Goal: Task Accomplishment & Management: Use online tool/utility

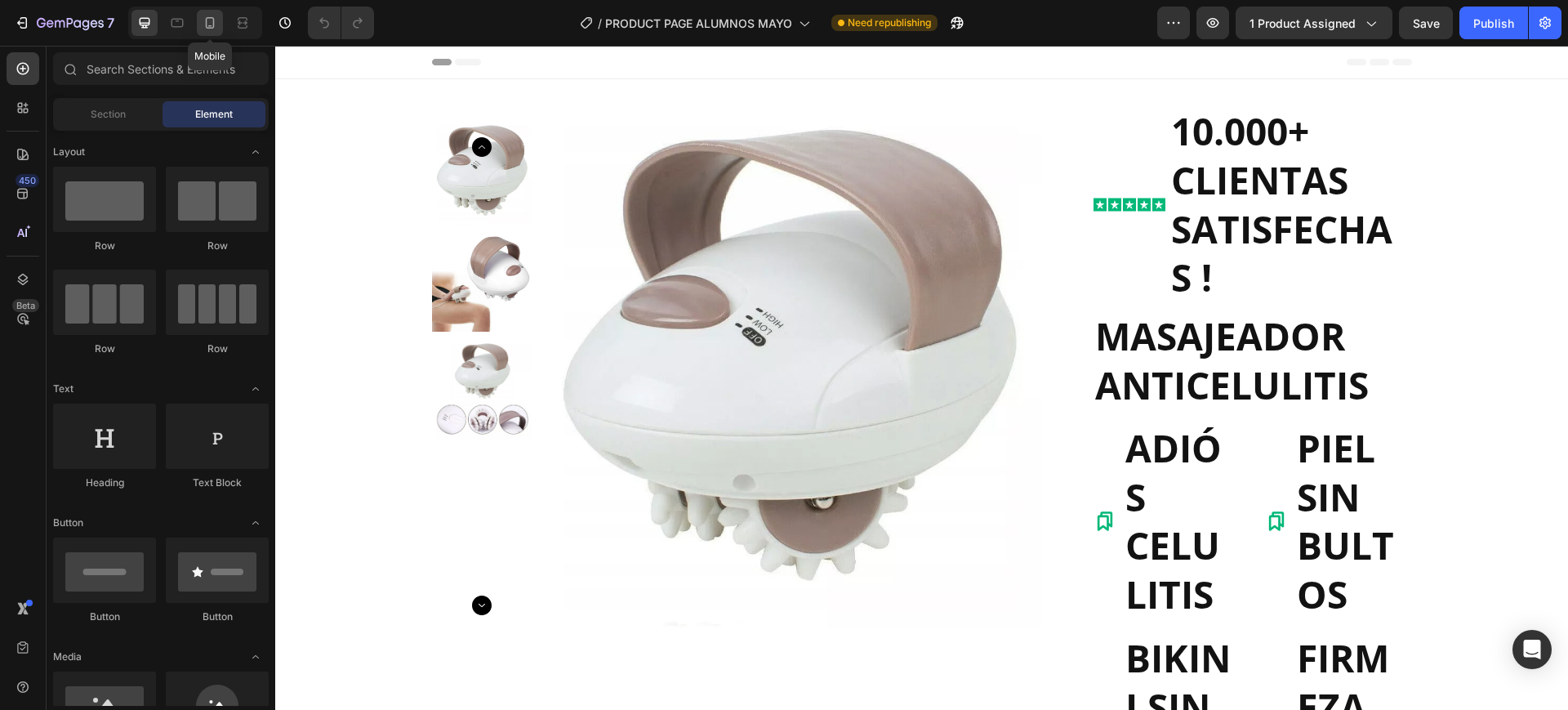
click at [217, 20] on icon at bounding box center [210, 23] width 16 height 16
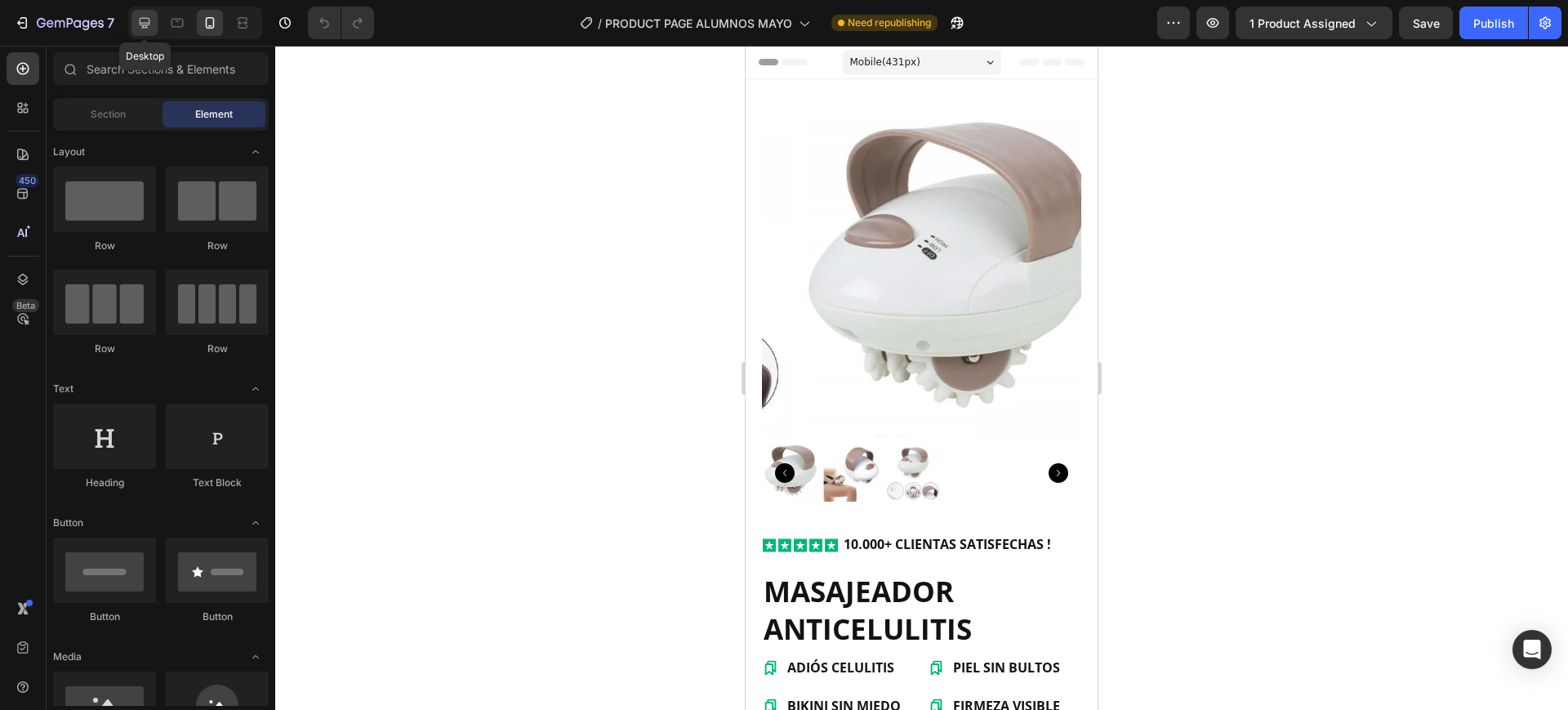
click at [156, 21] on div at bounding box center [145, 23] width 26 height 26
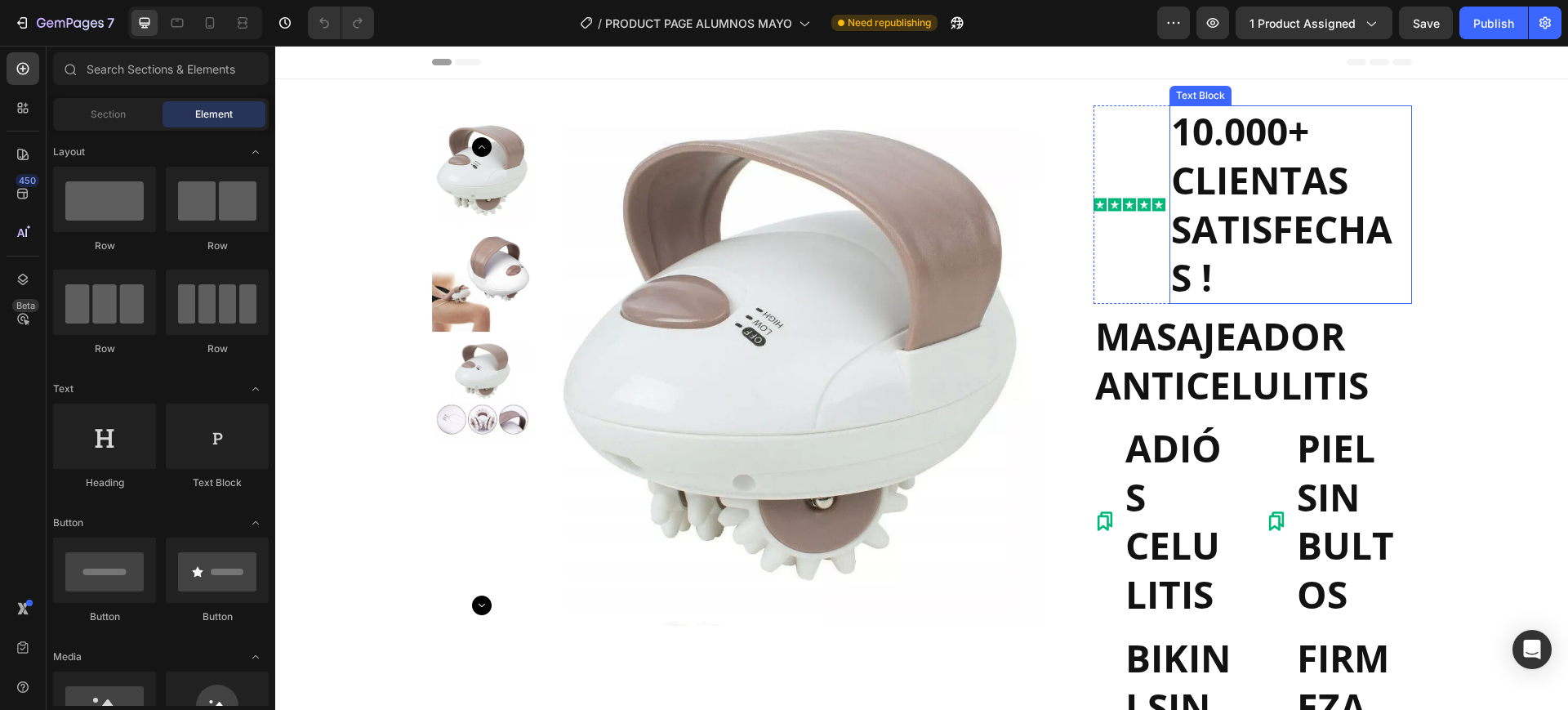
click at [1239, 245] on p "10.000+ CLIENTAS SATISFECHAS !" at bounding box center [1291, 205] width 239 height 195
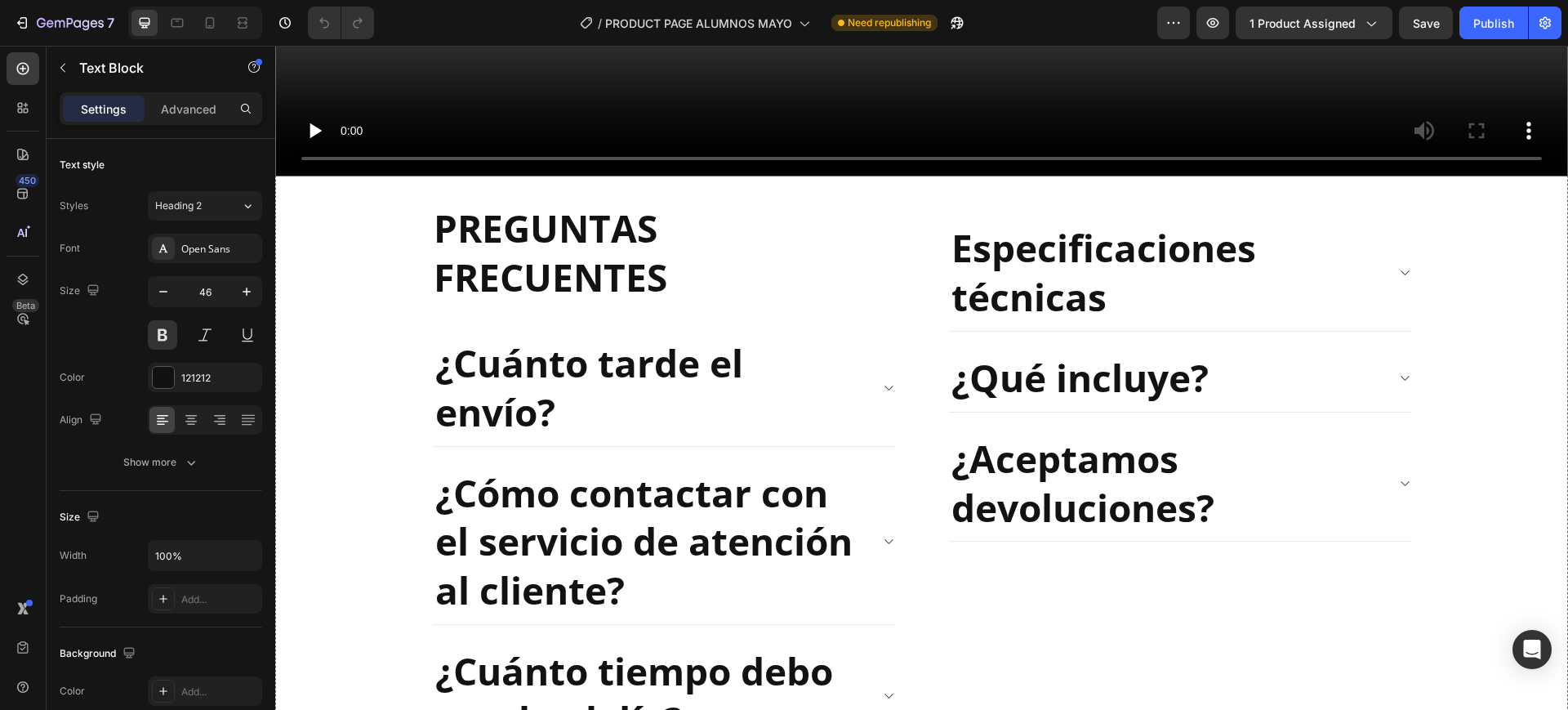
scroll to position [2757, 0]
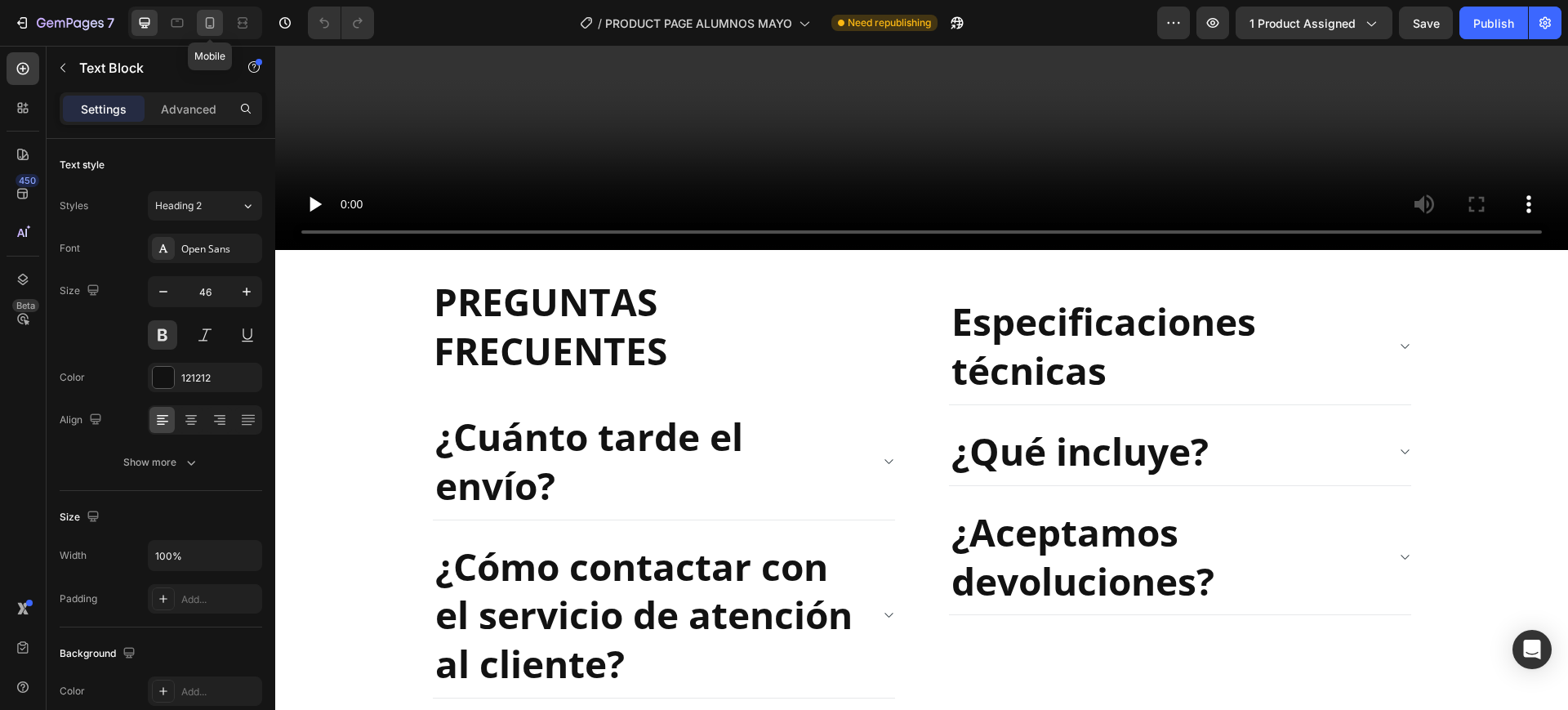
click at [201, 20] on div at bounding box center [210, 23] width 26 height 26
type input "16"
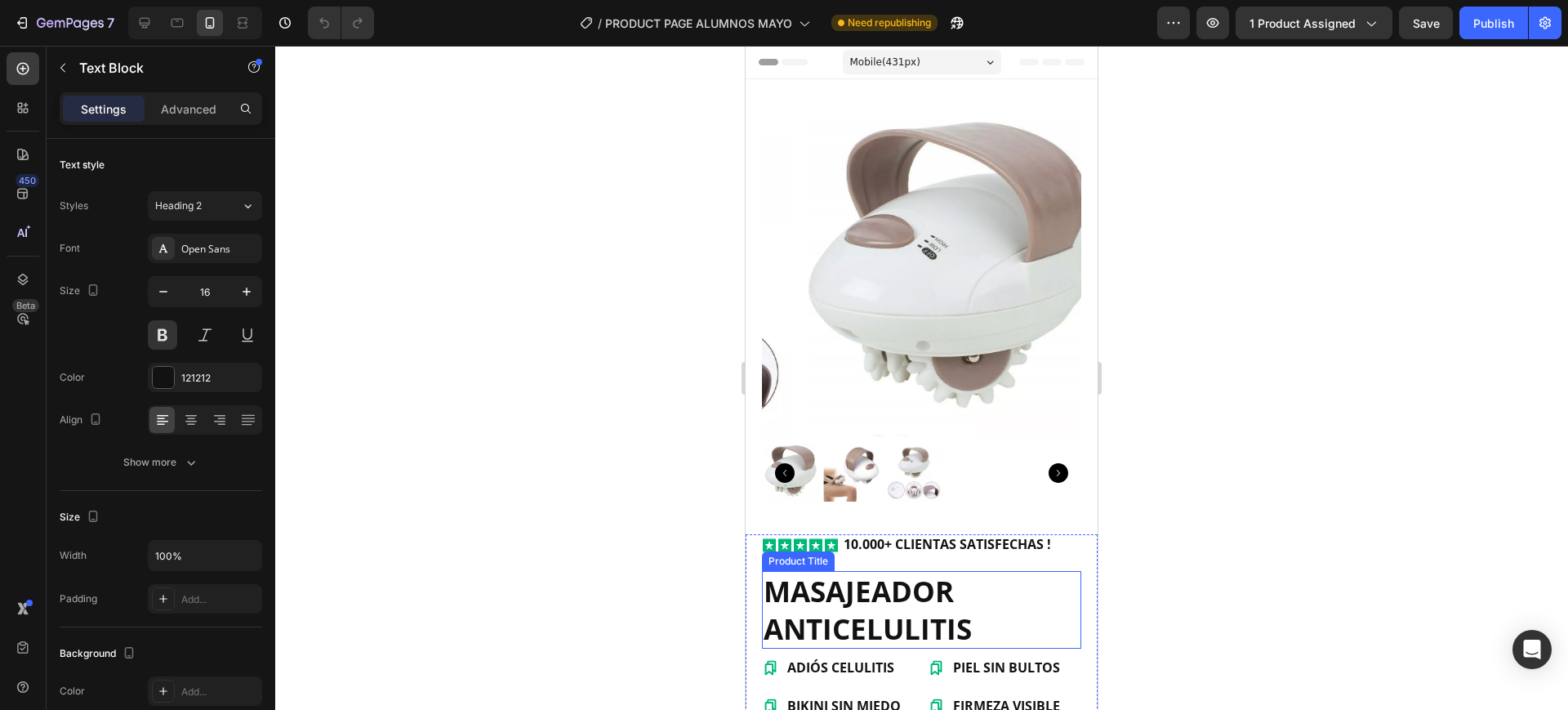
click at [867, 571] on h1 "MASAJEADOR ANTICELULITIS" at bounding box center [921, 609] width 319 height 77
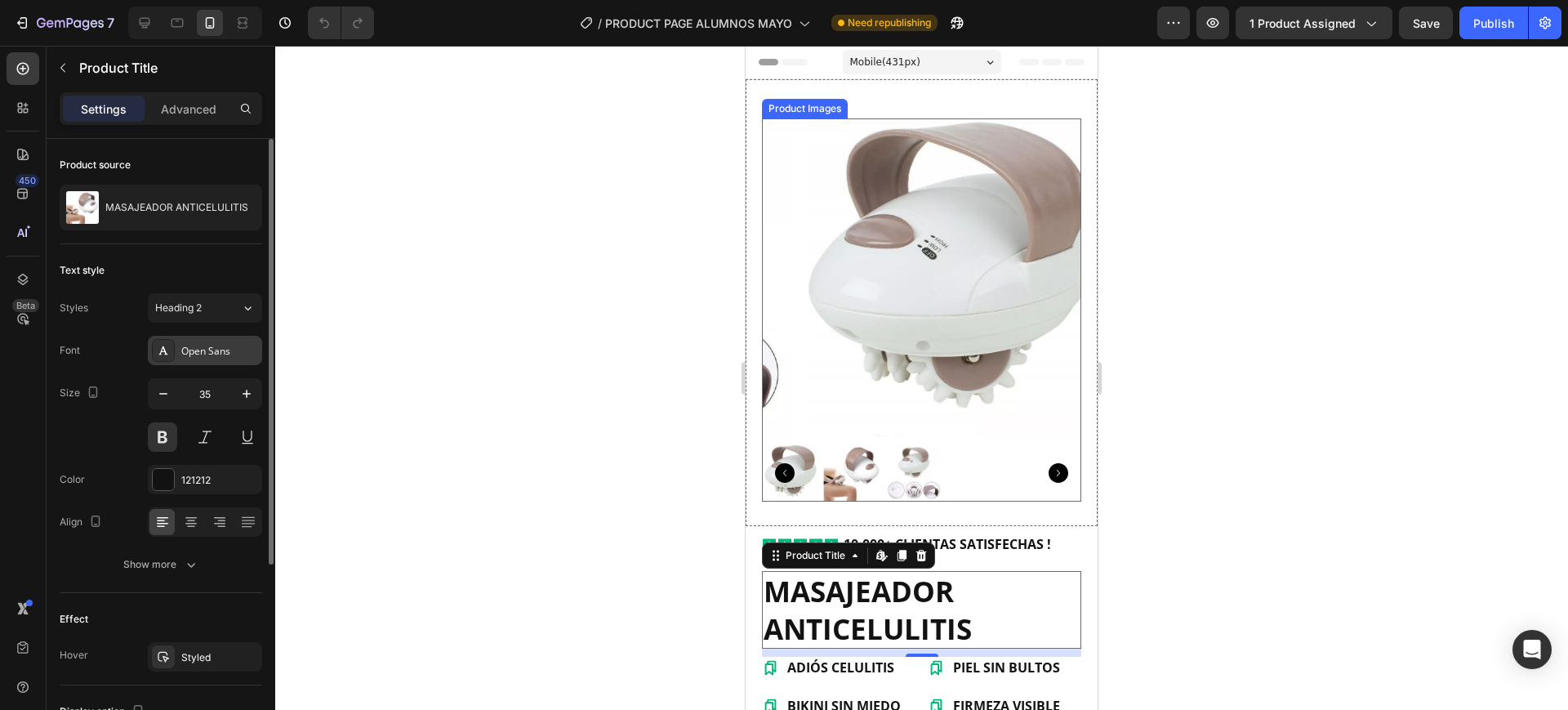
scroll to position [278, 0]
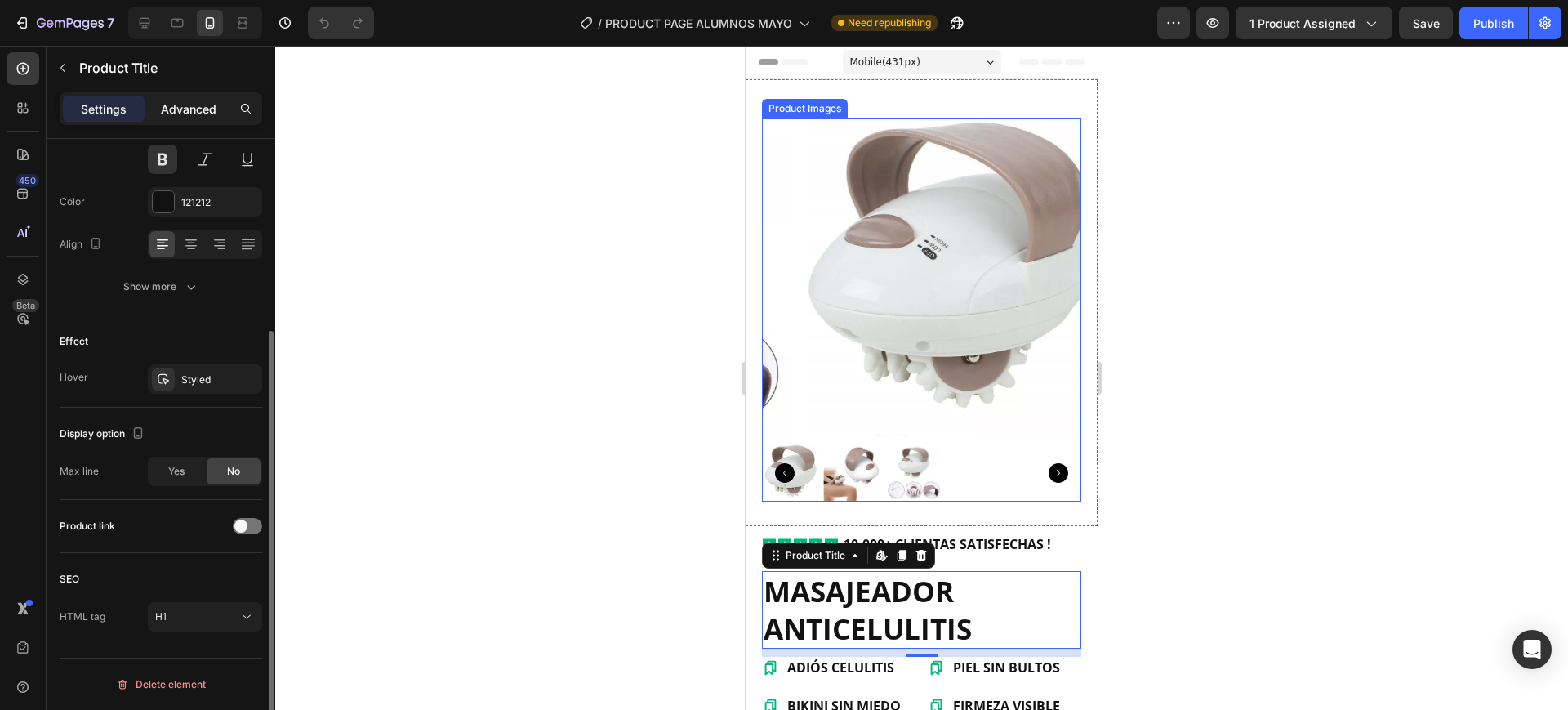
click at [185, 103] on p "Advanced" at bounding box center [188, 109] width 55 height 17
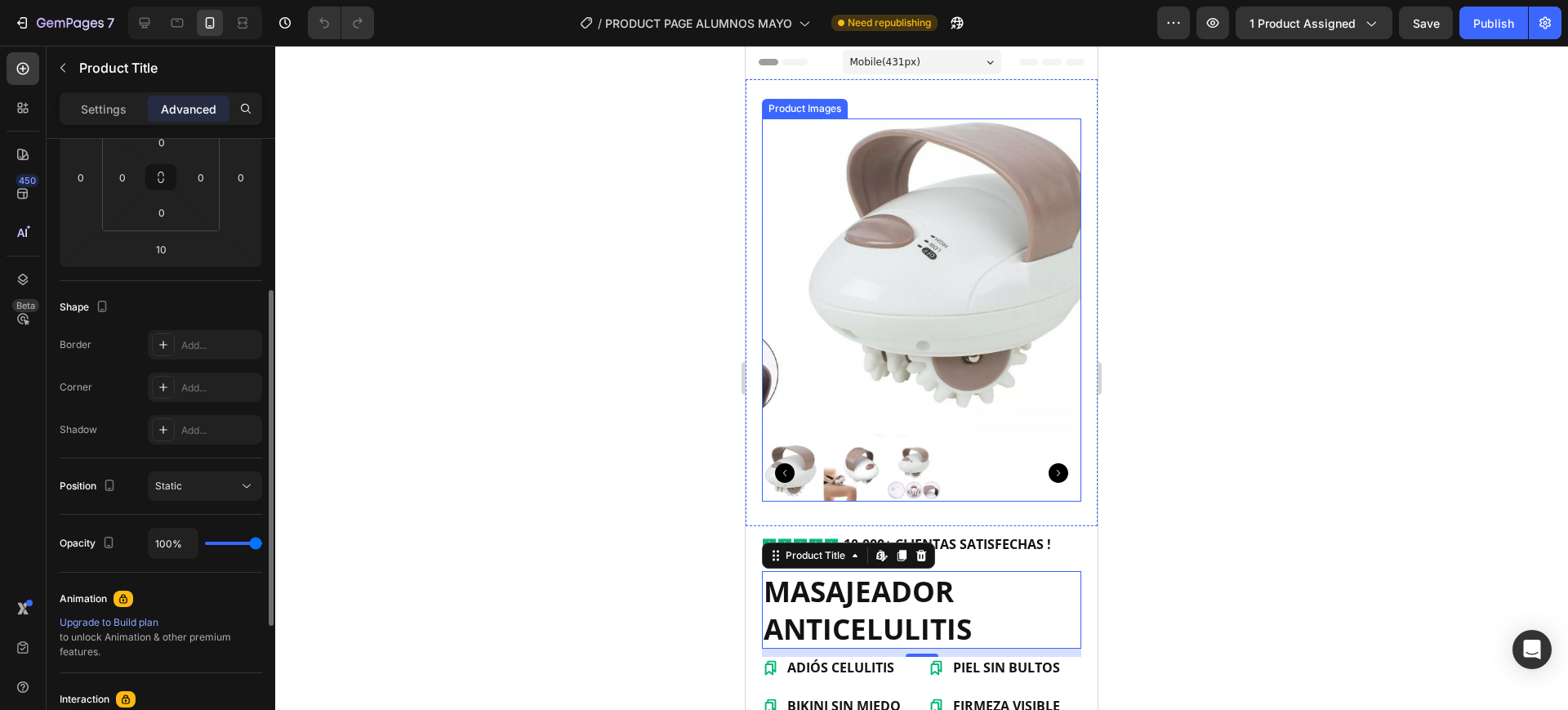
scroll to position [0, 0]
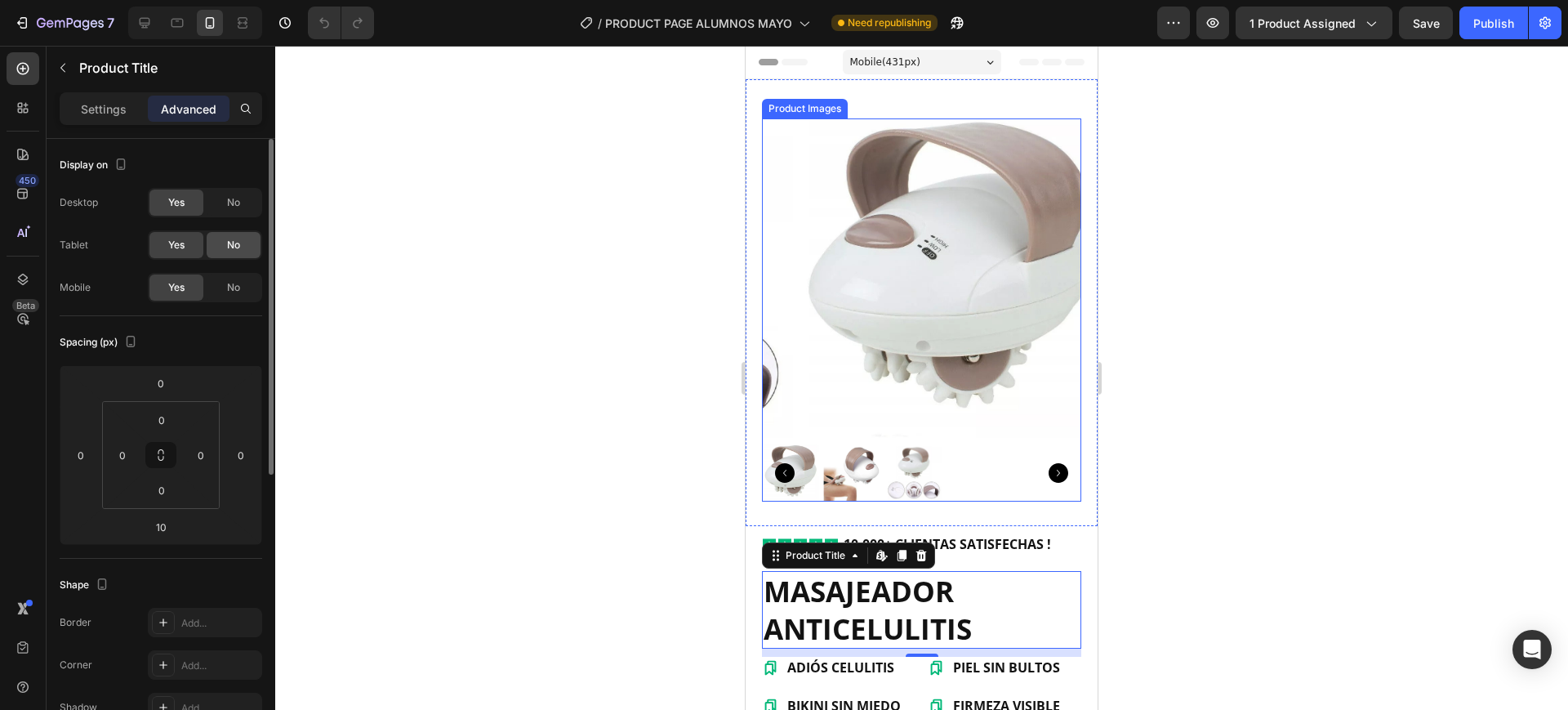
click at [222, 246] on div "No" at bounding box center [233, 245] width 54 height 26
click at [174, 246] on span "Yes" at bounding box center [176, 245] width 16 height 15
click at [255, 290] on div "No" at bounding box center [233, 287] width 54 height 26
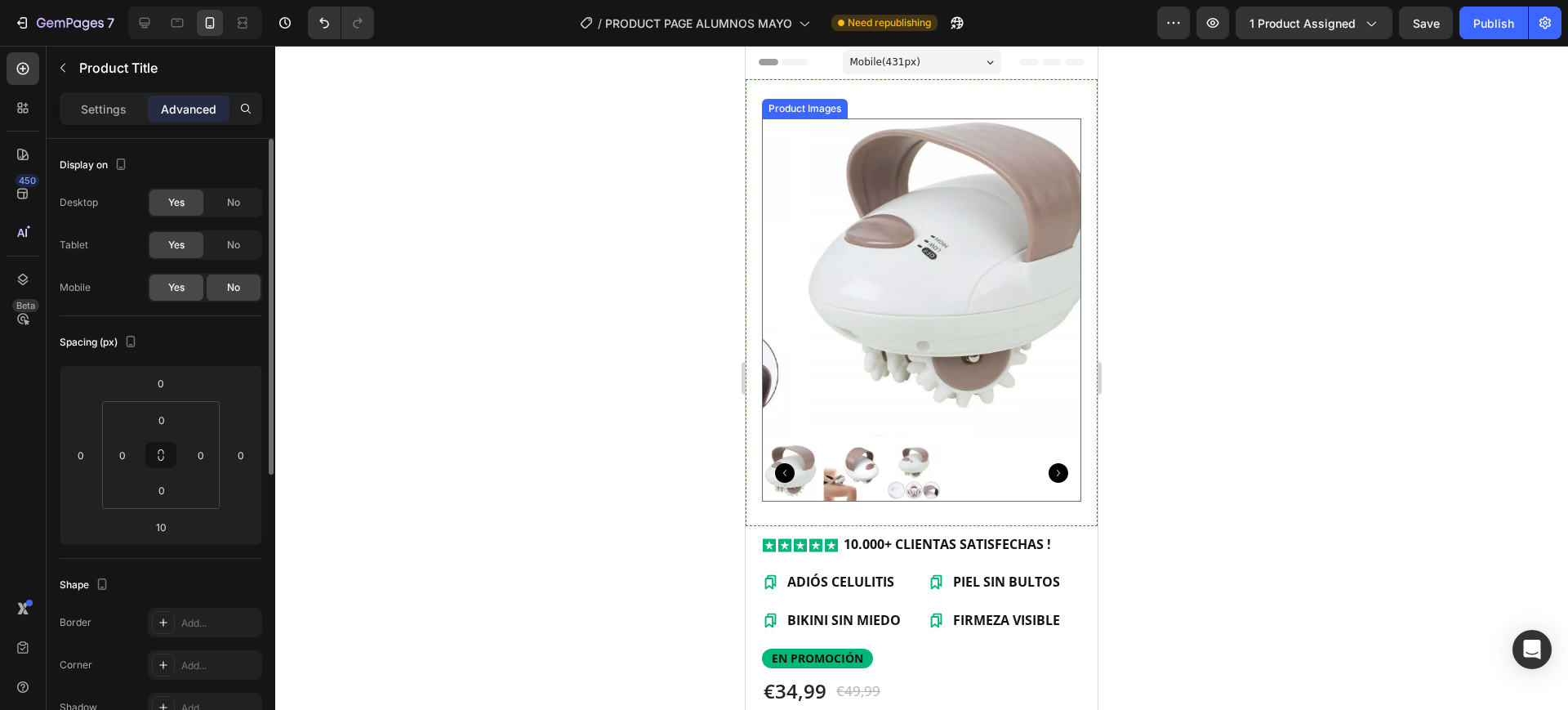
click at [184, 275] on div "Yes" at bounding box center [175, 287] width 54 height 26
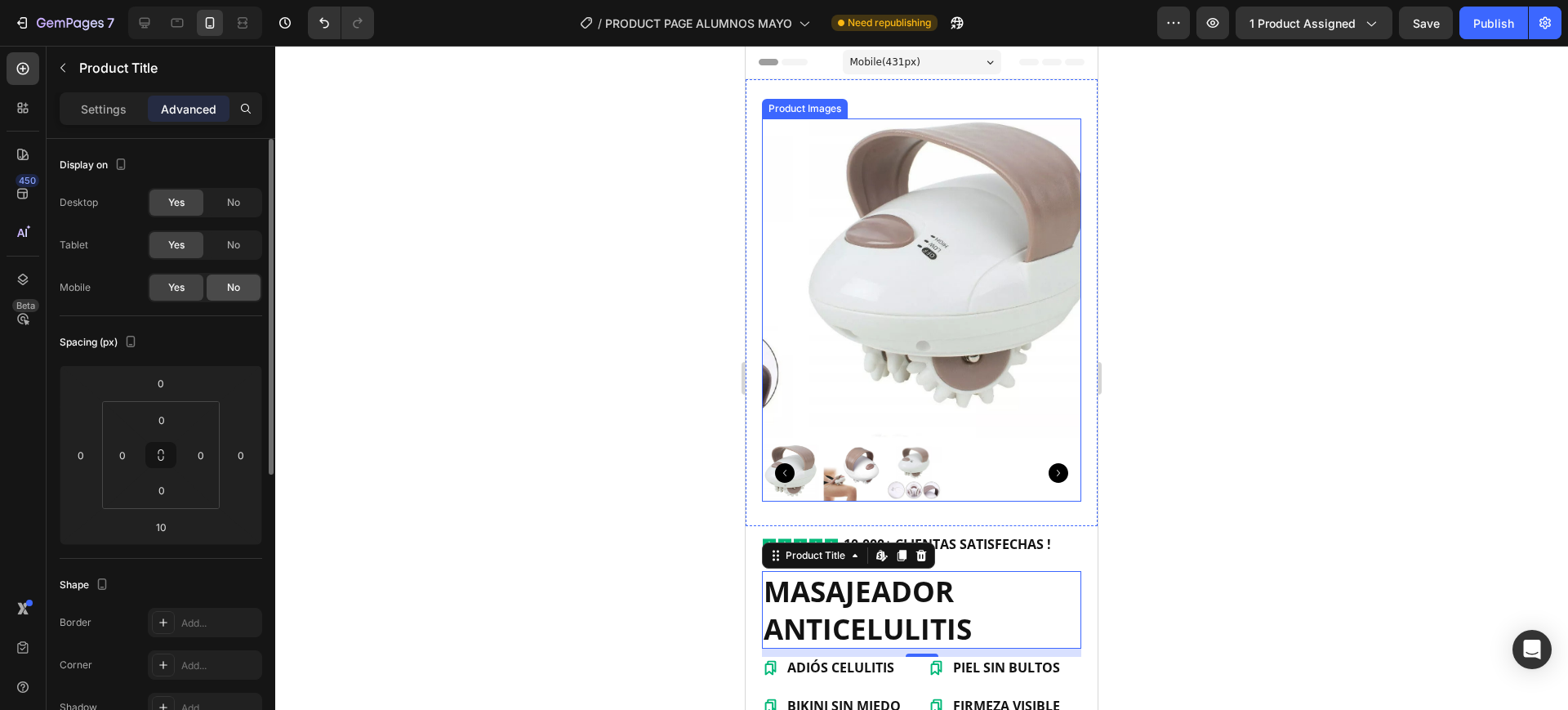
click at [236, 278] on div "No" at bounding box center [233, 287] width 54 height 26
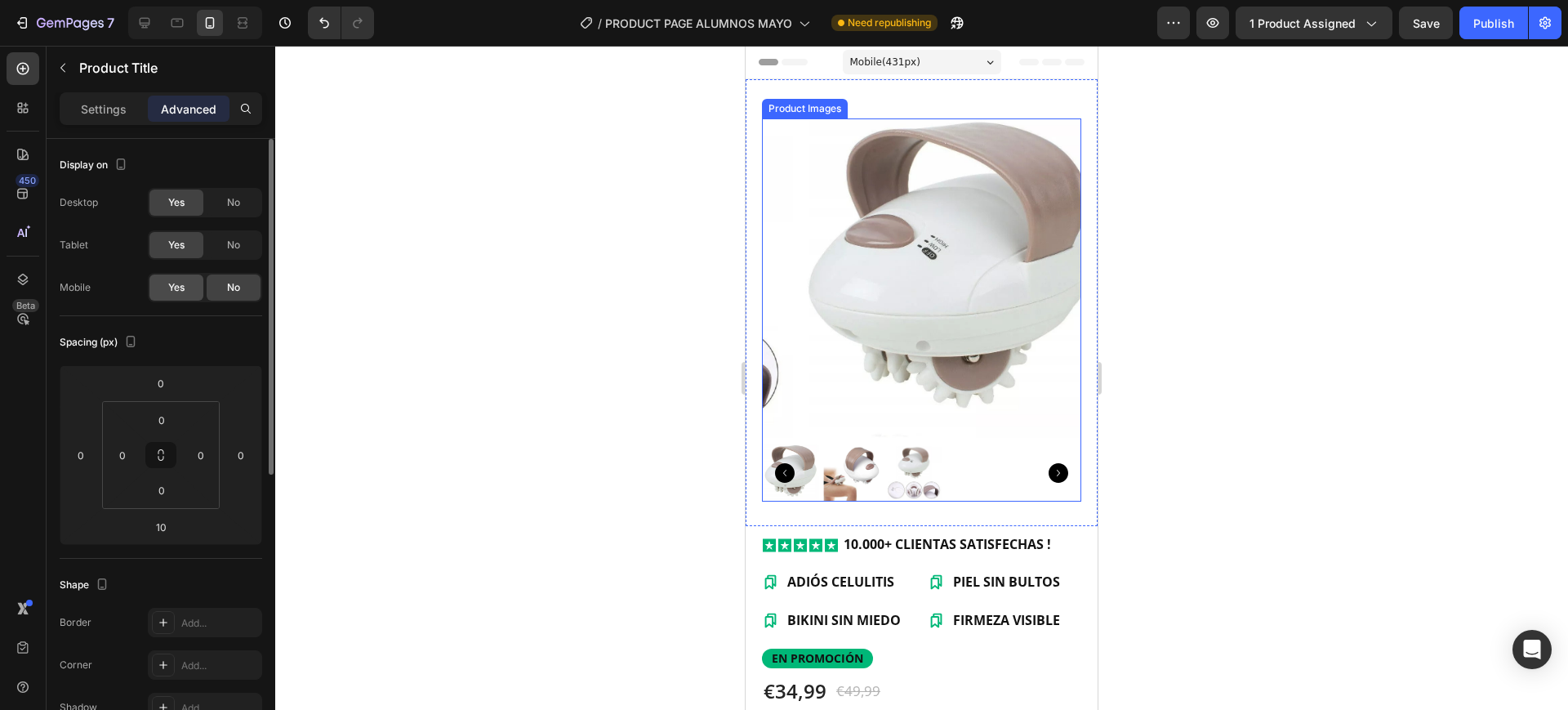
click at [175, 283] on span "Yes" at bounding box center [176, 287] width 16 height 15
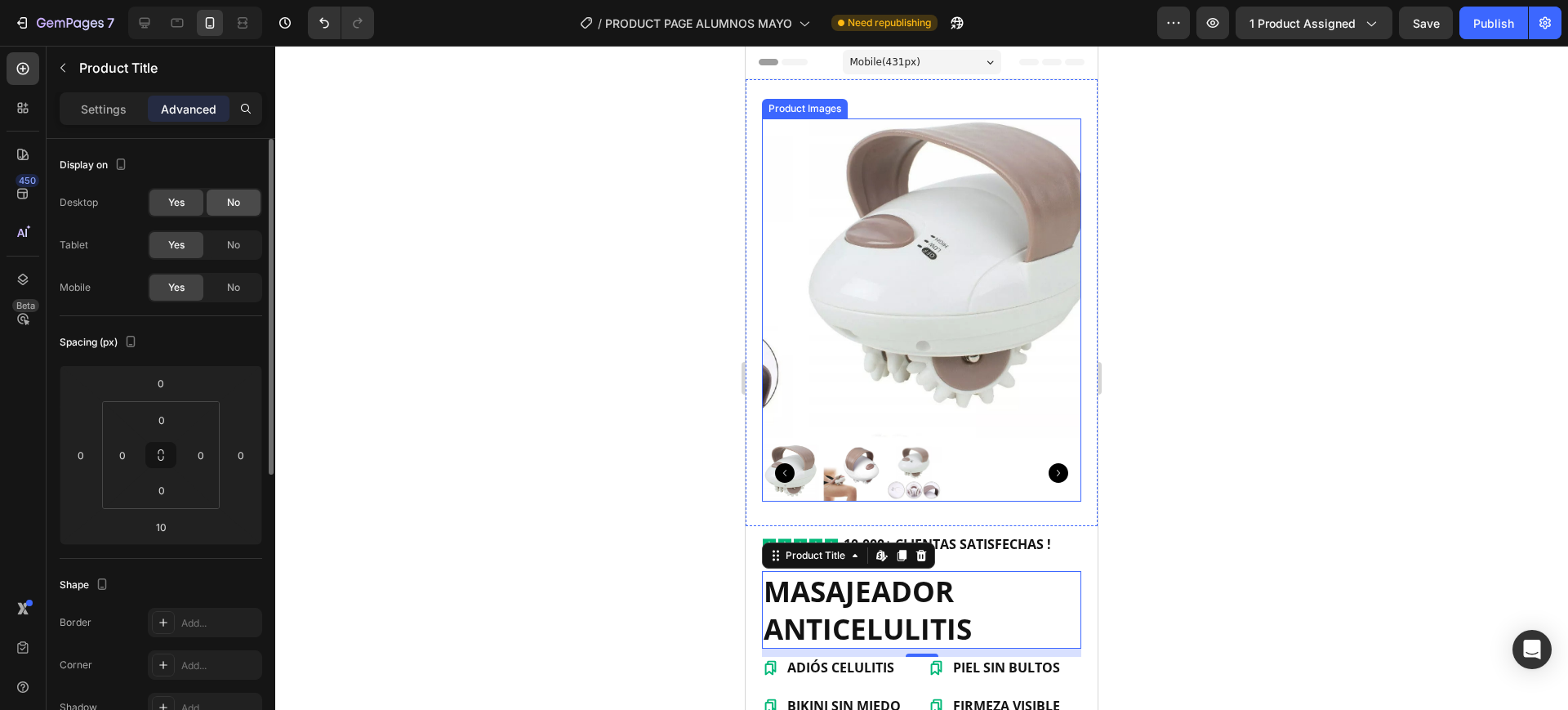
click at [237, 195] on span "No" at bounding box center [234, 203] width 13 height 15
click at [194, 196] on div "Yes" at bounding box center [175, 202] width 54 height 26
click at [145, 26] on icon at bounding box center [145, 23] width 16 height 16
type input "12"
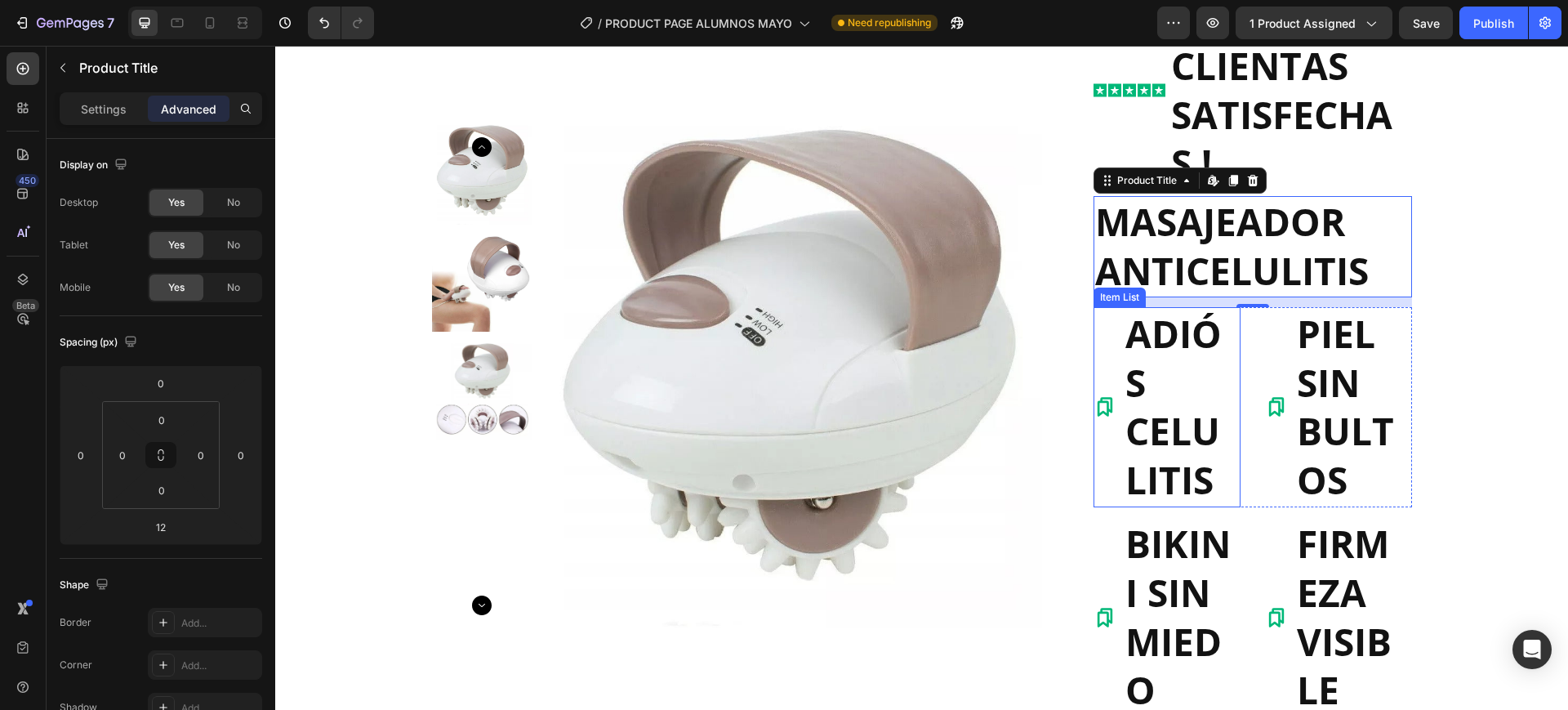
scroll to position [4, 0]
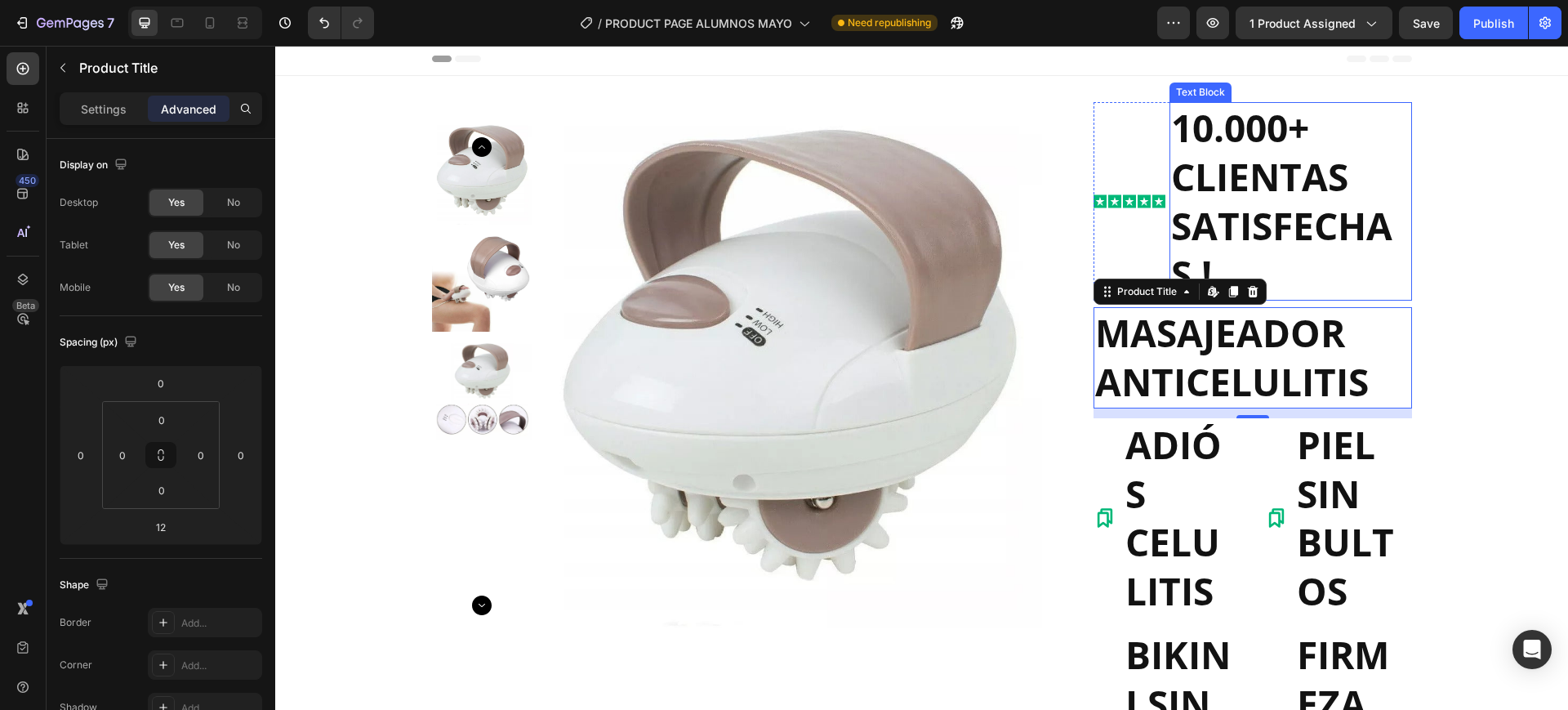
click at [1242, 197] on p "10.000+ CLIENTAS SATISFECHAS !" at bounding box center [1291, 201] width 239 height 195
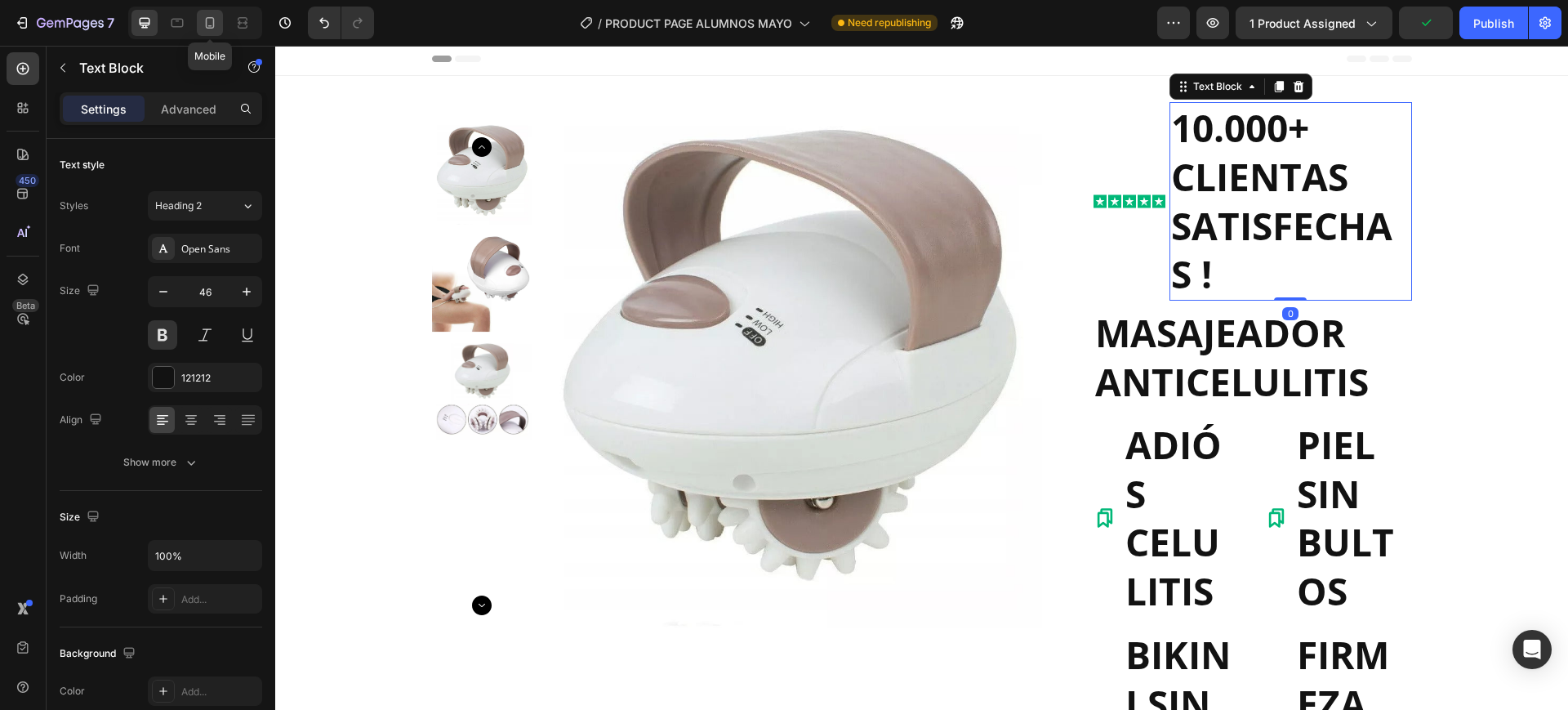
click at [213, 21] on icon at bounding box center [210, 23] width 16 height 16
type input "16"
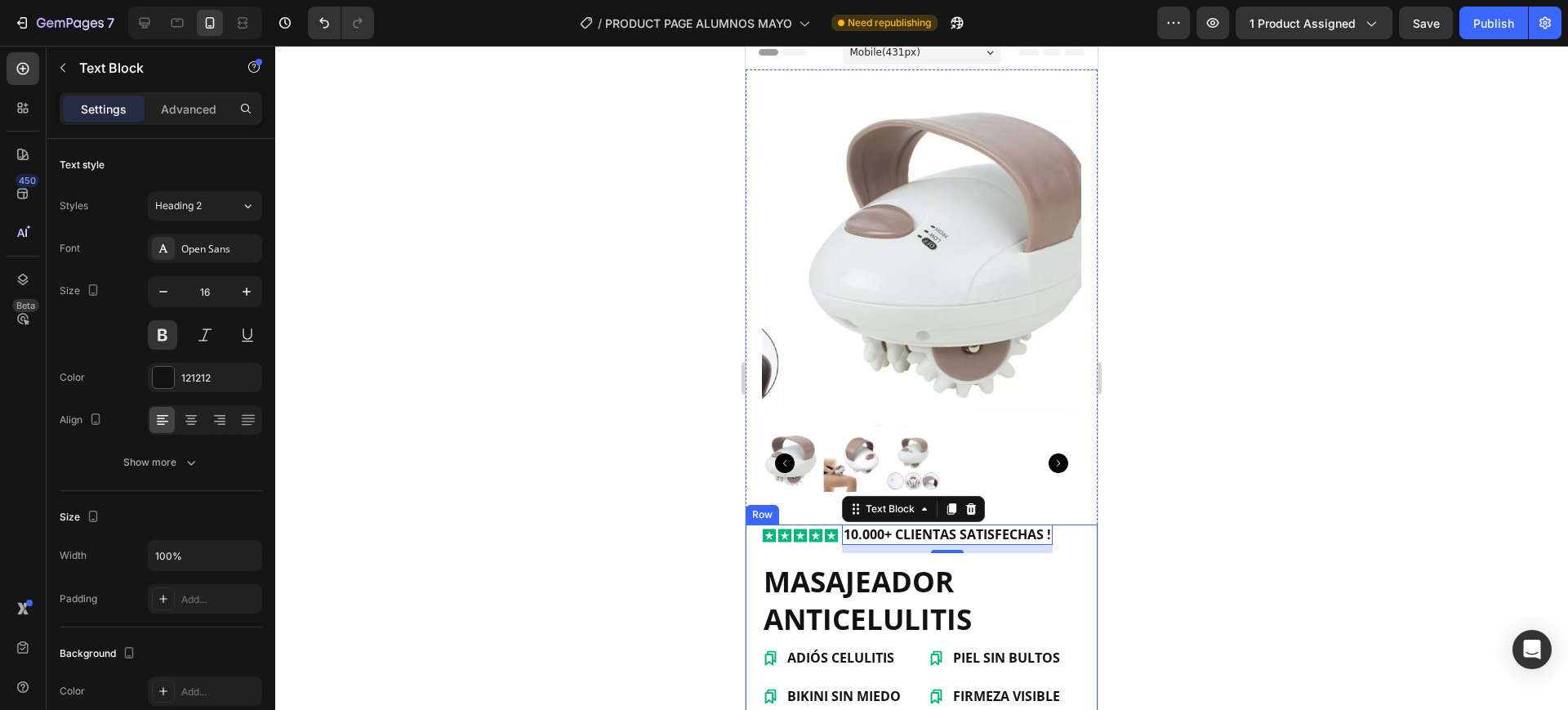
scroll to position [7, 0]
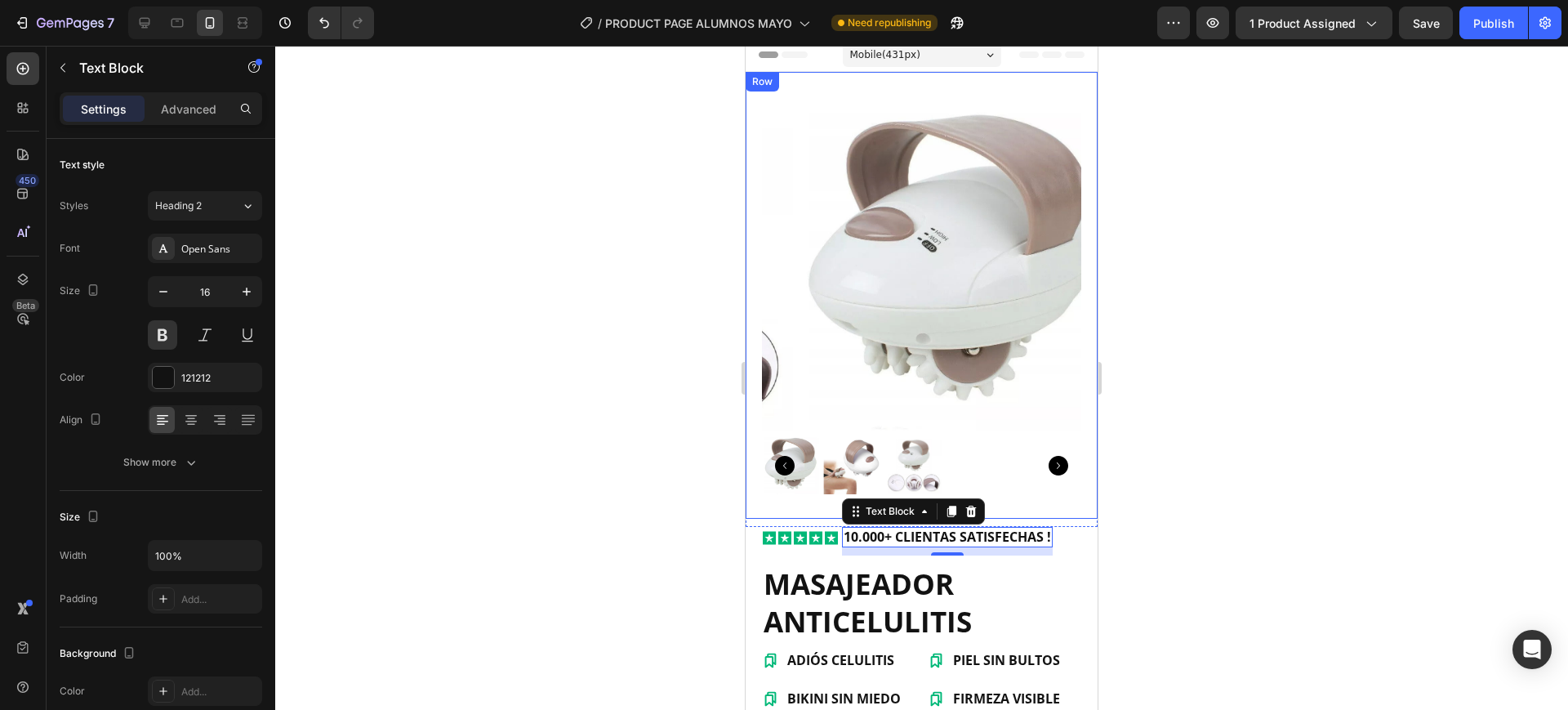
click at [784, 80] on div "Product Images Row" at bounding box center [921, 295] width 352 height 447
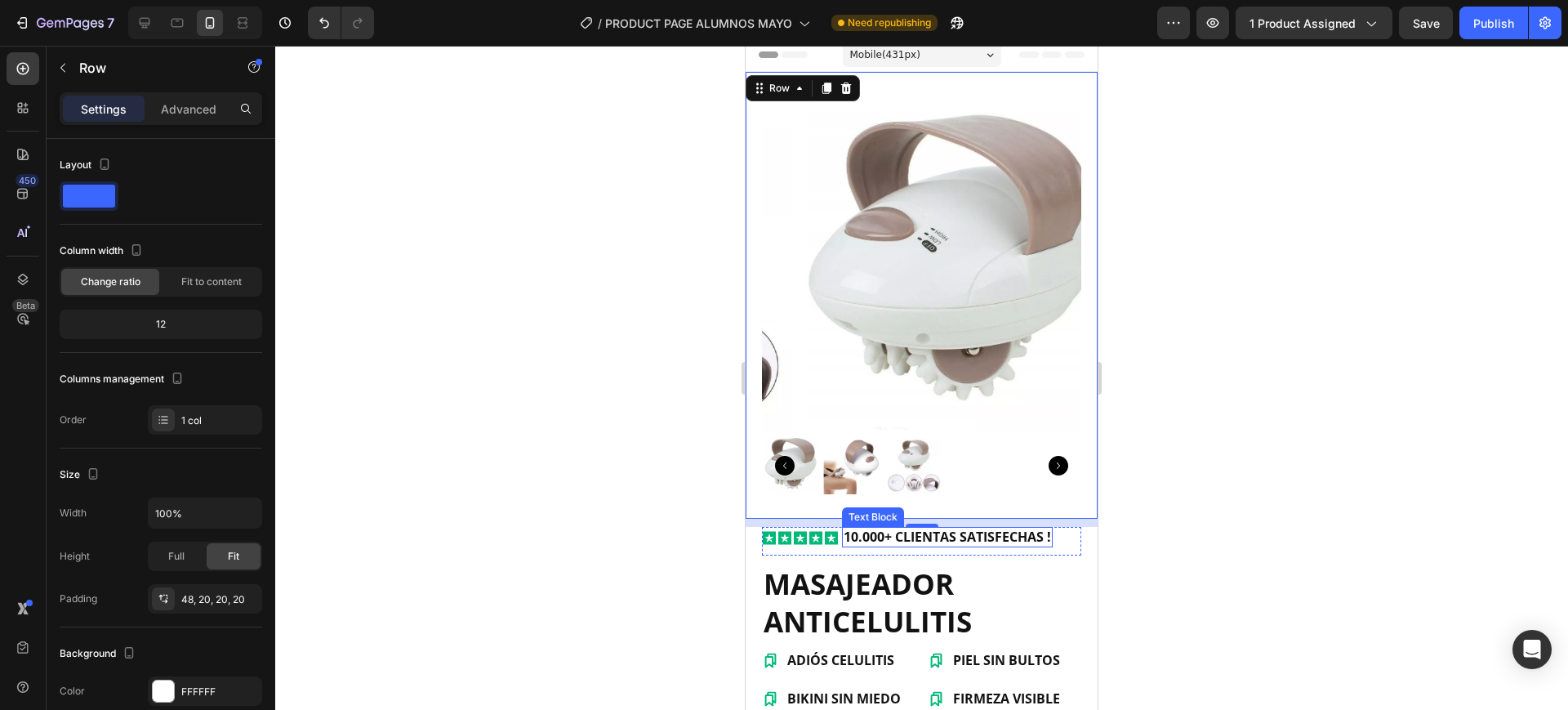
click at [892, 530] on div "10.000+ CLIENTAS SATISFECHAS !" at bounding box center [947, 537] width 211 height 20
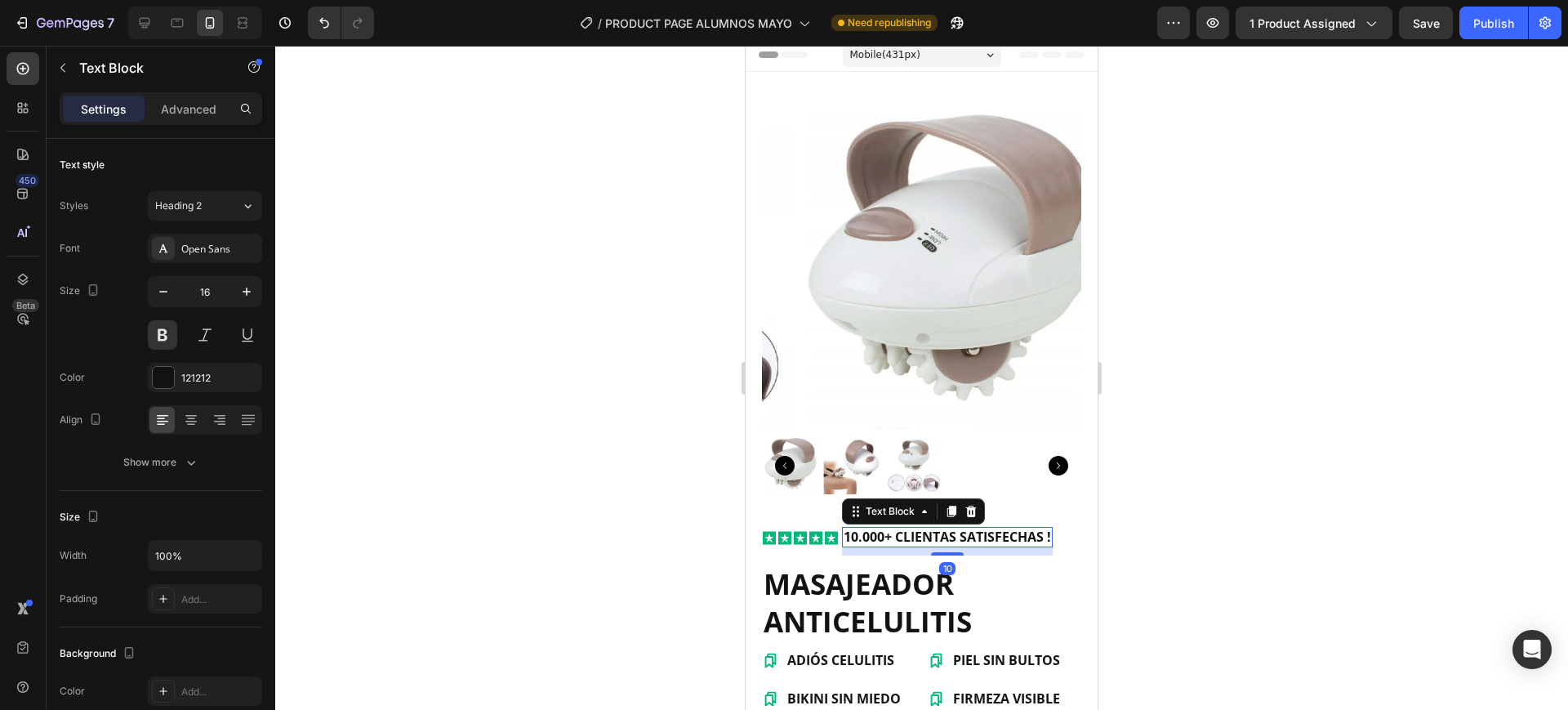
click at [195, 125] on div "Settings Advanced" at bounding box center [161, 115] width 229 height 46
click at [191, 110] on p "Advanced" at bounding box center [188, 109] width 55 height 17
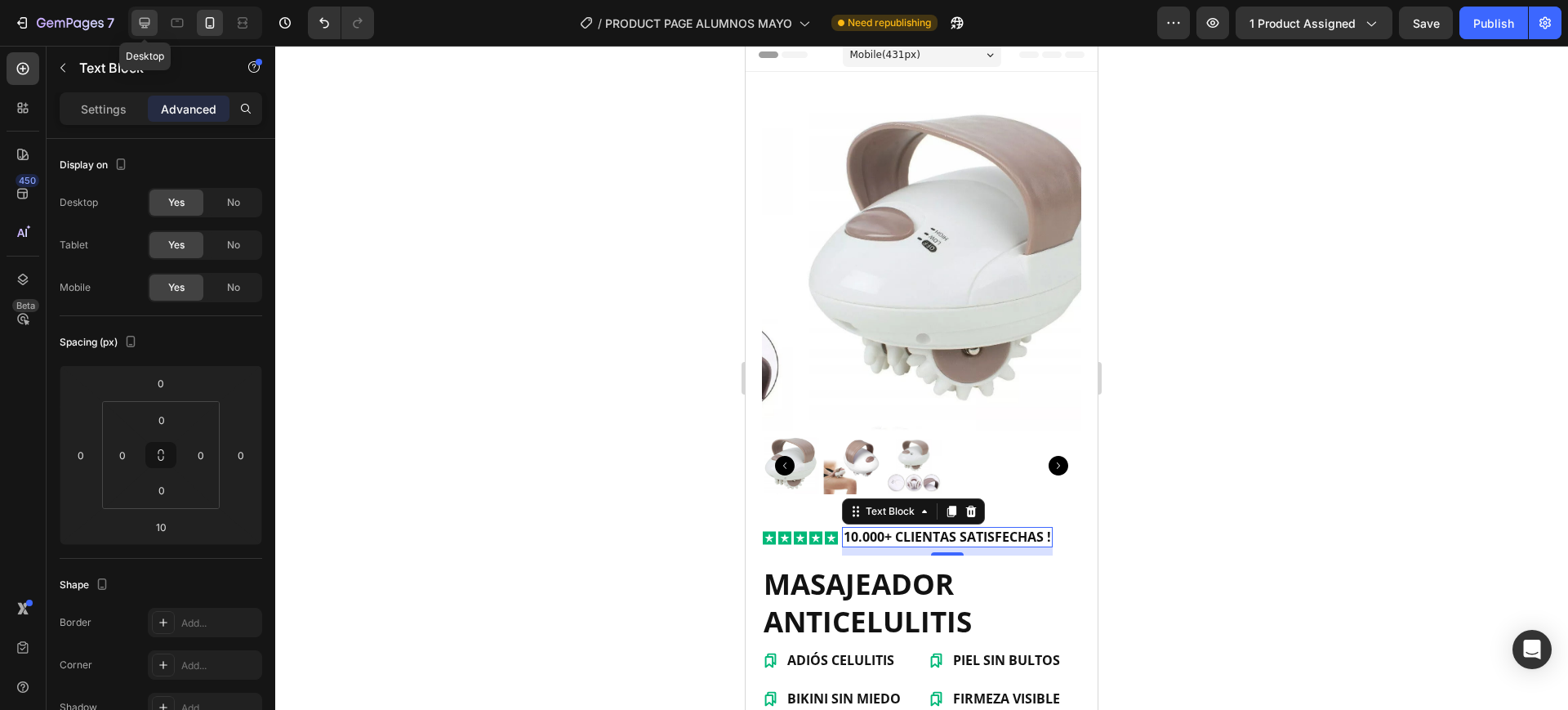
click at [147, 23] on icon at bounding box center [145, 24] width 11 height 11
type input "0"
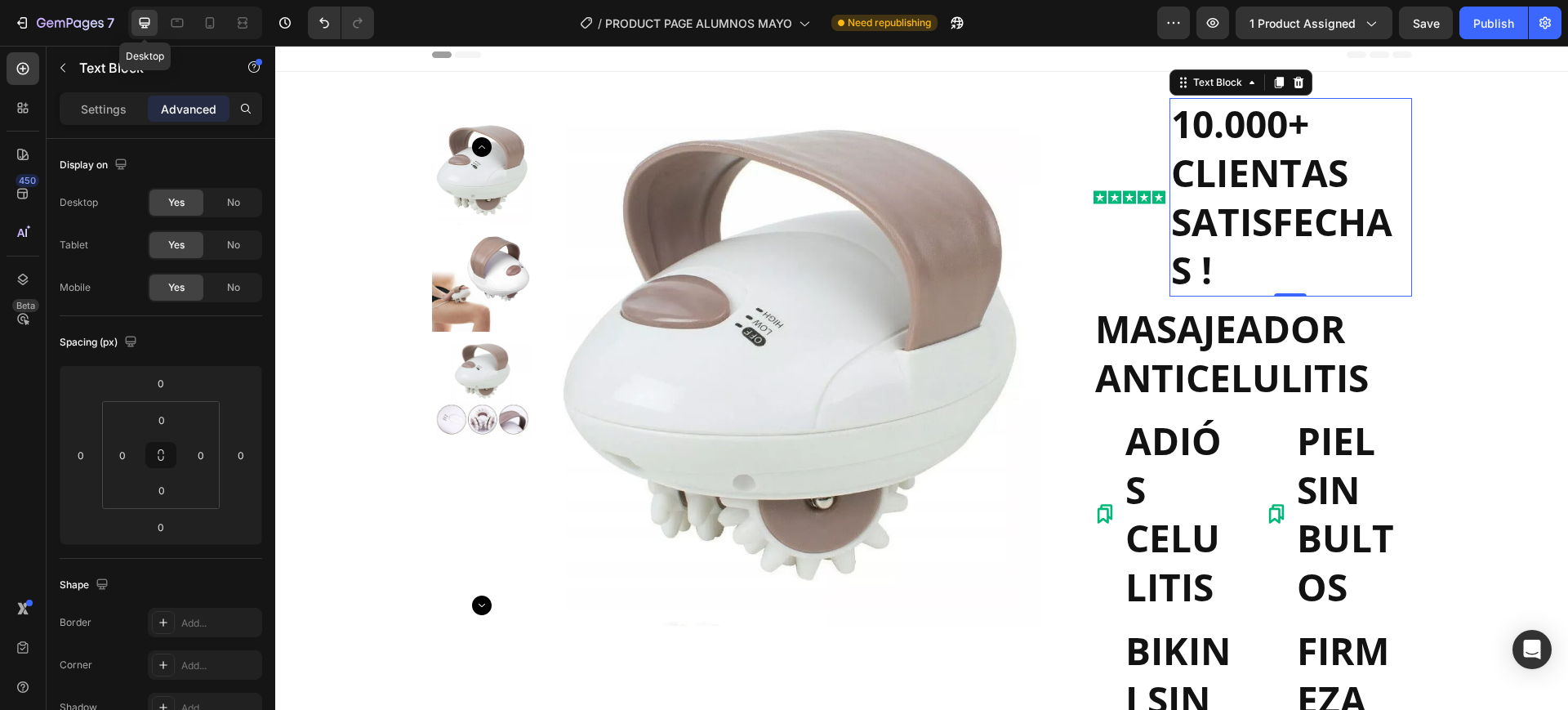
scroll to position [3, 0]
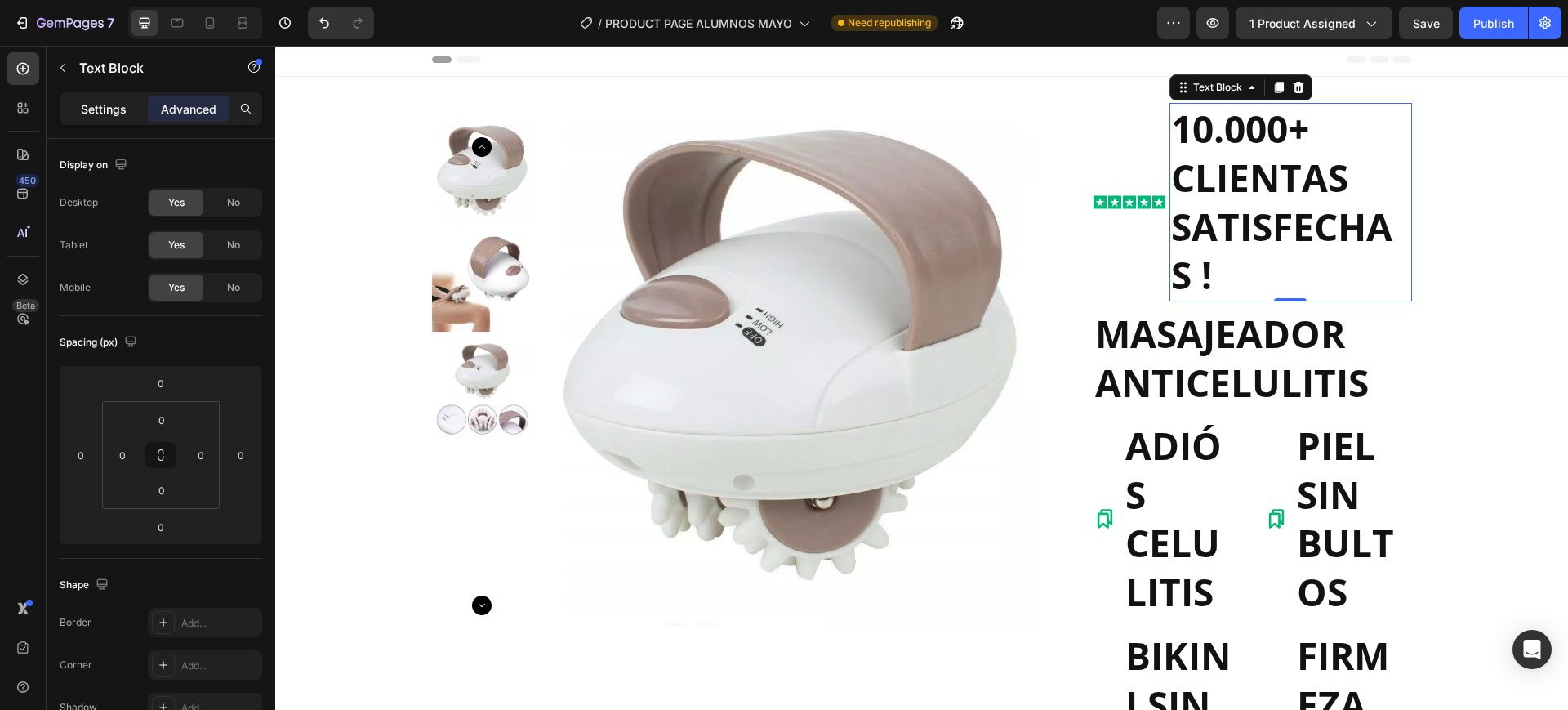
click at [126, 117] on div "Settings" at bounding box center [104, 108] width 82 height 26
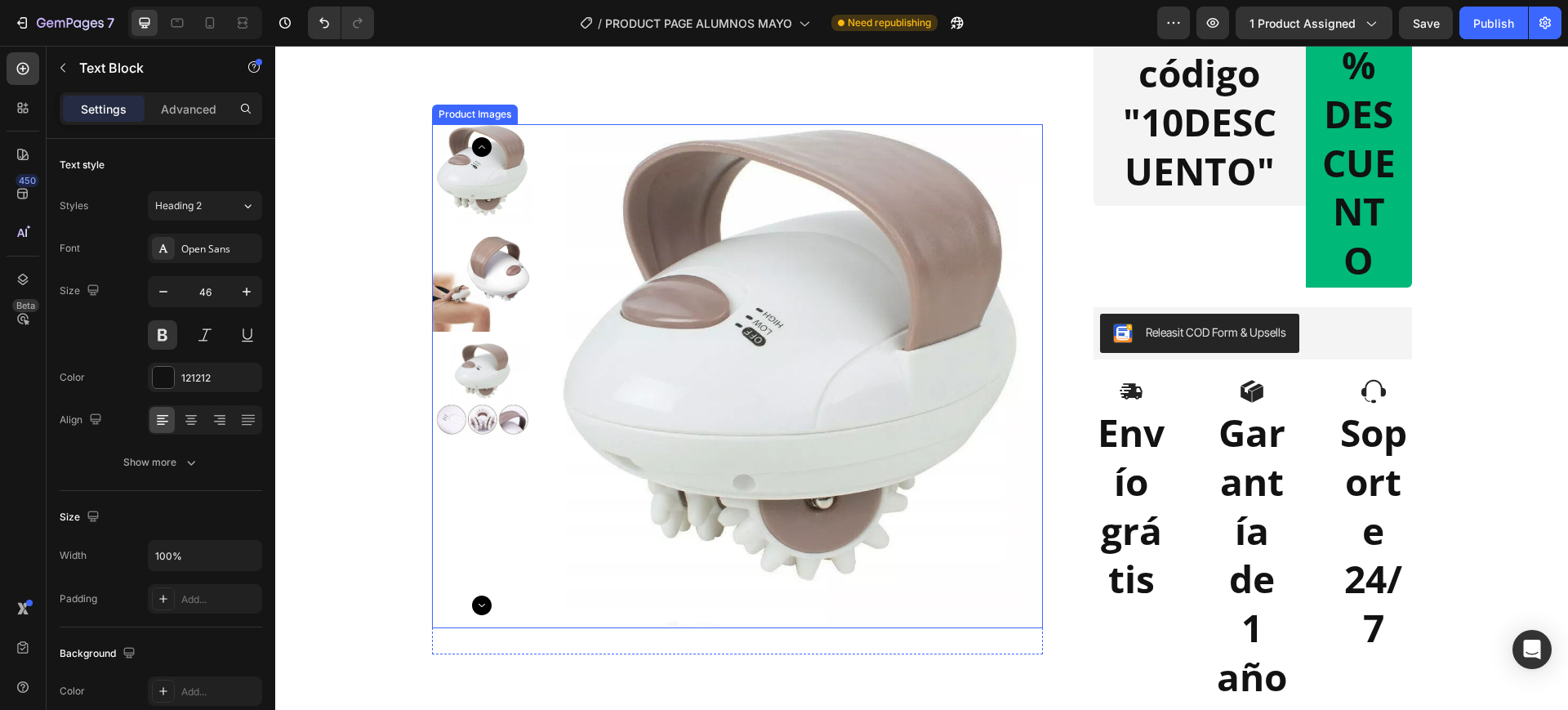
scroll to position [1125, 0]
click at [291, 22] on icon "button" at bounding box center [285, 23] width 12 height 12
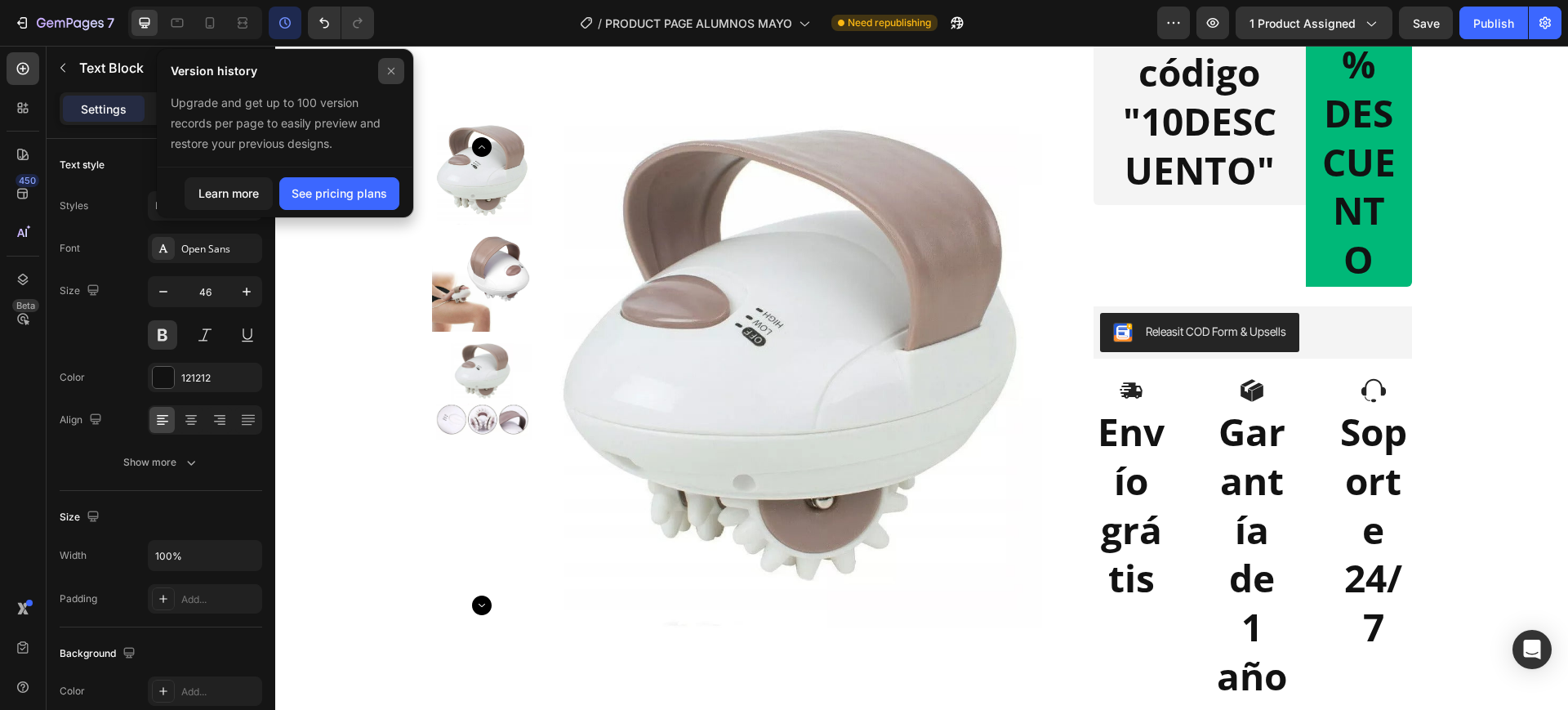
click at [397, 65] on icon at bounding box center [391, 71] width 13 height 13
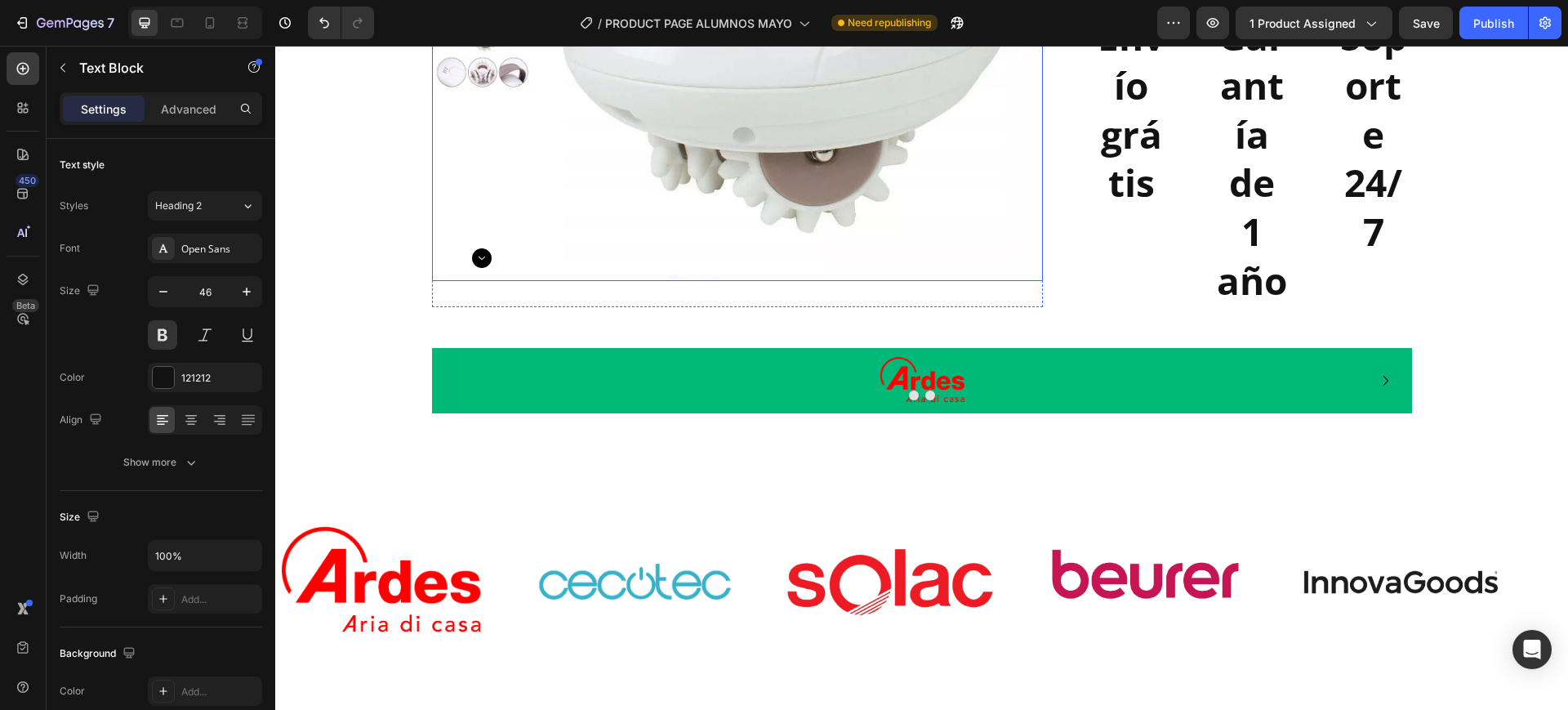
scroll to position [1228, 0]
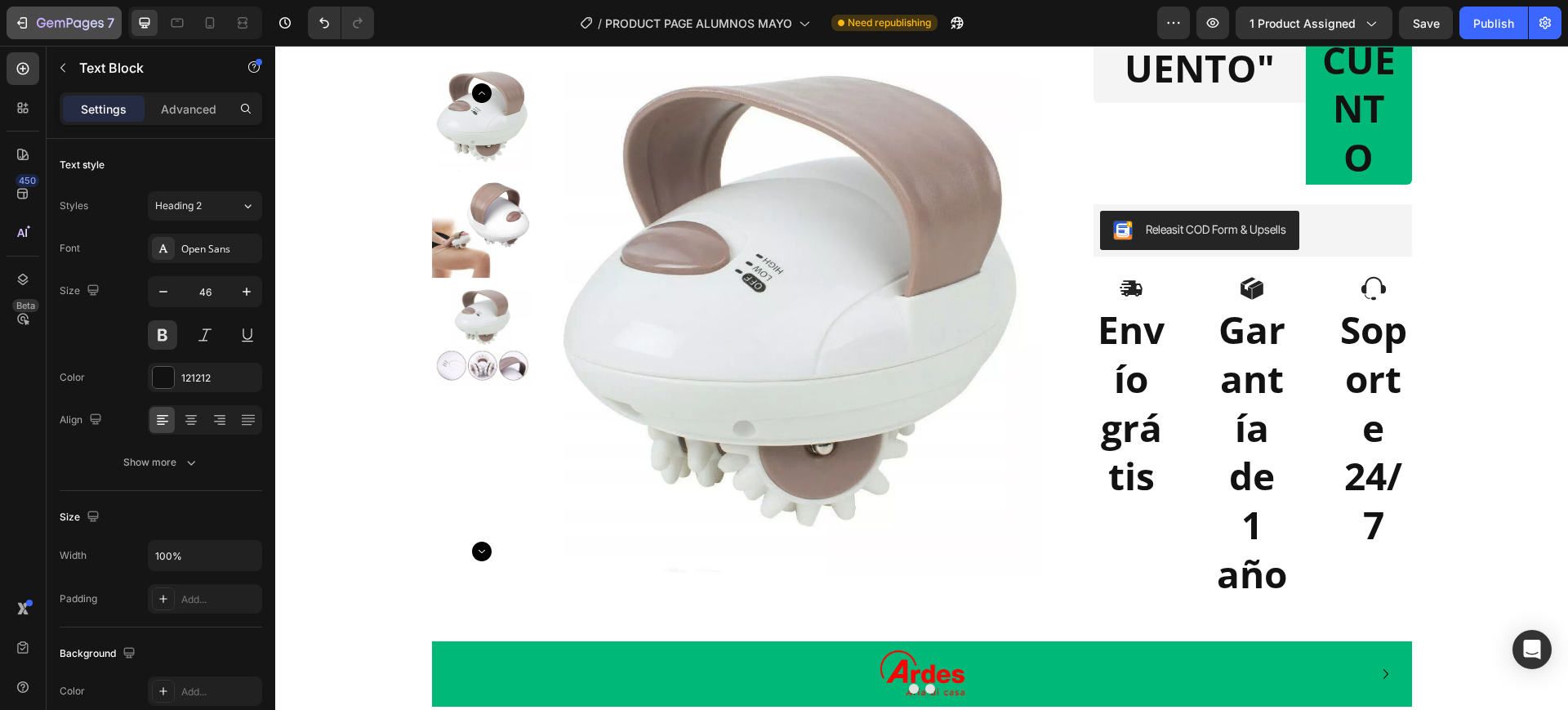
click at [35, 13] on div "7" at bounding box center [64, 23] width 101 height 20
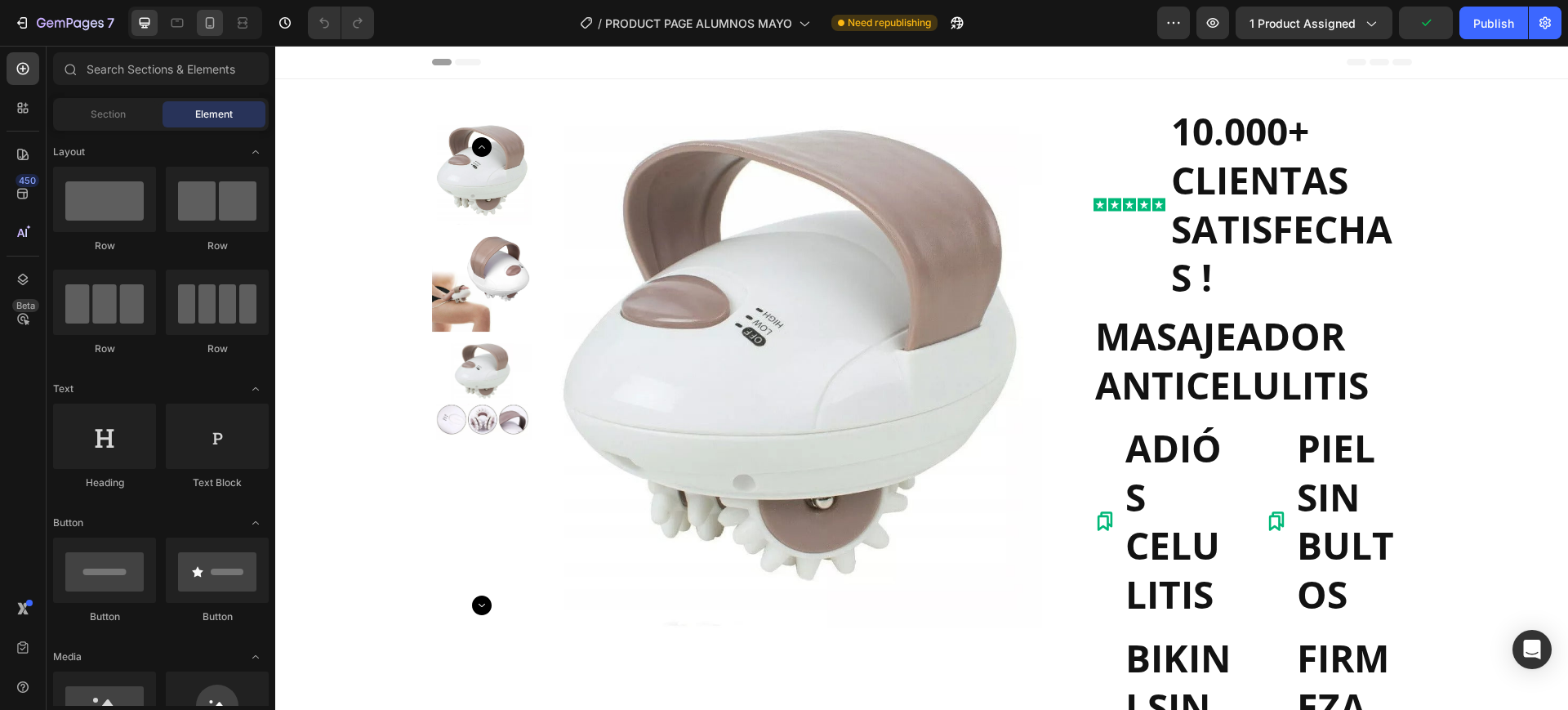
click at [214, 30] on icon at bounding box center [210, 23] width 16 height 16
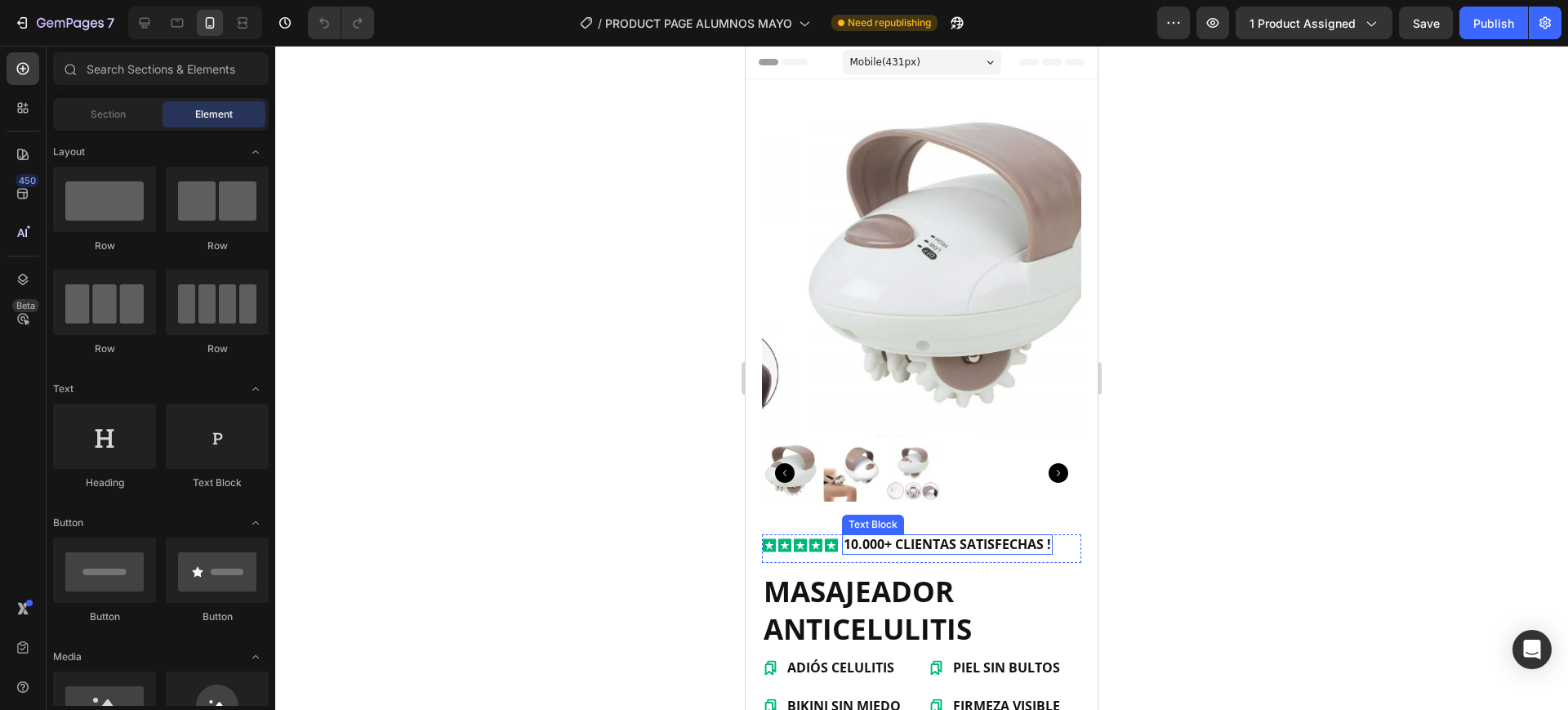
click at [946, 536] on p "10.000+ CLIENTAS SATISFECHAS !" at bounding box center [947, 544] width 207 height 17
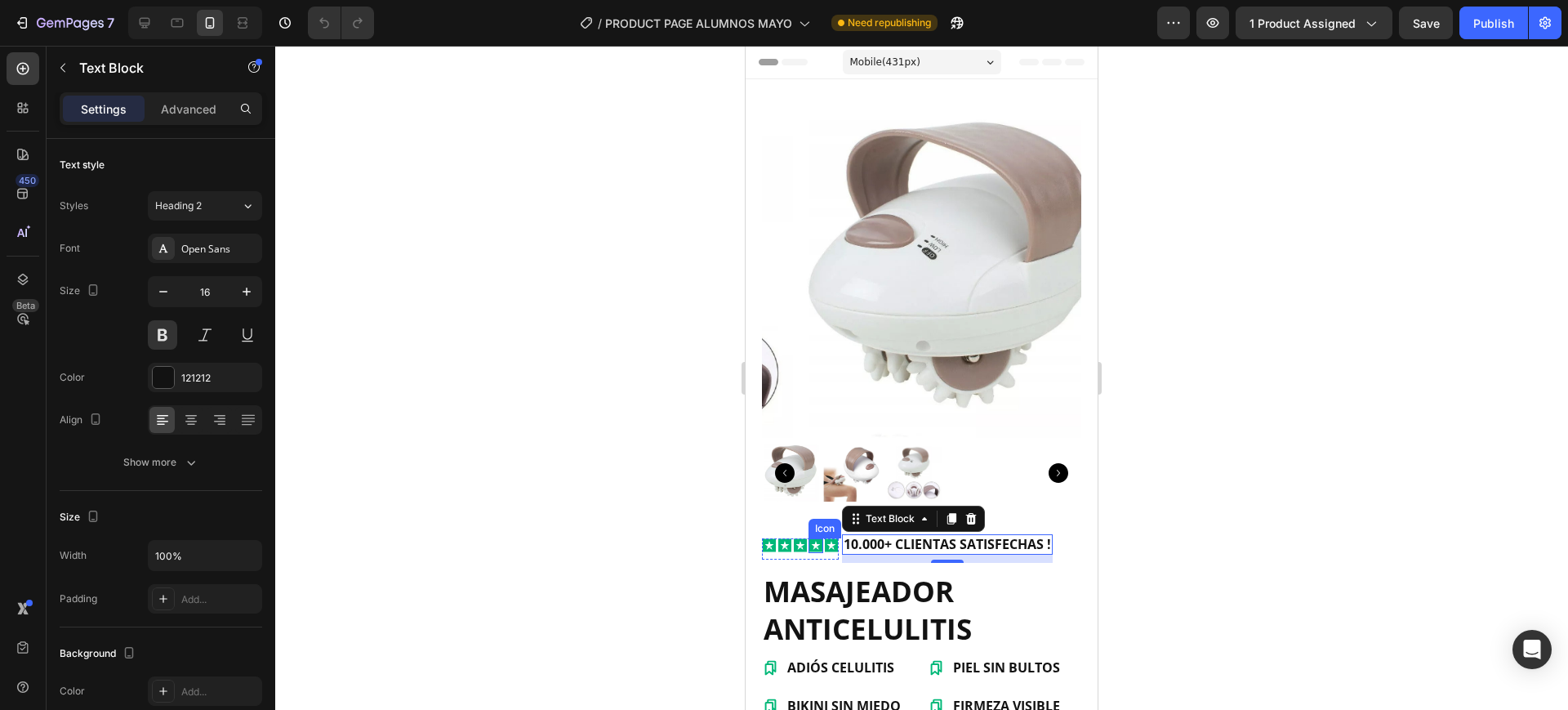
click at [817, 541] on icon at bounding box center [815, 545] width 9 height 9
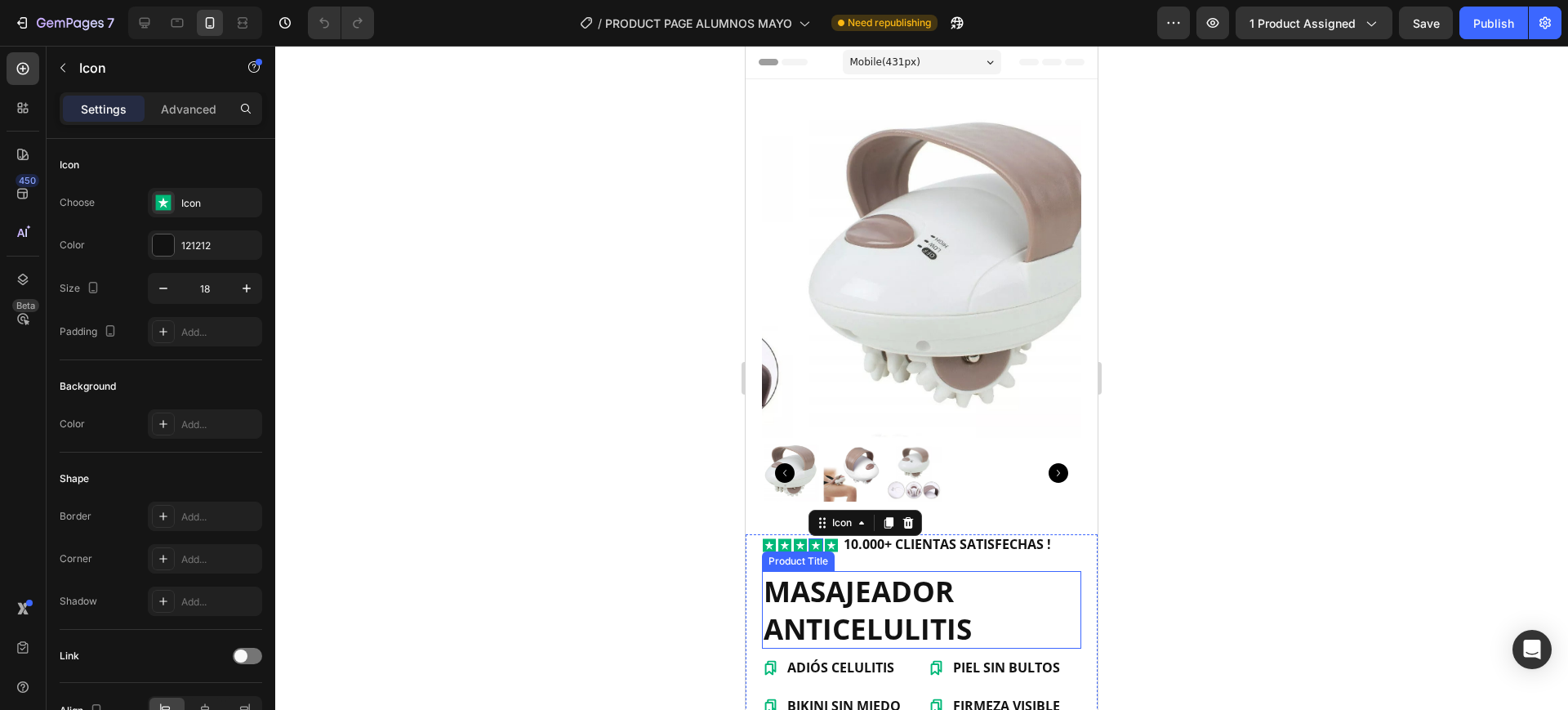
click at [887, 574] on h1 "MASAJEADOR ANTICELULITIS" at bounding box center [921, 609] width 319 height 77
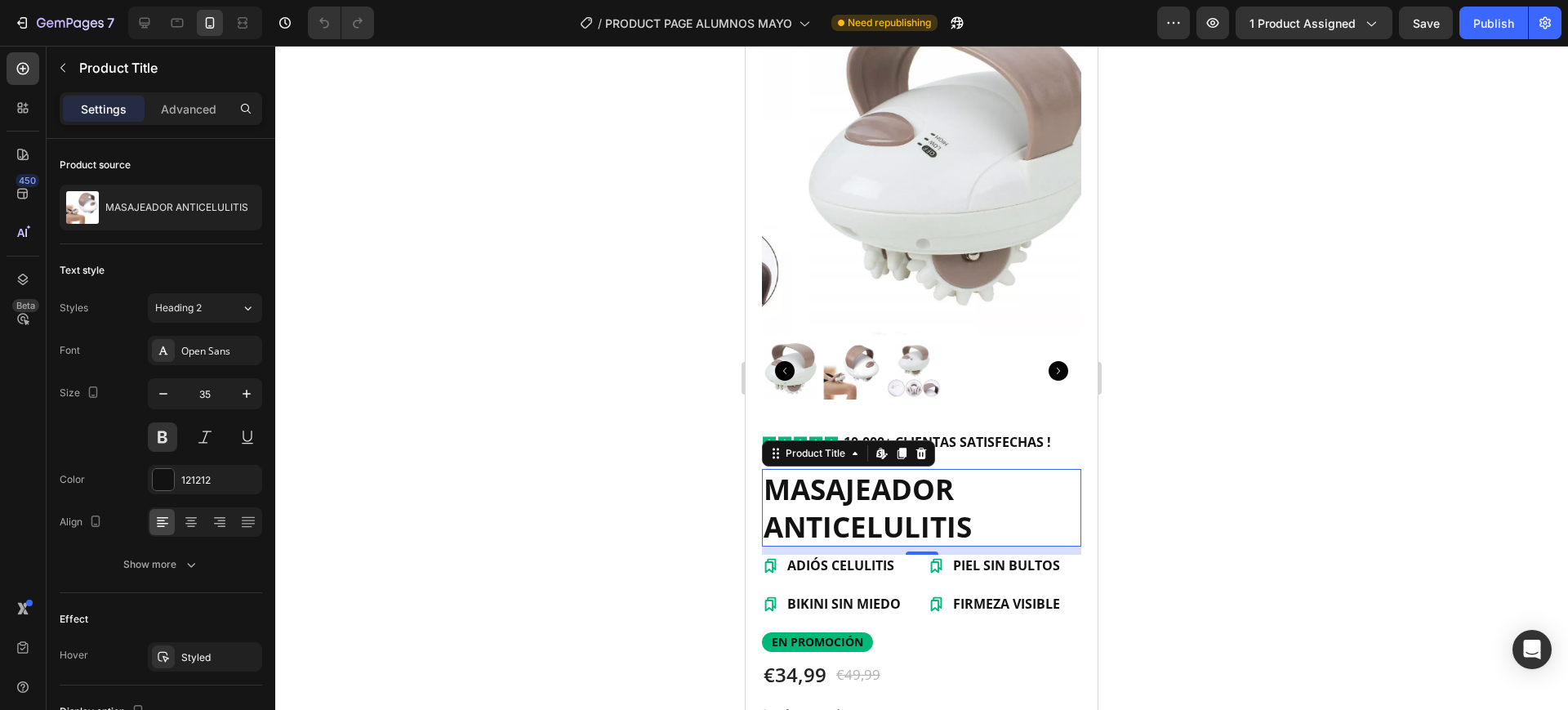
scroll to position [205, 0]
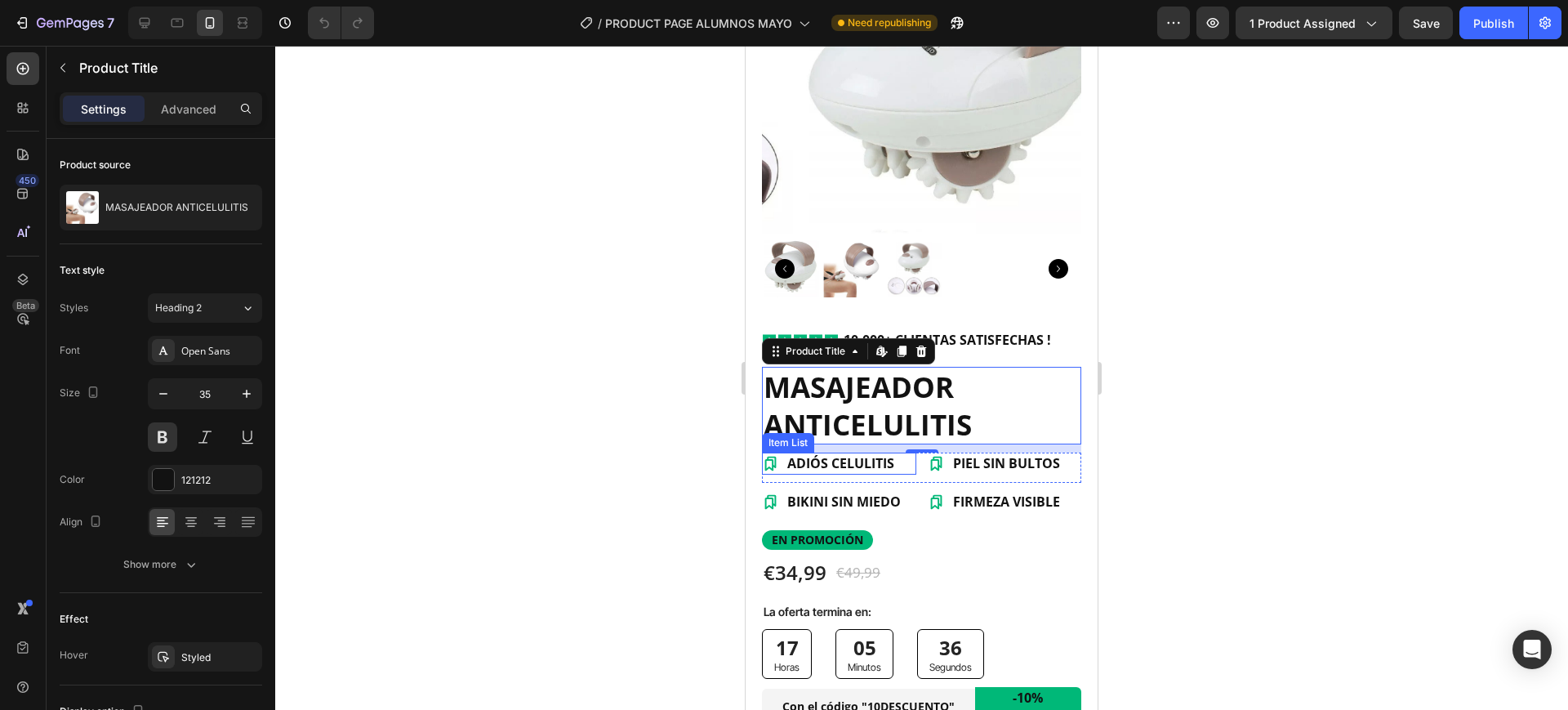
click at [858, 455] on p "ADIÓS CELULITIS" at bounding box center [841, 463] width 107 height 17
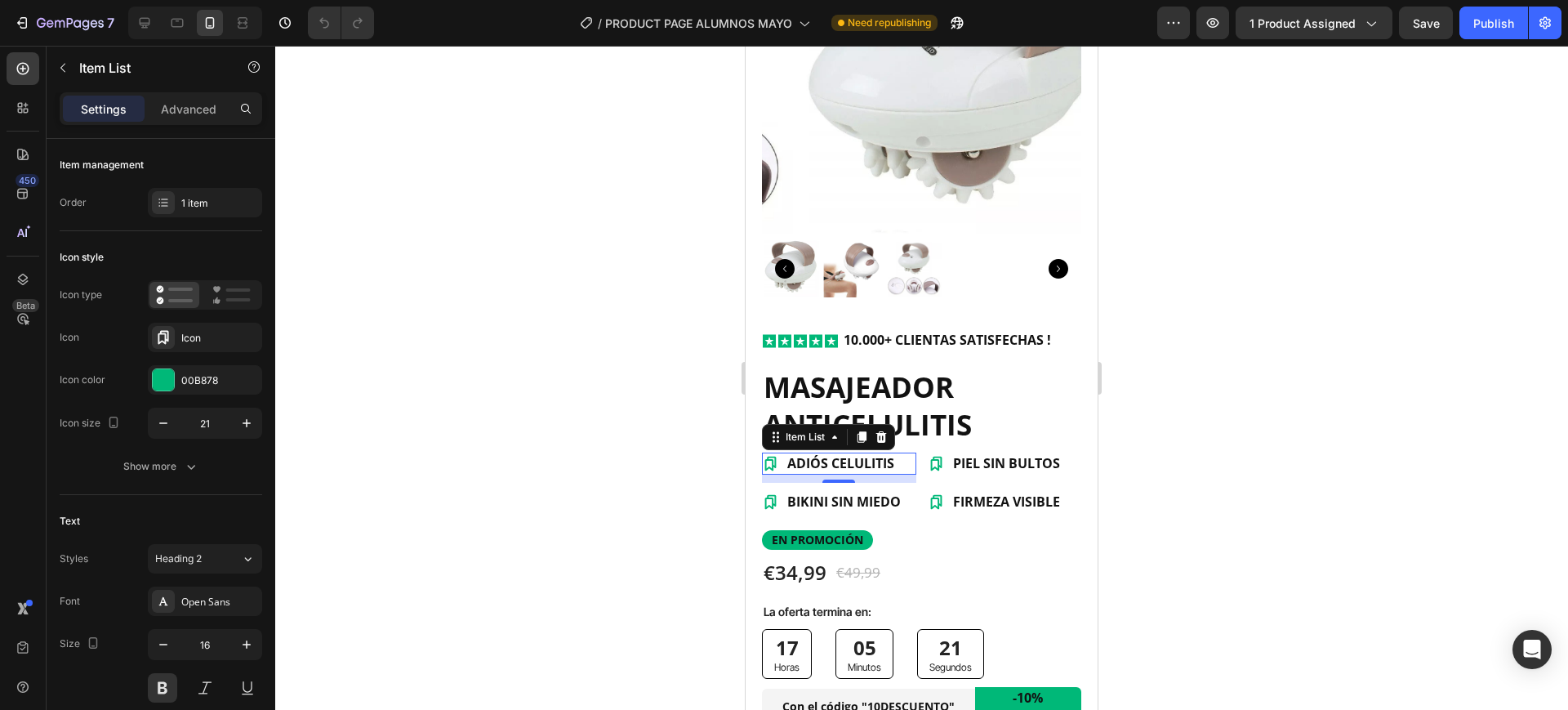
click at [809, 455] on p "ADIÓS CELULITIS" at bounding box center [841, 463] width 107 height 17
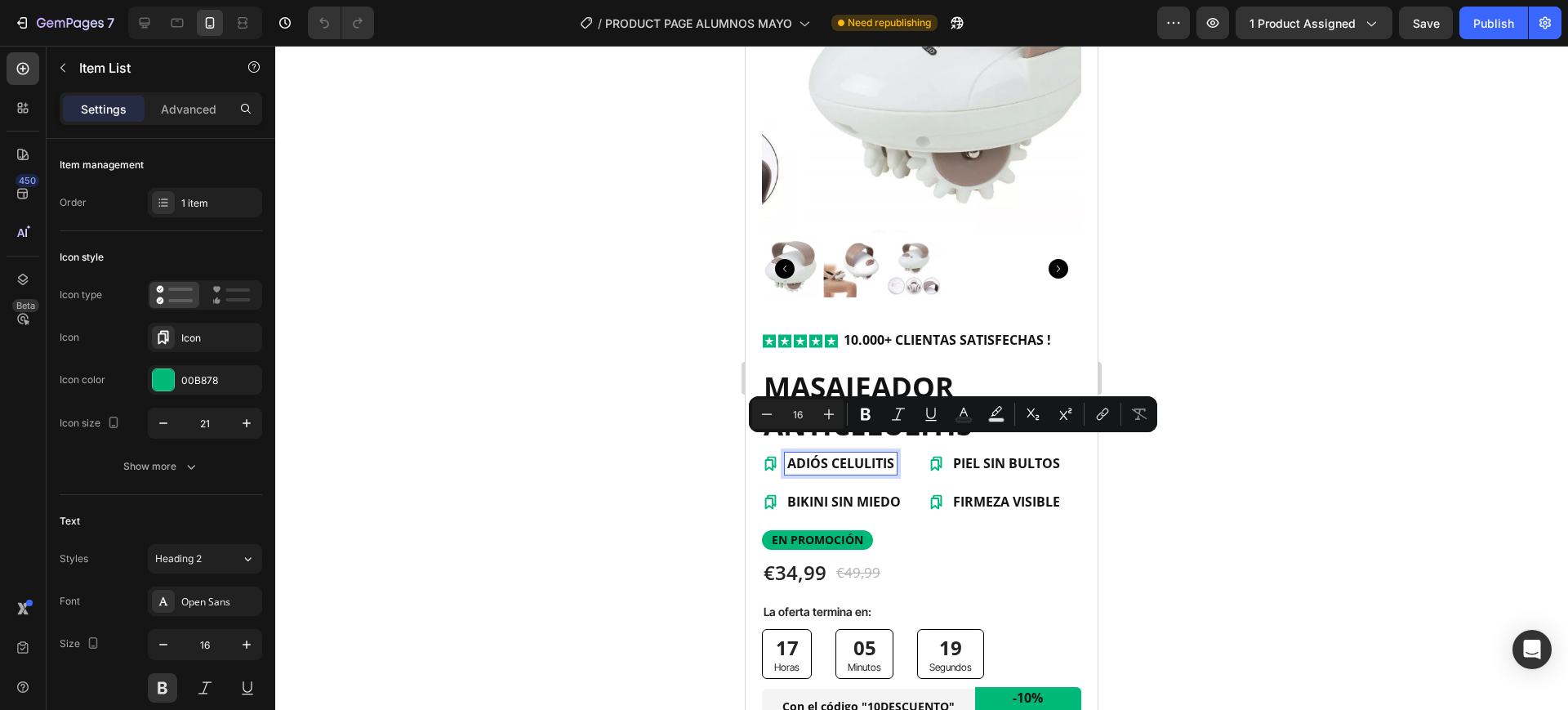
click at [849, 455] on p "ADIÓS CELULITIS" at bounding box center [841, 463] width 107 height 17
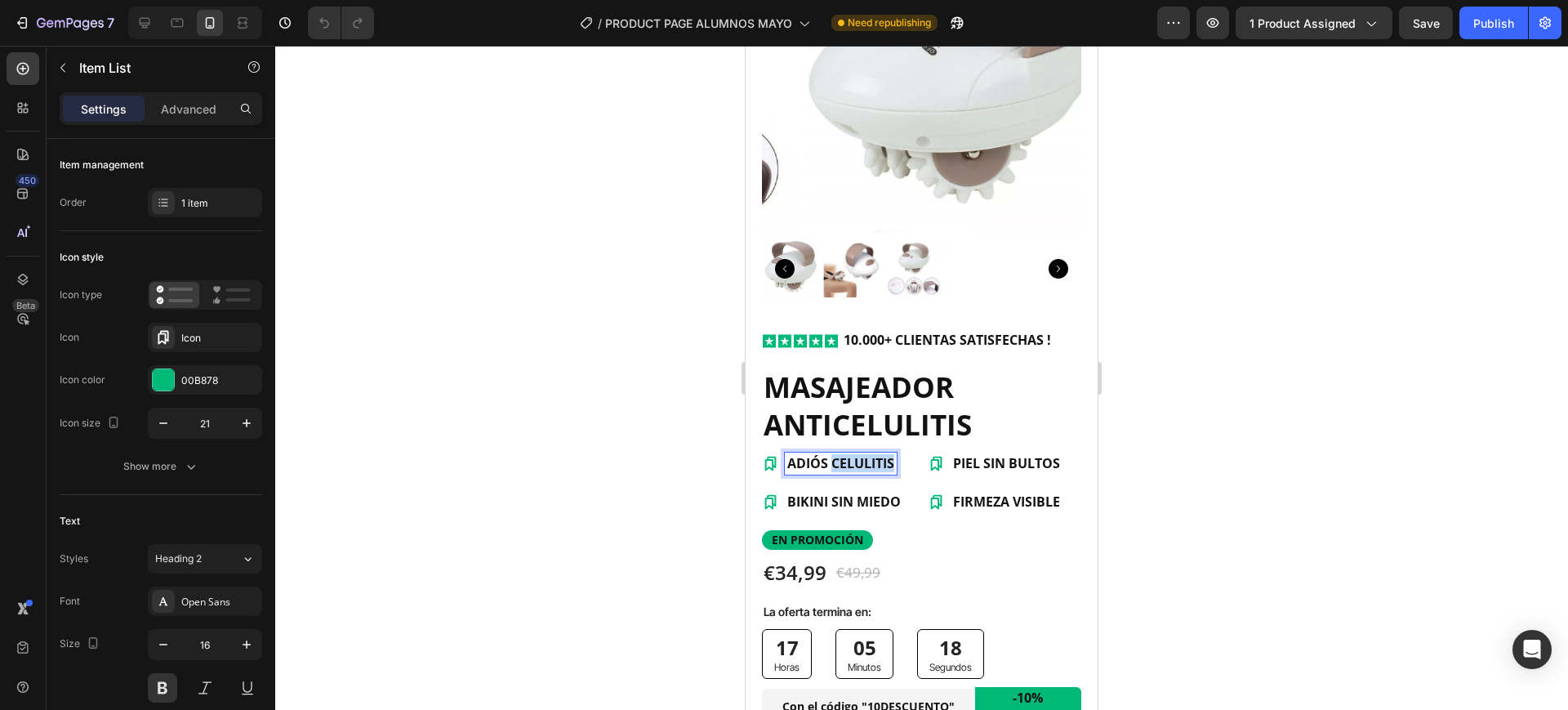
click at [849, 455] on p "ADIÓS CELULITIS" at bounding box center [841, 463] width 107 height 17
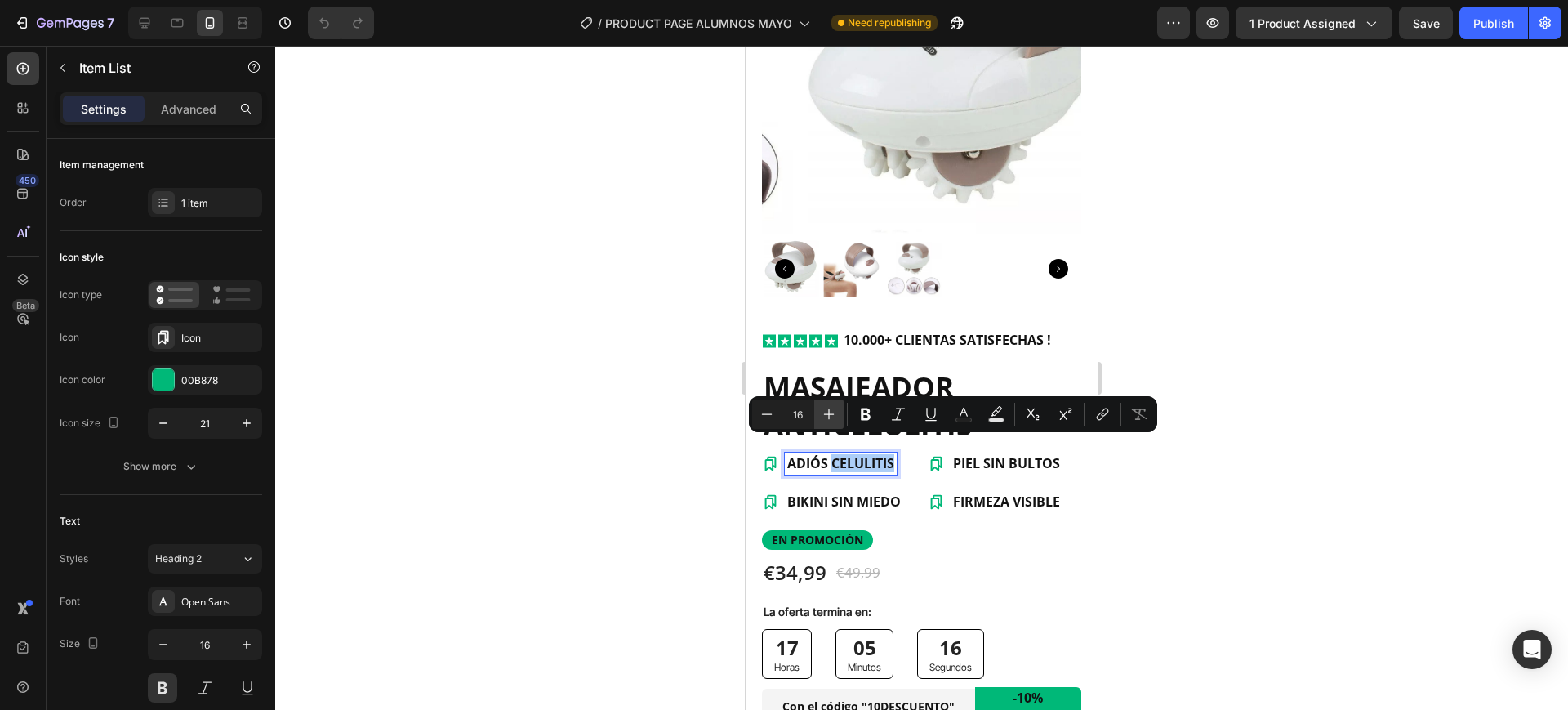
click at [828, 404] on button "Plus" at bounding box center [829, 414] width 29 height 29
click at [764, 419] on icon "Editor contextual toolbar" at bounding box center [767, 415] width 16 height 16
type input "16"
click at [860, 468] on div "Icon Icon Icon Icon Icon Icon List 10.000+ CLIENTAS SATISFECHAS ! Text Block Ro…" at bounding box center [921, 619] width 319 height 579
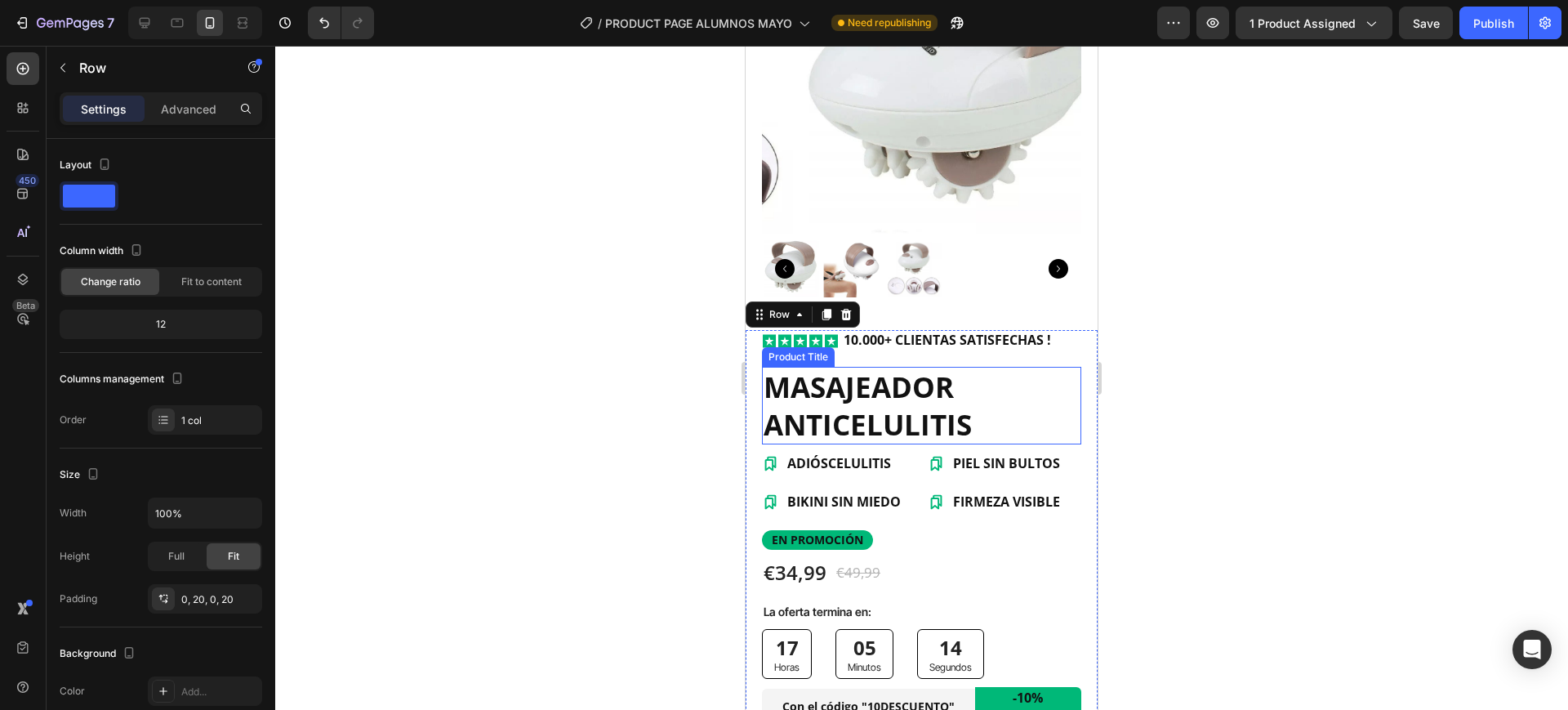
click at [894, 392] on h1 "MASAJEADOR ANTICELULITIS" at bounding box center [921, 405] width 319 height 77
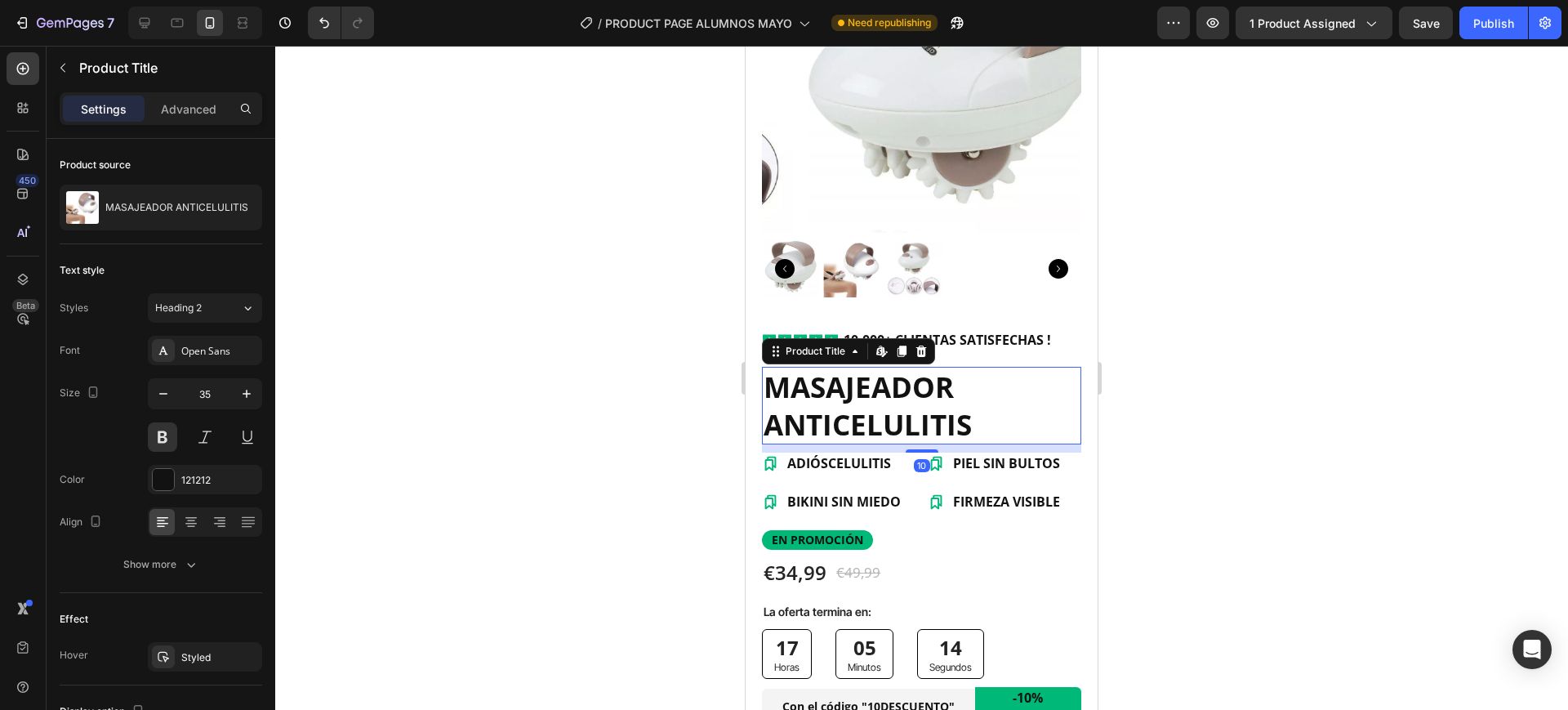
click at [894, 392] on h1 "MASAJEADOR ANTICELULITIS" at bounding box center [921, 405] width 319 height 77
click at [896, 375] on h1 "MASAJEADOR ANTICELULITIS" at bounding box center [921, 405] width 319 height 77
click at [956, 380] on h1 "MASAJEADOR ANTICELULITIS" at bounding box center [921, 405] width 319 height 77
click at [1274, 338] on div at bounding box center [922, 377] width 1293 height 665
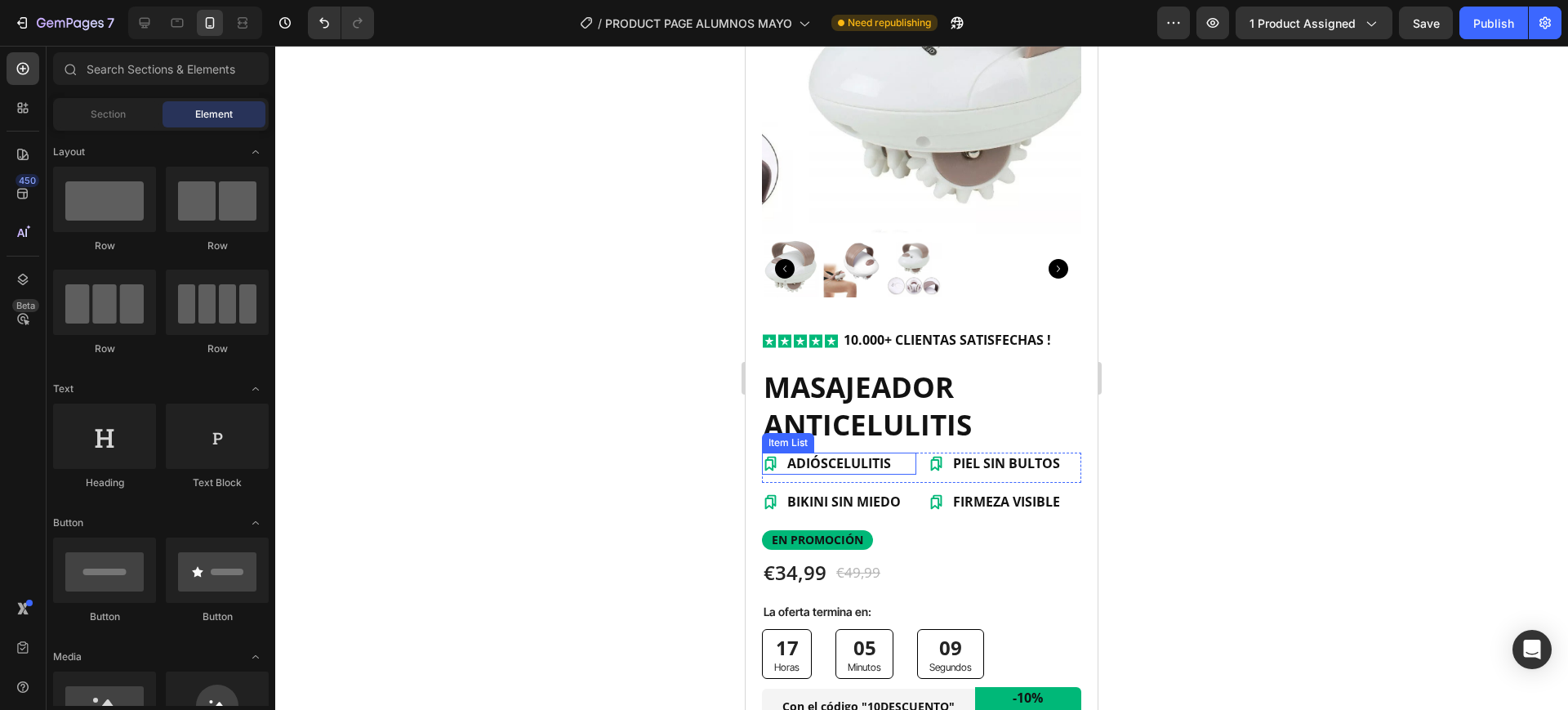
click at [824, 455] on p "ADIÓS CELULITIS" at bounding box center [839, 463] width 104 height 17
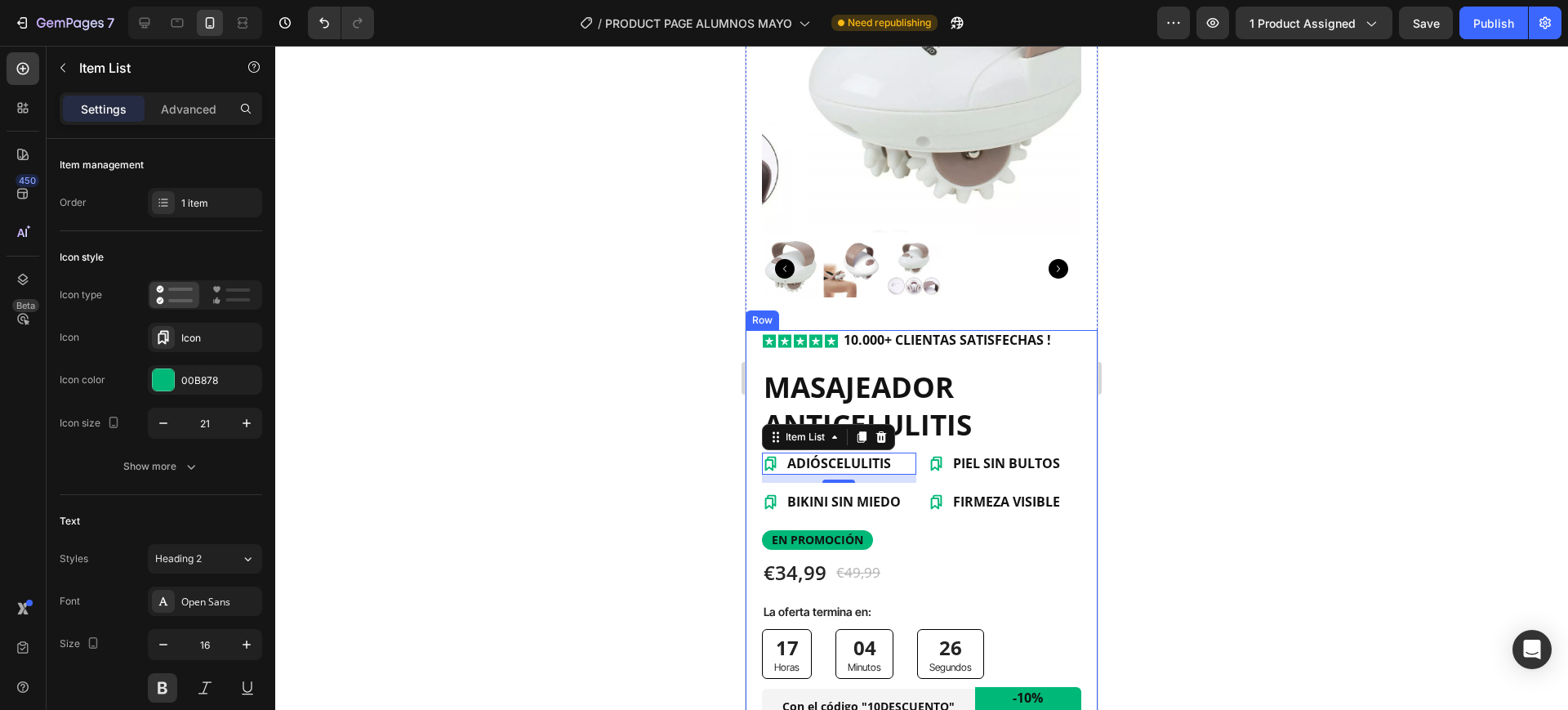
click at [865, 495] on div "BIKINI SIN MIEDO" at bounding box center [844, 502] width 118 height 22
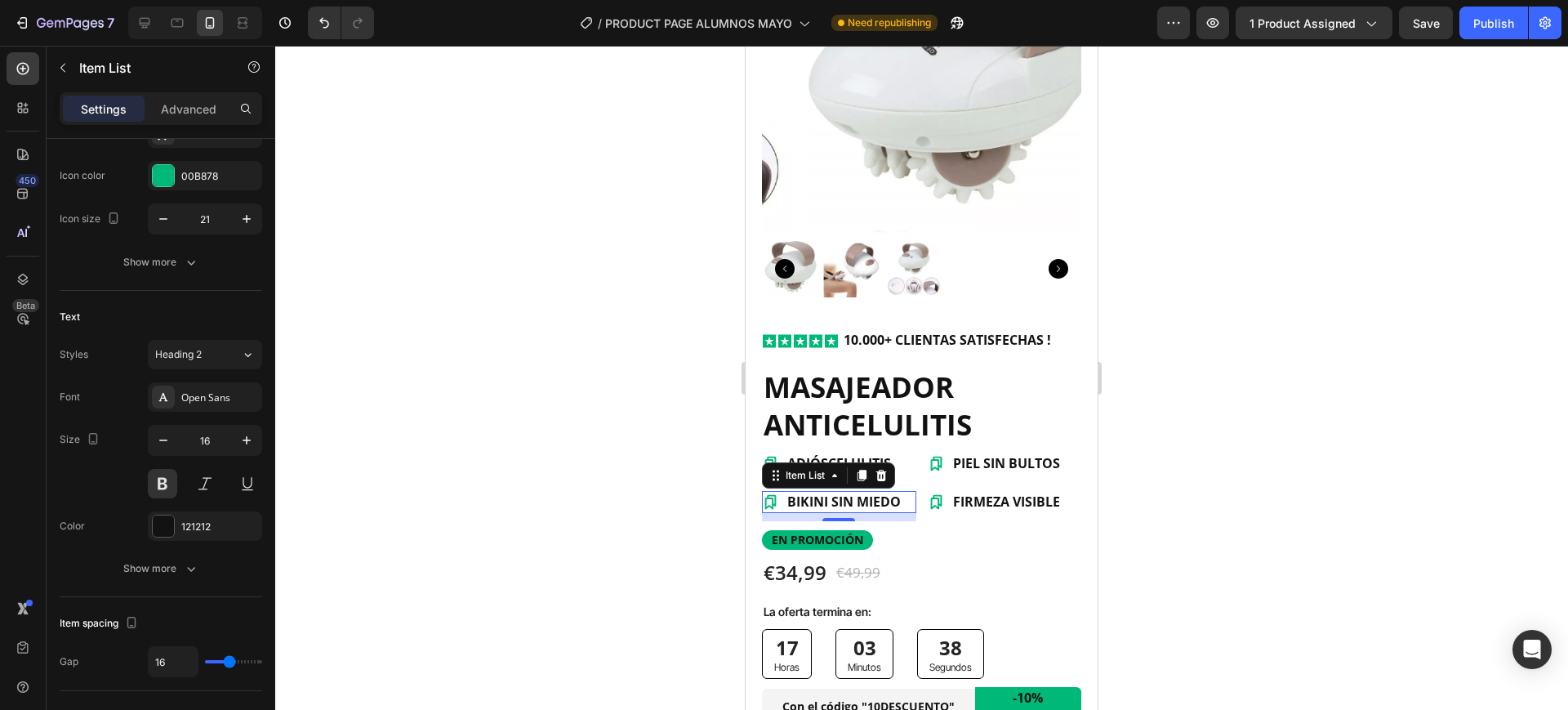
click at [765, 463] on div "Item List" at bounding box center [828, 475] width 133 height 26
click at [1056, 453] on div "PIEL SIN BULTOS" at bounding box center [1005, 464] width 155 height 22
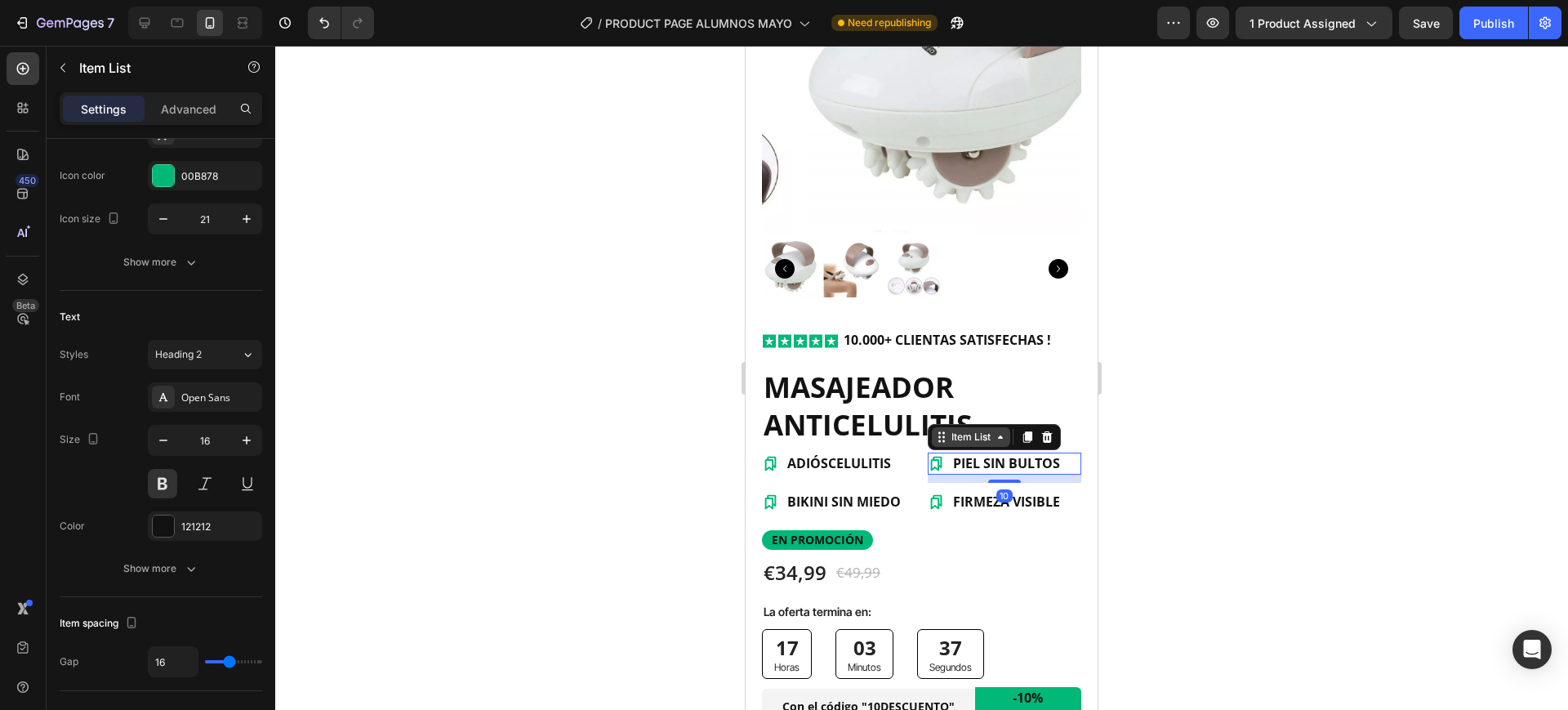
click at [949, 430] on div "Item List" at bounding box center [971, 437] width 45 height 15
click at [1538, 414] on div at bounding box center [922, 377] width 1293 height 665
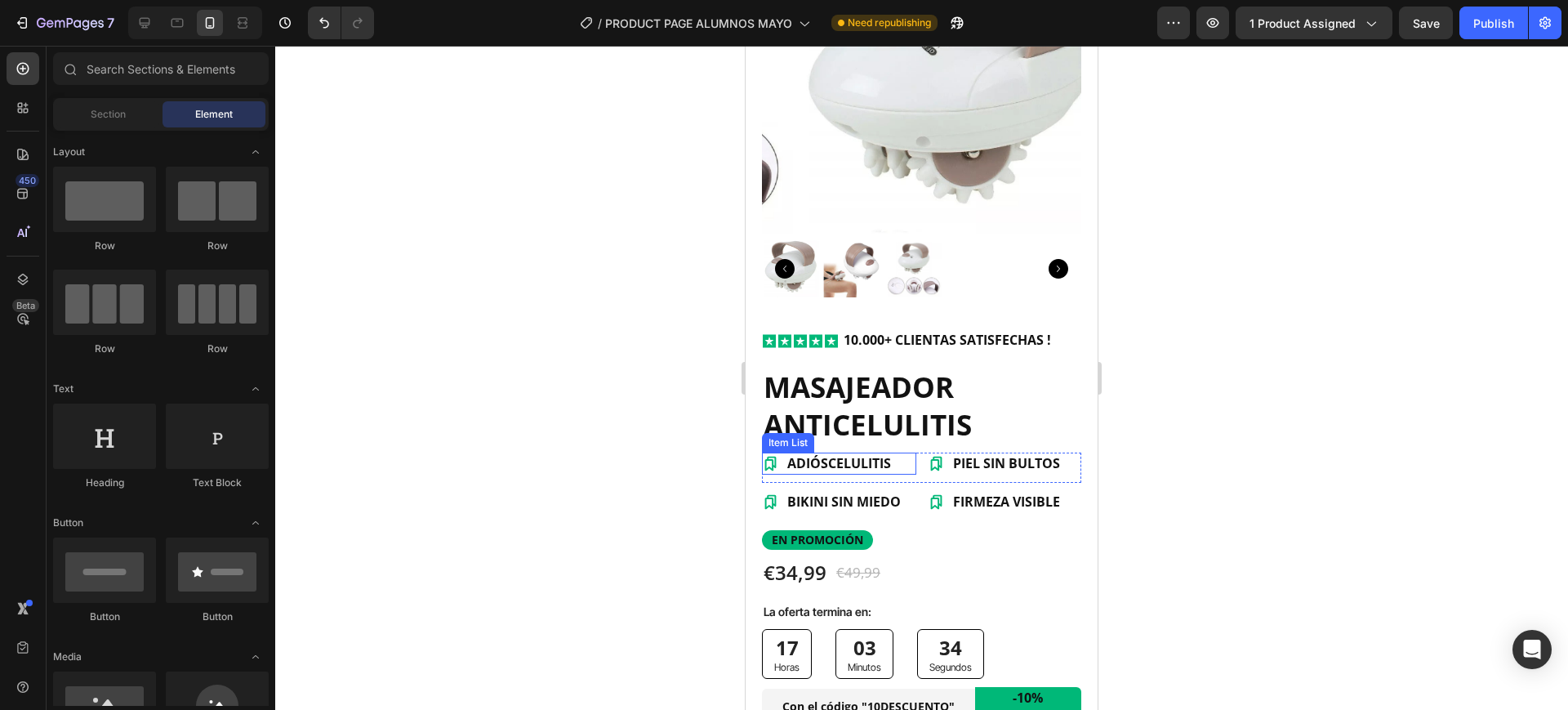
click at [764, 455] on icon at bounding box center [770, 463] width 17 height 17
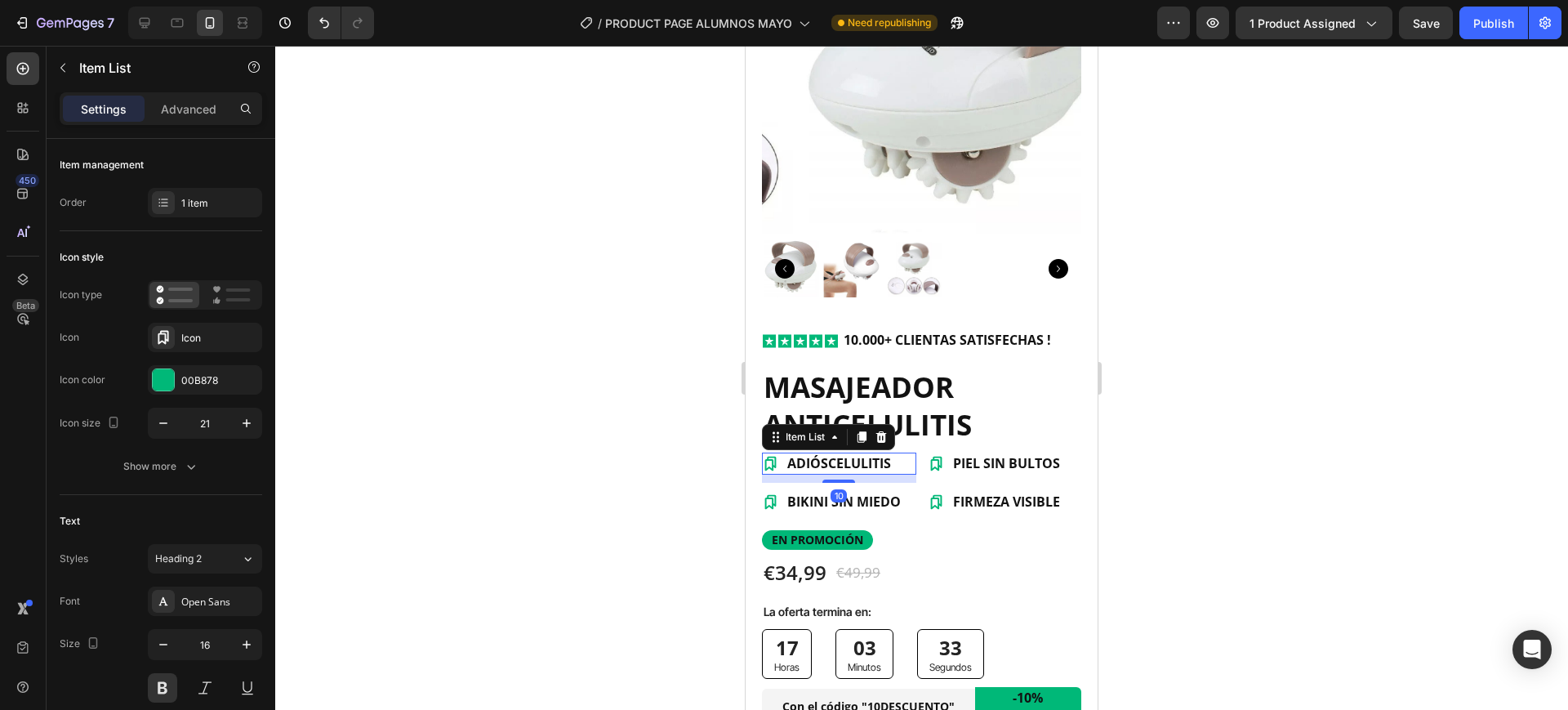
click at [783, 432] on div "Item List" at bounding box center [828, 436] width 133 height 26
click at [783, 430] on div "Item List" at bounding box center [805, 437] width 45 height 15
click at [774, 456] on icon at bounding box center [771, 464] width 12 height 15
click at [775, 456] on icon at bounding box center [771, 464] width 12 height 15
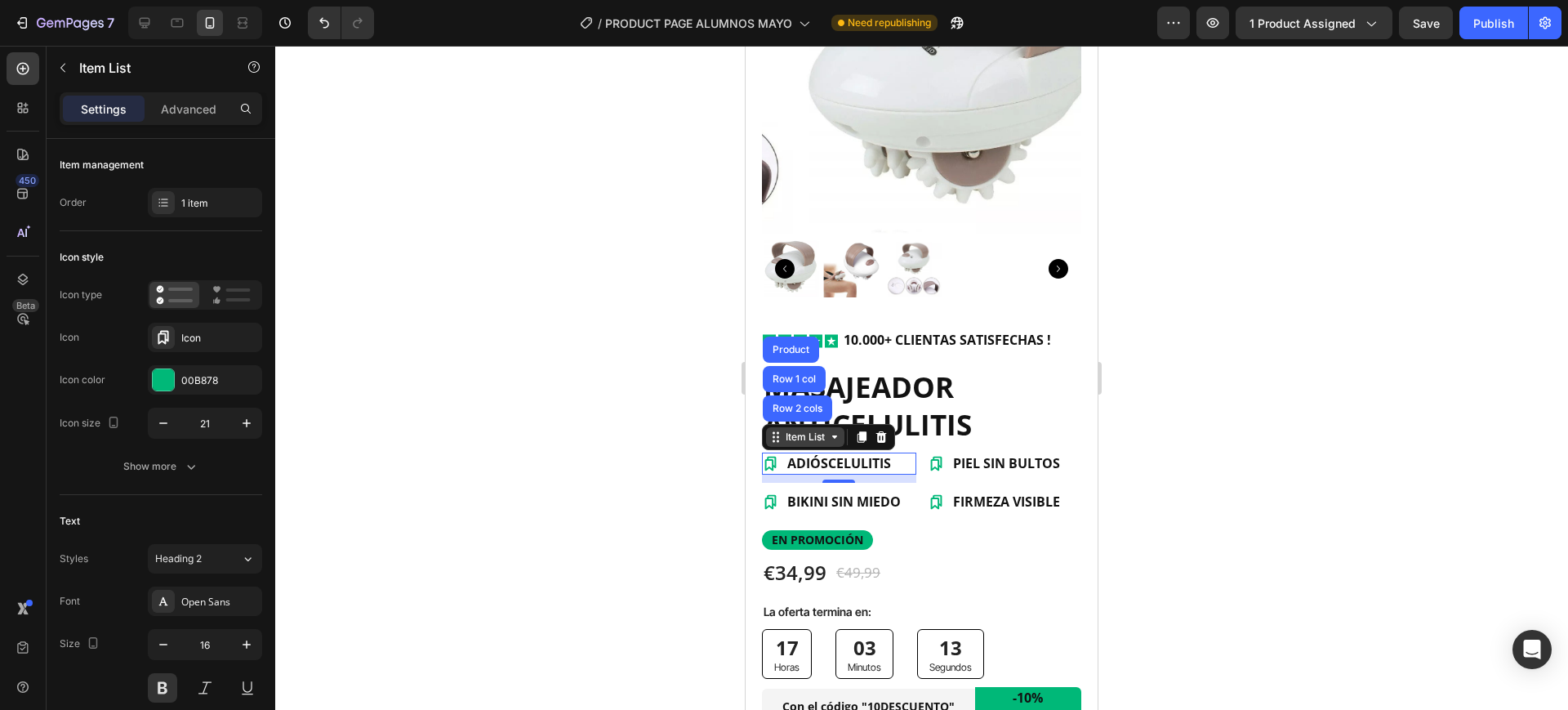
click at [816, 430] on div "Item List" at bounding box center [805, 437] width 45 height 15
click at [959, 455] on p "PIEL SIN BULTOS" at bounding box center [1007, 463] width 107 height 17
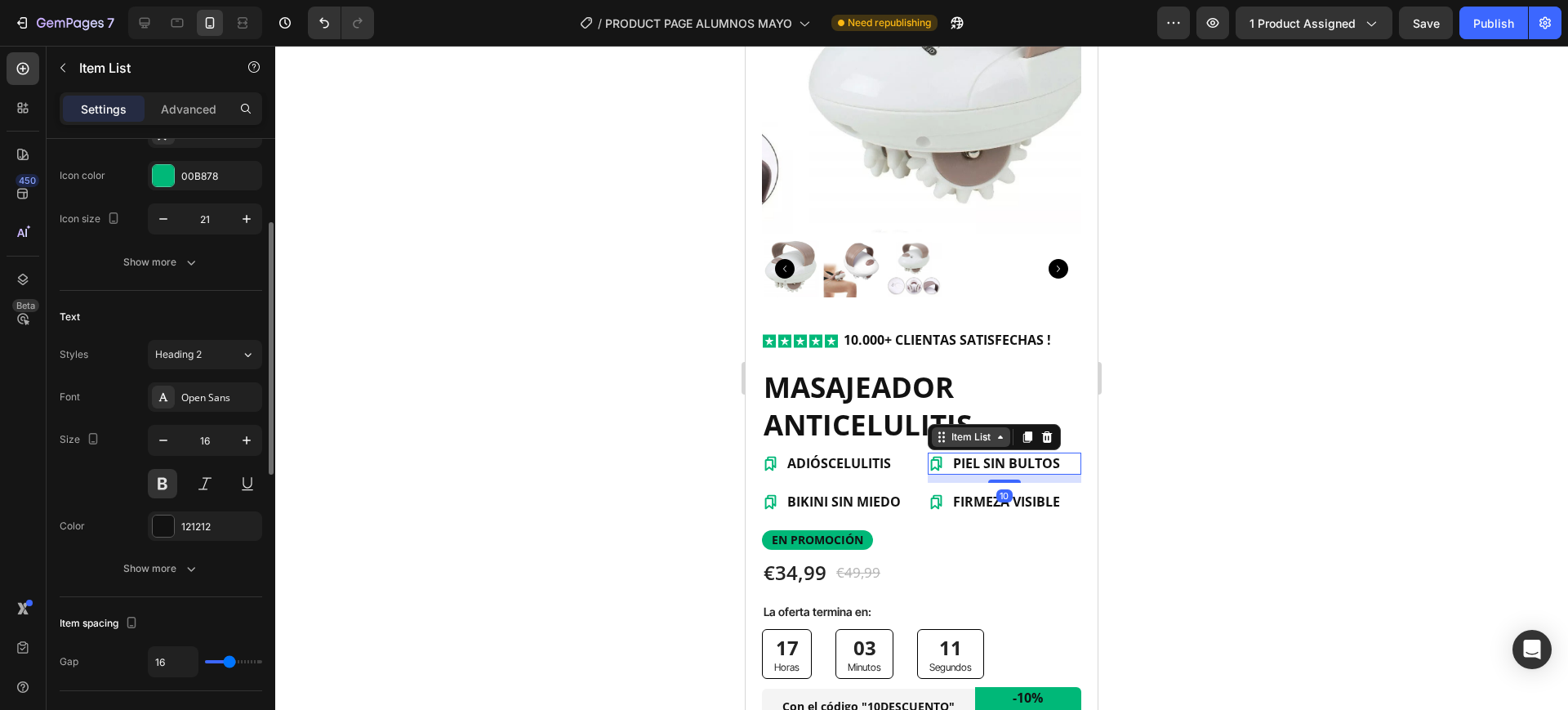
click at [948, 430] on div "Item List" at bounding box center [971, 437] width 45 height 15
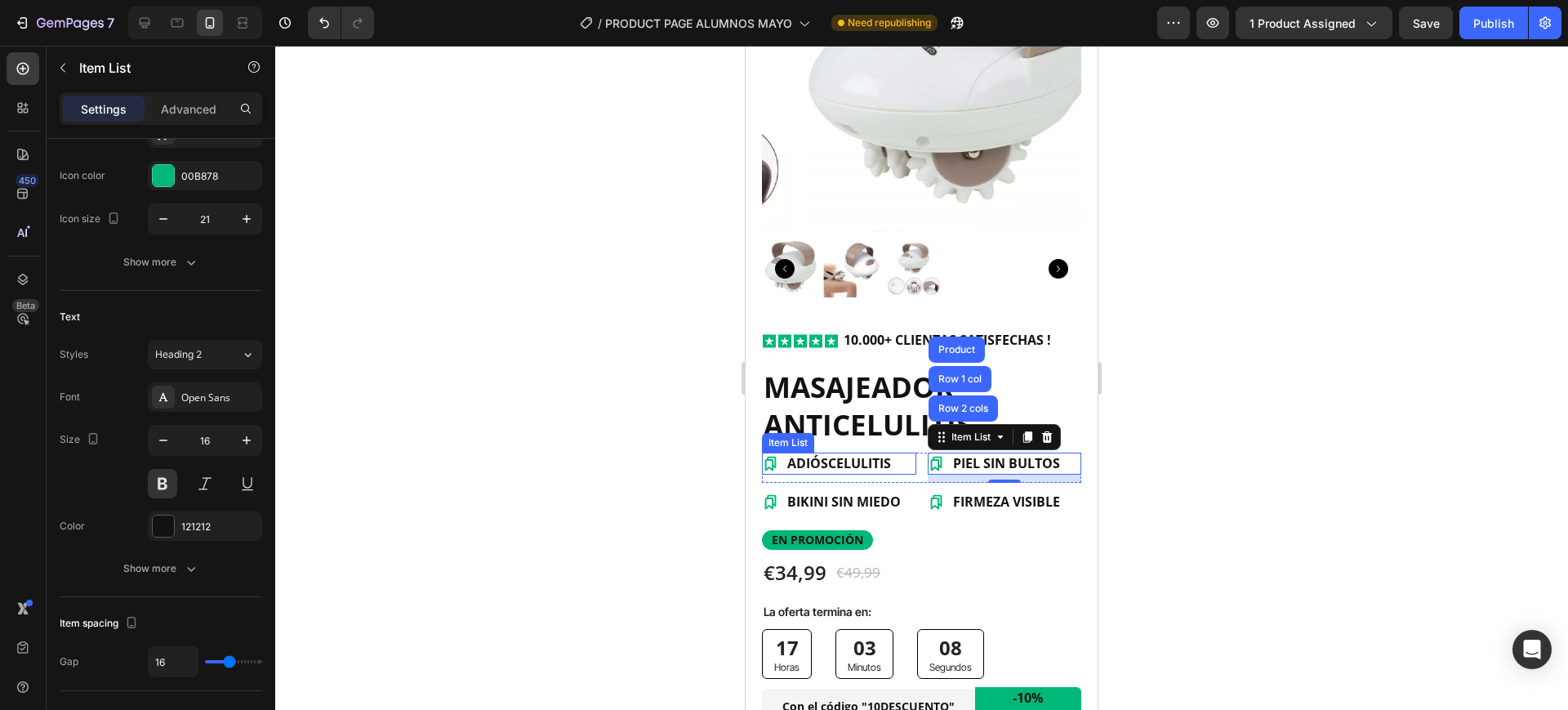
click at [765, 456] on icon at bounding box center [771, 464] width 12 height 15
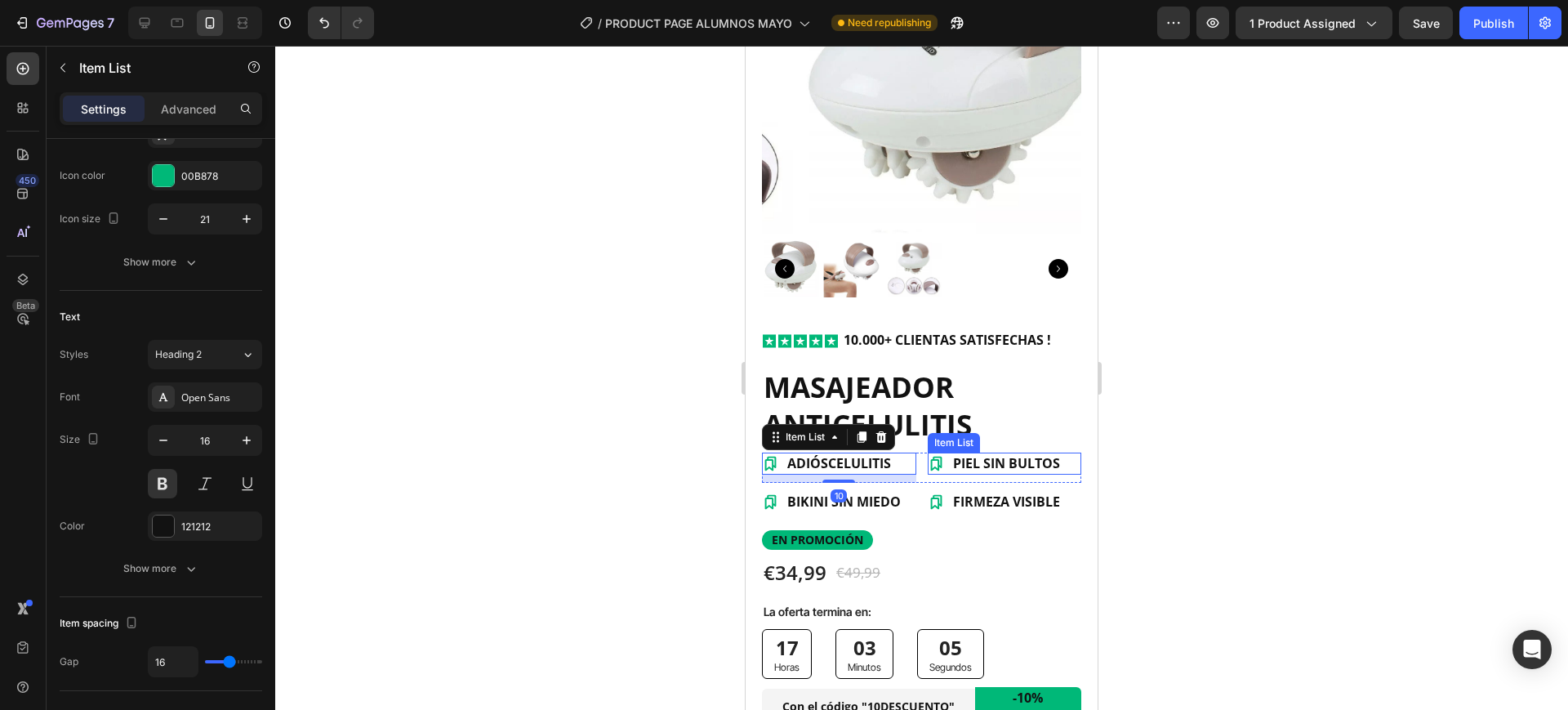
click at [954, 455] on p "PIEL SIN BULTOS" at bounding box center [1007, 463] width 107 height 17
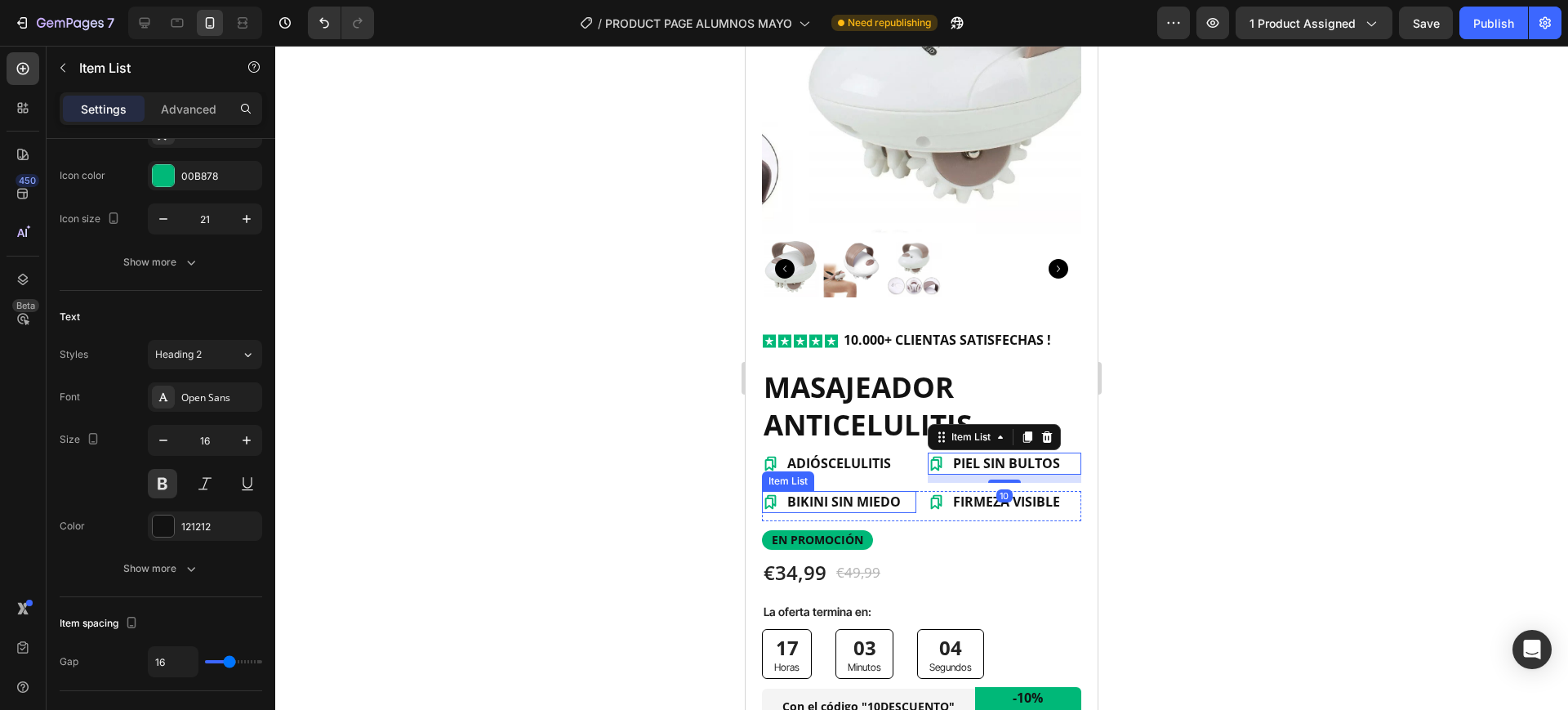
click at [790, 494] on p "BIKINI SIN MIEDO" at bounding box center [844, 502] width 114 height 17
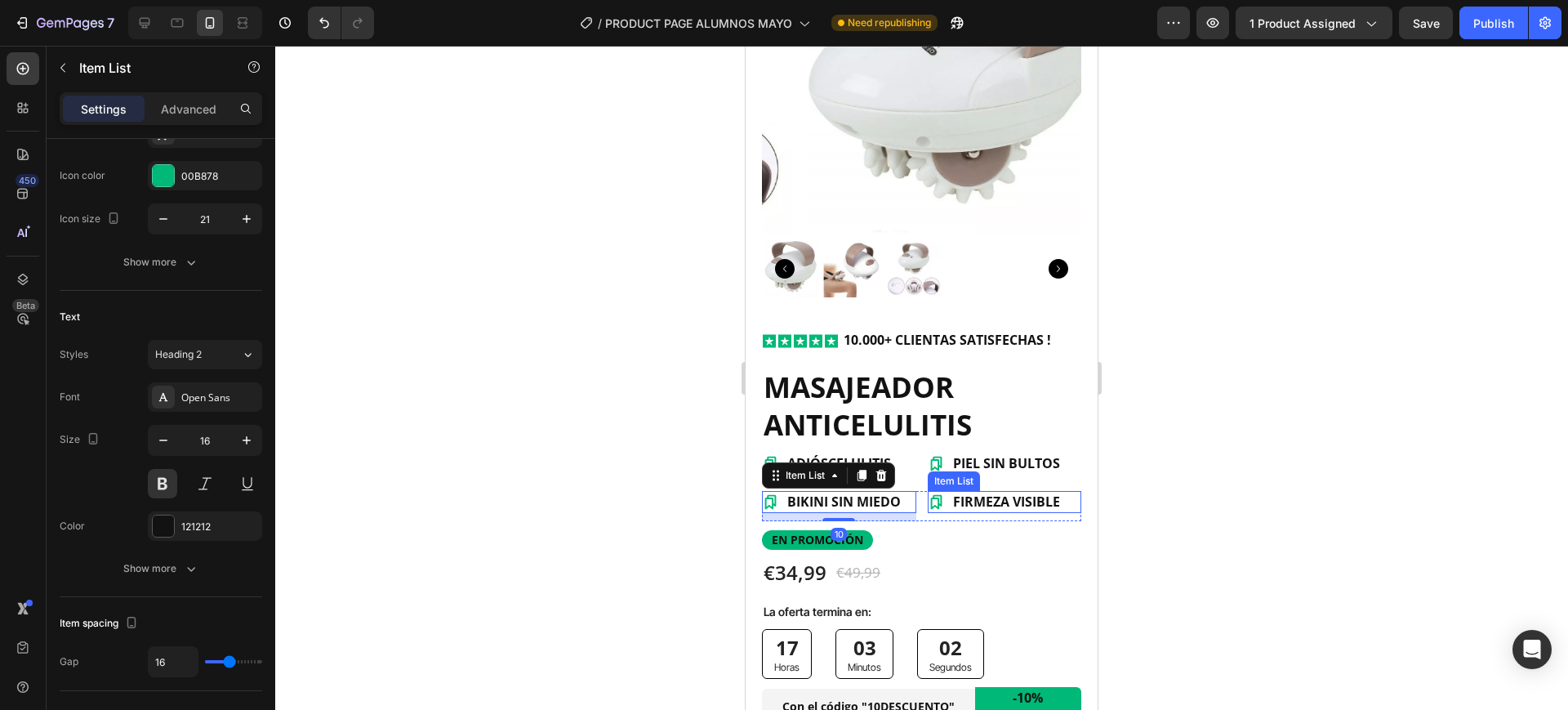
click at [936, 494] on icon at bounding box center [936, 502] width 17 height 17
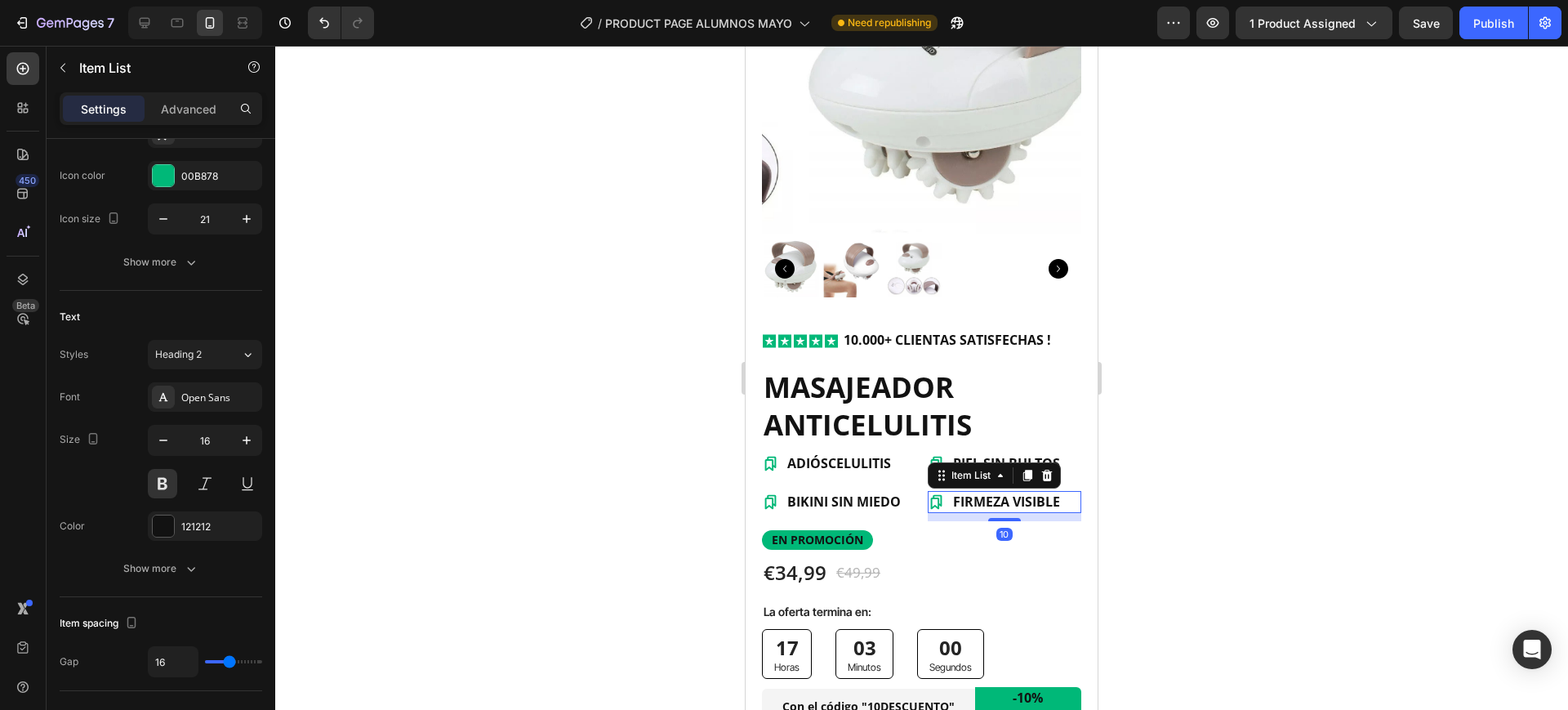
click at [933, 495] on icon at bounding box center [935, 503] width 12 height 15
click at [900, 459] on div "ADIÓS CELULITIS Item List" at bounding box center [839, 467] width 155 height 30
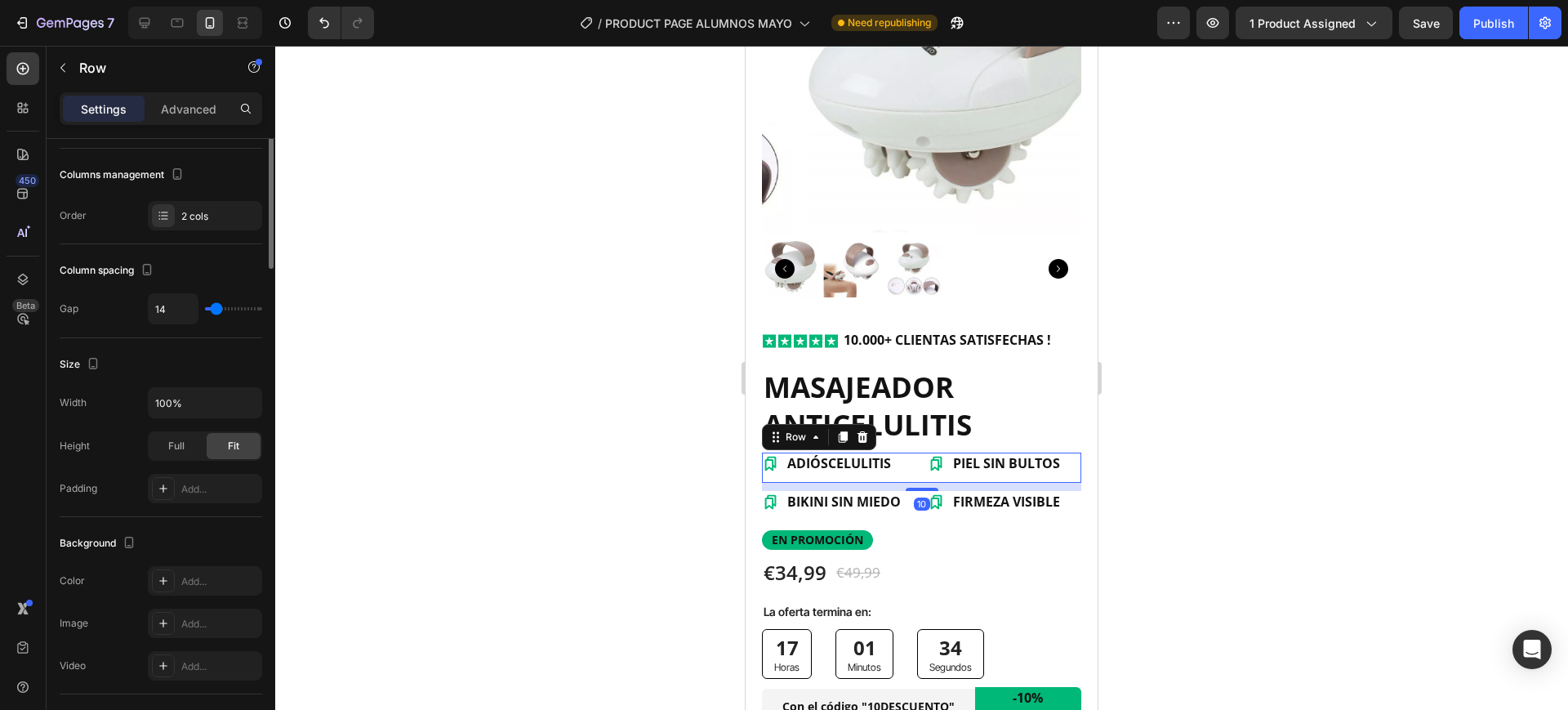
scroll to position [0, 0]
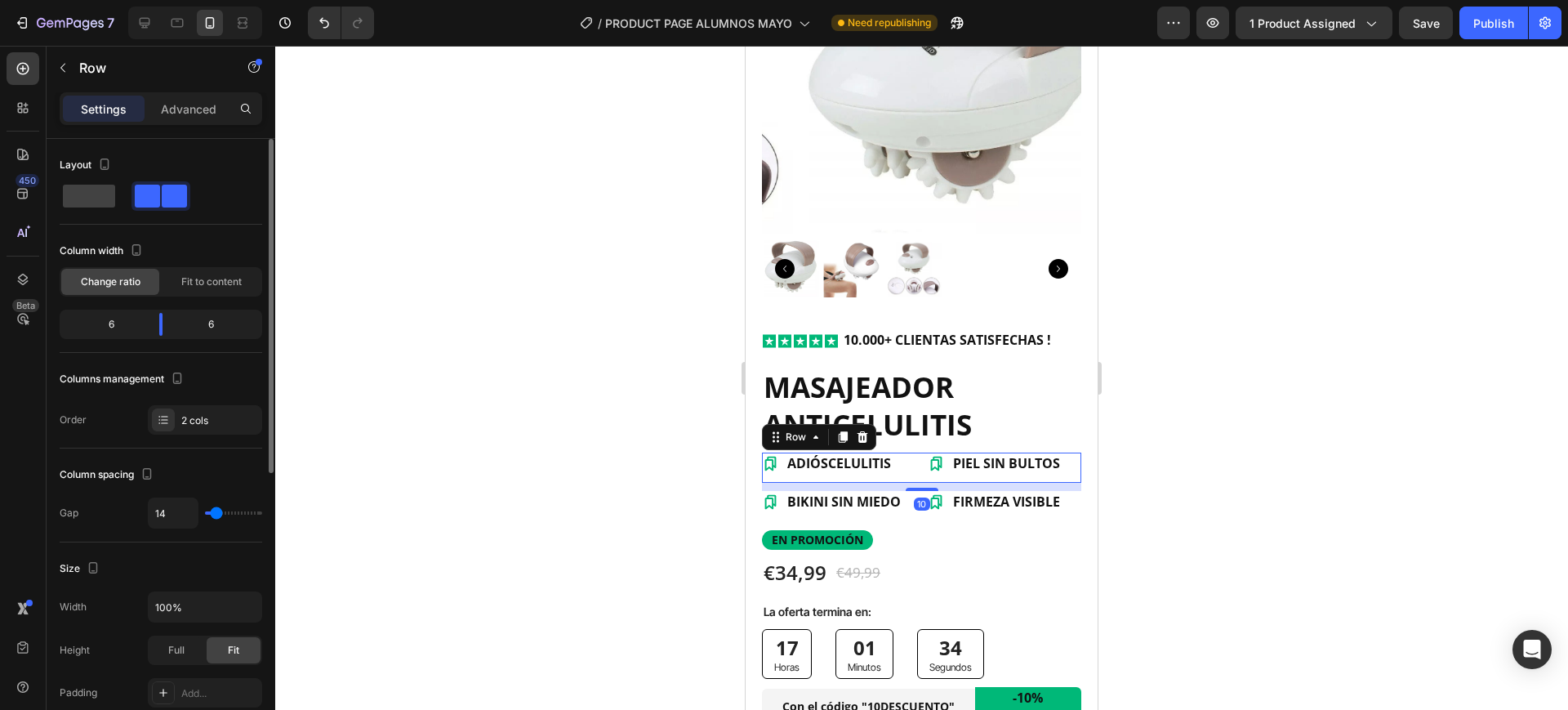
click at [905, 483] on div "10" at bounding box center [921, 486] width 319 height 8
click at [912, 417] on h1 "MASAJEADOR ANTICELULITIS" at bounding box center [921, 405] width 319 height 77
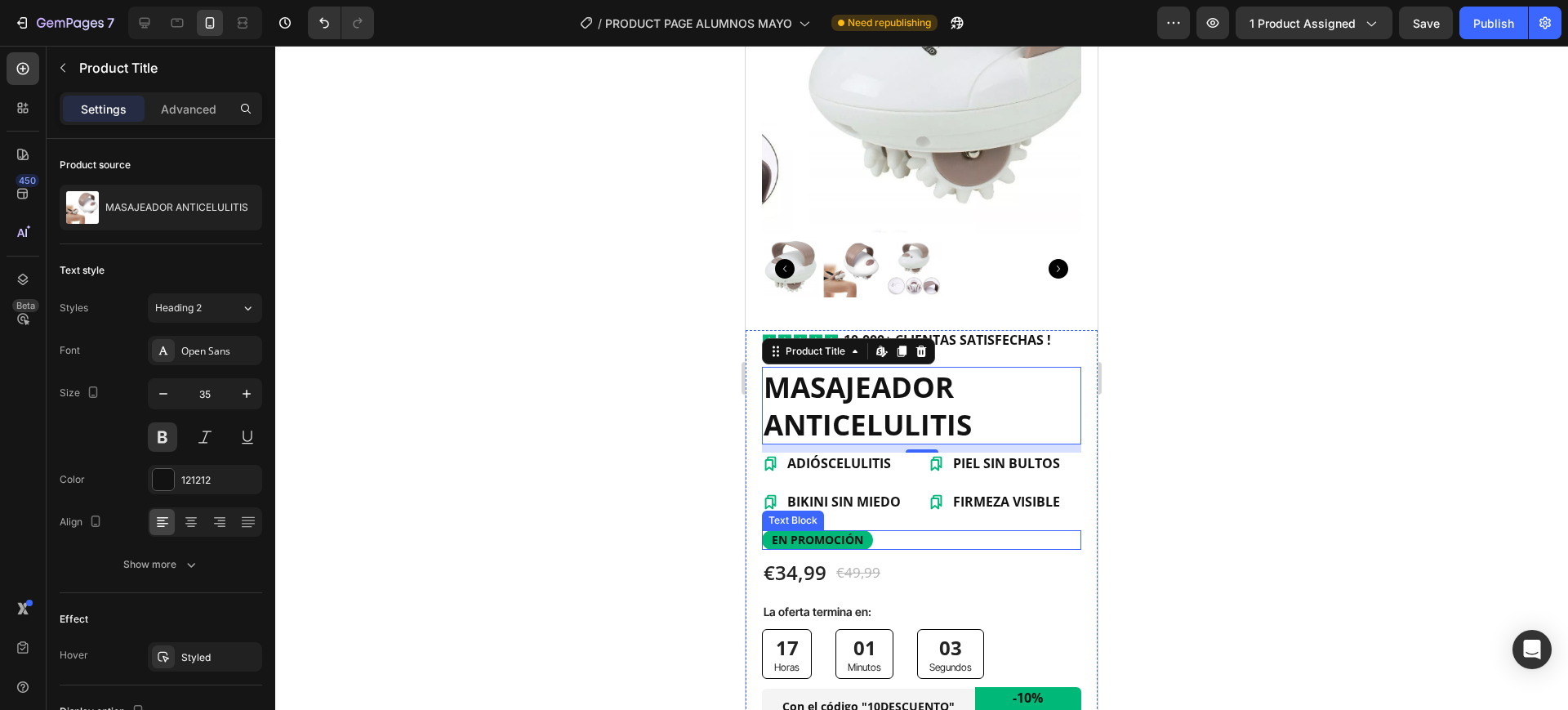
click at [789, 533] on p "EN PROMOCIÓN" at bounding box center [817, 540] width 92 height 15
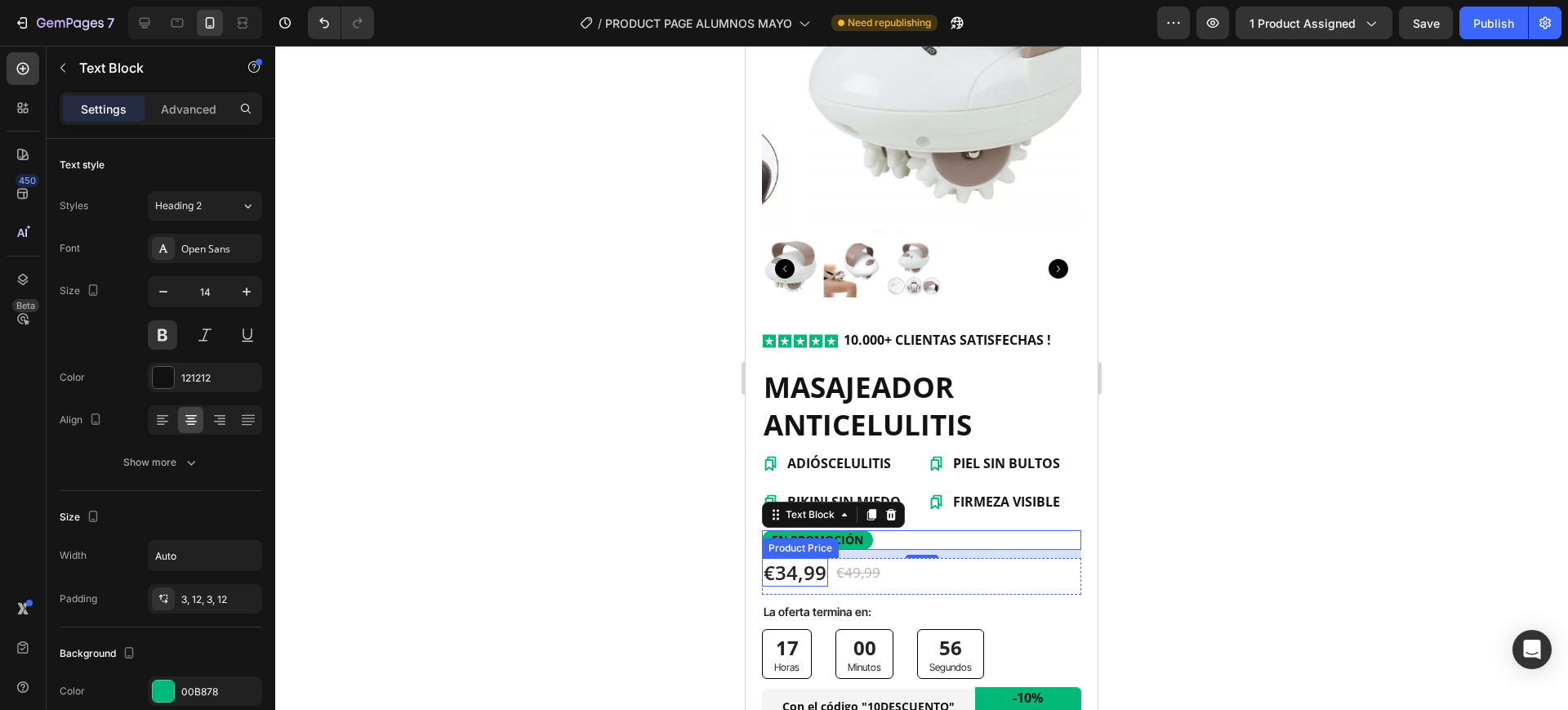
click at [821, 562] on div "€34,99" at bounding box center [794, 572] width 66 height 28
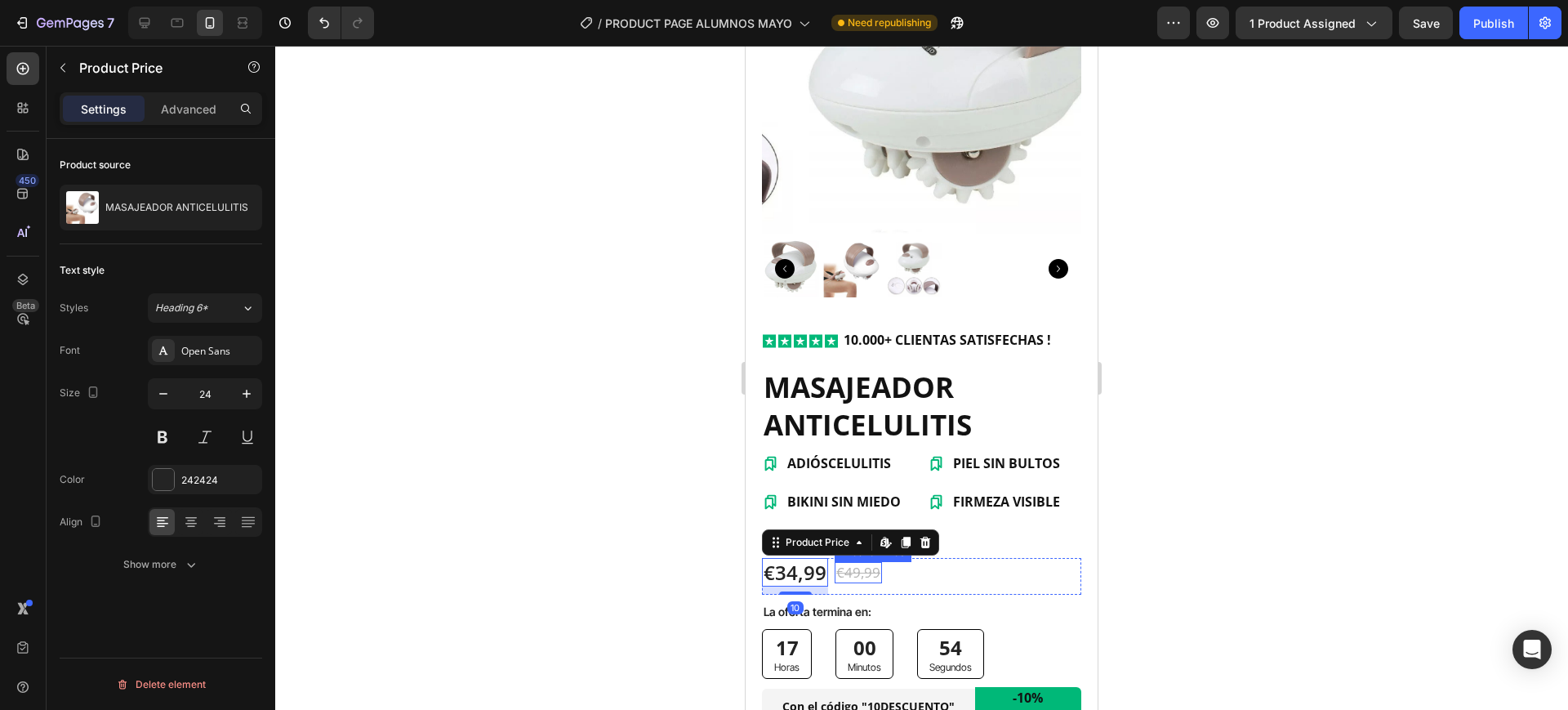
click at [857, 562] on div "€49,99" at bounding box center [858, 572] width 47 height 21
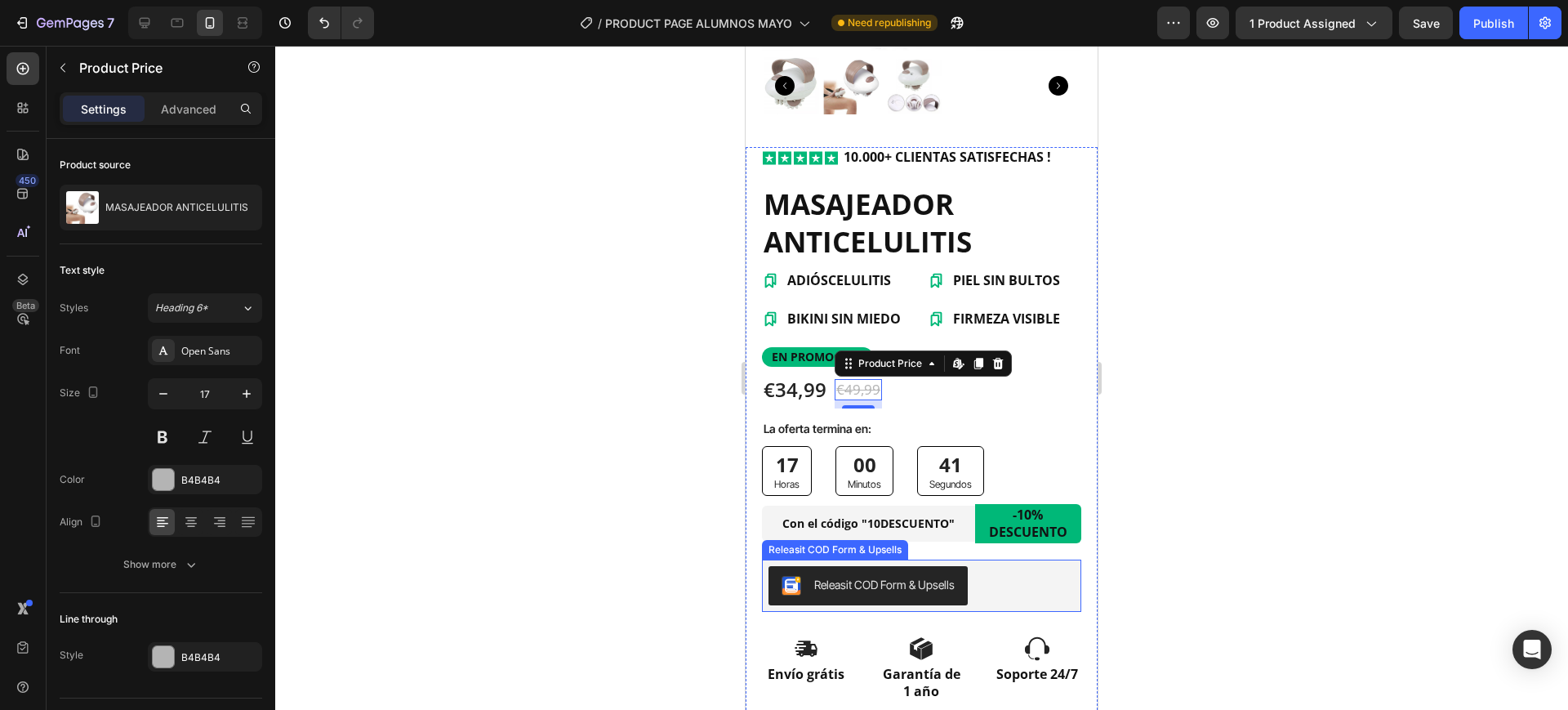
scroll to position [408, 0]
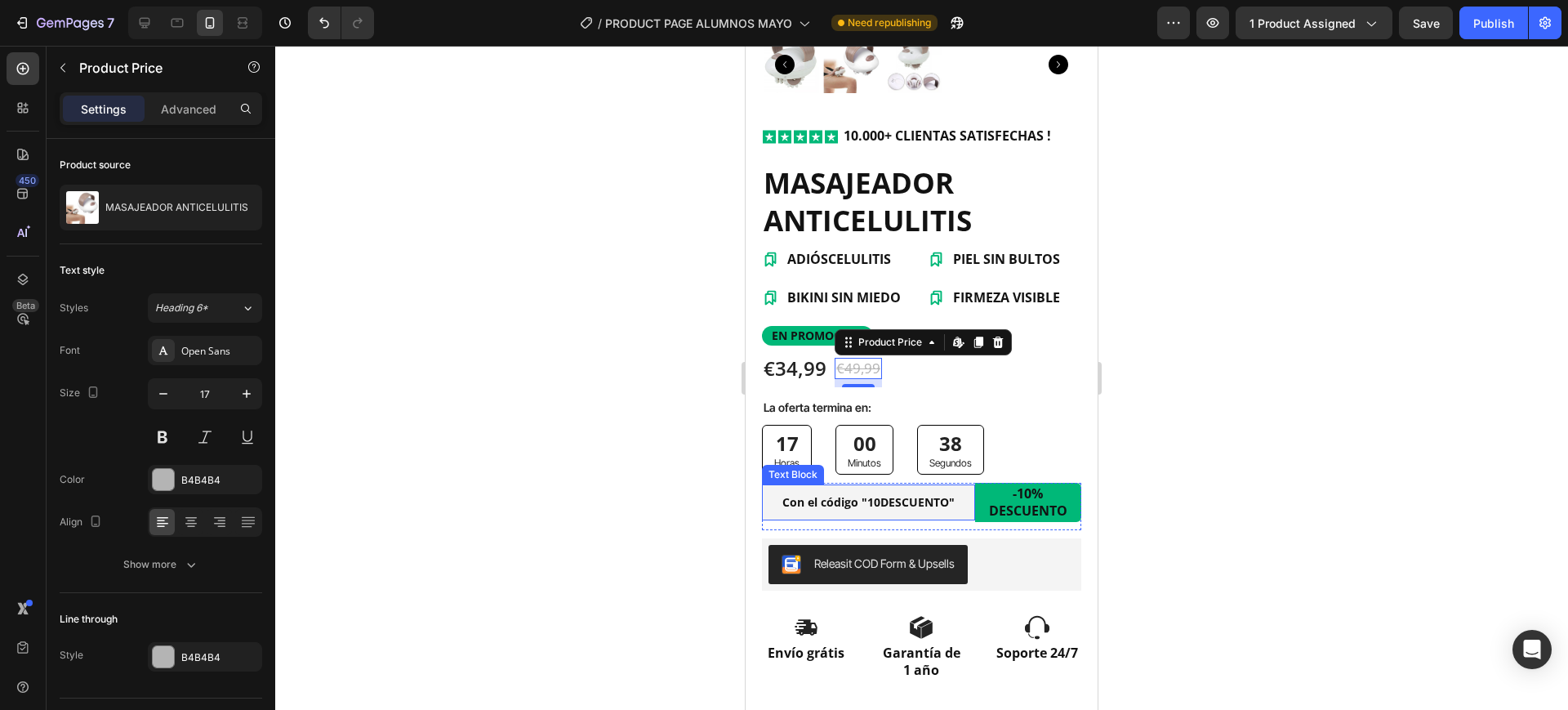
click at [865, 495] on strong "Con el código "10DESCUENTO"" at bounding box center [869, 502] width 173 height 15
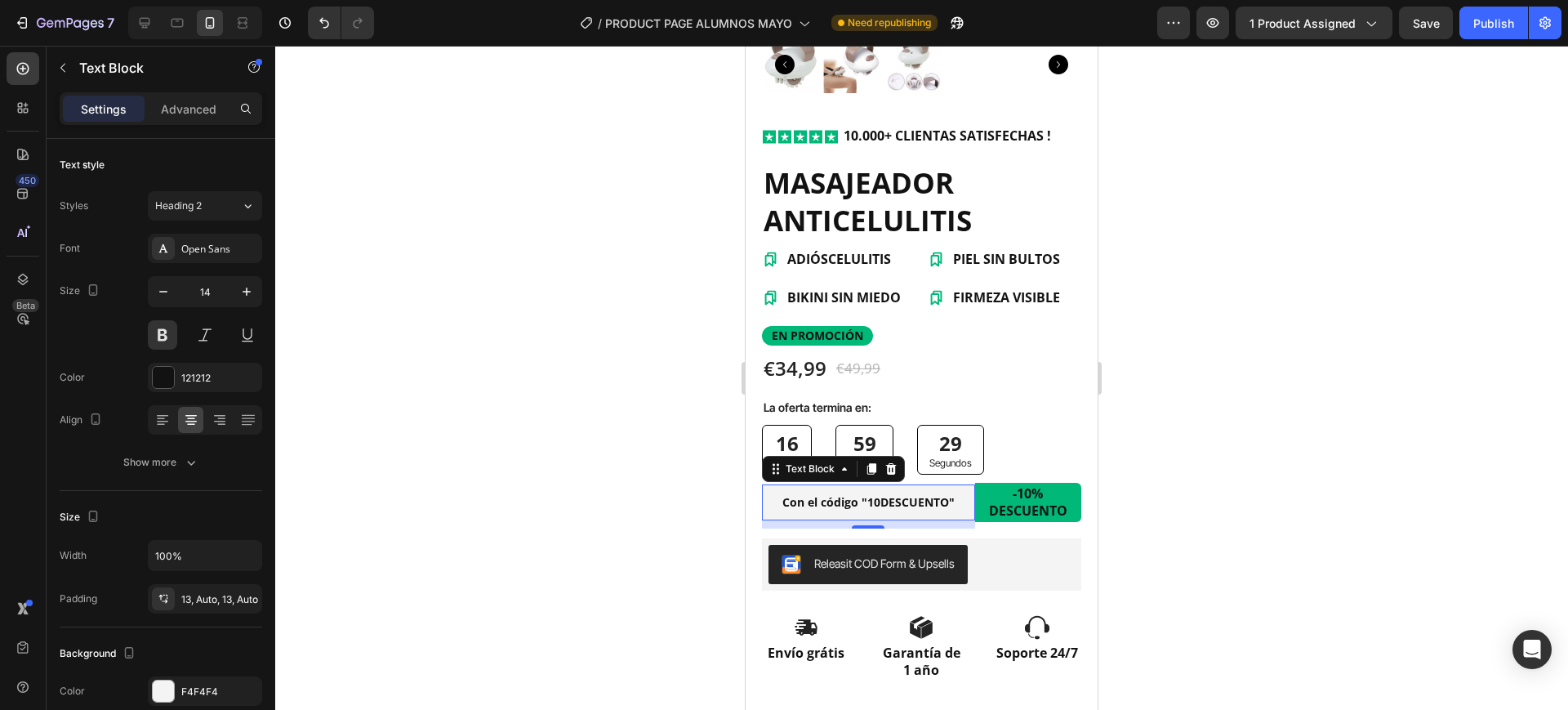
click at [870, 495] on strong "Con el código "10DESCUENTO"" at bounding box center [869, 502] width 173 height 15
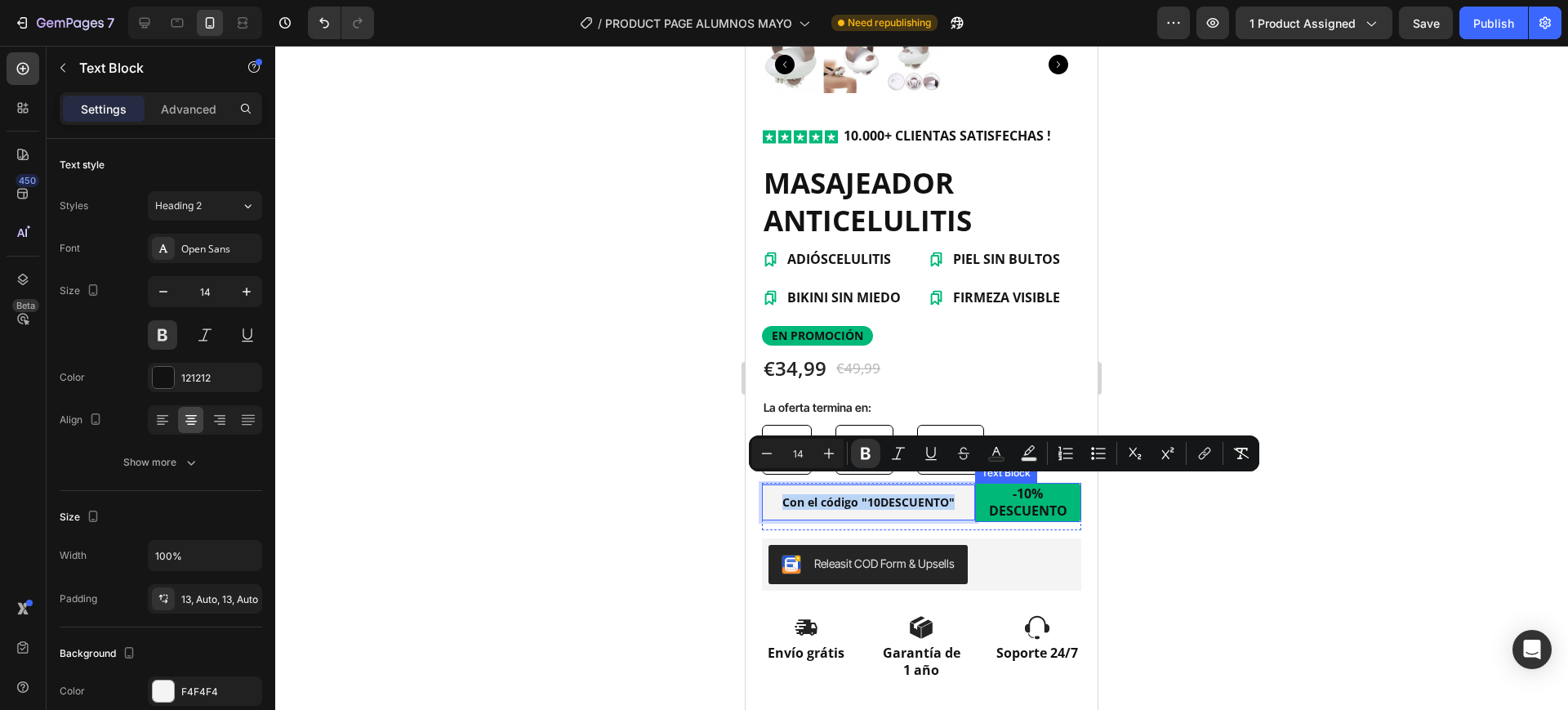
click at [1068, 481] on div "Icon Icon Icon Icon Icon Icon List 10.000+ CLIENTAS SATISFECHAS ! Text Block Ro…" at bounding box center [921, 415] width 352 height 579
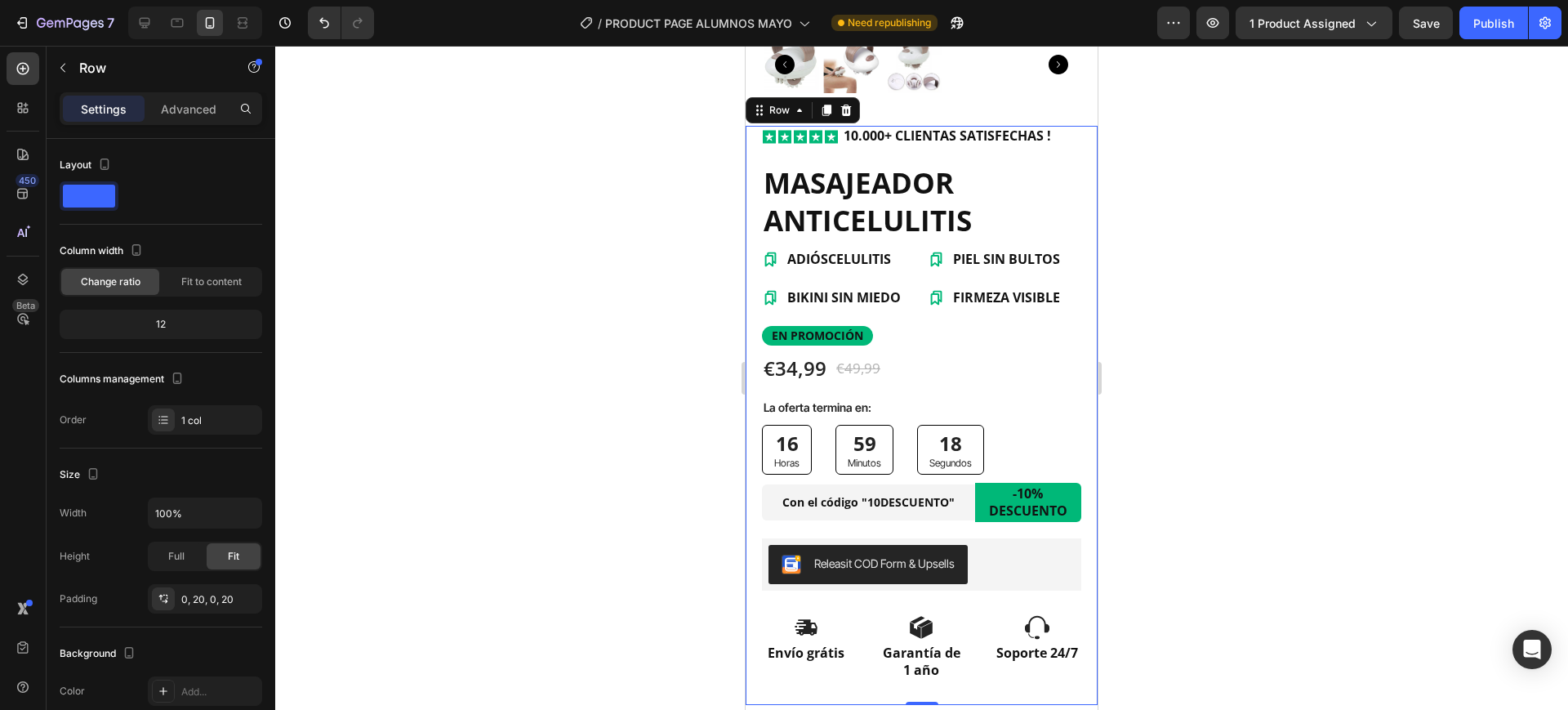
click at [1046, 485] on p "-10% DESCUENTO" at bounding box center [1028, 503] width 106 height 35
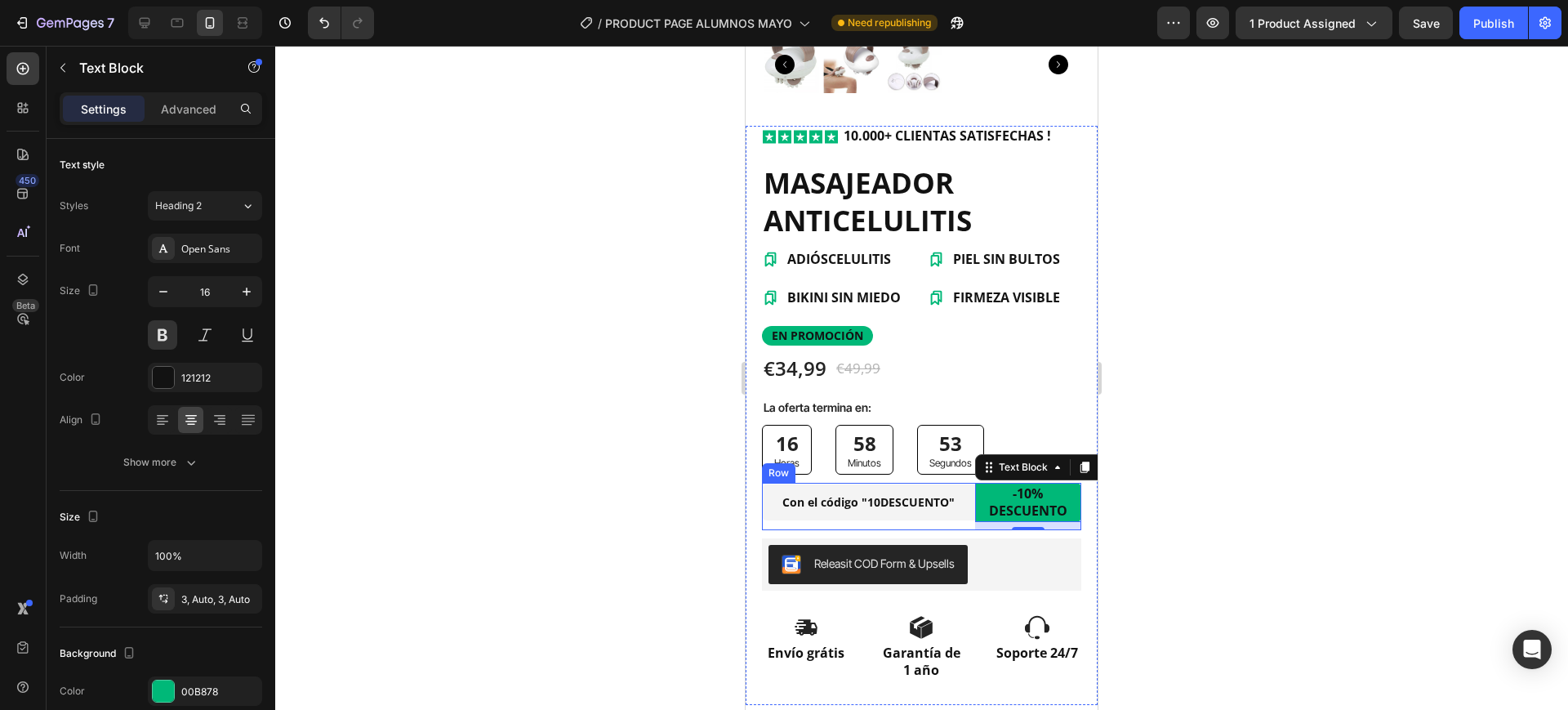
click at [942, 495] on strong "Con el código "10DESCUENTO"" at bounding box center [869, 502] width 173 height 15
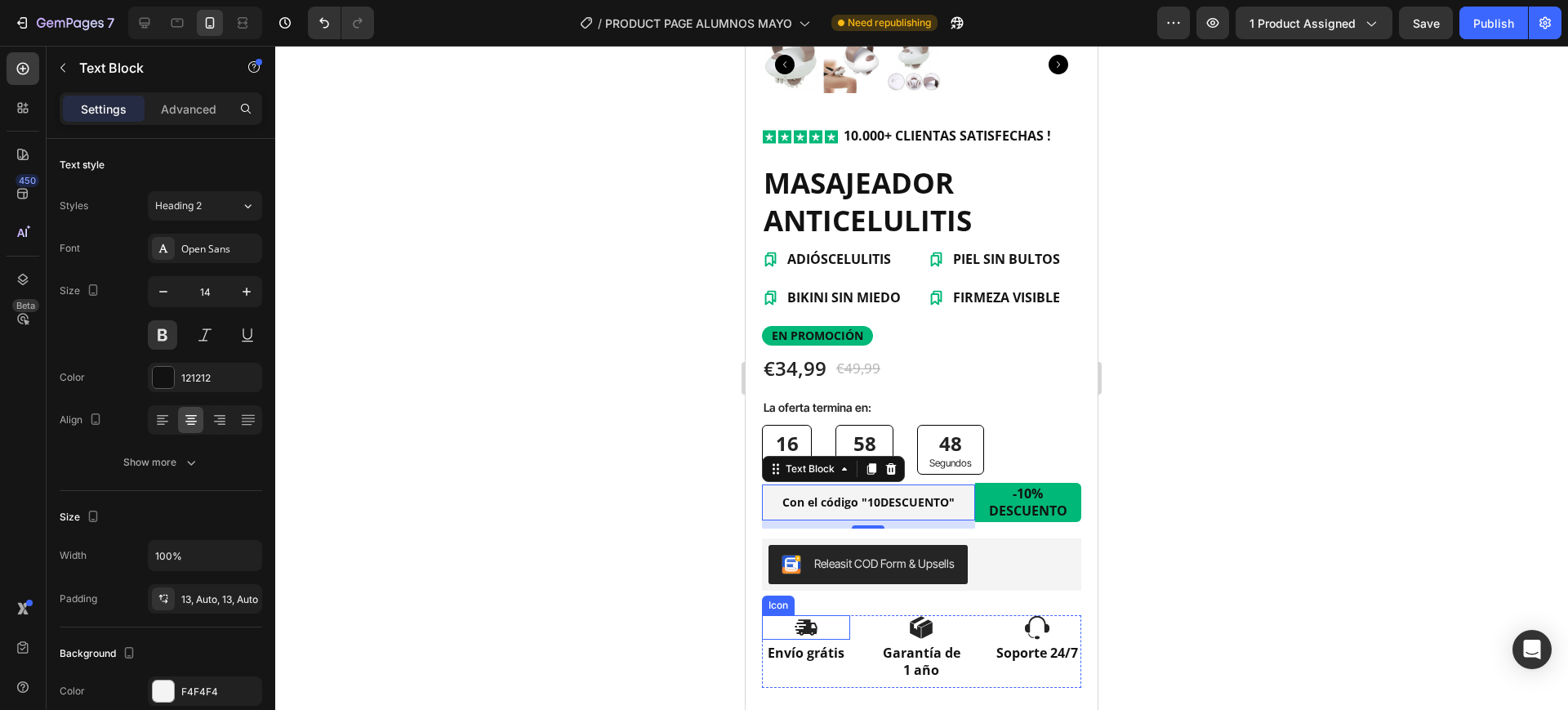
click at [855, 629] on div "Icon Envío grátis Text Block Icon Garantía de 1 año Text Block Icon Soporte 24/…" at bounding box center [921, 652] width 319 height 74
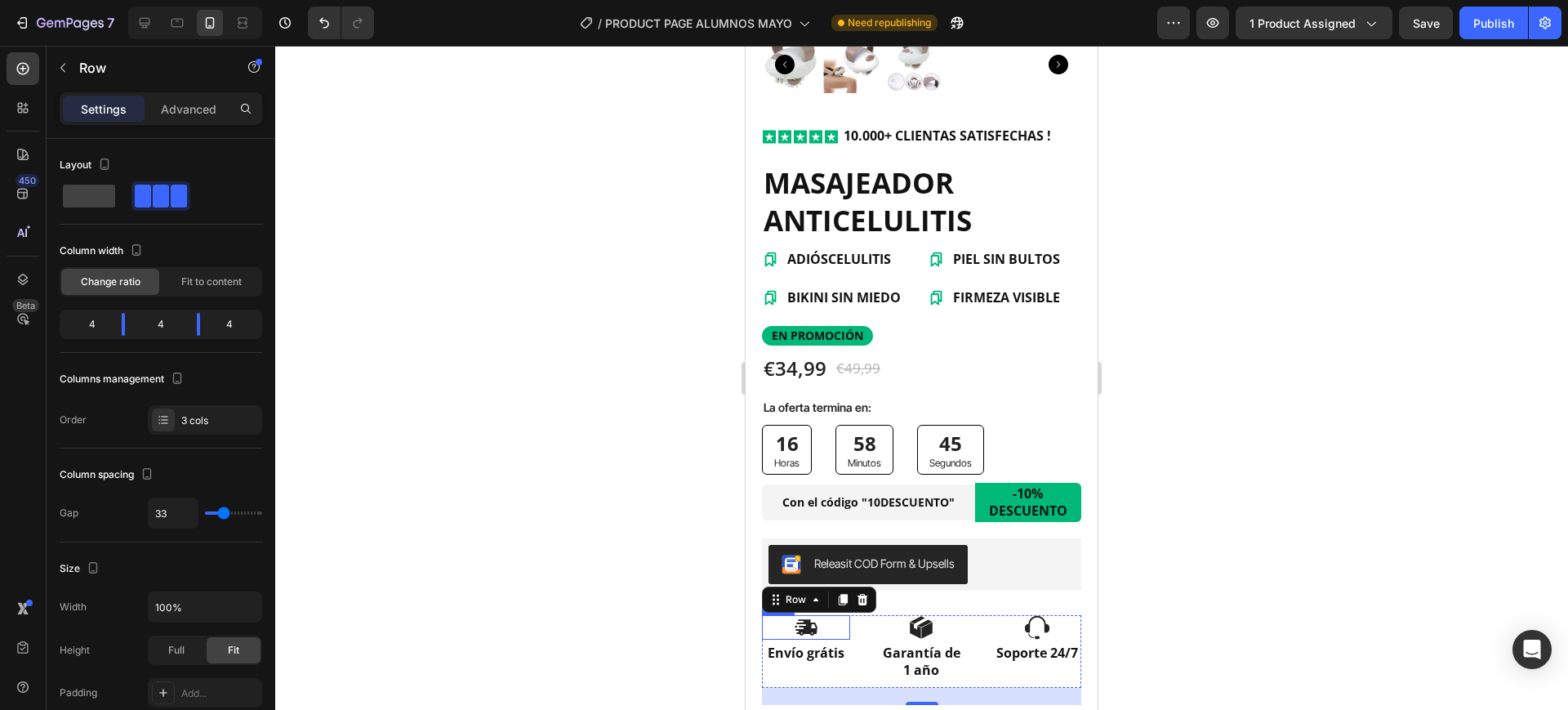
click at [804, 617] on icon at bounding box center [805, 627] width 25 height 25
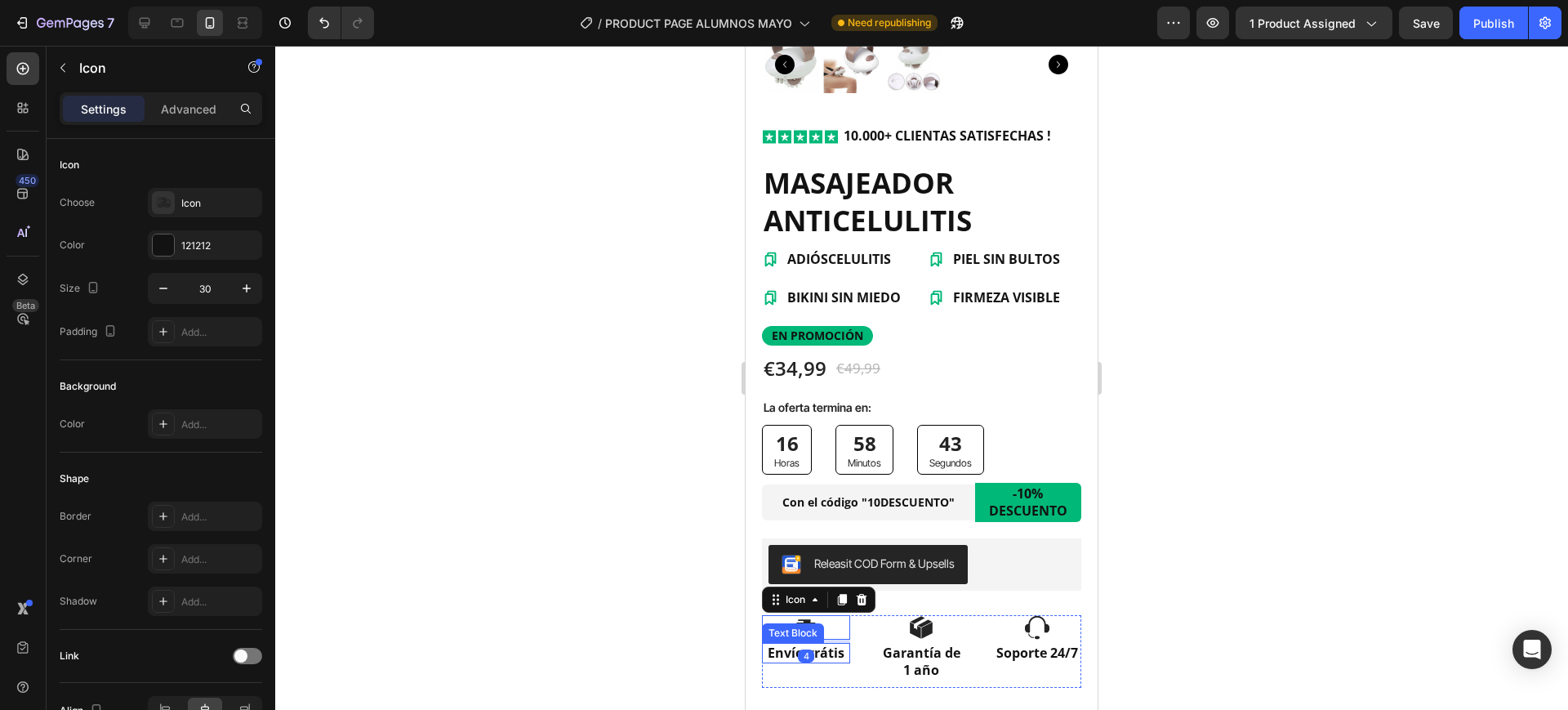
click at [823, 645] on p "Envío grátis" at bounding box center [805, 653] width 85 height 17
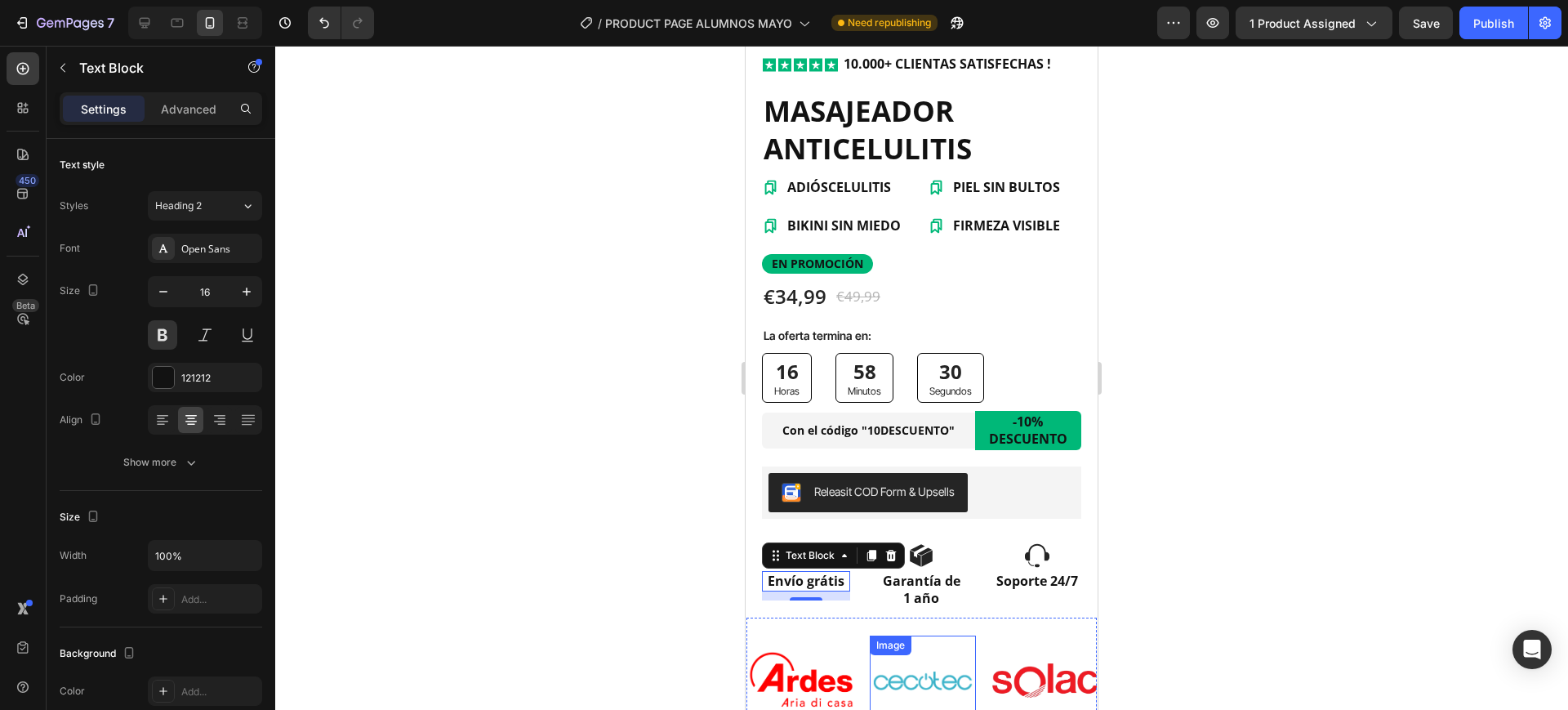
scroll to position [613, 0]
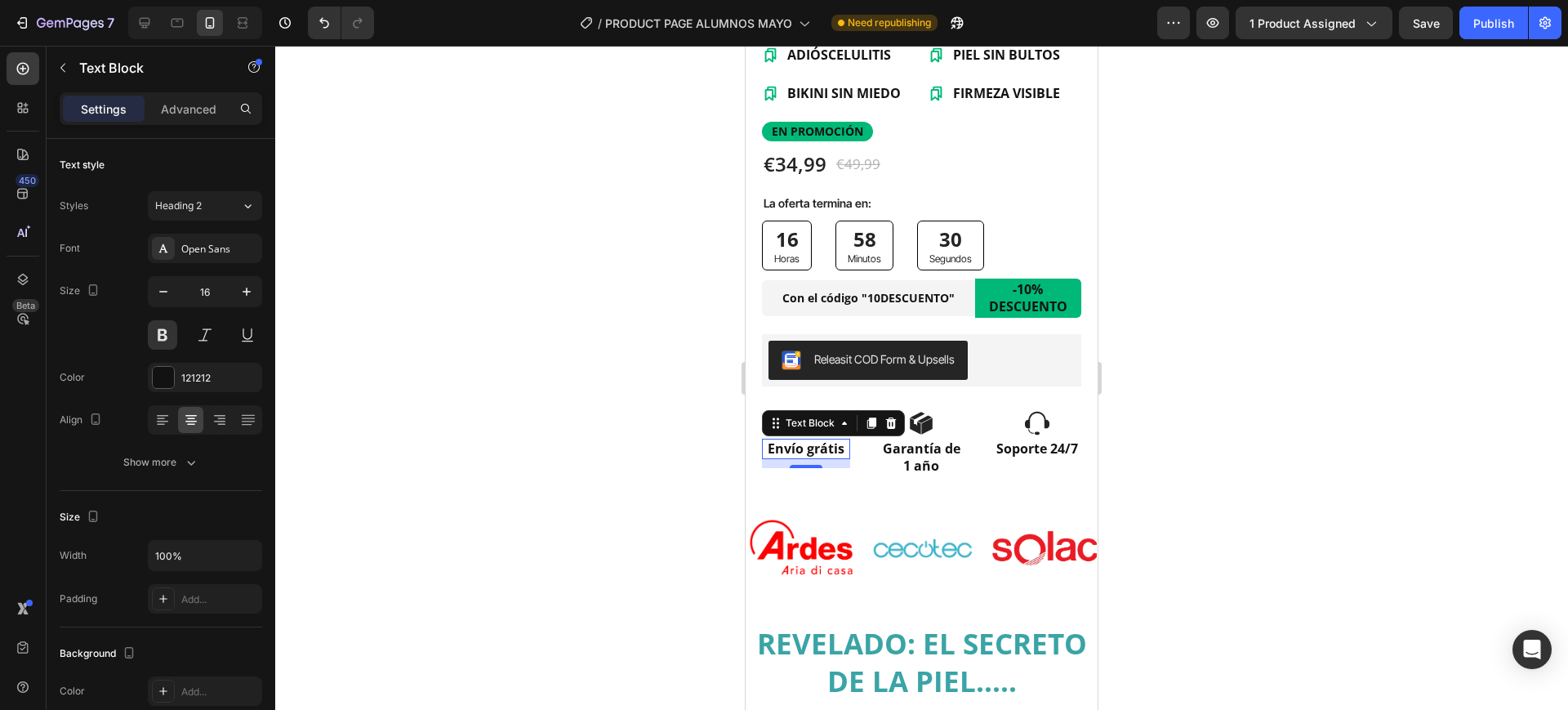
drag, startPoint x: 1250, startPoint y: 465, endPoint x: 260, endPoint y: 430, distance: 990.6
click at [1250, 465] on div at bounding box center [922, 377] width 1293 height 665
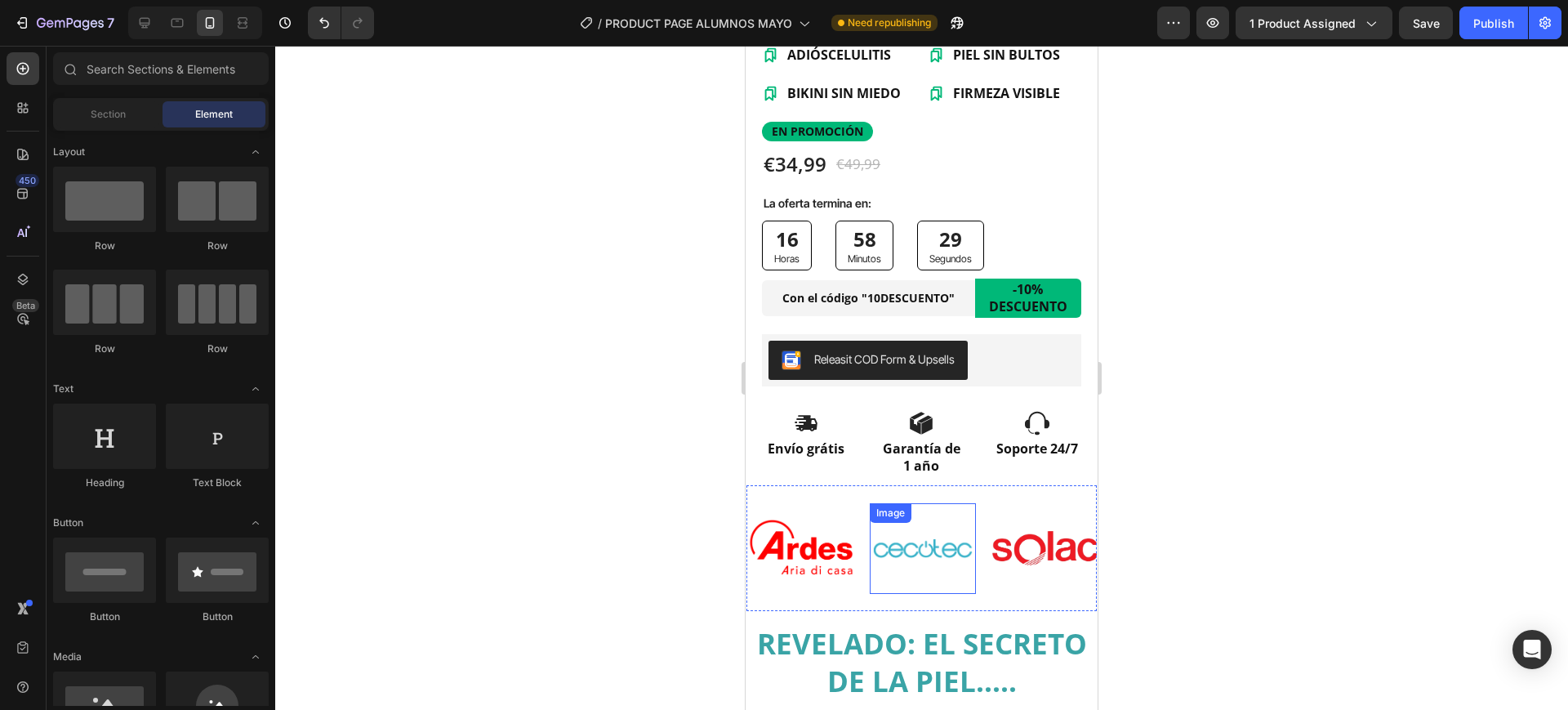
scroll to position [817, 0]
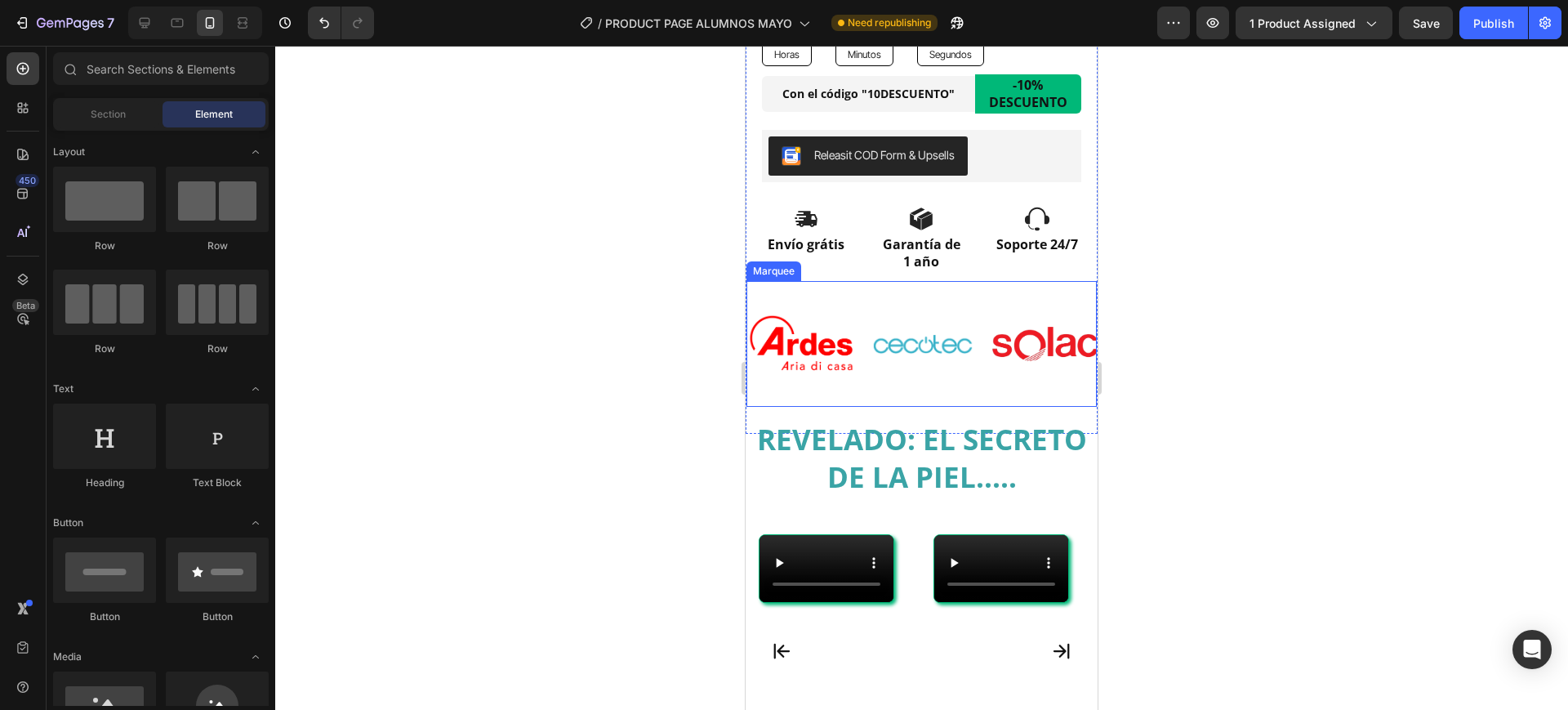
click at [867, 281] on div "Image Image Image Image Image" at bounding box center [1054, 344] width 613 height 125
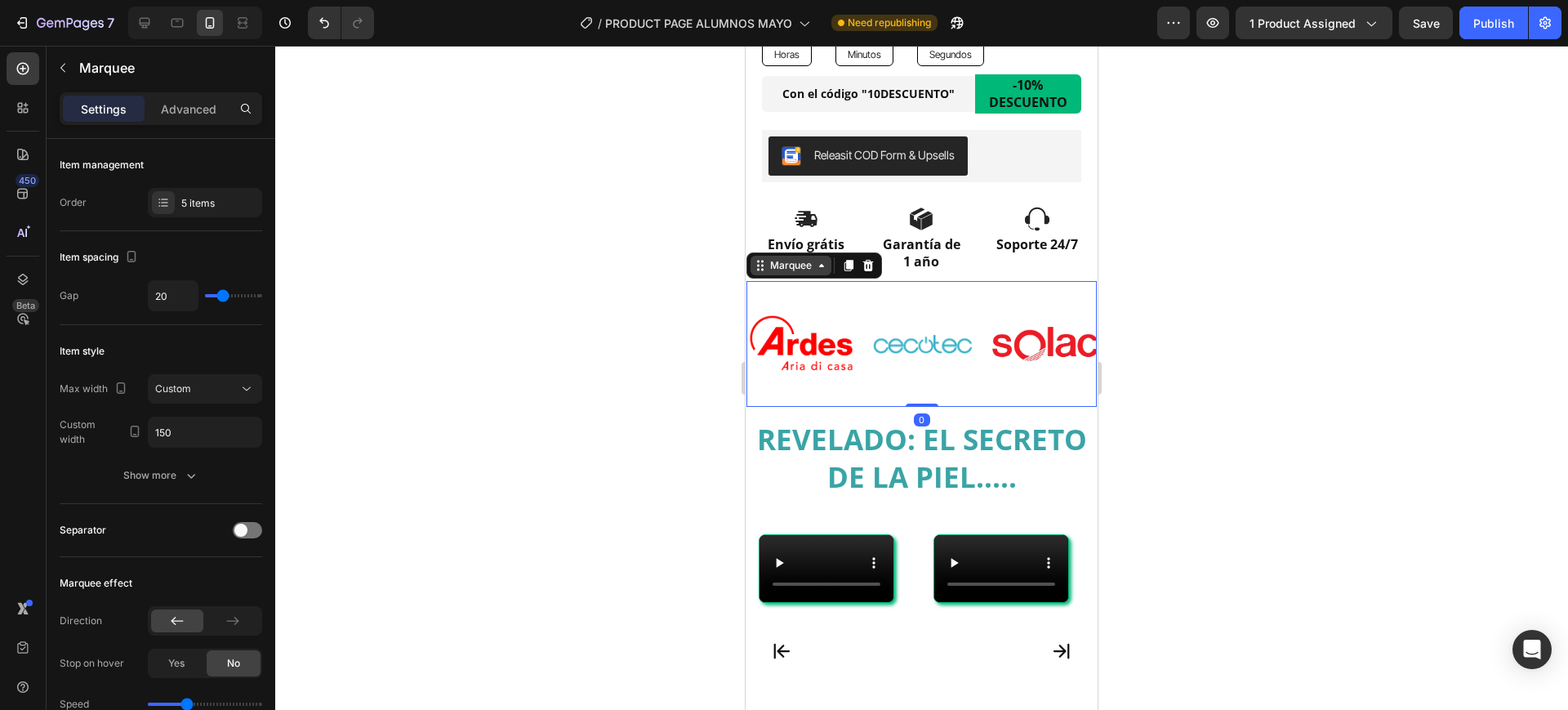
click at [813, 258] on div "Marquee" at bounding box center [791, 265] width 48 height 15
copy strong "Con el código "10DESCUENTO""
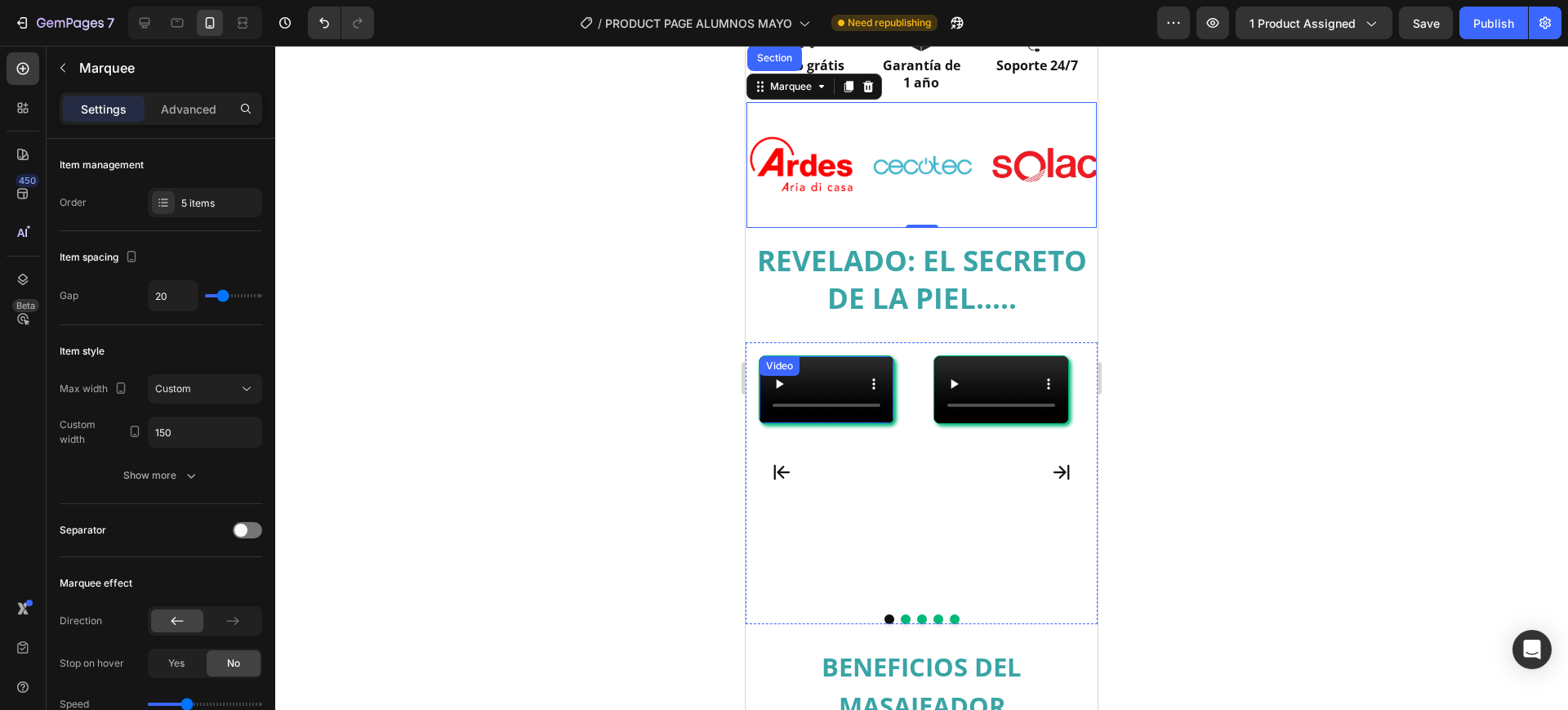
scroll to position [1021, 0]
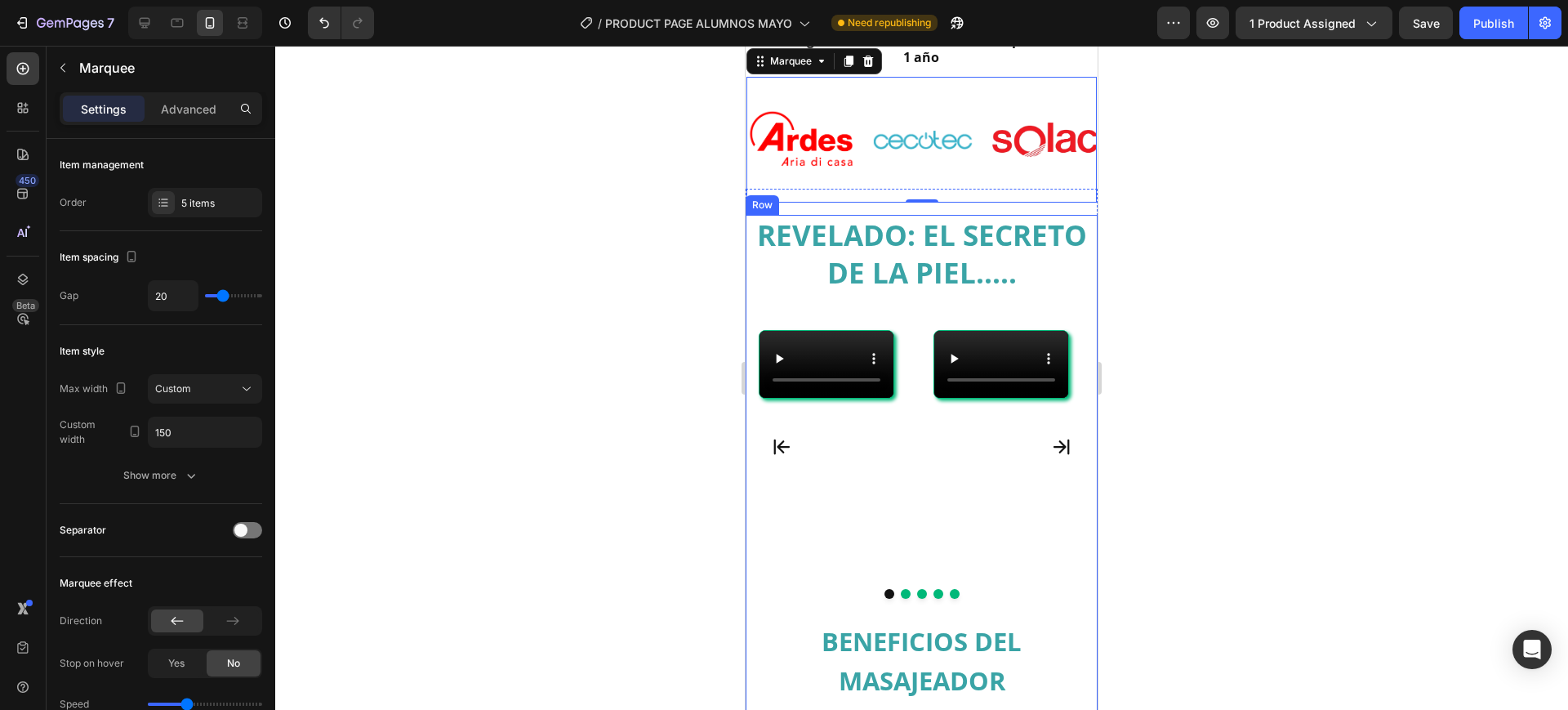
click at [777, 282] on div "REVELADO: EL SECRETO DE LA PIEL..... Heading Video Video Video Drop element her…" at bounding box center [921, 417] width 352 height 405
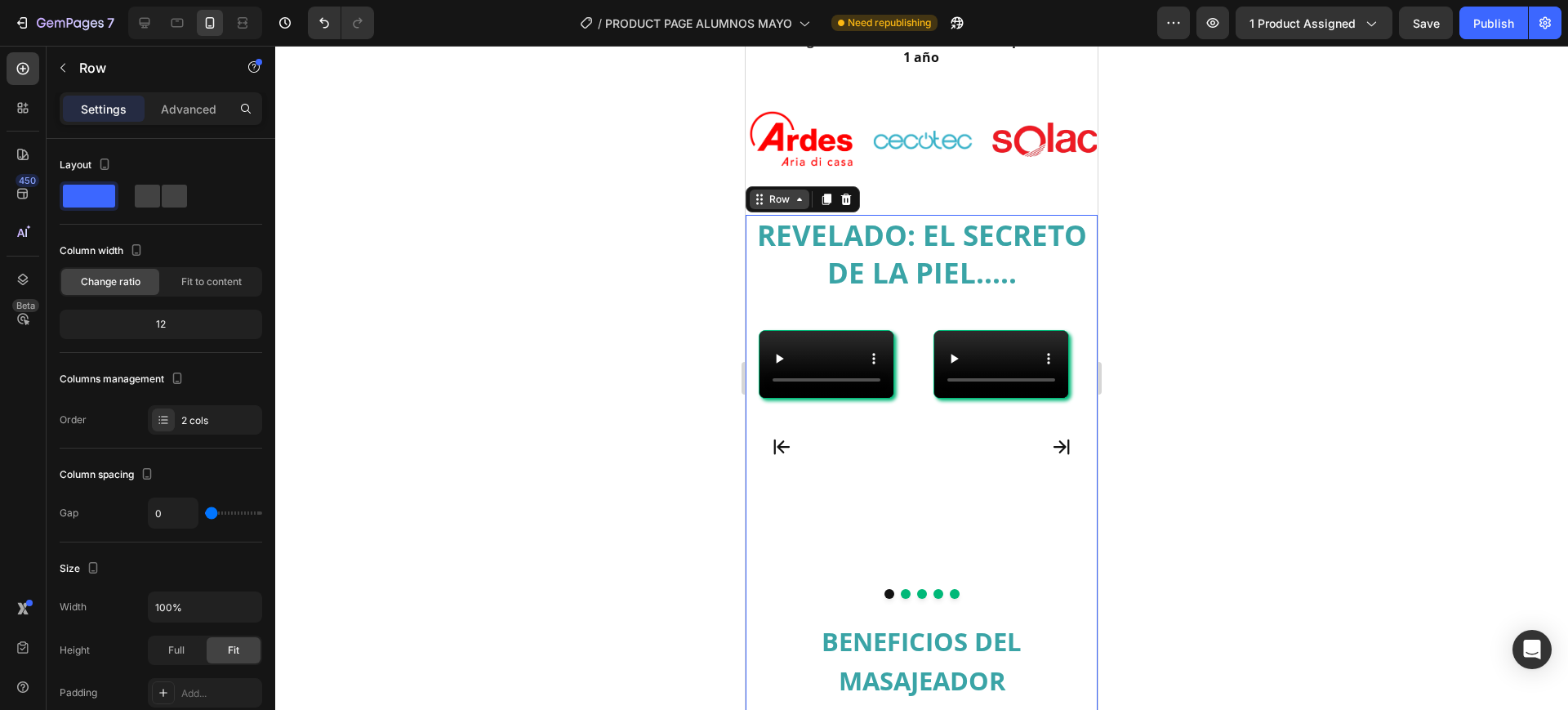
click at [798, 193] on icon at bounding box center [799, 199] width 13 height 13
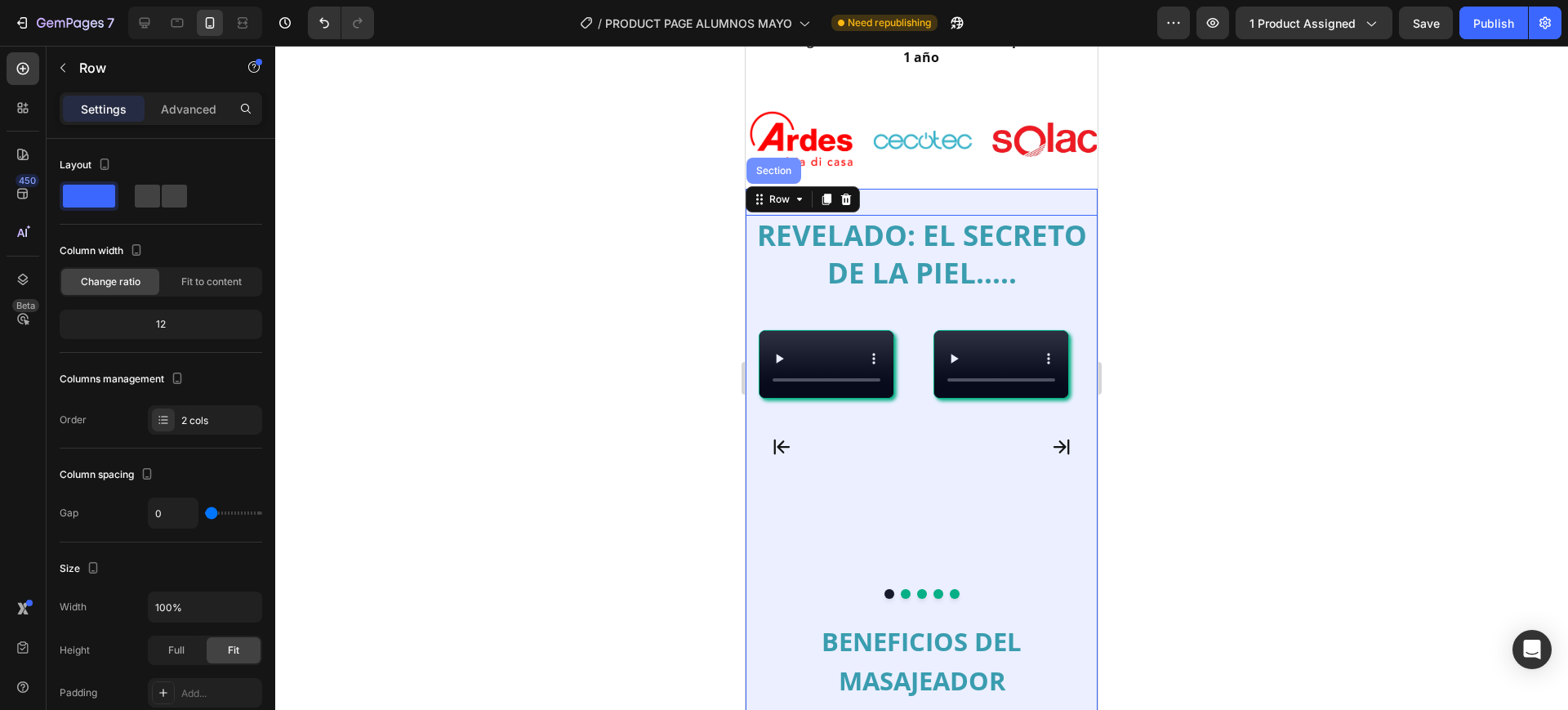
click at [780, 161] on div "Section" at bounding box center [774, 170] width 55 height 26
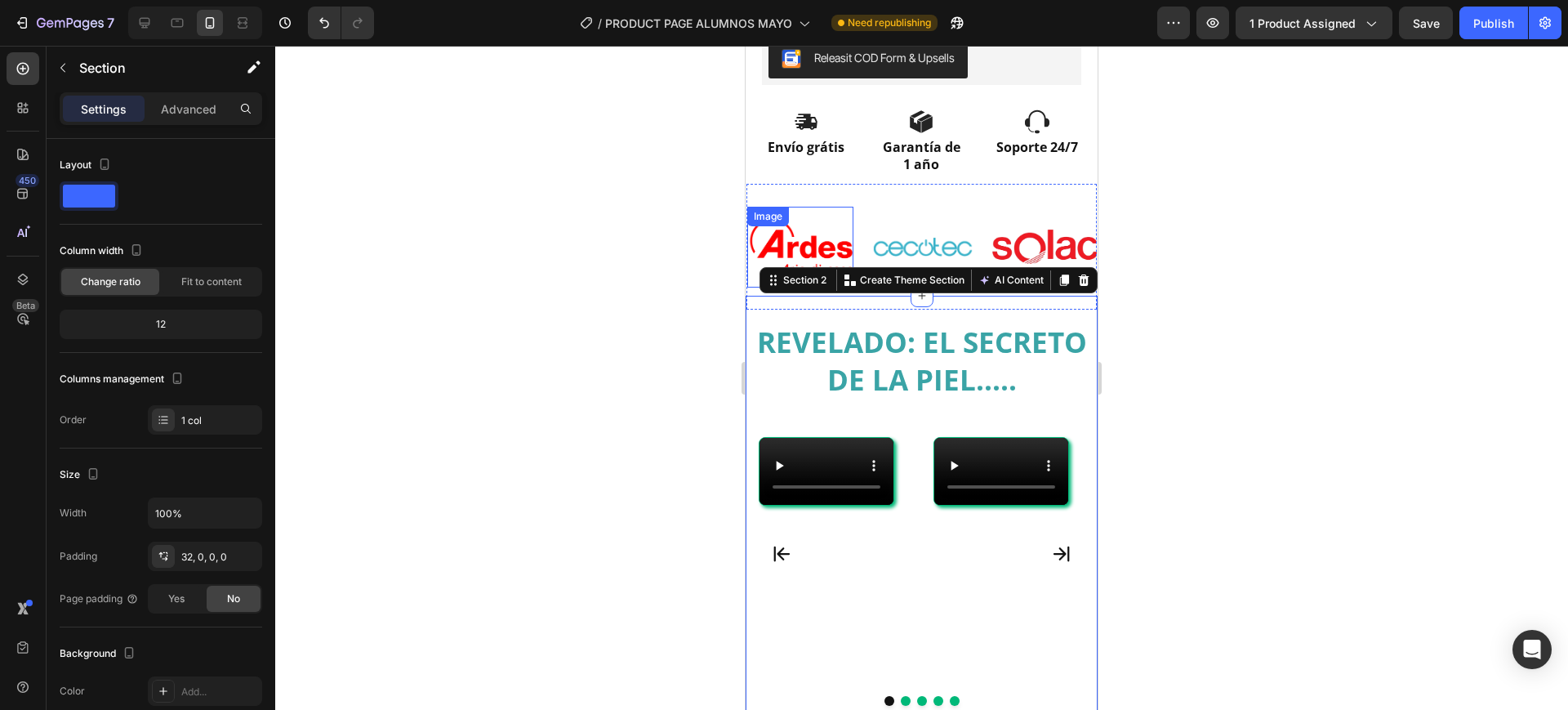
scroll to position [716, 0]
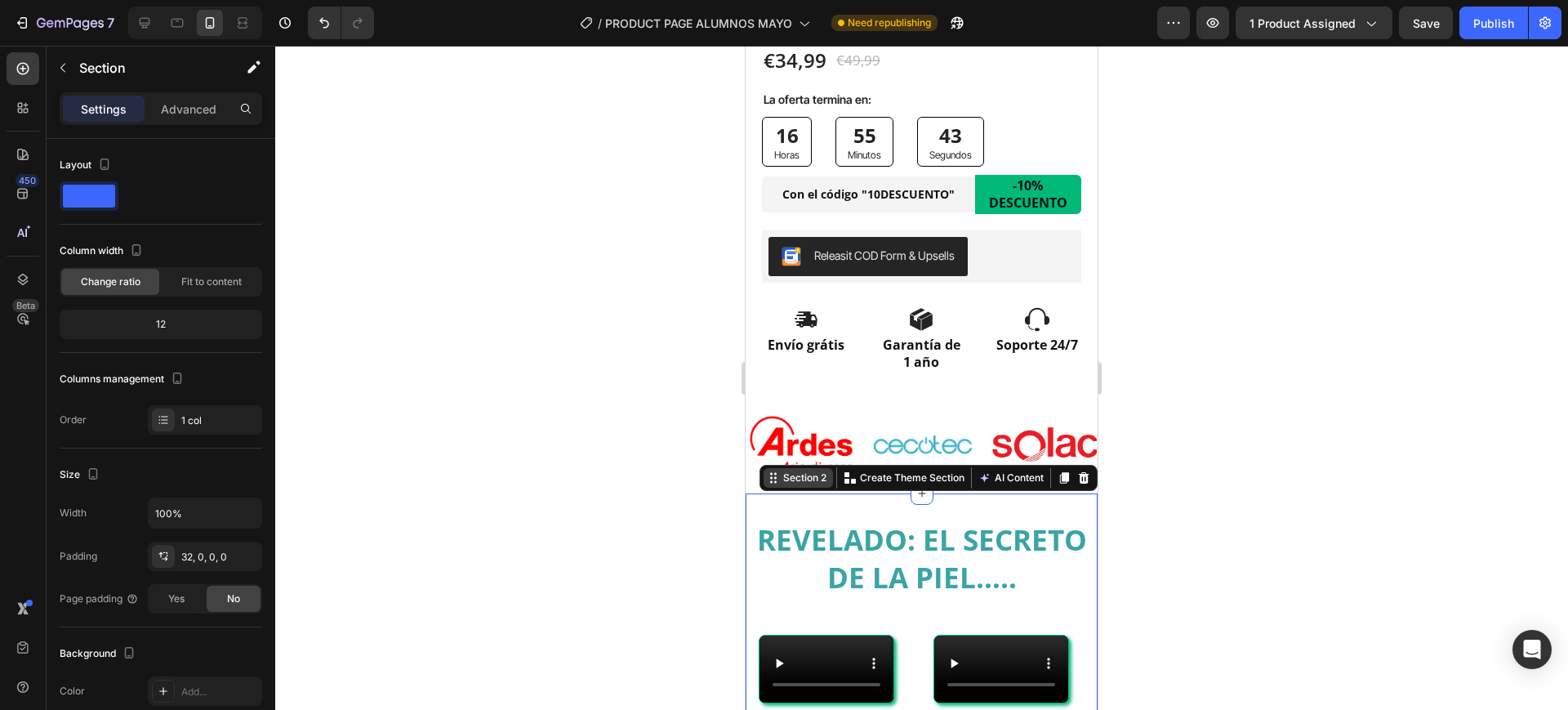
copy strong "Con el código "10DESCUENTO""
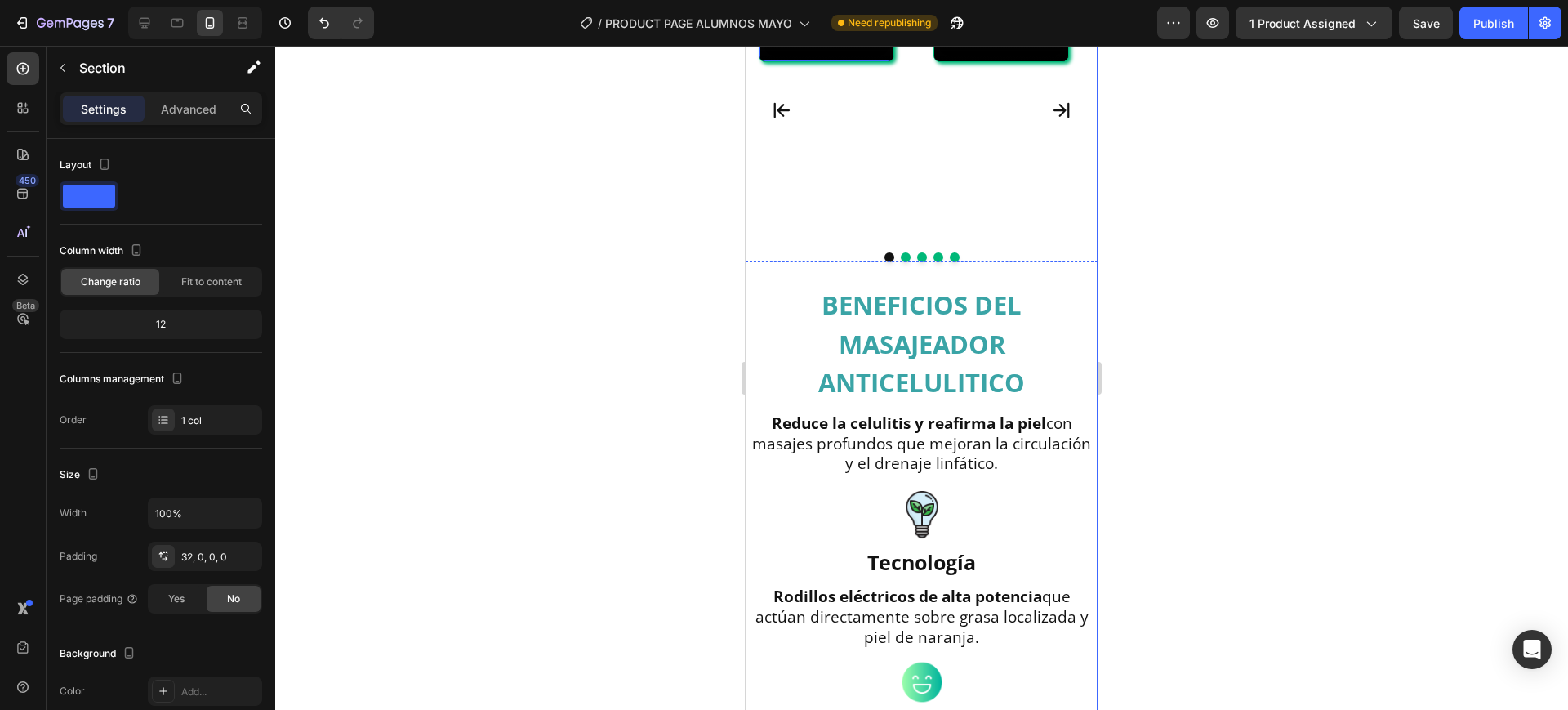
scroll to position [922, 0]
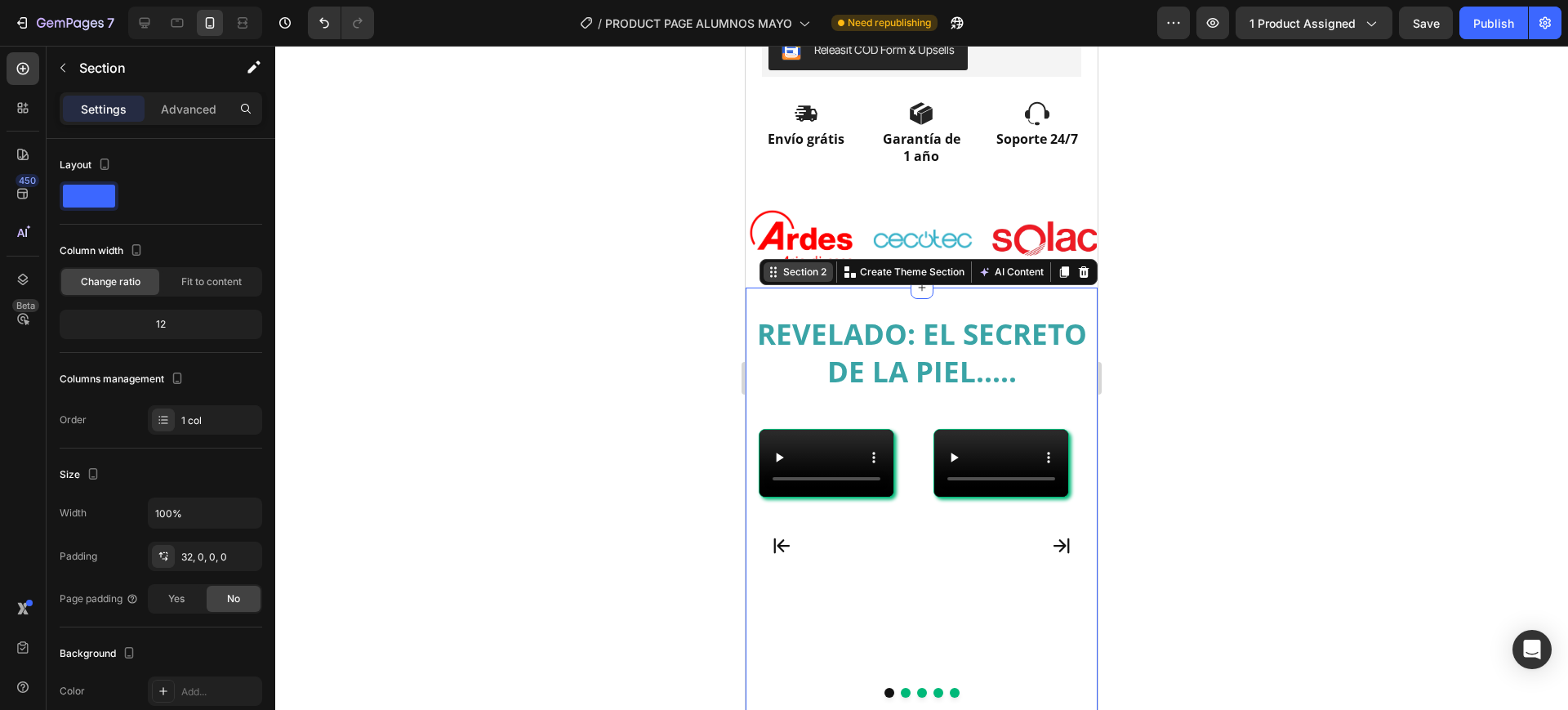
click at [788, 265] on div "Section 2" at bounding box center [804, 272] width 50 height 15
click at [716, 254] on div at bounding box center [922, 377] width 1293 height 665
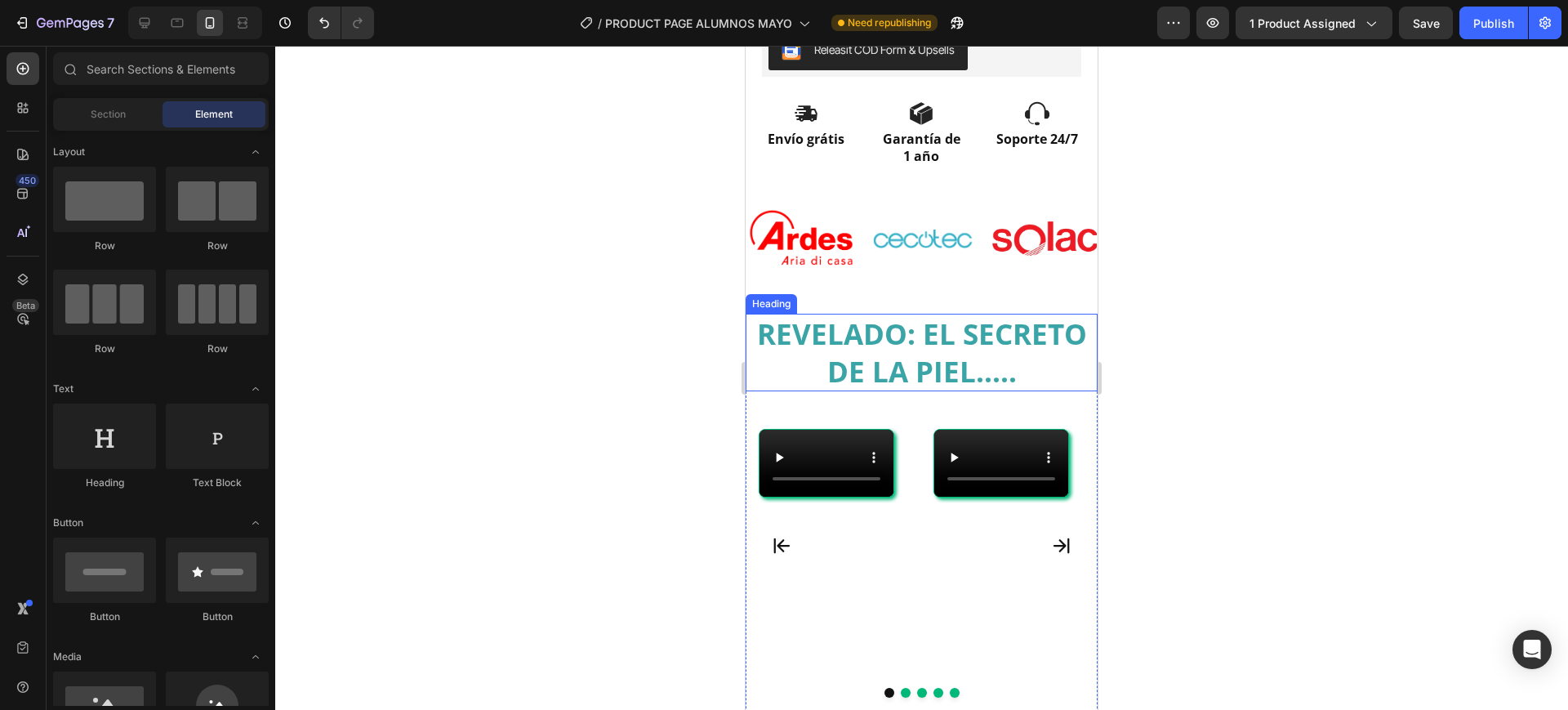
click at [775, 315] on h2 "REVELADO: EL SECRETO DE LA PIEL....." at bounding box center [921, 352] width 352 height 77
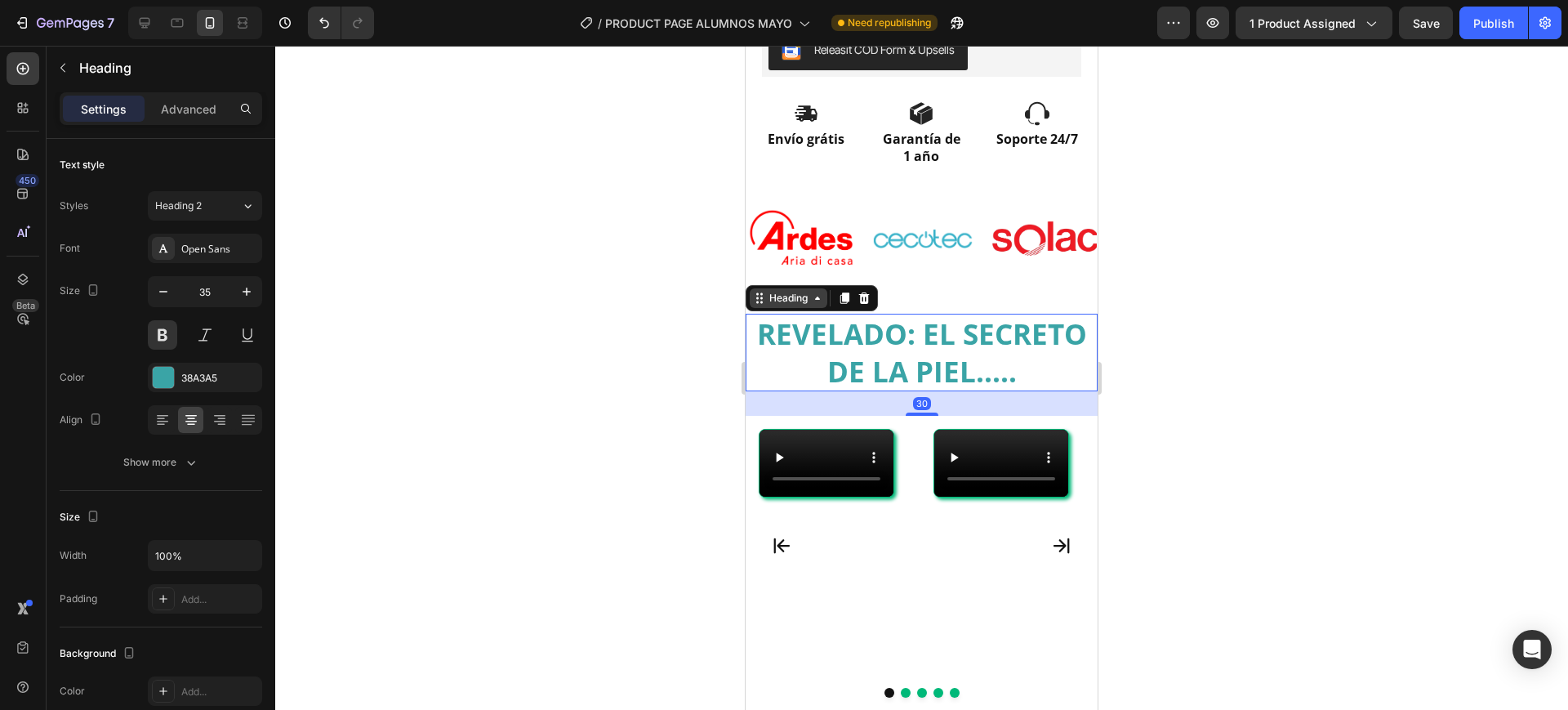
click at [793, 291] on div "Heading" at bounding box center [788, 298] width 45 height 15
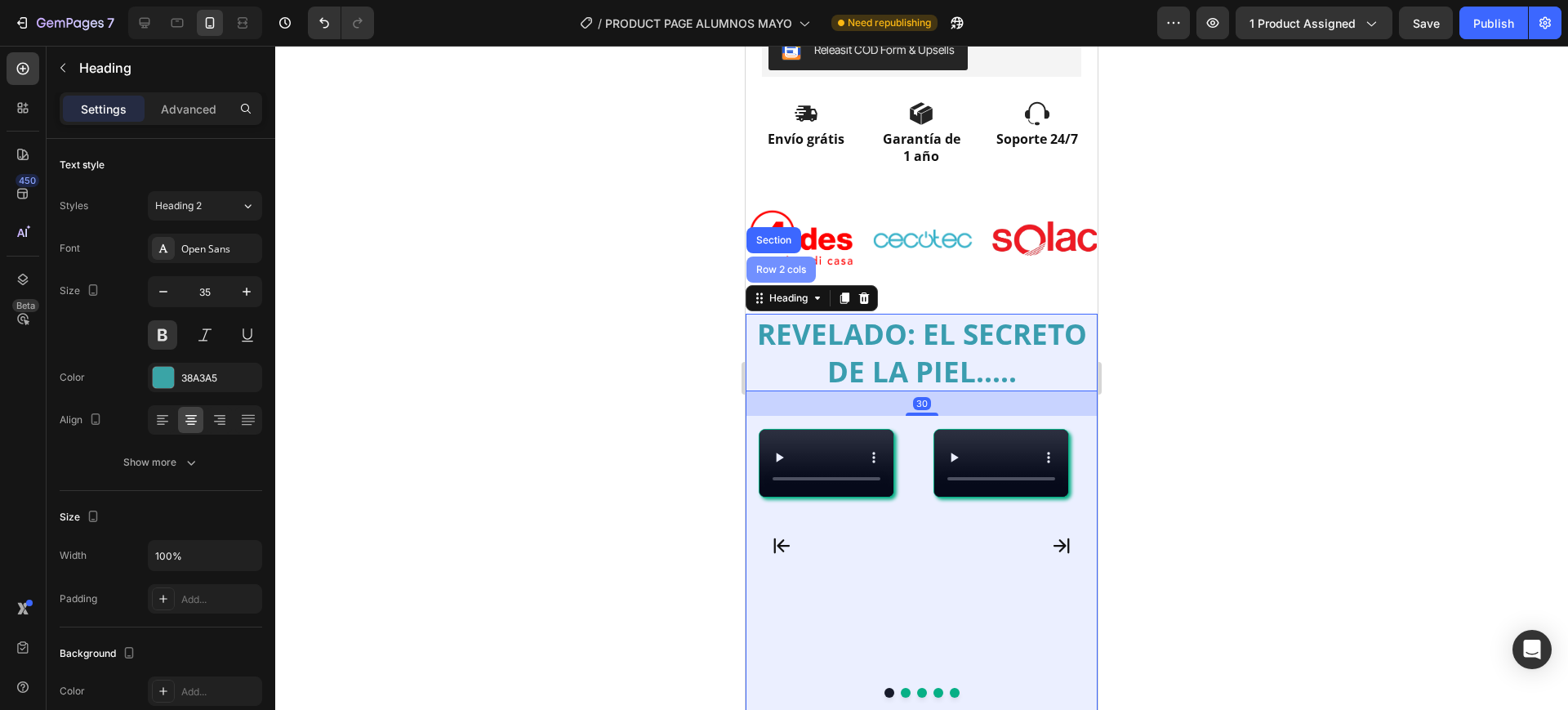
click at [794, 256] on div "Row 2 cols" at bounding box center [781, 269] width 69 height 26
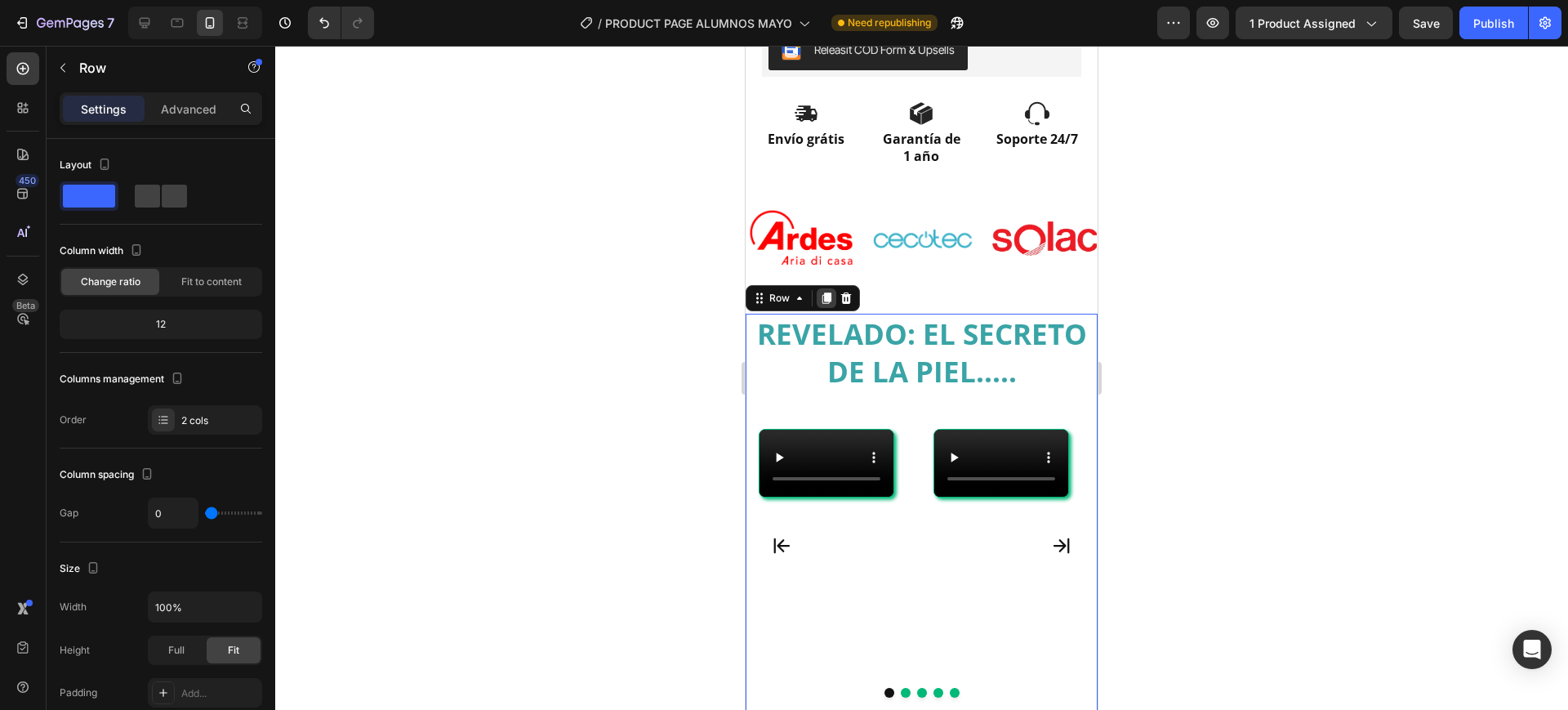
click at [826, 294] on icon at bounding box center [827, 299] width 9 height 12
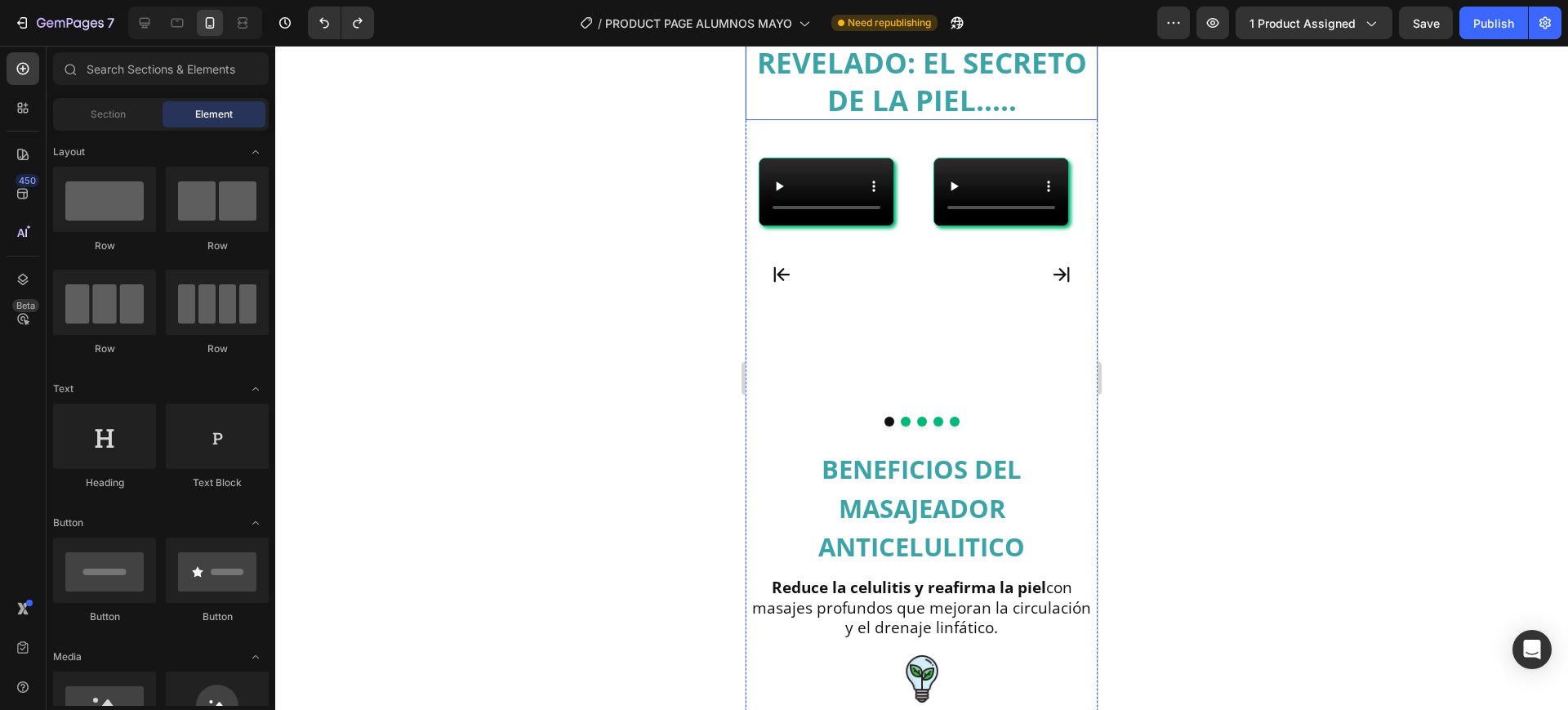
scroll to position [1029, 0]
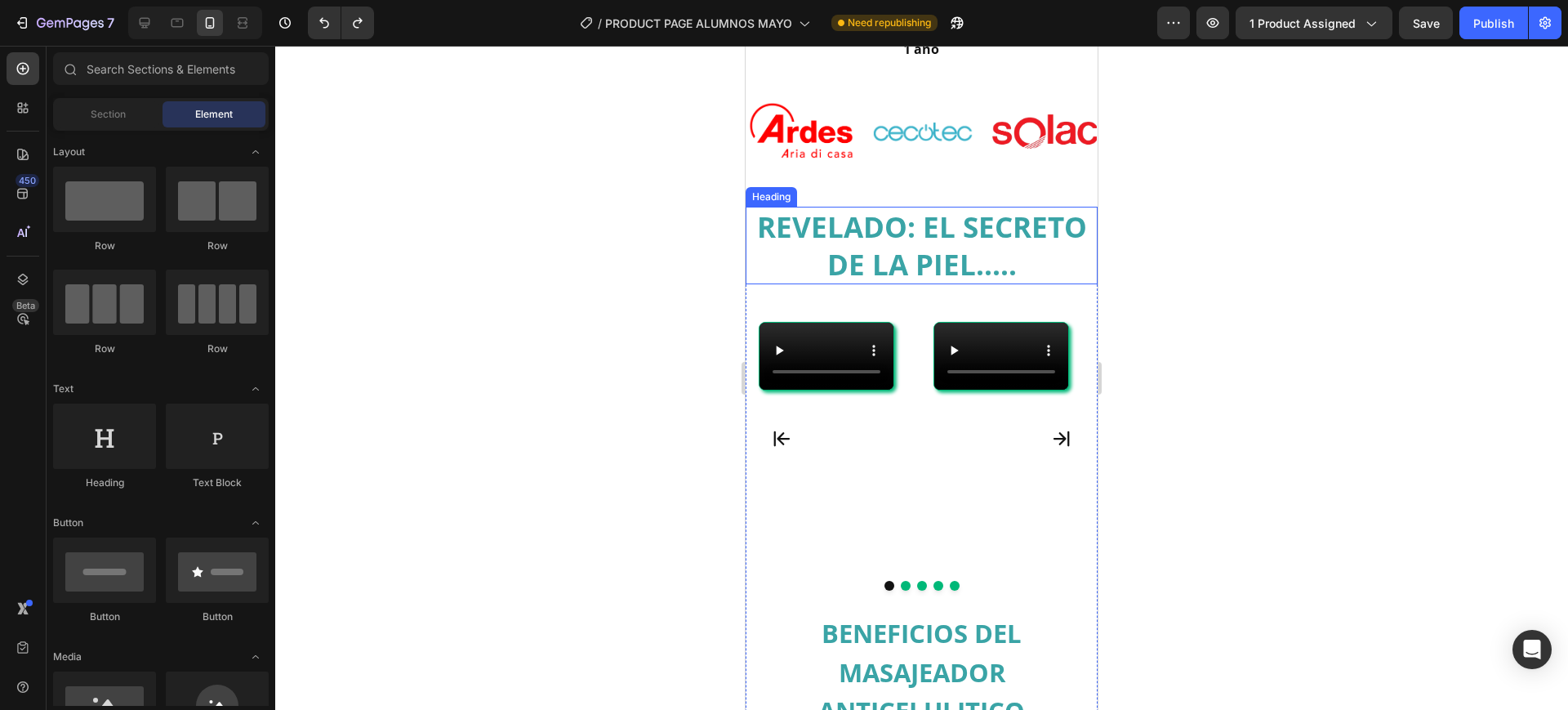
click at [790, 189] on div "Heading" at bounding box center [771, 196] width 45 height 15
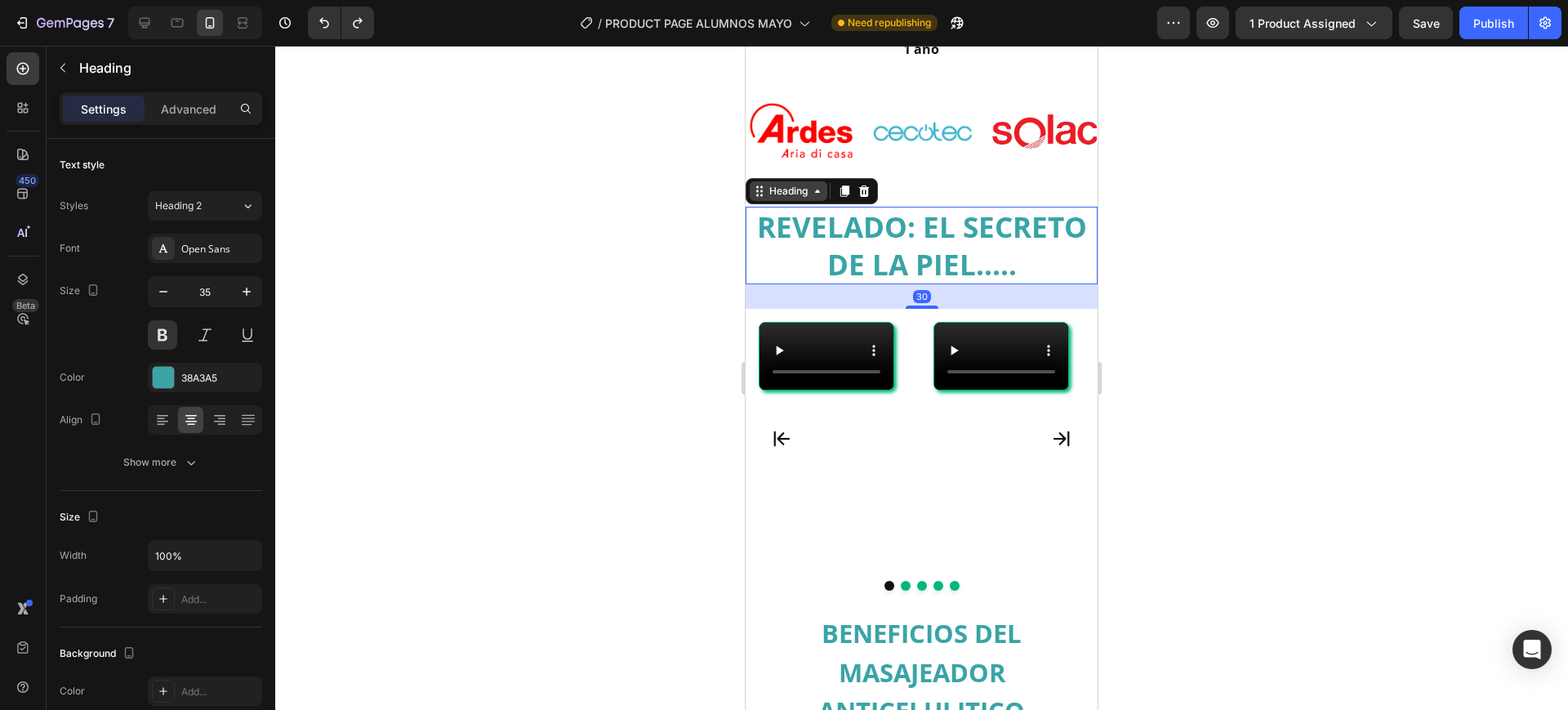
click at [817, 185] on icon at bounding box center [817, 191] width 13 height 13
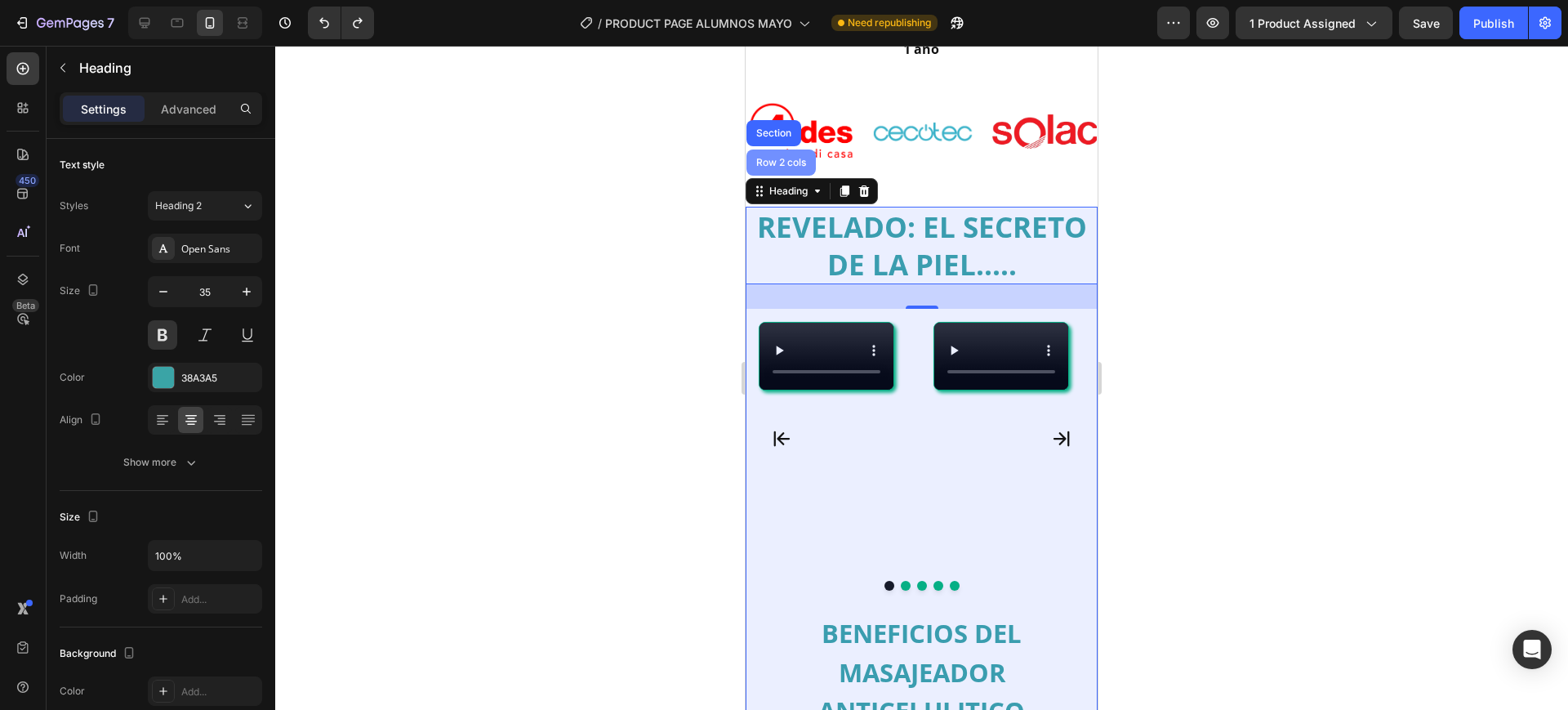
click at [806, 157] on div "Row 2 cols" at bounding box center [781, 162] width 56 height 10
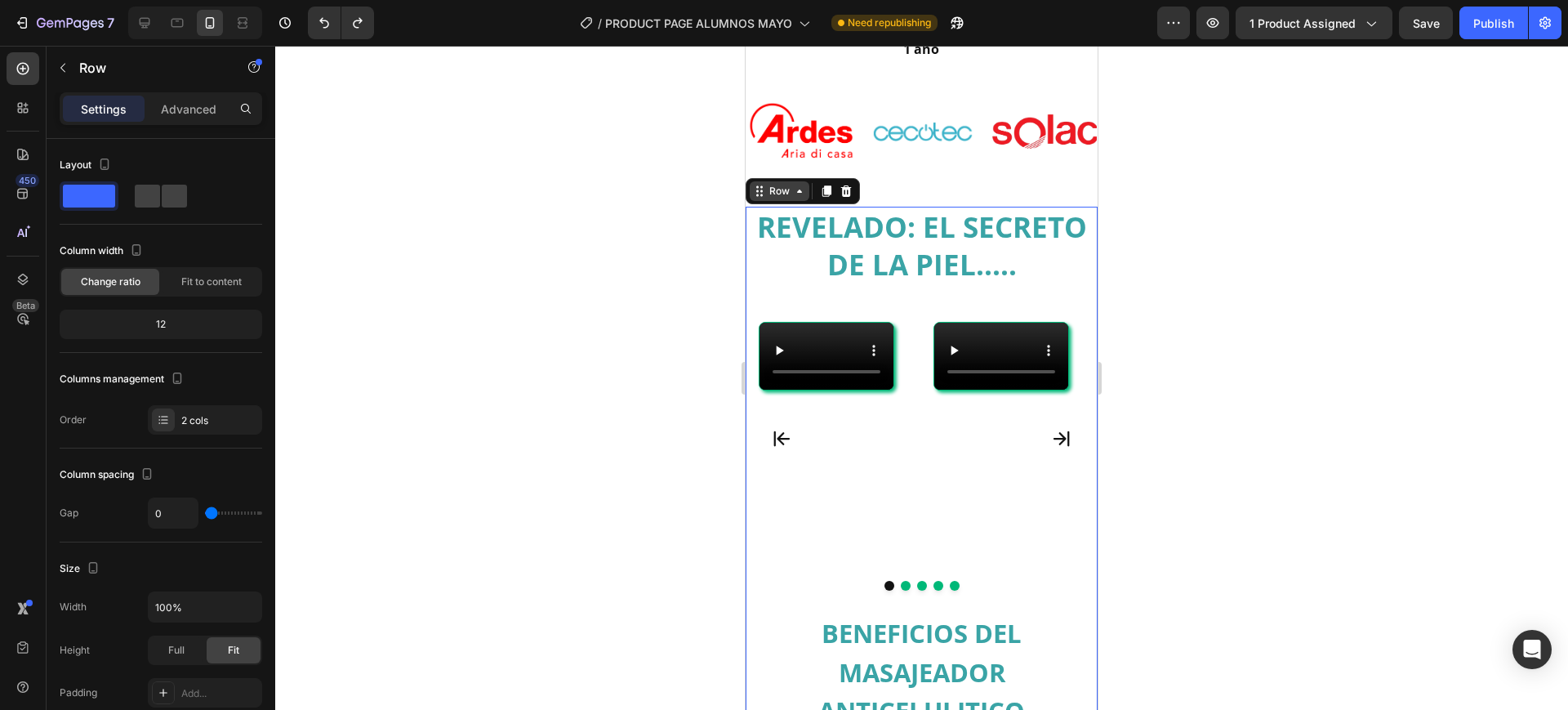
click at [769, 184] on div "Row" at bounding box center [780, 191] width 27 height 15
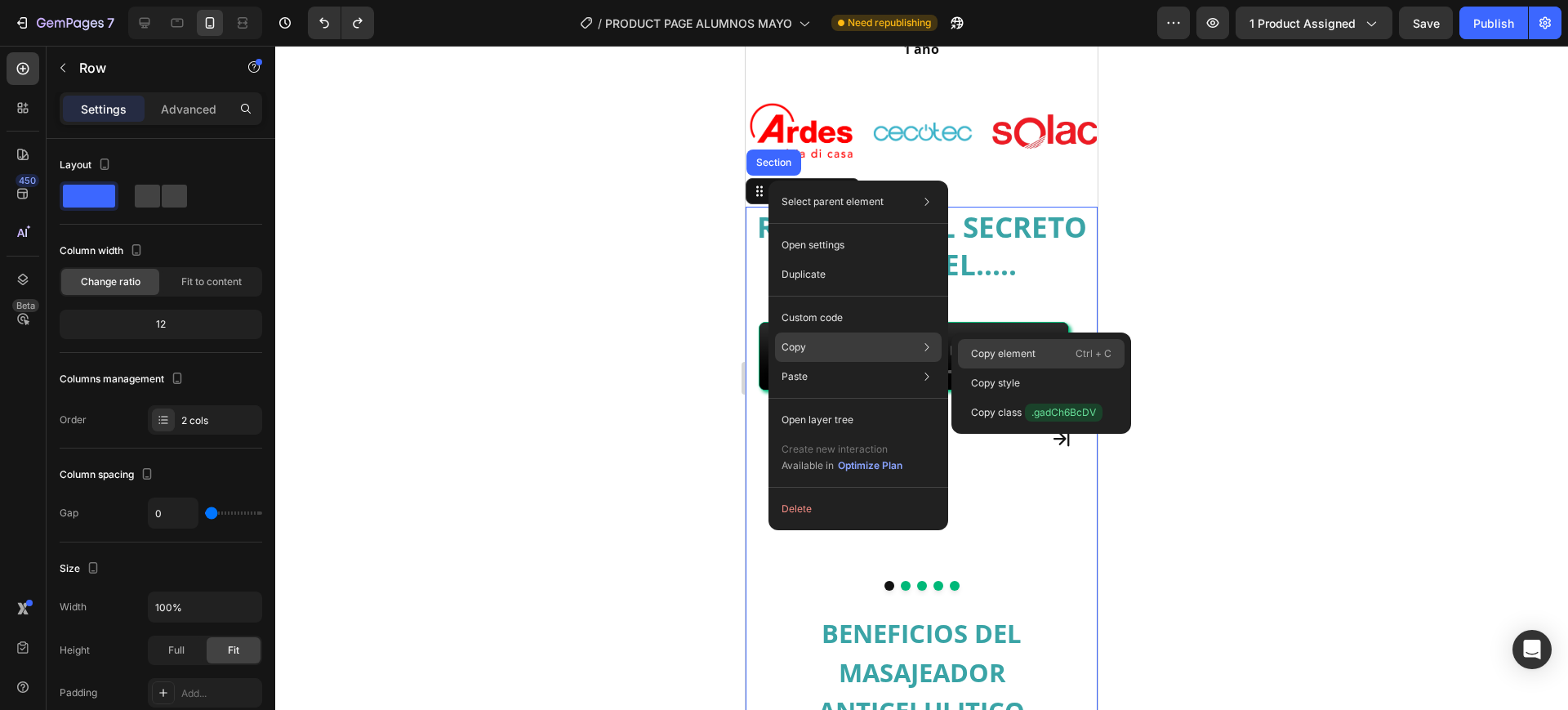
click at [1014, 350] on p "Copy element" at bounding box center [1003, 354] width 65 height 15
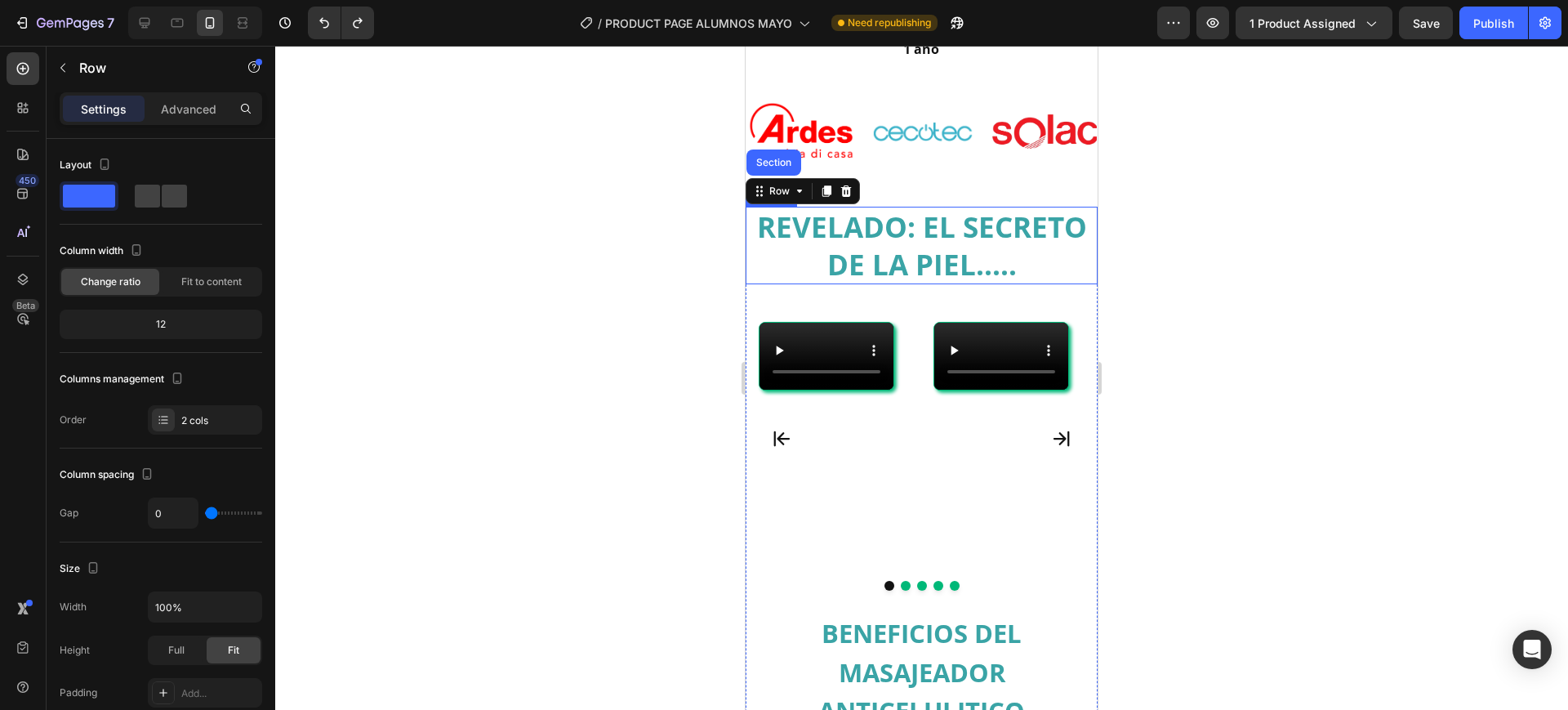
click at [919, 220] on h2 "REVELADO: EL SECRETO DE LA PIEL....." at bounding box center [921, 245] width 352 height 77
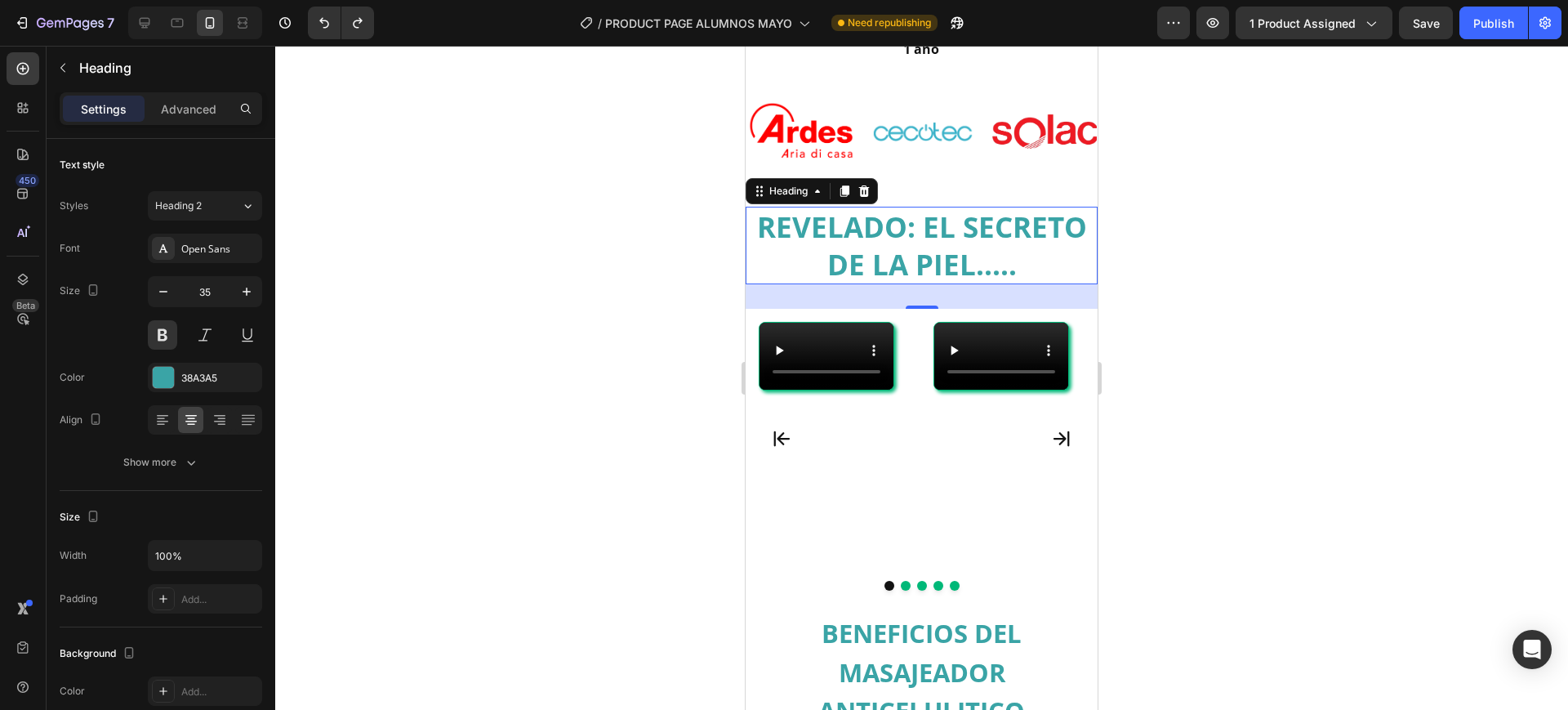
click at [952, 229] on h2 "REVELADO: EL SECRETO DE LA PIEL....." at bounding box center [921, 245] width 352 height 77
click at [952, 228] on p "REVELADO: EL SECRETO DE LA PIEL....." at bounding box center [922, 245] width 349 height 75
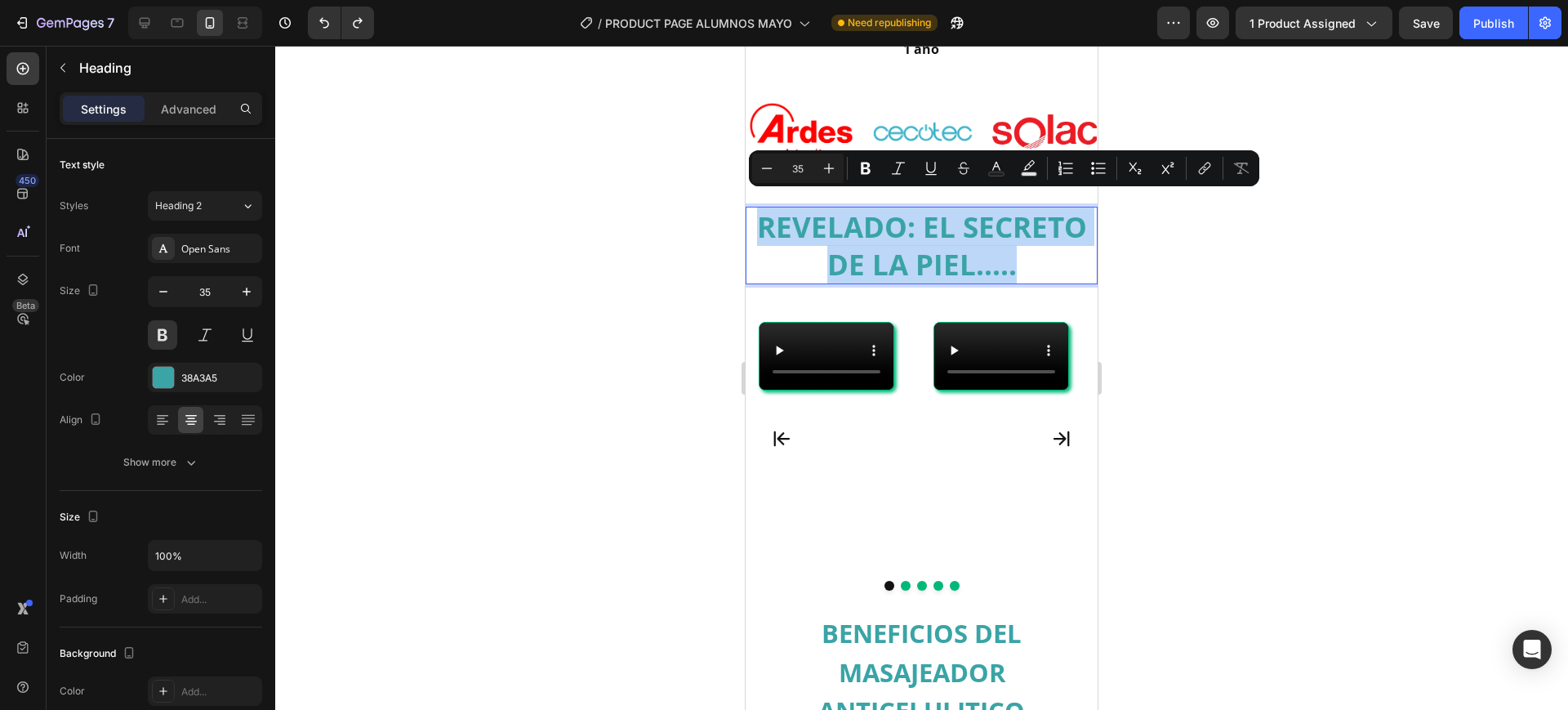
copy p "REVELADO: EL SECRETO DE LA PIEL....."
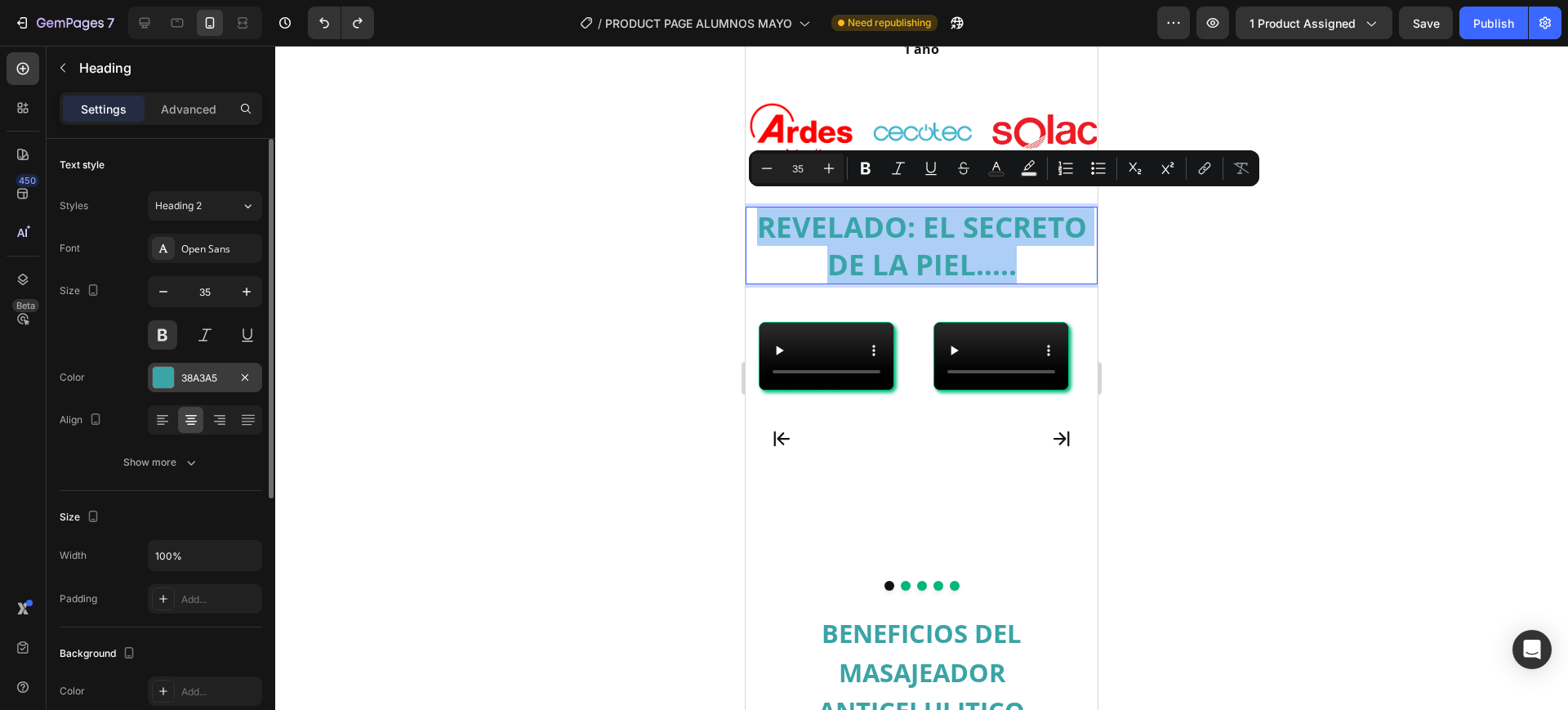
click at [216, 375] on div "38A3A5" at bounding box center [205, 378] width 47 height 15
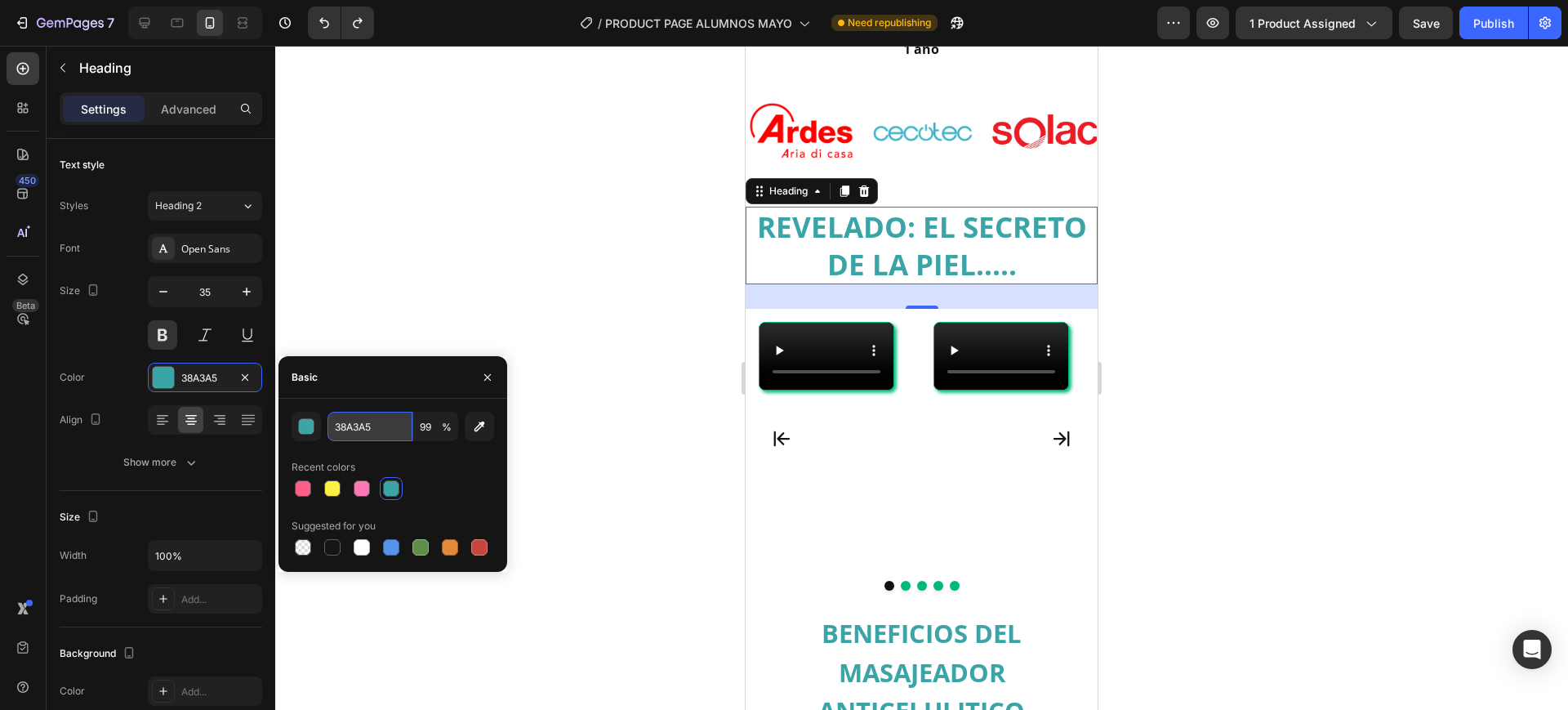
click at [383, 426] on input "38A3A5" at bounding box center [369, 426] width 85 height 29
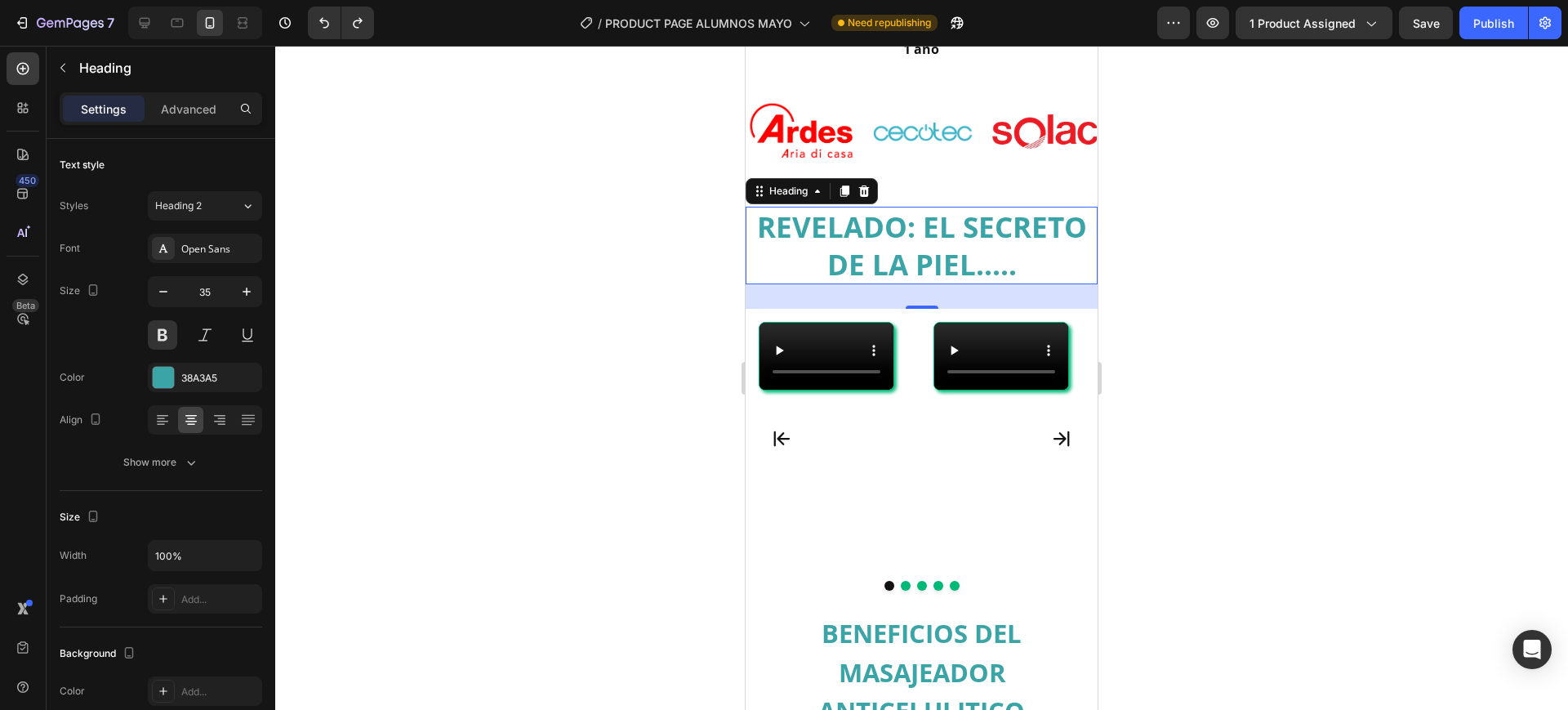
click at [1298, 313] on div at bounding box center [922, 377] width 1293 height 665
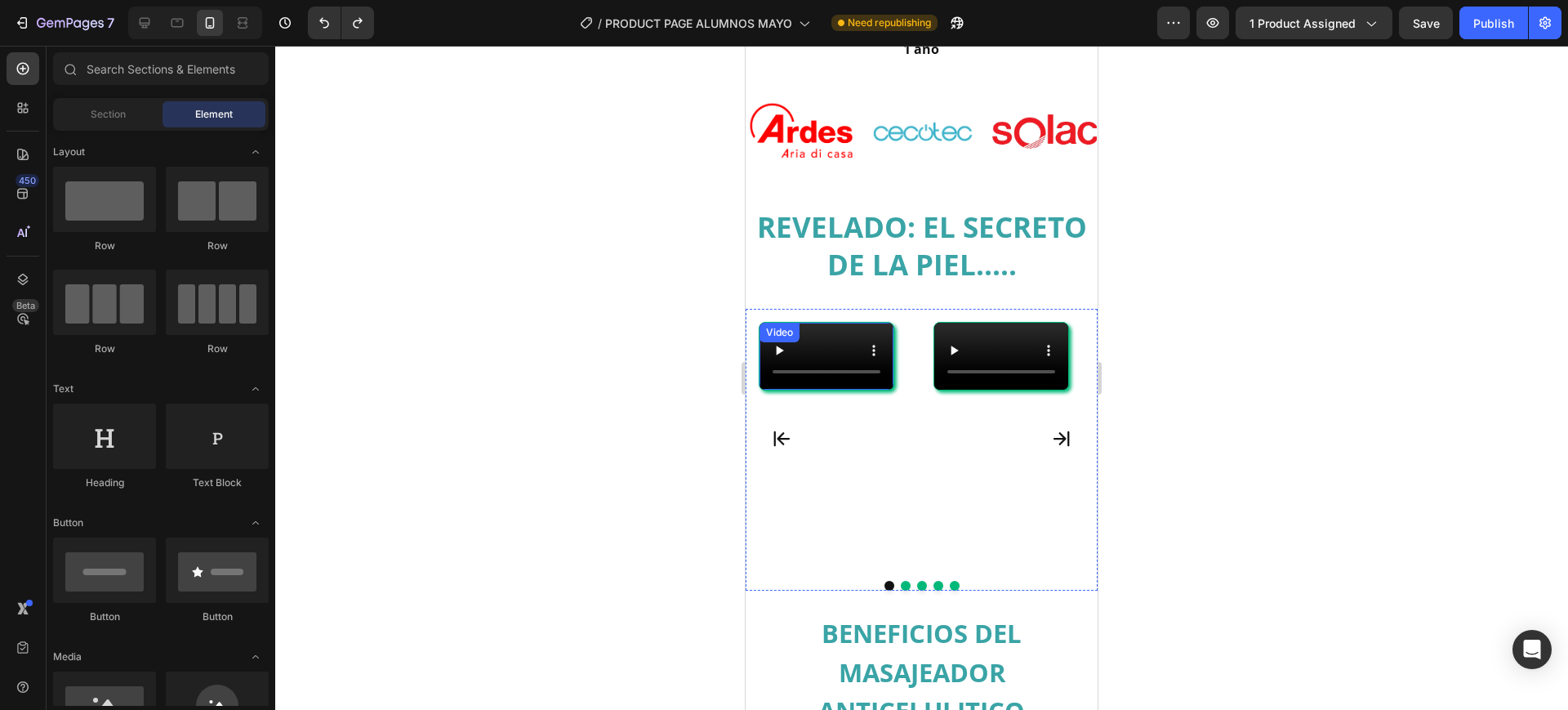
click at [834, 358] on video at bounding box center [826, 356] width 134 height 67
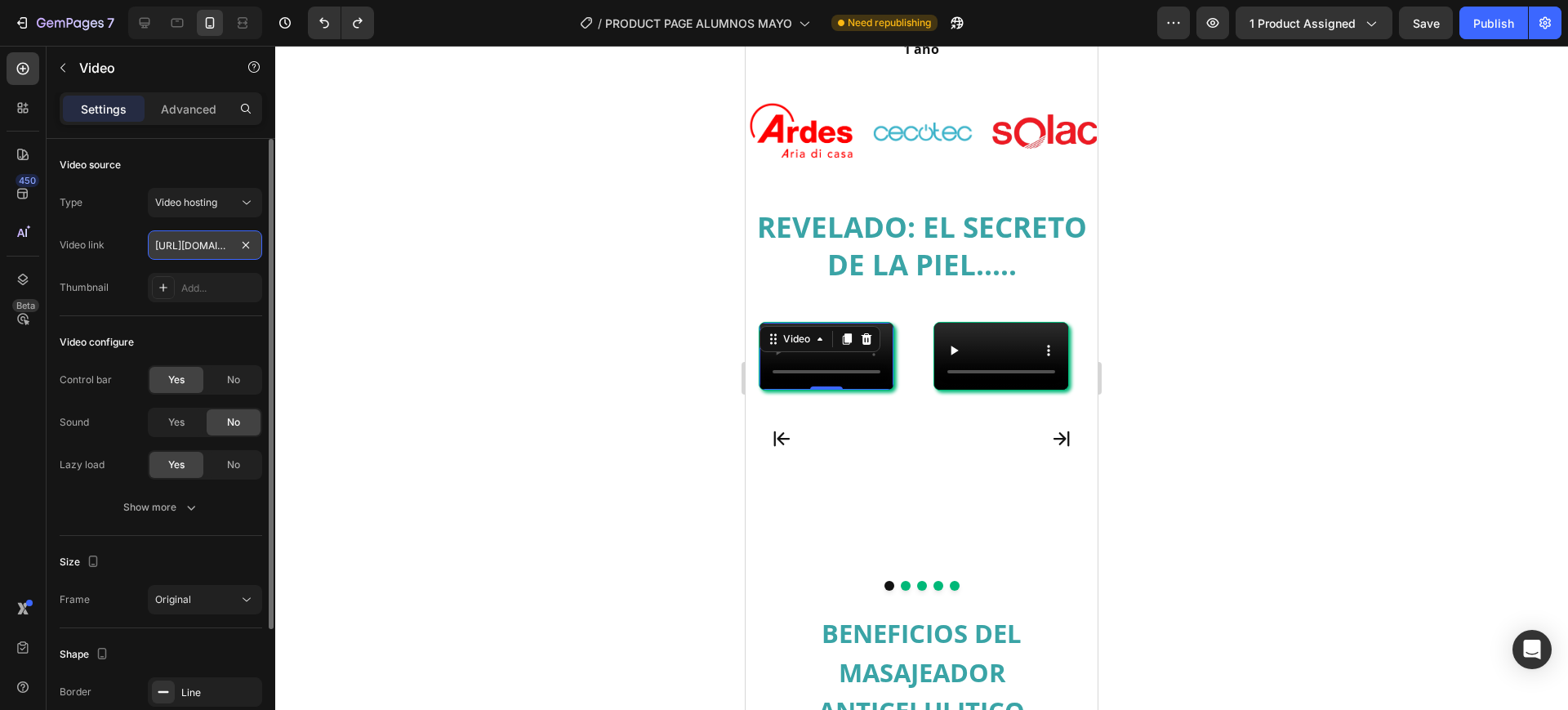
click at [229, 242] on input "https://cdn.shopify.com/videos/c/o/v/faf69de40e564832842976386819e8e6.mp4" at bounding box center [205, 245] width 115 height 29
click at [203, 251] on input "https://cdn.shopify.com/videos/c/o/v/faf69de40e564832842976386819e8e6.mp4" at bounding box center [205, 245] width 115 height 29
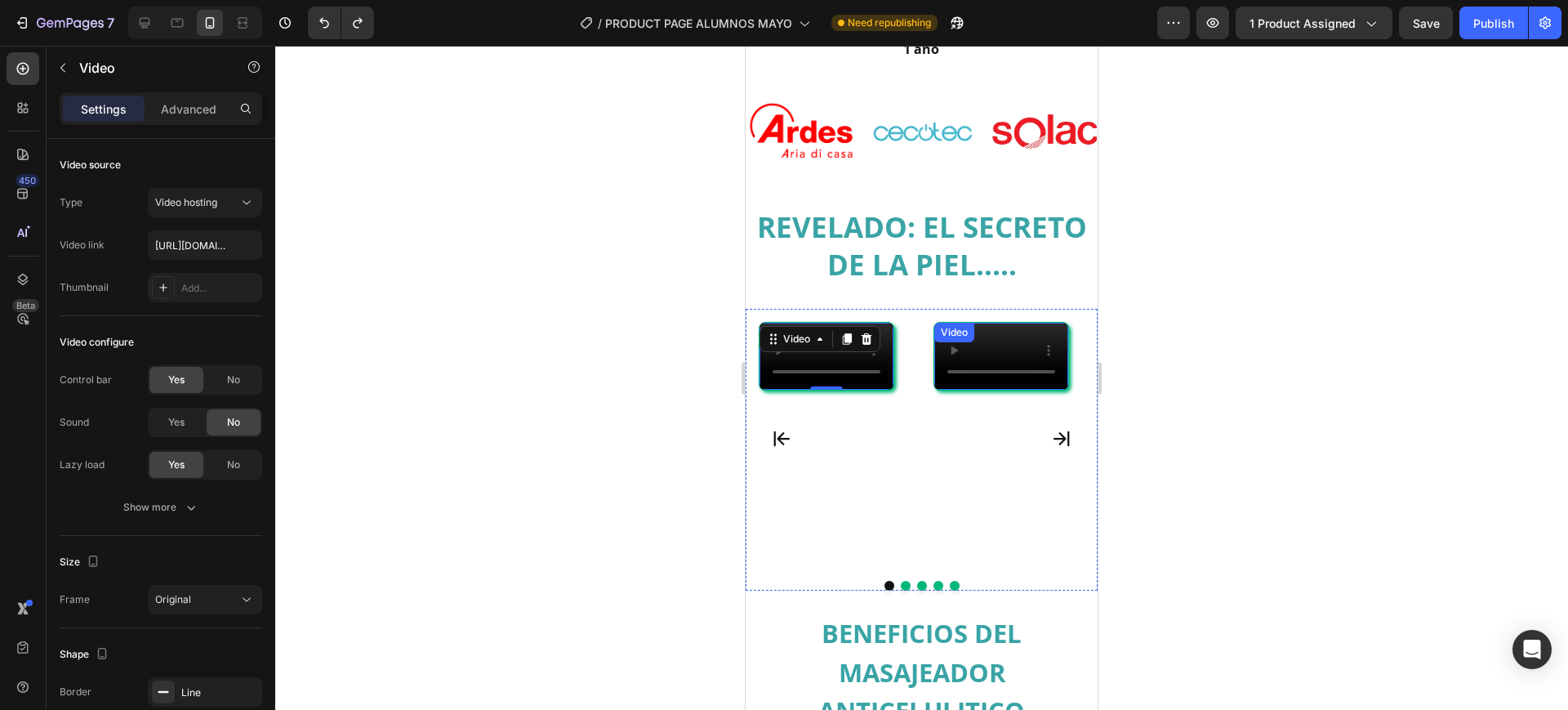
click at [959, 325] on div "Video" at bounding box center [954, 333] width 34 height 15
click at [989, 334] on div "Video" at bounding box center [971, 339] width 66 height 20
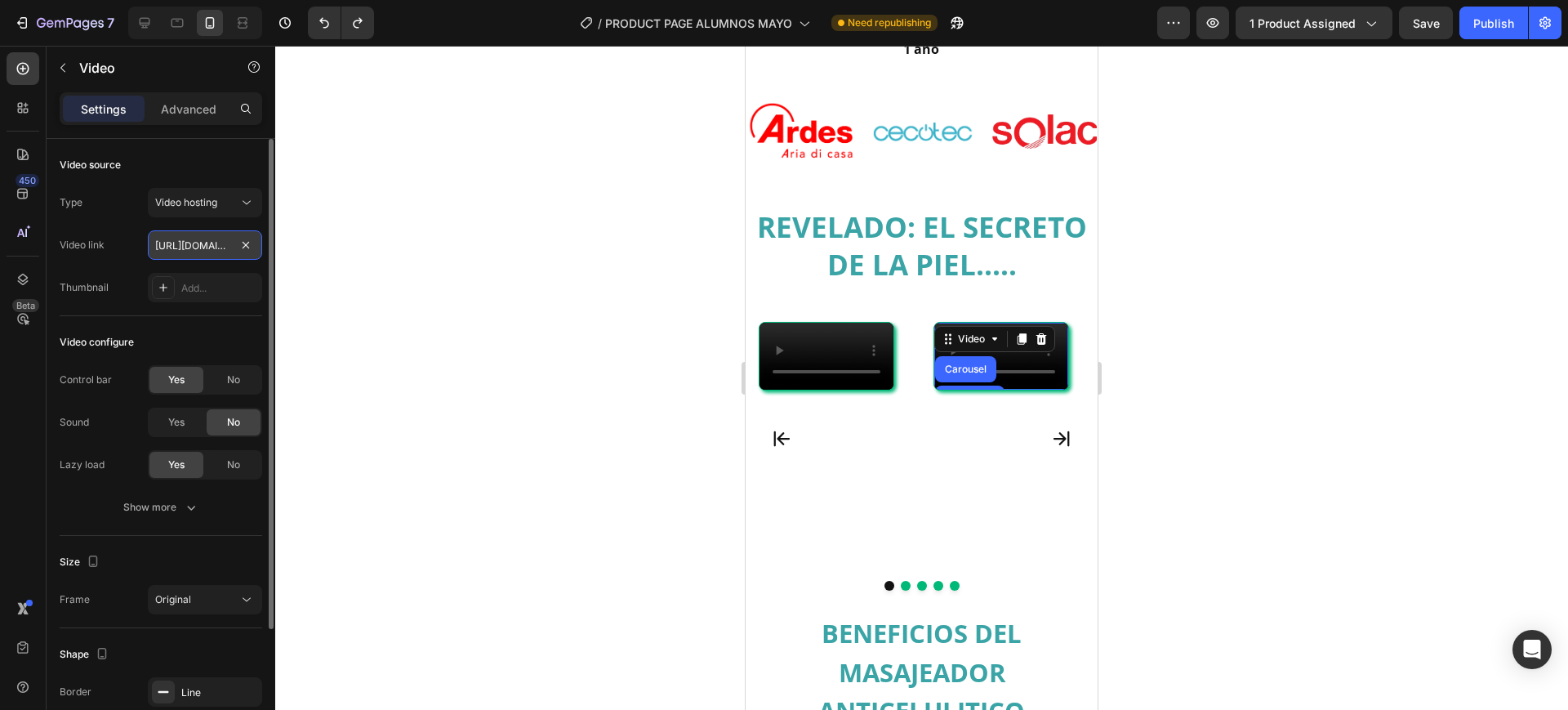
click at [199, 253] on input "https://cdn.shopify.com/videos/c/o/v/a50e722131a146a6b2b852b64936cee3.mp4" at bounding box center [205, 245] width 115 height 29
click at [199, 252] on input "https://cdn.shopify.com/videos/c/o/v/a50e722131a146a6b2b852b64936cee3.mp4" at bounding box center [205, 245] width 115 height 29
click at [205, 250] on input "https://cdn.shopify.com/videos/c/o/v/a50e722131a146a6b2b852b64936cee3.mp4" at bounding box center [205, 245] width 115 height 29
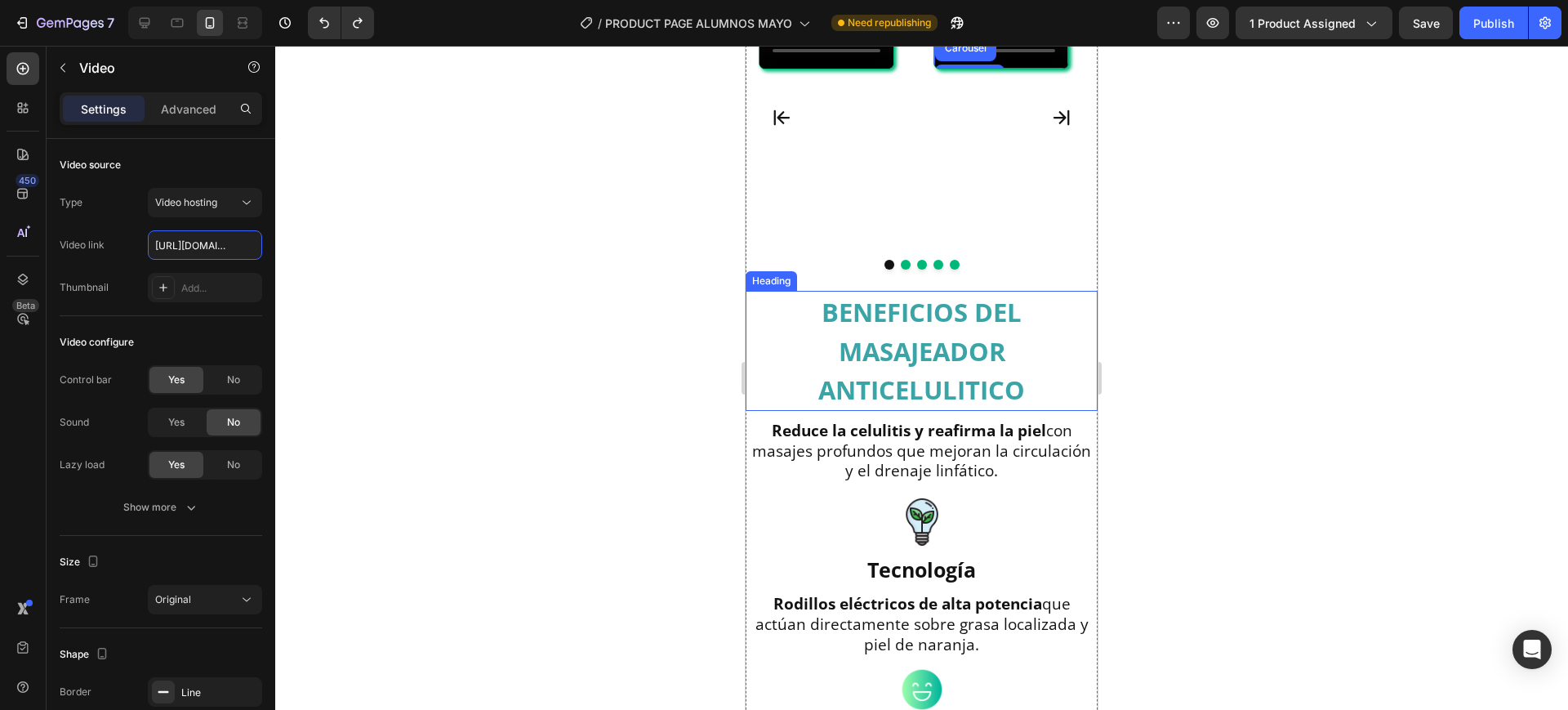
scroll to position [1437, 0]
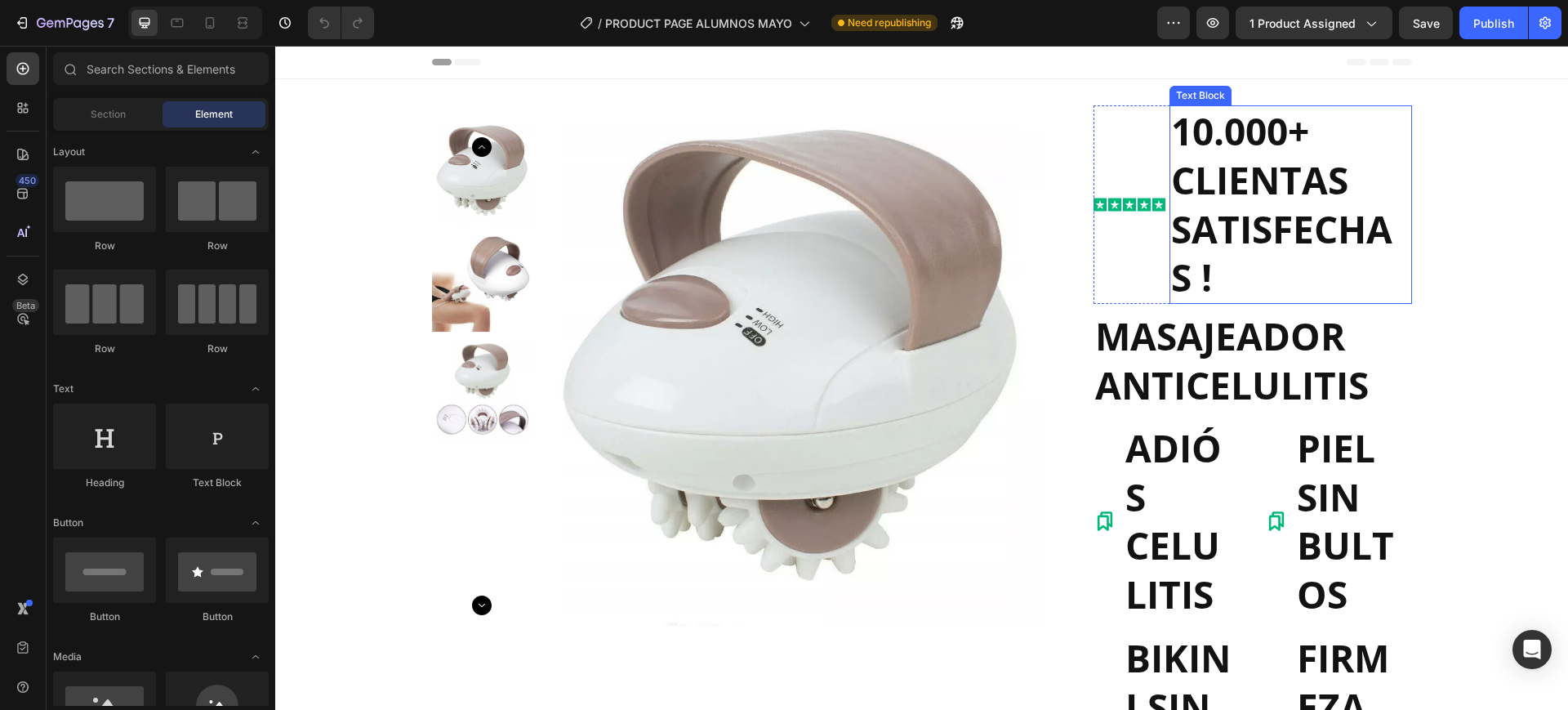
click at [1262, 149] on p "10.000+ CLIENTAS SATISFECHAS !" at bounding box center [1291, 205] width 239 height 195
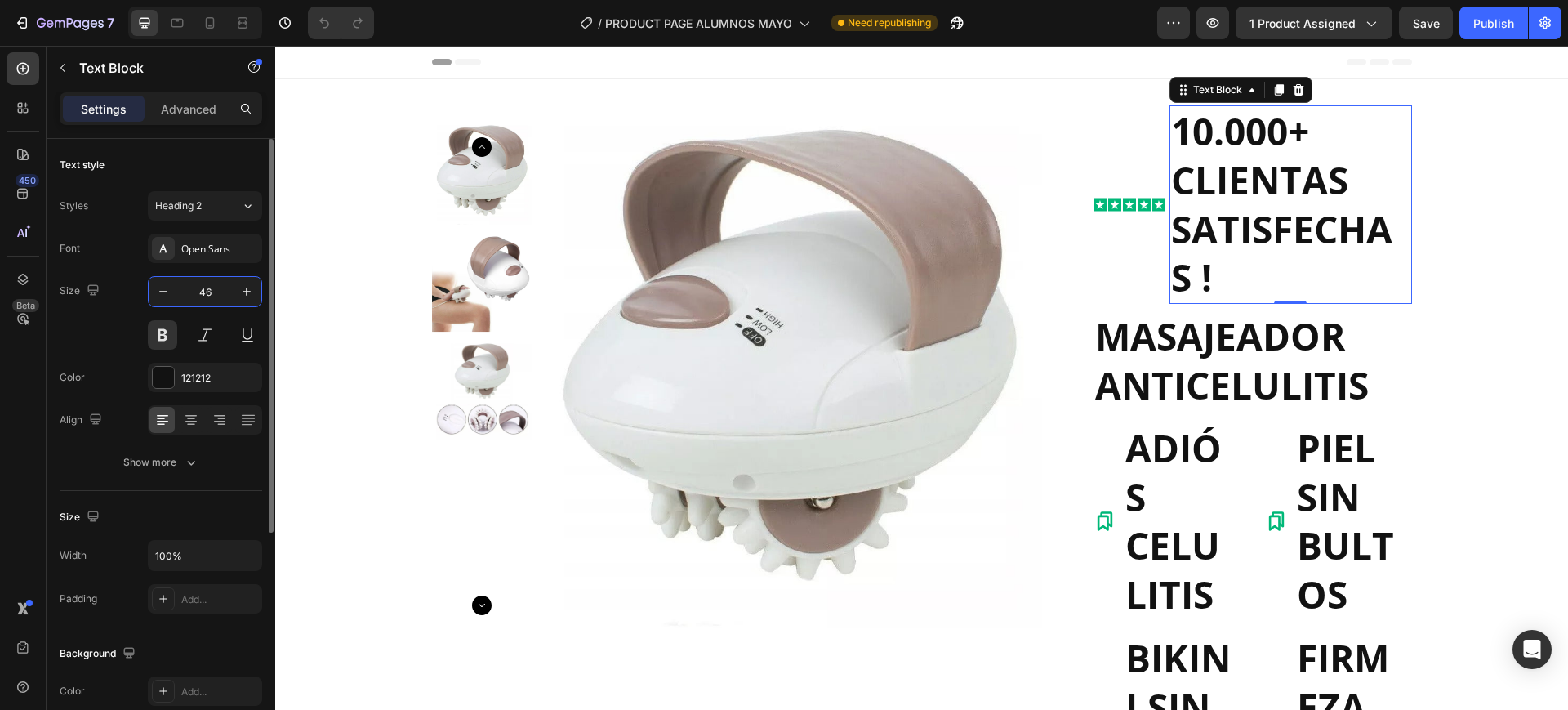
click at [197, 295] on input "46" at bounding box center [205, 292] width 54 height 29
click at [203, 141] on body "7 / PRODUCT PAGE ALUMNOS MAYO Need republishing Preview 1 product assigned Save…" at bounding box center [784, 70] width 1568 height 141
click at [206, 296] on input "46" at bounding box center [205, 292] width 54 height 29
type input "16"
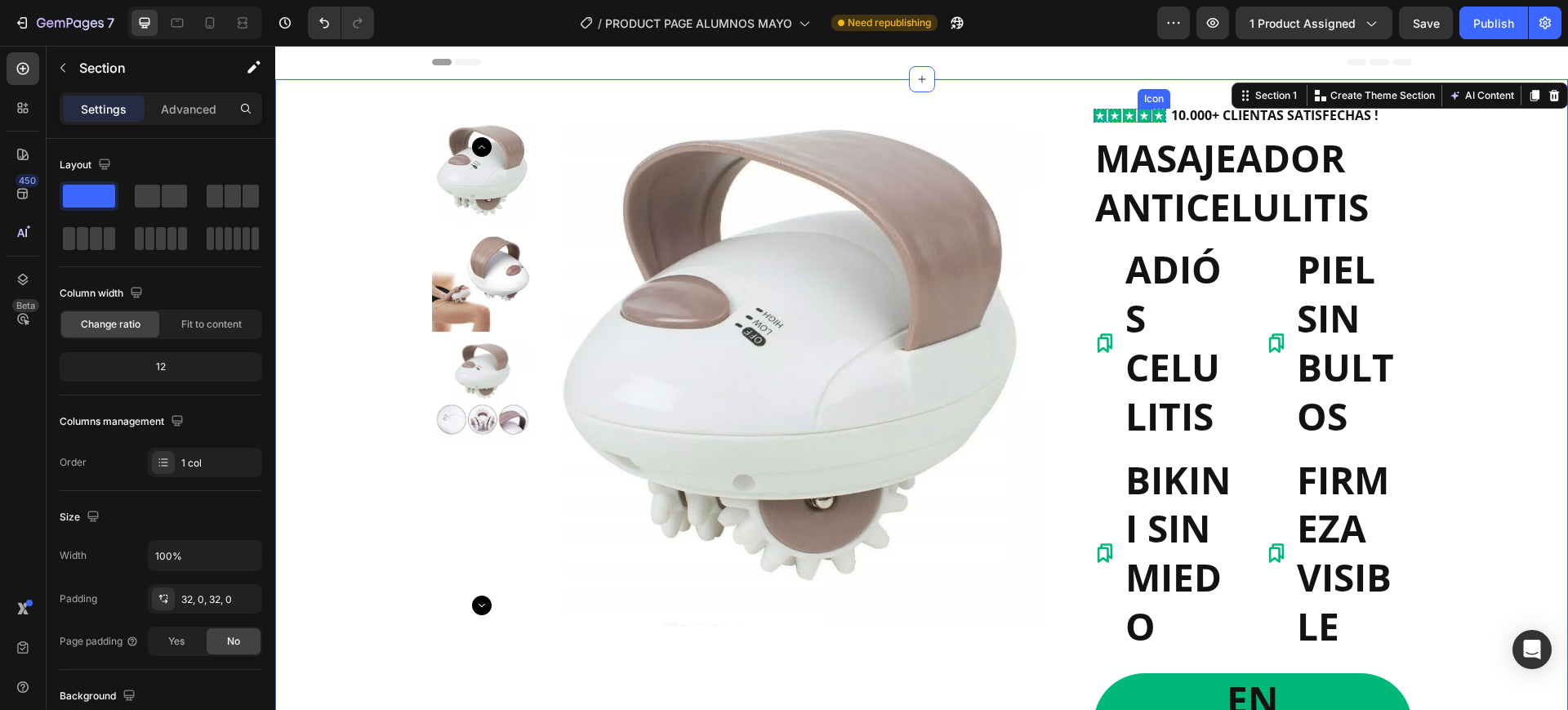
click at [1138, 117] on rect at bounding box center [1144, 115] width 13 height 13
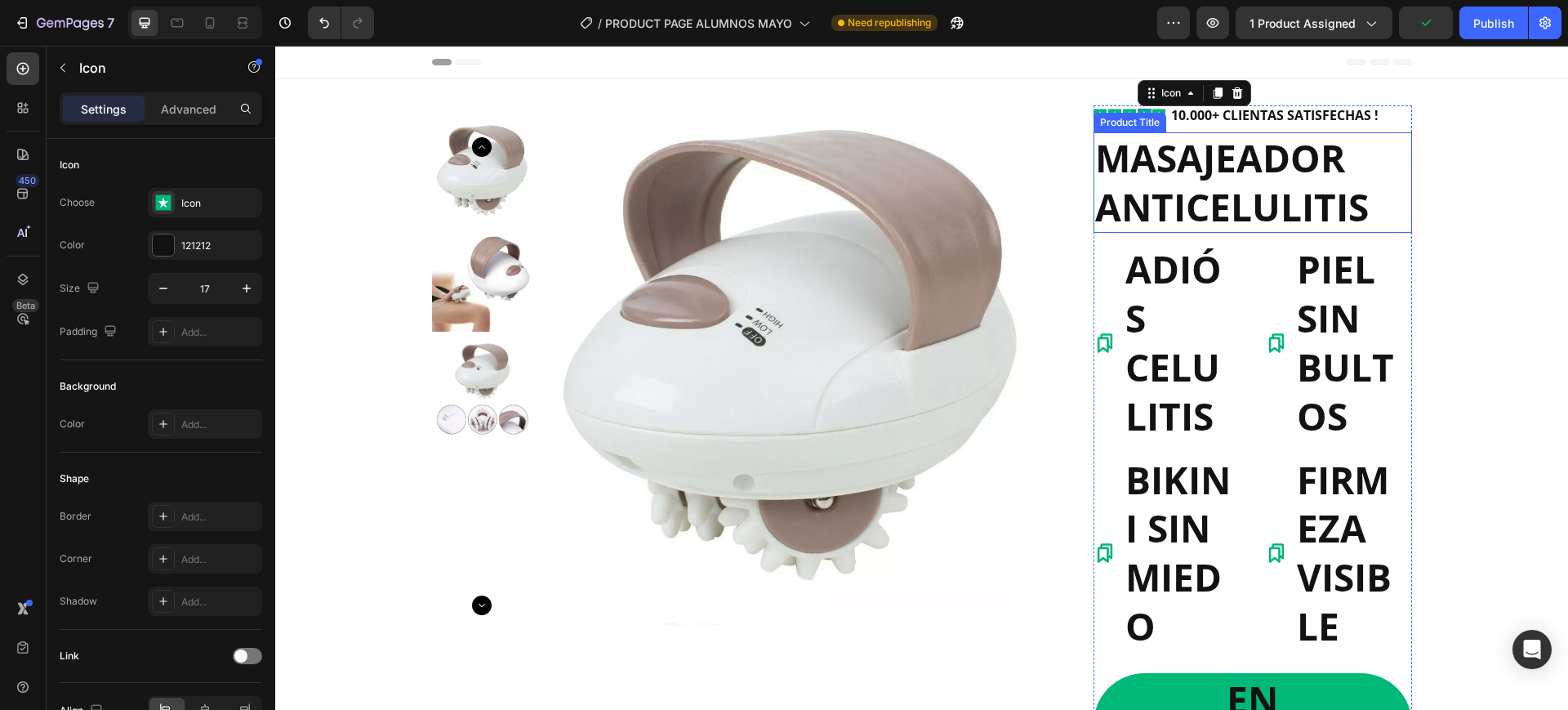
click at [1243, 174] on h1 "MASAJEADOR ANTICELULITIS" at bounding box center [1253, 183] width 318 height 101
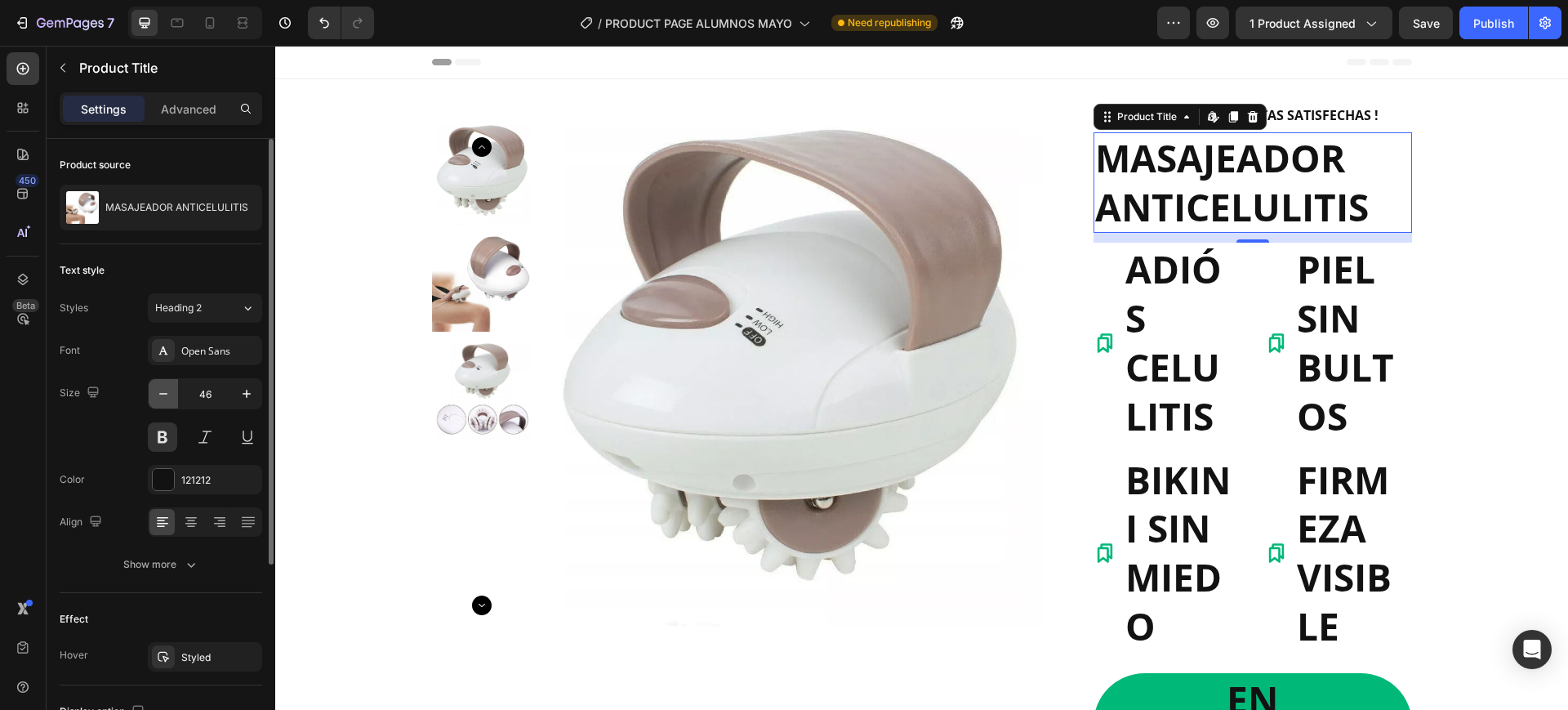
click at [167, 391] on icon "button" at bounding box center [164, 394] width 16 height 16
click at [166, 391] on icon "button" at bounding box center [164, 394] width 16 height 16
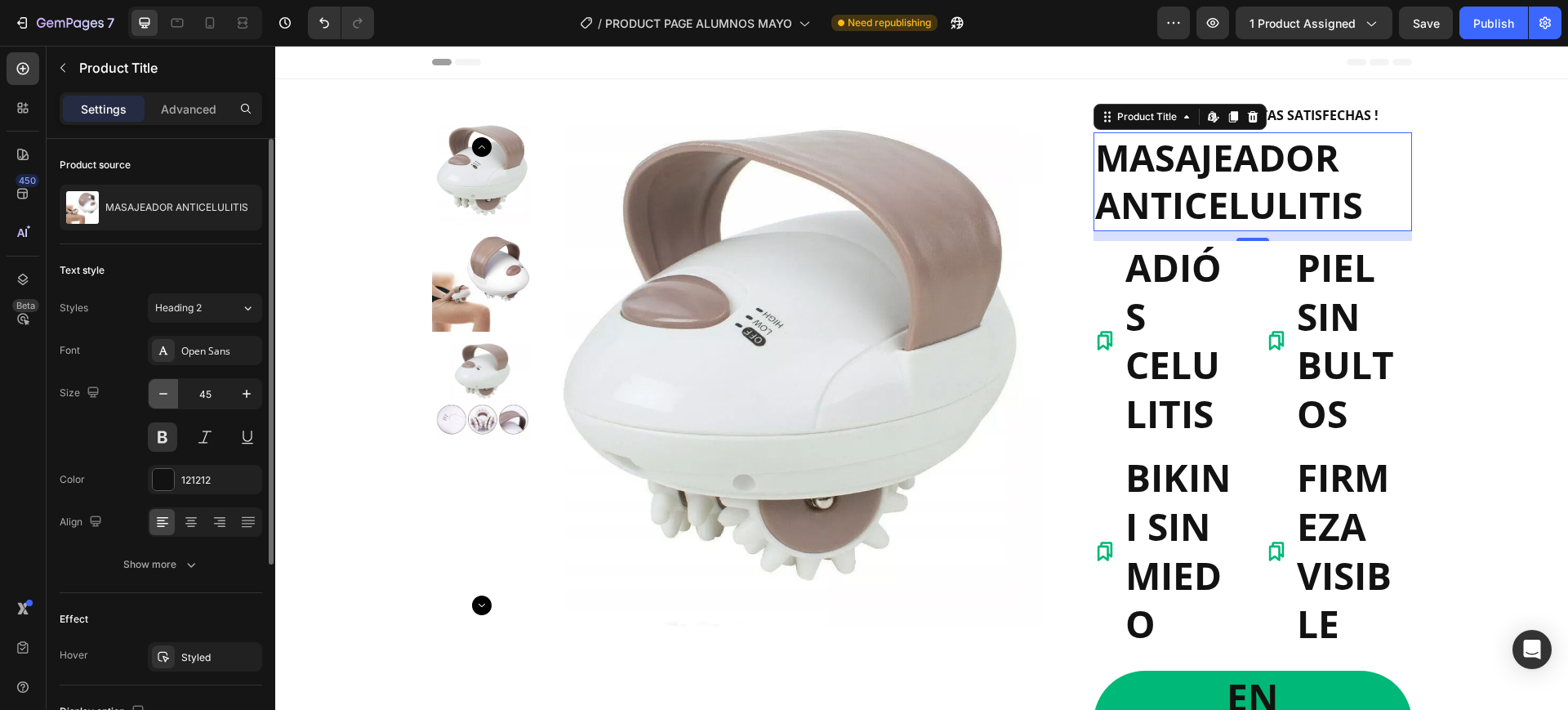
click at [166, 391] on icon "button" at bounding box center [164, 394] width 16 height 16
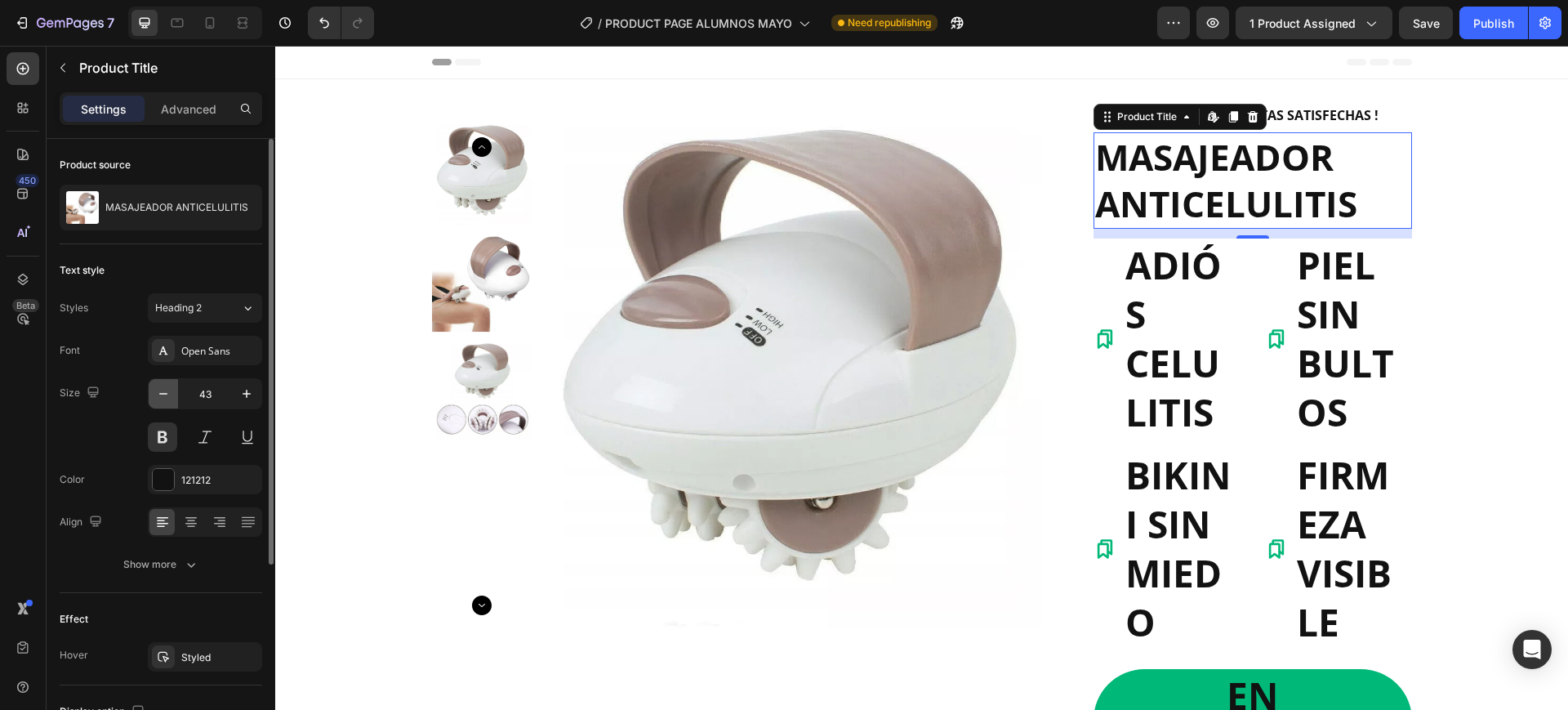
click at [166, 391] on icon "button" at bounding box center [164, 394] width 16 height 16
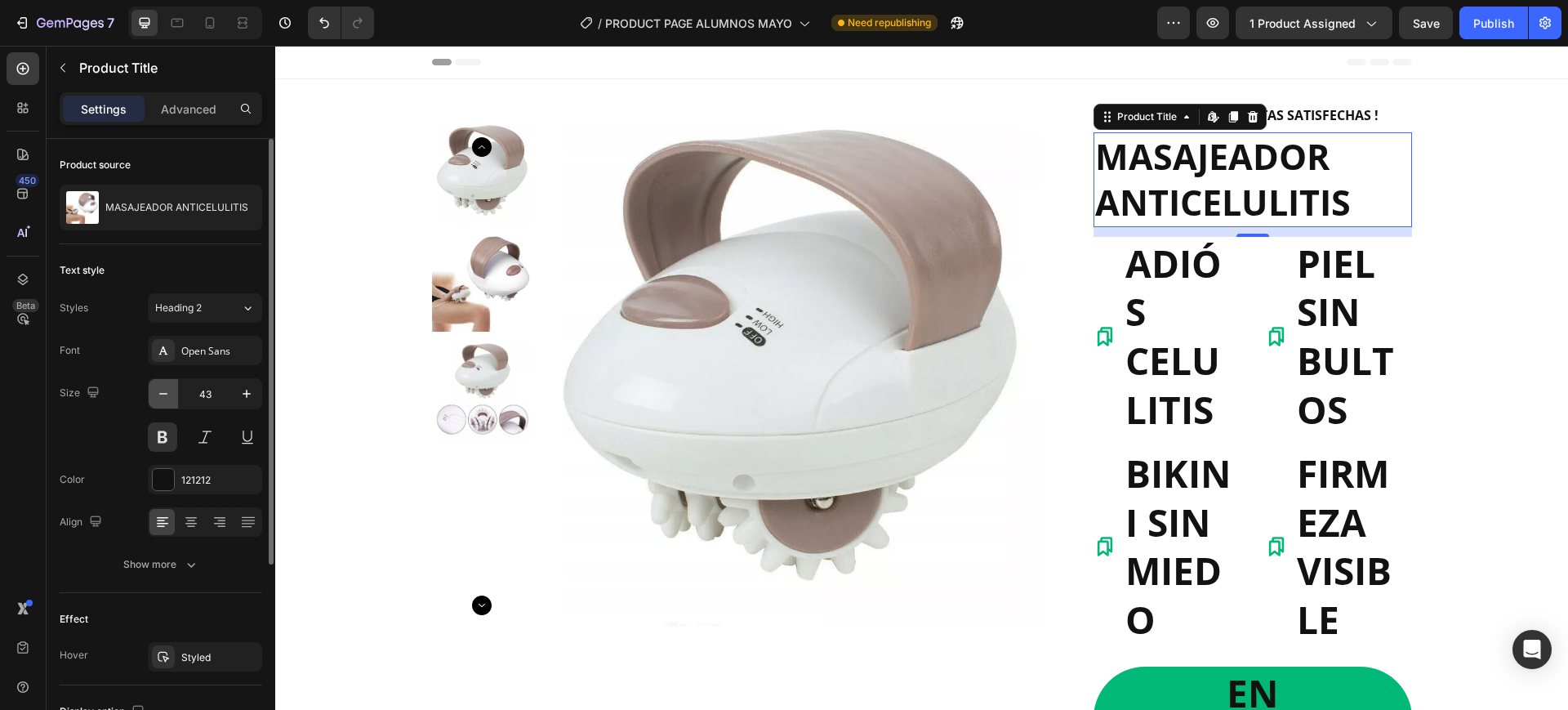
click at [166, 391] on icon "button" at bounding box center [164, 394] width 16 height 16
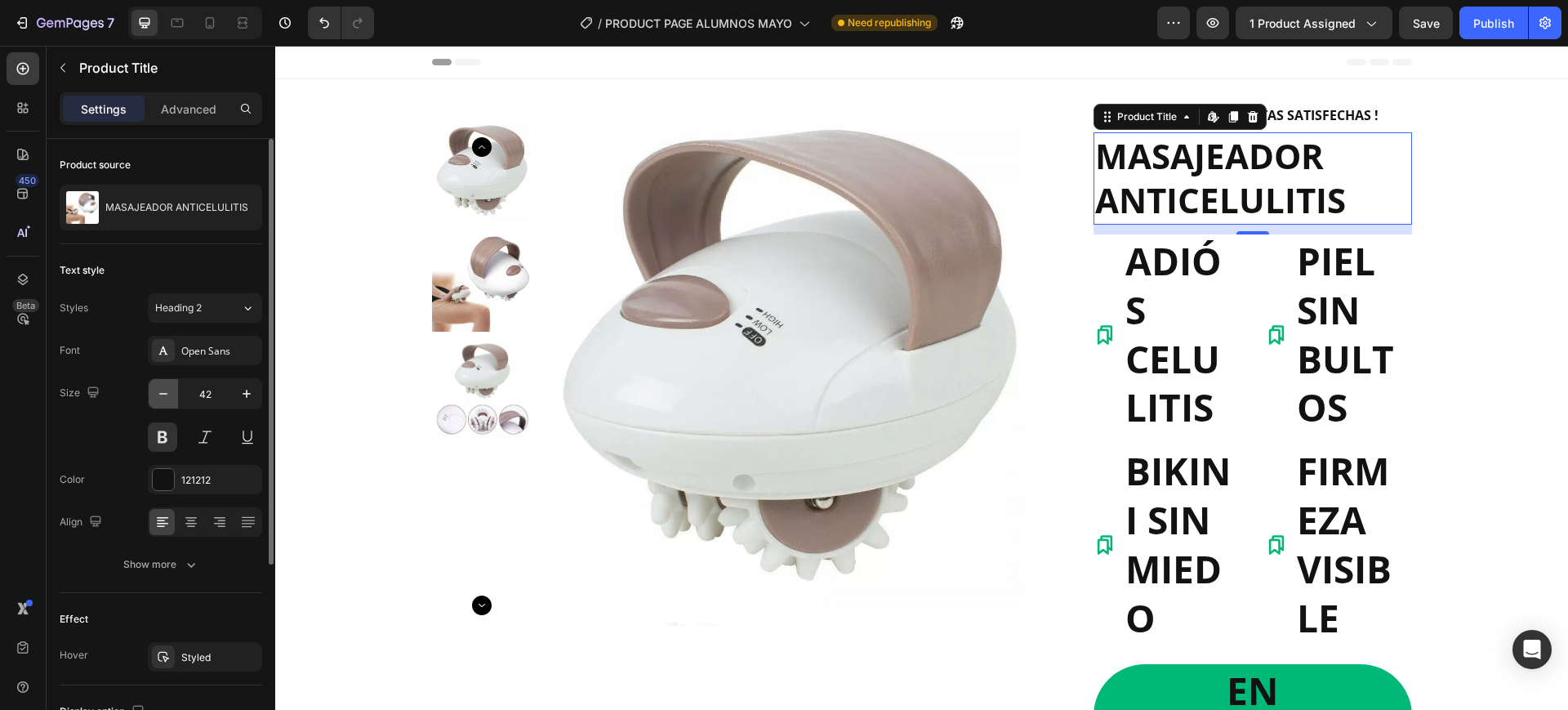
click at [166, 391] on icon "button" at bounding box center [164, 394] width 16 height 16
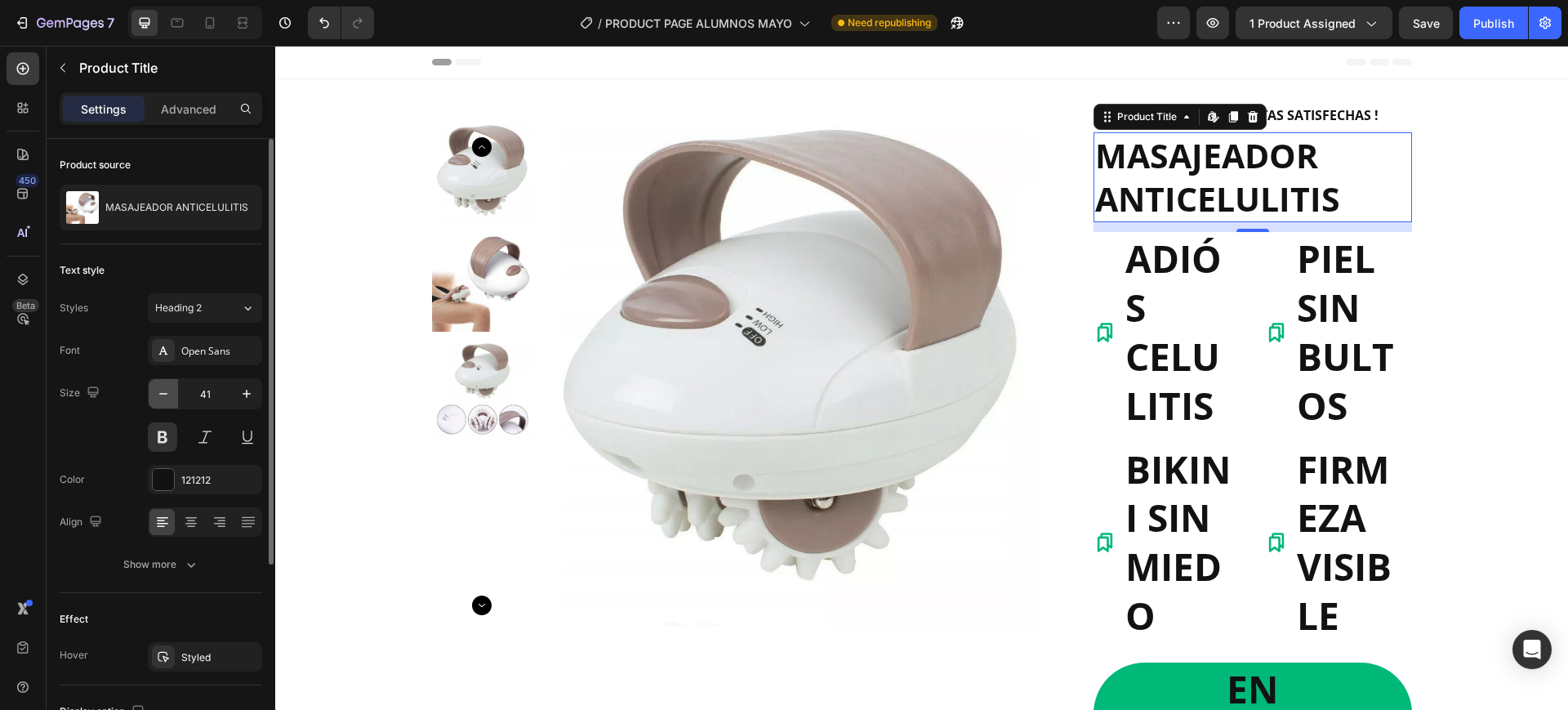
click at [166, 391] on icon "button" at bounding box center [164, 394] width 16 height 16
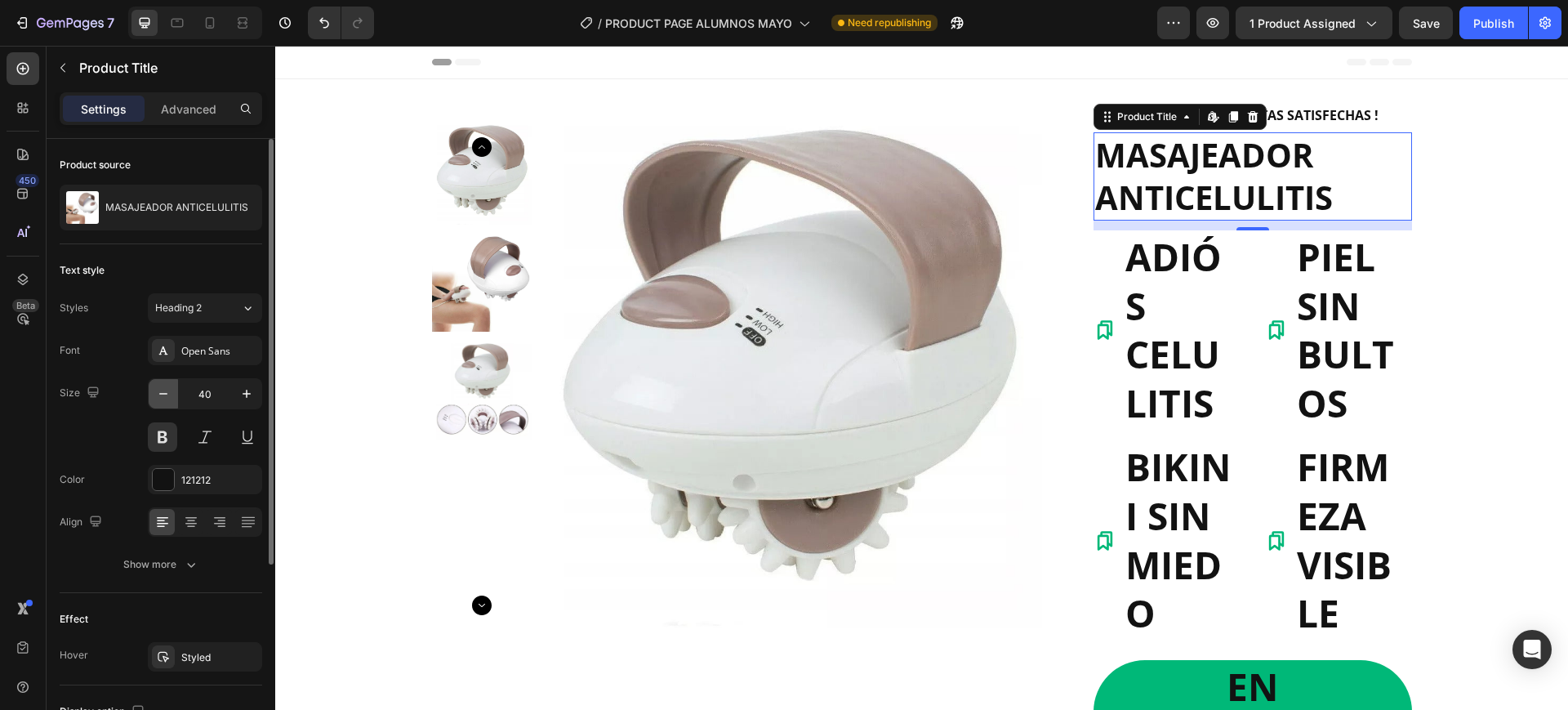
click at [162, 388] on icon "button" at bounding box center [164, 394] width 16 height 16
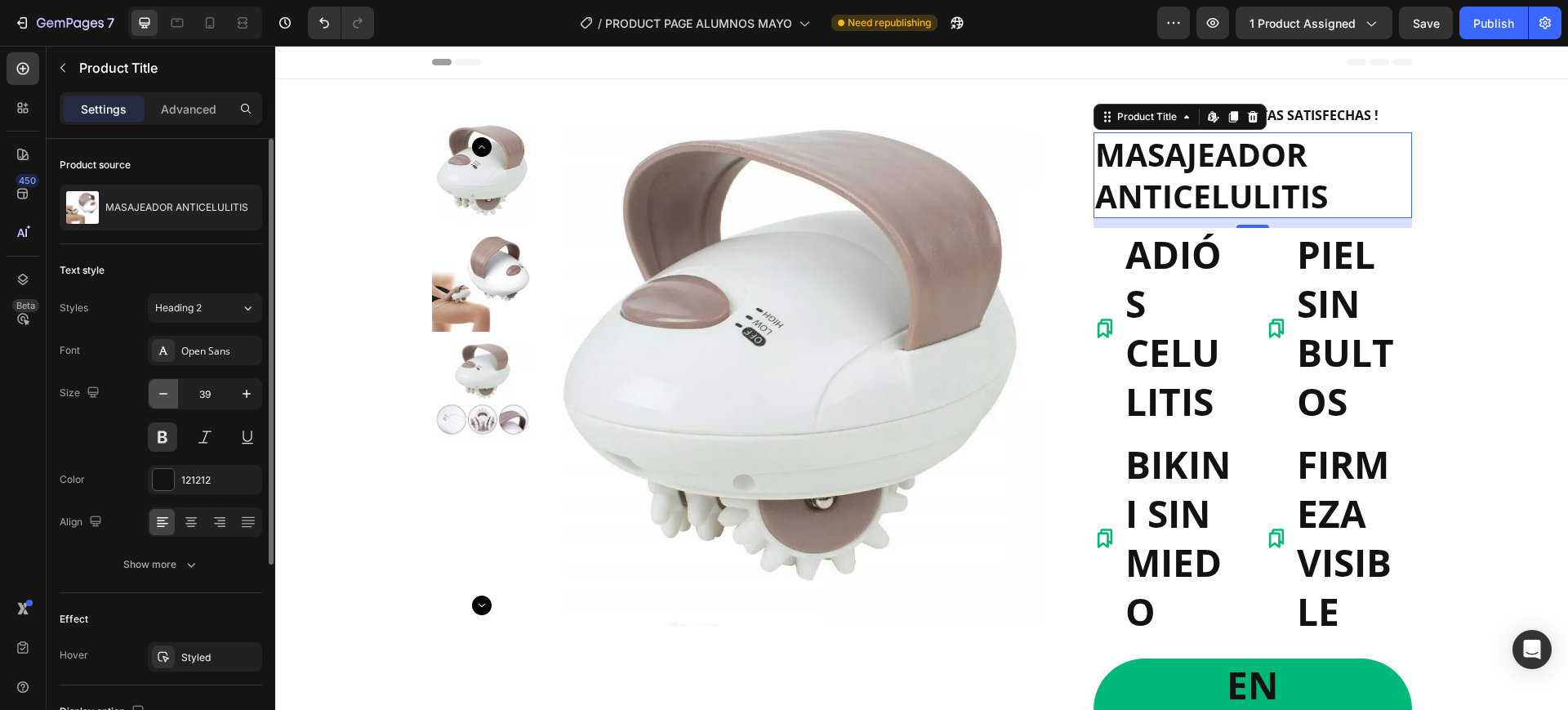
click at [162, 388] on icon "button" at bounding box center [164, 394] width 16 height 16
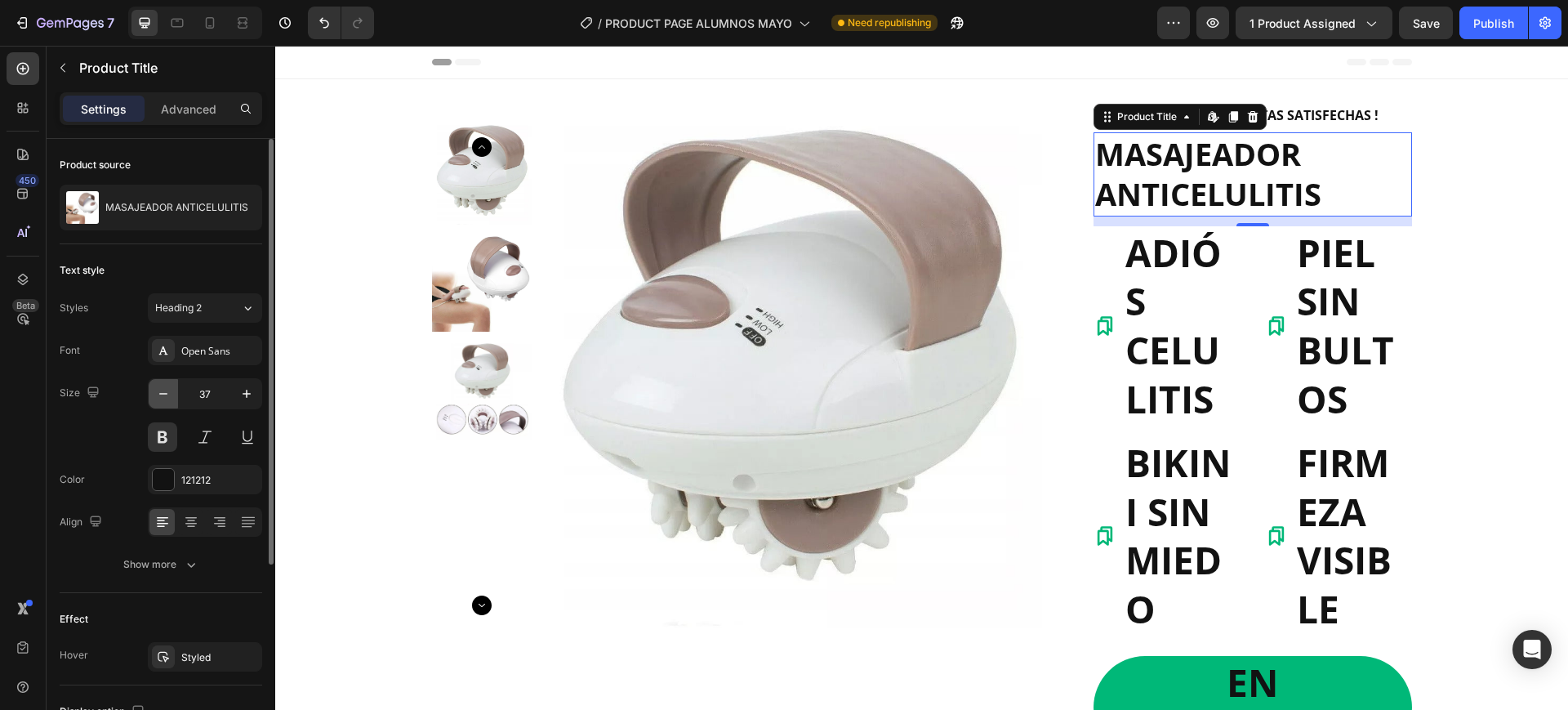
click at [162, 388] on icon "button" at bounding box center [164, 394] width 16 height 16
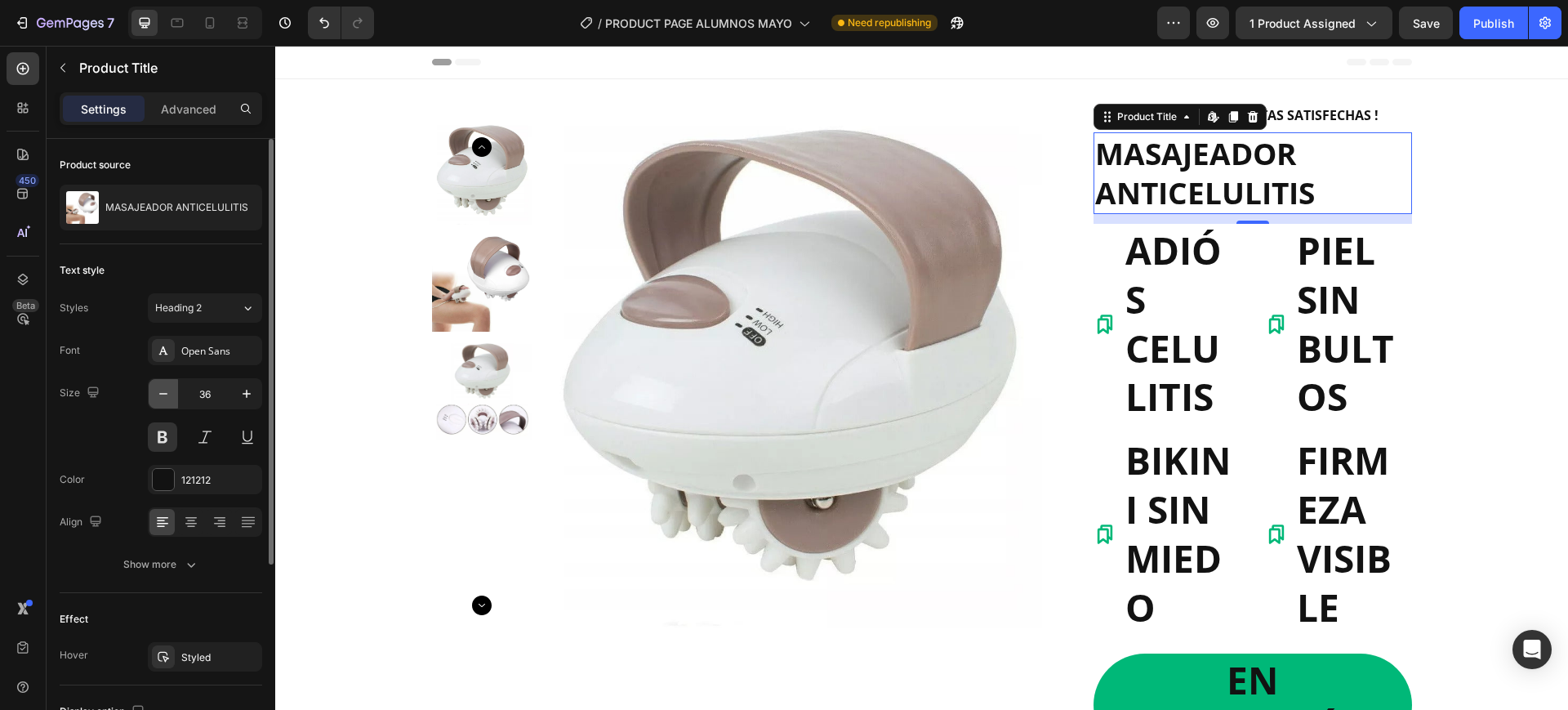
click at [162, 388] on icon "button" at bounding box center [164, 394] width 16 height 16
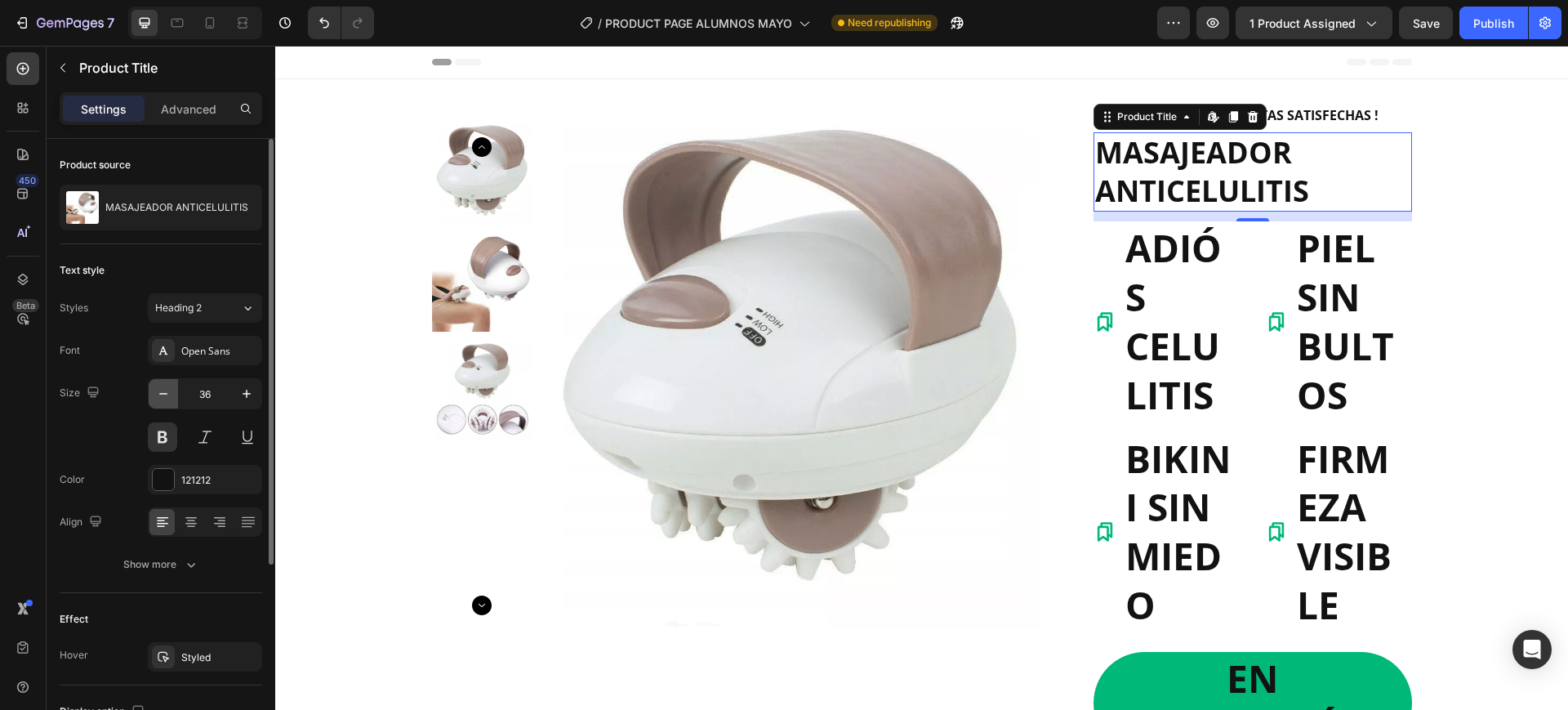
type input "35"
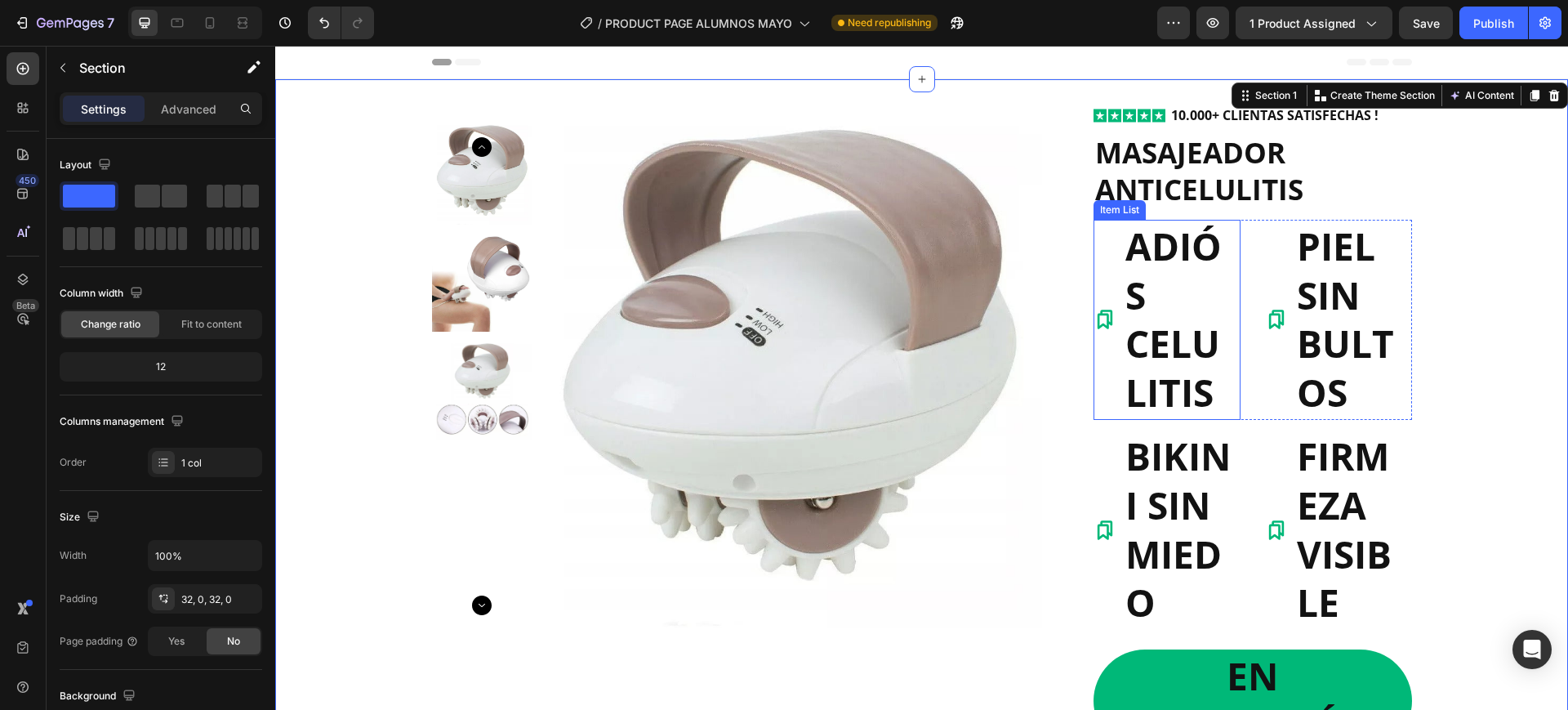
click at [1171, 285] on p "ADIÓS CELULITIS" at bounding box center [1182, 319] width 113 height 195
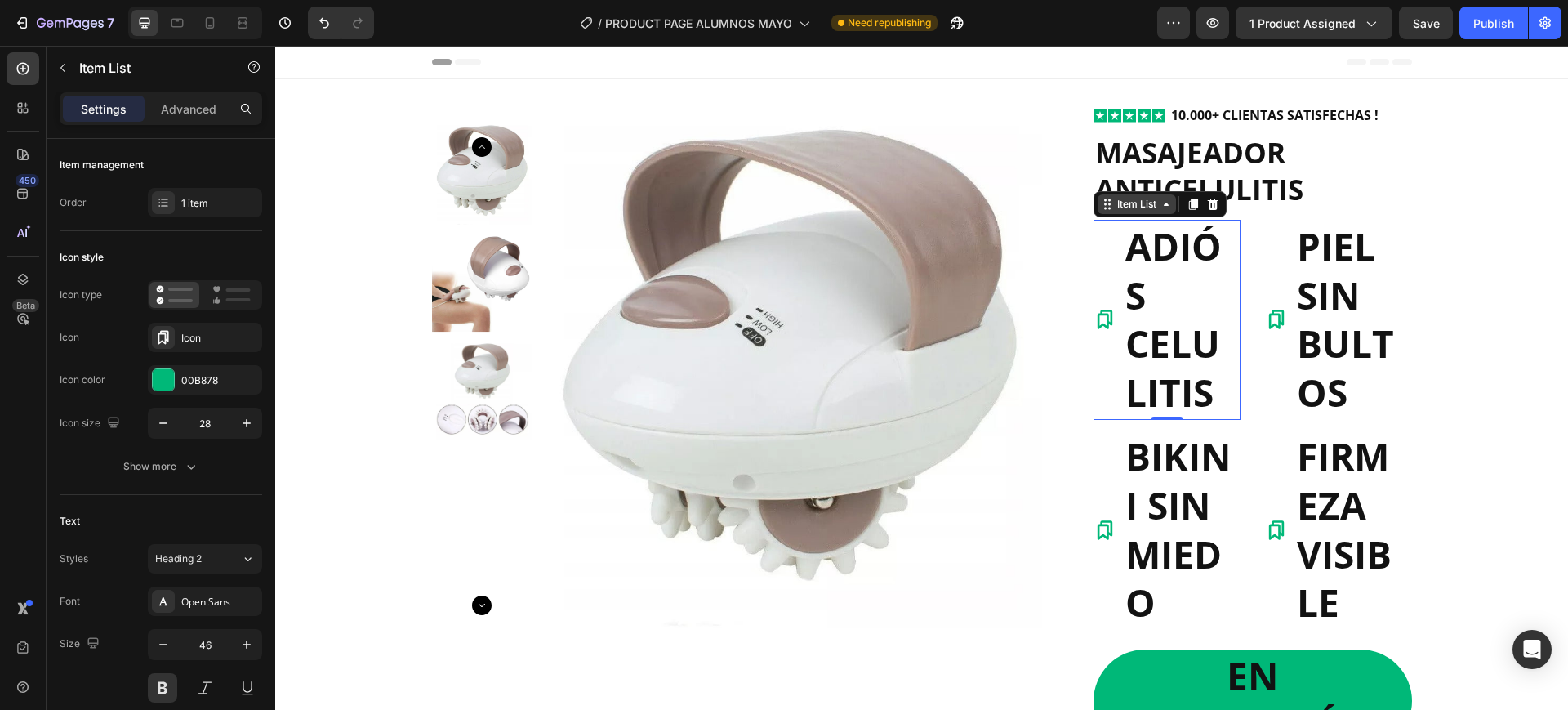
click at [1114, 203] on div "Item List" at bounding box center [1137, 205] width 45 height 15
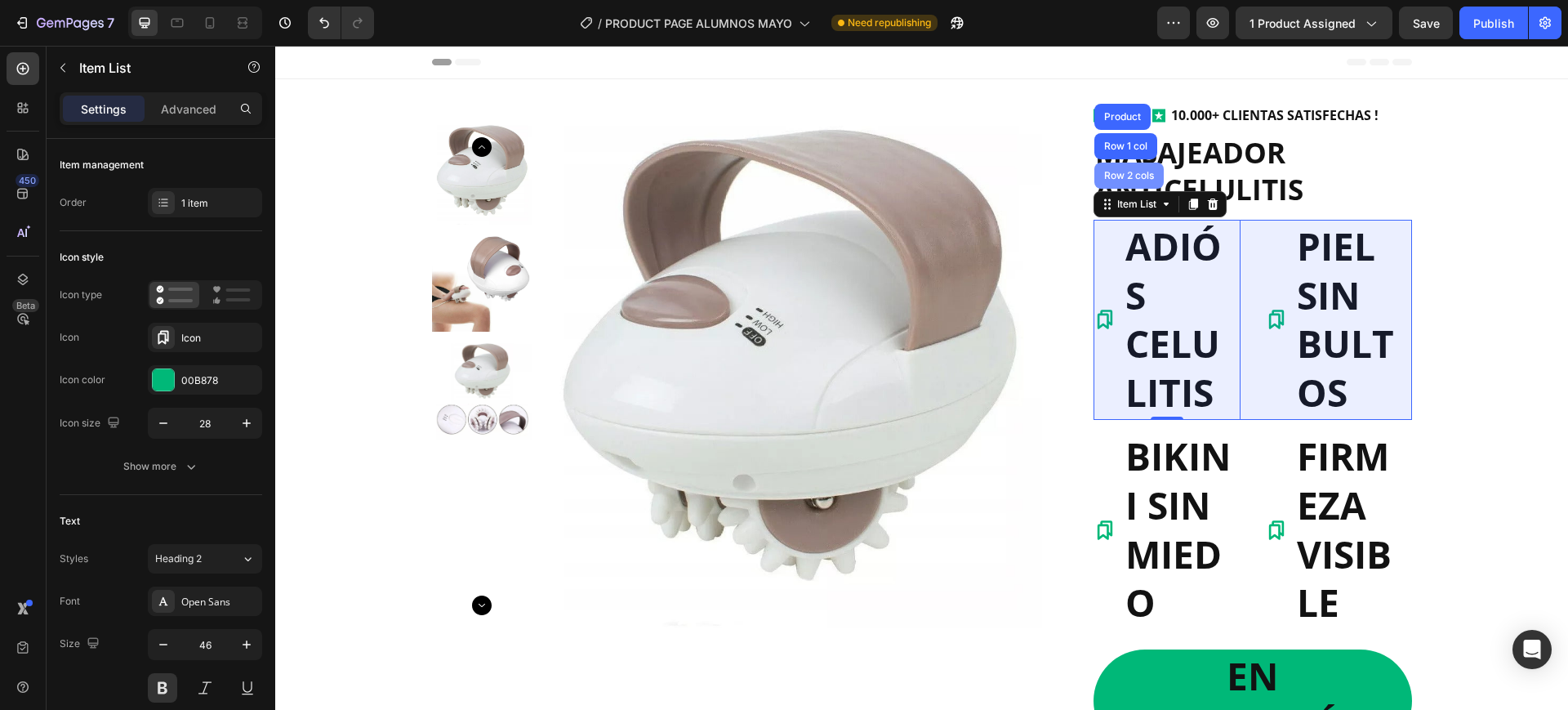
click at [1136, 187] on div "Row 2 cols" at bounding box center [1129, 175] width 69 height 26
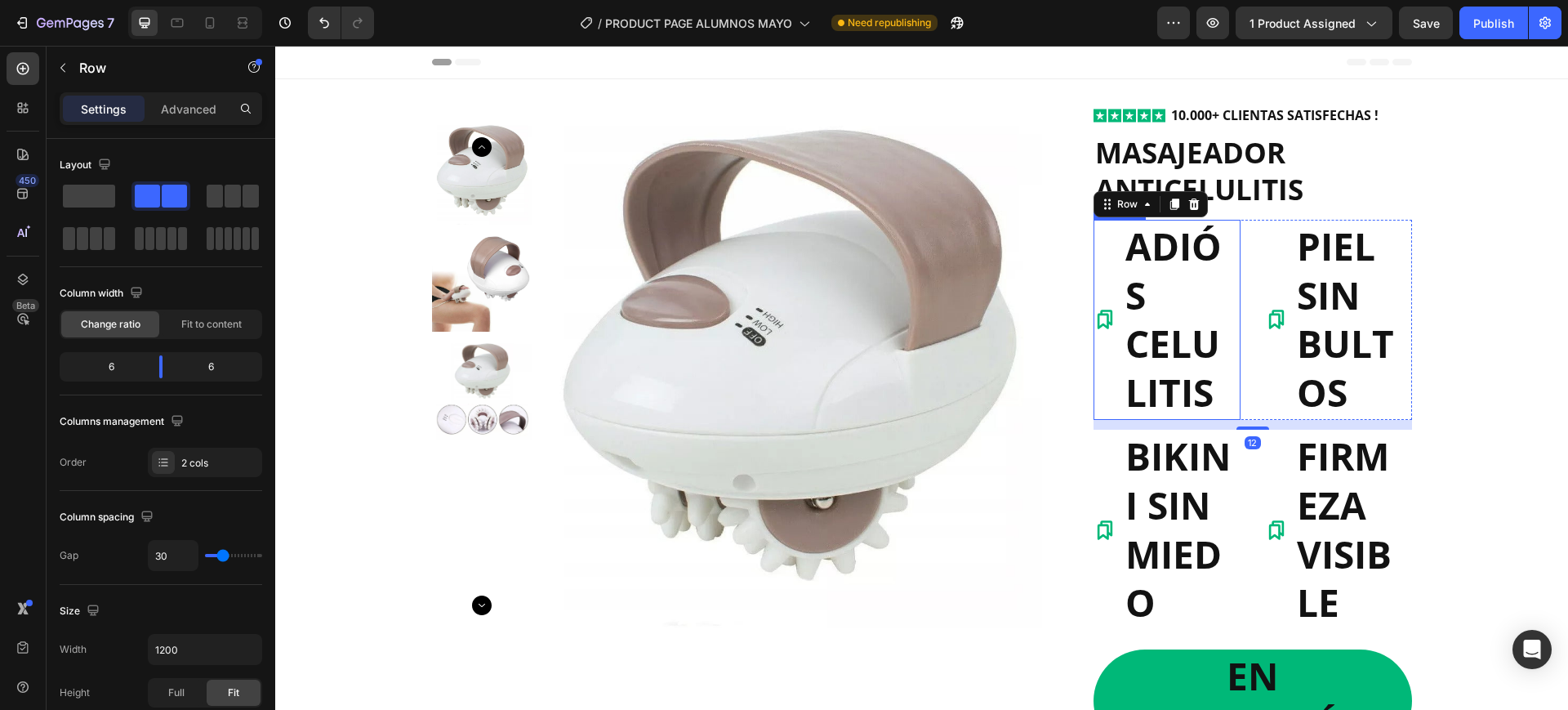
click at [1165, 295] on p "ADIÓS CELULITIS" at bounding box center [1182, 319] width 113 height 195
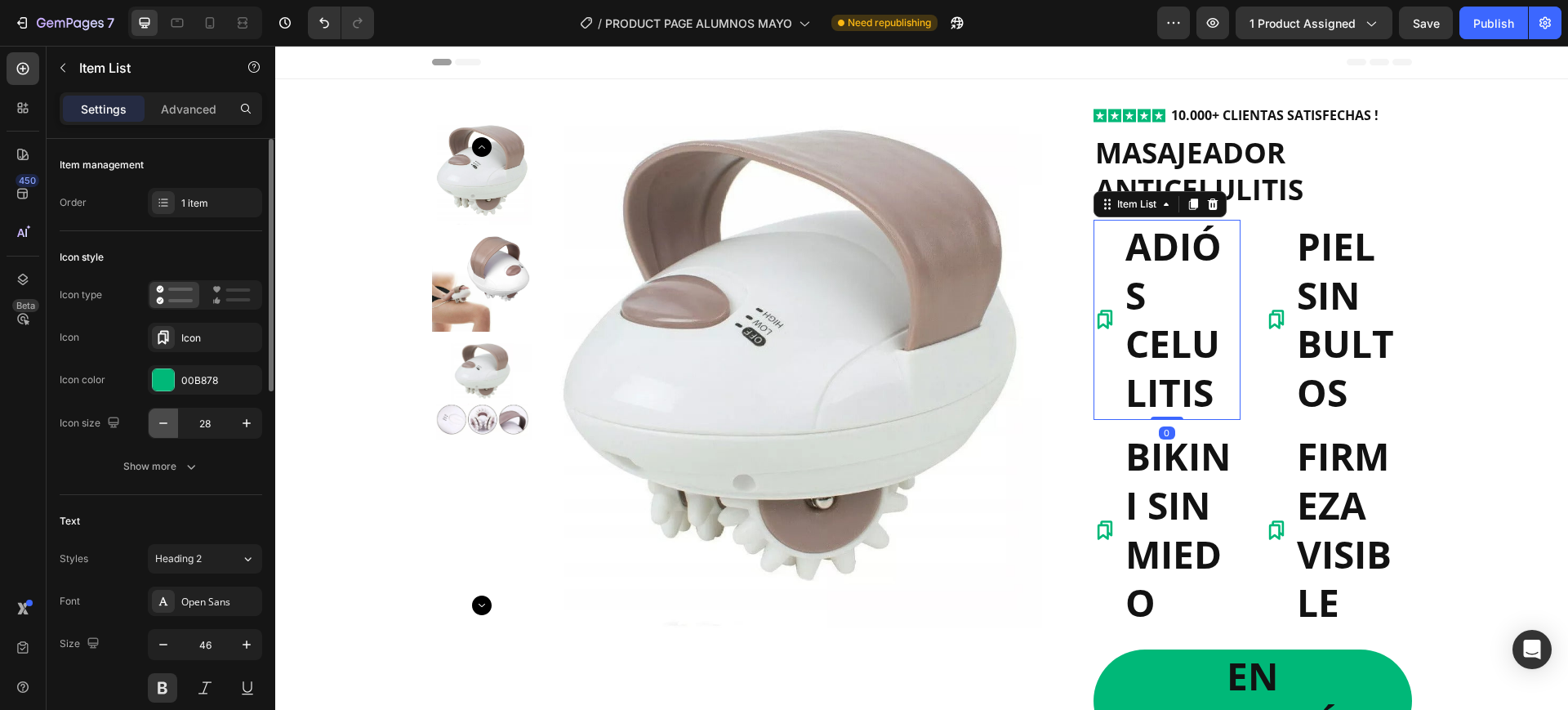
click at [165, 421] on icon "button" at bounding box center [164, 423] width 16 height 16
click at [164, 421] on icon "button" at bounding box center [164, 423] width 16 height 16
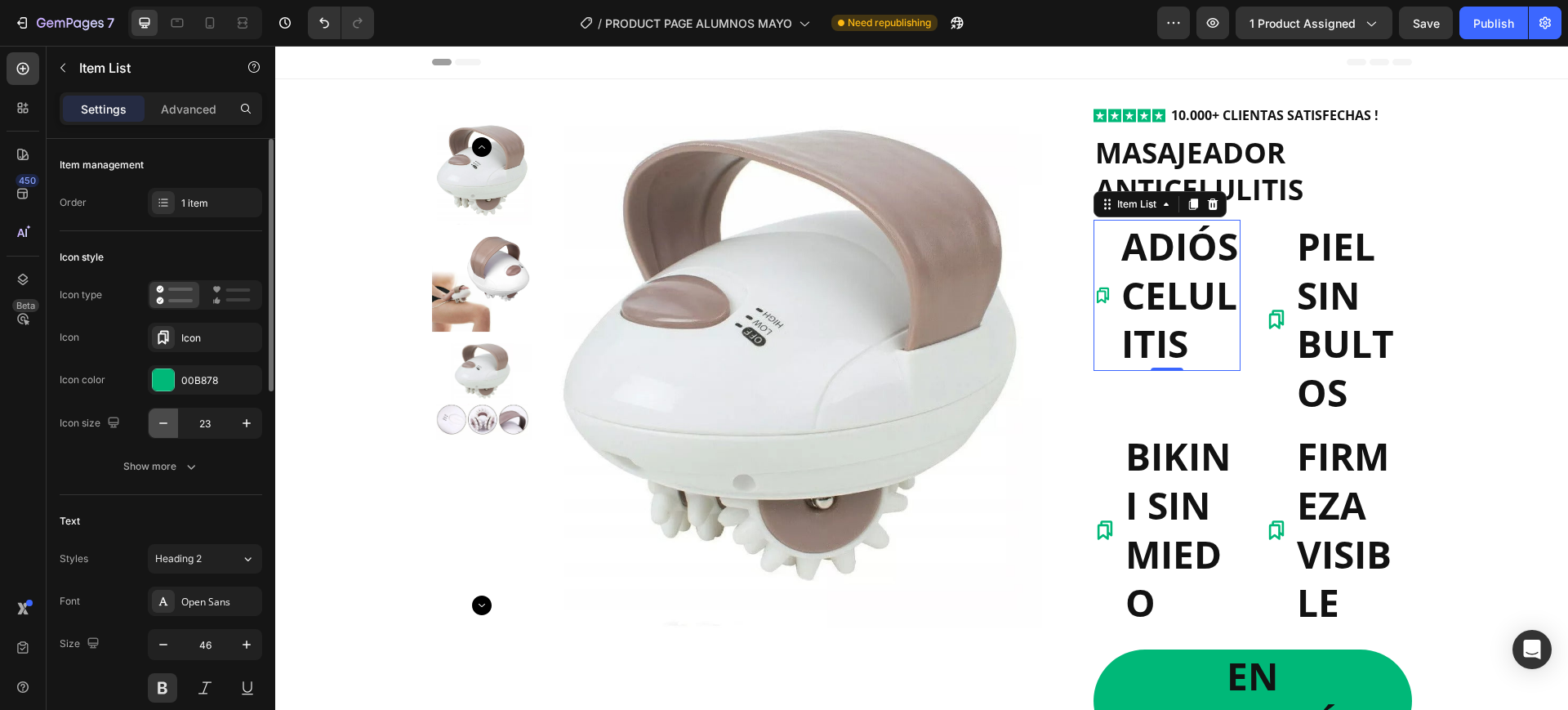
click at [164, 421] on icon "button" at bounding box center [164, 423] width 16 height 16
type input "20"
click at [1150, 299] on p "ADIÓS CELULITIS" at bounding box center [1178, 295] width 119 height 146
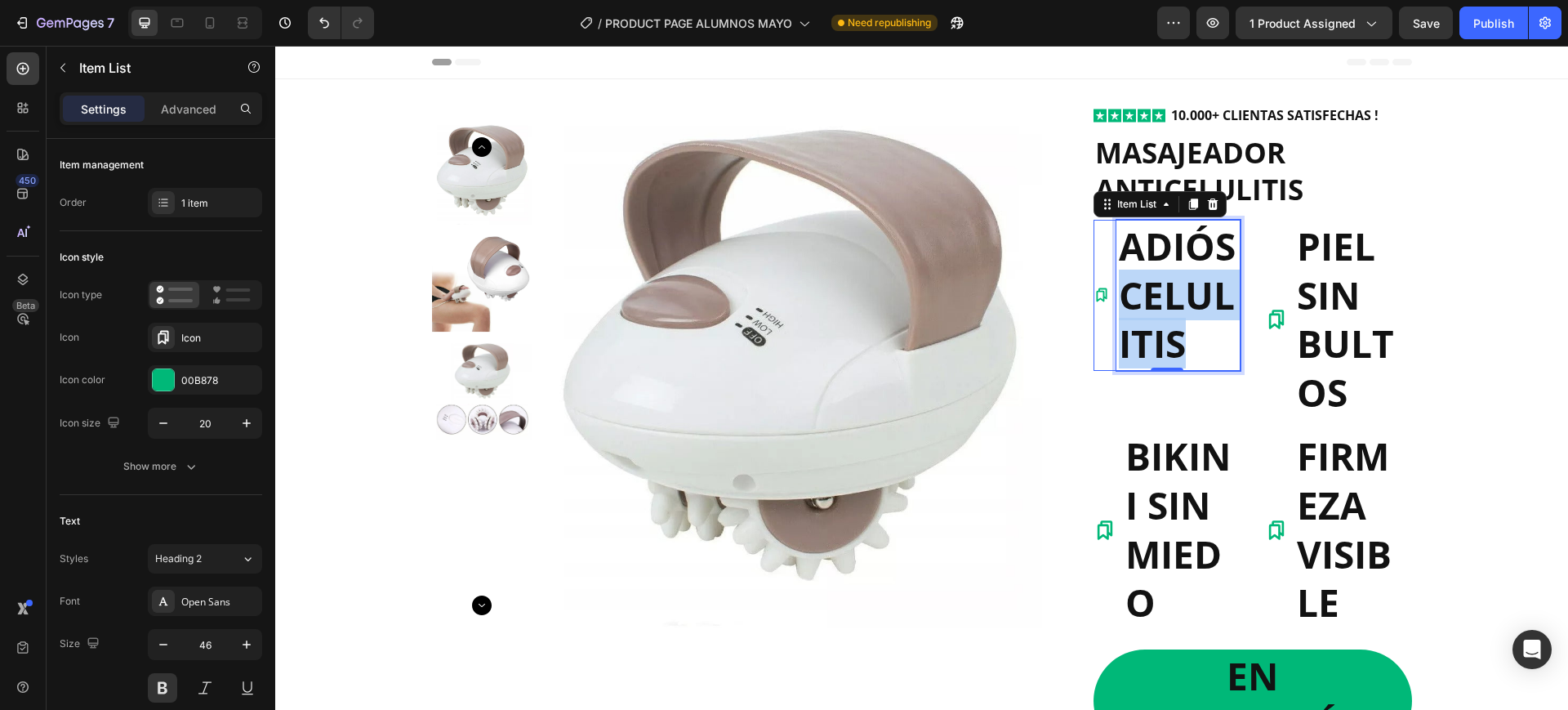
click at [1150, 299] on p "ADIÓS CELULITIS" at bounding box center [1178, 295] width 119 height 146
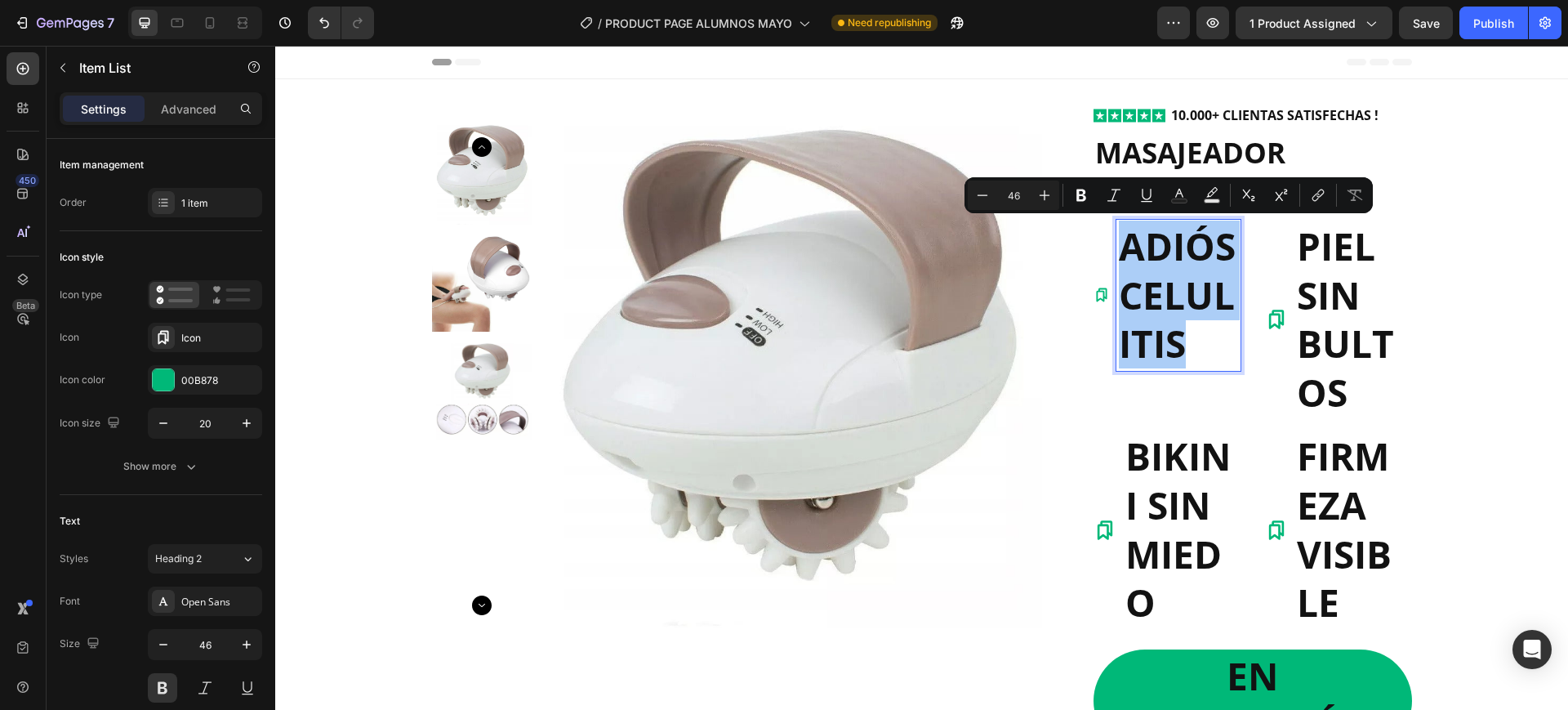
click at [1021, 204] on input "46" at bounding box center [1014, 195] width 33 height 20
click at [1013, 196] on input "46" at bounding box center [1014, 195] width 33 height 20
type input "16"
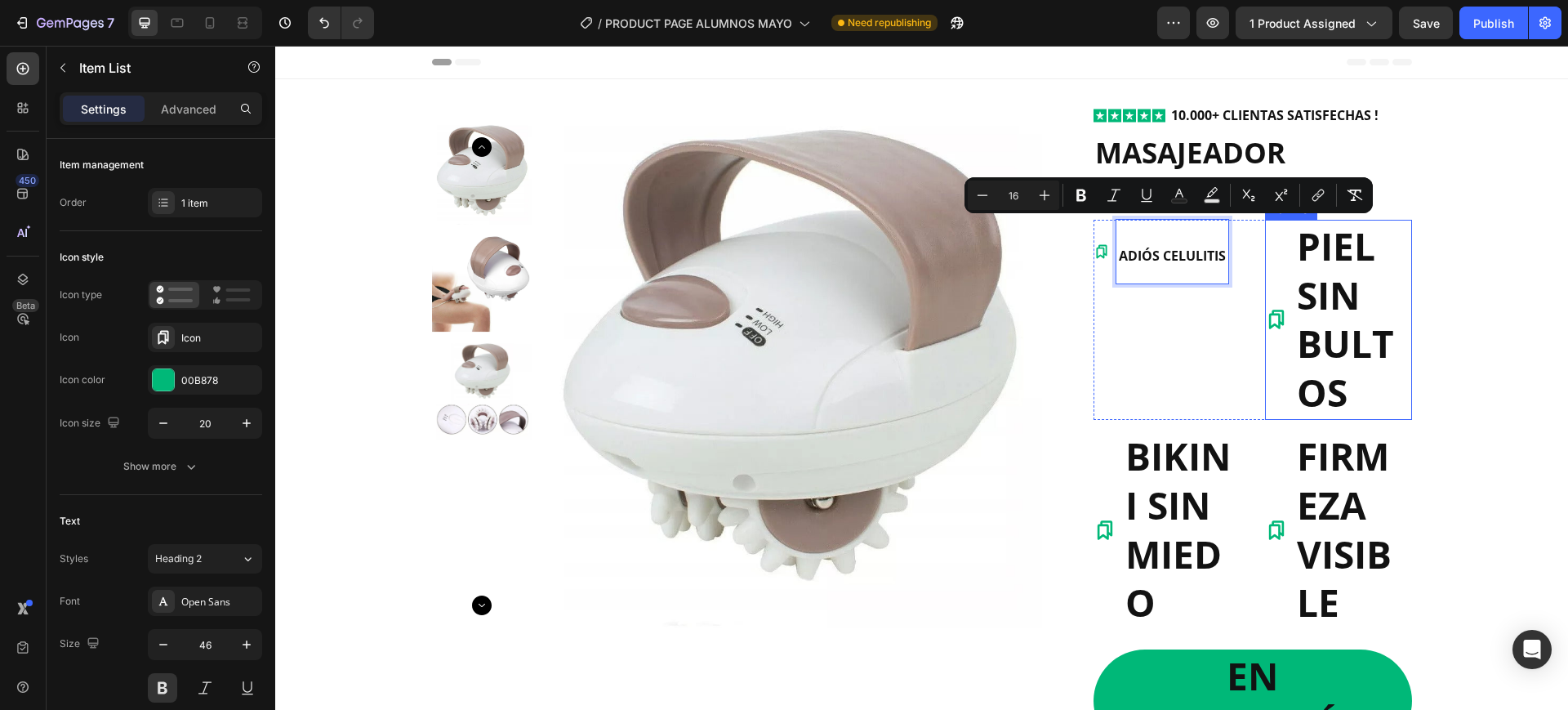
click at [1335, 270] on p "PIEL SIN BULTOS" at bounding box center [1353, 319] width 113 height 195
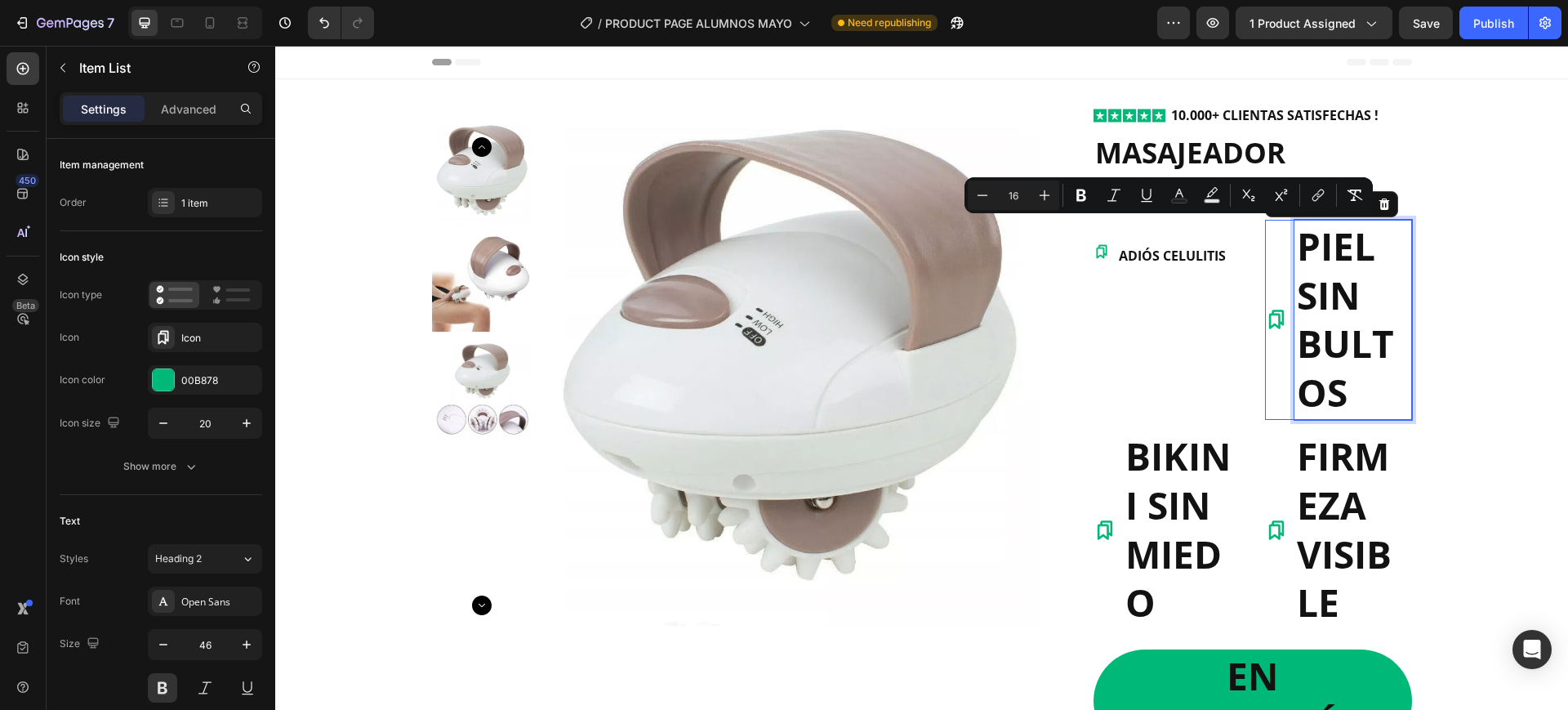
click at [1335, 270] on p "PIEL SIN BULTOS" at bounding box center [1353, 319] width 113 height 195
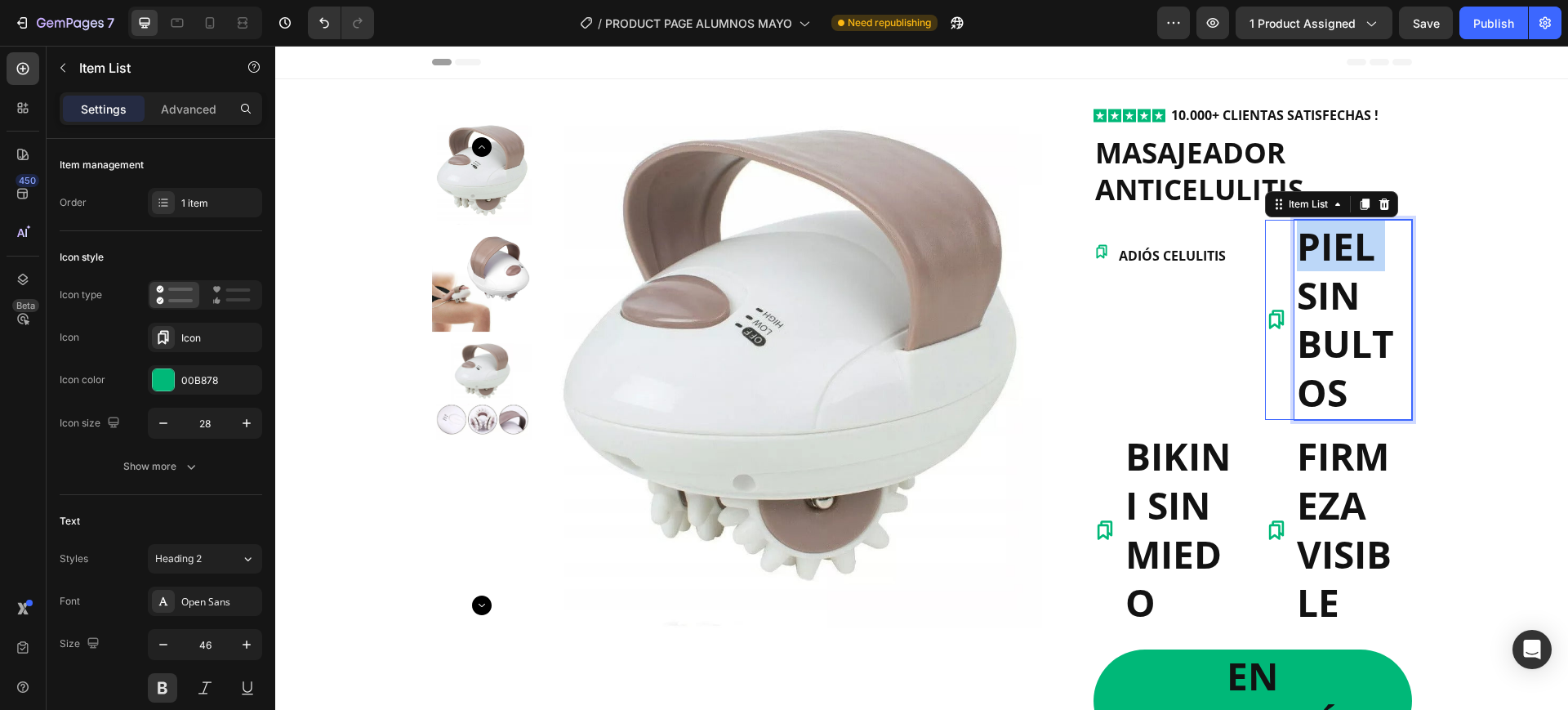
click at [1335, 270] on p "PIEL SIN BULTOS" at bounding box center [1353, 319] width 113 height 195
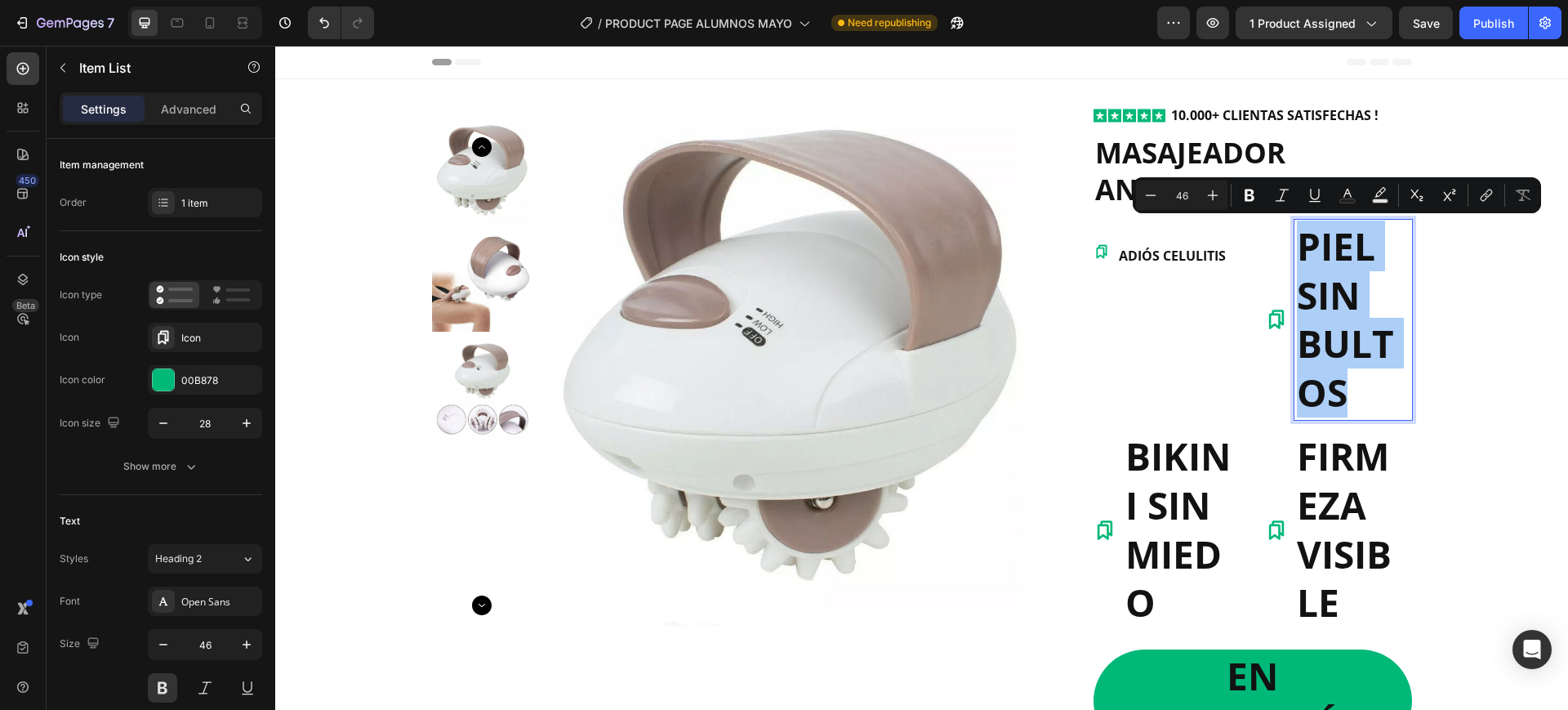
click at [1182, 197] on input "46" at bounding box center [1182, 195] width 33 height 20
type input "16"
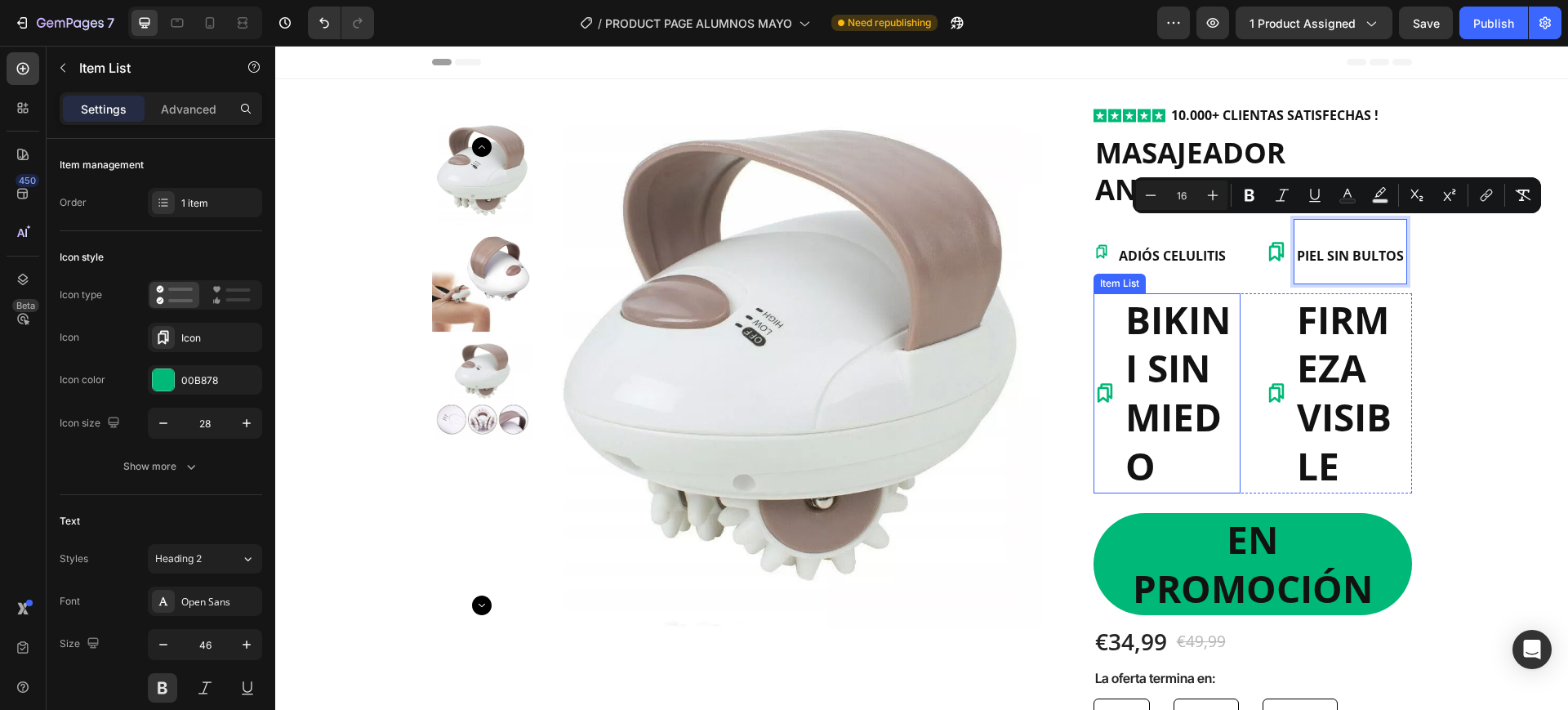
click at [1172, 366] on p "BIKINI SIN MIEDO" at bounding box center [1182, 393] width 113 height 195
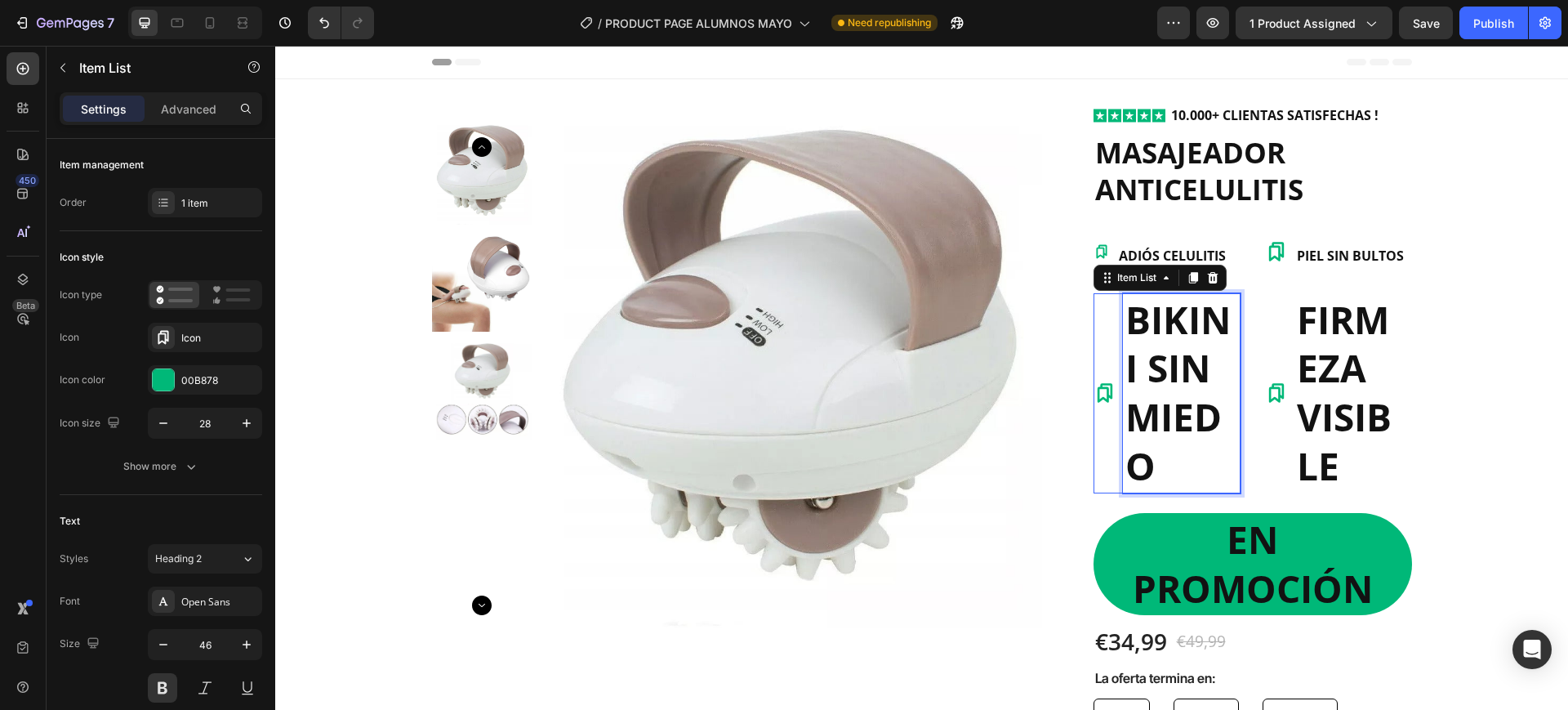
click at [1172, 366] on p "BIKINI SIN MIEDO" at bounding box center [1182, 393] width 113 height 195
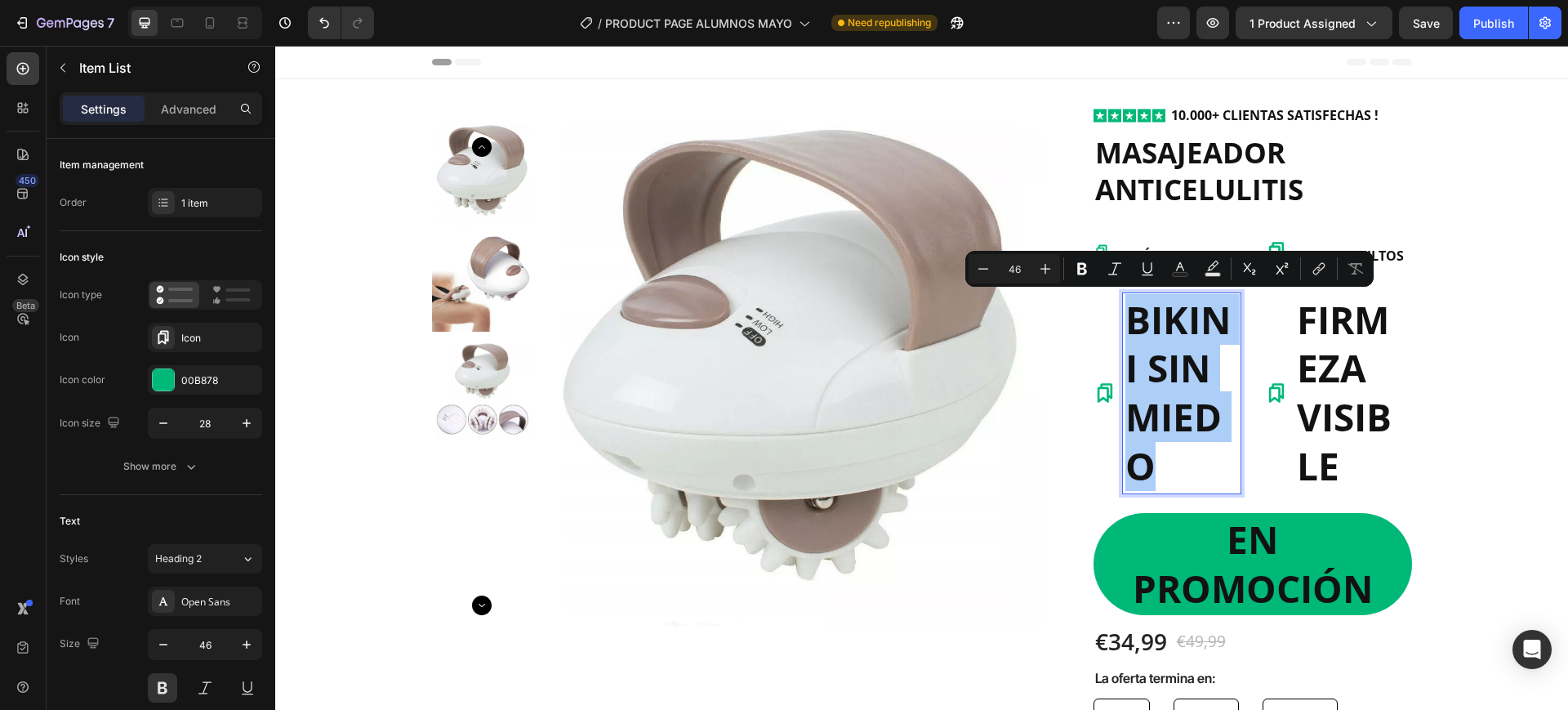
click at [1012, 265] on input "46" at bounding box center [1014, 269] width 33 height 20
click at [1013, 263] on input "46" at bounding box center [1014, 269] width 33 height 20
type input "16"
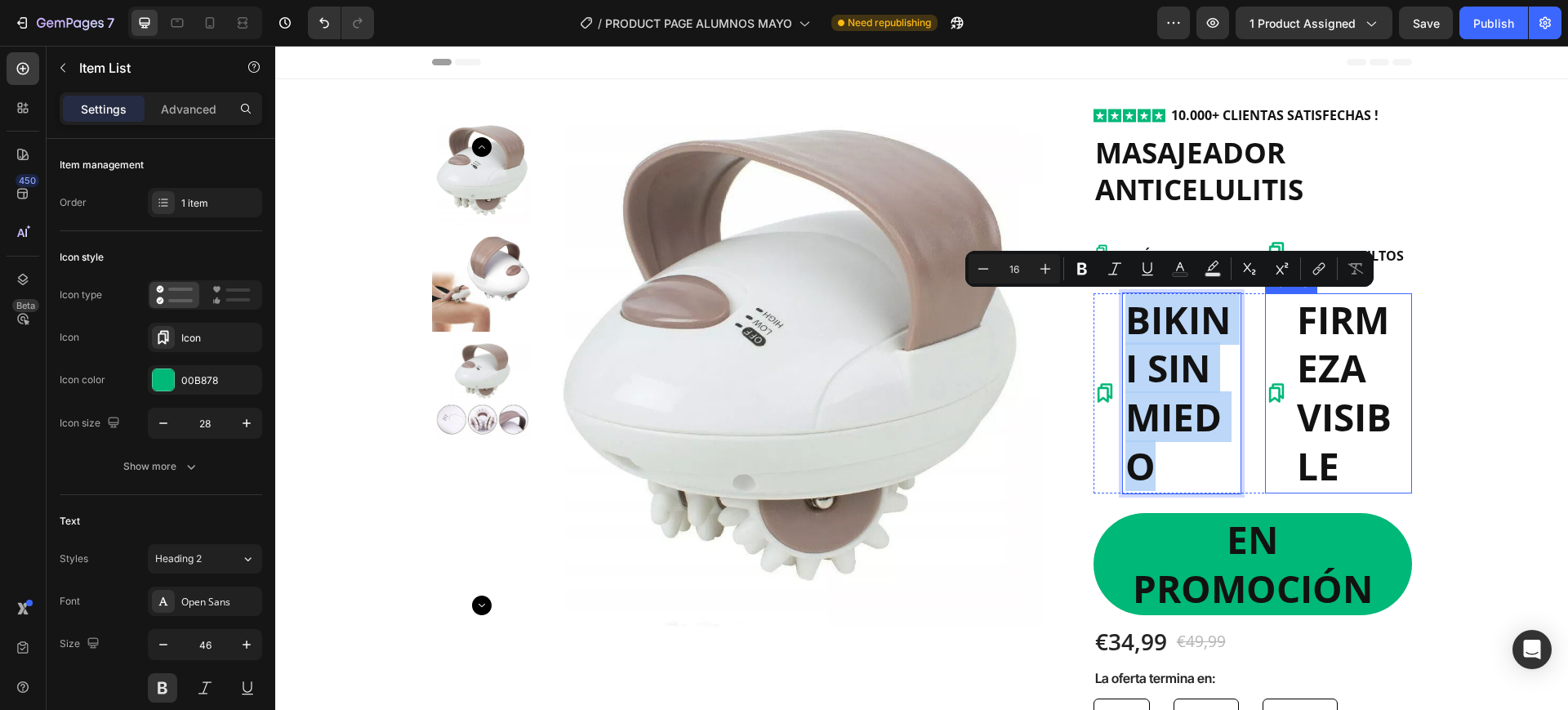
click at [1325, 394] on p "FIRMEZA VISIBLE" at bounding box center [1353, 393] width 113 height 195
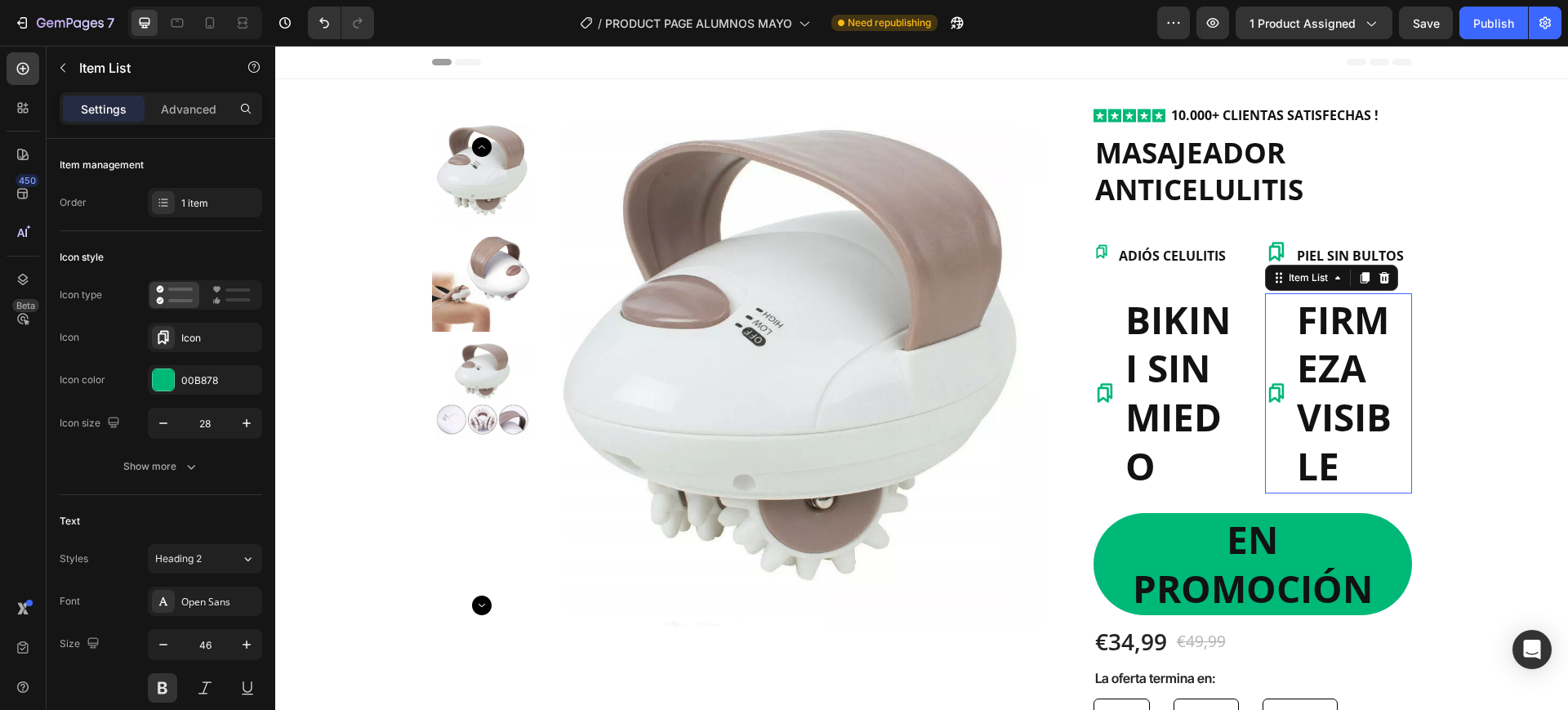
click at [1325, 394] on p "FIRMEZA VISIBLE" at bounding box center [1353, 393] width 113 height 195
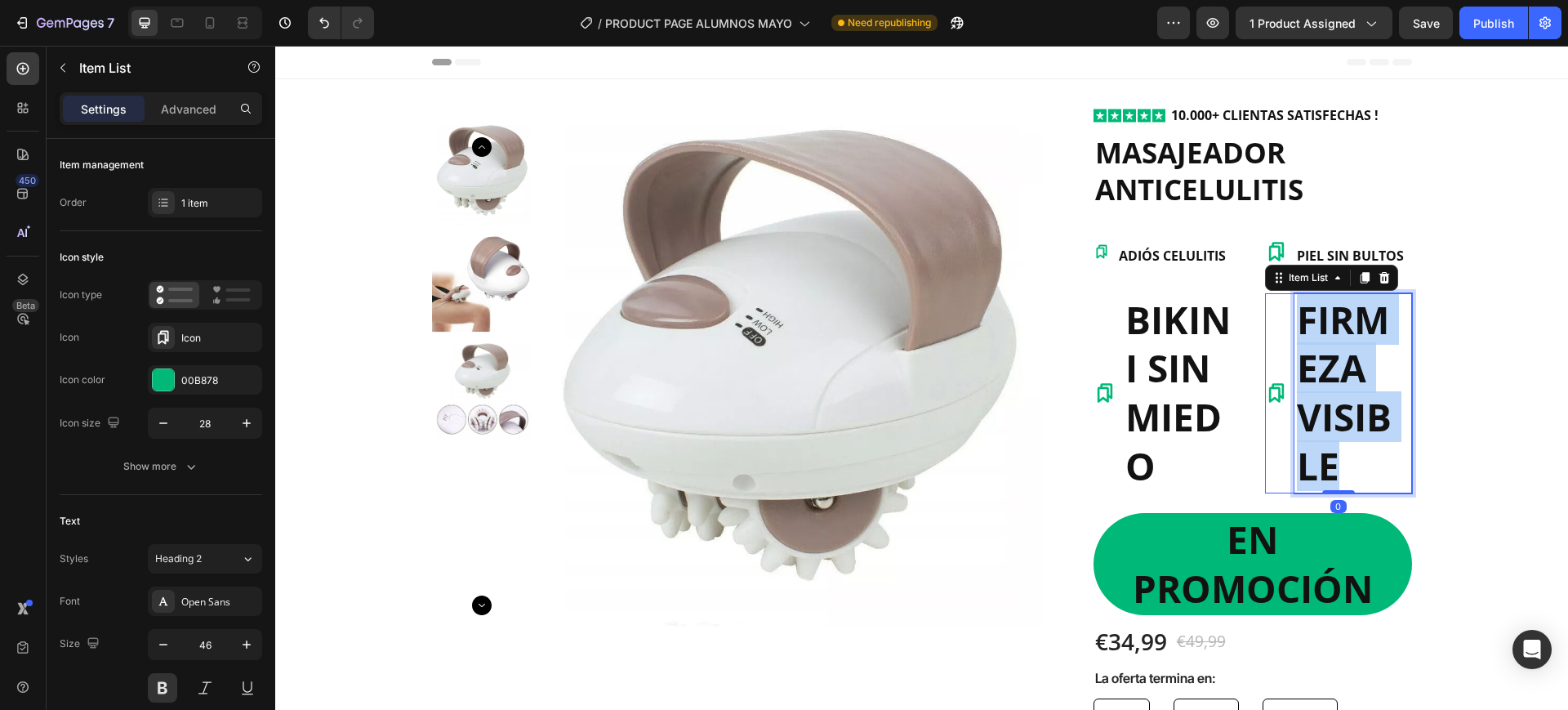
click at [1325, 394] on p "FIRMEZA VISIBLE" at bounding box center [1353, 393] width 113 height 195
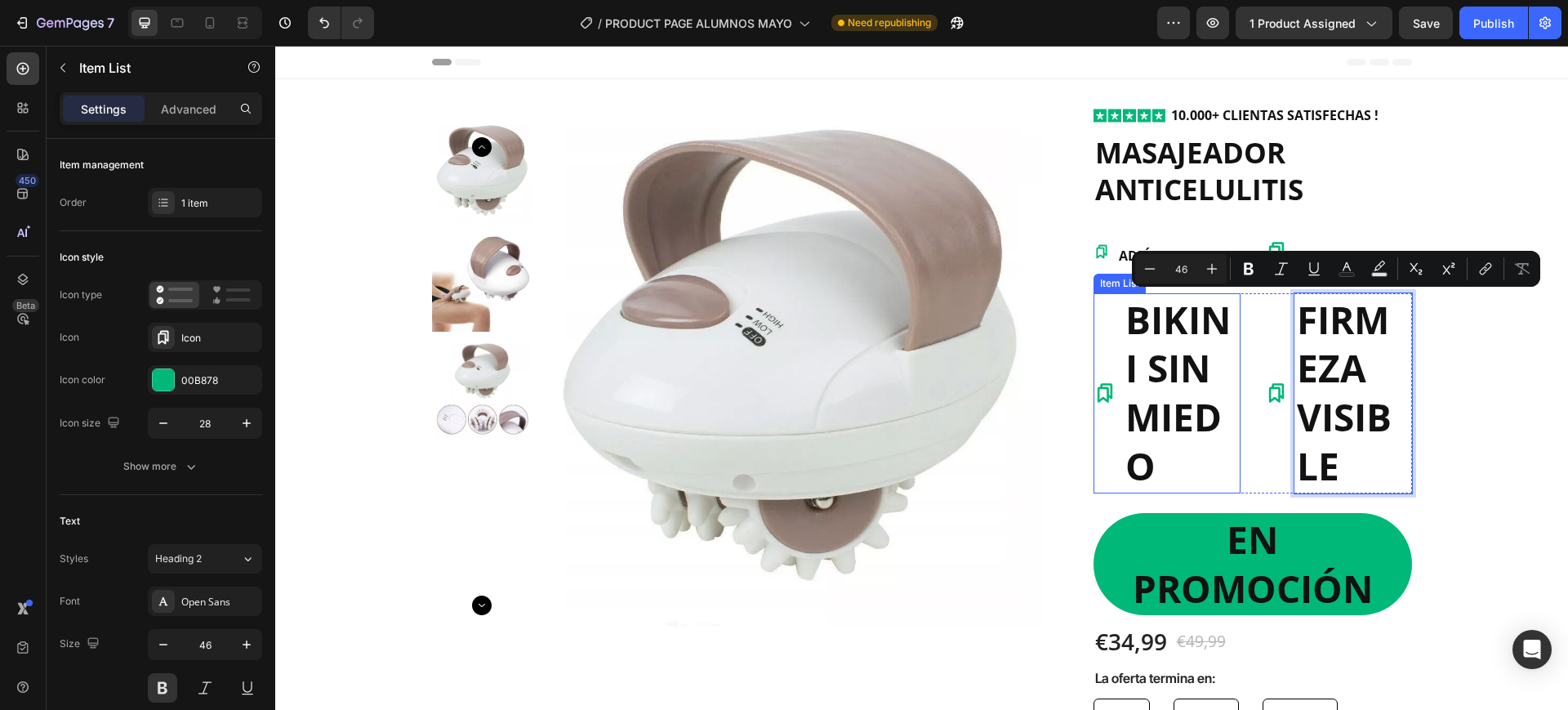
click at [1154, 383] on p "BIKINI SIN MIEDO" at bounding box center [1182, 393] width 113 height 195
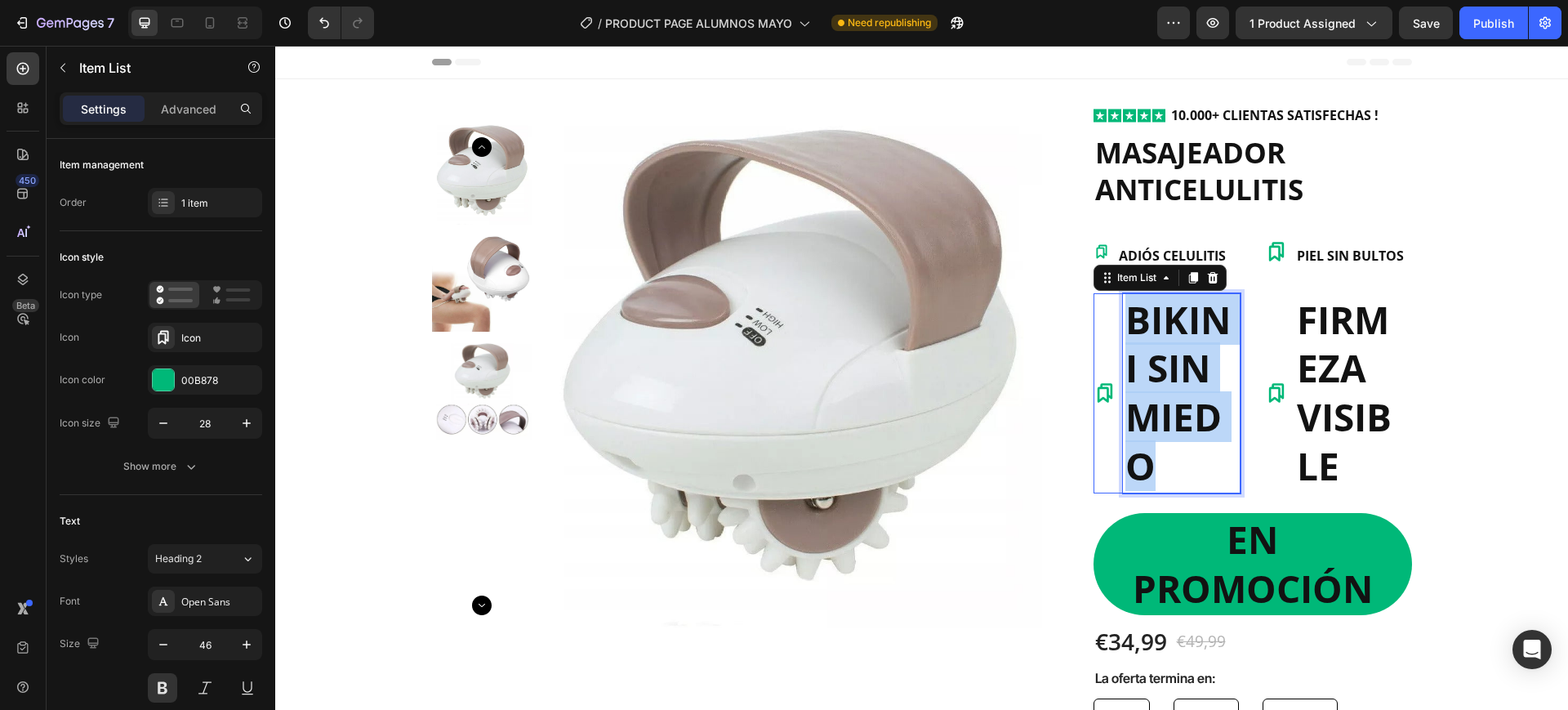
click at [1154, 383] on p "BIKINI SIN MIEDO" at bounding box center [1182, 393] width 113 height 195
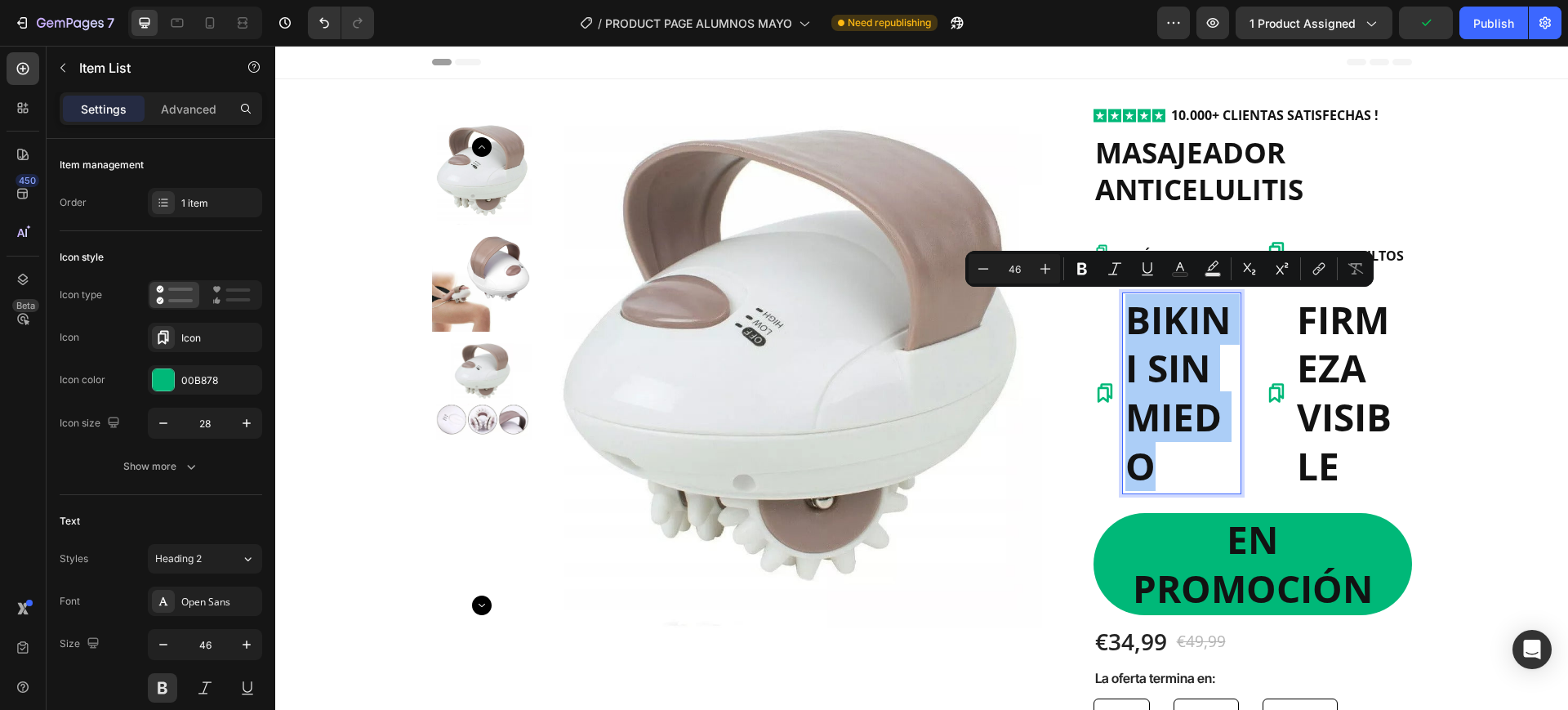
click at [1007, 266] on input "46" at bounding box center [1014, 269] width 33 height 20
click at [1016, 270] on input "46" at bounding box center [1014, 269] width 33 height 20
type input "16"
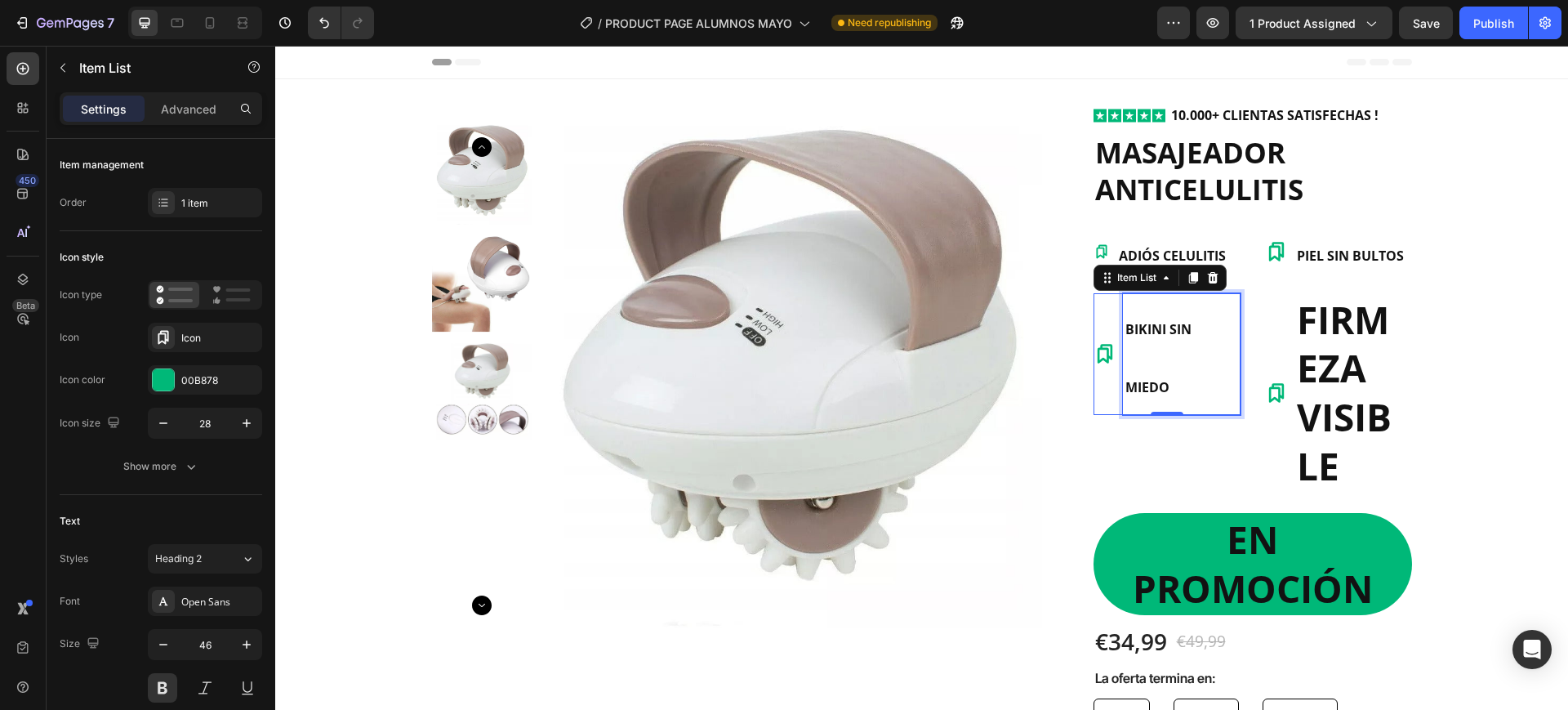
click at [1125, 395] on span "BIKINI SIN MIEDO" at bounding box center [1158, 358] width 66 height 76
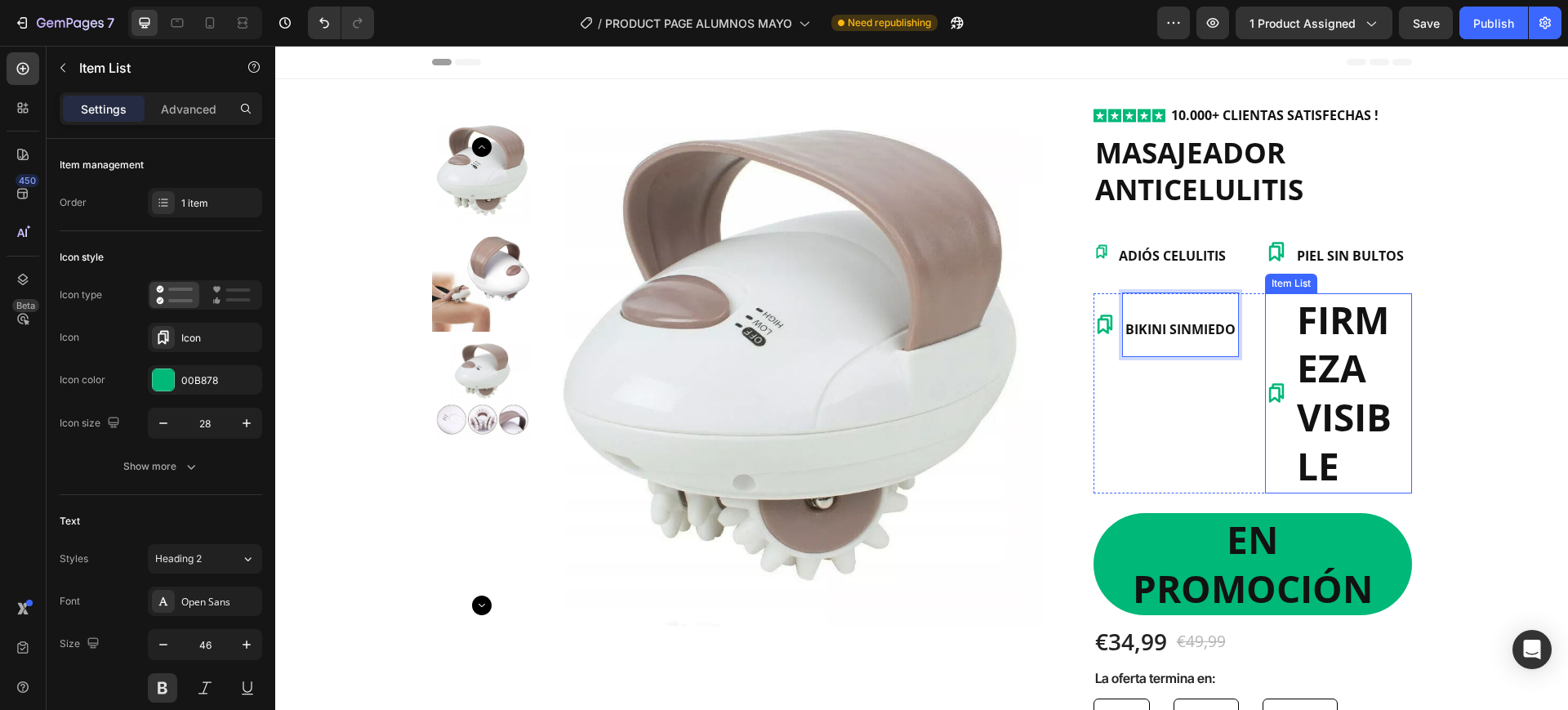
click at [1297, 334] on p "FIRMEZA VISIBLE" at bounding box center [1353, 393] width 113 height 195
click at [1339, 335] on p "FIRMEZA VISIBLE" at bounding box center [1353, 393] width 113 height 195
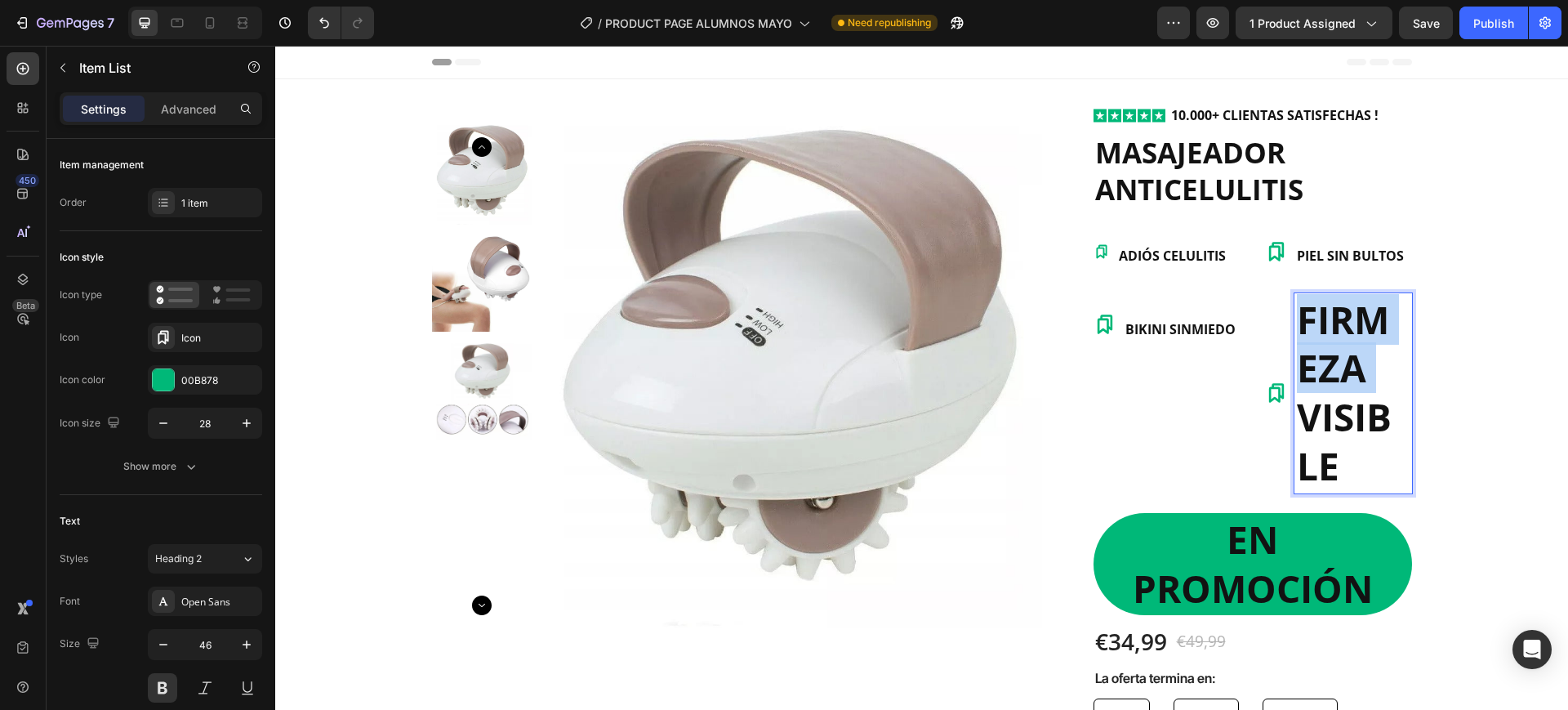
click at [1339, 335] on p "FIRMEZA VISIBLE" at bounding box center [1353, 393] width 113 height 195
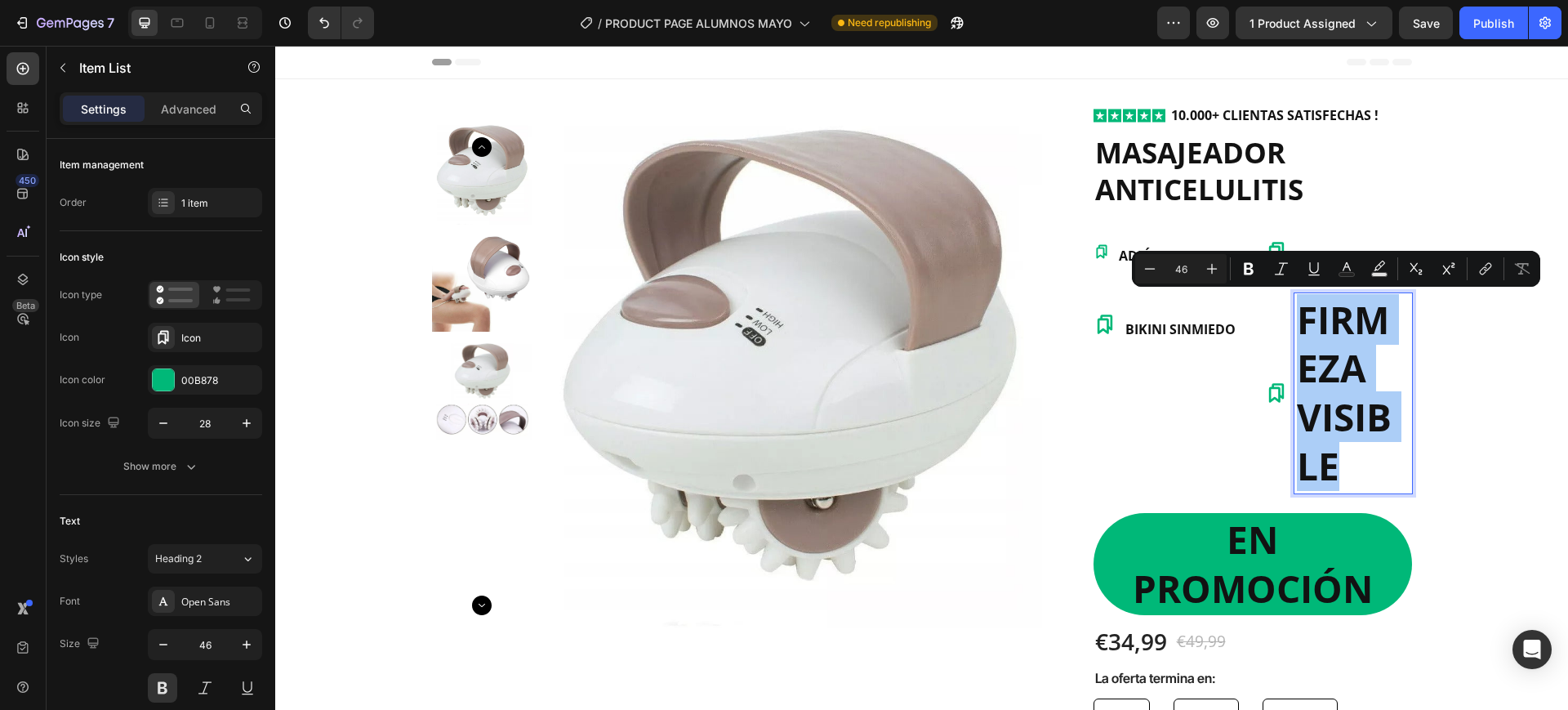
click at [1183, 274] on input "46" at bounding box center [1181, 269] width 33 height 20
type input "16"
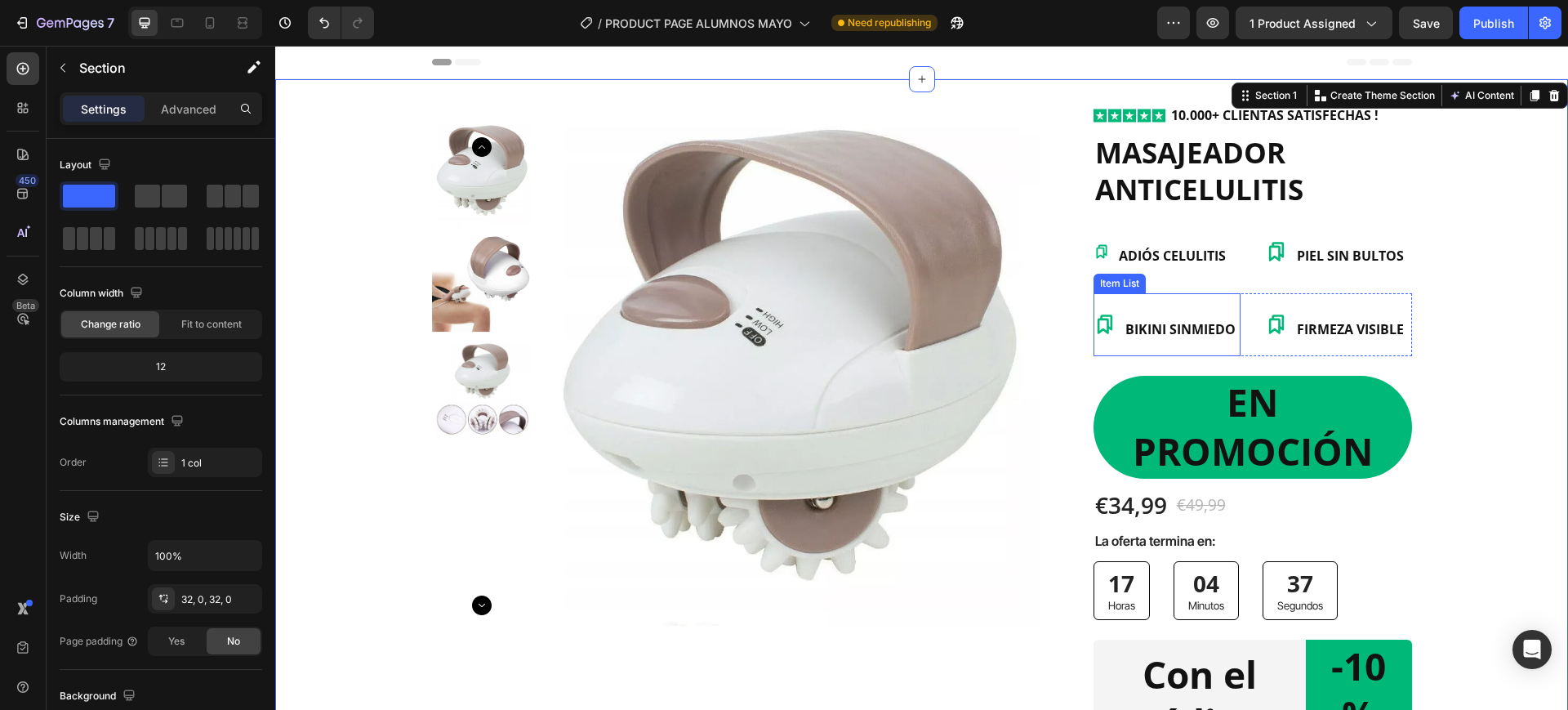
click at [1219, 336] on span "BIKINI SINMIEDO" at bounding box center [1180, 329] width 110 height 18
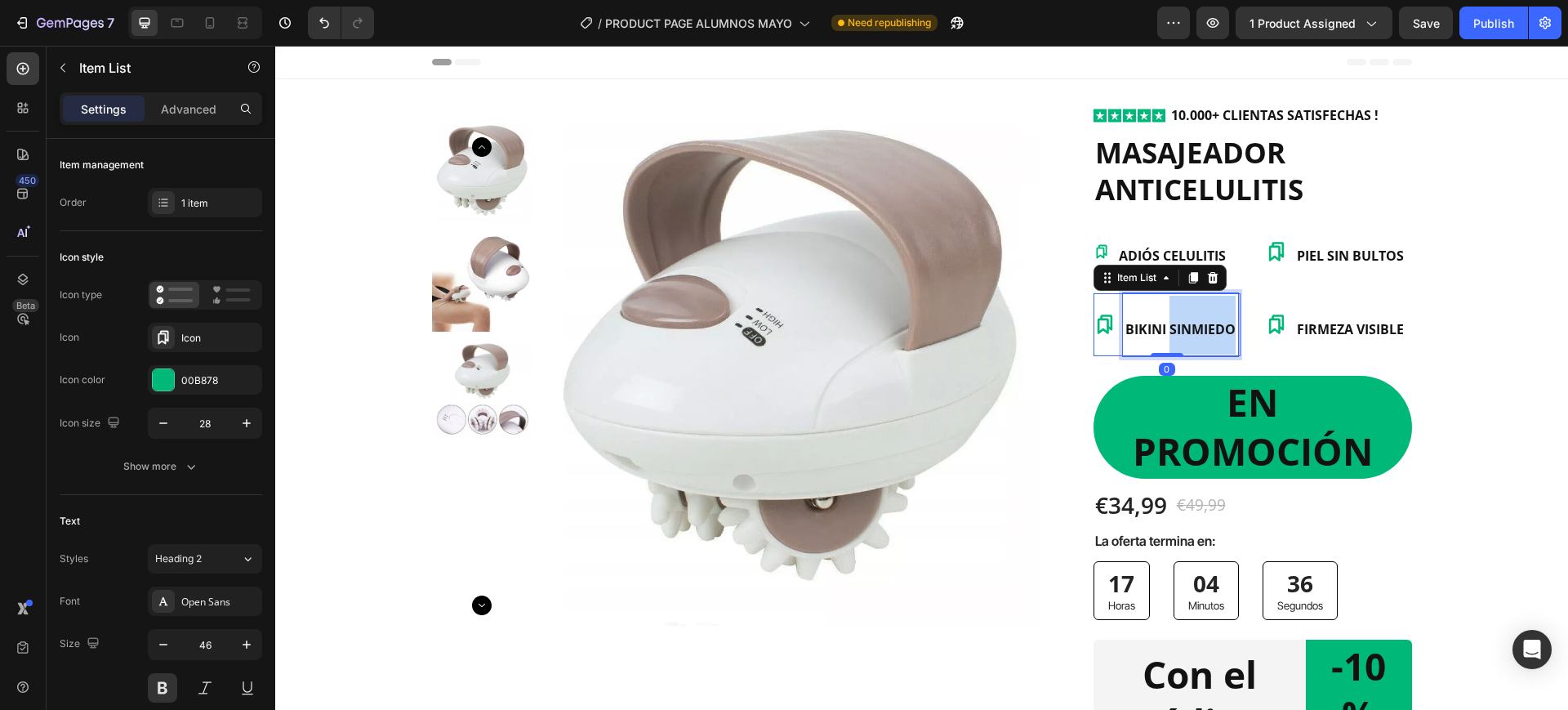
click at [1186, 332] on span "BIKINI SINMIEDO" at bounding box center [1180, 329] width 110 height 18
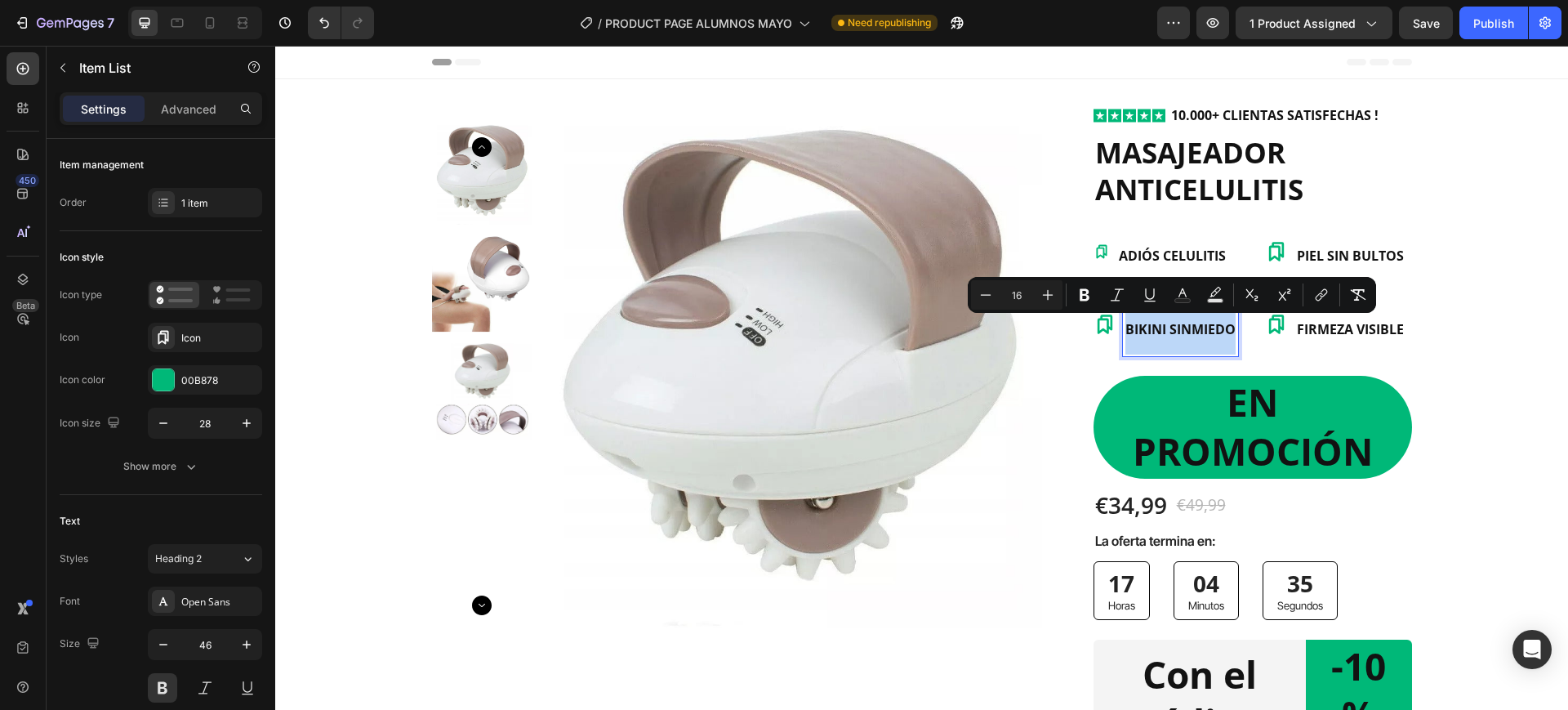
click at [1187, 332] on span "BIKINI SINMIEDO" at bounding box center [1180, 329] width 110 height 18
click at [1202, 335] on span "BIKINI SINMIEDO" at bounding box center [1180, 329] width 110 height 18
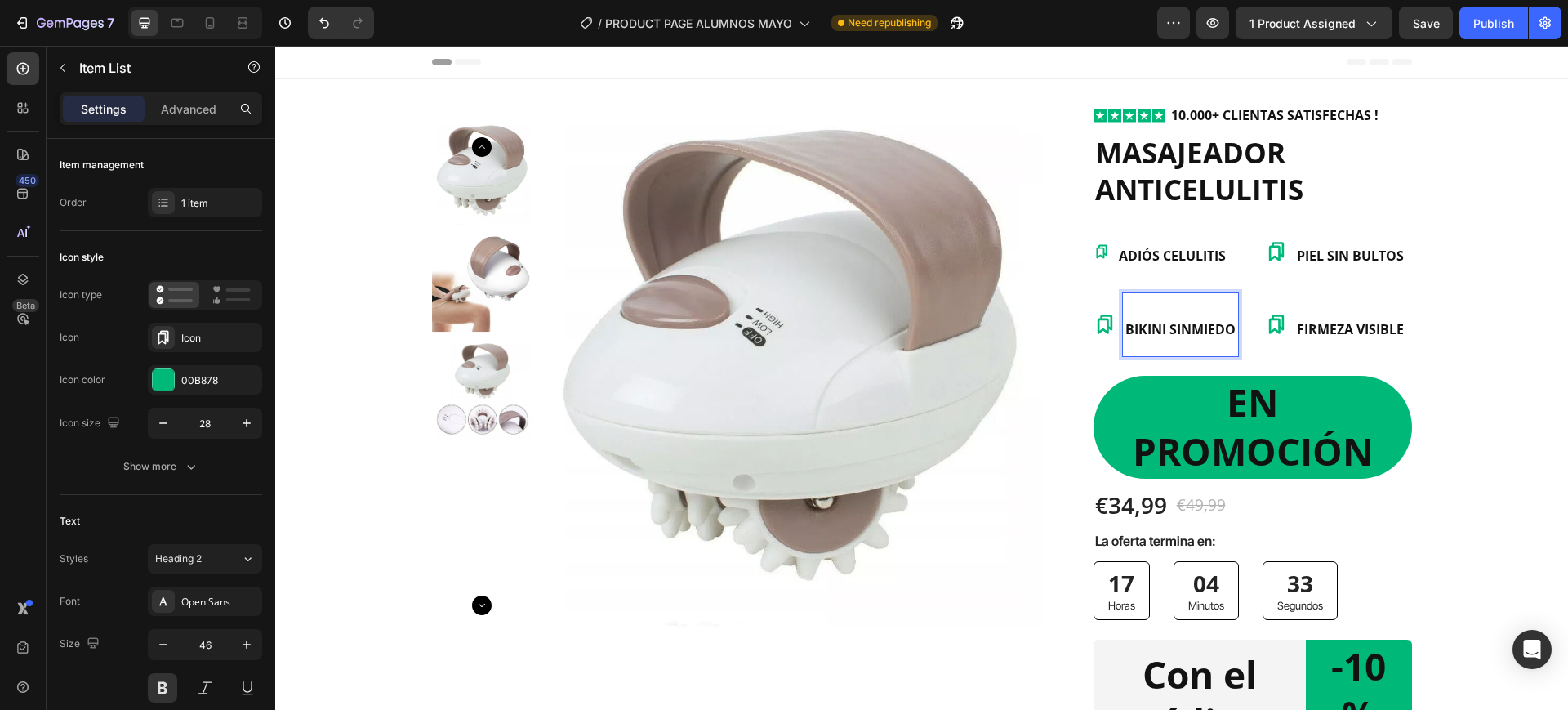
click at [1185, 330] on span "BIKINI SINMIEDO" at bounding box center [1180, 329] width 110 height 18
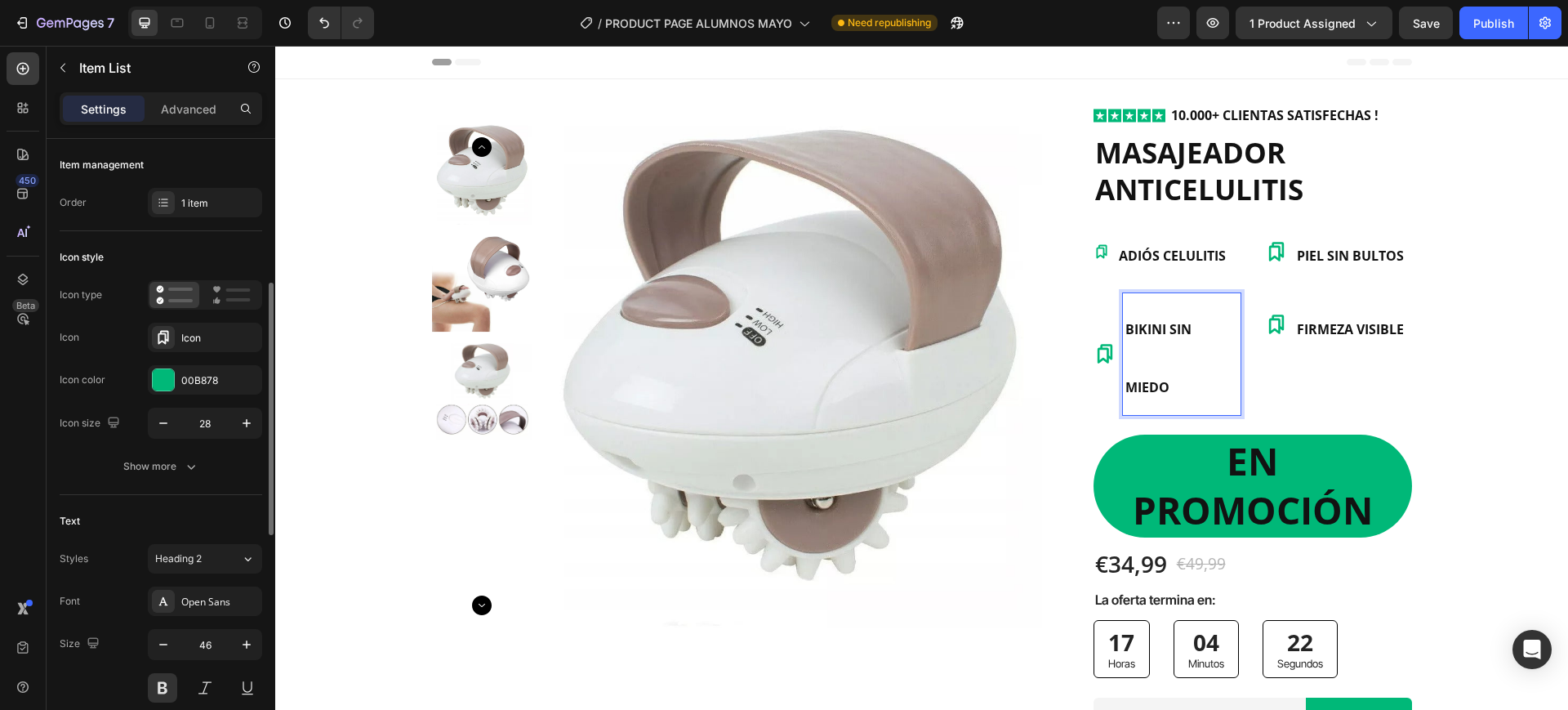
scroll to position [102, 0]
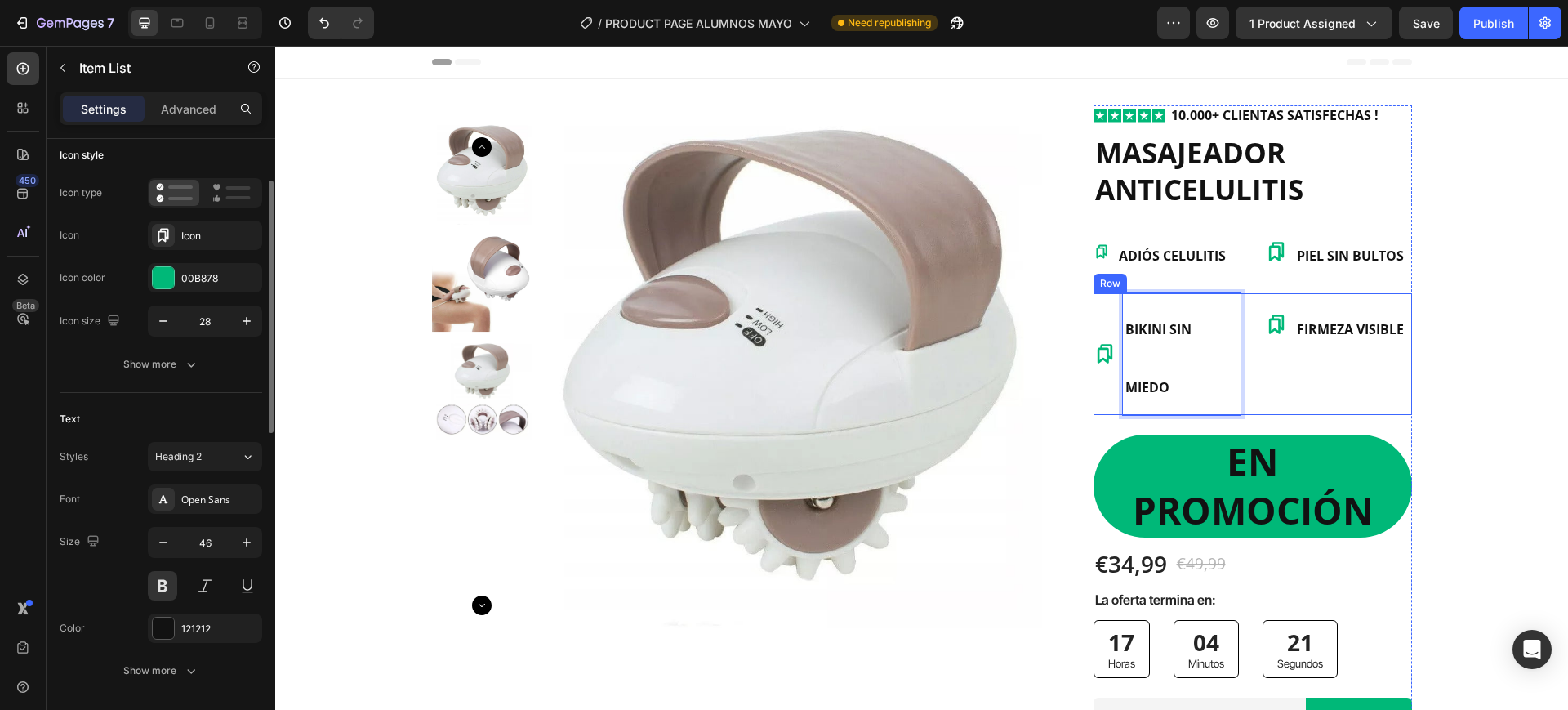
click at [1177, 389] on p "BIKINI SIN MIEDO" at bounding box center [1182, 354] width 113 height 117
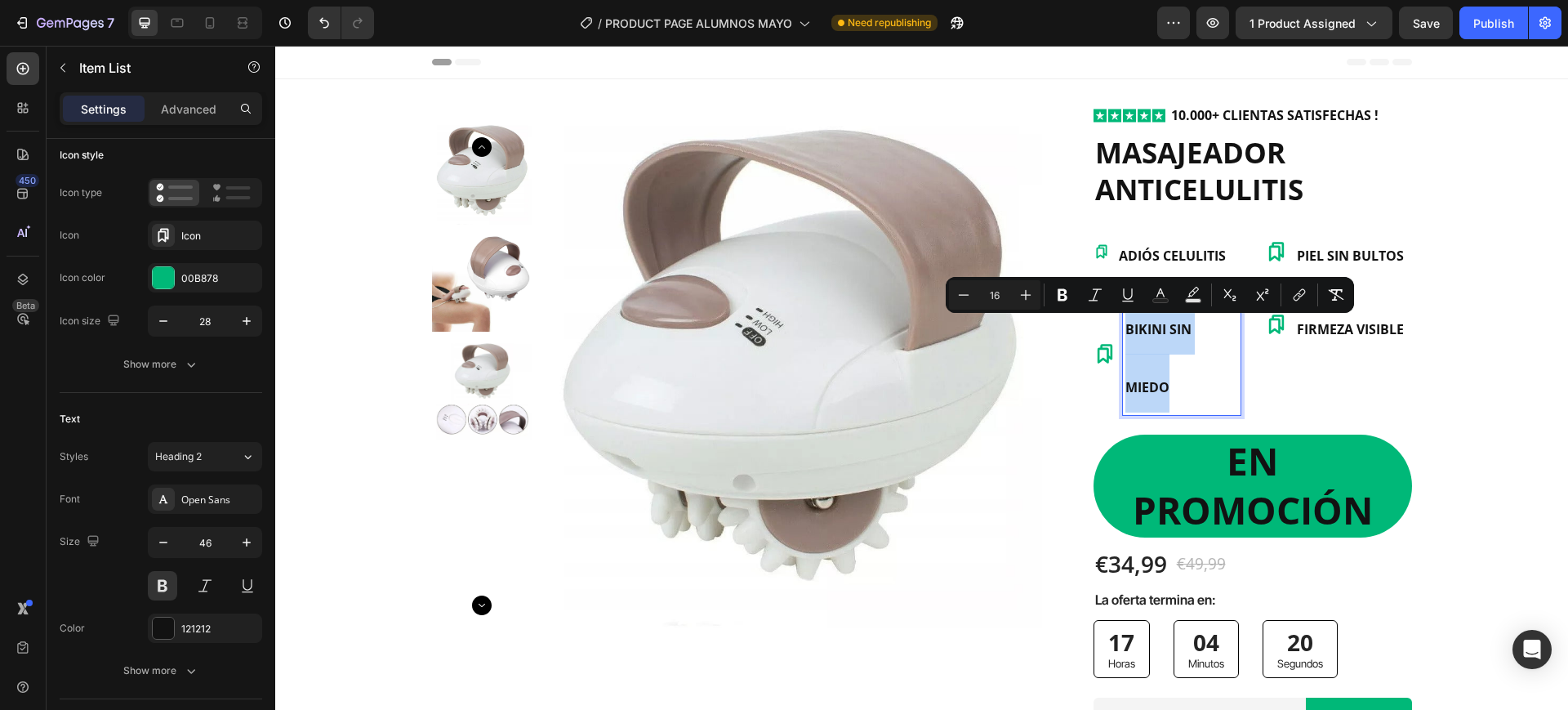
drag, startPoint x: 1177, startPoint y: 389, endPoint x: 1119, endPoint y: 325, distance: 86.4
click at [1125, 325] on p "BIKINI SIN MIEDO" at bounding box center [1182, 354] width 113 height 117
click at [210, 541] on input "46" at bounding box center [205, 542] width 54 height 29
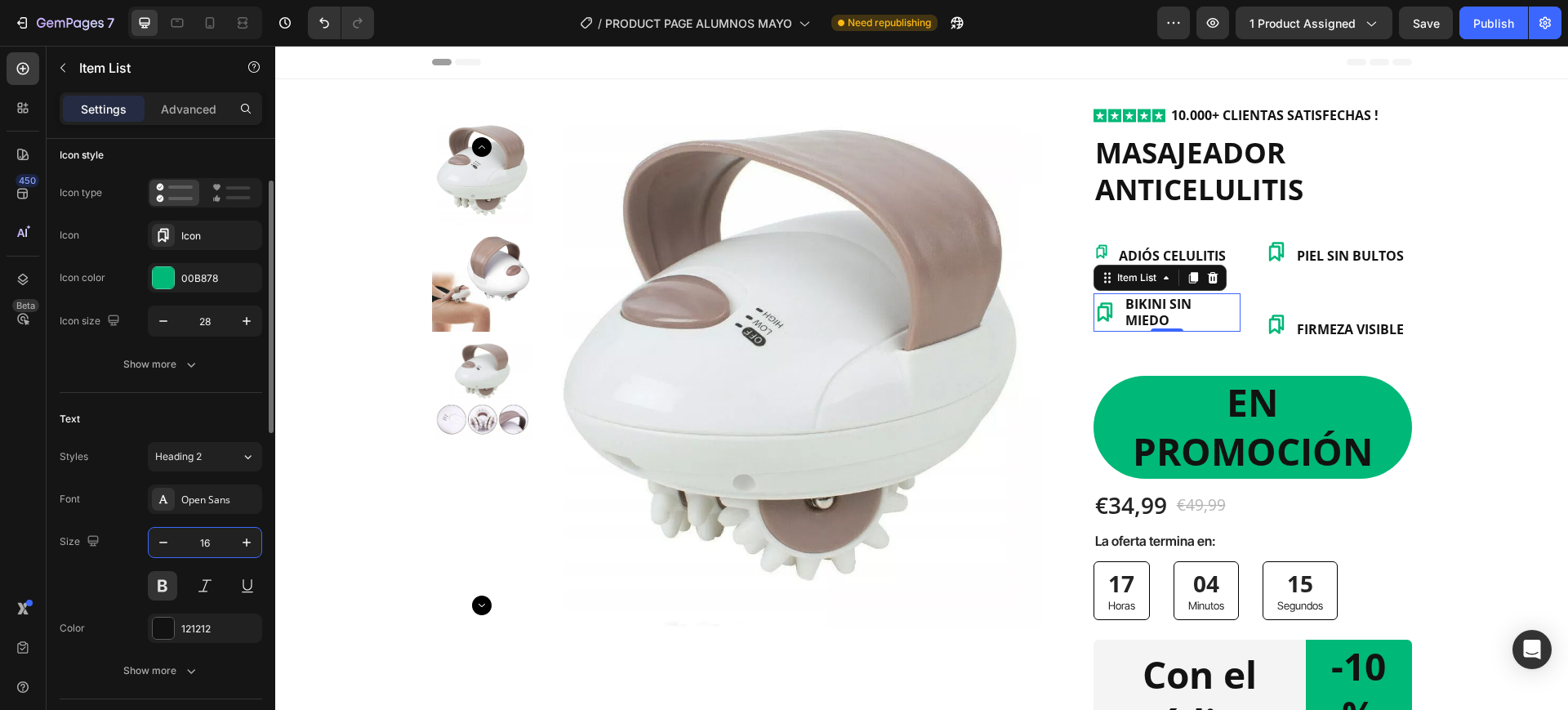
scroll to position [205, 0]
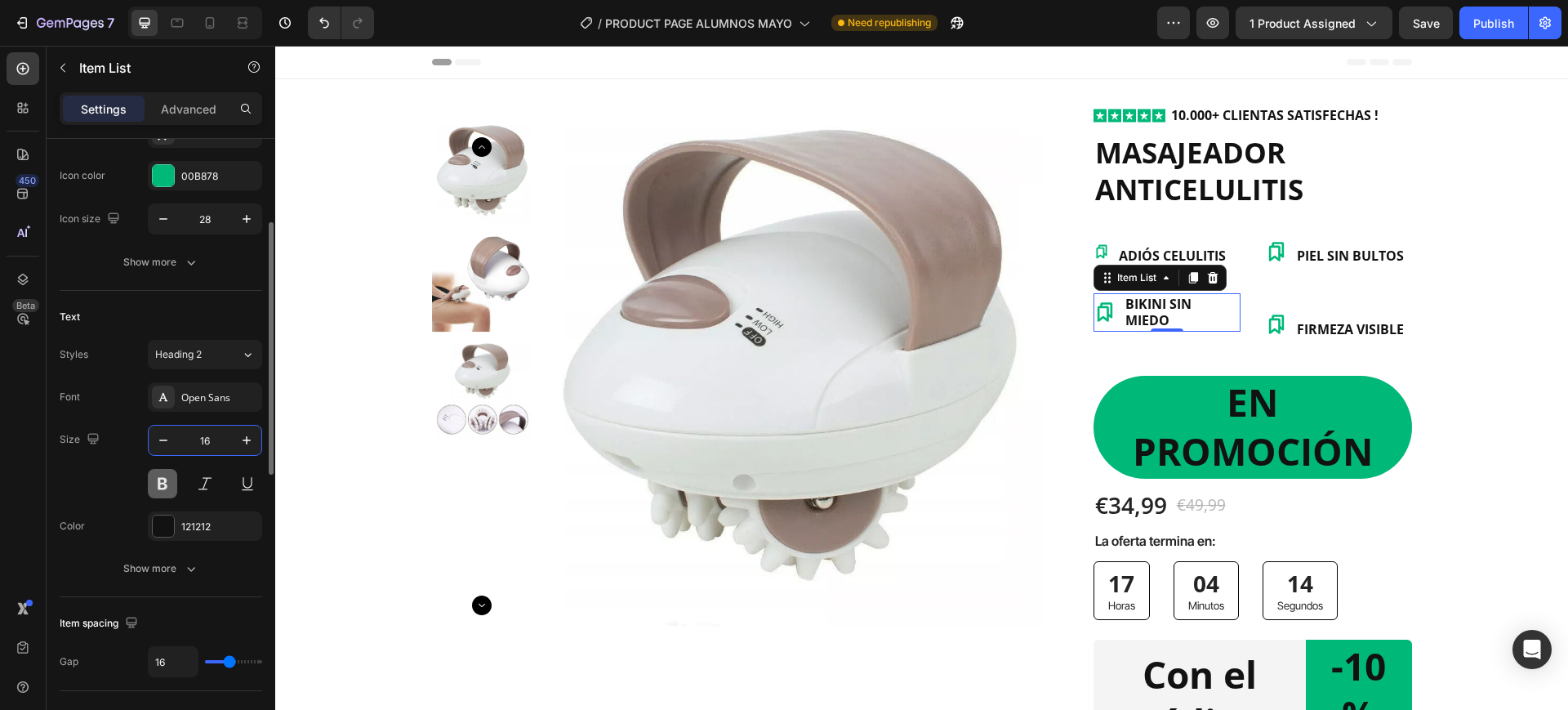
type input "16"
click at [158, 487] on button at bounding box center [163, 484] width 29 height 29
click at [1344, 340] on p "FIRMEZA VISIBLE" at bounding box center [1351, 325] width 107 height 59
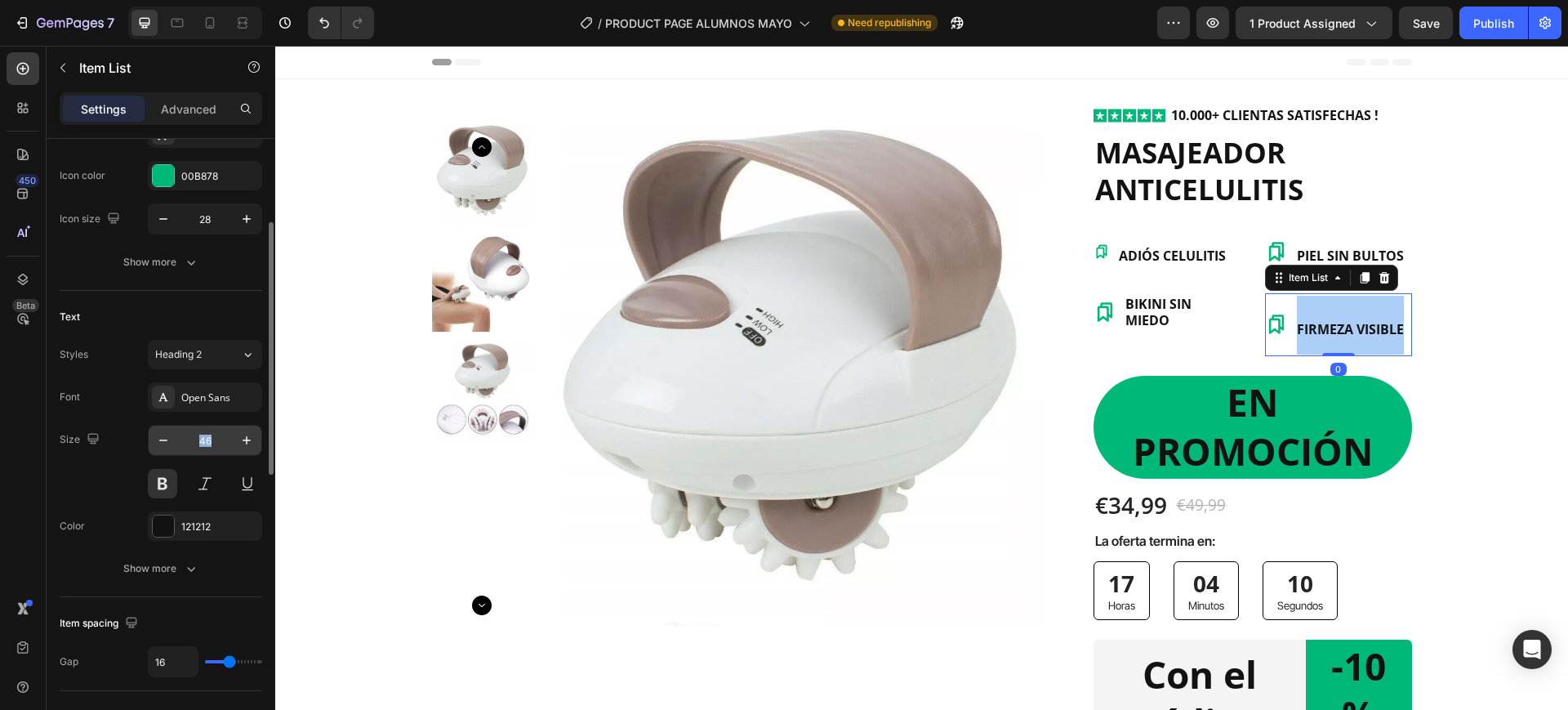
click at [215, 450] on div "46" at bounding box center [205, 461] width 115 height 74
drag, startPoint x: 218, startPoint y: 451, endPoint x: 229, endPoint y: 480, distance: 31.0
click at [219, 451] on input "46" at bounding box center [205, 440] width 54 height 29
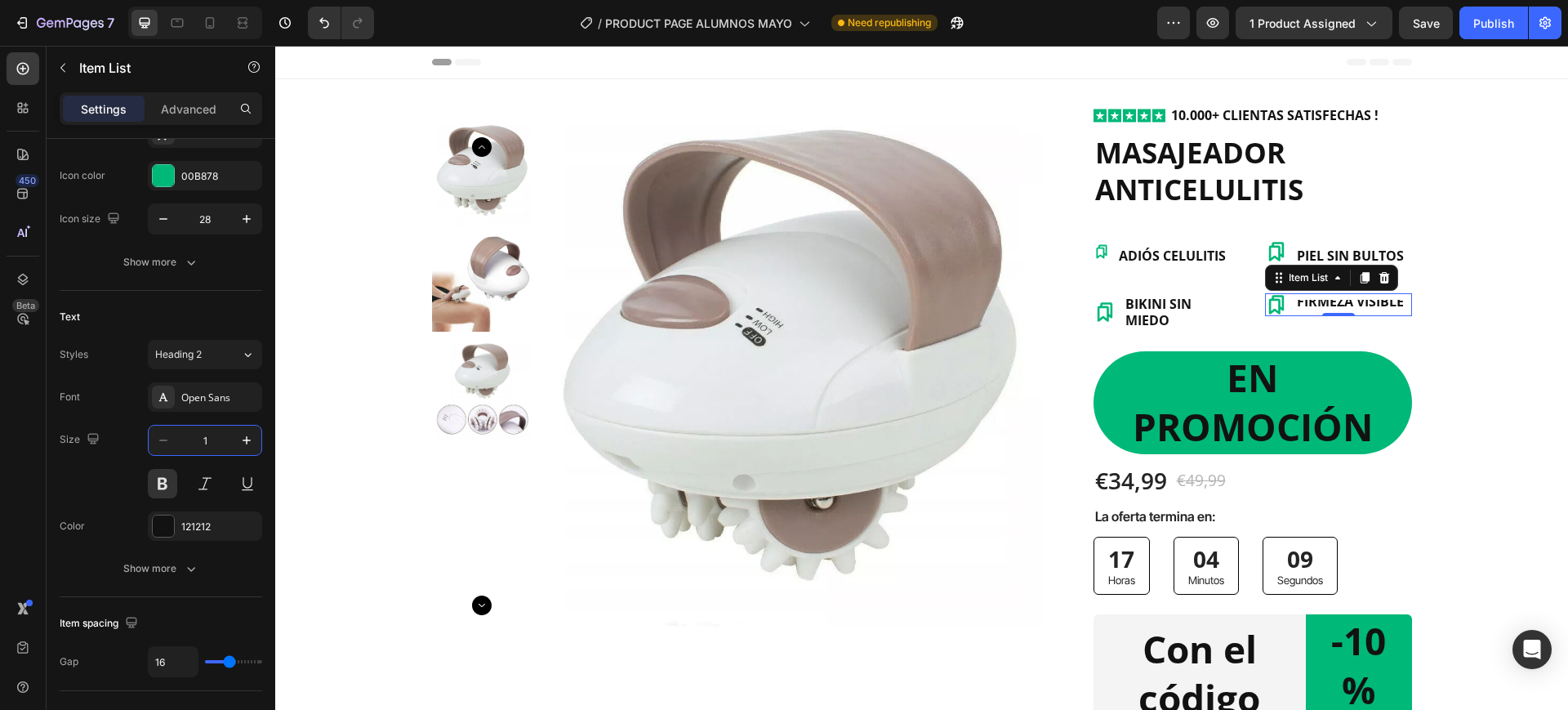
type input "16"
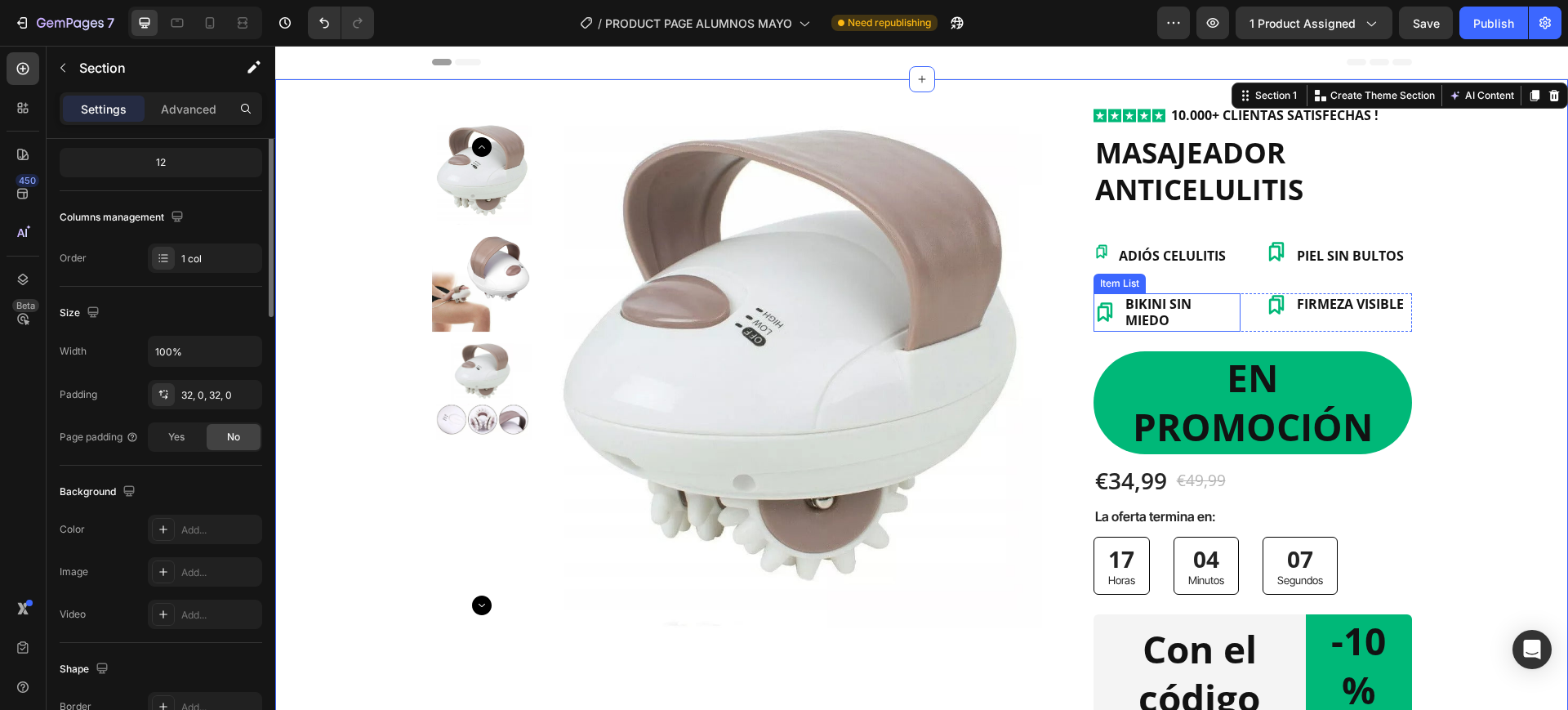
scroll to position [0, 0]
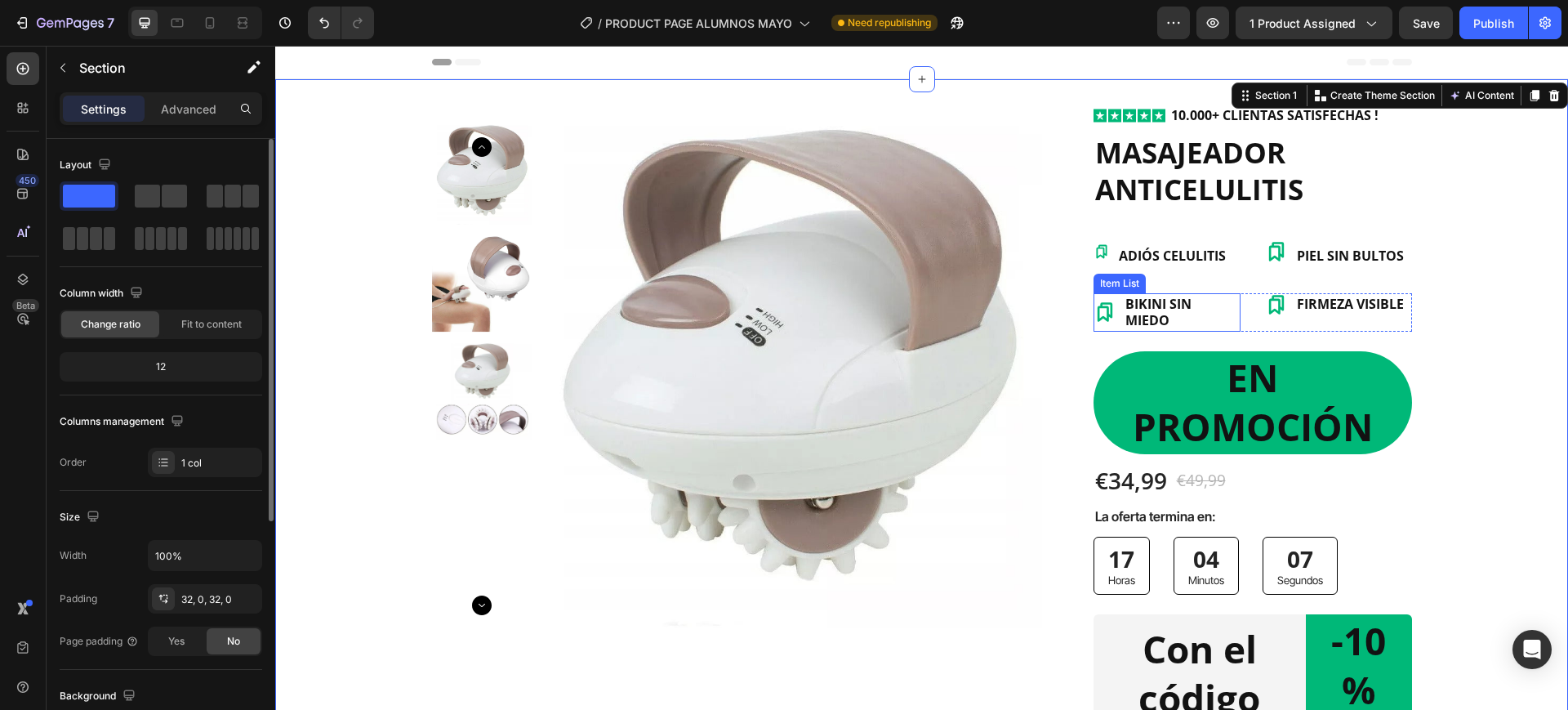
click at [1151, 318] on span "BIKINI SIN MIEDO" at bounding box center [1158, 312] width 66 height 35
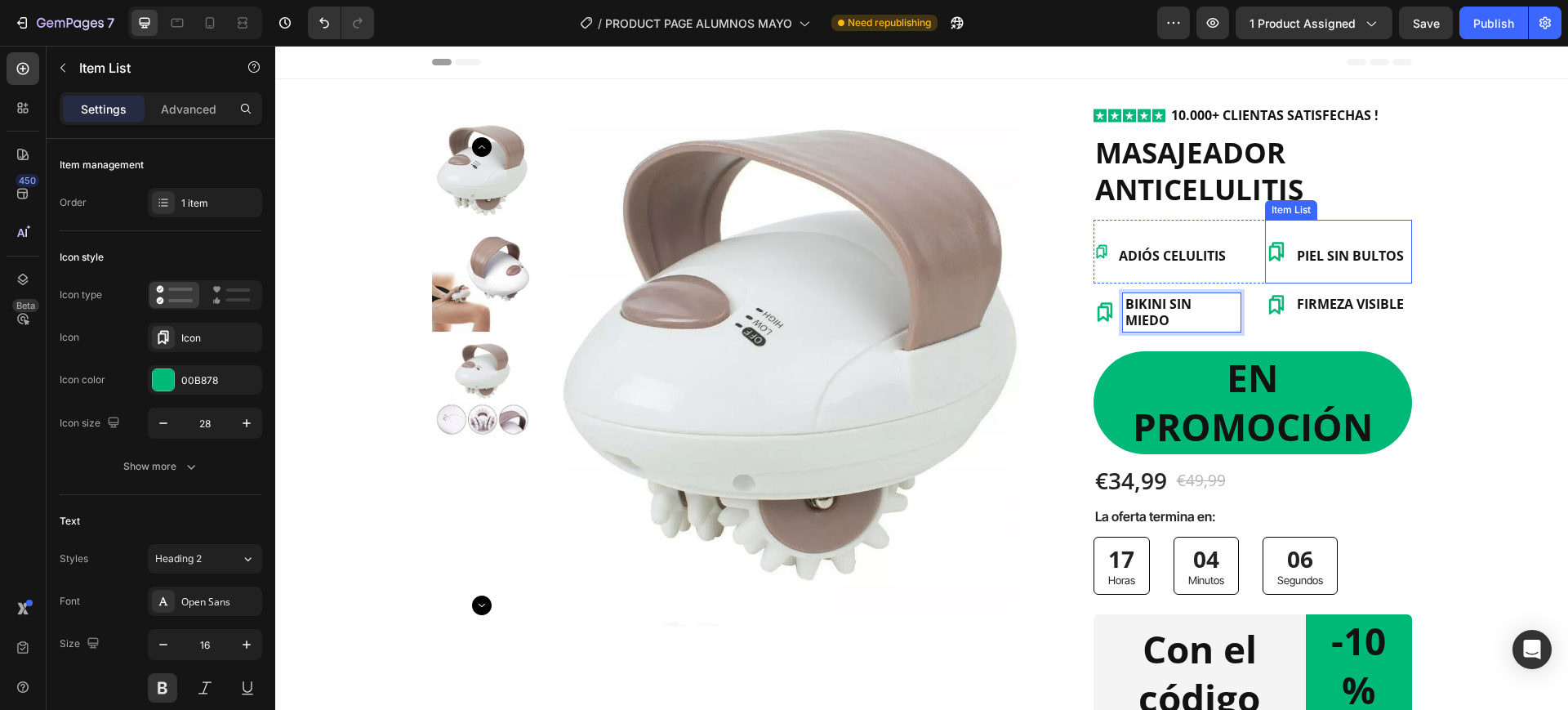
click at [1338, 254] on span "PIEL SIN BULTOS" at bounding box center [1351, 255] width 107 height 18
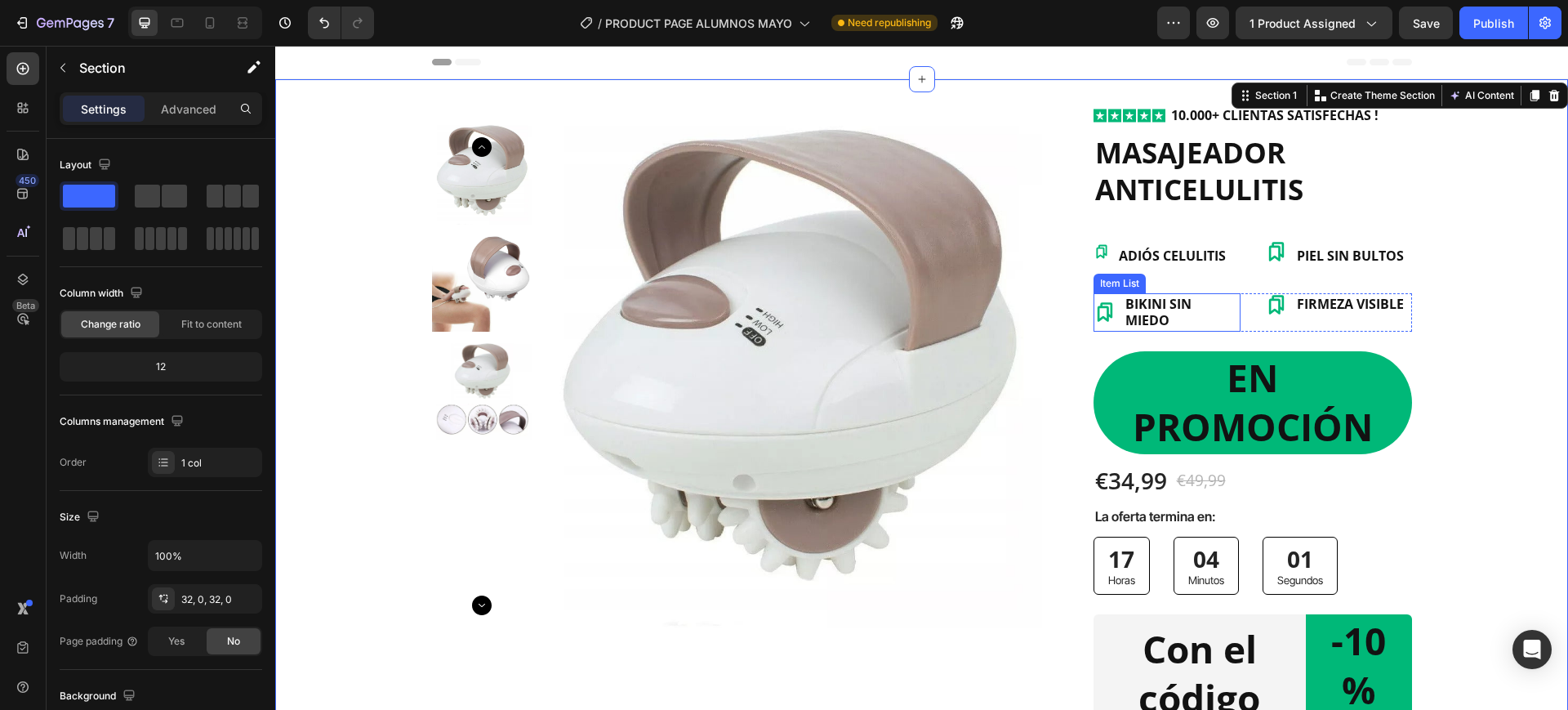
click at [1173, 319] on p "BIKINI SIN MIEDO" at bounding box center [1182, 313] width 113 height 35
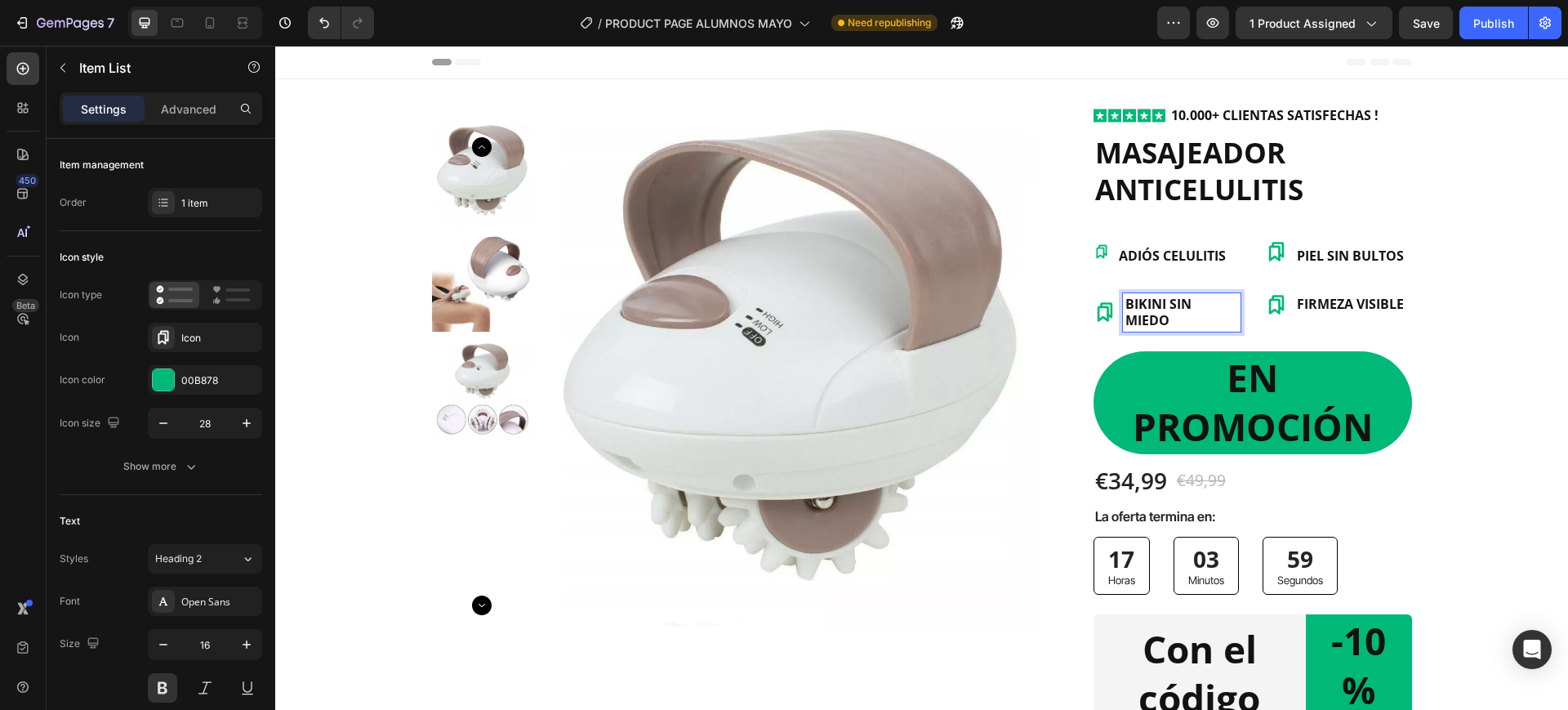
click at [1123, 323] on div "BIKINI SIN MIEDO" at bounding box center [1181, 313] width 117 height 39
click at [1337, 299] on span "FIRMEZA VISIBLE" at bounding box center [1351, 304] width 107 height 18
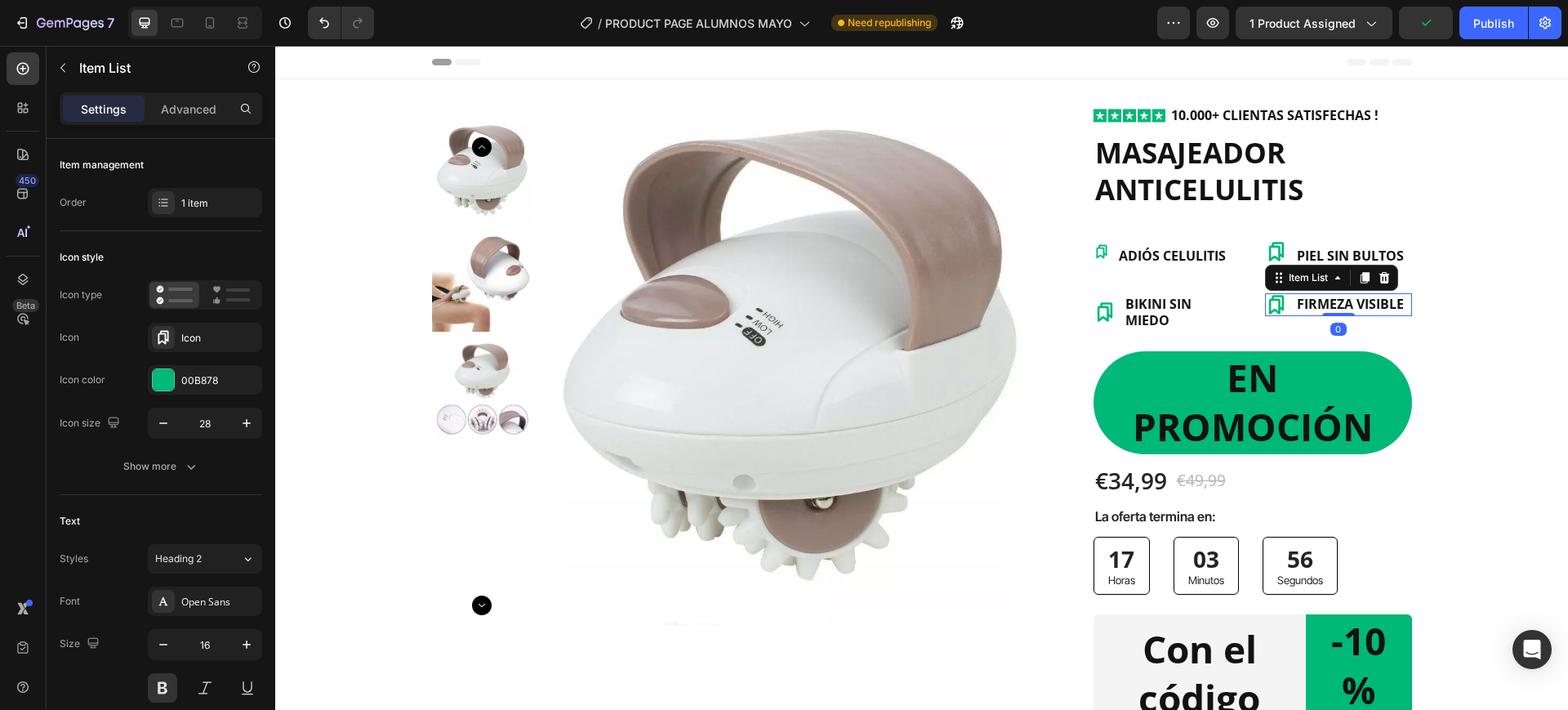
click at [1265, 308] on icon at bounding box center [1276, 305] width 23 height 23
click at [1187, 306] on p "BIKINI SIN MIEDO" at bounding box center [1182, 313] width 113 height 35
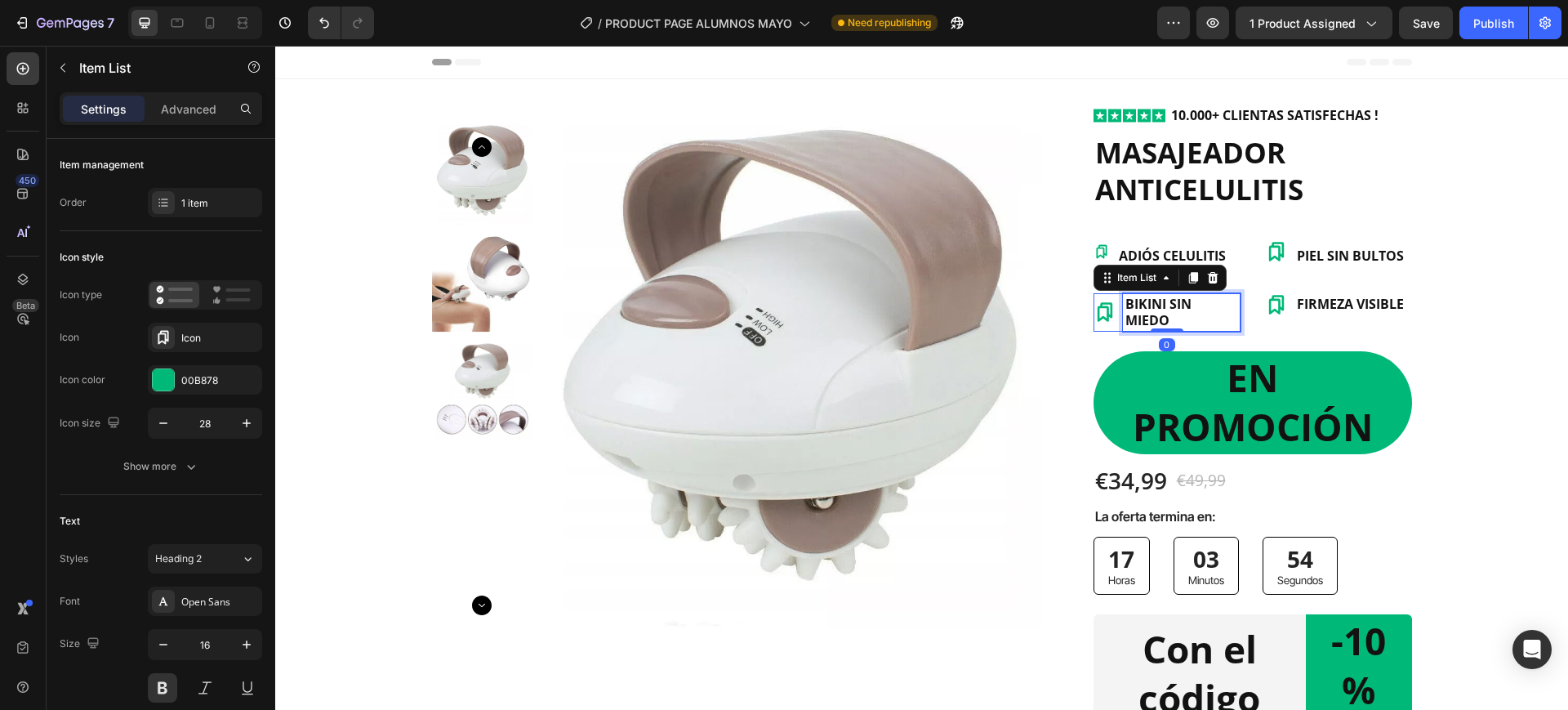
click at [1196, 314] on p "BIKINI SIN MIEDO" at bounding box center [1182, 313] width 113 height 35
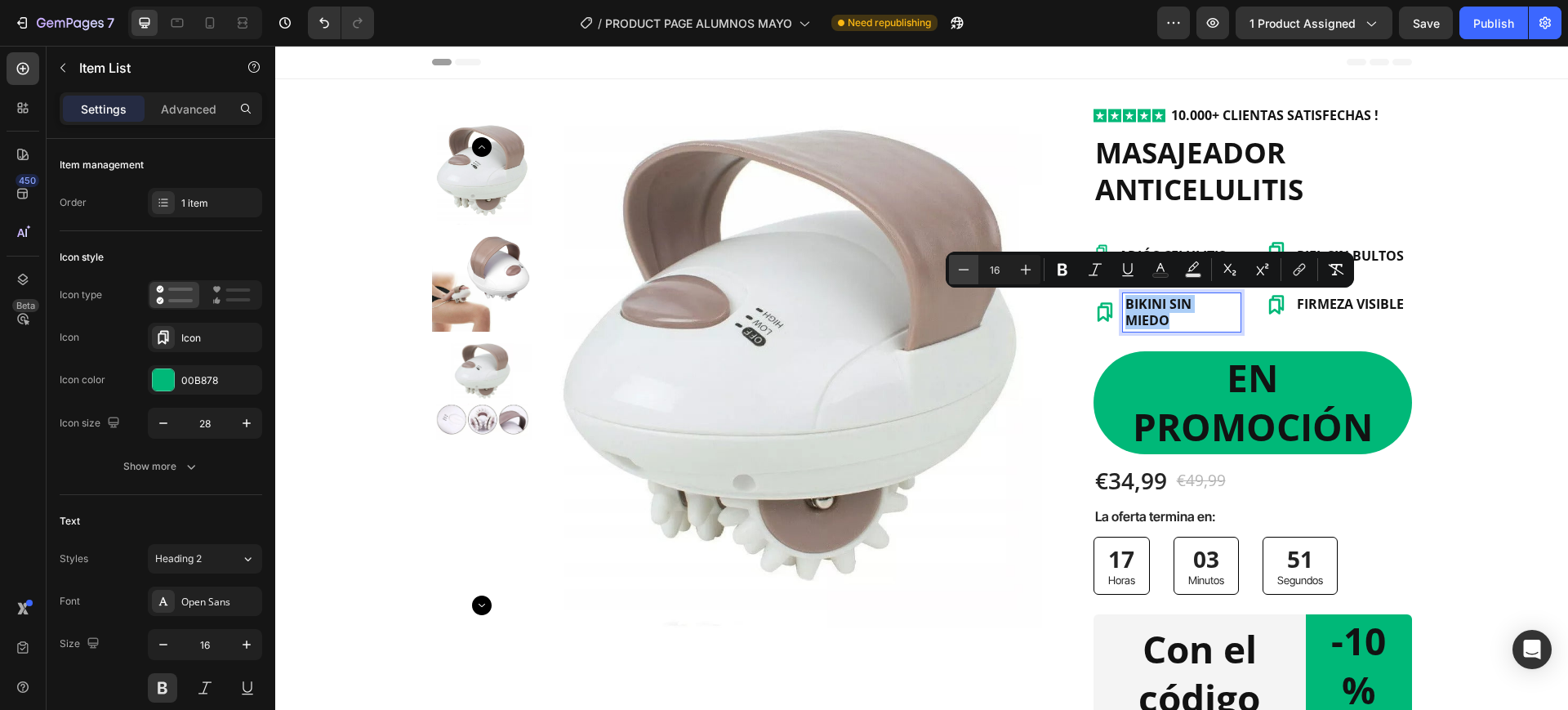
click at [958, 277] on icon "Editor contextual toolbar" at bounding box center [964, 270] width 16 height 16
type input "15"
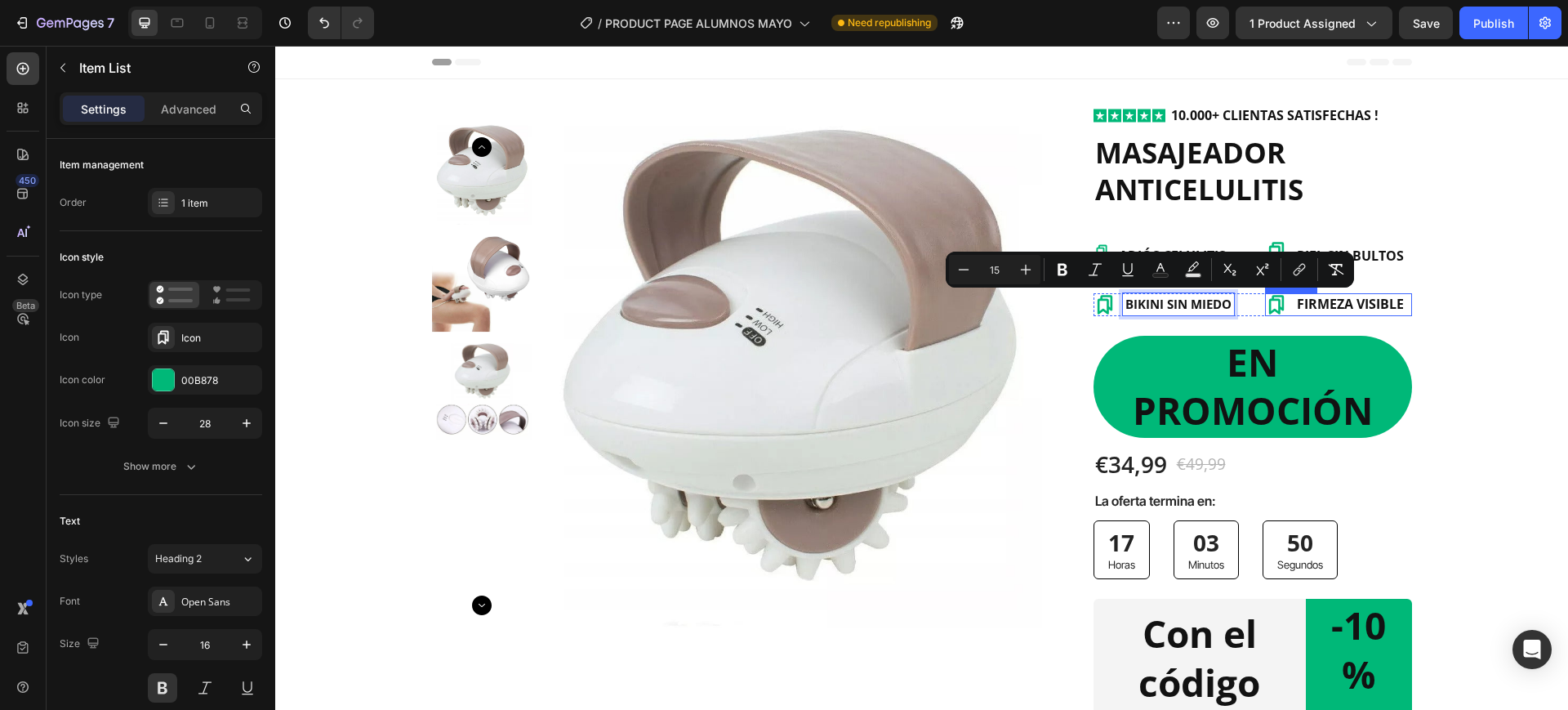
click at [1384, 297] on span "FIRMEZA VISIBLE" at bounding box center [1351, 304] width 107 height 18
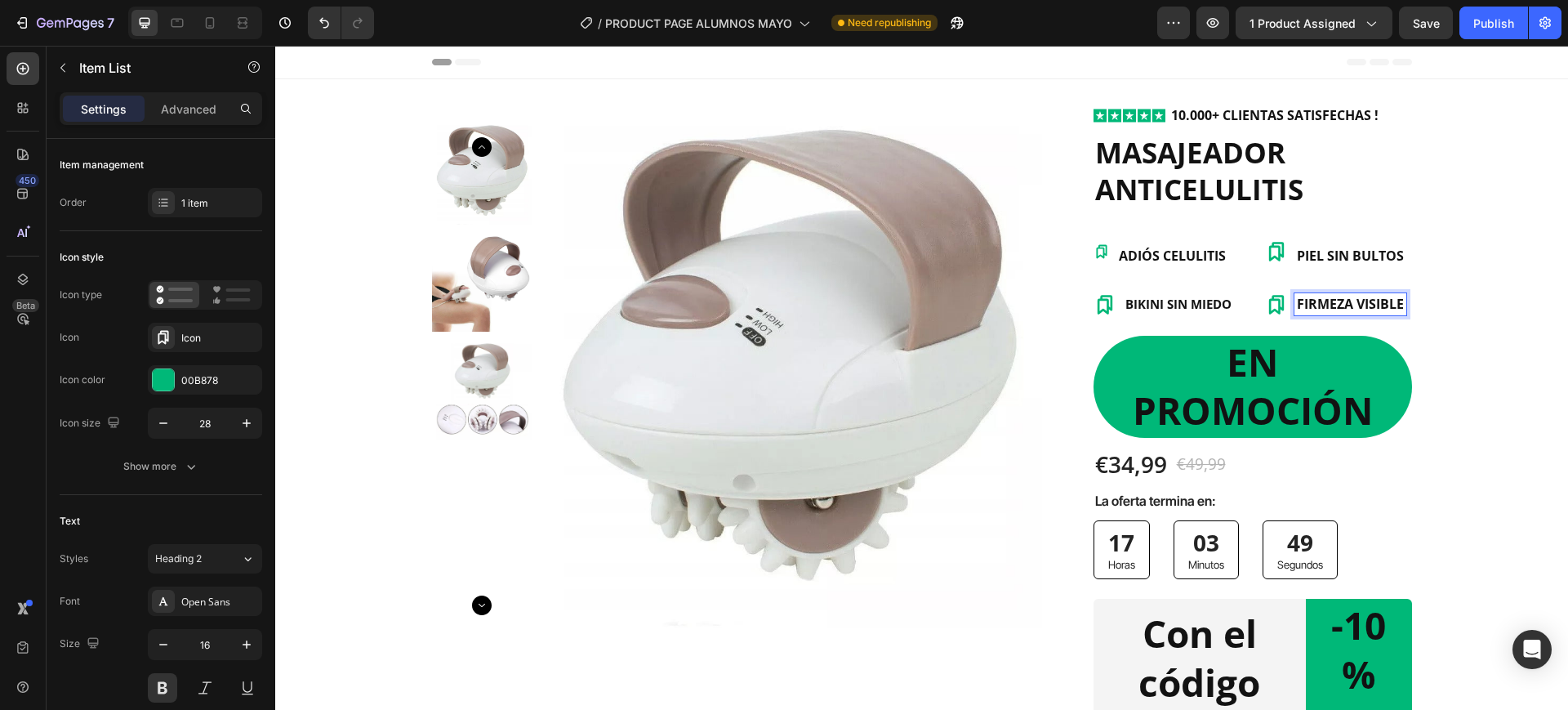
click at [1384, 297] on span "FIRMEZA VISIBLE" at bounding box center [1351, 304] width 107 height 18
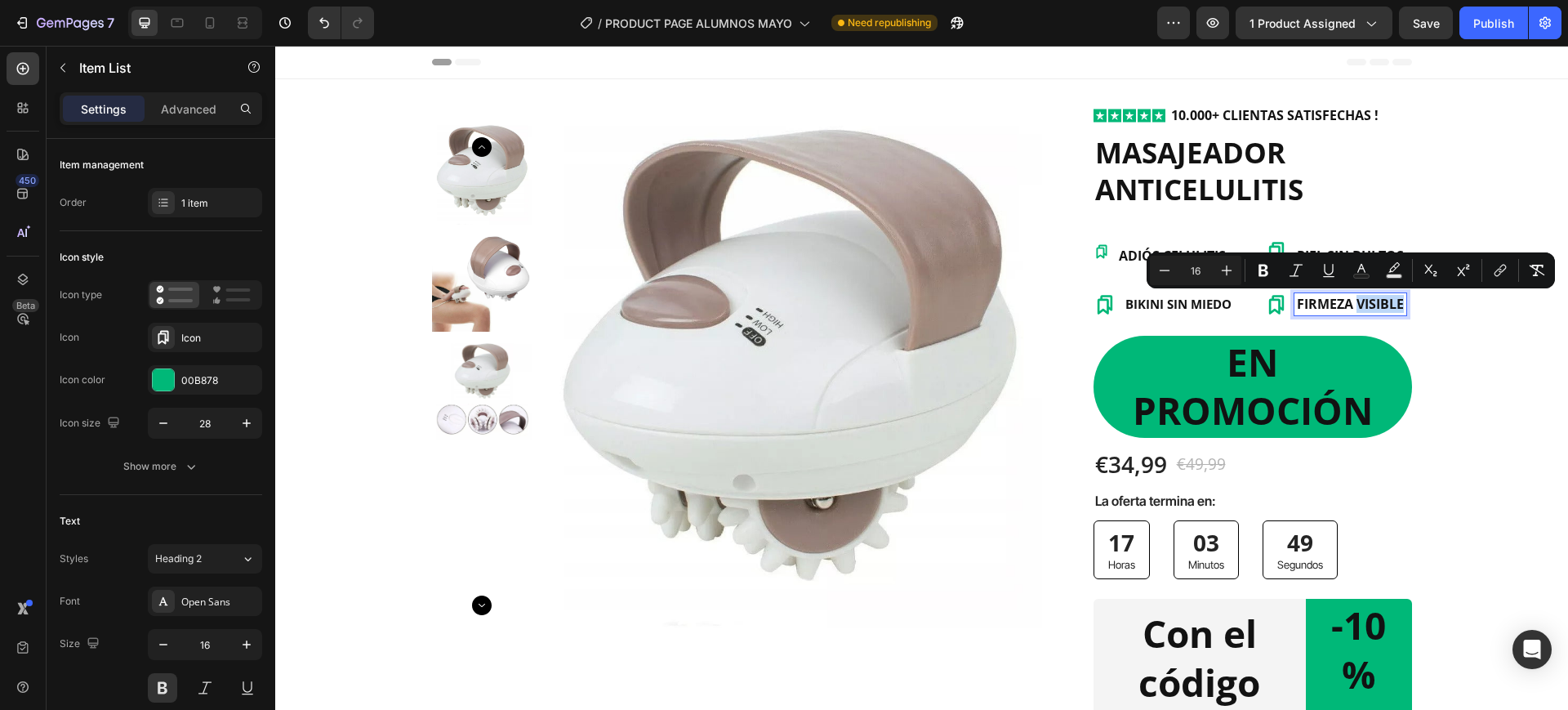
click at [1384, 297] on span "FIRMEZA VISIBLE" at bounding box center [1351, 304] width 107 height 18
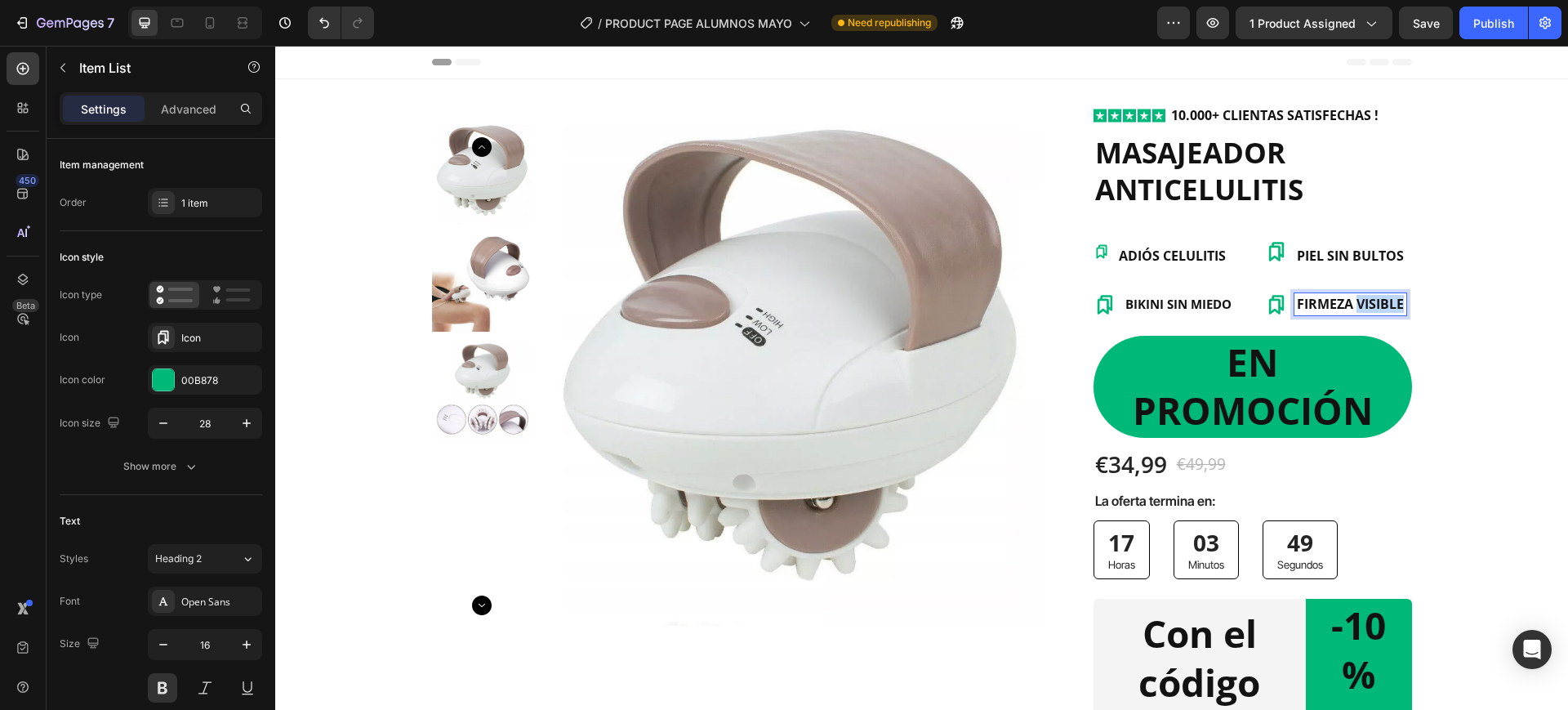
click at [1384, 297] on span "FIRMEZA VISIBLE" at bounding box center [1351, 304] width 107 height 18
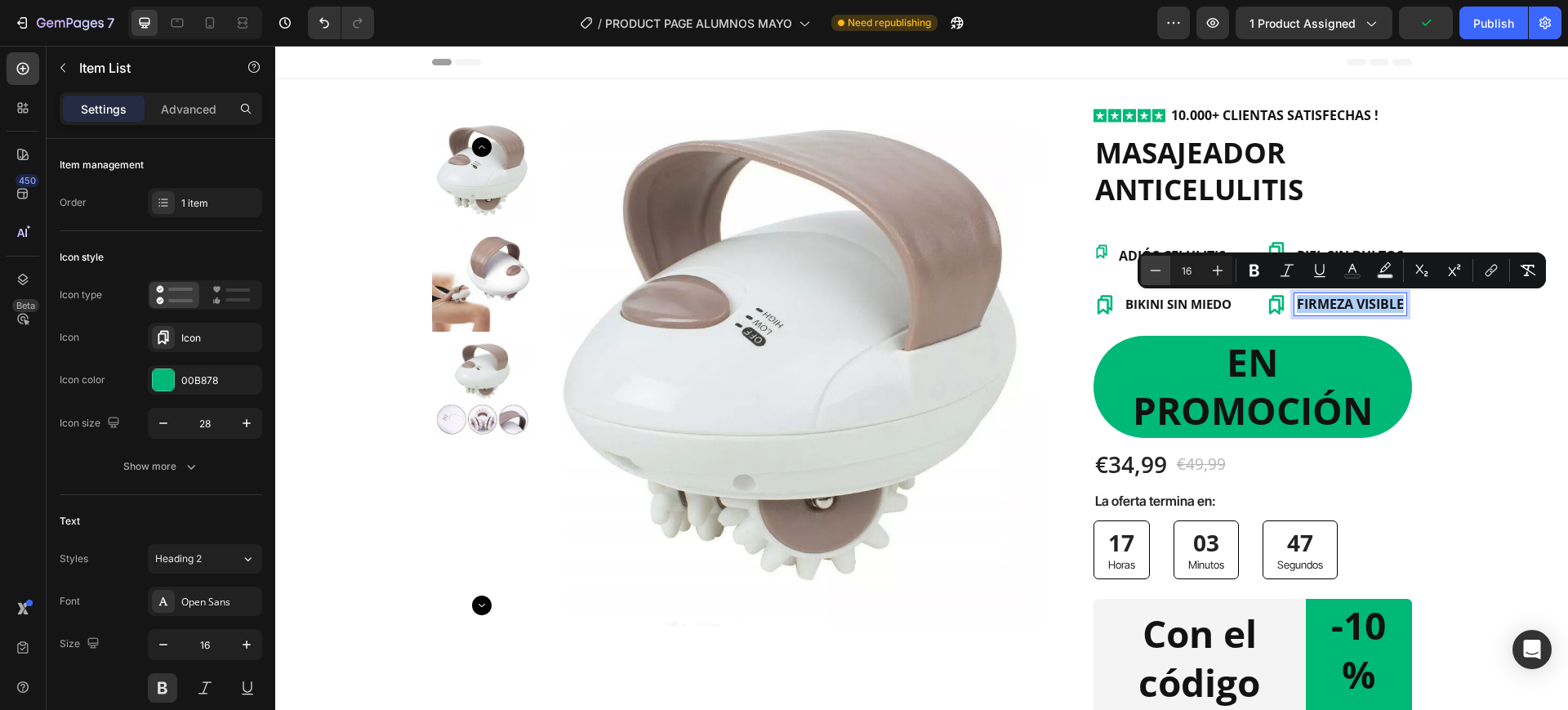
click at [1153, 269] on icon "Editor contextual toolbar" at bounding box center [1155, 270] width 16 height 16
type input "15"
click at [1119, 251] on span "ADIÓS CELULITIS" at bounding box center [1173, 255] width 107 height 18
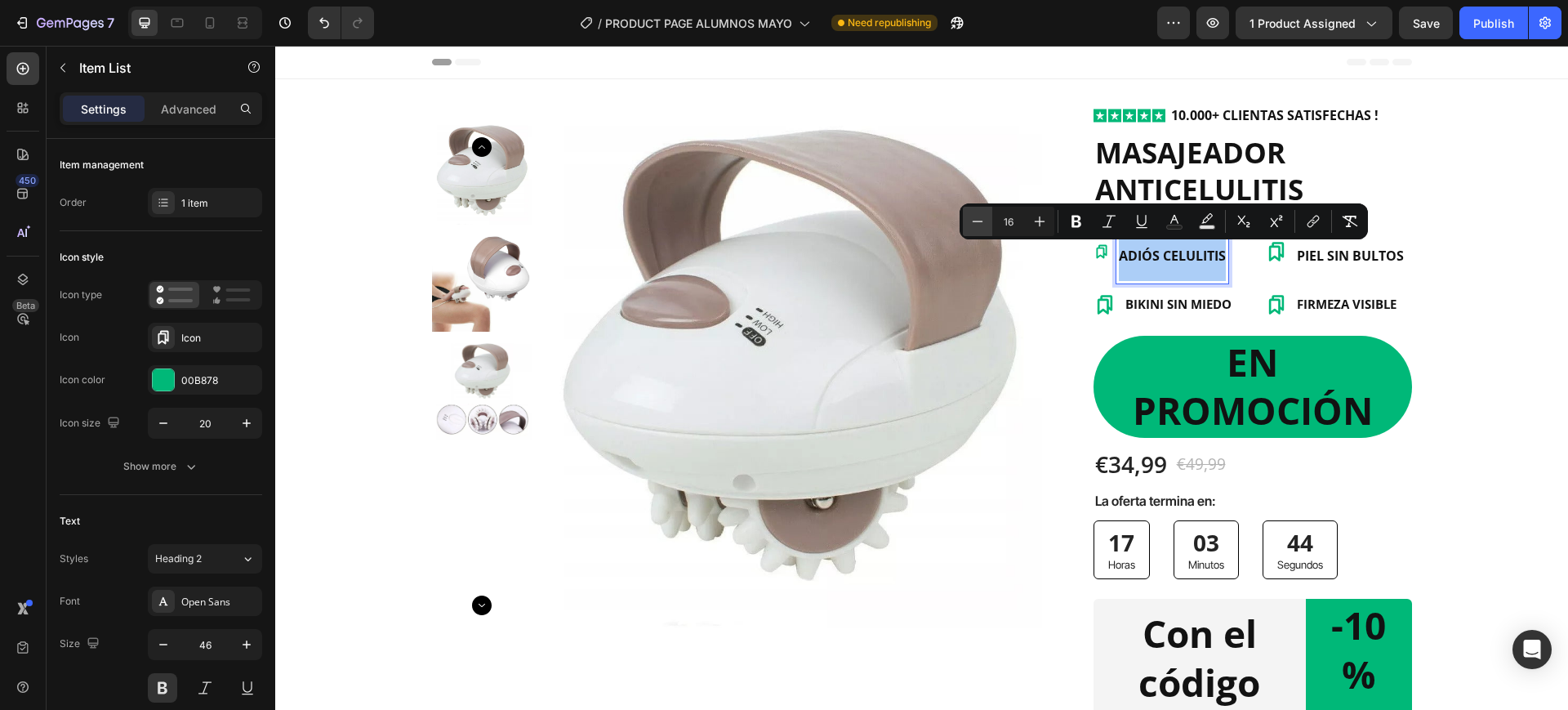
click at [964, 224] on button "Minus" at bounding box center [977, 221] width 29 height 29
type input "15"
click at [1373, 252] on span "PIEL SIN BULTOS" at bounding box center [1351, 255] width 107 height 18
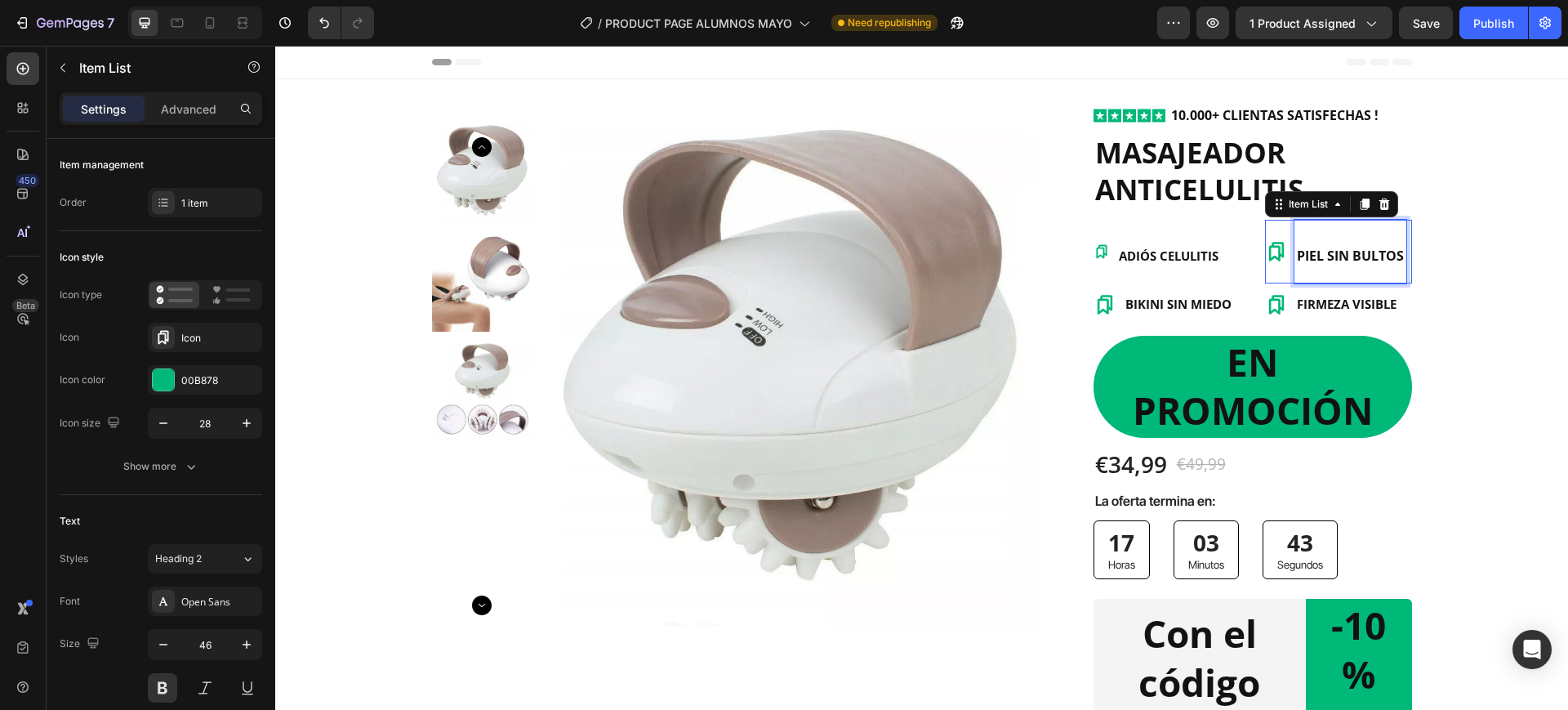
click at [1373, 252] on span "PIEL SIN BULTOS" at bounding box center [1351, 255] width 107 height 18
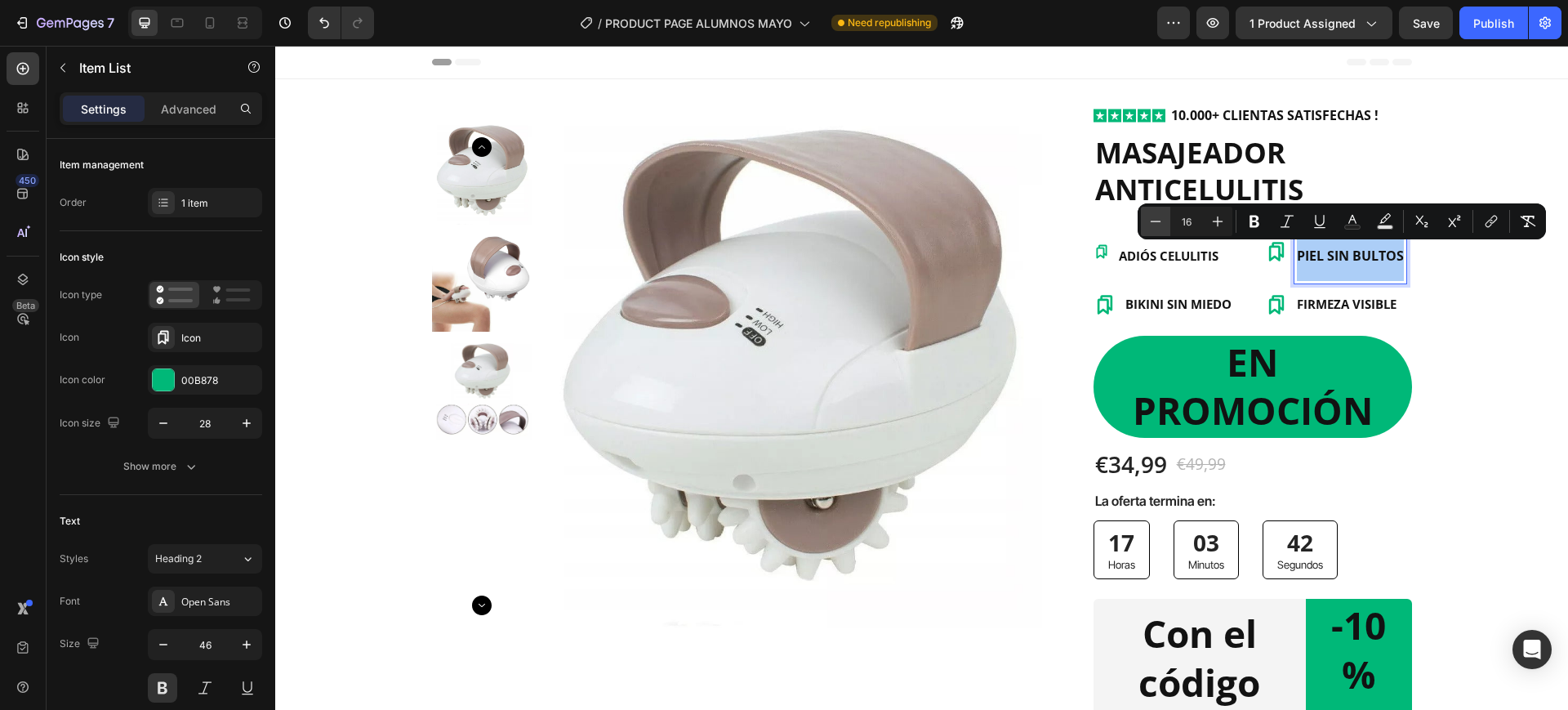
click at [1156, 221] on icon "Editor contextual toolbar" at bounding box center [1156, 221] width 11 height 1
type input "15"
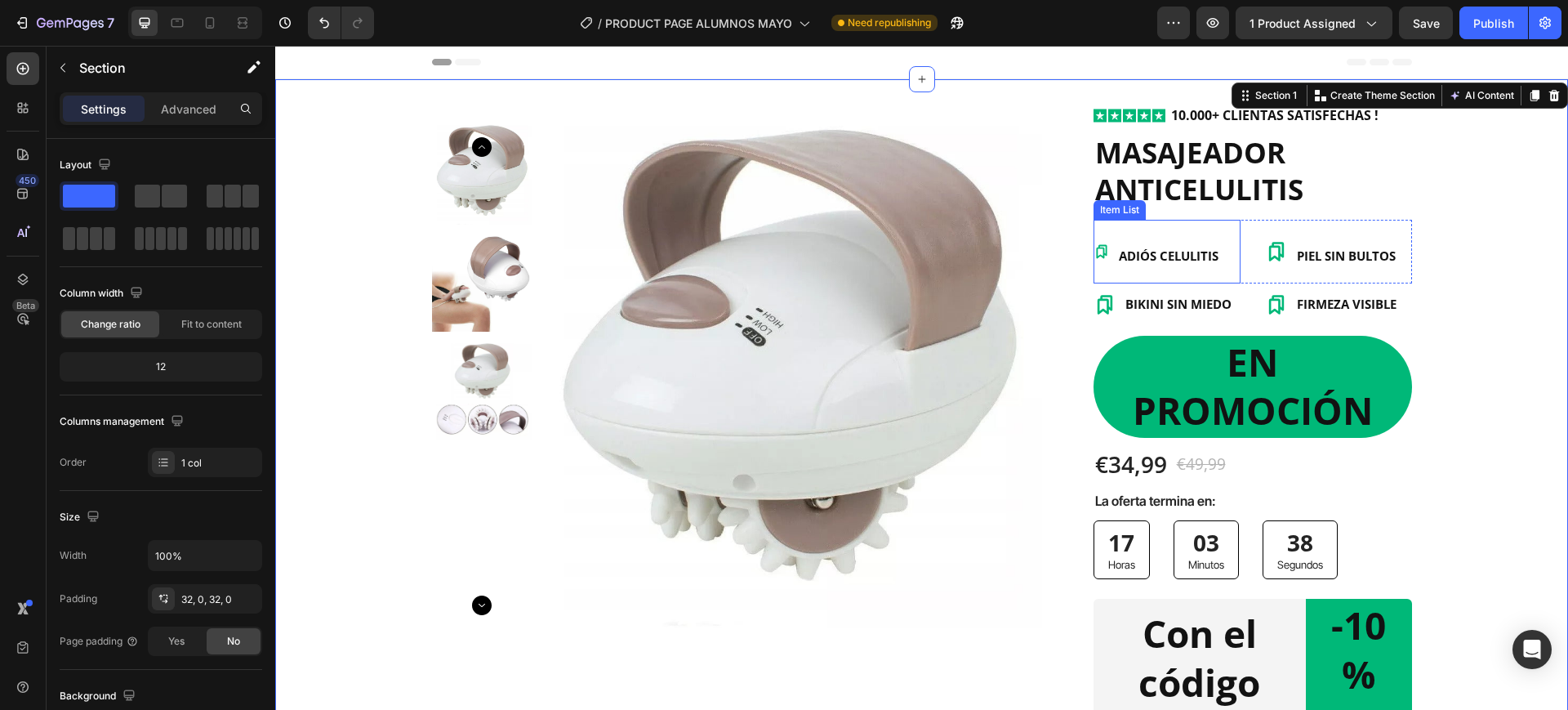
click at [1094, 250] on icon at bounding box center [1102, 252] width 16 height 16
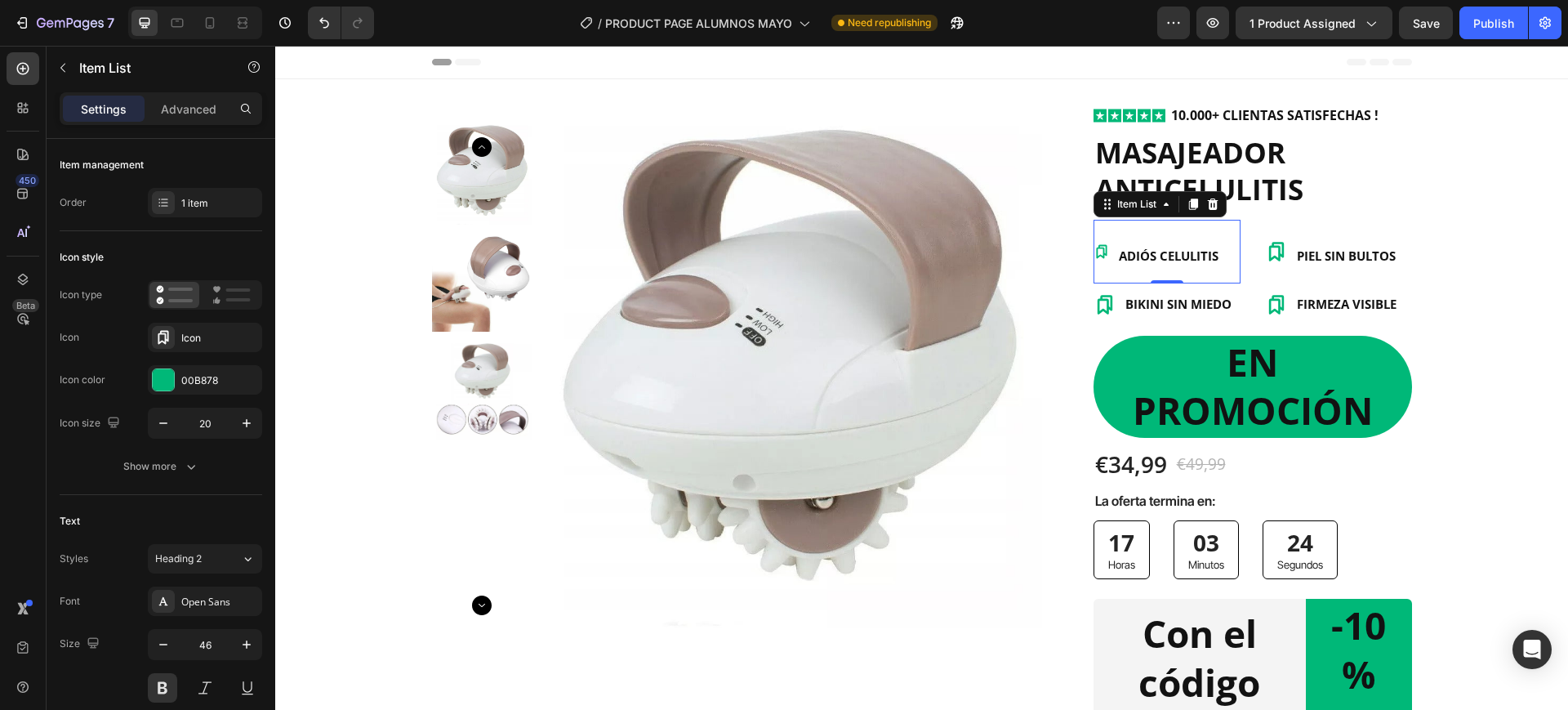
click at [1101, 254] on icon at bounding box center [1102, 252] width 16 height 16
click at [254, 415] on icon "button" at bounding box center [246, 423] width 16 height 16
type input "21"
click at [1155, 226] on p "ADIÓS CELULITIS" at bounding box center [1170, 251] width 100 height 59
click at [1094, 235] on div "ADIÓS CELULITIS" at bounding box center [1157, 252] width 128 height 64
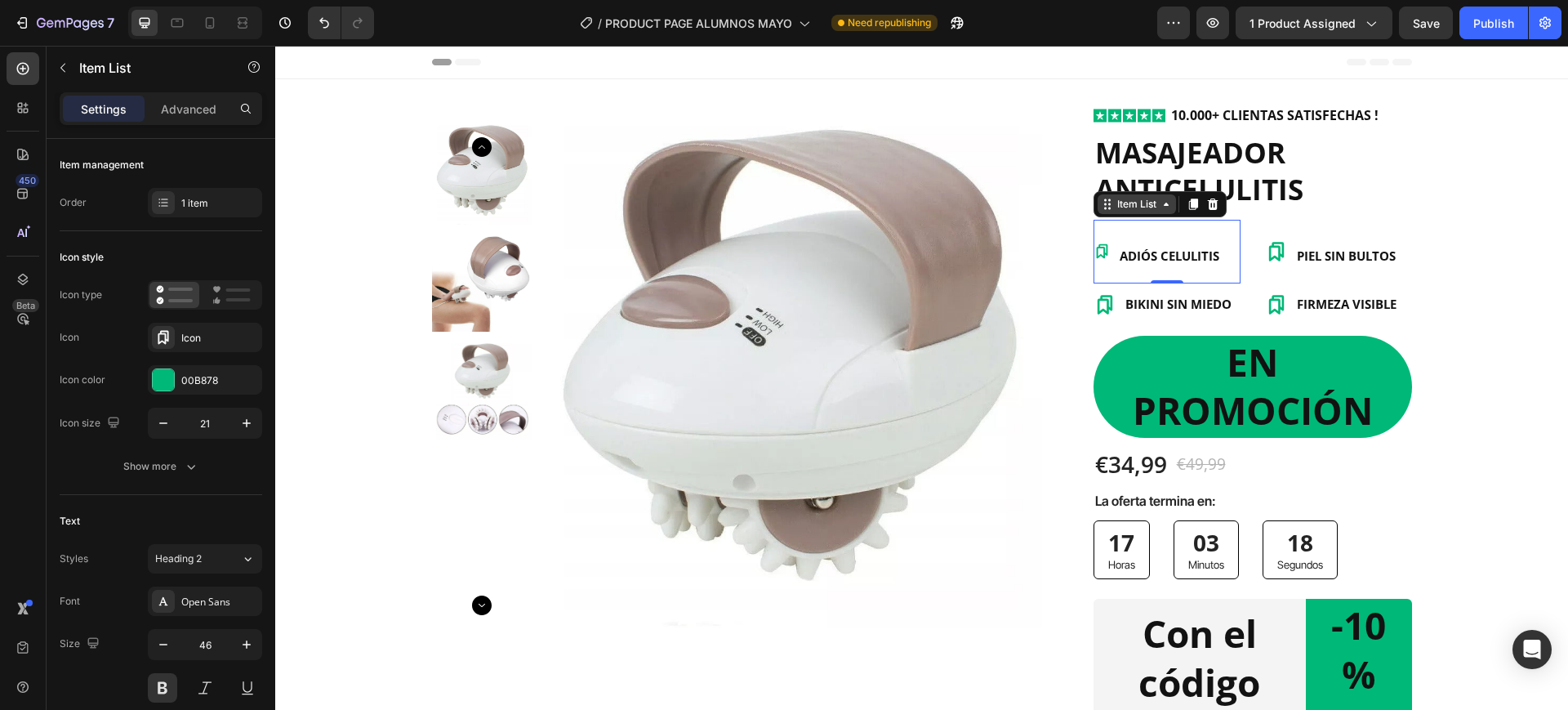
click at [1114, 211] on div "Item List" at bounding box center [1137, 205] width 45 height 15
click at [1149, 208] on div "Item List" at bounding box center [1137, 205] width 45 height 15
click at [1099, 261] on div "ADIÓS CELULITIS" at bounding box center [1157, 252] width 128 height 64
click at [1099, 253] on icon at bounding box center [1102, 252] width 12 height 15
drag, startPoint x: 1166, startPoint y: 280, endPoint x: 1165, endPoint y: 248, distance: 32.0
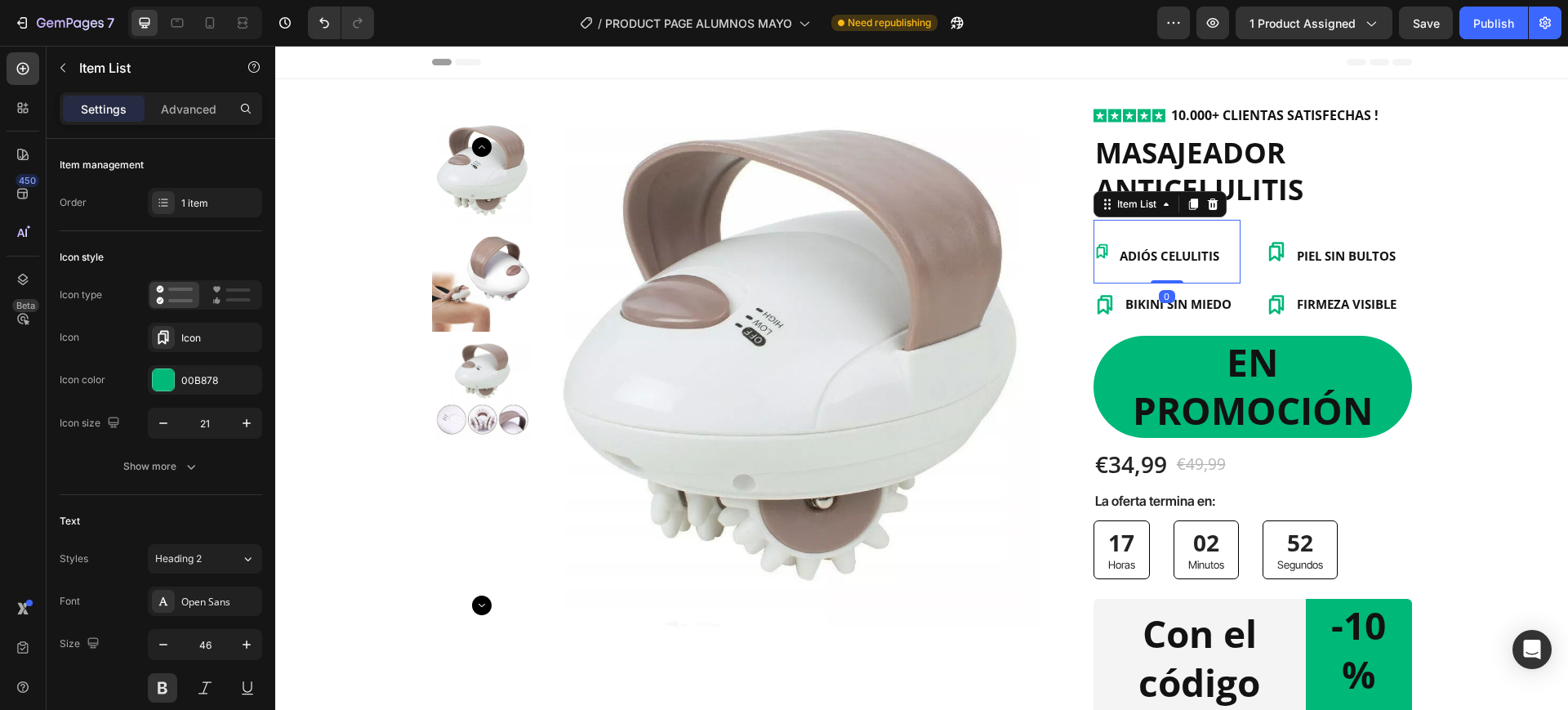
click at [1165, 248] on div "ADIÓS CELULITIS Item List 0" at bounding box center [1167, 252] width 147 height 64
type input "100%"
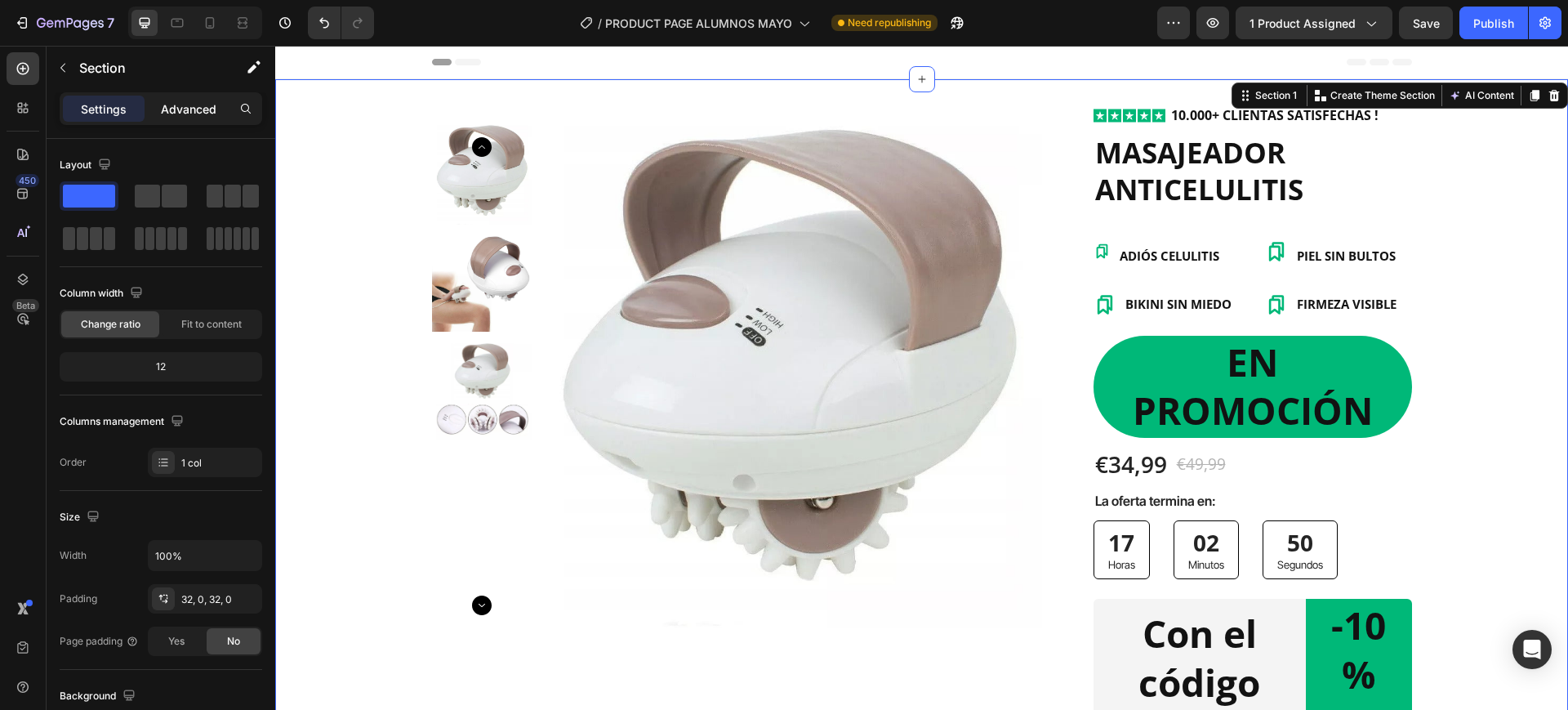
click at [190, 95] on div "Advanced" at bounding box center [189, 108] width 82 height 26
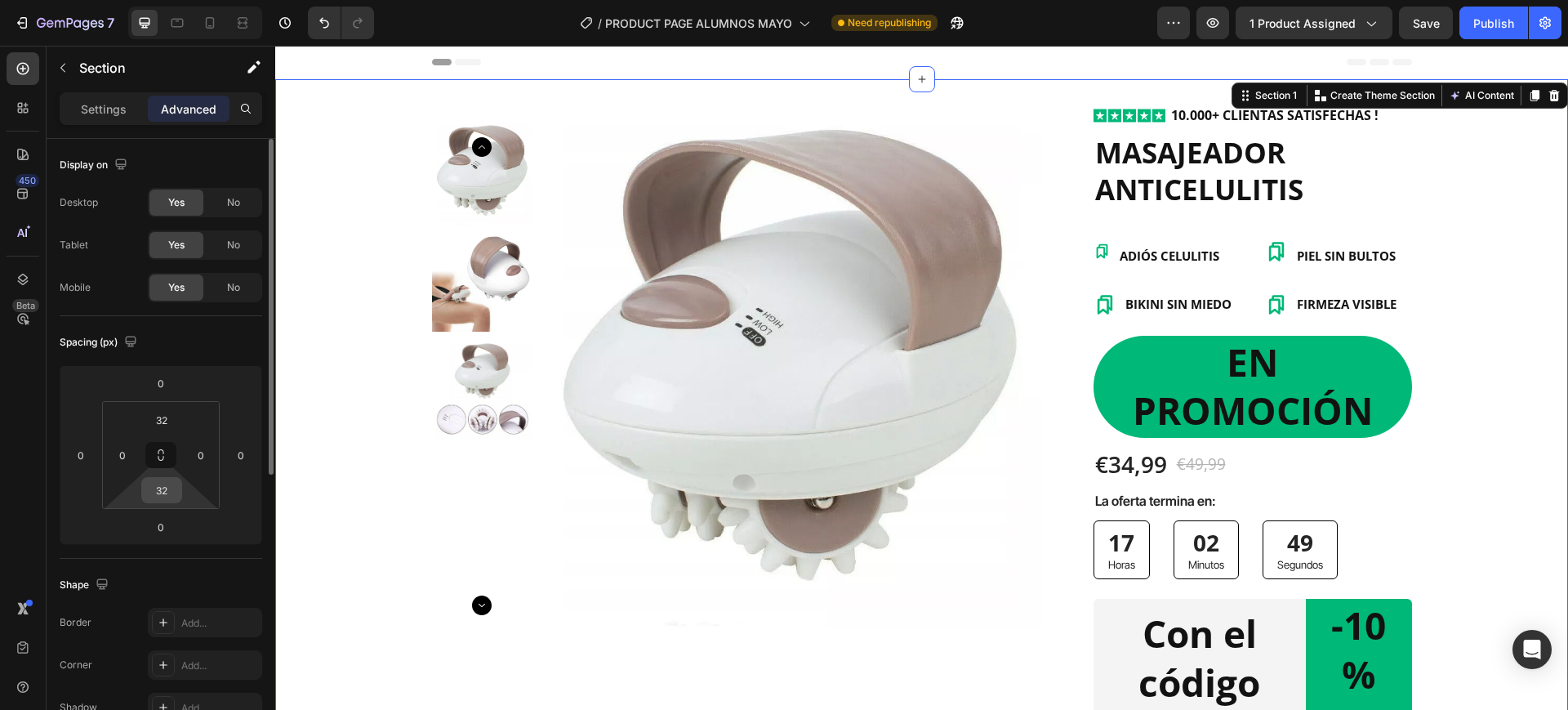
click at [165, 492] on input "32" at bounding box center [162, 490] width 33 height 25
click at [157, 454] on icon at bounding box center [161, 455] width 13 height 13
type input "2"
click at [175, 497] on input "2" at bounding box center [162, 490] width 33 height 25
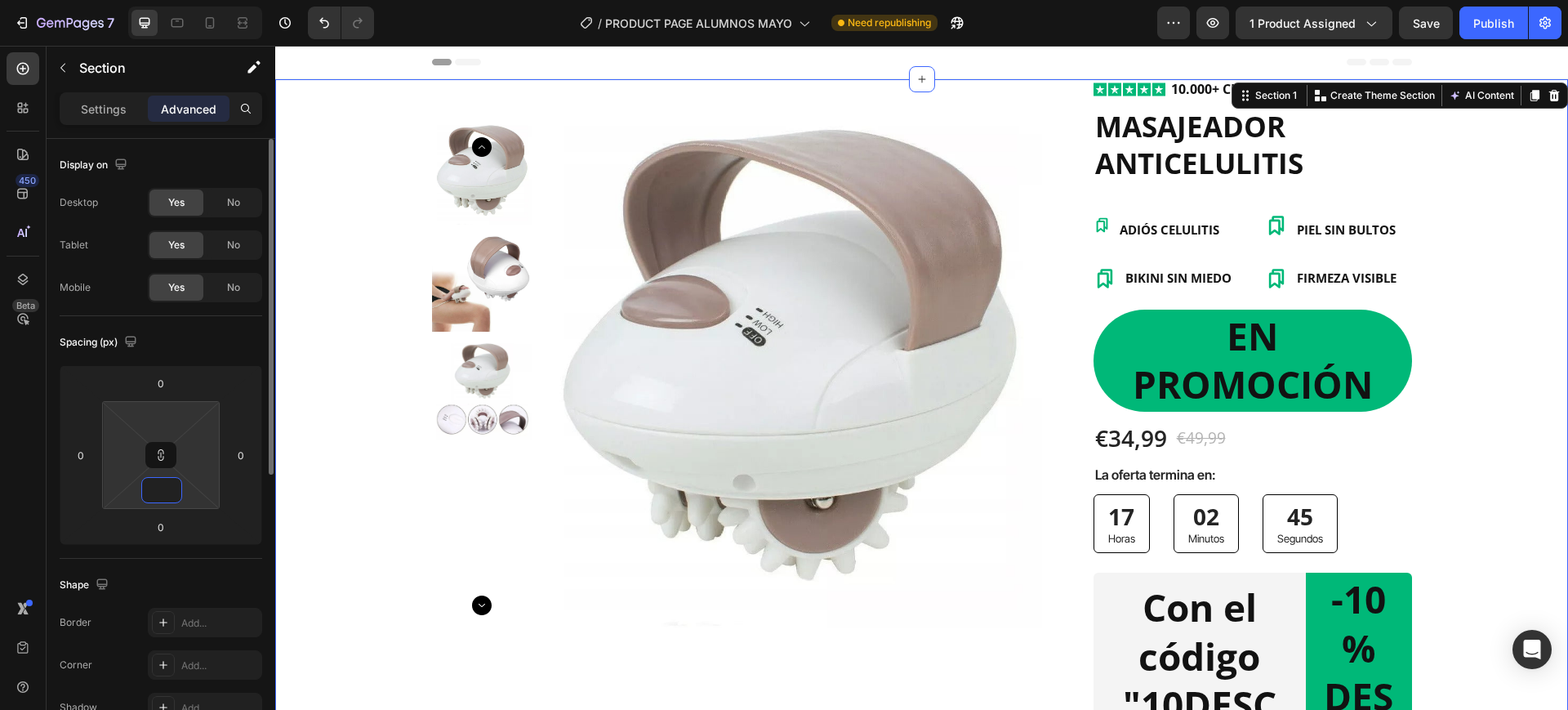
type input "0"
click at [1370, 305] on div "Icon Icon Icon Icon Icon Icon List 10.000+ CLIENTAS SATISFECHAS ! Text Block Ro…" at bounding box center [1253, 682] width 318 height 1206
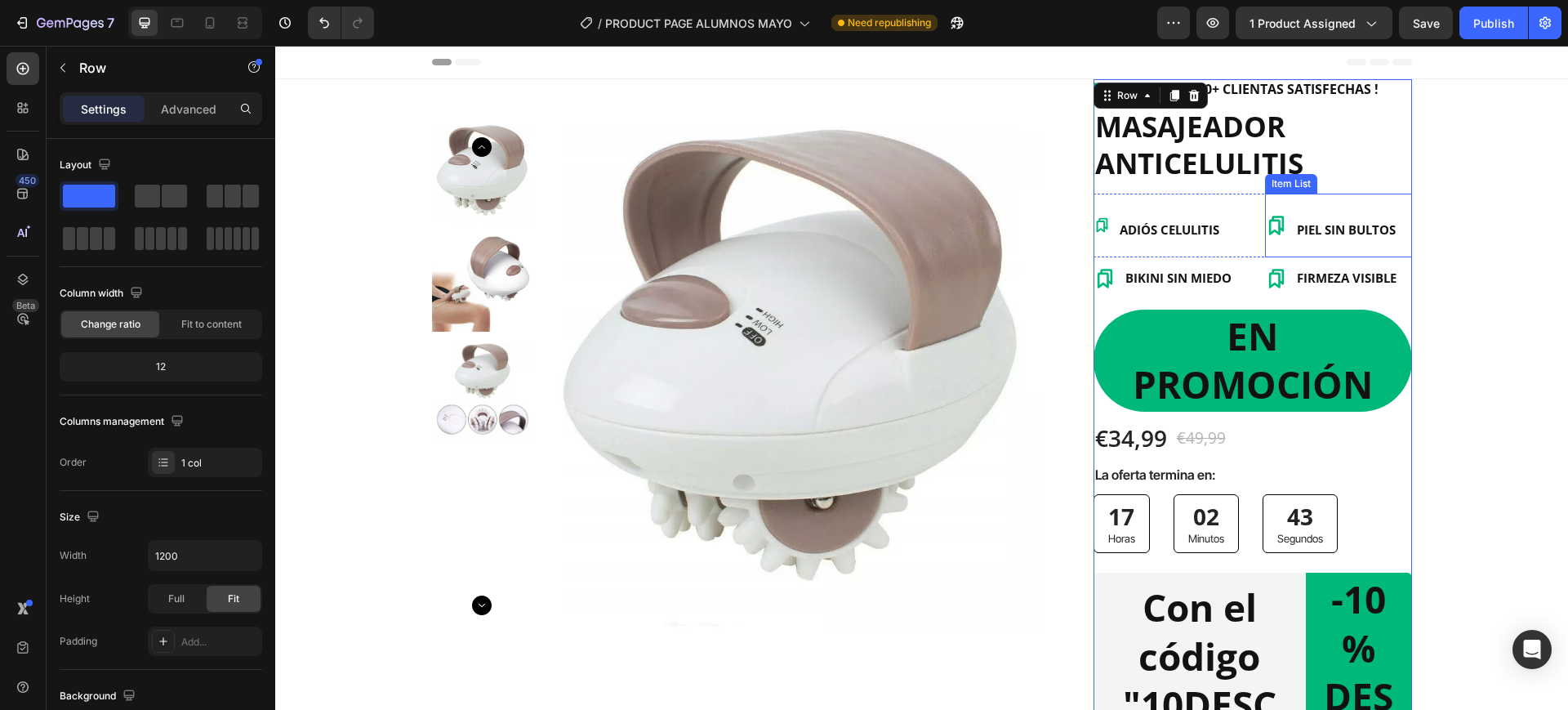
click at [1345, 245] on p "PIEL SIN BULTOS" at bounding box center [1346, 225] width 99 height 59
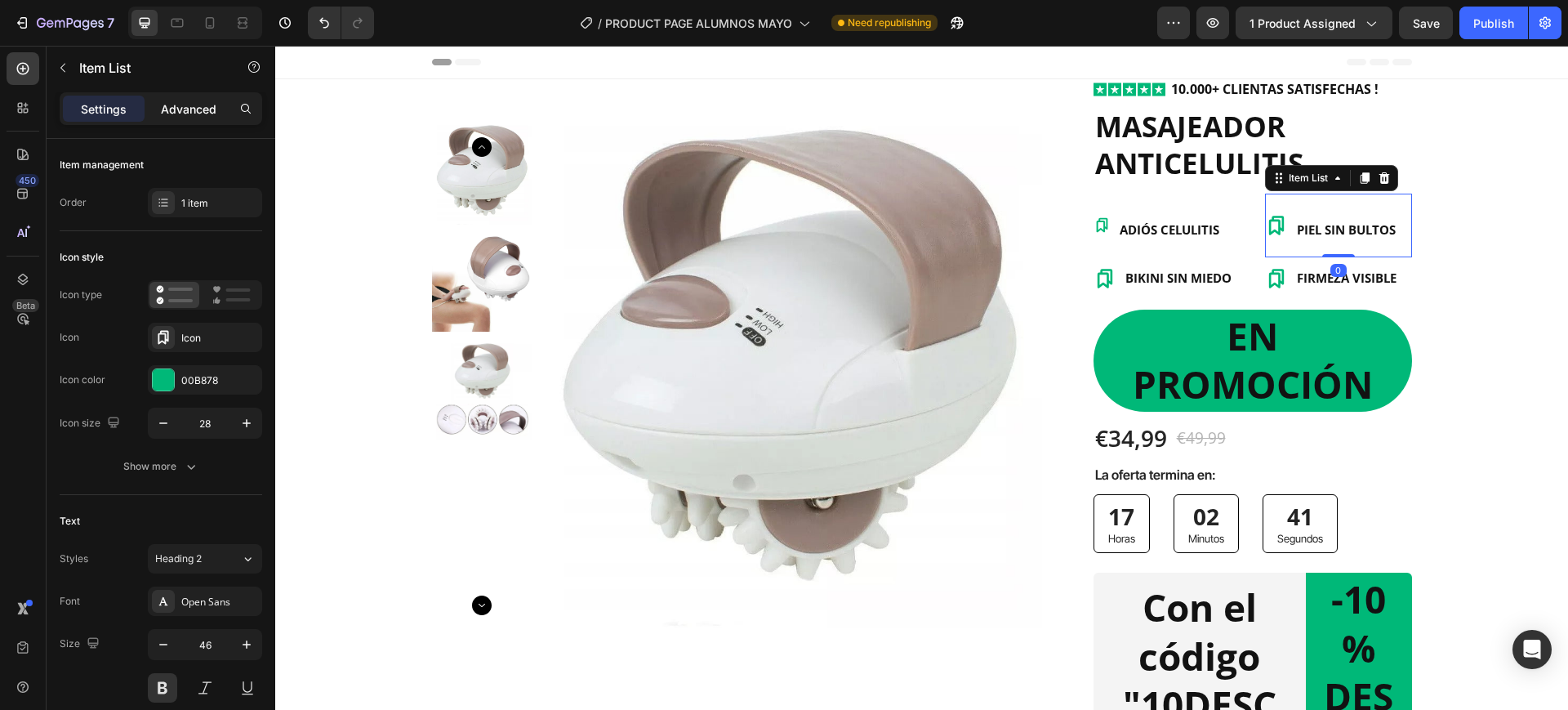
click at [215, 105] on p "Advanced" at bounding box center [188, 109] width 55 height 17
type input "100%"
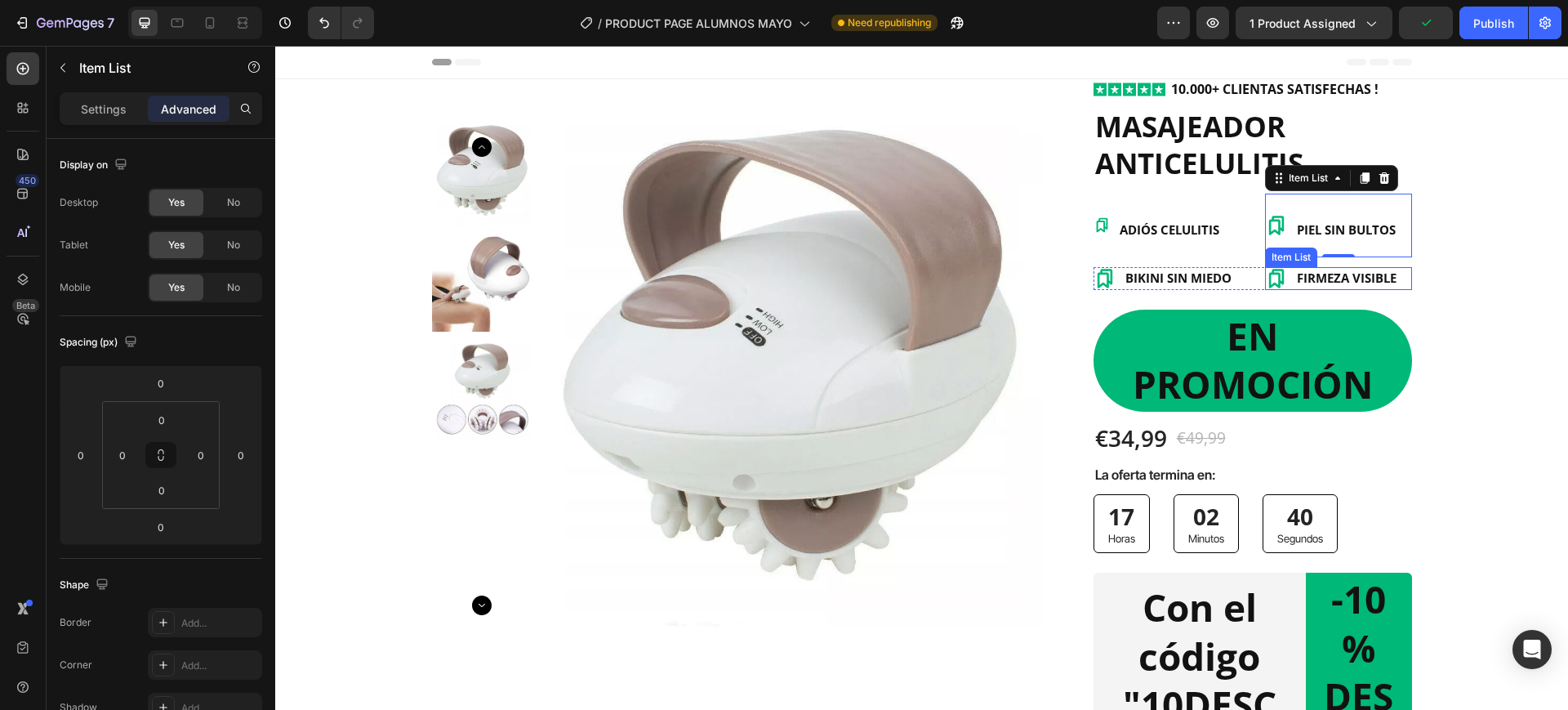
click at [1297, 270] on span "FIRMEZA VISIBLE" at bounding box center [1347, 278] width 100 height 16
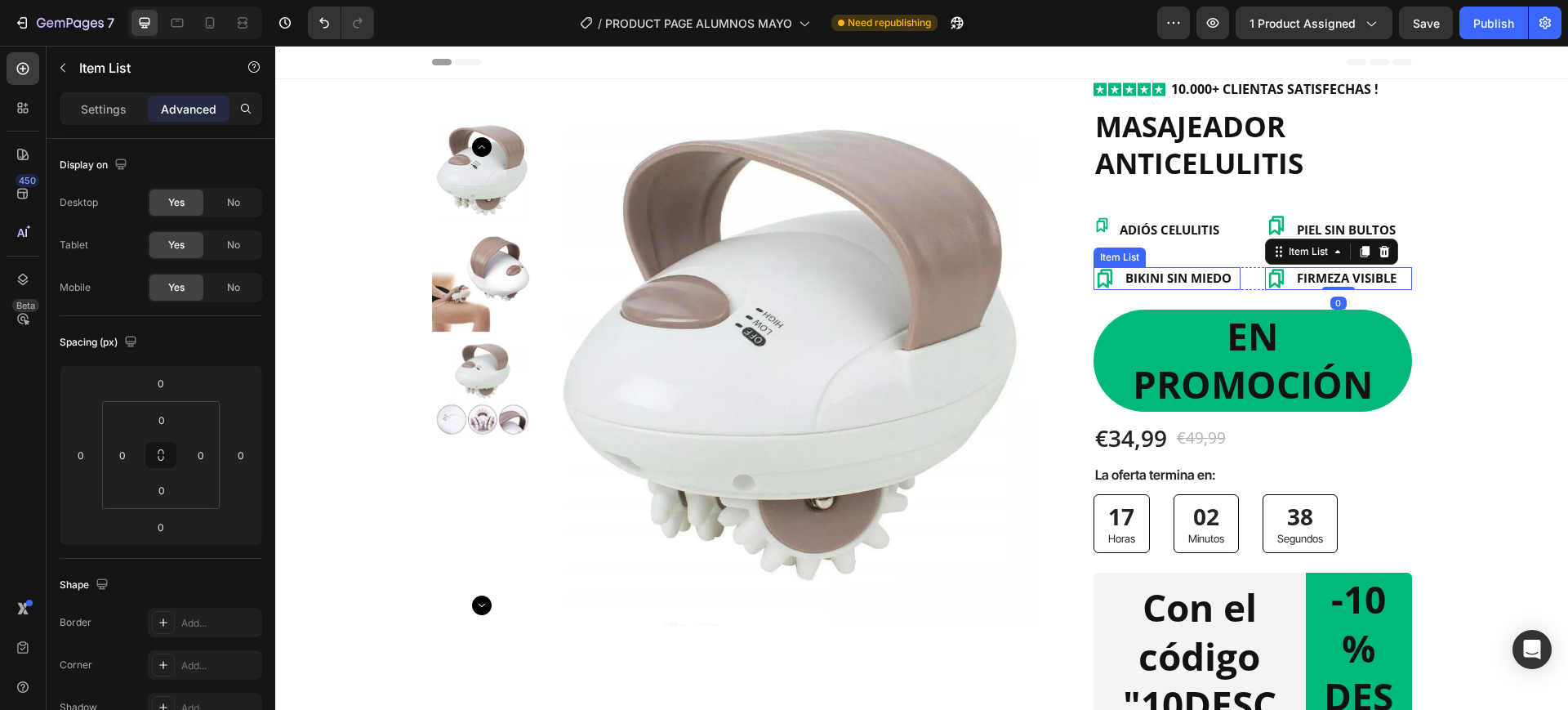
click at [1173, 275] on span "BIKINI SIN MIEDO" at bounding box center [1178, 278] width 106 height 16
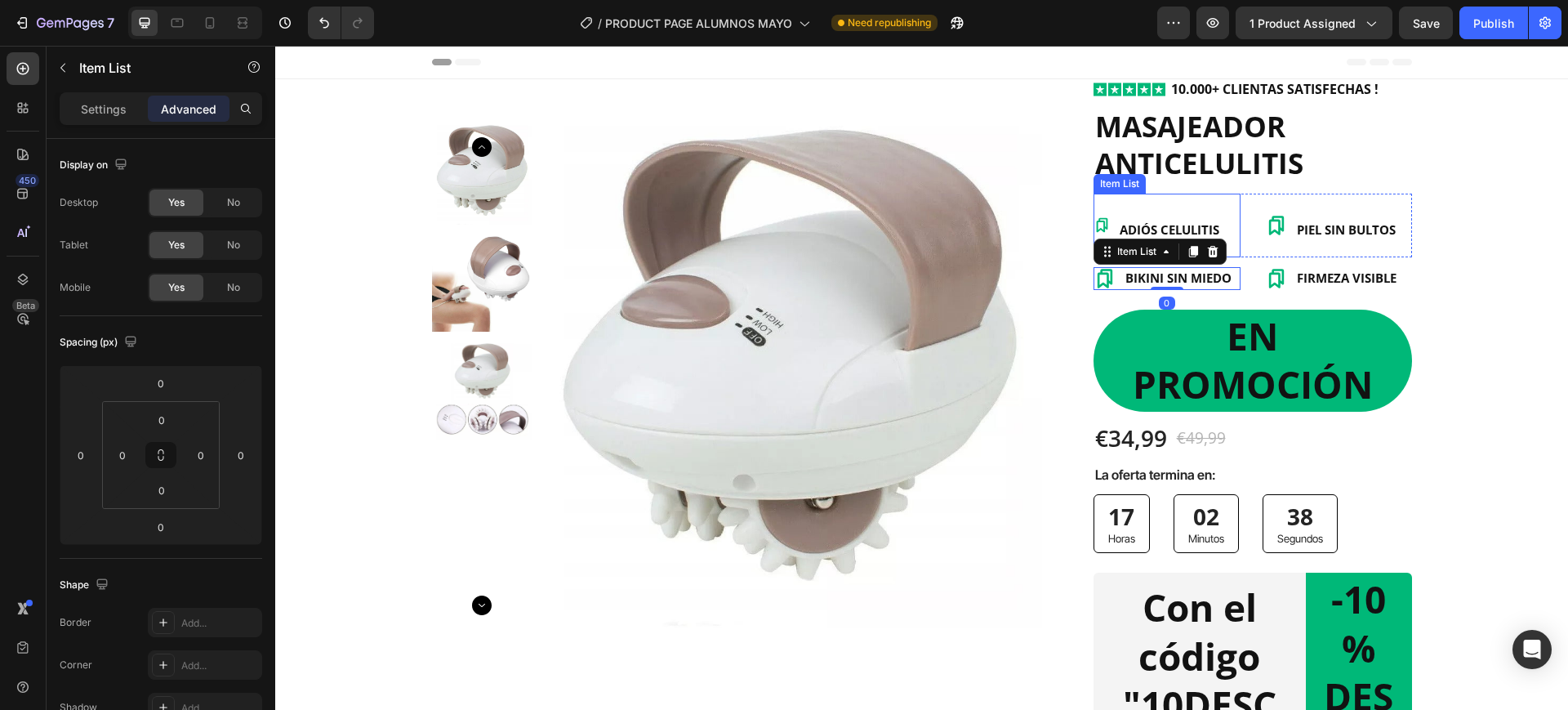
click at [1185, 217] on p "ADIÓS CELULITIS" at bounding box center [1170, 225] width 100 height 59
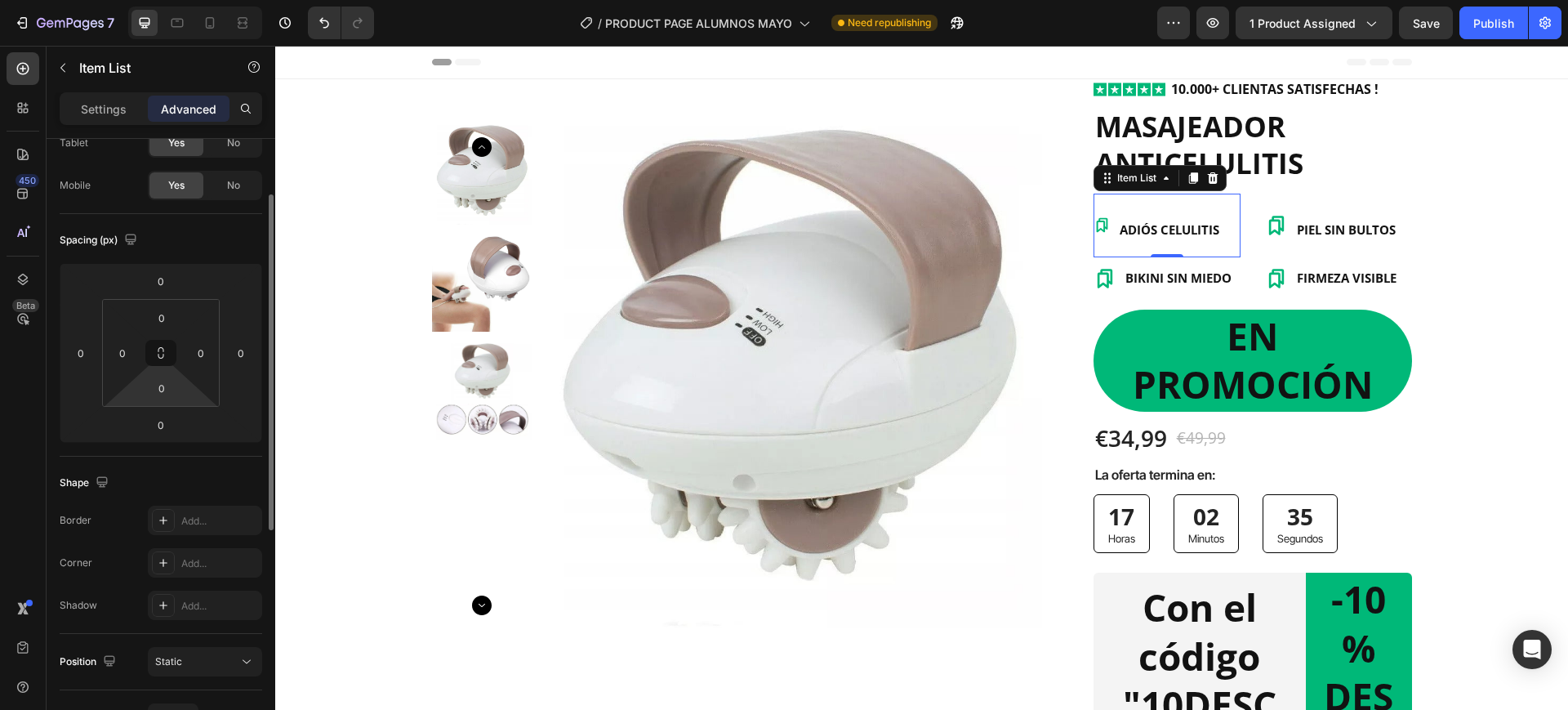
scroll to position [306, 0]
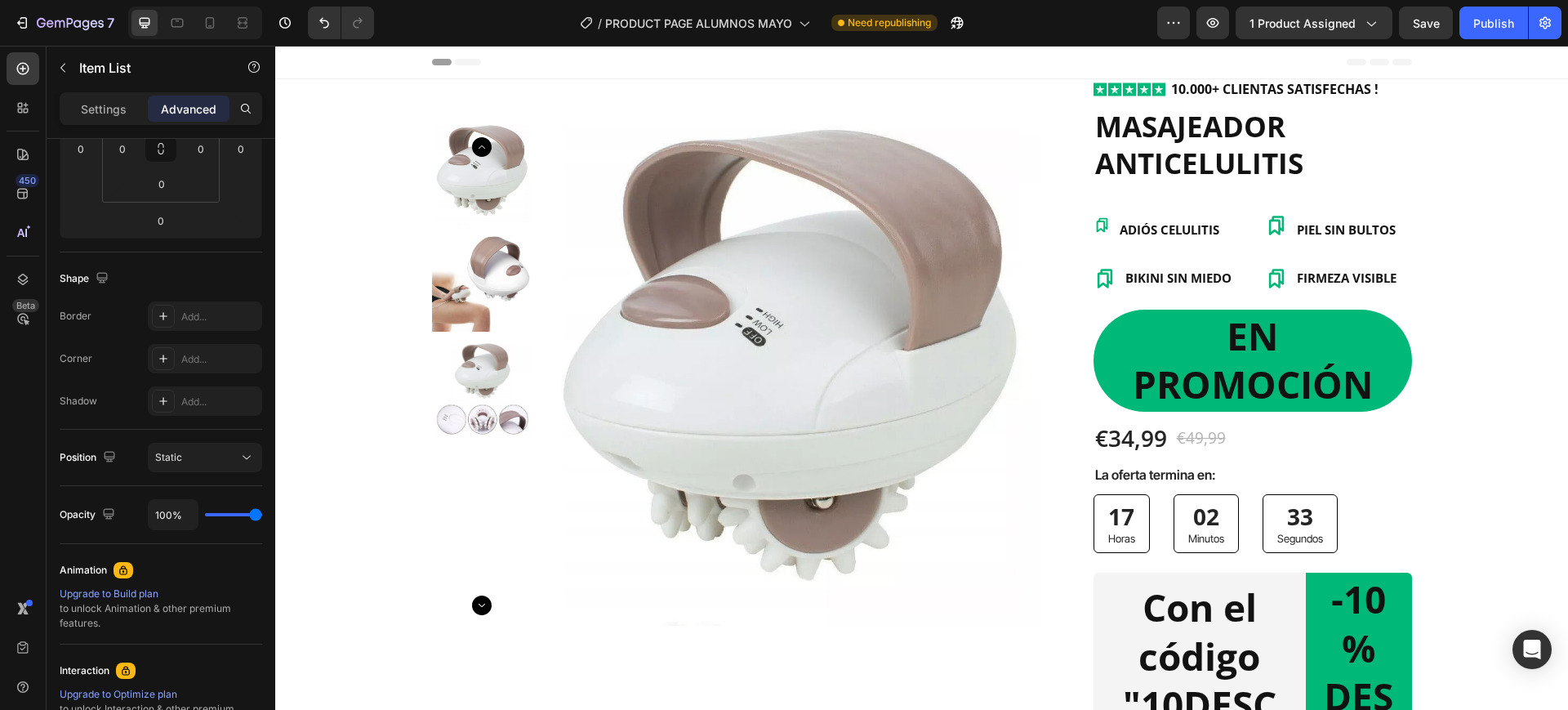
click at [1161, 247] on p "ADIÓS CELULITIS" at bounding box center [1170, 225] width 100 height 59
click at [1179, 227] on span "ADIÓS CELULITIS" at bounding box center [1170, 230] width 100 height 16
click at [1181, 238] on p "ADIÓS CELULITIS" at bounding box center [1170, 225] width 100 height 59
click at [1199, 234] on span "ADIÓS CELULITIS" at bounding box center [1170, 230] width 100 height 16
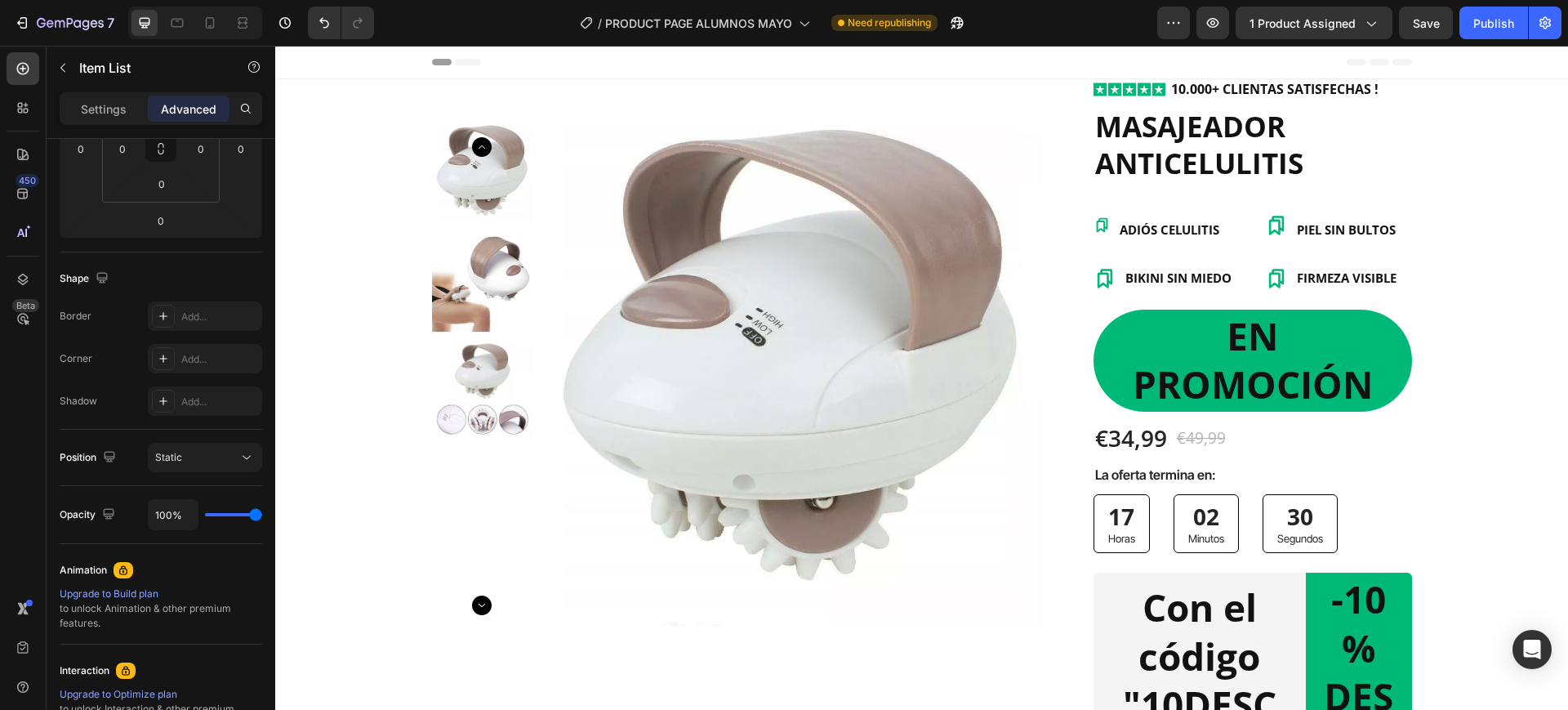
click at [1207, 233] on span "ADIÓS CELULITIS" at bounding box center [1170, 230] width 100 height 16
click at [1164, 231] on span "ADIÓS CELULITIS" at bounding box center [1170, 230] width 100 height 16
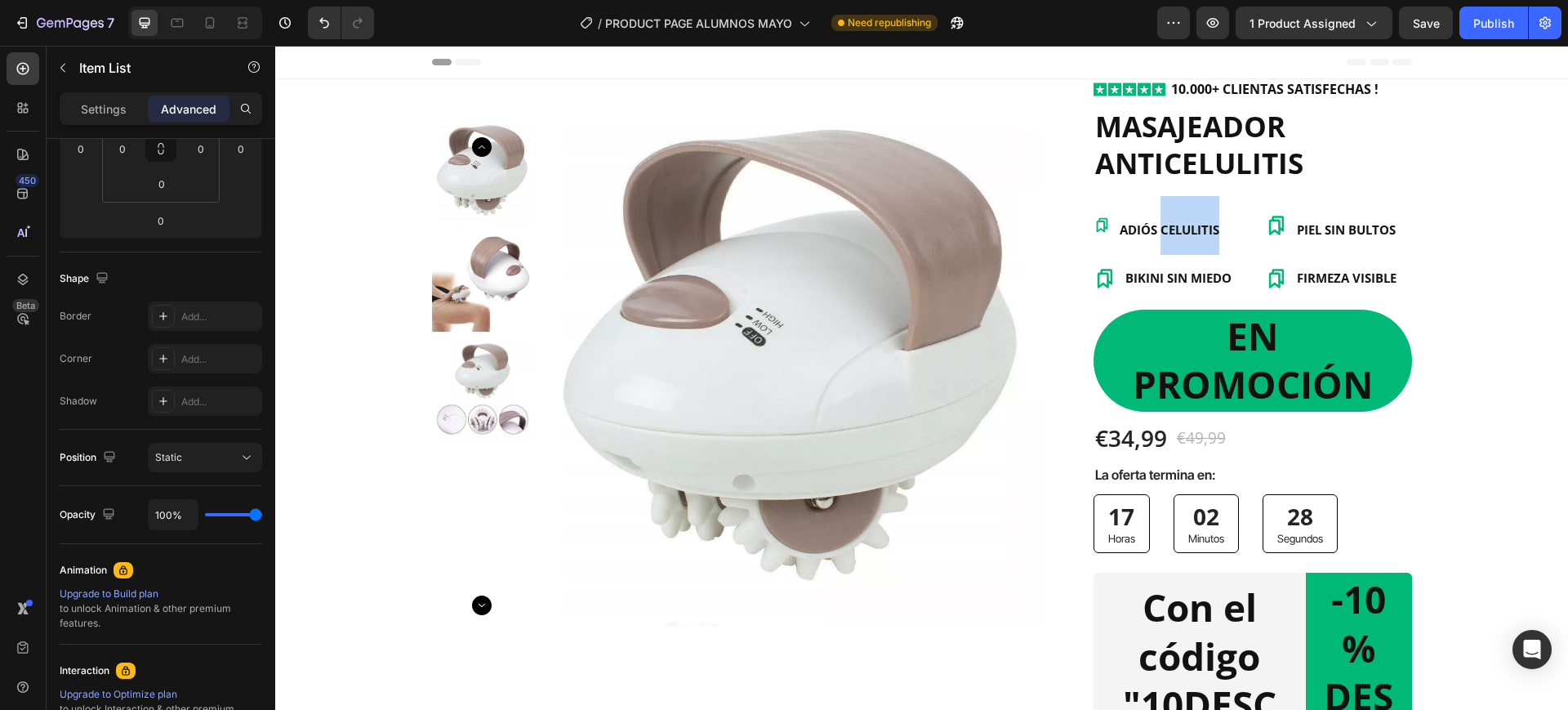
click at [1164, 231] on span "ADIÓS CELULITIS" at bounding box center [1170, 230] width 100 height 16
drag, startPoint x: 1164, startPoint y: 231, endPoint x: 1149, endPoint y: 235, distance: 15.5
click at [1149, 235] on span "ADIÓS CELULITIS" at bounding box center [1170, 230] width 100 height 16
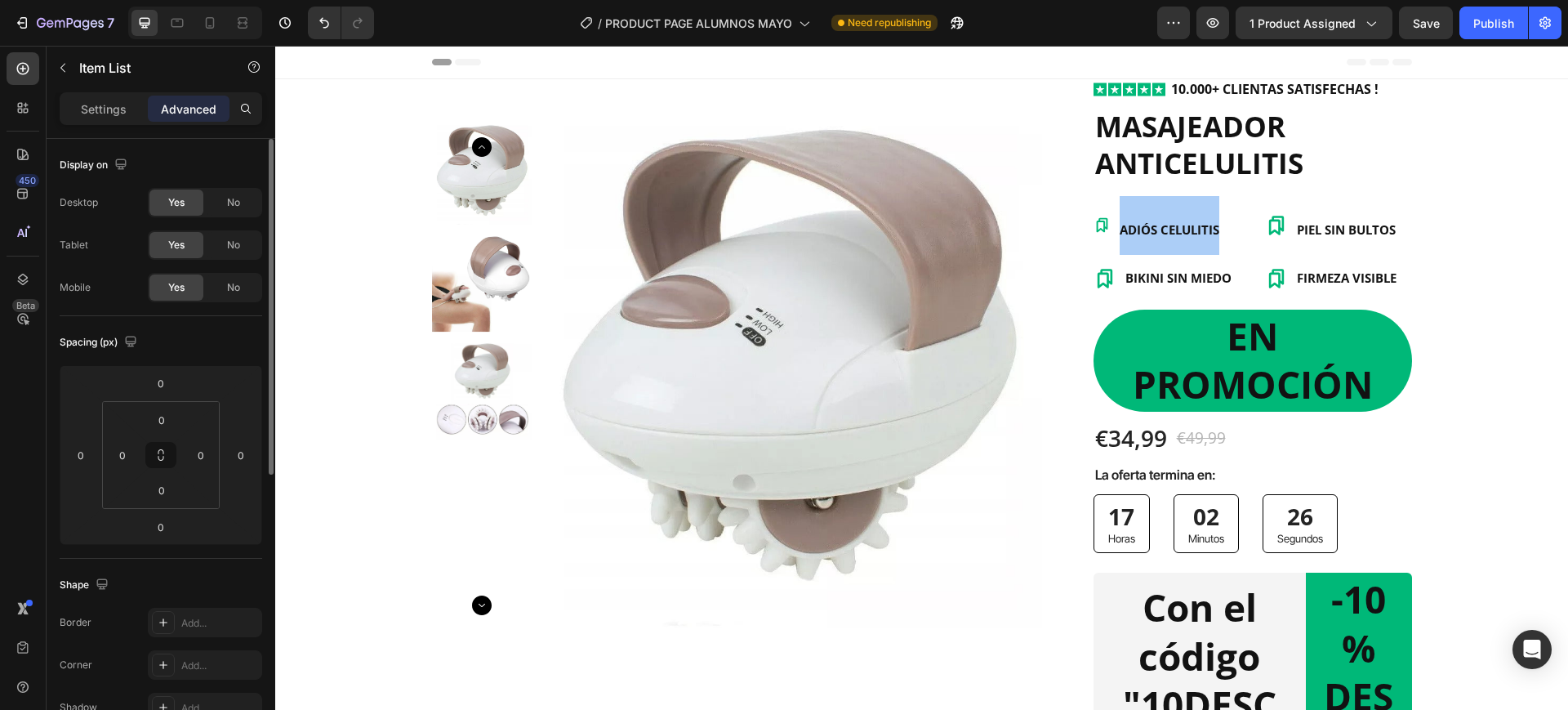
click at [92, 125] on div "Settings Advanced" at bounding box center [161, 109] width 203 height 33
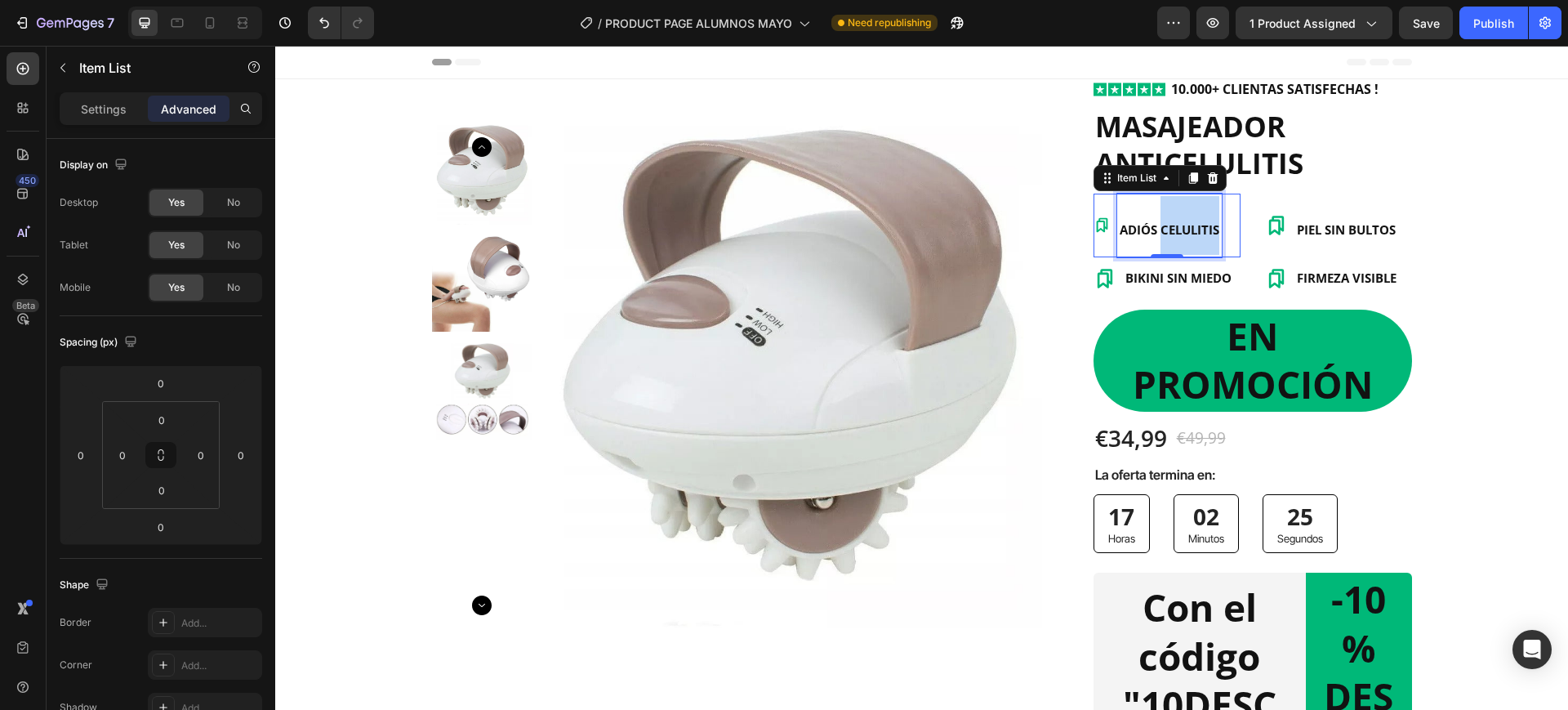
click at [1163, 238] on p "ADIÓS CELULITIS" at bounding box center [1170, 225] width 100 height 59
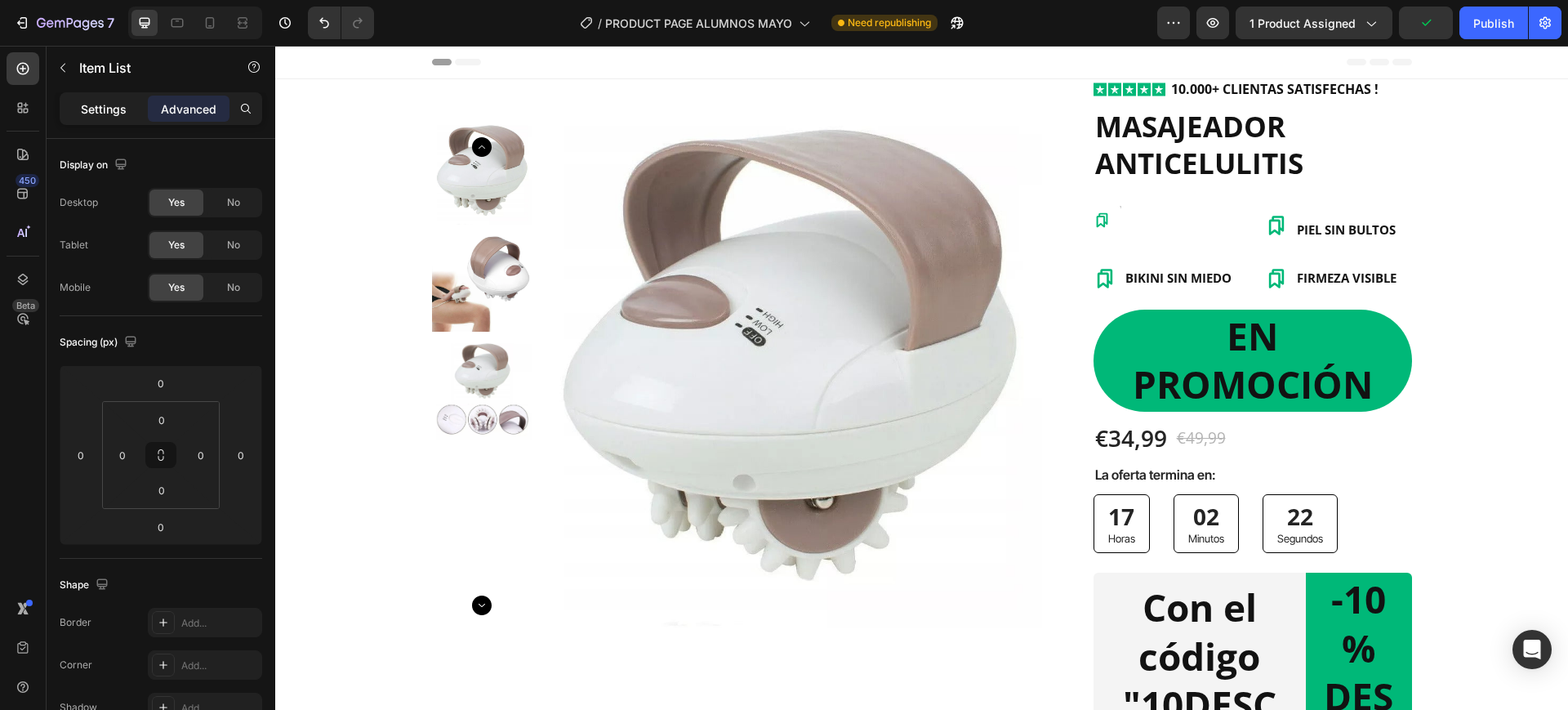
click at [79, 109] on div "Settings" at bounding box center [104, 108] width 82 height 26
type input "8"
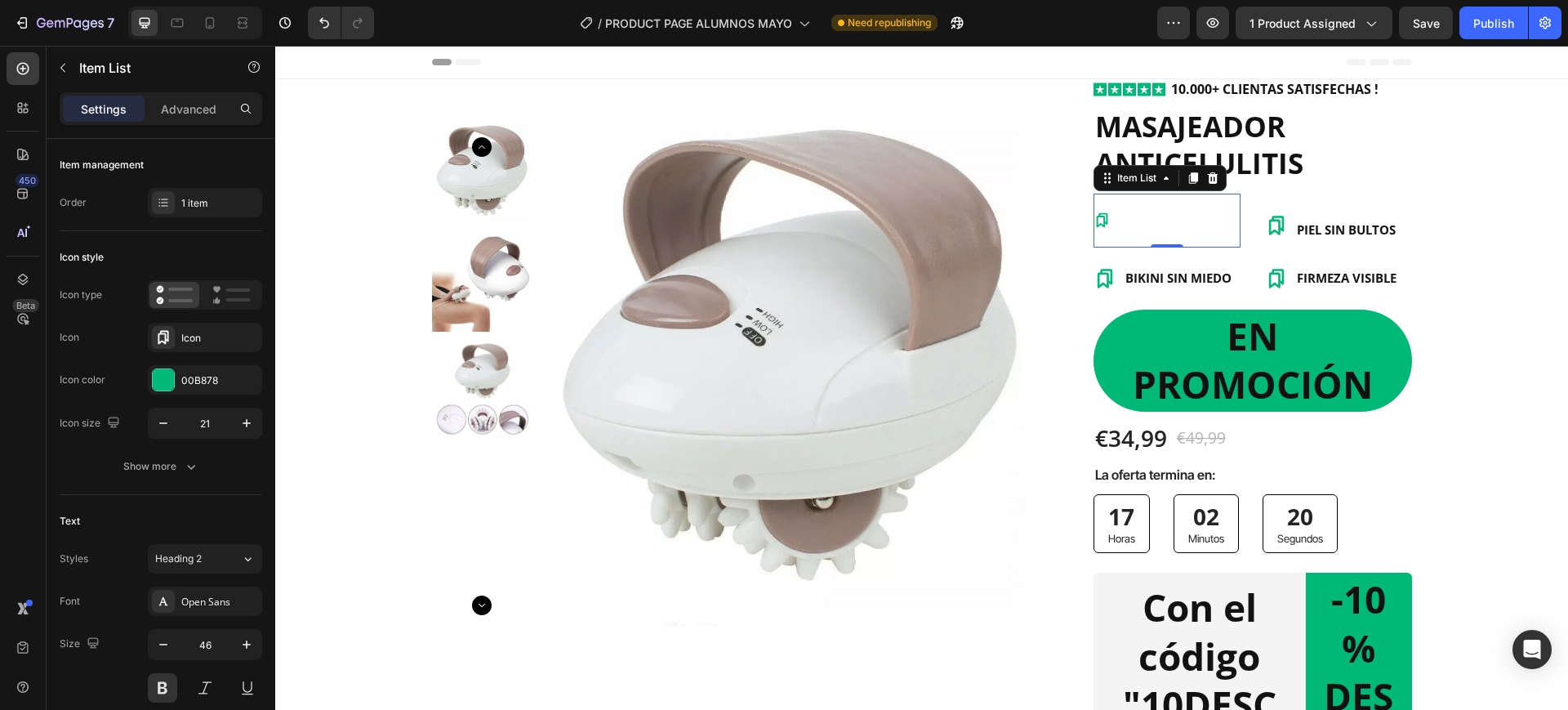
click at [1184, 213] on div at bounding box center [1167, 220] width 147 height 54
click at [1155, 222] on div at bounding box center [1167, 220] width 147 height 54
click at [1135, 218] on div at bounding box center [1167, 220] width 147 height 54
click at [1098, 224] on icon at bounding box center [1102, 220] width 17 height 17
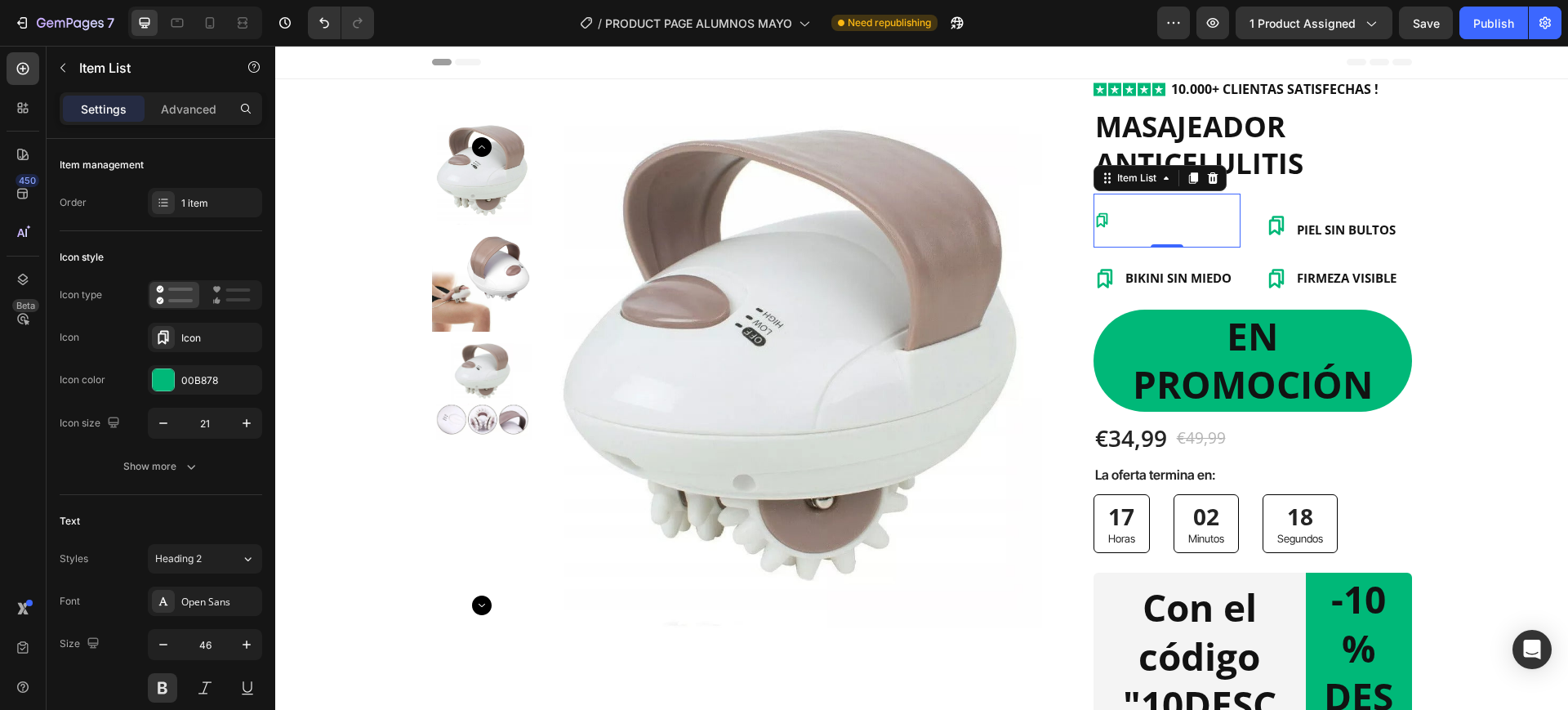
click at [1123, 221] on div at bounding box center [1167, 220] width 147 height 54
click at [1143, 228] on div "ç" at bounding box center [1167, 220] width 147 height 54
click at [1125, 224] on p "ç" at bounding box center [1130, 221] width 20 height 49
click at [1142, 224] on div "ad" at bounding box center [1143, 220] width 52 height 54
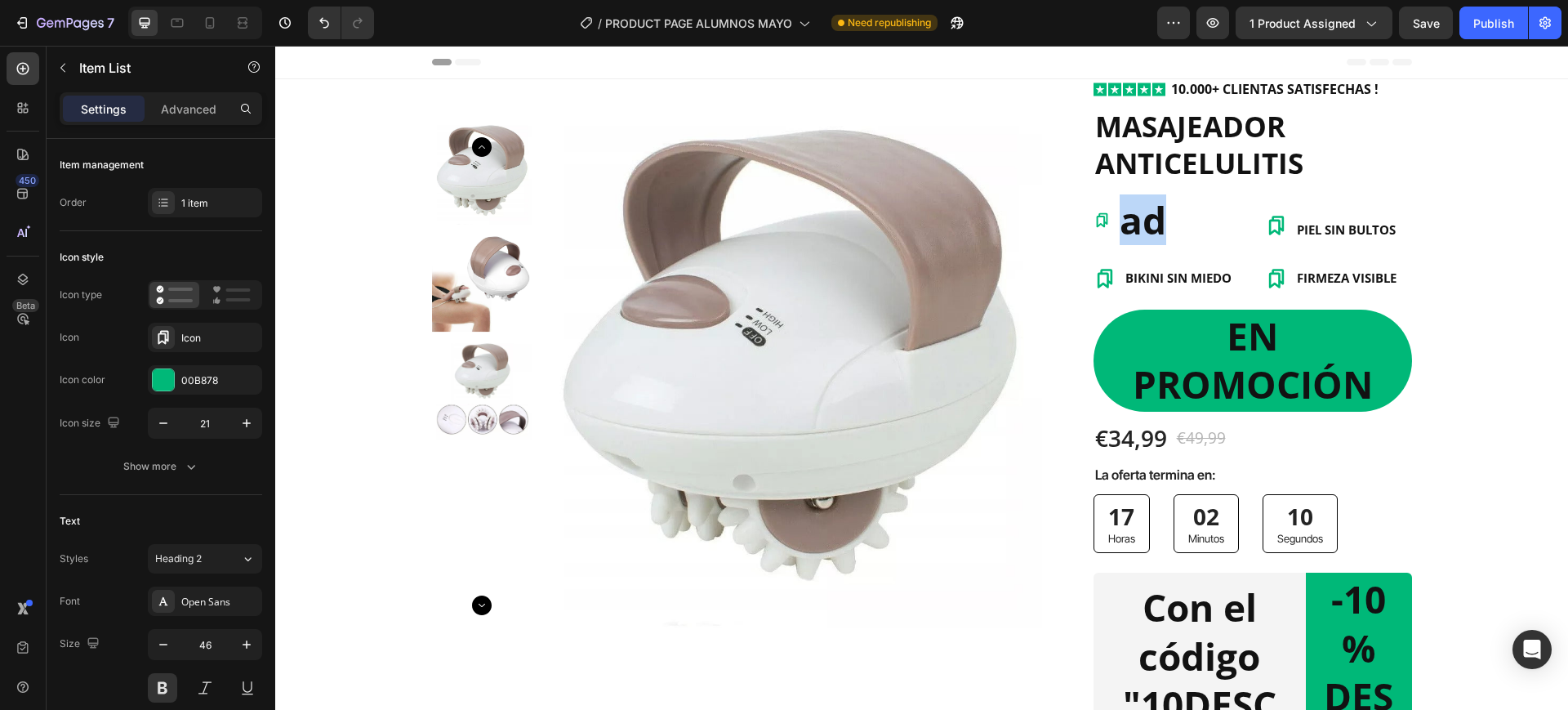
click at [1142, 223] on p "ad" at bounding box center [1143, 221] width 46 height 49
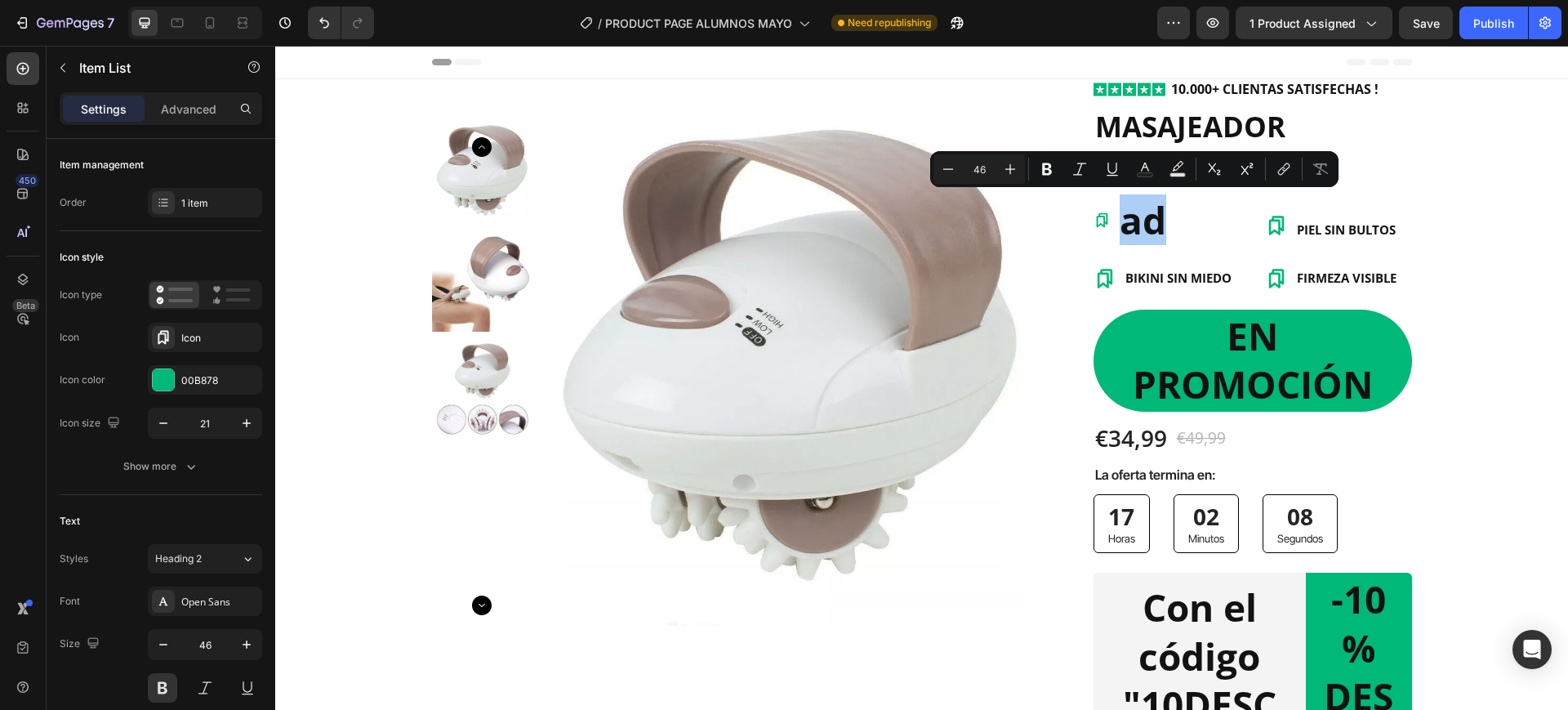
click at [974, 165] on input "46" at bounding box center [979, 169] width 33 height 20
type input "16"
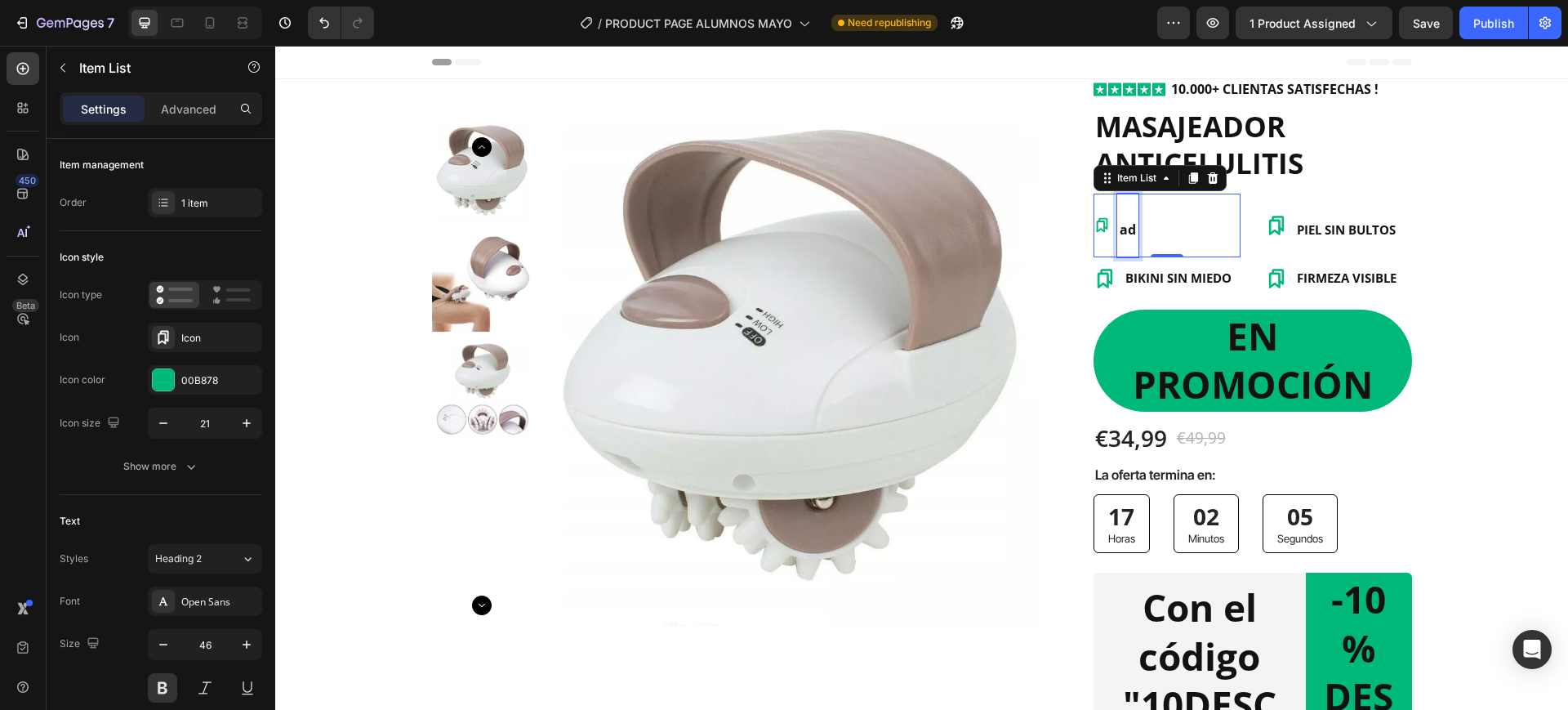
click at [1123, 231] on span "ad" at bounding box center [1128, 230] width 16 height 18
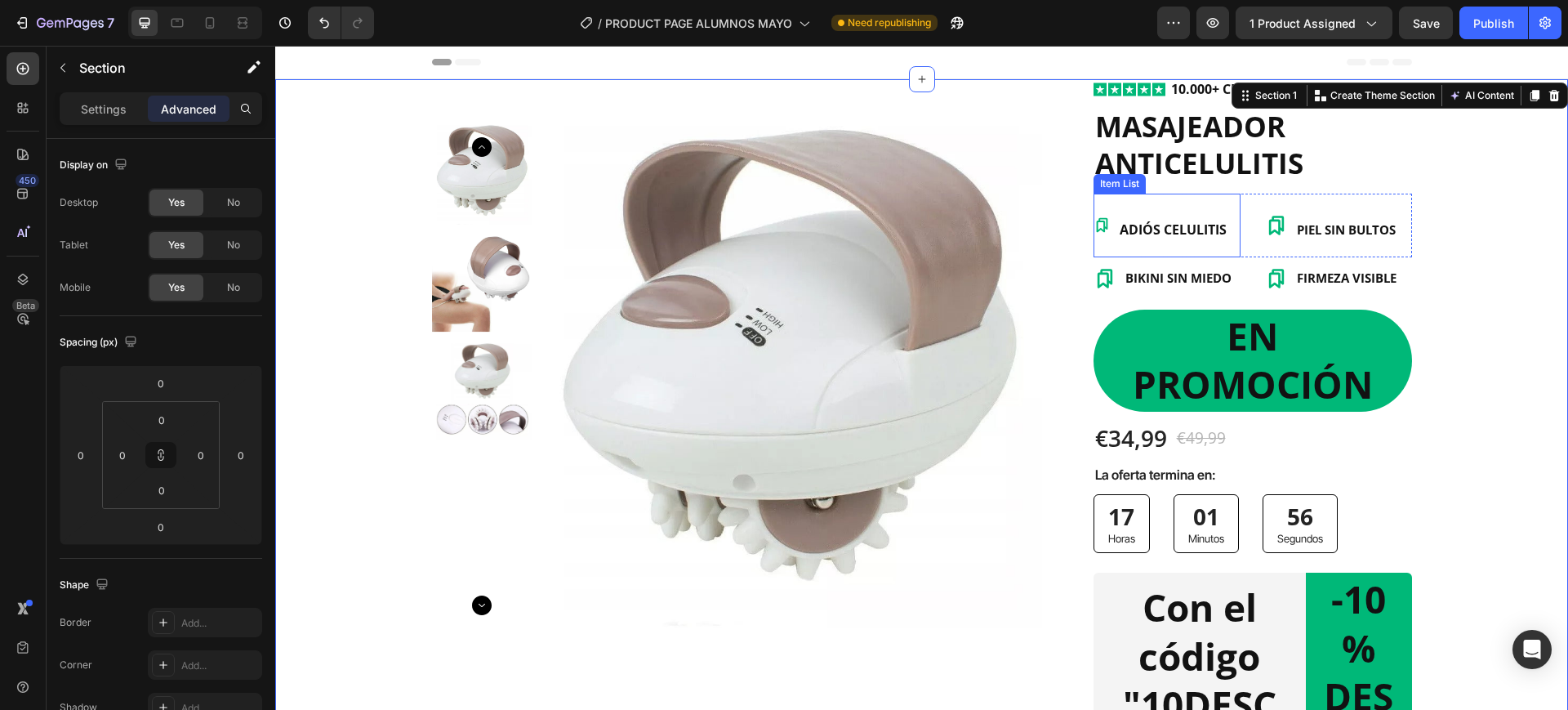
click at [1199, 215] on p "ADIÓS CELULITIS" at bounding box center [1174, 225] width 107 height 59
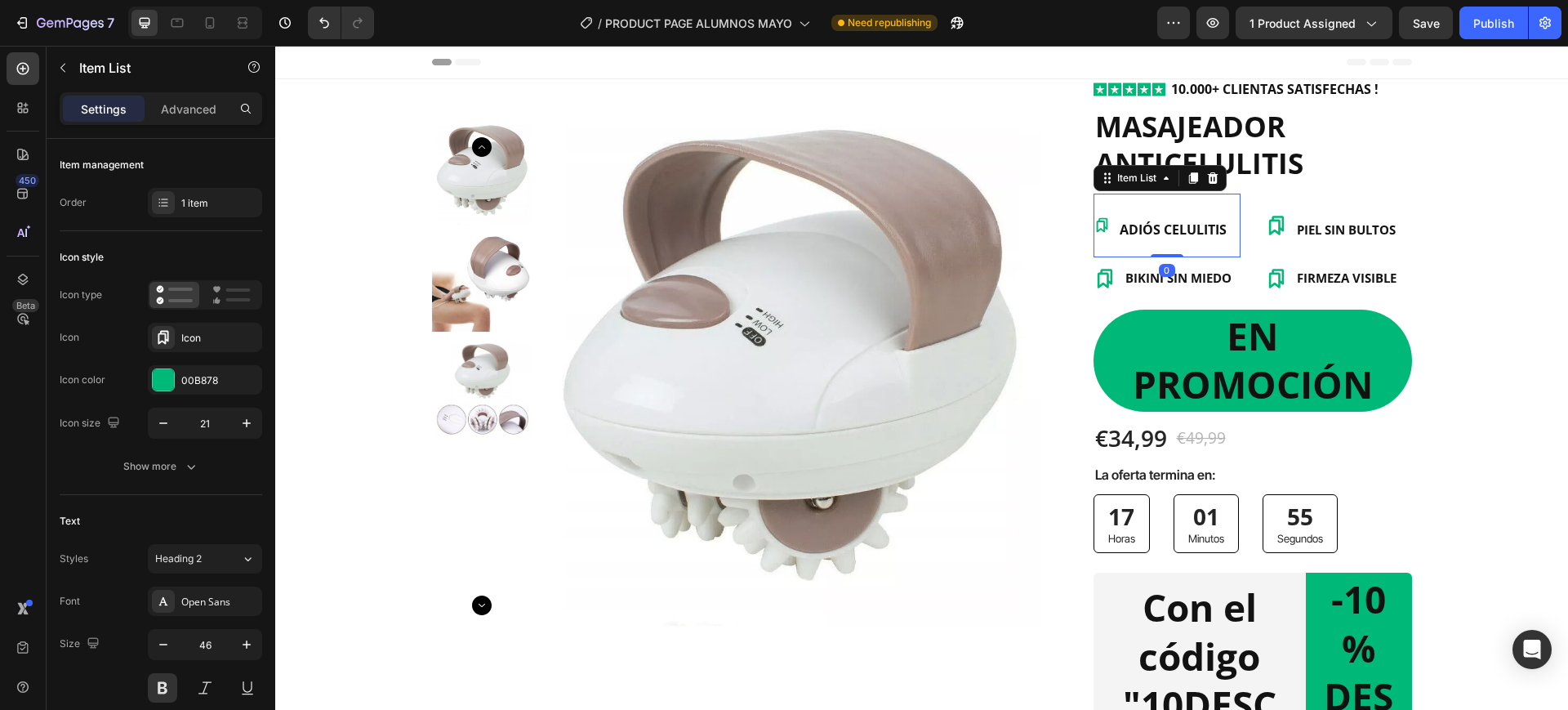
click at [158, 123] on div "Settings Advanced" at bounding box center [161, 109] width 203 height 33
click at [183, 108] on p "Advanced" at bounding box center [188, 109] width 55 height 17
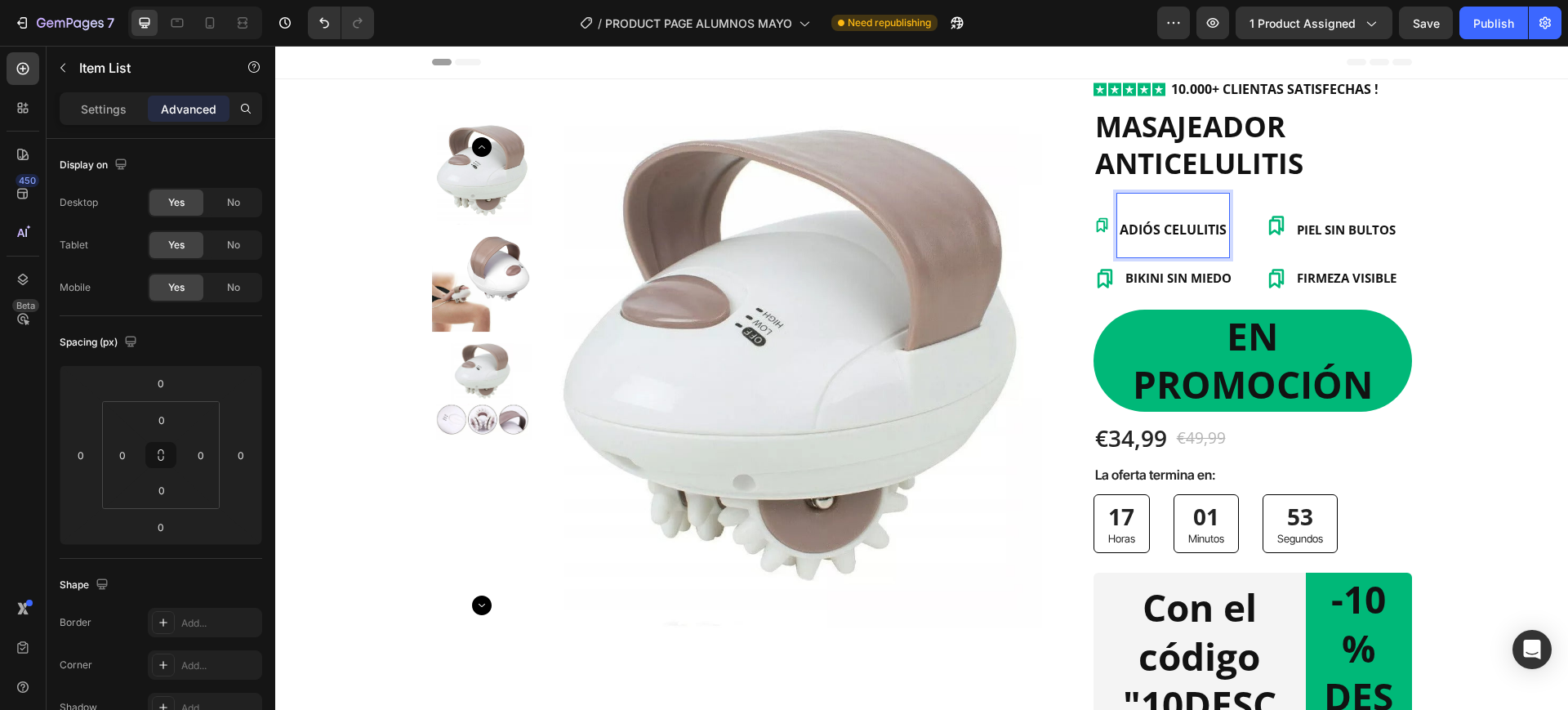
click at [1165, 219] on p "ADIÓS CELULITIS" at bounding box center [1174, 225] width 107 height 59
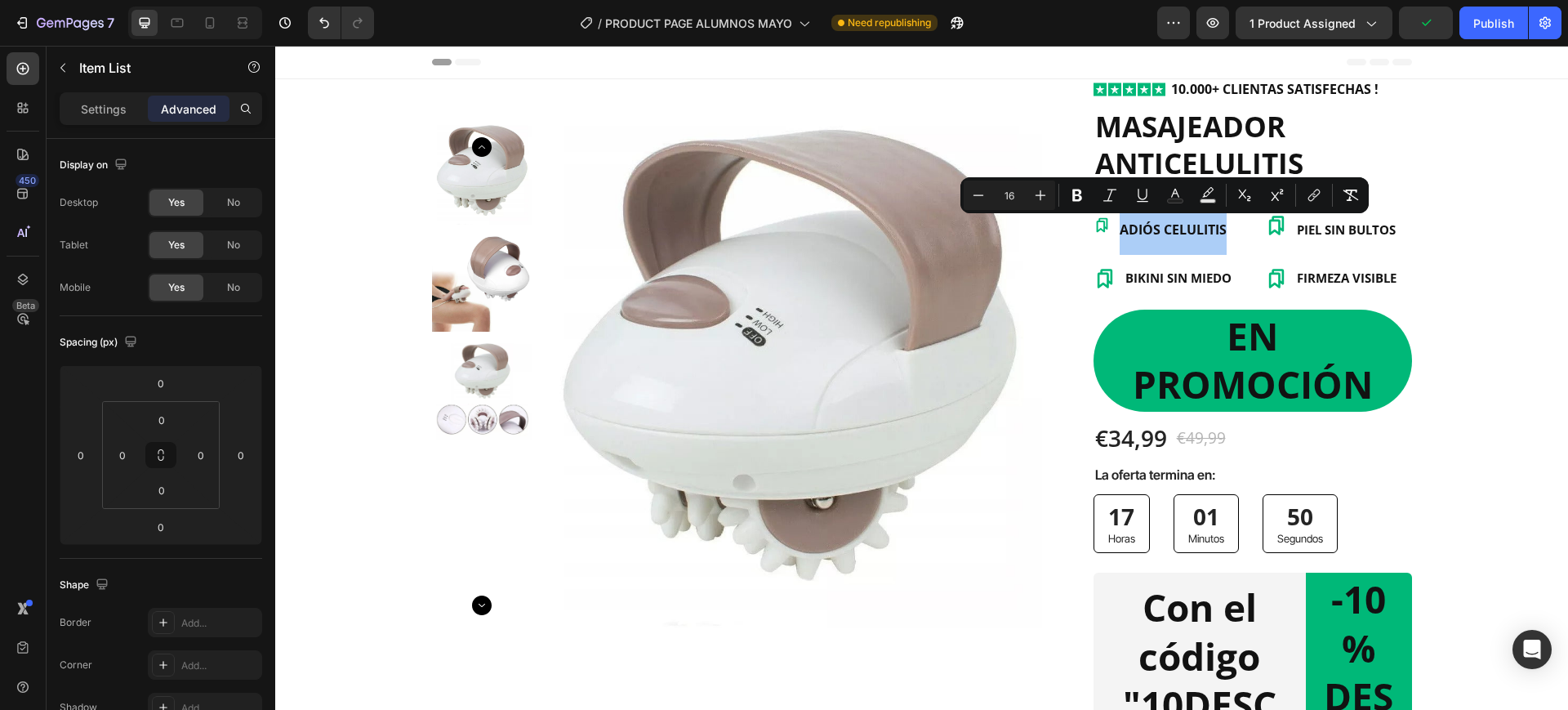
click at [129, 127] on div "Settings Advanced" at bounding box center [161, 115] width 229 height 46
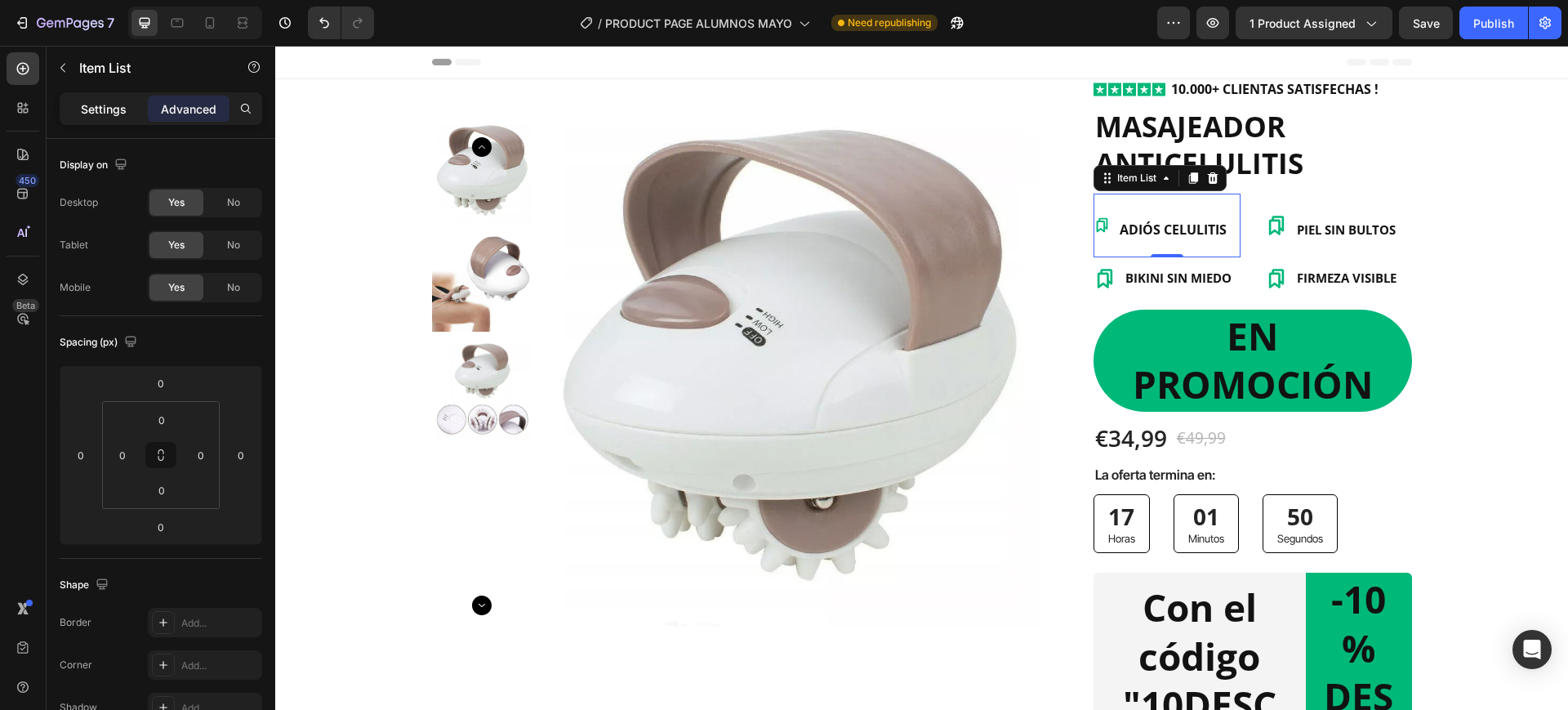
click at [115, 115] on p "Settings" at bounding box center [104, 109] width 45 height 17
type input "8"
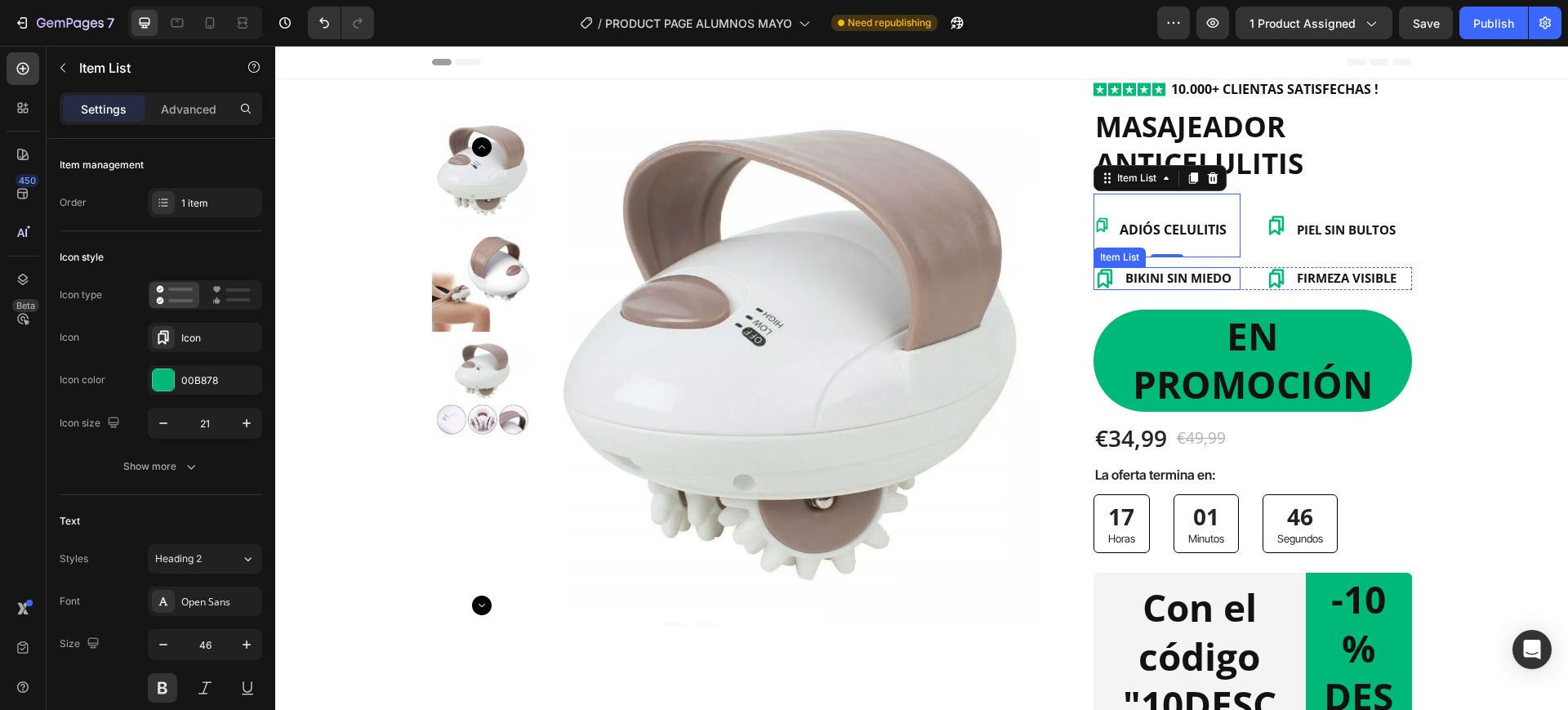
click at [1197, 273] on span "BIKINI SIN MIEDO" at bounding box center [1178, 278] width 106 height 16
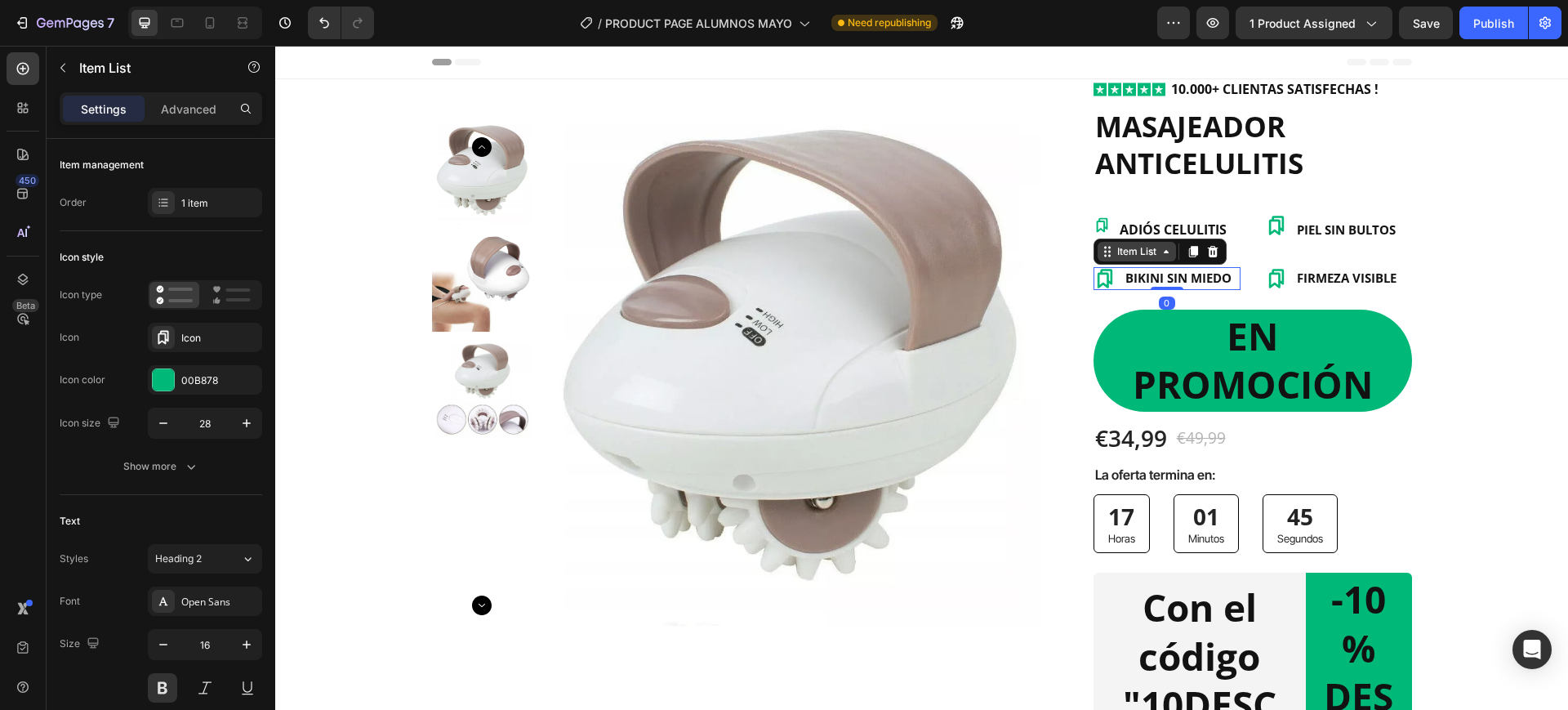
click at [1124, 253] on div "Item List" at bounding box center [1137, 252] width 45 height 15
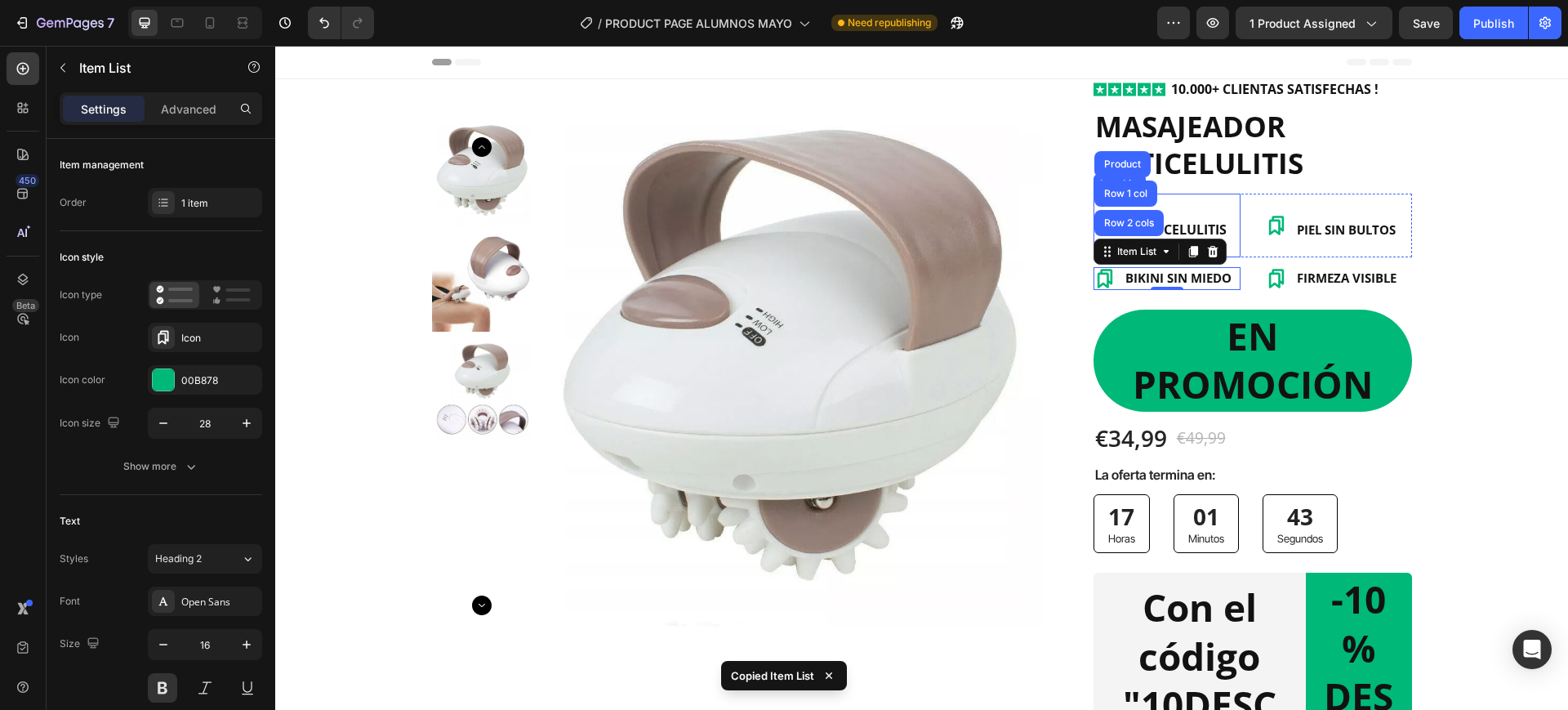
click at [1203, 223] on span "ADIÓS CELULITIS" at bounding box center [1174, 230] width 107 height 18
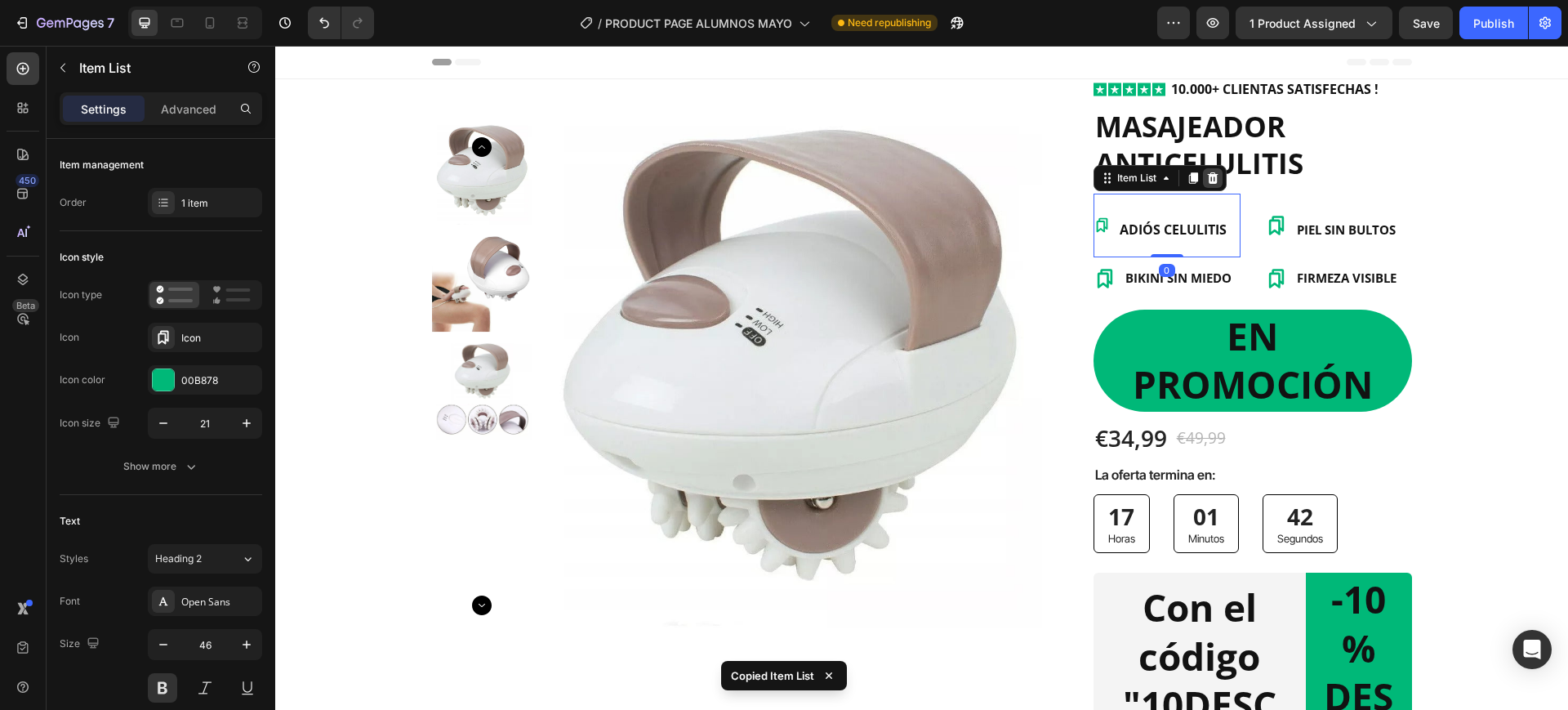
click at [1207, 181] on icon at bounding box center [1213, 178] width 11 height 12
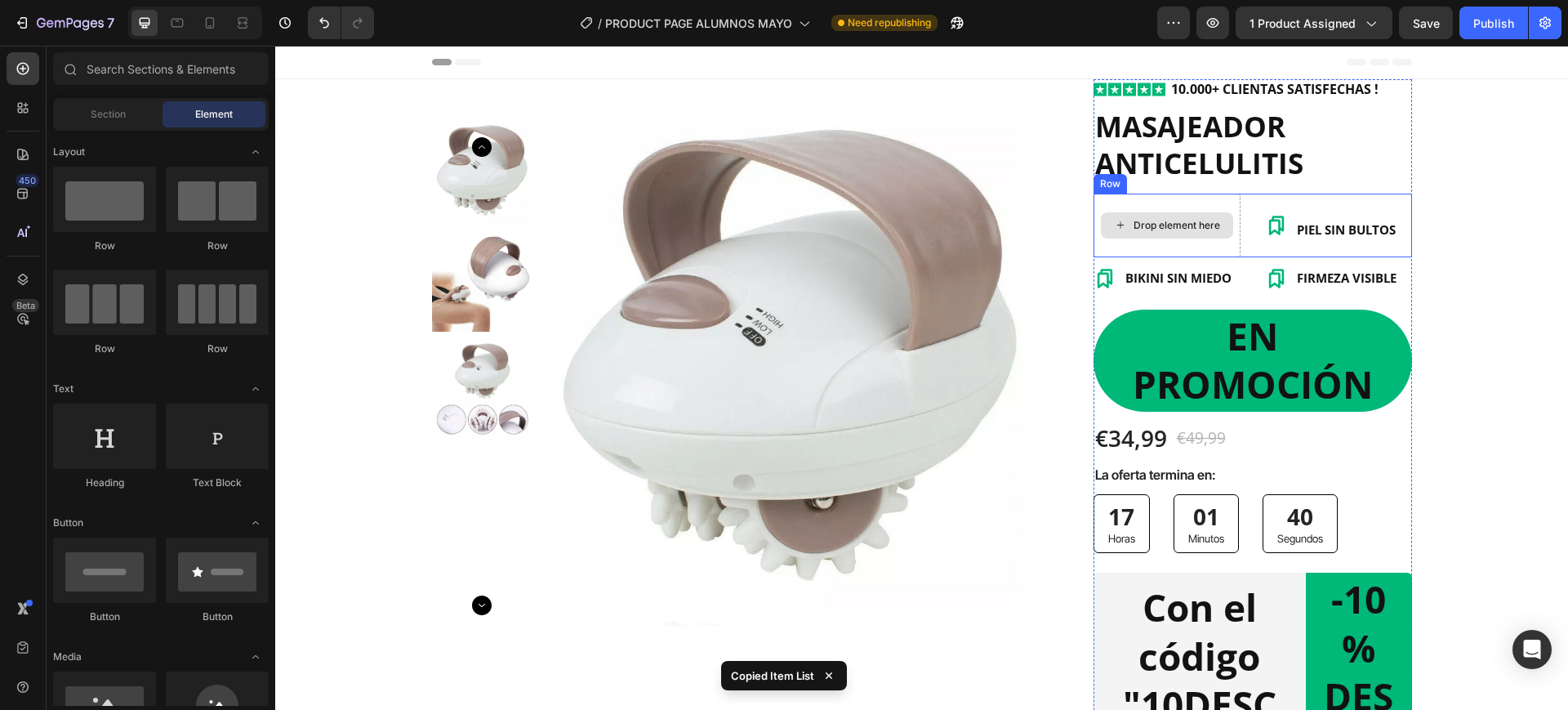
click at [1177, 205] on div "Drop element here" at bounding box center [1167, 225] width 147 height 64
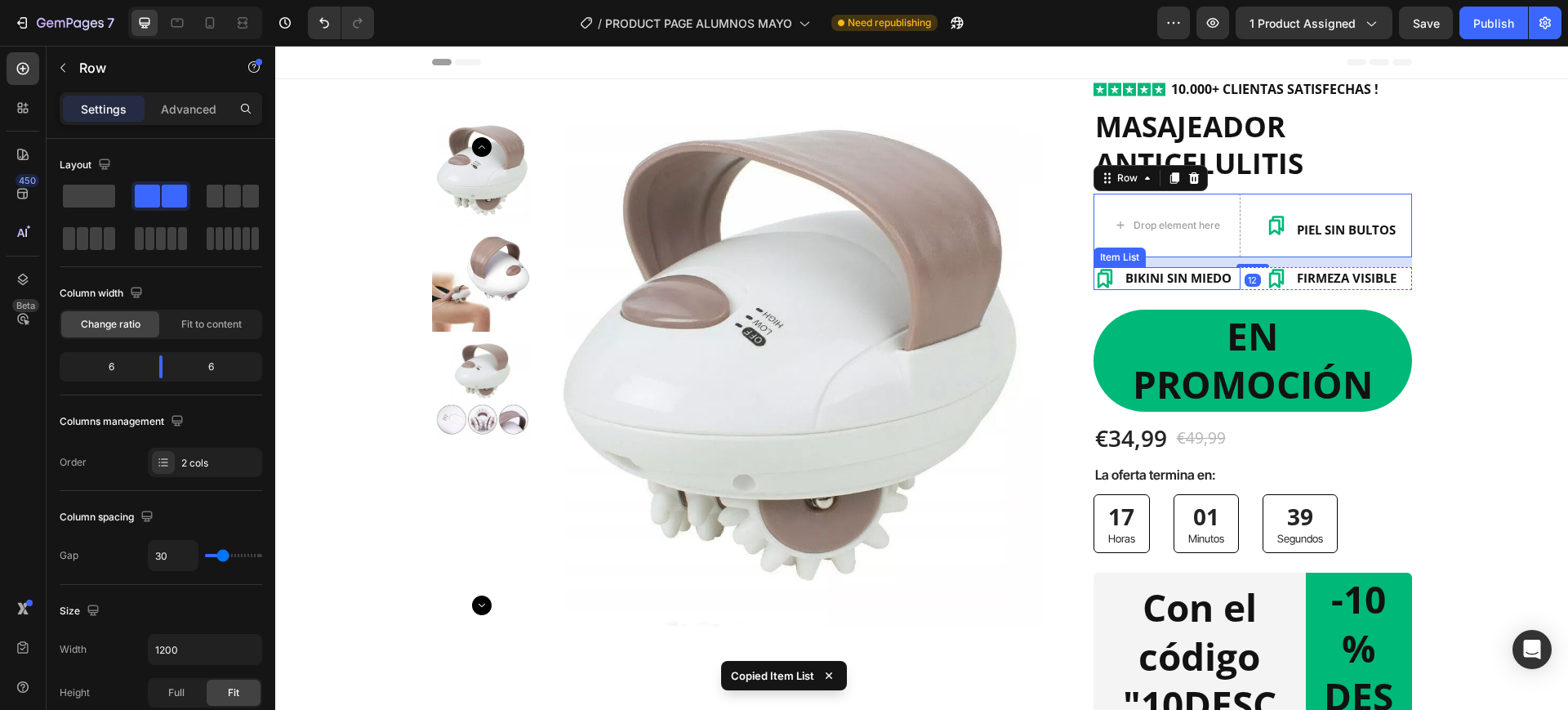
click at [1174, 288] on div "BIKINI SIN MIEDO" at bounding box center [1178, 278] width 111 height 22
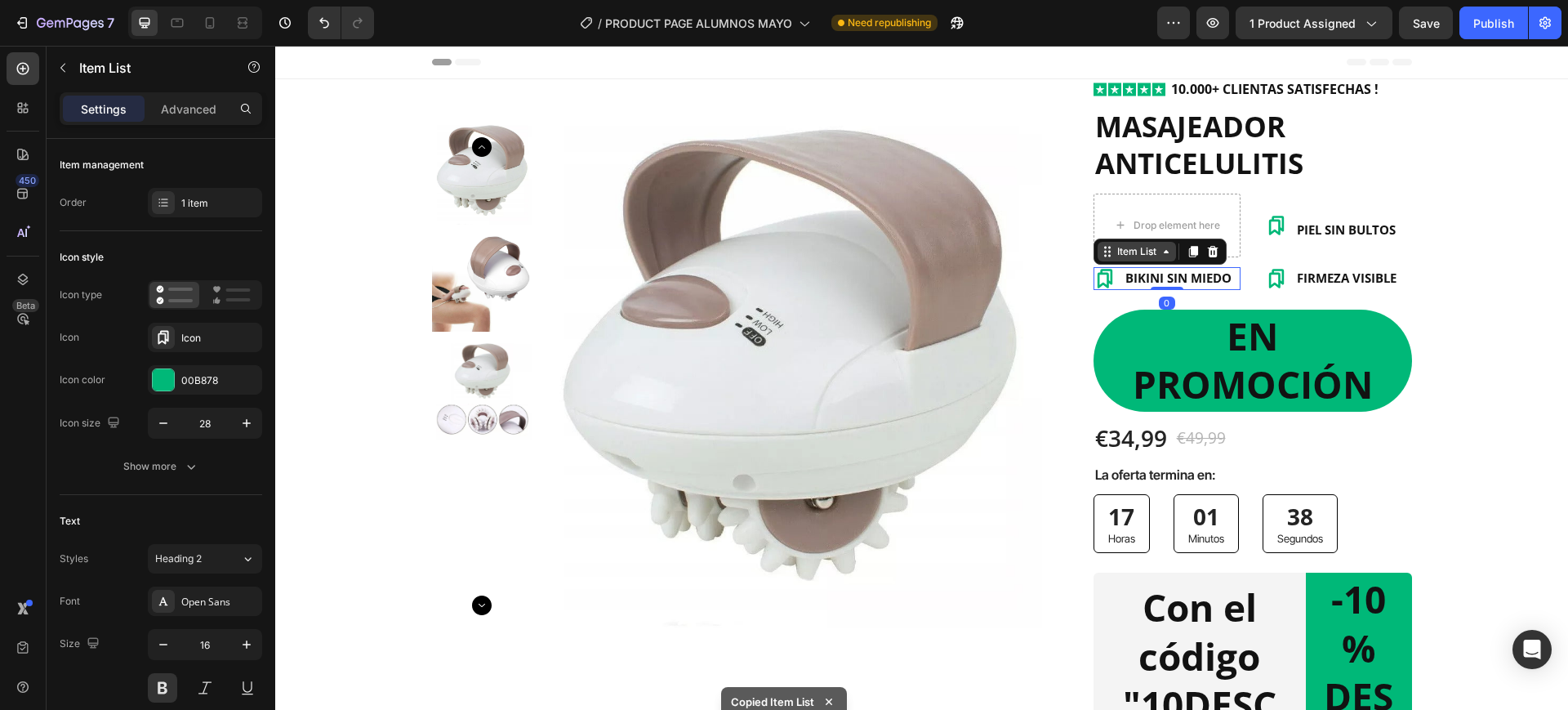
click at [1150, 257] on div "Item List" at bounding box center [1137, 252] width 45 height 15
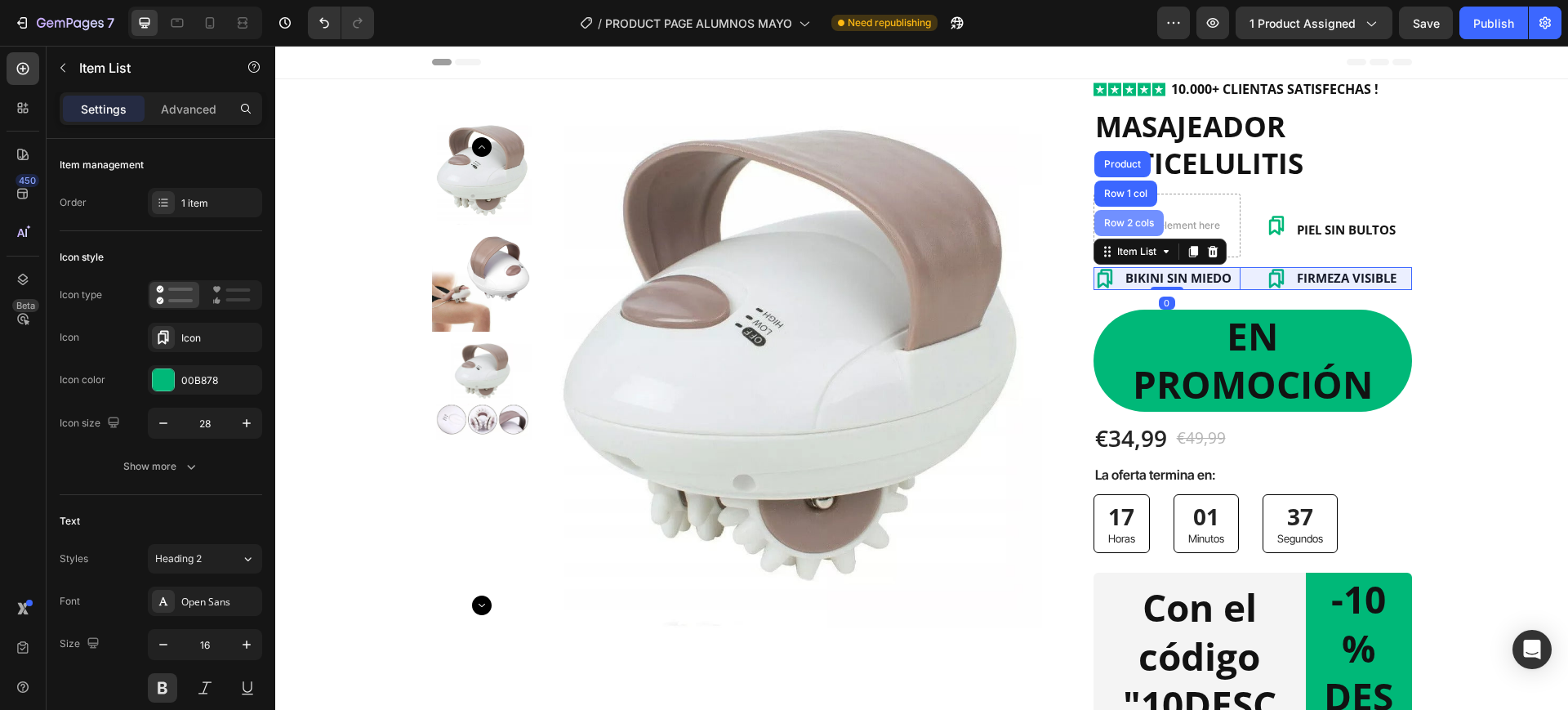
click at [1136, 224] on div "Row 2 cols" at bounding box center [1129, 223] width 56 height 10
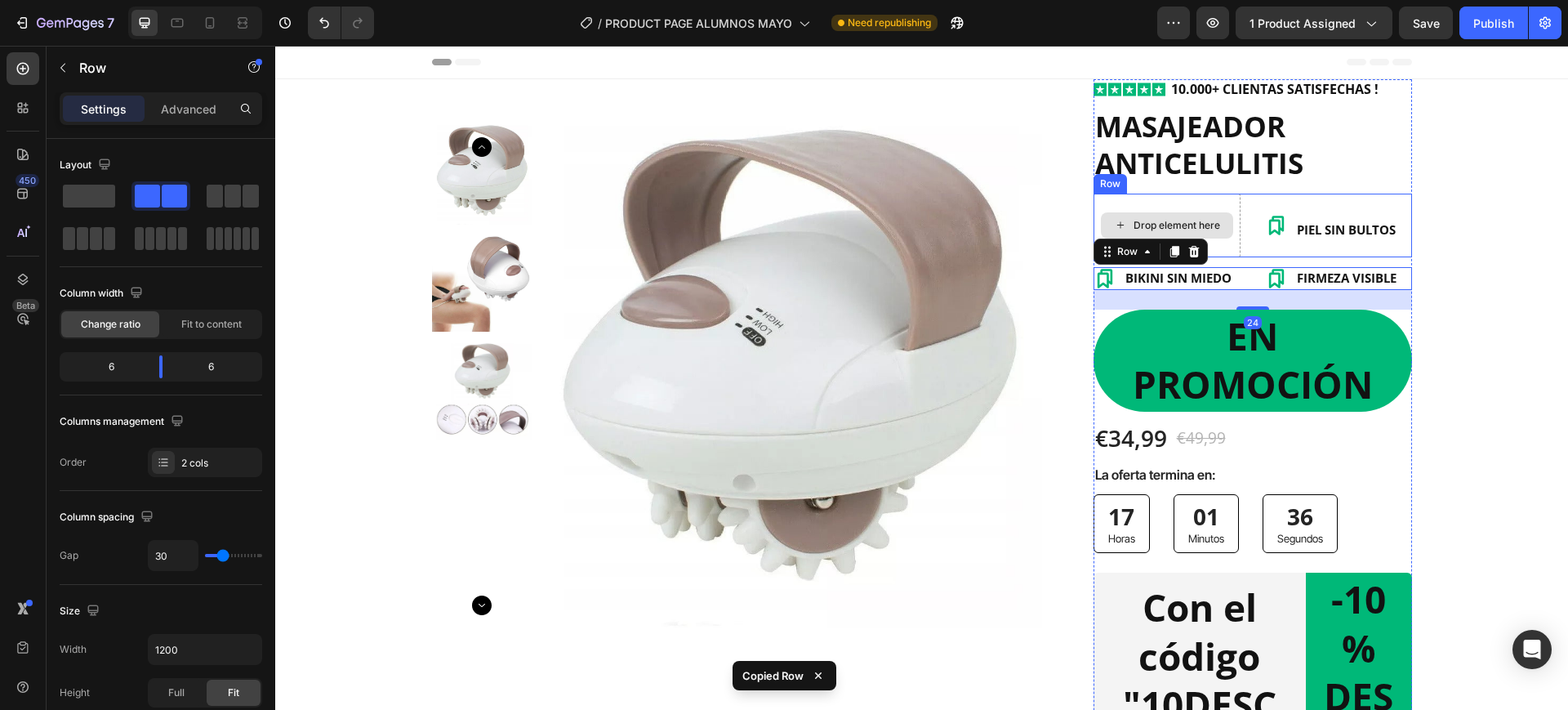
click at [1195, 201] on div "Drop element here" at bounding box center [1167, 225] width 147 height 64
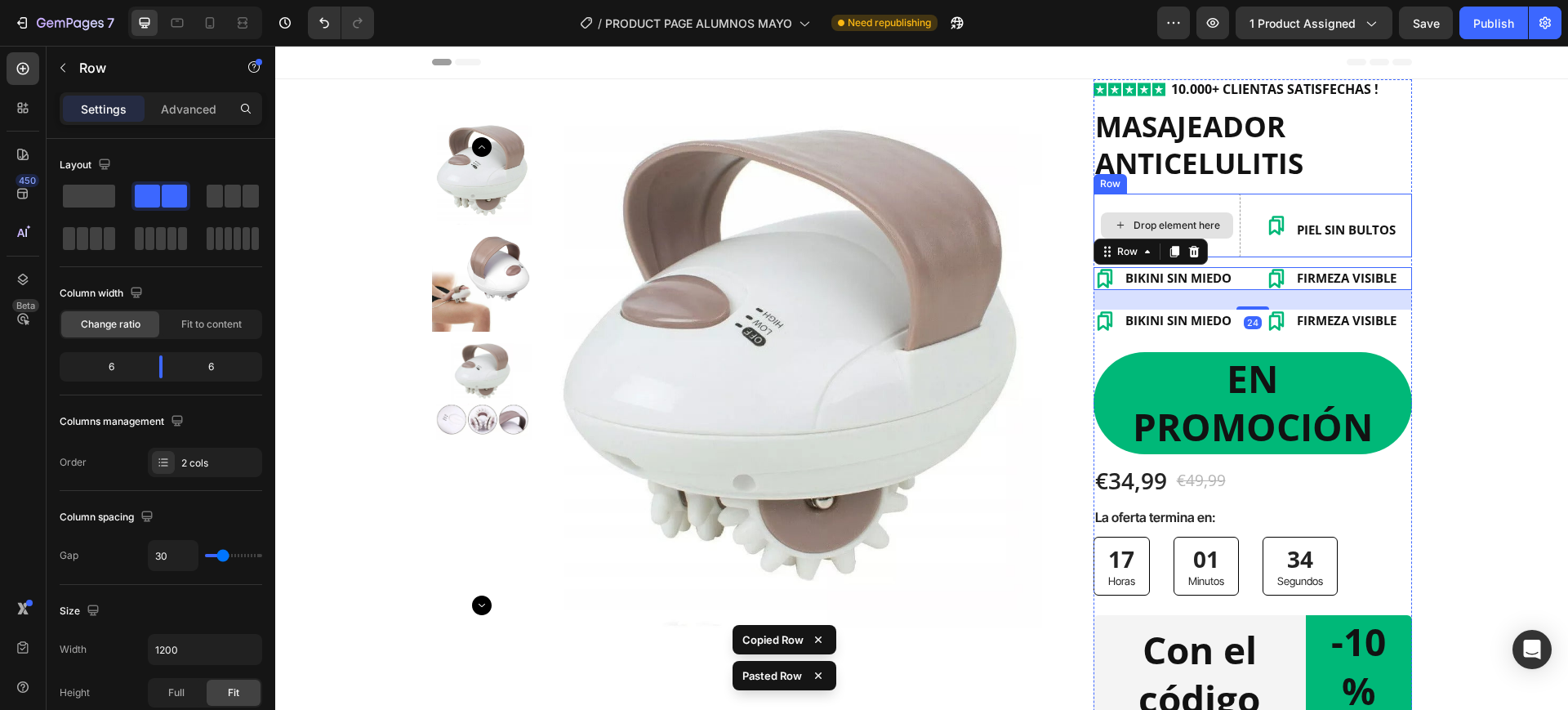
click at [1221, 206] on div "Drop element here" at bounding box center [1167, 225] width 147 height 64
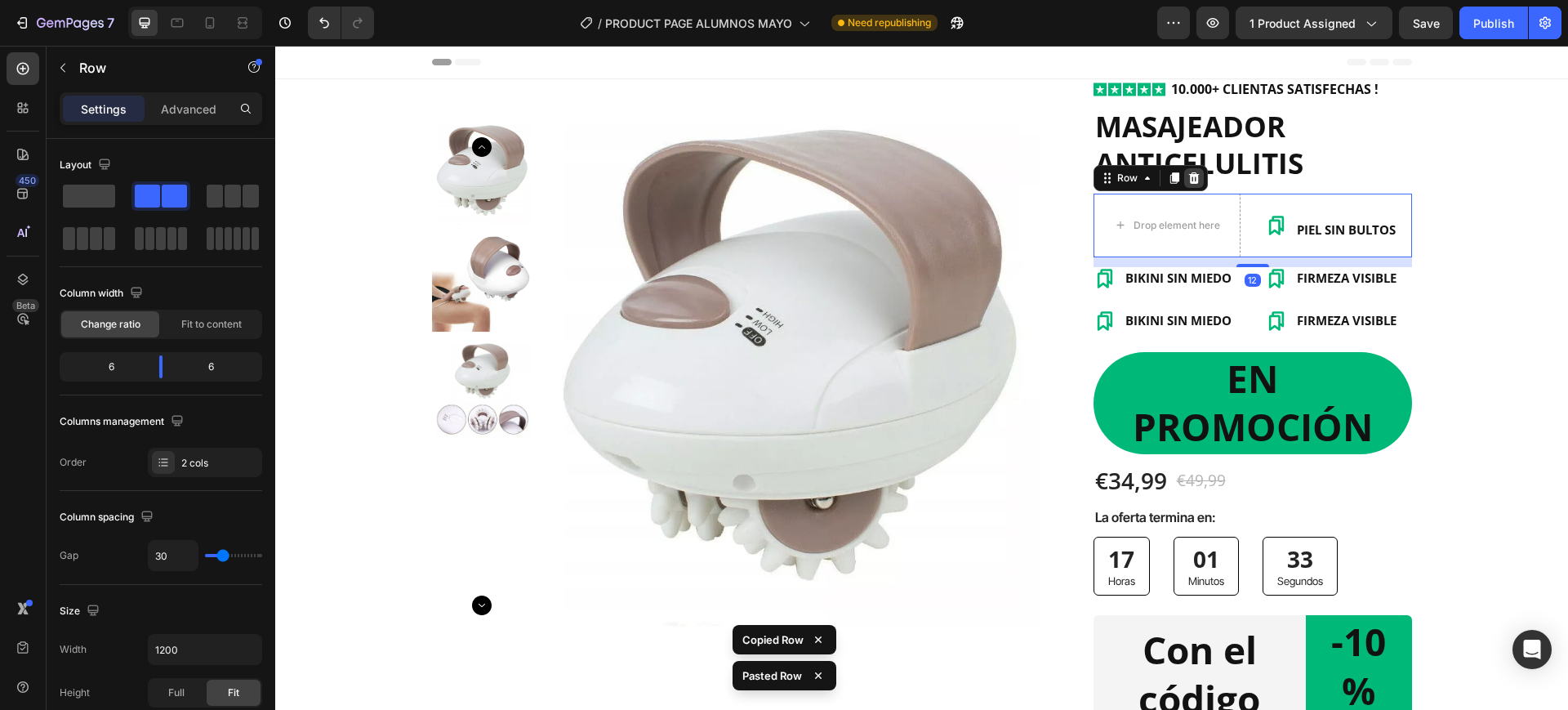
click at [1187, 184] on icon at bounding box center [1193, 178] width 13 height 13
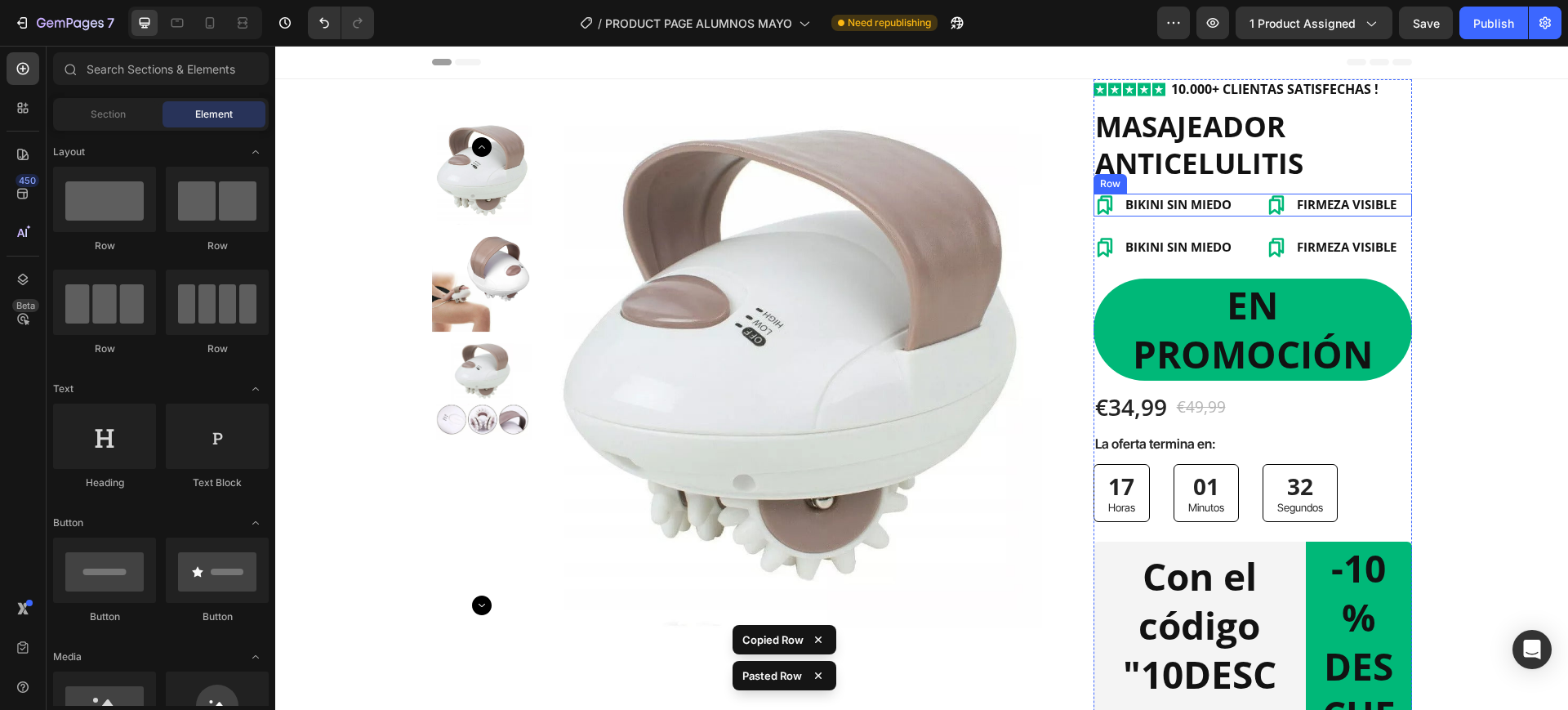
click at [1233, 196] on div "BIKINI SIN MIEDO Item List FIRMEZA VISIBLE Item List Row" at bounding box center [1253, 205] width 318 height 23
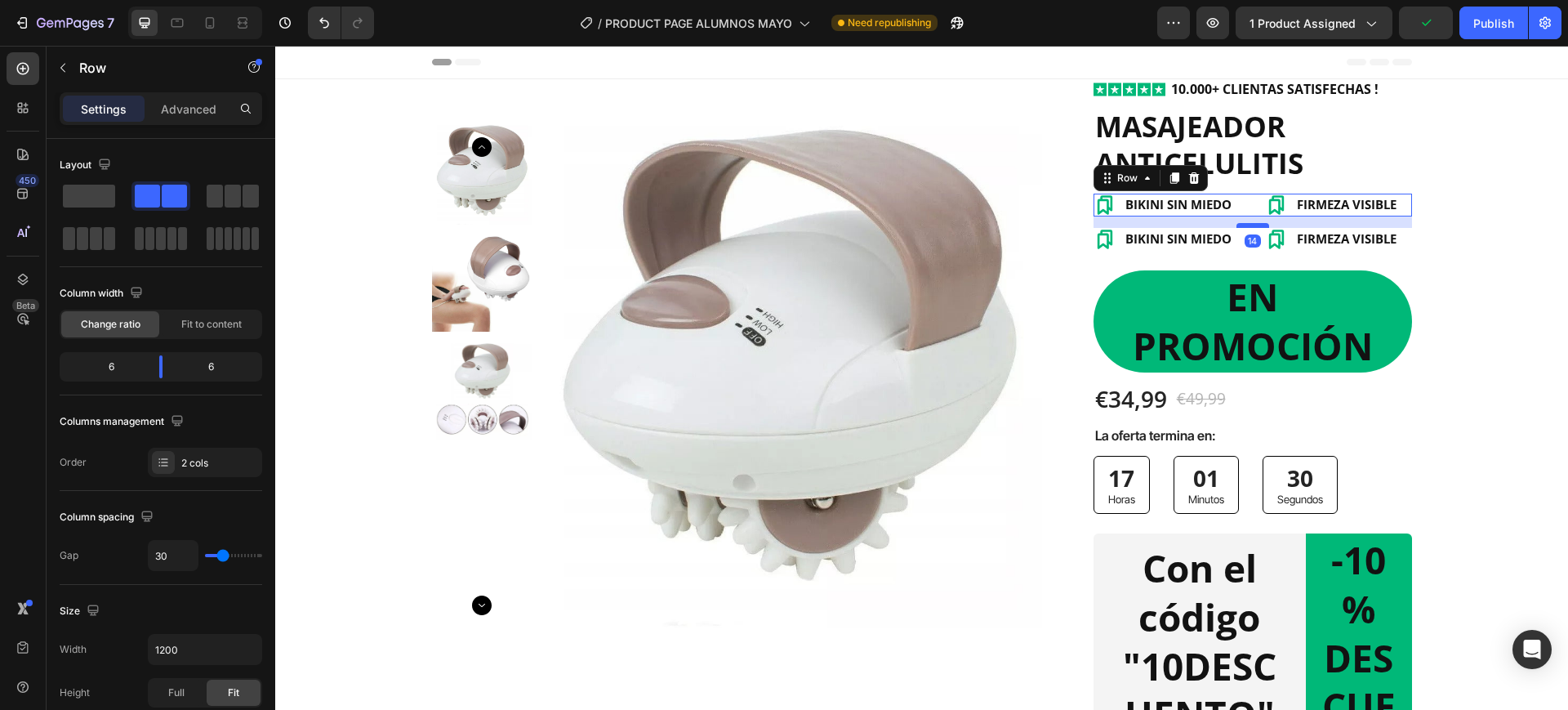
click at [1243, 216] on div "14" at bounding box center [1253, 216] width 318 height 0
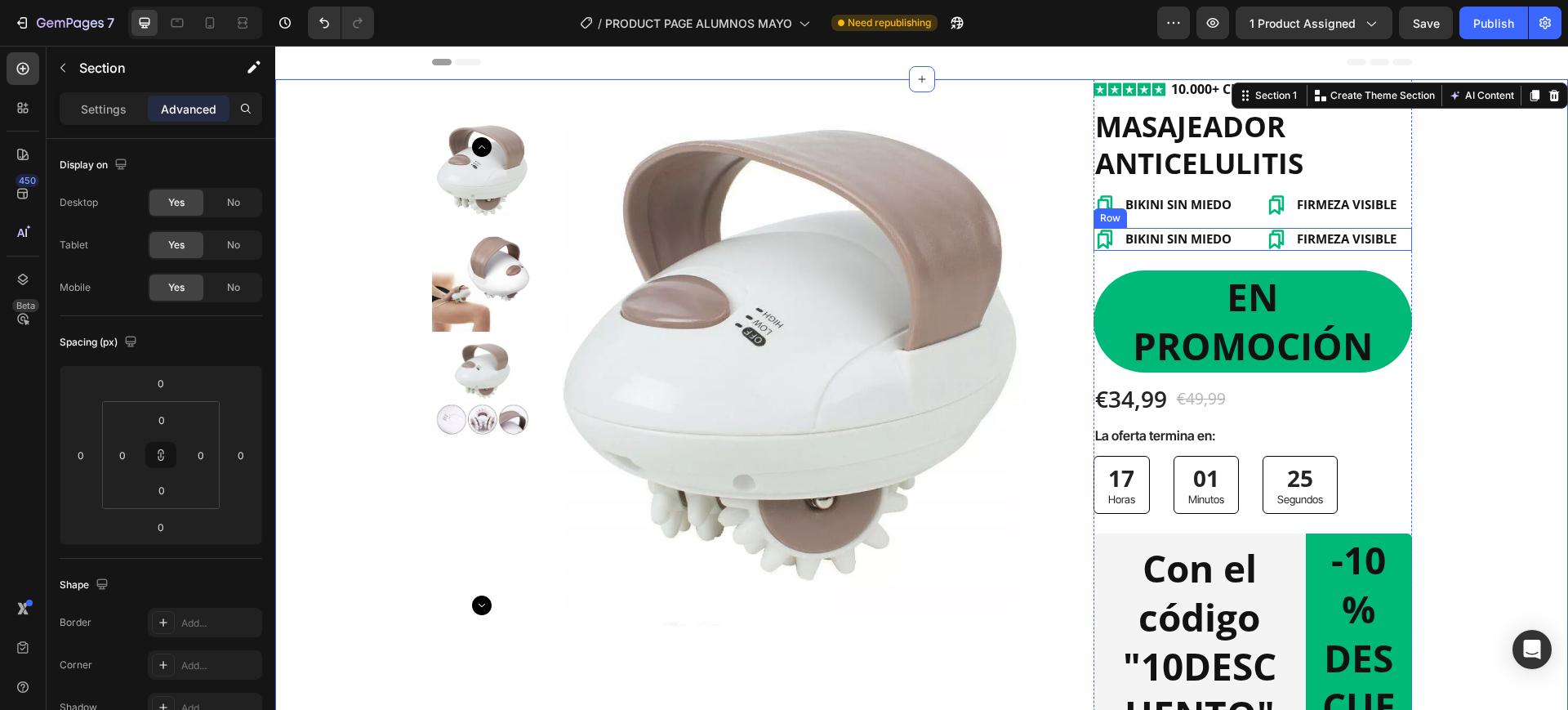
click at [1243, 222] on div "Icon Icon Icon Icon Icon Icon List 10.000+ CLIENTAS SATISFECHAS ! Text Block Ro…" at bounding box center [1253, 663] width 318 height 1167
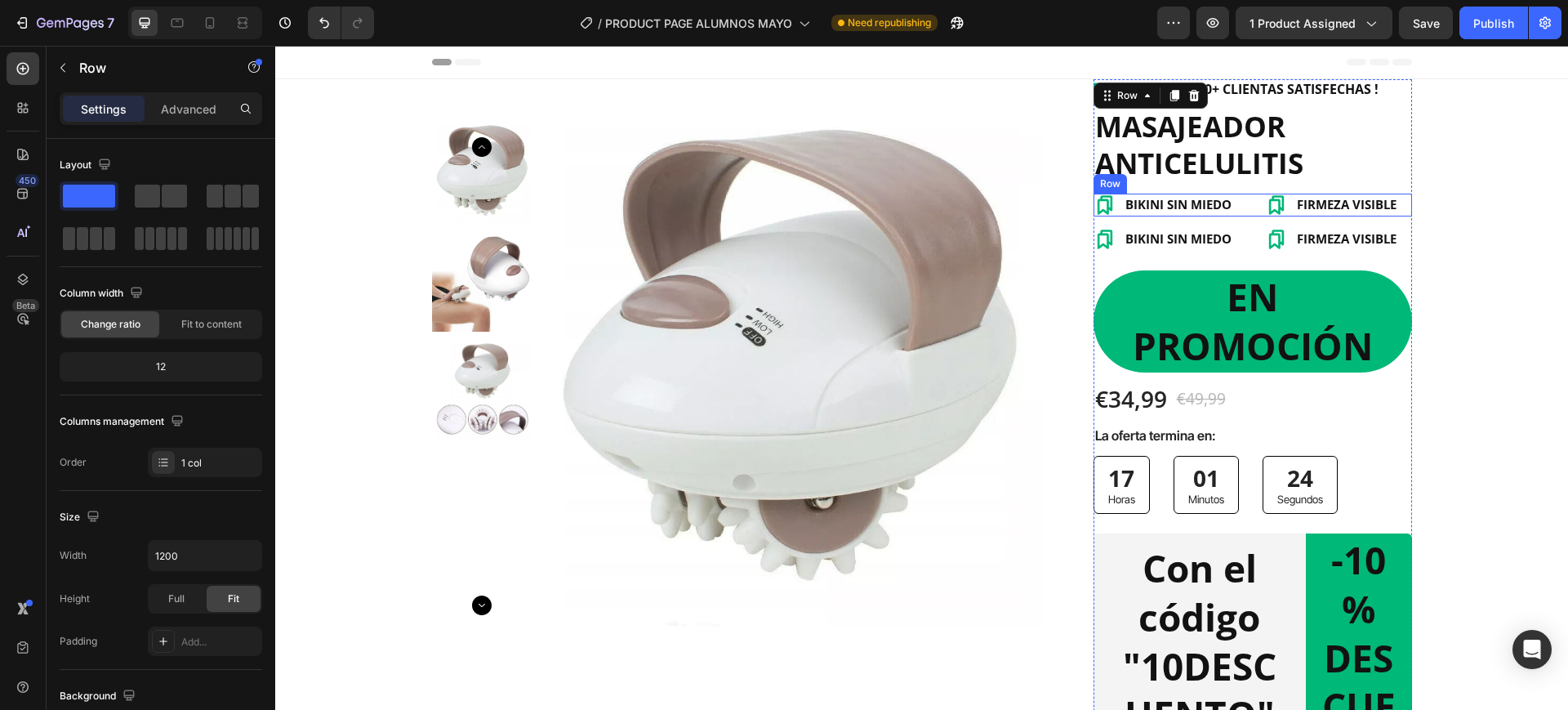
click at [1206, 210] on span "BIKINI SIN MIEDO" at bounding box center [1178, 205] width 106 height 16
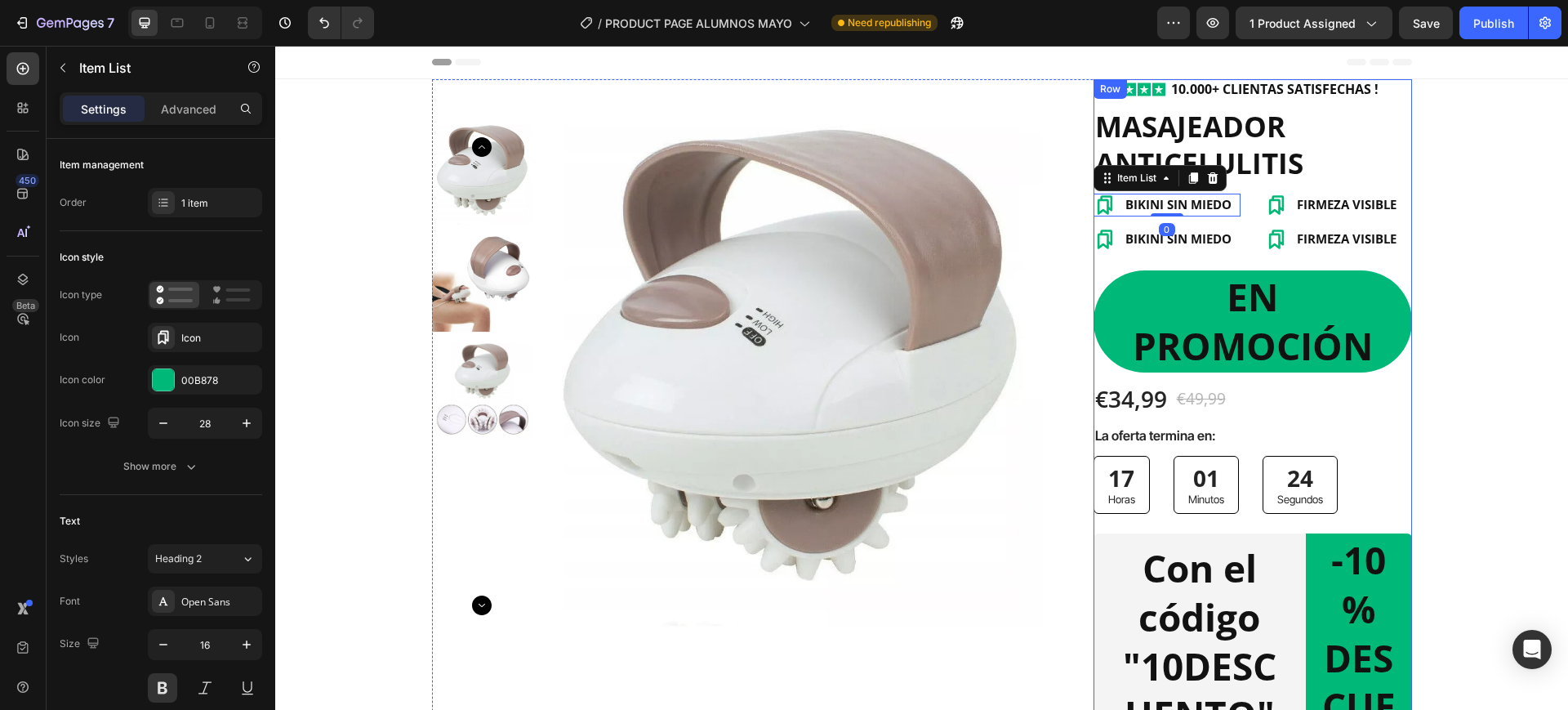
click at [1223, 224] on div "Icon Icon Icon Icon Icon Icon List 10.000+ CLIENTAS SATISFECHAS ! Text Block Ro…" at bounding box center [1253, 663] width 318 height 1167
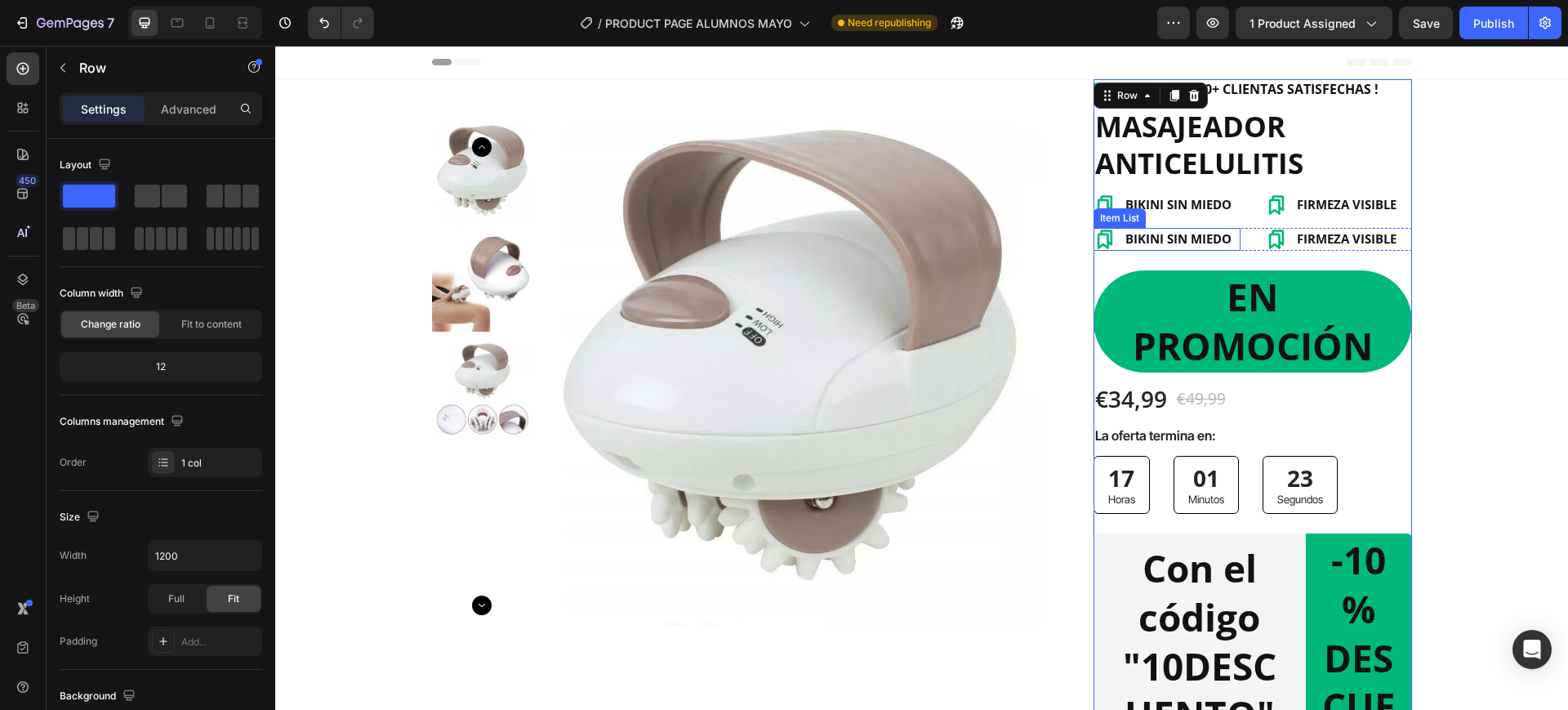
click at [1182, 228] on div "BIKINI SIN MIEDO" at bounding box center [1178, 239] width 111 height 22
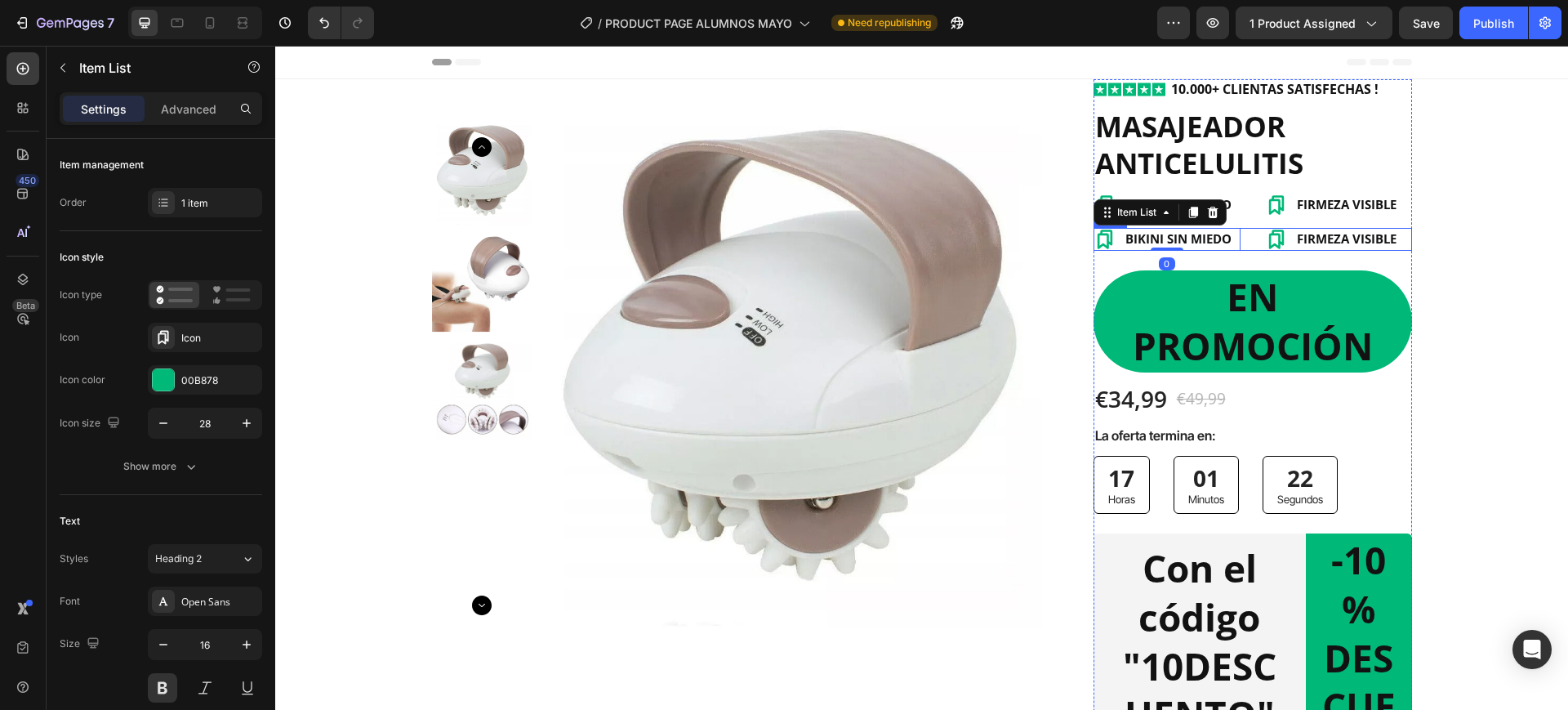
click at [1237, 229] on div "BIKINI SIN MIEDO Item List 0 FIRMEZA VISIBLE Item List Row" at bounding box center [1253, 239] width 318 height 23
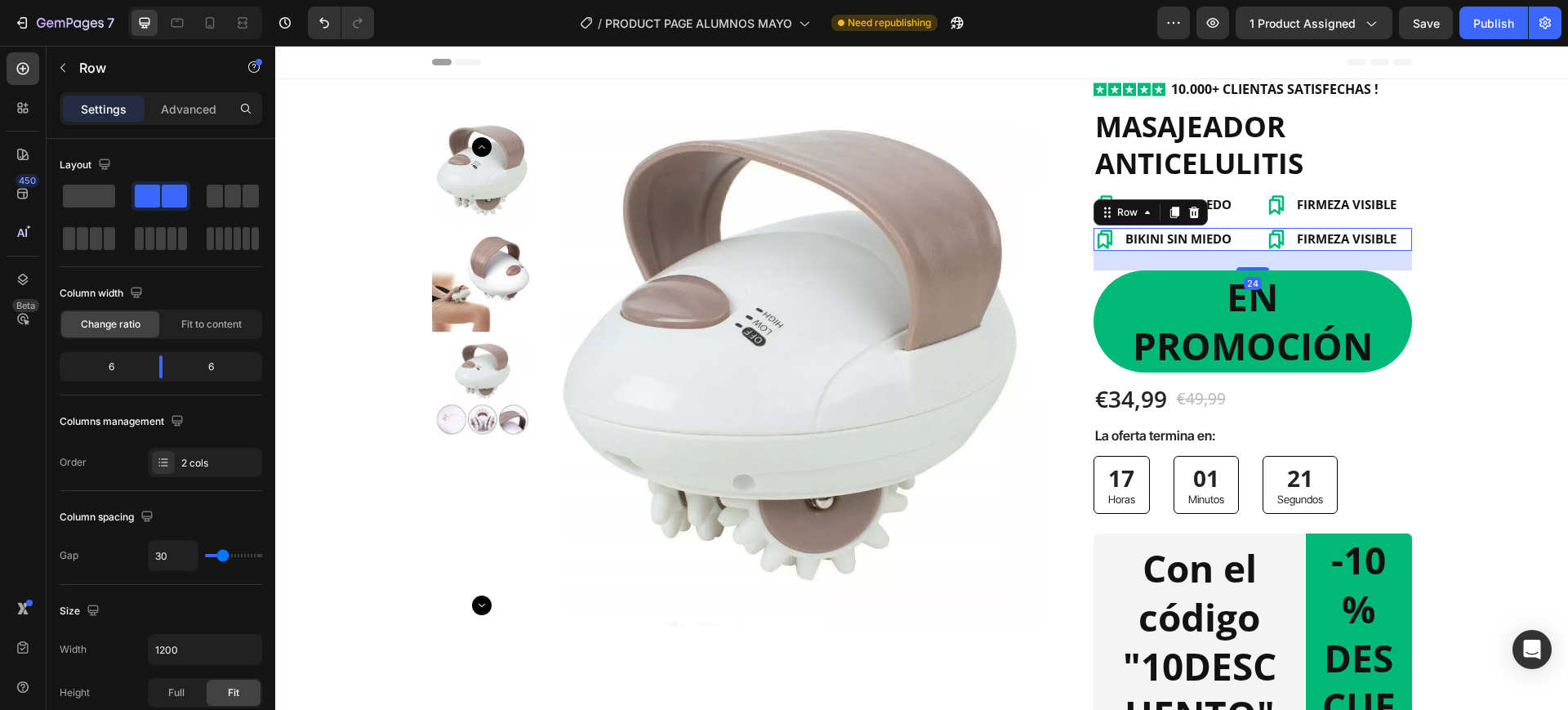
click at [1246, 219] on div "Icon Icon Icon Icon Icon Icon List 10.000+ CLIENTAS SATISFECHAS ! Text Block Ro…" at bounding box center [1253, 663] width 318 height 1167
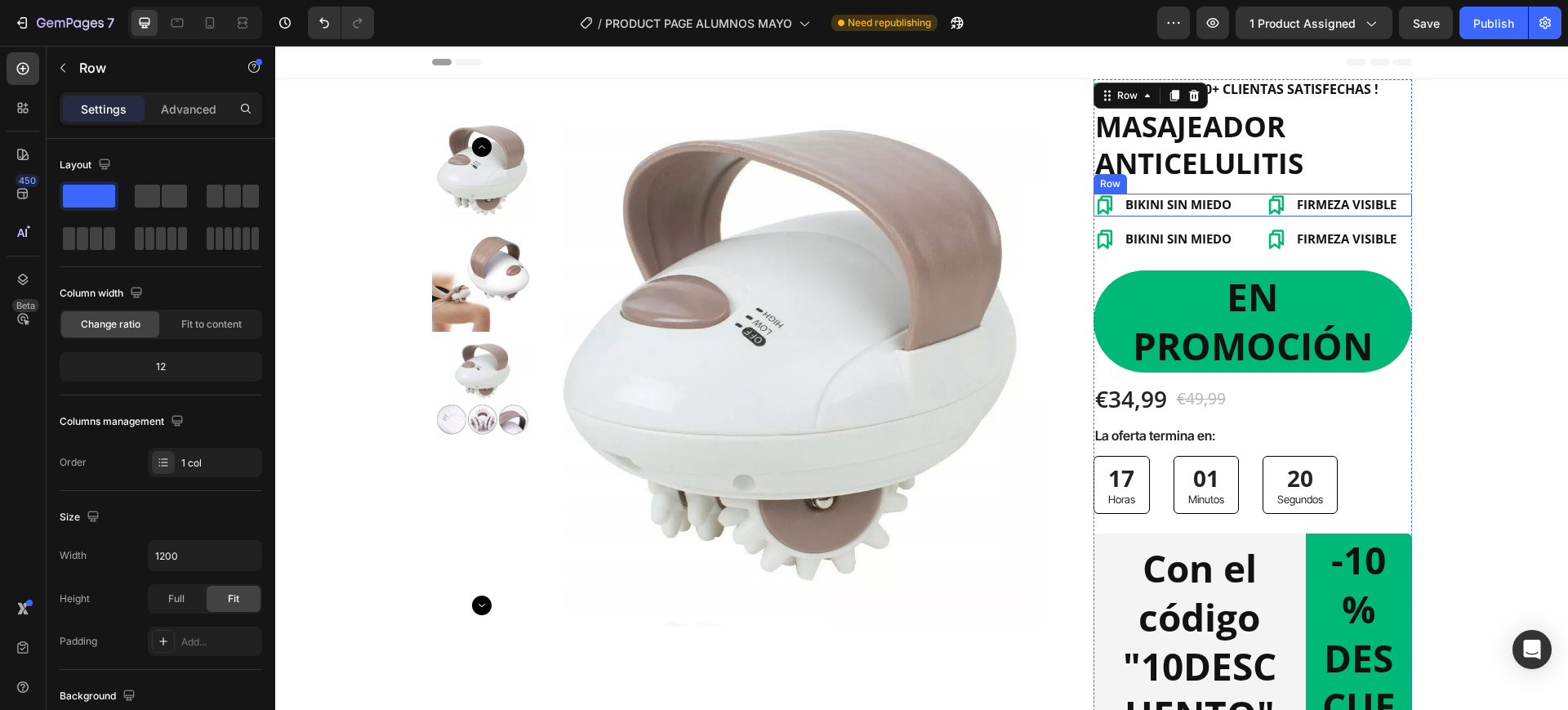
click at [1234, 212] on div "BIKINI SIN MIEDO Item List FIRMEZA VISIBLE Item List Row" at bounding box center [1253, 205] width 318 height 23
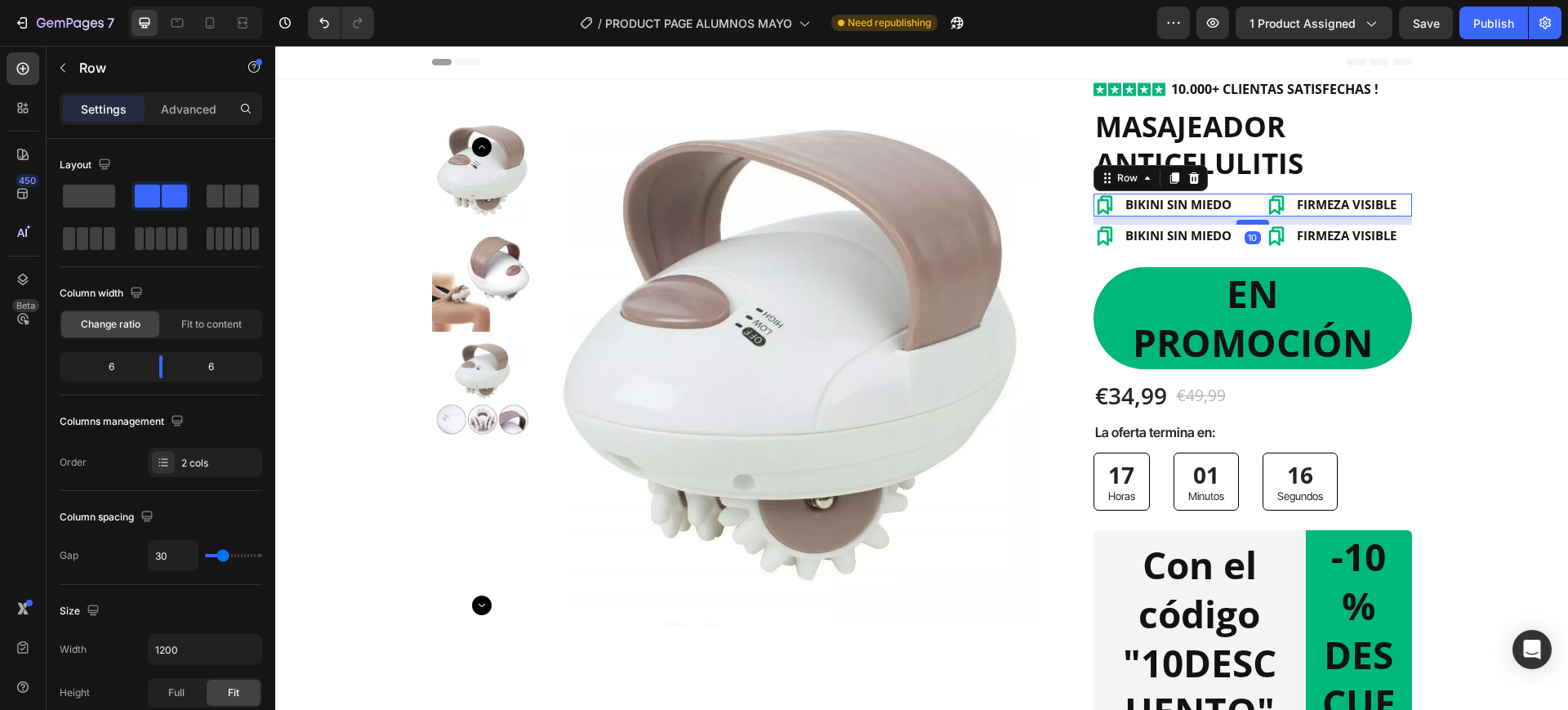
click at [1254, 222] on div at bounding box center [1253, 222] width 33 height 5
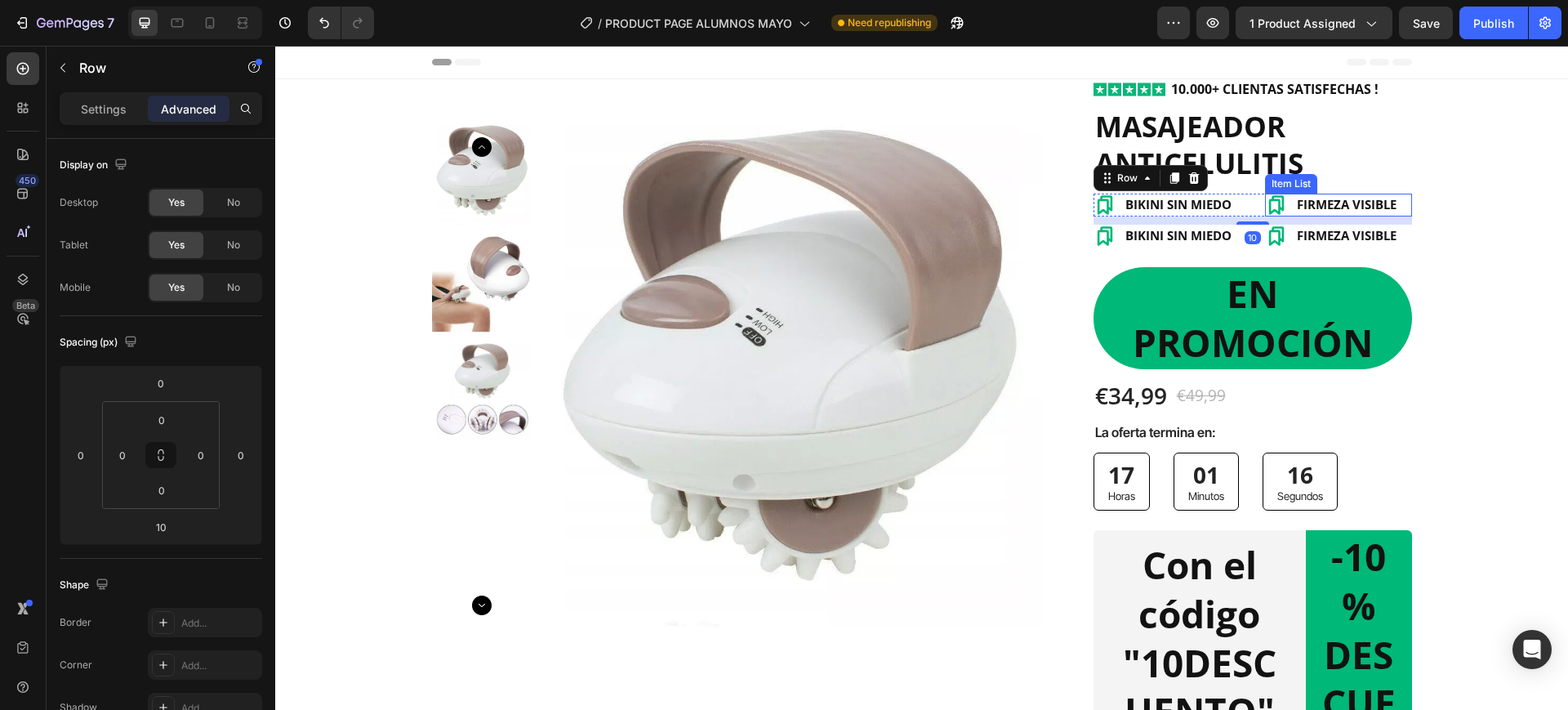
click at [1268, 177] on div "Item List" at bounding box center [1291, 184] width 45 height 15
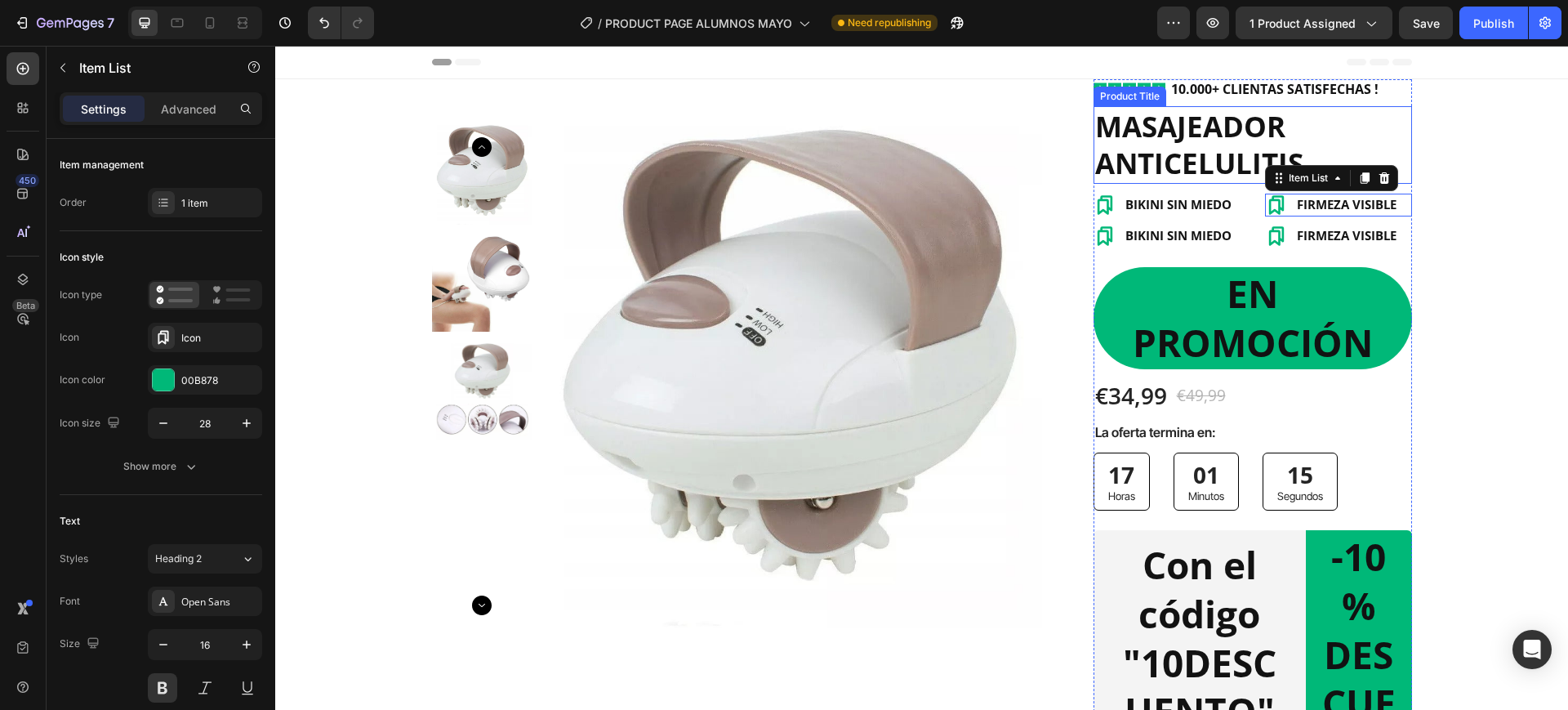
click at [1243, 177] on h1 "MASAJEADOR ANTICELULITIS" at bounding box center [1253, 145] width 318 height 77
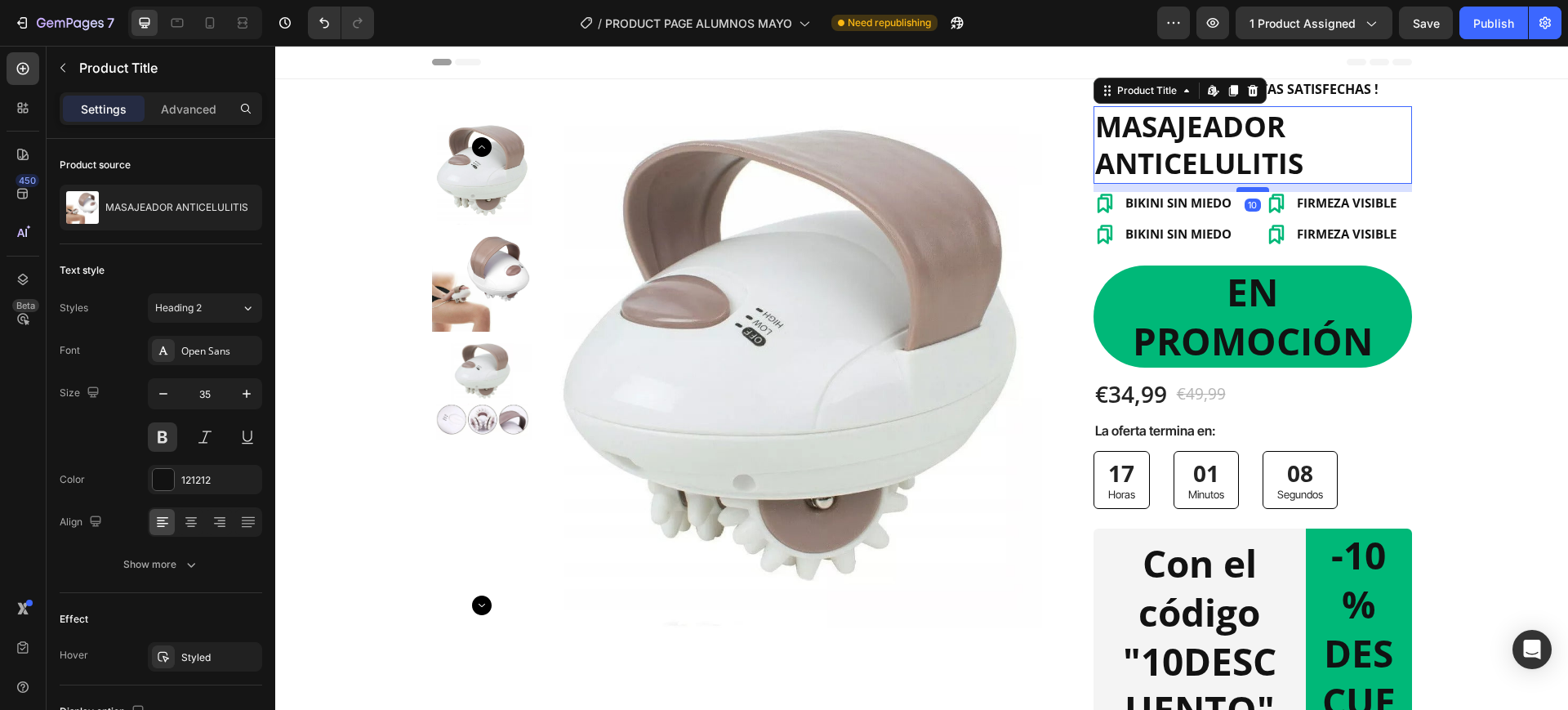
click at [1247, 188] on div at bounding box center [1253, 189] width 33 height 5
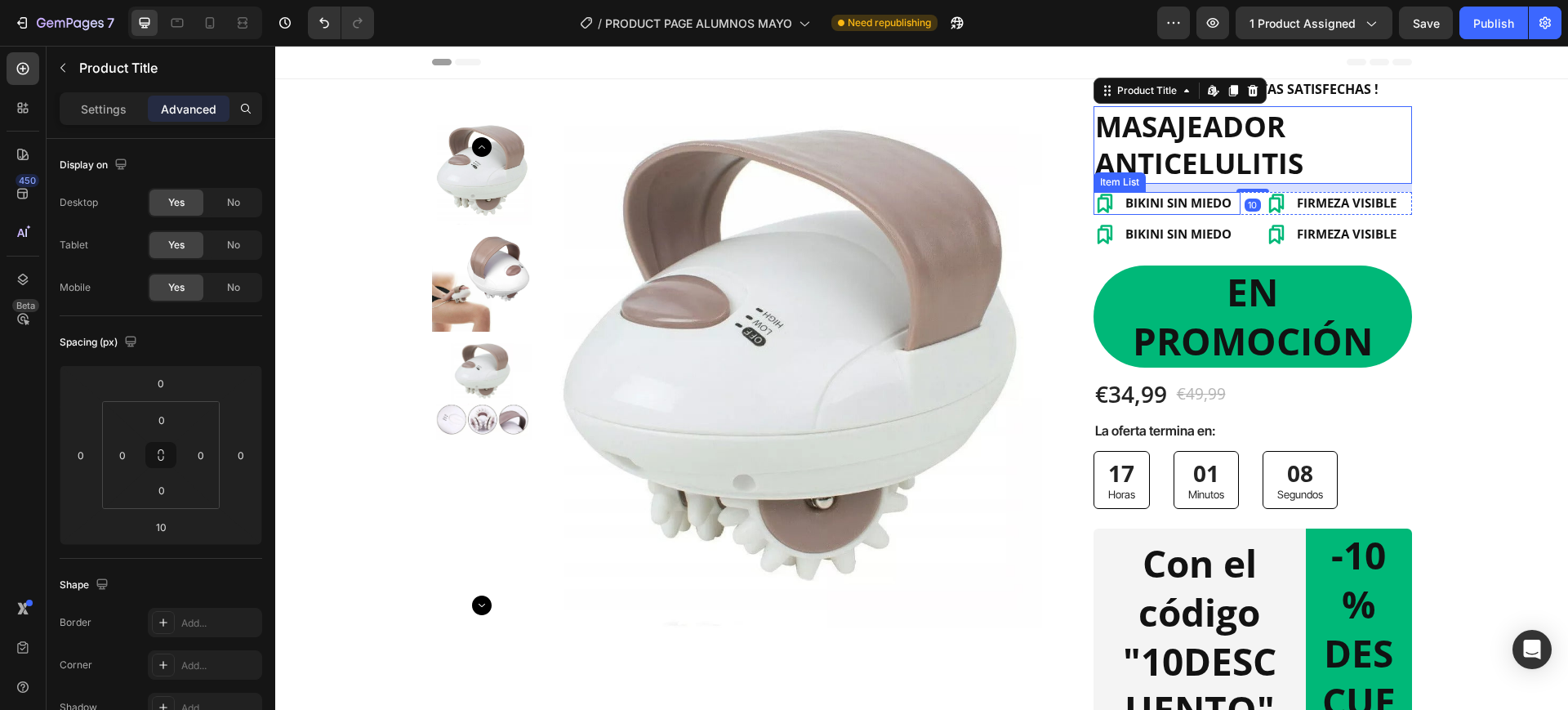
click at [1184, 213] on div "BIKINI SIN MIEDO" at bounding box center [1178, 203] width 111 height 22
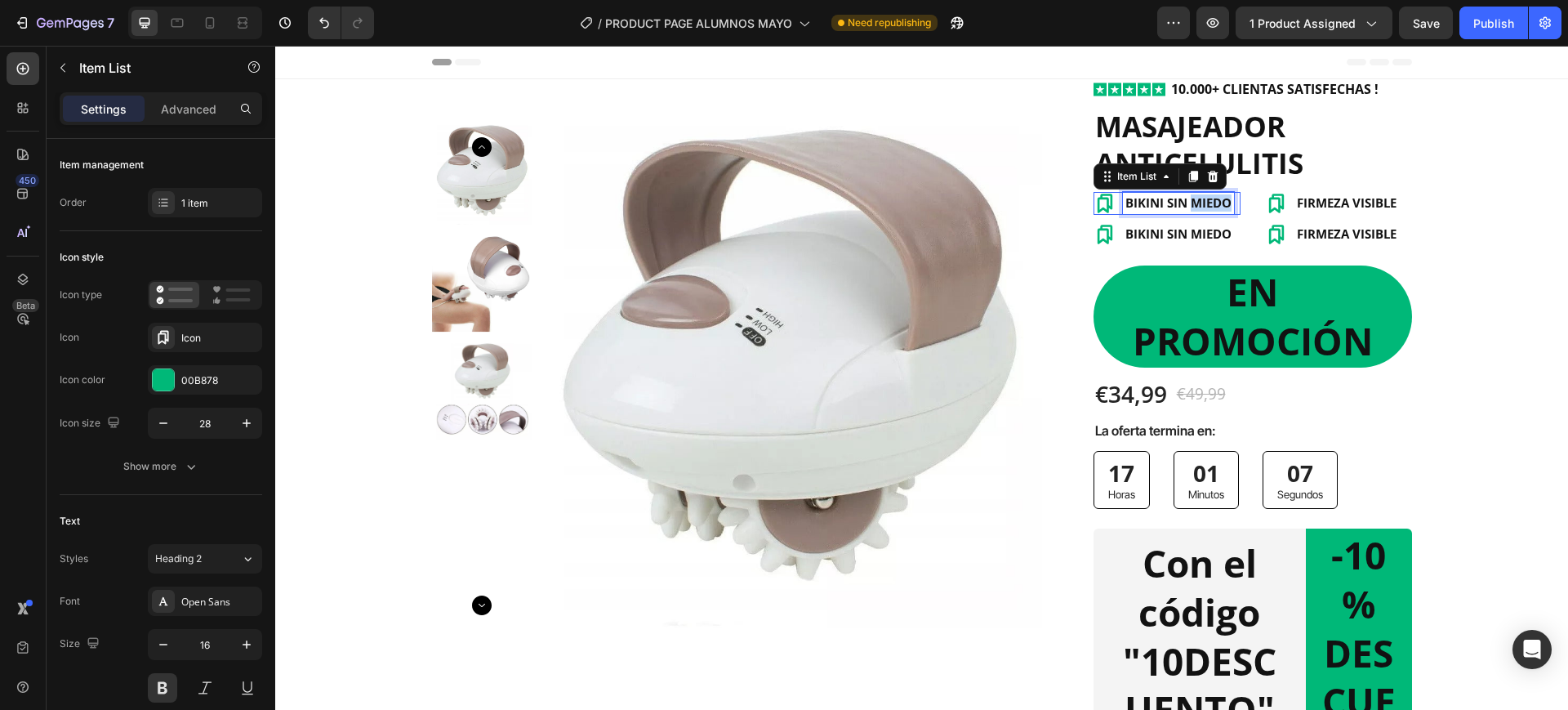
click at [1184, 213] on div "BIKINI SIN MIEDO" at bounding box center [1178, 203] width 111 height 22
click at [1328, 205] on span "FIRMEZA VISIBLE" at bounding box center [1347, 203] width 100 height 16
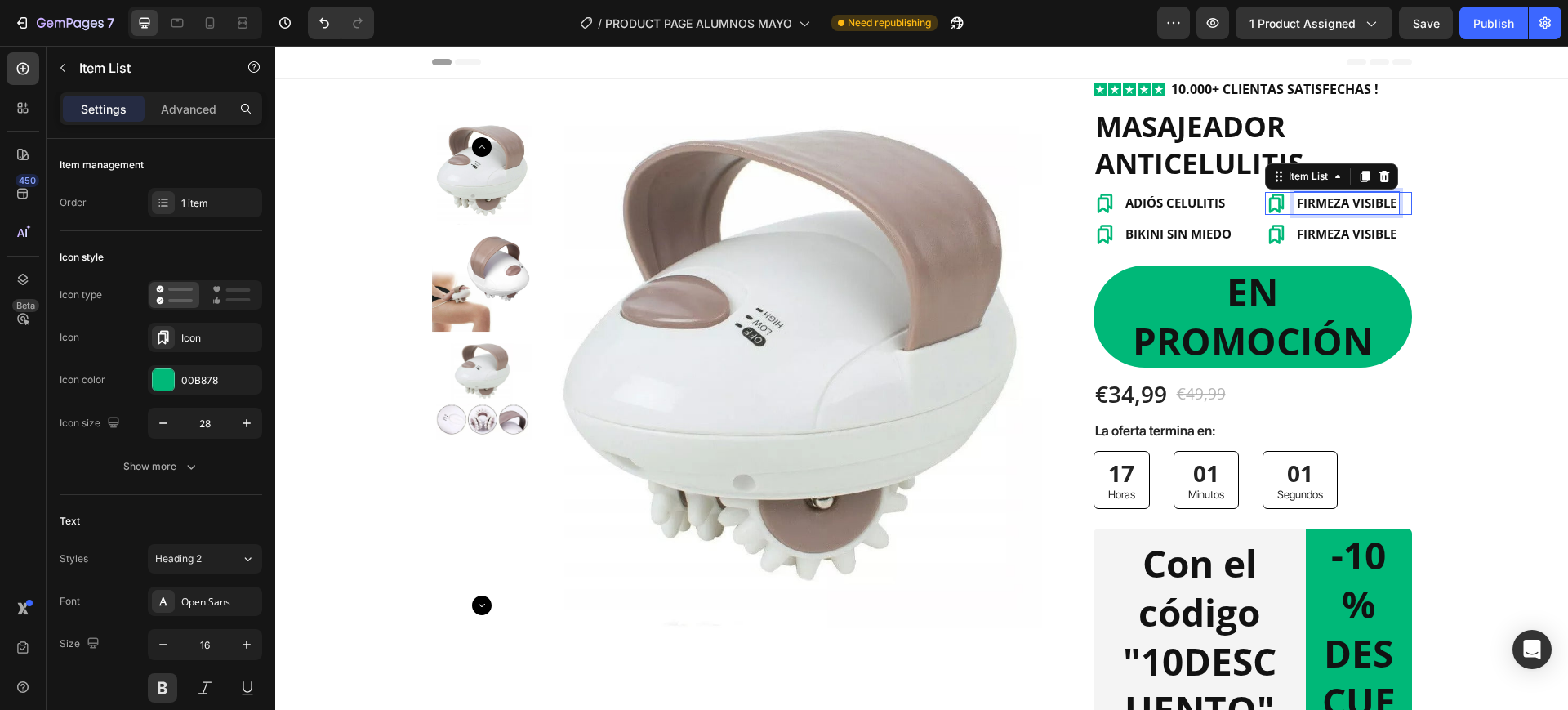
click at [1328, 205] on span "FIRMEZA VISIBLE" at bounding box center [1347, 203] width 100 height 16
click at [1322, 302] on p "EN PROMOCIÓN" at bounding box center [1253, 317] width 299 height 98
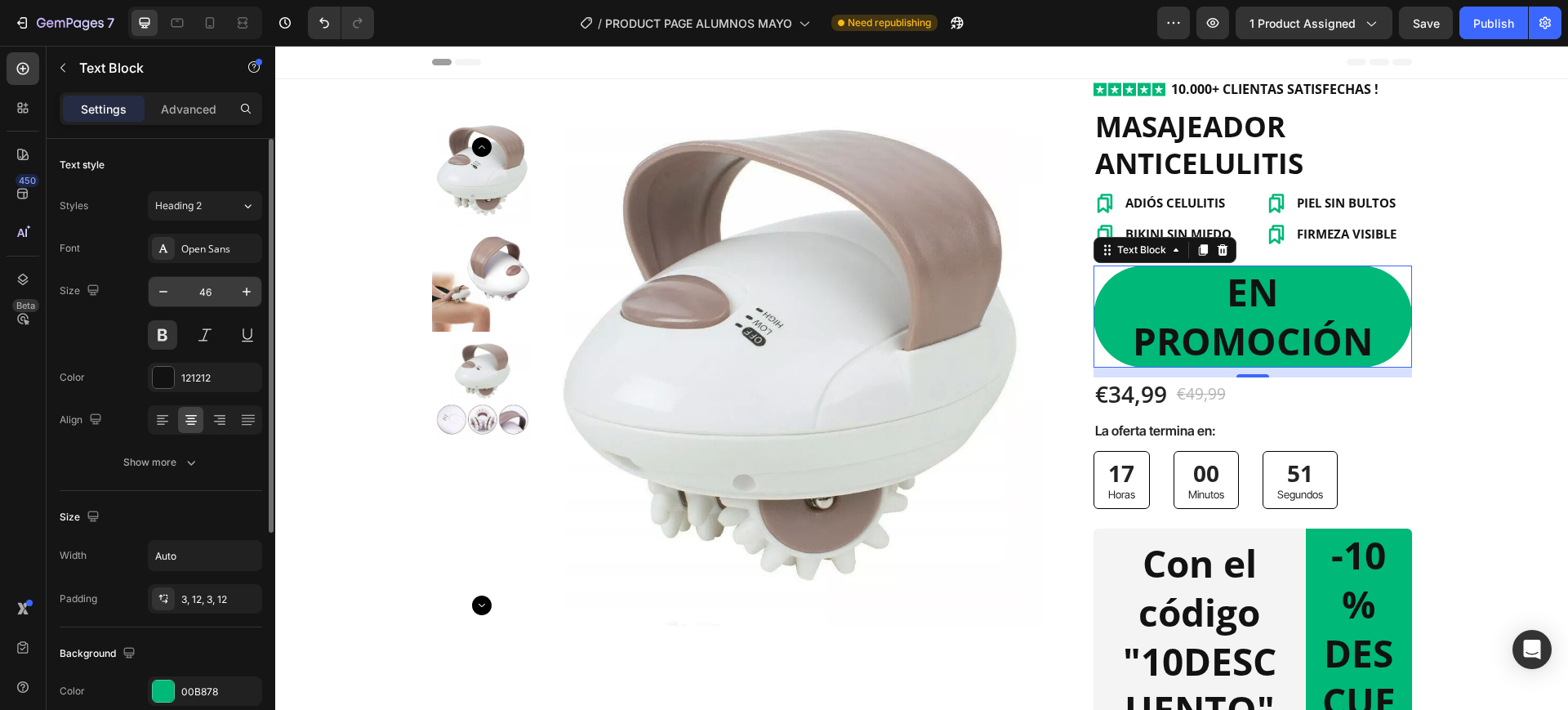
click at [224, 285] on input "46" at bounding box center [205, 292] width 54 height 29
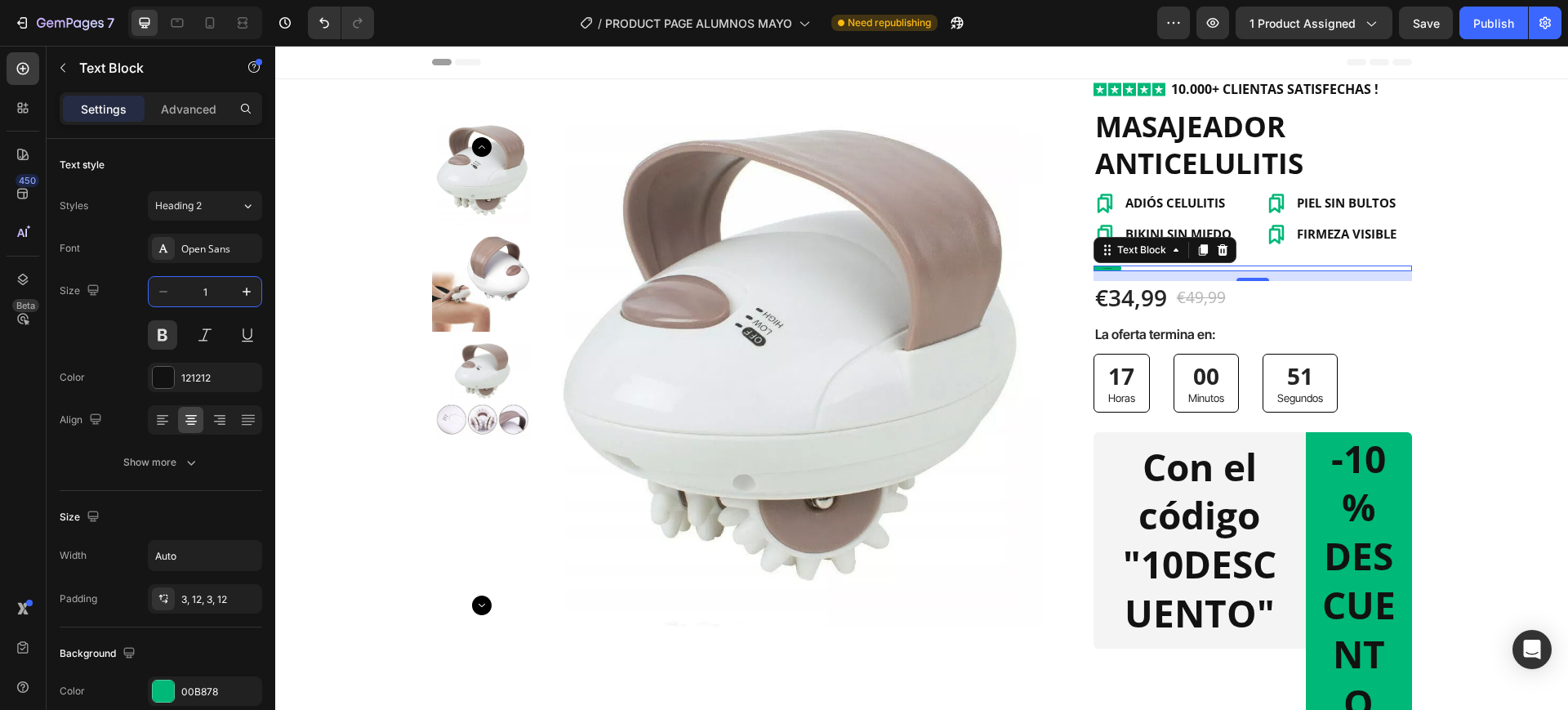
type input "14"
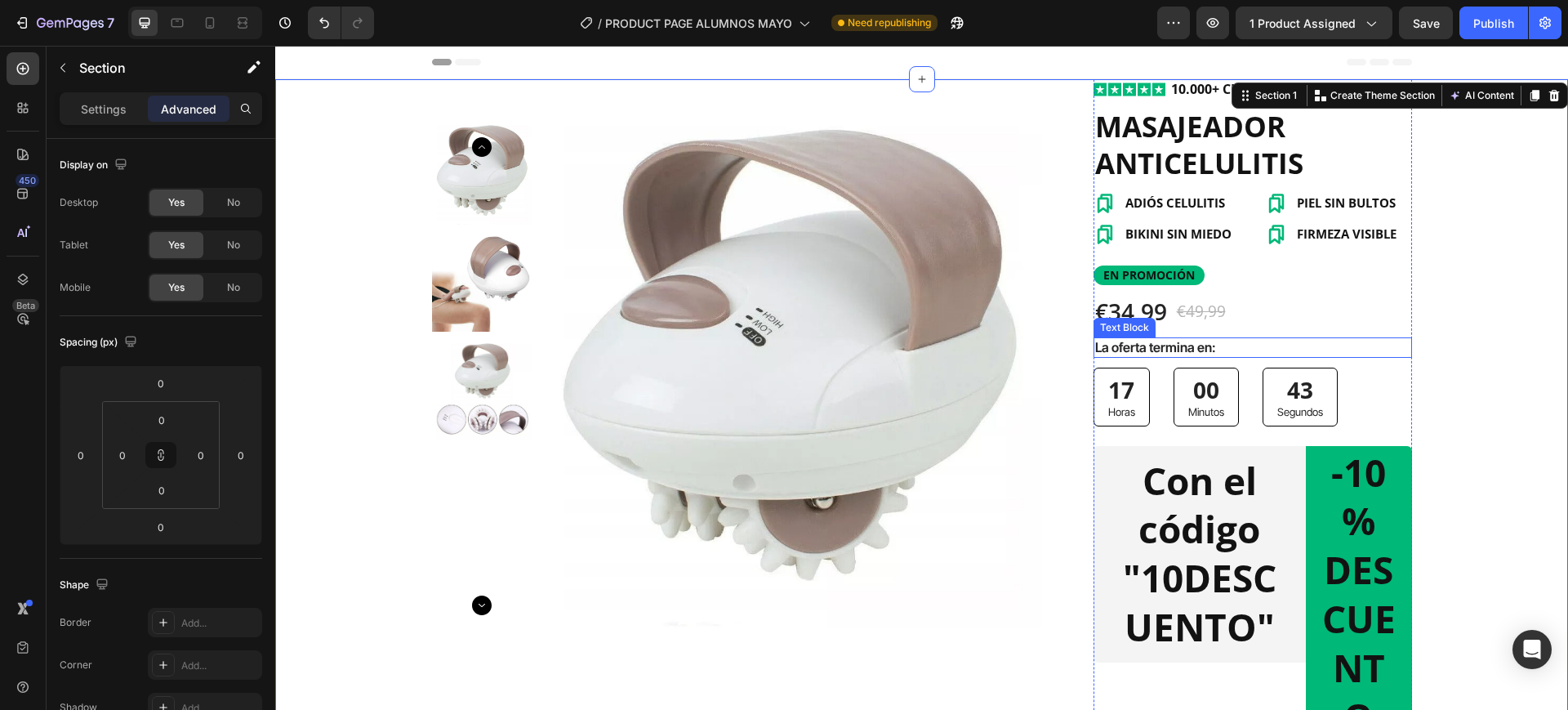
click at [1136, 315] on div "€34,99" at bounding box center [1131, 311] width 75 height 33
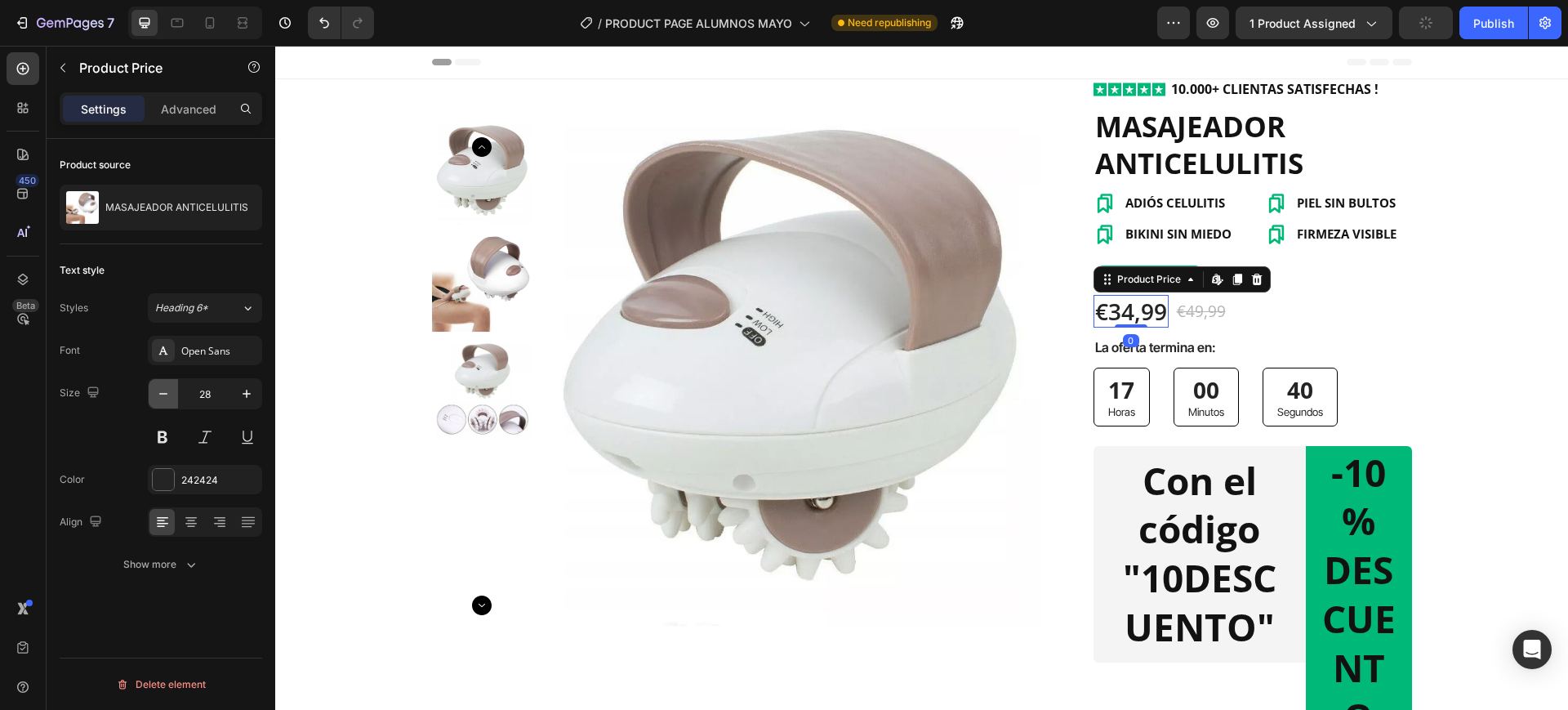
click at [162, 397] on icon "button" at bounding box center [164, 394] width 16 height 16
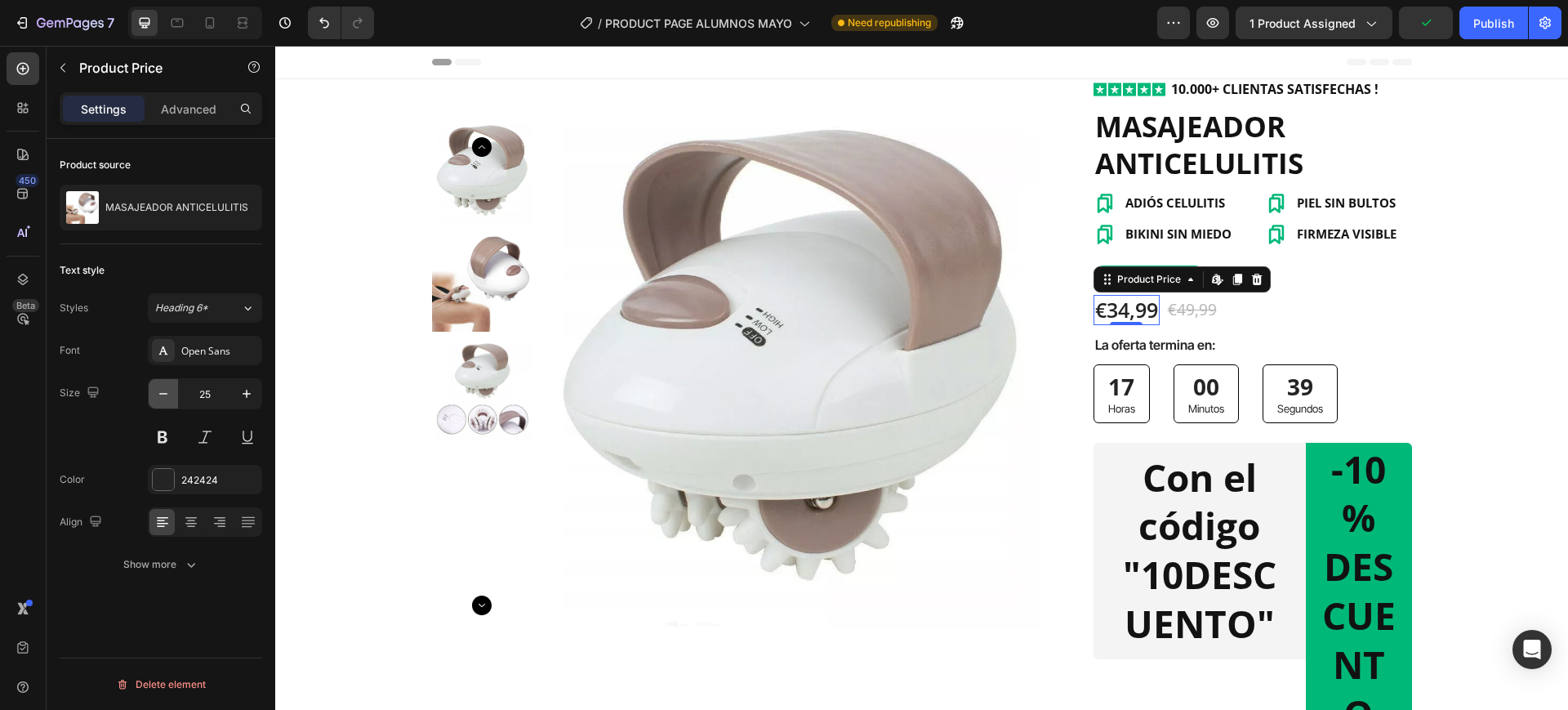
click at [162, 397] on icon "button" at bounding box center [164, 394] width 16 height 16
type input "24"
click at [1166, 322] on div "€49,99 Product Price Product Price" at bounding box center [1193, 308] width 53 height 28
click at [1195, 307] on div "€49,99" at bounding box center [1193, 309] width 53 height 24
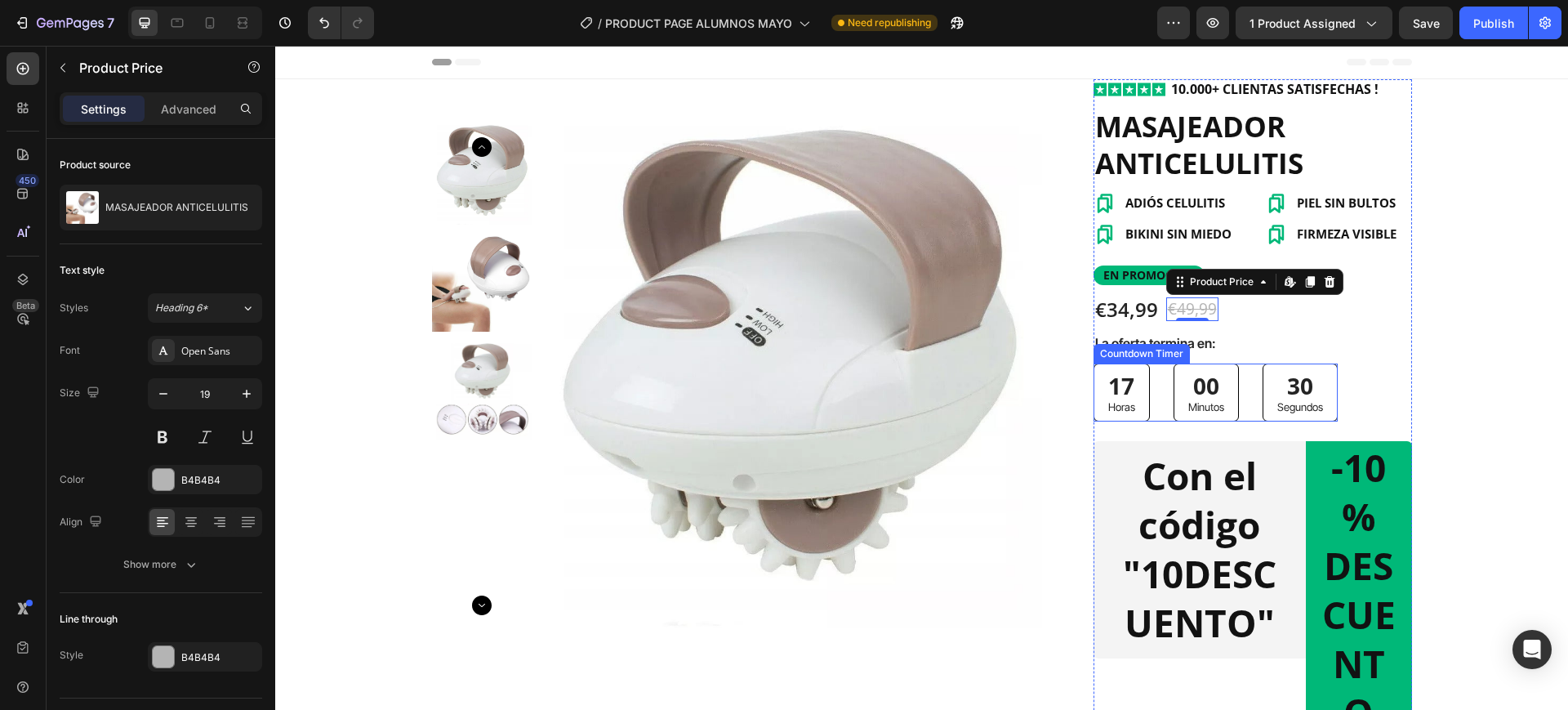
scroll to position [102, 0]
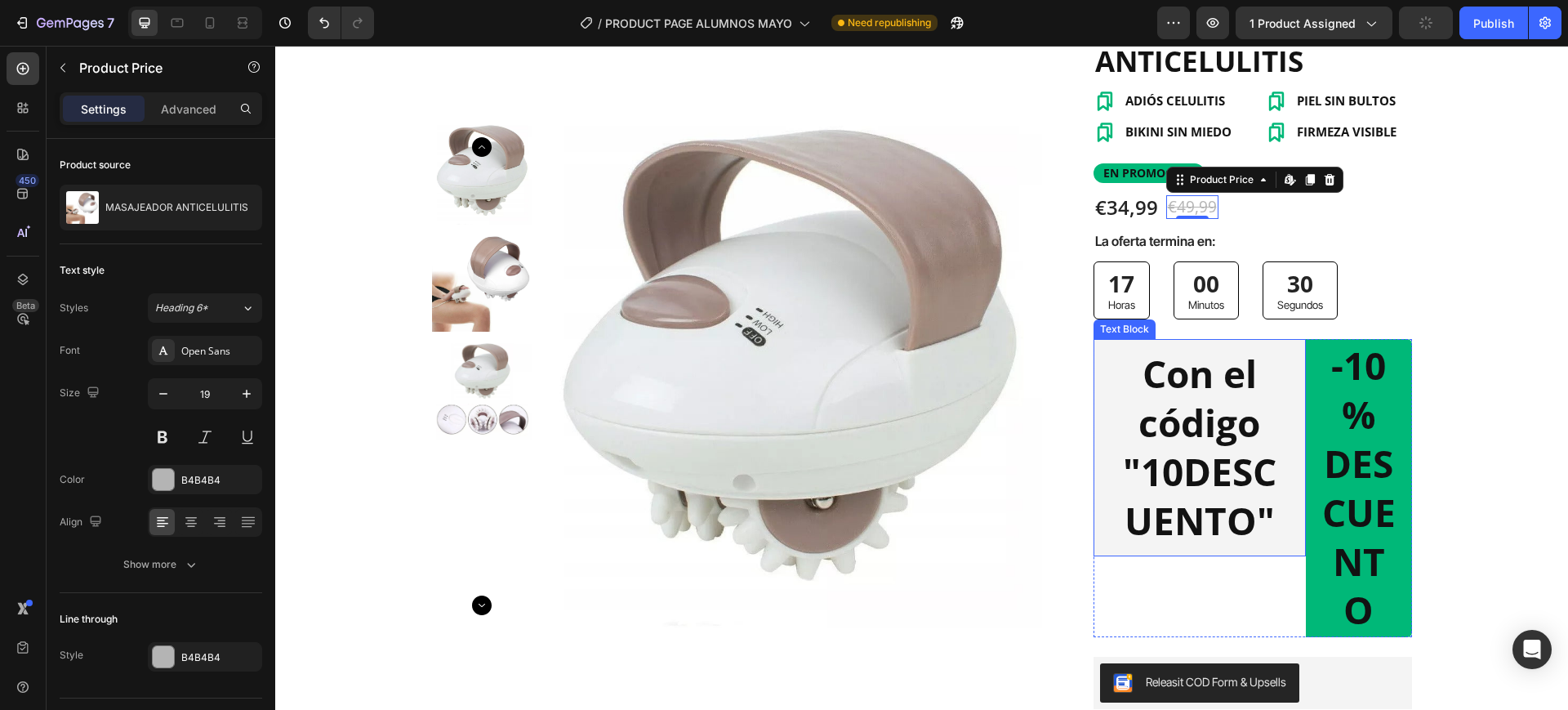
click at [1207, 435] on strong "Con el código "10DESCUENTO"" at bounding box center [1199, 446] width 154 height 197
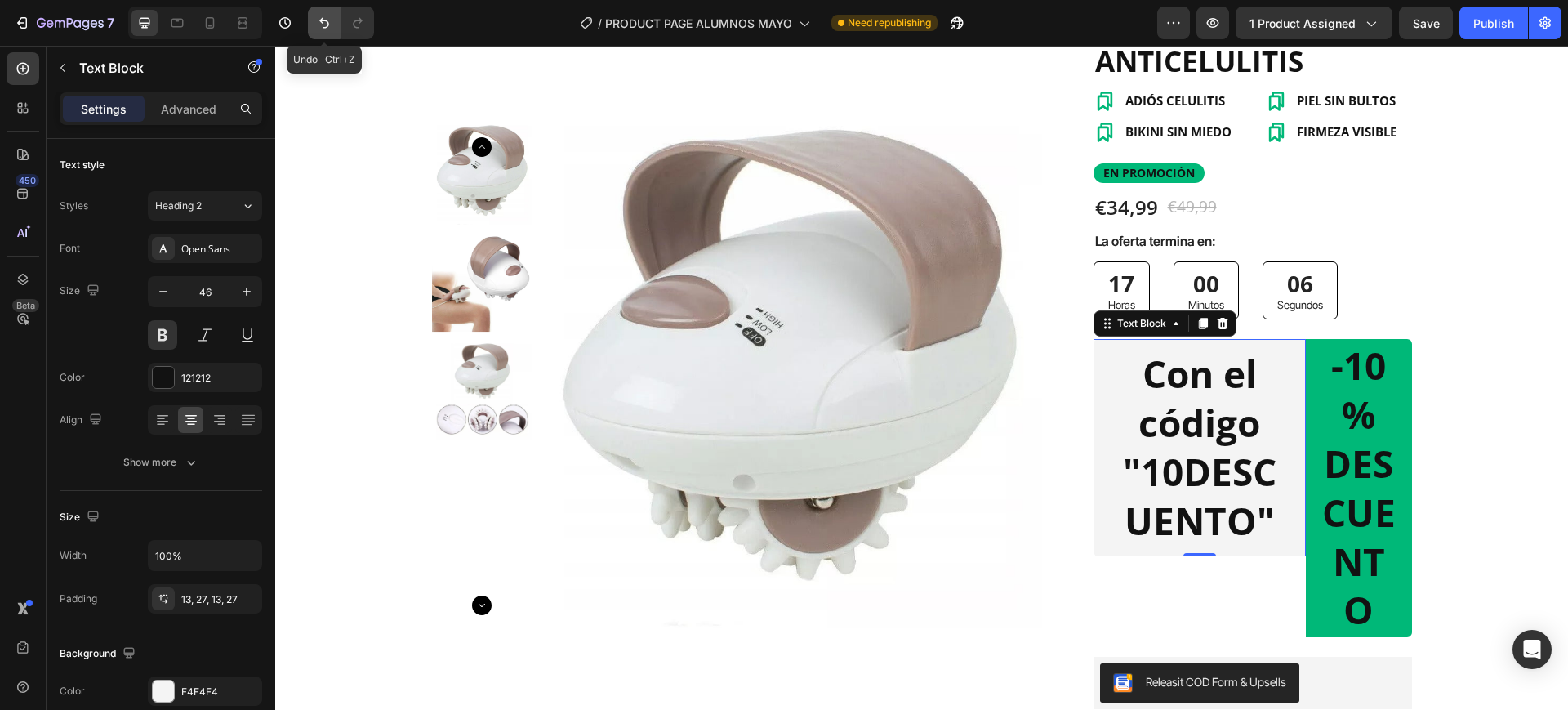
click at [320, 6] on button "Undo/Redo" at bounding box center [325, 23] width 33 height 33
click at [318, 5] on div "7 Undo Ctrl+Z / PRODUCT PAGE ALUMNOS MAYO Need republishing Preview 1 product a…" at bounding box center [784, 23] width 1568 height 46
click at [318, 5] on div "7 / PRODUCT PAGE ALUMNOS MAYO Need republishing Preview 1 product assigned Save…" at bounding box center [784, 23] width 1568 height 46
click at [319, 19] on icon "Undo/Redo" at bounding box center [325, 23] width 16 height 16
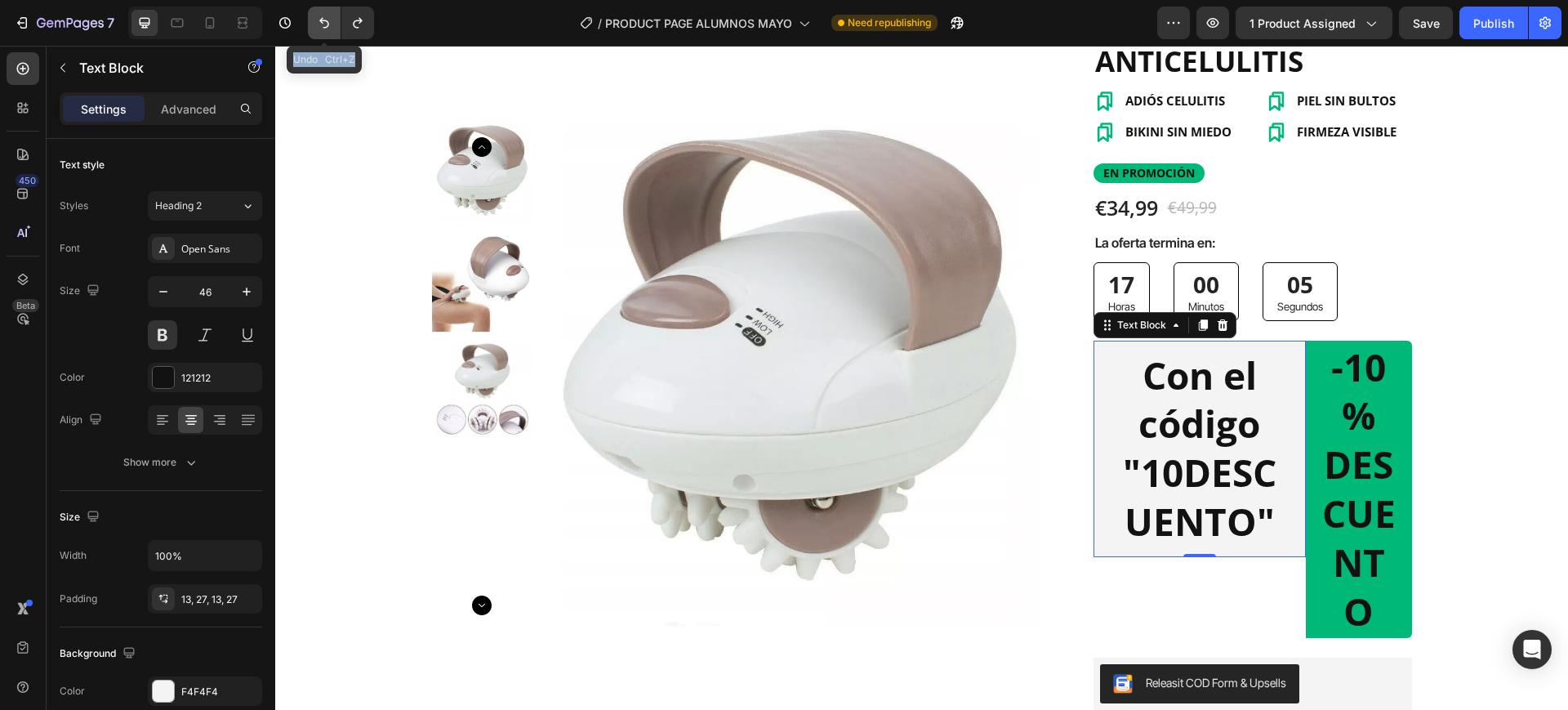
click at [319, 19] on icon "Undo/Redo" at bounding box center [325, 23] width 16 height 16
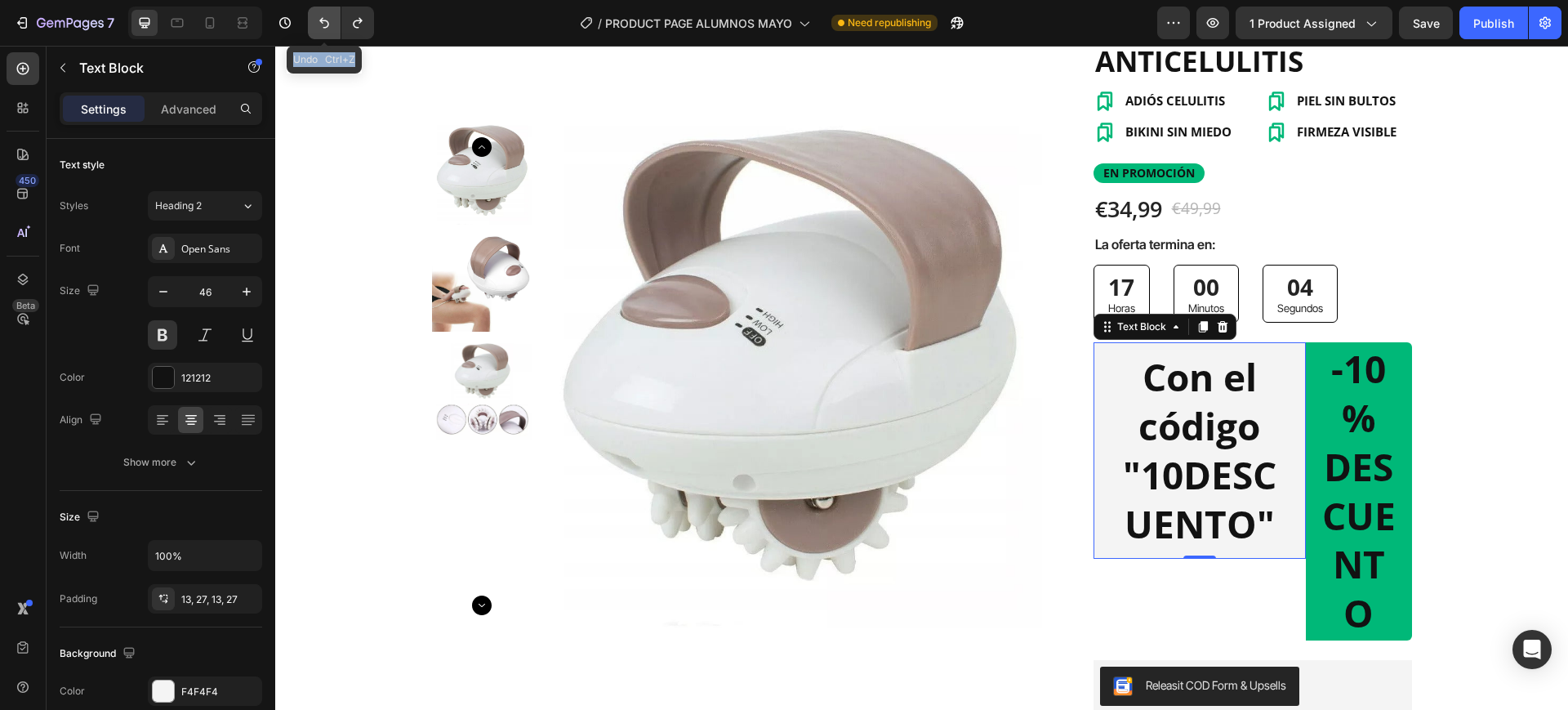
click at [319, 19] on icon "Undo/Redo" at bounding box center [325, 23] width 16 height 16
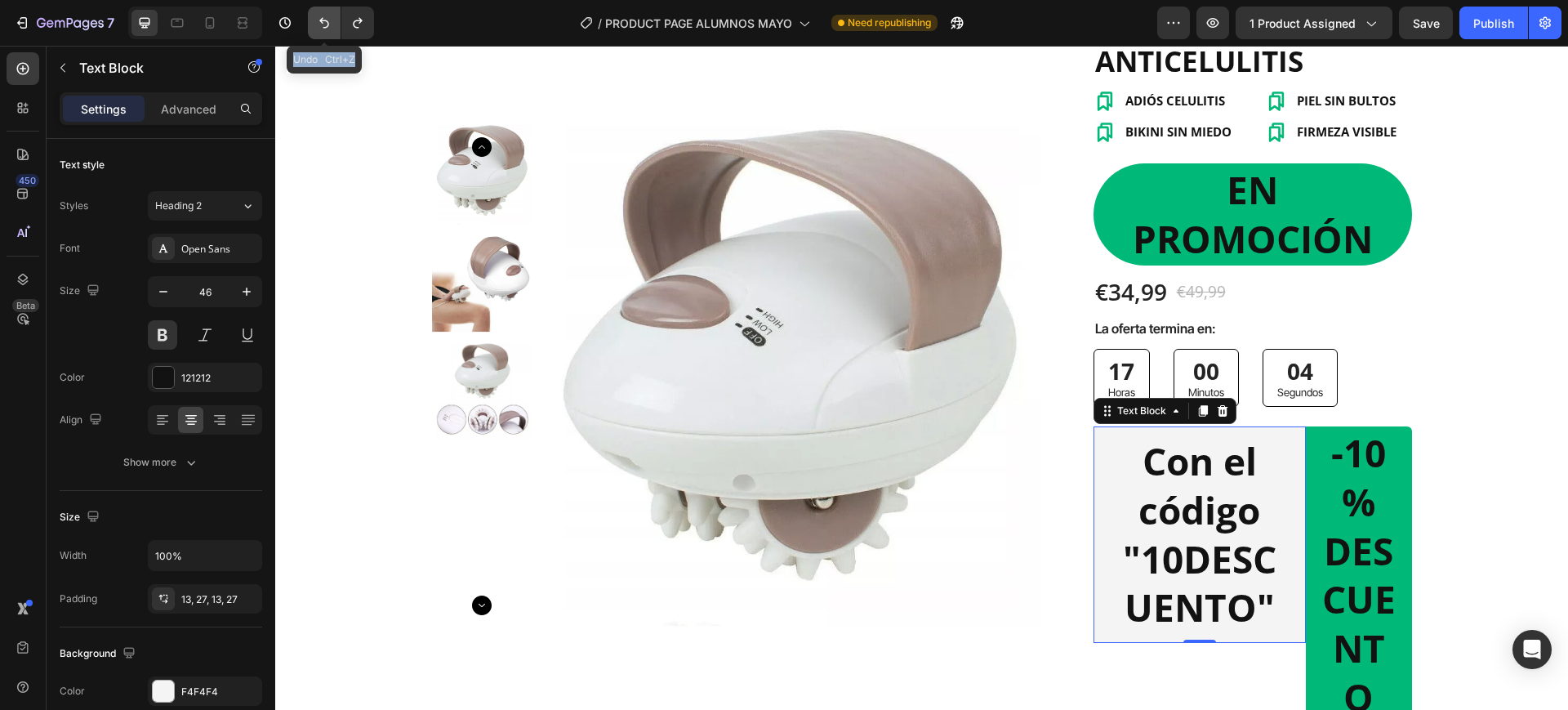
click at [319, 19] on icon "Undo/Redo" at bounding box center [325, 23] width 16 height 16
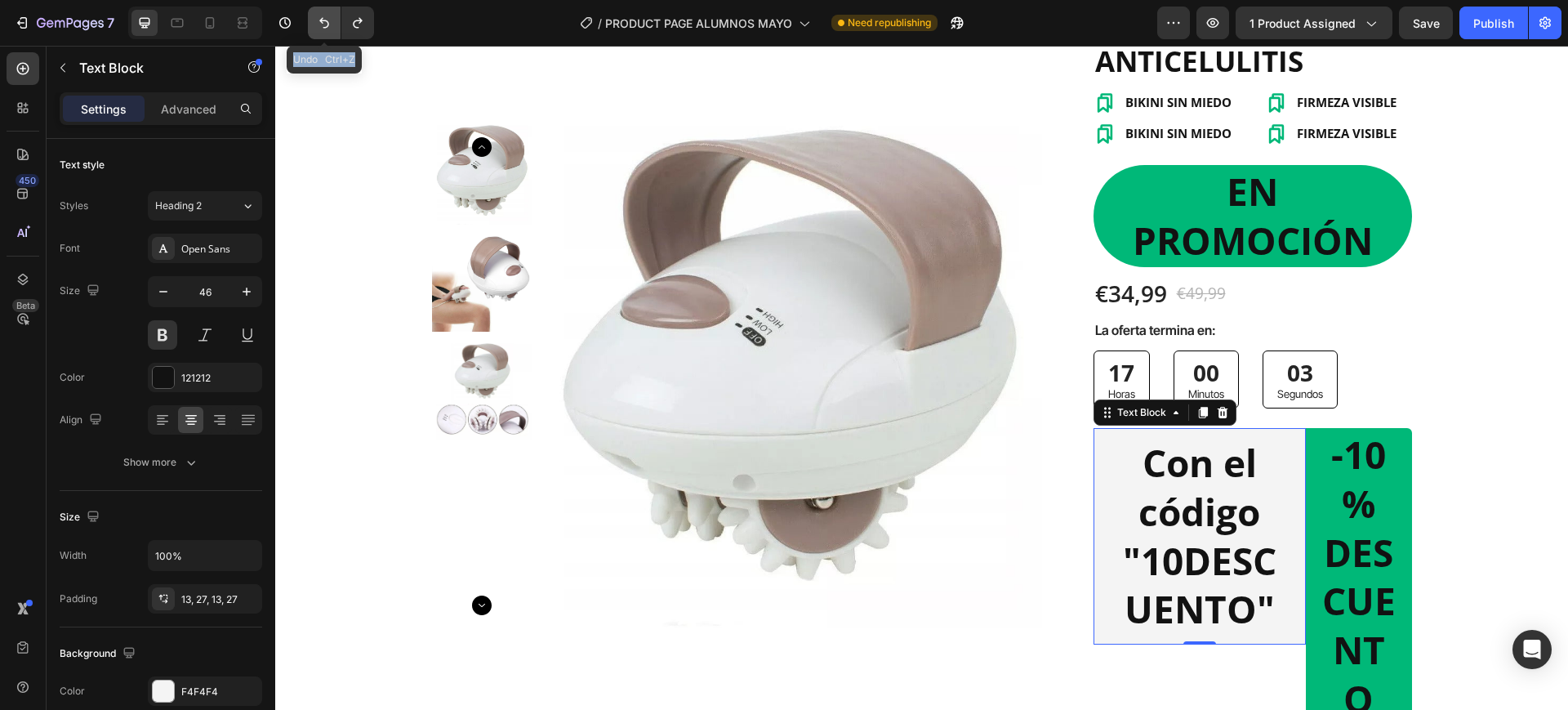
click at [319, 19] on icon "Undo/Redo" at bounding box center [325, 23] width 16 height 16
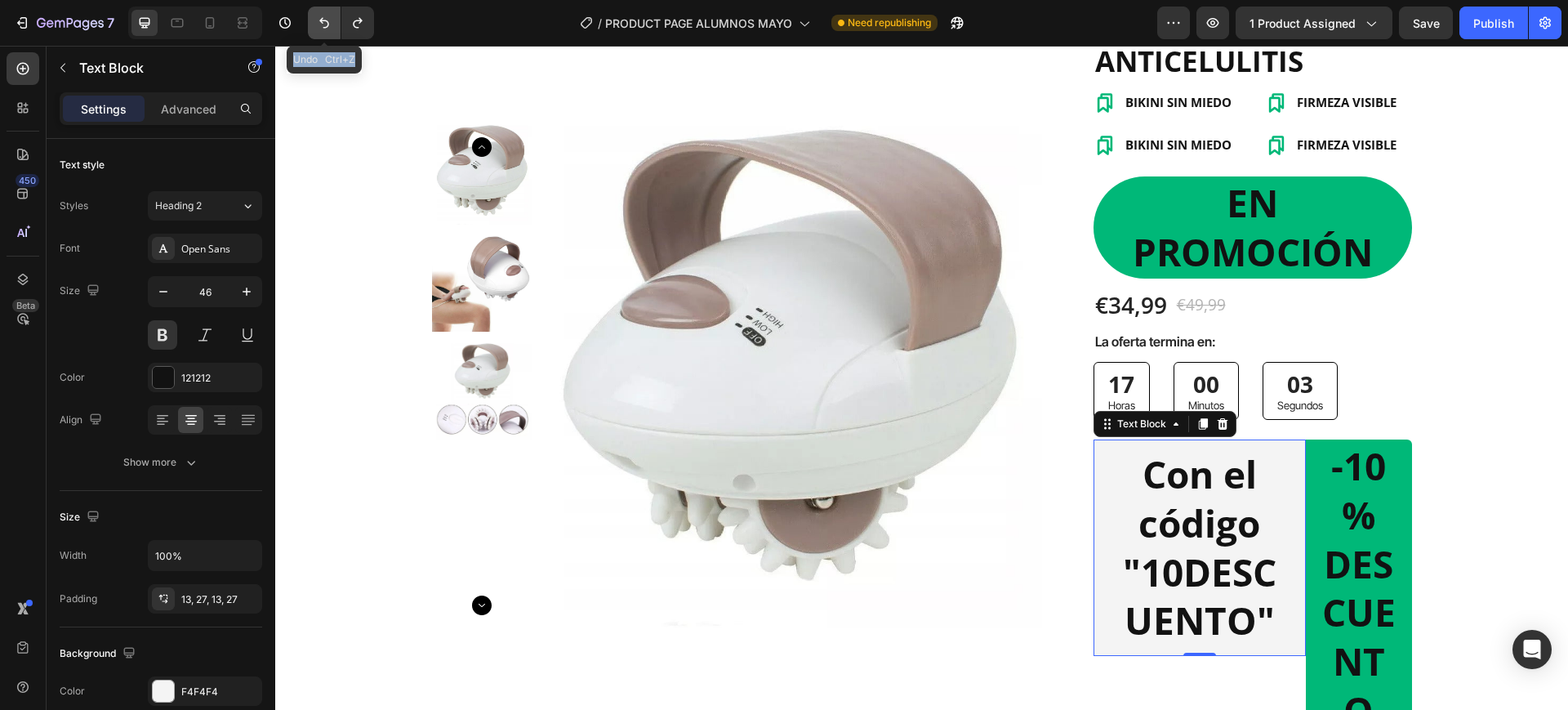
click at [319, 19] on icon "Undo/Redo" at bounding box center [325, 23] width 16 height 16
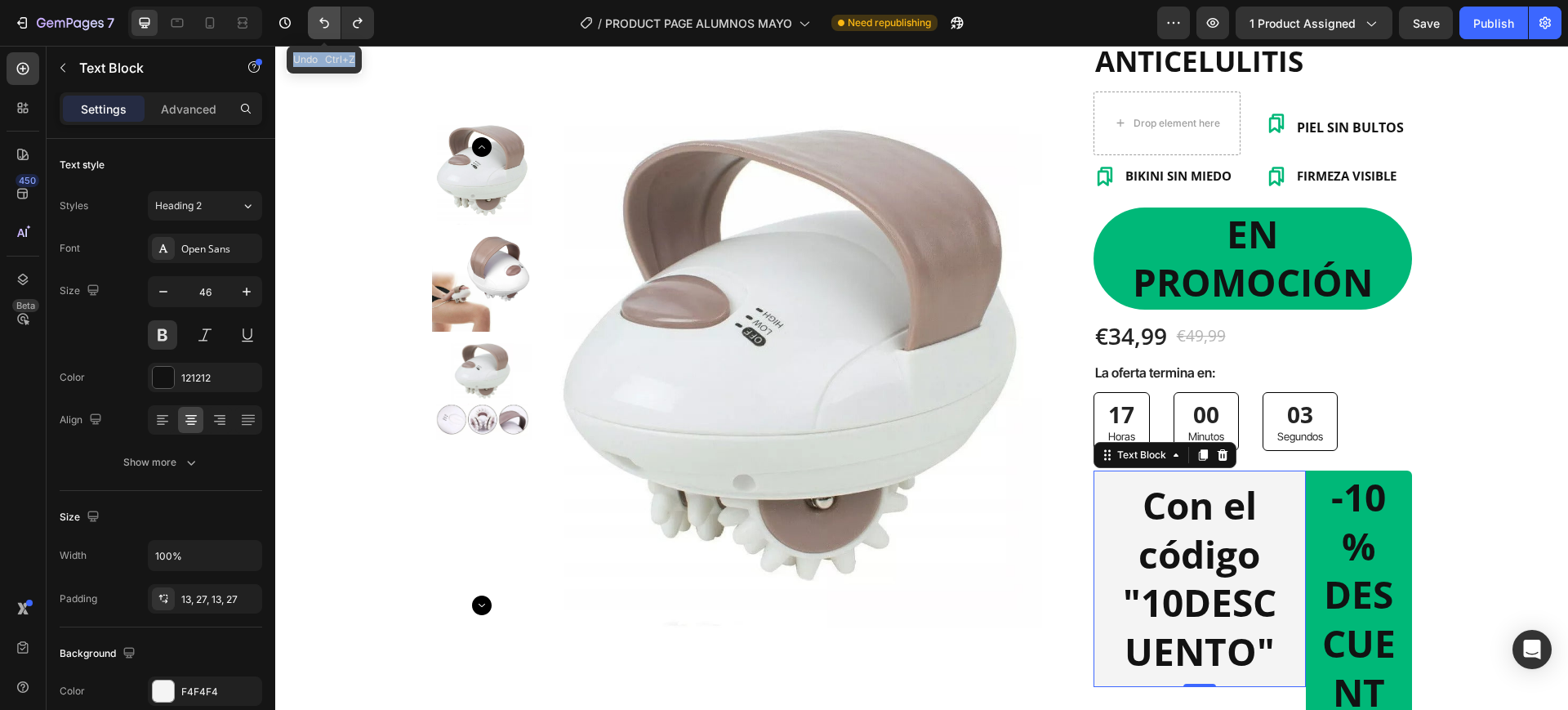
click at [319, 19] on icon "Undo/Redo" at bounding box center [325, 23] width 16 height 16
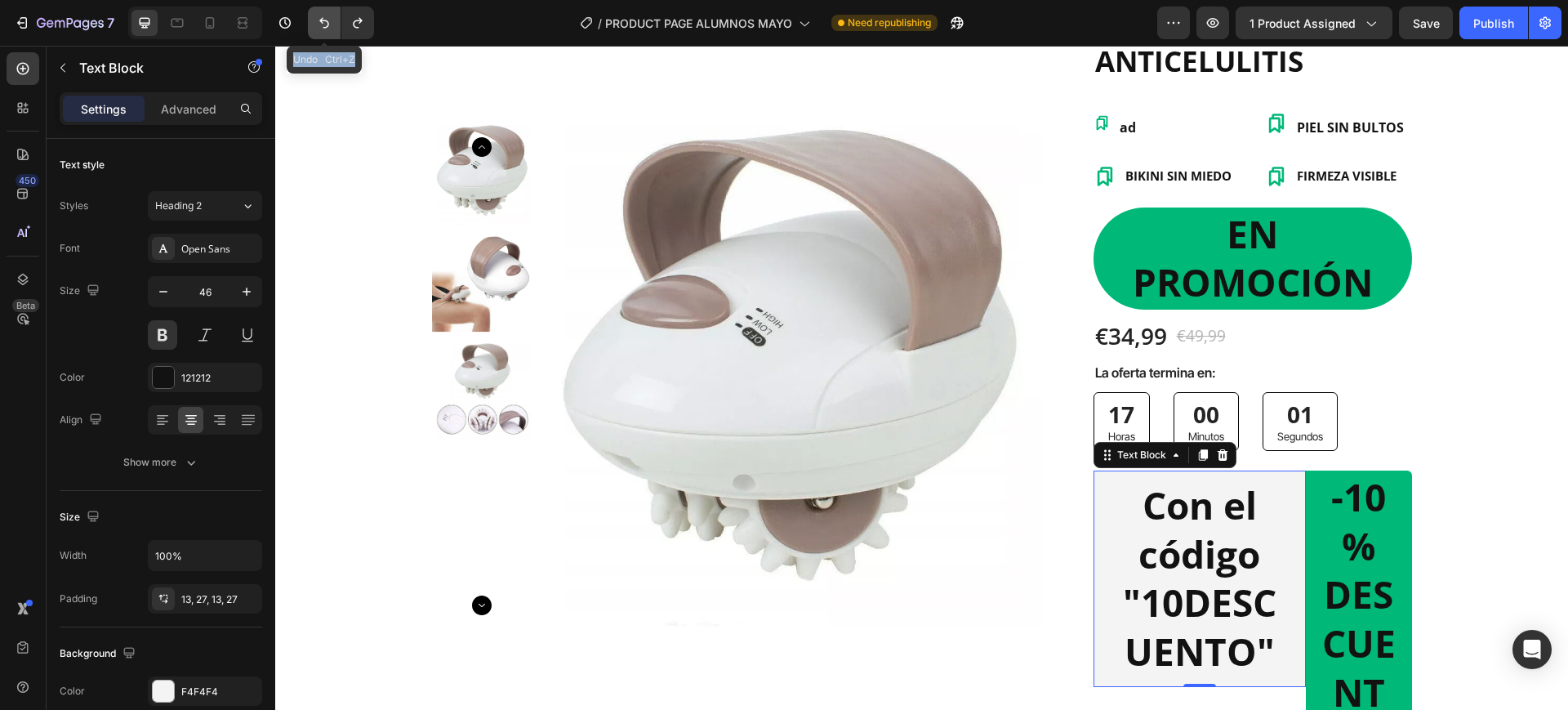
click at [319, 19] on icon "Undo/Redo" at bounding box center [325, 23] width 16 height 16
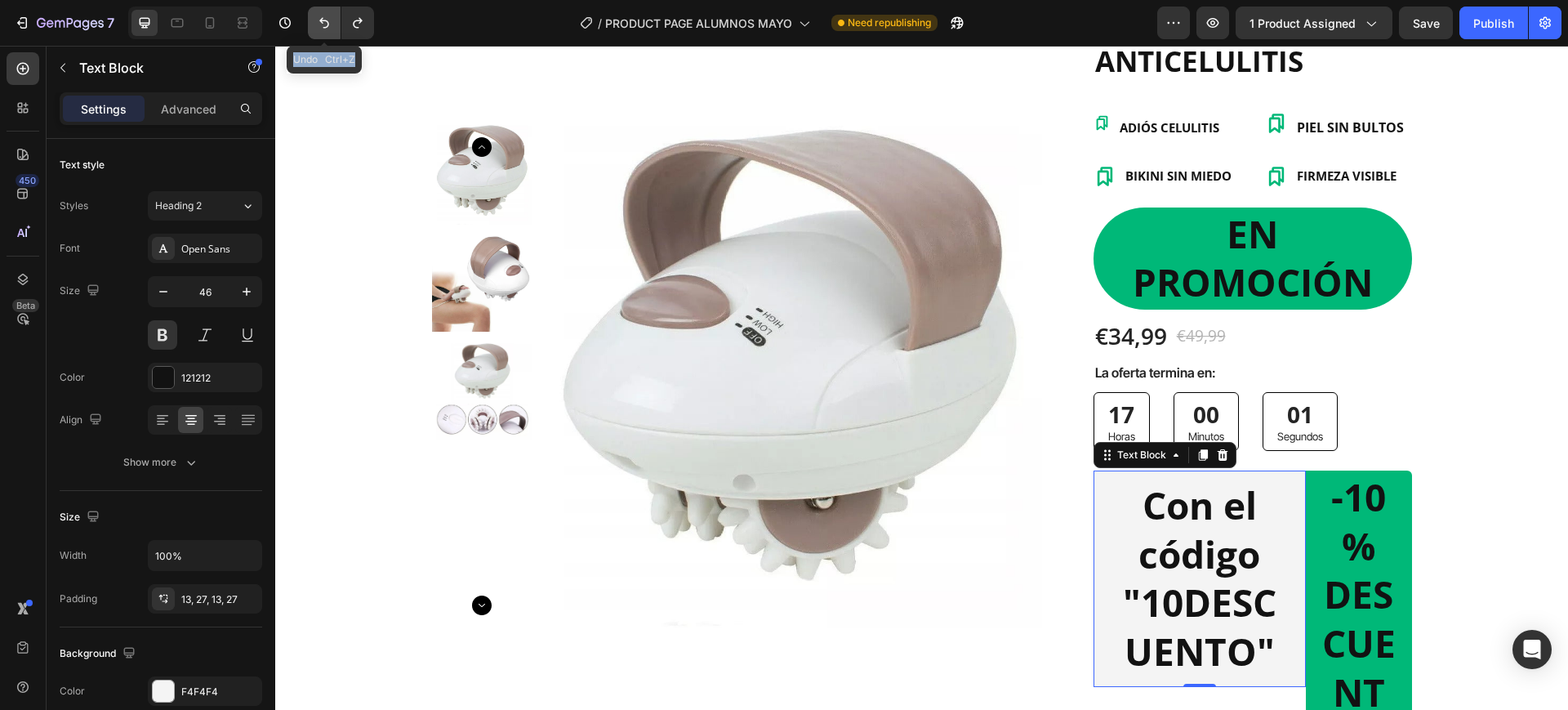
click at [319, 19] on icon "Undo/Redo" at bounding box center [325, 23] width 16 height 16
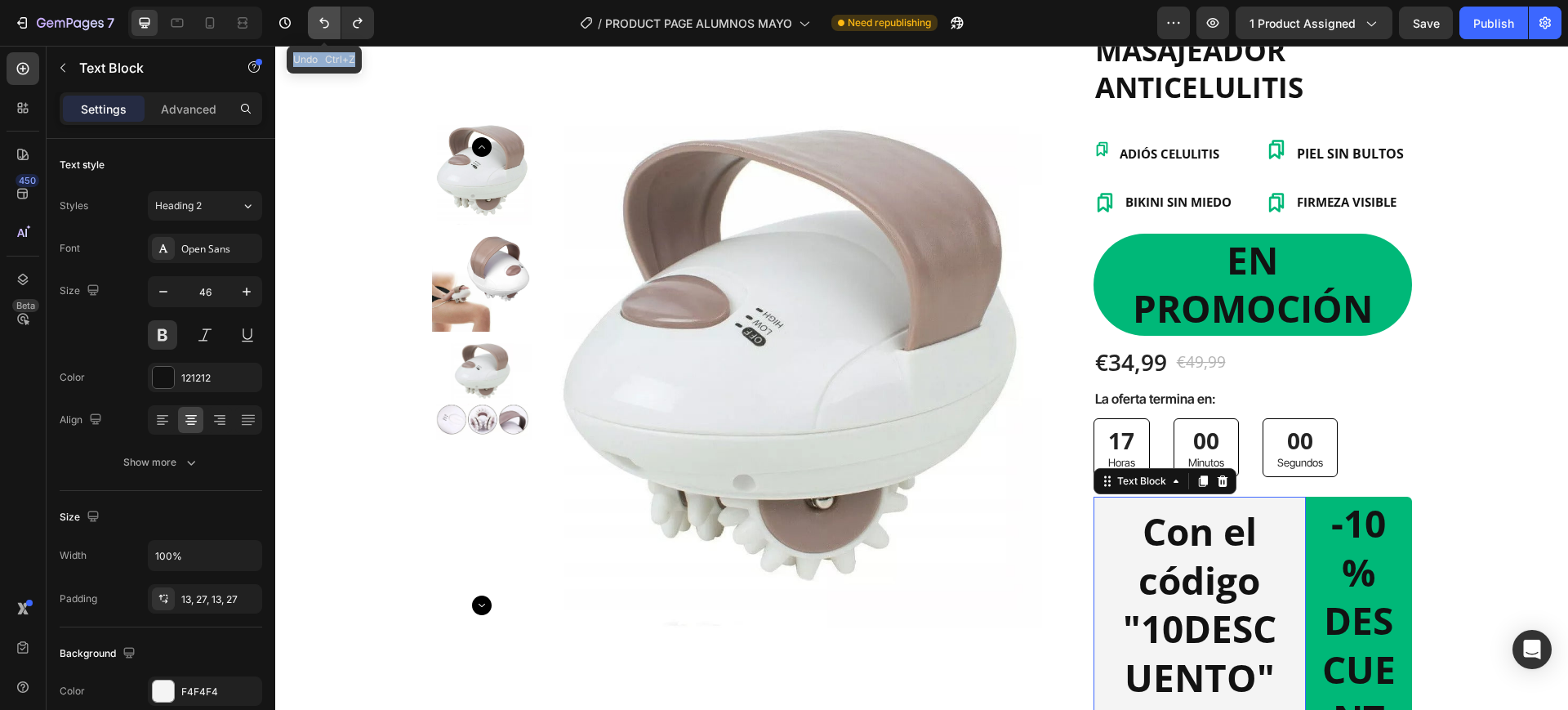
click at [319, 19] on icon "Undo/Redo" at bounding box center [325, 23] width 16 height 16
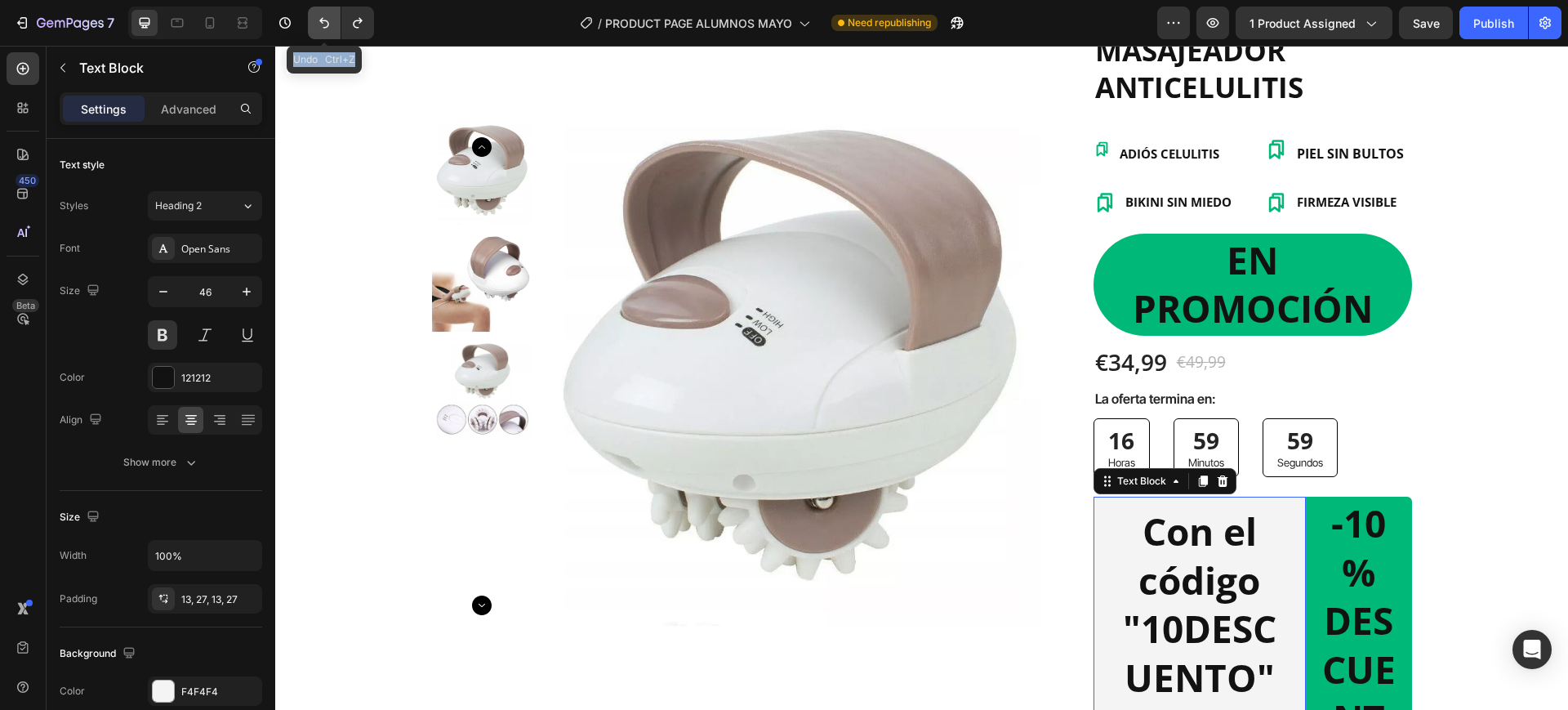
click at [319, 19] on icon "Undo/Redo" at bounding box center [325, 23] width 16 height 16
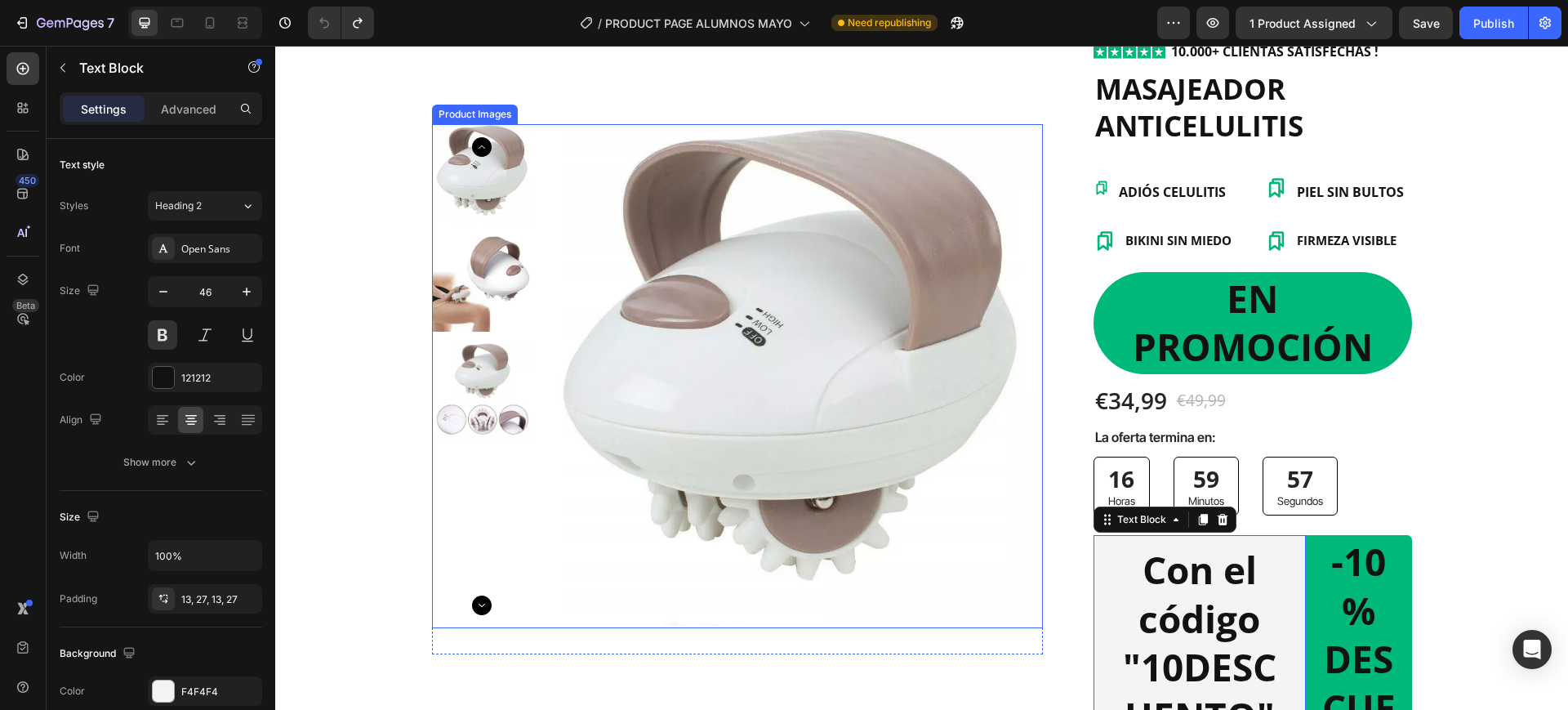
scroll to position [0, 0]
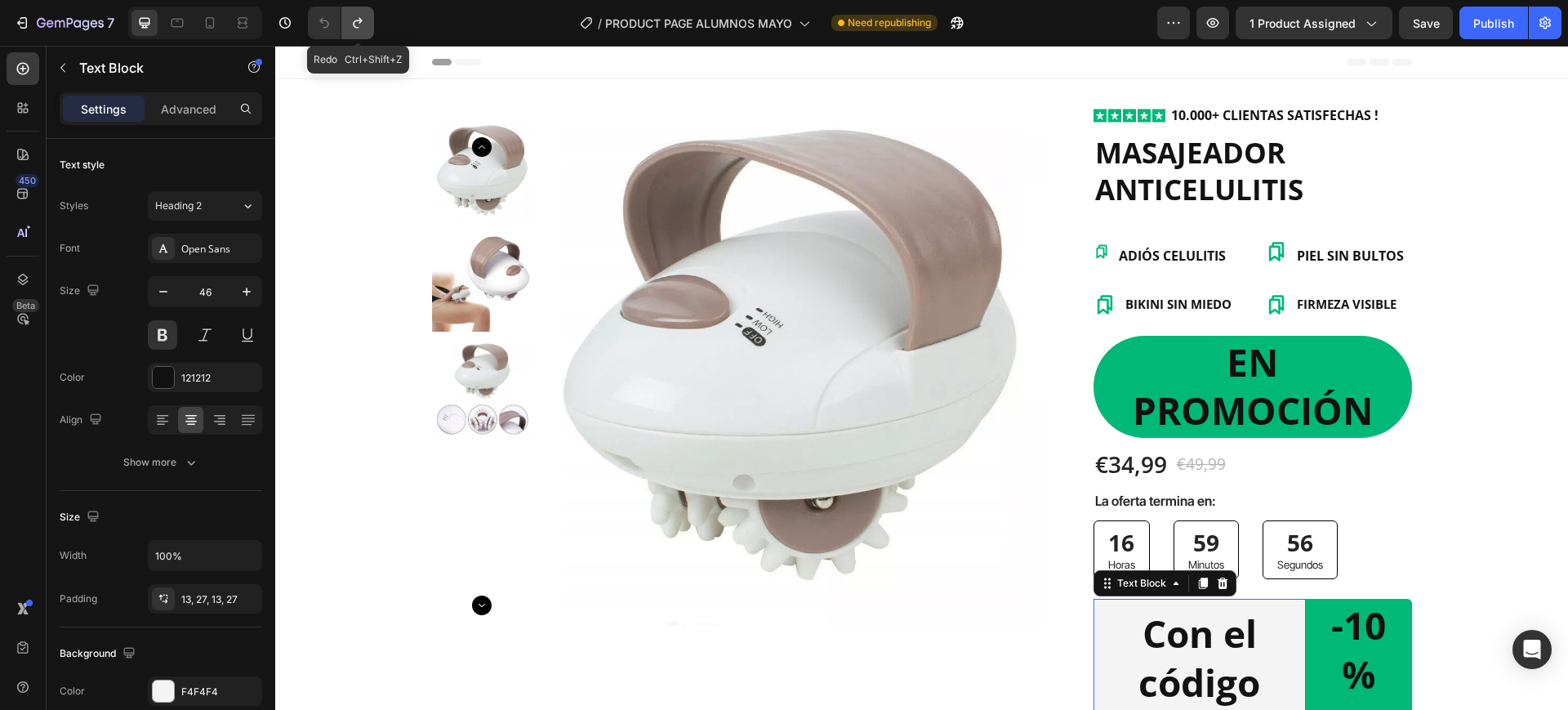
click at [349, 32] on button "Undo/Redo" at bounding box center [358, 23] width 33 height 33
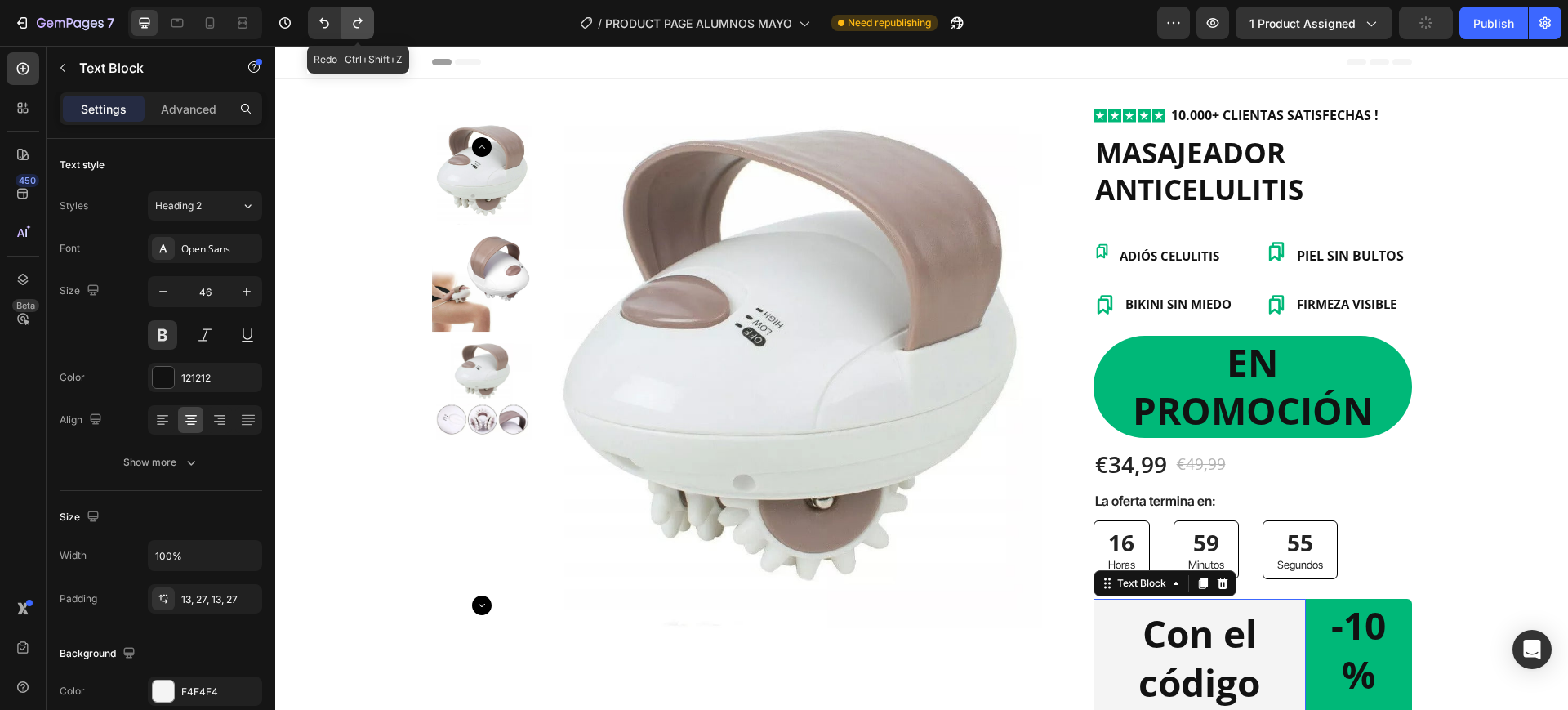
click at [349, 32] on button "Undo/Redo" at bounding box center [358, 23] width 33 height 33
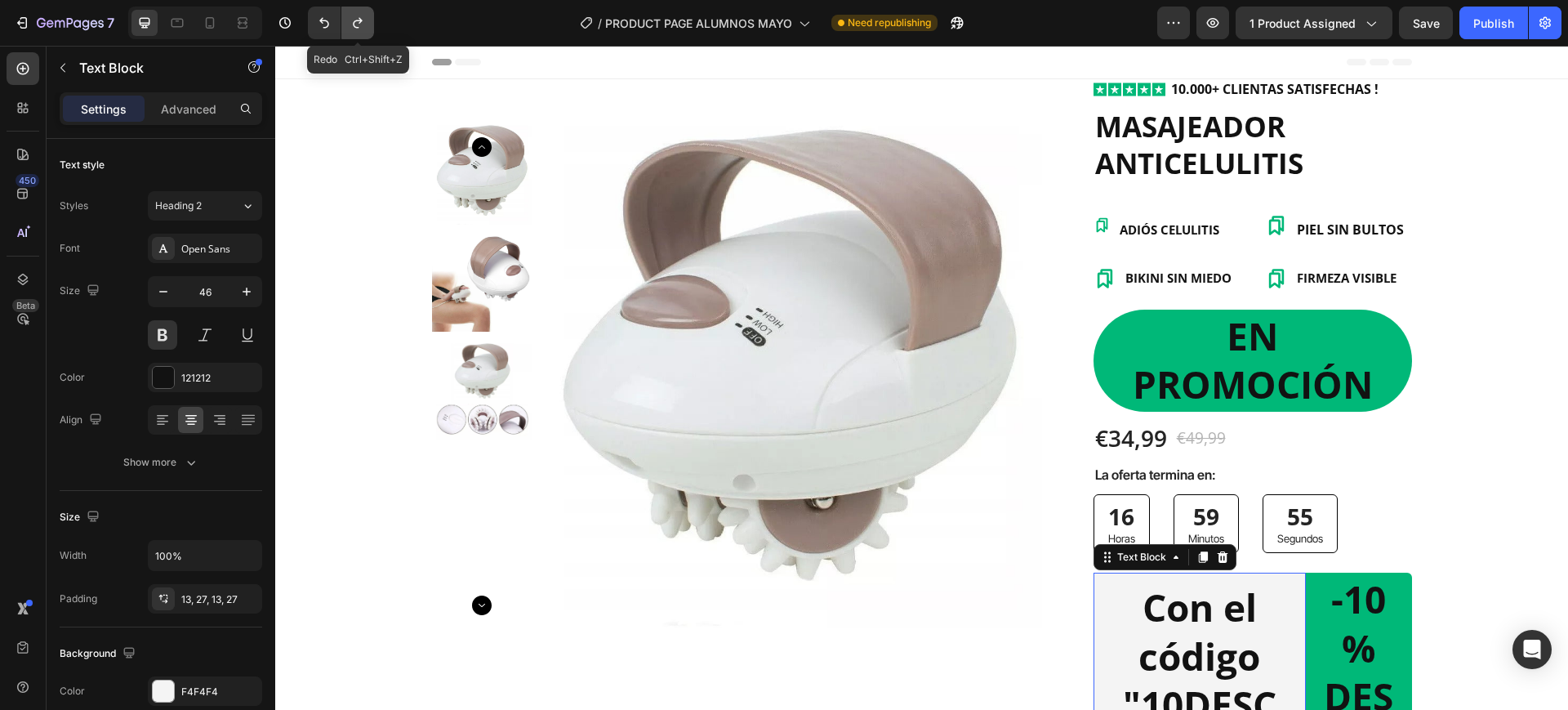
click at [349, 32] on button "Undo/Redo" at bounding box center [358, 23] width 33 height 33
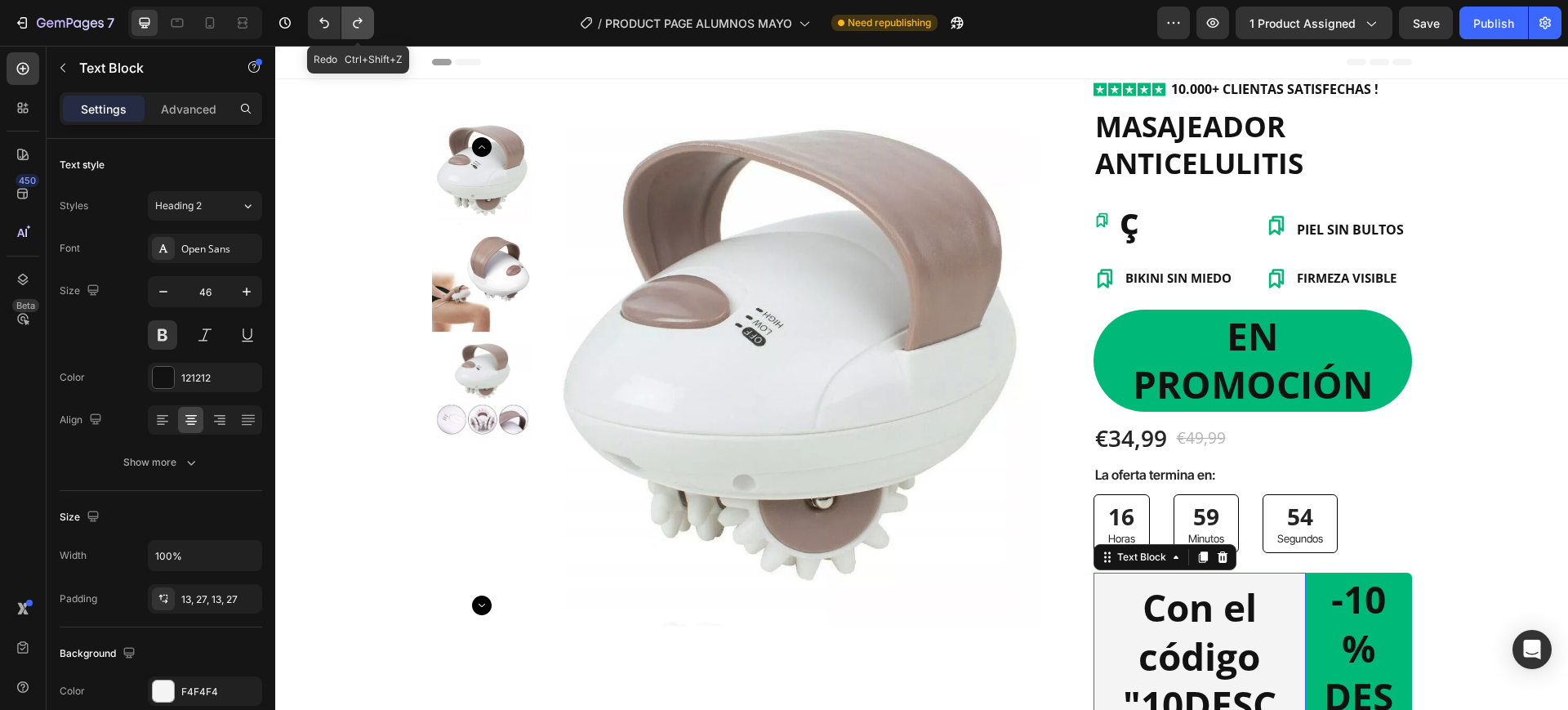
click at [349, 32] on button "Undo/Redo" at bounding box center [358, 23] width 33 height 33
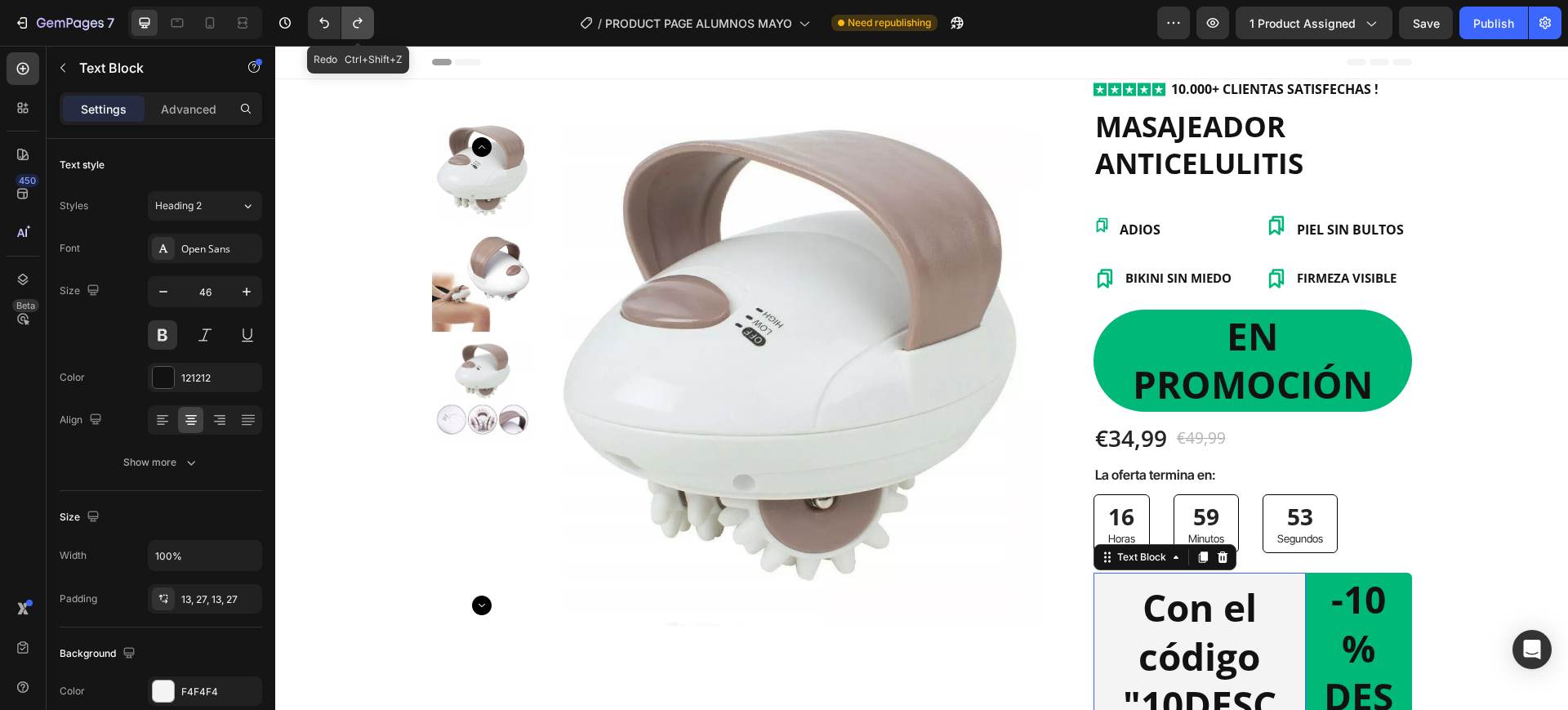
click at [349, 32] on button "Undo/Redo" at bounding box center [358, 23] width 33 height 33
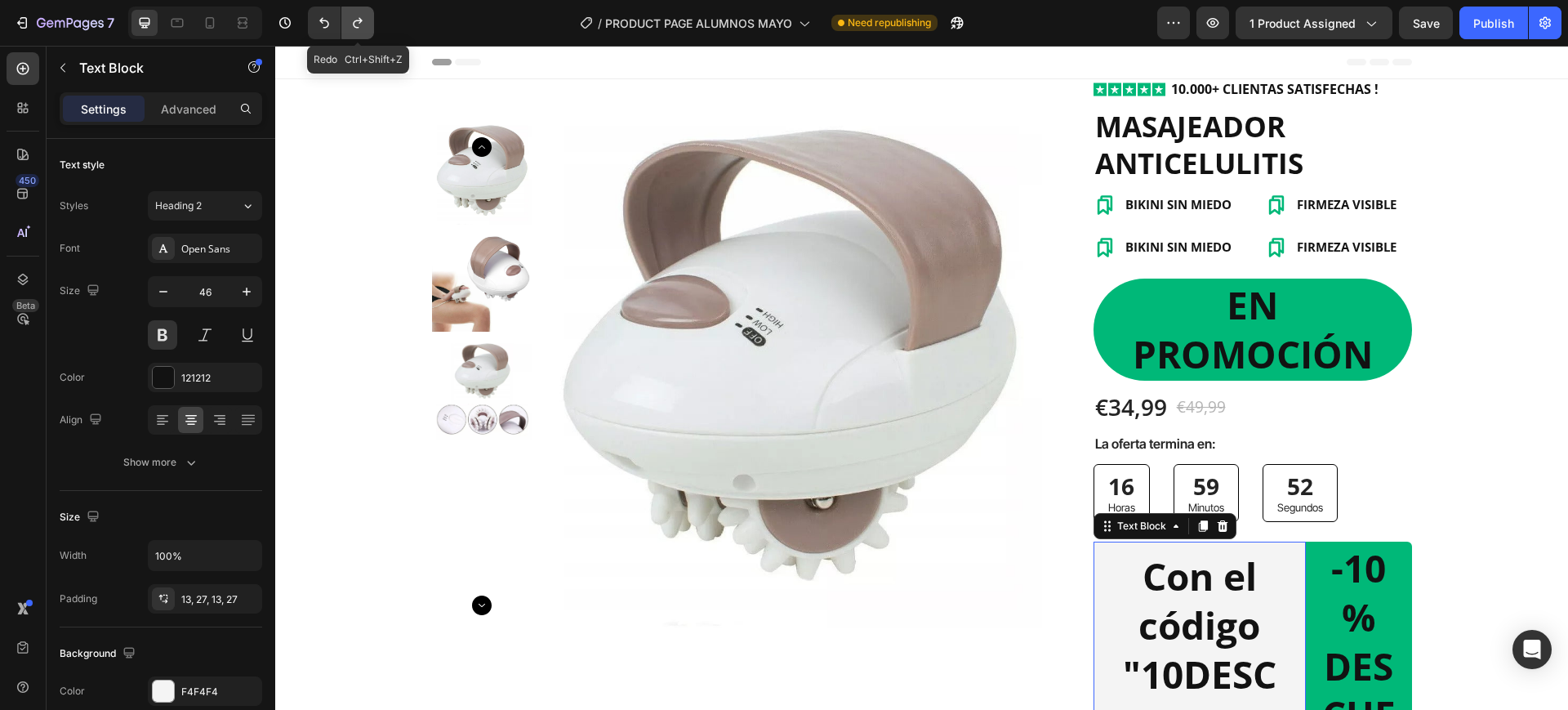
click at [349, 32] on button "Undo/Redo" at bounding box center [358, 23] width 33 height 33
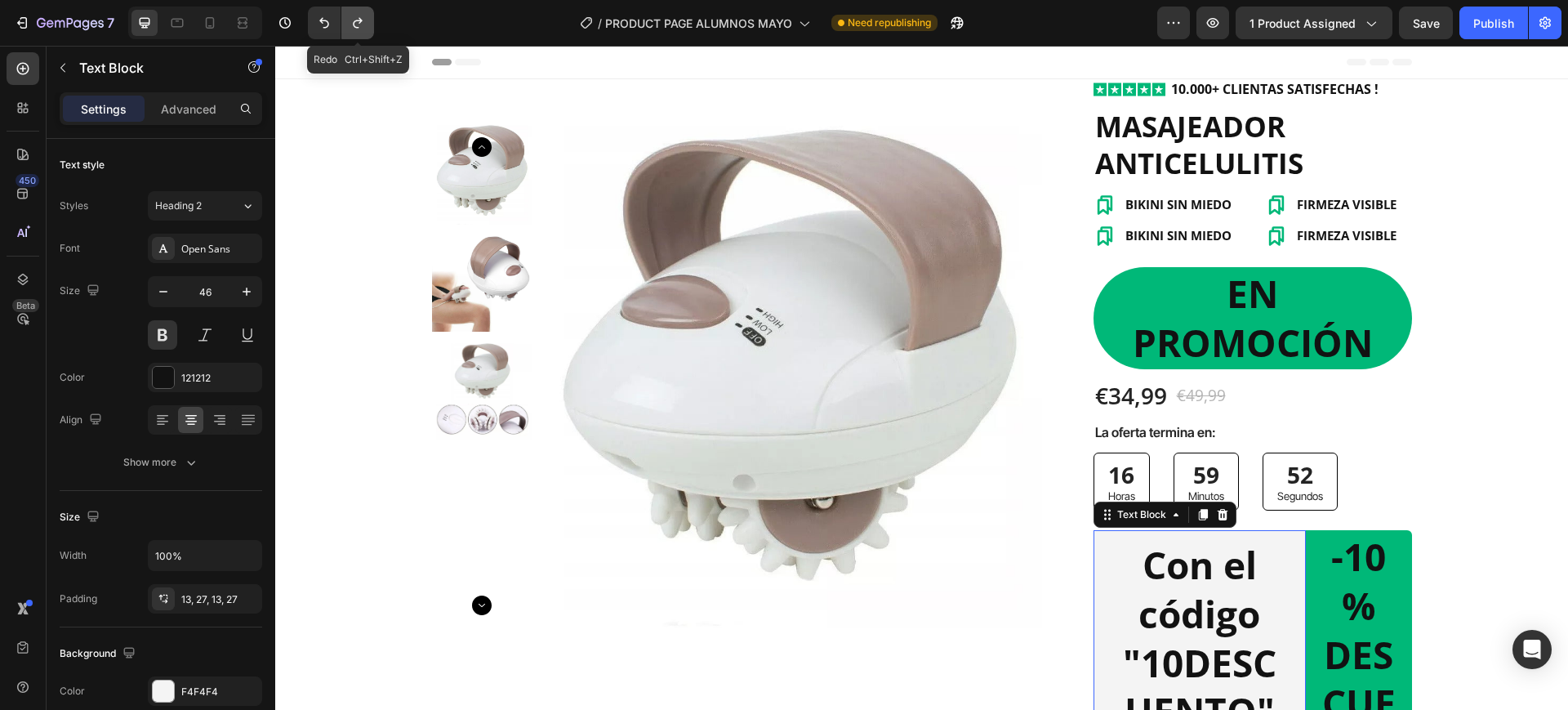
click at [349, 32] on button "Undo/Redo" at bounding box center [358, 23] width 33 height 33
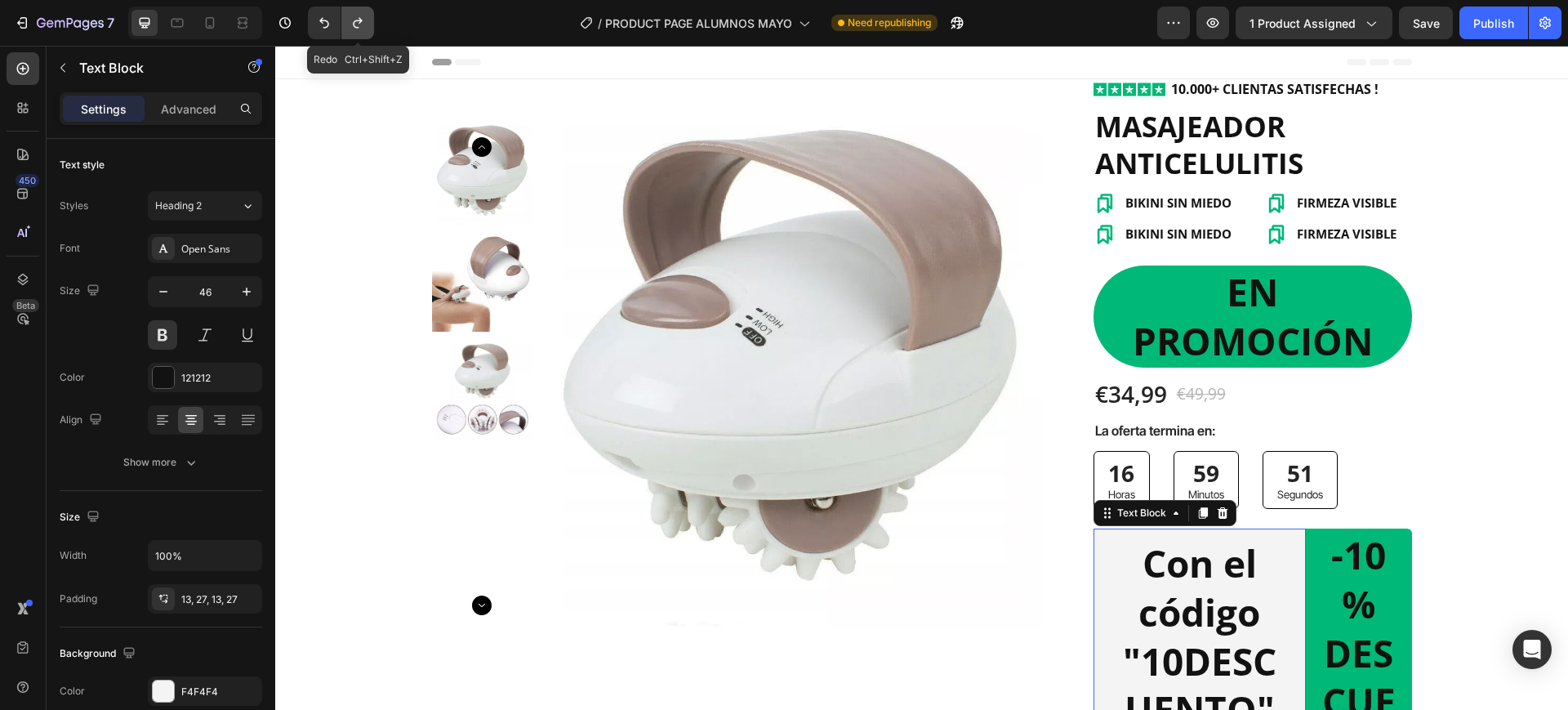
click at [349, 32] on button "Undo/Redo" at bounding box center [358, 23] width 33 height 33
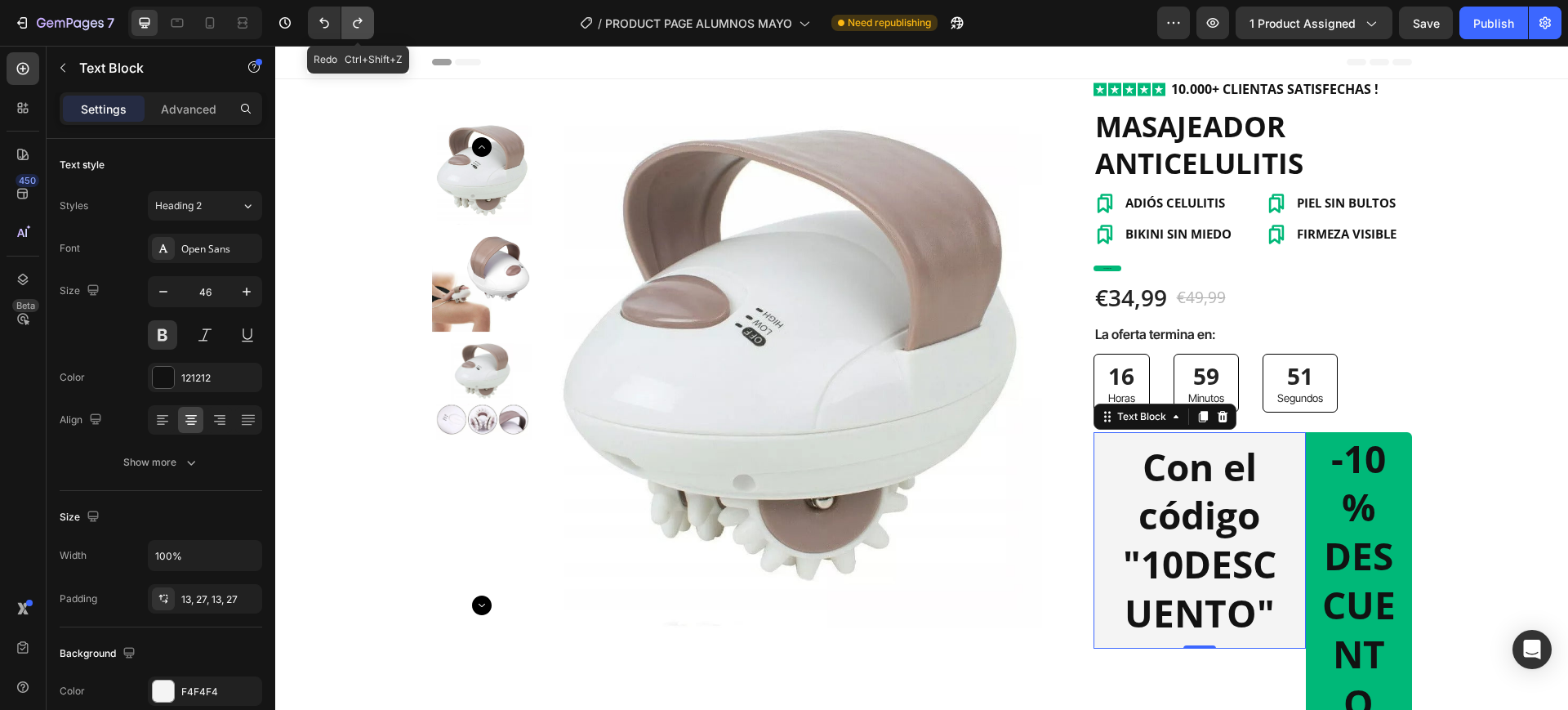
click at [349, 32] on button "Undo/Redo" at bounding box center [358, 23] width 33 height 33
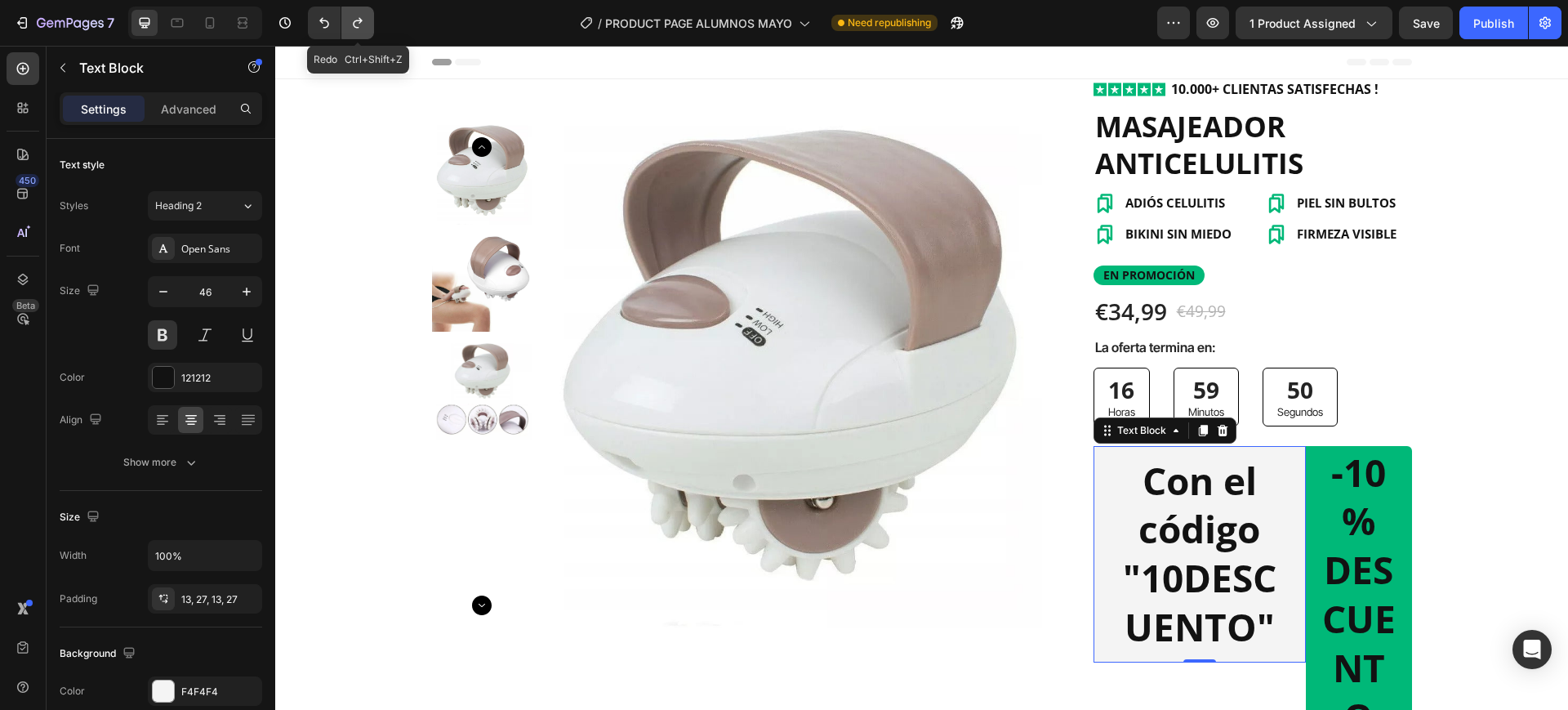
click at [355, 24] on icon "Undo/Redo" at bounding box center [358, 23] width 16 height 16
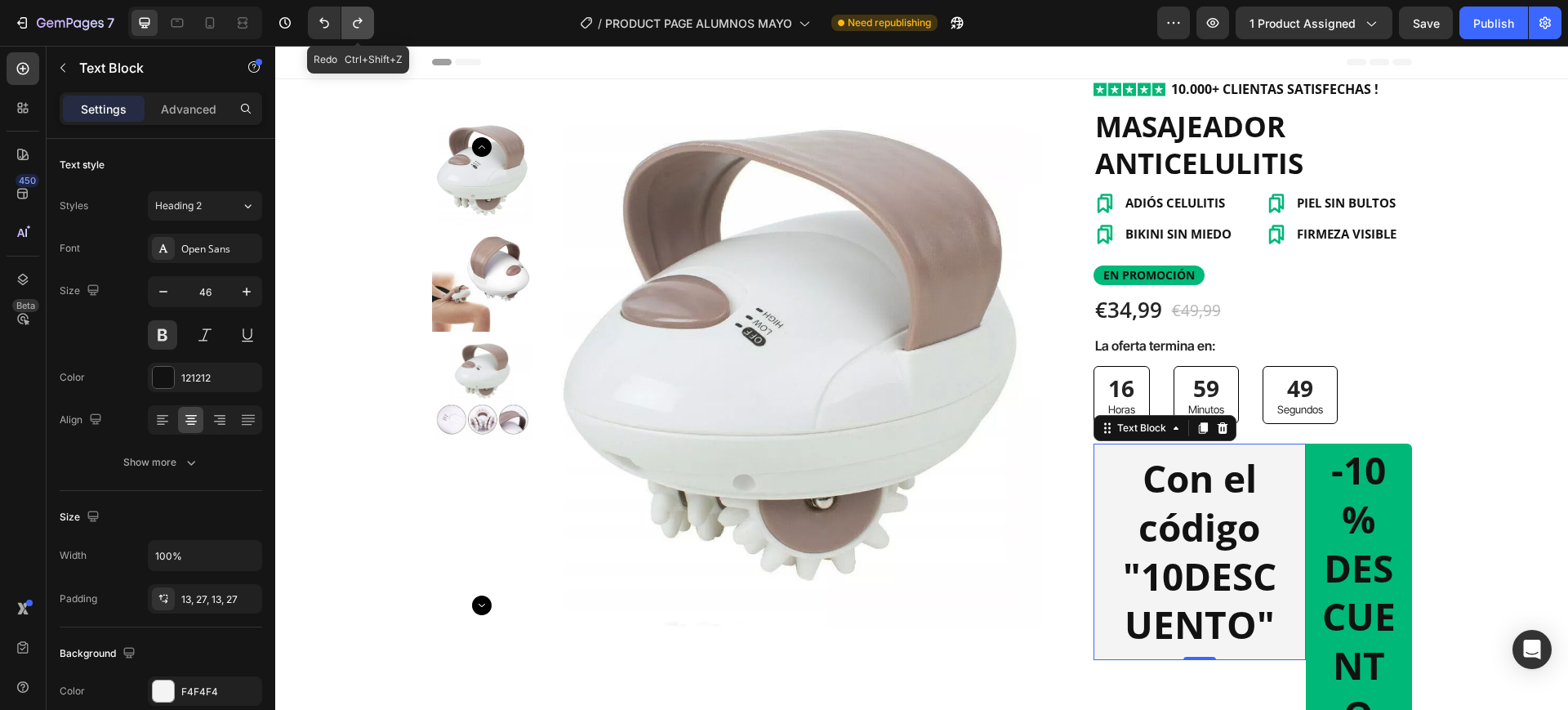
click at [355, 24] on icon "Undo/Redo" at bounding box center [358, 23] width 16 height 16
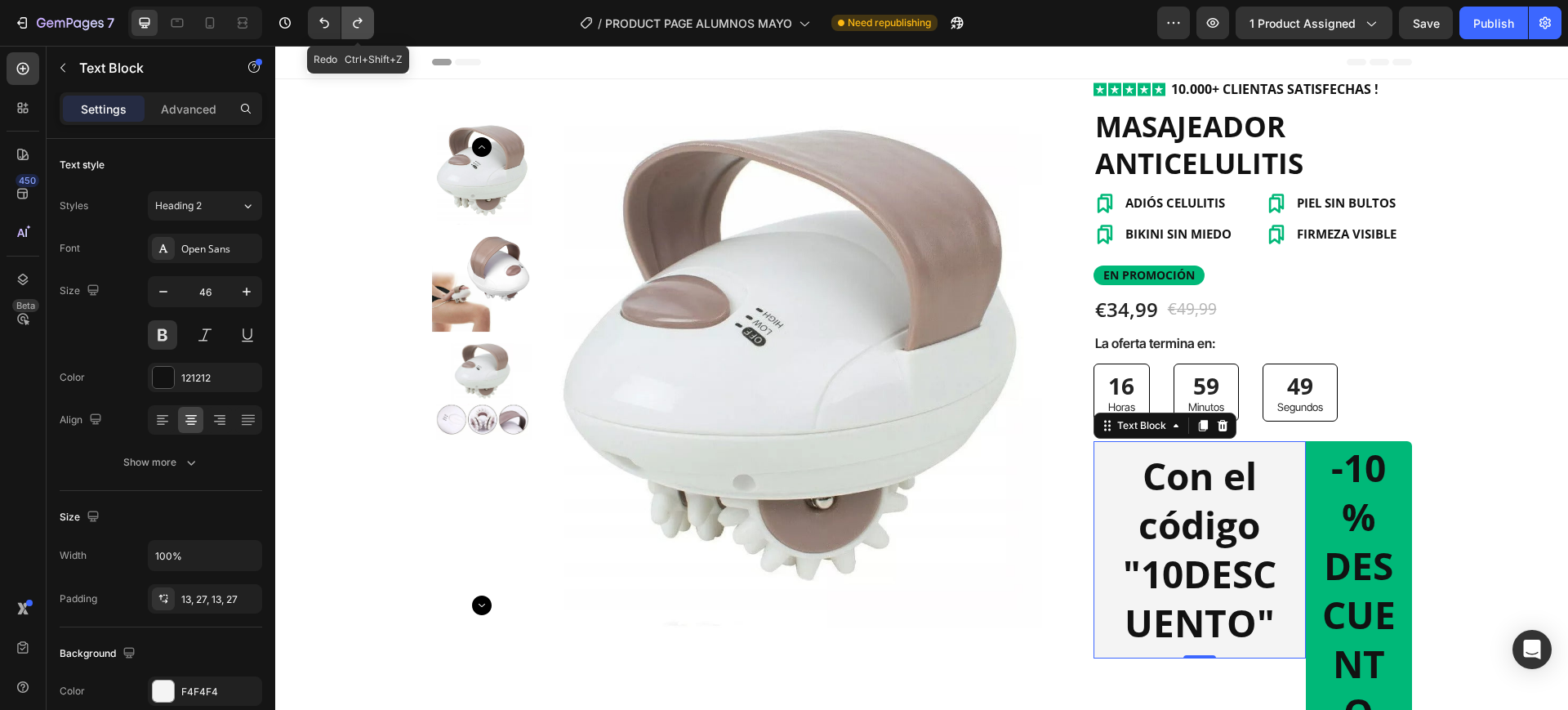
click at [355, 24] on icon "Undo/Redo" at bounding box center [358, 23] width 16 height 16
click at [450, 26] on div "/ PRODUCT PAGE ALUMNOS MAYO Need republishing" at bounding box center [772, 23] width 770 height 33
click at [1094, 482] on div "Con el código "10DESCUENTO"" at bounding box center [1200, 549] width 213 height 216
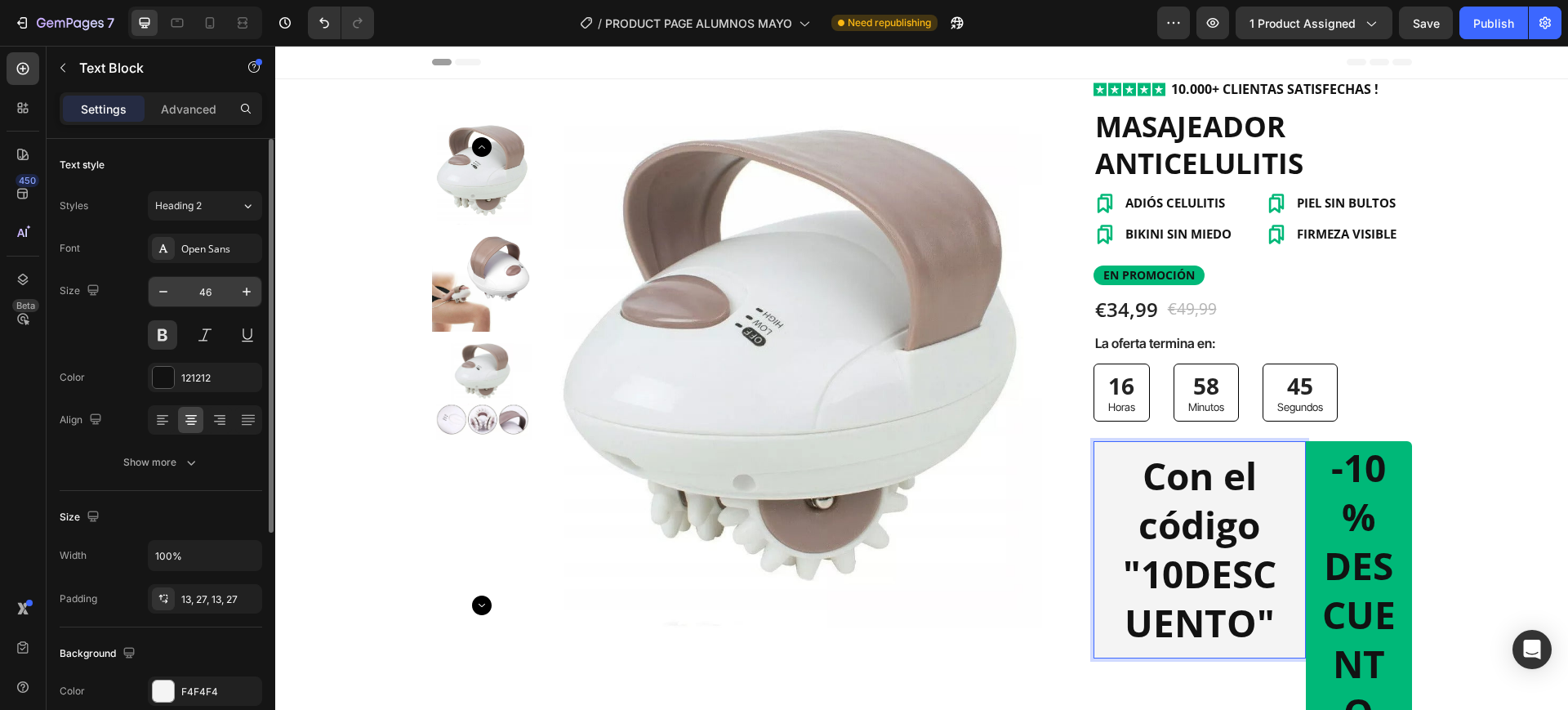
click at [228, 300] on input "46" at bounding box center [205, 292] width 54 height 29
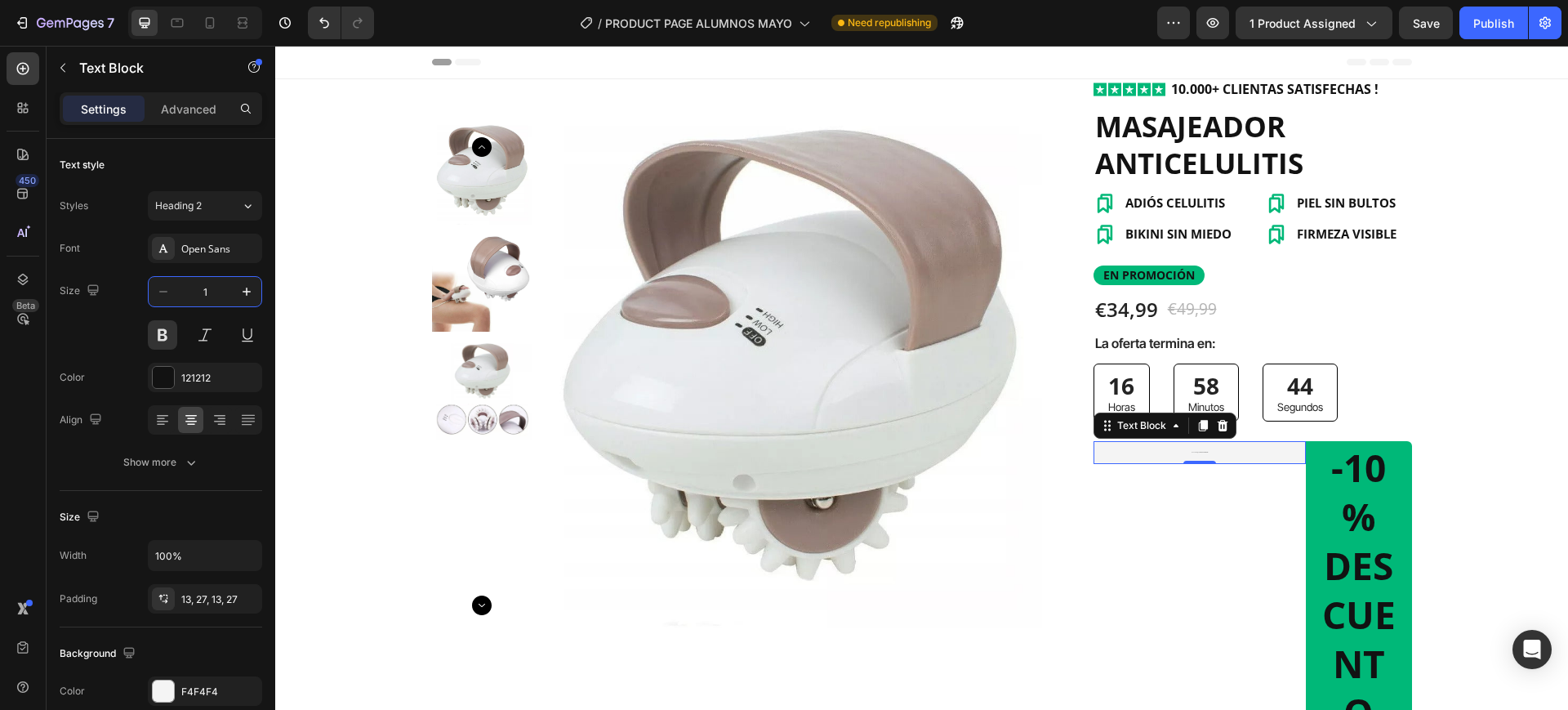
type input "14"
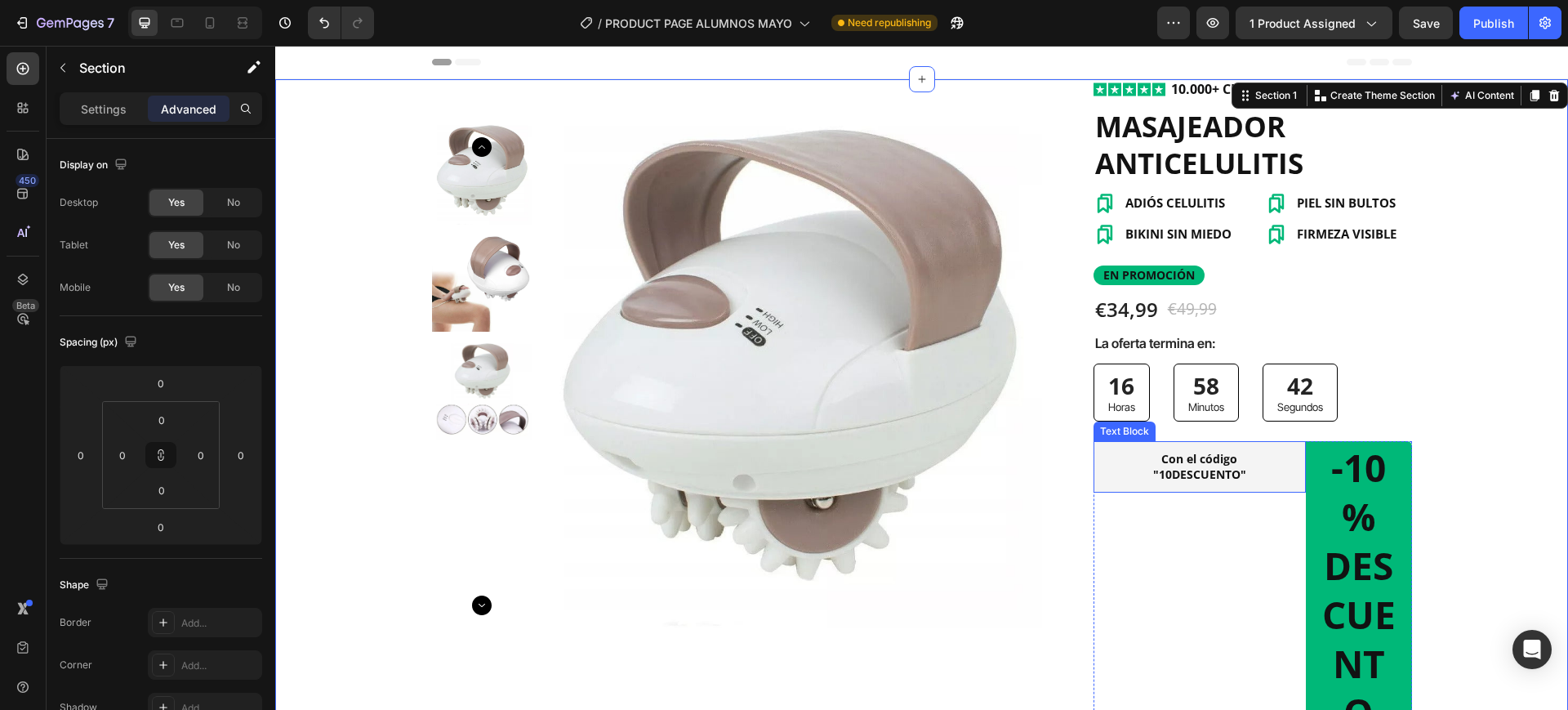
click at [1218, 465] on strong "Con el código "10DESCUENTO"" at bounding box center [1200, 465] width 93 height 30
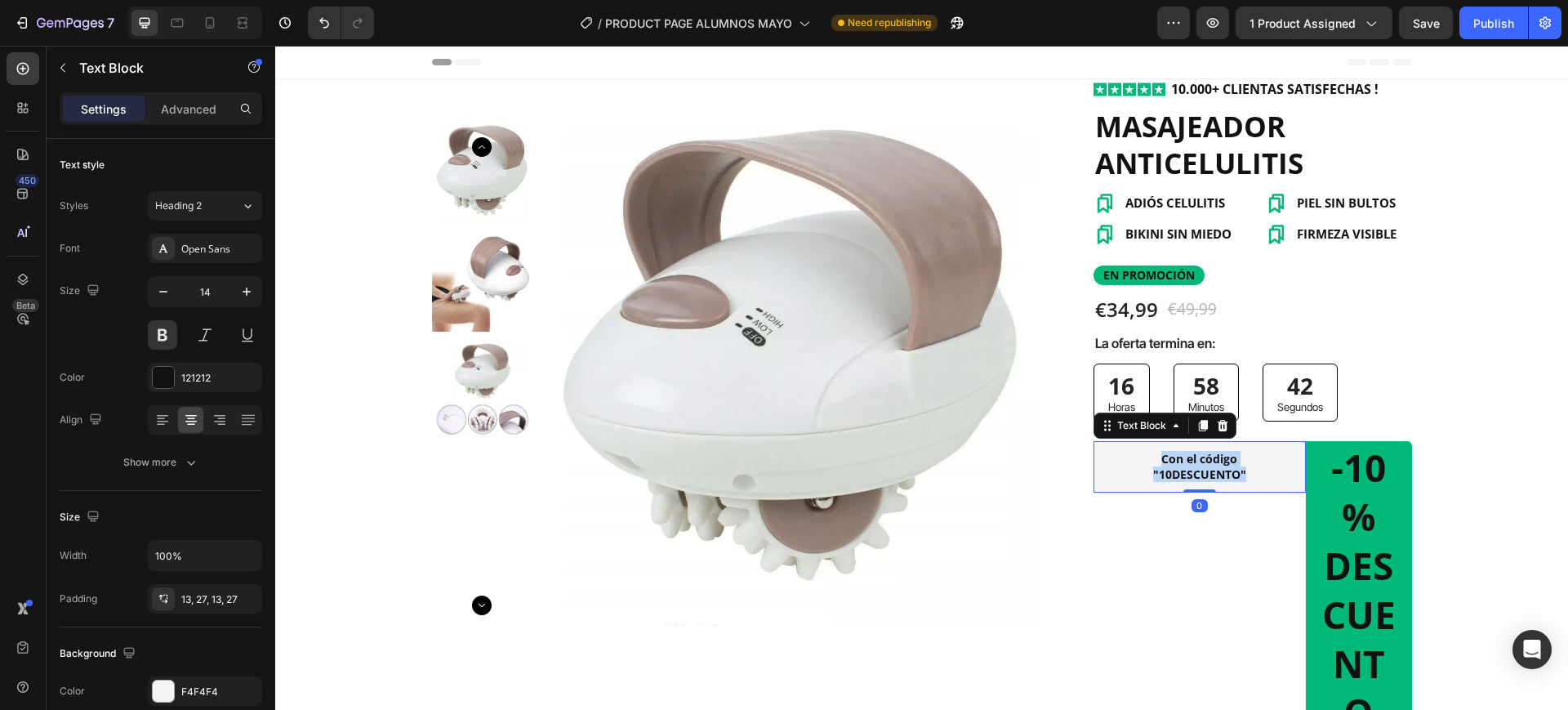
click at [1218, 465] on strong "Con el código "10DESCUENTO"" at bounding box center [1200, 465] width 93 height 30
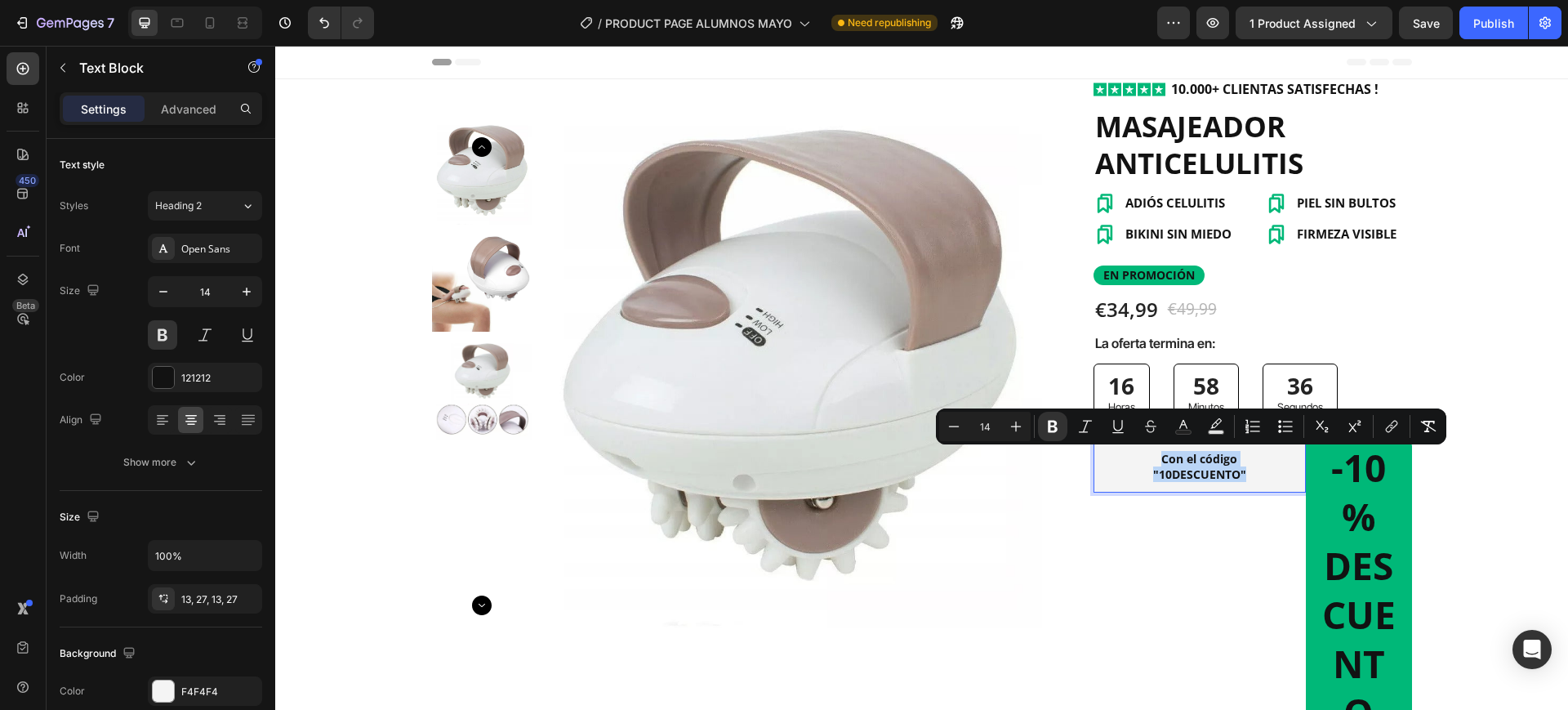
click at [1266, 469] on p "Con el código "10DESCUENTO"" at bounding box center [1199, 466] width 168 height 29
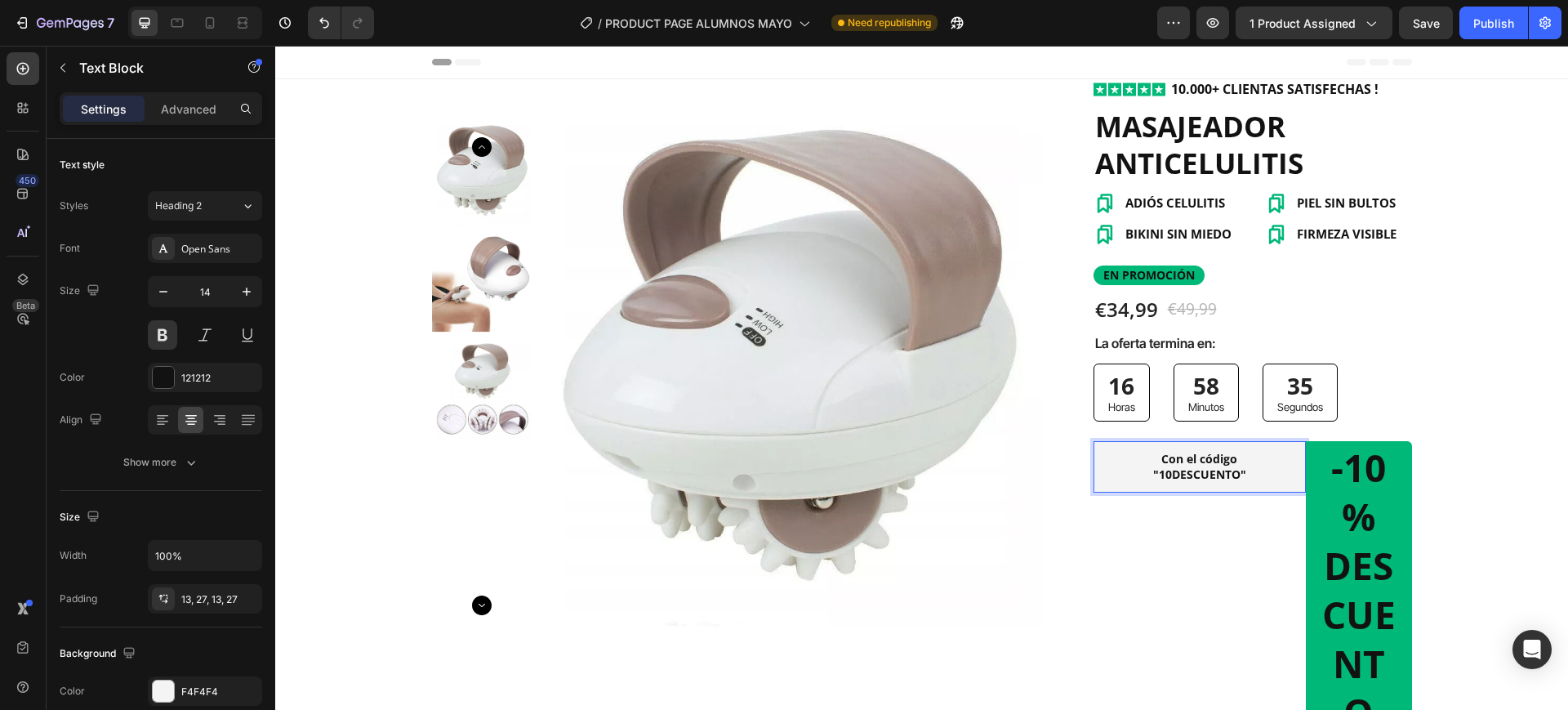
click at [1119, 477] on p "Con el código "10DESCUENTO"" at bounding box center [1199, 466] width 168 height 29
click at [1095, 488] on div "Con el código "10DESCUENTO"" at bounding box center [1200, 466] width 213 height 51
click at [194, 108] on p "Advanced" at bounding box center [188, 109] width 55 height 17
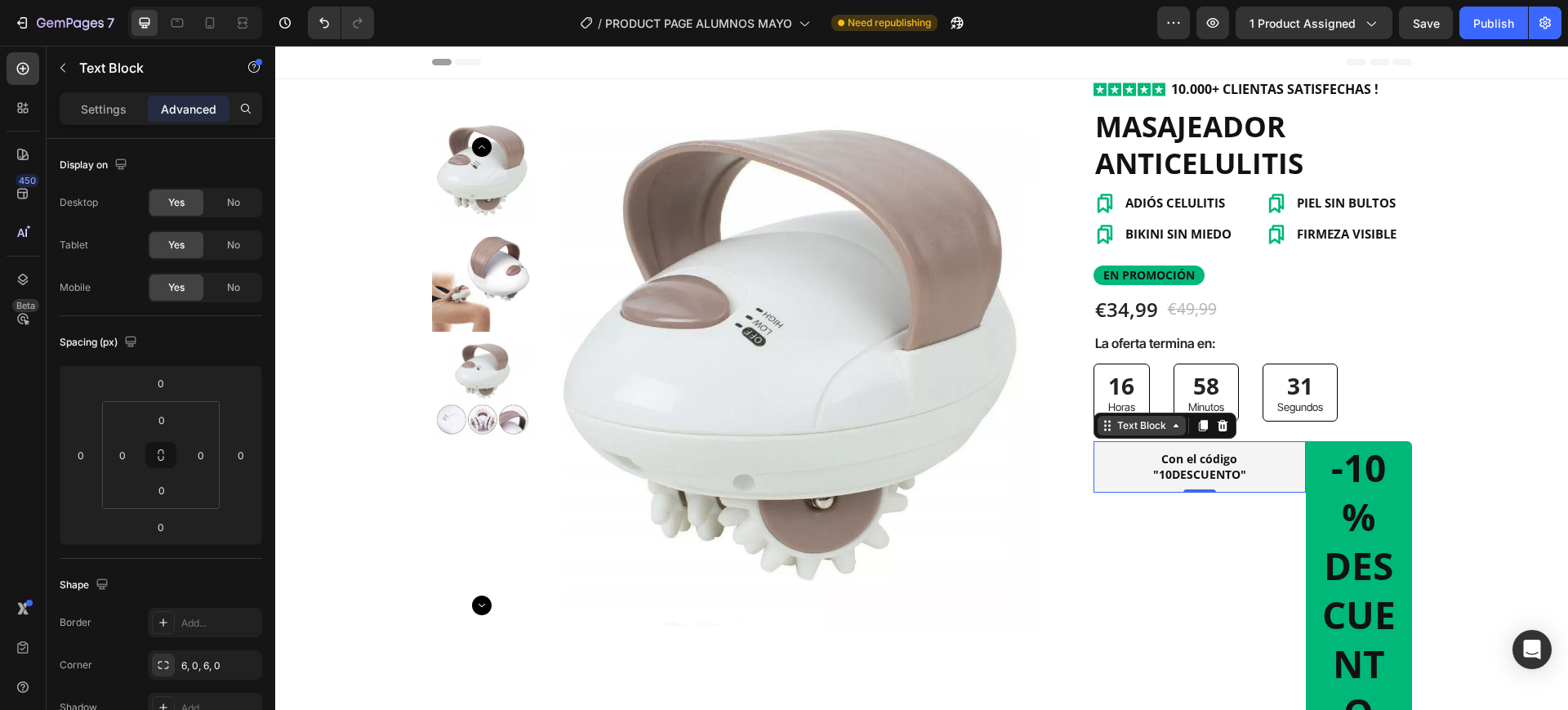
click at [1134, 430] on div "Text Block" at bounding box center [1142, 425] width 55 height 15
click at [1360, 525] on p "-10% DESCUENTO" at bounding box center [1359, 590] width 82 height 294
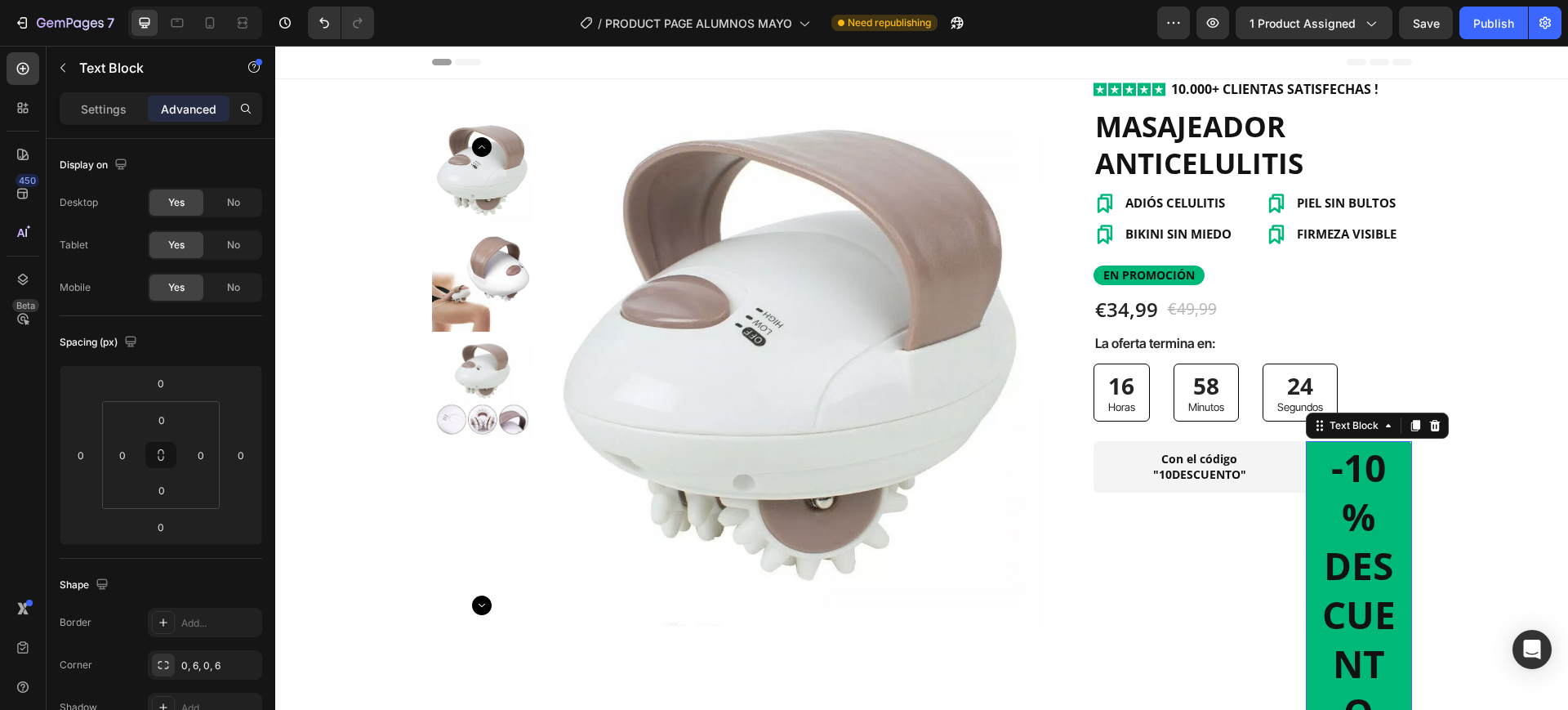
click at [1388, 499] on p "-10% DESCUENTO" at bounding box center [1359, 590] width 82 height 294
click at [110, 101] on p "Settings" at bounding box center [104, 109] width 45 height 17
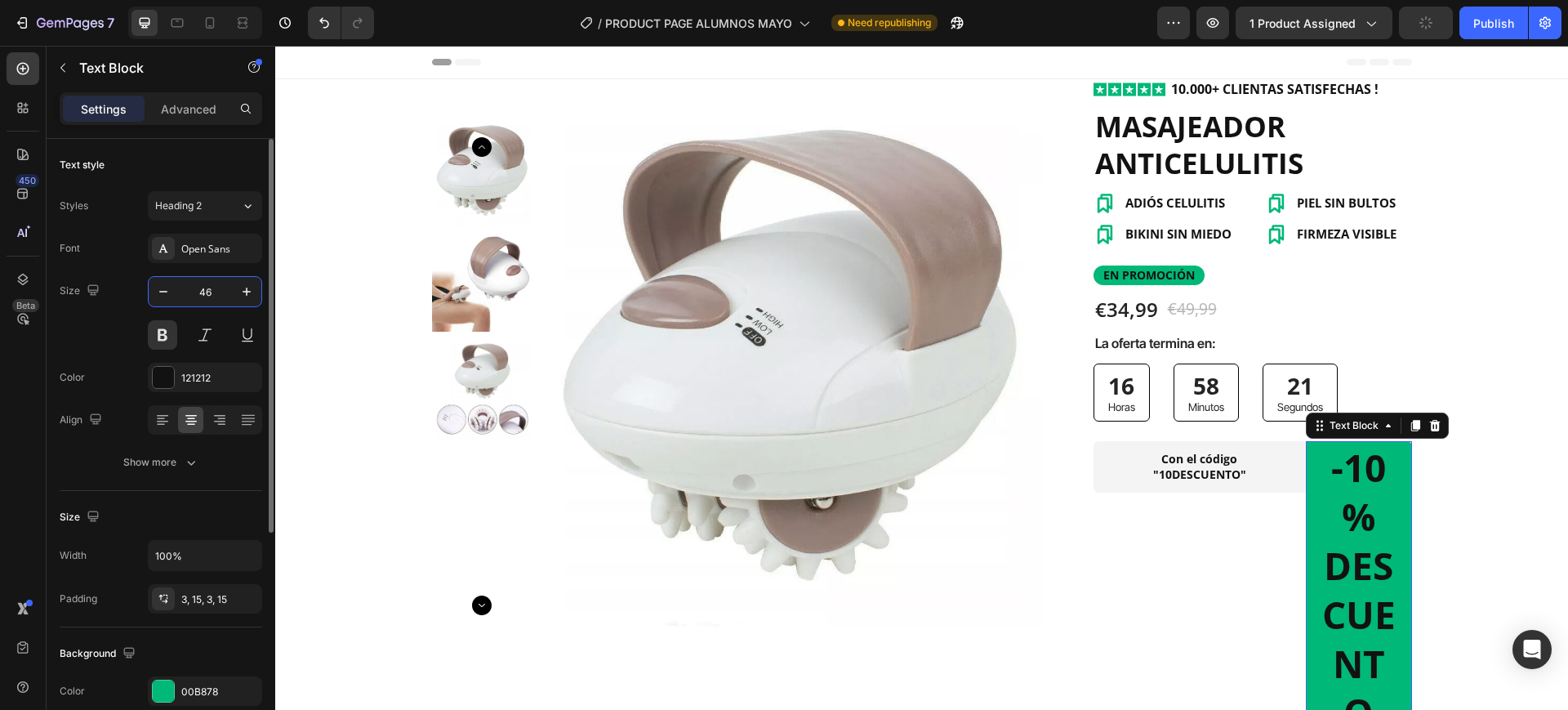
click at [218, 304] on input "46" at bounding box center [205, 292] width 54 height 29
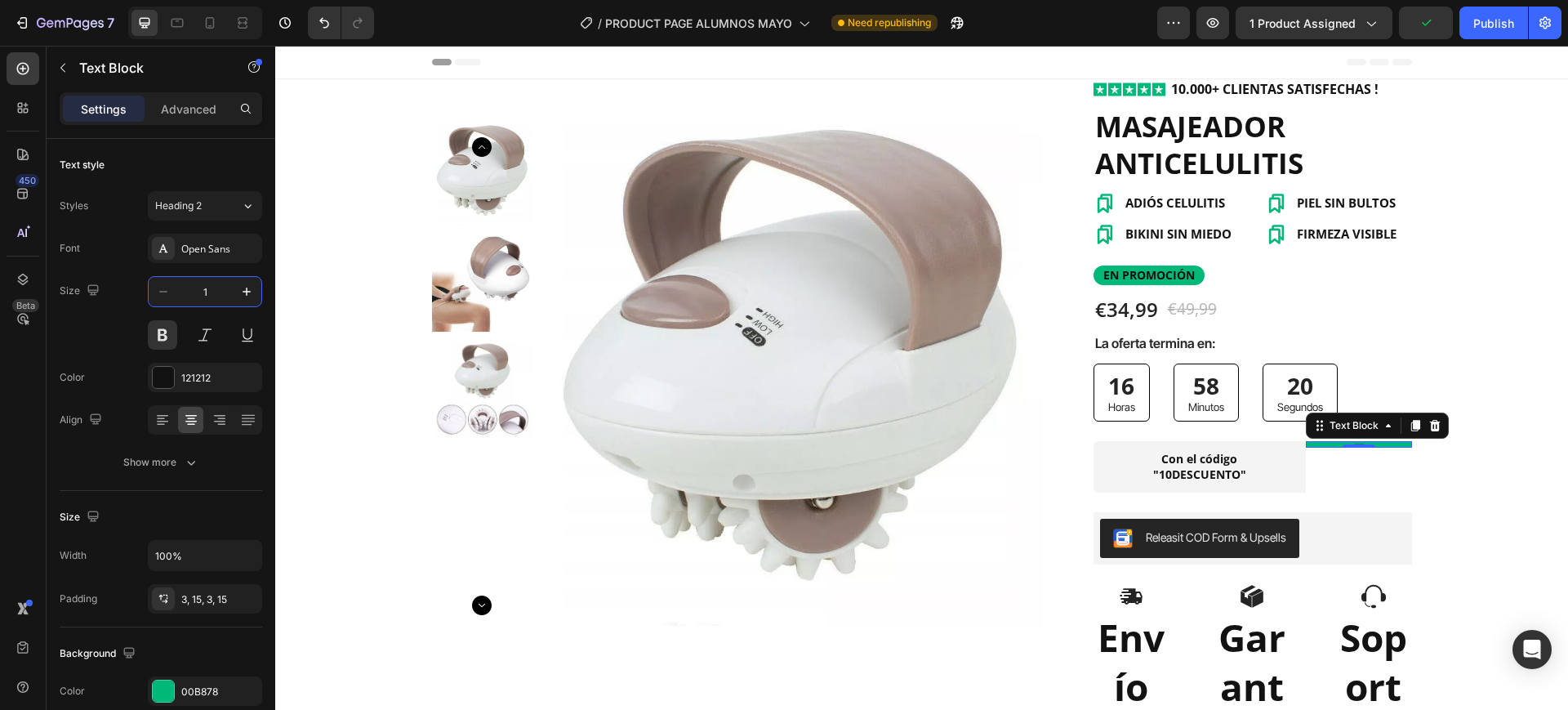
type input "16"
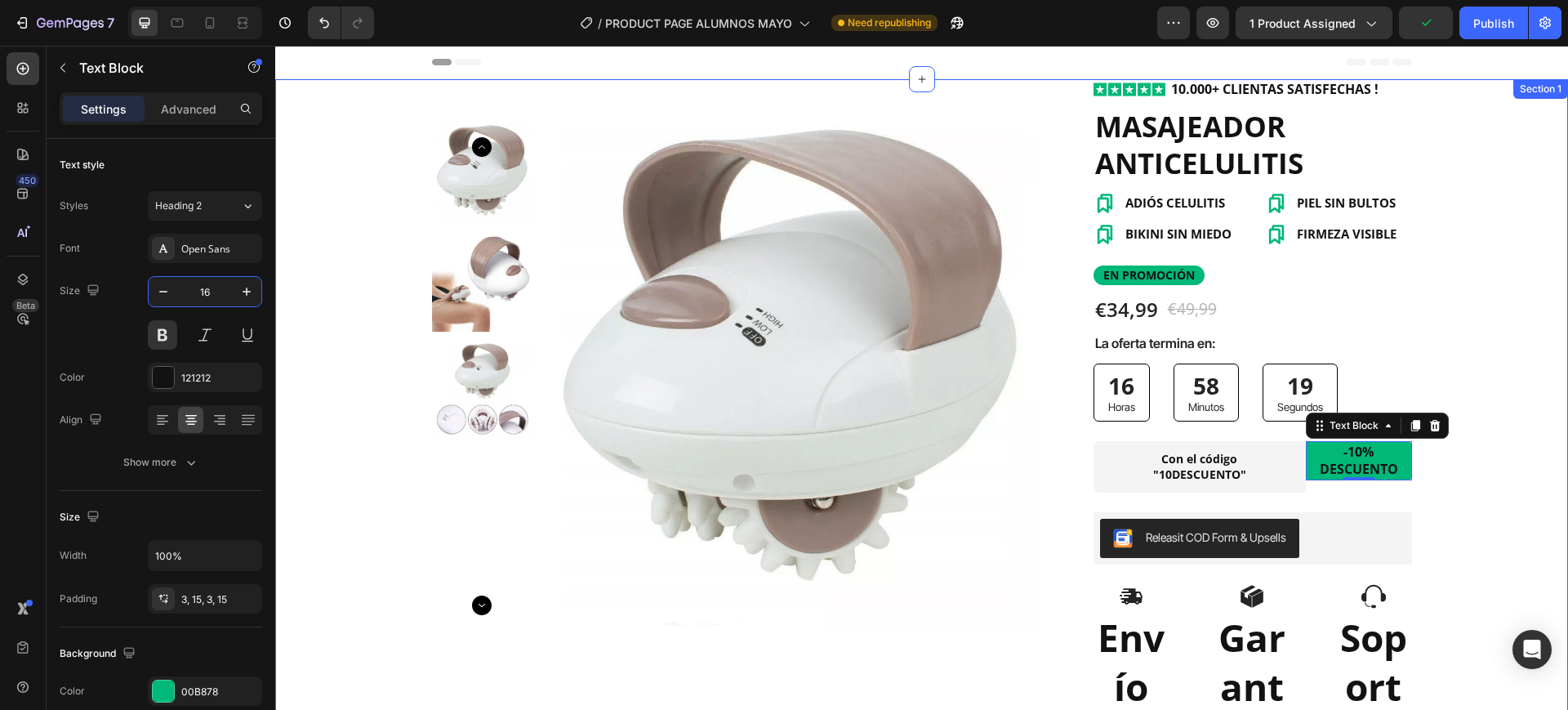
click at [1511, 459] on div "Product Images Row Row Icon Icon Icon Icon Icon Icon List 10.000+ CLIENTAS SATI…" at bounding box center [922, 695] width 1293 height 1231
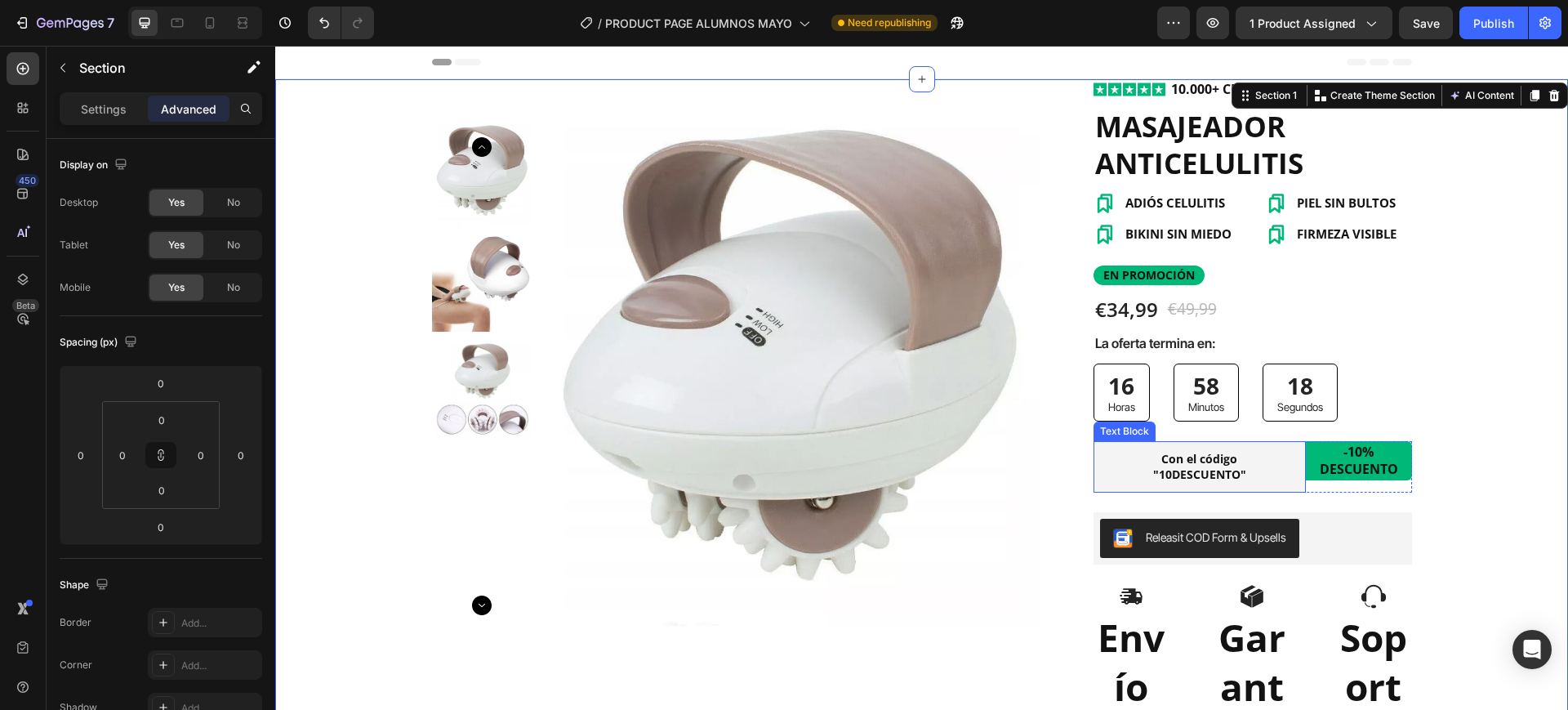
click at [1253, 466] on p "Con el código "10DESCUENTO"" at bounding box center [1199, 466] width 168 height 29
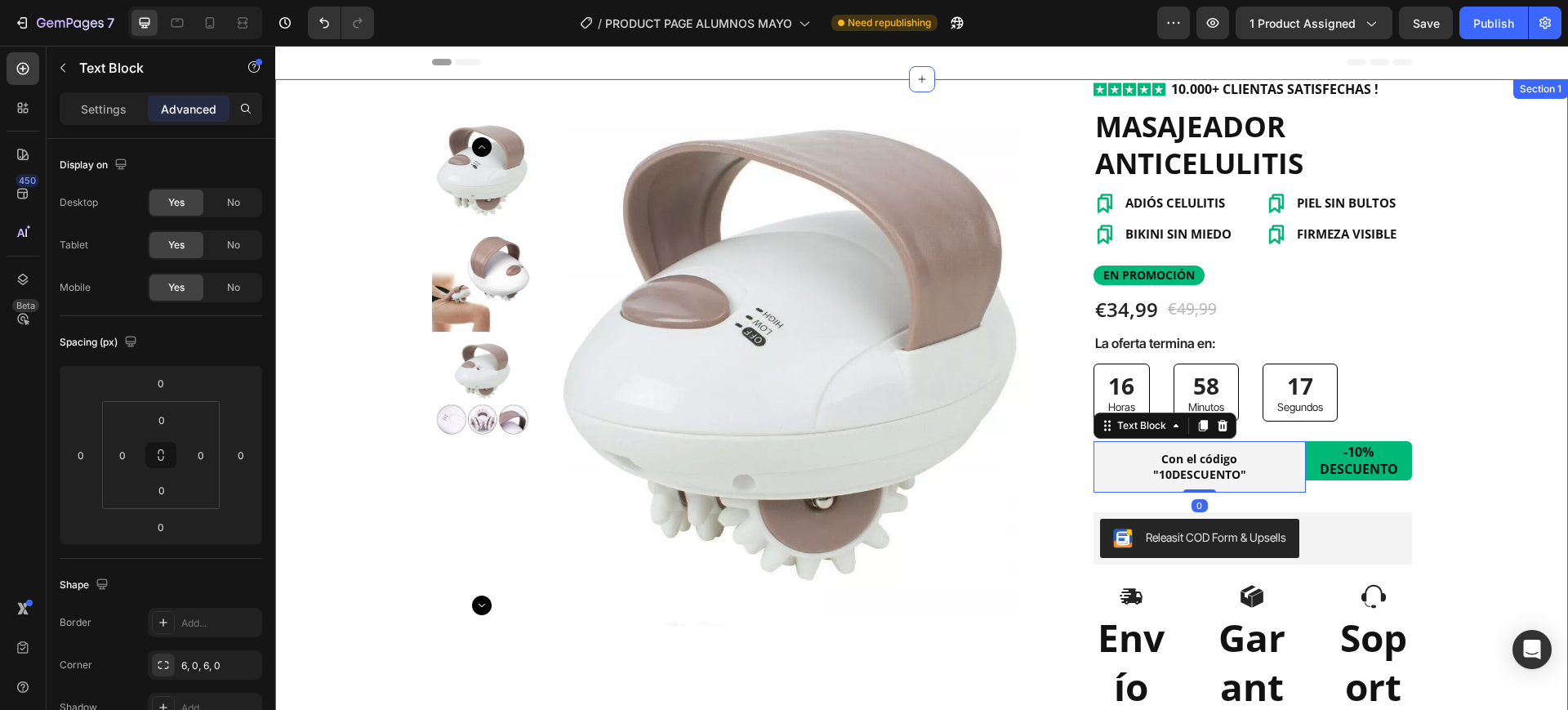
click at [1484, 505] on div "Product Images Row Row Icon Icon Icon Icon Icon Icon List 10.000+ CLIENTAS SATI…" at bounding box center [922, 695] width 1293 height 1231
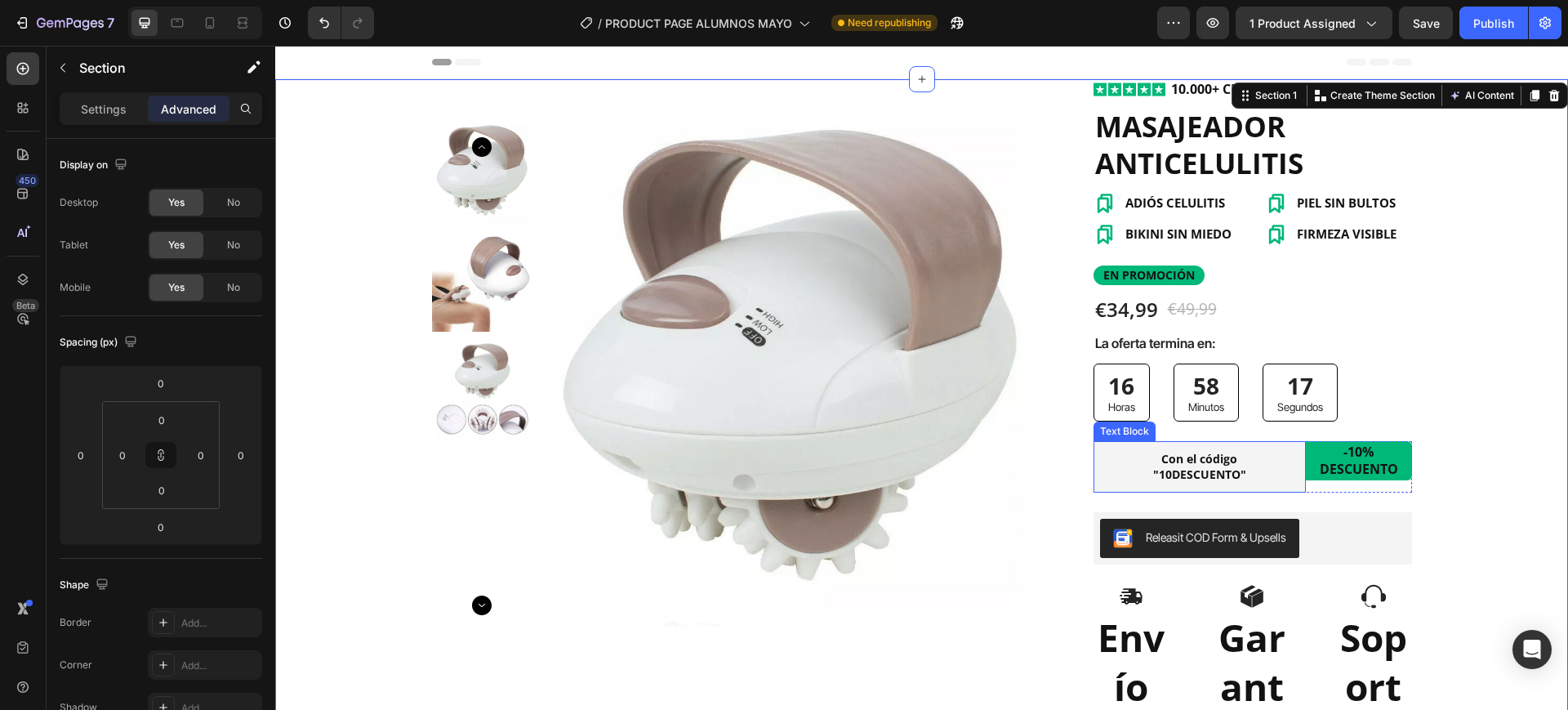
click at [1275, 463] on p "Con el código "10DESCUENTO"" at bounding box center [1199, 466] width 168 height 29
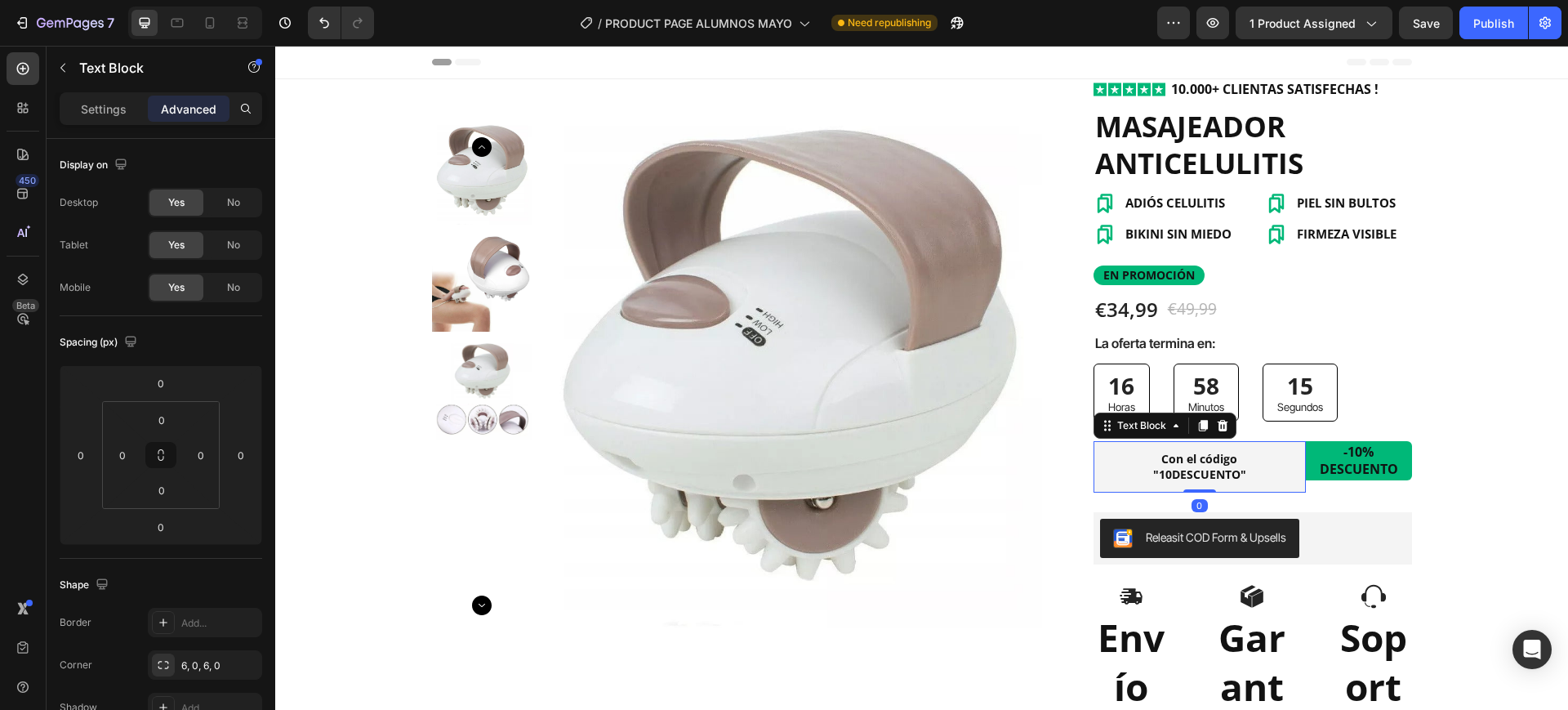
click at [1201, 483] on div "Con el código "10DESCUENTO" Text Block 0" at bounding box center [1200, 466] width 213 height 51
click at [1306, 476] on div "-10% DESCUENTO" at bounding box center [1359, 460] width 106 height 39
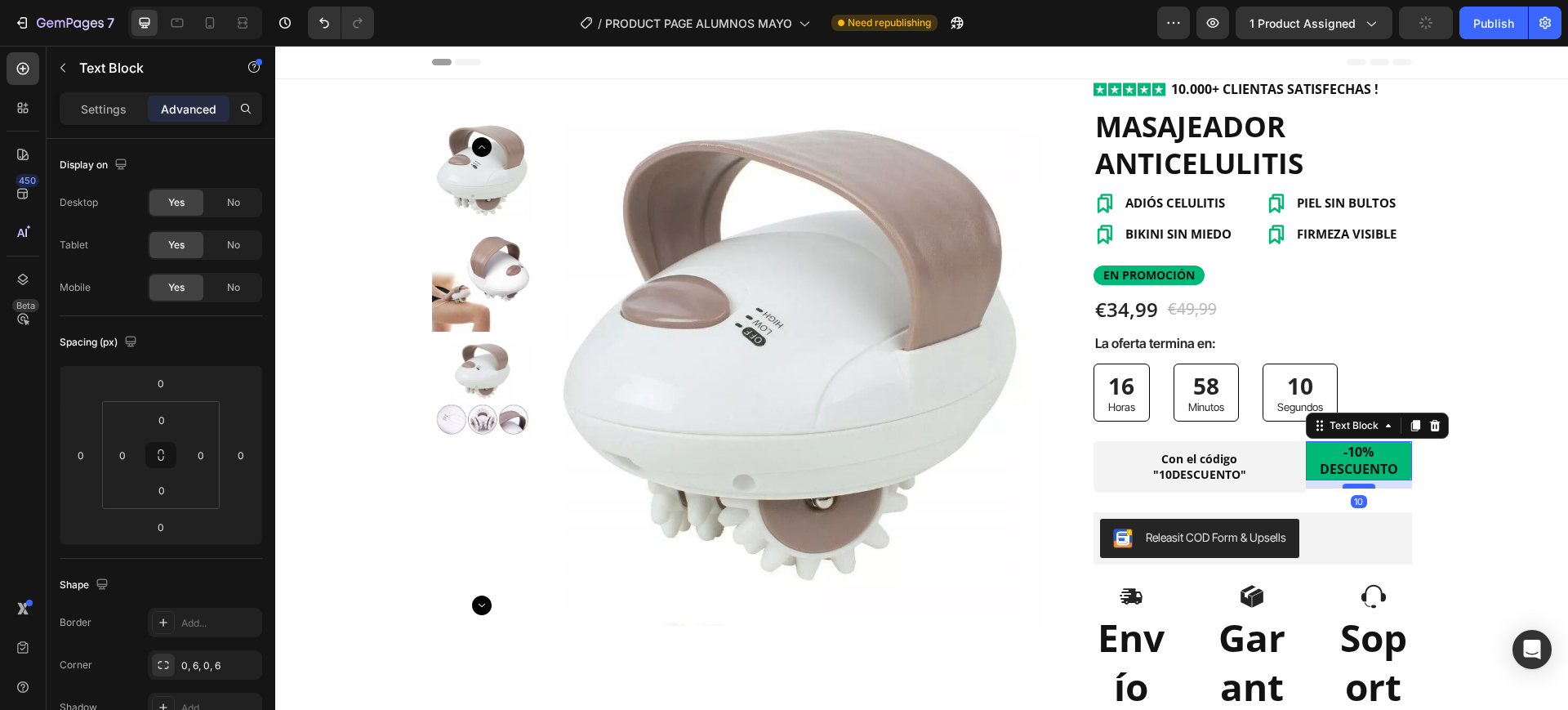
drag, startPoint x: 1355, startPoint y: 478, endPoint x: 1364, endPoint y: 486, distance: 12.0
click at [1364, 486] on div at bounding box center [1359, 485] width 33 height 5
type input "10"
click at [1484, 489] on div "Product Images Row Row Icon Icon Icon Icon Icon Icon List 10.000+ CLIENTAS SATI…" at bounding box center [922, 695] width 1293 height 1231
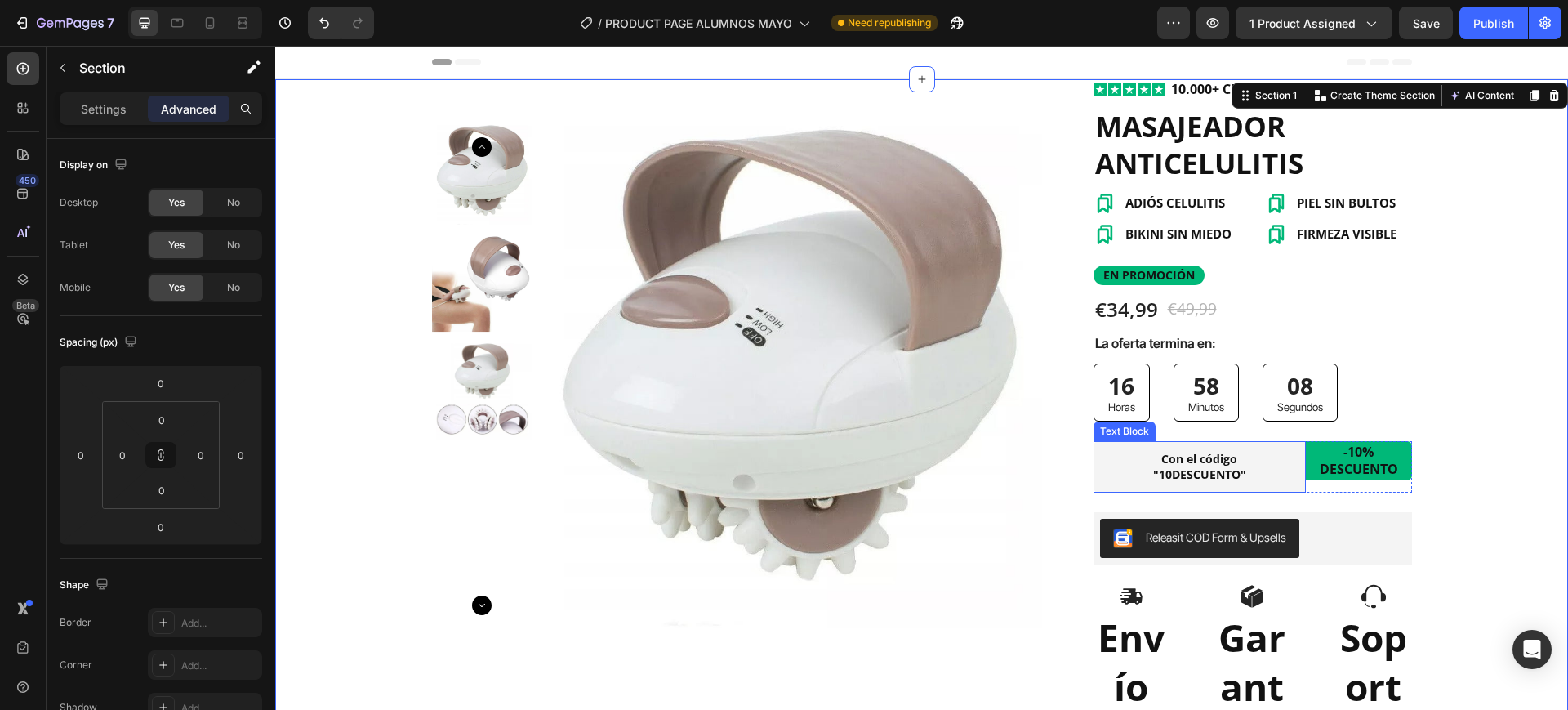
click at [1271, 471] on p "Con el código "10DESCUENTO"" at bounding box center [1199, 466] width 168 height 29
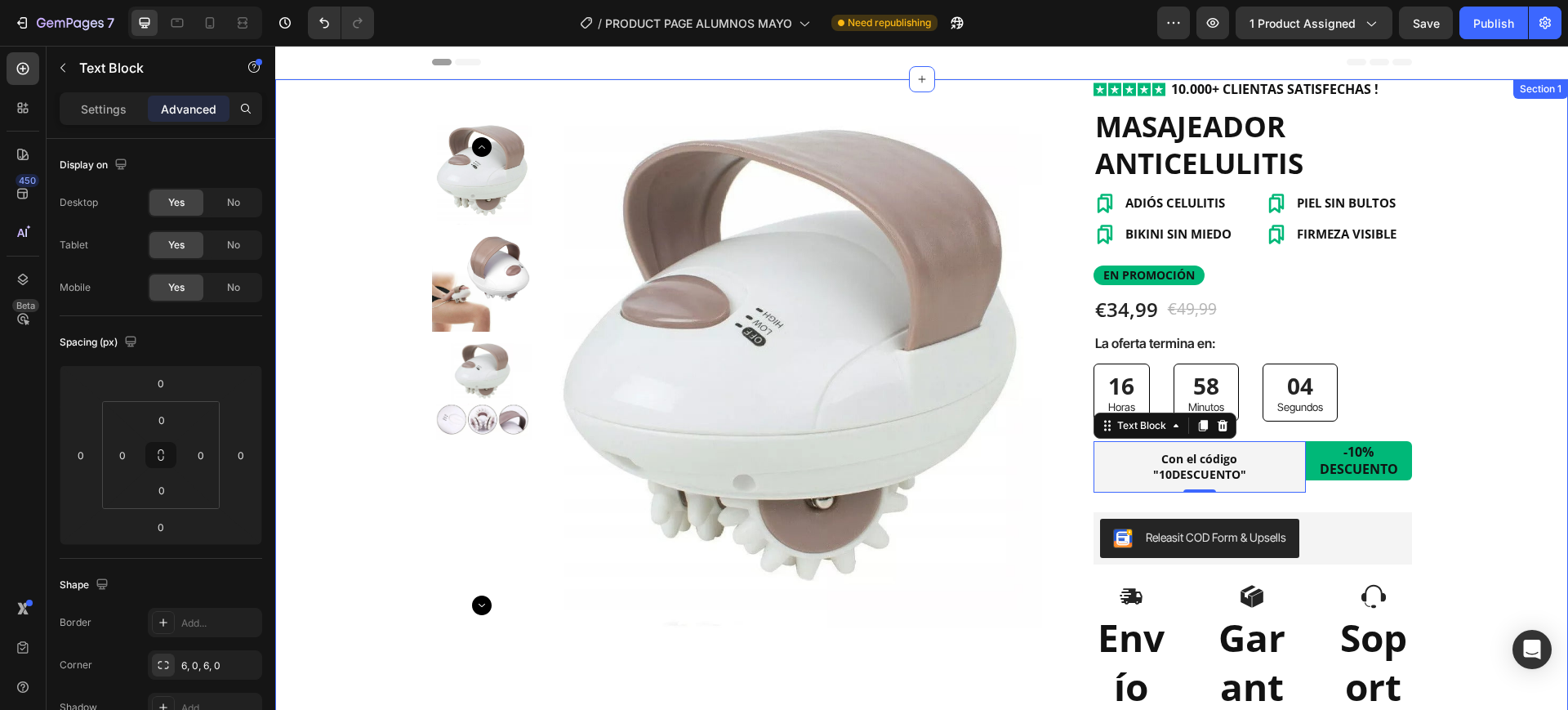
click at [1480, 466] on div "Product Images Row Row Icon Icon Icon Icon Icon Icon List 10.000+ CLIENTAS SATI…" at bounding box center [922, 695] width 1293 height 1231
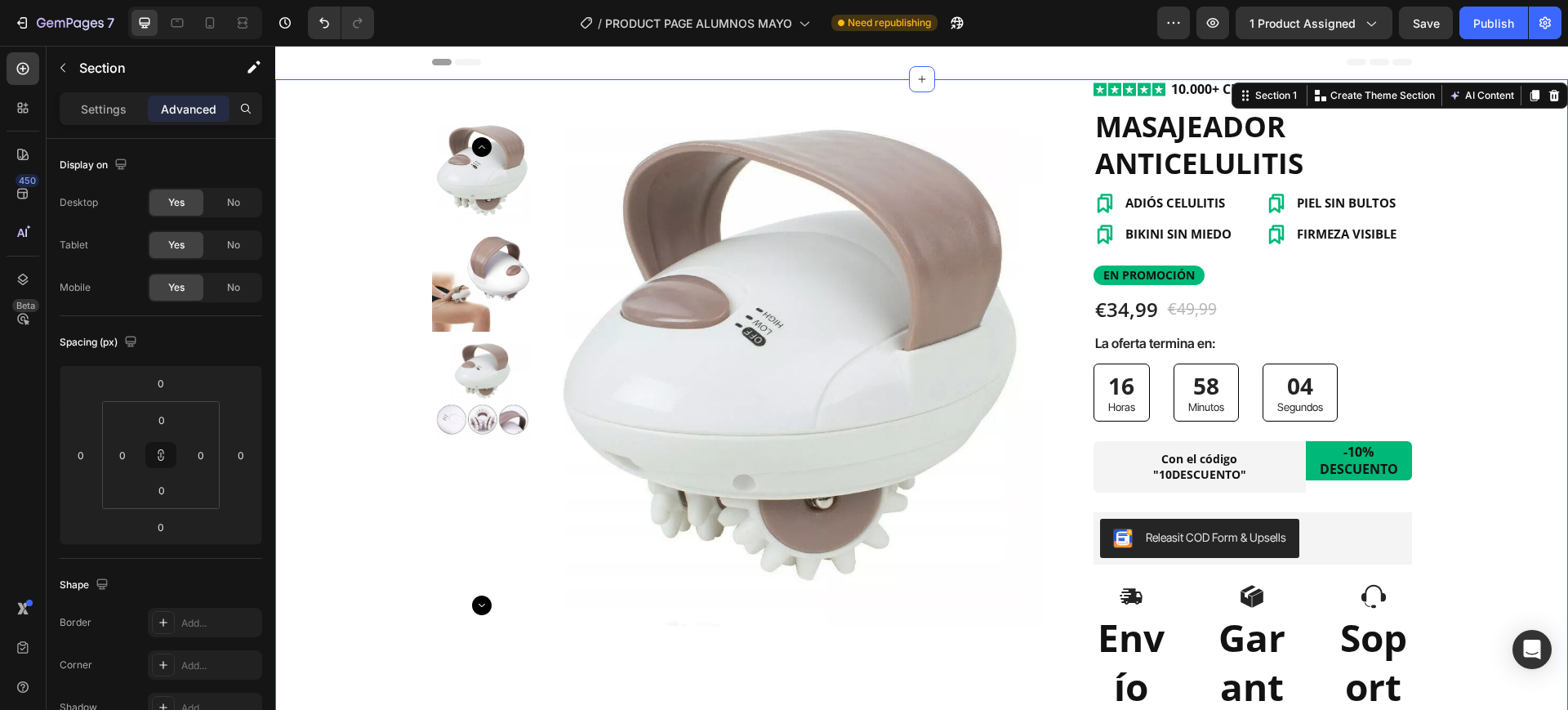
click at [1389, 465] on p "-10% DESCUENTO" at bounding box center [1359, 461] width 82 height 35
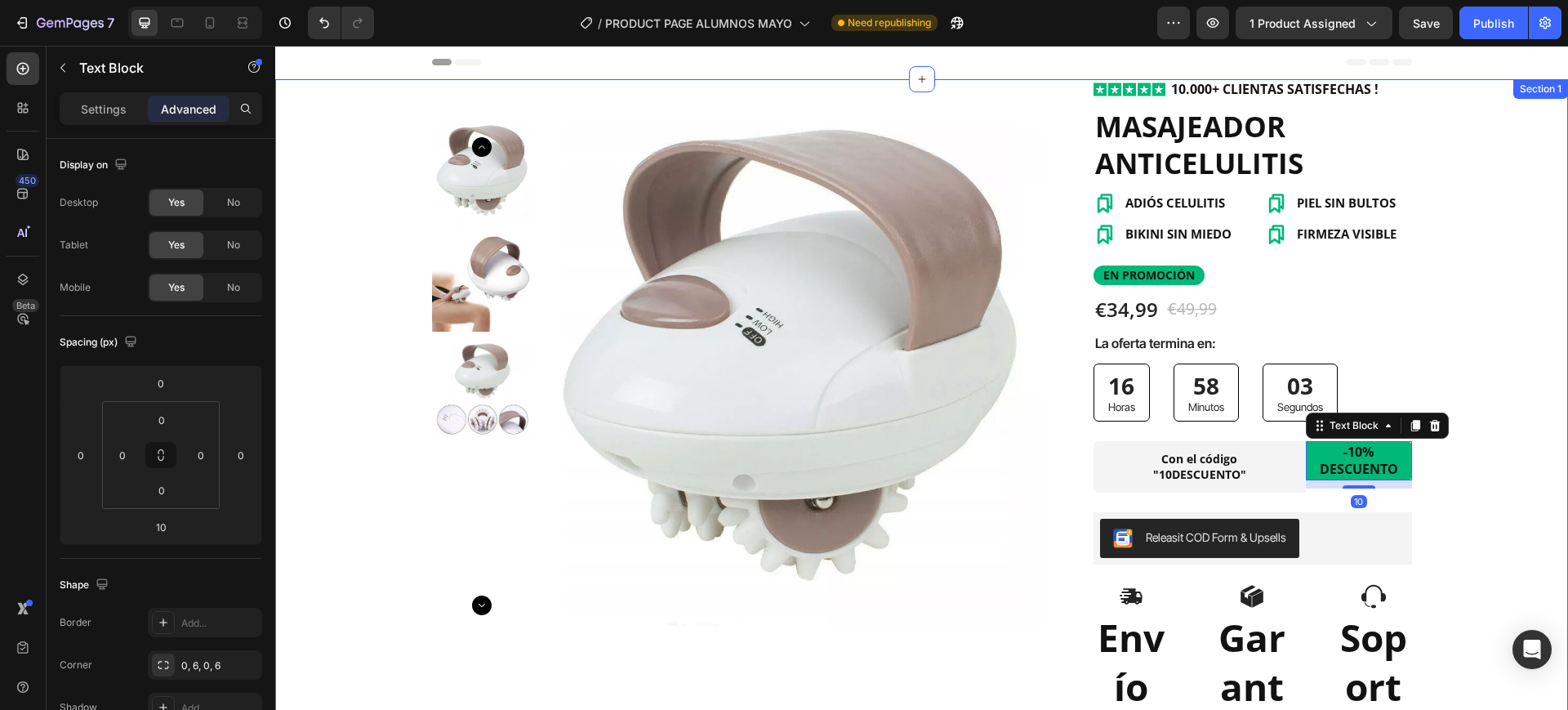
click at [1469, 457] on div "Product Images Row Row Icon Icon Icon Icon Icon Icon List 10.000+ CLIENTAS SATI…" at bounding box center [922, 695] width 1293 height 1231
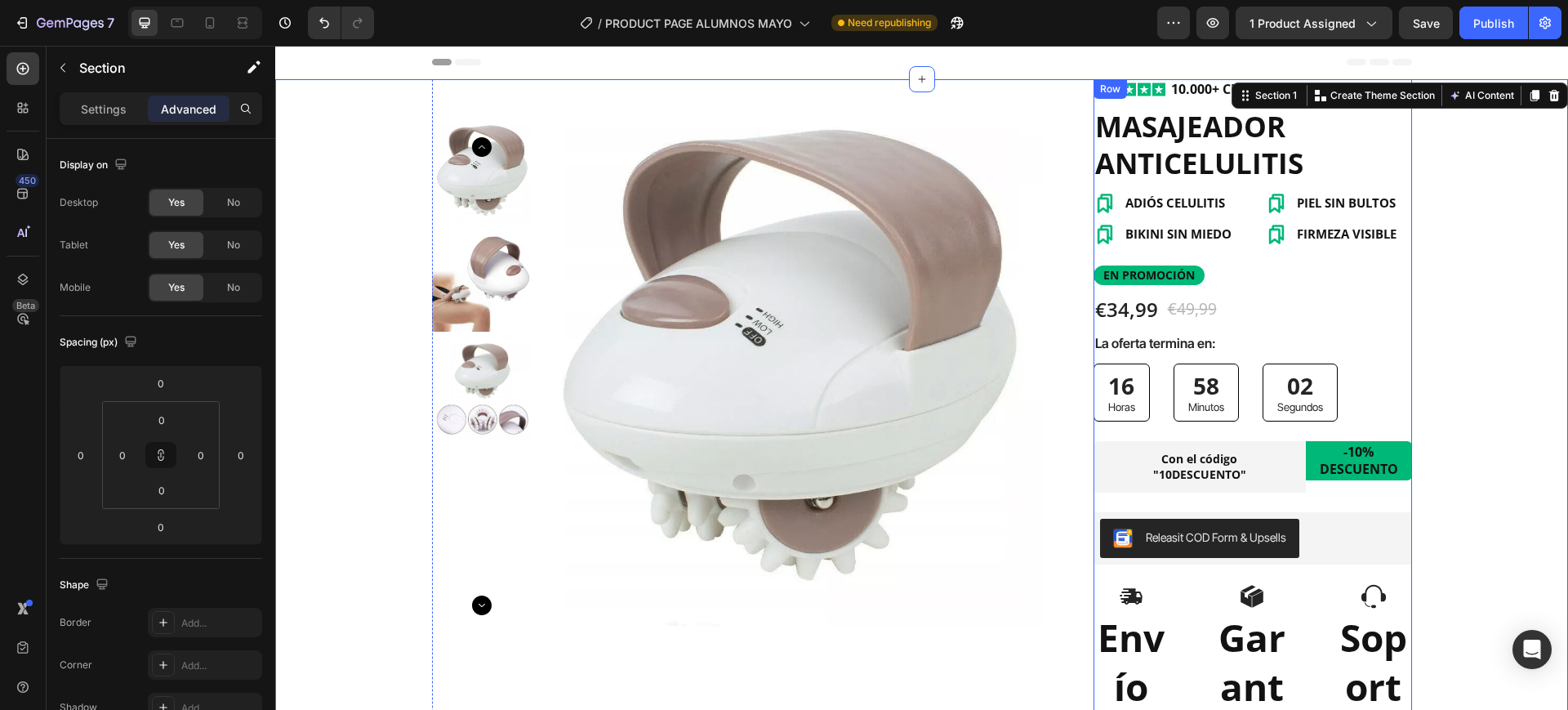
scroll to position [205, 0]
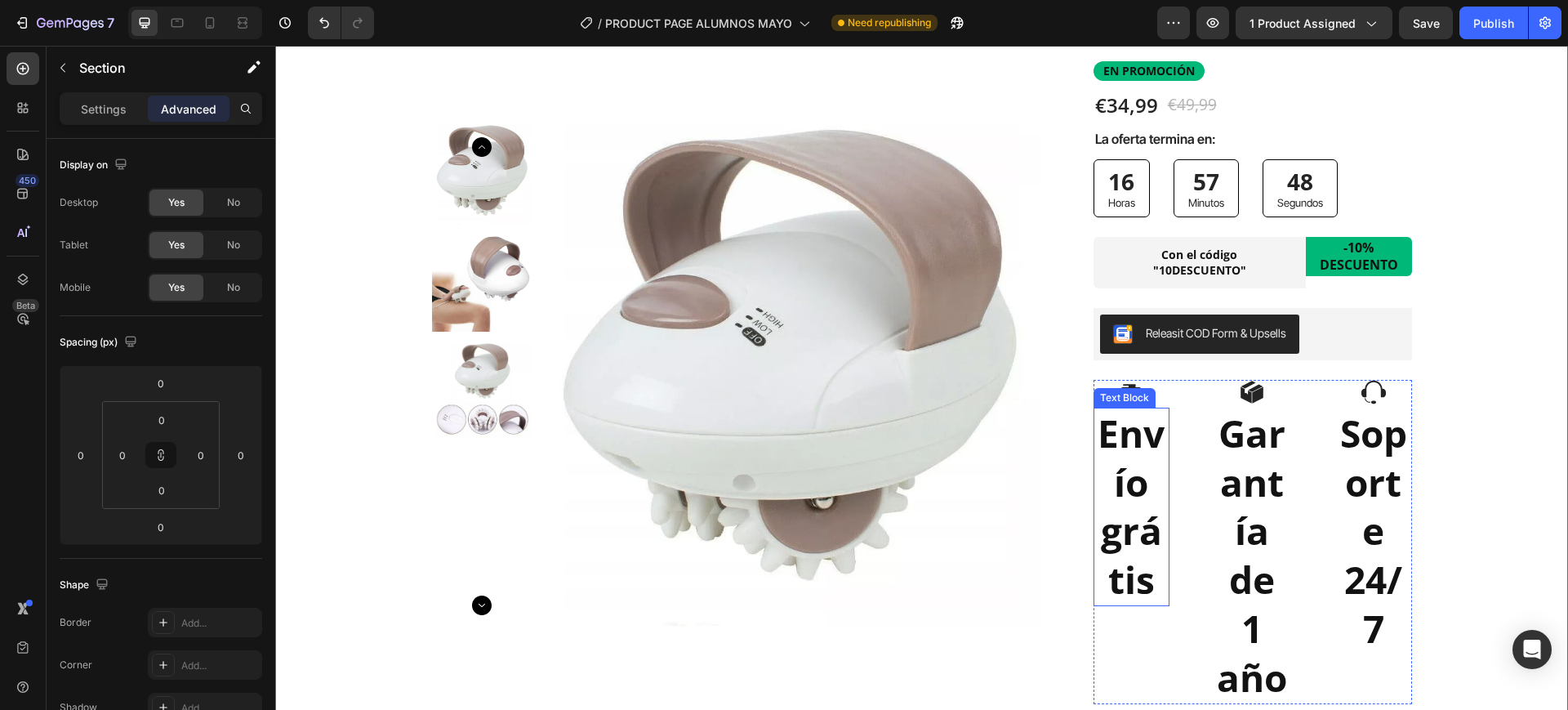
click at [1122, 543] on p "Envío grátis" at bounding box center [1132, 506] width 73 height 195
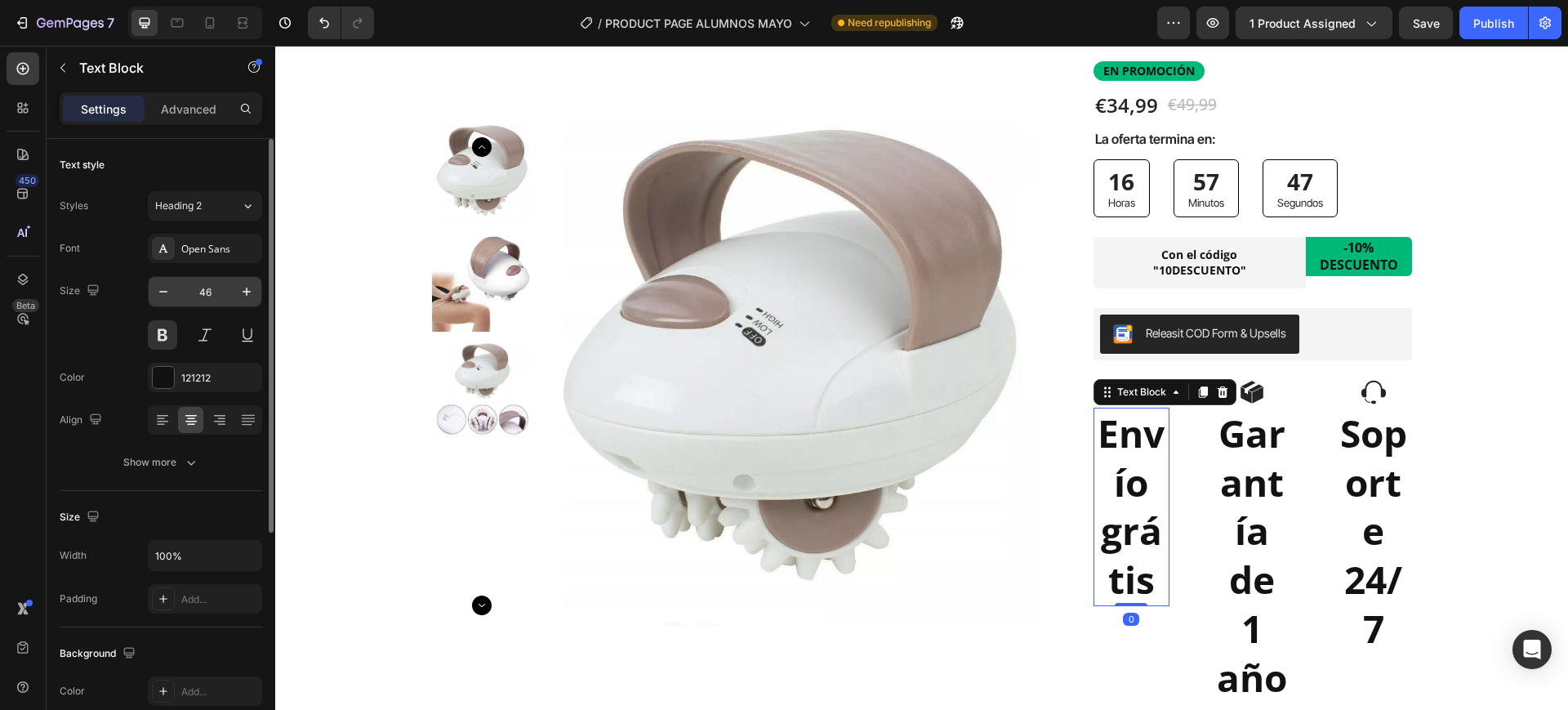
click at [205, 285] on input "46" at bounding box center [205, 292] width 54 height 29
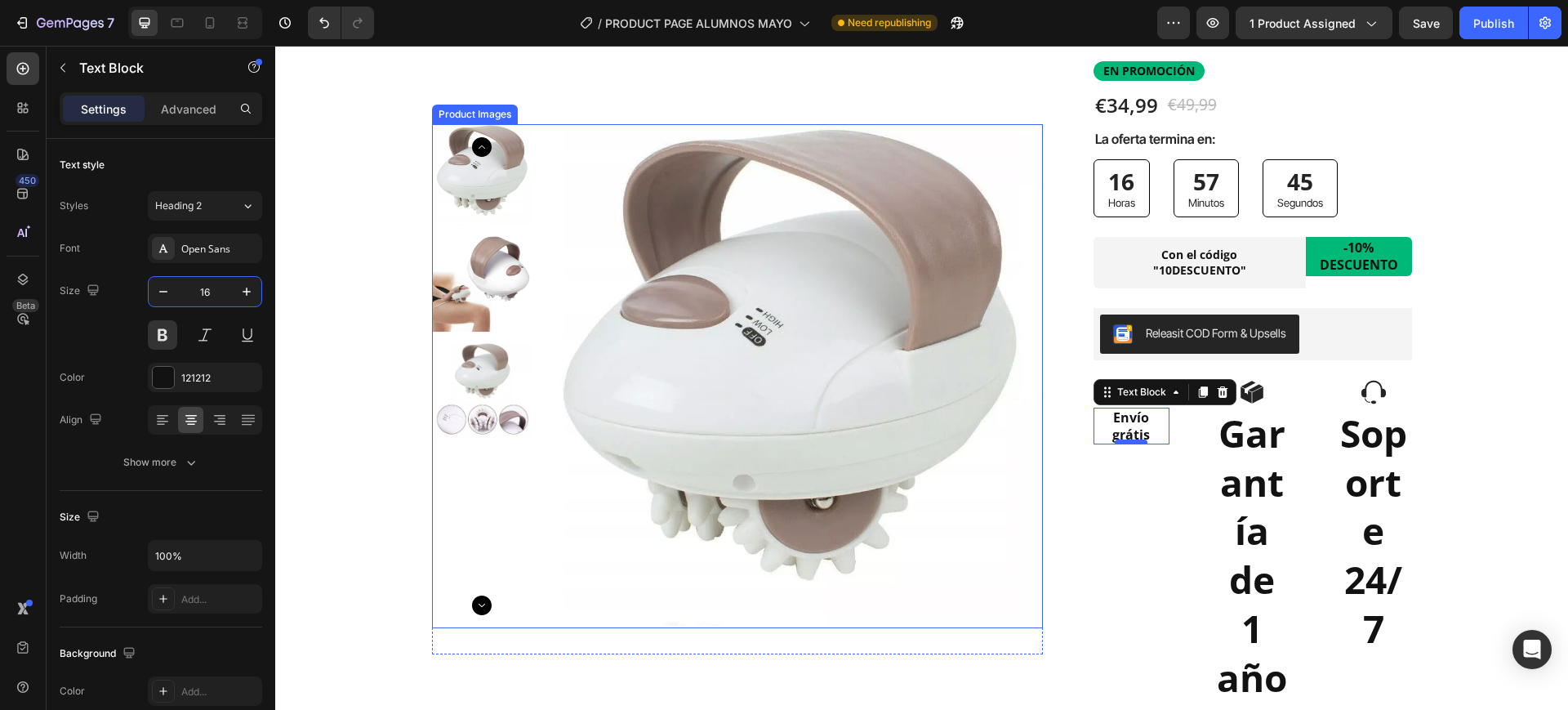
type input "16"
click at [1239, 476] on p "Garantía de 1 año" at bounding box center [1253, 555] width 73 height 294
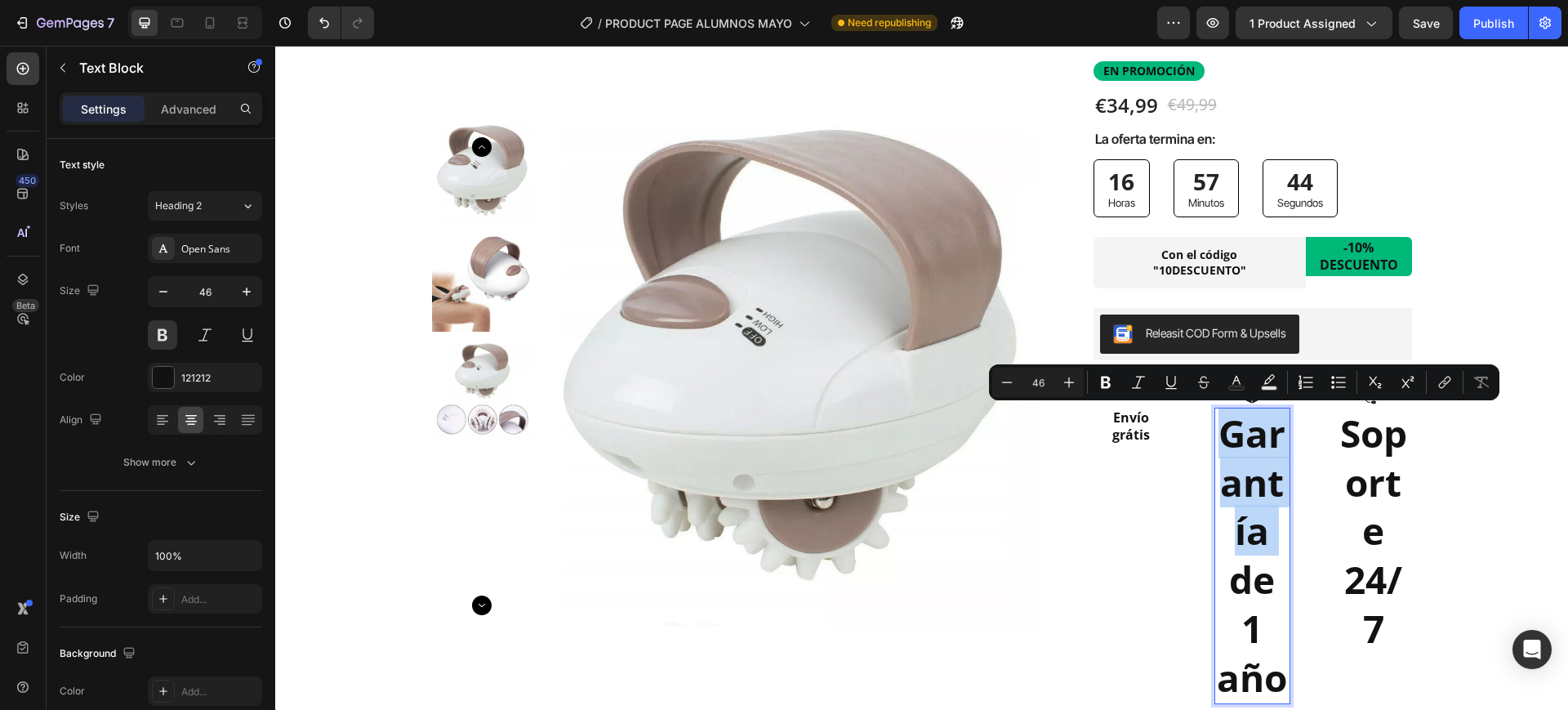
click at [1337, 478] on p "Soporte 24/7" at bounding box center [1373, 531] width 73 height 245
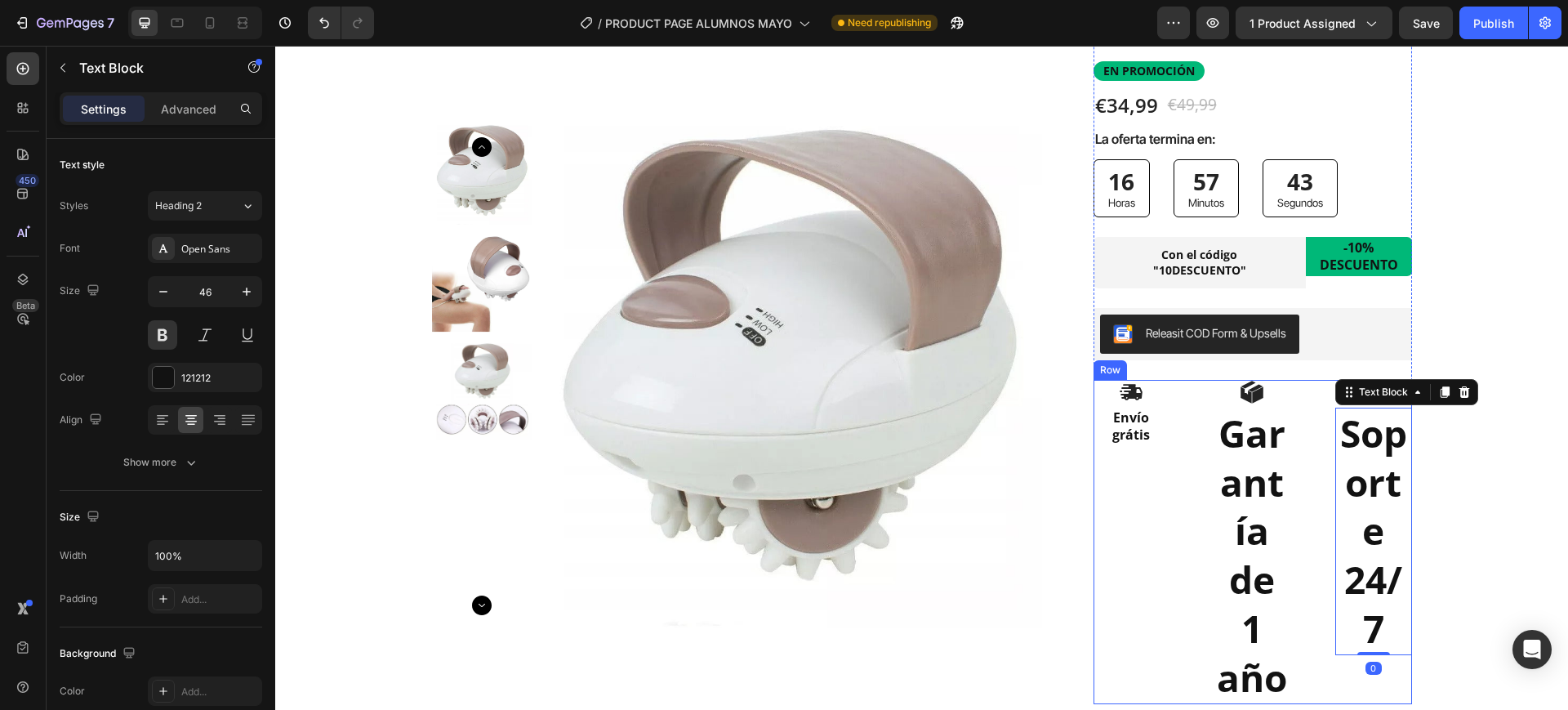
click at [1243, 436] on p "Garantía de 1 año" at bounding box center [1253, 555] width 73 height 294
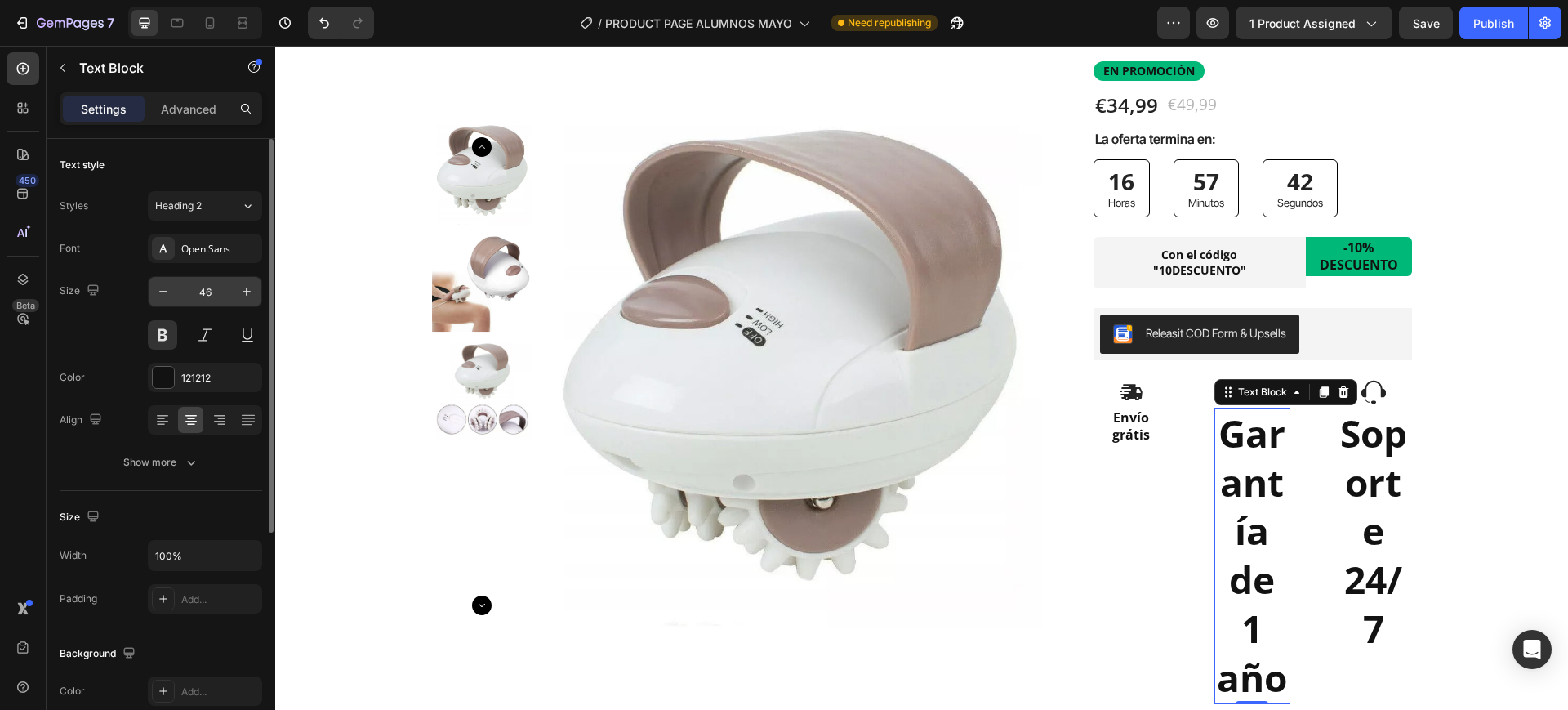
click at [195, 298] on input "46" at bounding box center [205, 292] width 54 height 29
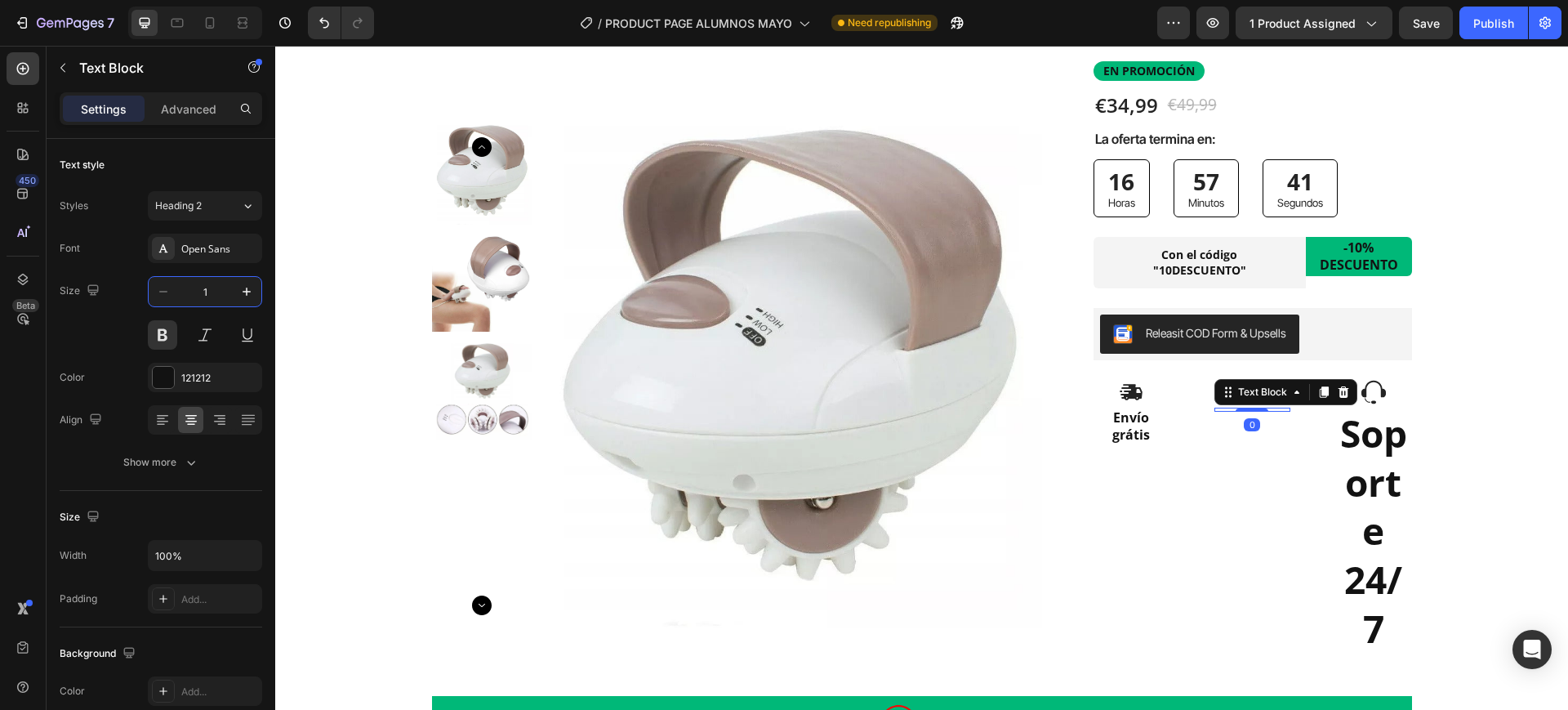
type input "16"
click at [1346, 455] on p "Soporte 24/7" at bounding box center [1373, 531] width 73 height 245
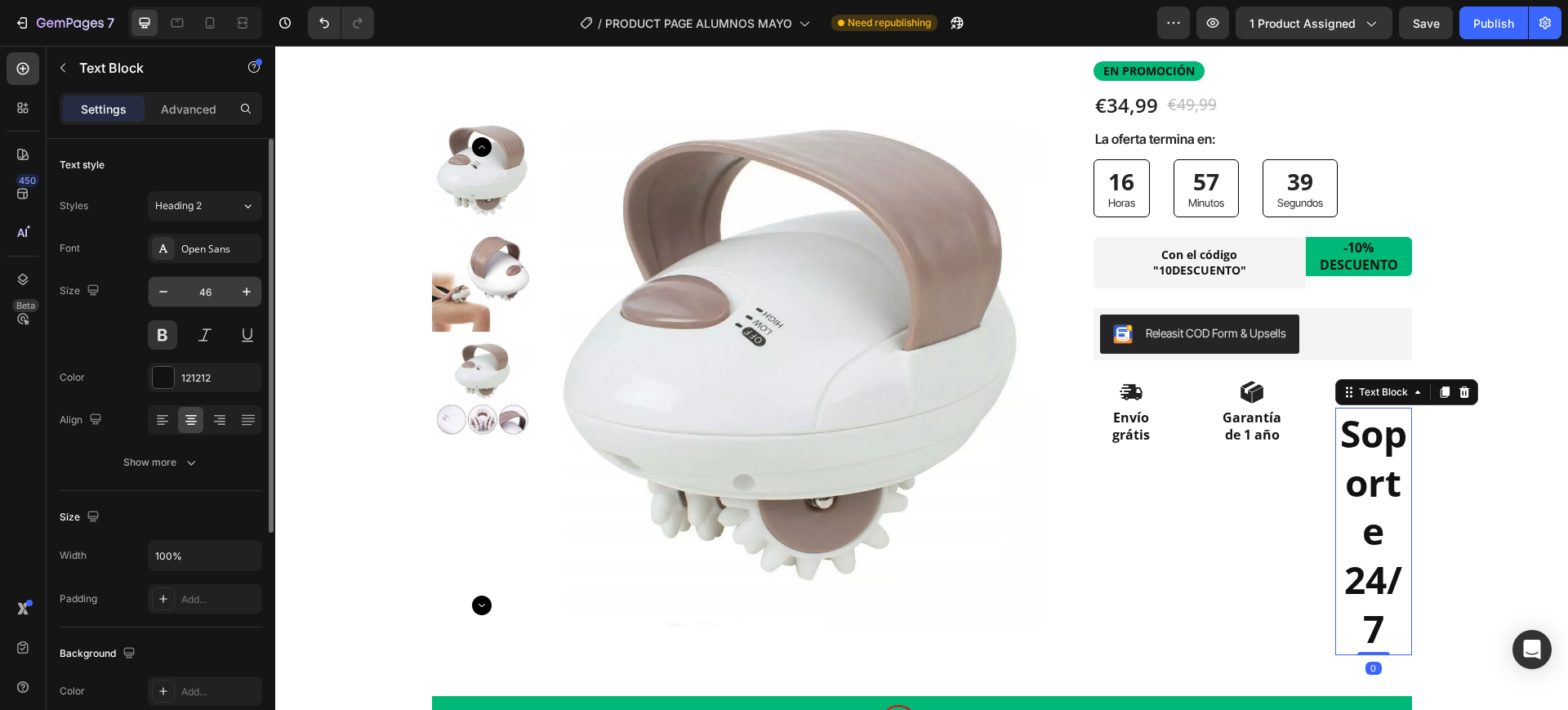
click at [222, 284] on input "46" at bounding box center [205, 292] width 54 height 29
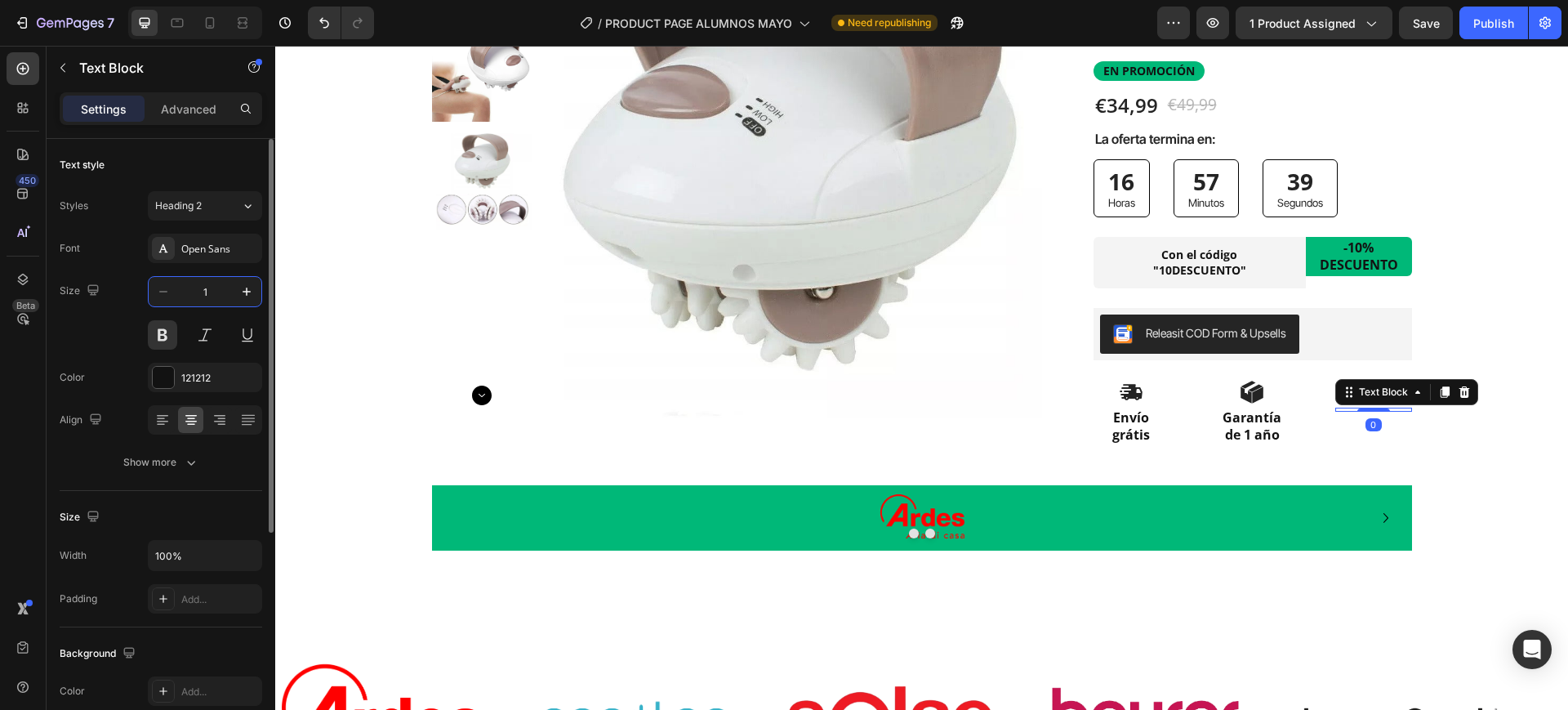
type input "16"
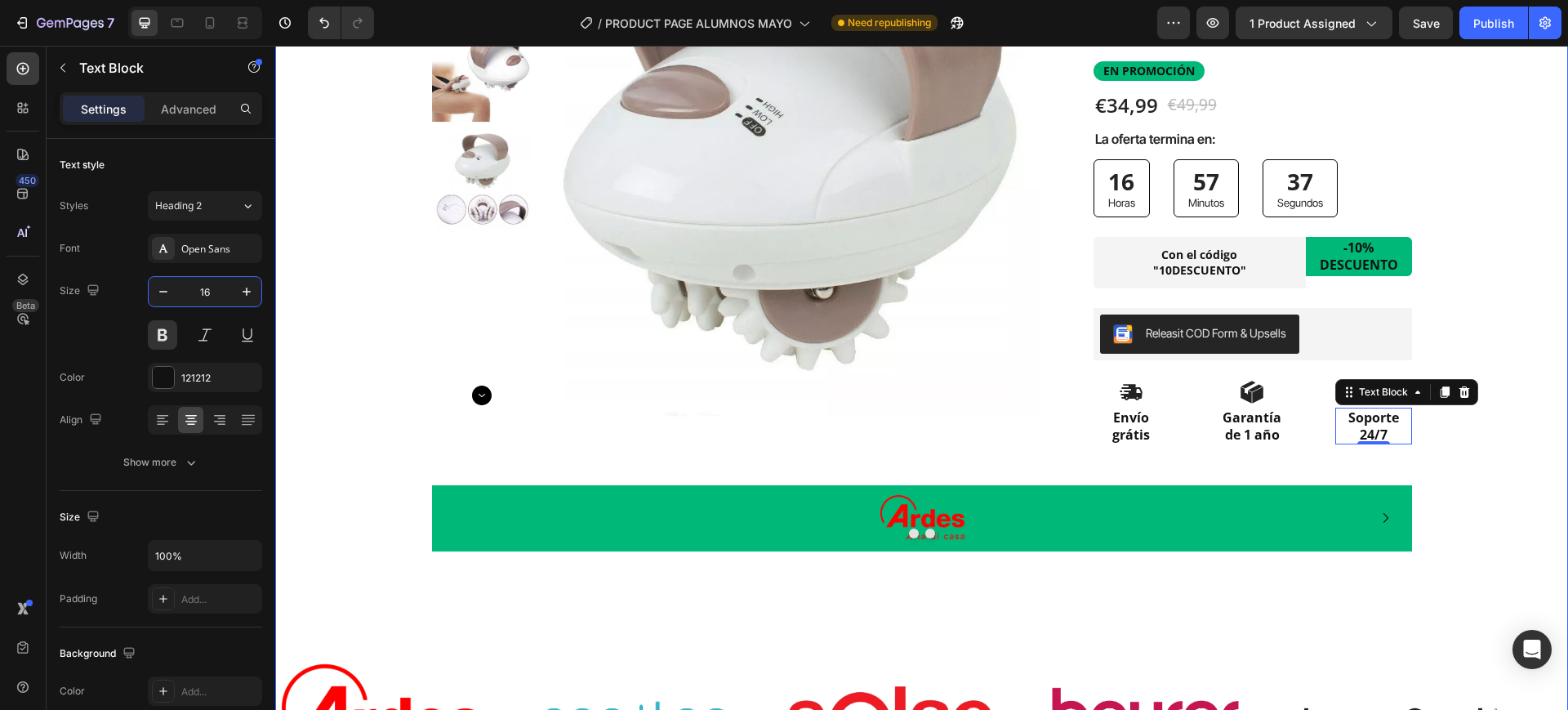
click at [1479, 315] on div "Product Images Row Row Icon Icon Icon Icon Icon Icon List 10.000+ CLIENTAS SATI…" at bounding box center [922, 361] width 1293 height 972
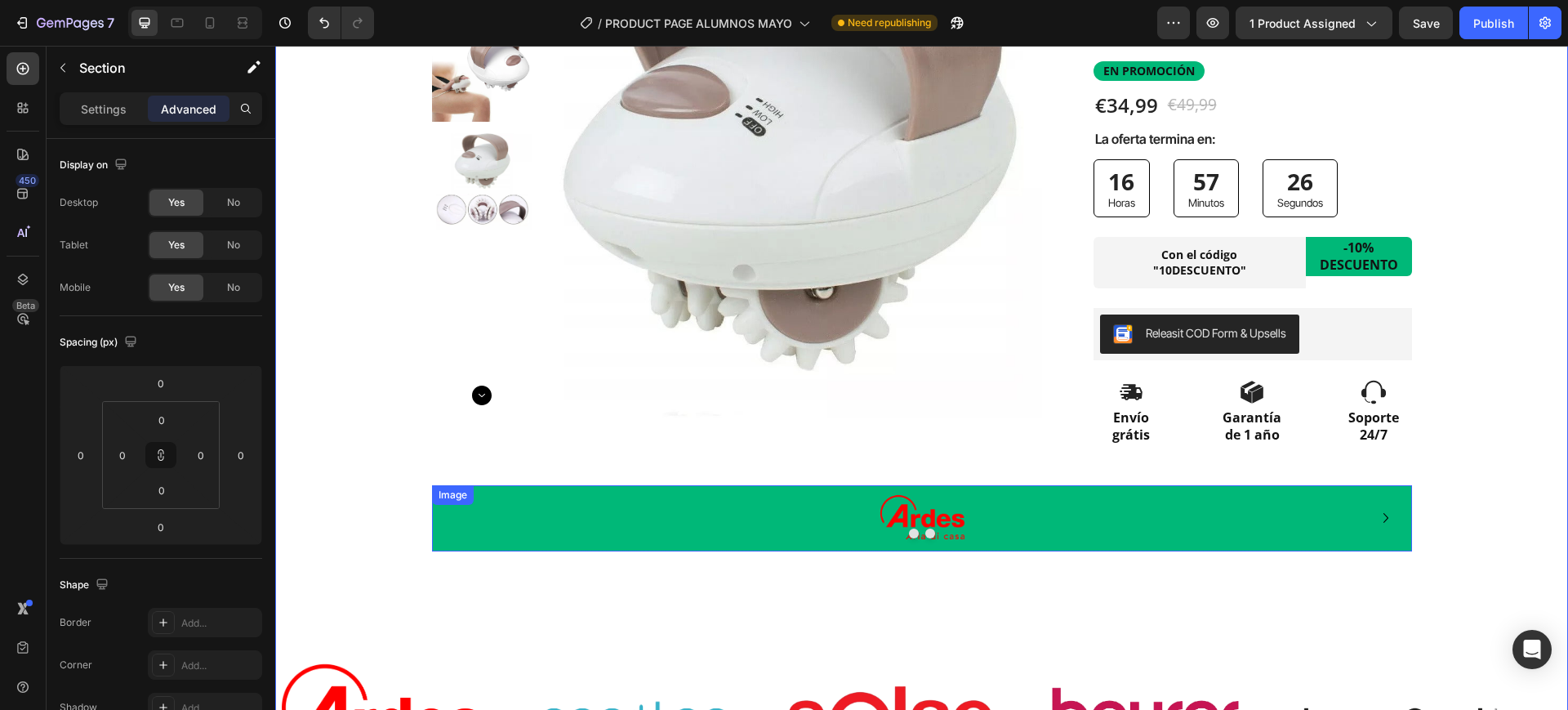
click at [962, 514] on div at bounding box center [922, 518] width 980 height 65
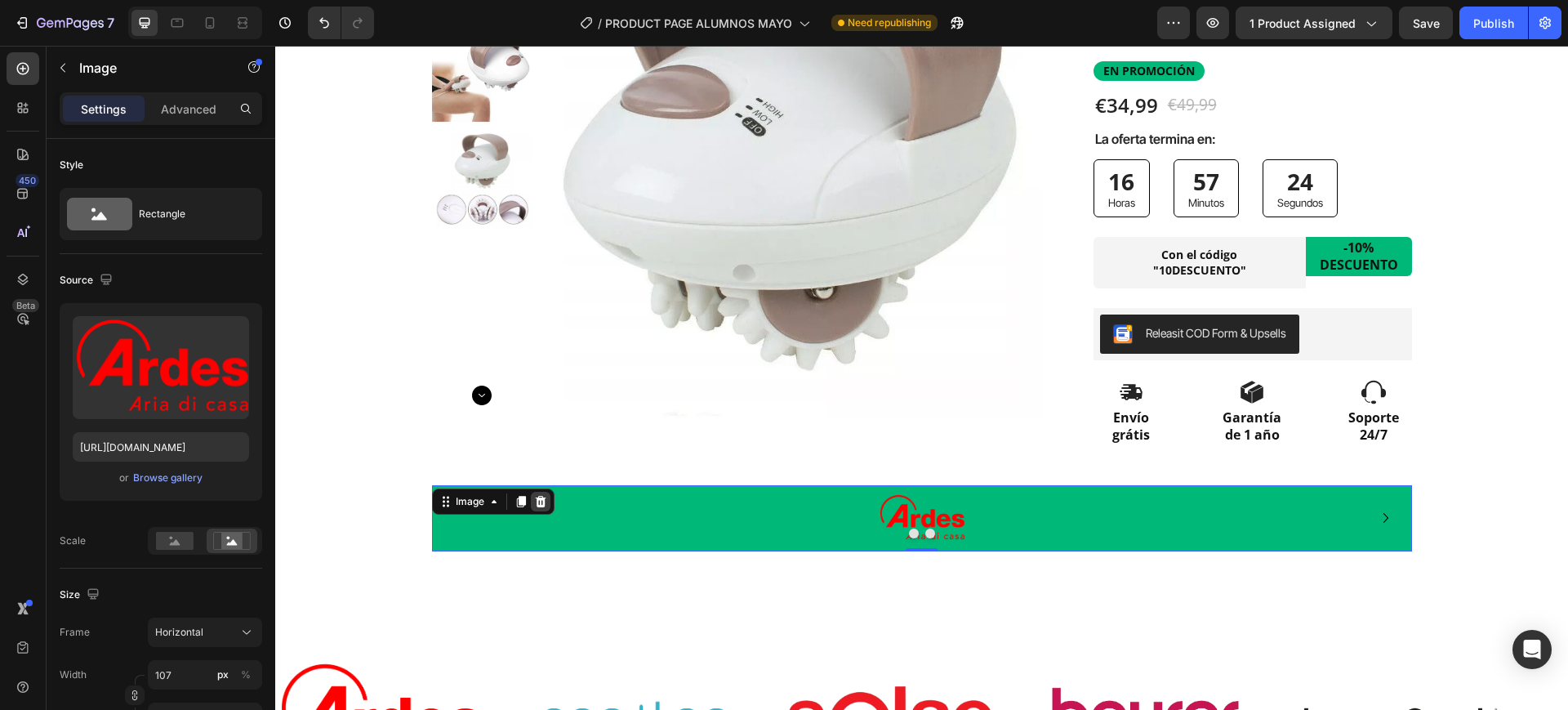
click at [541, 496] on div at bounding box center [541, 502] width 20 height 20
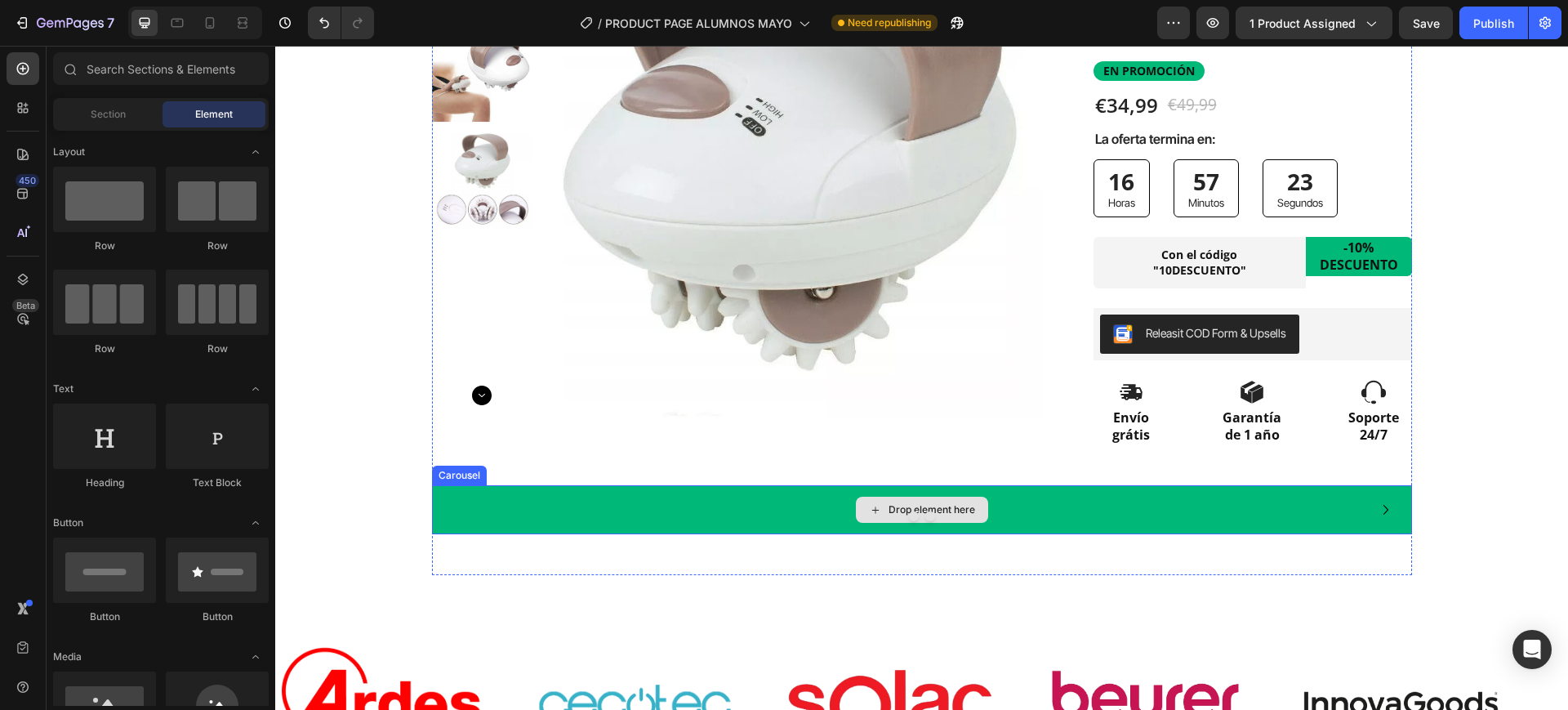
click at [937, 504] on div "Drop element here" at bounding box center [932, 510] width 86 height 13
click at [1123, 508] on div "Drop element here" at bounding box center [922, 510] width 980 height 49
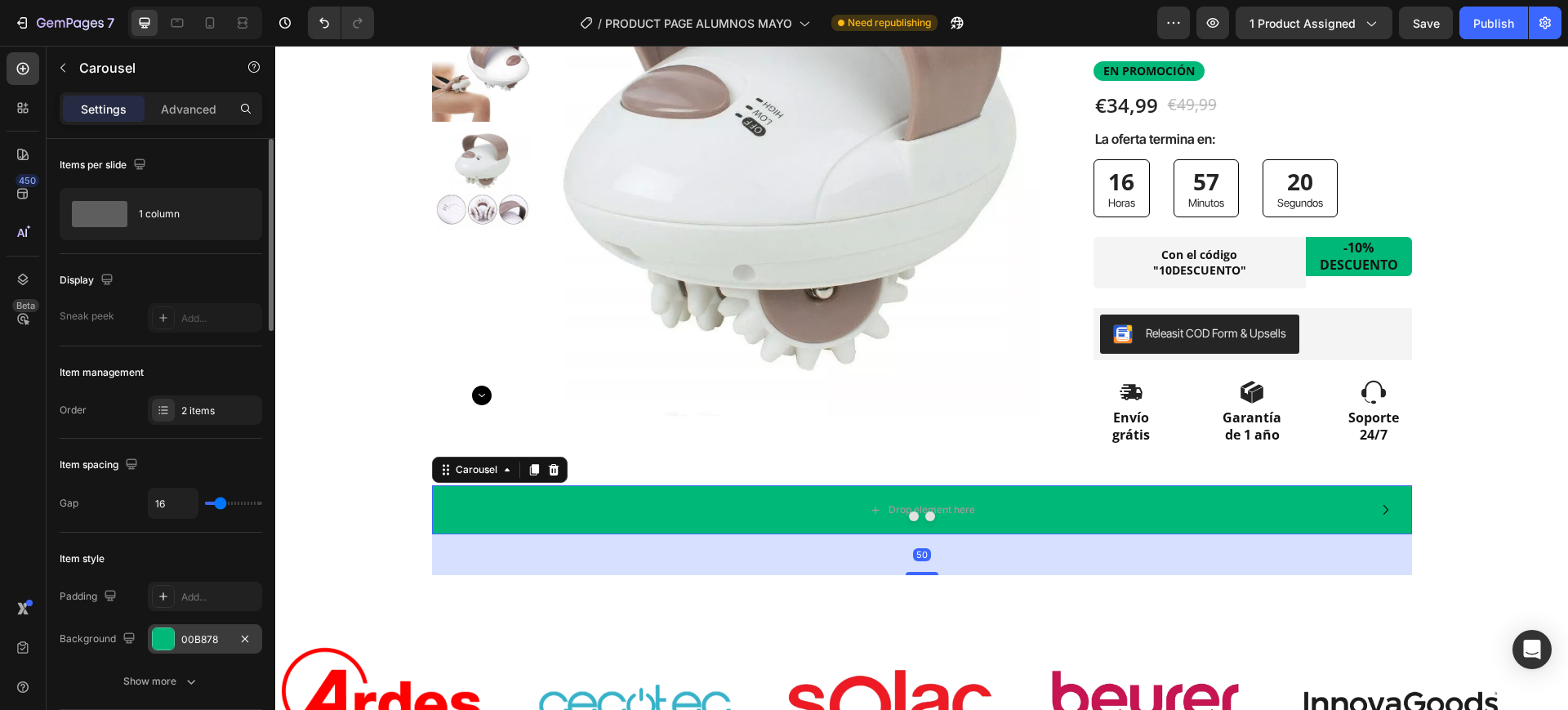
click at [188, 632] on div "00B878" at bounding box center [205, 639] width 47 height 15
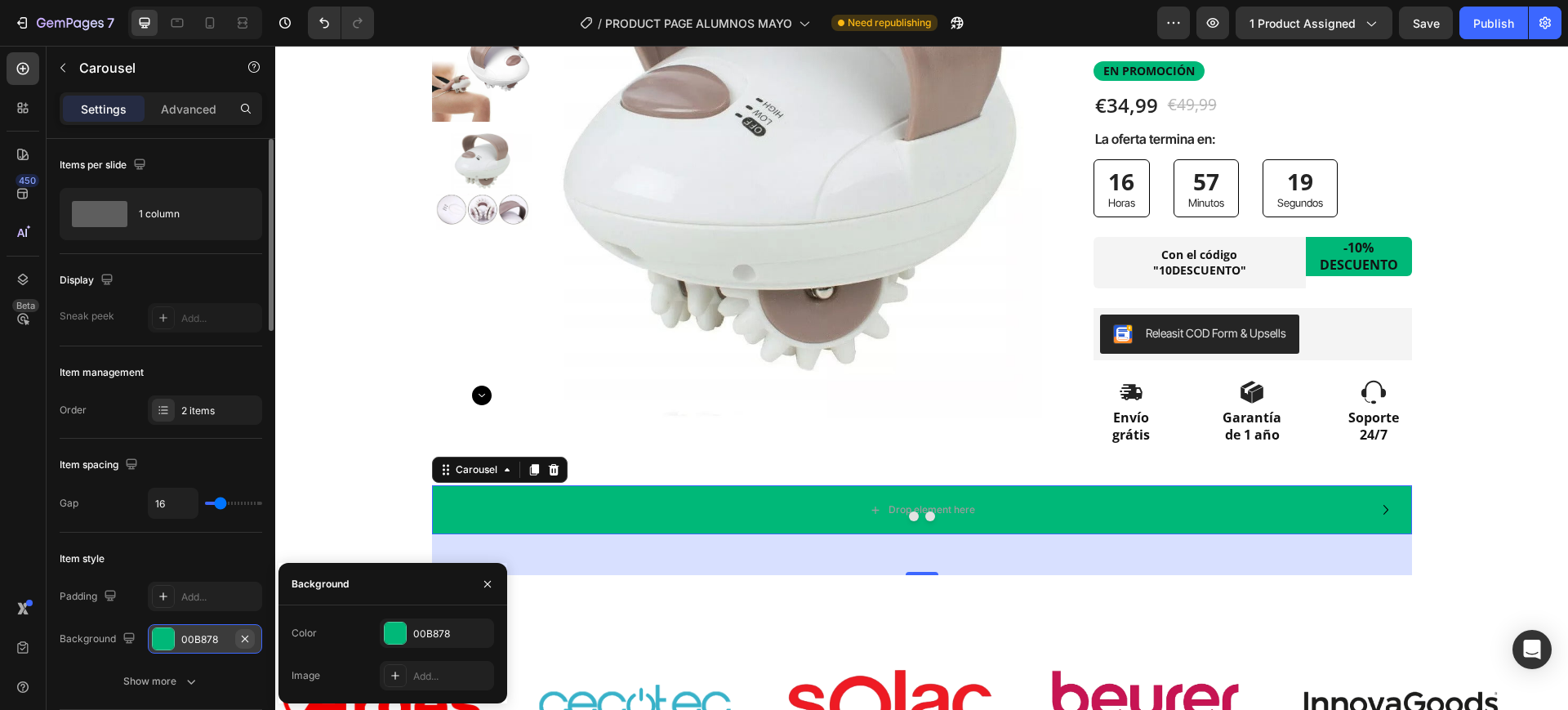
click at [242, 640] on icon "button" at bounding box center [245, 638] width 13 height 13
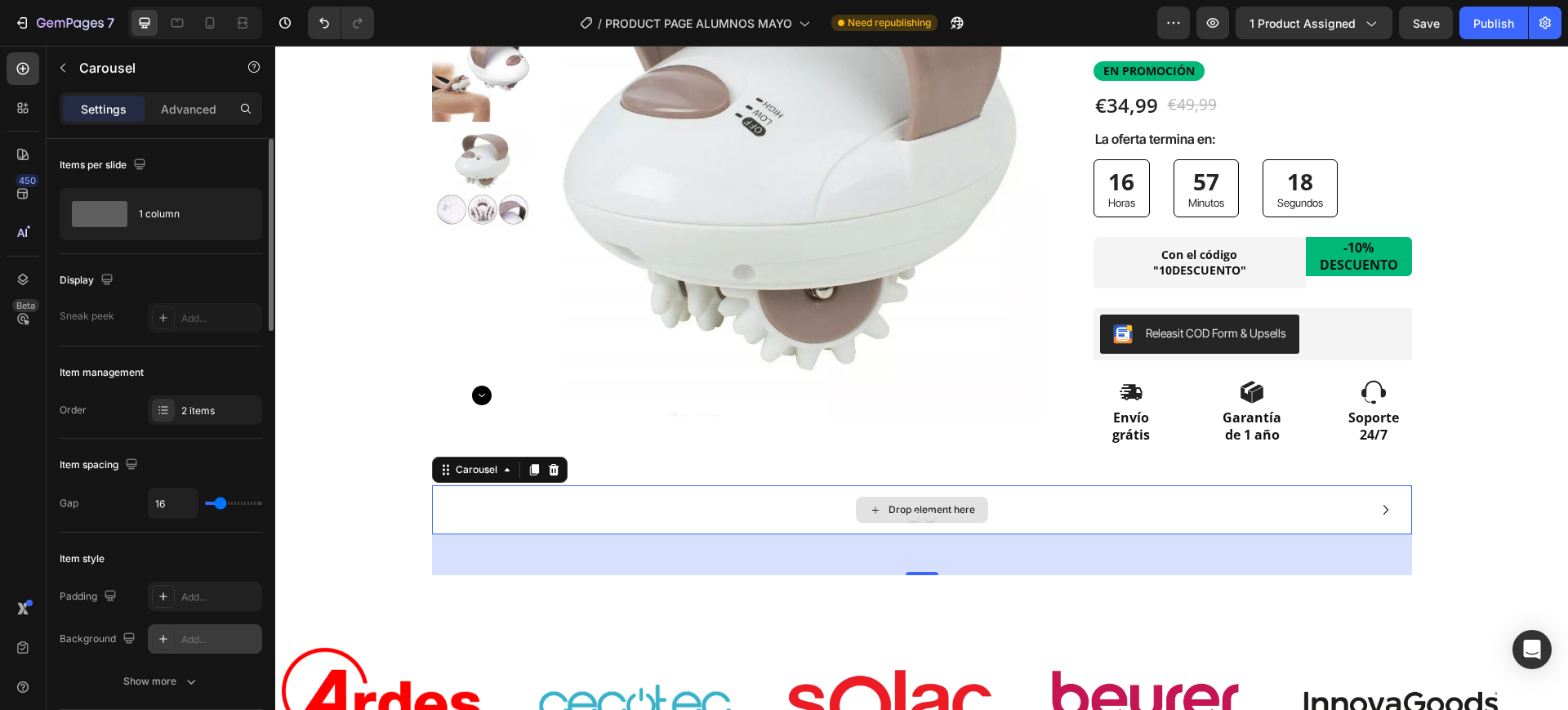
click at [1001, 508] on div "Drop element here" at bounding box center [922, 510] width 980 height 49
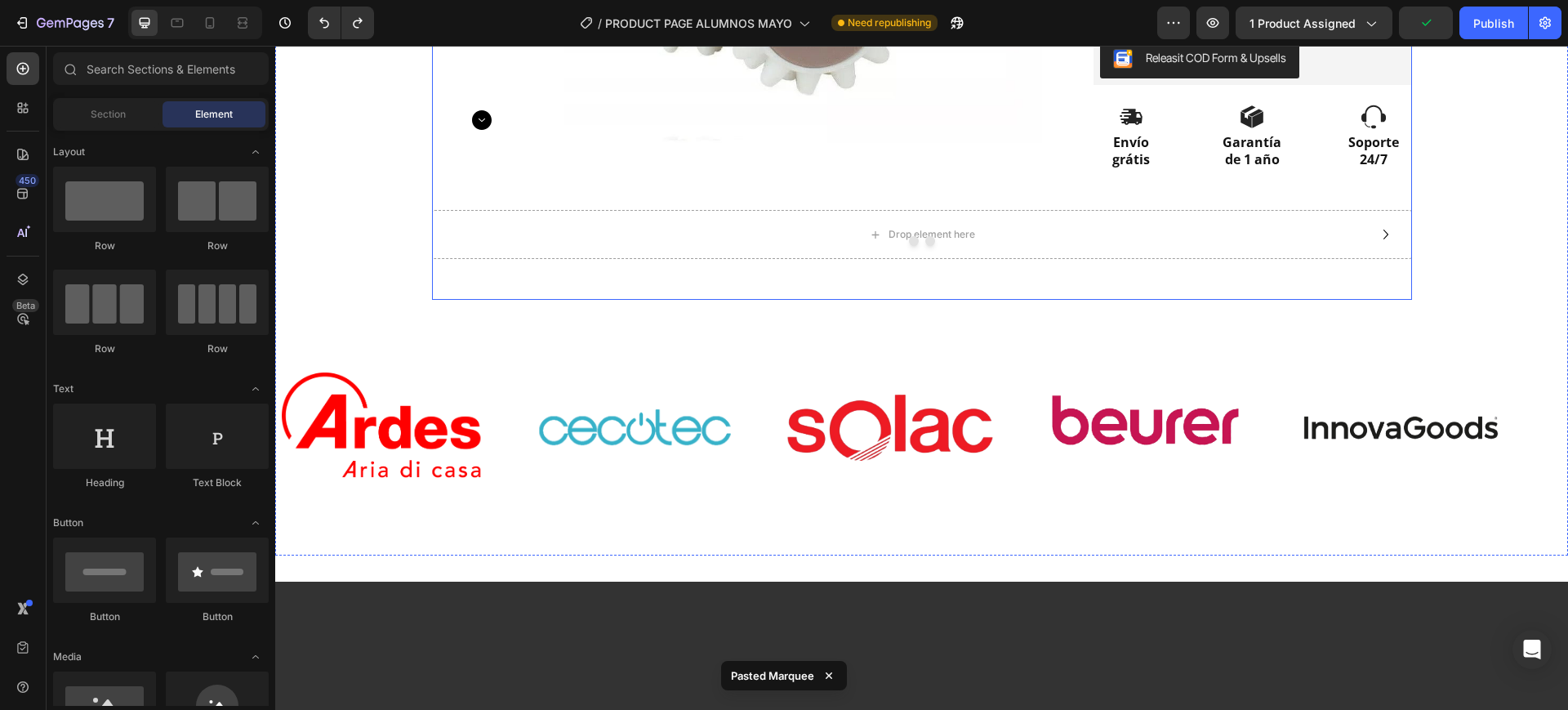
scroll to position [472, 0]
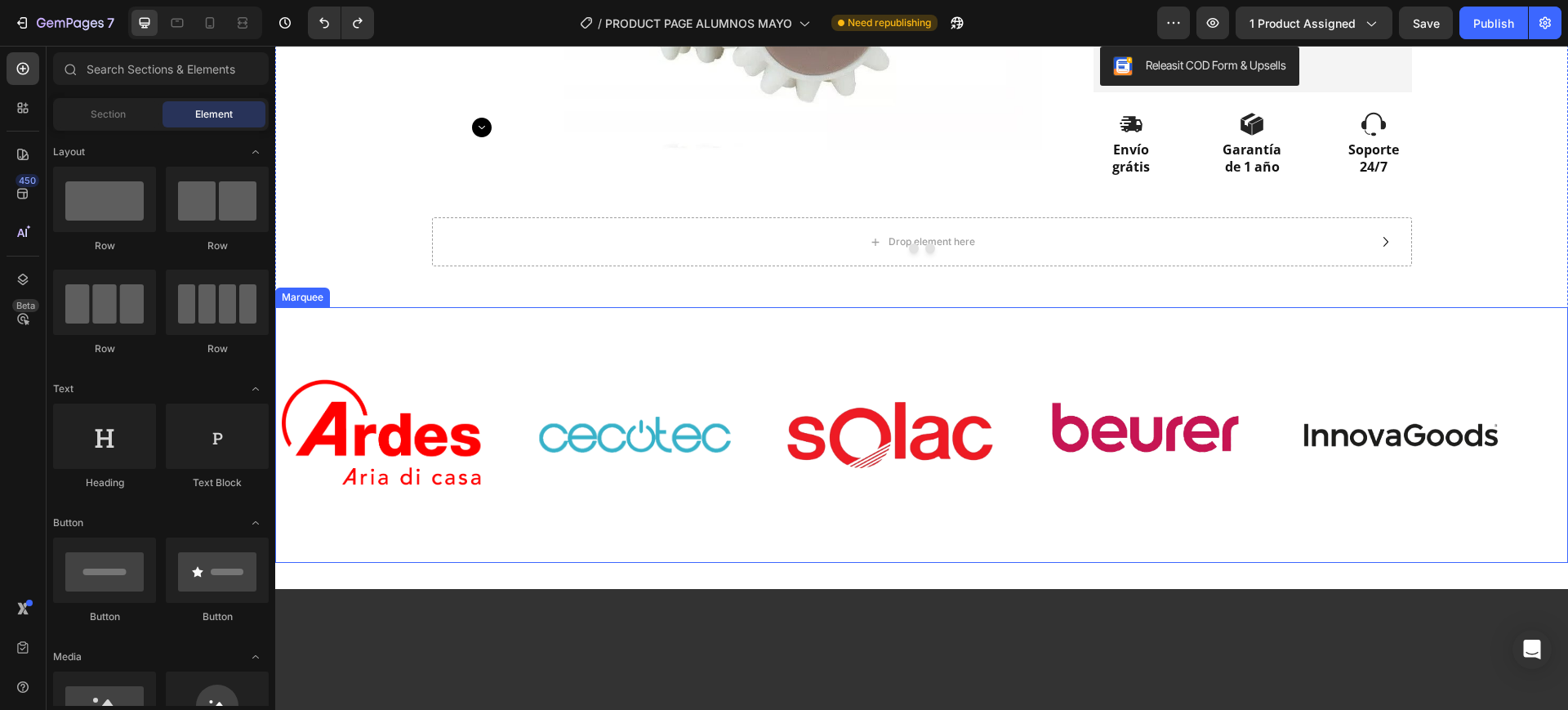
click at [650, 334] on div "Image Image Image Image Image" at bounding box center [914, 435] width 1277 height 226
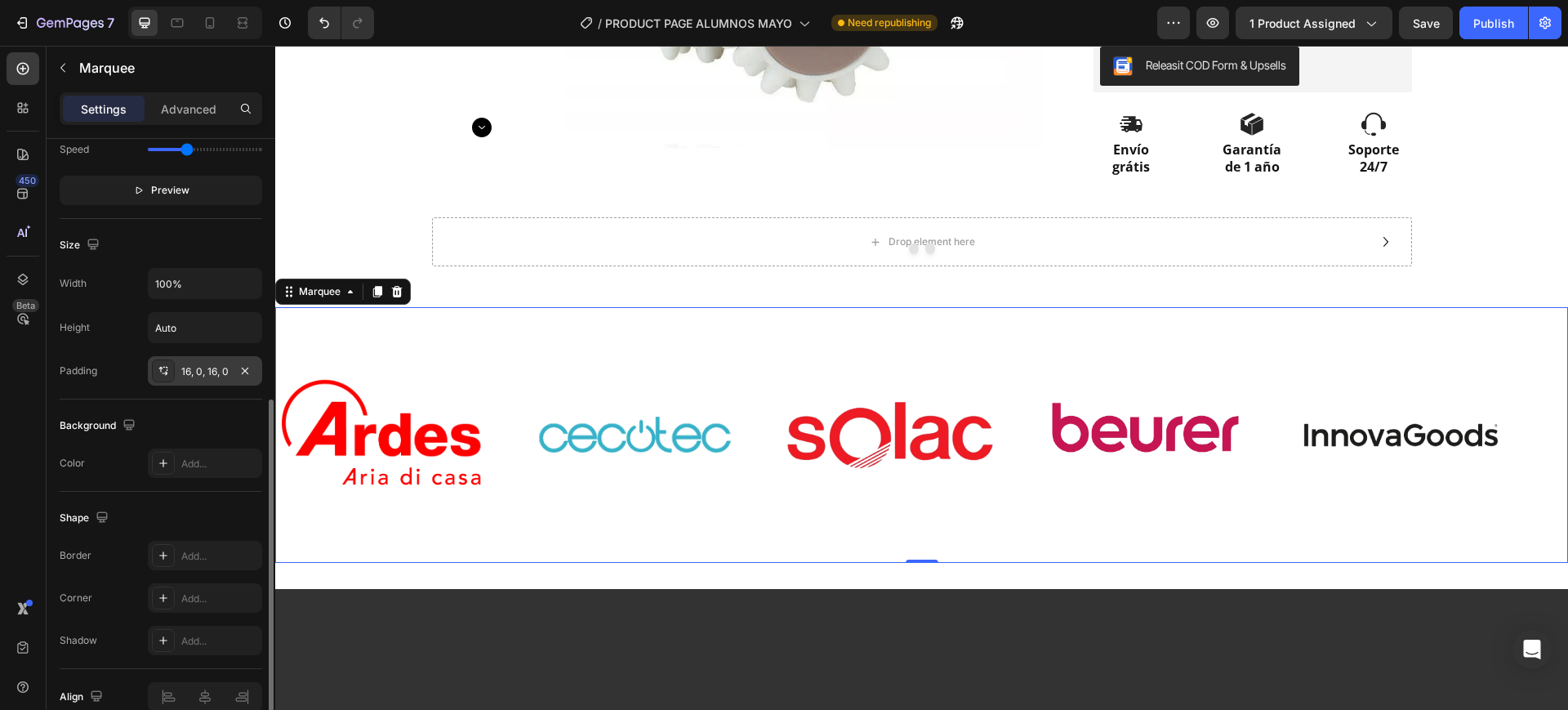
scroll to position [591, 0]
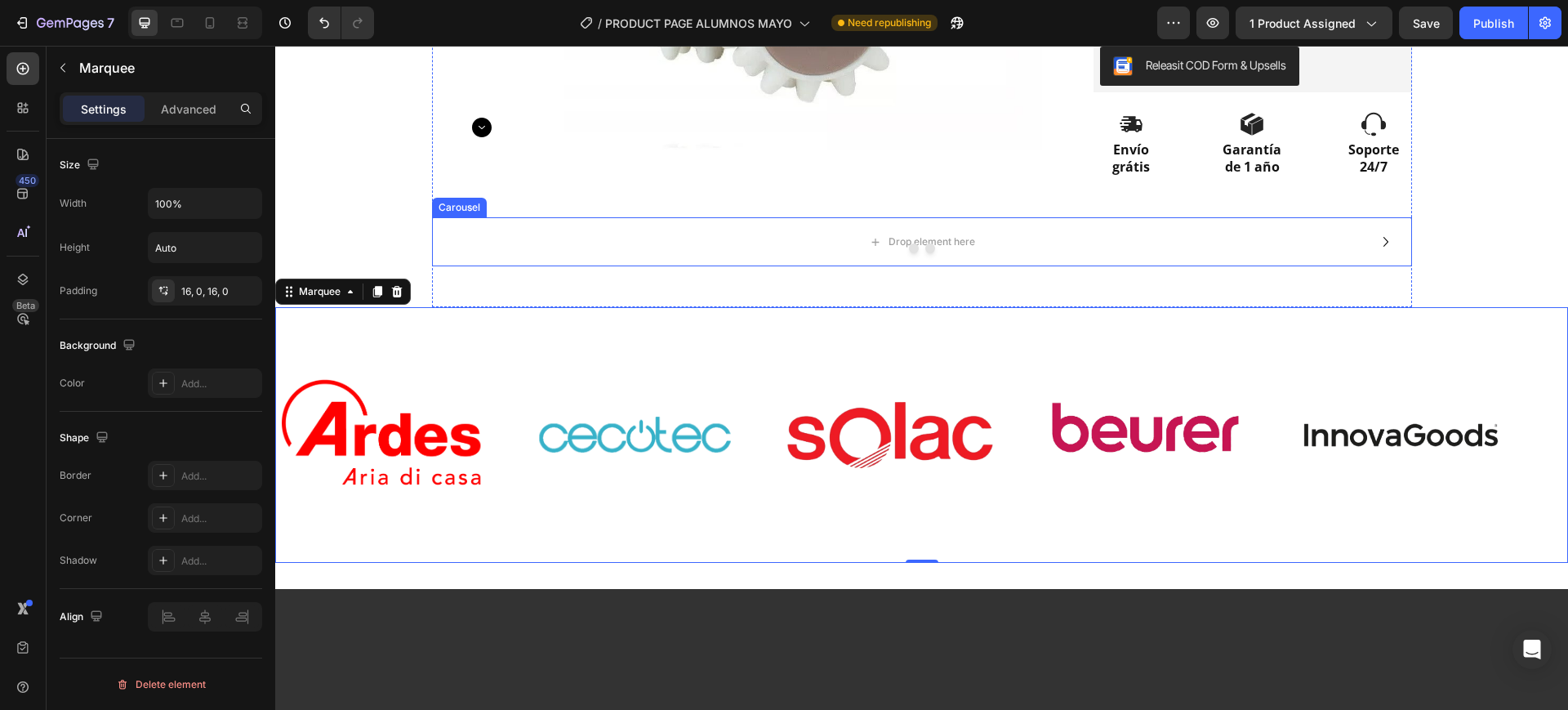
click at [804, 252] on div at bounding box center [922, 248] width 980 height 10
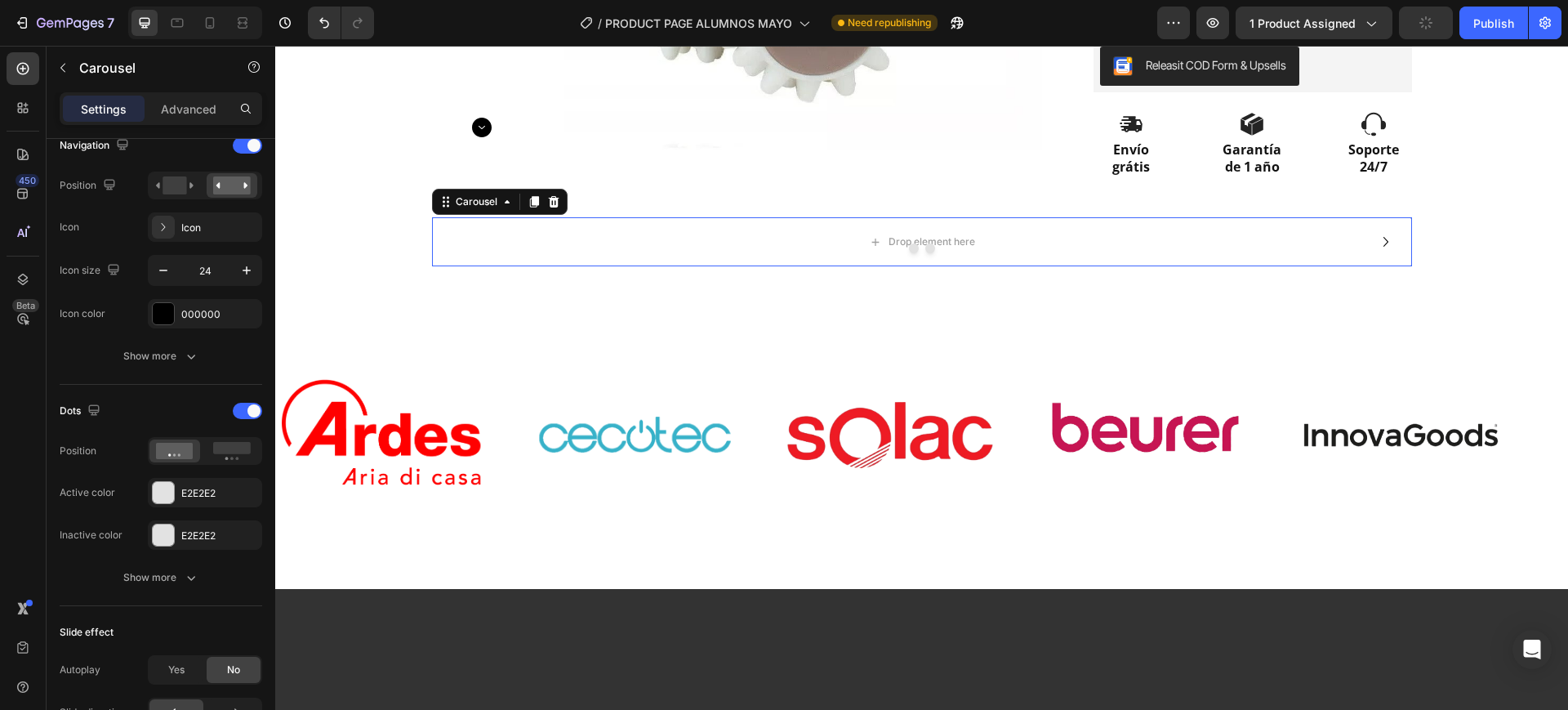
scroll to position [0, 0]
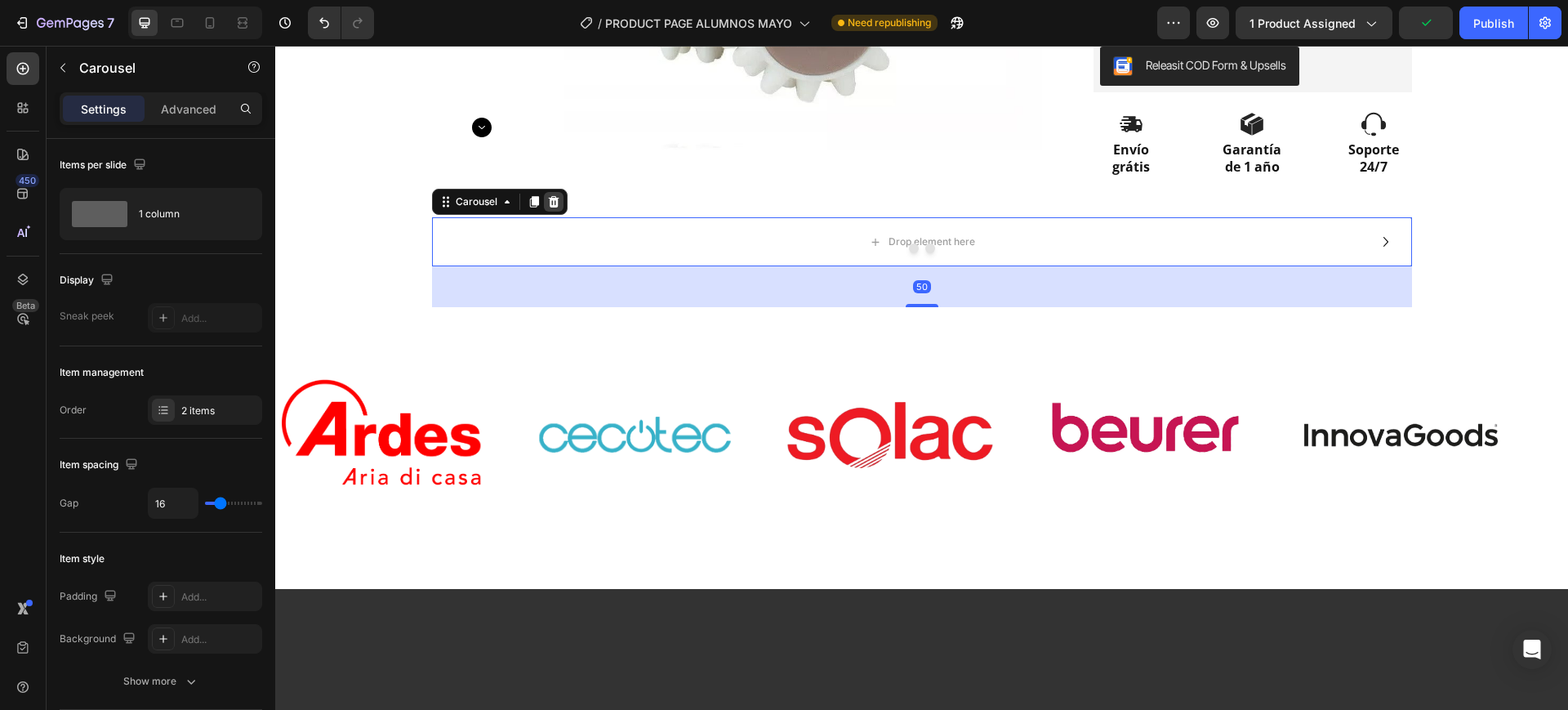
click at [548, 203] on icon at bounding box center [554, 202] width 11 height 12
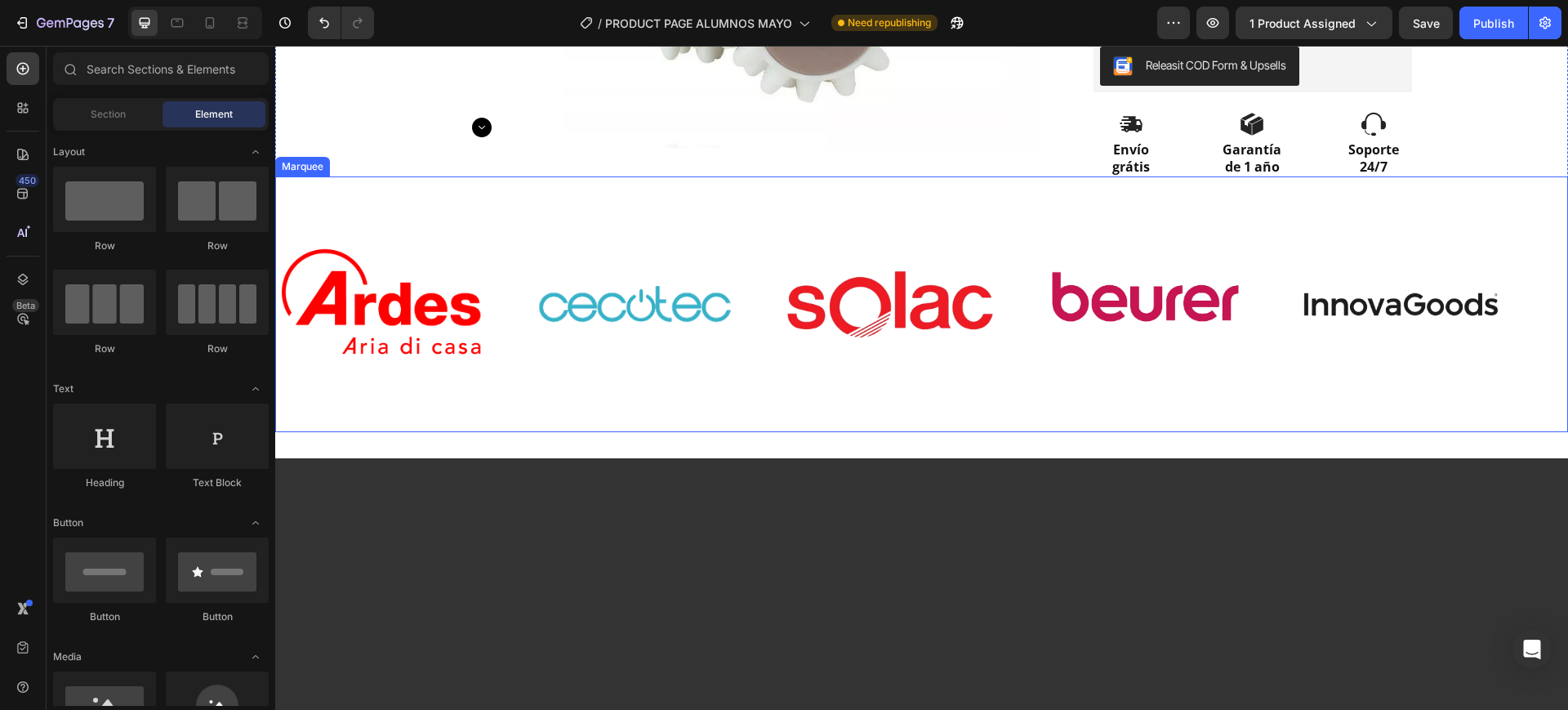
click at [817, 231] on div "Image Image Image Image Image" at bounding box center [914, 304] width 1277 height 226
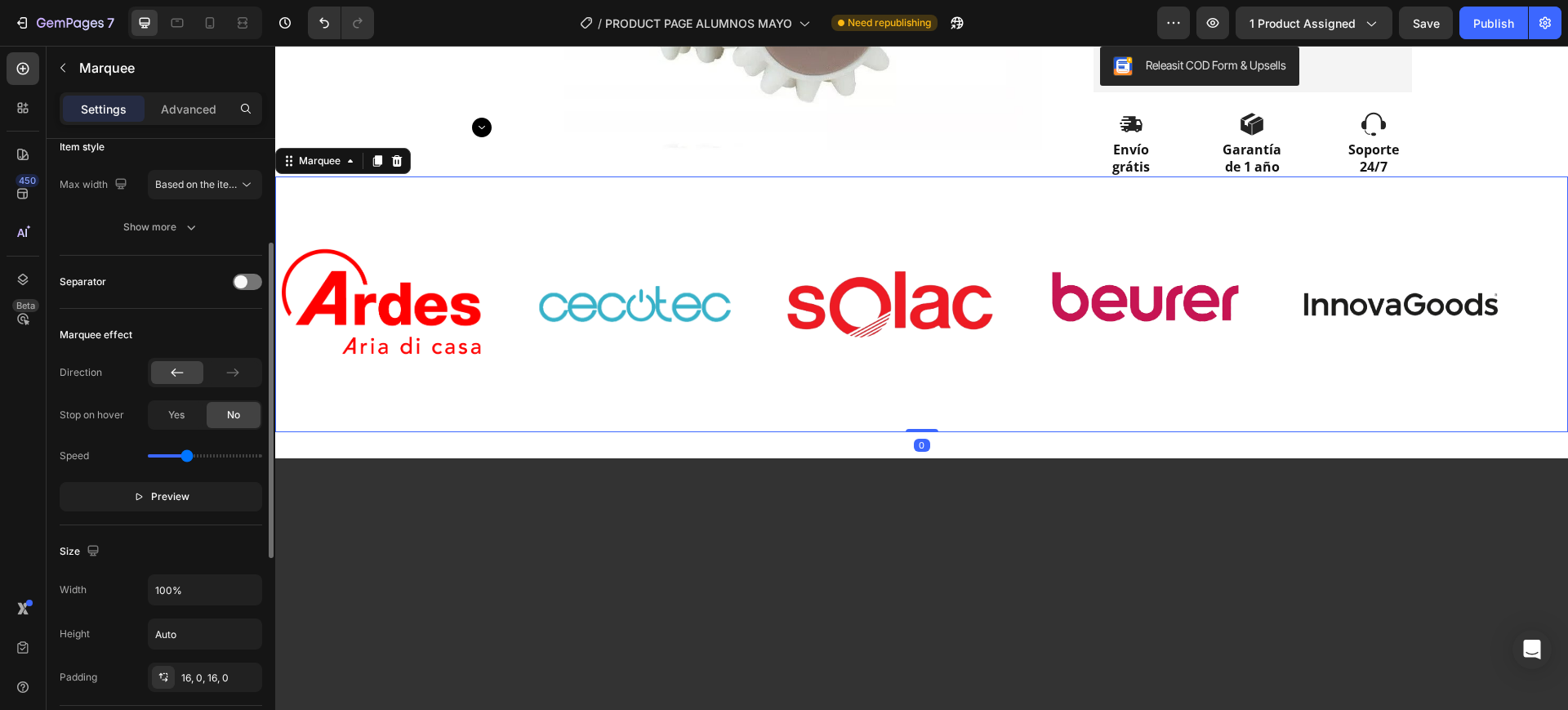
scroll to position [408, 0]
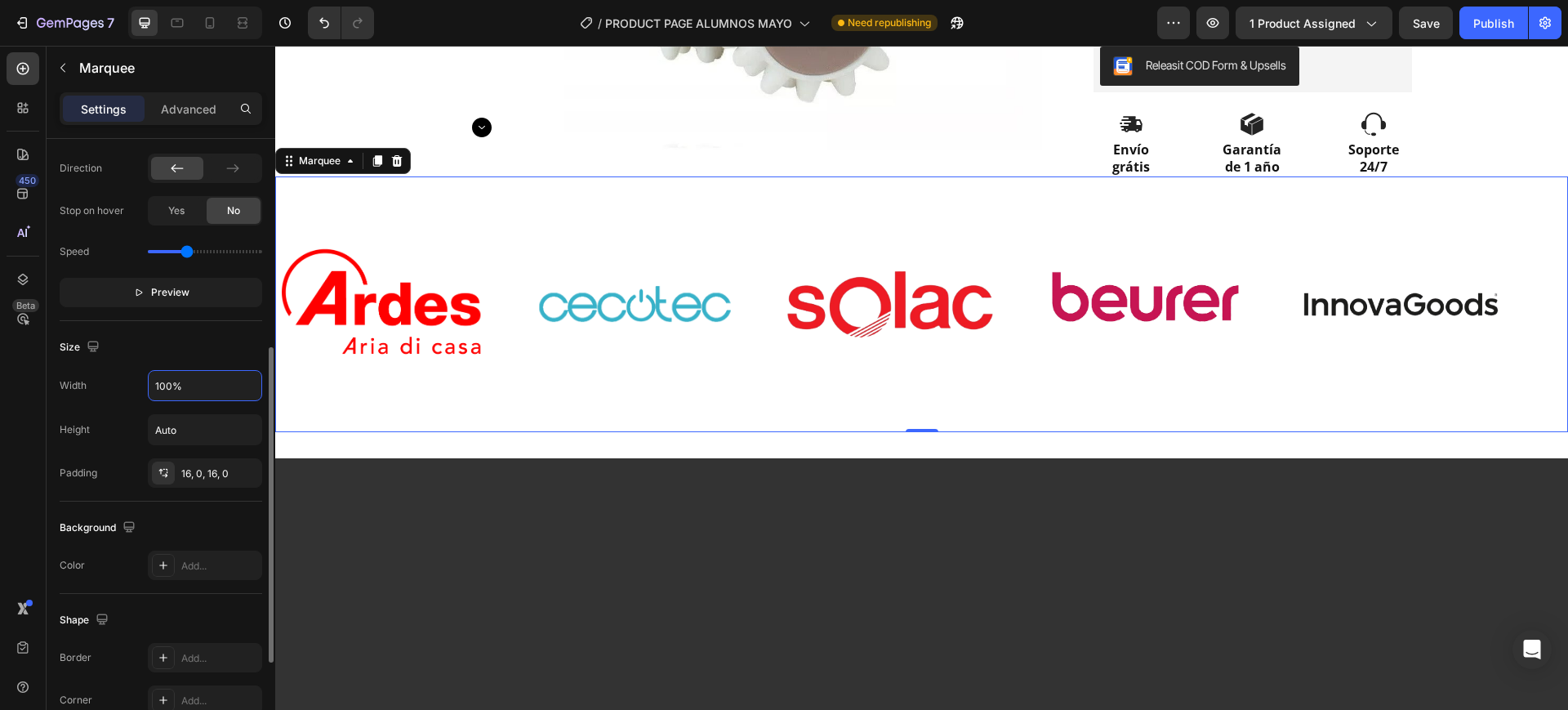
click at [205, 379] on input "100%" at bounding box center [205, 385] width 113 height 29
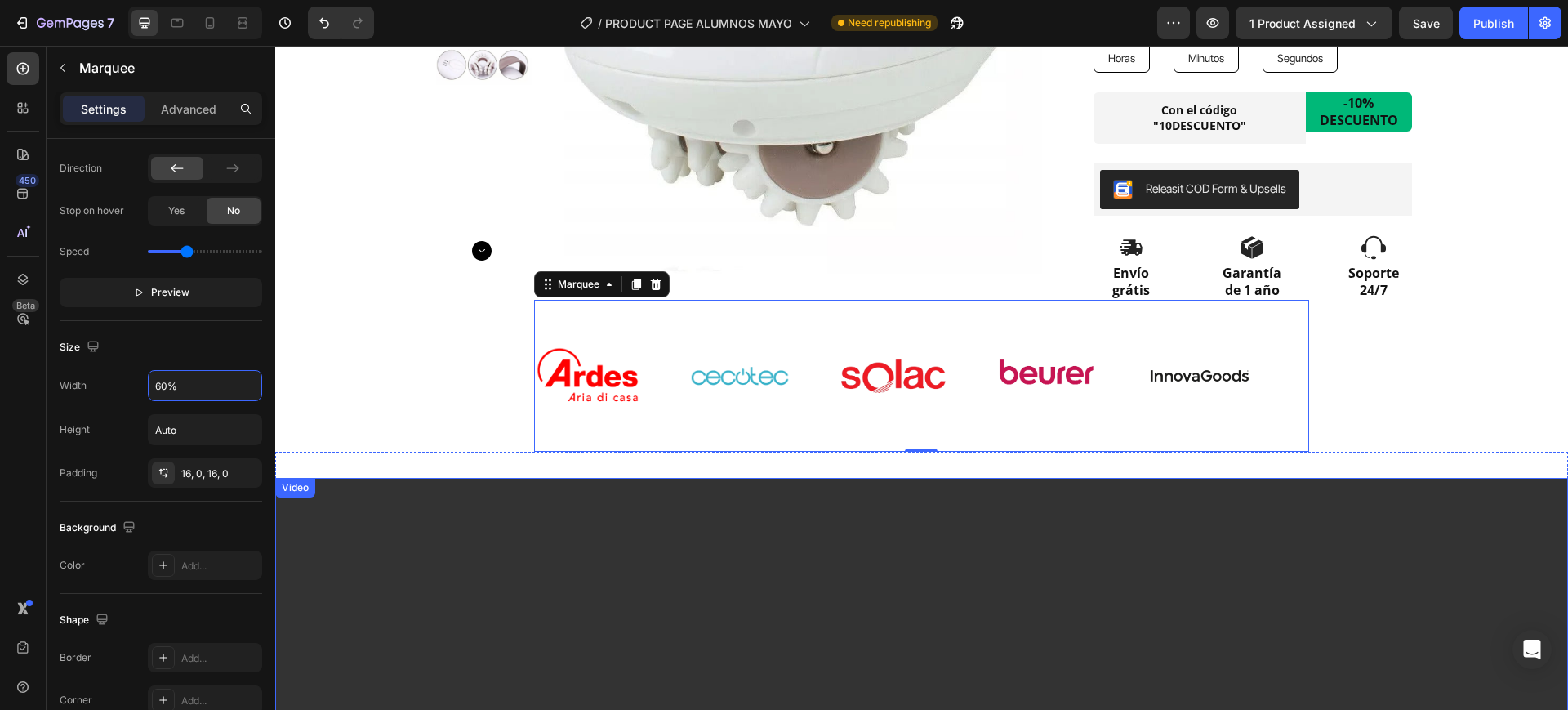
scroll to position [370, 0]
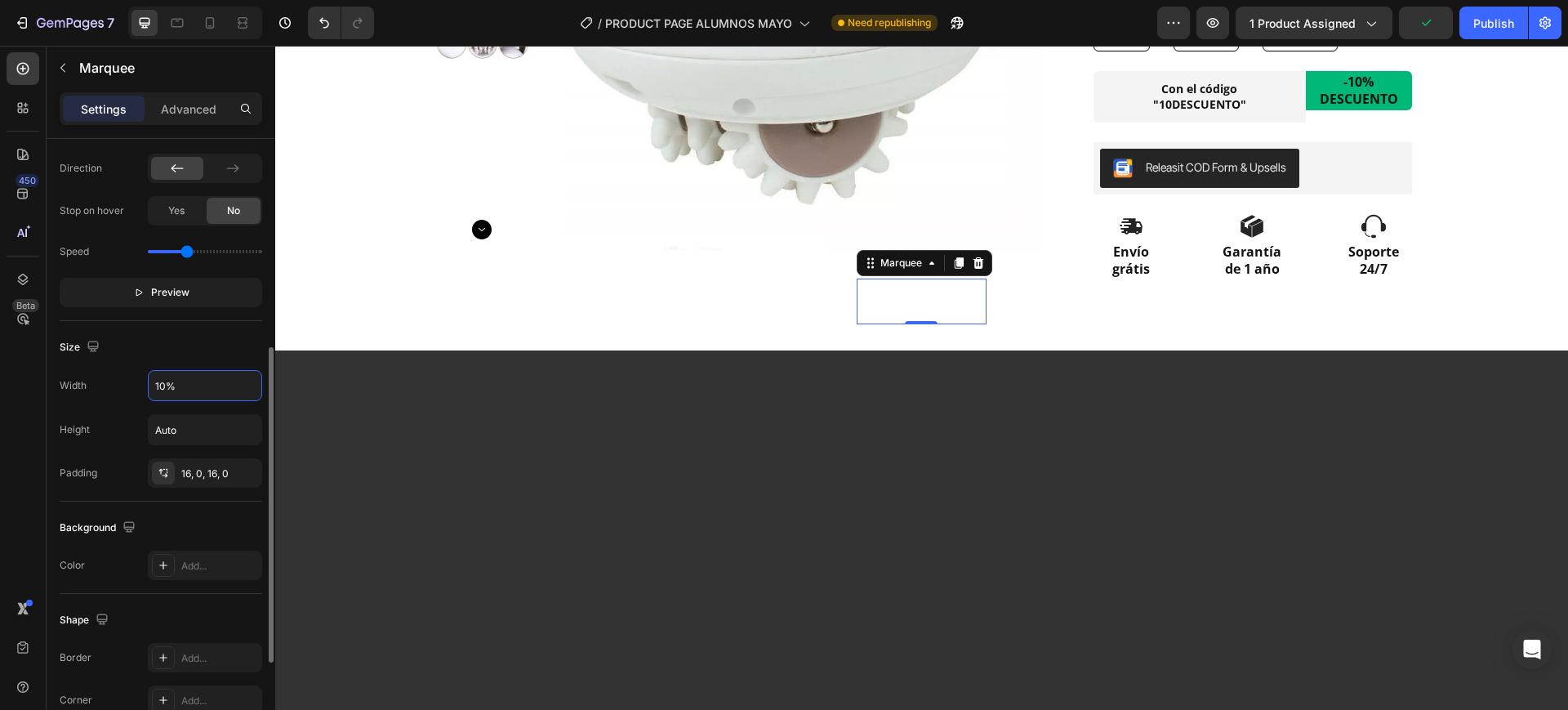
type input "100%"
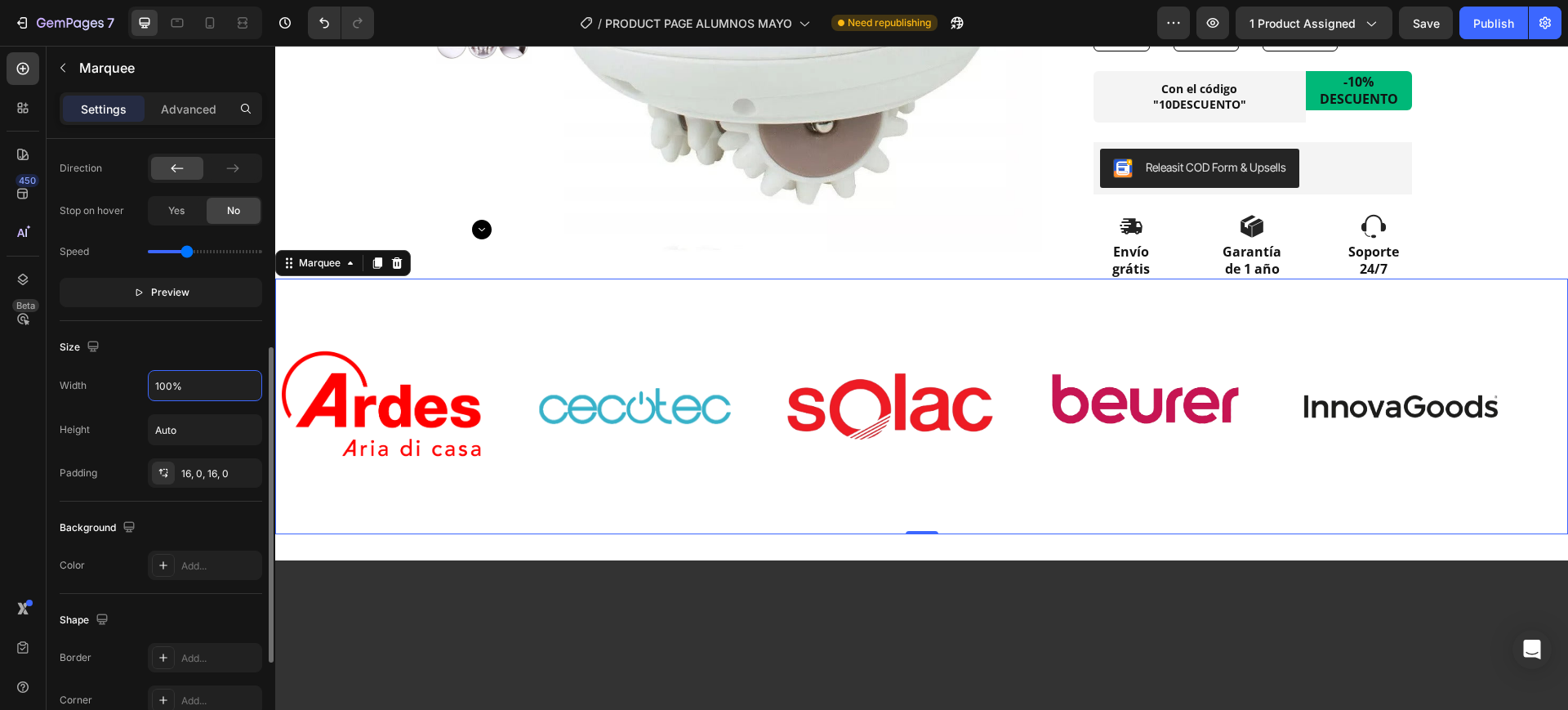
click at [213, 529] on div "Background" at bounding box center [161, 527] width 203 height 26
click at [177, 286] on span "Preview" at bounding box center [170, 293] width 38 height 16
click at [177, 286] on span "Pause" at bounding box center [170, 293] width 28 height 16
click at [1501, 229] on div "Product Images Row Row Icon Icon Icon Icon Icon Icon List 10.000+ CLIENTAS SATI…" at bounding box center [922, 122] width 1293 height 825
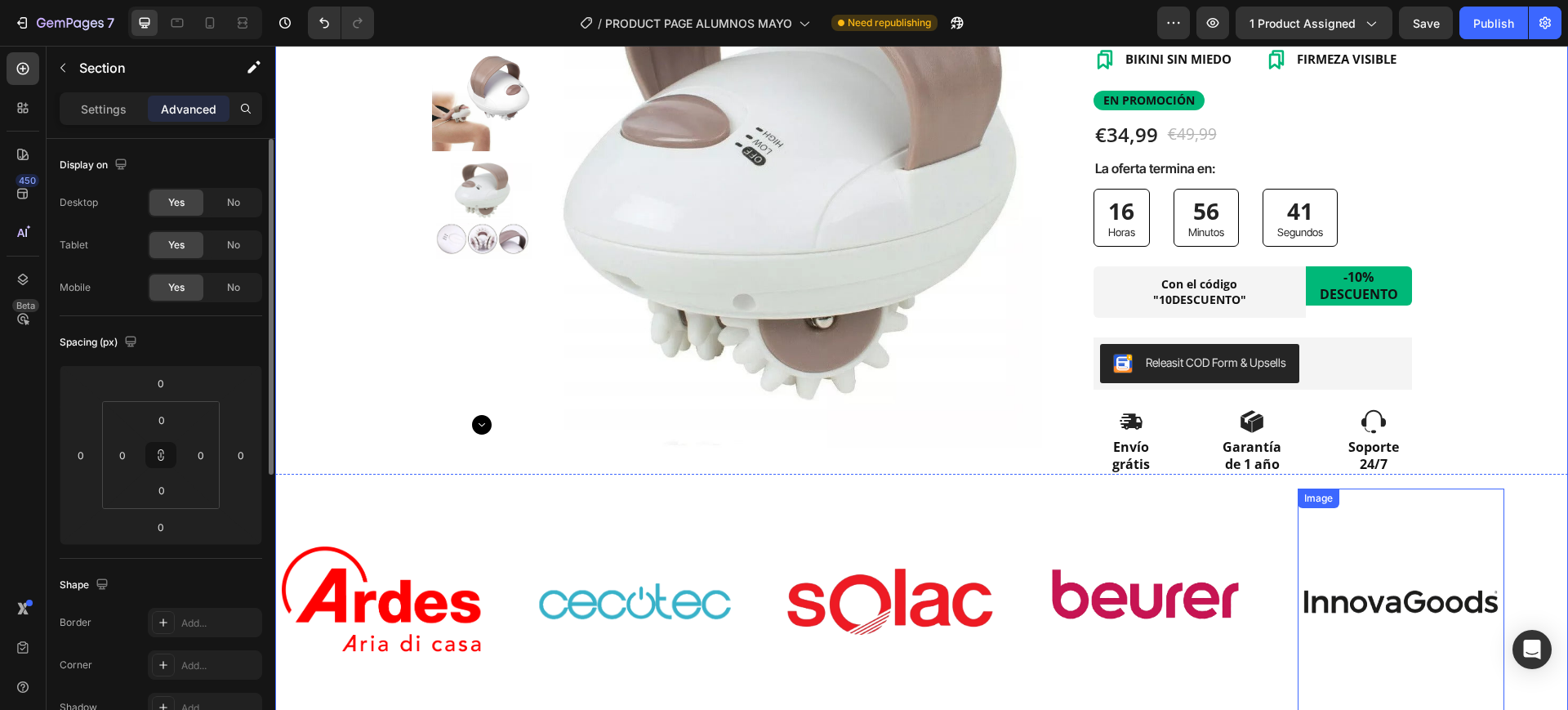
scroll to position [306, 0]
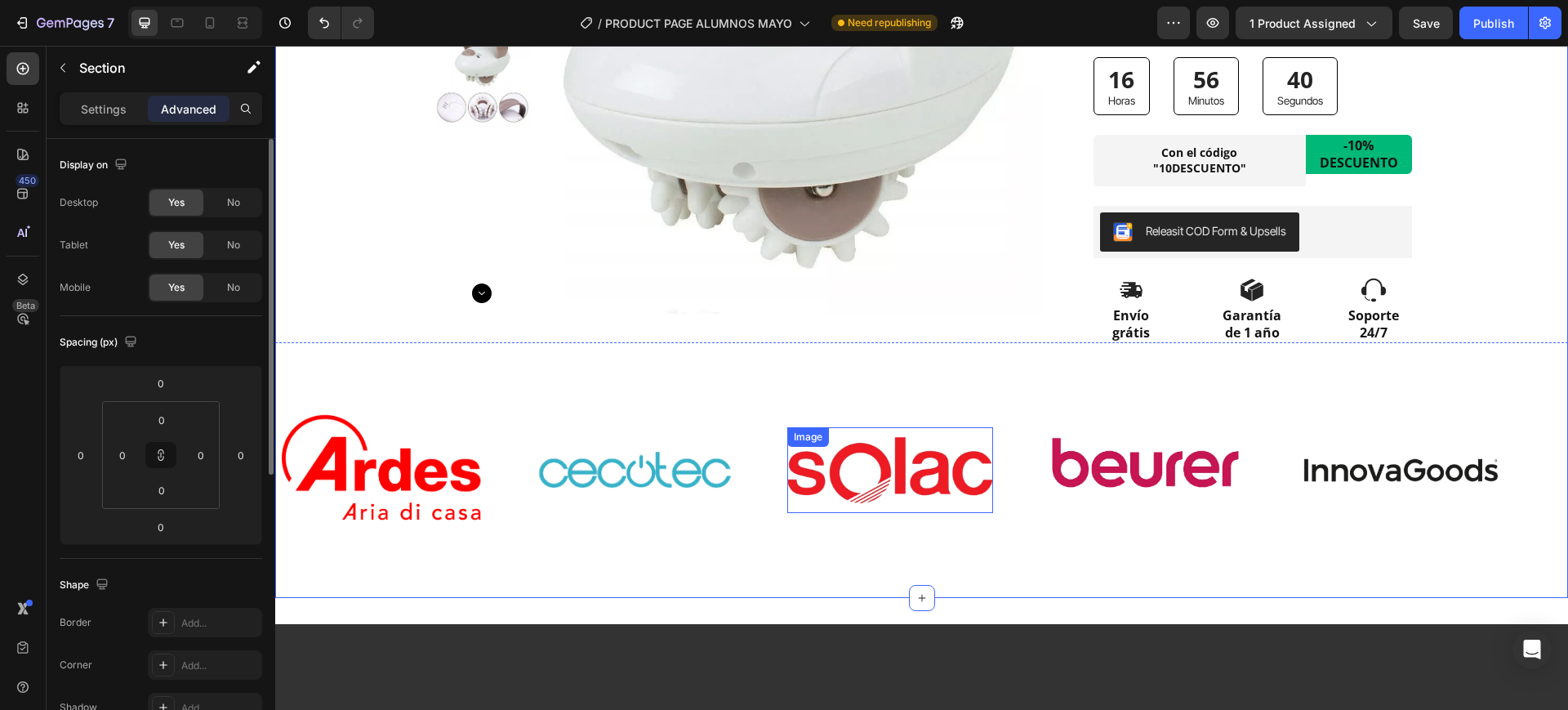
click at [953, 463] on img at bounding box center [883, 470] width 206 height 66
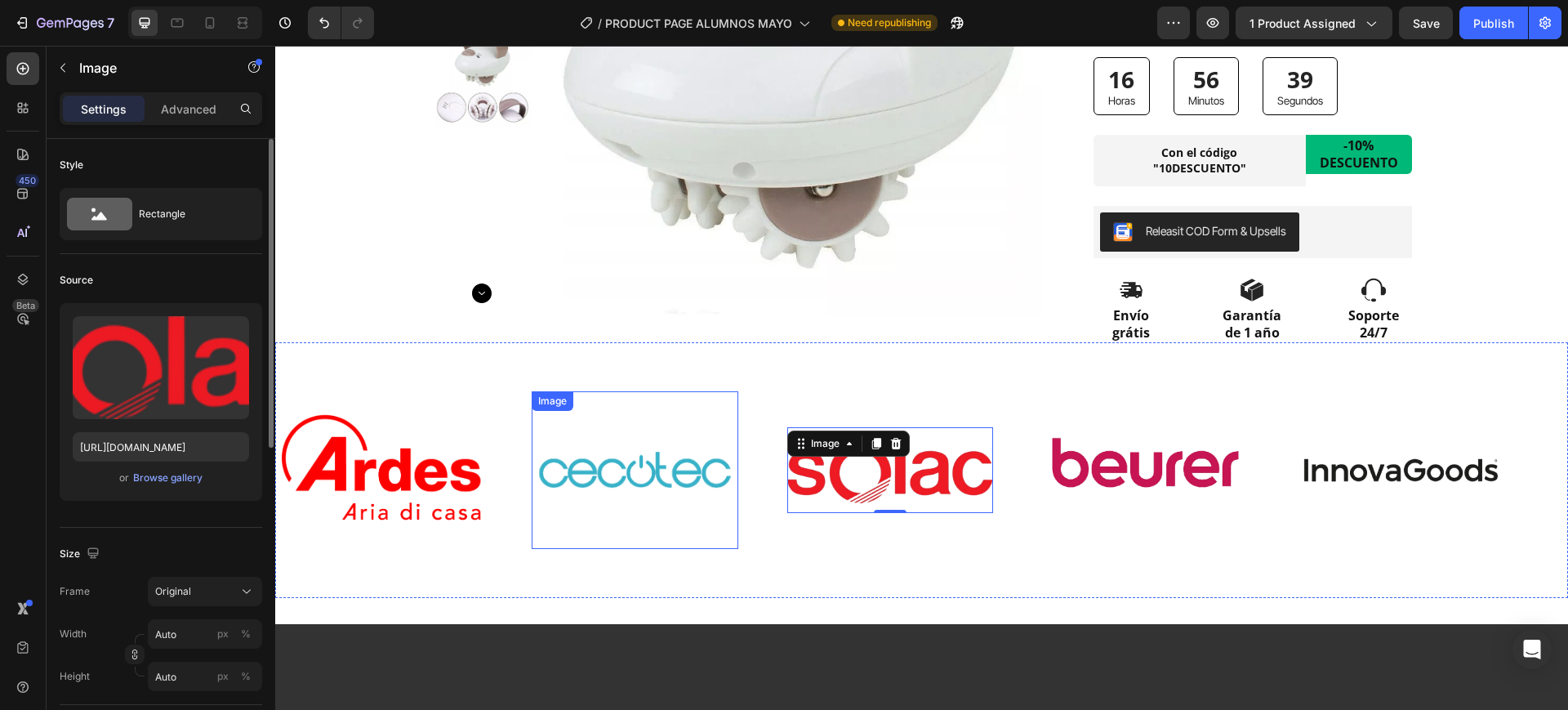
click at [697, 402] on img at bounding box center [630, 470] width 206 height 138
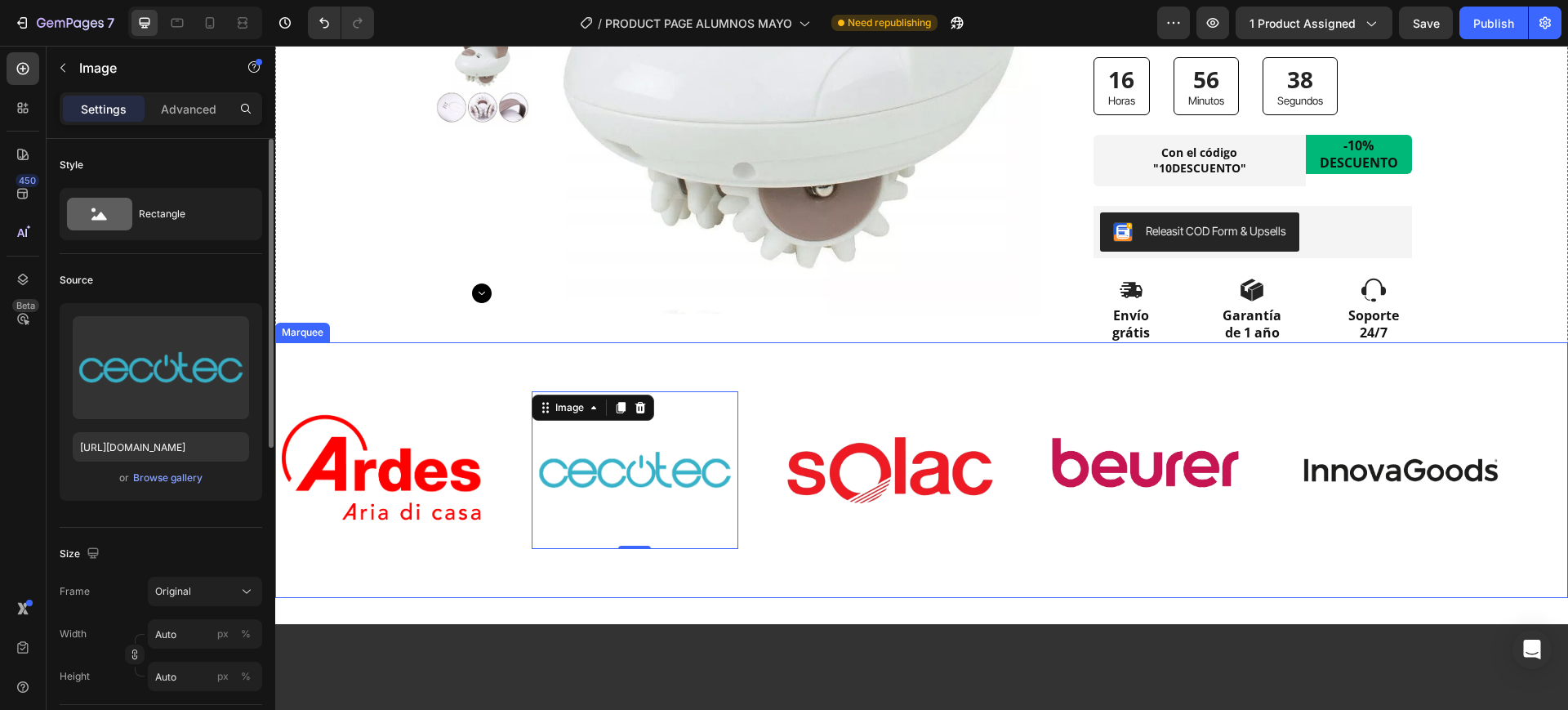
click at [727, 365] on div "Image Image 0 Image Image Image" at bounding box center [911, 470] width 1277 height 226
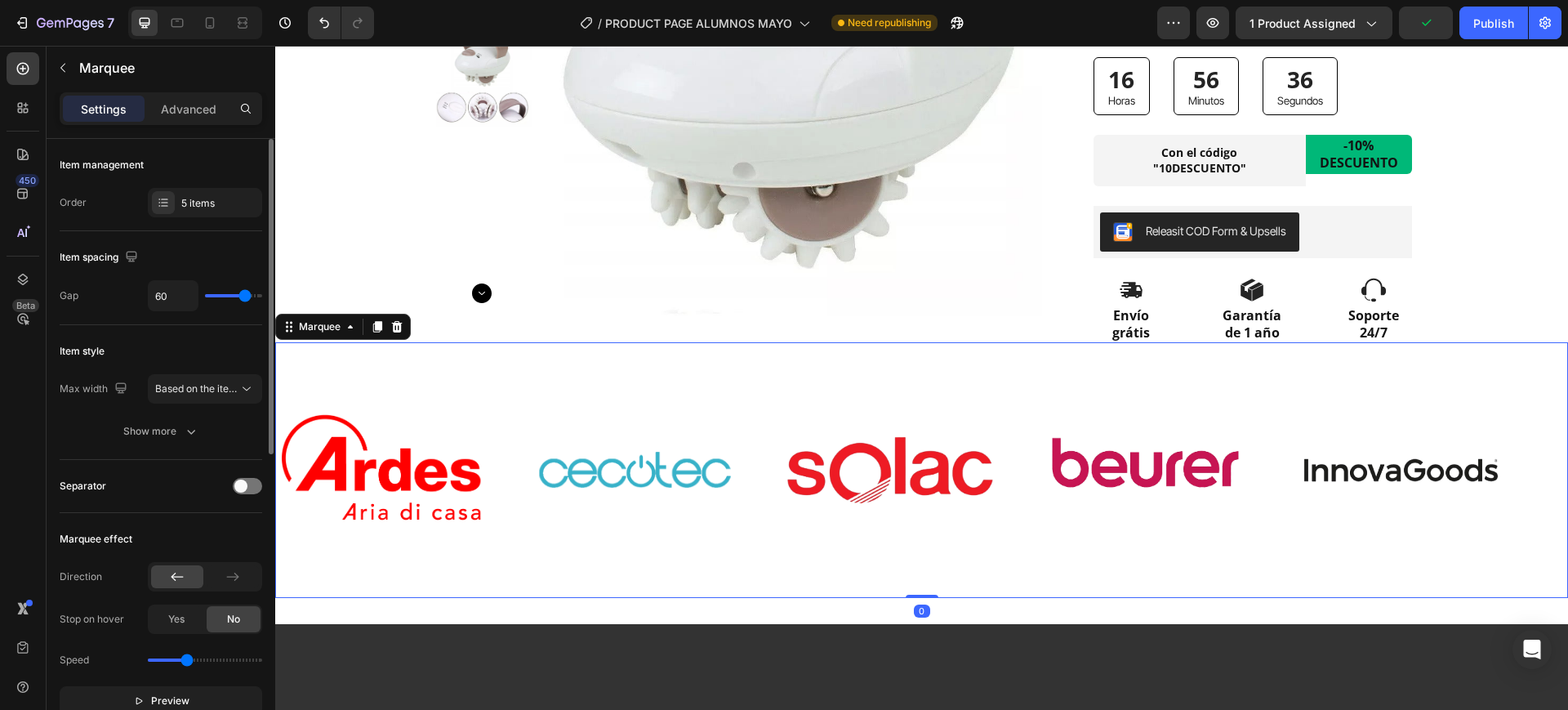
type input "43"
type input "27"
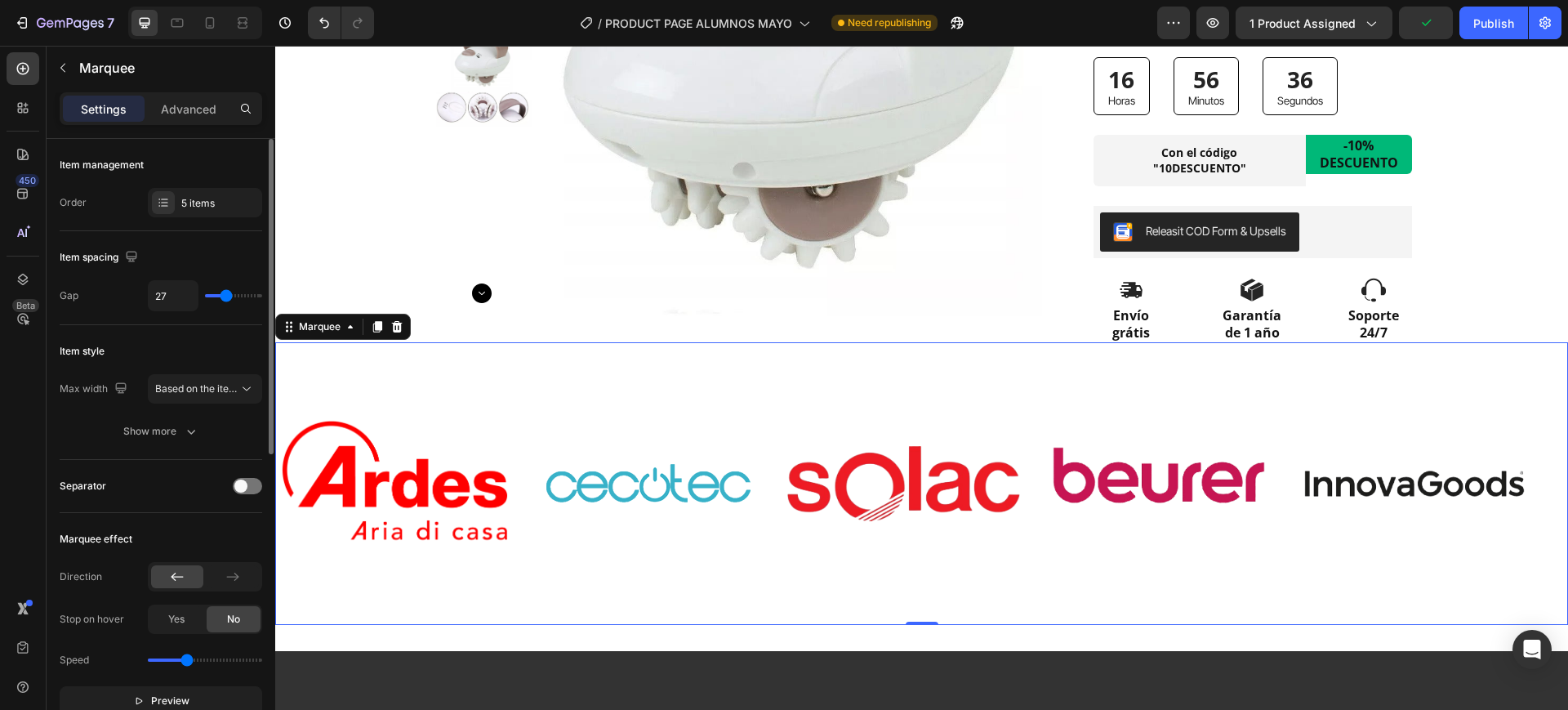
type input "22"
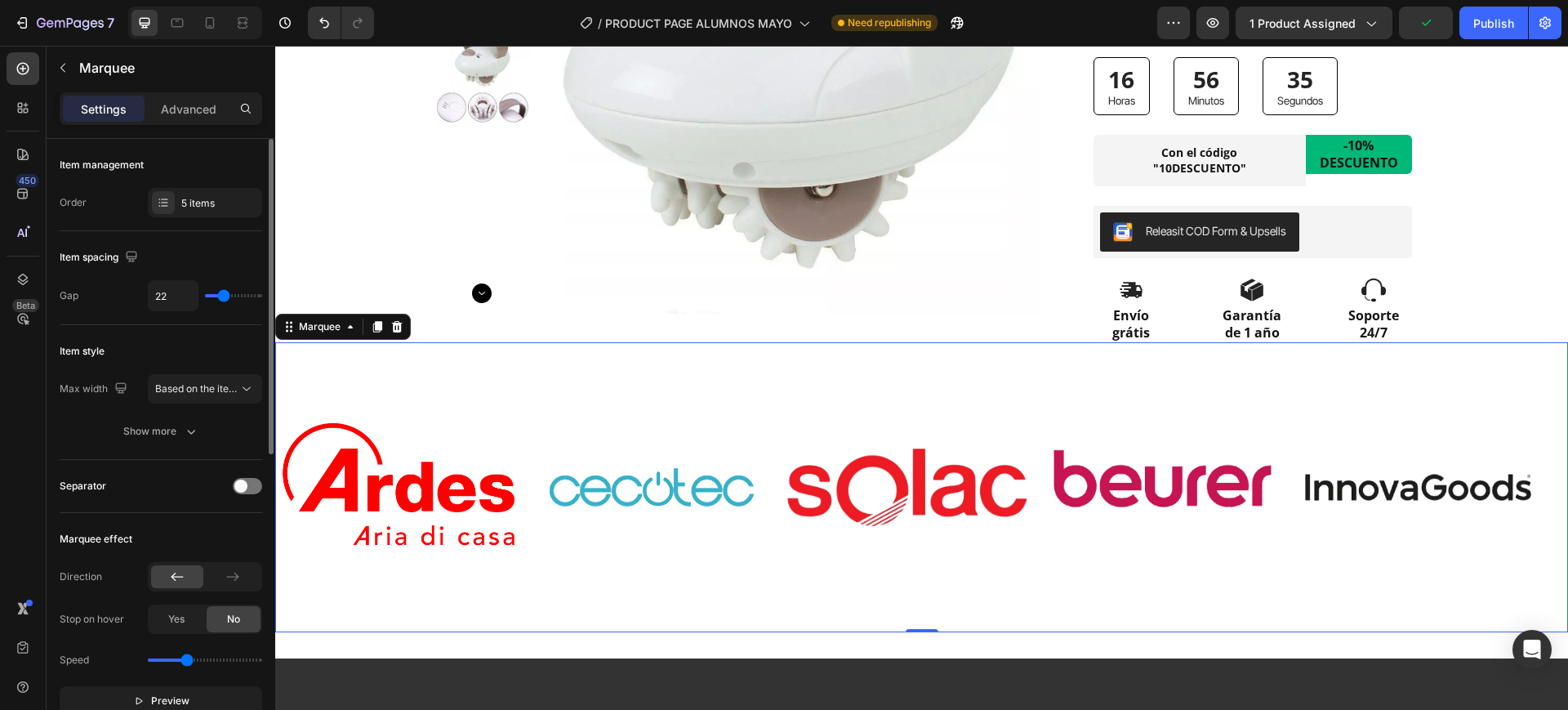
type input "18"
type input "16"
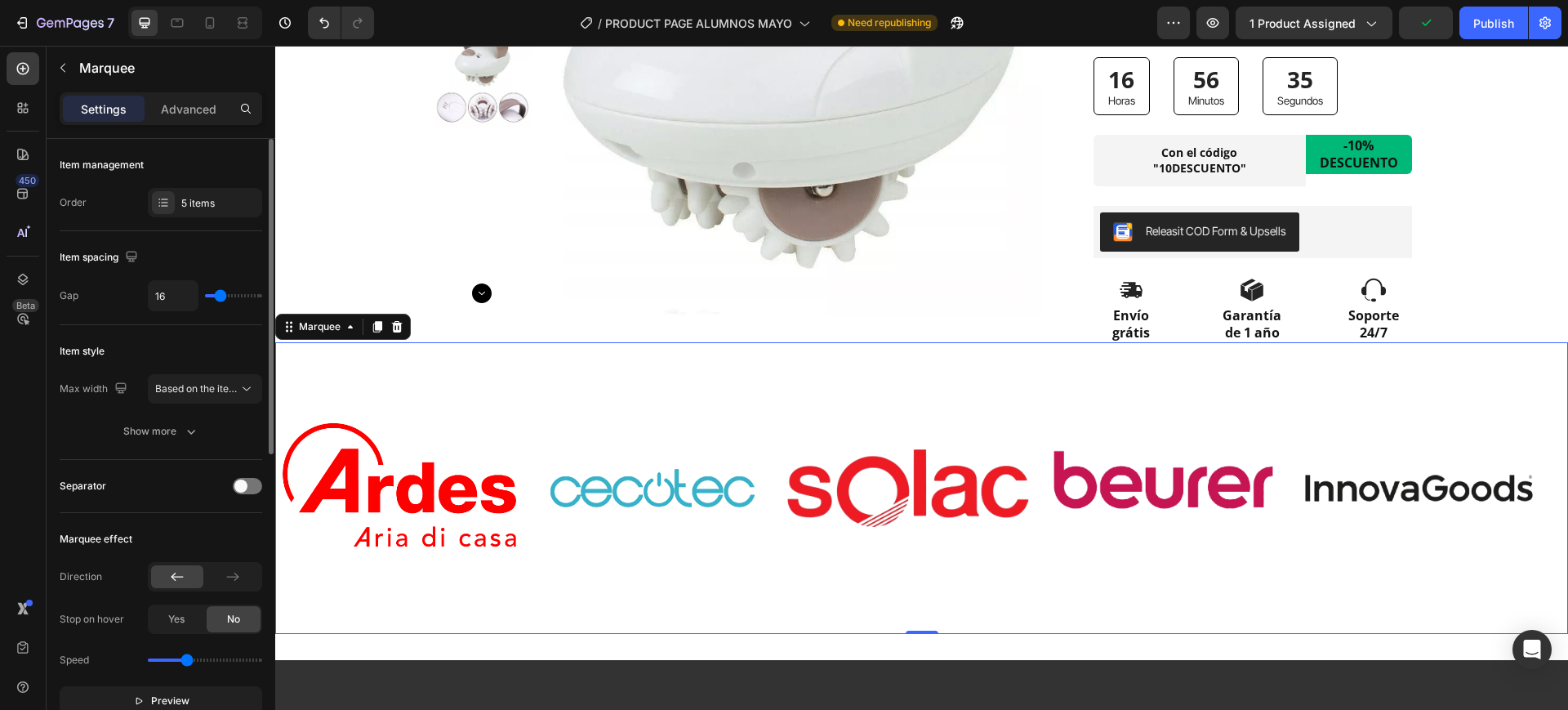
type input "37"
type input "47"
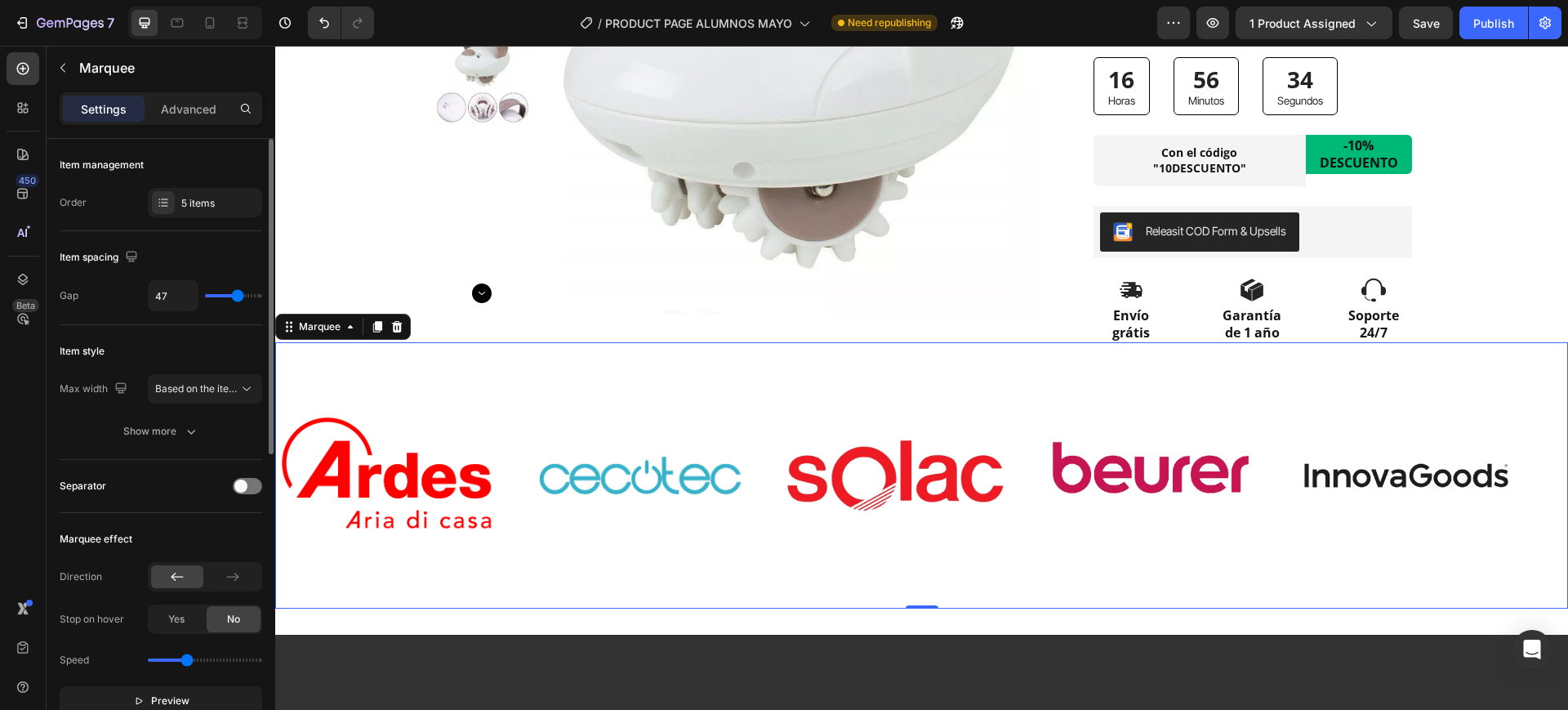
type input "52"
type input "56"
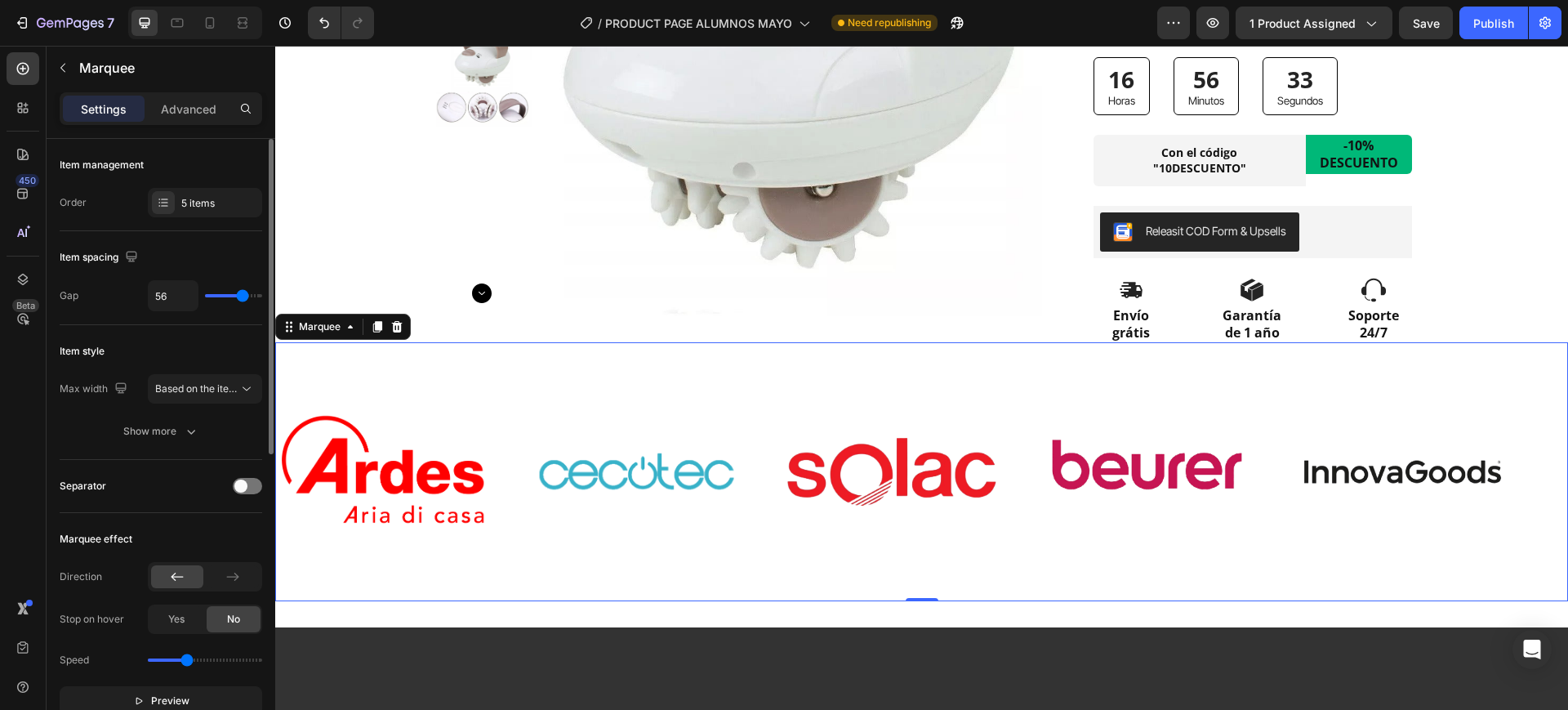
type input "62"
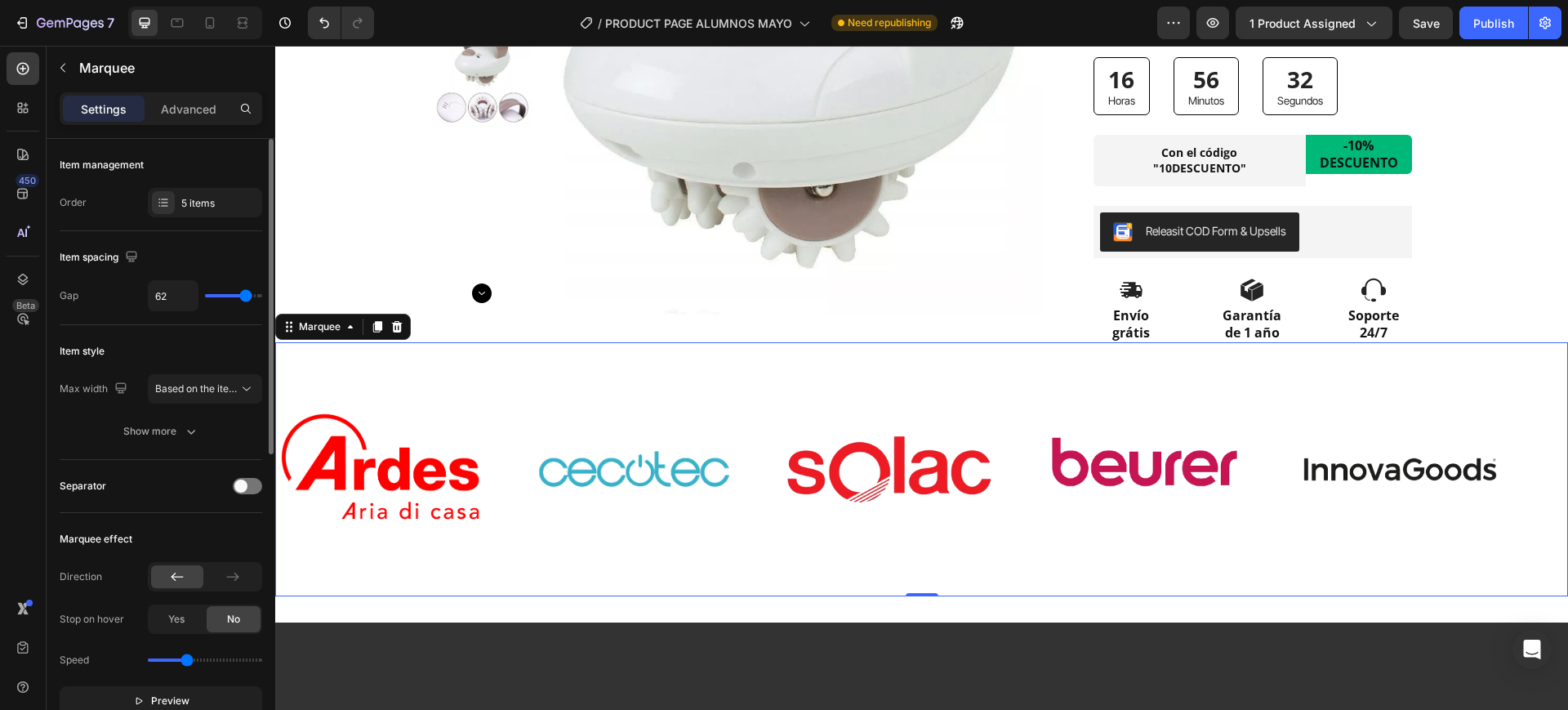
type input "58"
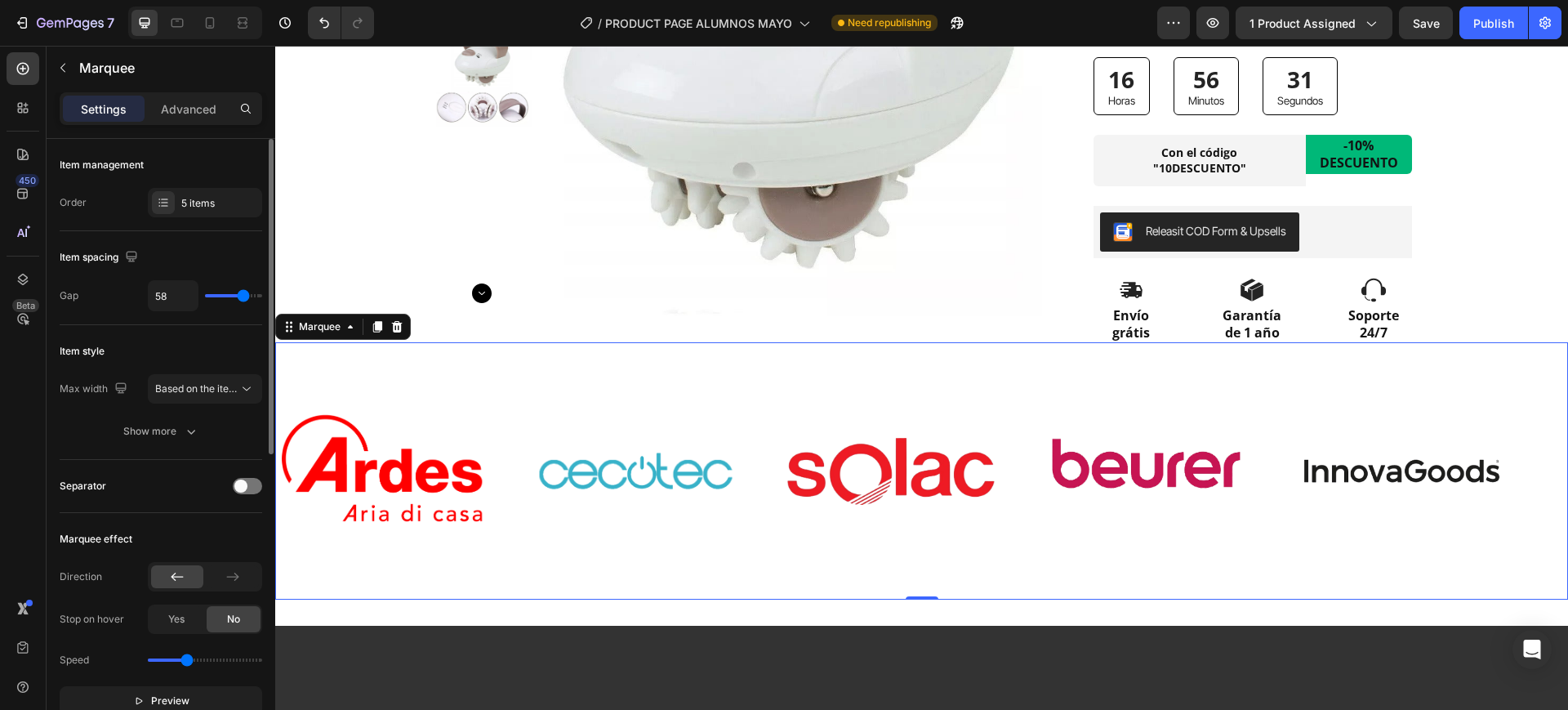
type input "53"
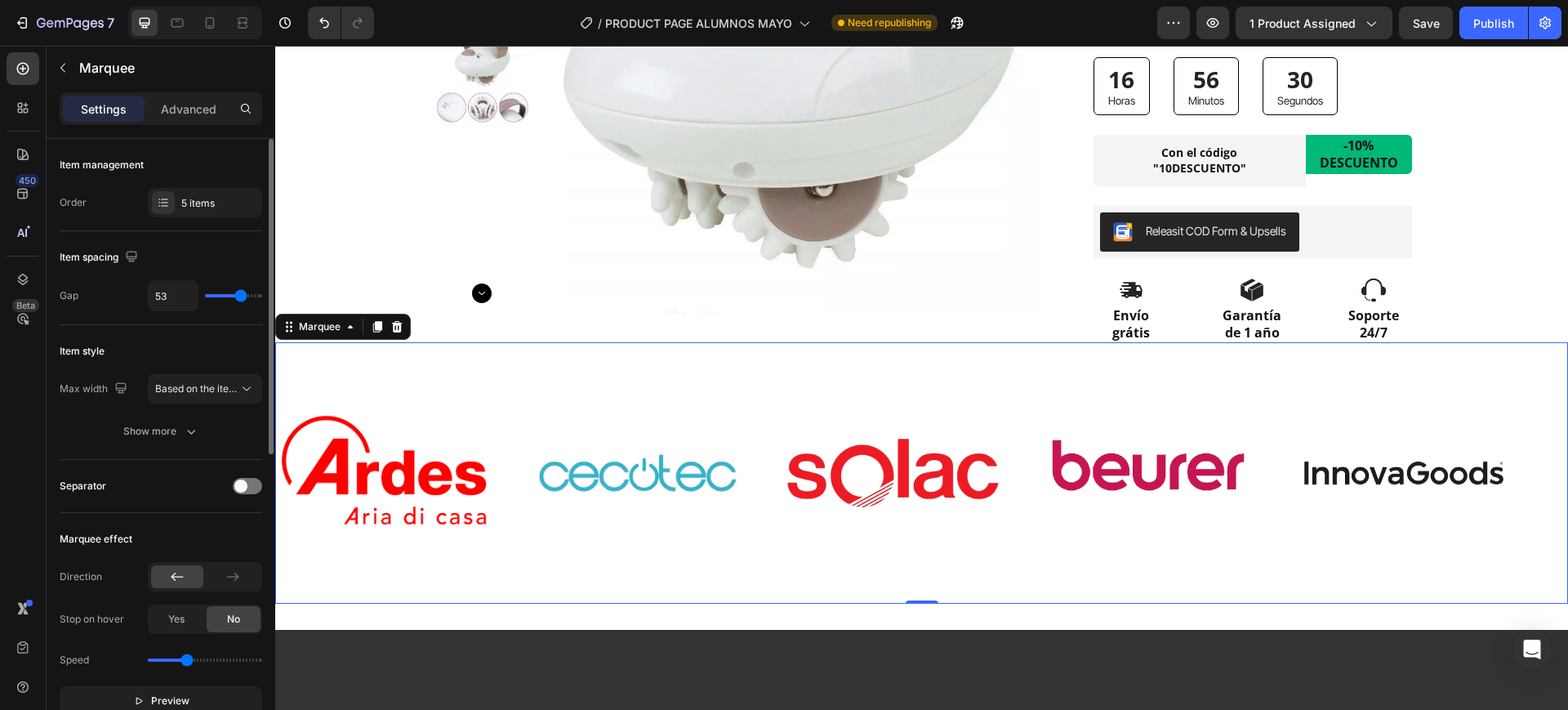
type input "53"
click at [241, 297] on input "range" at bounding box center [234, 295] width 57 height 4
type input "60"
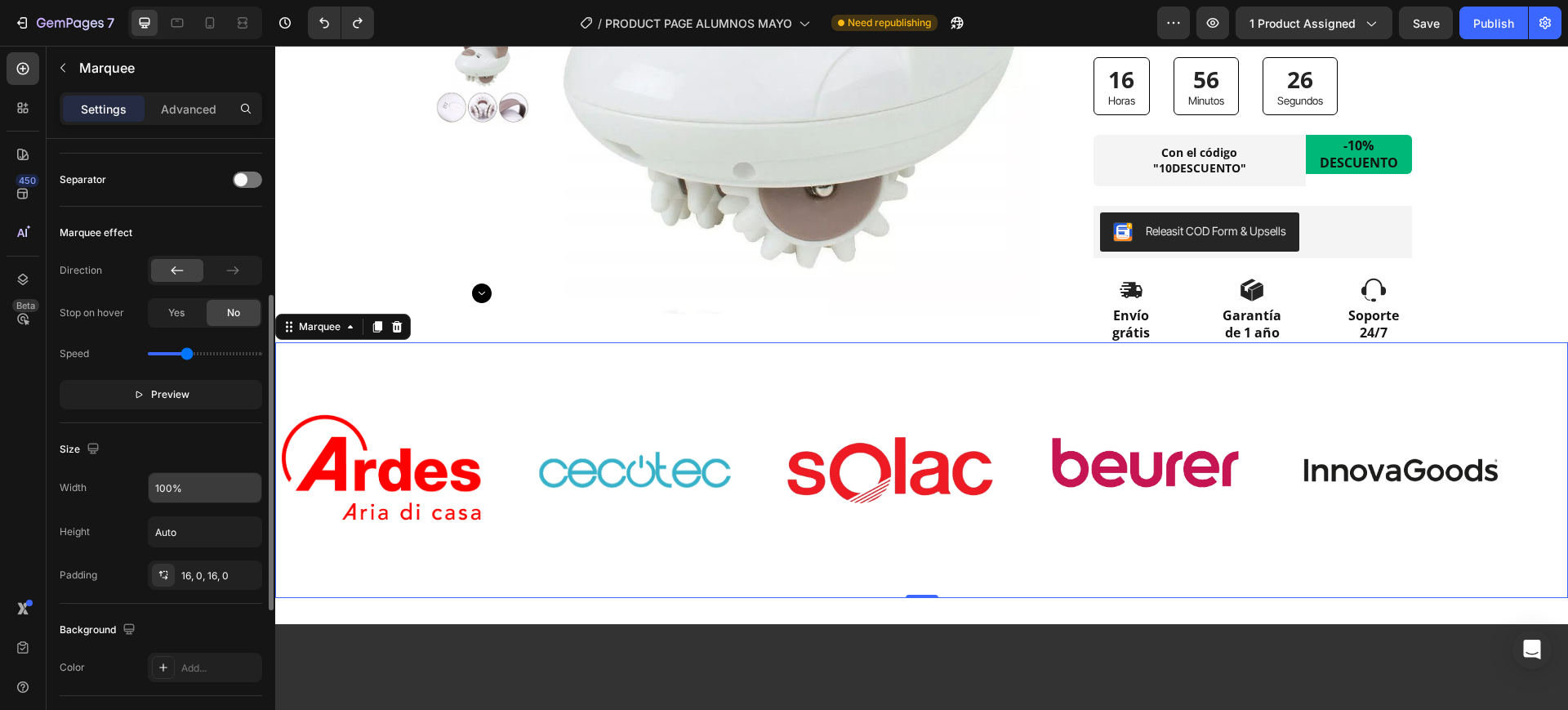
click at [173, 484] on input "100%" at bounding box center [205, 487] width 113 height 29
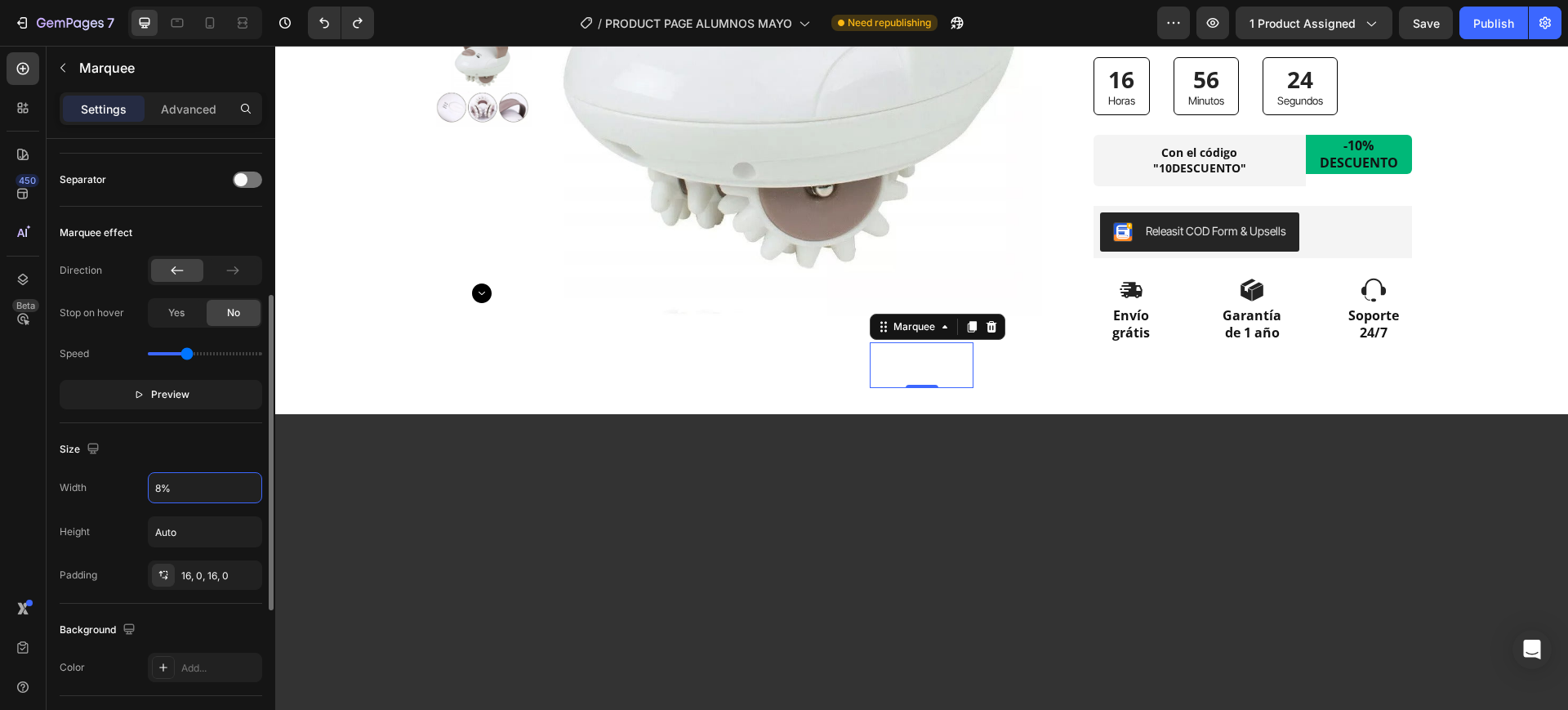
type input "80%"
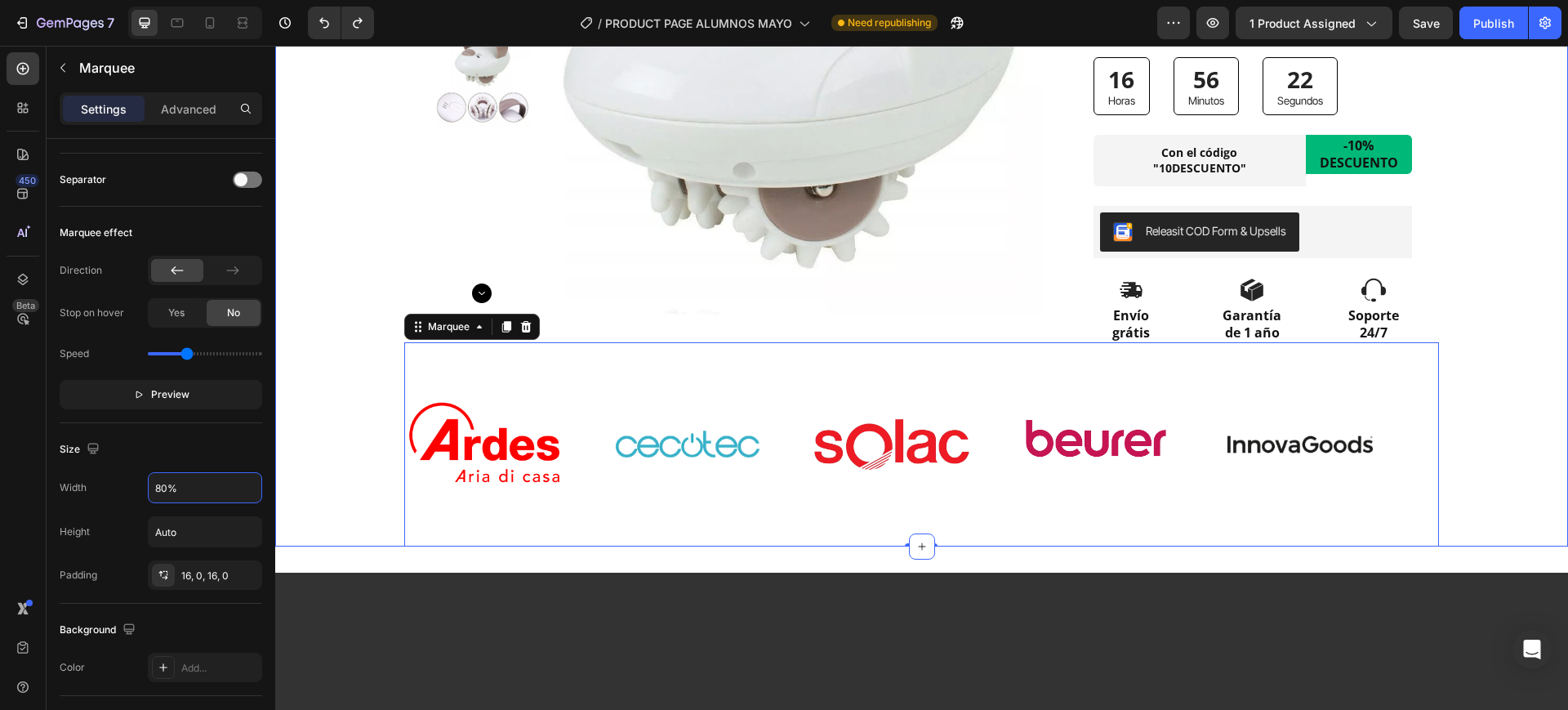
click at [1516, 453] on div "Image Image Image Image Image Image Image Image Image Image Marquee 0" at bounding box center [922, 444] width 1293 height 204
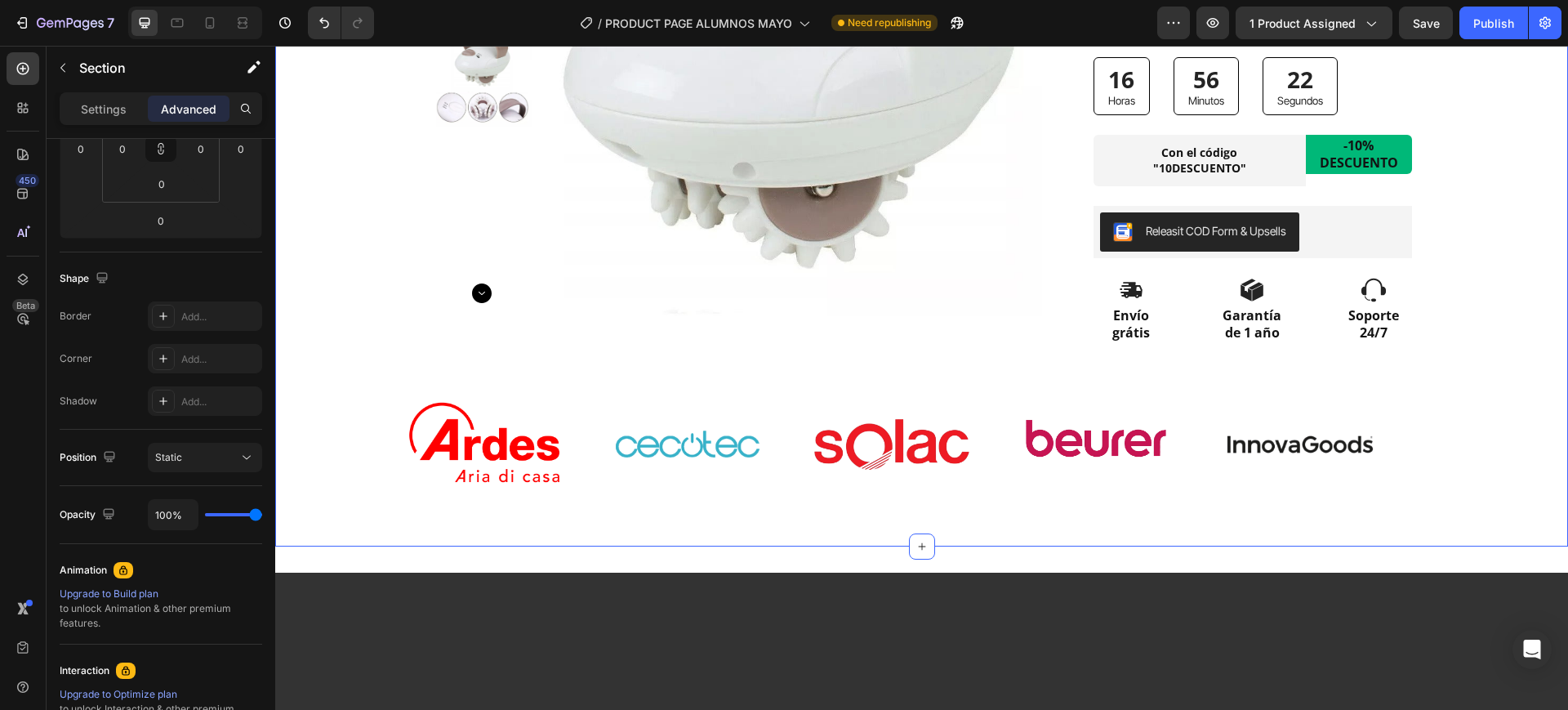
scroll to position [0, 0]
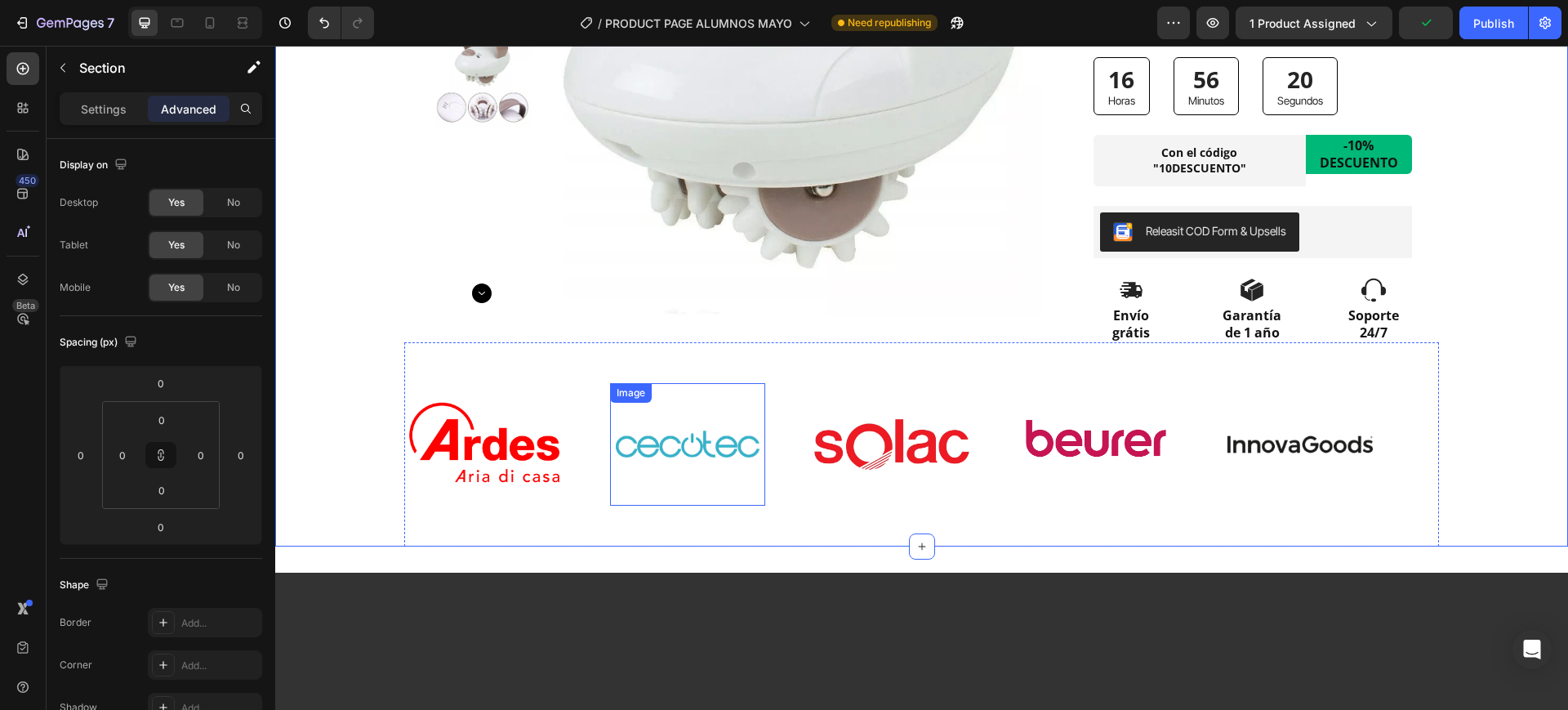
click at [689, 377] on div "Image Image Image Image Image" at bounding box center [910, 445] width 1022 height 175
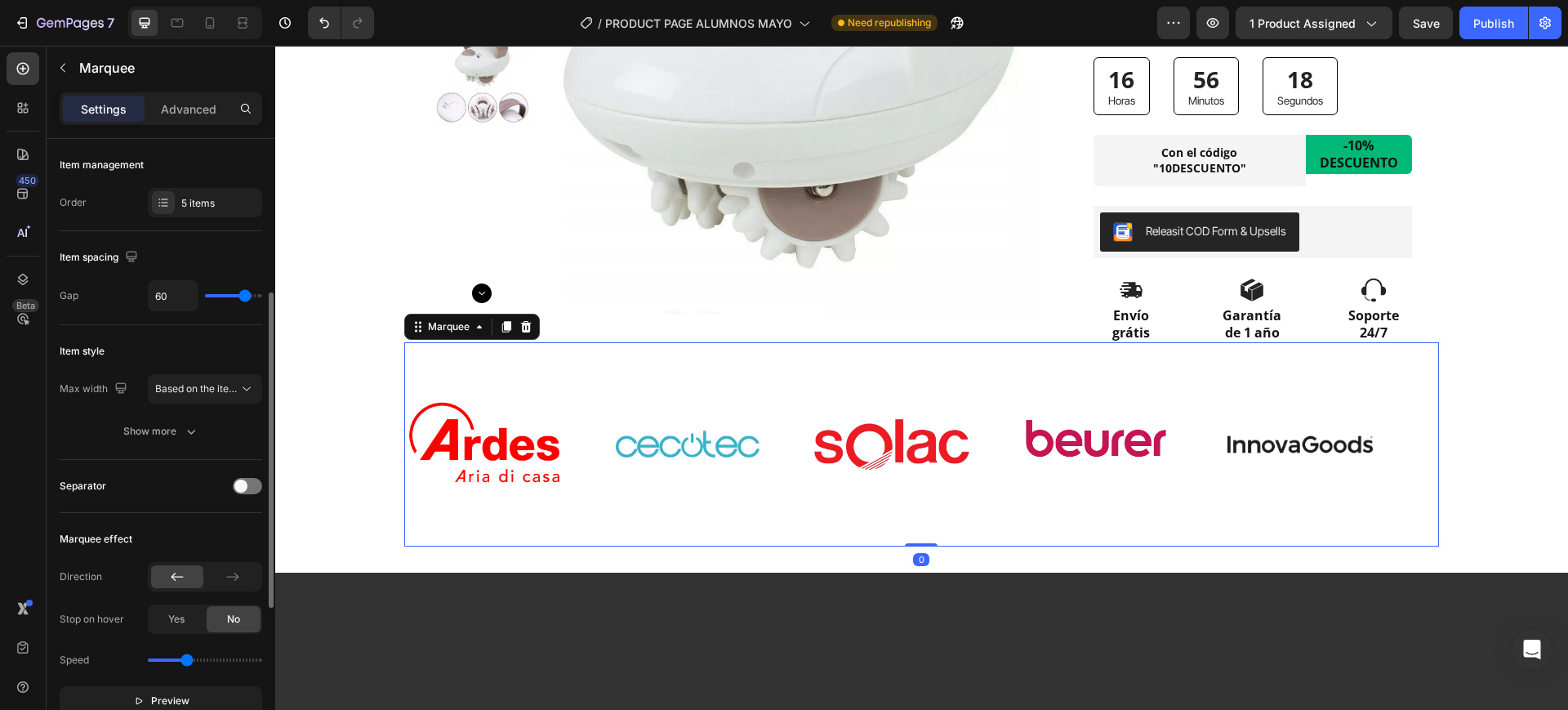
scroll to position [102, 0]
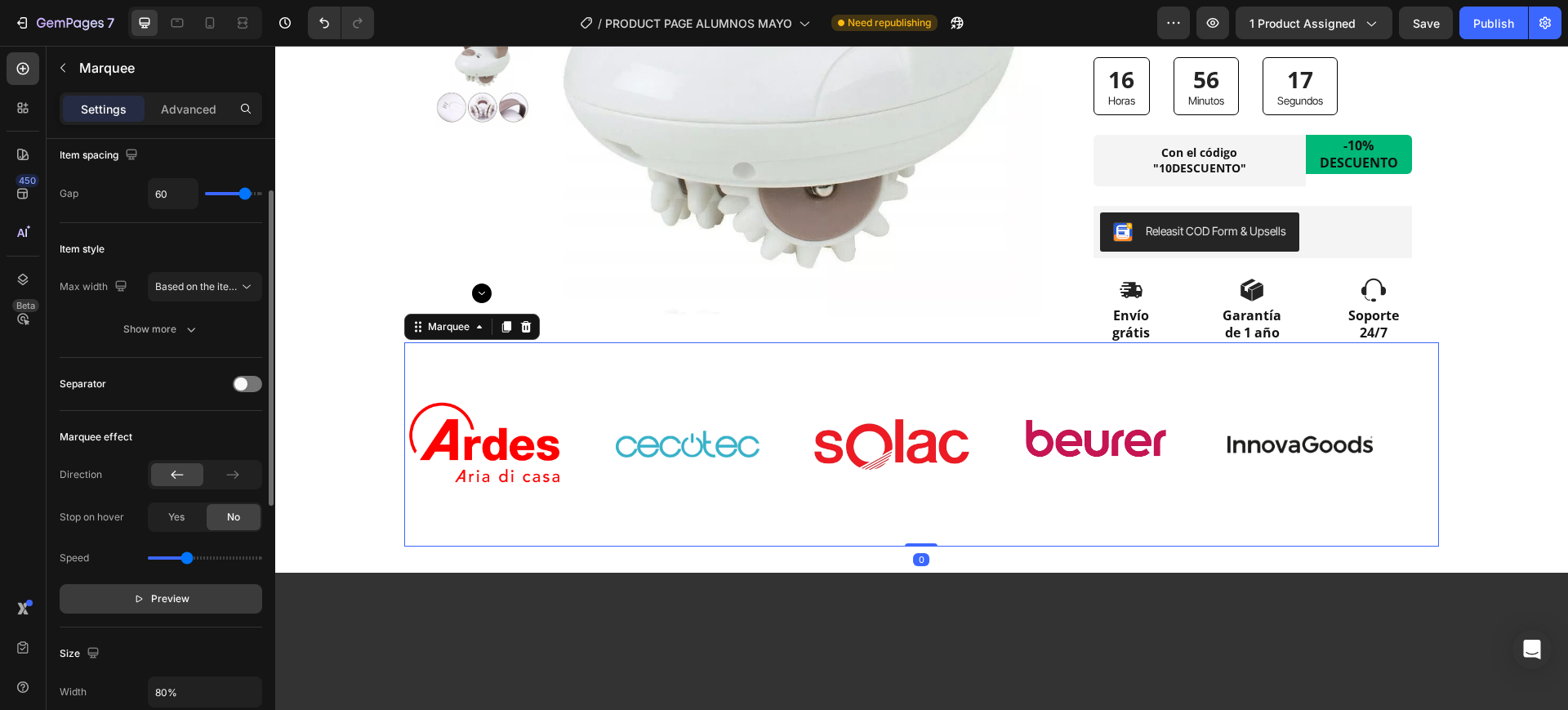
click at [165, 600] on span "Preview" at bounding box center [170, 599] width 38 height 16
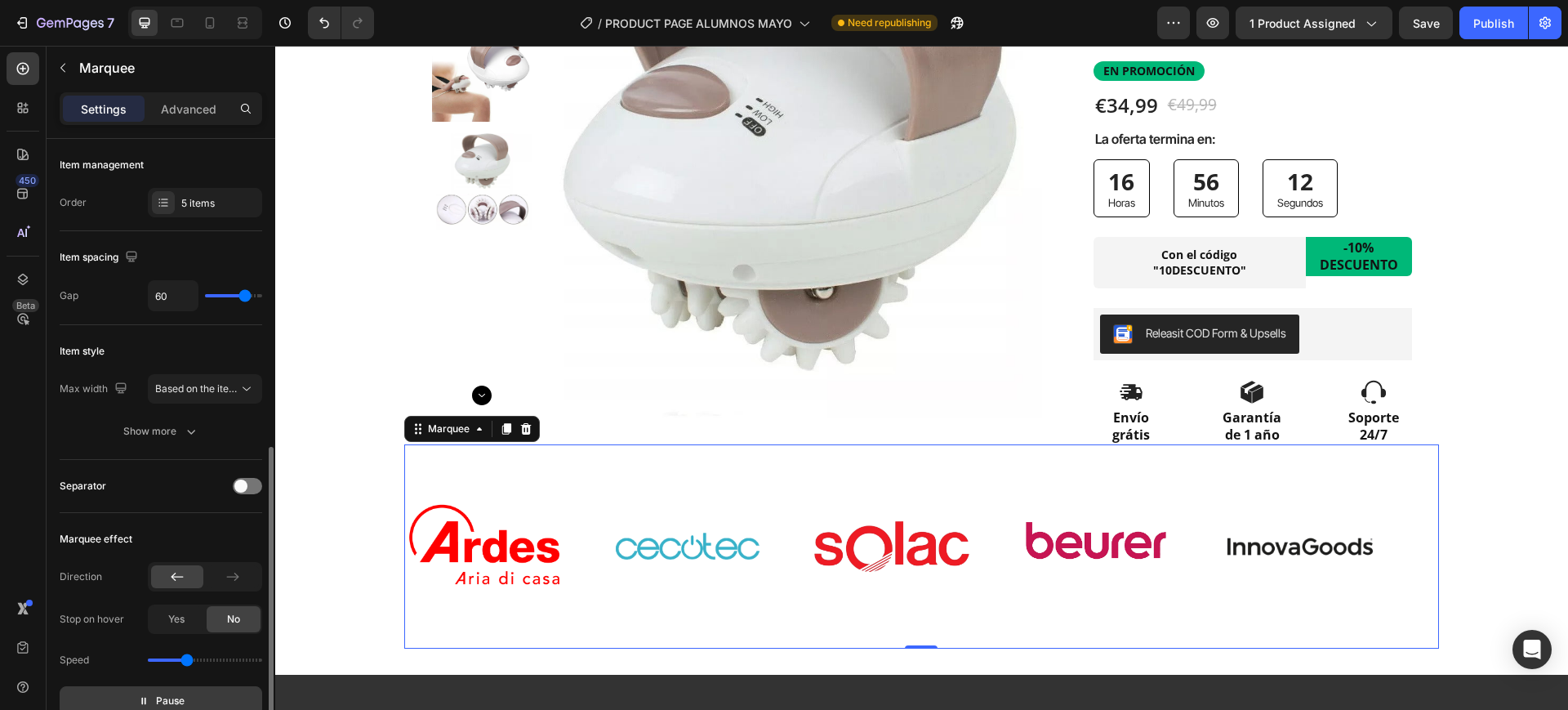
scroll to position [306, 0]
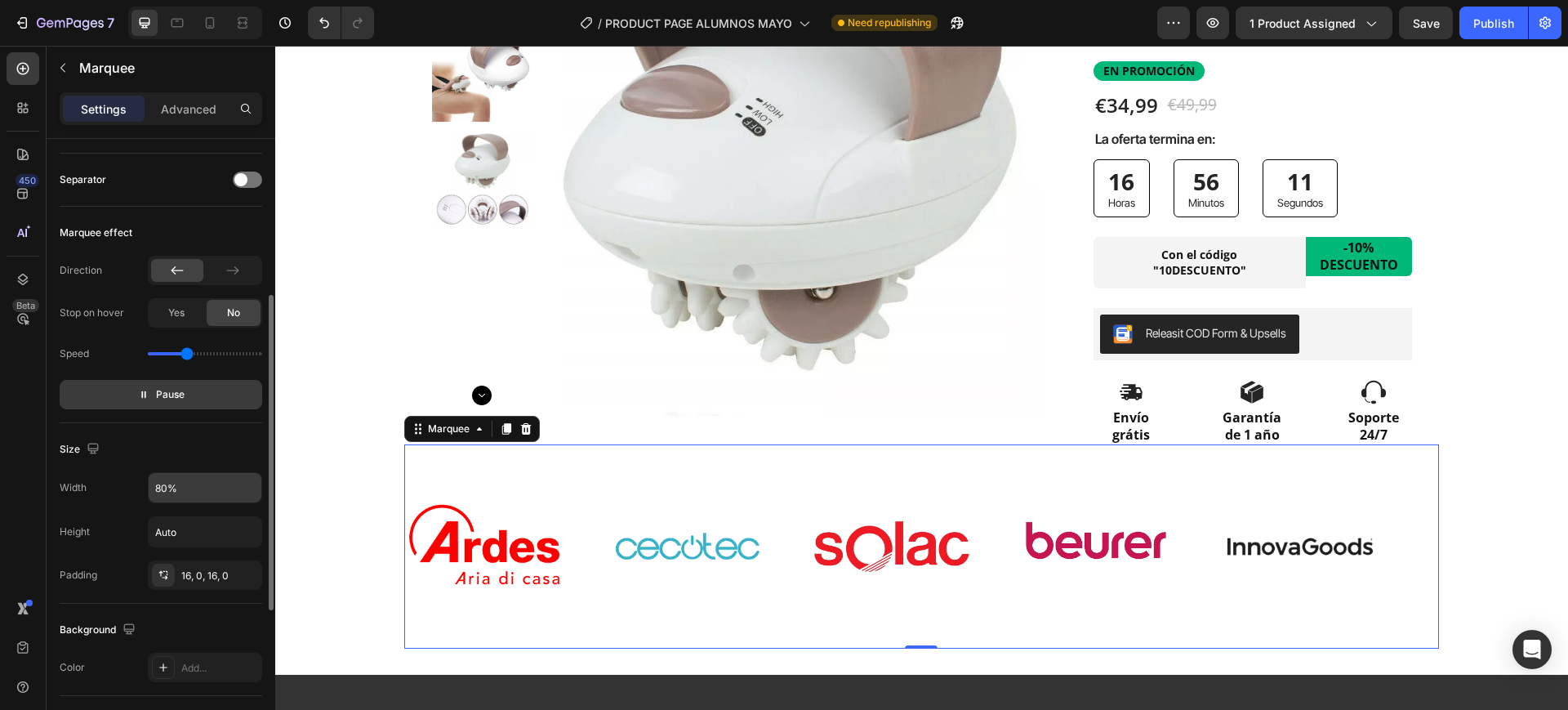
click at [173, 489] on input "80%" at bounding box center [205, 487] width 113 height 29
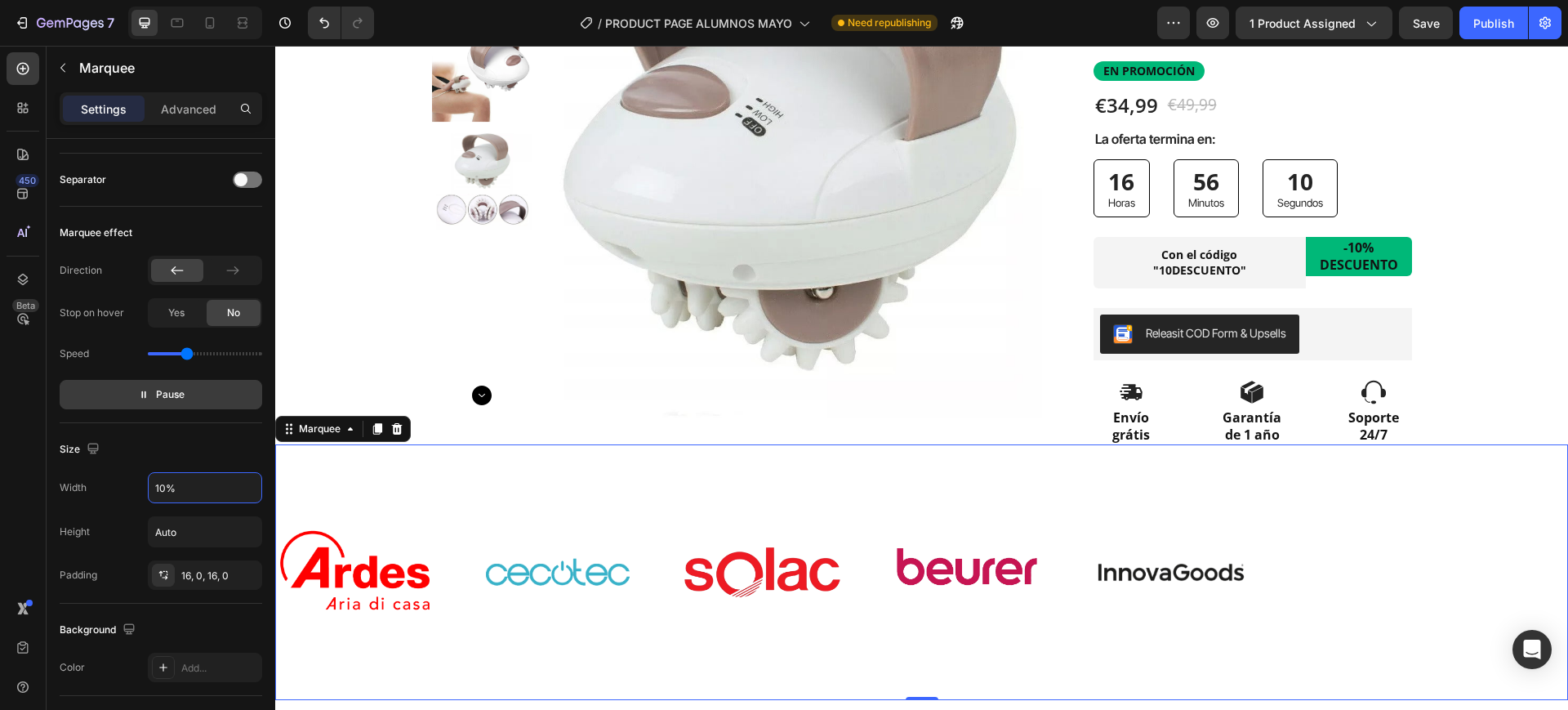
type input "100%"
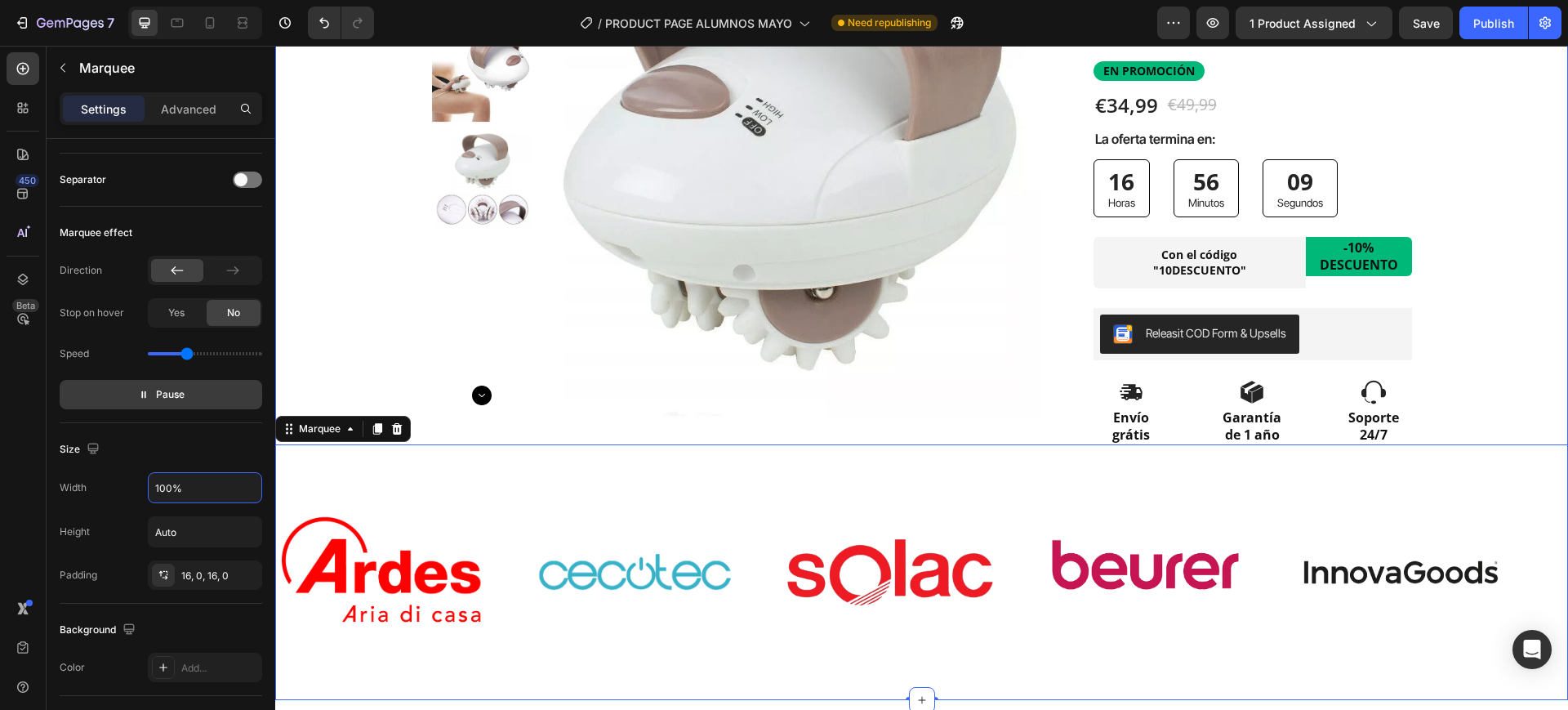
click at [350, 364] on div "Product Images Row Row Icon Icon Icon Icon Icon Icon List 10.000+ CLIENTAS SATI…" at bounding box center [922, 288] width 1293 height 825
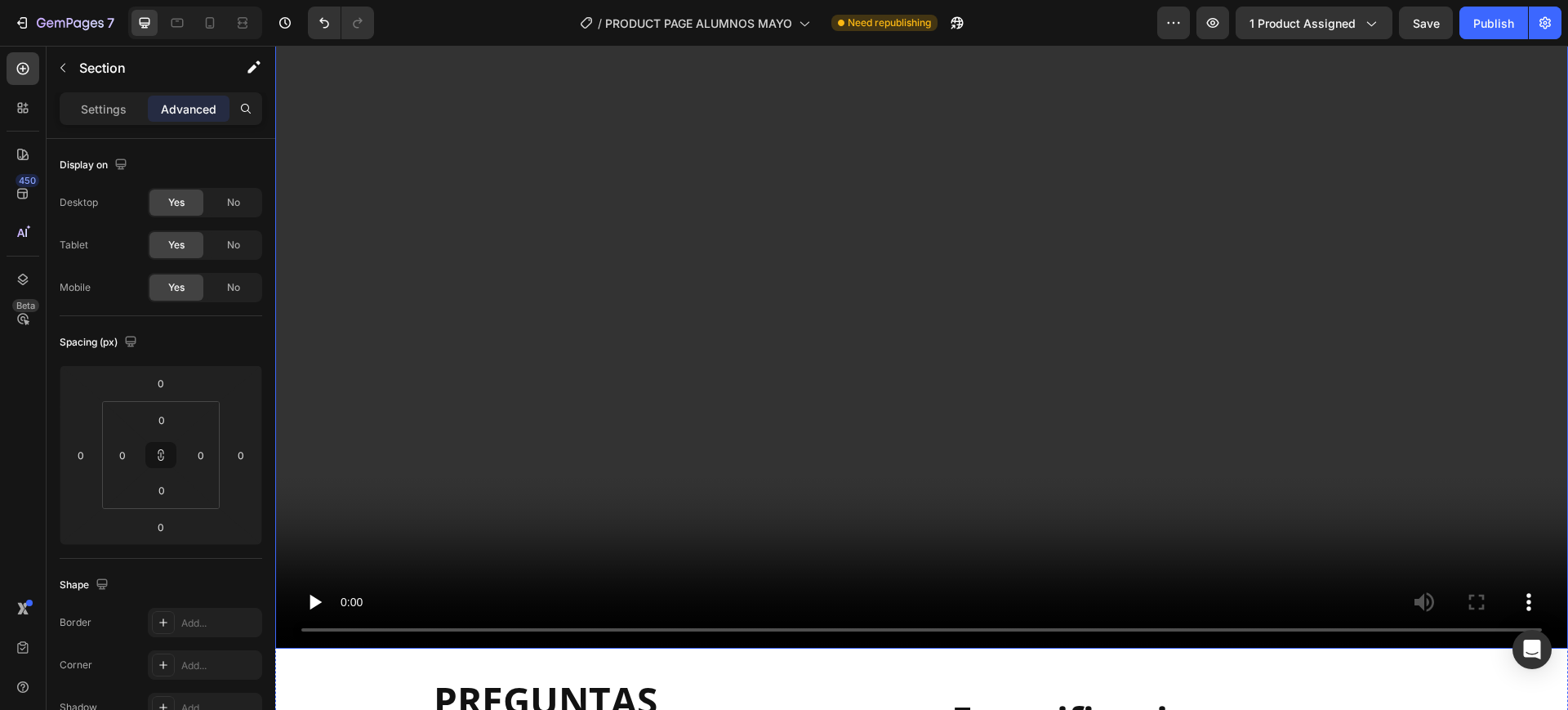
scroll to position [919, 0]
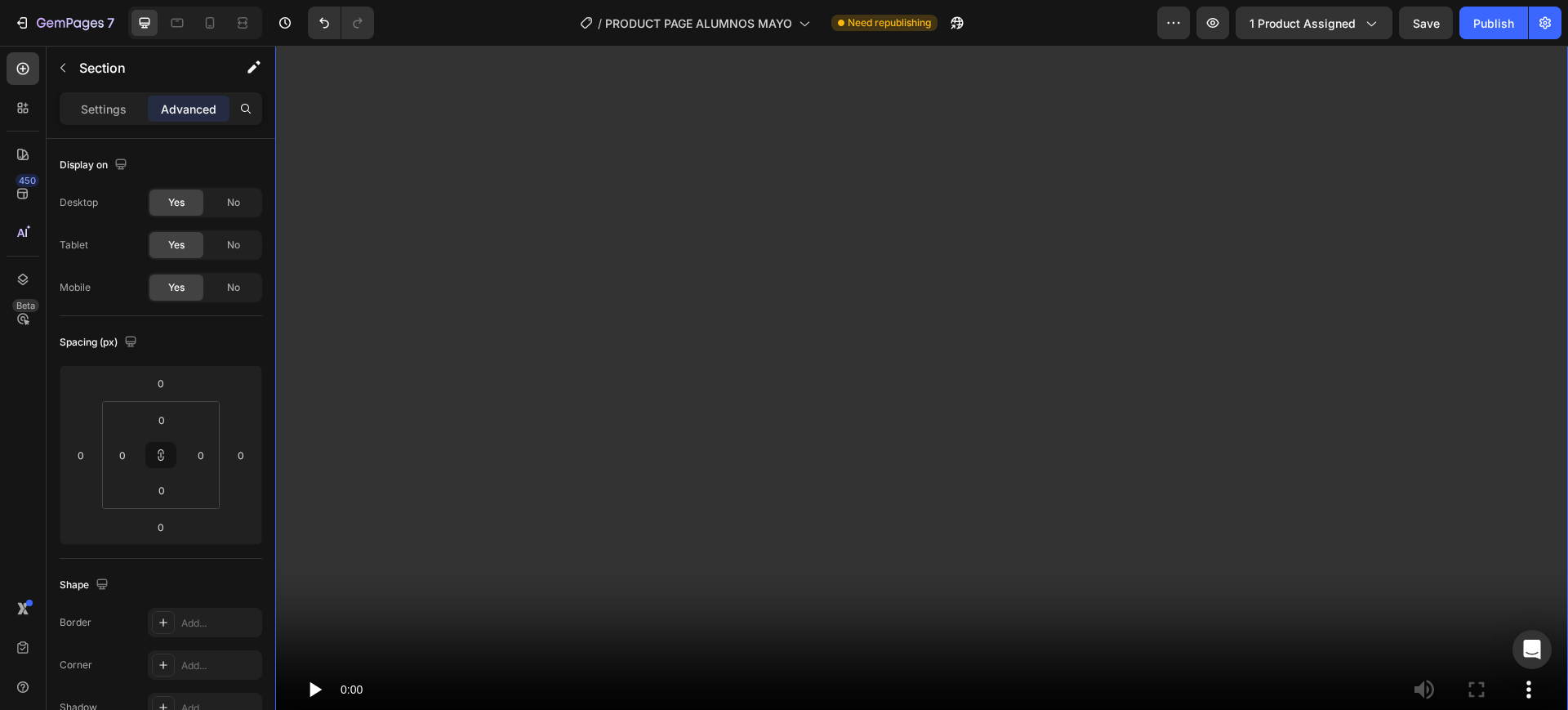
click at [531, 328] on video at bounding box center [922, 372] width 1293 height 727
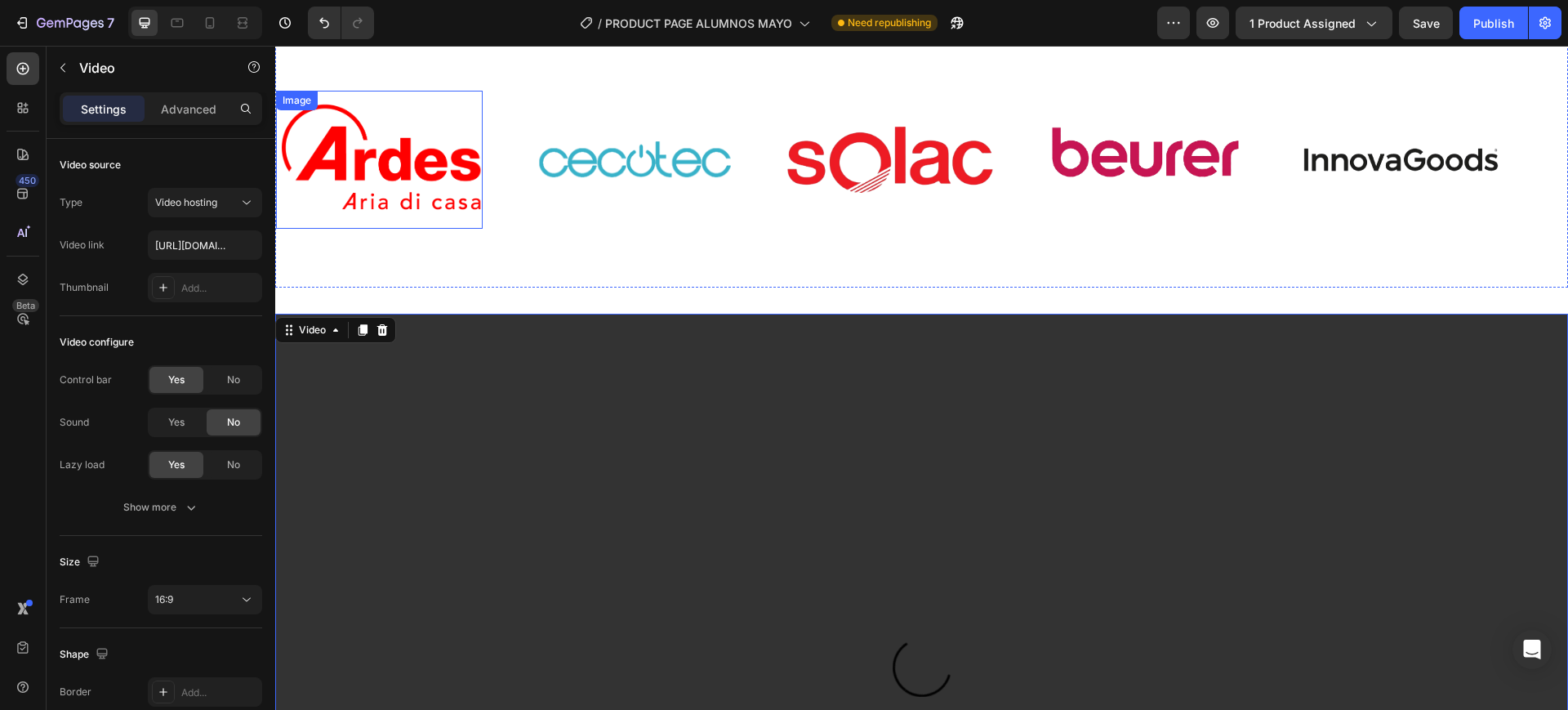
scroll to position [613, 0]
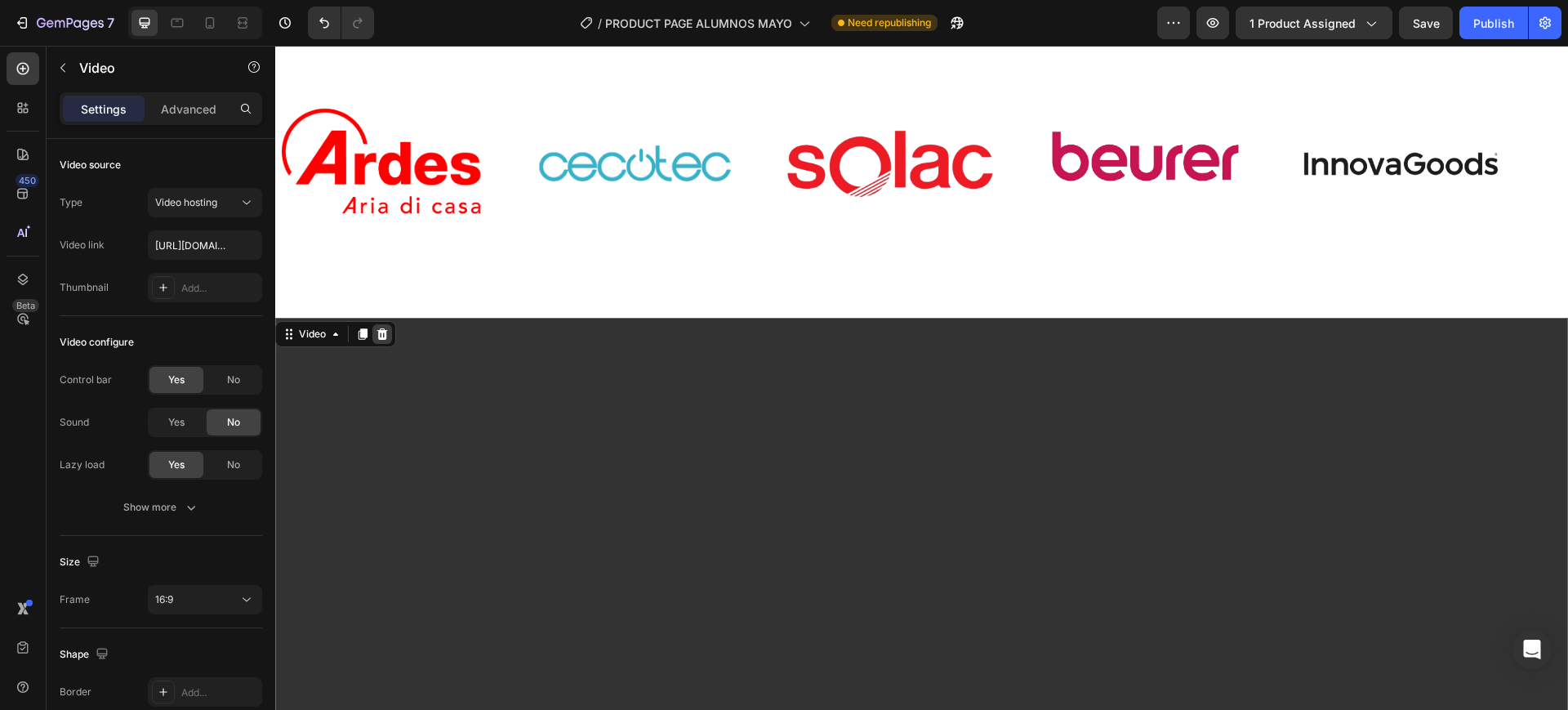
click at [387, 329] on icon at bounding box center [382, 334] width 13 height 13
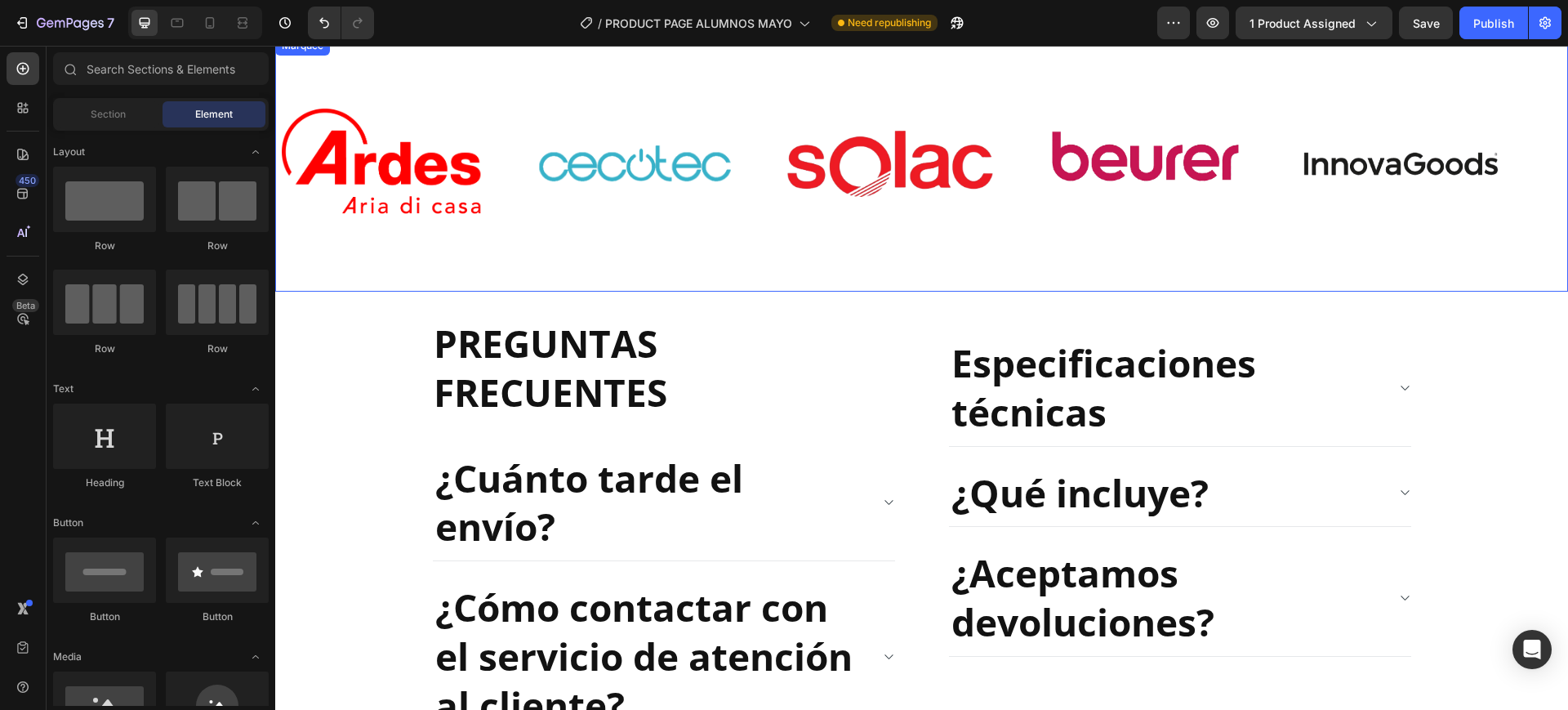
click at [658, 275] on div "Image Image Image Image Image" at bounding box center [914, 164] width 1277 height 226
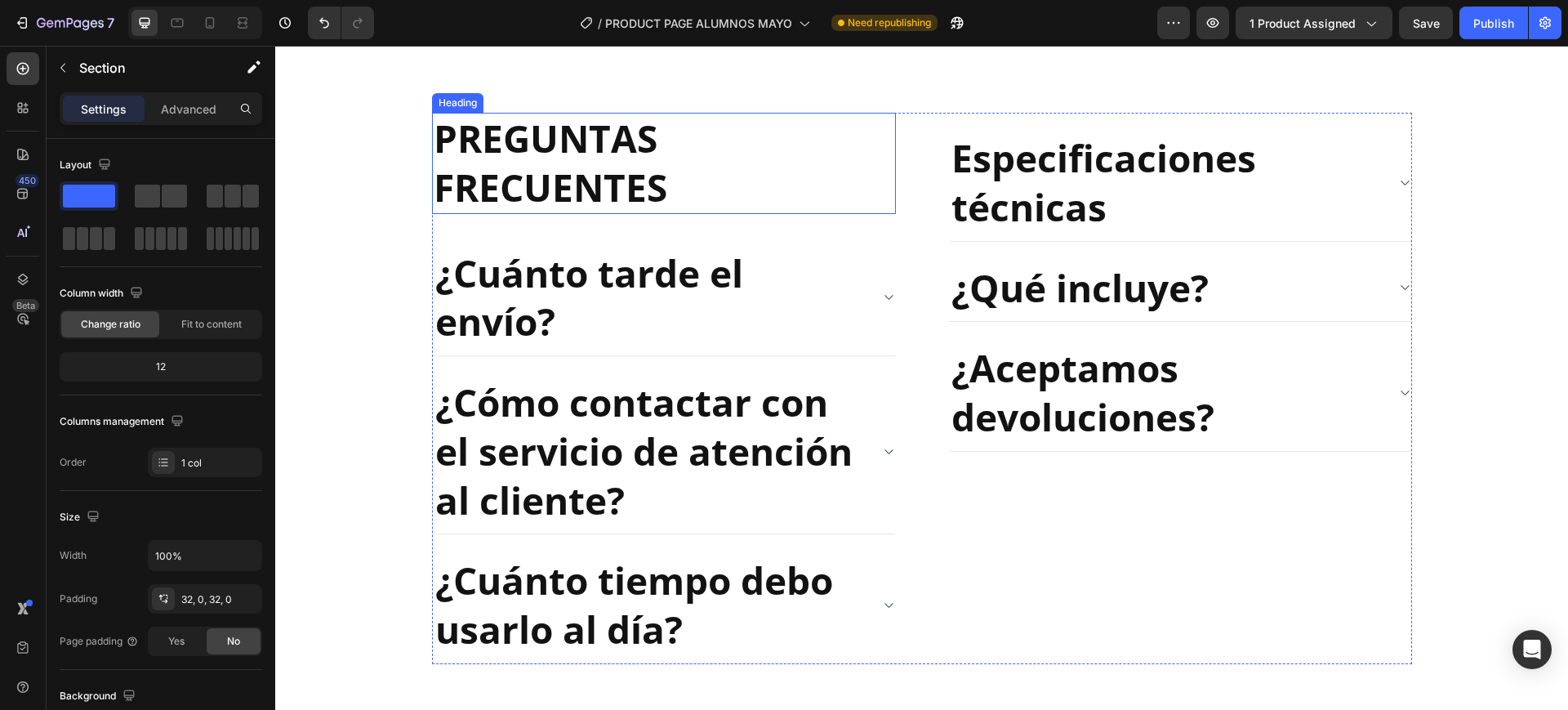
scroll to position [703, 0]
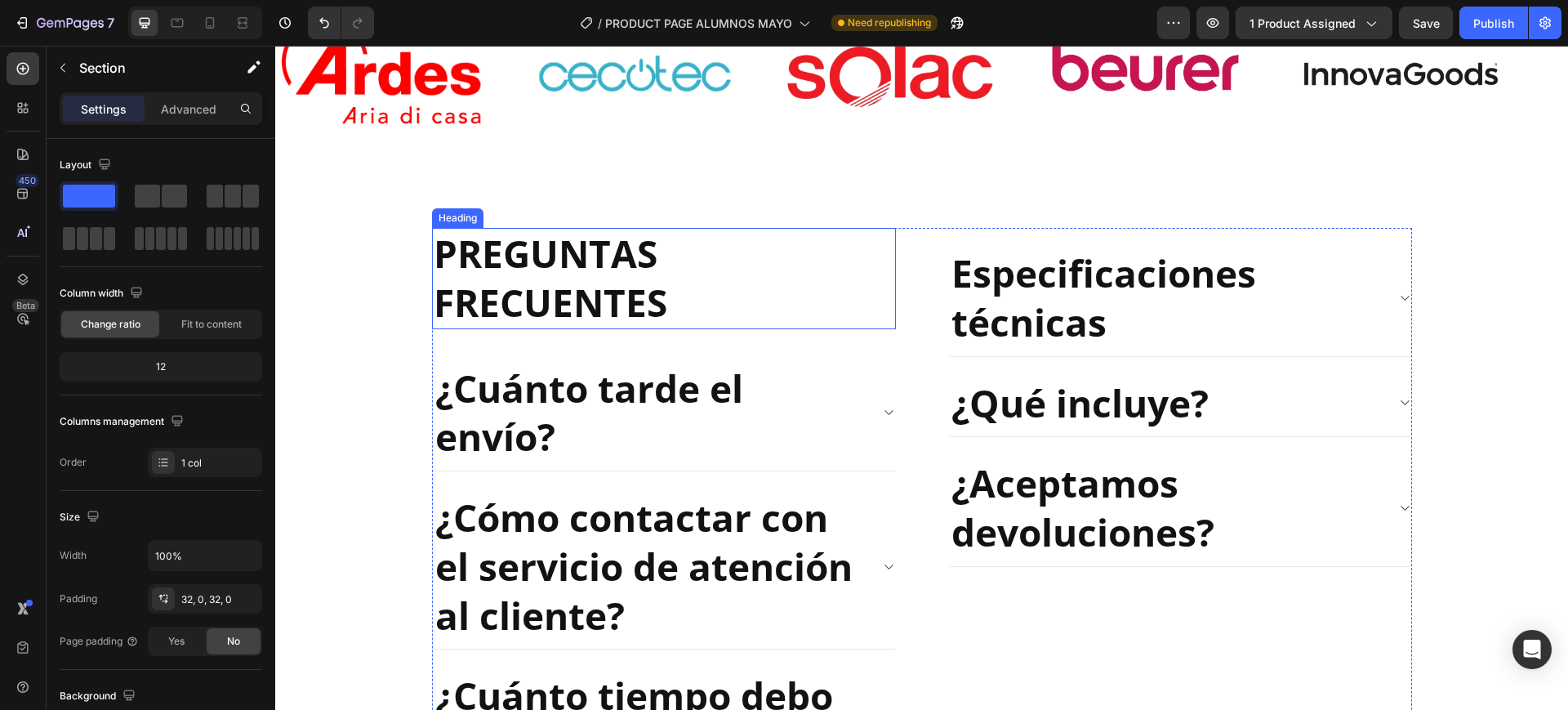
click at [470, 233] on h2 "PREGUNTAS FRECUENTES" at bounding box center [664, 278] width 464 height 101
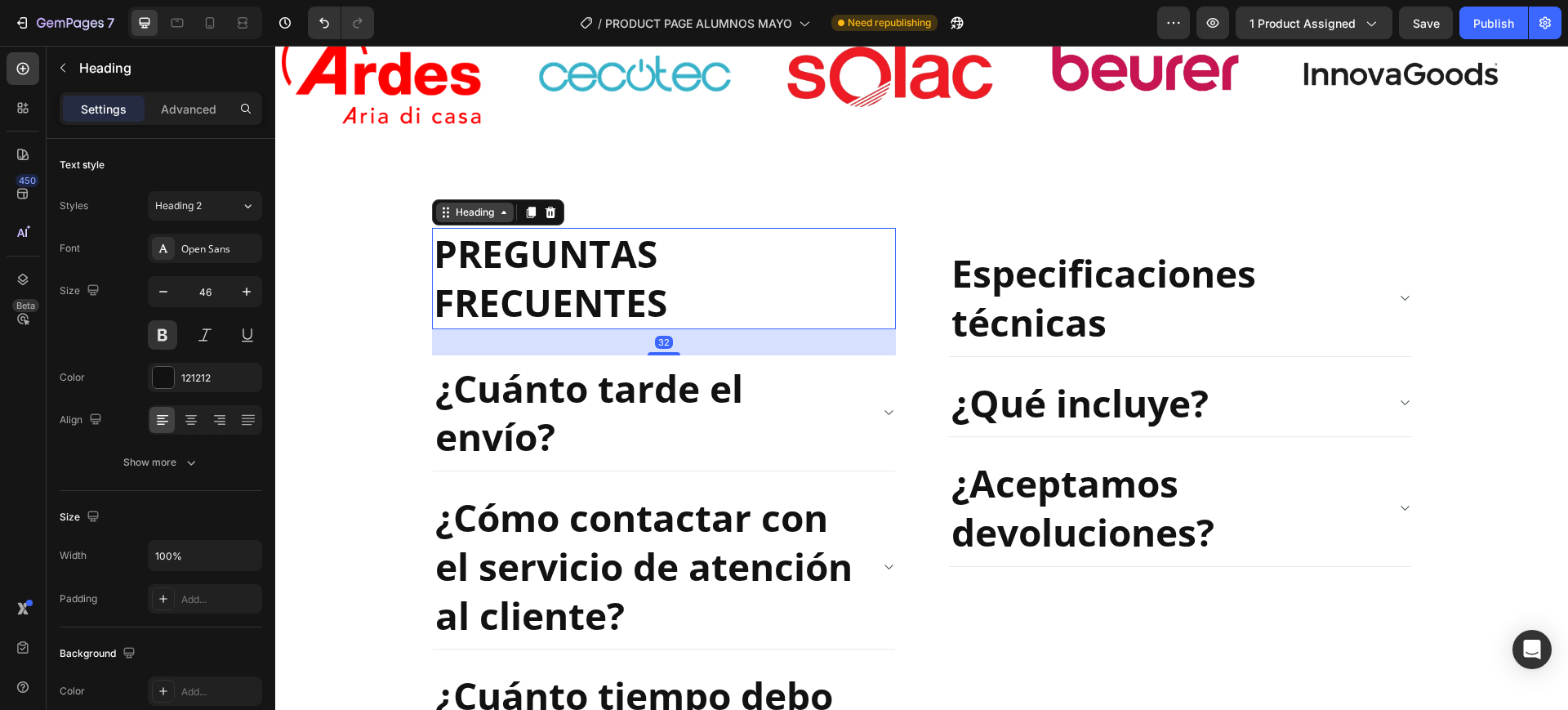
click at [487, 205] on div "Heading" at bounding box center [474, 213] width 45 height 15
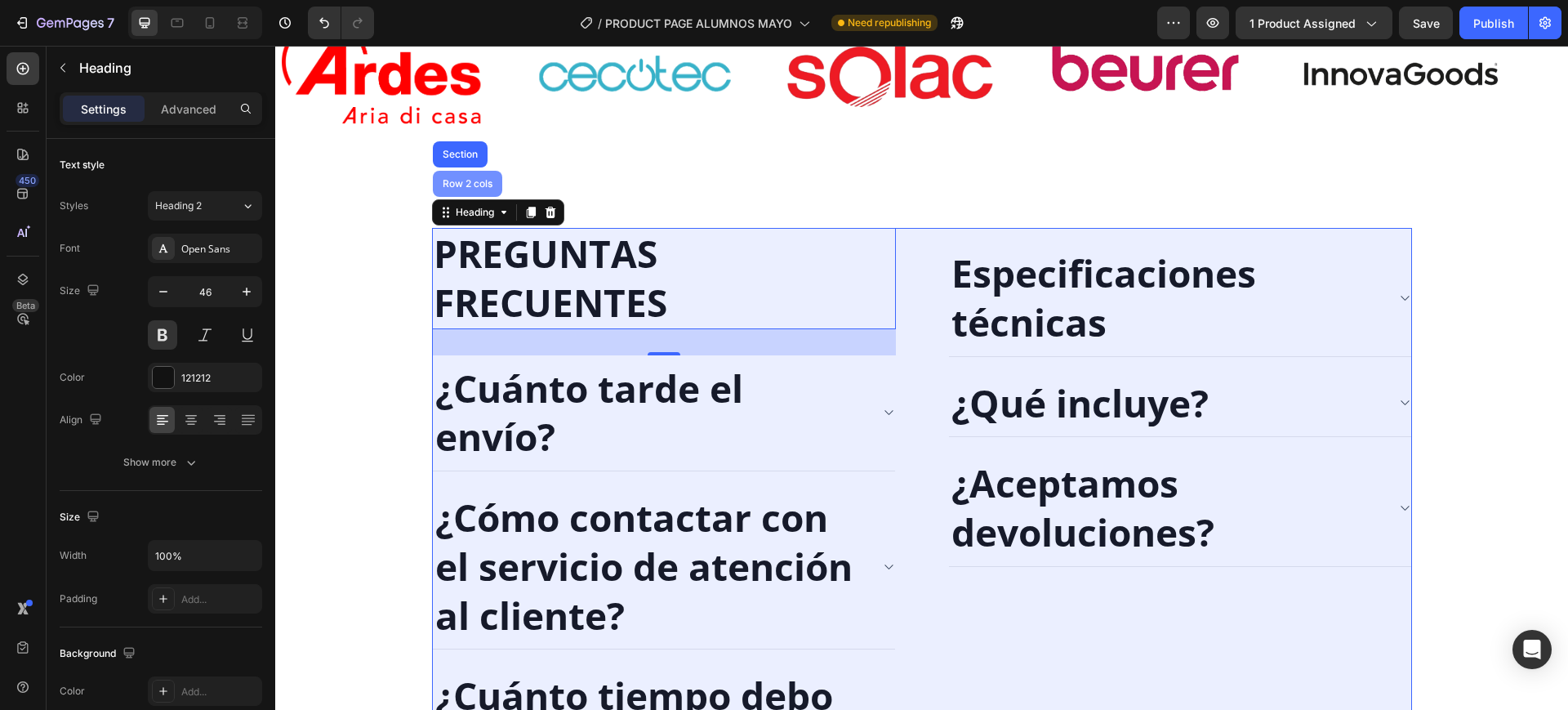
click at [481, 191] on div "Row 2 cols" at bounding box center [467, 184] width 69 height 26
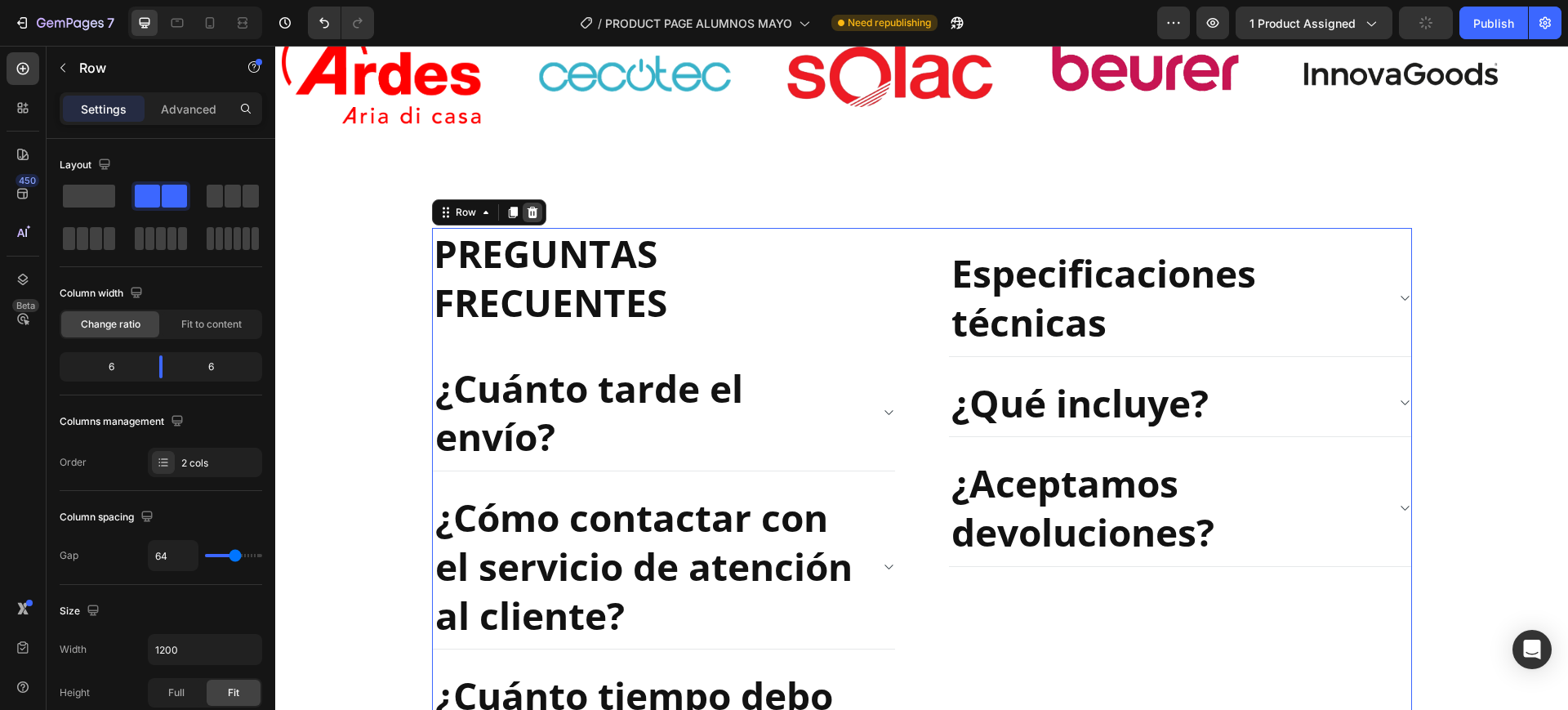
click at [528, 205] on icon at bounding box center [533, 212] width 13 height 13
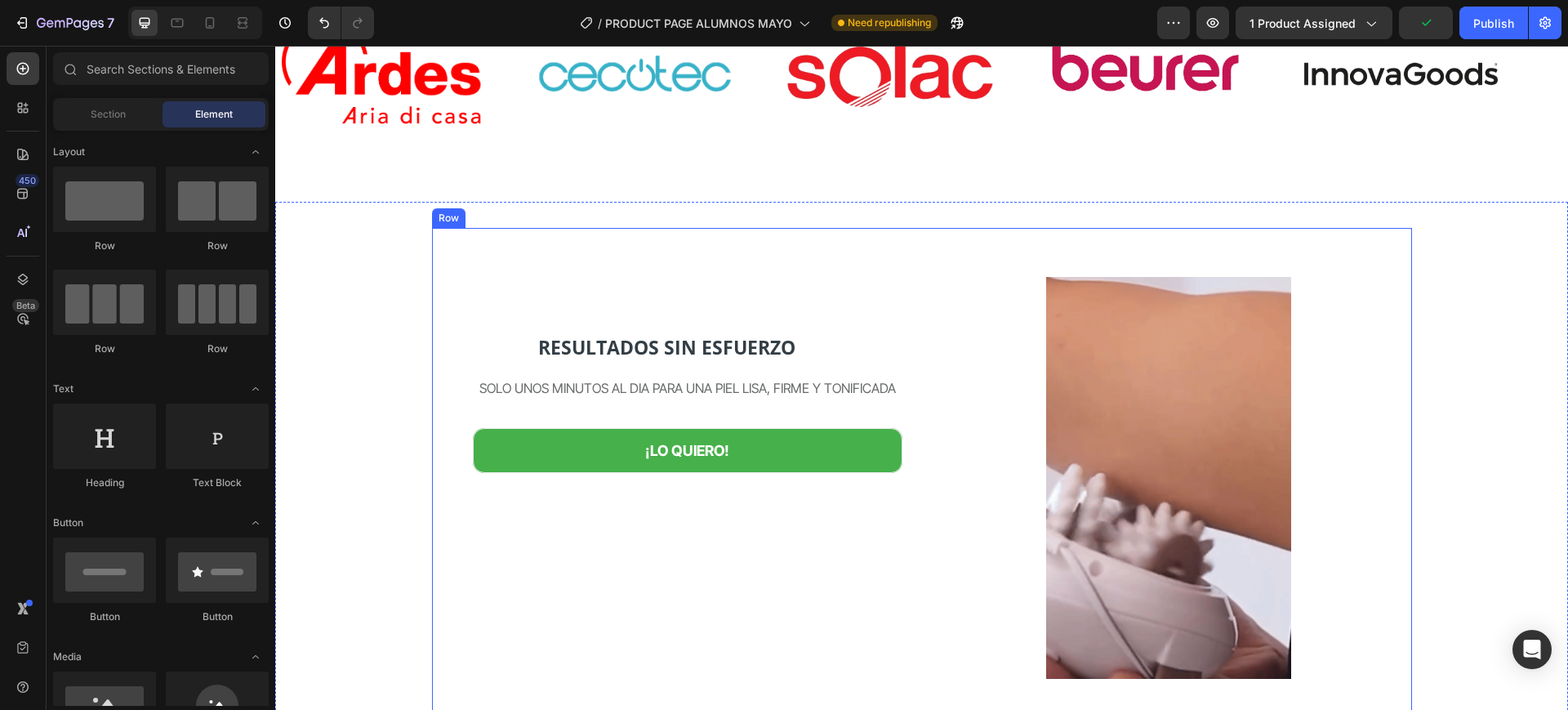
click at [590, 245] on div "RESULTADOS SIN ESFUERZO Heading SOLO UNOS MINUTOS AL DIA PARA UNA PIEL LISA, FI…" at bounding box center [675, 478] width 487 height 501
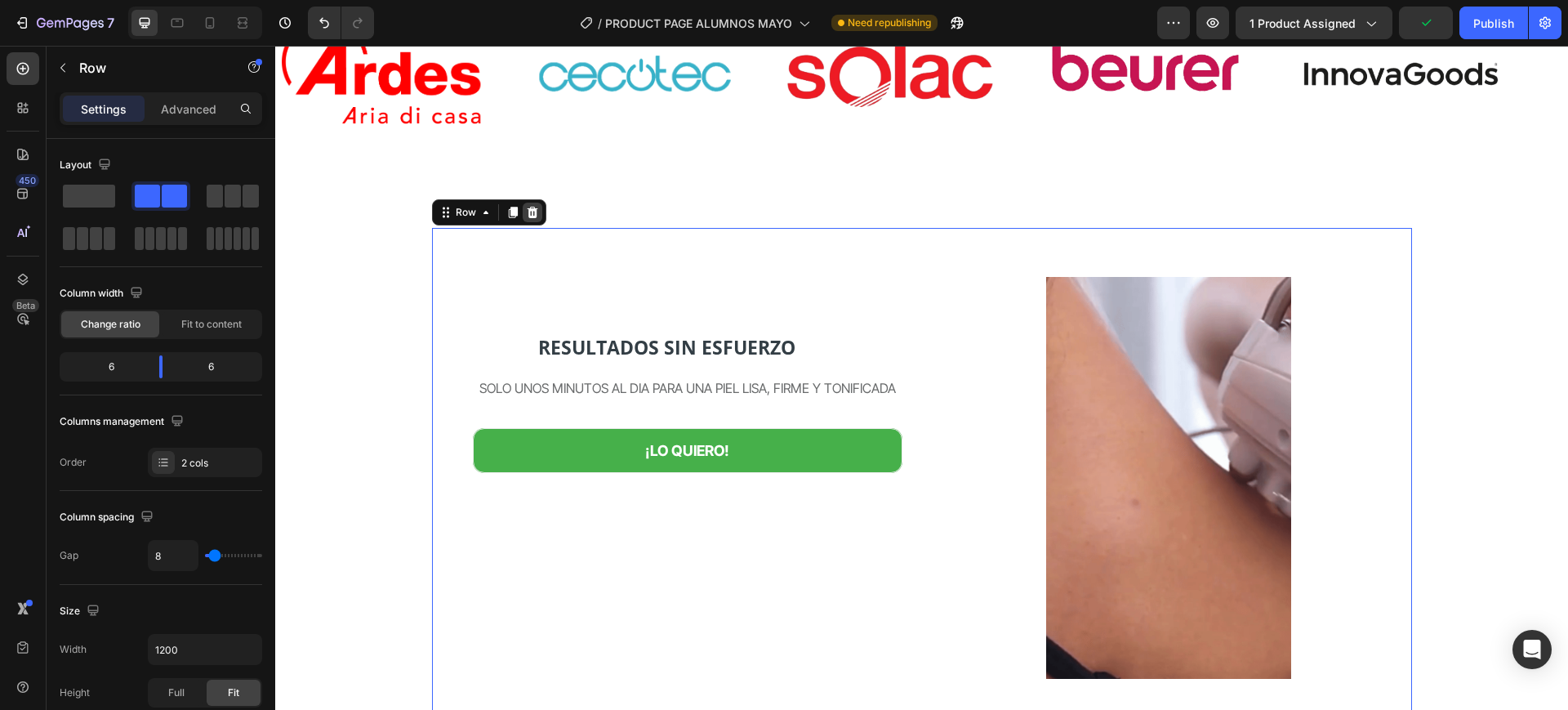
click at [525, 203] on div at bounding box center [533, 213] width 20 height 20
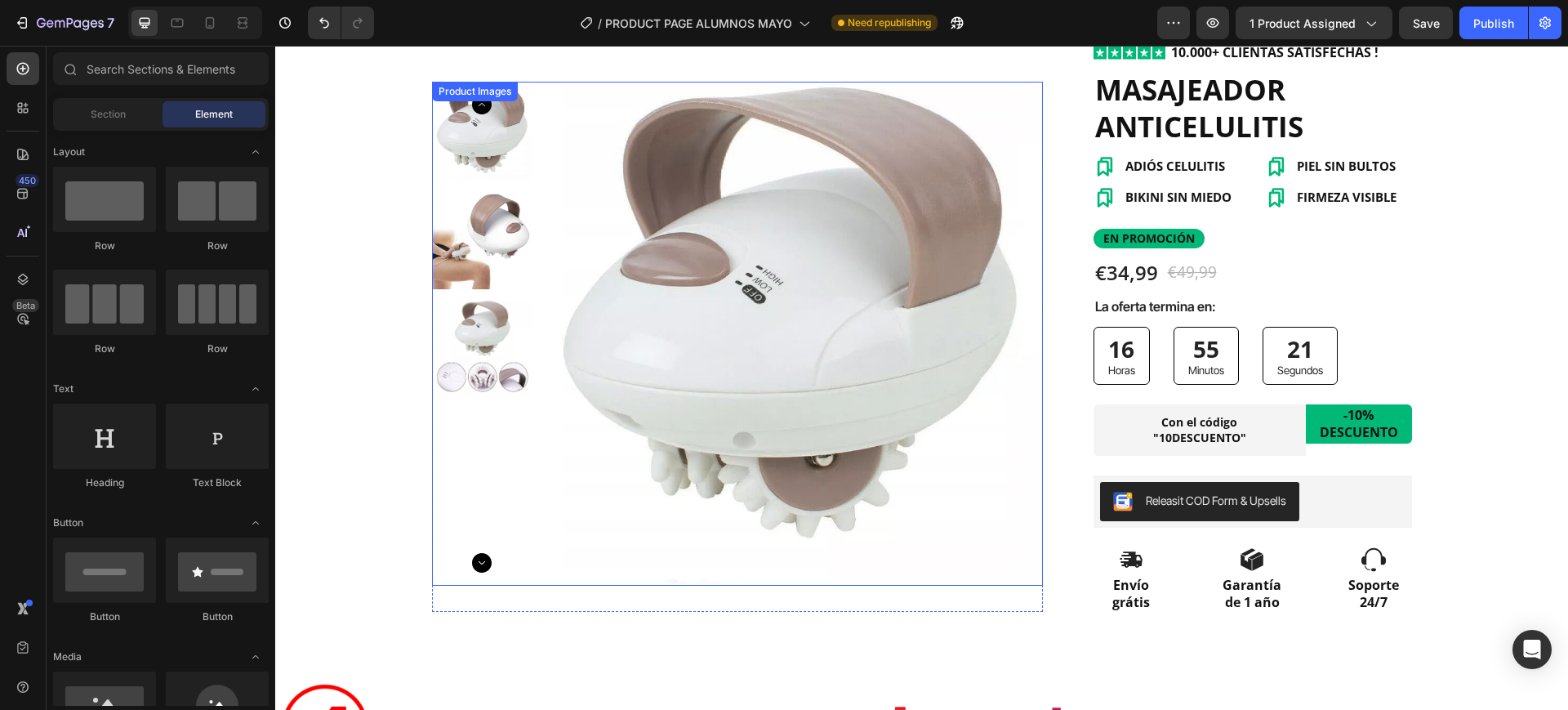
scroll to position [613, 0]
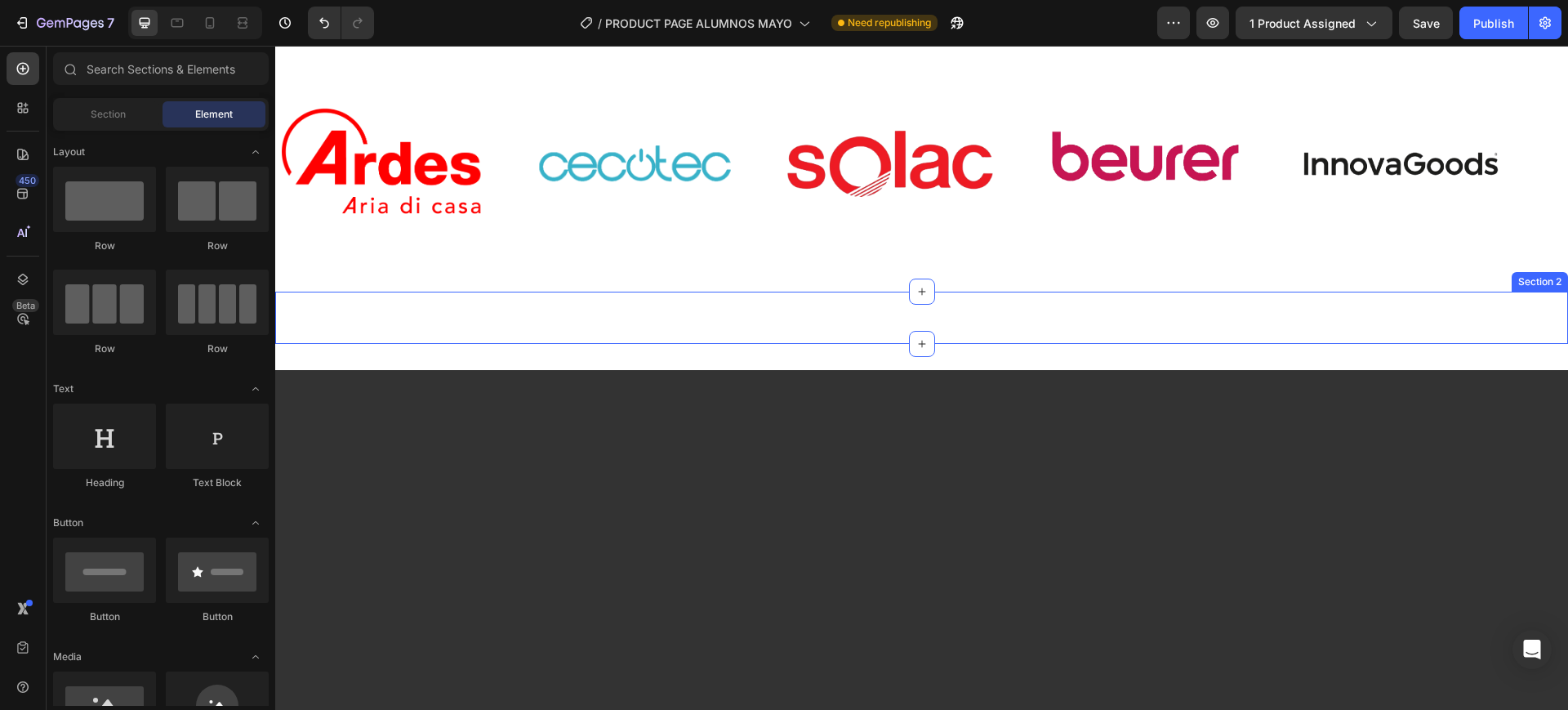
click at [934, 315] on div "REVELADO: EL SECRETO DE LA PIEL..... Heading Video Video Video Carousel BENEFIC…" at bounding box center [922, 318] width 1293 height 53
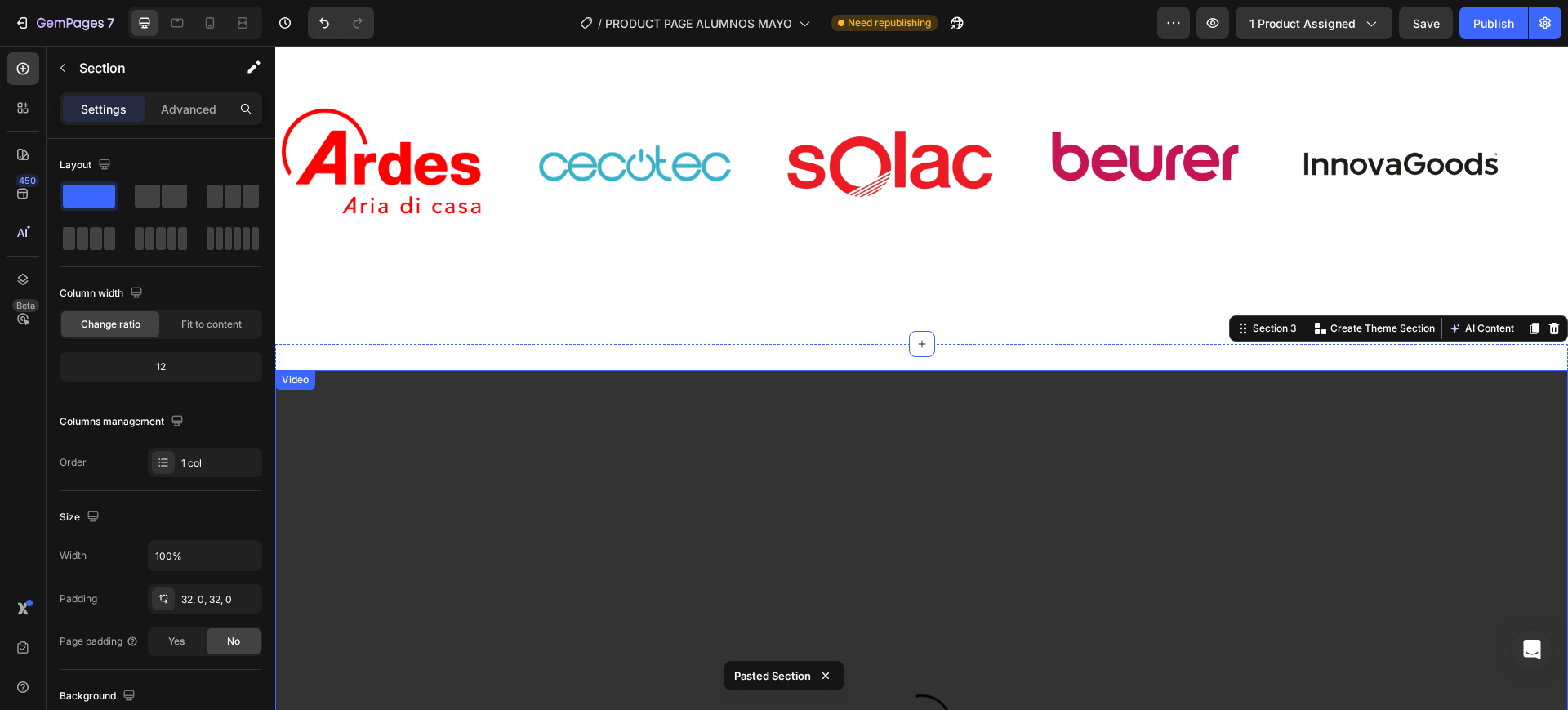
scroll to position [850, 0]
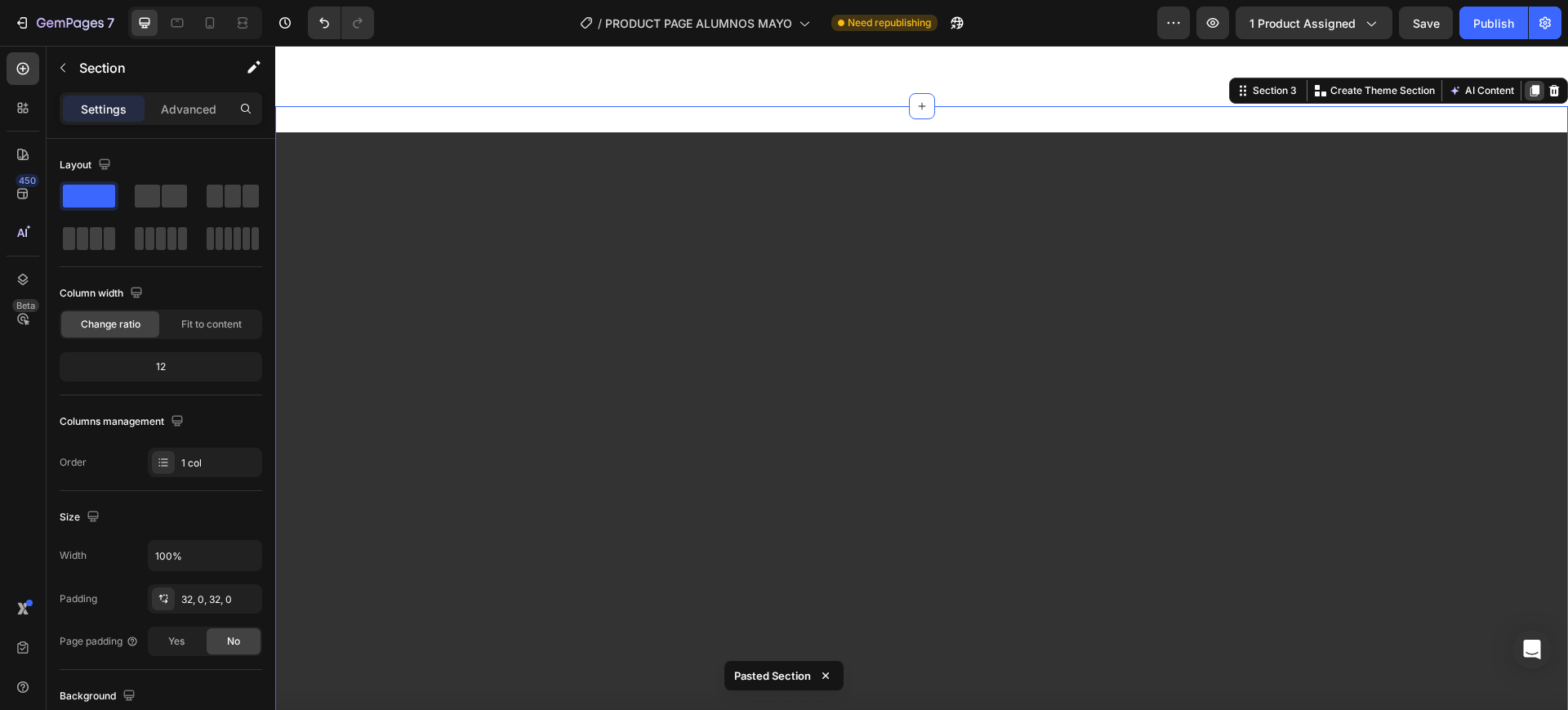
click at [1528, 85] on div at bounding box center [1535, 91] width 20 height 20
click at [1550, 85] on icon at bounding box center [1555, 90] width 11 height 12
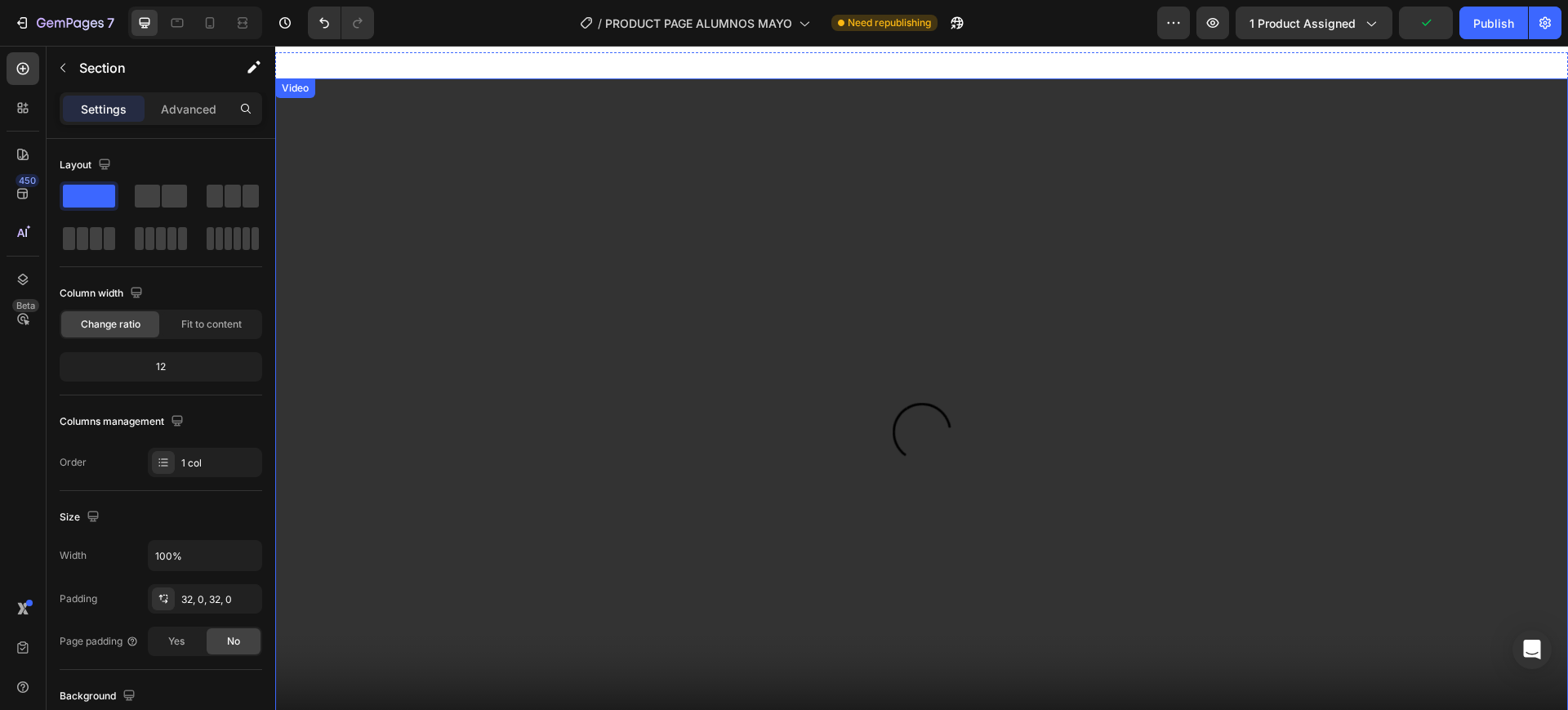
scroll to position [2725, 0]
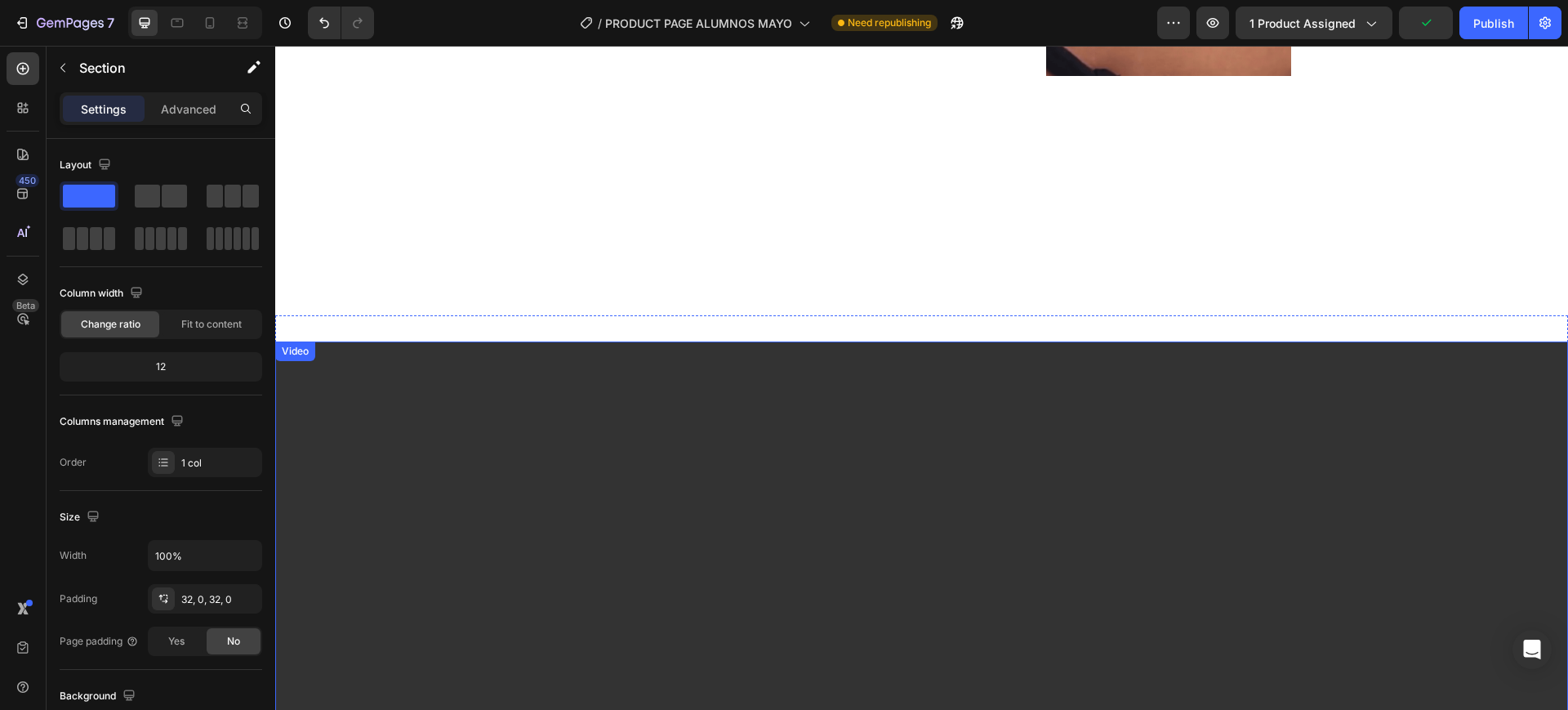
click at [1224, 412] on video at bounding box center [922, 705] width 1293 height 727
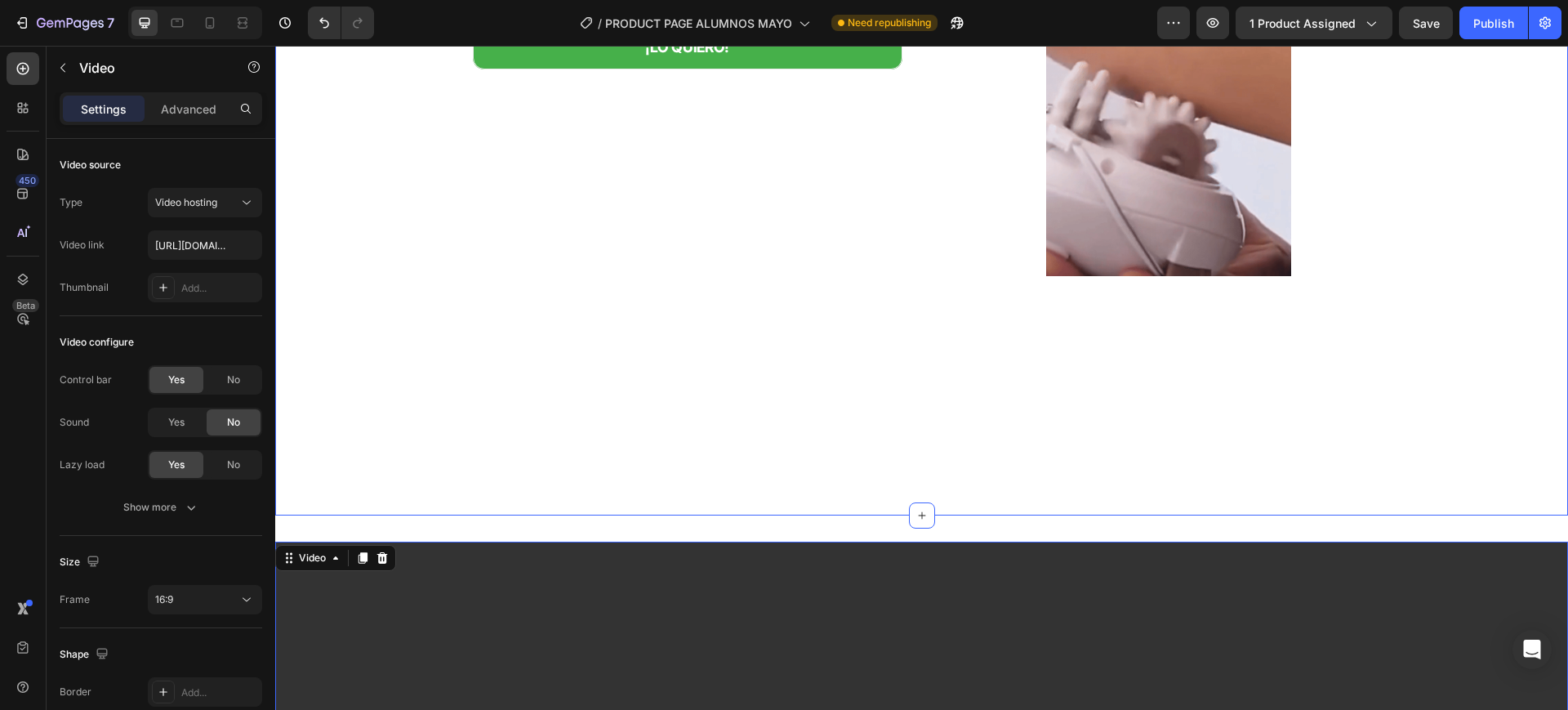
scroll to position [2521, 0]
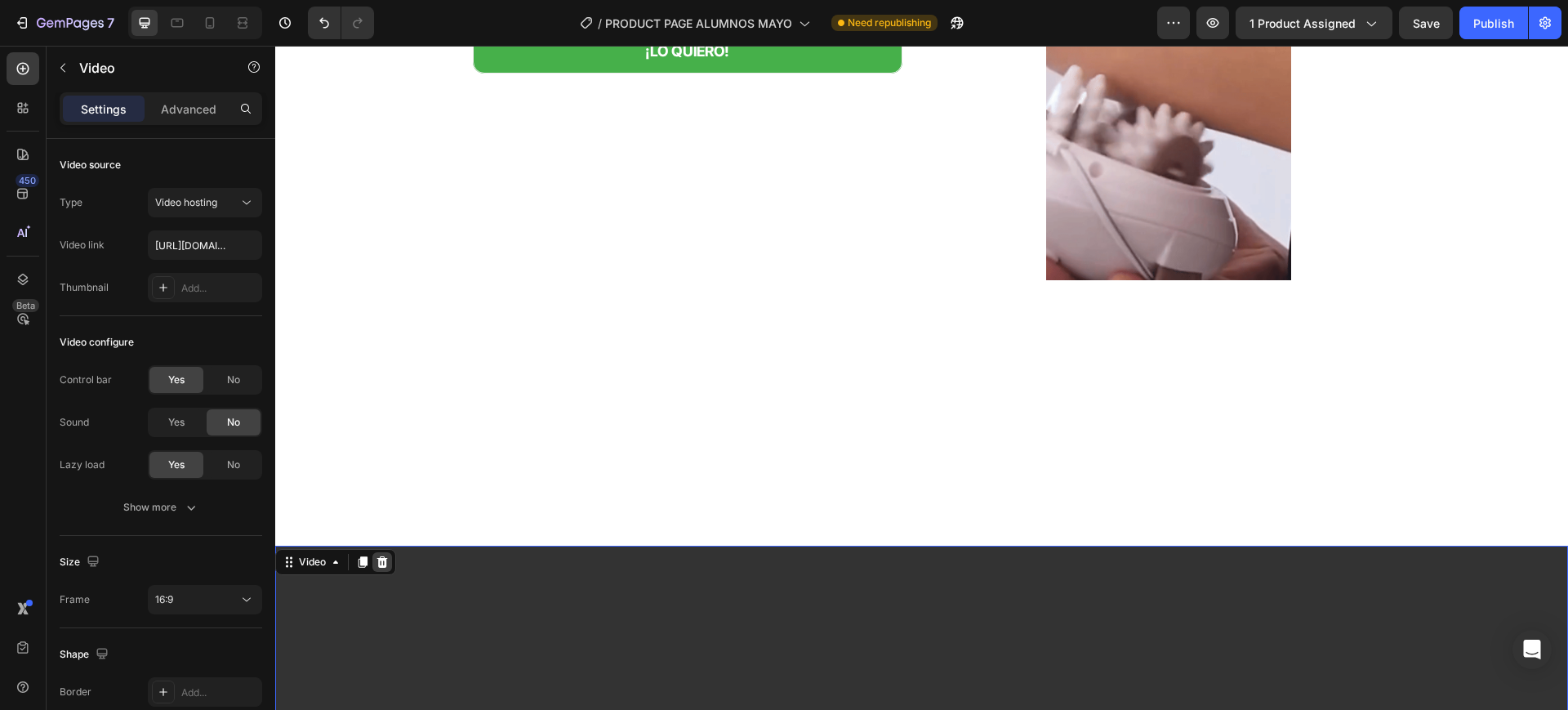
click at [383, 556] on icon at bounding box center [383, 562] width 11 height 12
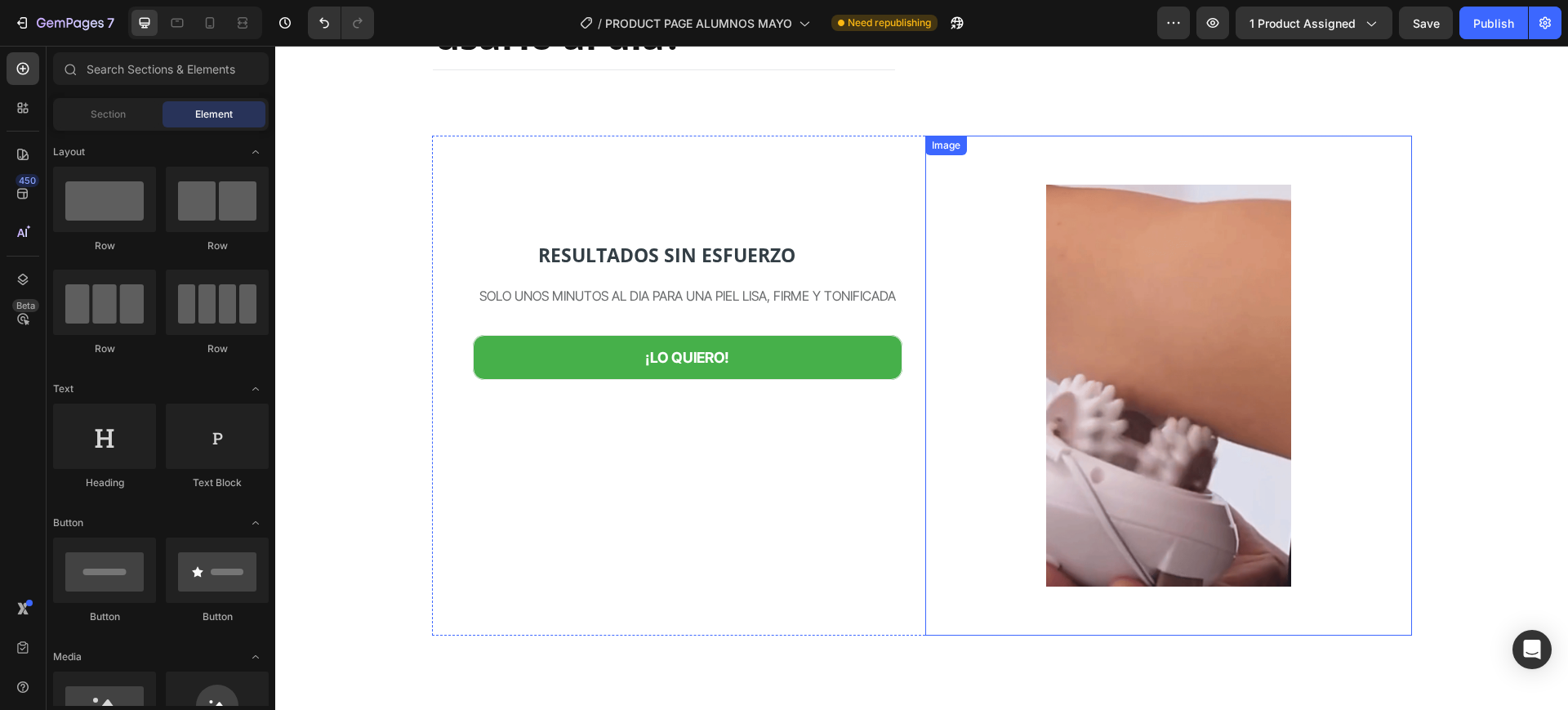
scroll to position [2010, 0]
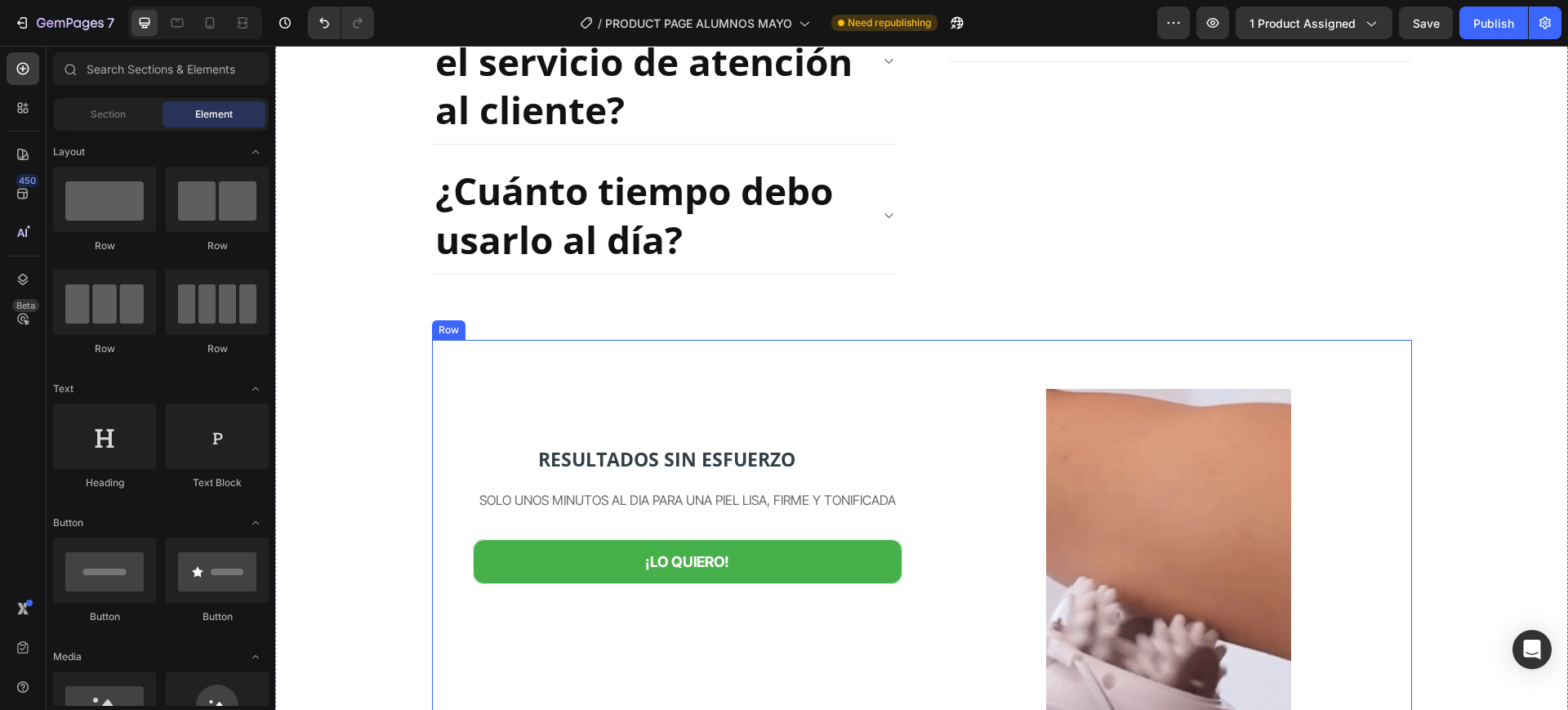
click at [800, 376] on div "RESULTADOS SIN ESFUERZO Heading SOLO UNOS MINUTOS AL DIA PARA UNA PIEL LISA, FI…" at bounding box center [675, 590] width 487 height 501
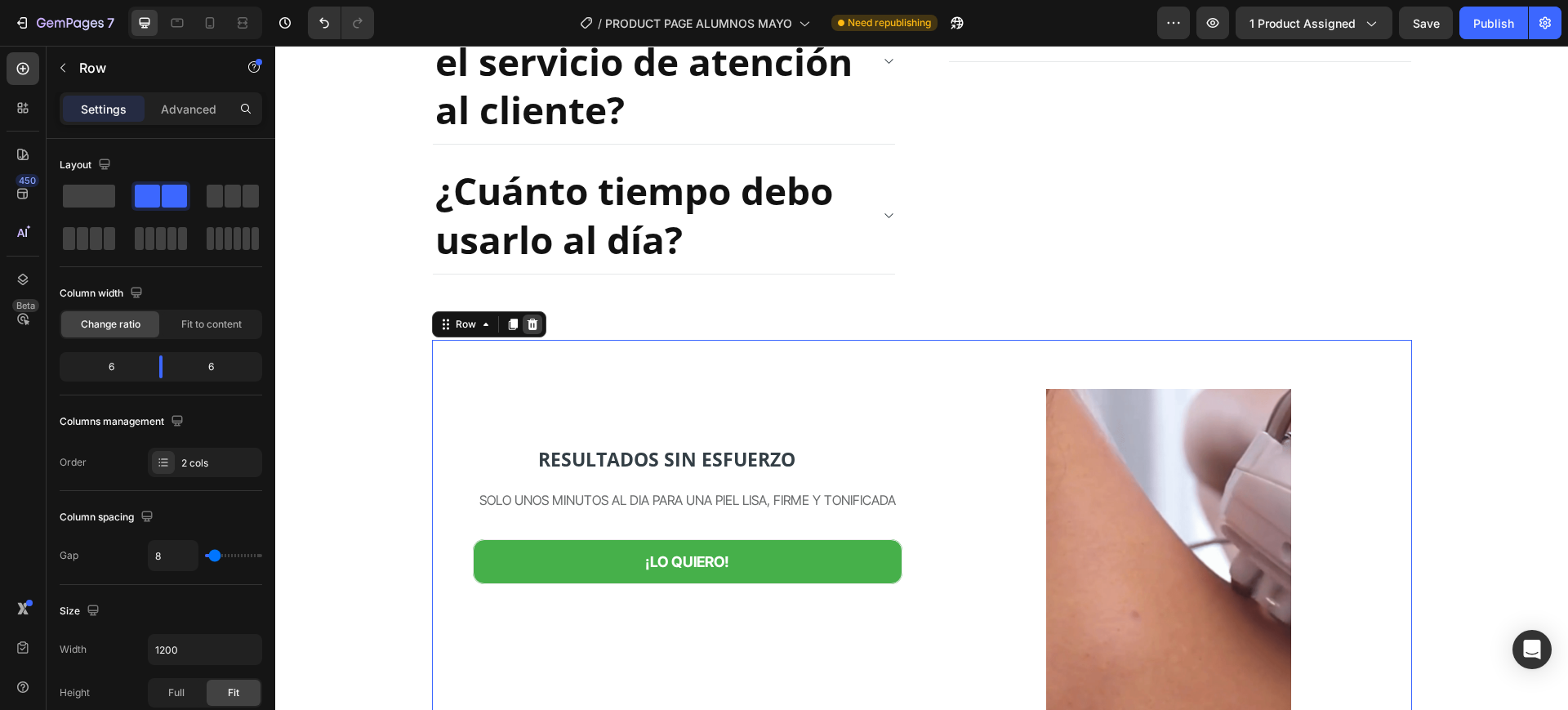
click at [527, 318] on icon at bounding box center [533, 324] width 11 height 12
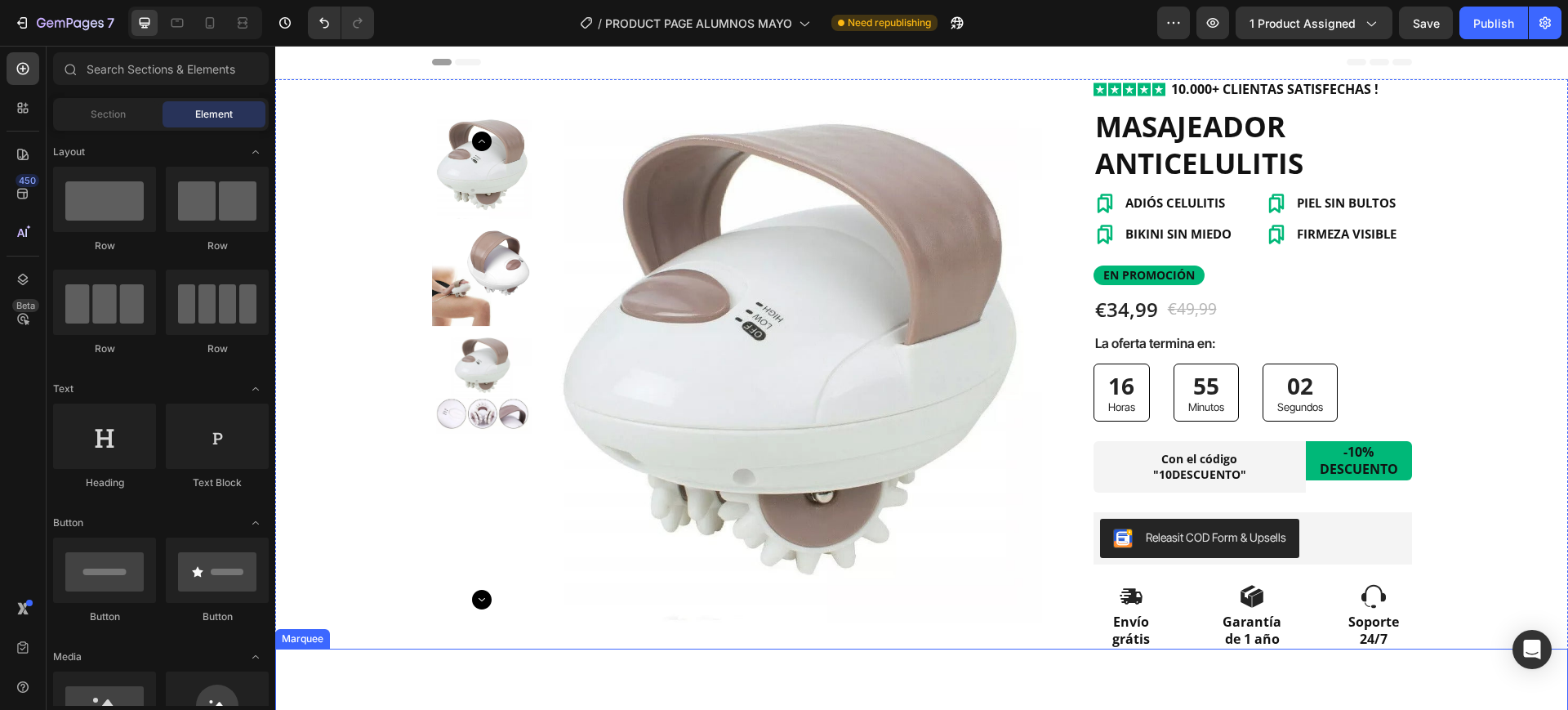
scroll to position [715, 0]
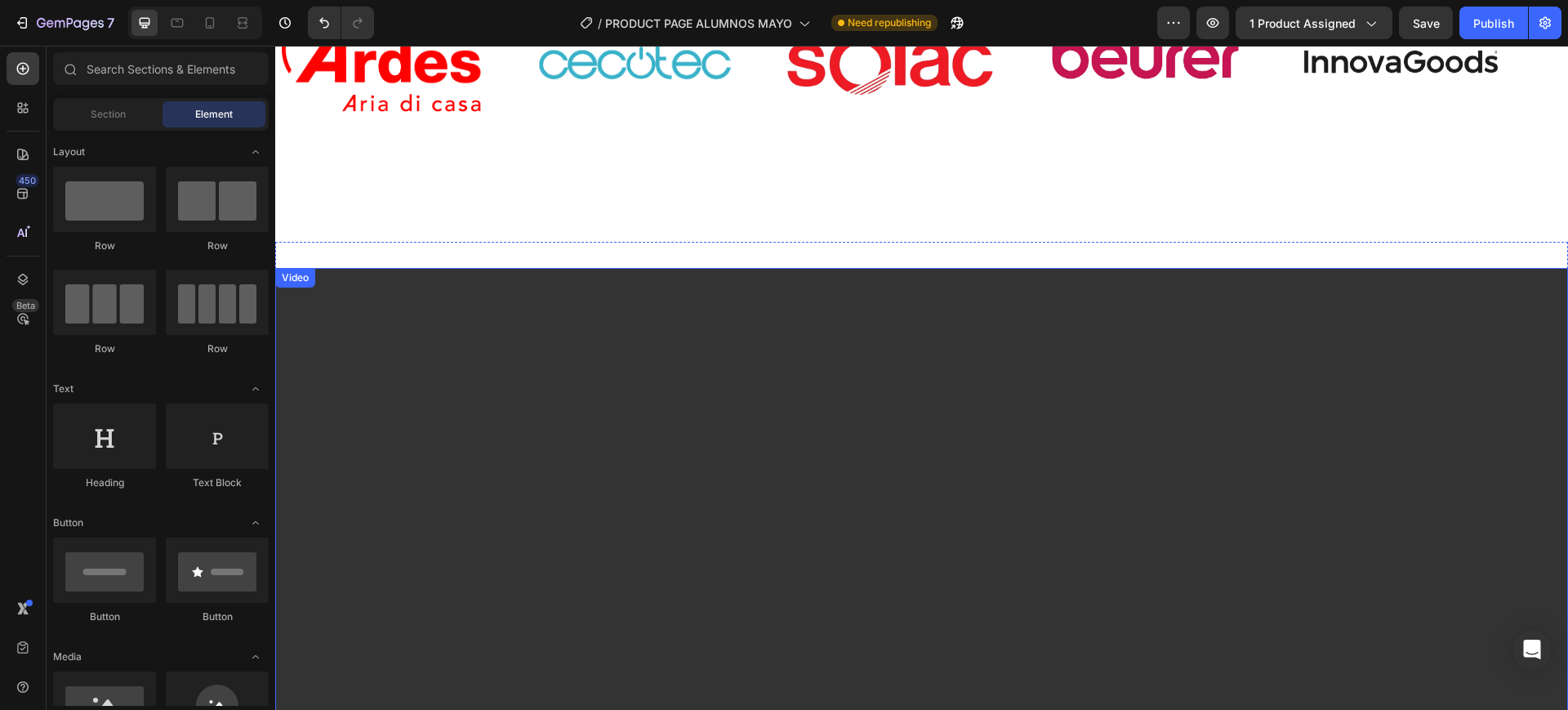
click at [375, 278] on video at bounding box center [922, 632] width 1293 height 727
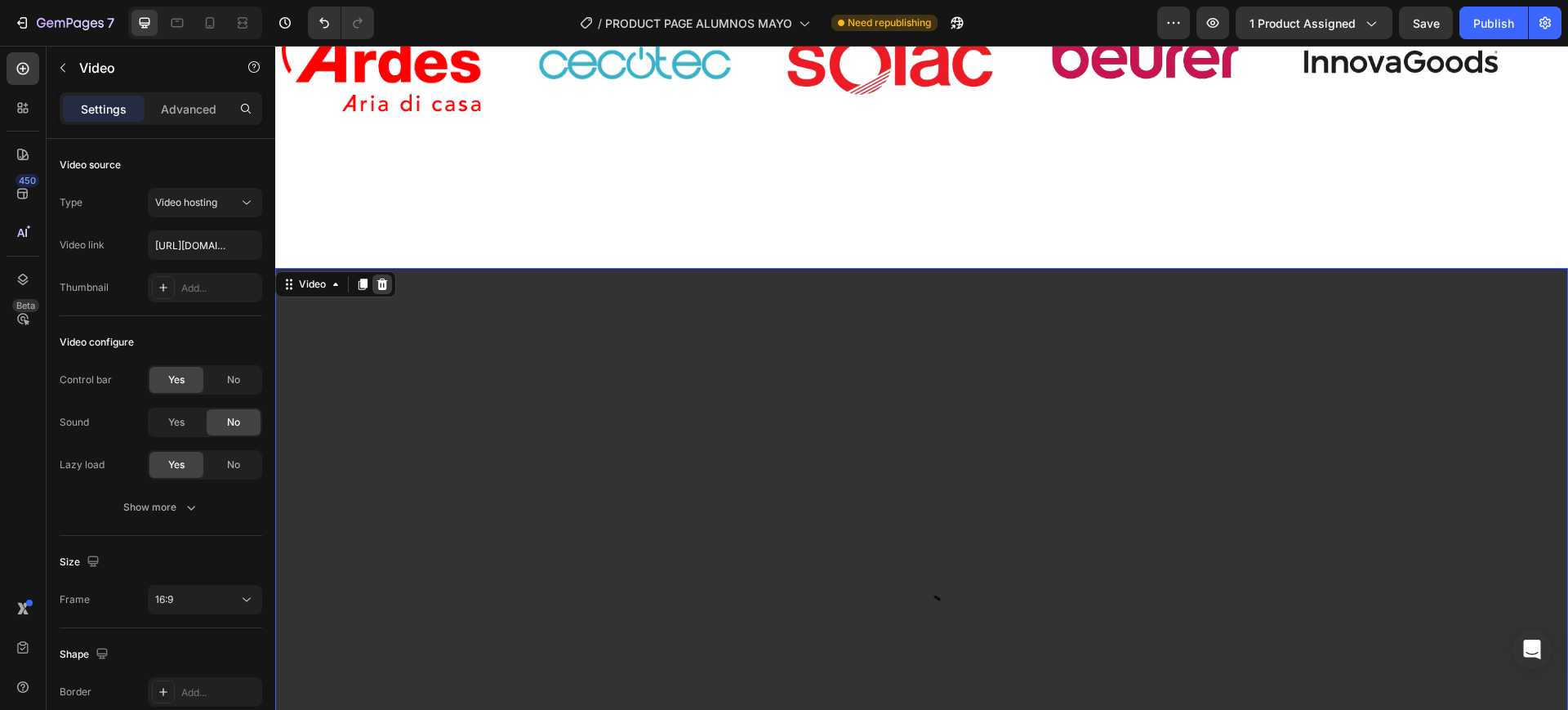
click at [384, 278] on icon at bounding box center [383, 284] width 11 height 12
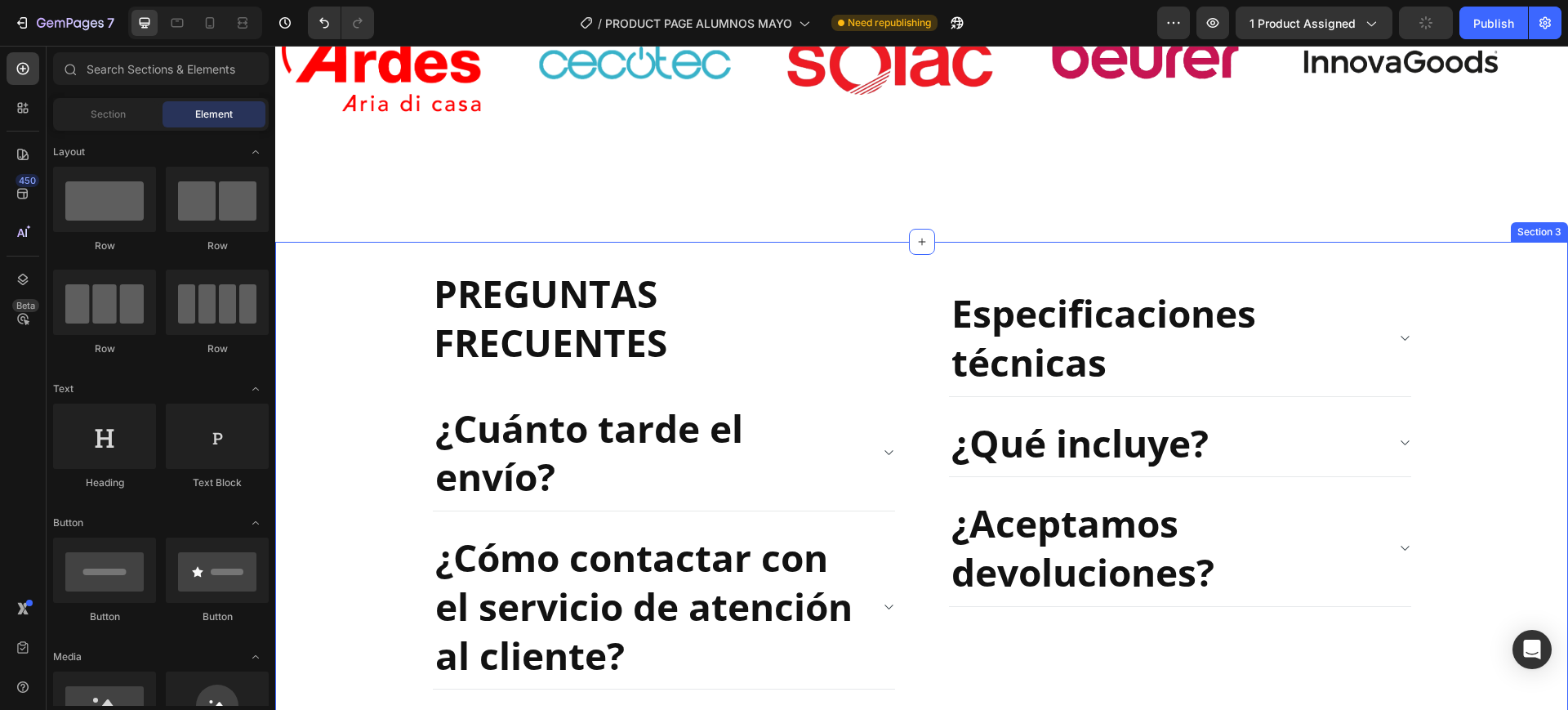
click at [500, 262] on div "REVELADO: EL SECRETO DE LA PIEL..... Heading Video Video Video Carousel BENEFIC…" at bounding box center [922, 576] width 1293 height 669
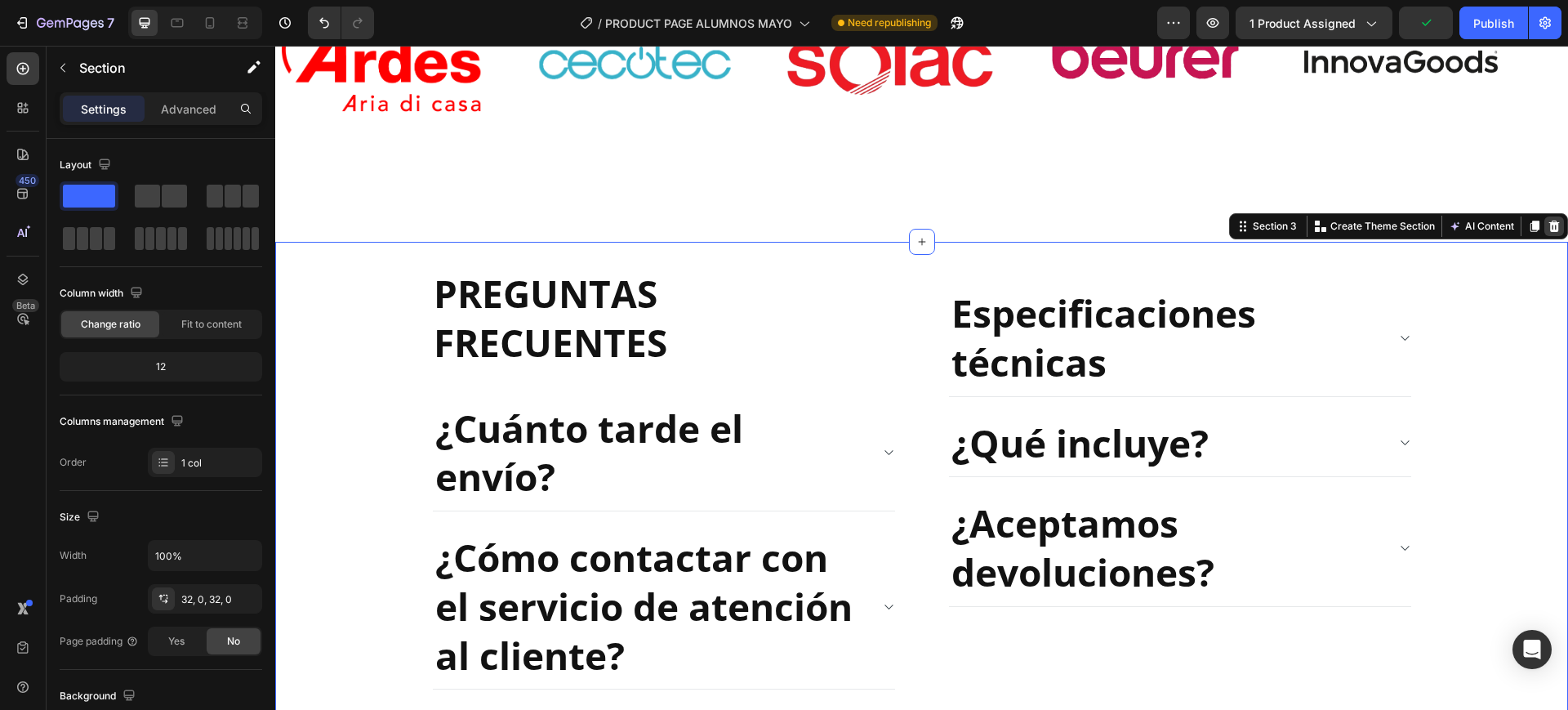
click at [1548, 218] on div at bounding box center [1554, 226] width 20 height 20
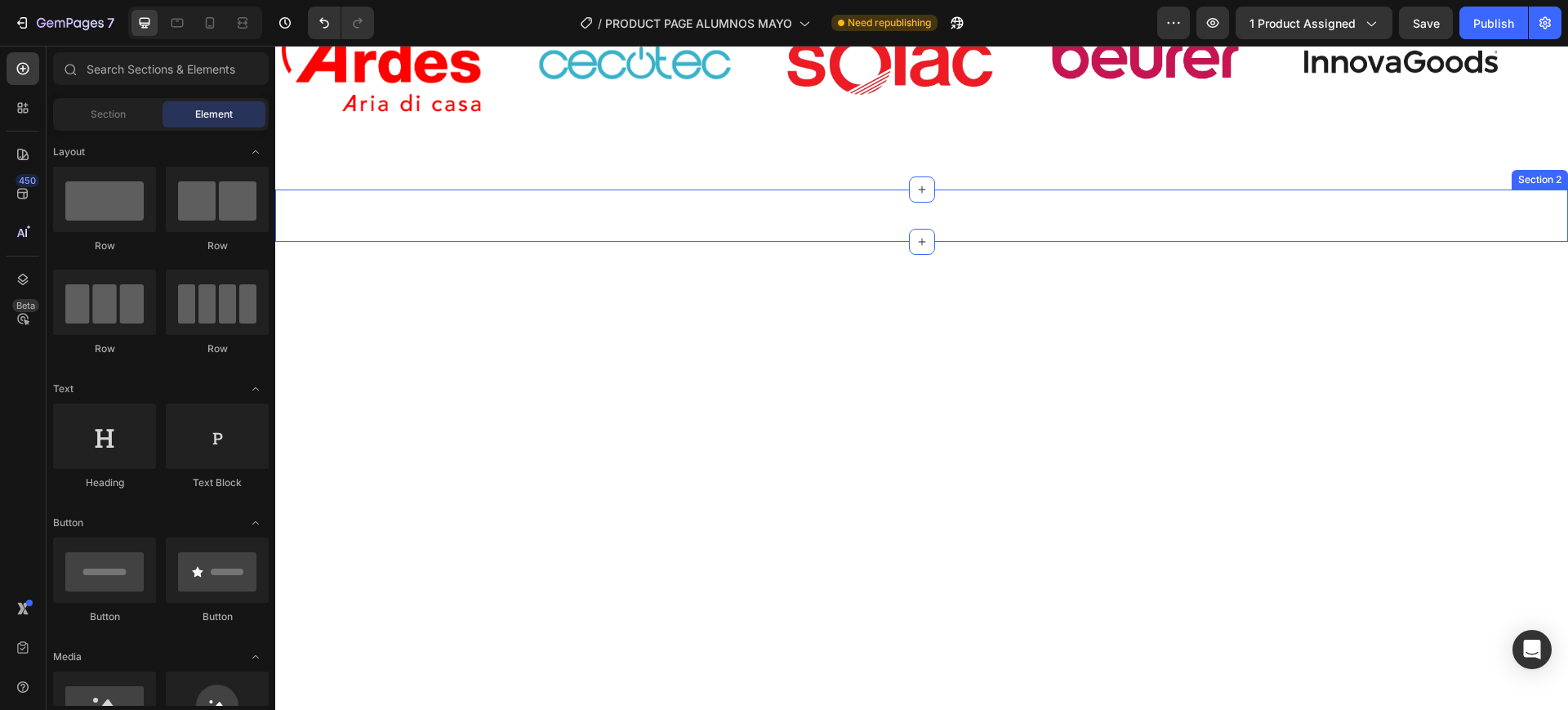
click at [890, 211] on div "REVELADO: EL SECRETO DE LA PIEL..... Heading Video Video Video Carousel BENEFIC…" at bounding box center [922, 215] width 1293 height 53
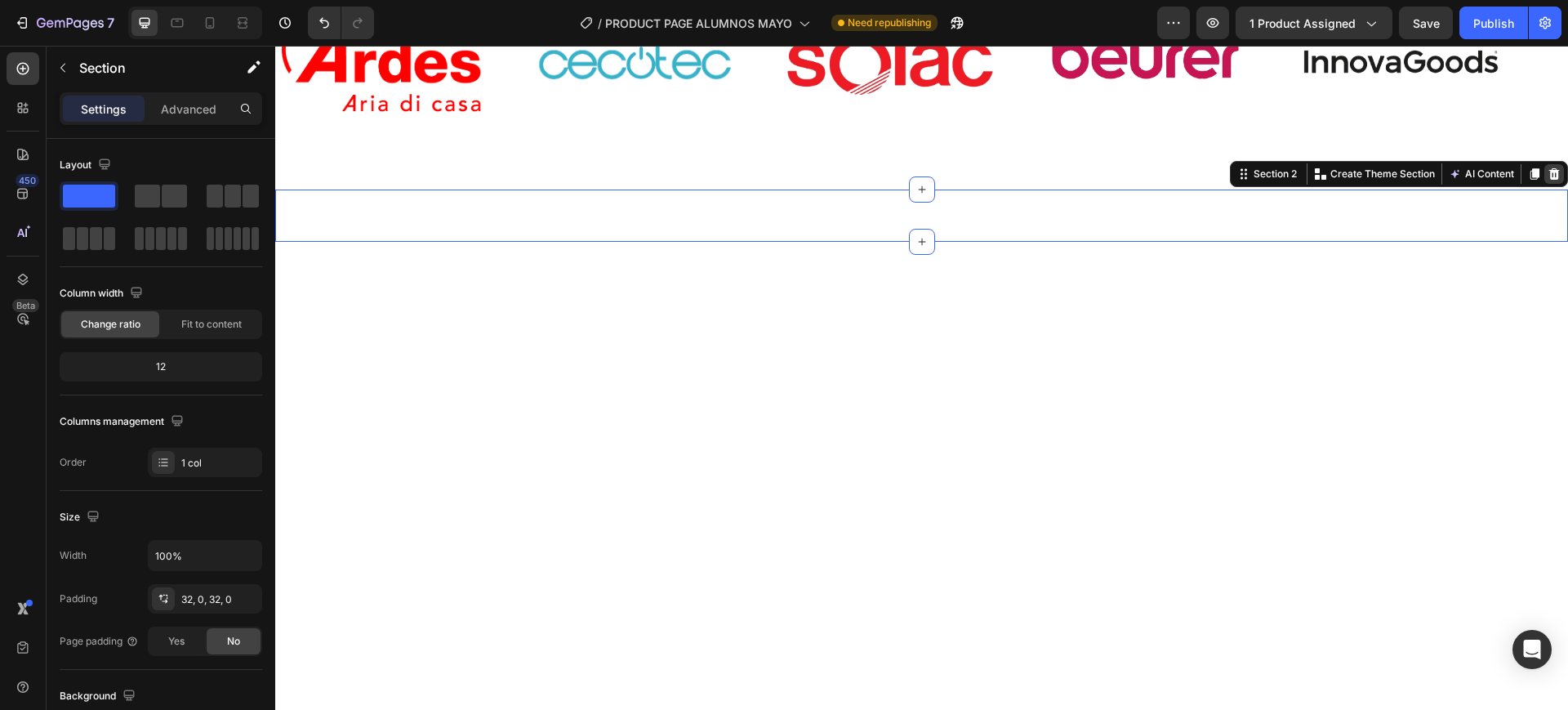
click at [1550, 173] on icon at bounding box center [1555, 174] width 11 height 12
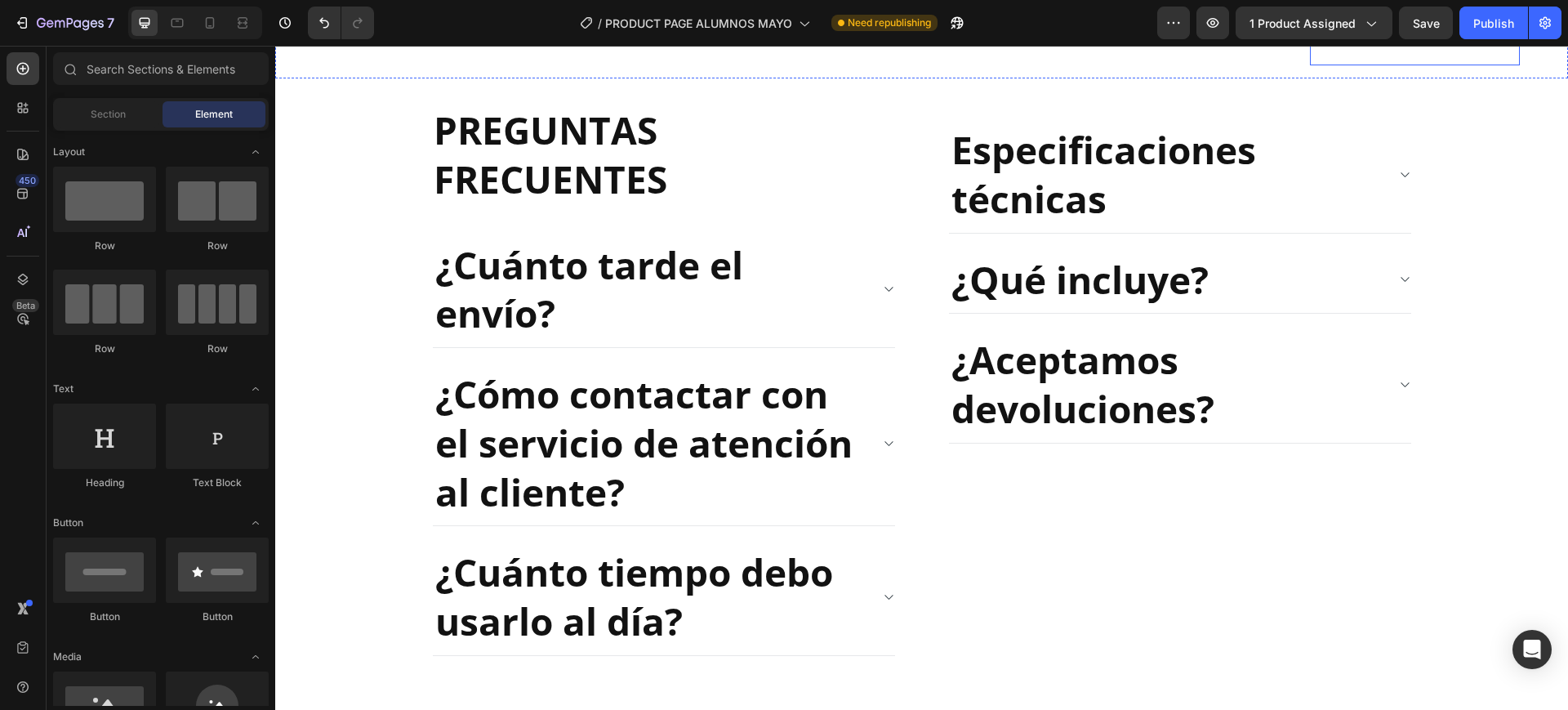
scroll to position [613, 0]
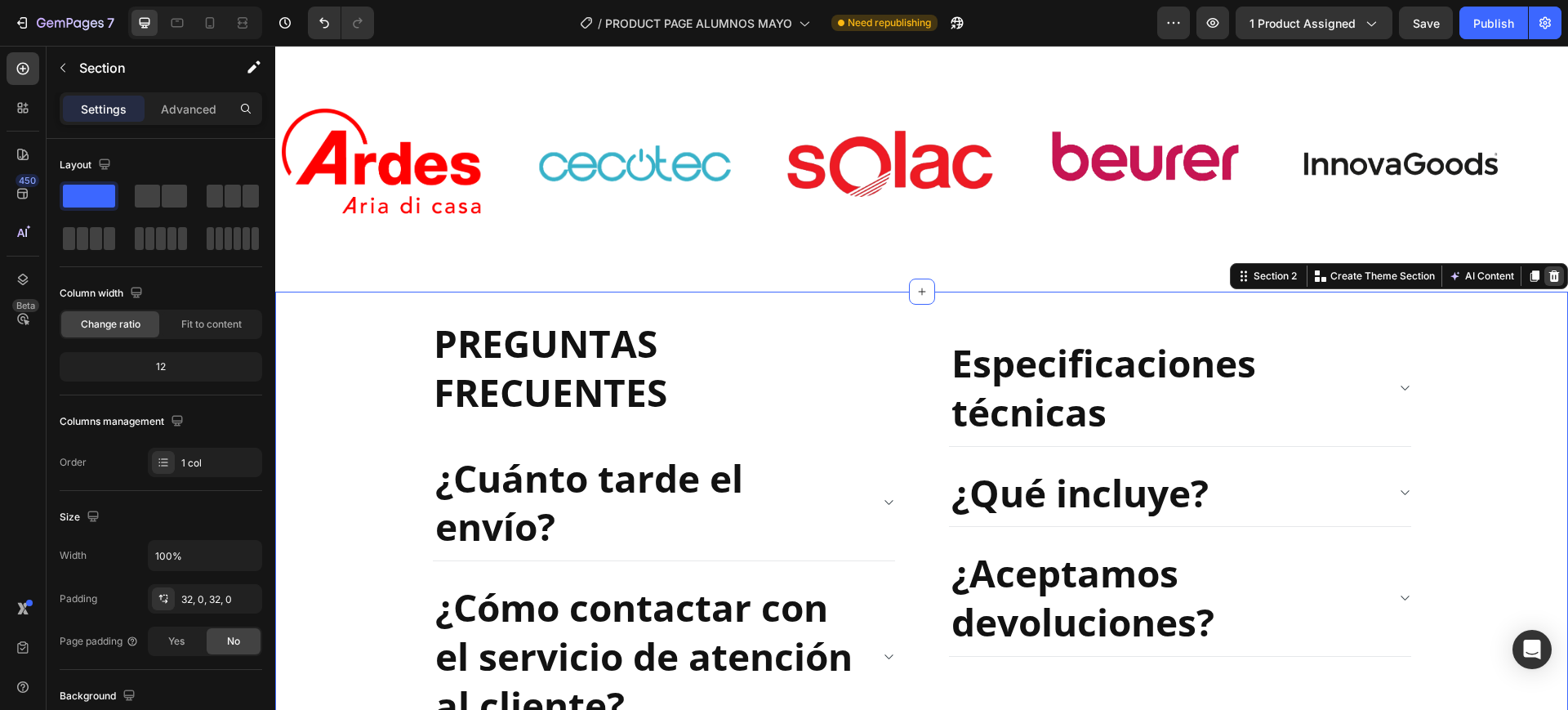
click at [1550, 270] on icon at bounding box center [1555, 275] width 11 height 12
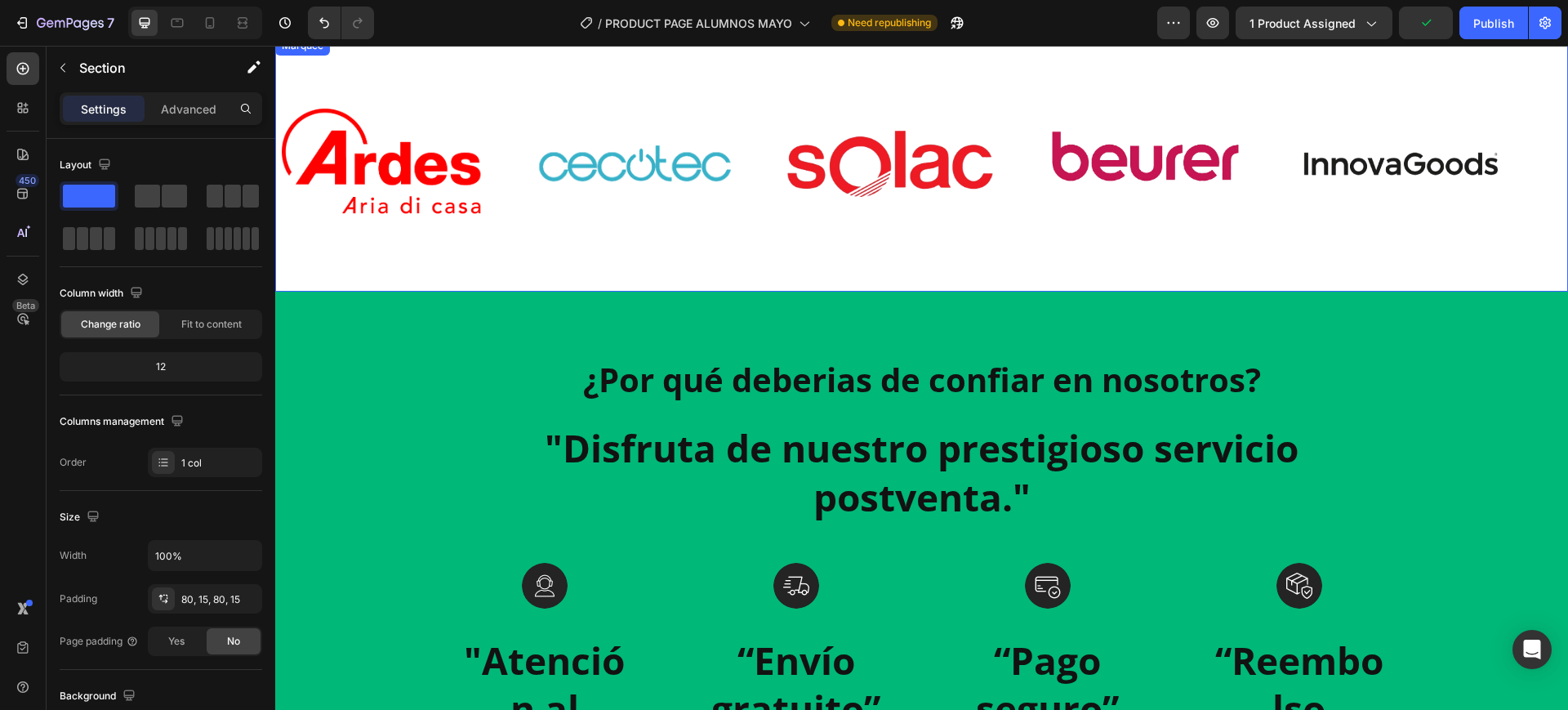
click at [664, 256] on div "Image Image Image Image Image" at bounding box center [914, 164] width 1277 height 226
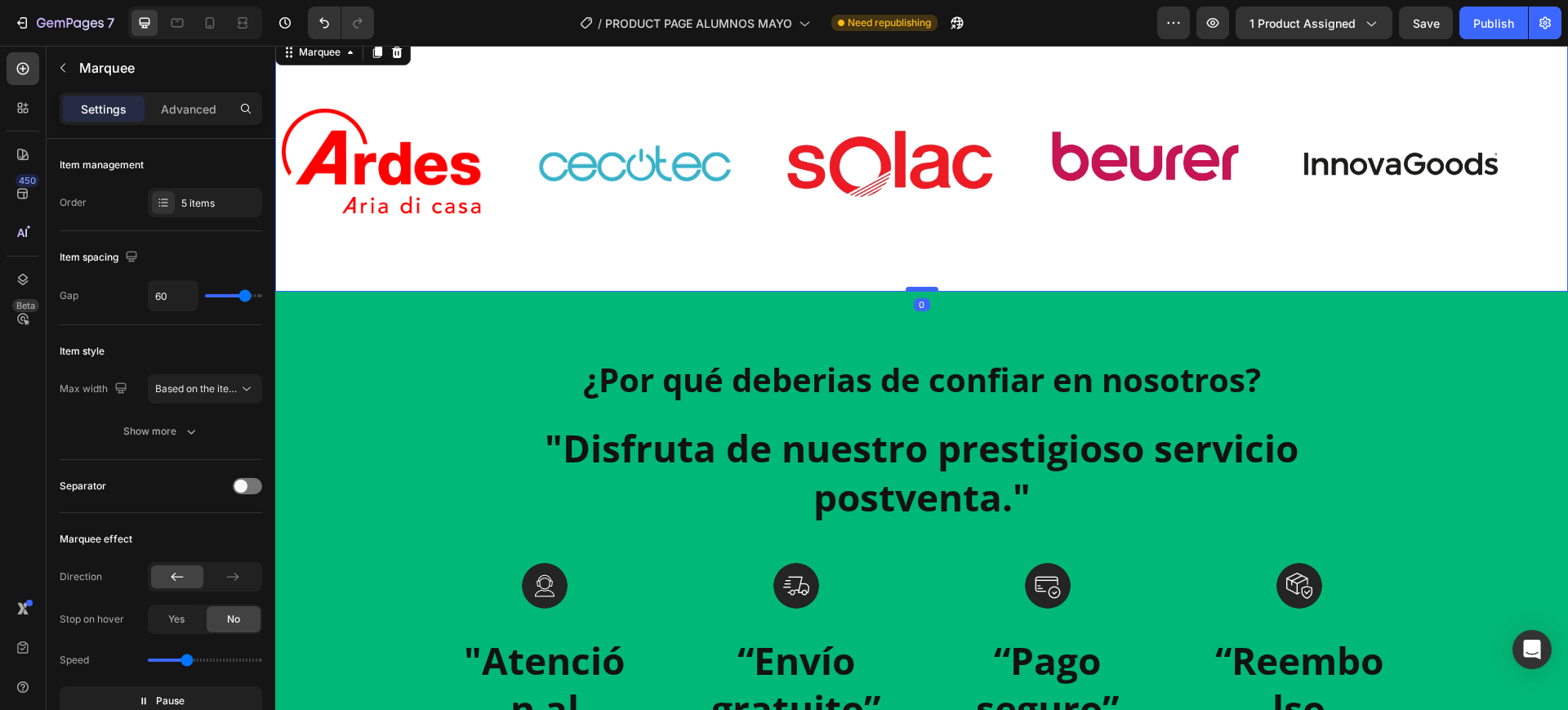
click at [914, 286] on div at bounding box center [922, 288] width 33 height 5
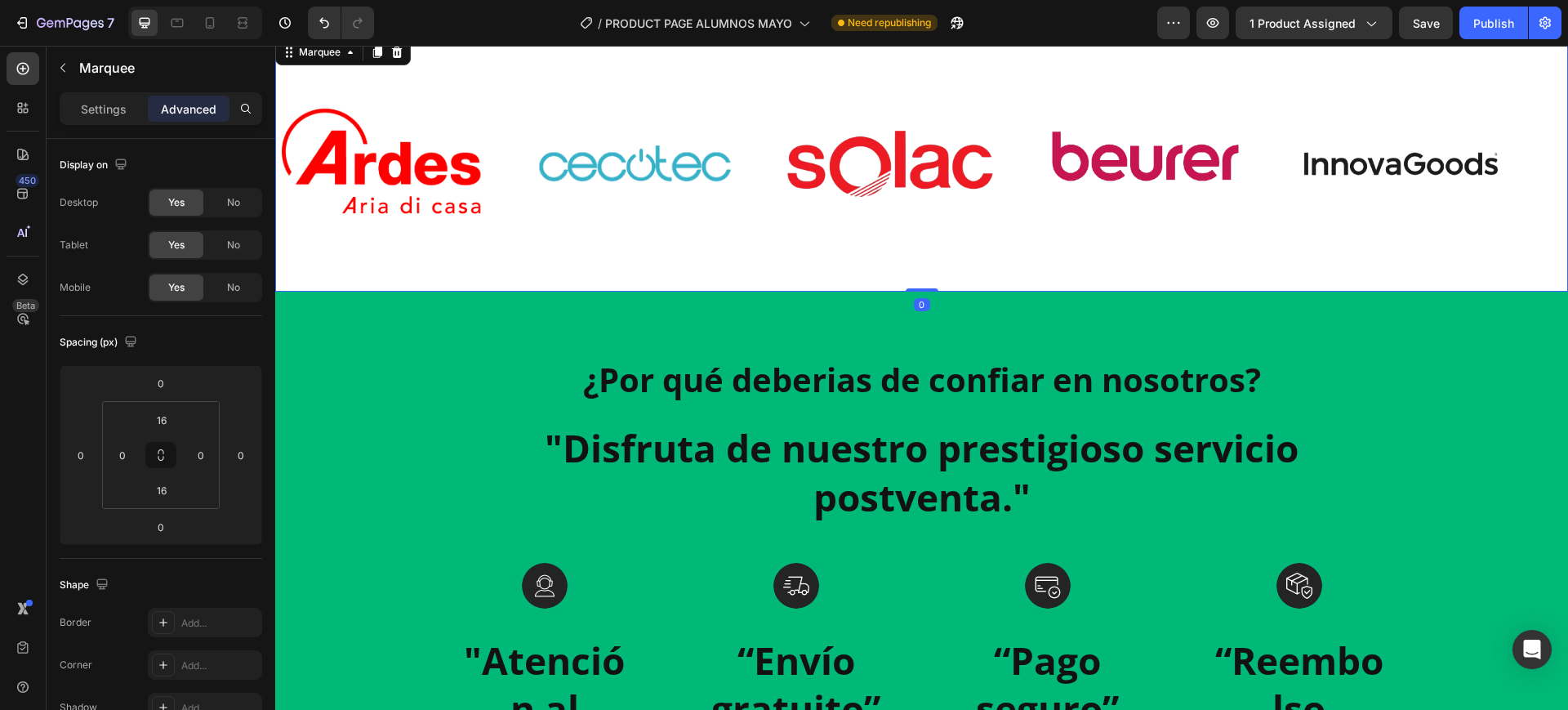
click at [955, 285] on div "Image Image Image Image Image Image Image Image Image Image Marquee 0" at bounding box center [922, 164] width 1293 height 255
click at [1020, 263] on div "Image Image Image Image Image" at bounding box center [914, 164] width 1277 height 226
click at [918, 285] on icon at bounding box center [922, 292] width 13 height 13
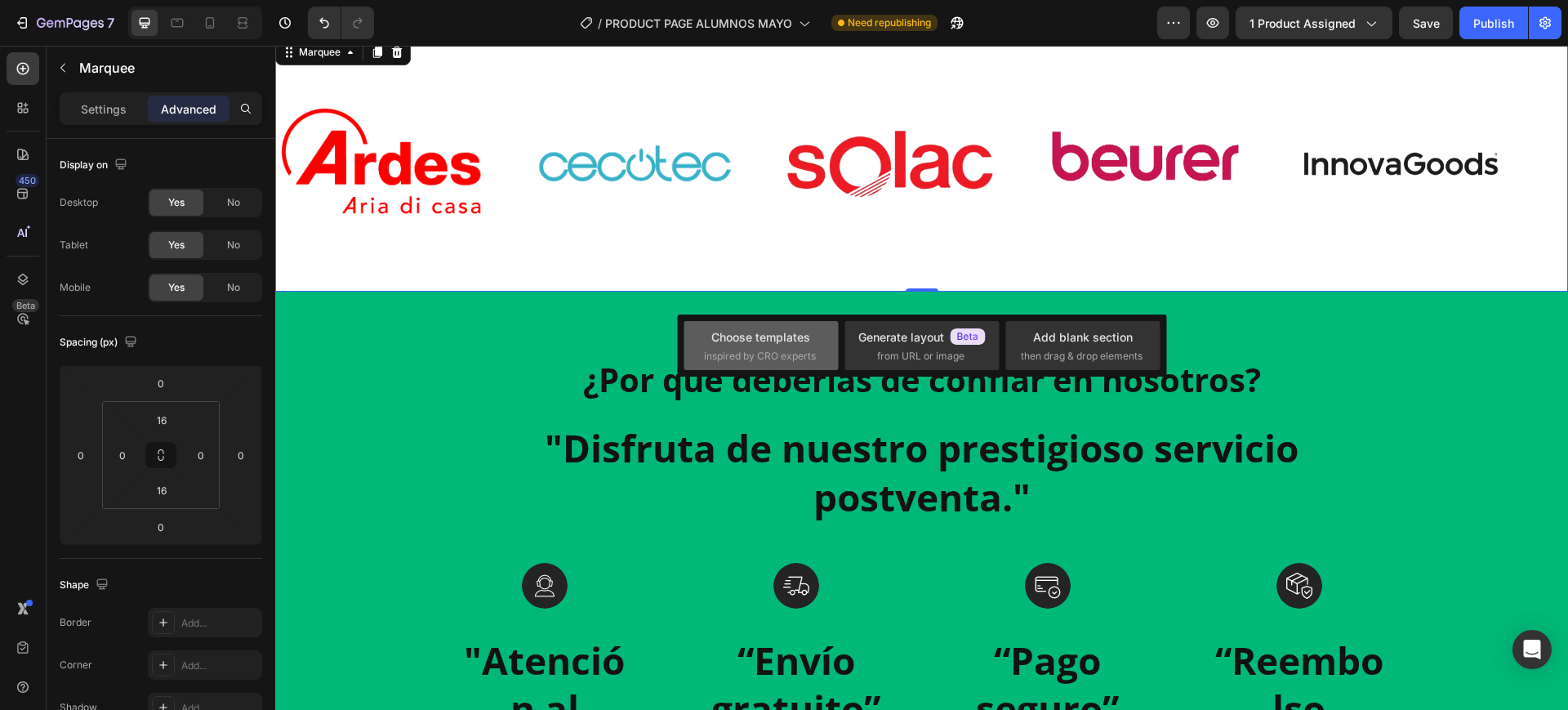
click at [781, 351] on span "inspired by CRO experts" at bounding box center [760, 356] width 112 height 15
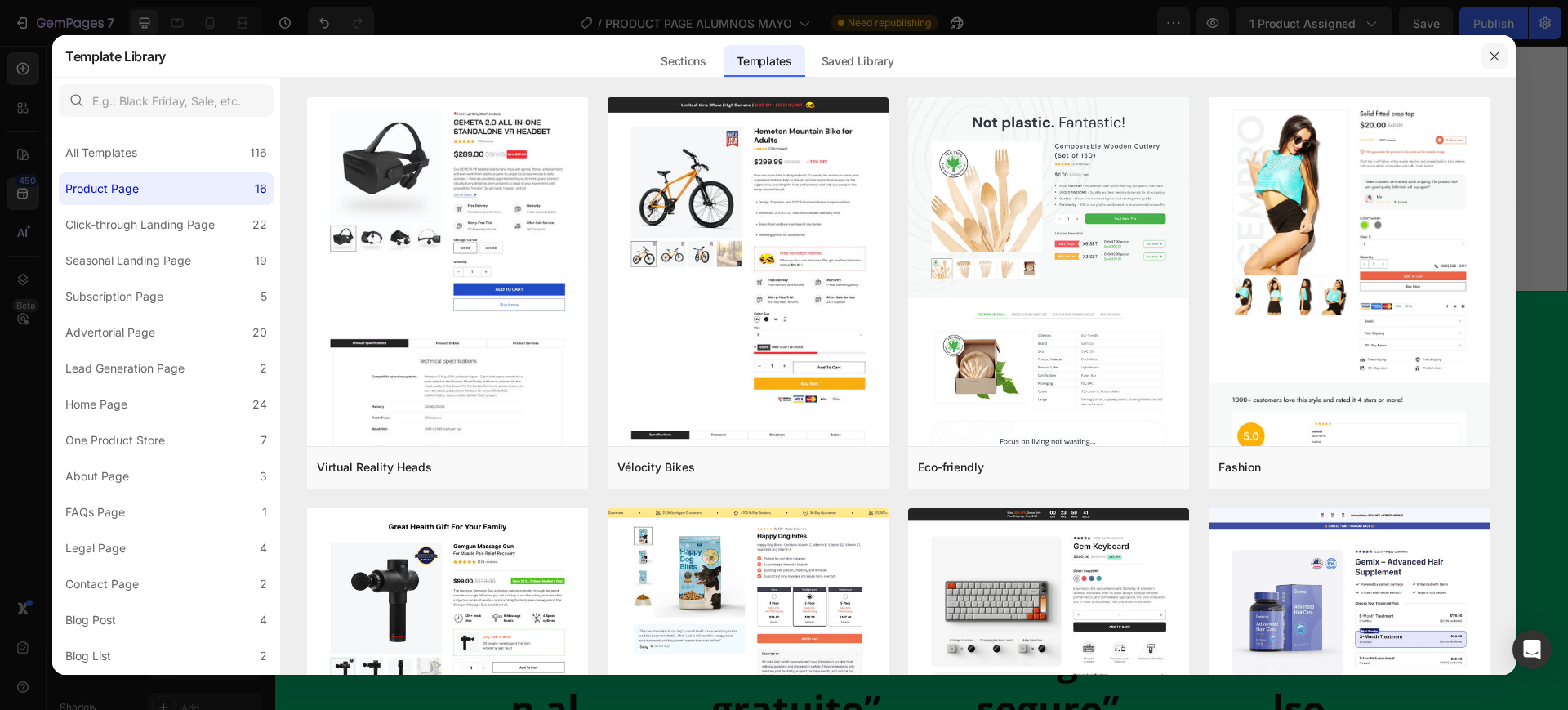
click at [1500, 61] on icon "button" at bounding box center [1494, 56] width 13 height 13
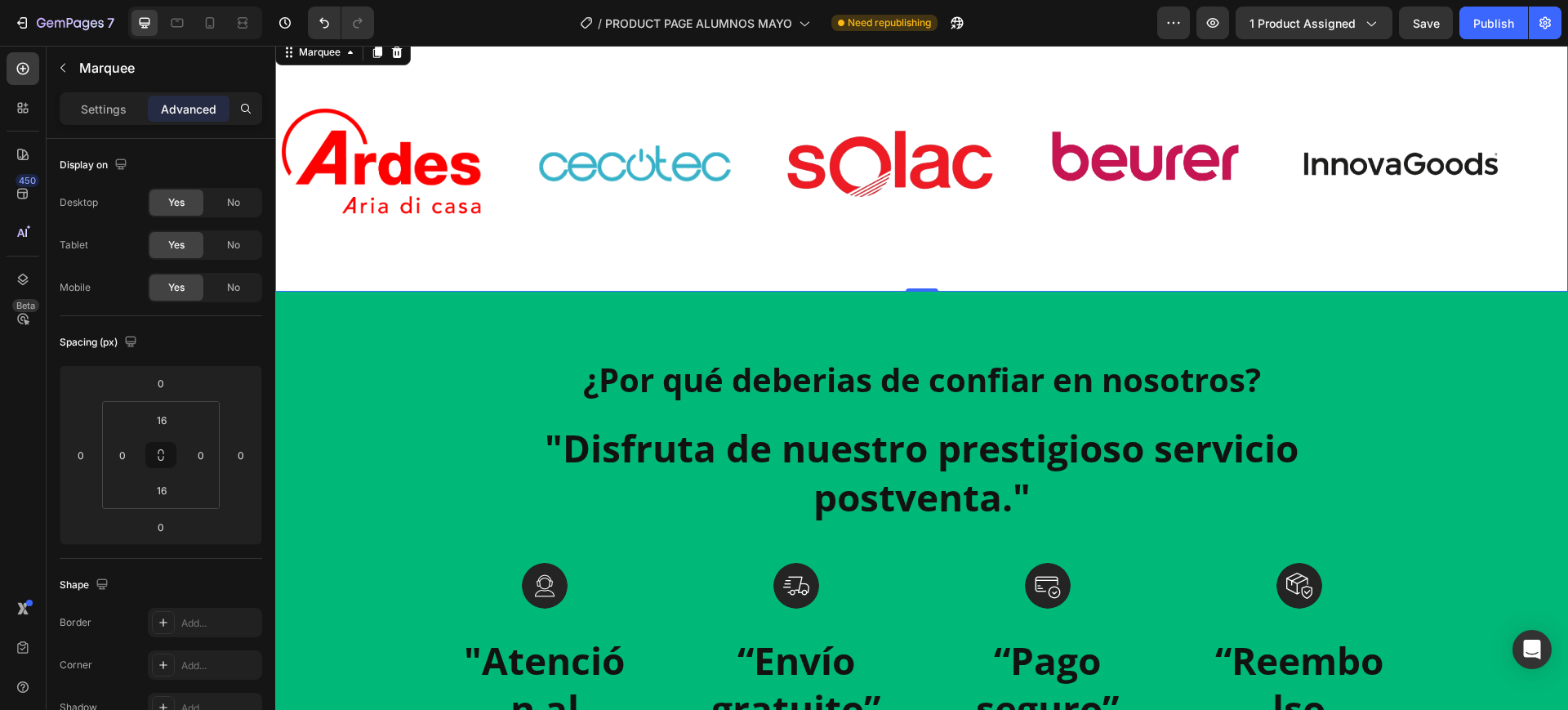
click at [923, 266] on div "Image Image Image Image Image" at bounding box center [914, 164] width 1277 height 226
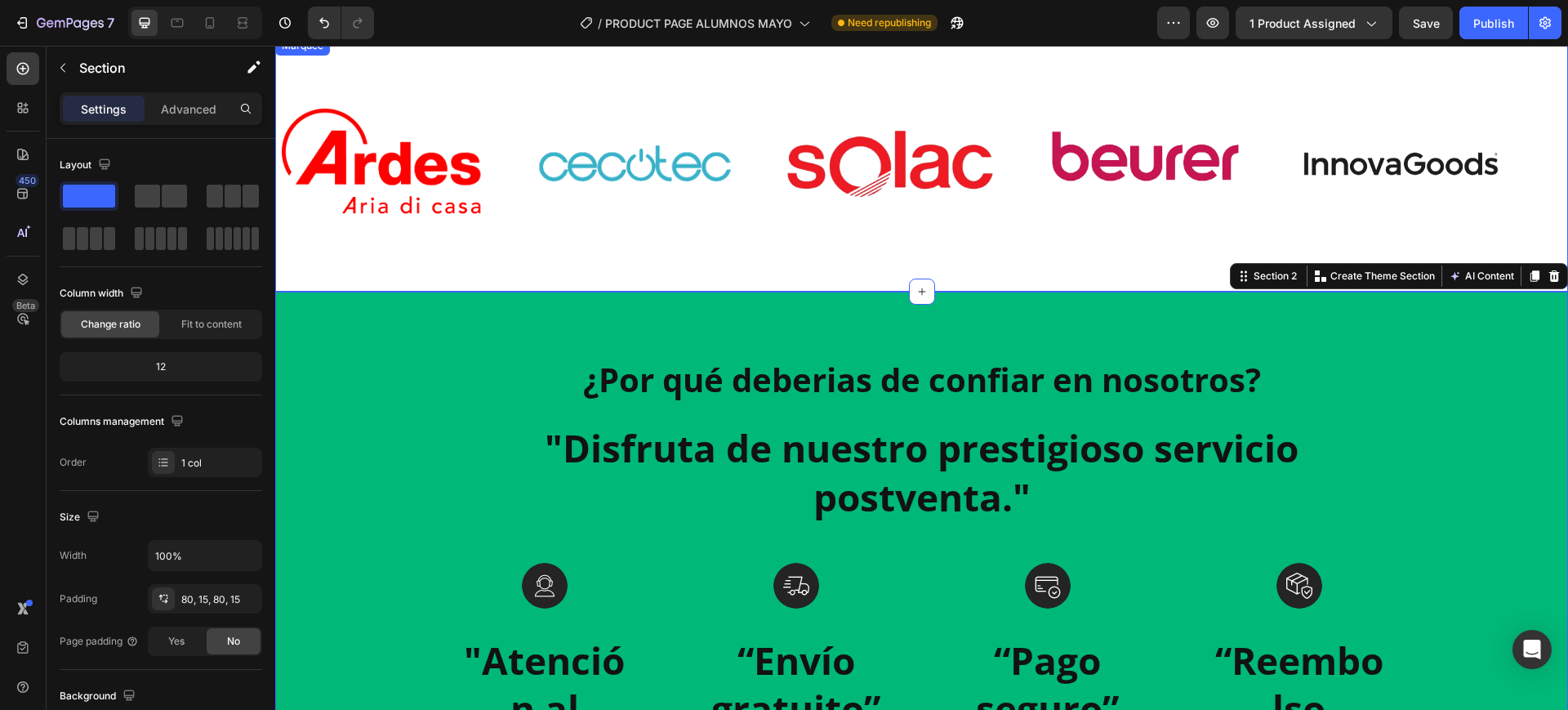
click at [1043, 232] on div "Image Image Image Image Image" at bounding box center [914, 164] width 1277 height 226
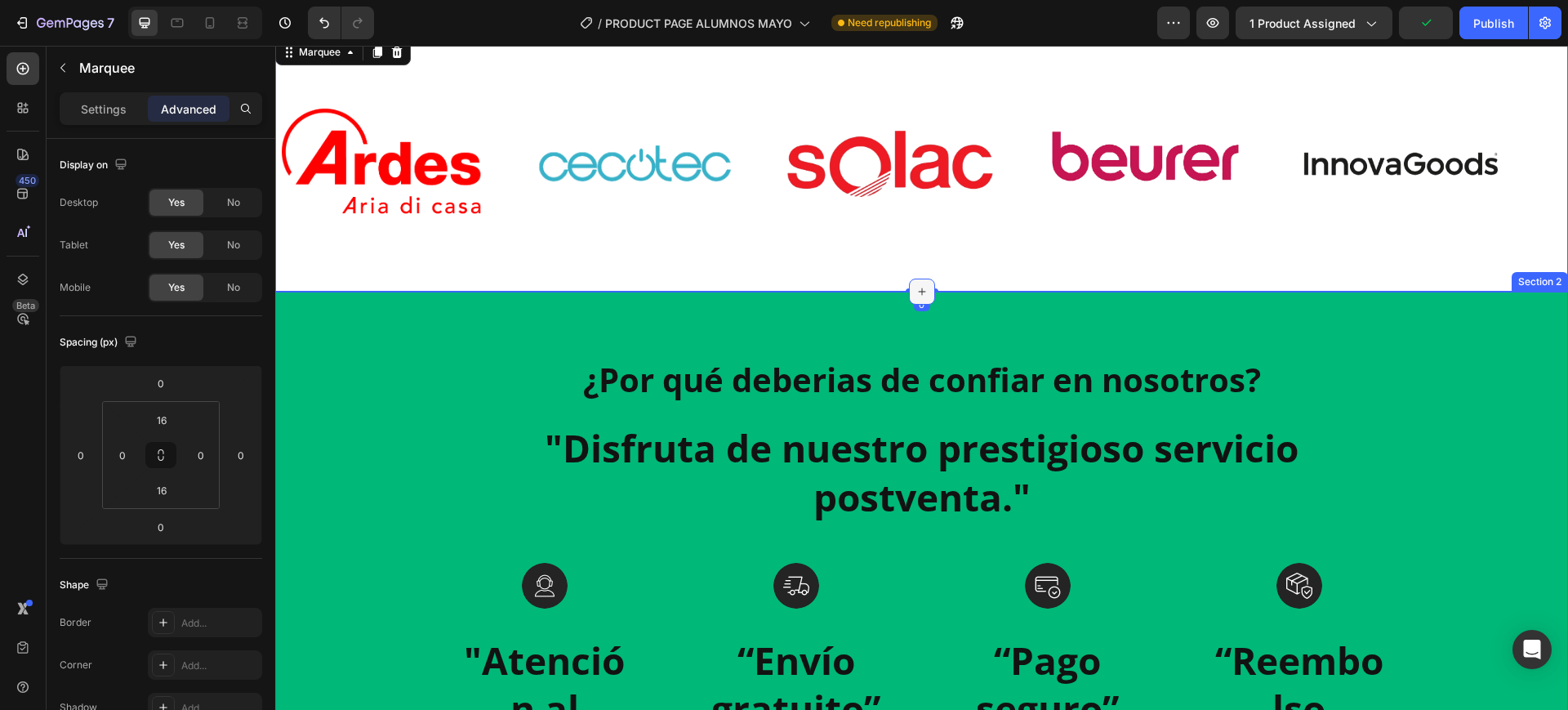
click at [916, 289] on icon at bounding box center [922, 292] width 13 height 13
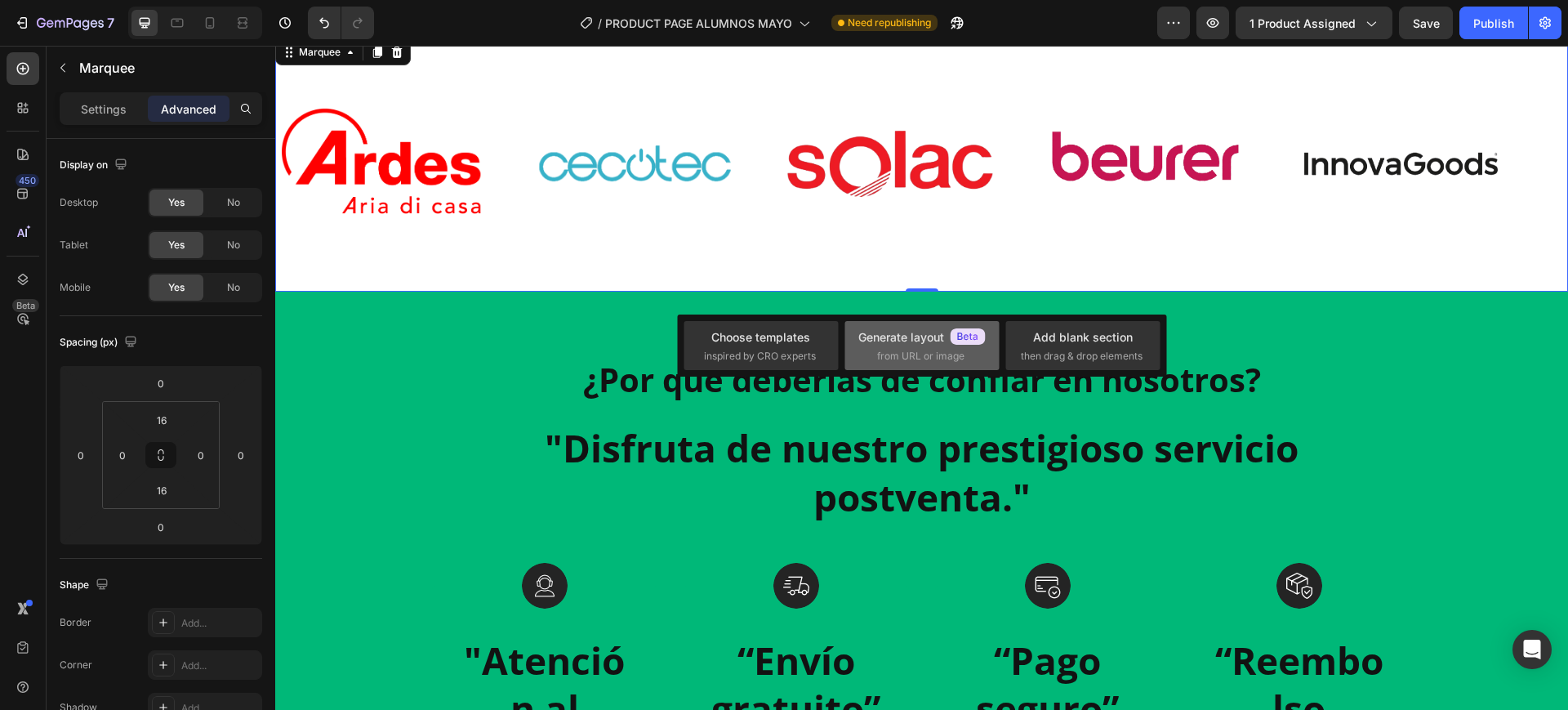
click at [934, 346] on div "Generate layout from URL or image" at bounding box center [922, 345] width 127 height 35
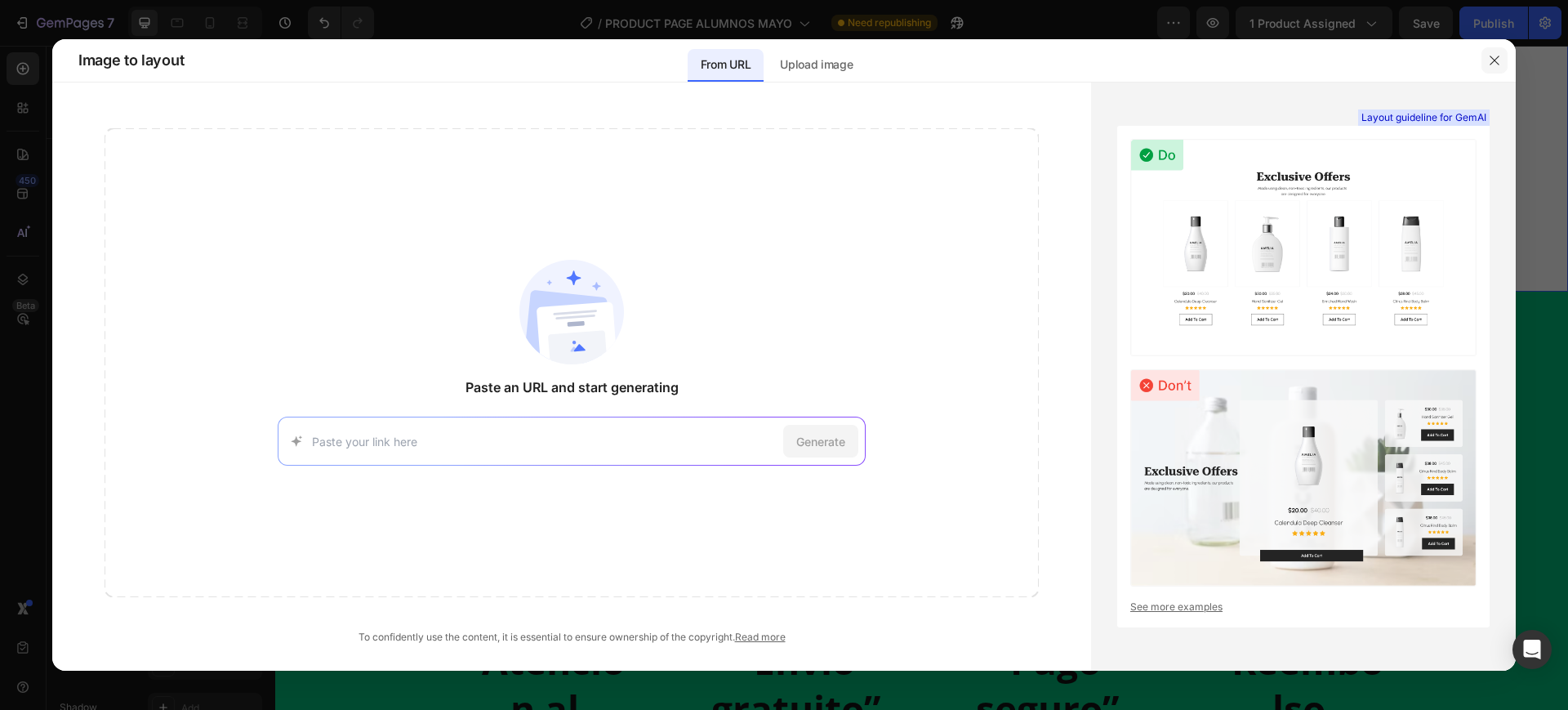
drag, startPoint x: 1502, startPoint y: 70, endPoint x: 1220, endPoint y: 25, distance: 285.6
click at [1502, 70] on button "button" at bounding box center [1494, 60] width 26 height 26
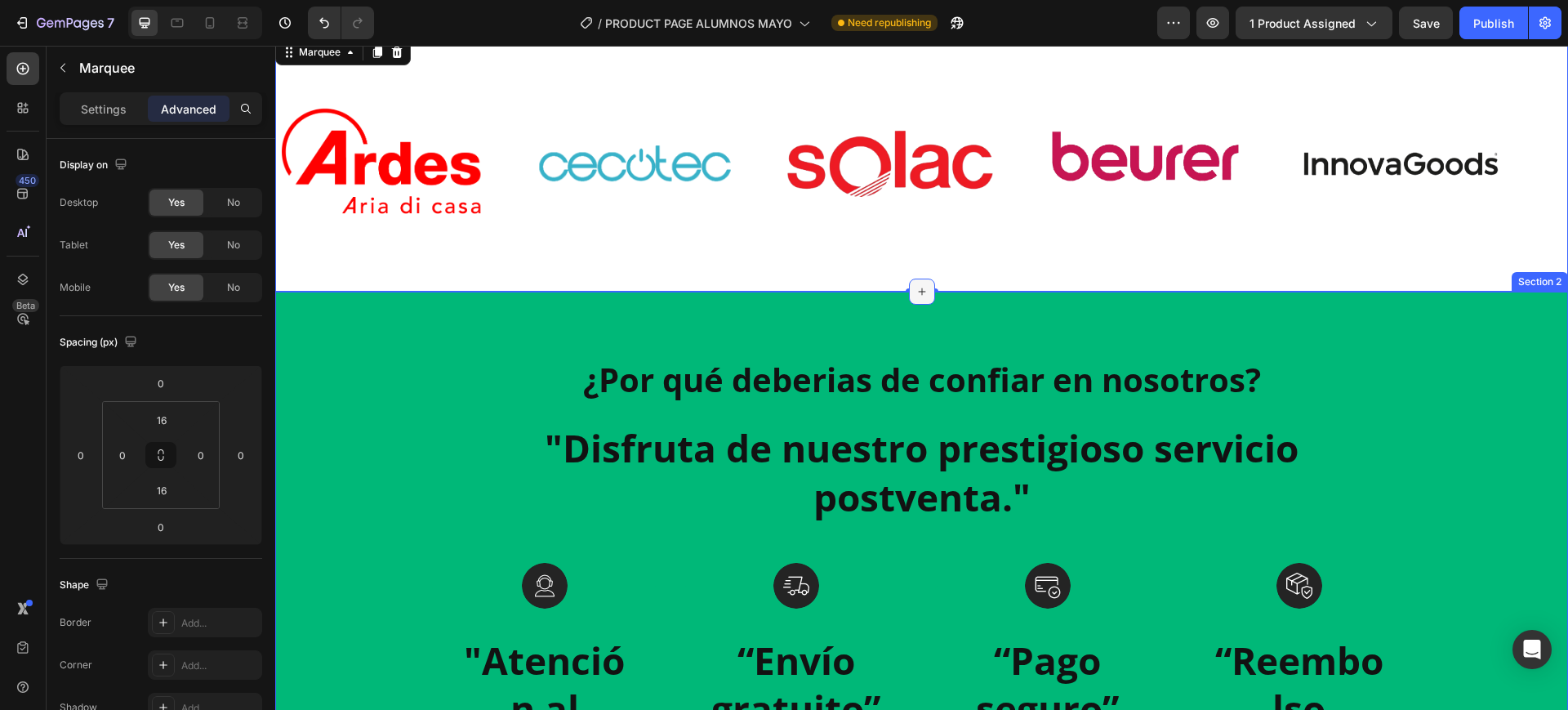
click at [916, 288] on icon at bounding box center [922, 292] width 13 height 13
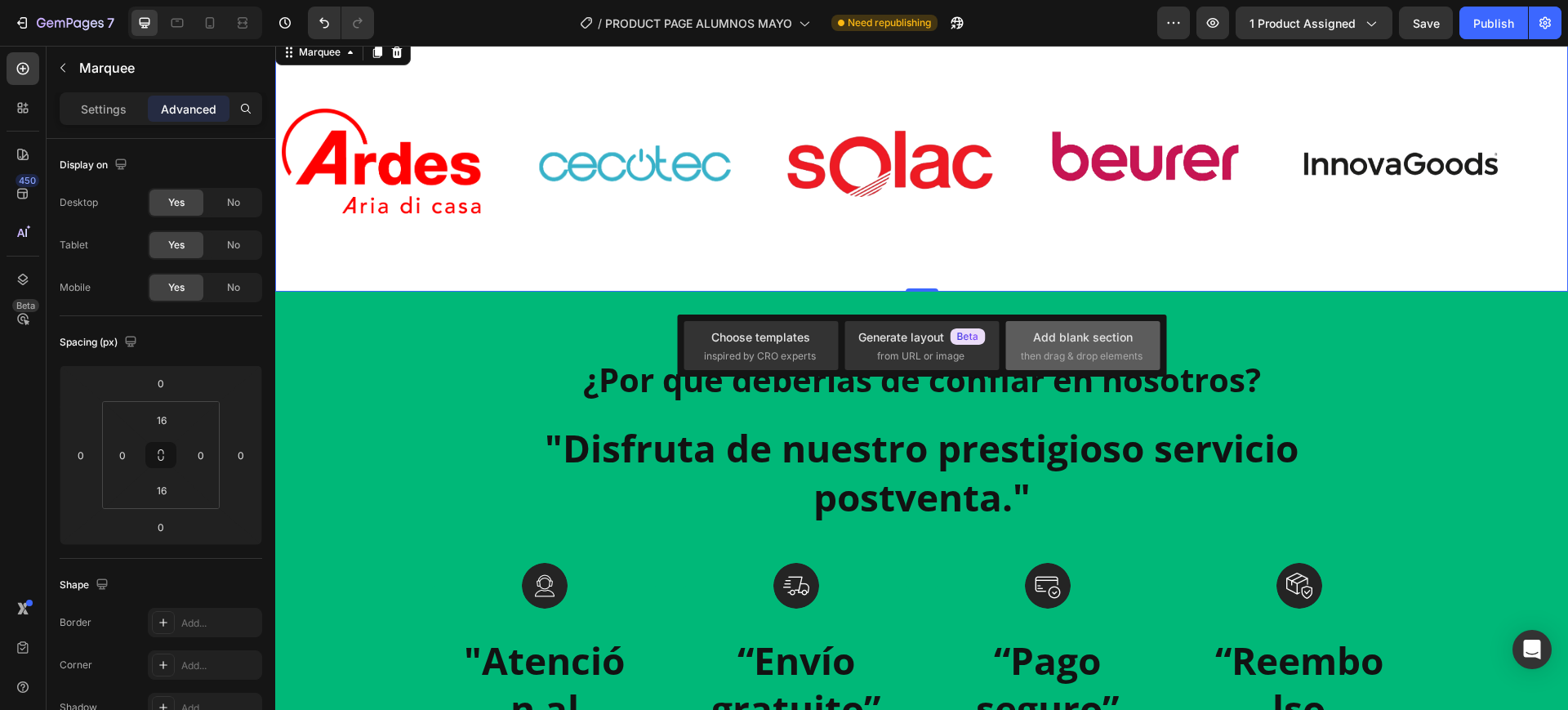
click at [1040, 339] on div "Add blank section" at bounding box center [1084, 336] width 100 height 17
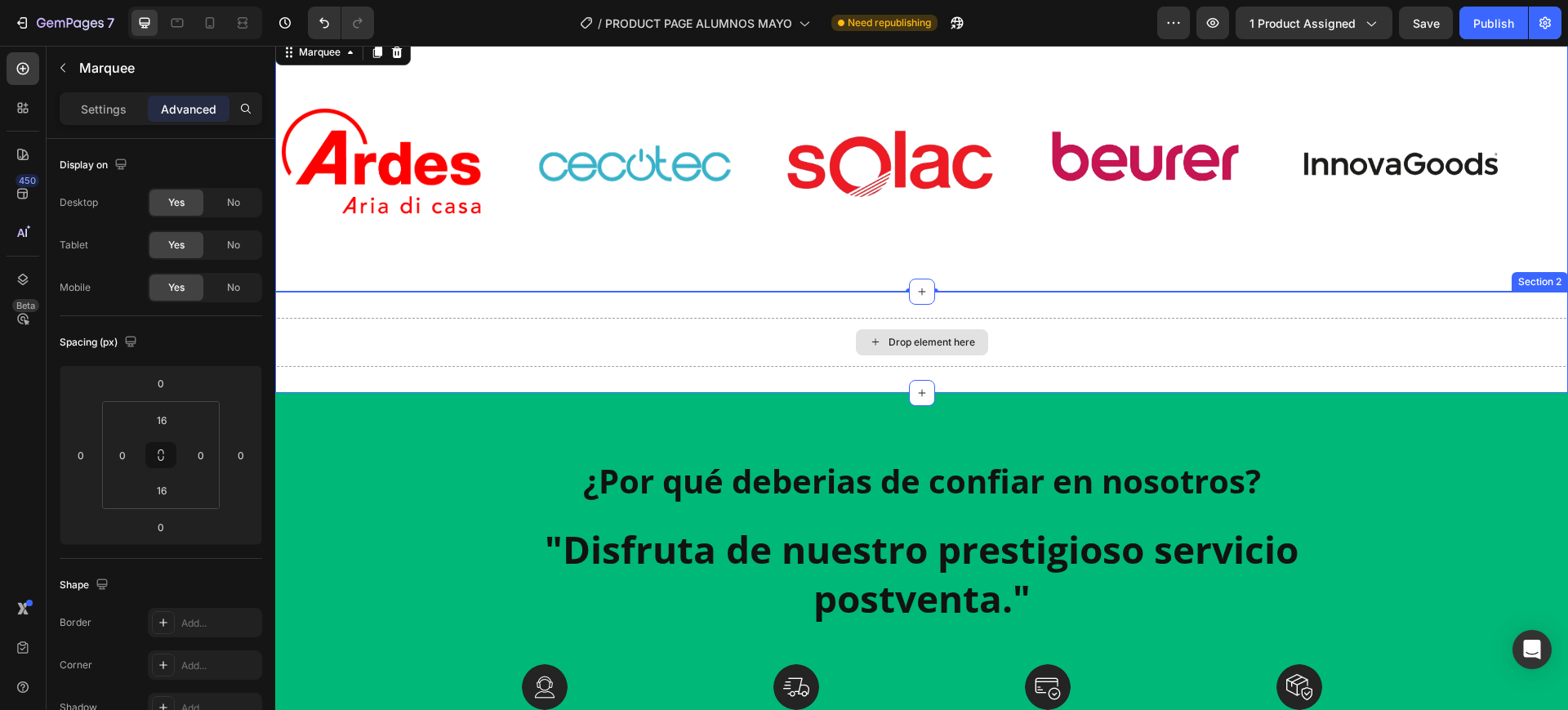
click at [944, 340] on div "Drop element here" at bounding box center [932, 342] width 86 height 13
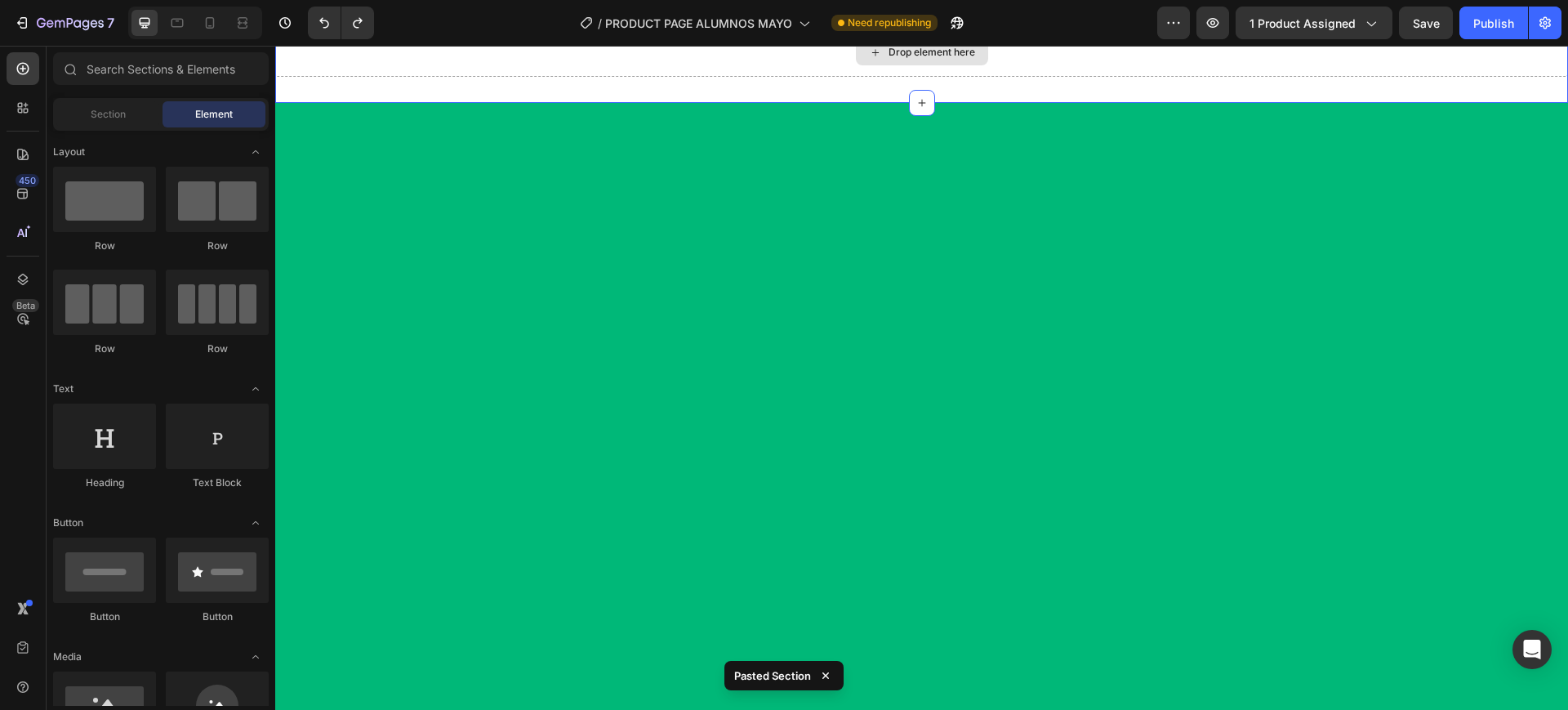
scroll to position [695, 0]
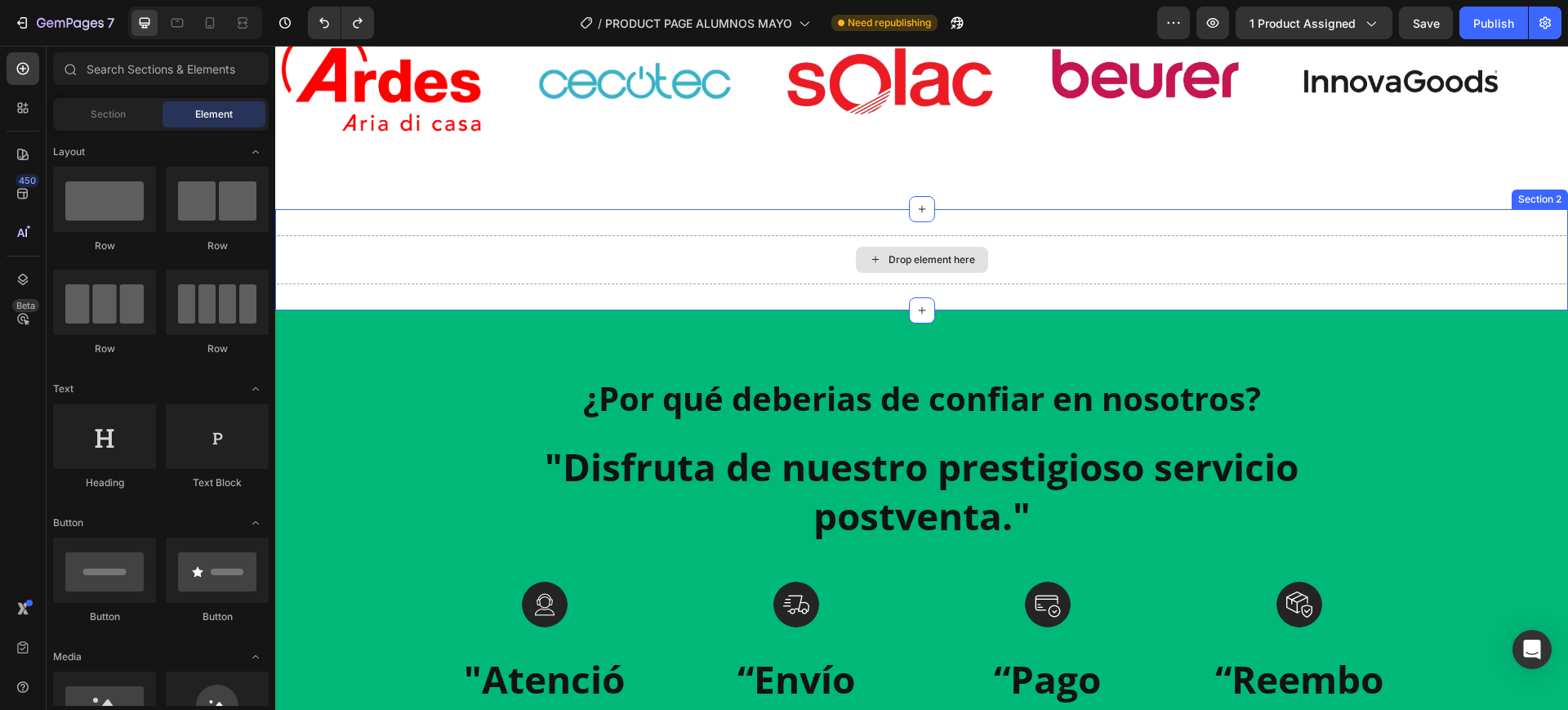
click at [1042, 260] on div "Drop element here" at bounding box center [922, 260] width 1293 height 49
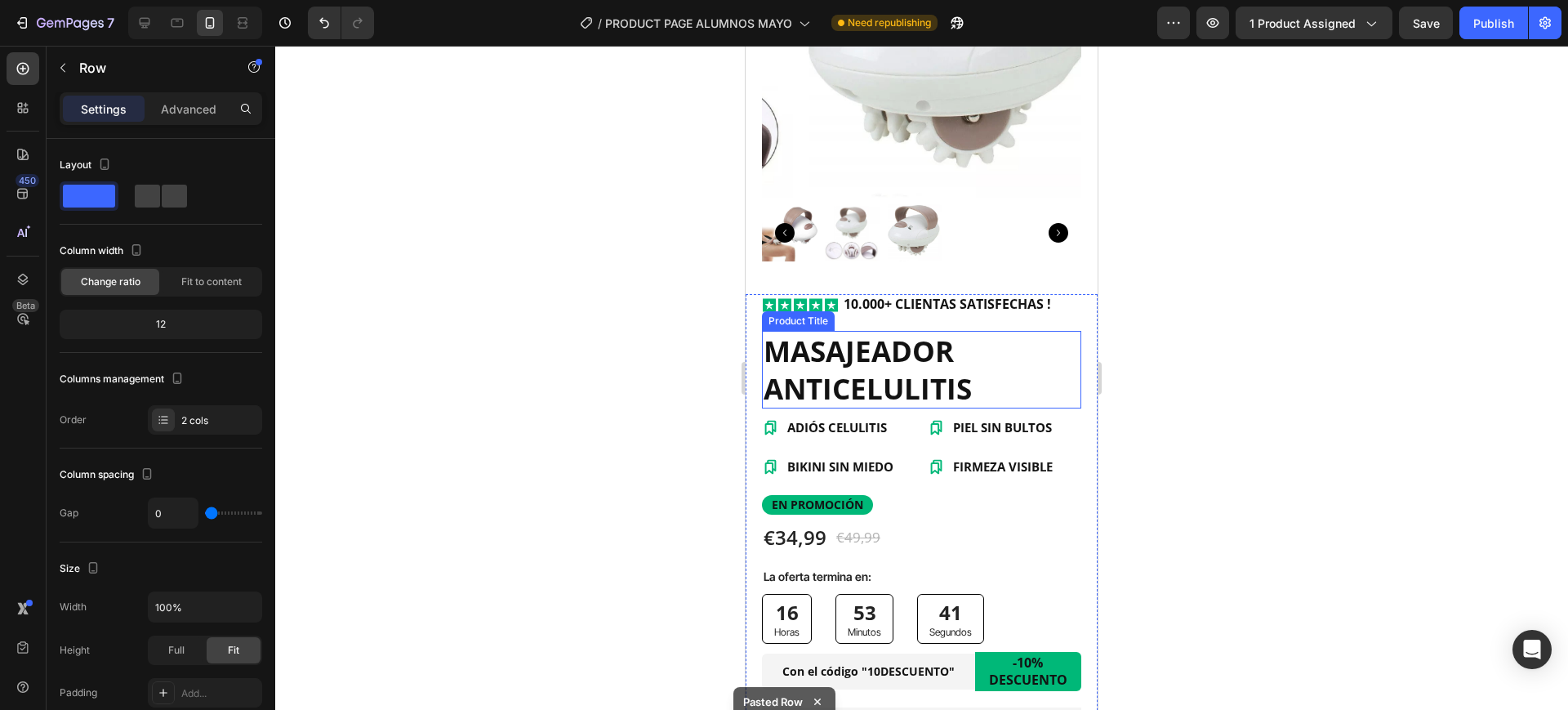
scroll to position [36, 0]
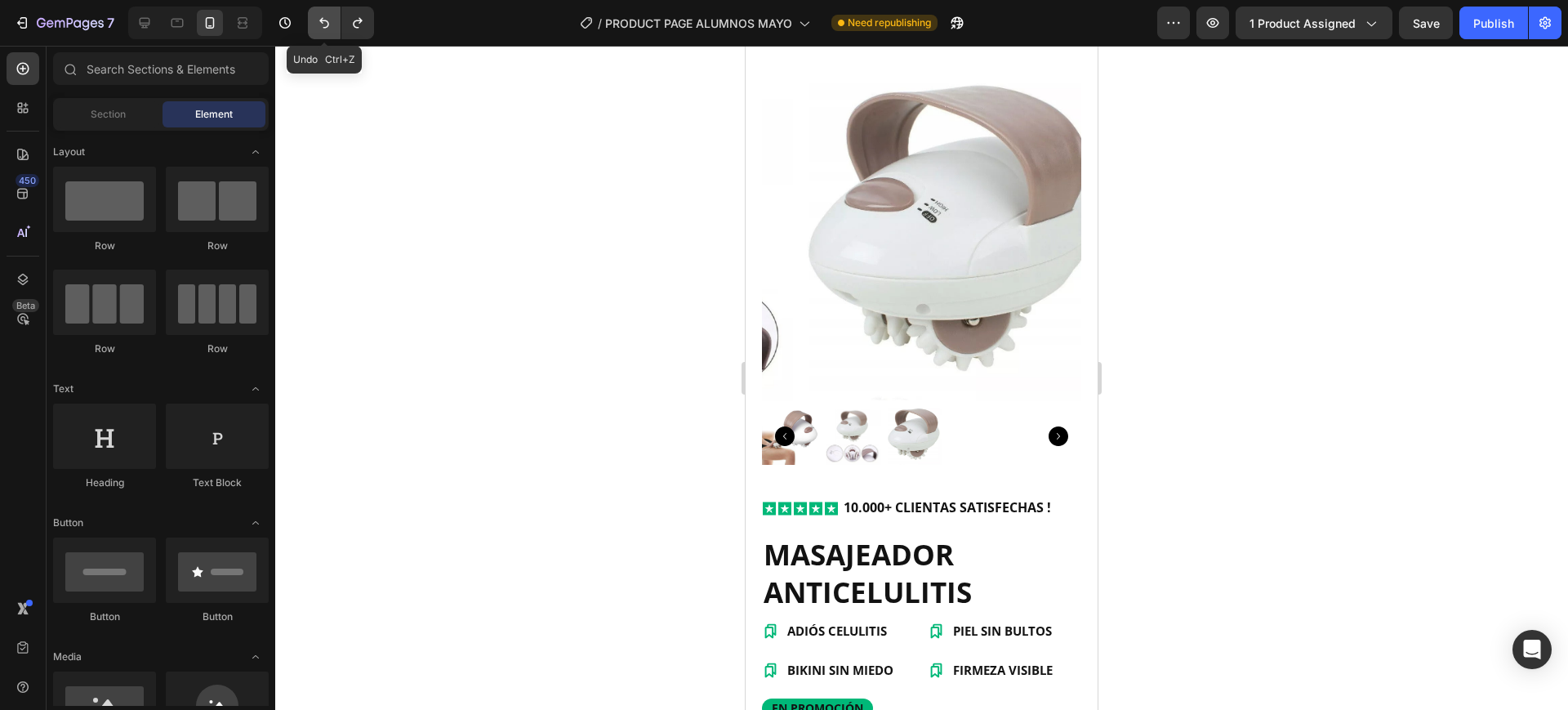
click at [324, 25] on icon "Undo/Redo" at bounding box center [325, 23] width 16 height 16
click at [326, 20] on icon "Undo/Redo" at bounding box center [324, 24] width 10 height 11
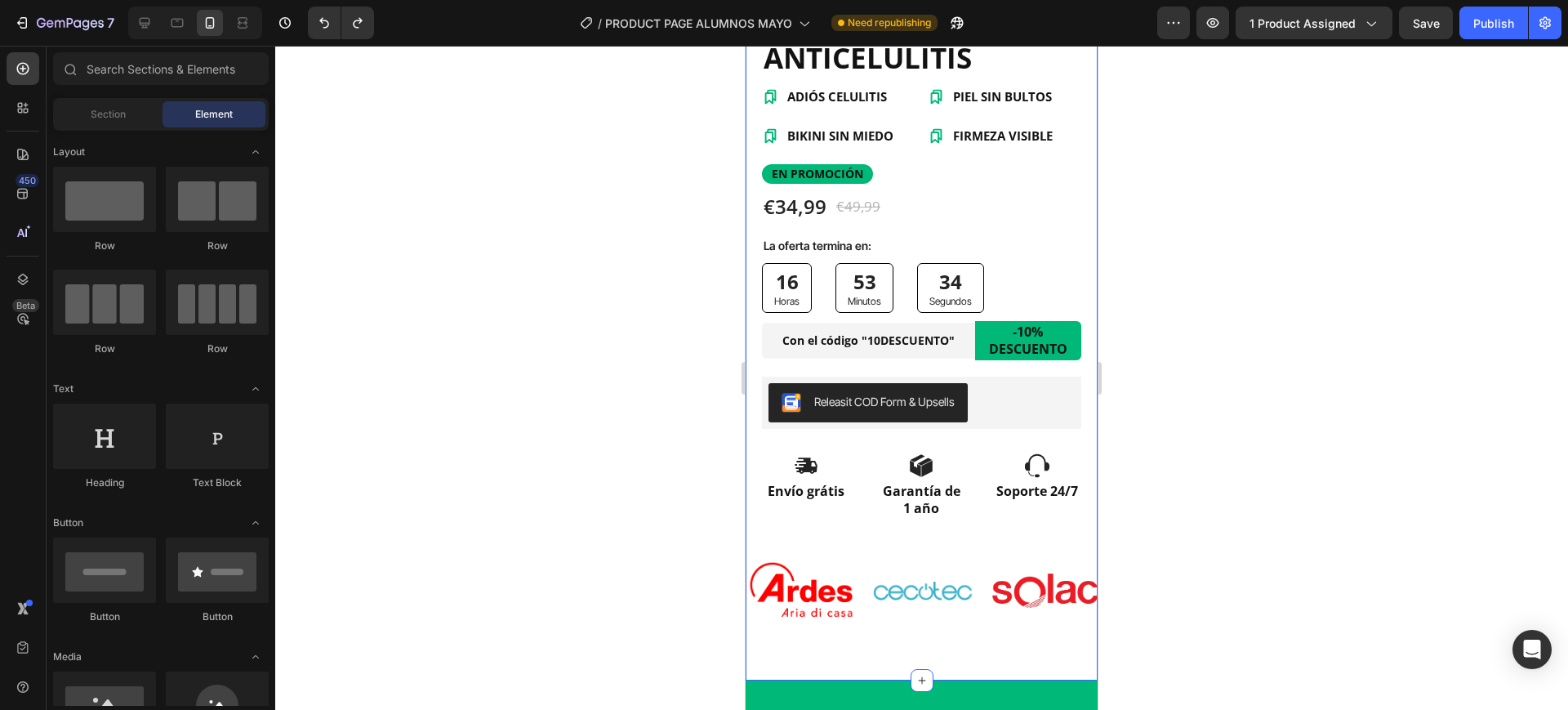
scroll to position [854, 0]
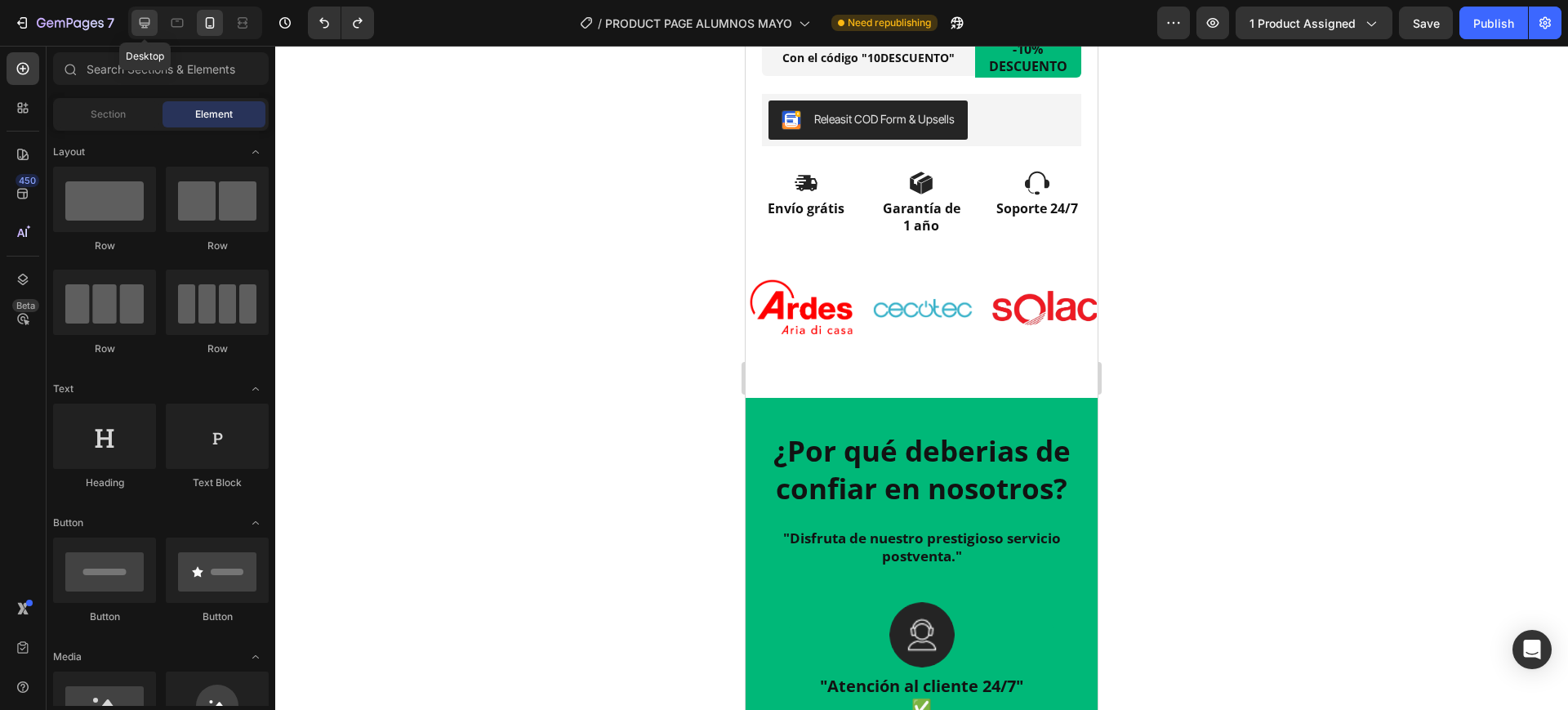
click at [154, 26] on div at bounding box center [145, 23] width 26 height 26
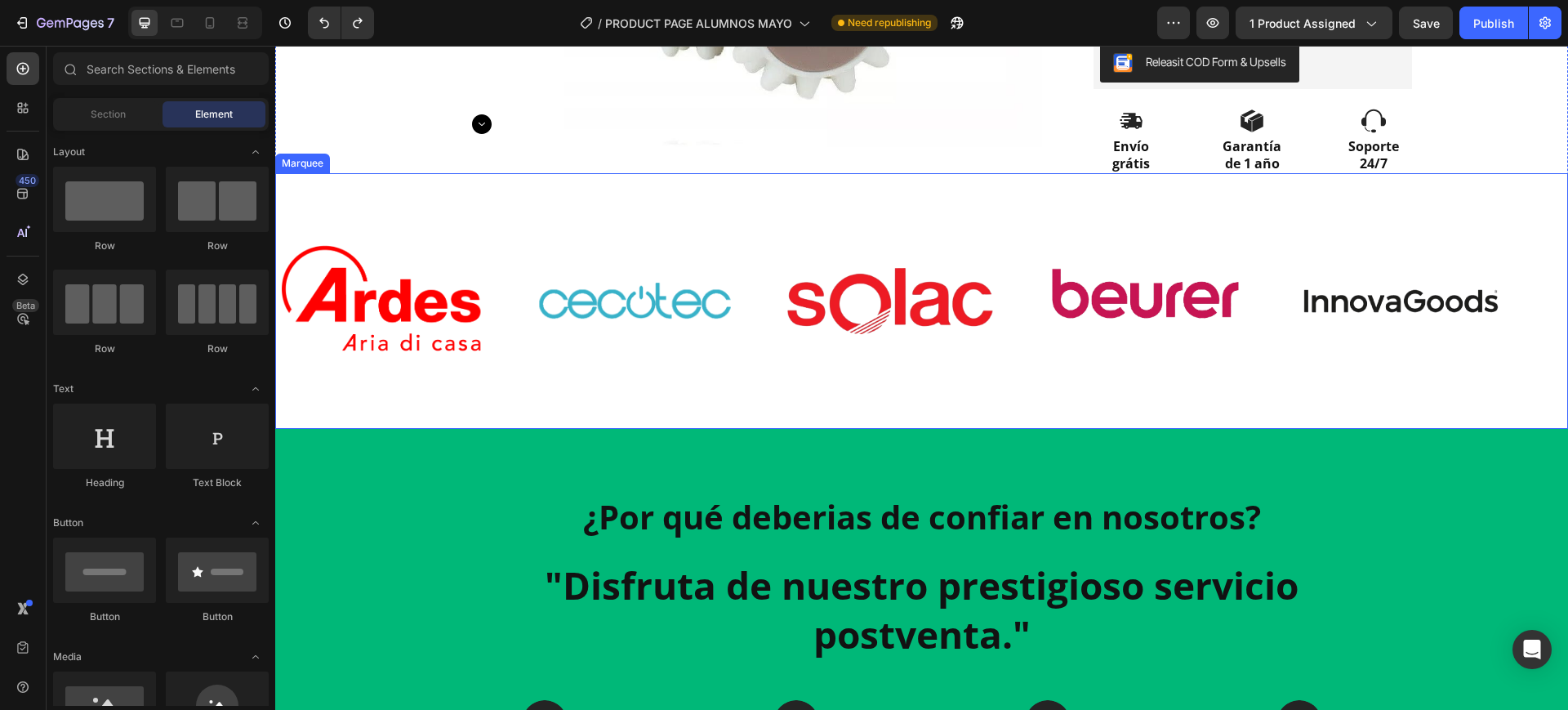
scroll to position [511, 0]
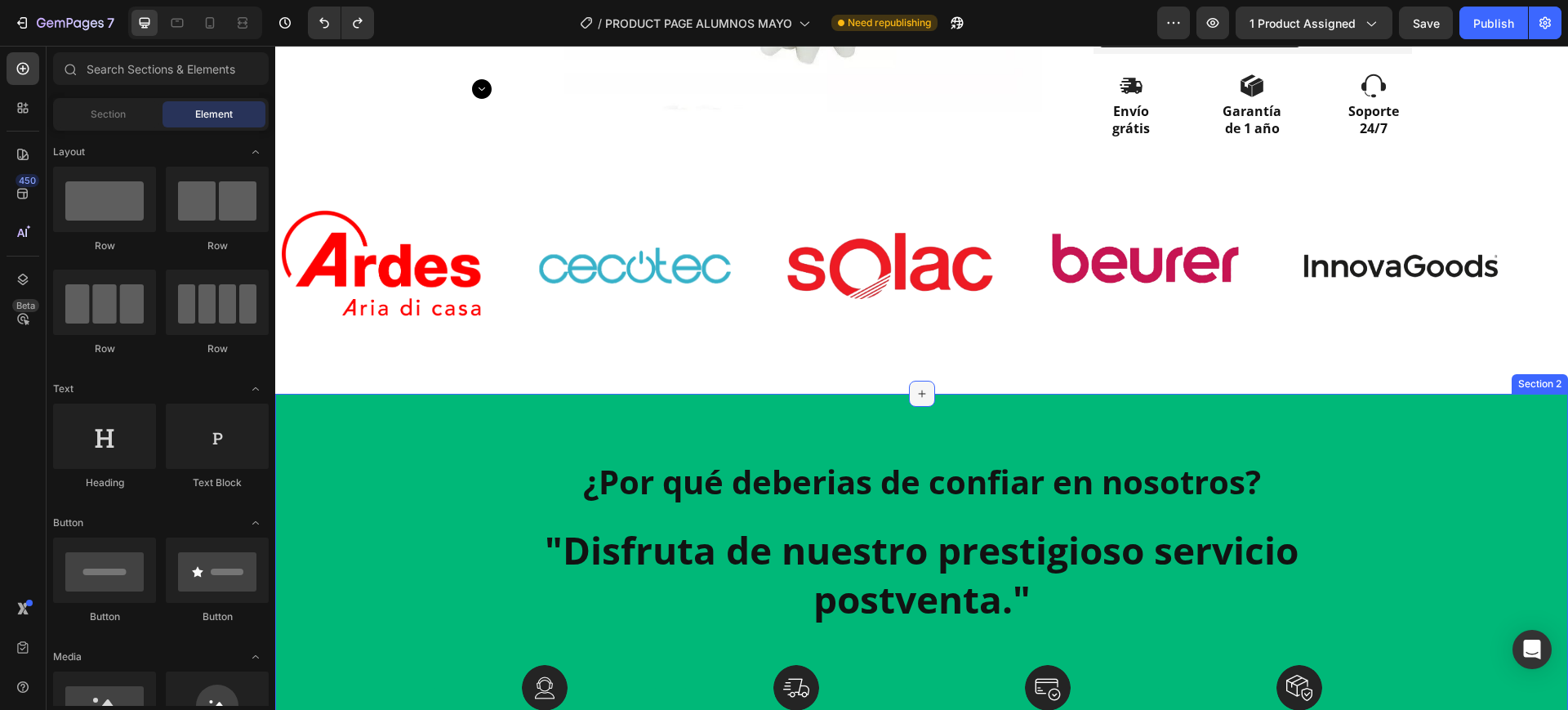
click at [918, 390] on icon at bounding box center [922, 394] width 7 height 7
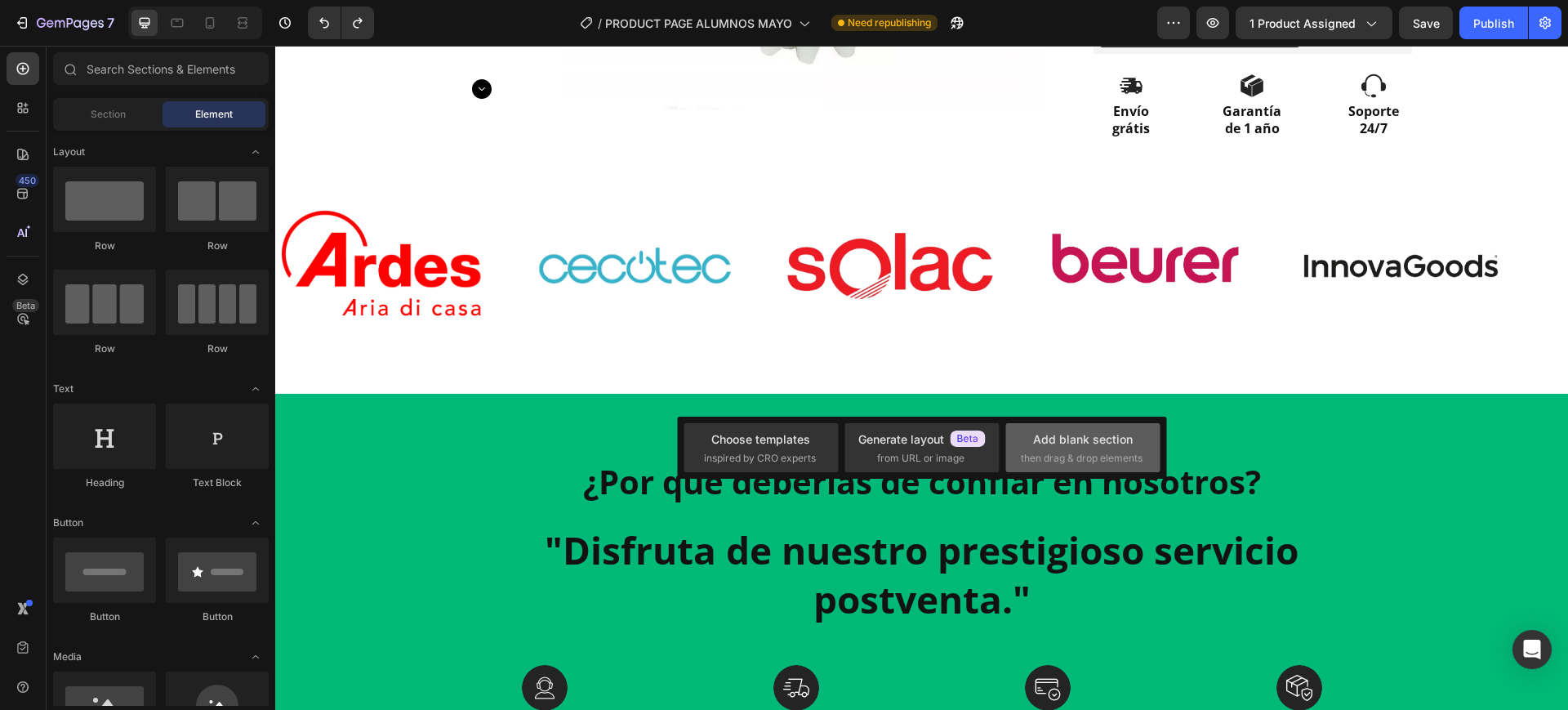
click at [1049, 439] on div "Add blank section" at bounding box center [1084, 439] width 100 height 17
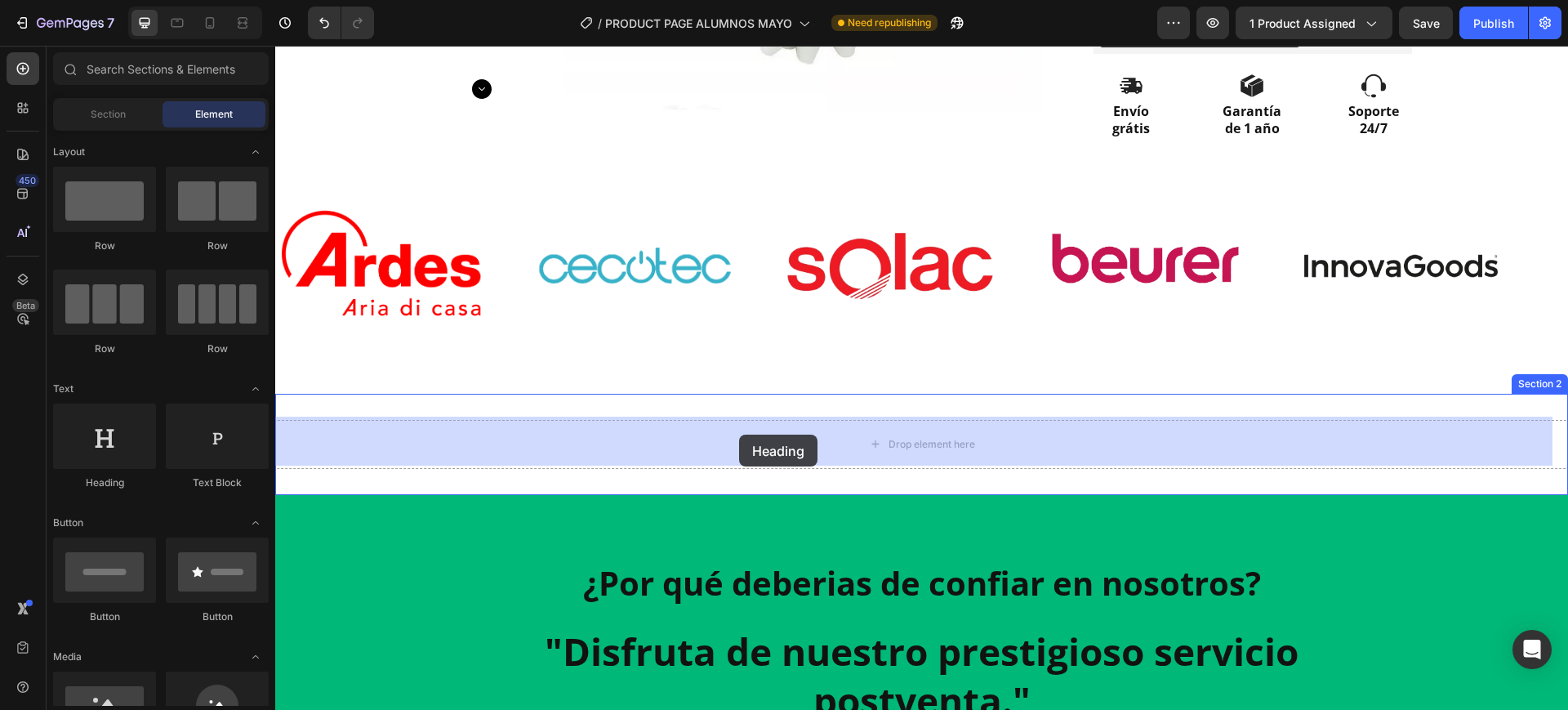
drag, startPoint x: 381, startPoint y: 504, endPoint x: 744, endPoint y: 436, distance: 369.3
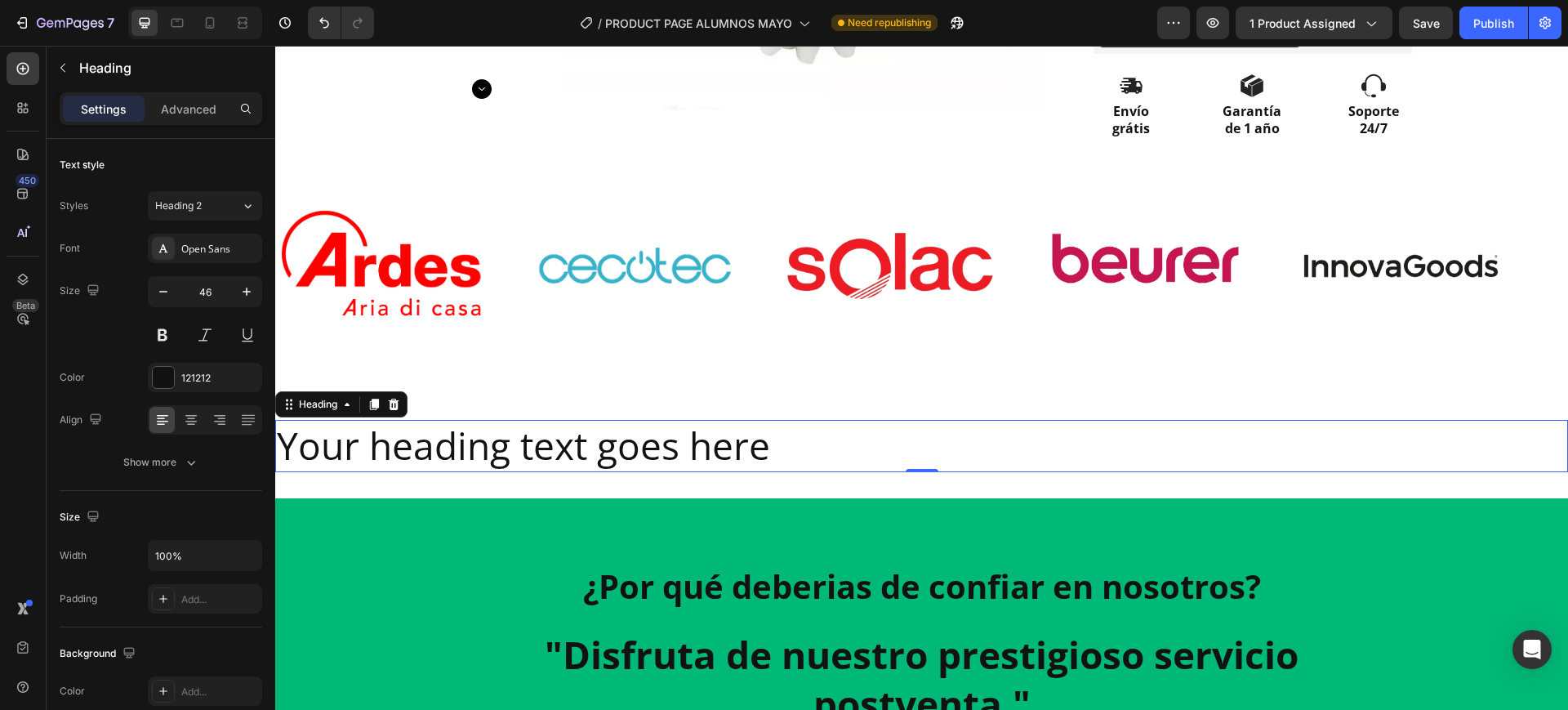
click at [693, 445] on h2 "Your heading text goes here" at bounding box center [922, 446] width 1293 height 53
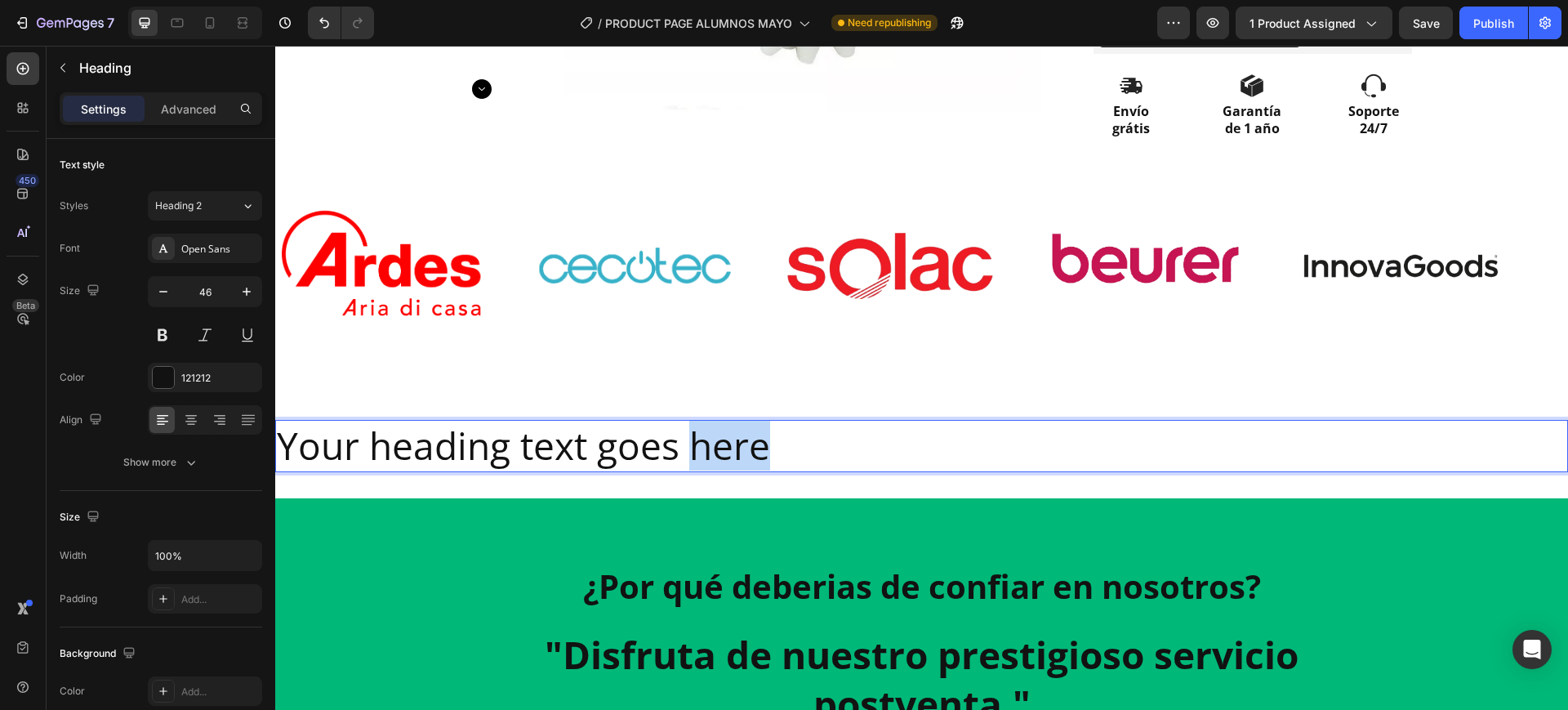
click at [693, 445] on p "Your heading text goes here" at bounding box center [922, 446] width 1290 height 49
click at [695, 445] on p "Your heading text goes here" at bounding box center [922, 446] width 1290 height 49
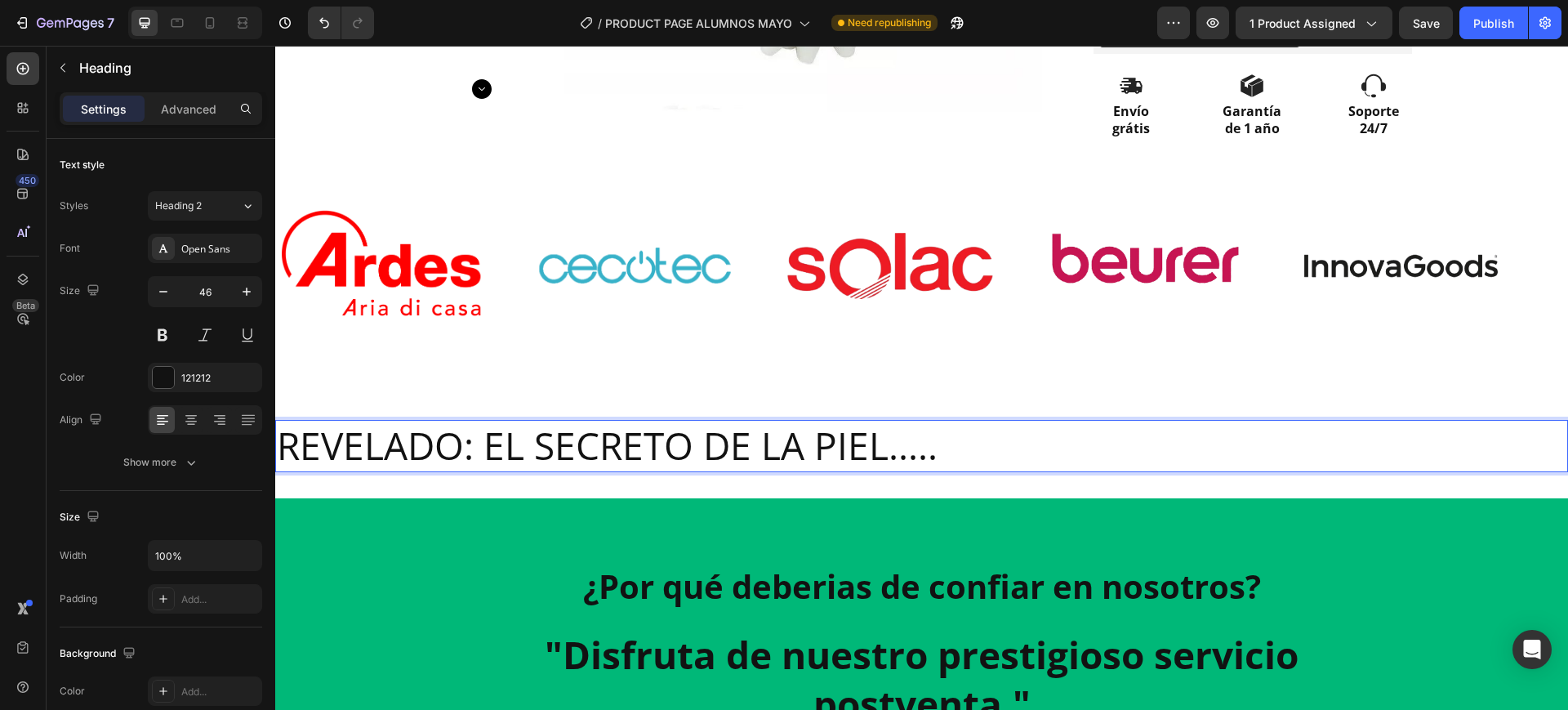
click at [707, 436] on p "REVELADO: EL SECRETO DE LA PIEL....." at bounding box center [922, 446] width 1290 height 49
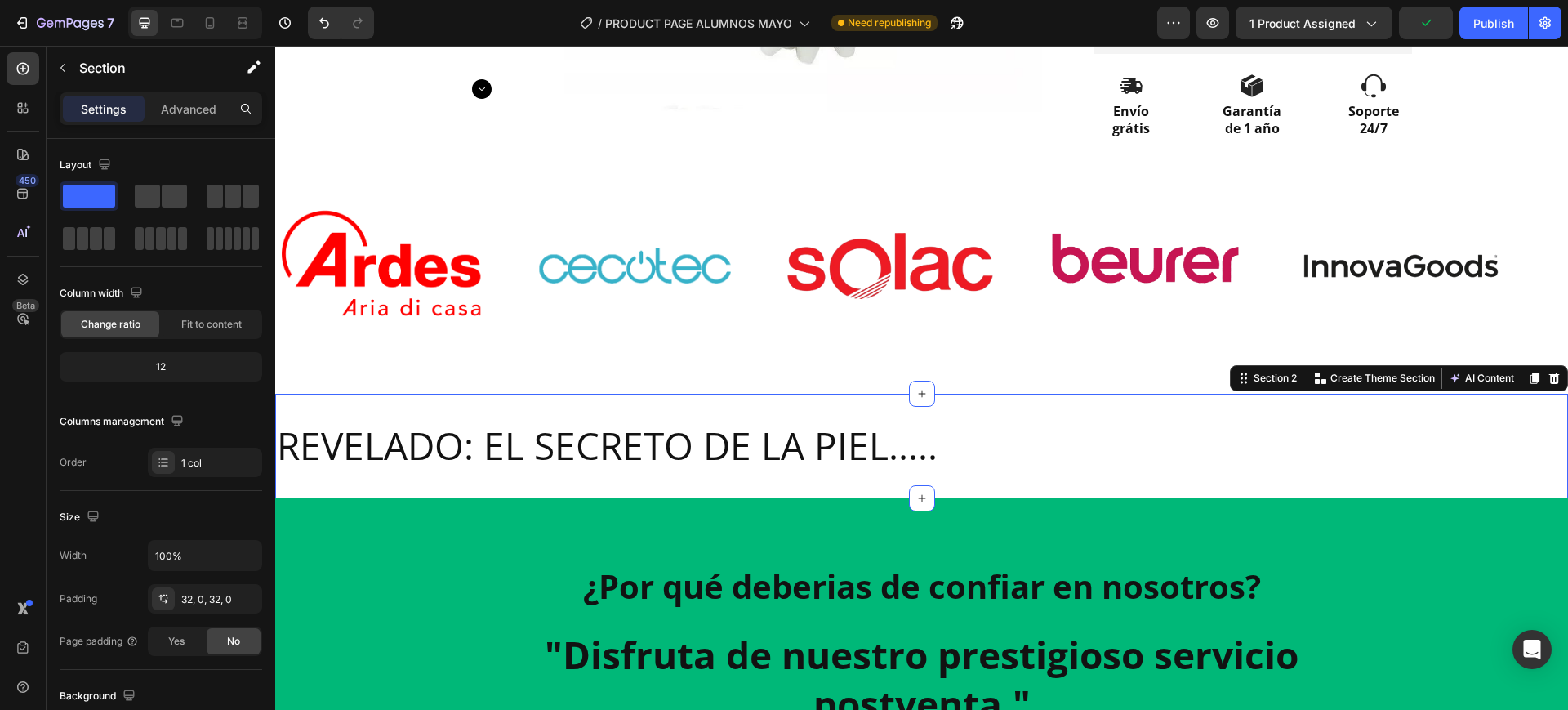
drag, startPoint x: 487, startPoint y: 409, endPoint x: 547, endPoint y: 469, distance: 84.9
click at [490, 424] on div "REVELADO: EL SECRETO DE LA PIEL..... Heading Section 2 You can create reusable …" at bounding box center [922, 445] width 1293 height 105
click at [800, 351] on div "Image Image Image Image Image" at bounding box center [914, 265] width 1277 height 226
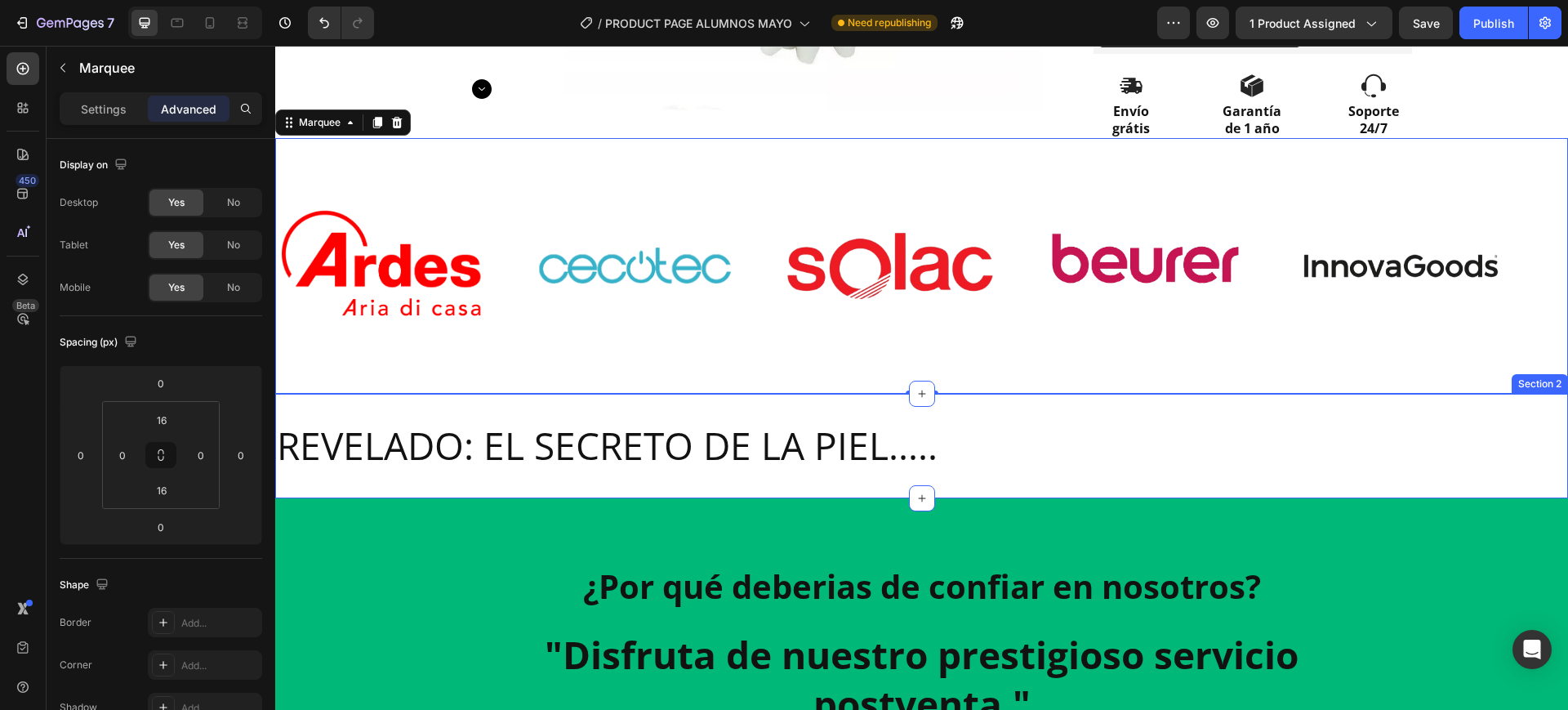
click at [817, 441] on p "REVELADO: EL SECRETO DE LA PIEL....." at bounding box center [922, 446] width 1290 height 49
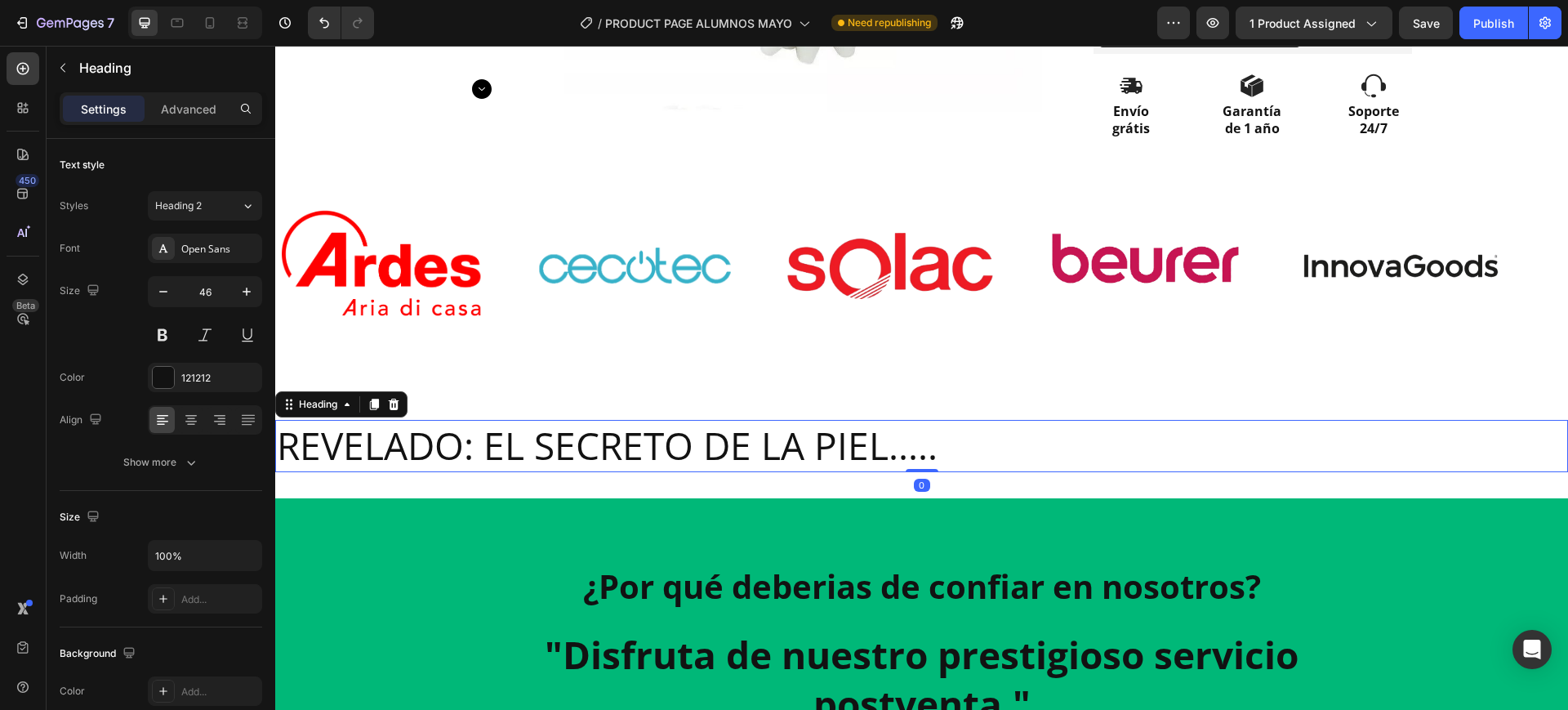
click at [817, 441] on p "REVELADO: EL SECRETO DE LA PIEL....." at bounding box center [922, 446] width 1290 height 49
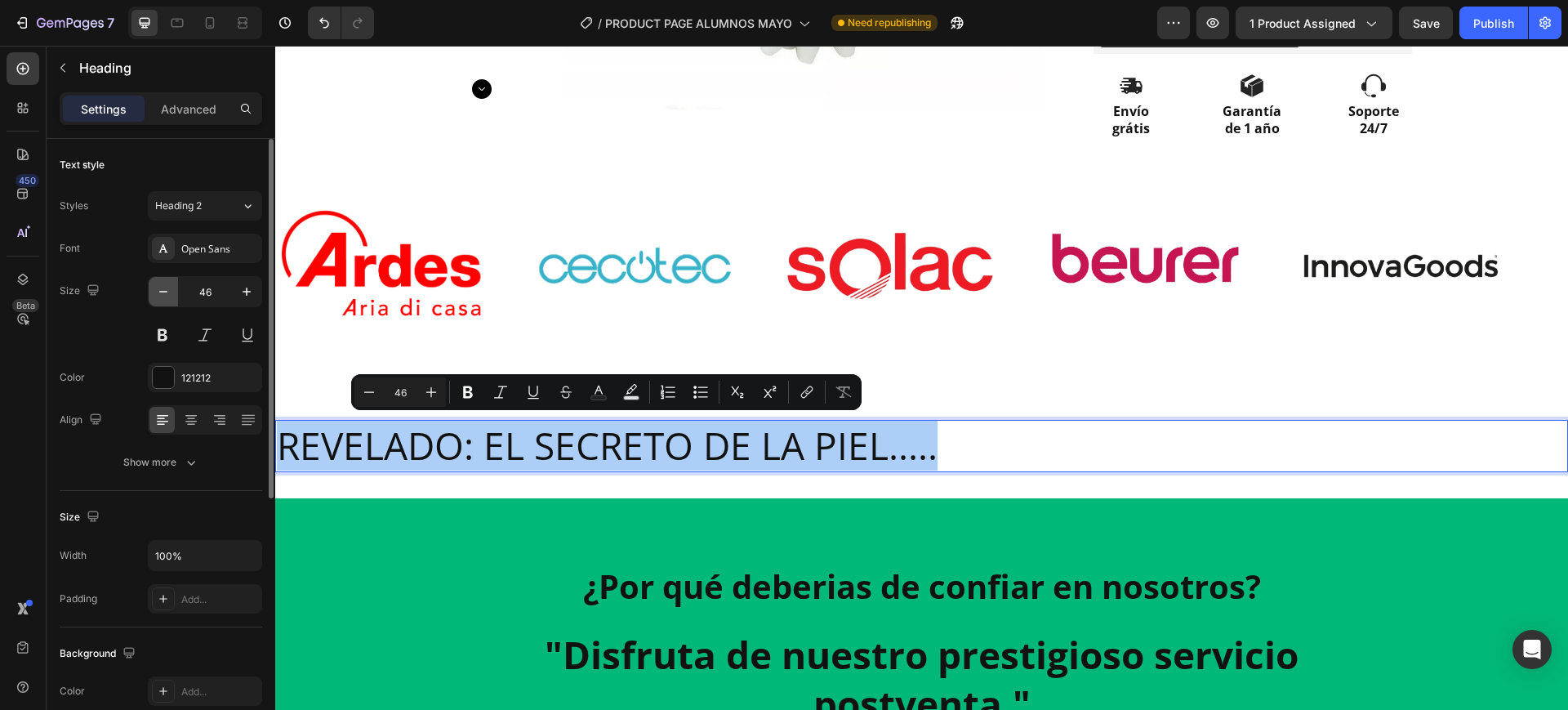
click at [157, 295] on icon "button" at bounding box center [164, 292] width 16 height 16
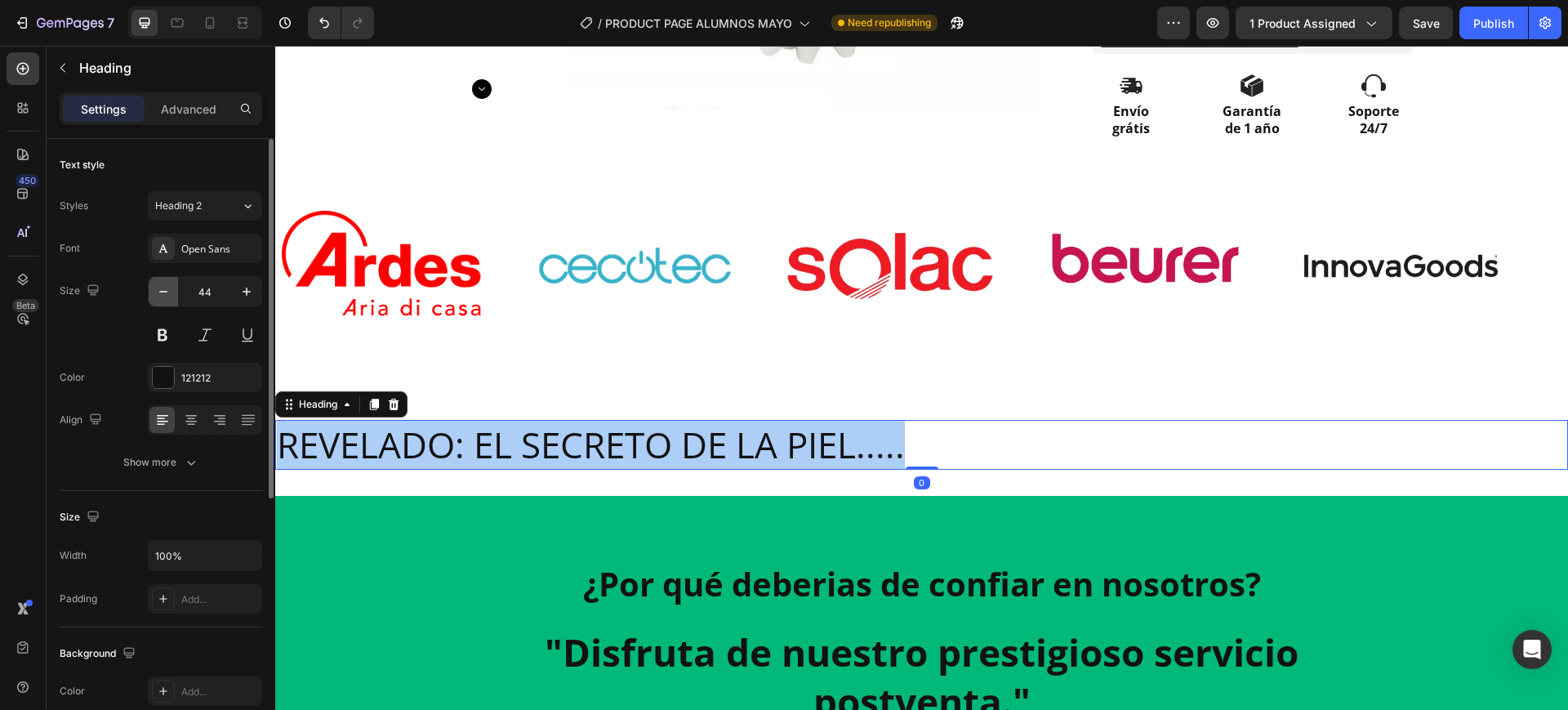
click at [157, 295] on icon "button" at bounding box center [164, 292] width 16 height 16
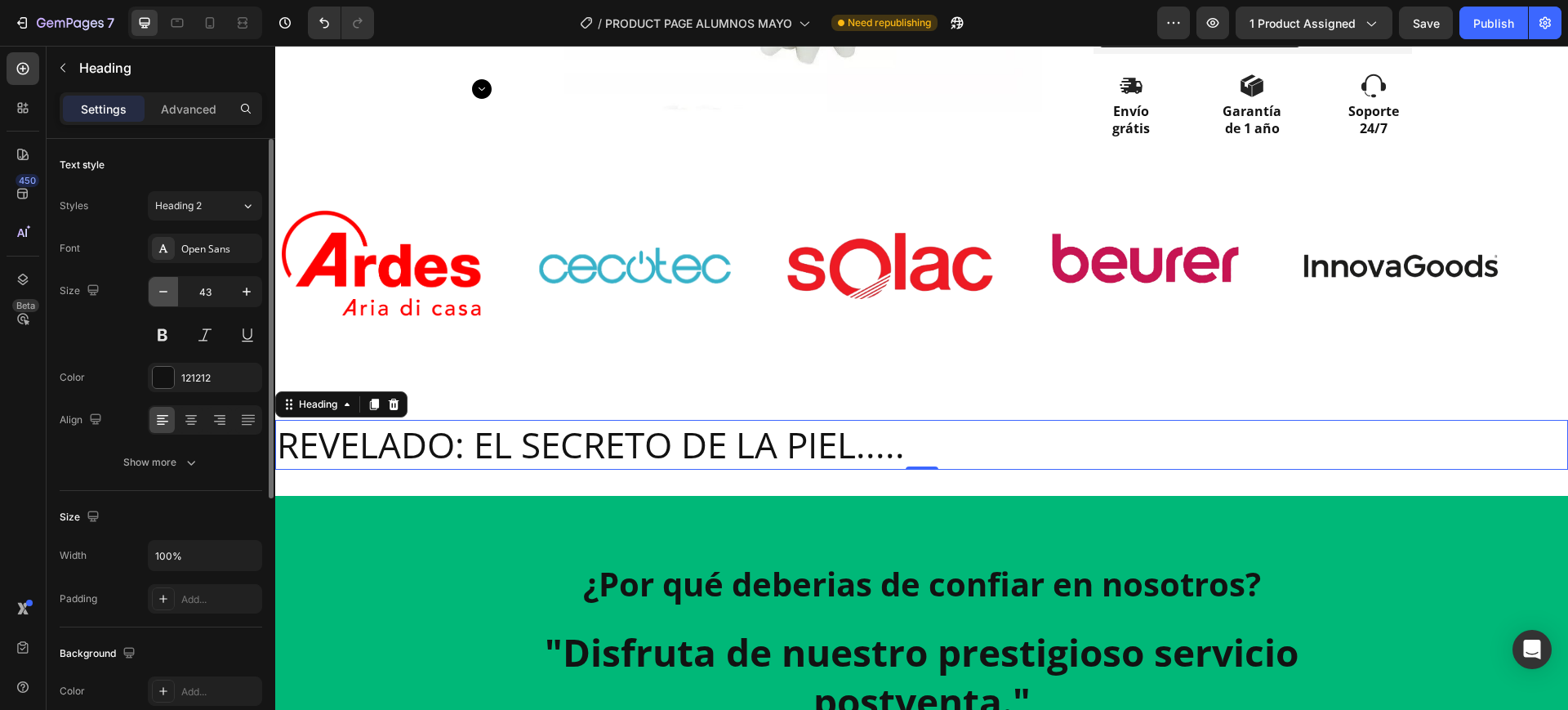
click at [157, 295] on icon "button" at bounding box center [164, 292] width 16 height 16
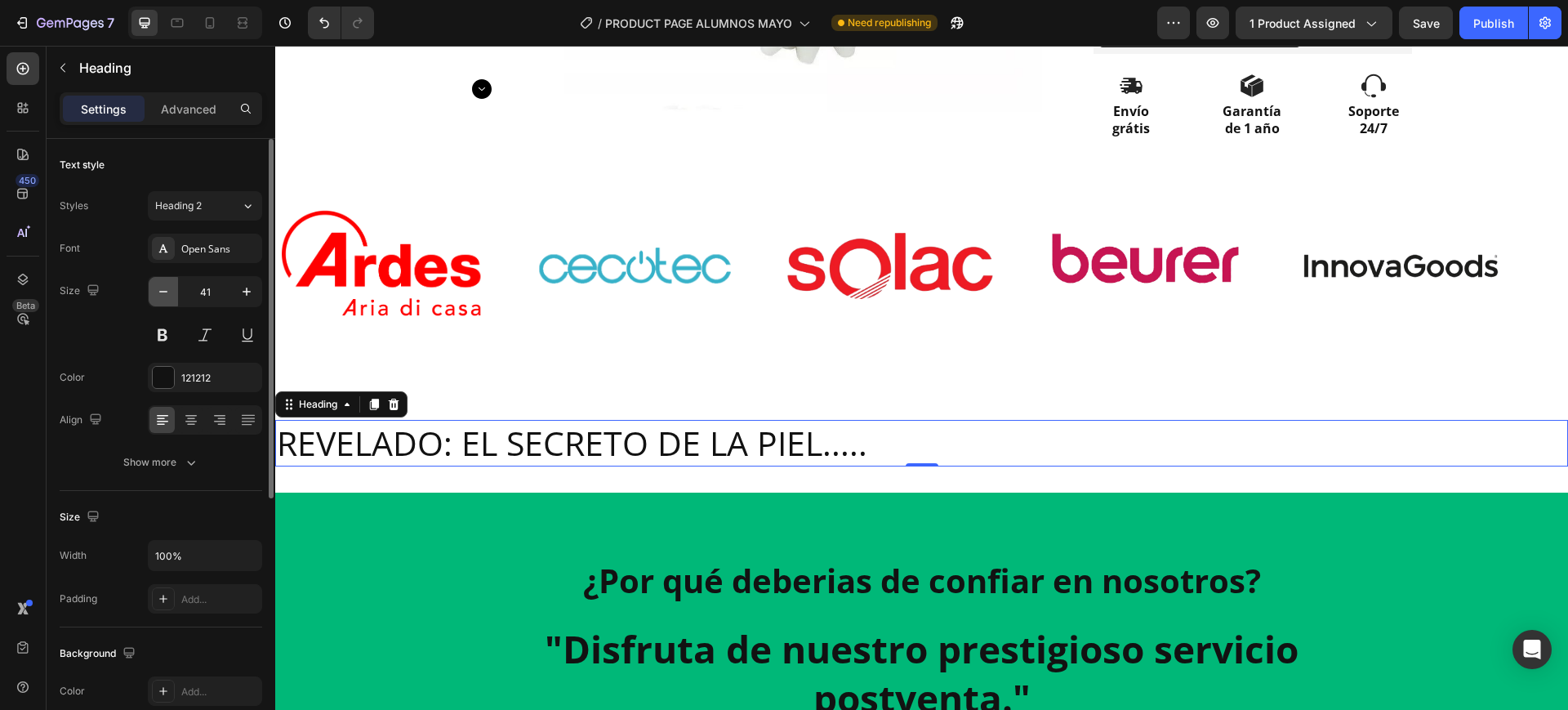
click at [157, 295] on icon "button" at bounding box center [164, 292] width 16 height 16
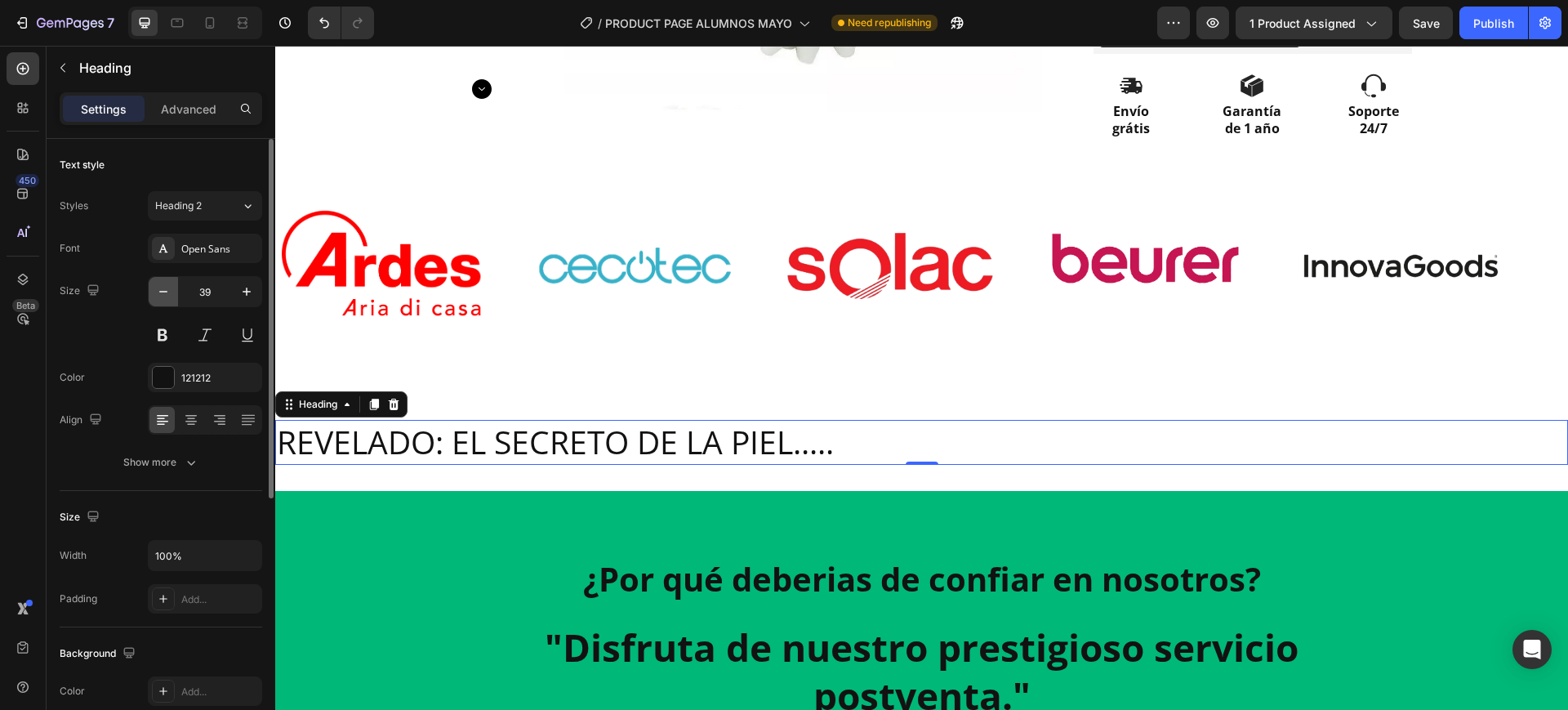
click at [157, 295] on icon "button" at bounding box center [164, 292] width 16 height 16
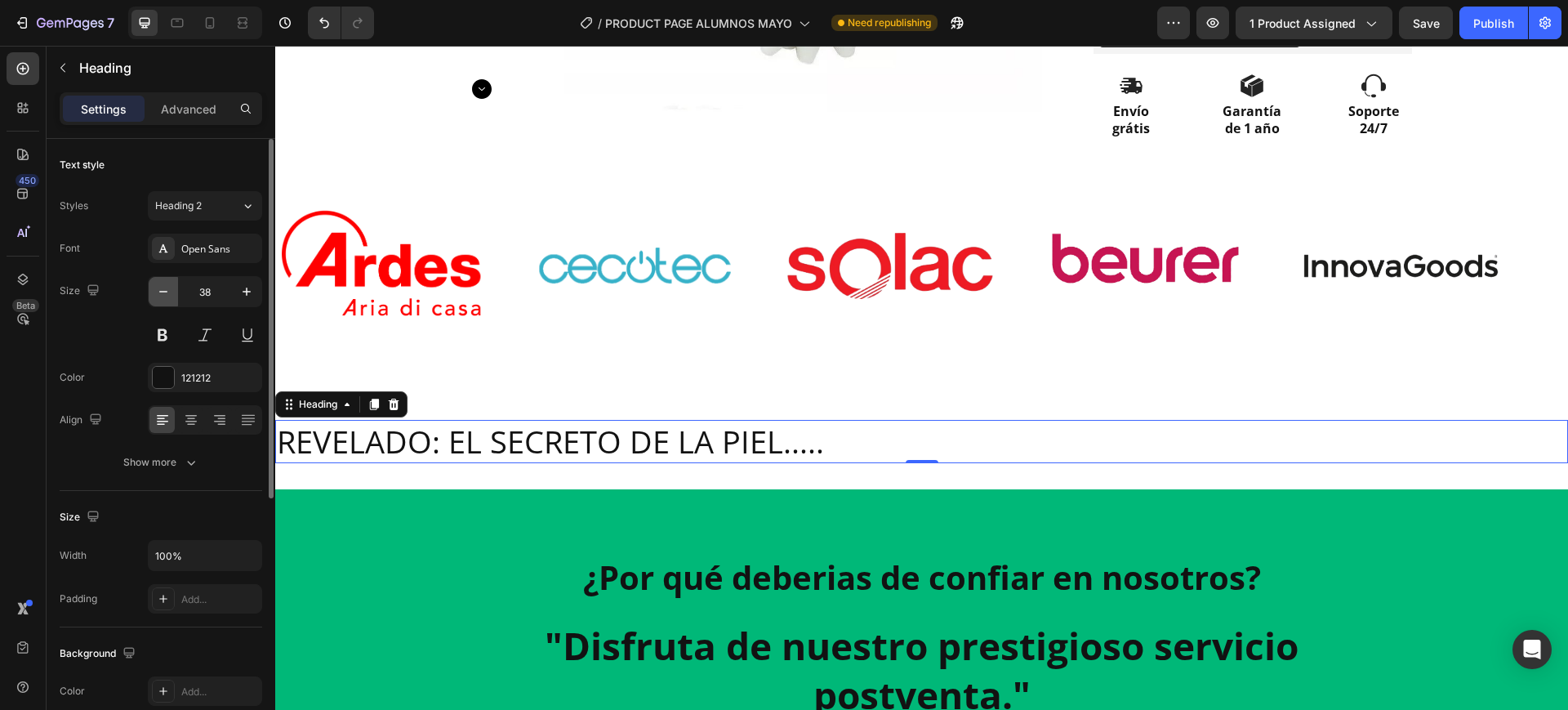
click at [157, 295] on icon "button" at bounding box center [164, 292] width 16 height 16
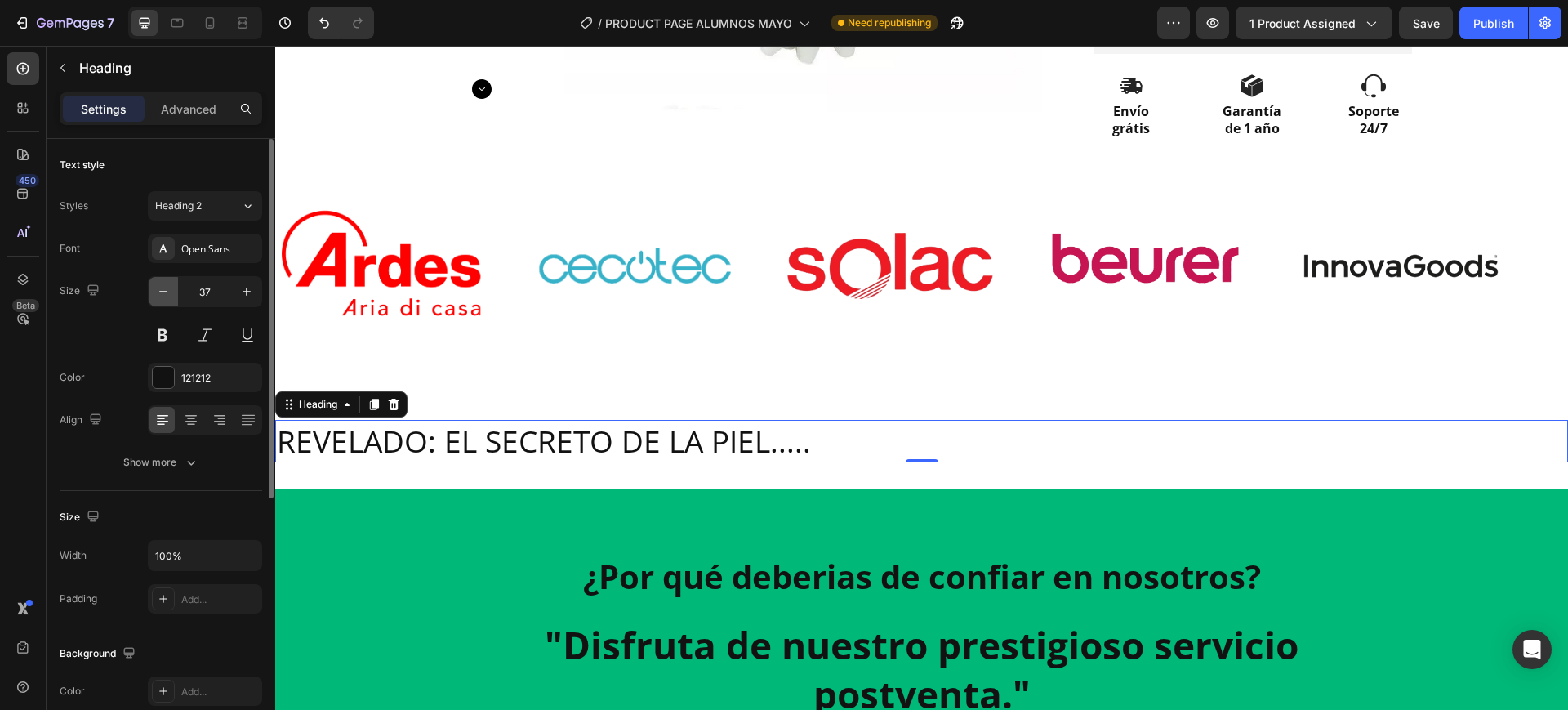
click at [157, 295] on icon "button" at bounding box center [164, 292] width 16 height 16
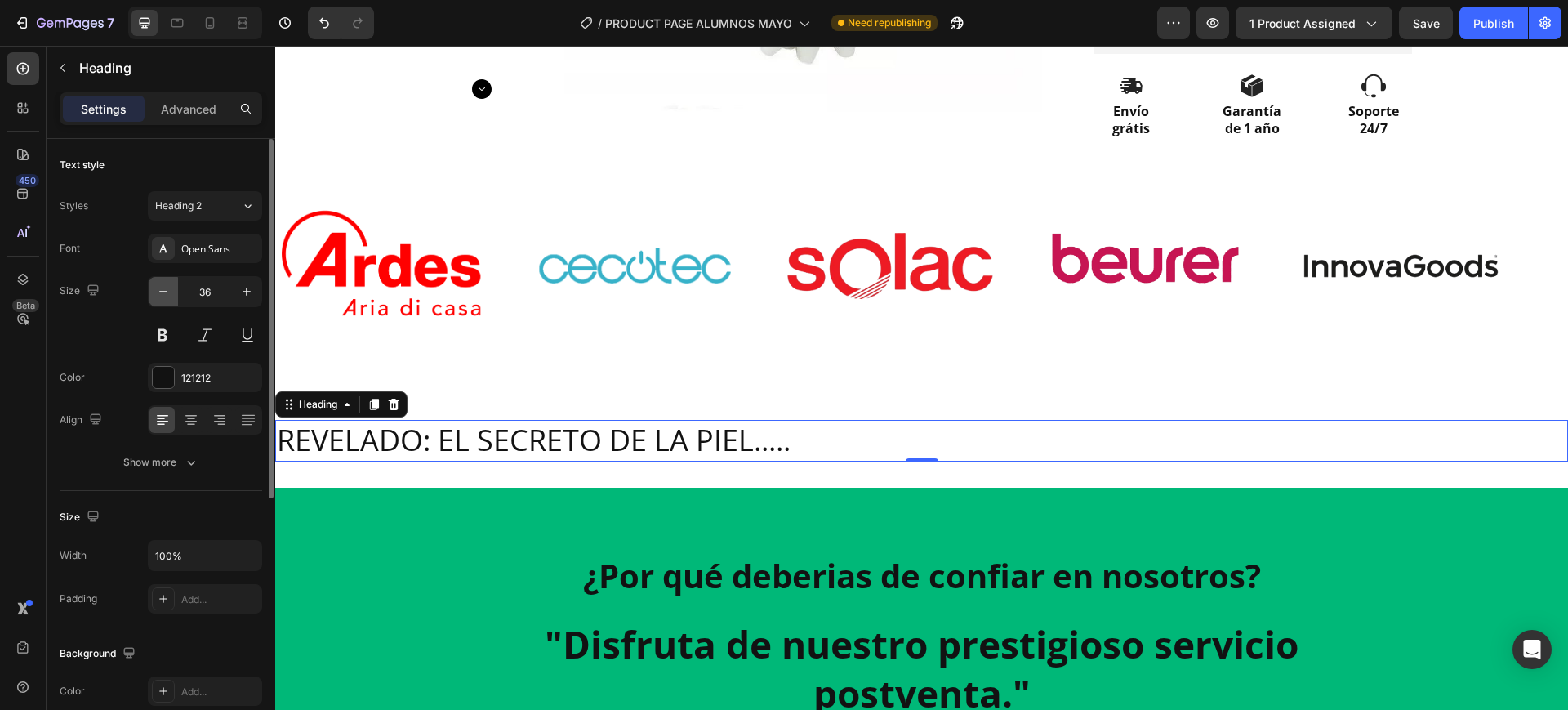
click at [157, 295] on icon "button" at bounding box center [164, 292] width 16 height 16
type input "35"
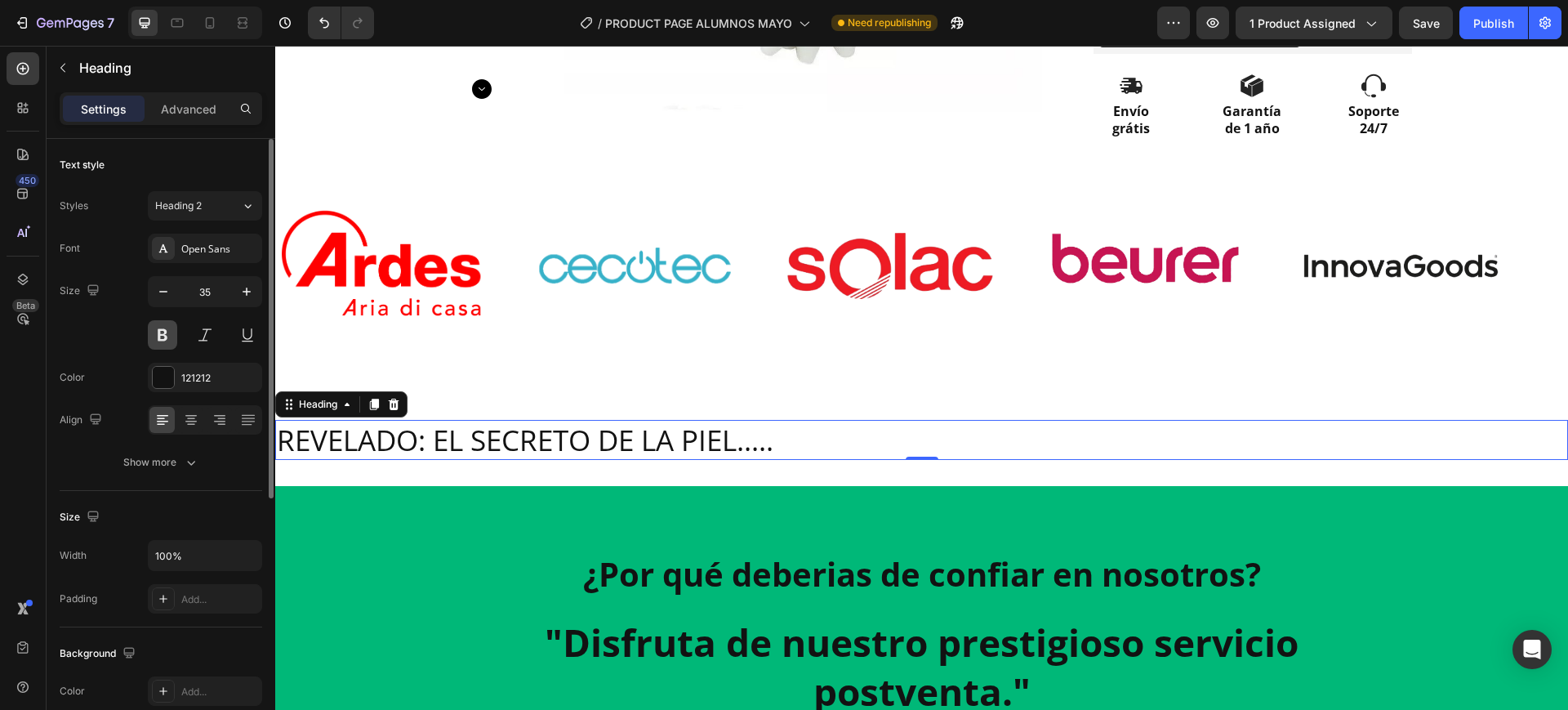
click at [165, 329] on button at bounding box center [163, 335] width 29 height 29
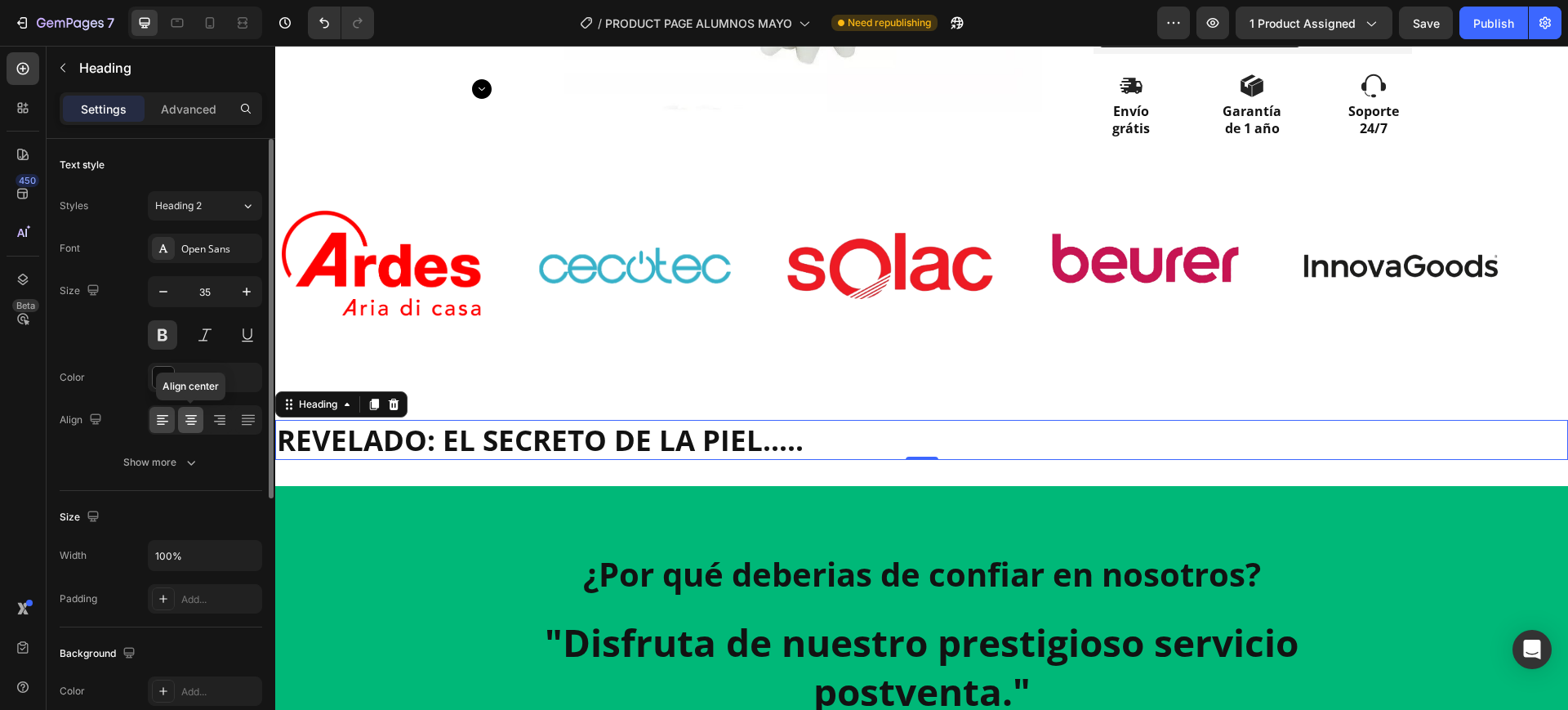
click at [192, 415] on icon at bounding box center [191, 420] width 16 height 16
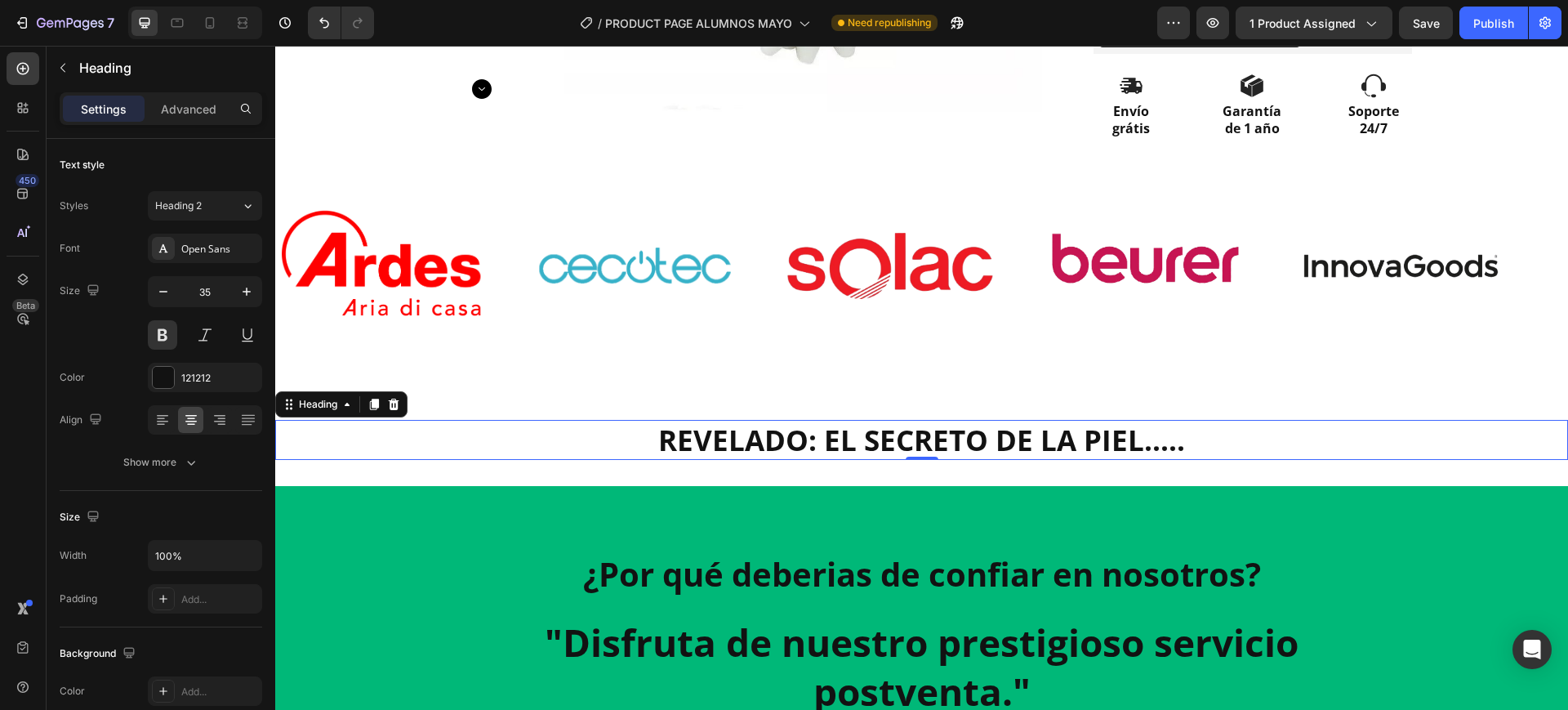
click at [754, 427] on p "REVELADO: EL SECRETO DE LA PIEL....." at bounding box center [922, 440] width 1290 height 37
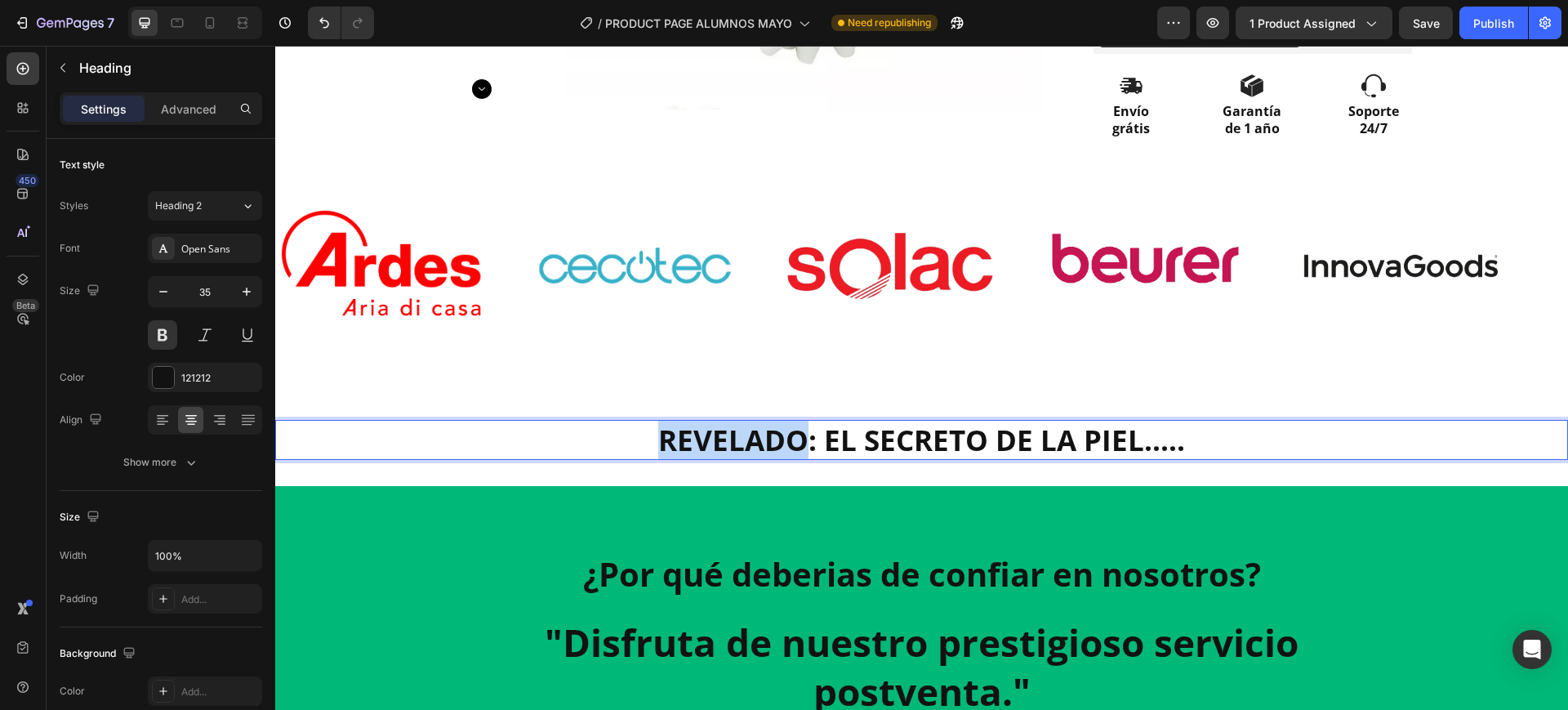
click at [754, 427] on p "REVELADO: EL SECRETO DE LA PIEL....." at bounding box center [922, 440] width 1290 height 37
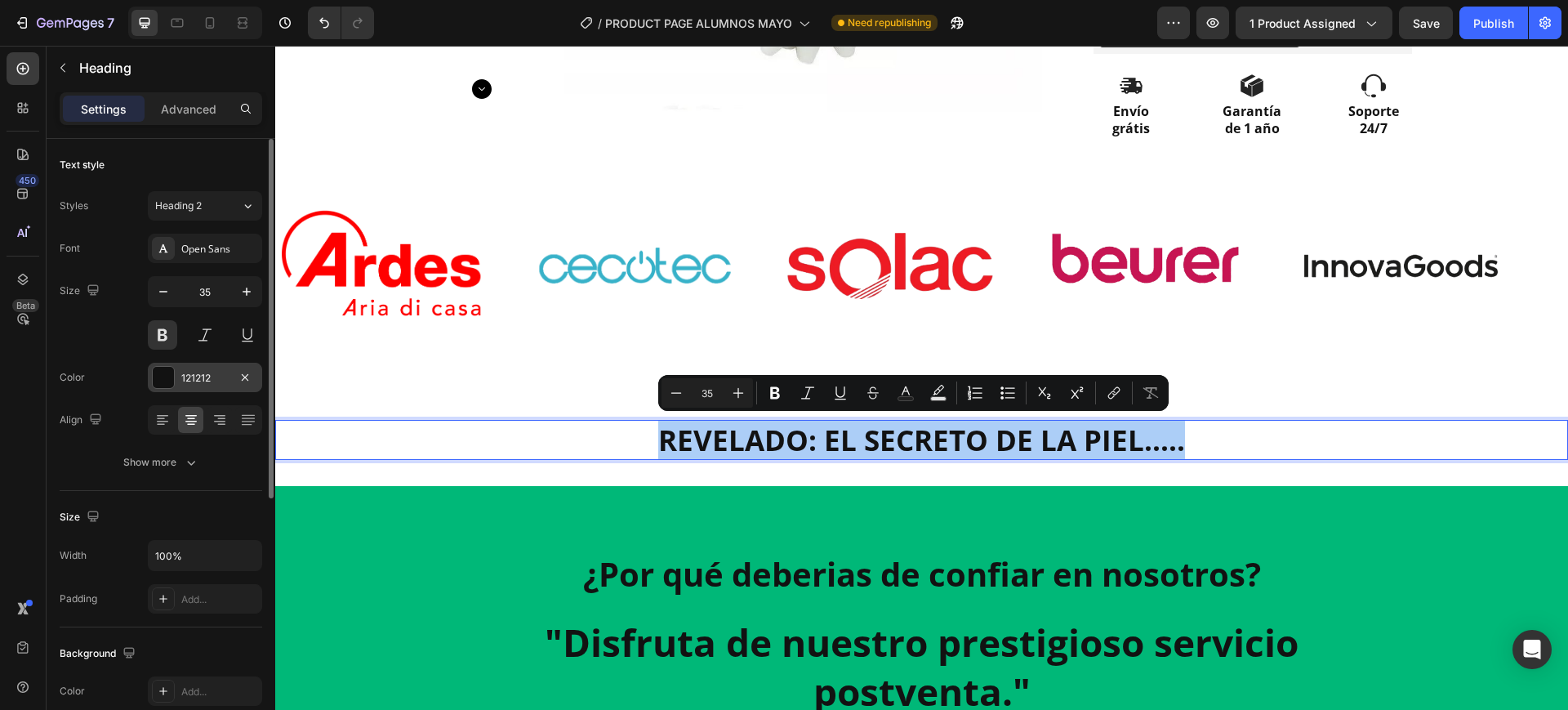
click at [228, 379] on div "121212" at bounding box center [205, 378] width 47 height 15
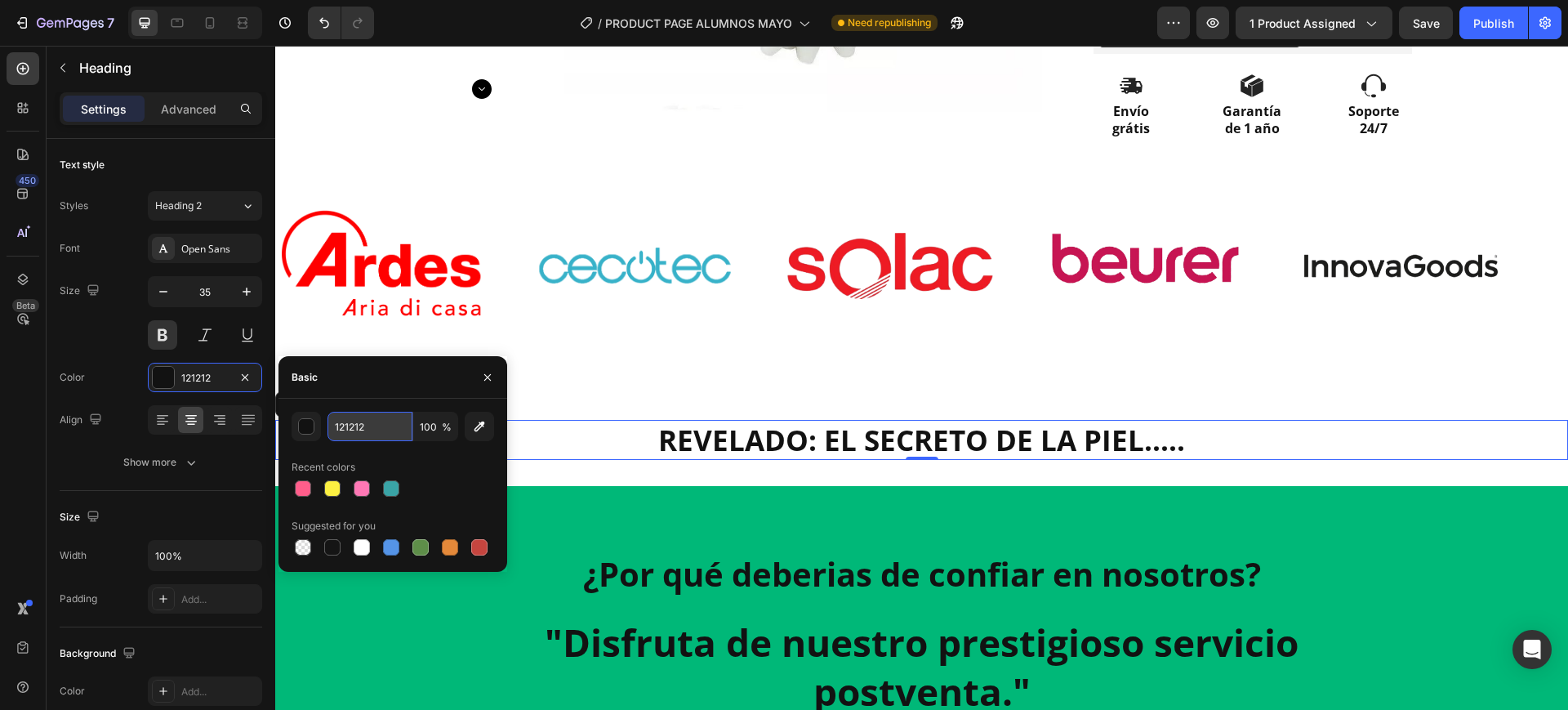
click at [376, 439] on input "121212" at bounding box center [369, 426] width 85 height 29
paste input "38A3A5"
type input "38A3A5"
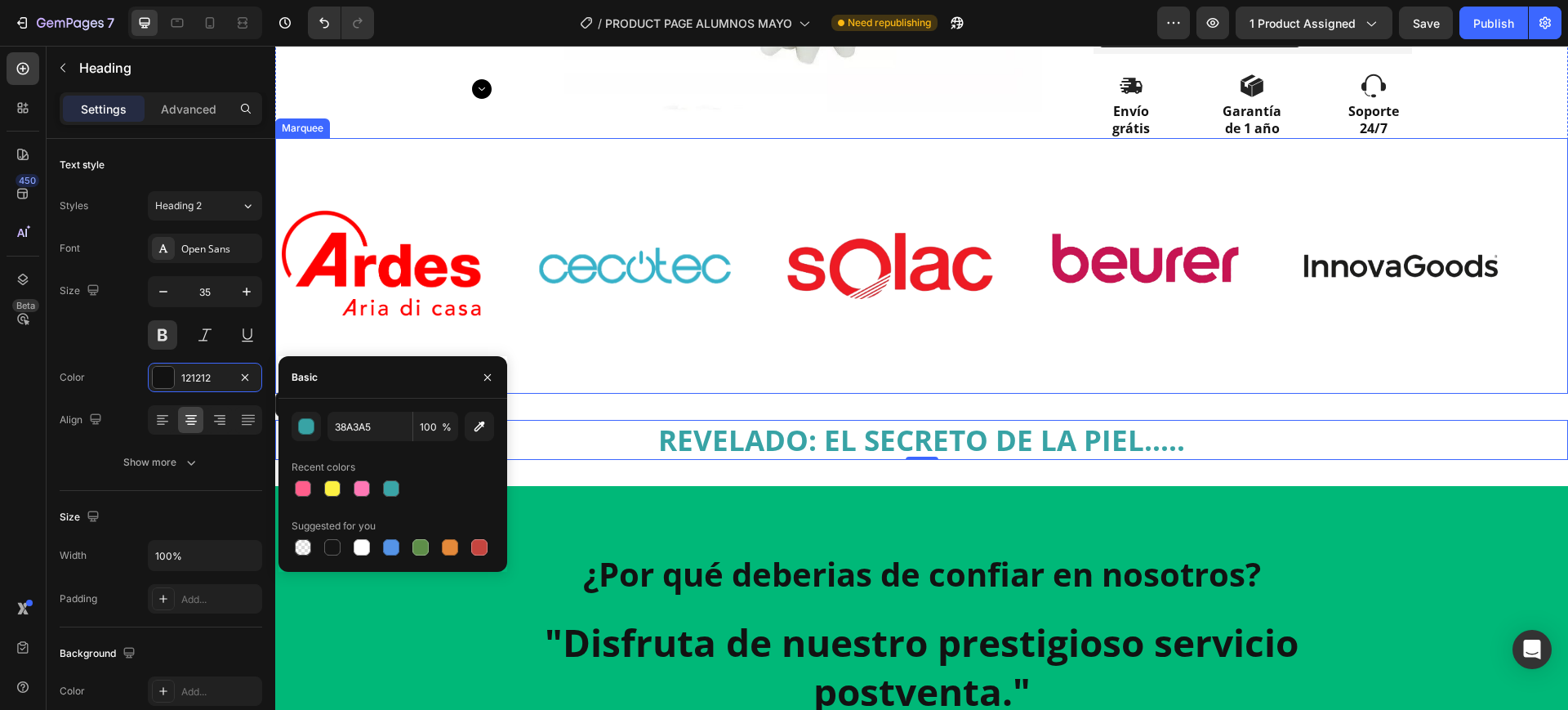
click at [598, 375] on div "Image Image Image Image Image" at bounding box center [914, 265] width 1277 height 226
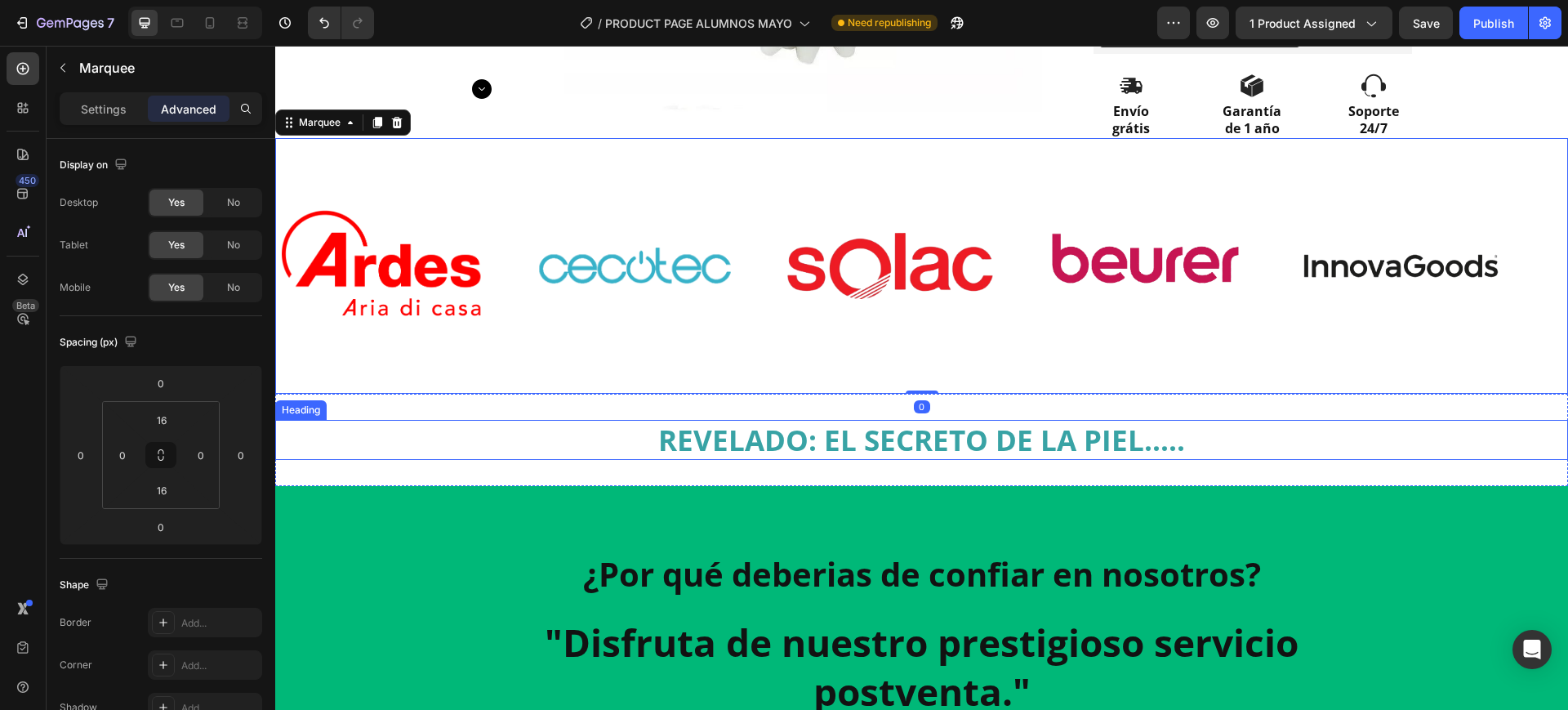
click at [1206, 411] on div "REVELADO: EL SECRETO DE LA PIEL..... Heading Section 2" at bounding box center [922, 440] width 1293 height 93
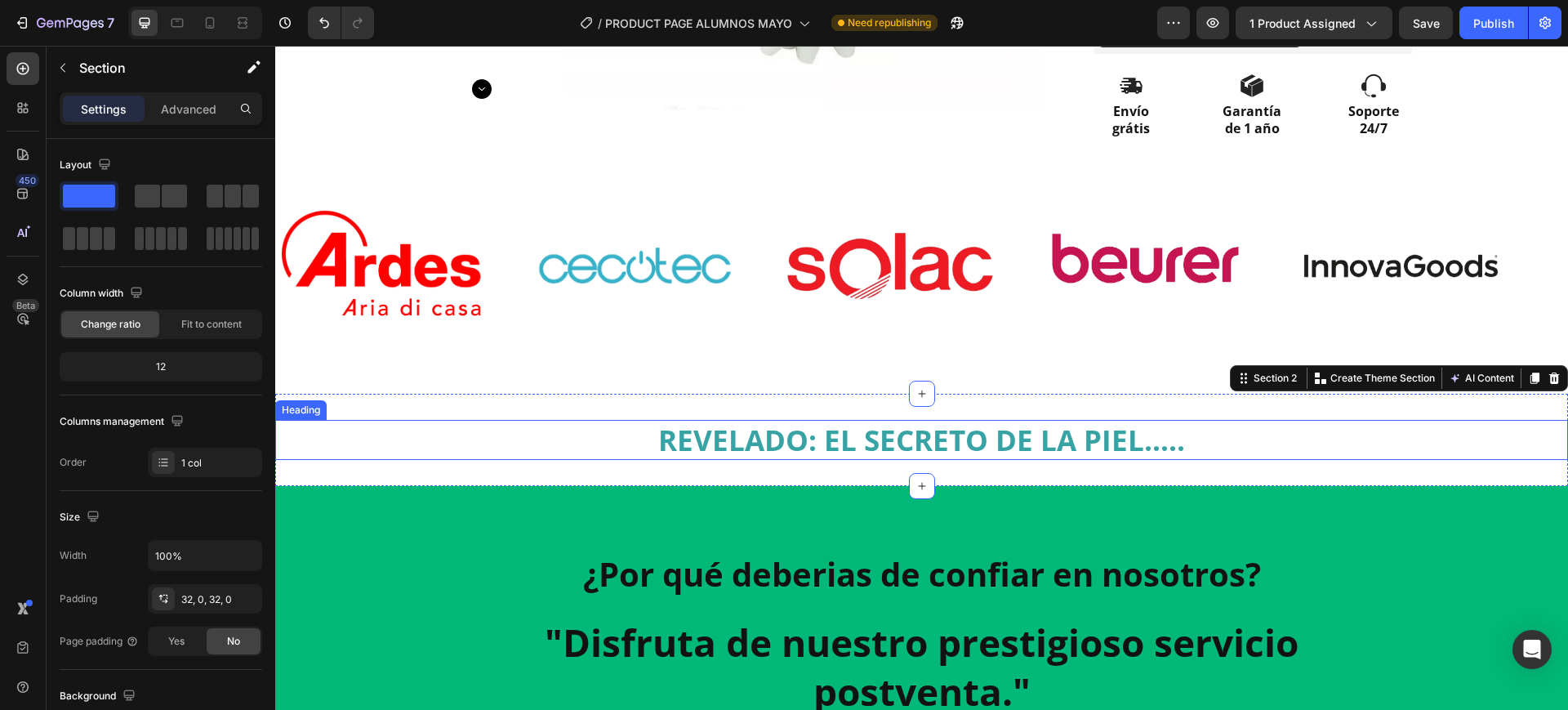
click at [1175, 435] on p "REVELADO: EL SECRETO DE LA PIEL....." at bounding box center [922, 440] width 1290 height 37
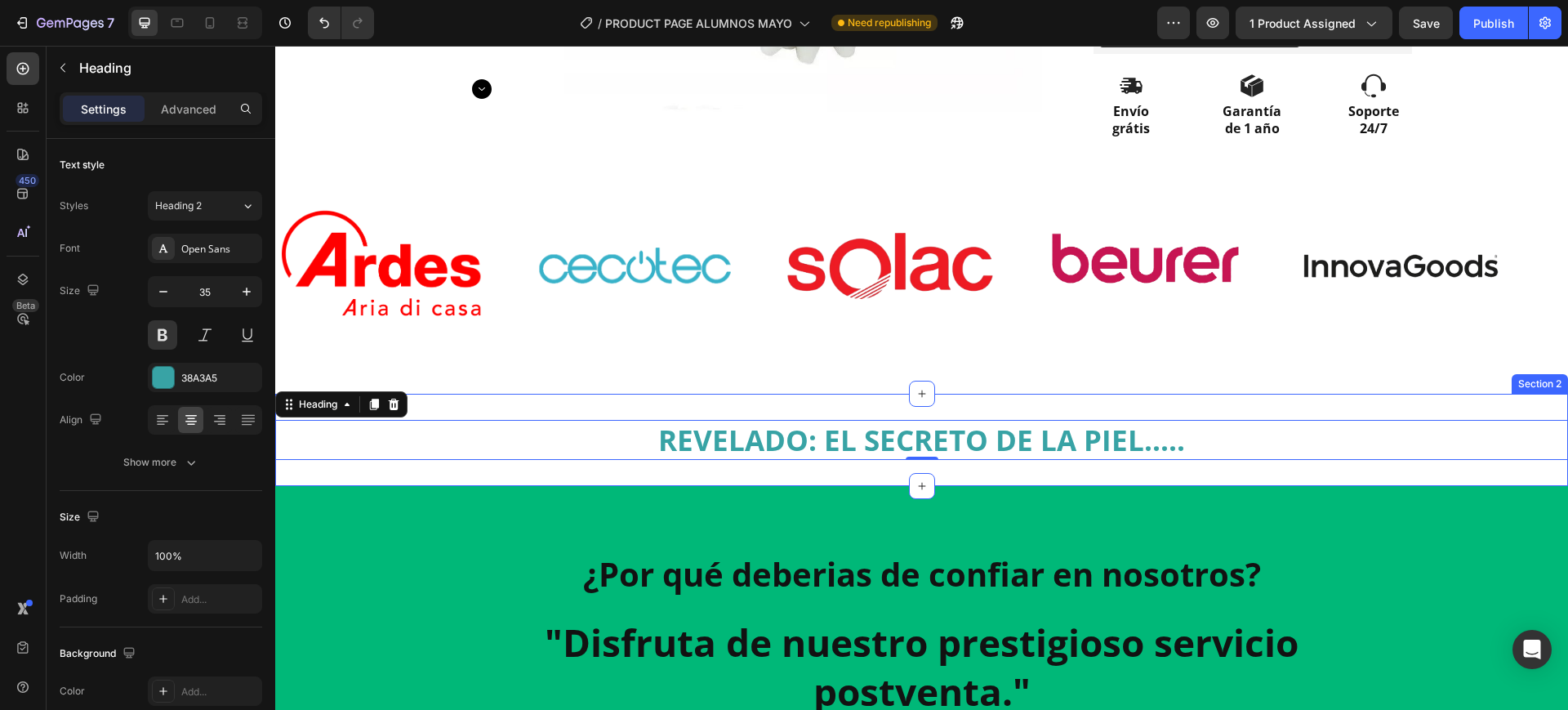
click at [919, 460] on div "REVELADO: EL SECRETO DE LA PIEL..... Heading 0 Section 2" at bounding box center [922, 440] width 1293 height 93
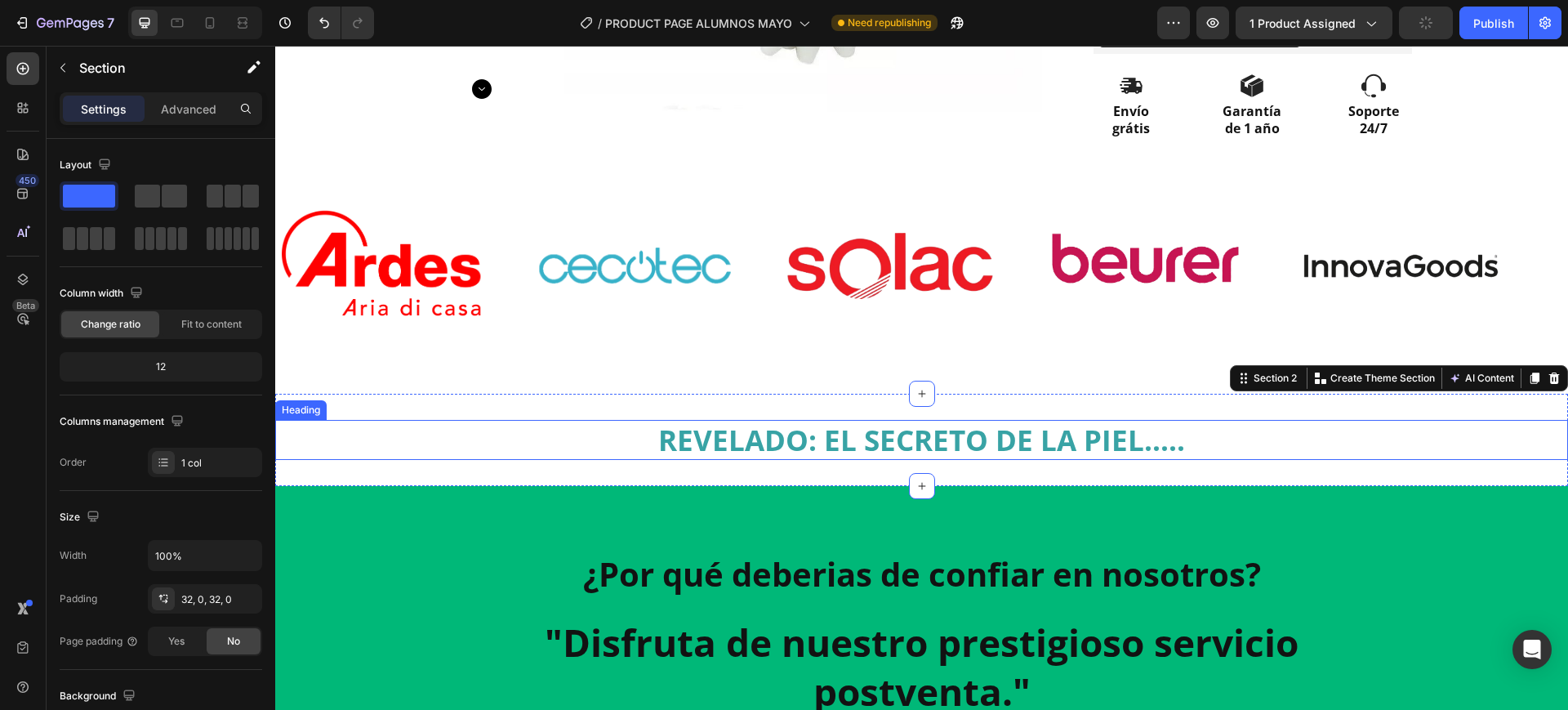
click at [922, 446] on p "REVELADO: EL SECRETO DE LA PIEL....." at bounding box center [922, 440] width 1290 height 37
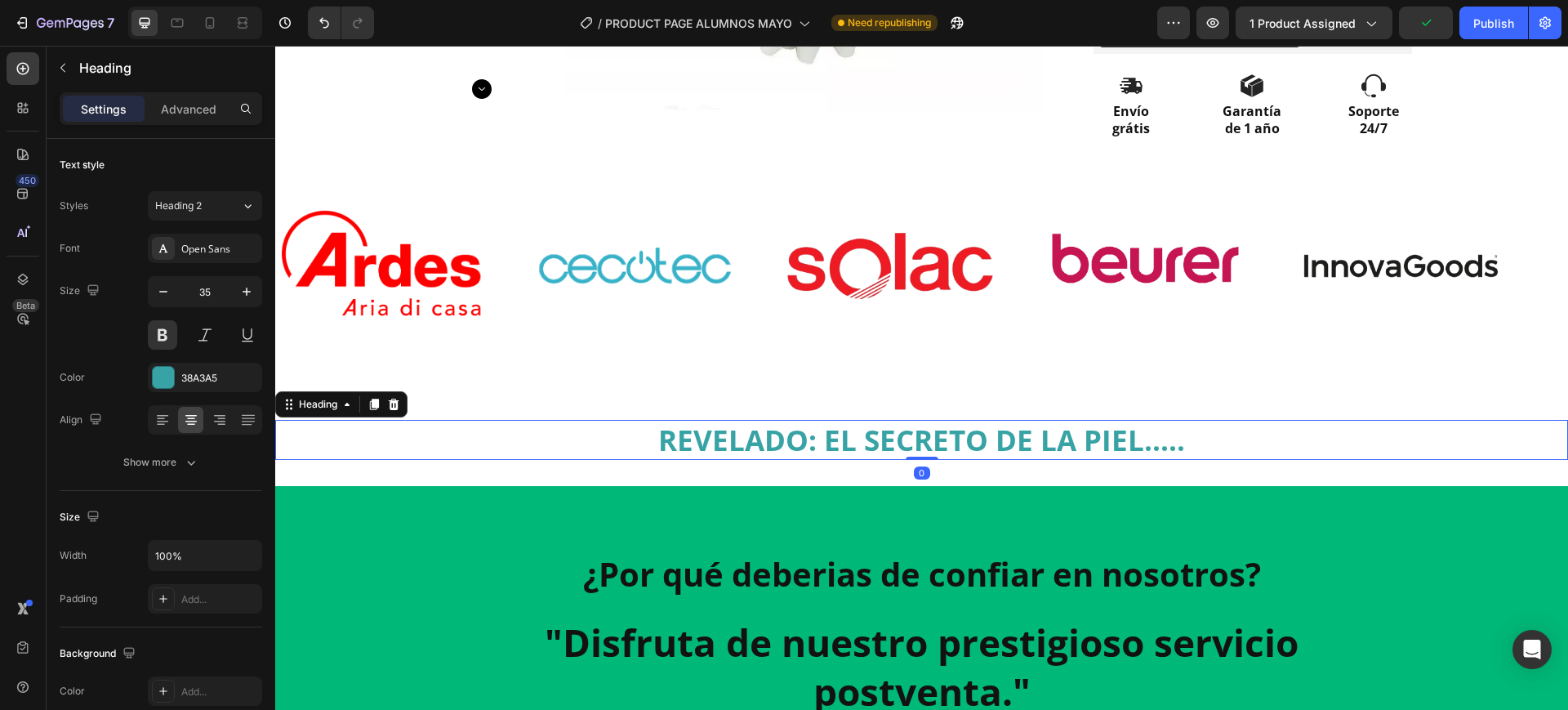
click at [951, 467] on div "REVELADO: EL SECRETO DE LA PIEL..... Heading 0 Section 2" at bounding box center [922, 440] width 1293 height 93
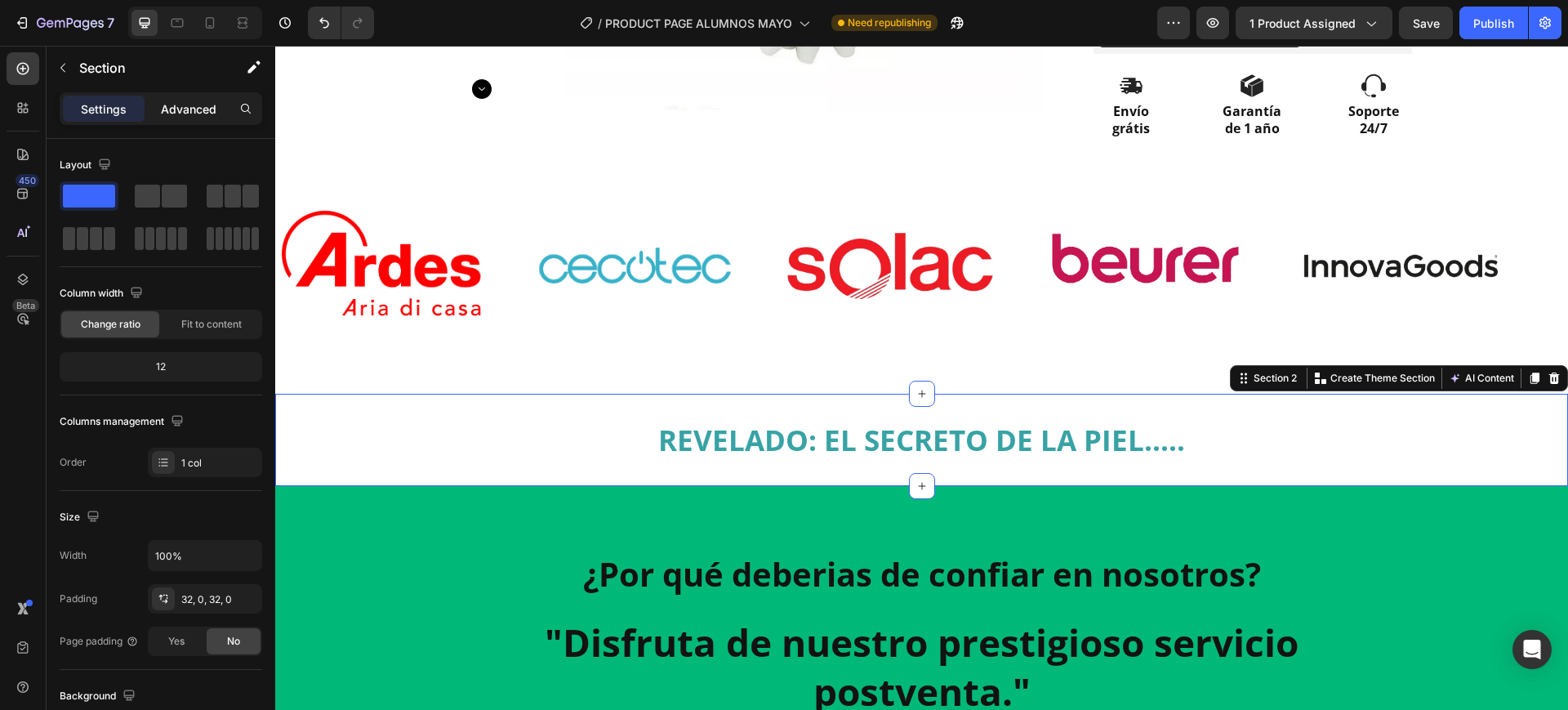
click at [176, 112] on p "Advanced" at bounding box center [188, 109] width 55 height 17
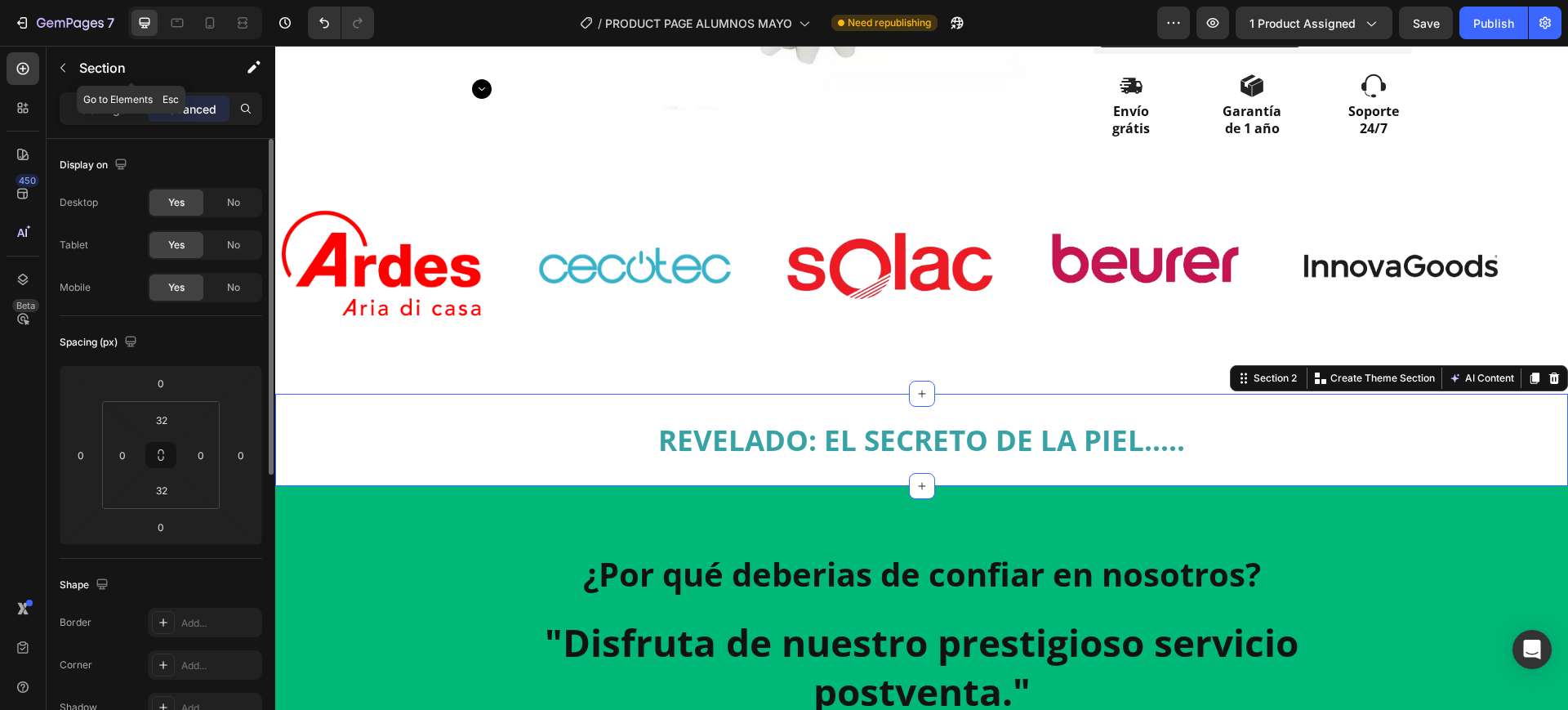
drag, startPoint x: 89, startPoint y: 85, endPoint x: 46, endPoint y: 165, distance: 90.8
click at [91, 85] on div "Sections(18) Elements(84) Section Element Hero Section Product Detail Brands Tr…" at bounding box center [161, 377] width 229 height 665
click at [92, 75] on p "Section" at bounding box center [145, 68] width 134 height 20
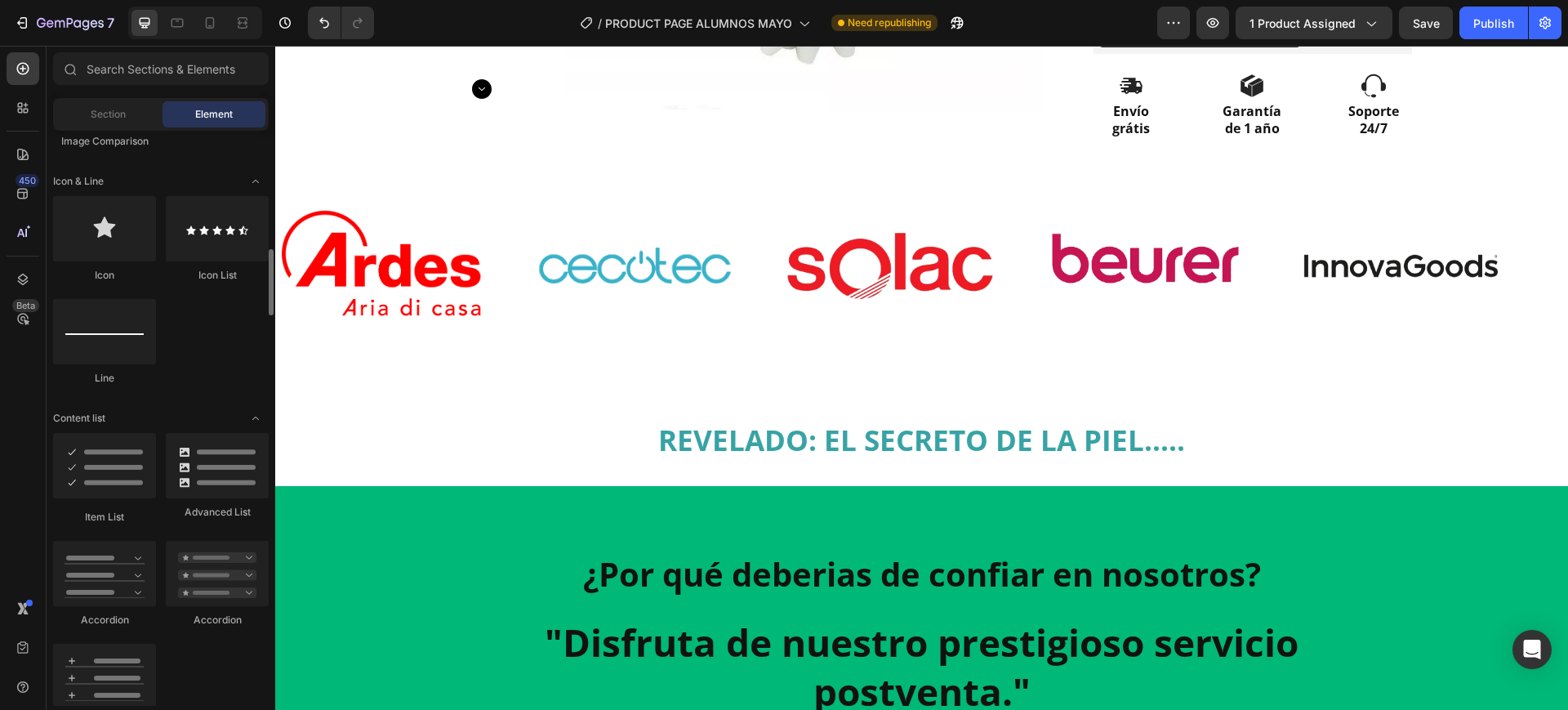
scroll to position [1327, 0]
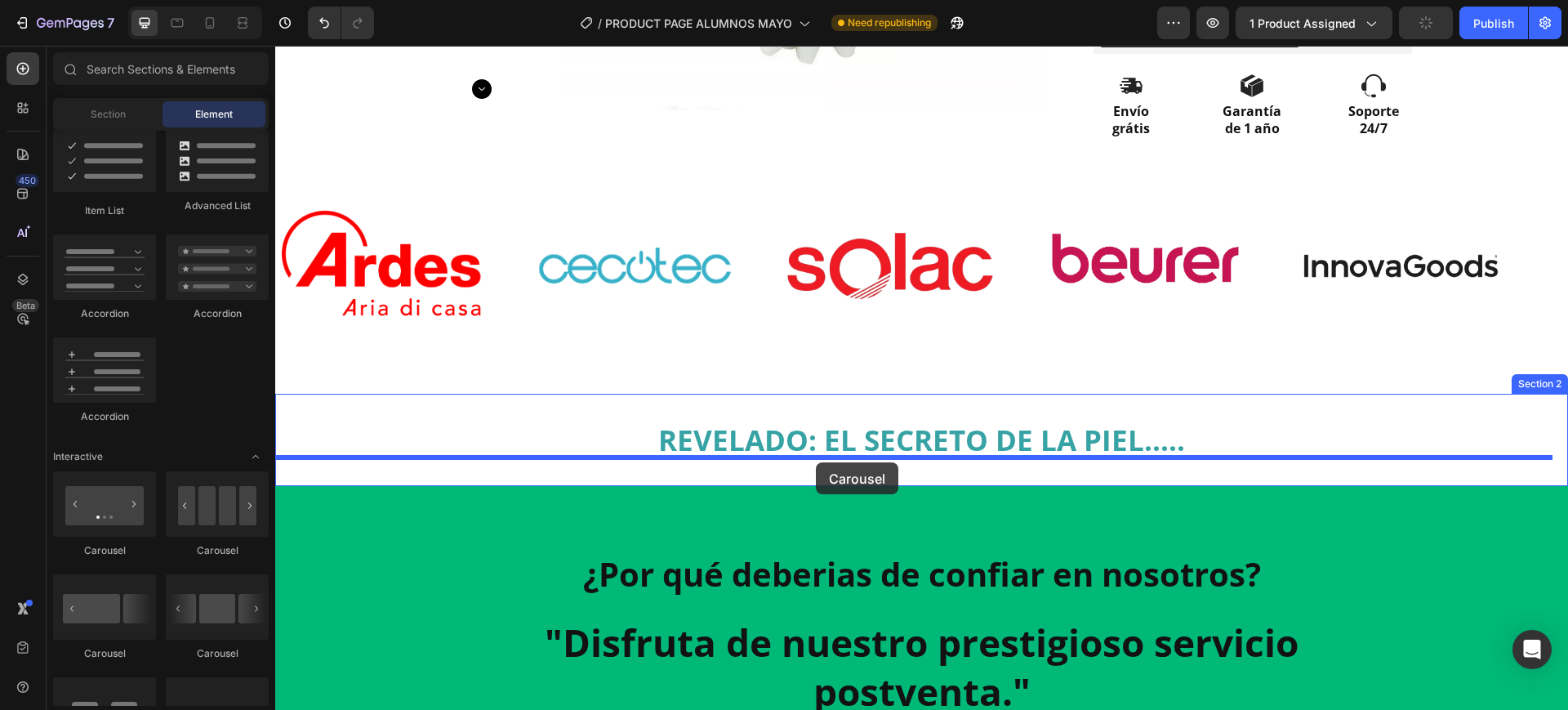
drag, startPoint x: 400, startPoint y: 557, endPoint x: 816, endPoint y: 463, distance: 426.5
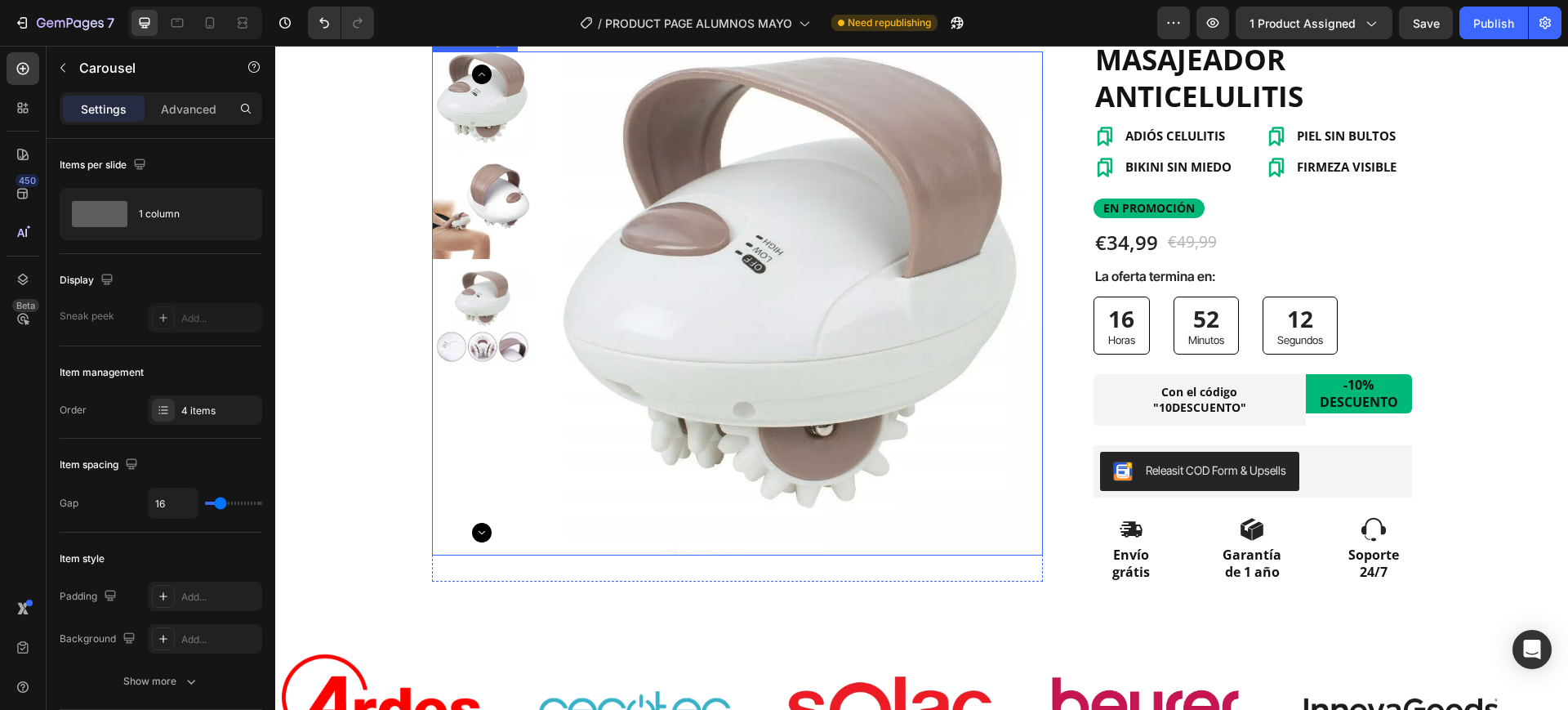
scroll to position [205, 0]
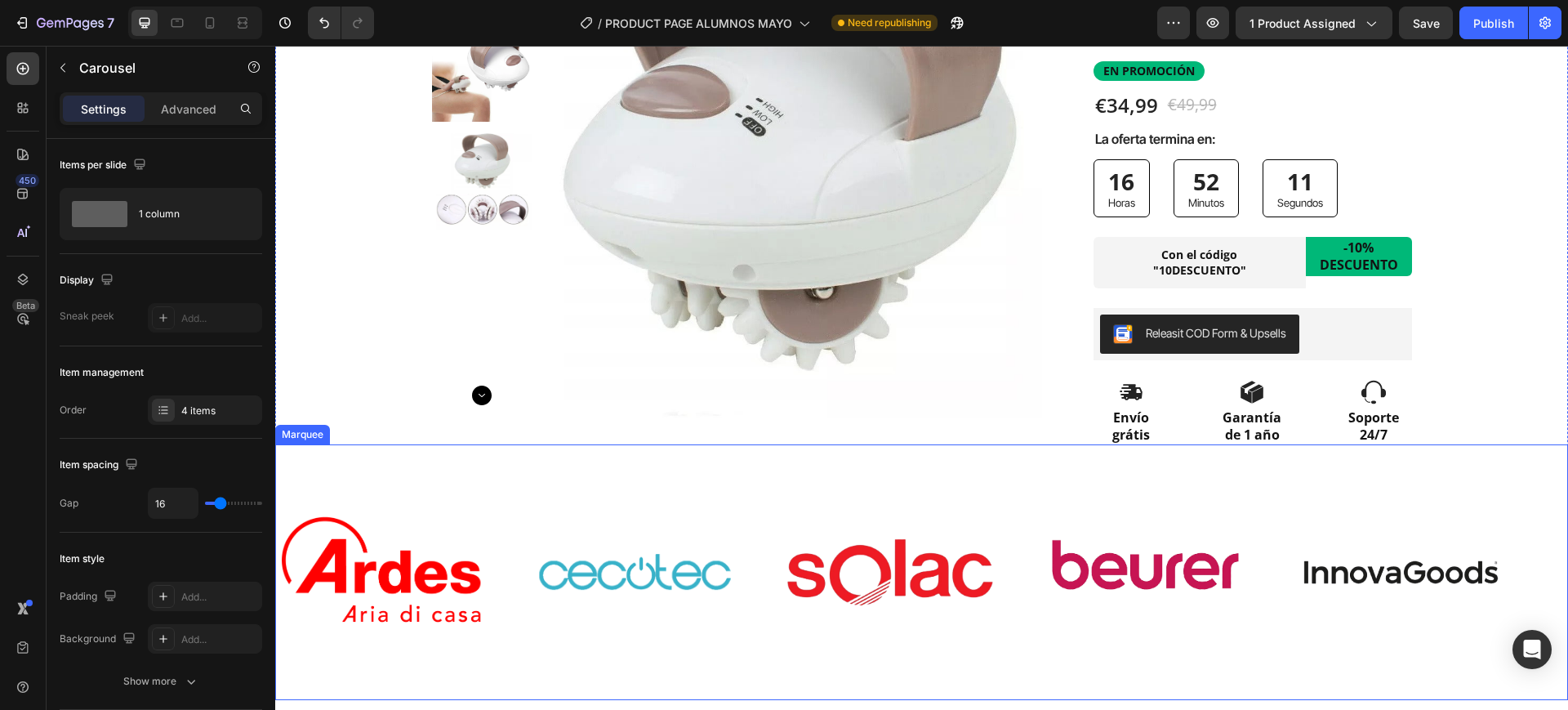
click at [970, 482] on div "Image Image Image Image Image" at bounding box center [914, 572] width 1277 height 226
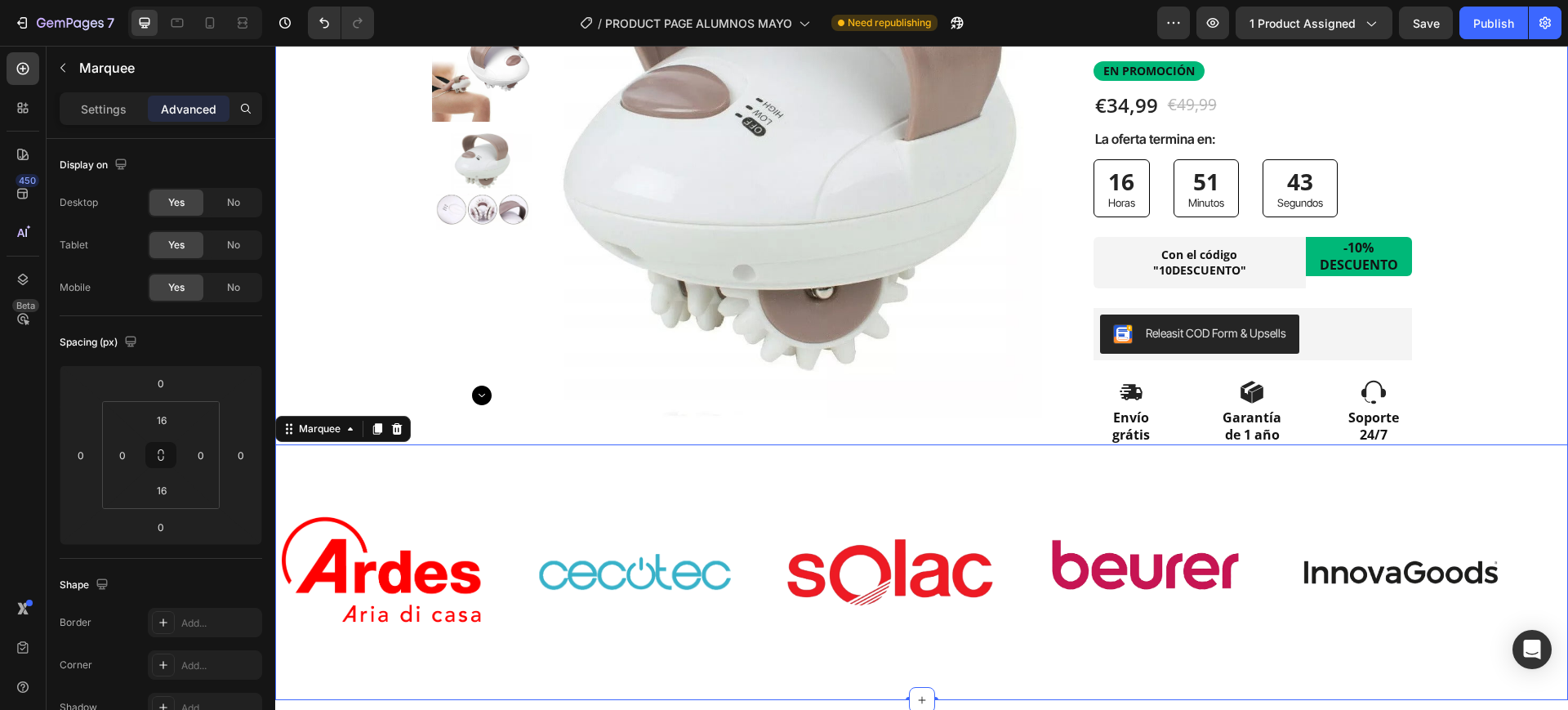
click at [1453, 335] on div "Product Images Row Row Icon Icon Icon Icon Icon Icon List 10.000+ CLIENTAS SATI…" at bounding box center [922, 288] width 1293 height 825
click at [1227, 25] on button "button" at bounding box center [1213, 23] width 33 height 33
click at [407, 608] on img at bounding box center [379, 572] width 206 height 119
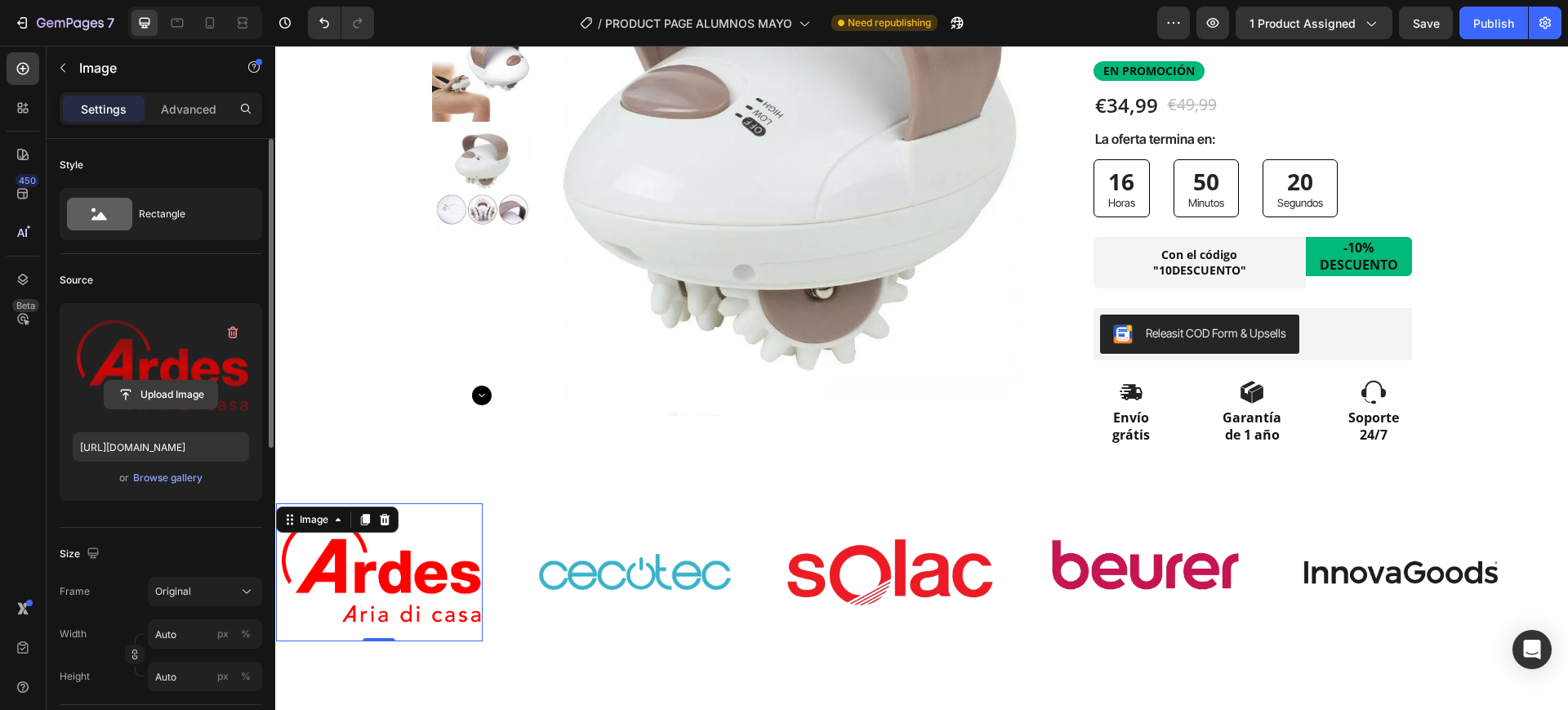
click at [165, 389] on input "file" at bounding box center [161, 395] width 113 height 28
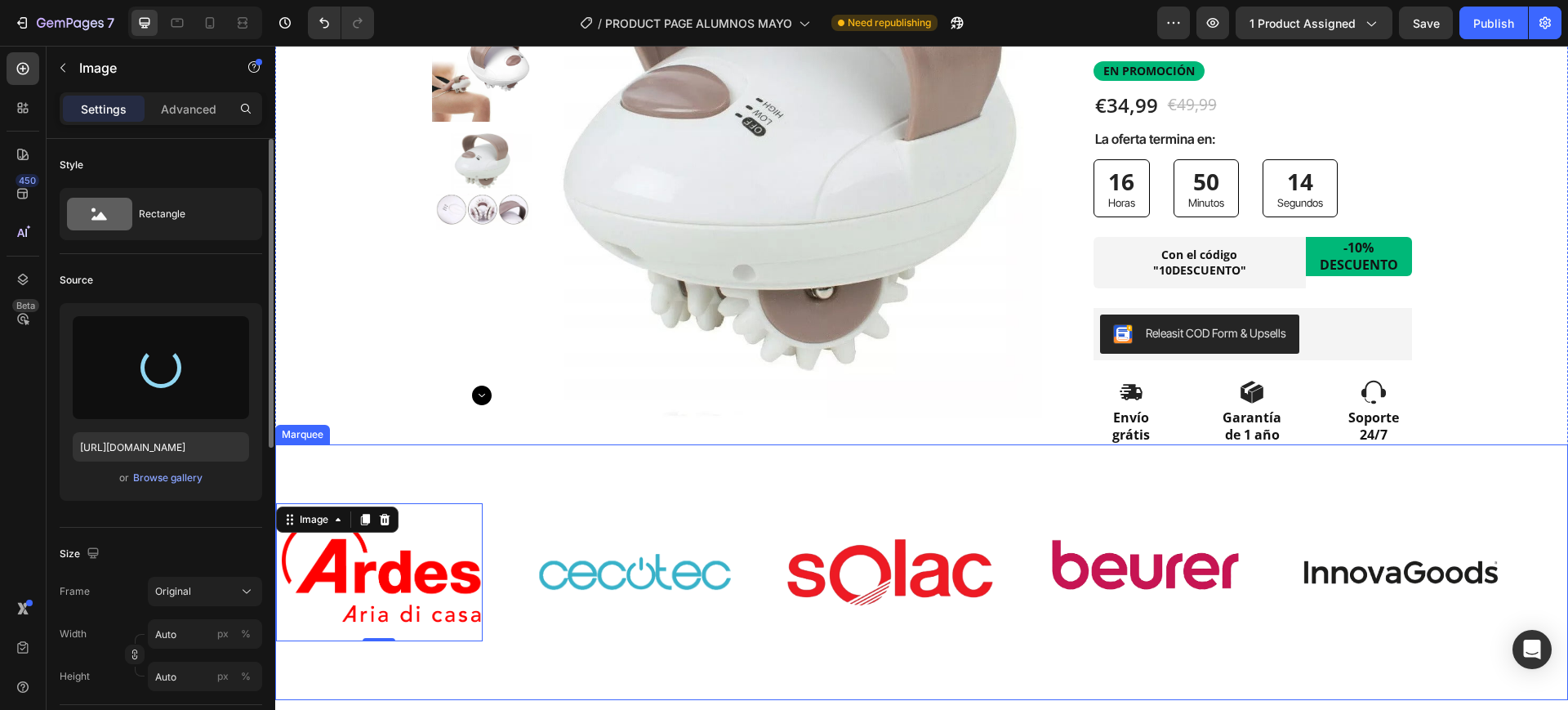
type input "https://cdn.shopify.com/s/files/1/0891/6133/5127/files/gempages_552055341458654…"
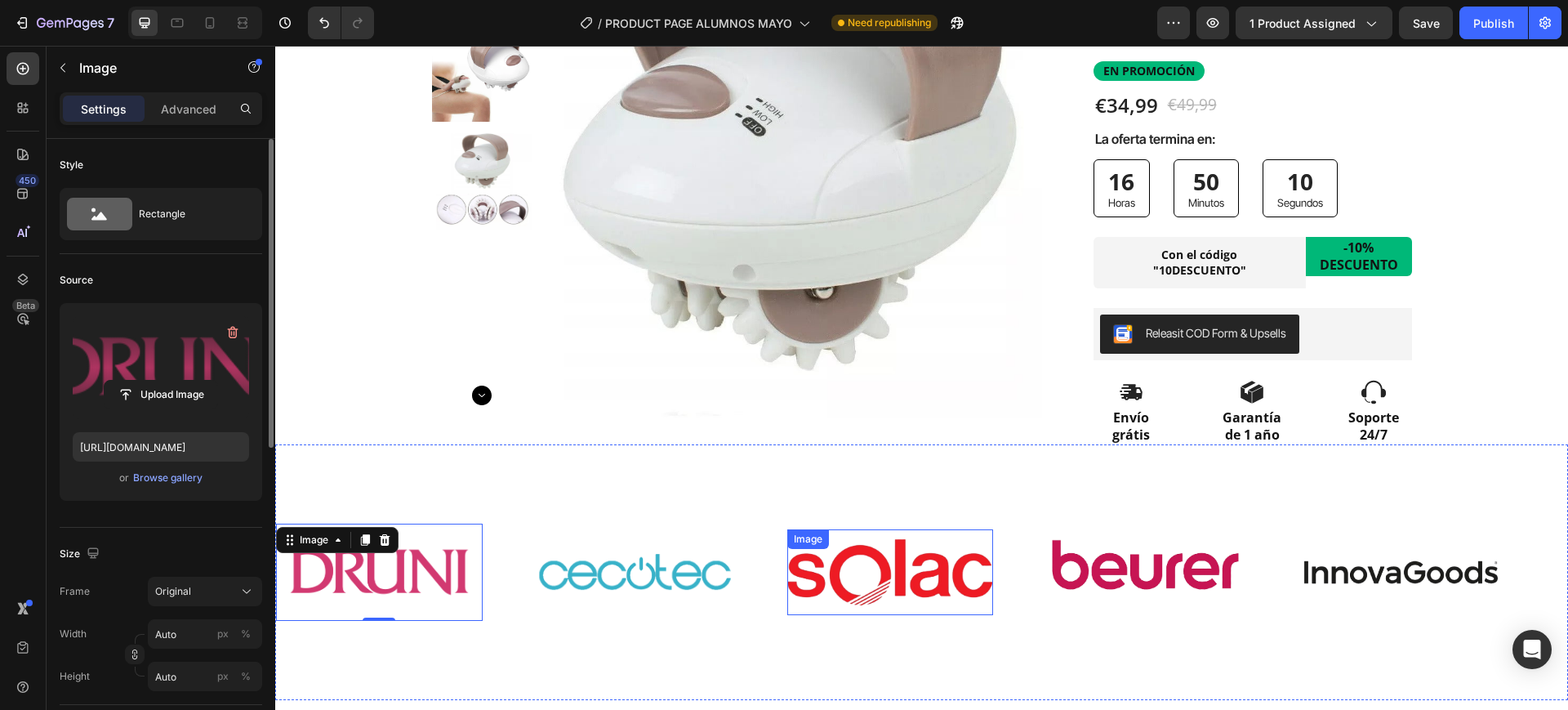
click at [960, 581] on img at bounding box center [890, 572] width 206 height 66
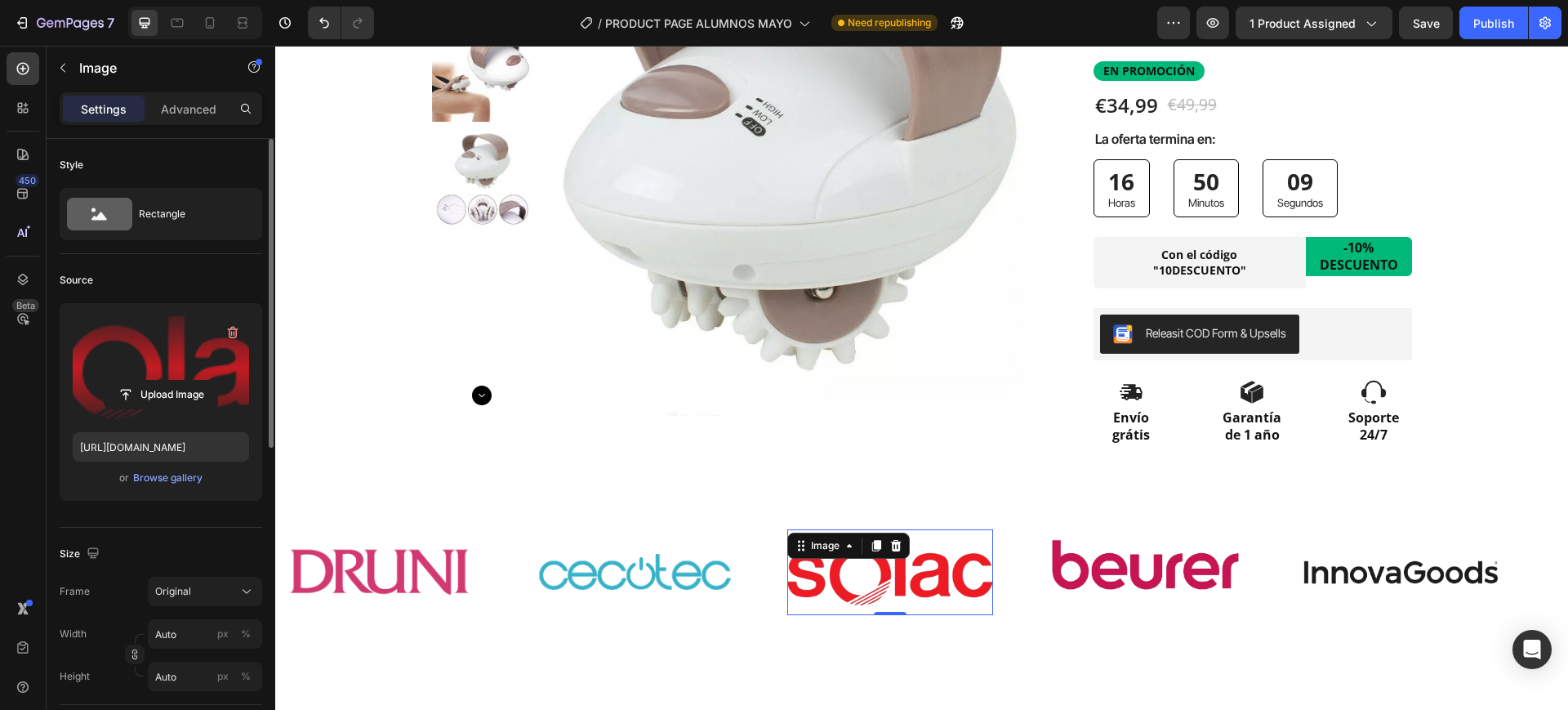
click at [173, 377] on label at bounding box center [161, 367] width 176 height 103
click at [173, 381] on input "file" at bounding box center [161, 395] width 113 height 28
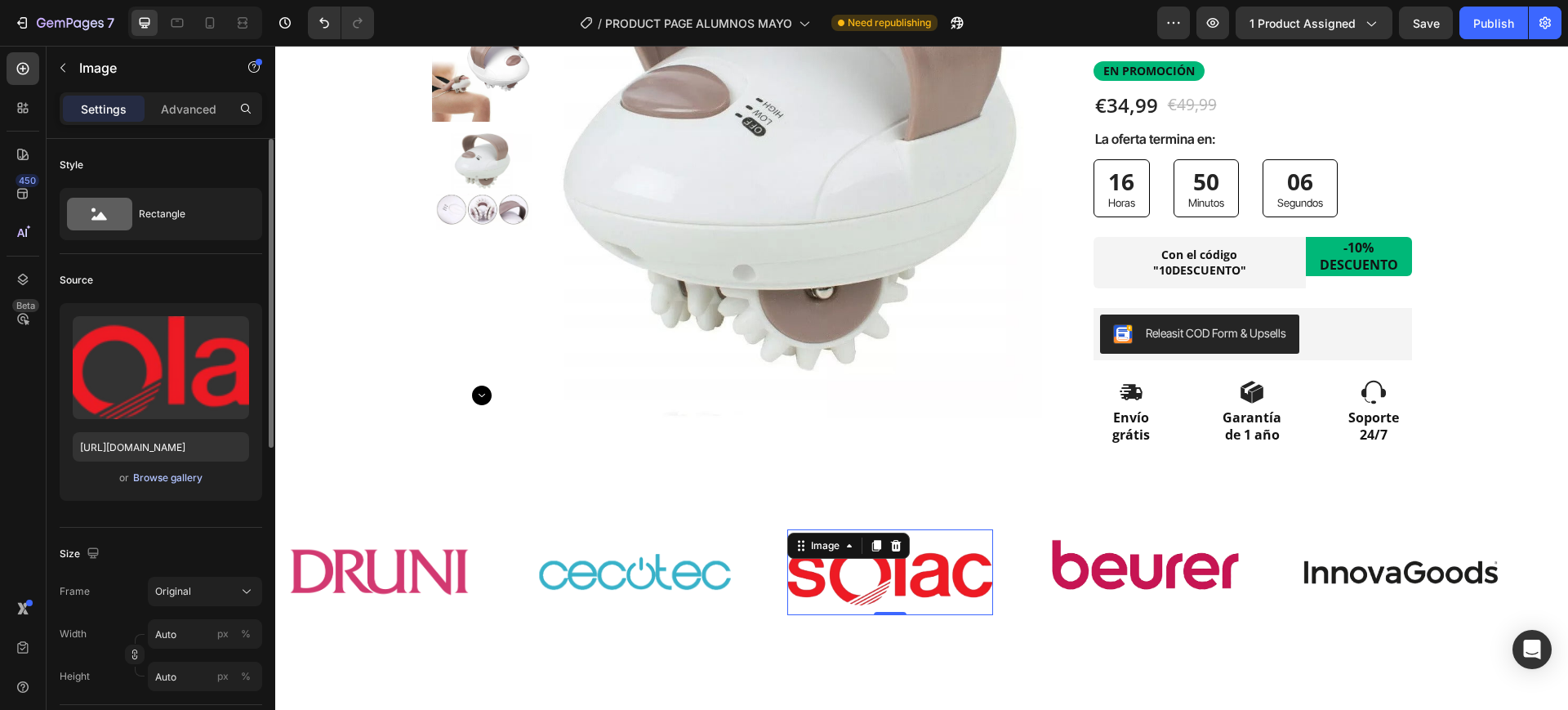
click at [177, 475] on div "Browse gallery" at bounding box center [167, 478] width 69 height 15
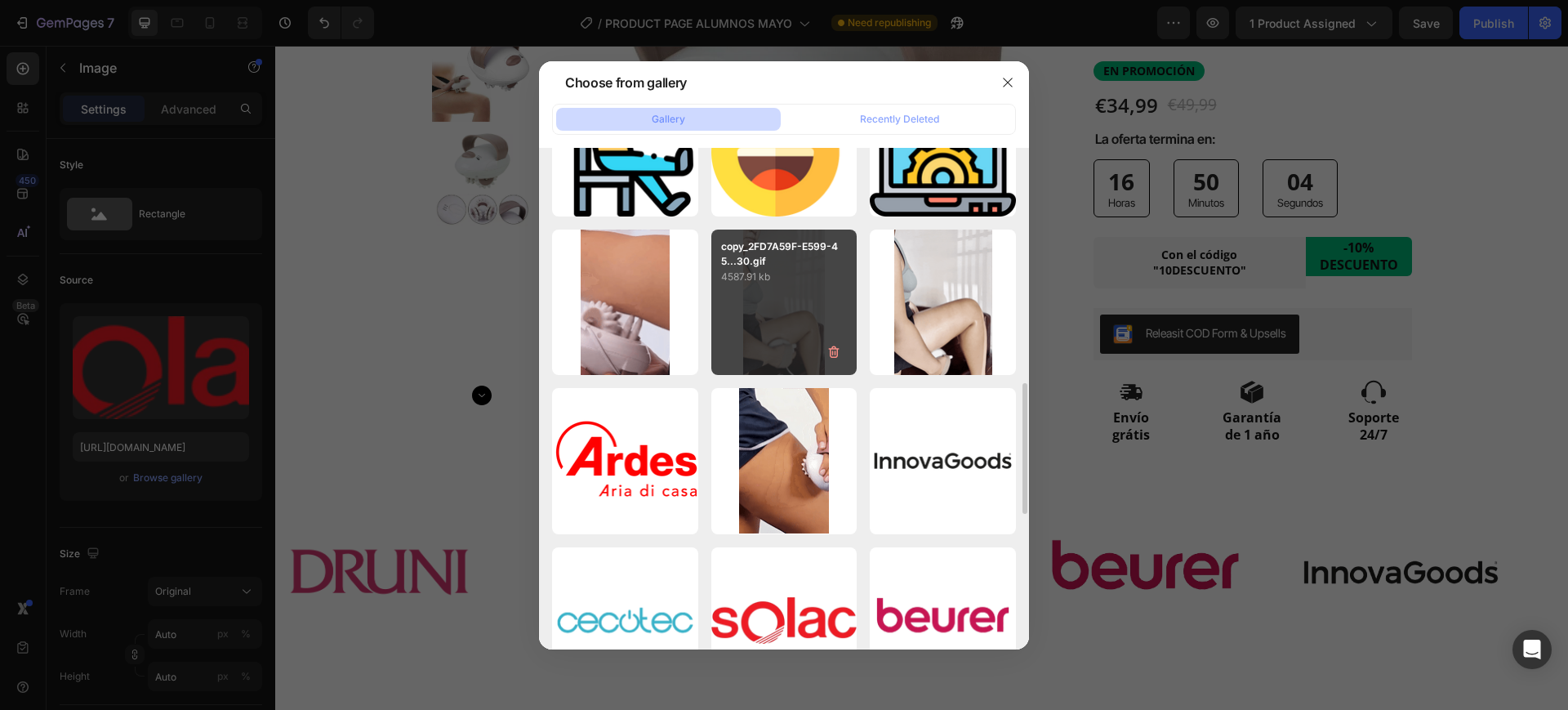
scroll to position [613, 0]
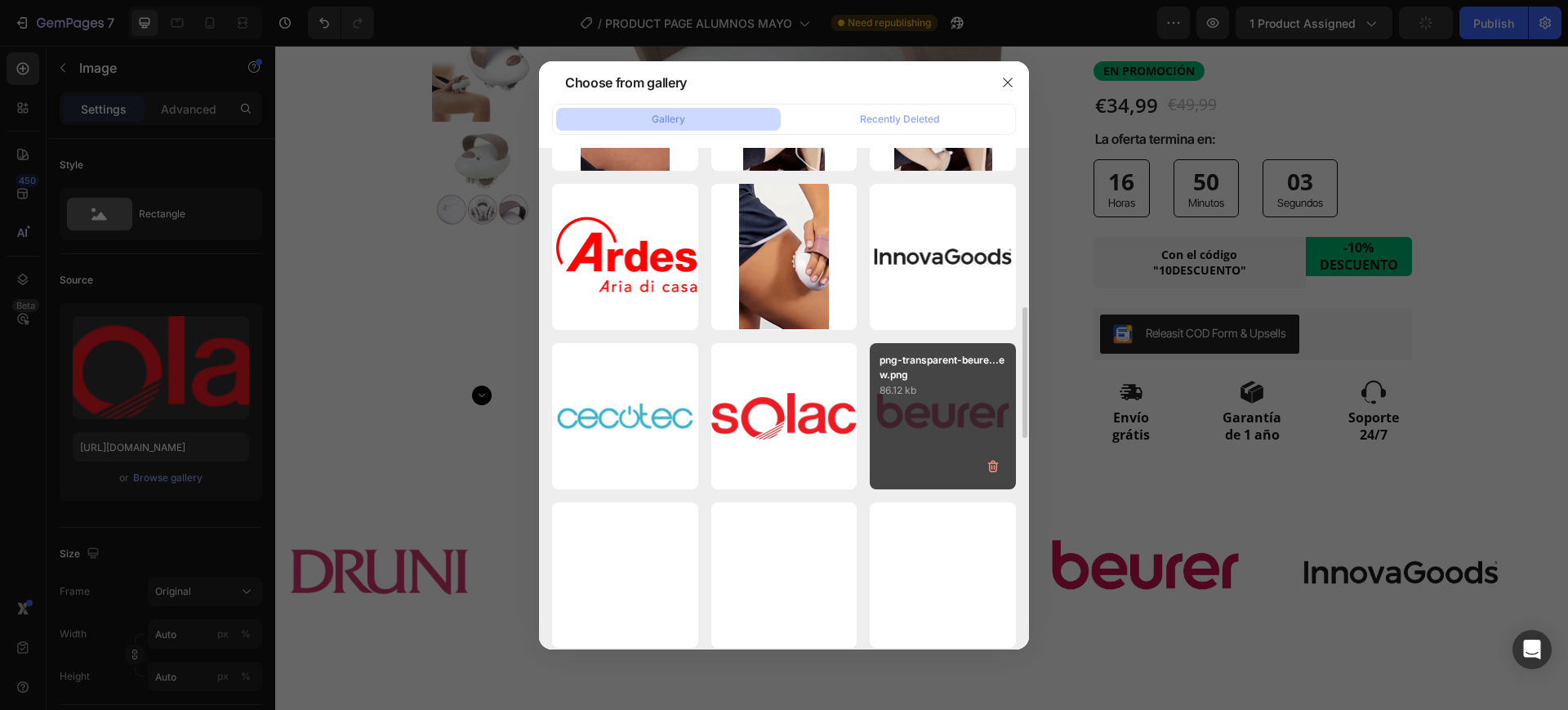
click at [944, 425] on div "png-transparent-beure...ew.png 86.12 kb" at bounding box center [943, 415] width 146 height 146
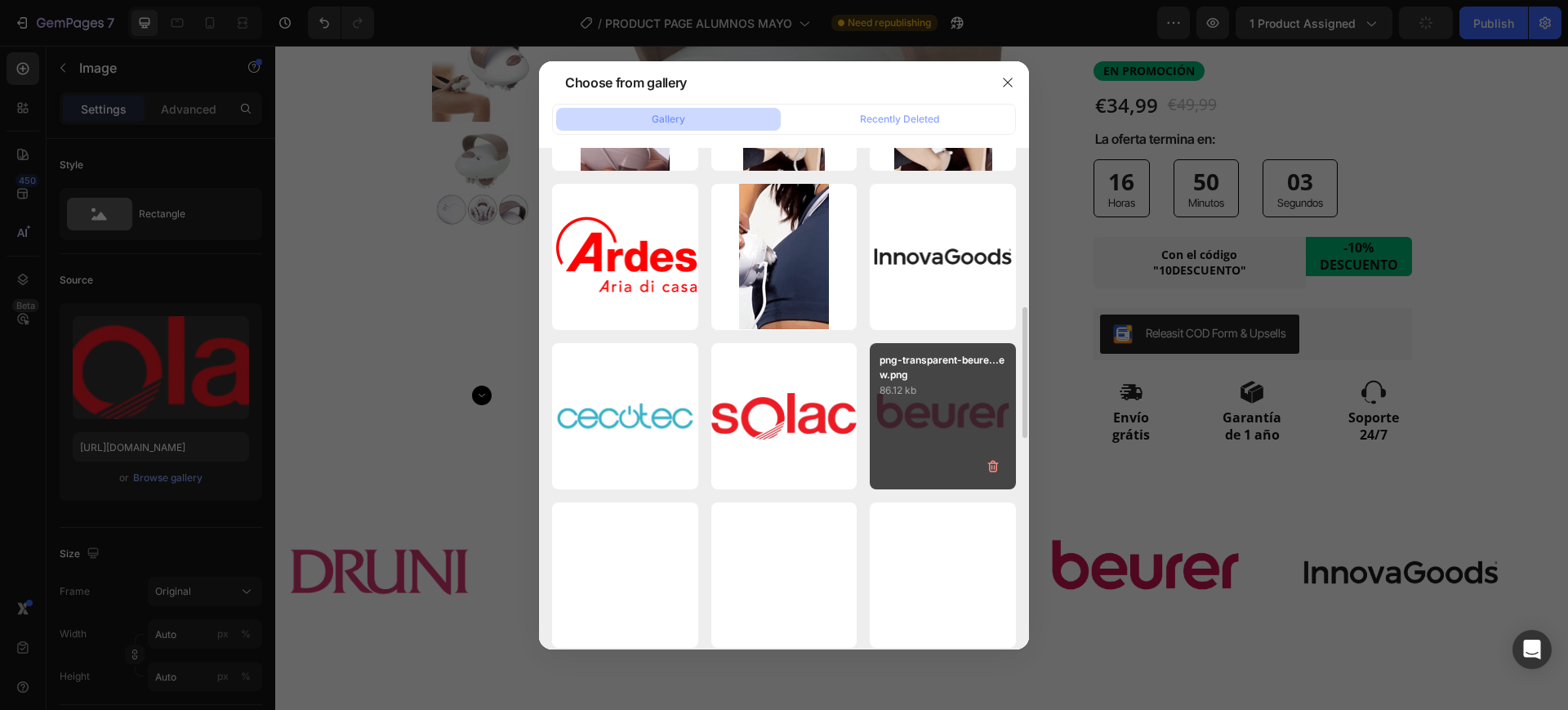
type input "https://cdn.shopify.com/s/files/1/0891/6133/5127/files/gempages_552055341458654…"
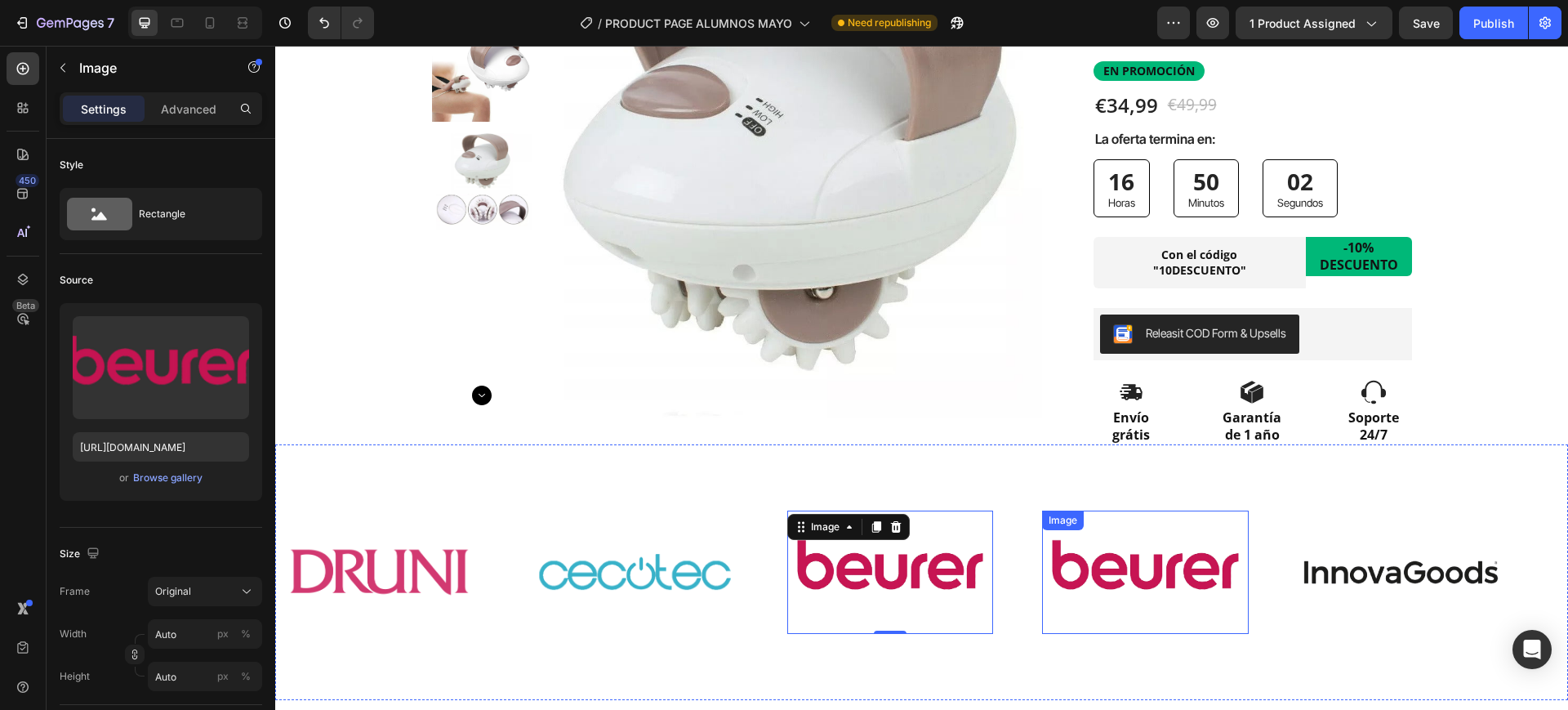
click at [1147, 574] on img at bounding box center [1145, 571] width 206 height 103
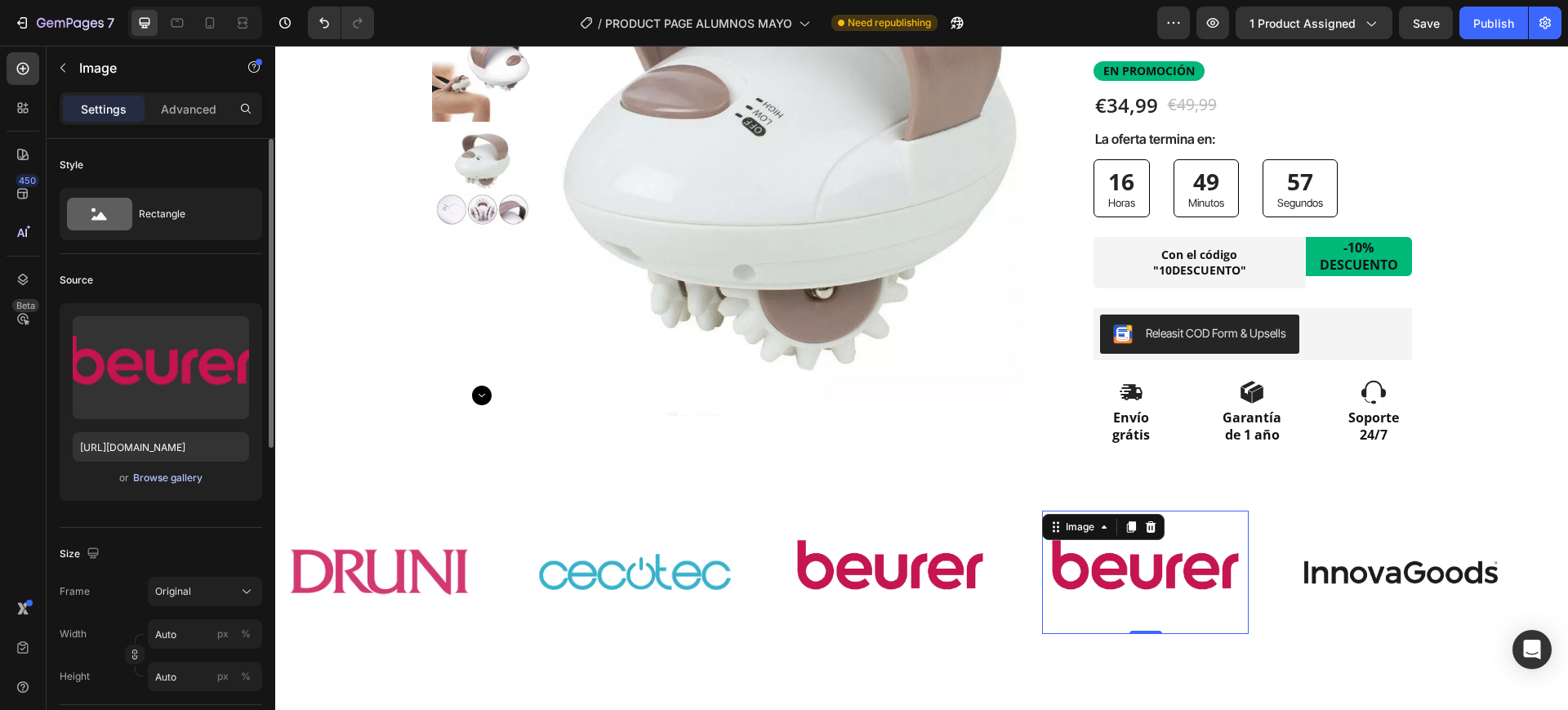
click at [148, 479] on div "Browse gallery" at bounding box center [167, 478] width 69 height 15
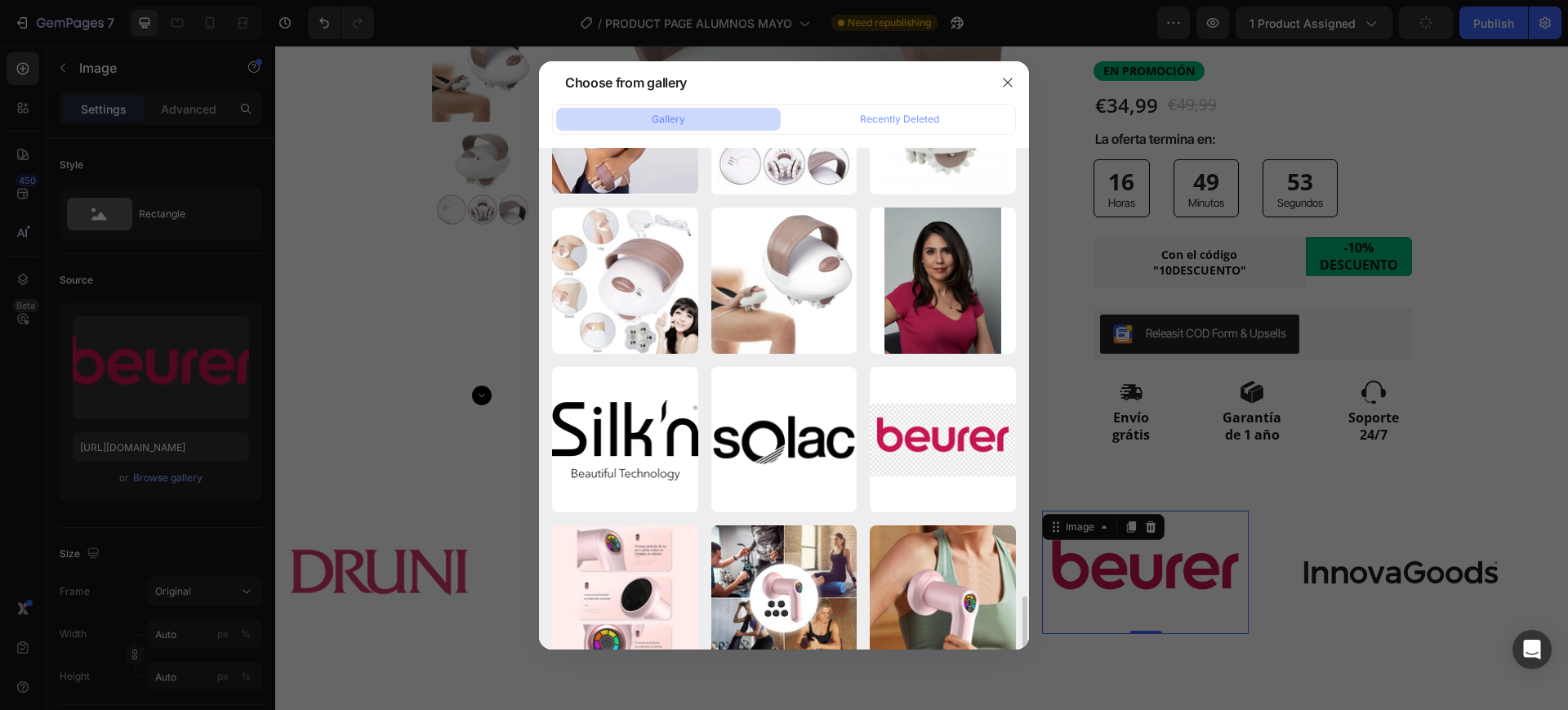
scroll to position [1420, 0]
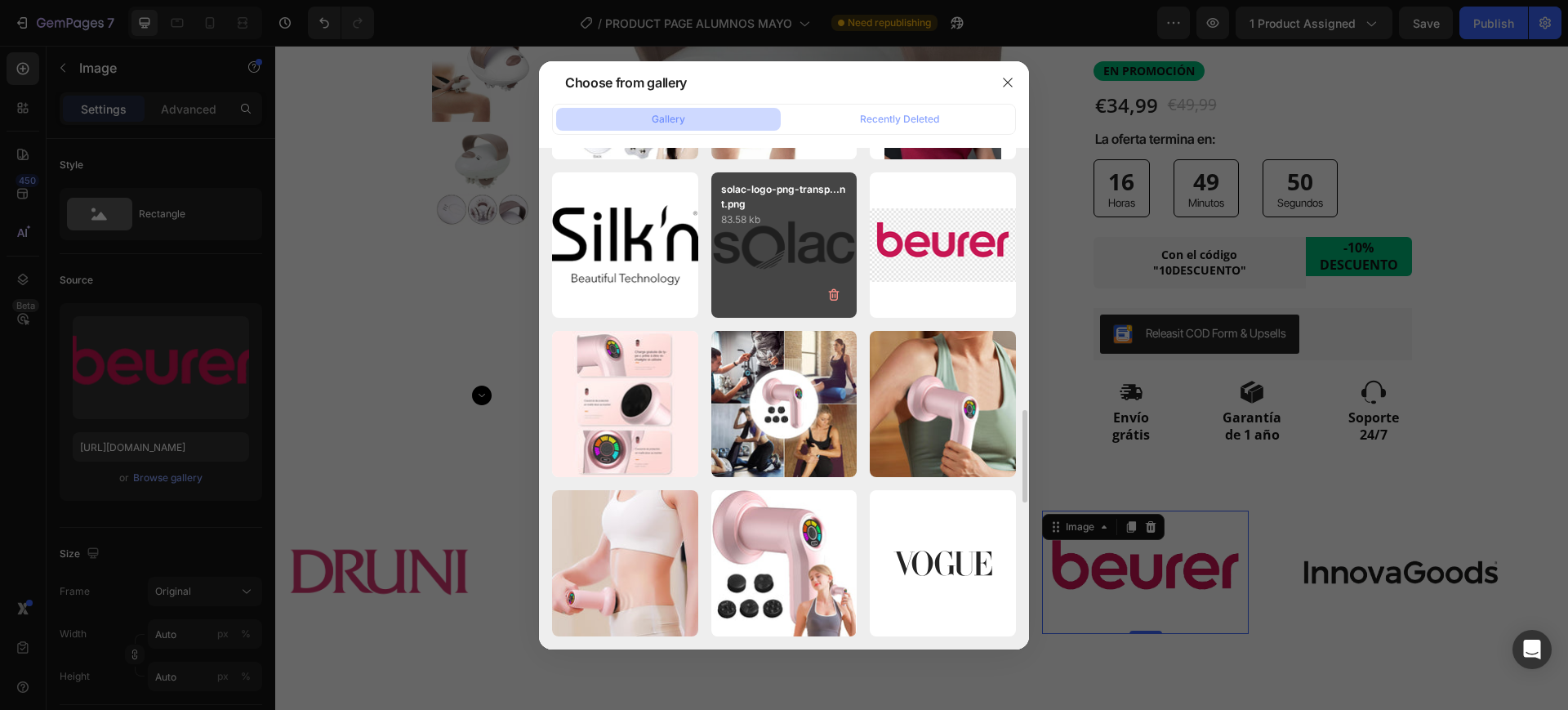
click at [786, 239] on div "solac-logo-png-transp...nt.png 83.58 kb" at bounding box center [784, 245] width 146 height 146
type input "https://cdn.shopify.com/s/files/1/0891/6133/5127/files/gempages_552055341458654…"
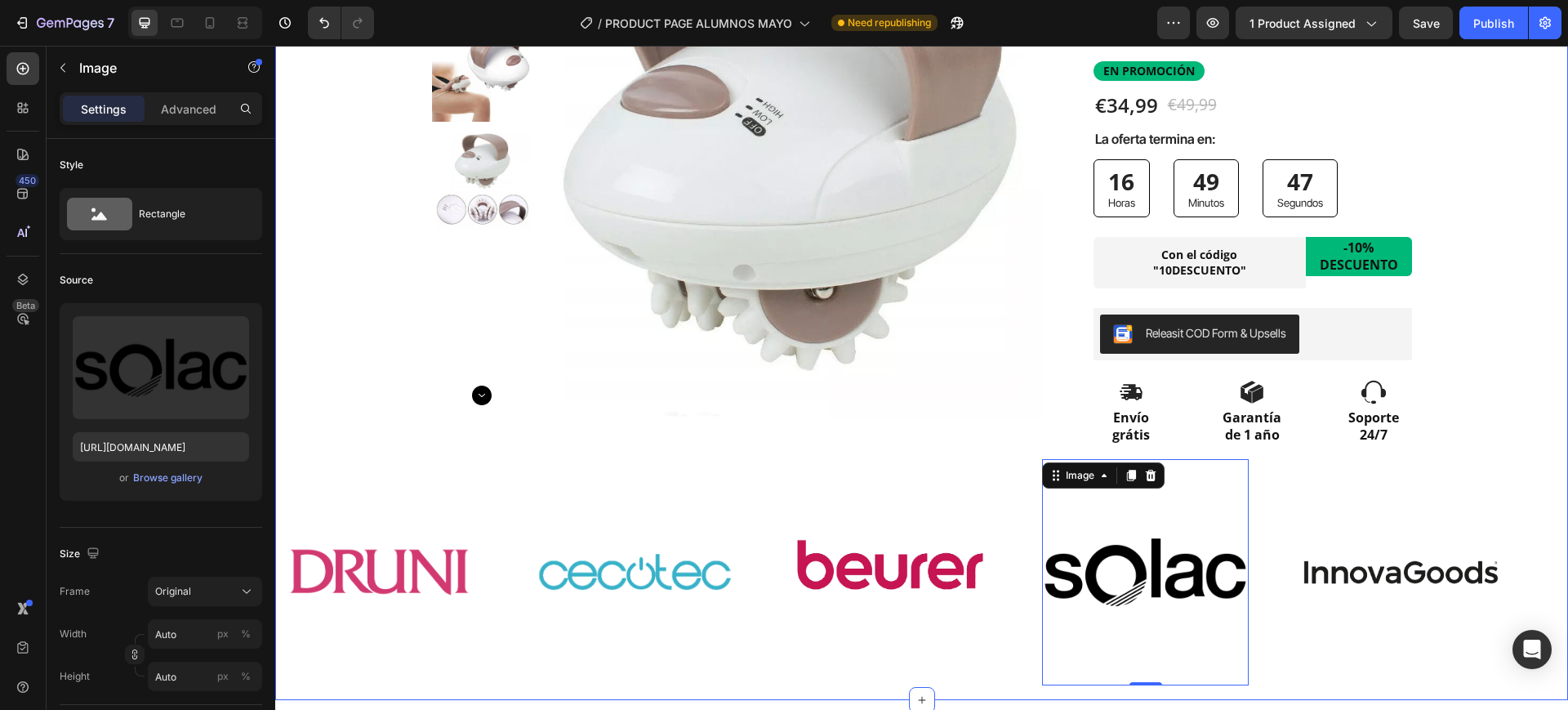
click at [1493, 387] on div "Product Images Row Row Icon Icon Icon Icon Icon Icon List 10.000+ CLIENTAS SATI…" at bounding box center [922, 288] width 1293 height 825
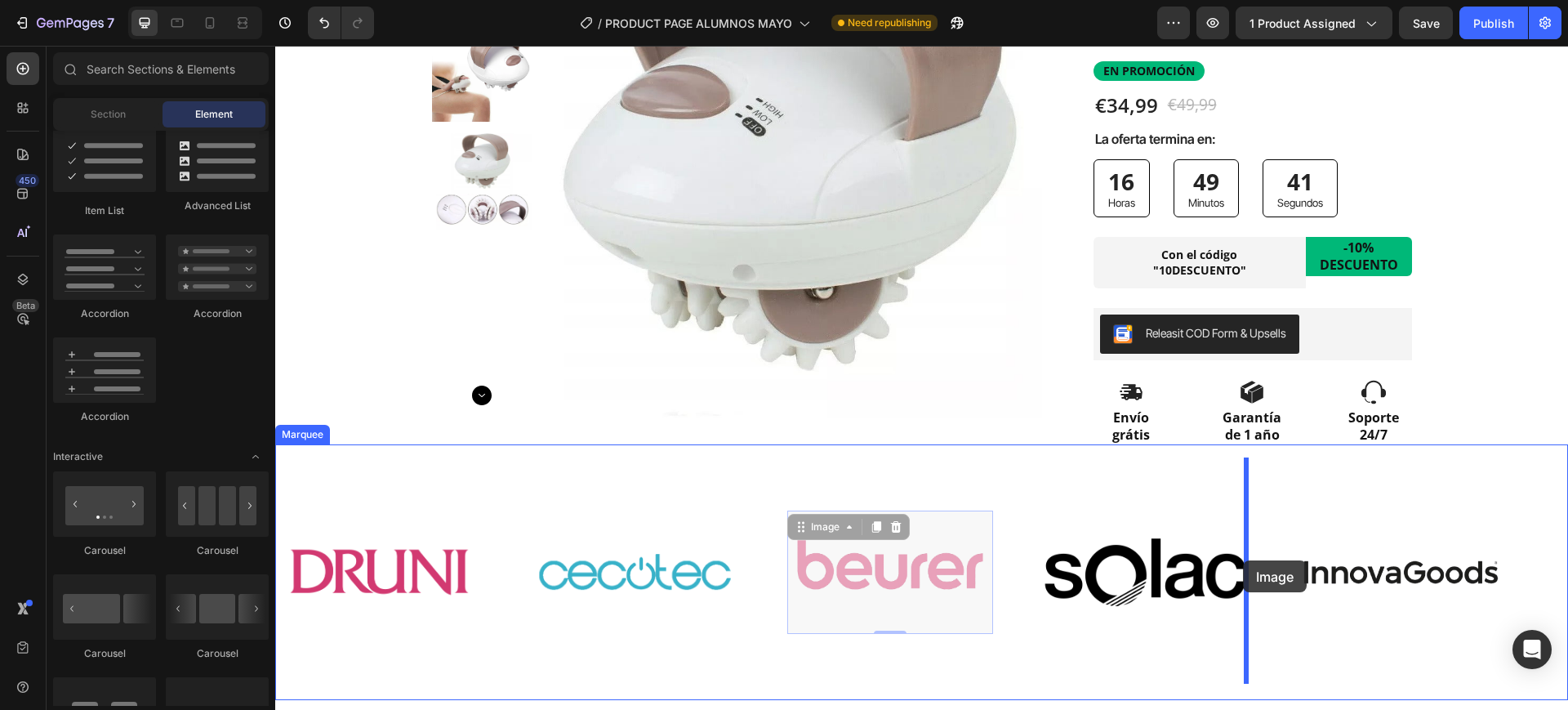
drag, startPoint x: 899, startPoint y: 560, endPoint x: 1243, endPoint y: 560, distance: 344.0
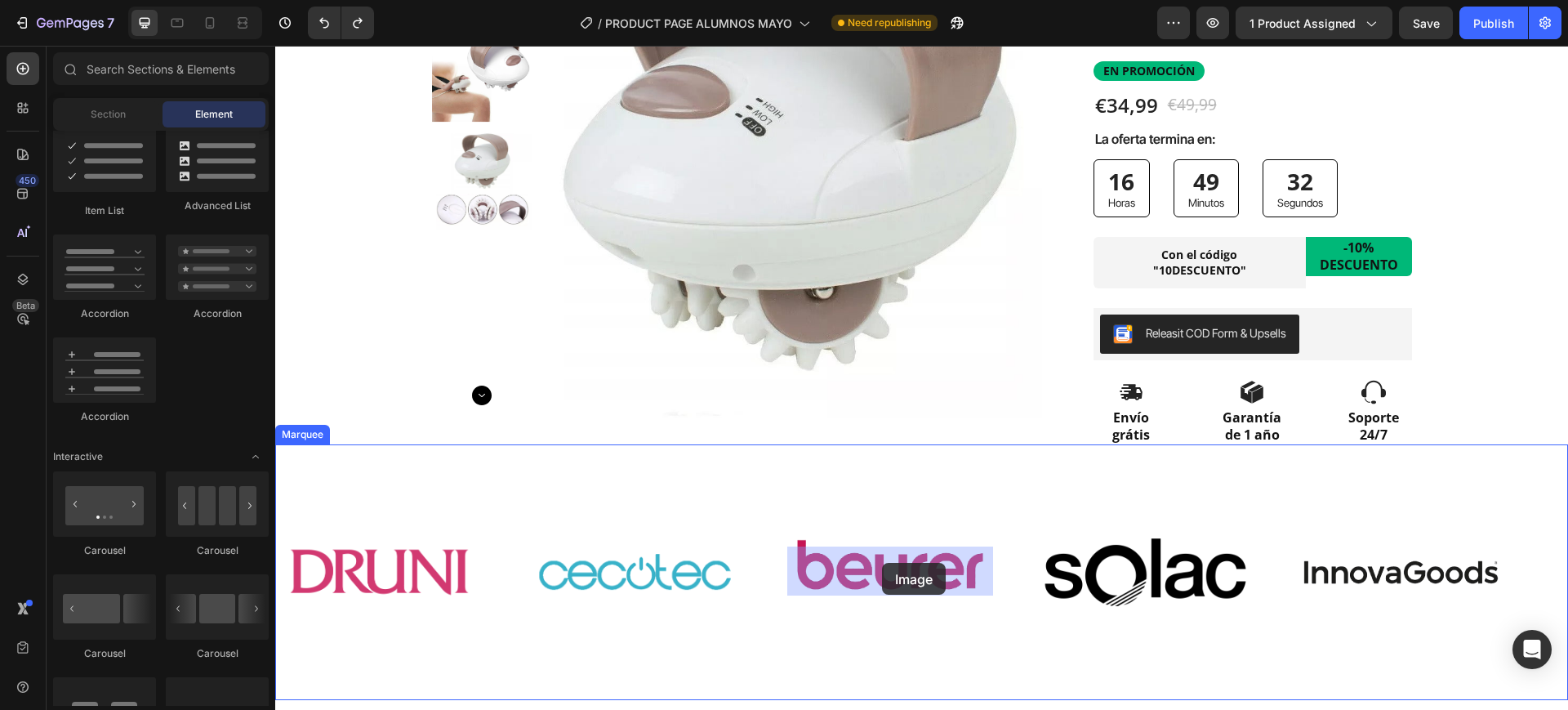
drag, startPoint x: 882, startPoint y: 563, endPoint x: 1016, endPoint y: 519, distance: 141.0
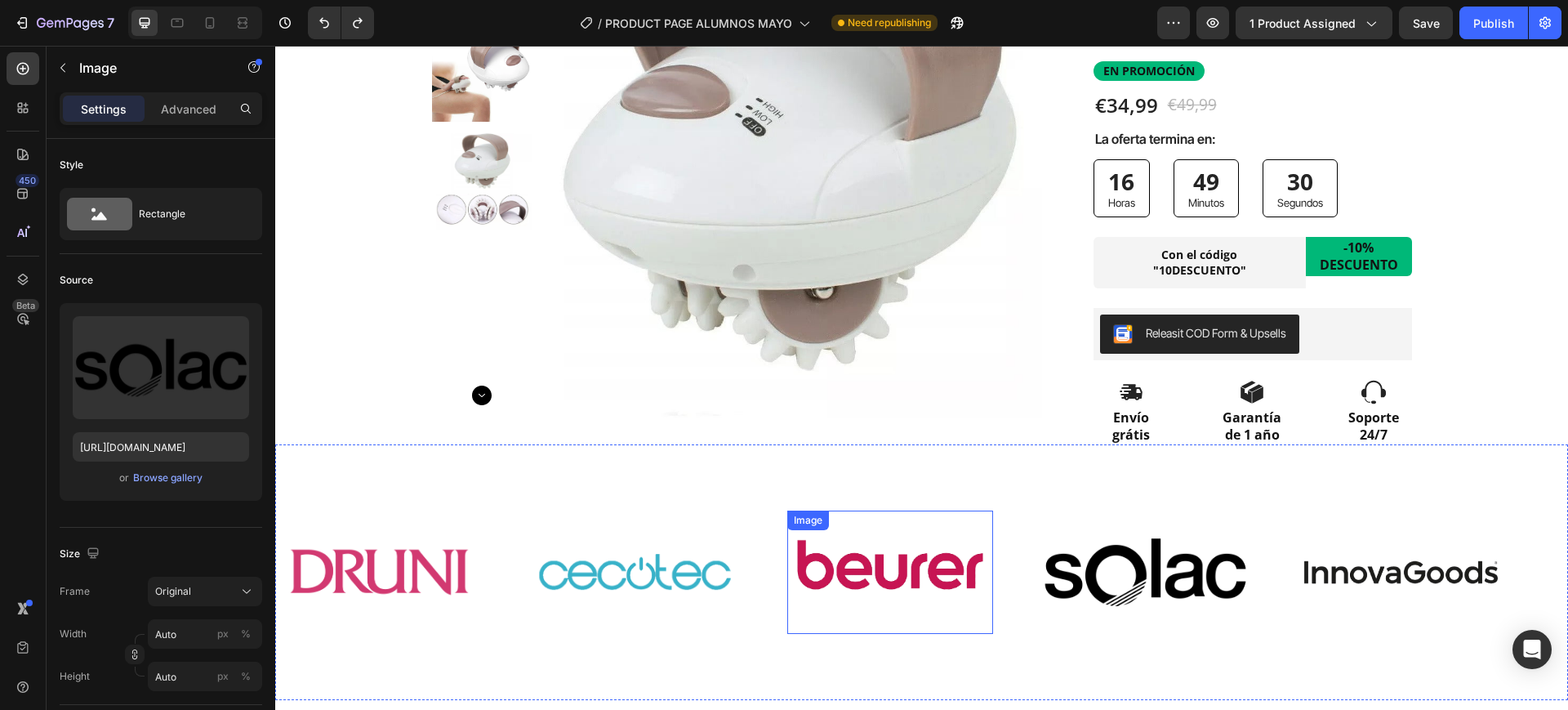
click at [914, 575] on img at bounding box center [890, 571] width 206 height 103
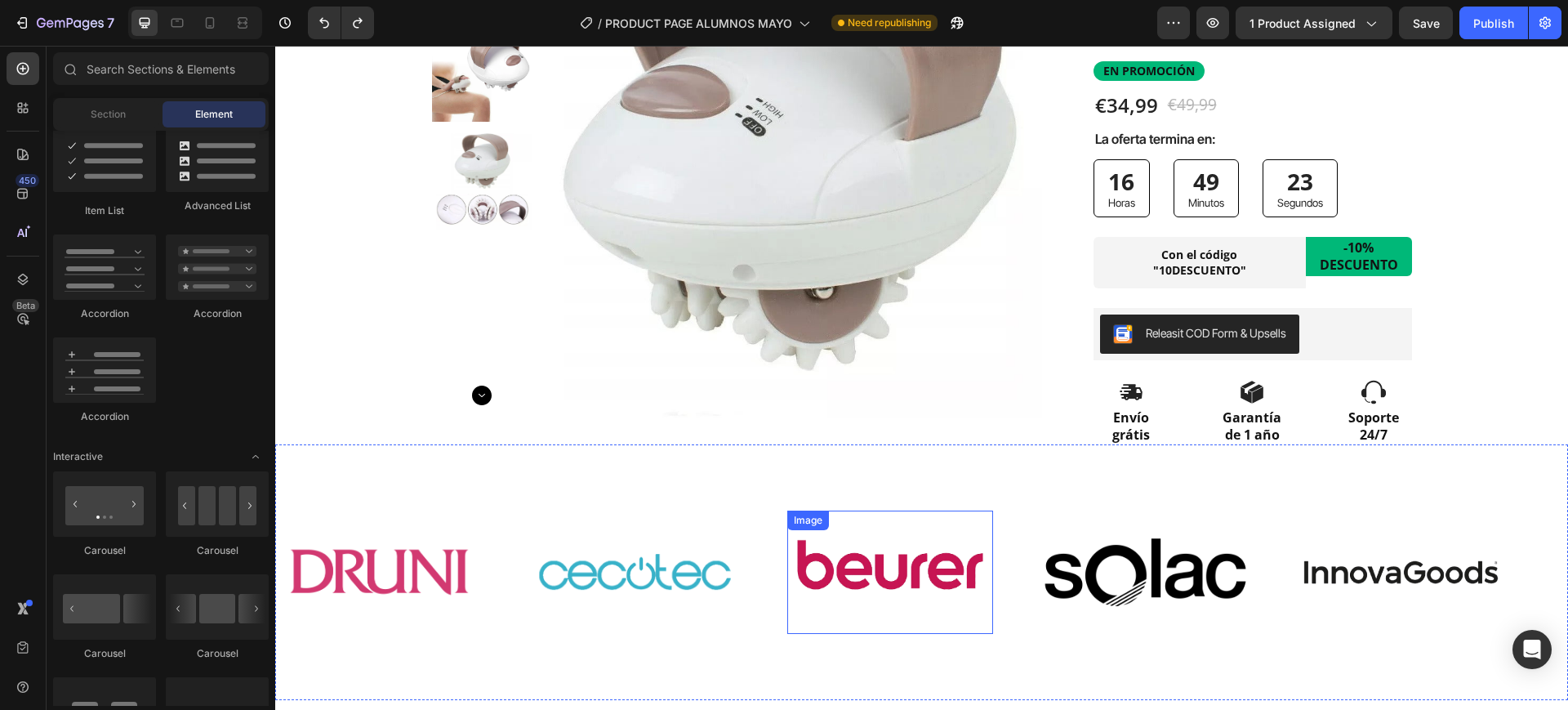
click at [914, 574] on img at bounding box center [890, 571] width 206 height 103
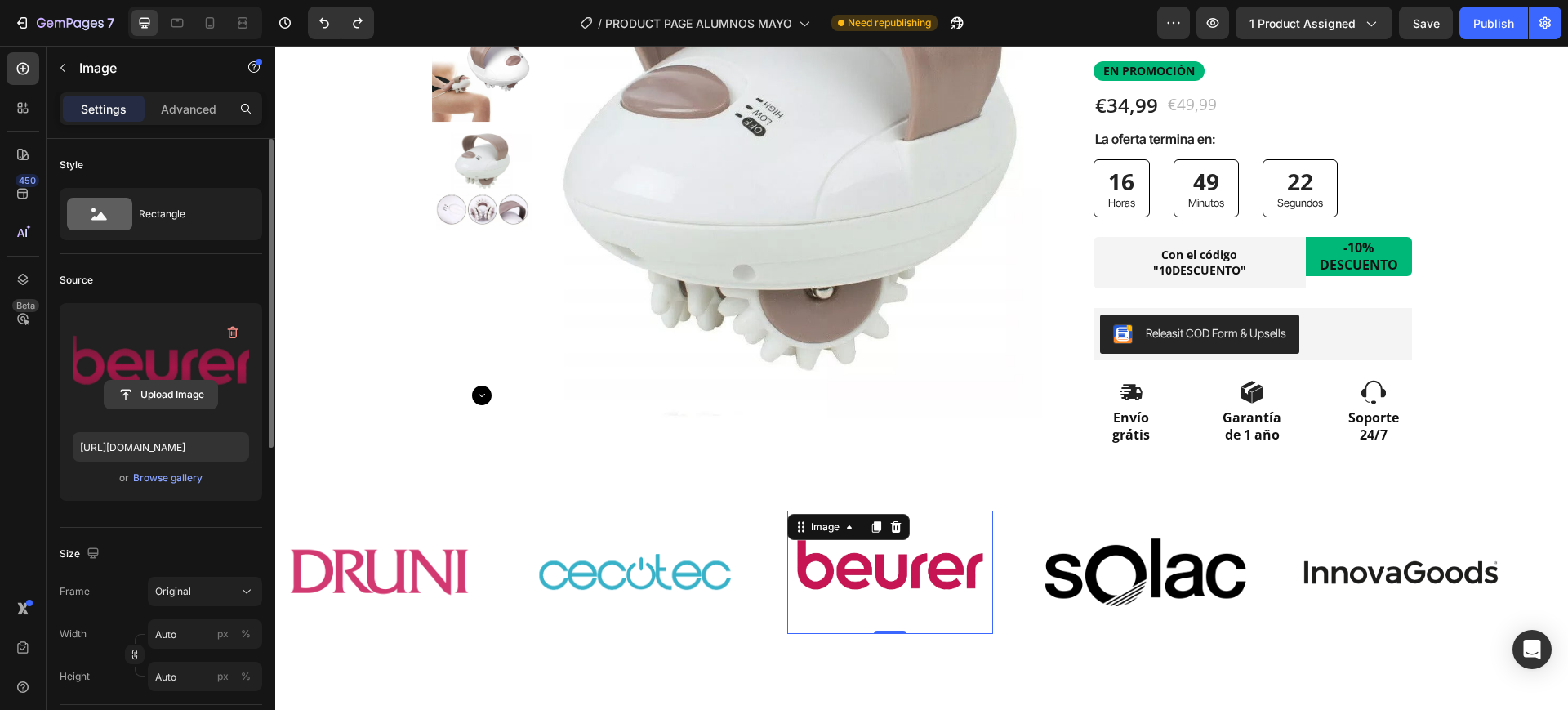
click at [191, 401] on input "file" at bounding box center [161, 395] width 113 height 28
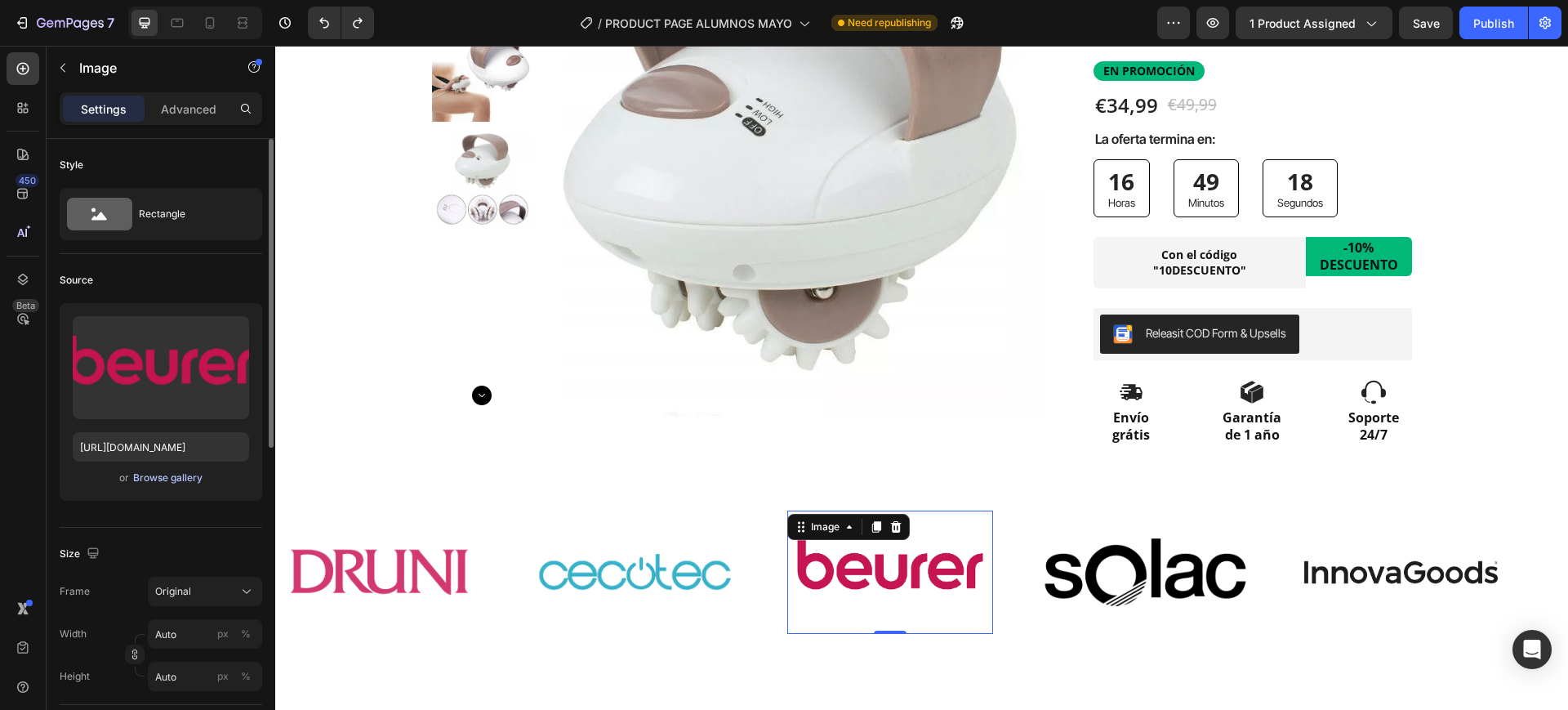
click at [155, 472] on div "Browse gallery" at bounding box center [167, 478] width 69 height 15
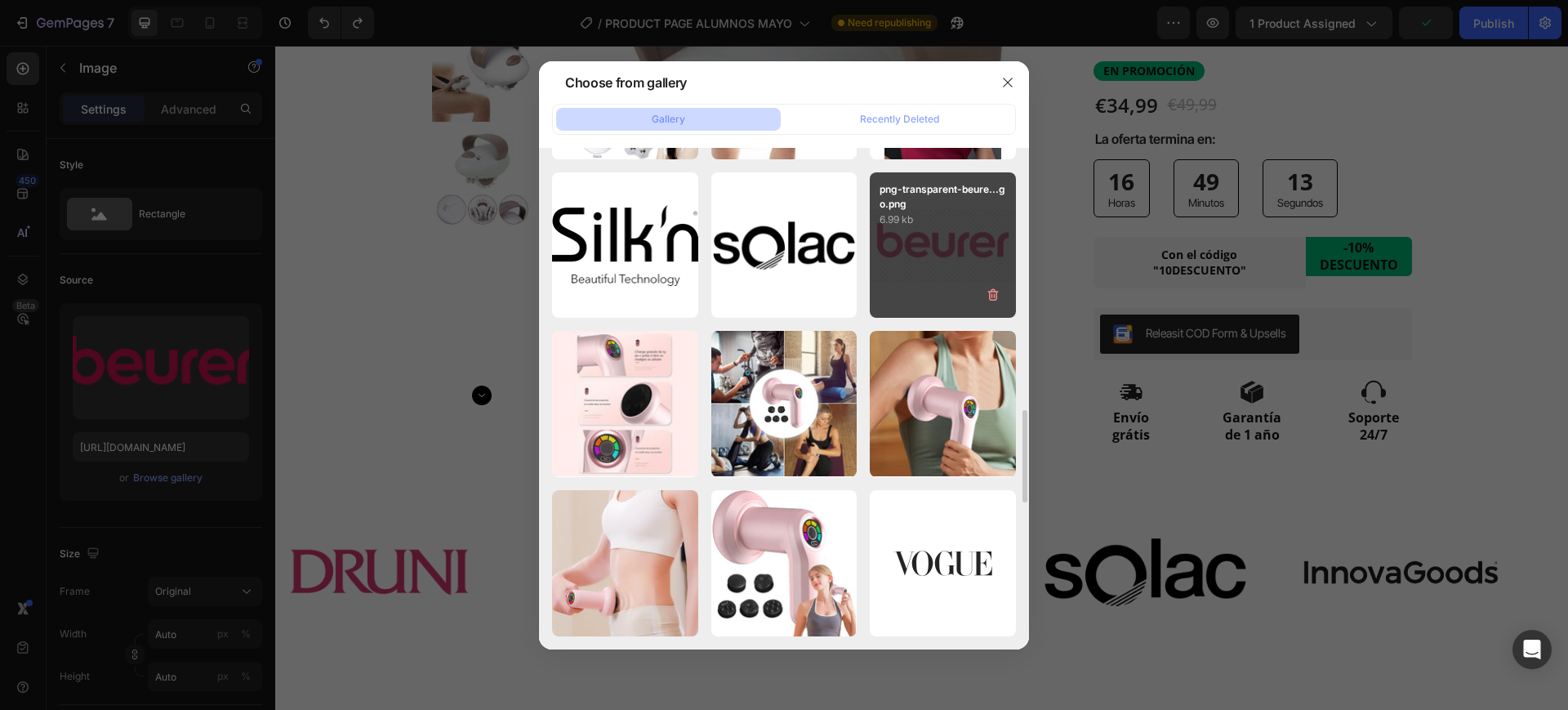
scroll to position [1317, 0]
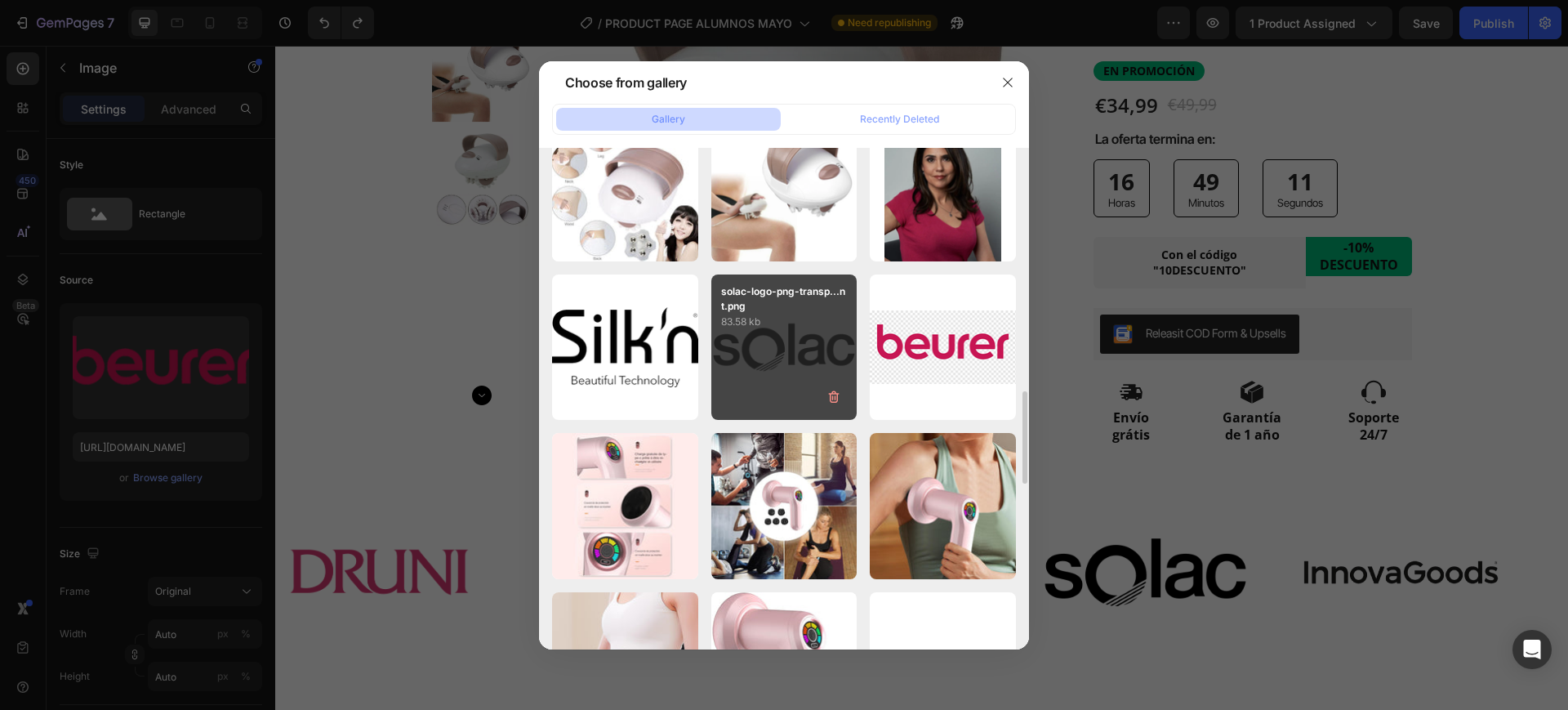
click at [790, 330] on div "solac-logo-png-transp...nt.png 83.58 kb" at bounding box center [784, 347] width 146 height 146
type input "https://cdn.shopify.com/s/files/1/0891/6133/5127/files/gempages_552055341458654…"
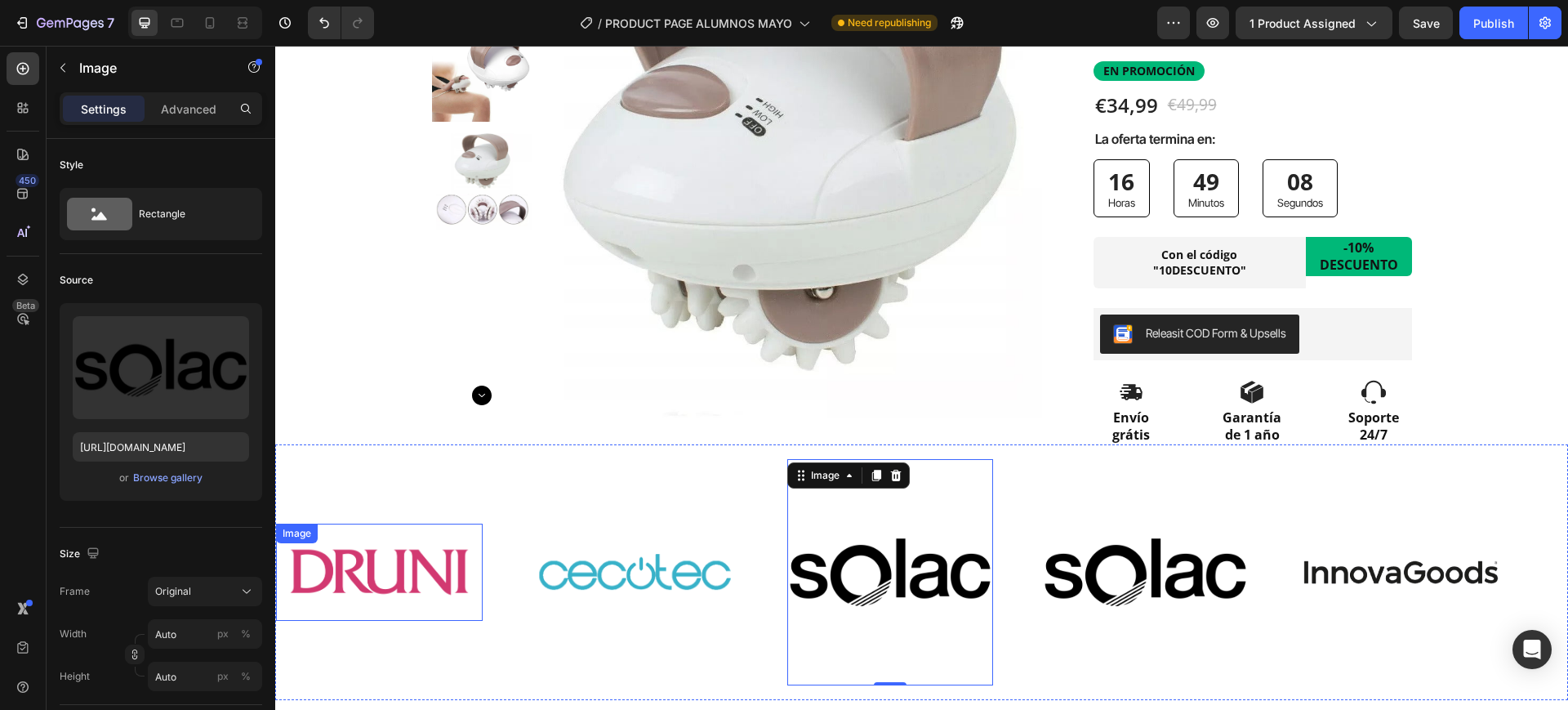
click at [424, 571] on img at bounding box center [379, 572] width 206 height 77
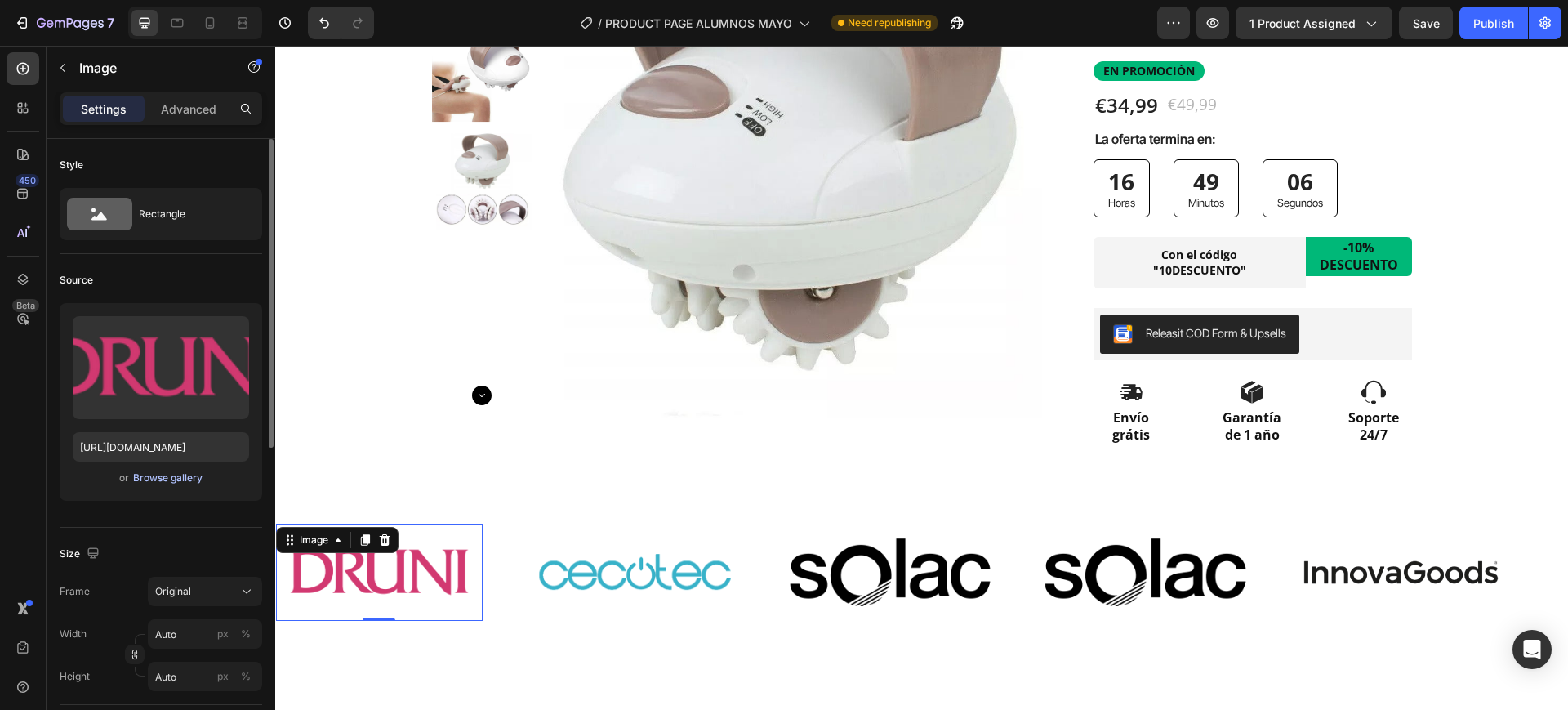
click at [184, 484] on div "Browse gallery" at bounding box center [167, 478] width 69 height 15
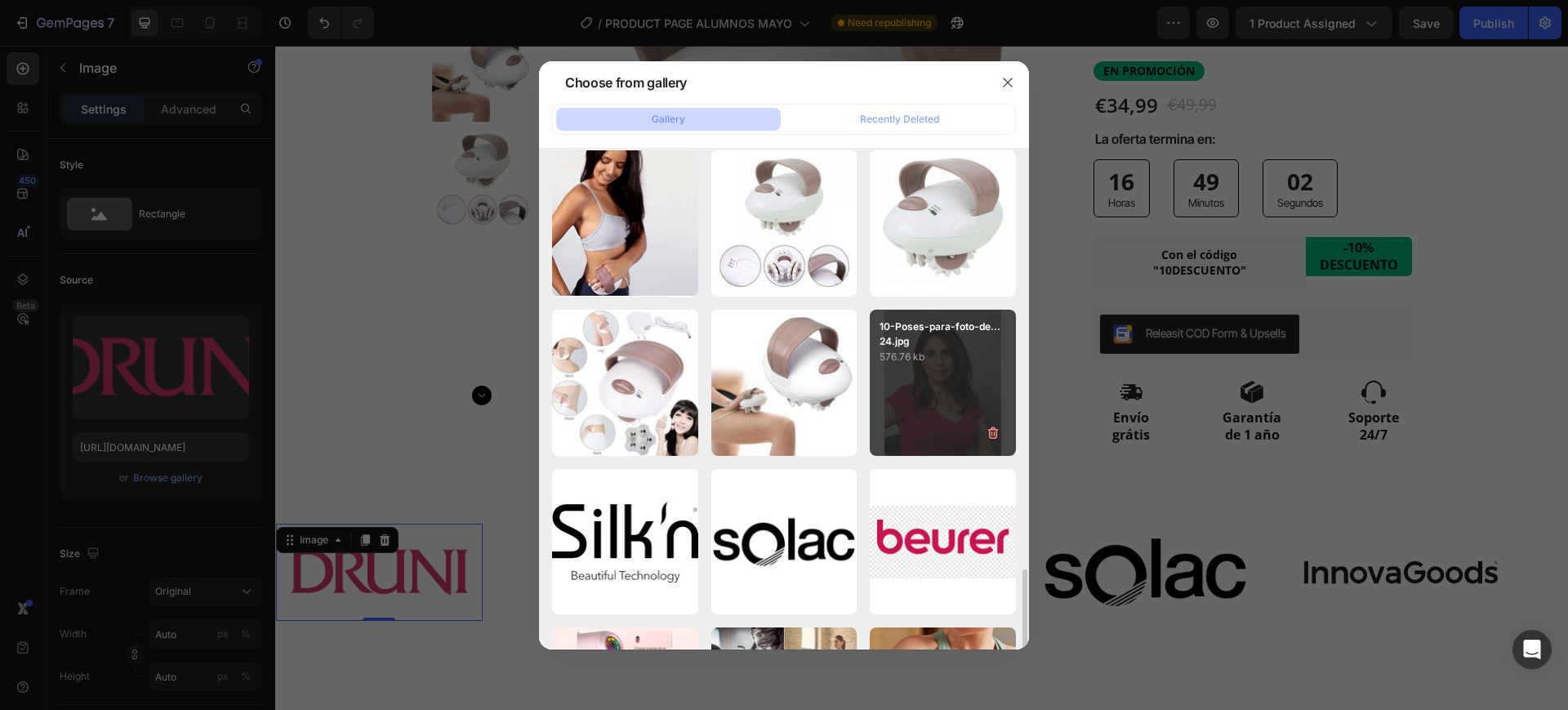
scroll to position [1225, 0]
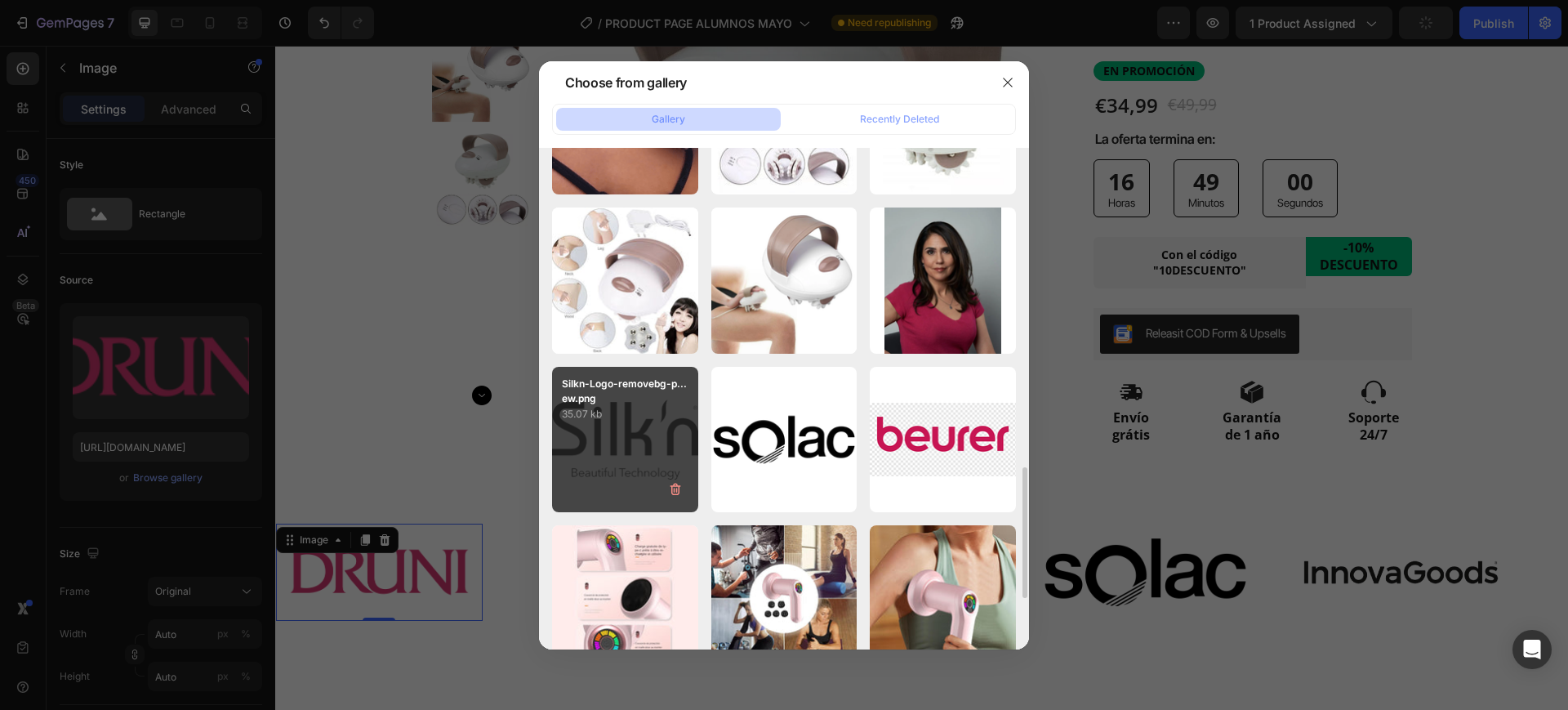
click at [634, 431] on div "Silkn-Logo-removebg-p...ew.png 35.07 kb" at bounding box center [624, 439] width 146 height 146
type input "https://cdn.shopify.com/s/files/1/0891/6133/5127/files/gempages_552055341458654…"
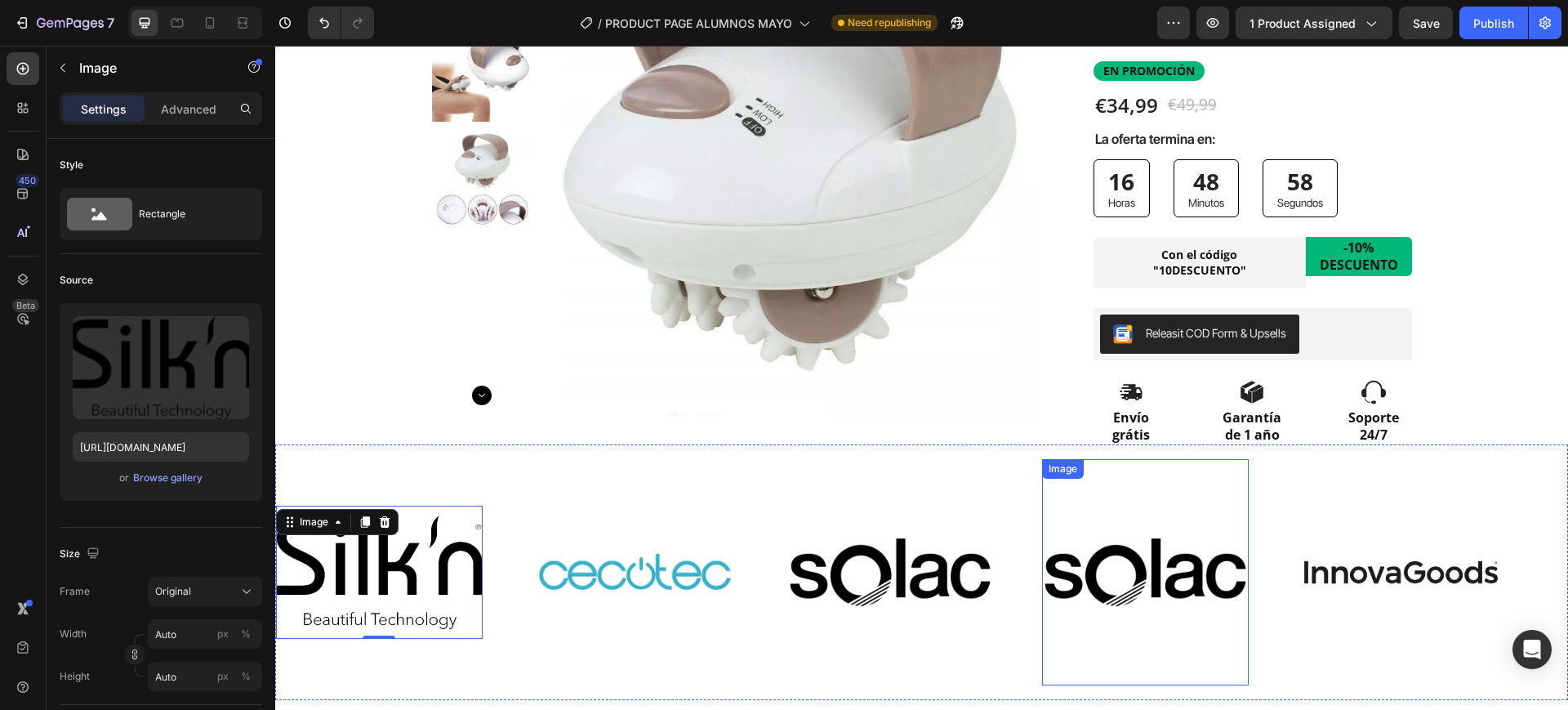
click at [1134, 575] on img at bounding box center [1145, 572] width 206 height 206
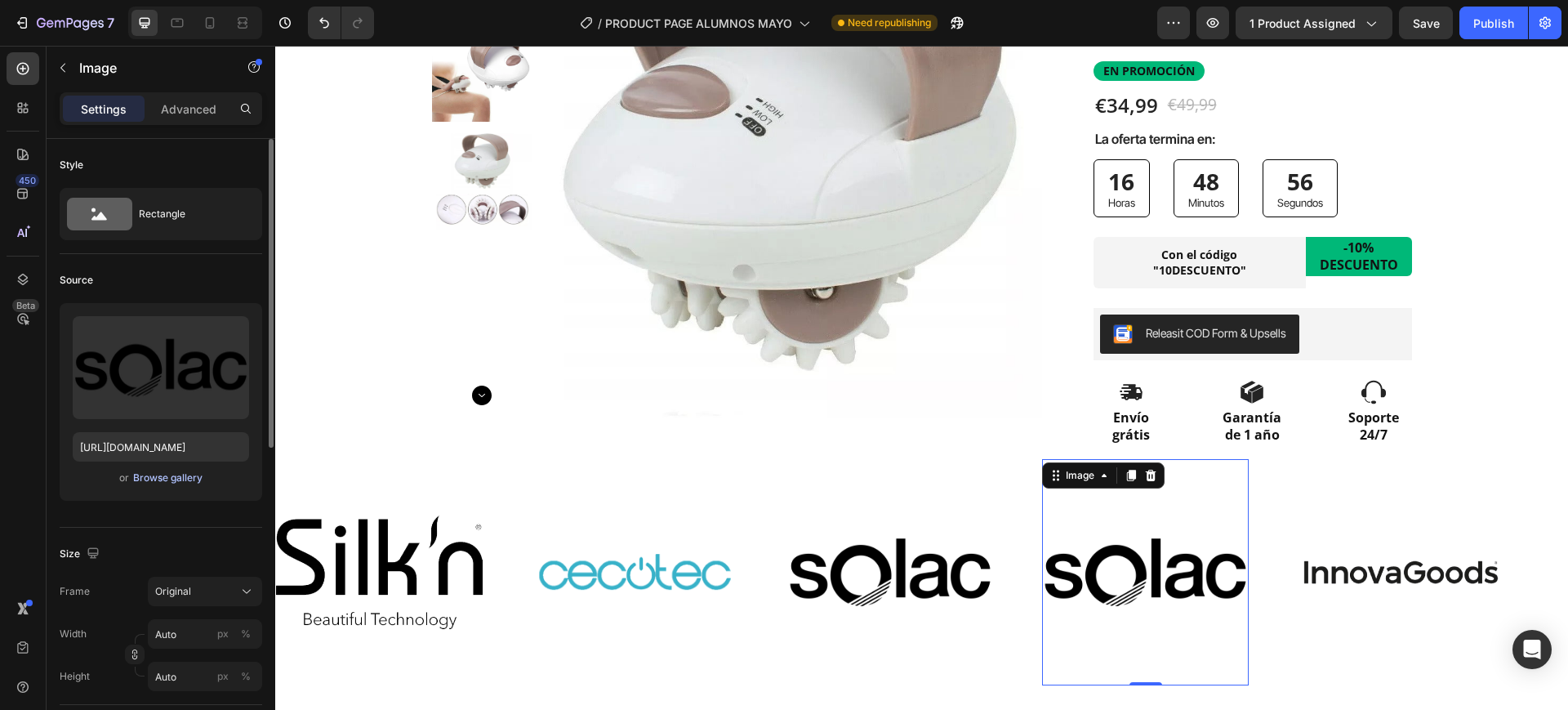
click at [168, 481] on div "Browse gallery" at bounding box center [167, 478] width 69 height 15
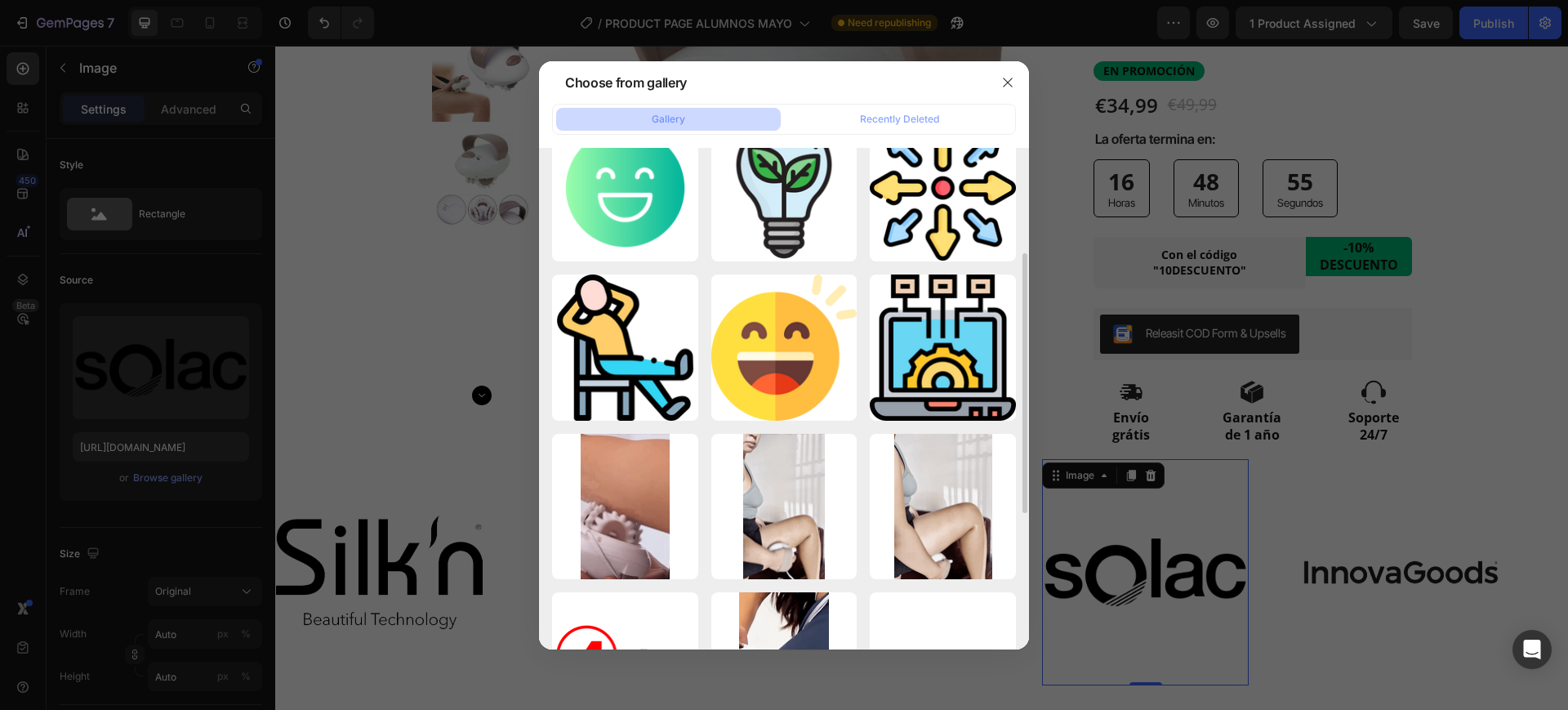
scroll to position [0, 0]
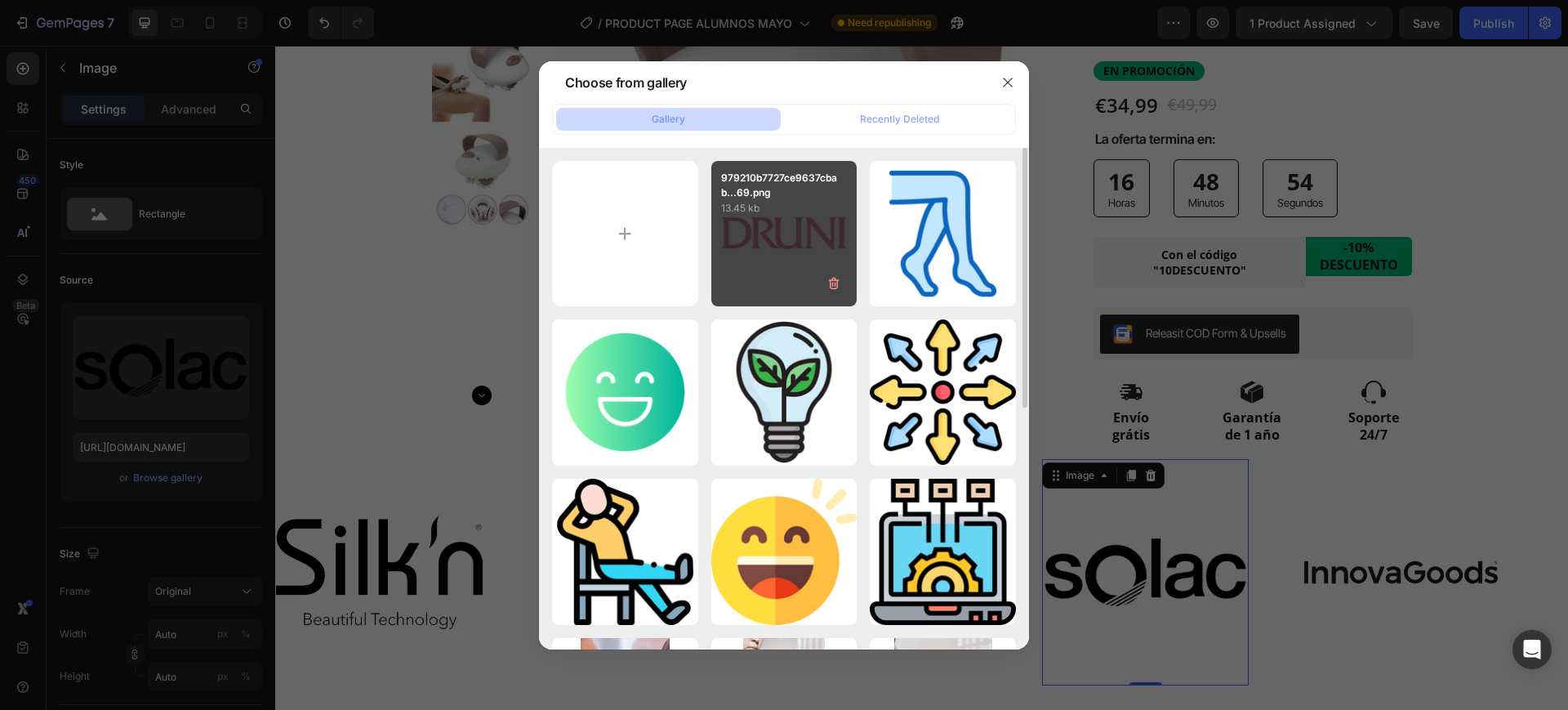
click at [767, 240] on div "979210b7727ce9637cbab...69.png 13.45 kb" at bounding box center [784, 234] width 146 height 146
type input "https://cdn.shopify.com/s/files/1/0891/6133/5127/files/gempages_552055341458654…"
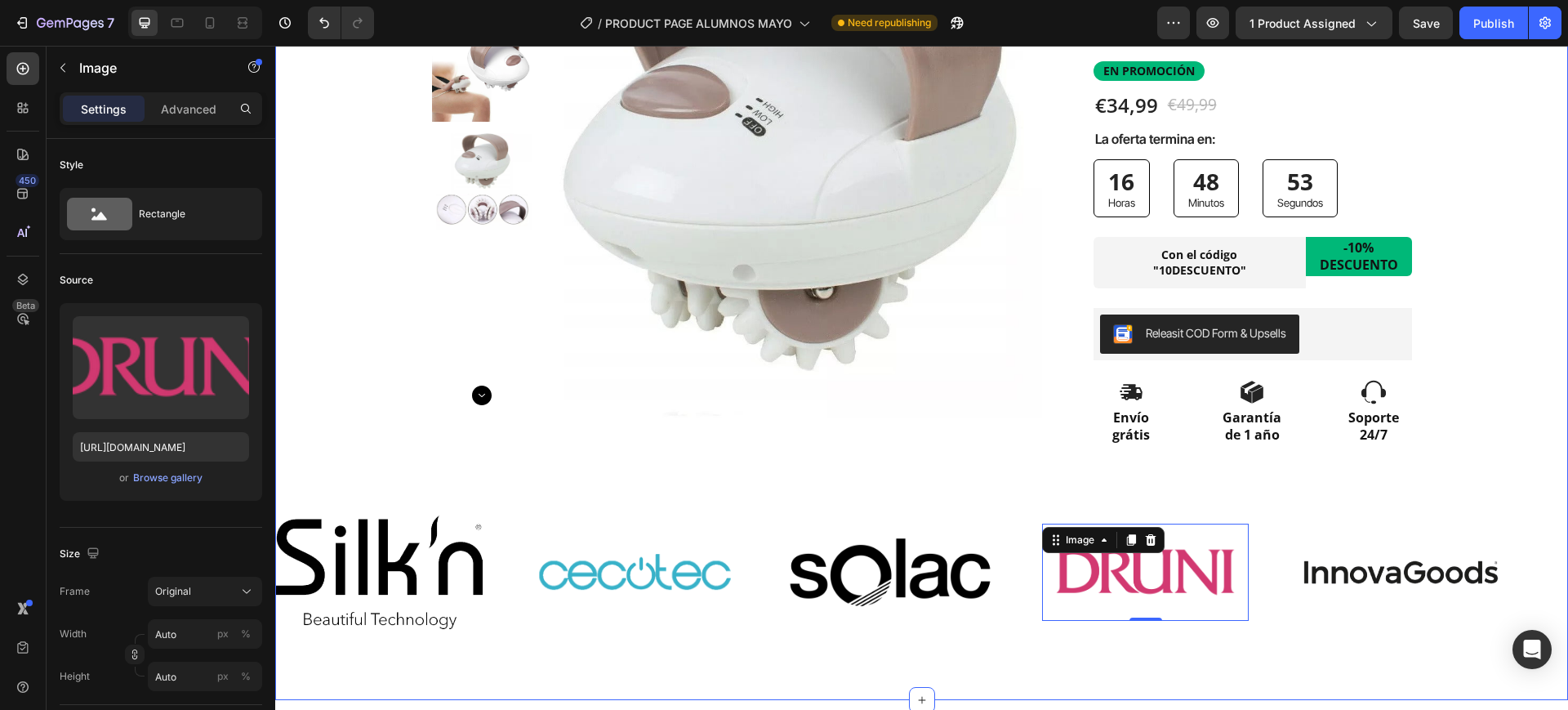
click at [1510, 346] on div "Product Images Row Row Icon Icon Icon Icon Icon Icon List 10.000+ CLIENTAS SATI…" at bounding box center [922, 288] width 1293 height 825
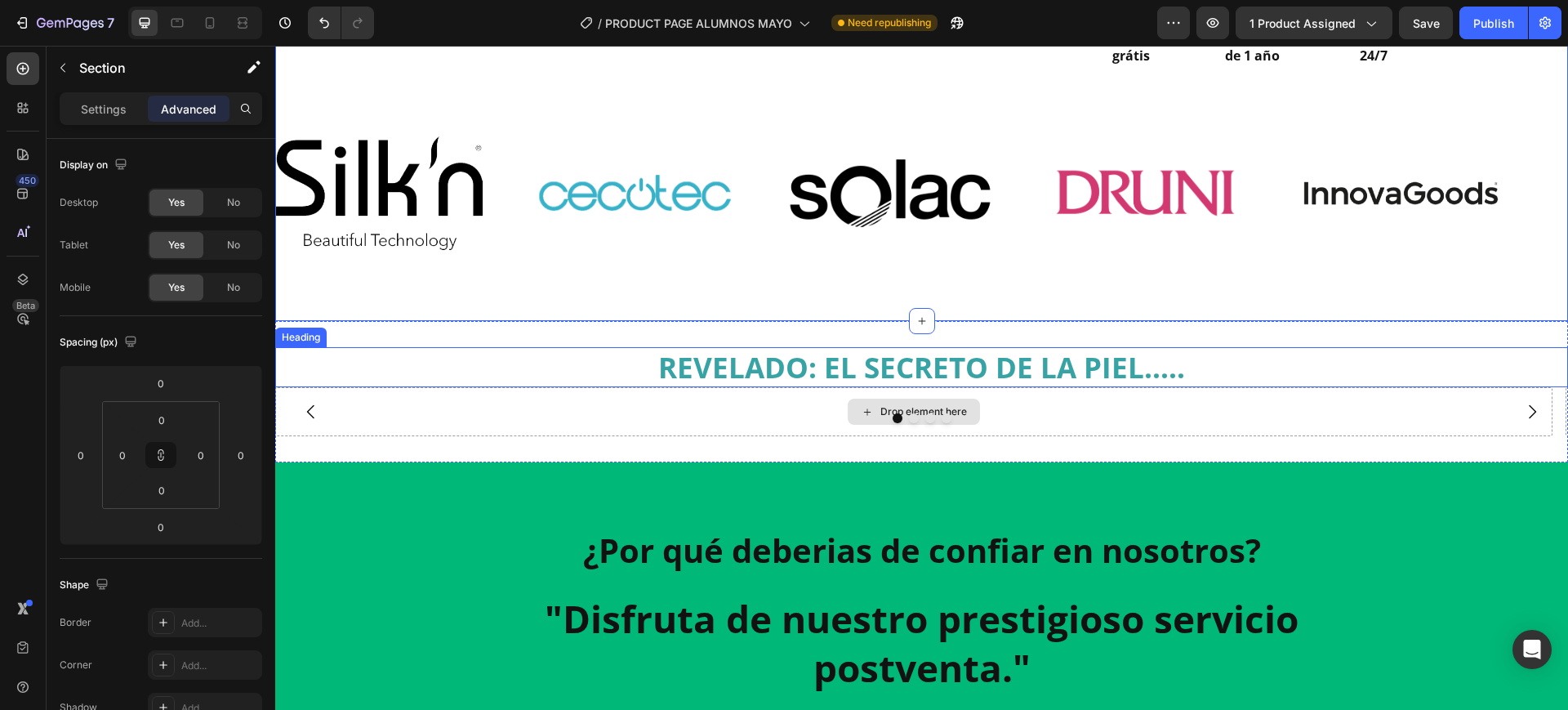
scroll to position [613, 0]
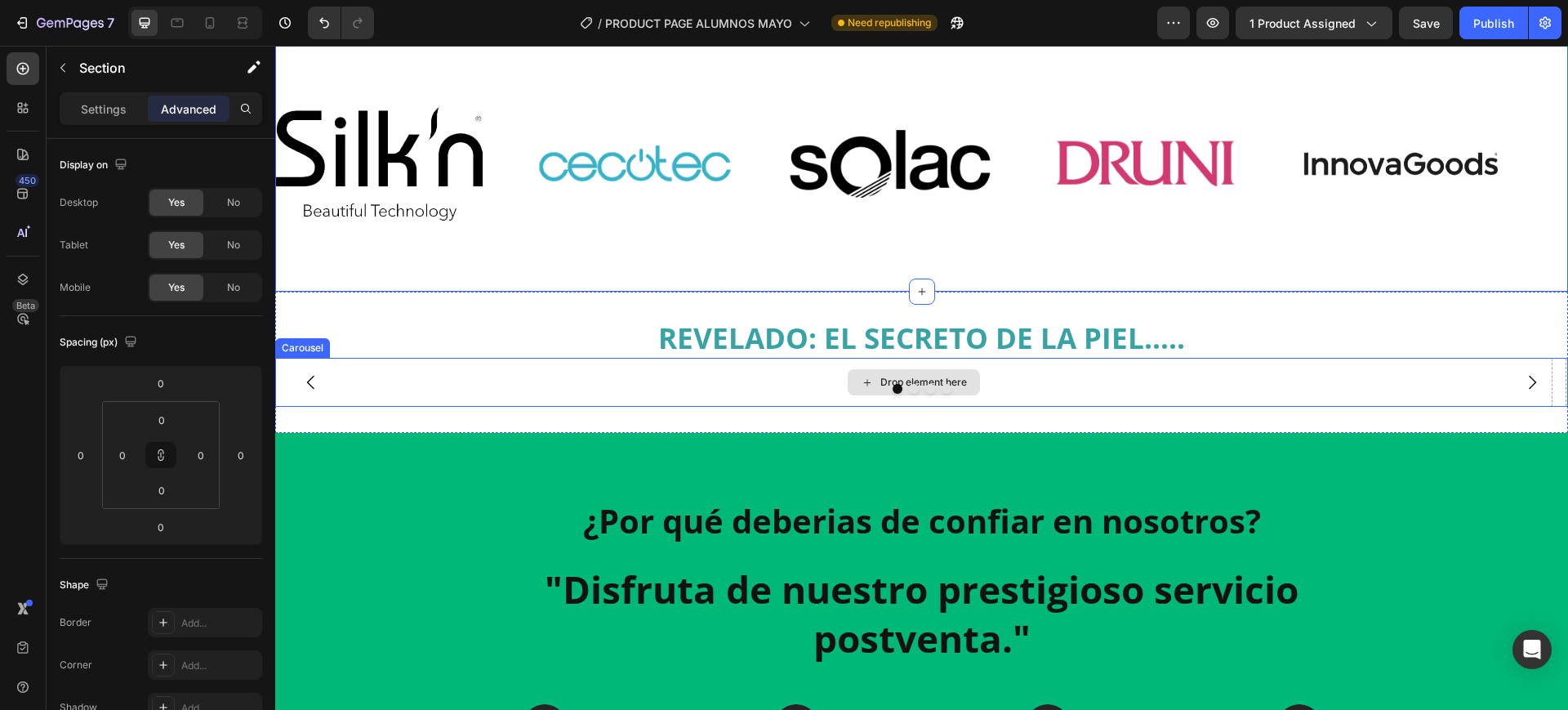
click at [1048, 363] on div "Drop element here" at bounding box center [914, 383] width 1277 height 49
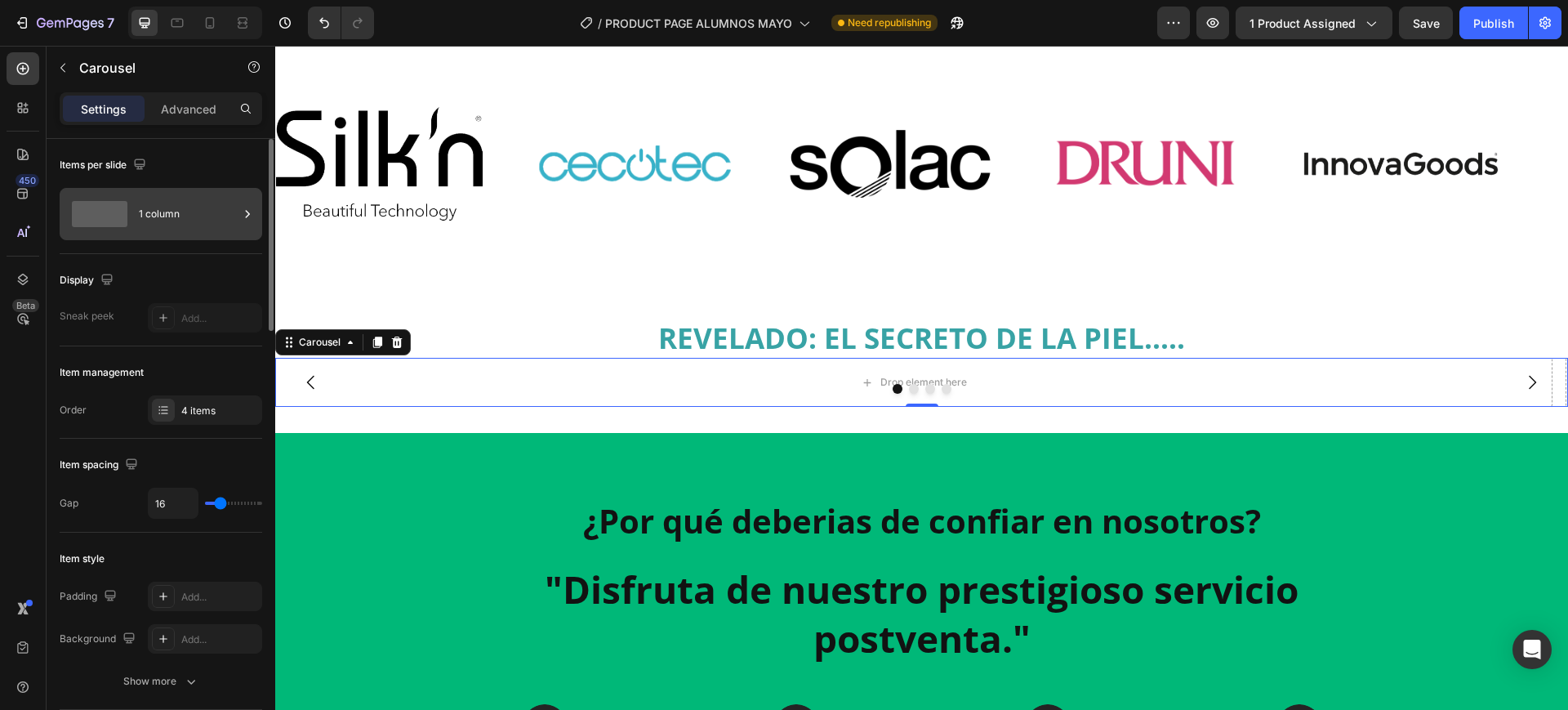
click at [215, 225] on div "1 column" at bounding box center [189, 214] width 100 height 37
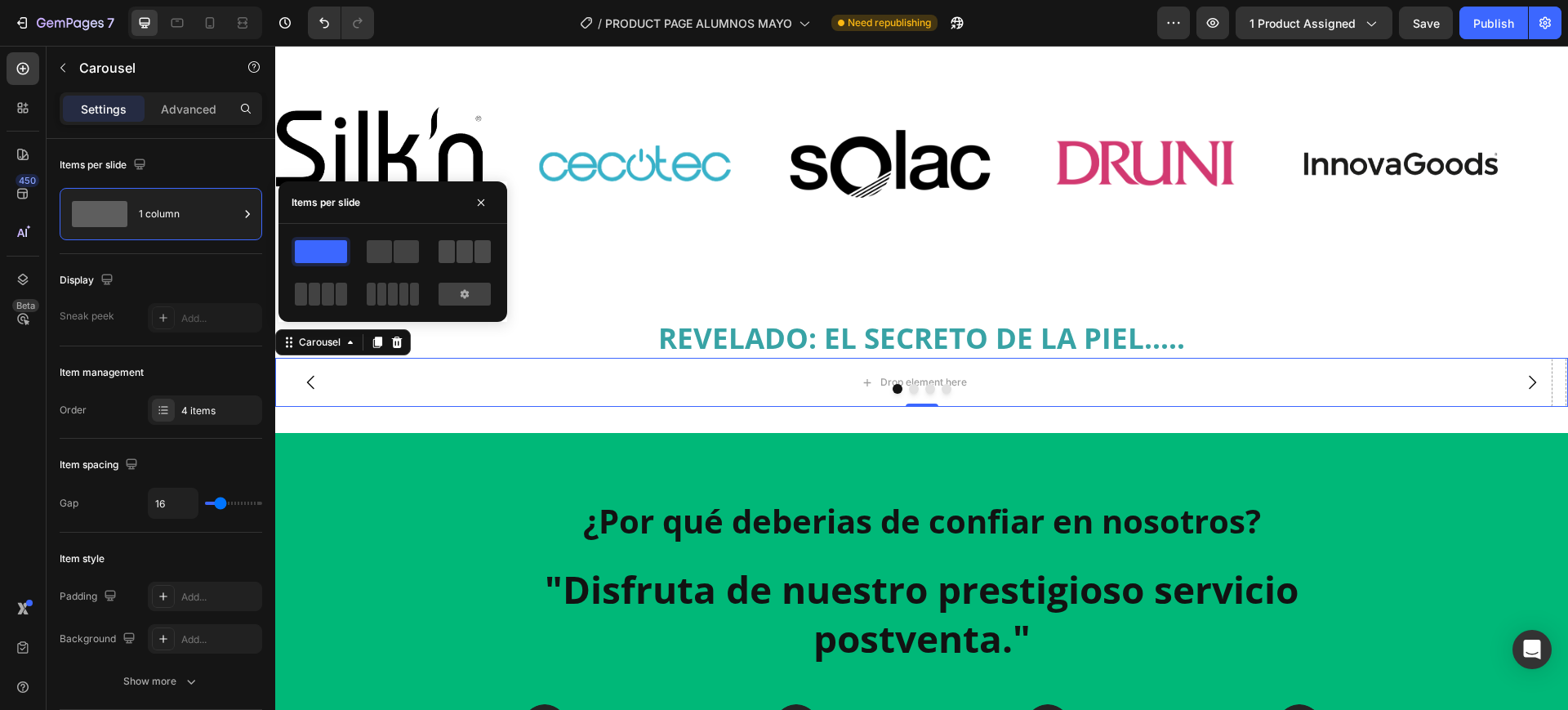
click at [465, 249] on span at bounding box center [464, 251] width 16 height 23
click at [182, 109] on p "Advanced" at bounding box center [188, 109] width 55 height 17
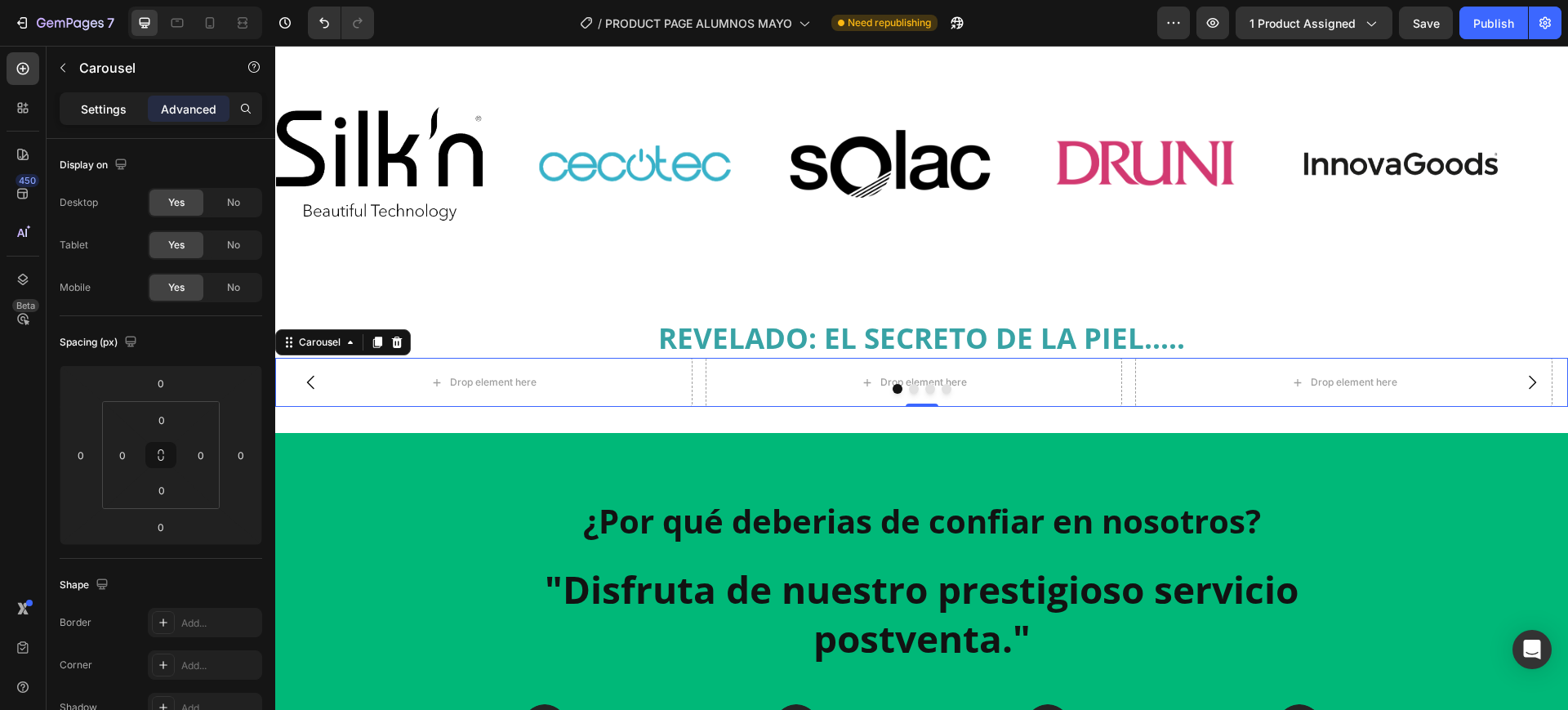
click at [110, 97] on div "Settings" at bounding box center [104, 108] width 82 height 26
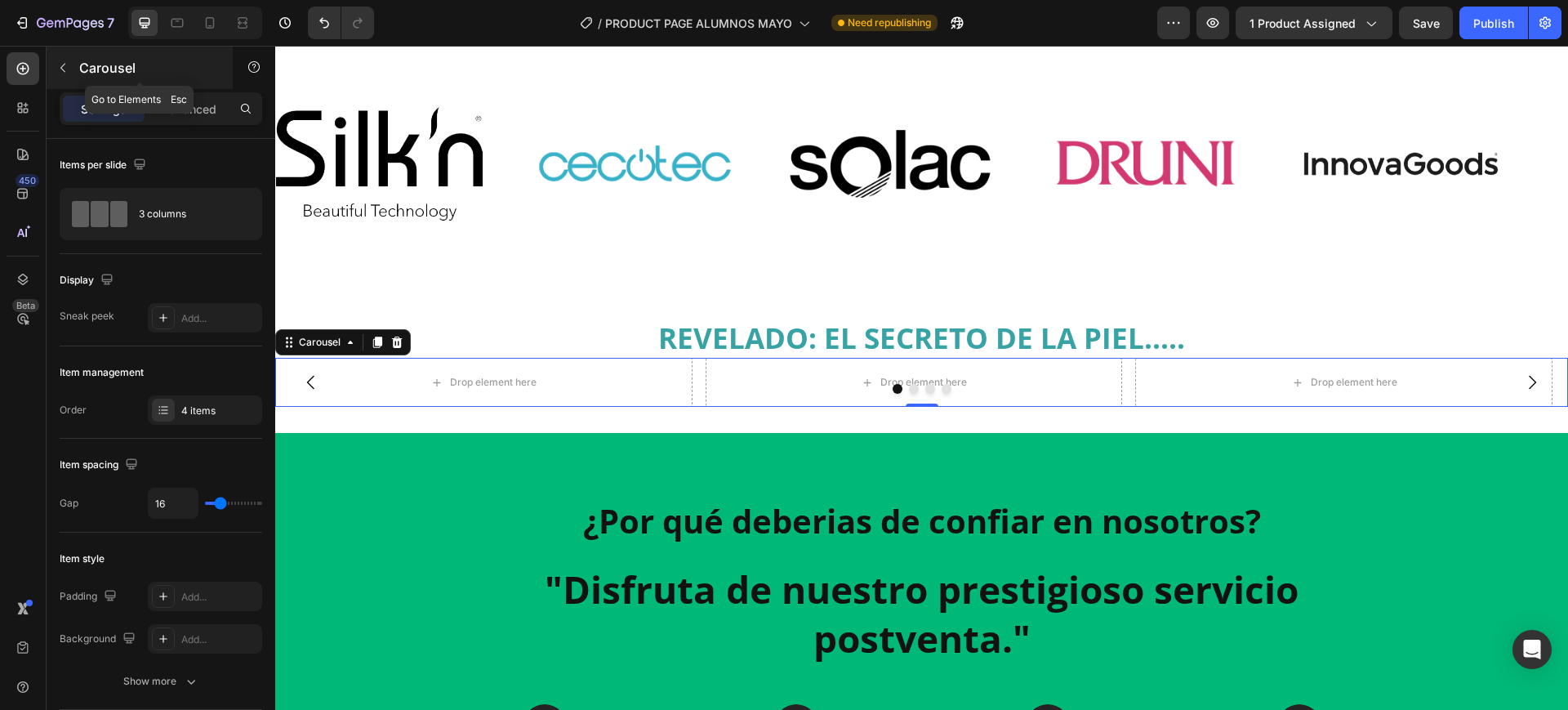
click at [72, 68] on button "button" at bounding box center [63, 67] width 26 height 26
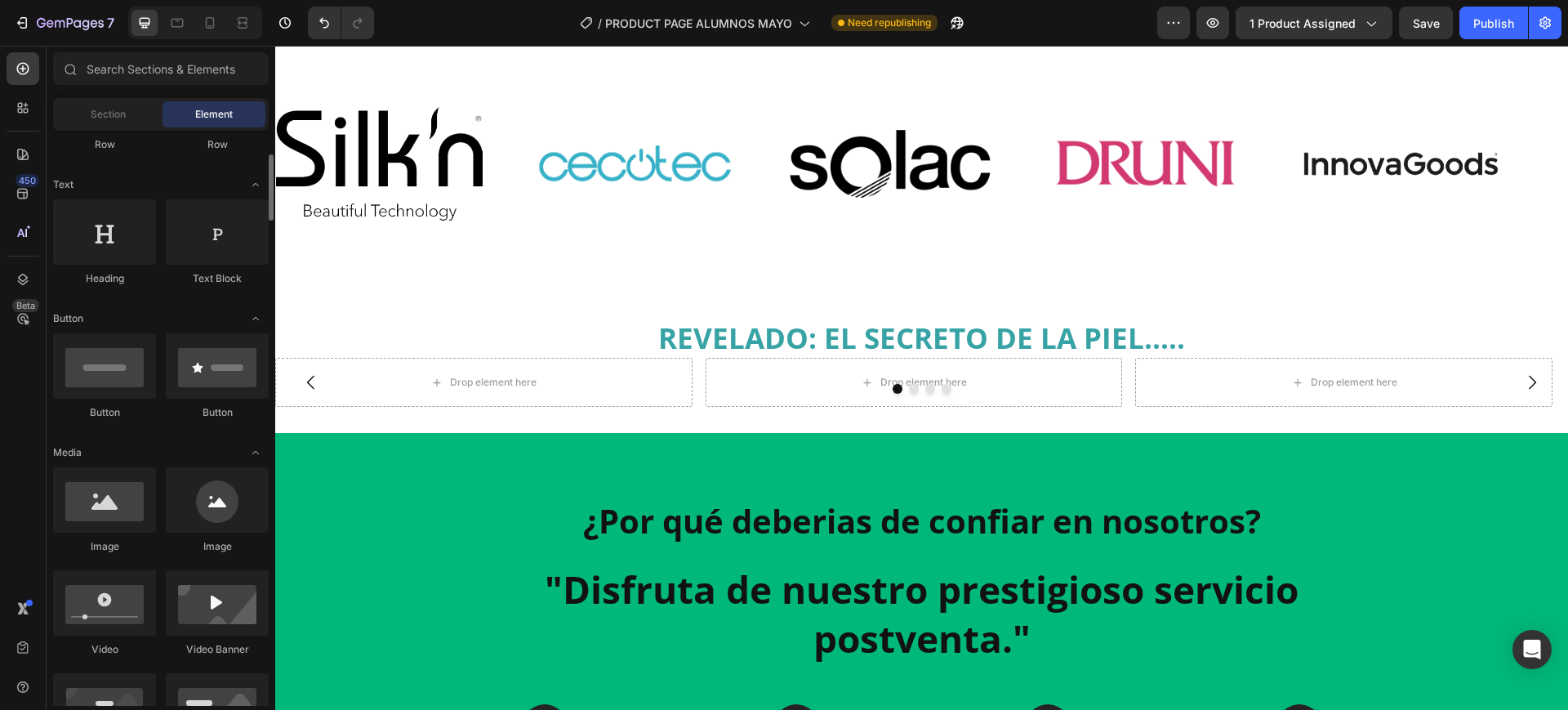
scroll to position [306, 0]
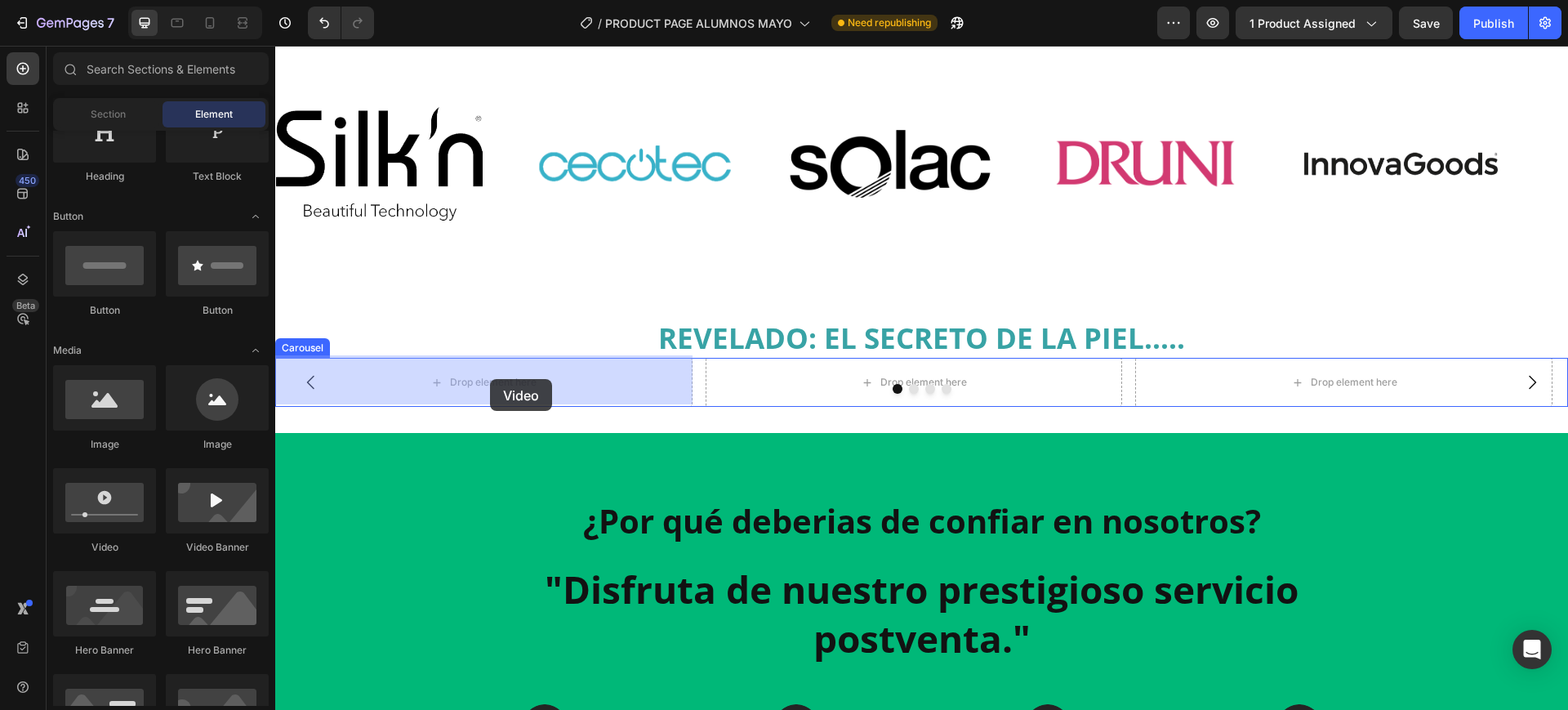
drag, startPoint x: 406, startPoint y: 550, endPoint x: 472, endPoint y: 398, distance: 165.7
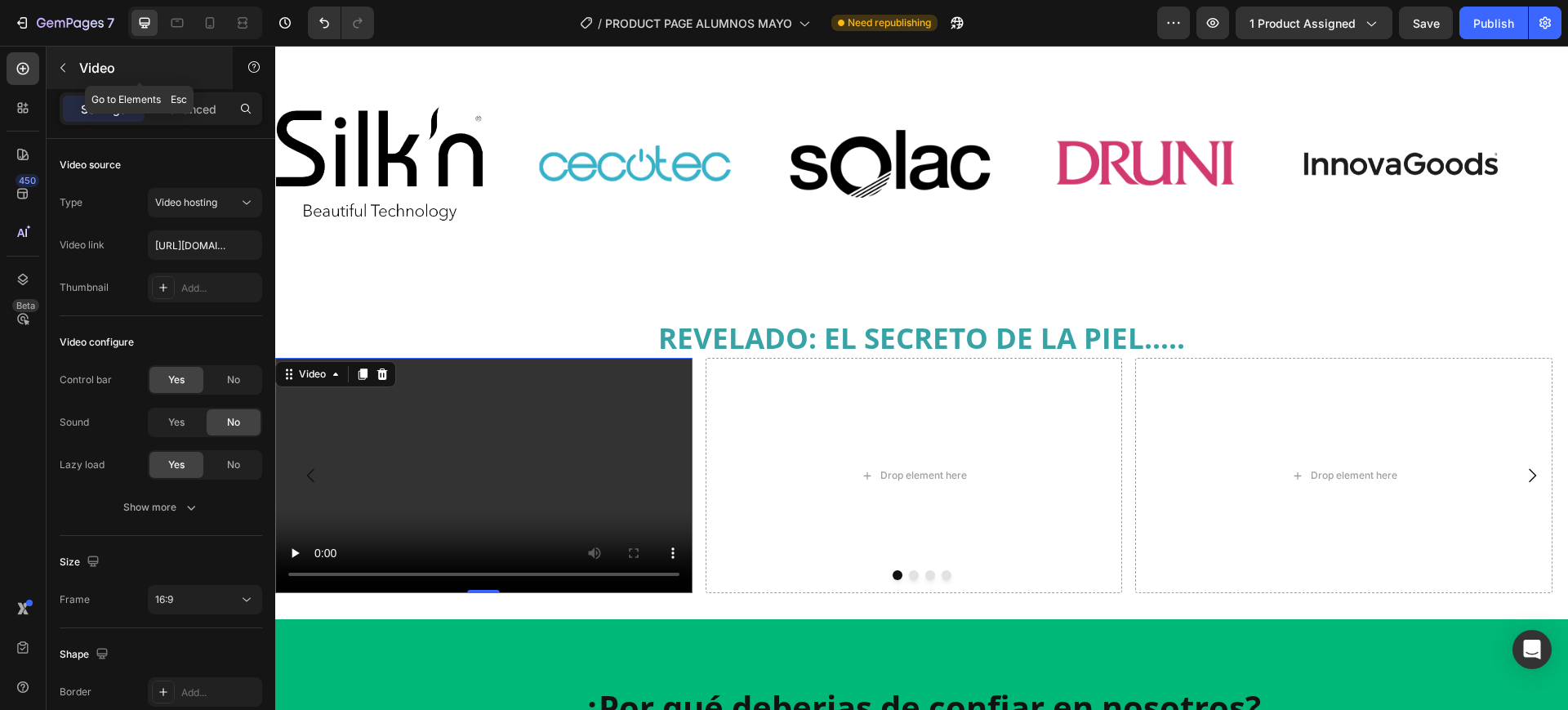
click at [61, 71] on icon "button" at bounding box center [63, 67] width 13 height 13
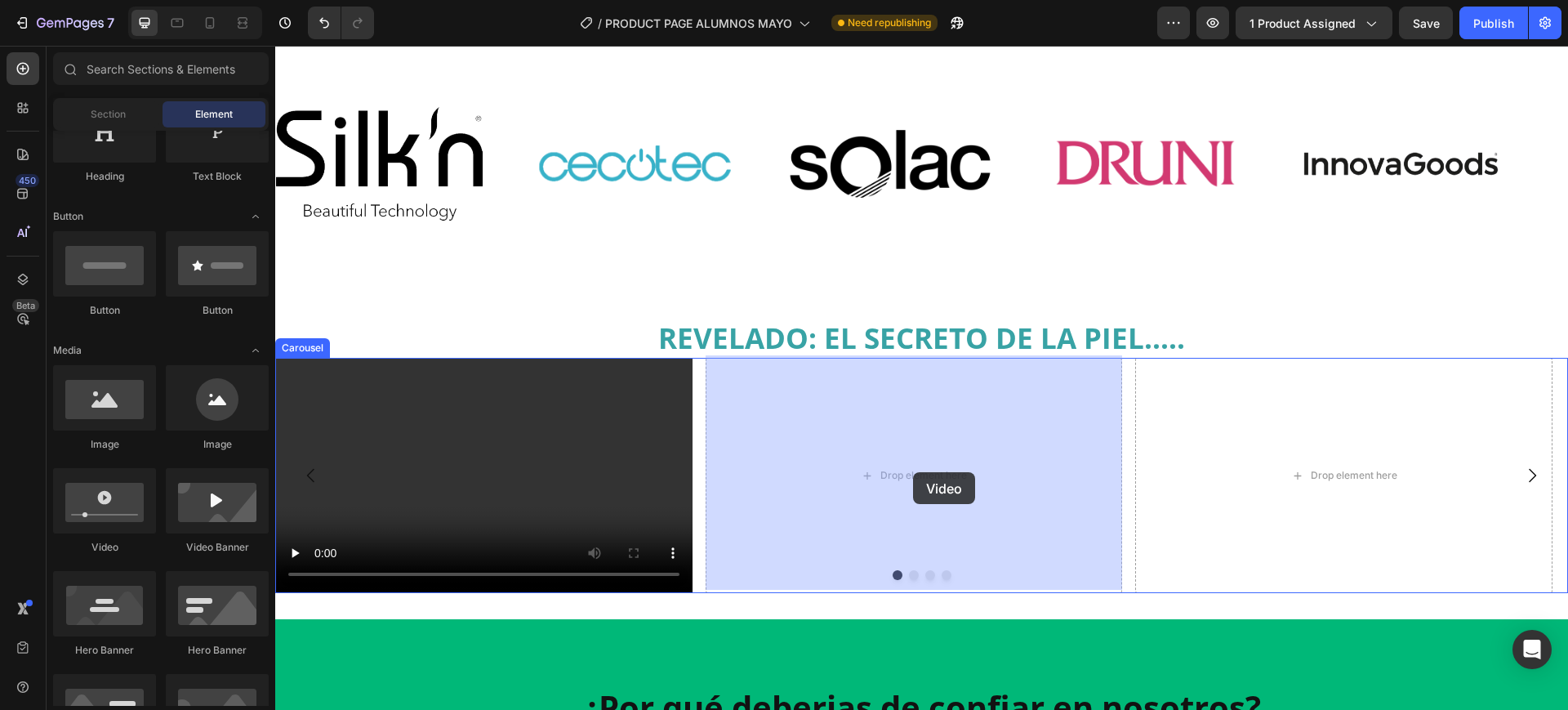
drag, startPoint x: 388, startPoint y: 564, endPoint x: 914, endPoint y: 472, distance: 534.0
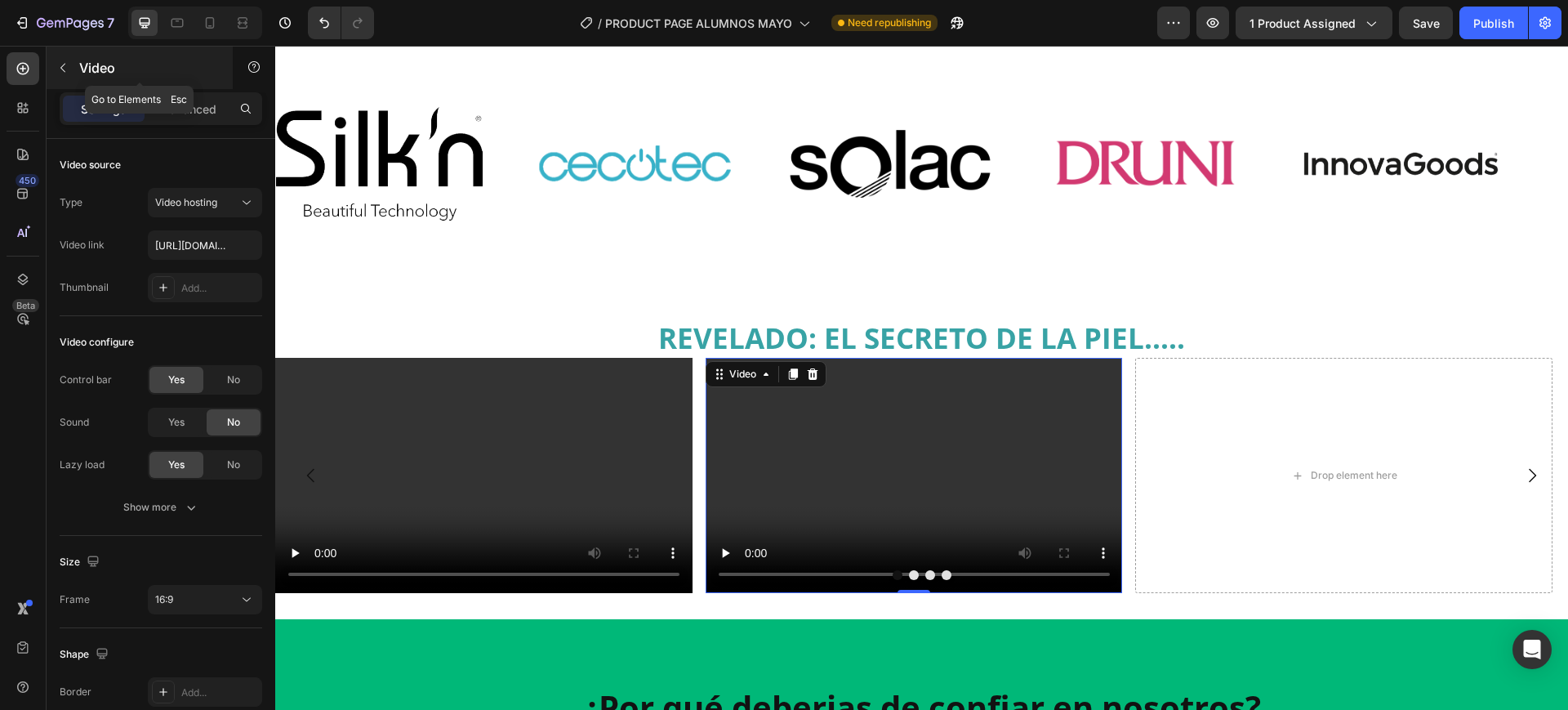
click at [75, 73] on button "button" at bounding box center [63, 67] width 26 height 26
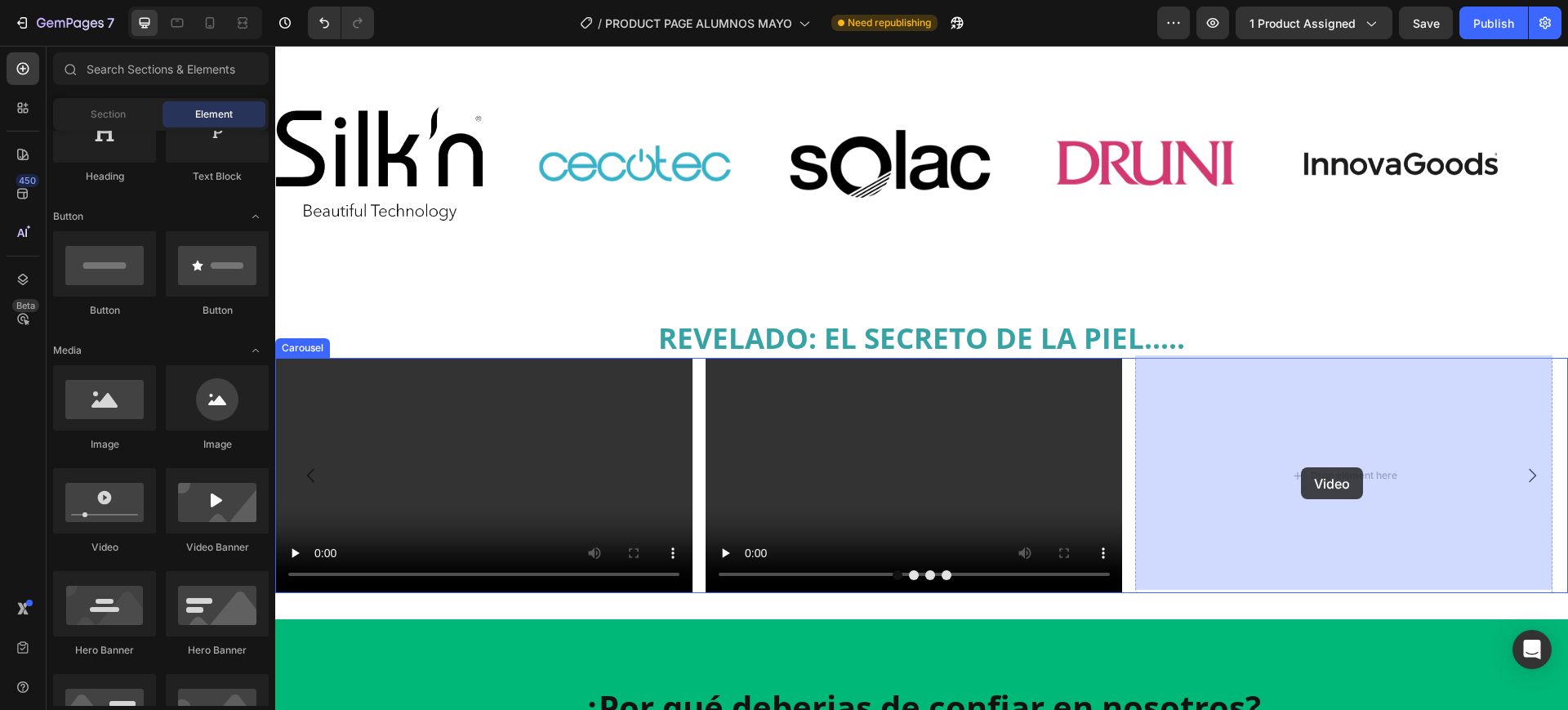
drag, startPoint x: 376, startPoint y: 573, endPoint x: 1301, endPoint y: 467, distance: 931.1
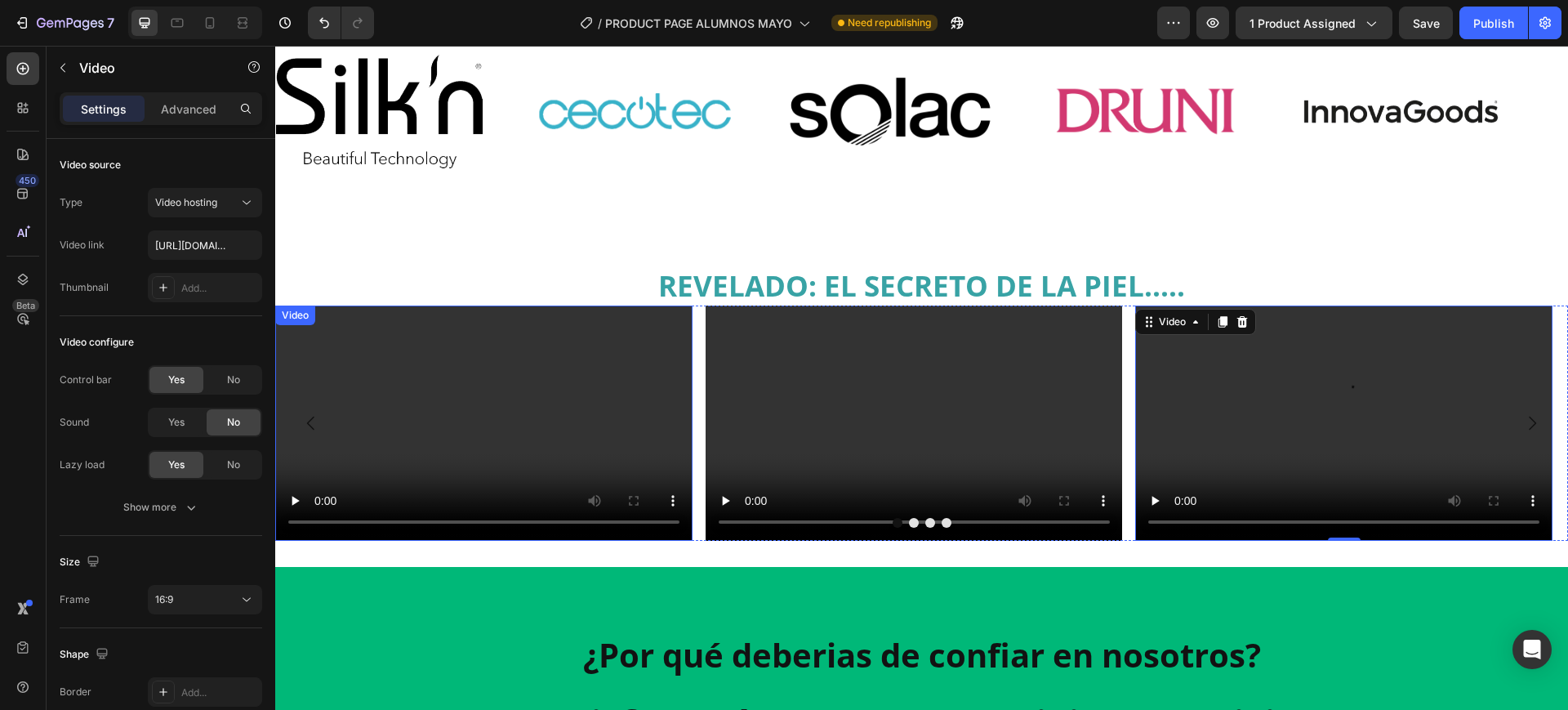
scroll to position [715, 0]
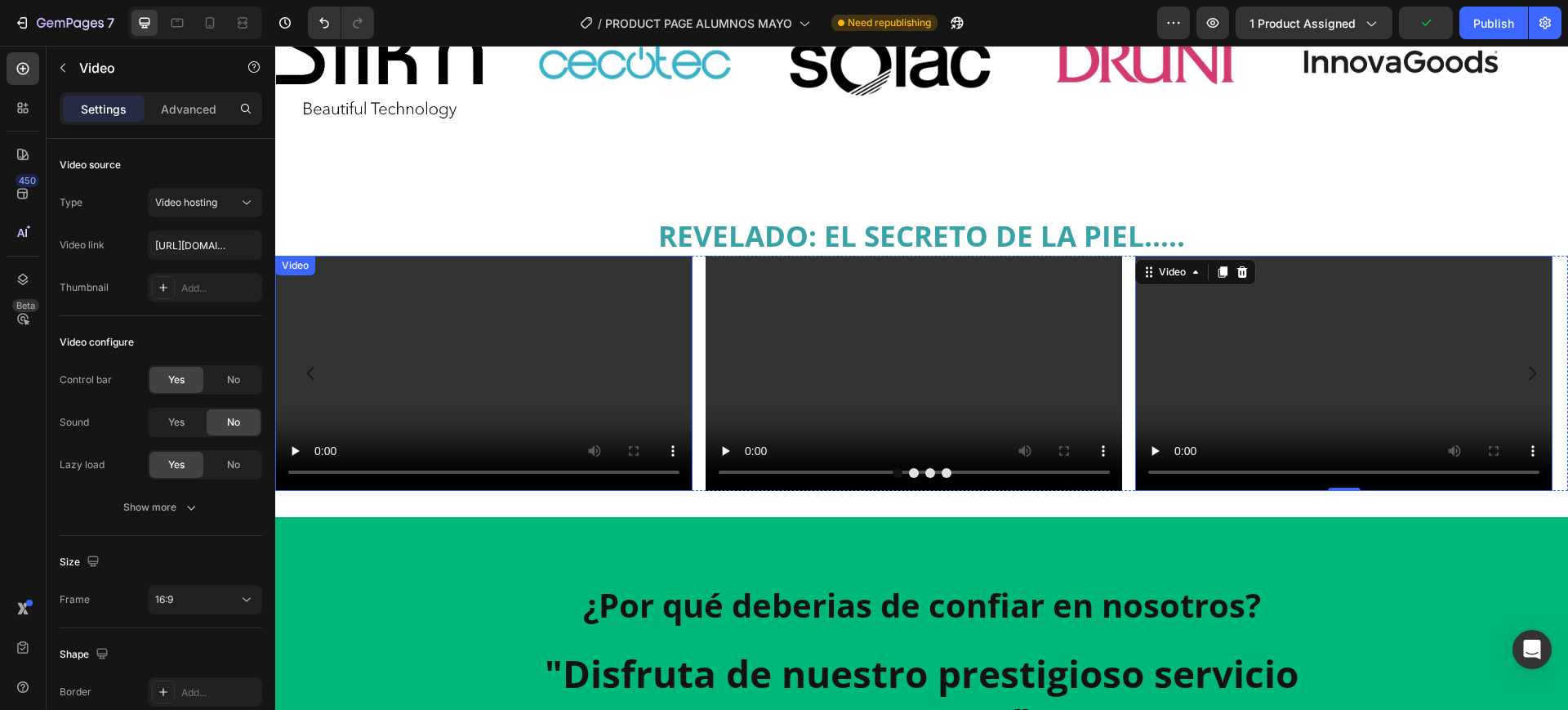
click at [305, 278] on div "Video" at bounding box center [484, 373] width 417 height 235
click at [302, 277] on div "Video" at bounding box center [312, 272] width 66 height 20
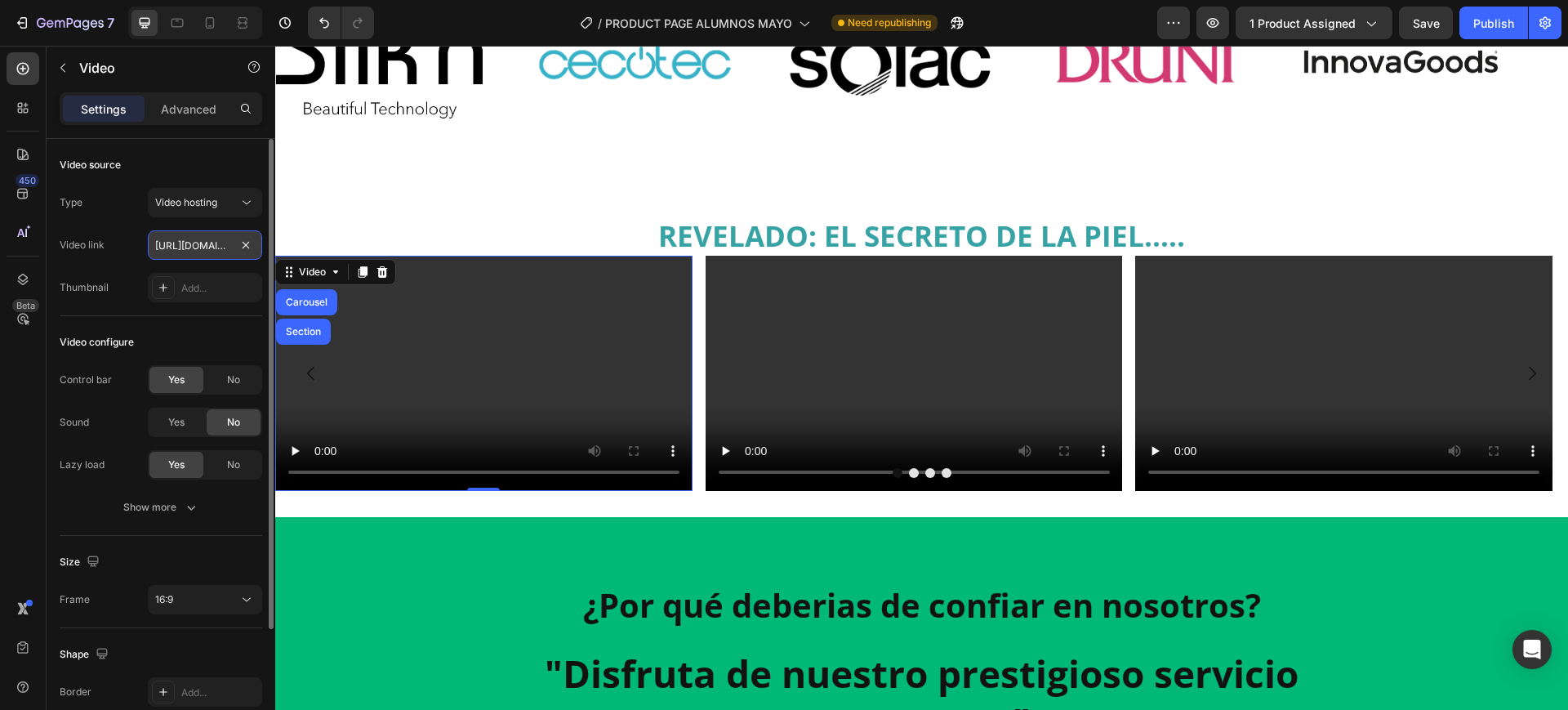
click at [214, 247] on input "https://cdn.shopify.com/videos/c/o/v/2cd3deb506b54b009063f7270ab5cf2e.mp4" at bounding box center [205, 245] width 115 height 29
paste input "faf69de40e564832842976386819e8e6"
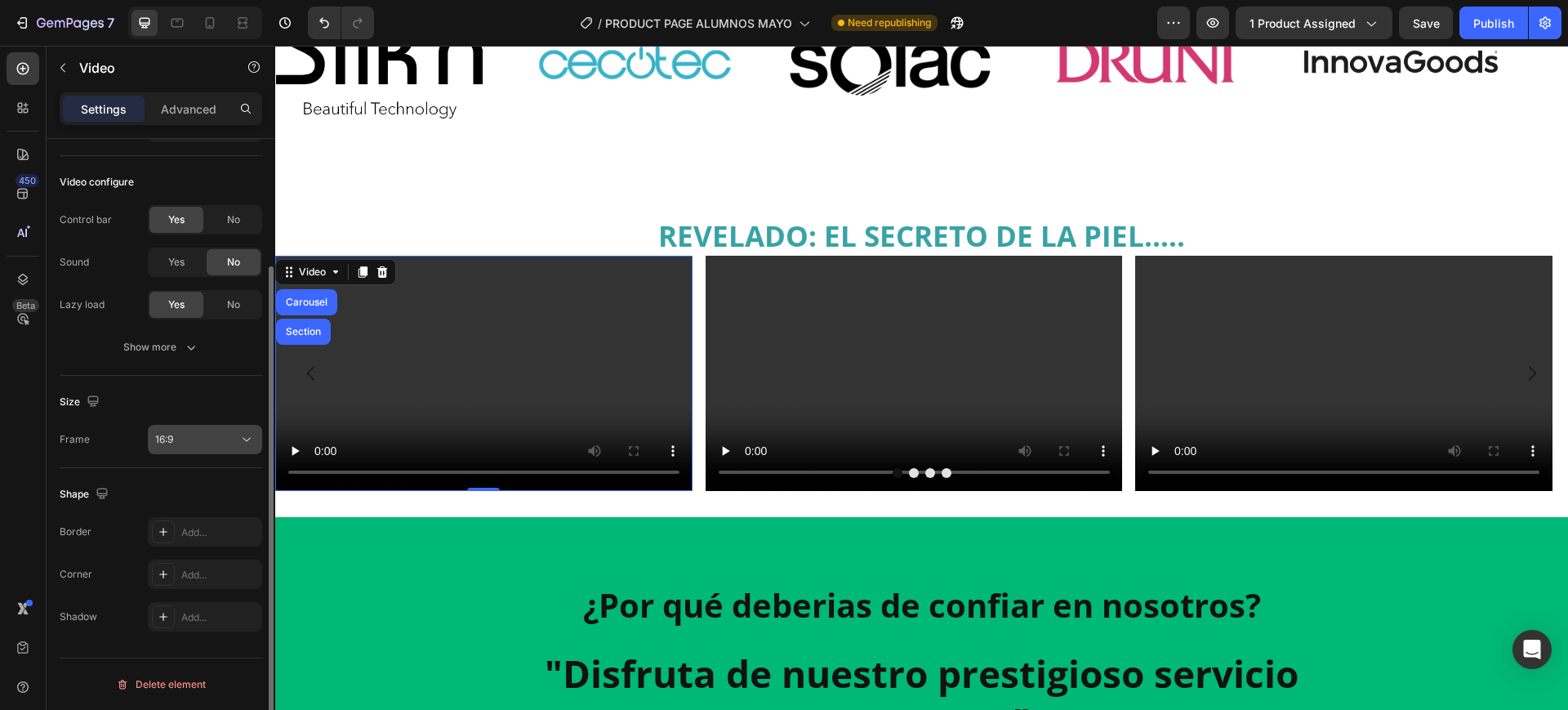
type input "https://cdn.shopify.com/videos/c/o/v/faf69de40e564832842976386819e8e6.mp4"
click at [199, 439] on div "16:9" at bounding box center [197, 439] width 84 height 15
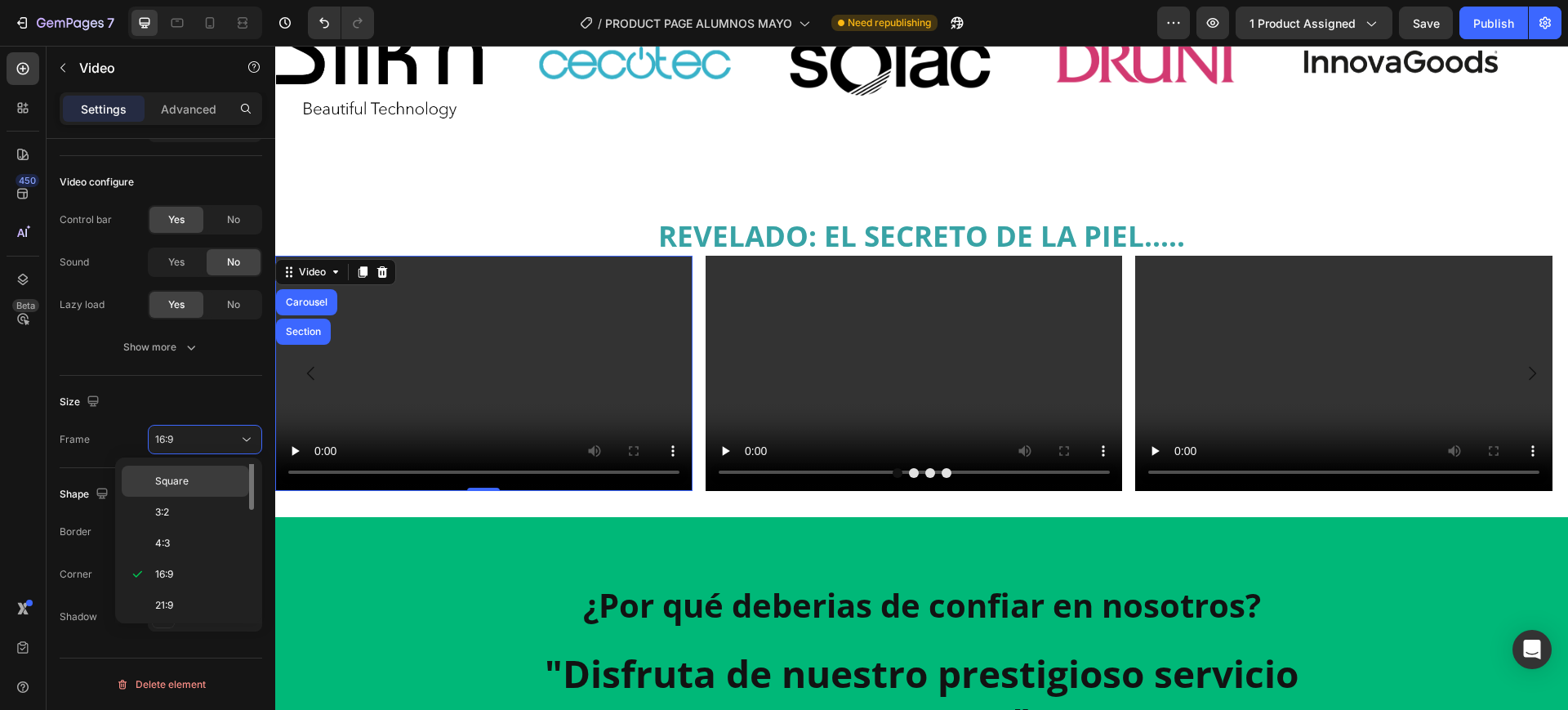
scroll to position [0, 0]
click at [181, 480] on span "Original" at bounding box center [174, 479] width 36 height 15
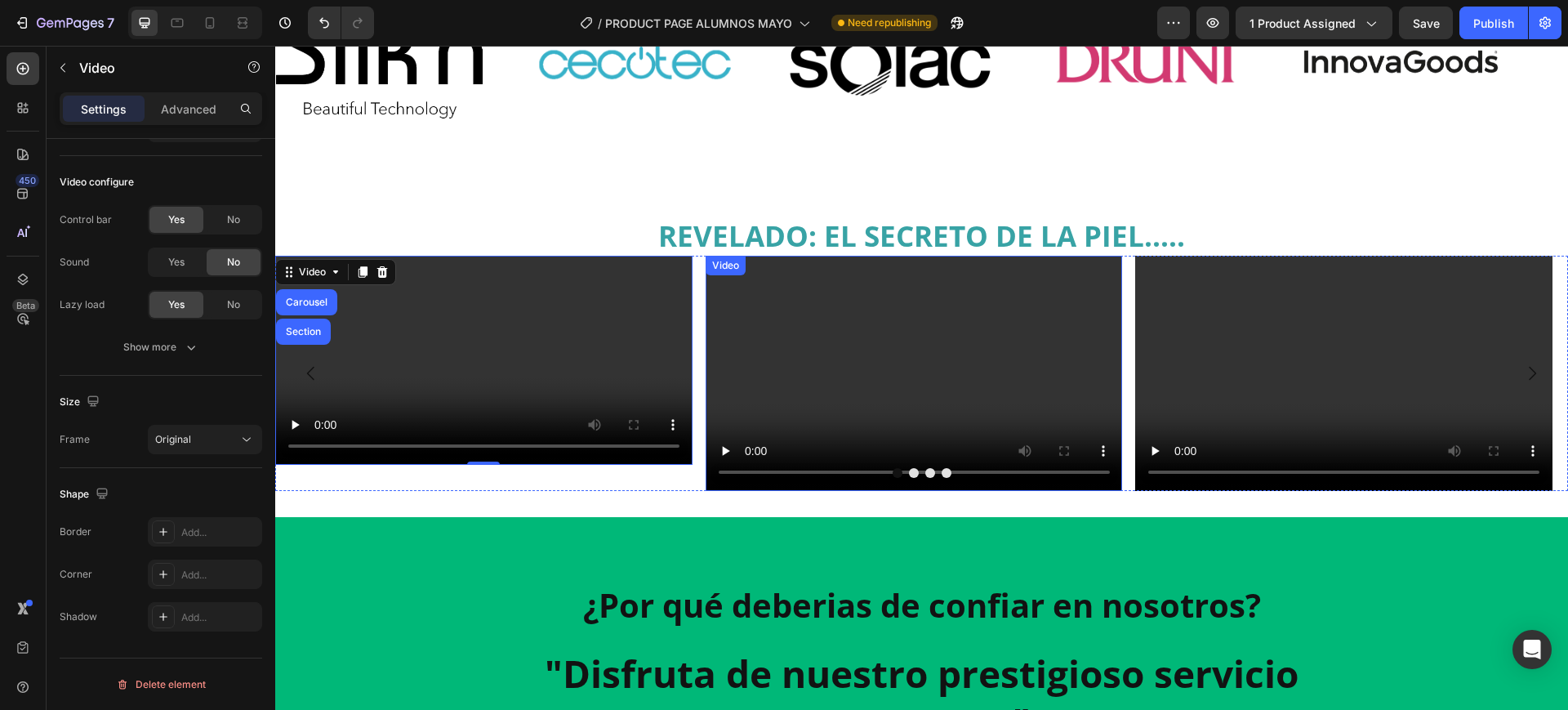
click at [912, 374] on video at bounding box center [914, 373] width 417 height 235
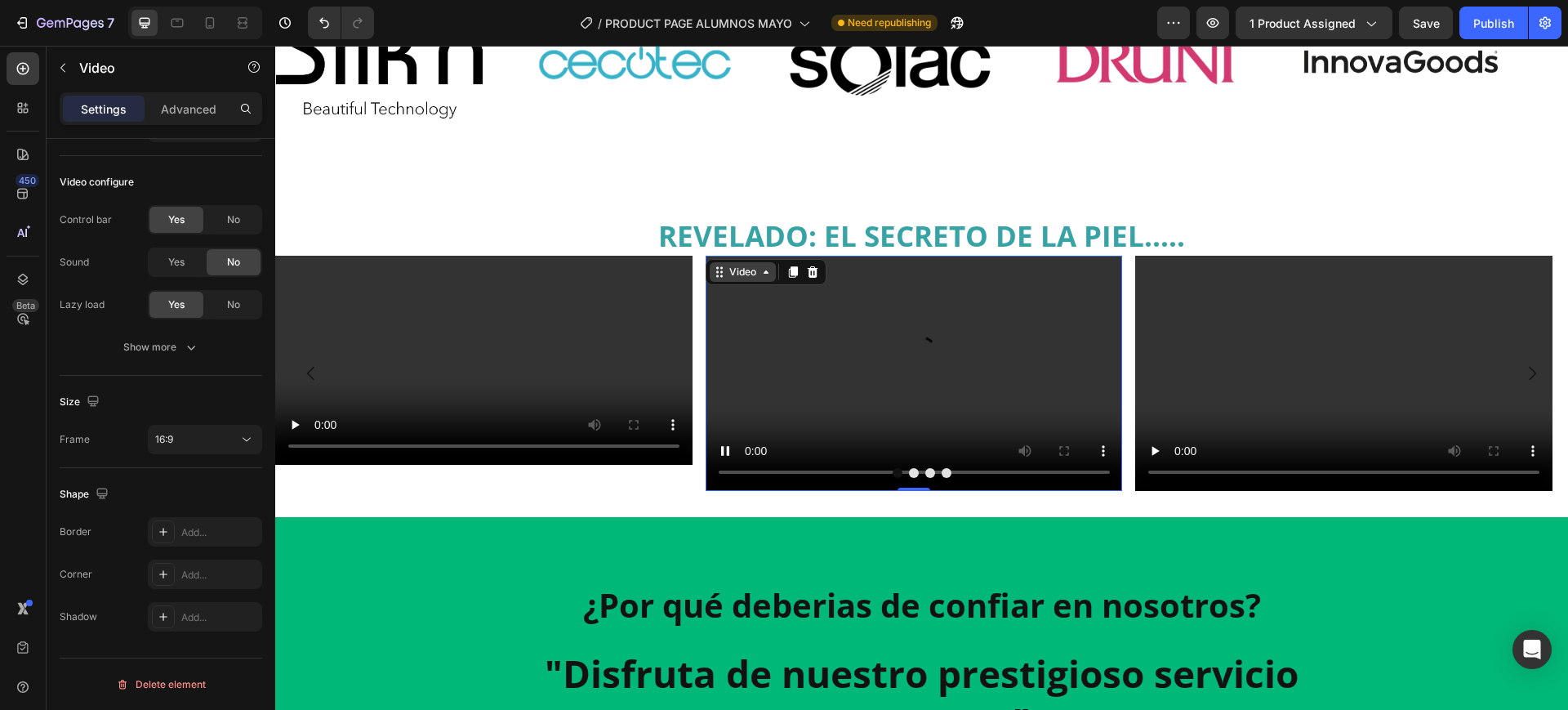
click at [768, 267] on icon at bounding box center [766, 272] width 13 height 13
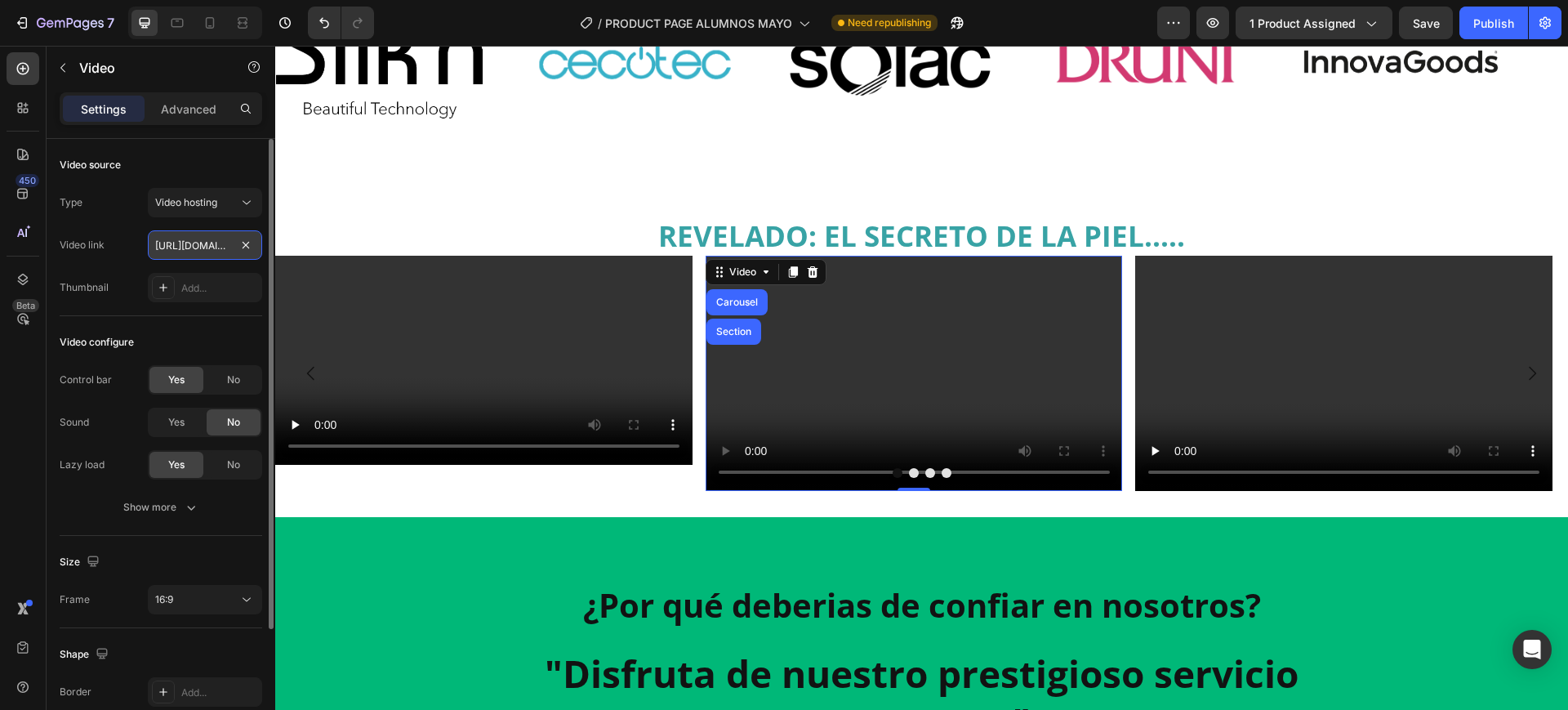
click at [205, 248] on input "https://cdn.shopify.com/videos/c/o/v/2cd3deb506b54b009063f7270ab5cf2e.mp4" at bounding box center [205, 245] width 115 height 29
paste input "a50e722131a146a6b2b852b64936cee3"
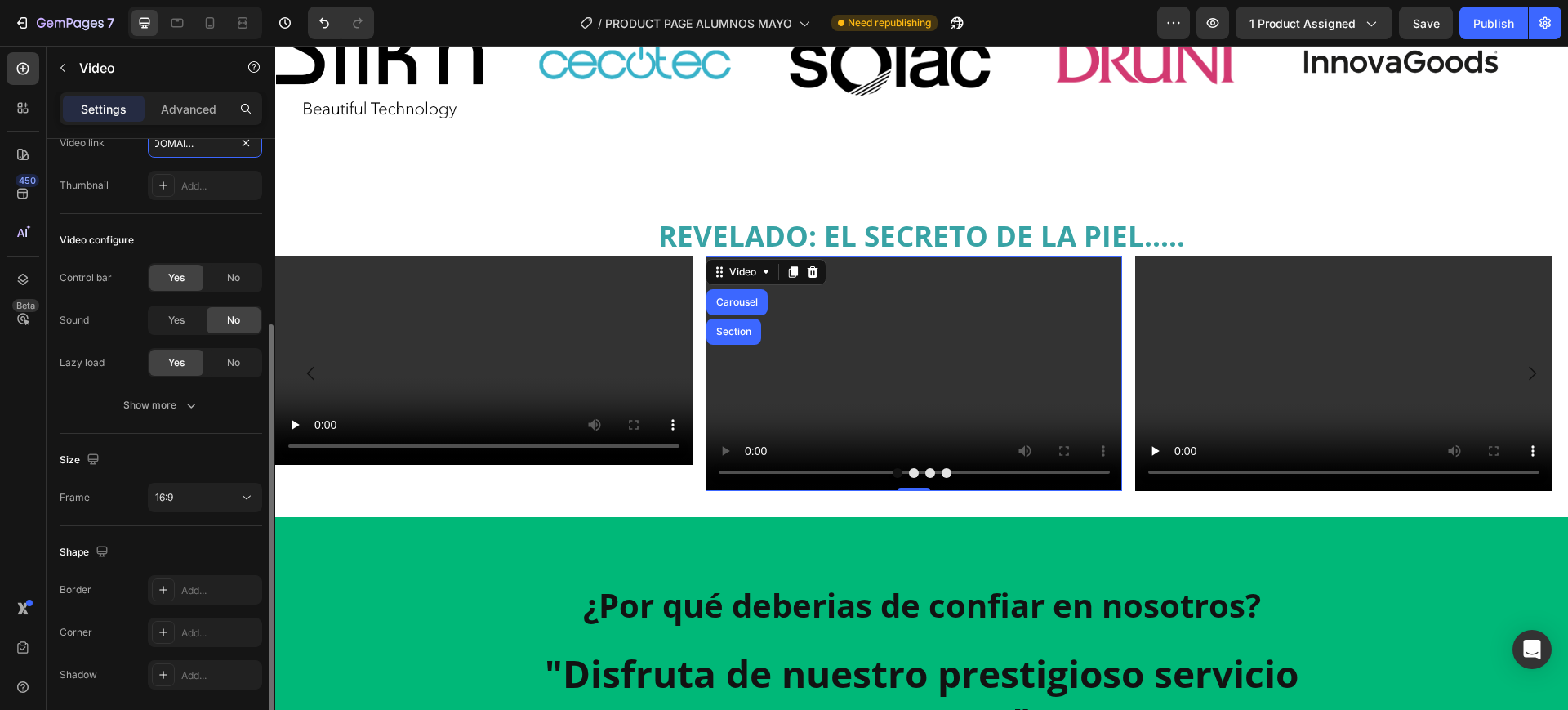
scroll to position [160, 0]
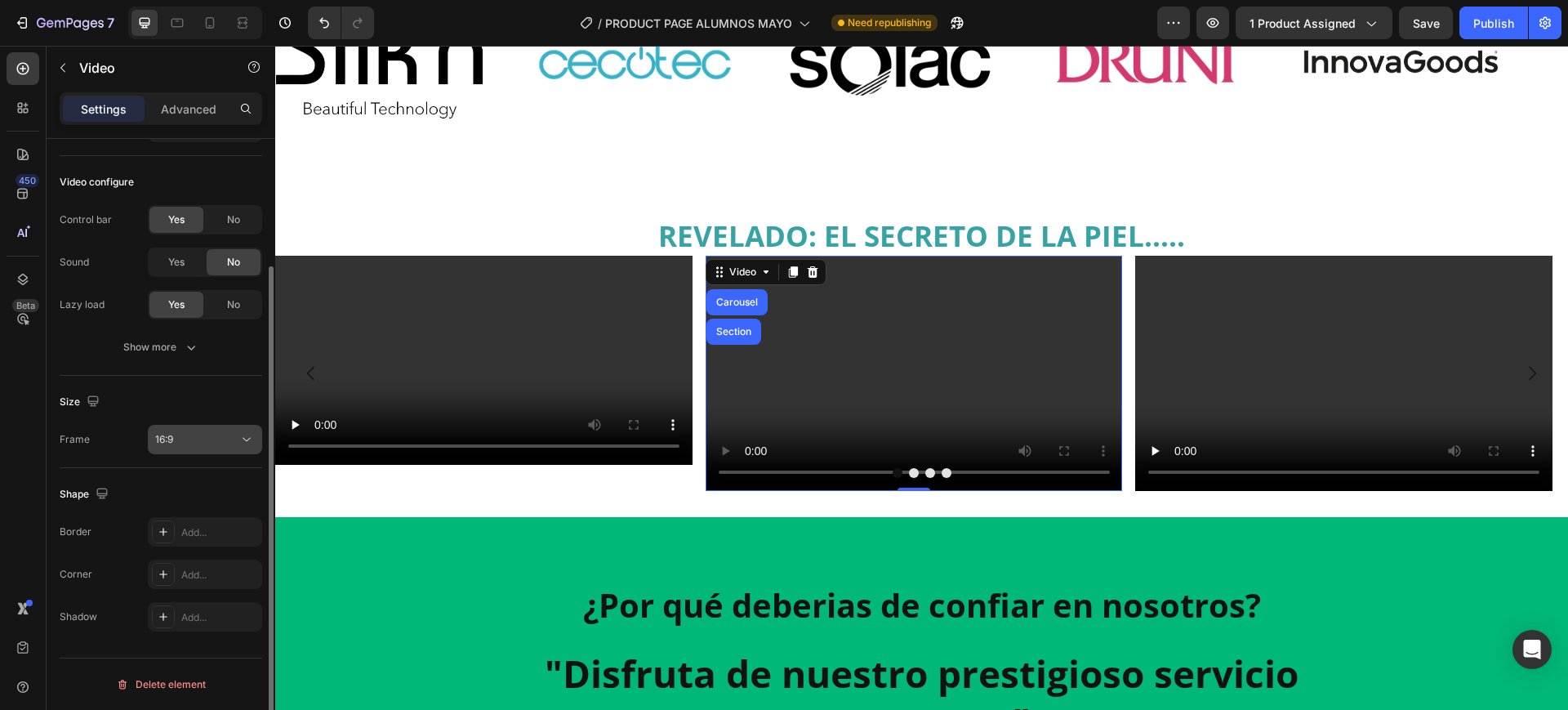
type input "https://cdn.shopify.com/videos/c/o/v/a50e722131a146a6b2b852b64936cee3.mp4"
click at [212, 450] on button "16:9" at bounding box center [205, 439] width 115 height 29
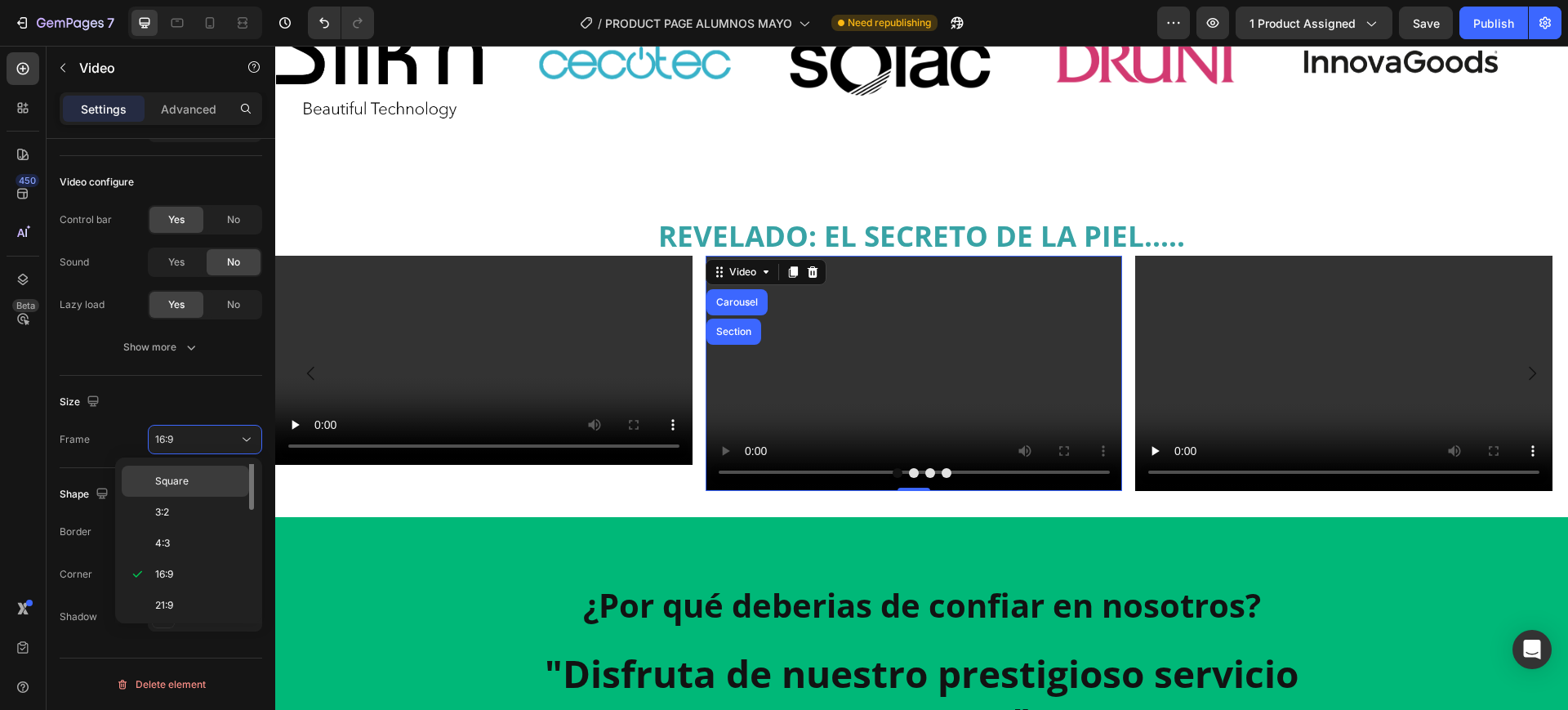
scroll to position [0, 0]
click at [179, 495] on div "Original" at bounding box center [185, 511] width 127 height 31
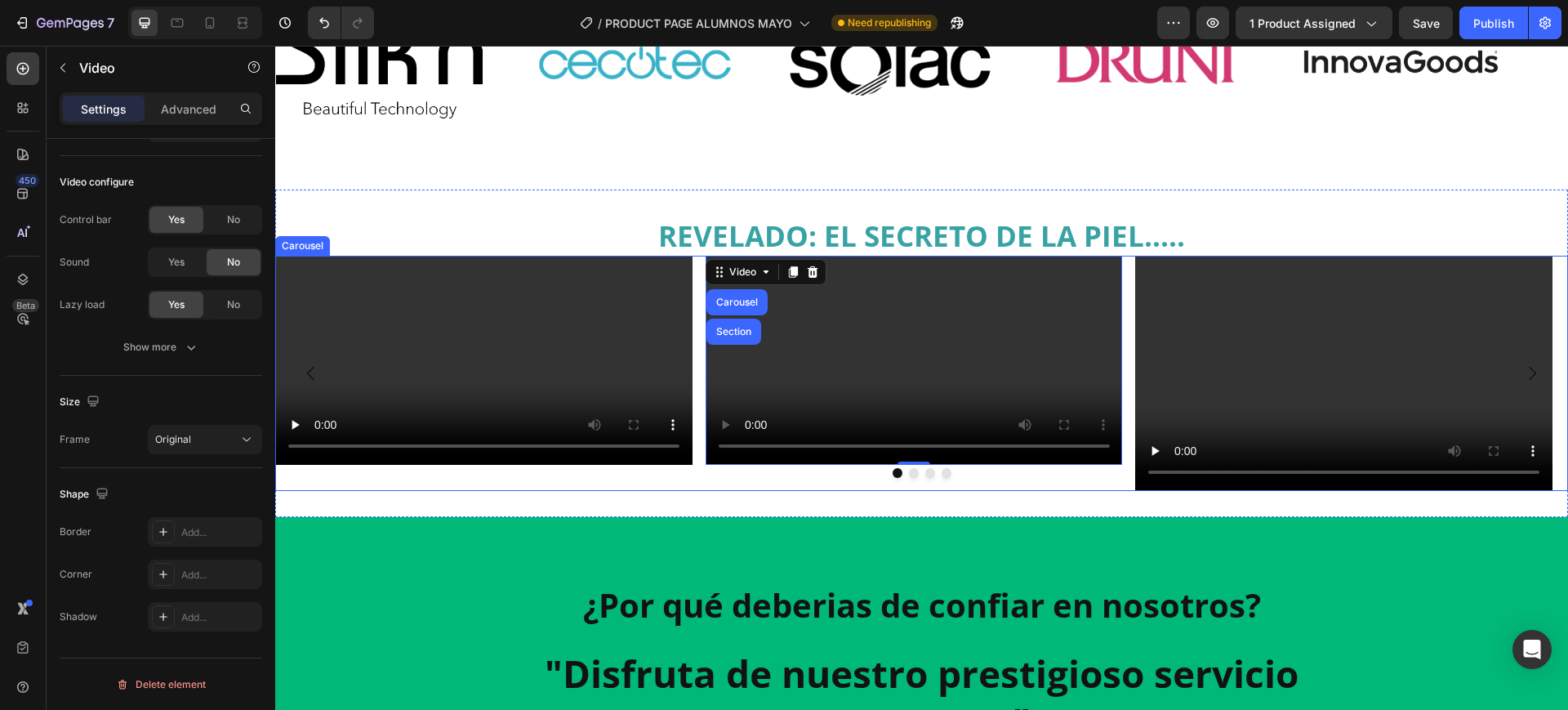
click at [1107, 490] on div "Video Carousel Section 0" at bounding box center [914, 373] width 417 height 235
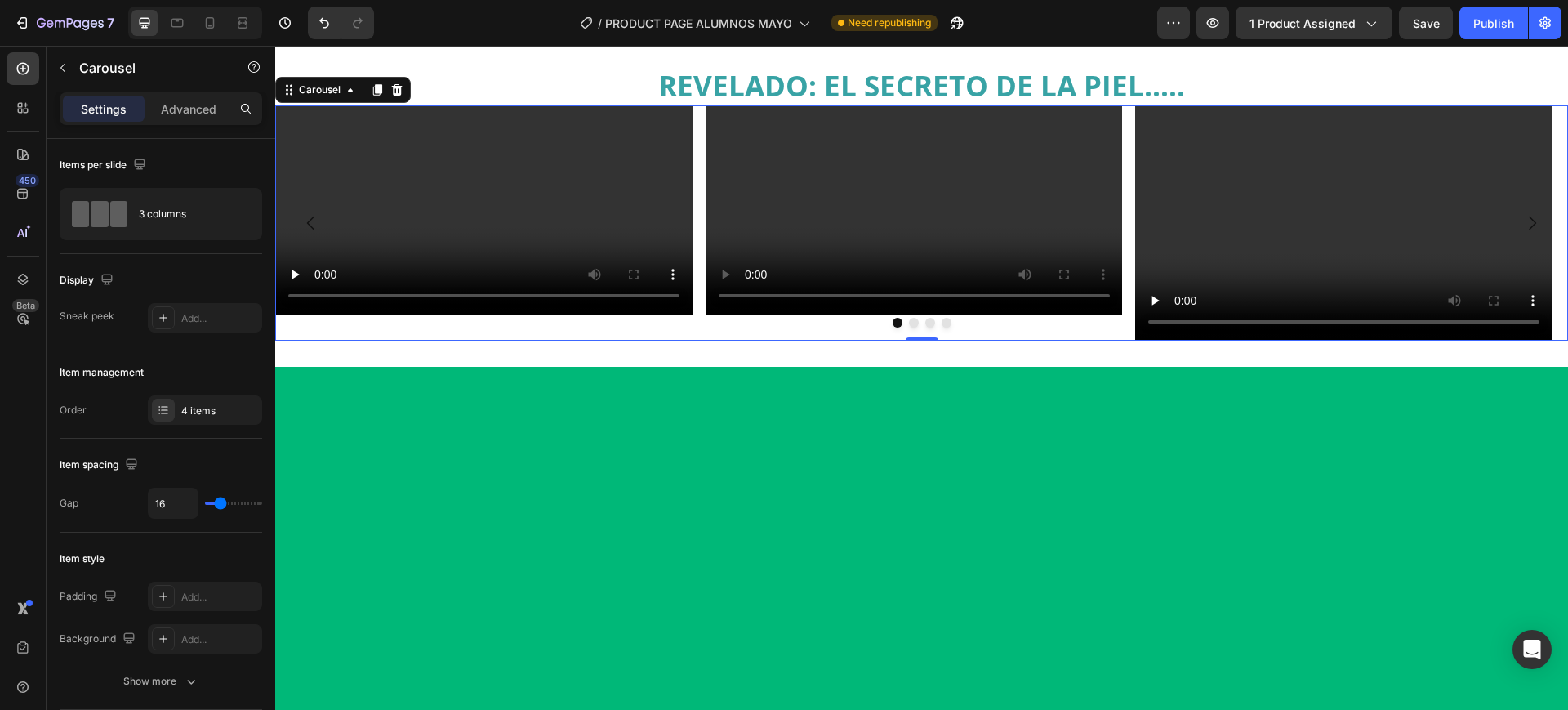
scroll to position [613, 0]
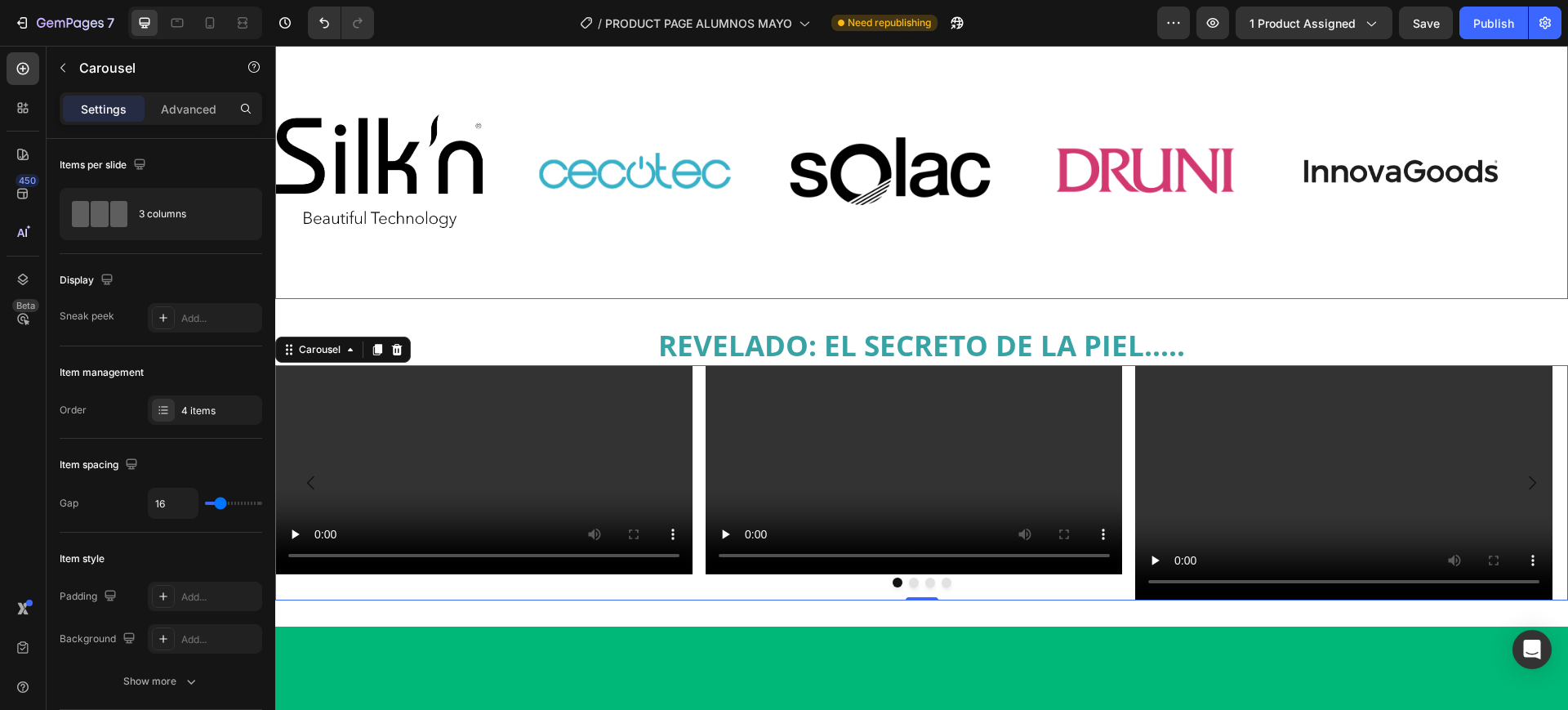
scroll to position [613, 0]
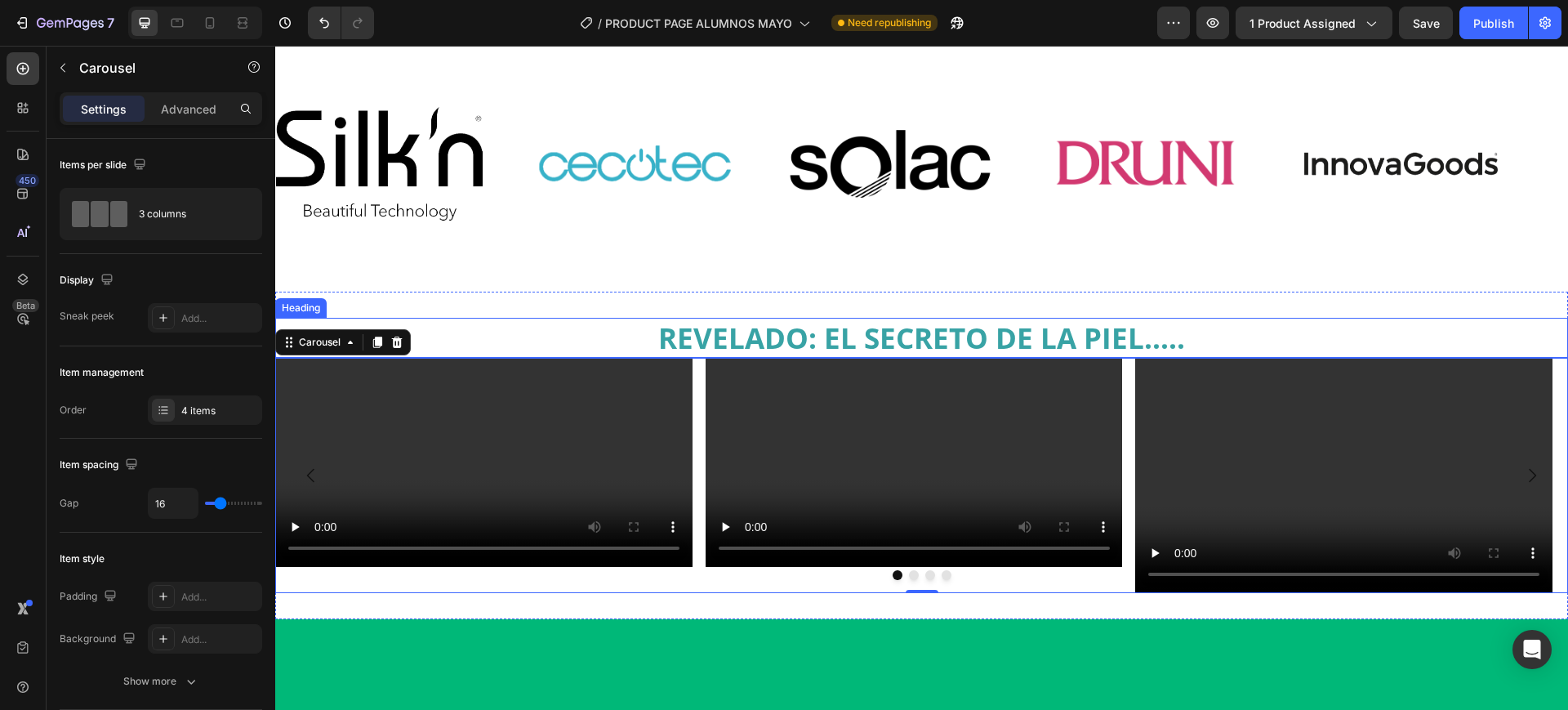
click at [919, 332] on h2 "REVELADO: EL SECRETO DE LA PIEL....." at bounding box center [922, 338] width 1293 height 41
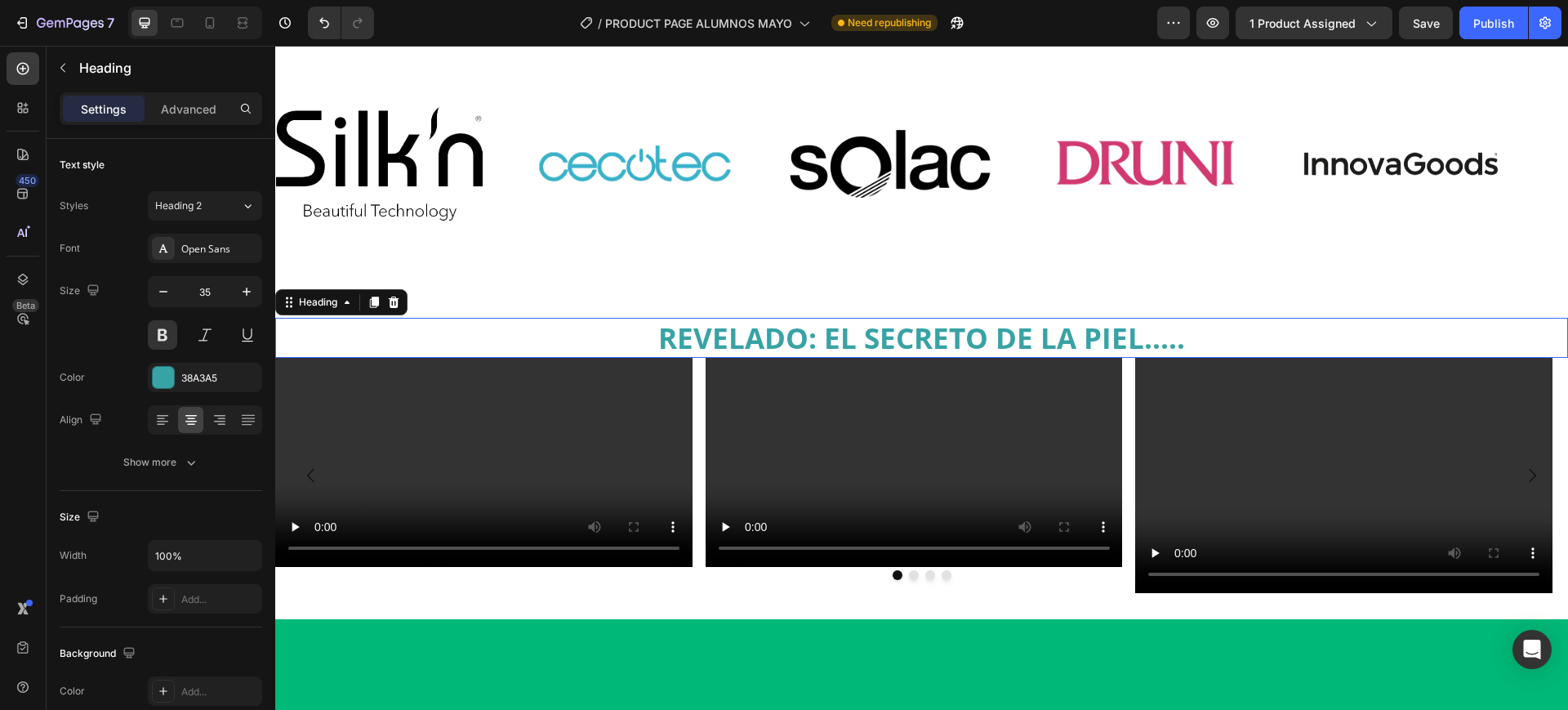
click at [919, 332] on p "REVELADO: EL SECRETO DE LA PIEL....." at bounding box center [922, 337] width 1290 height 37
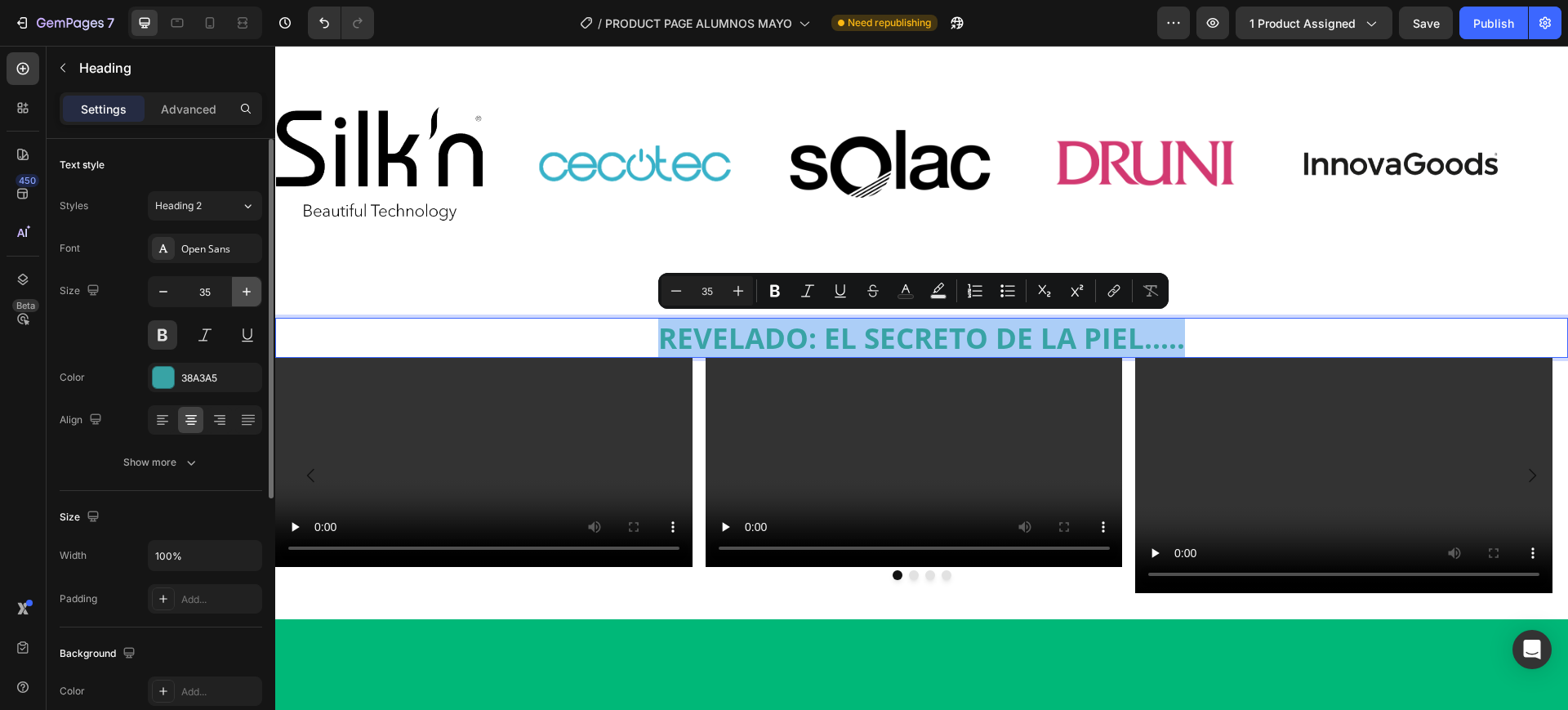
click at [249, 296] on icon "button" at bounding box center [246, 292] width 16 height 16
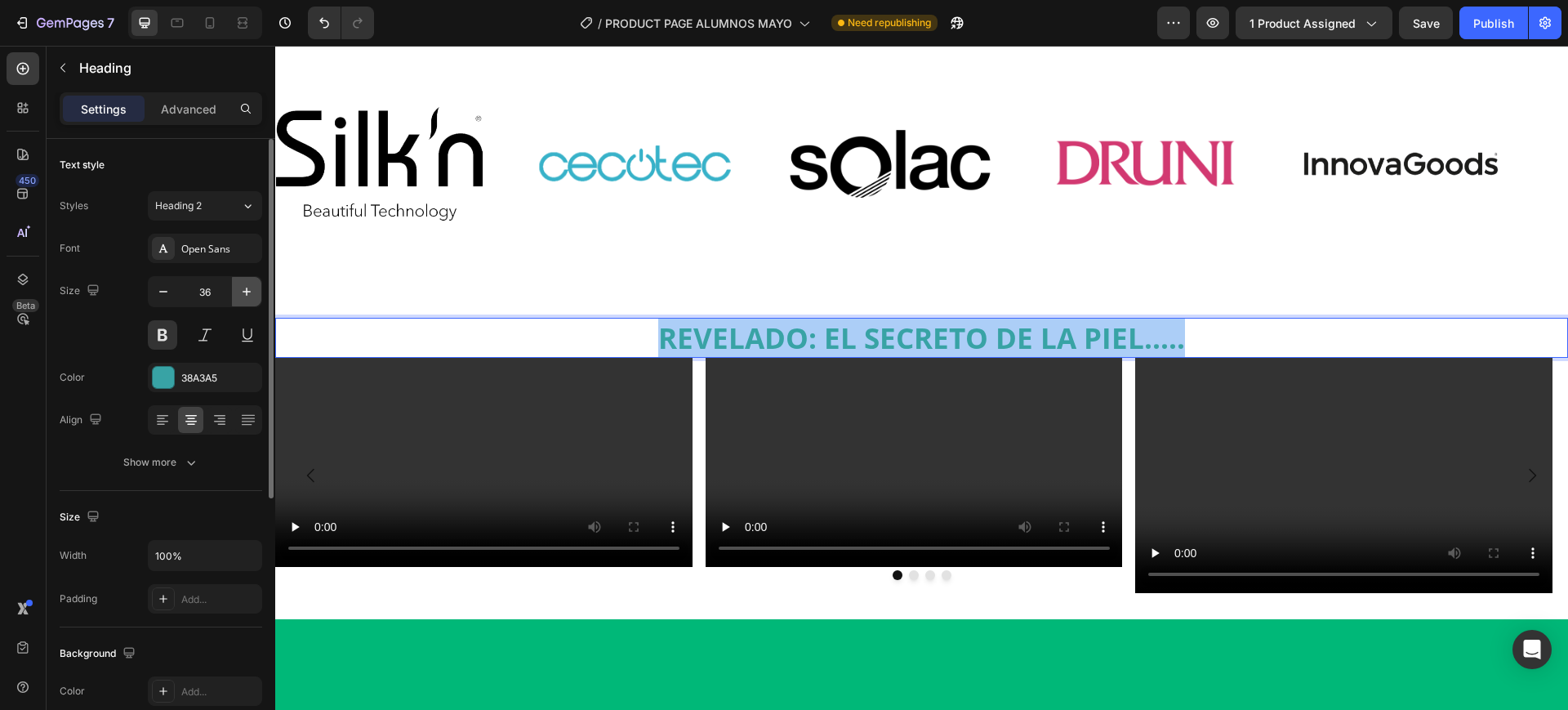
click at [249, 296] on icon "button" at bounding box center [246, 292] width 16 height 16
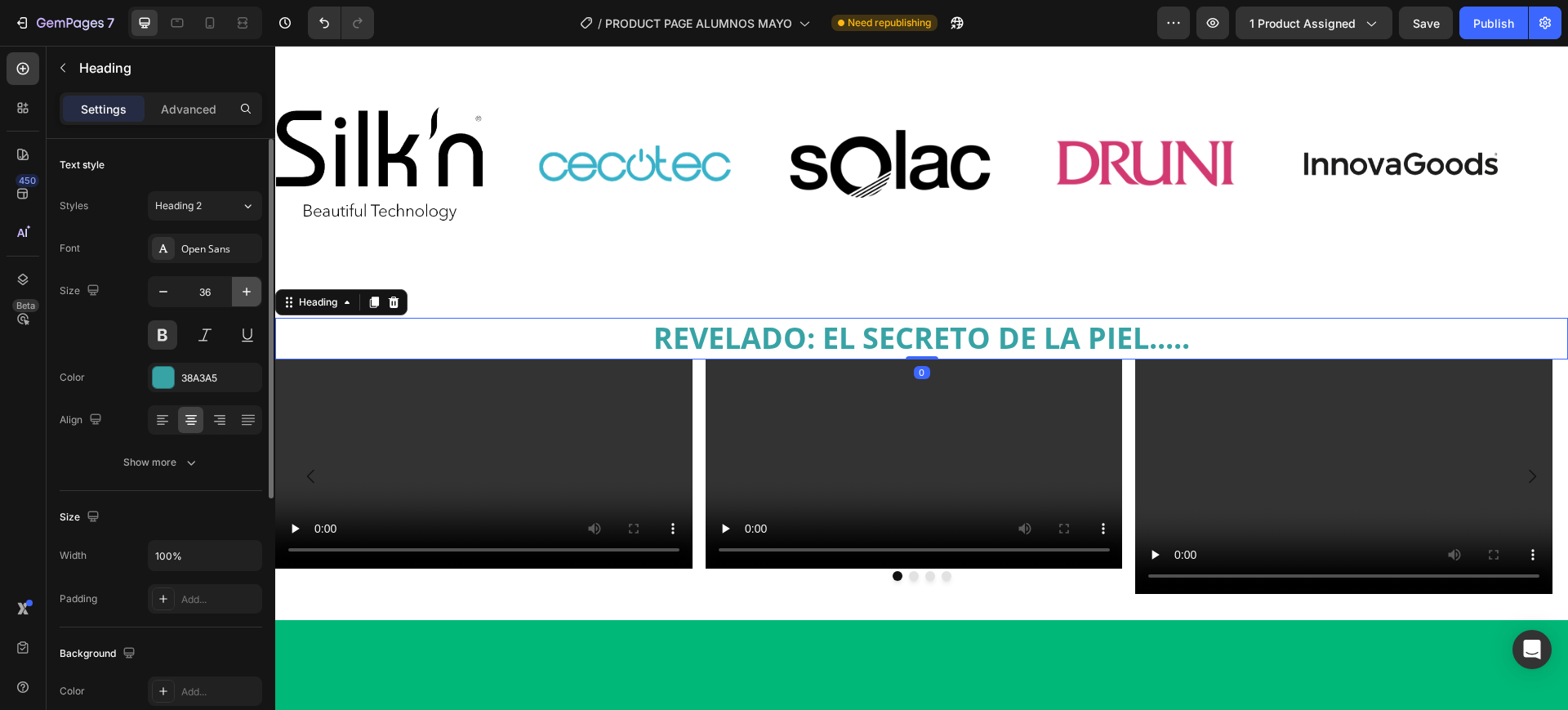
click at [249, 296] on icon "button" at bounding box center [246, 292] width 16 height 16
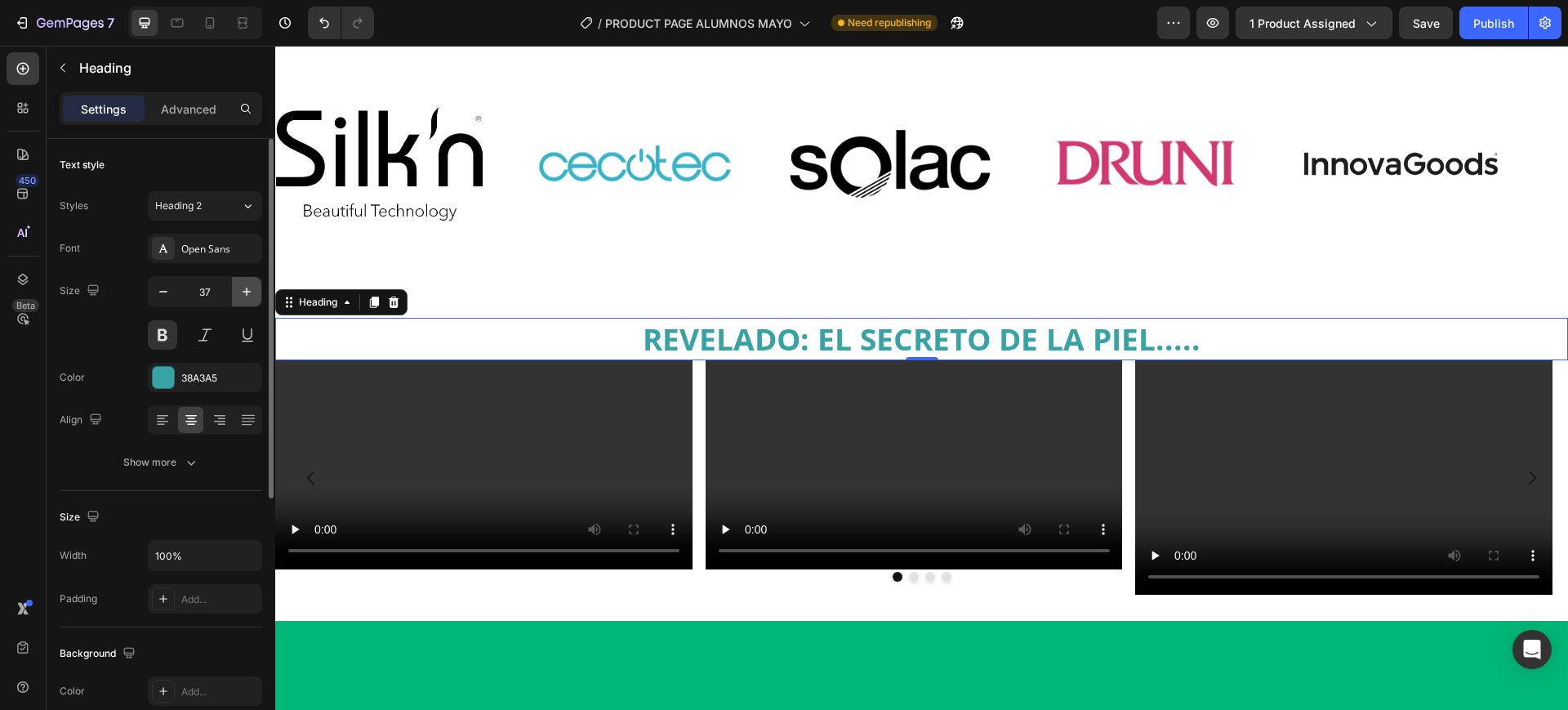
click at [249, 296] on icon "button" at bounding box center [246, 292] width 16 height 16
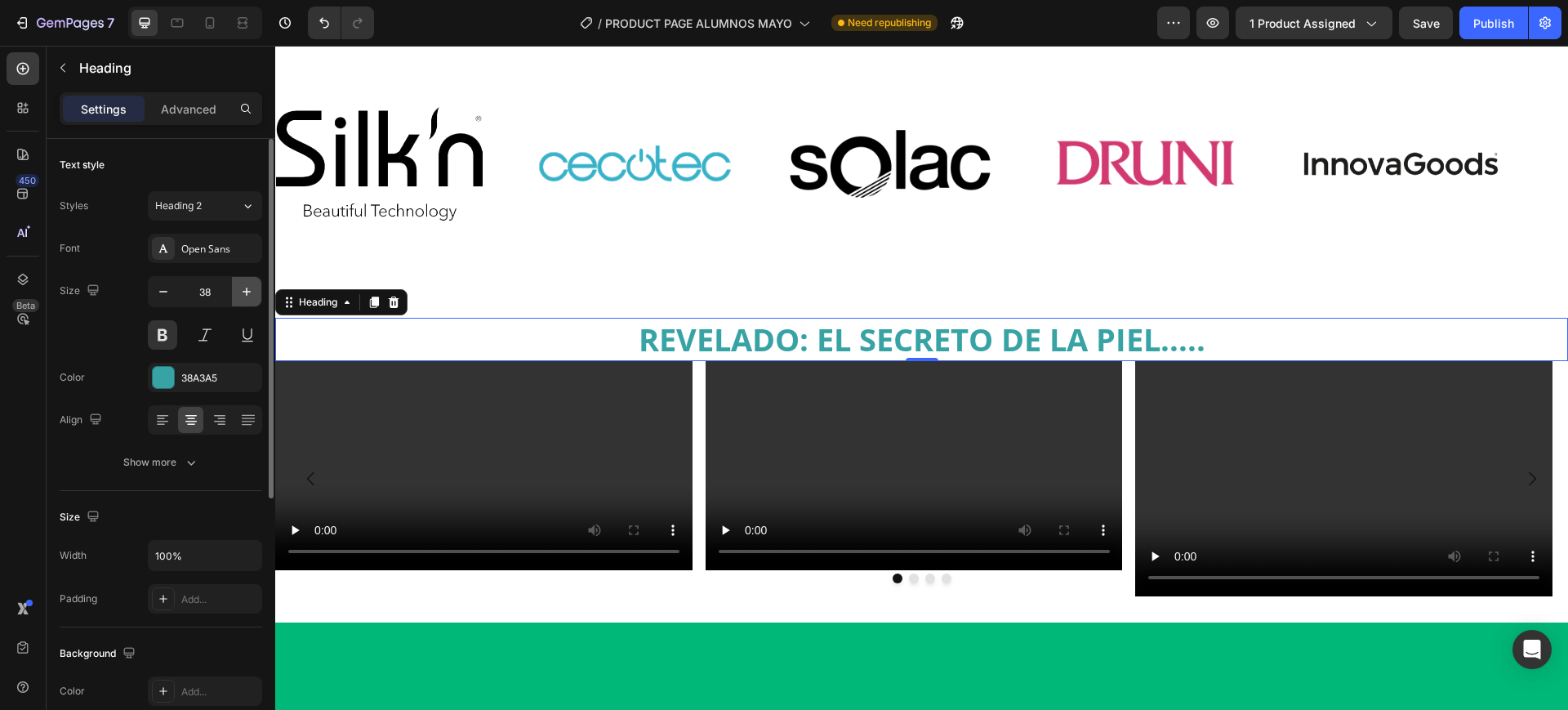
click at [249, 296] on icon "button" at bounding box center [246, 292] width 16 height 16
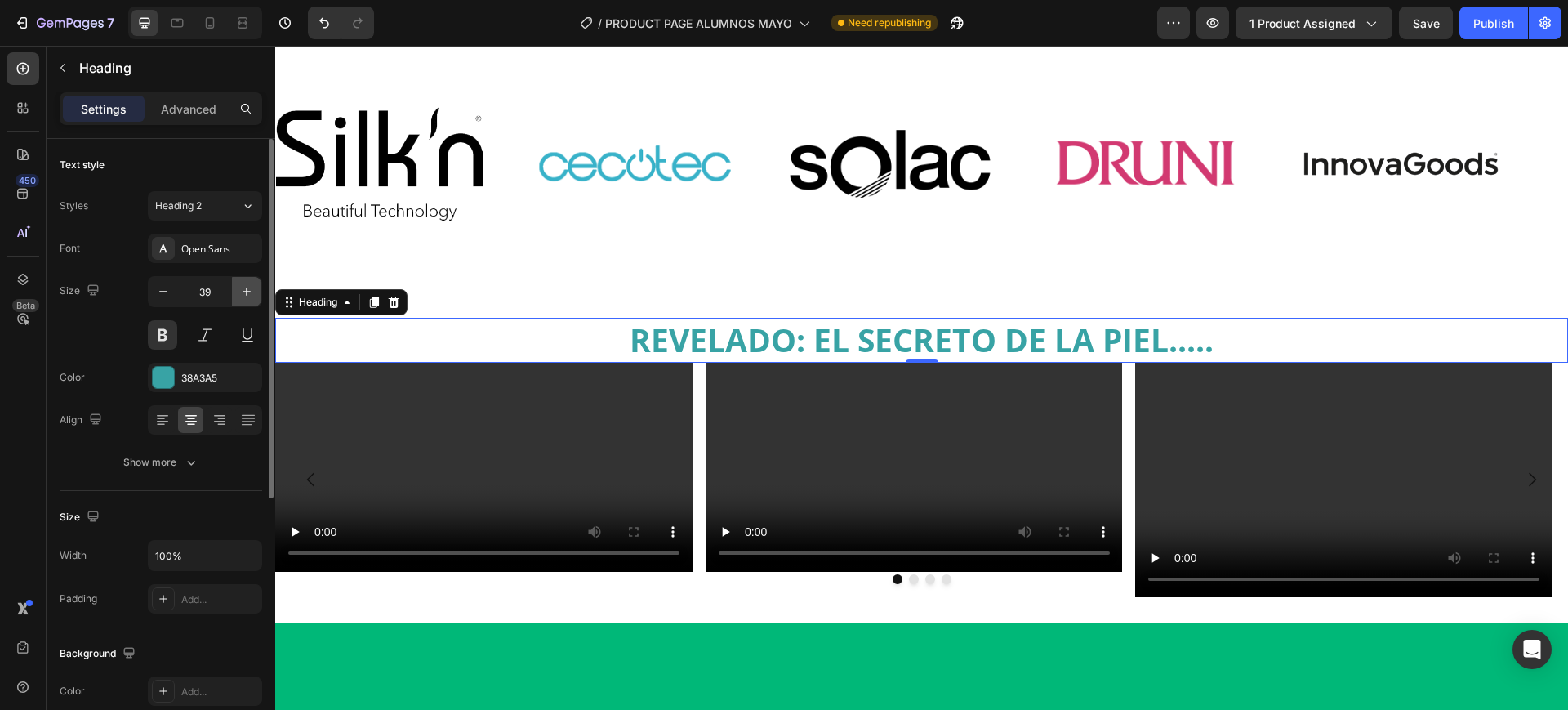
click at [249, 296] on icon "button" at bounding box center [246, 292] width 16 height 16
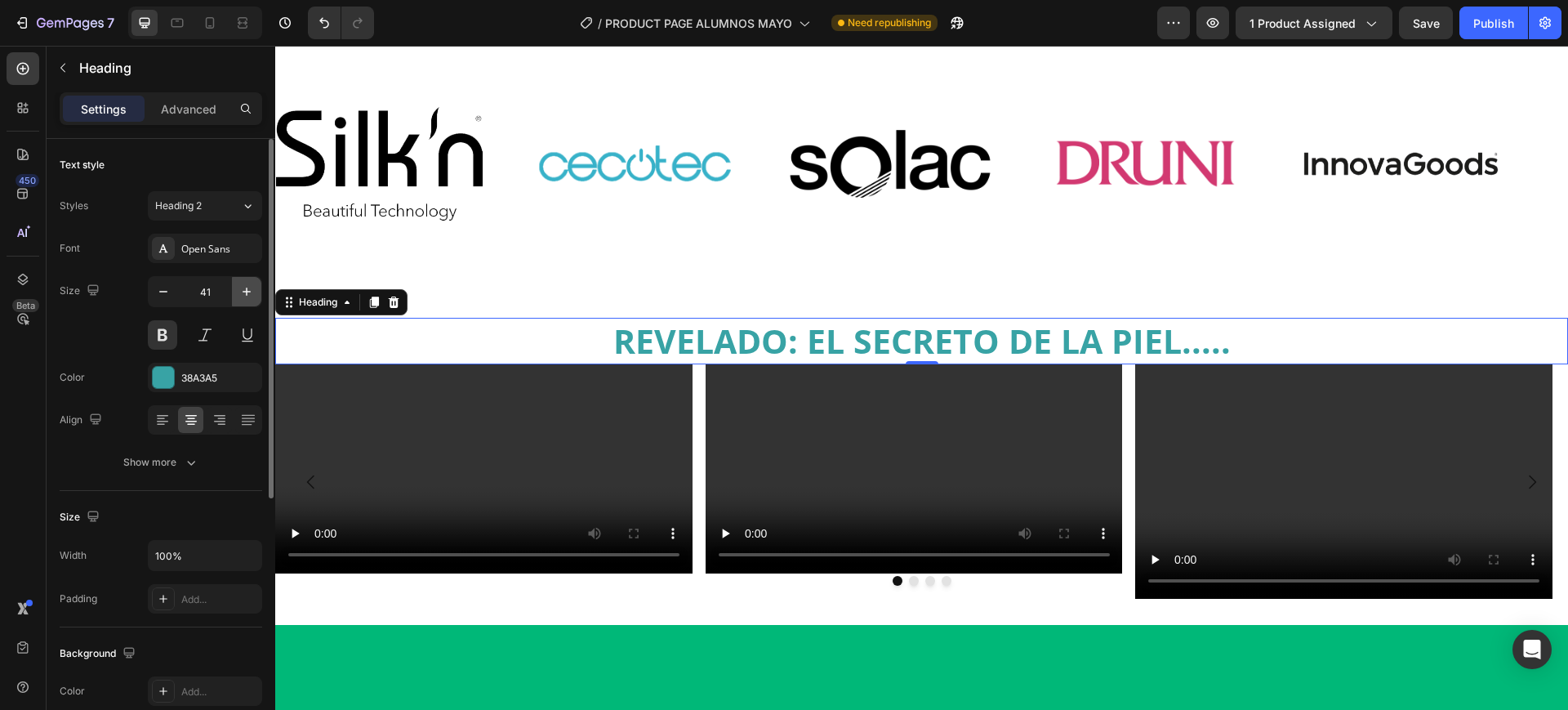
click at [249, 296] on icon "button" at bounding box center [246, 292] width 16 height 16
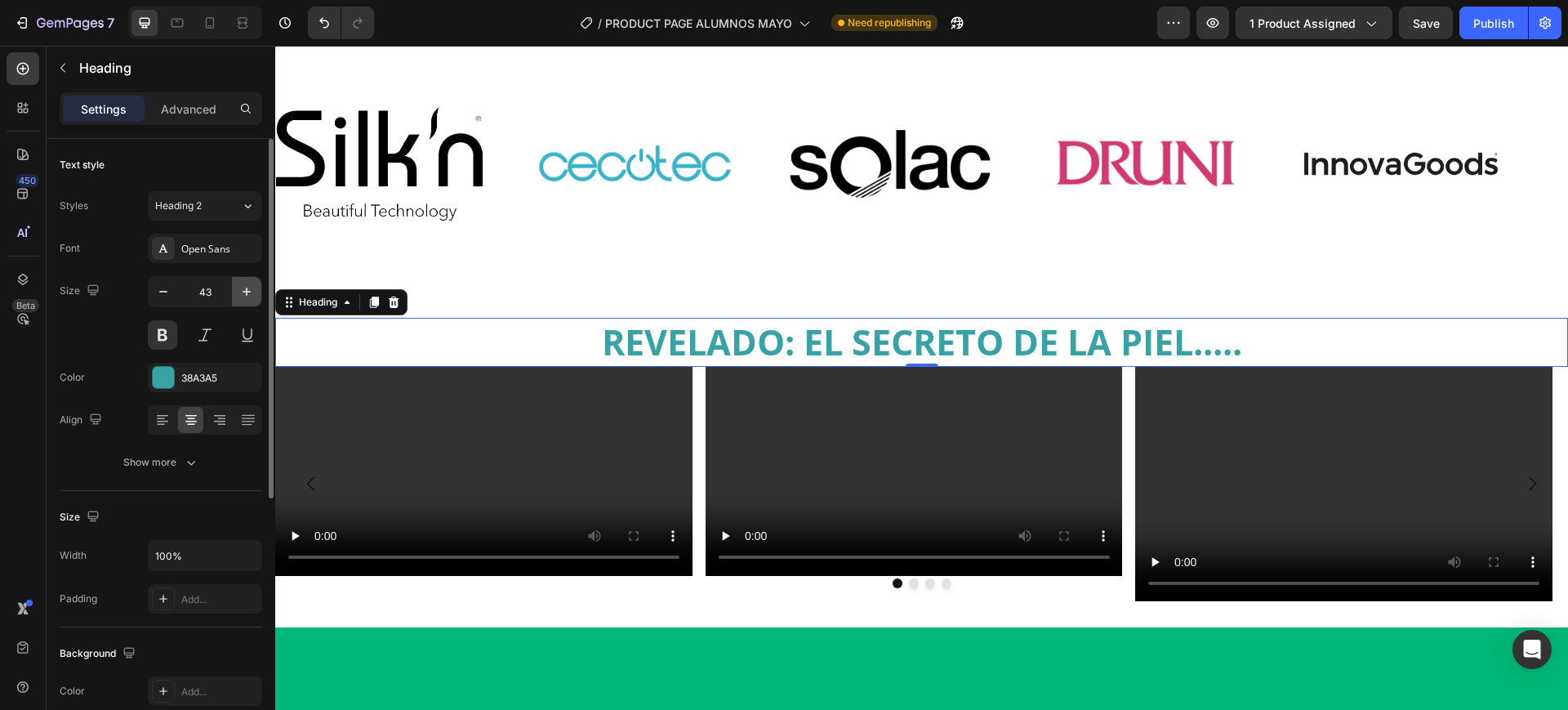
click at [249, 296] on icon "button" at bounding box center [246, 292] width 16 height 16
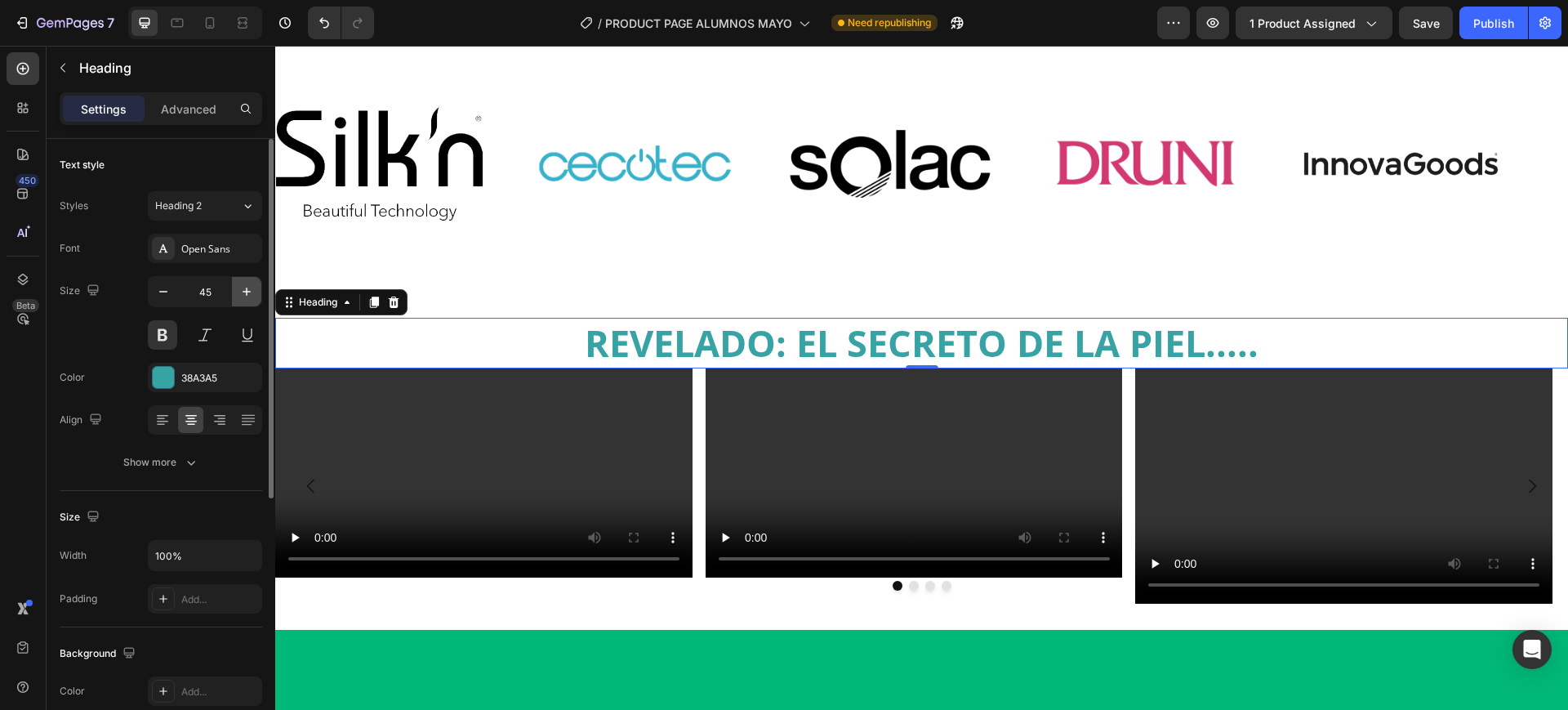
click at [249, 296] on icon "button" at bounding box center [246, 292] width 16 height 16
type input "46"
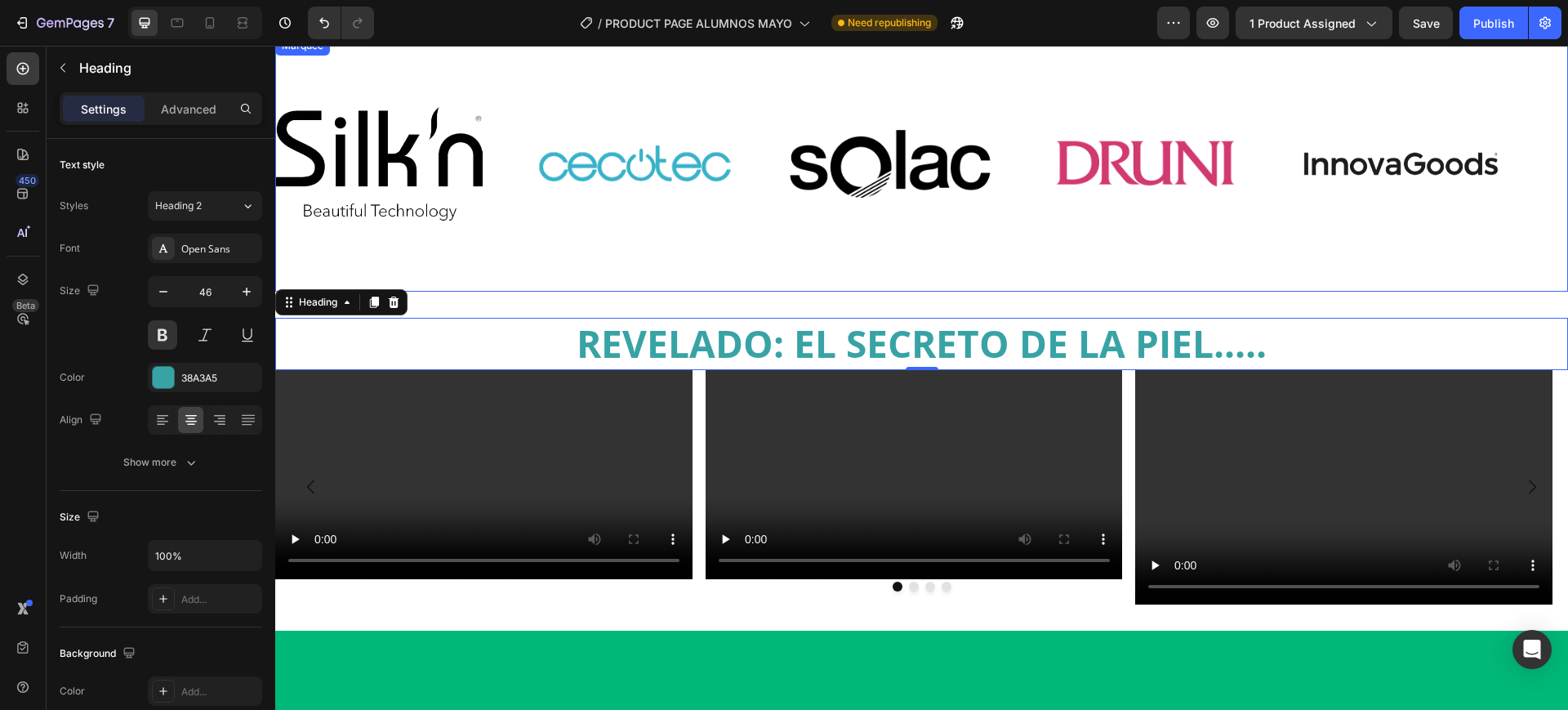
click at [736, 241] on div "Image Image Image Image Image" at bounding box center [914, 164] width 1277 height 226
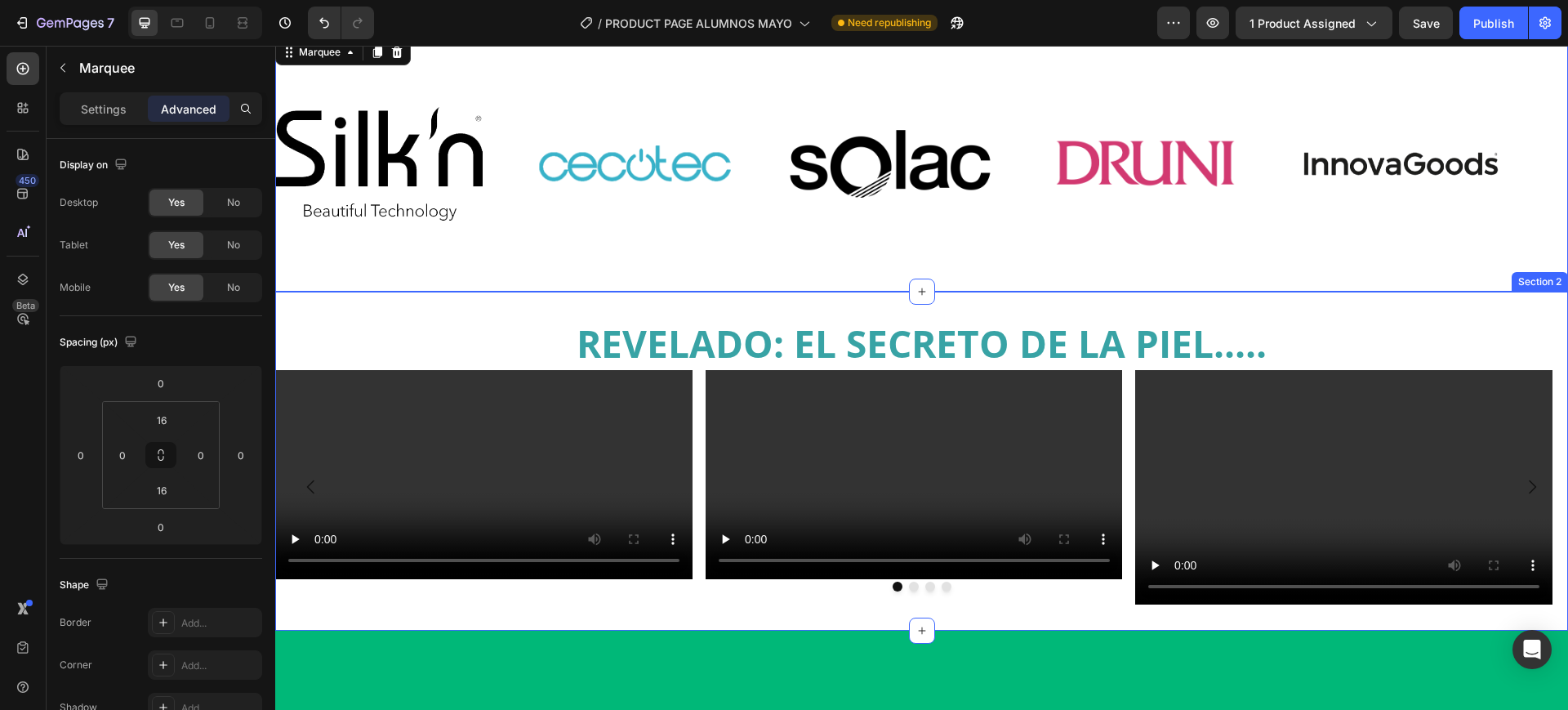
click at [1104, 334] on p "REVELADO: EL SECRETO DE LA PIEL....." at bounding box center [922, 344] width 1290 height 49
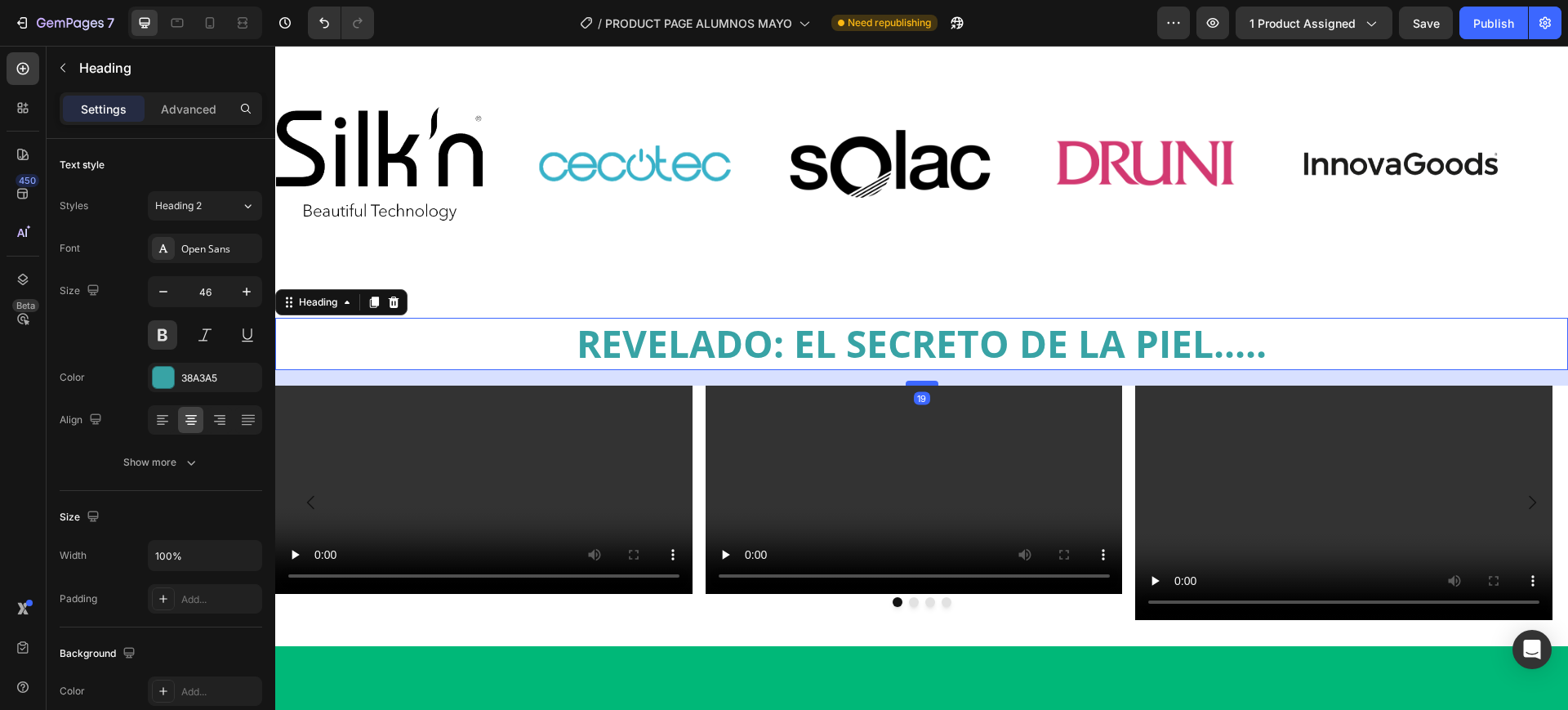
drag, startPoint x: 905, startPoint y: 366, endPoint x: 922, endPoint y: 382, distance: 23.3
click at [922, 382] on div at bounding box center [922, 383] width 33 height 5
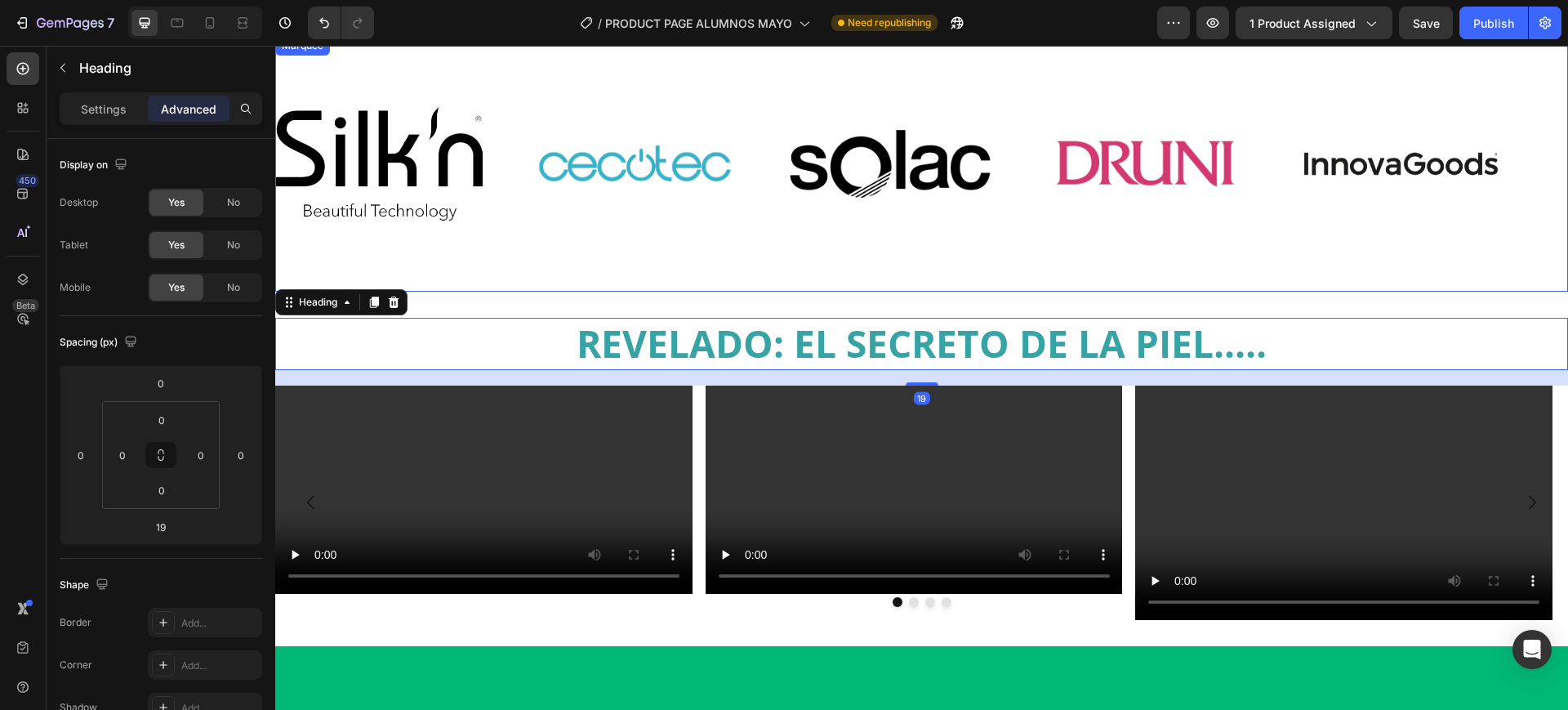
click at [1010, 278] on div "Image Image Image Image Image Image Image Image Image Image Marquee" at bounding box center [922, 164] width 1293 height 255
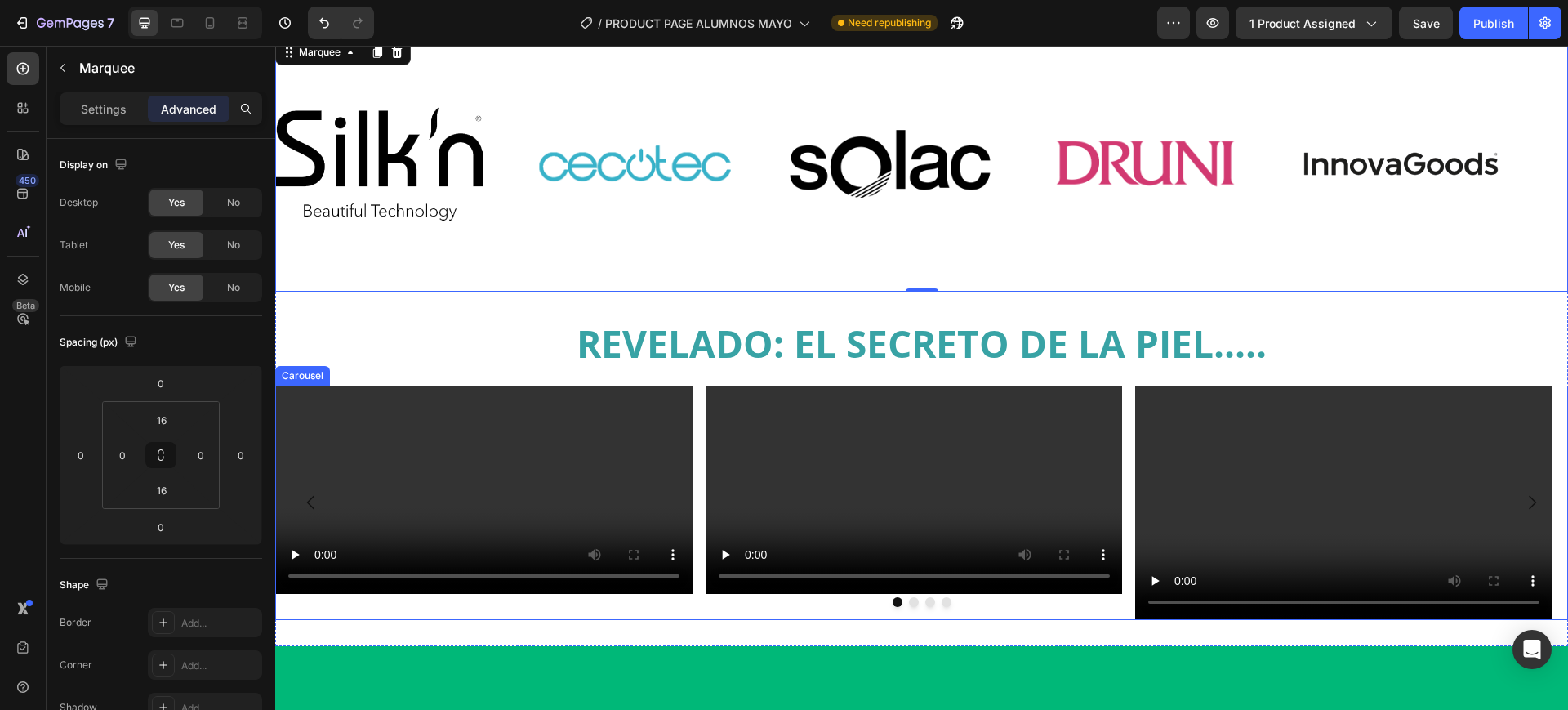
click at [979, 620] on div "Video" at bounding box center [914, 503] width 417 height 235
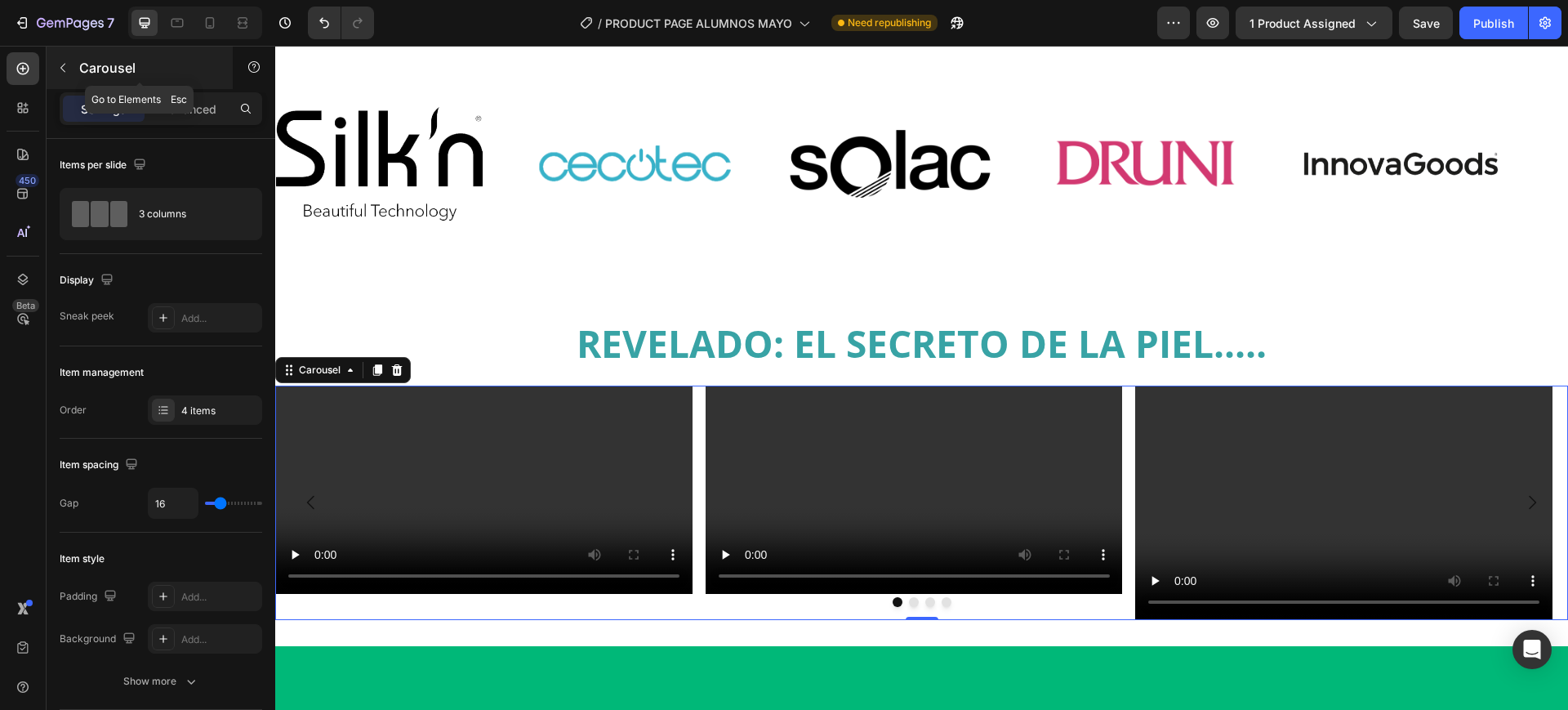
click at [75, 75] on button "button" at bounding box center [63, 67] width 26 height 26
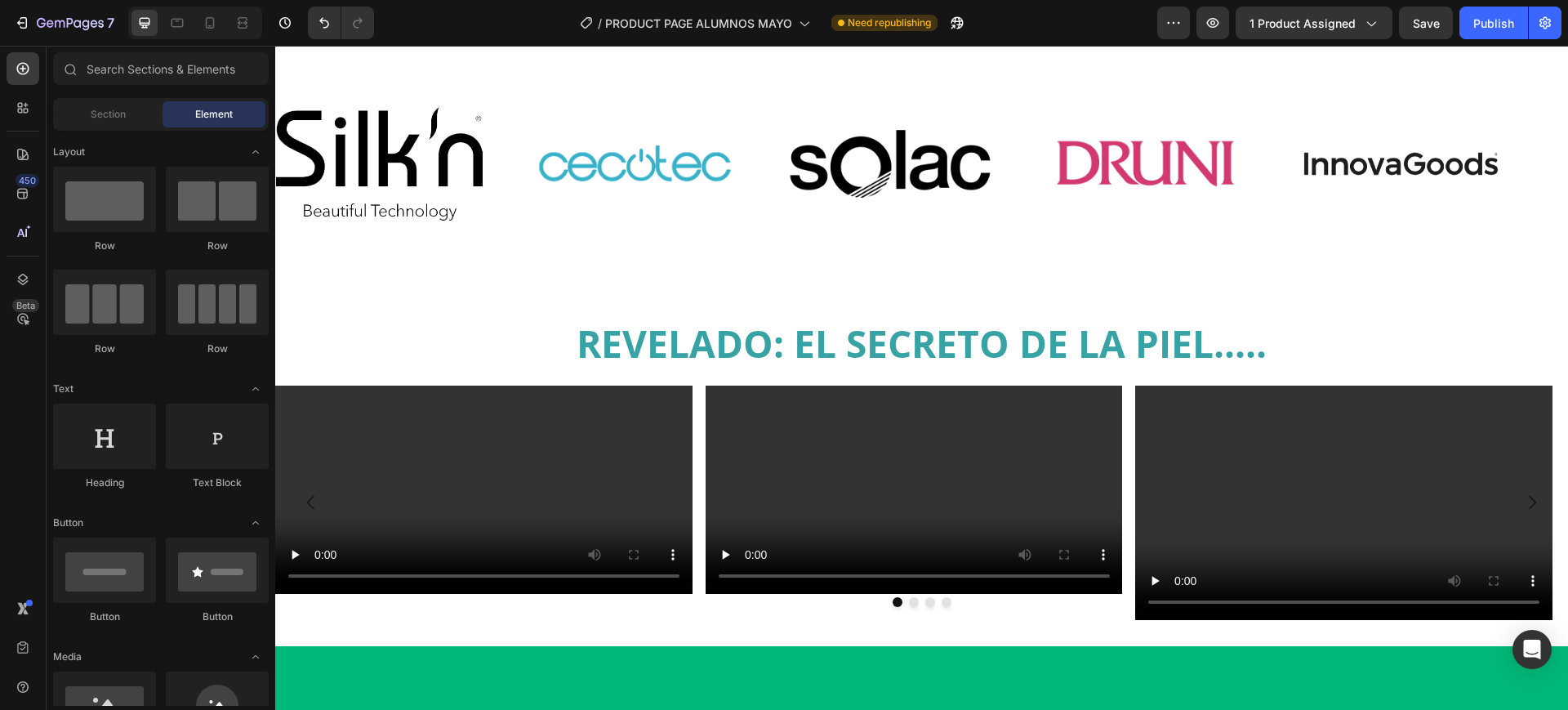
scroll to position [511, 0]
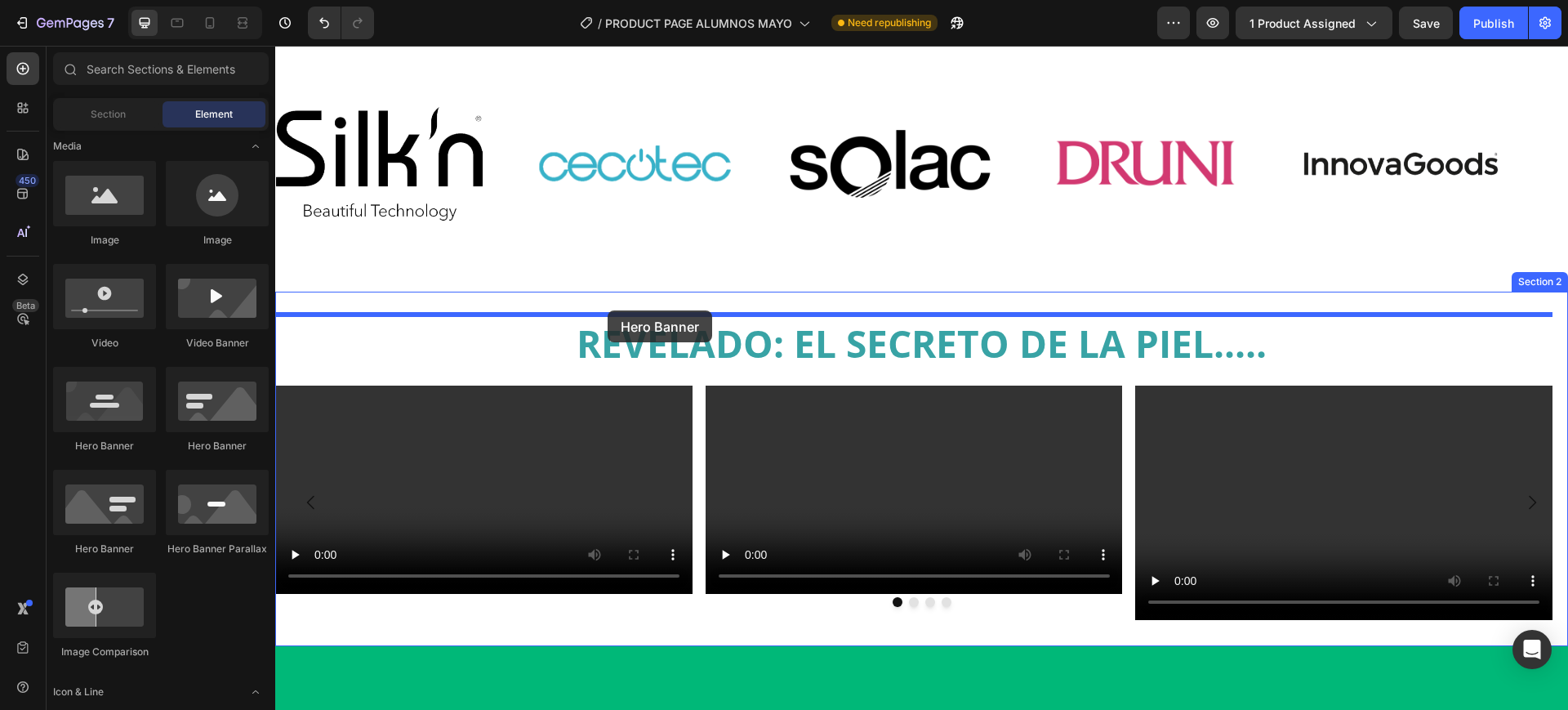
drag, startPoint x: 405, startPoint y: 566, endPoint x: 608, endPoint y: 310, distance: 326.7
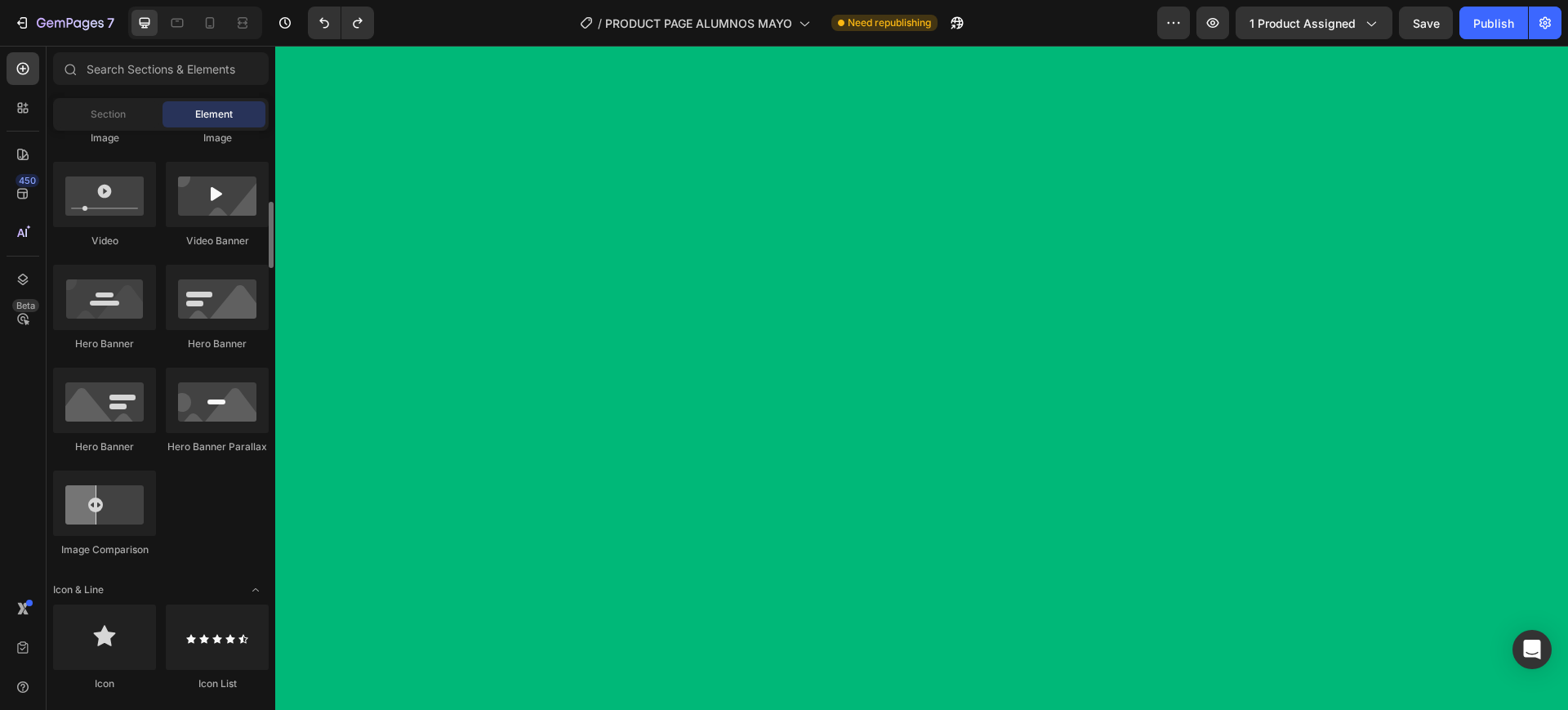
scroll to position [612, 0]
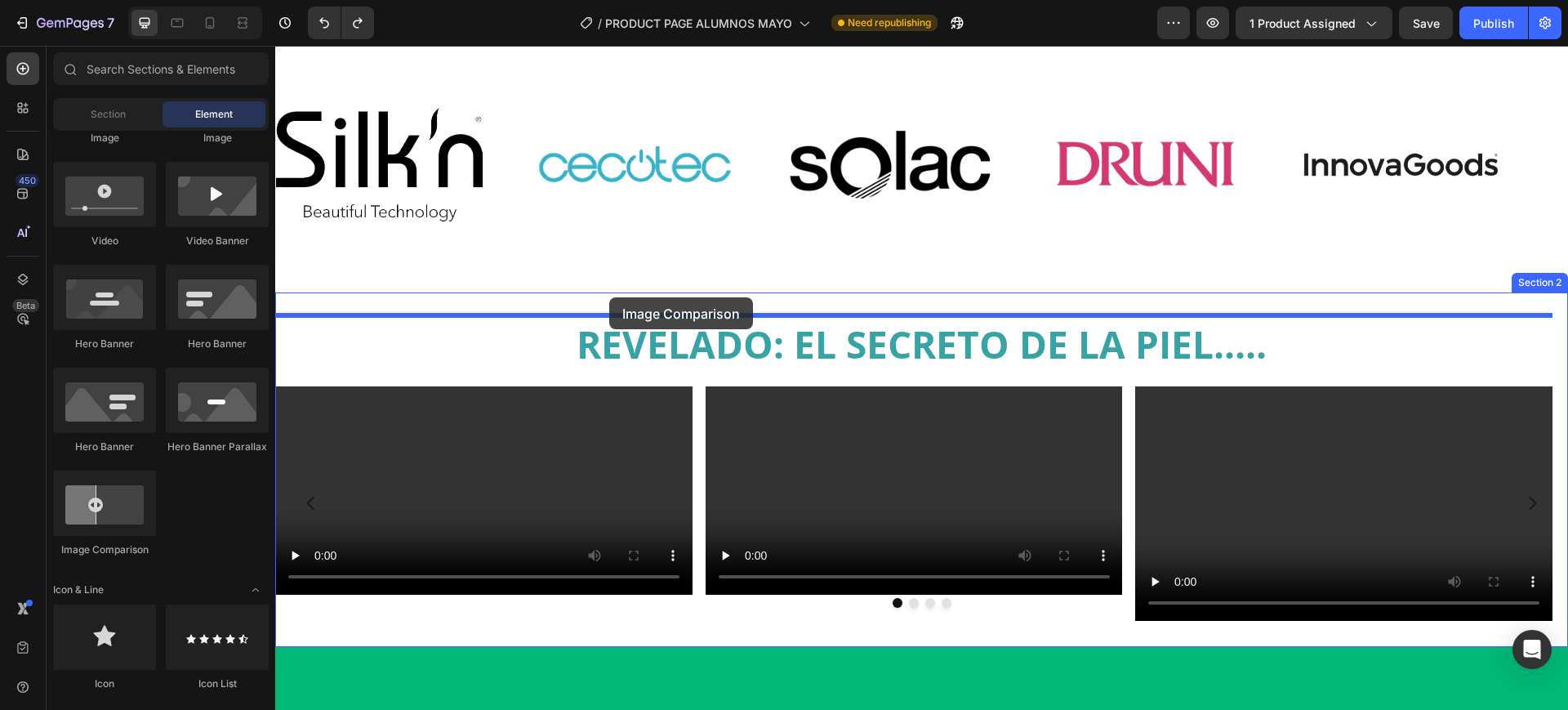
drag, startPoint x: 391, startPoint y: 541, endPoint x: 609, endPoint y: 297, distance: 327.2
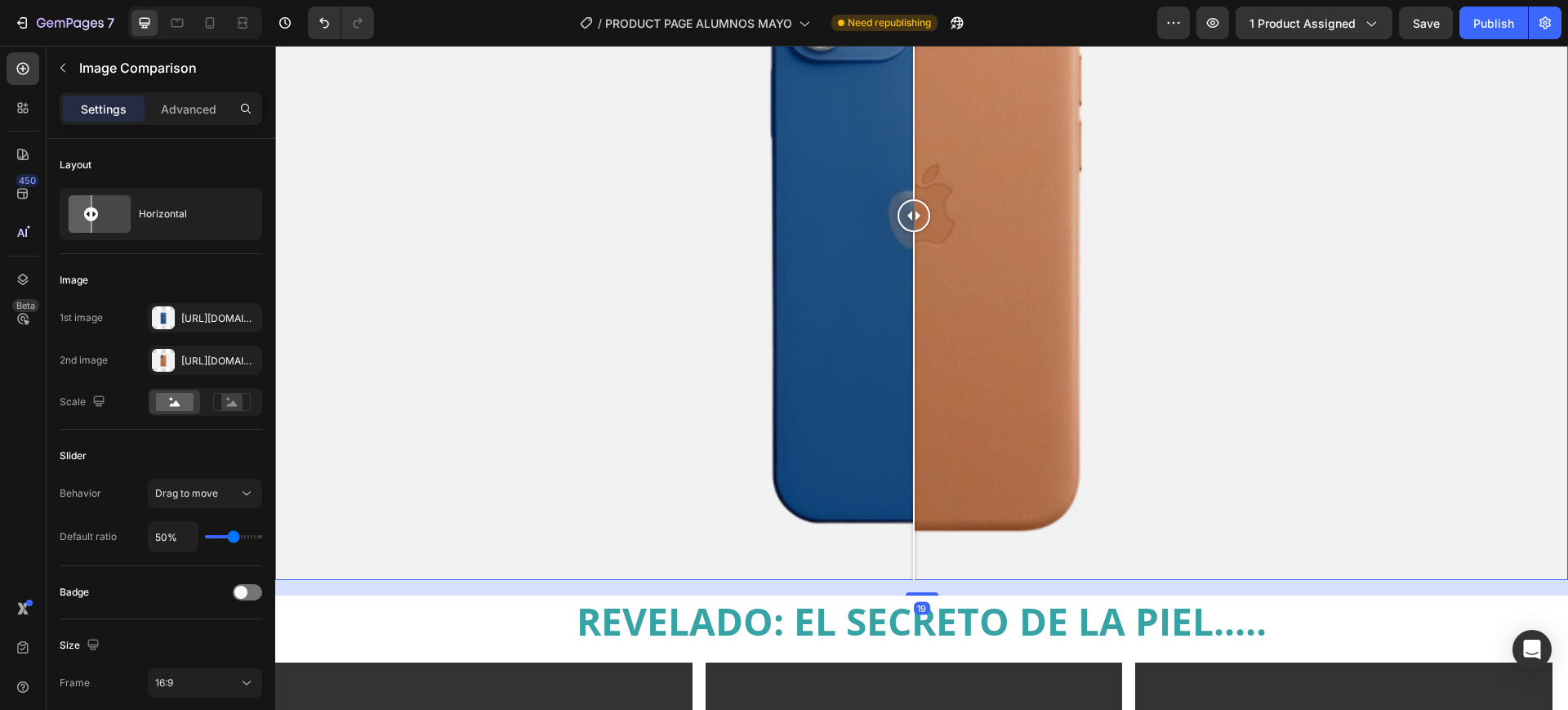
scroll to position [1040, 0]
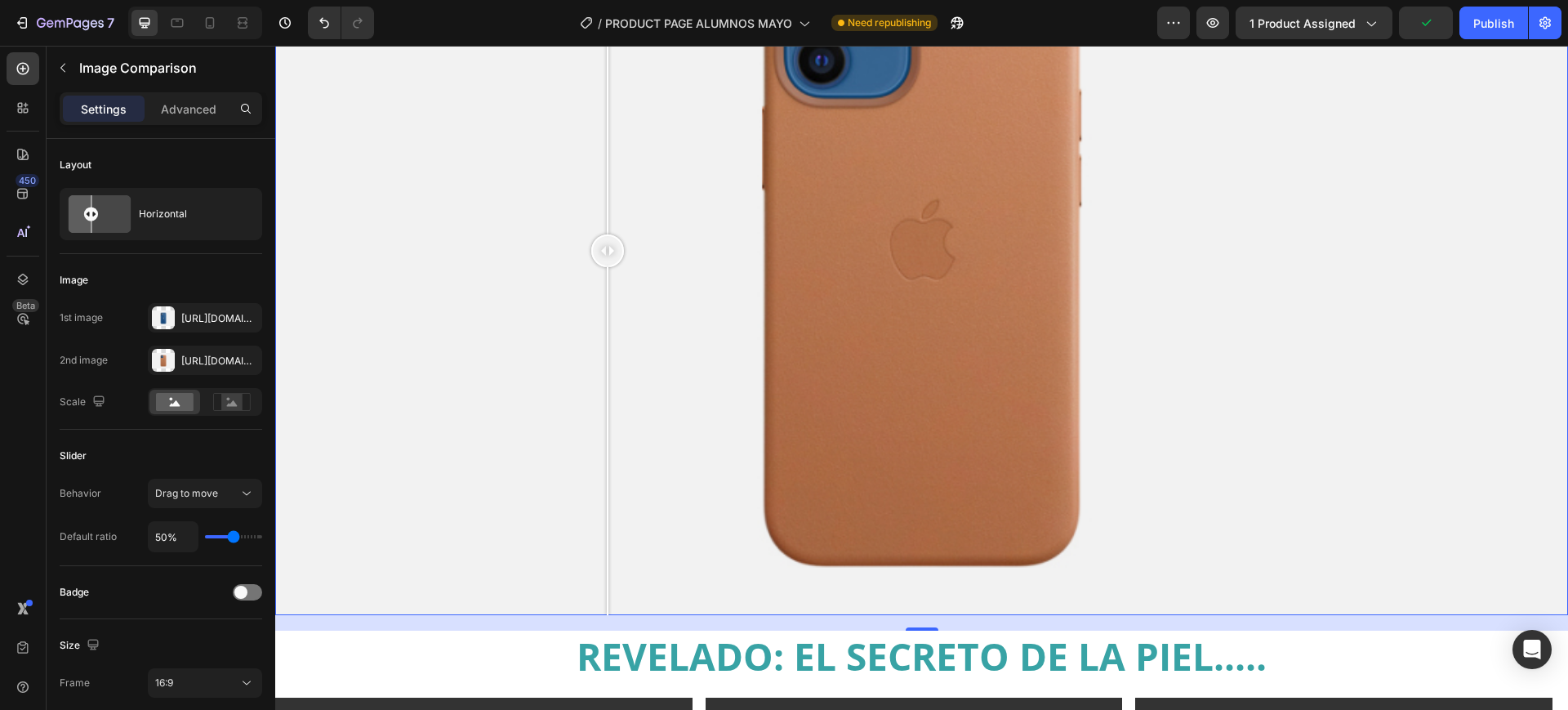
drag, startPoint x: 919, startPoint y: 251, endPoint x: 608, endPoint y: 236, distance: 311.4
click at [608, 236] on div at bounding box center [608, 251] width 33 height 33
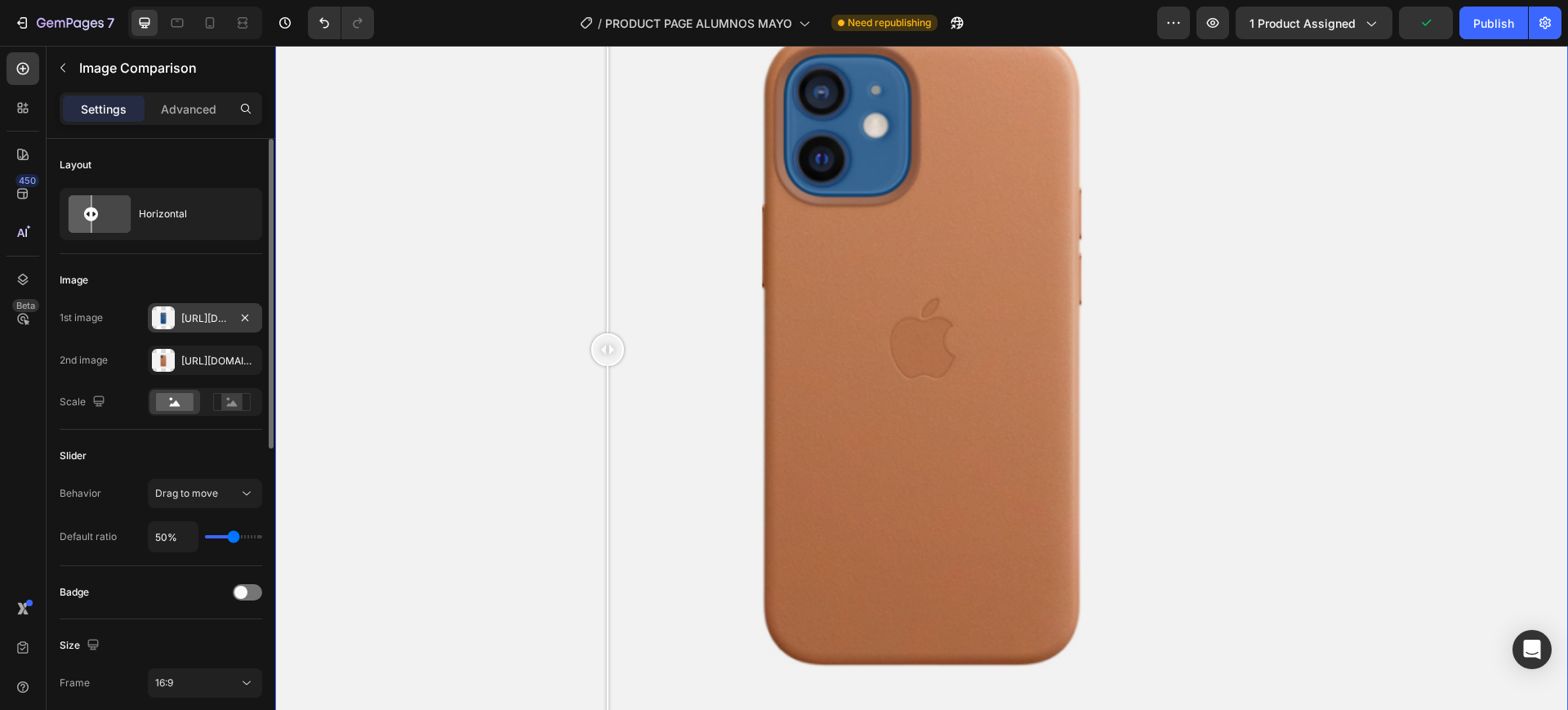
scroll to position [734, 0]
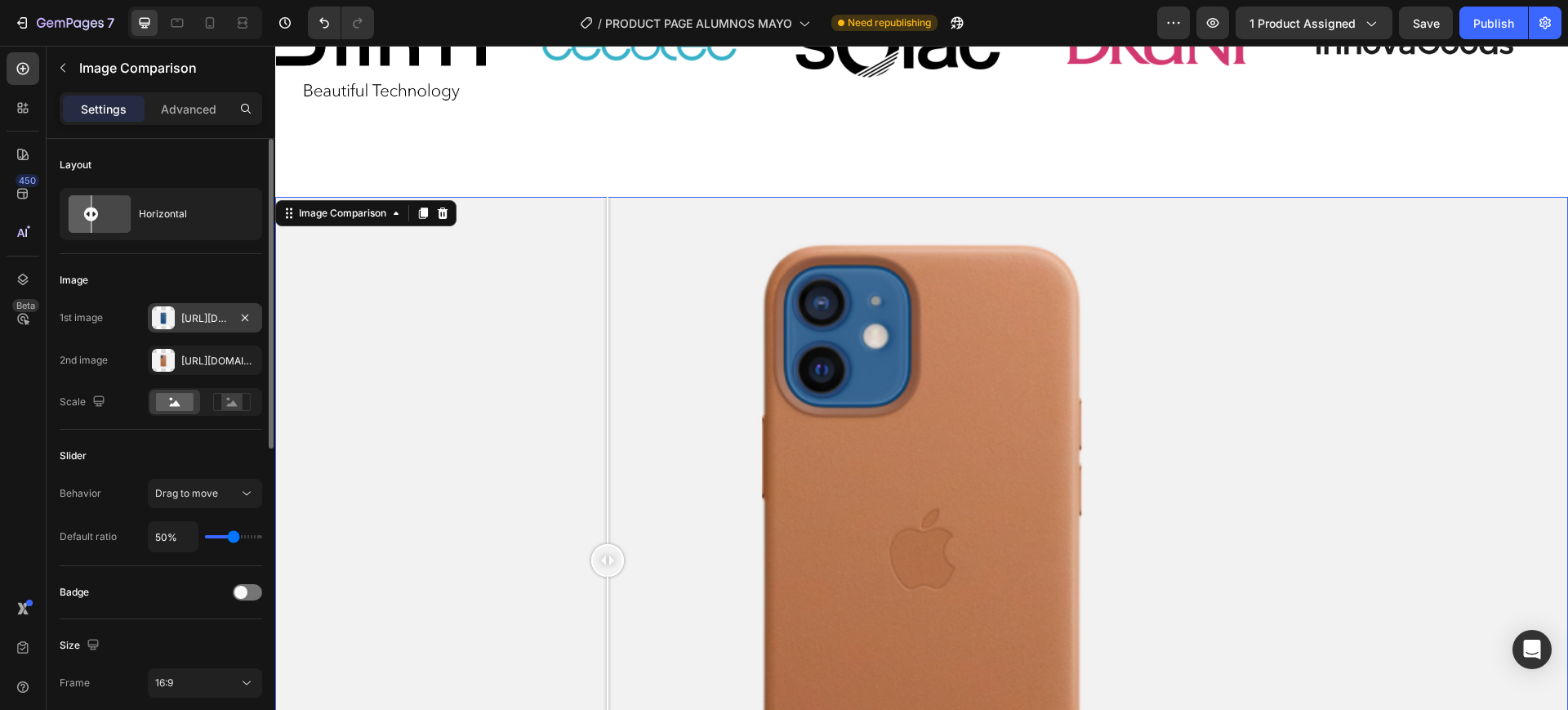
click at [208, 324] on div "[URL][DOMAIN_NAME]" at bounding box center [205, 318] width 47 height 15
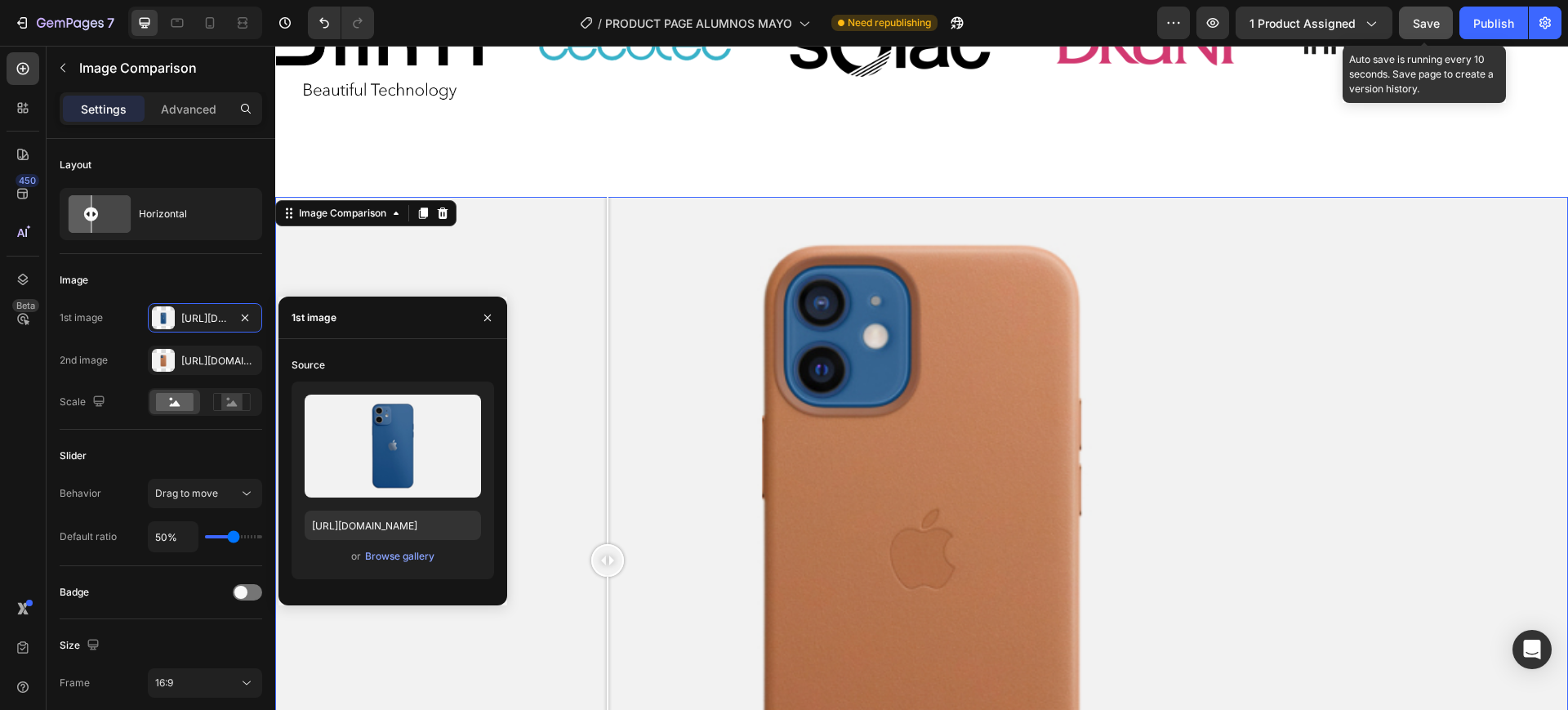
click at [1429, 20] on span "Save" at bounding box center [1426, 23] width 27 height 14
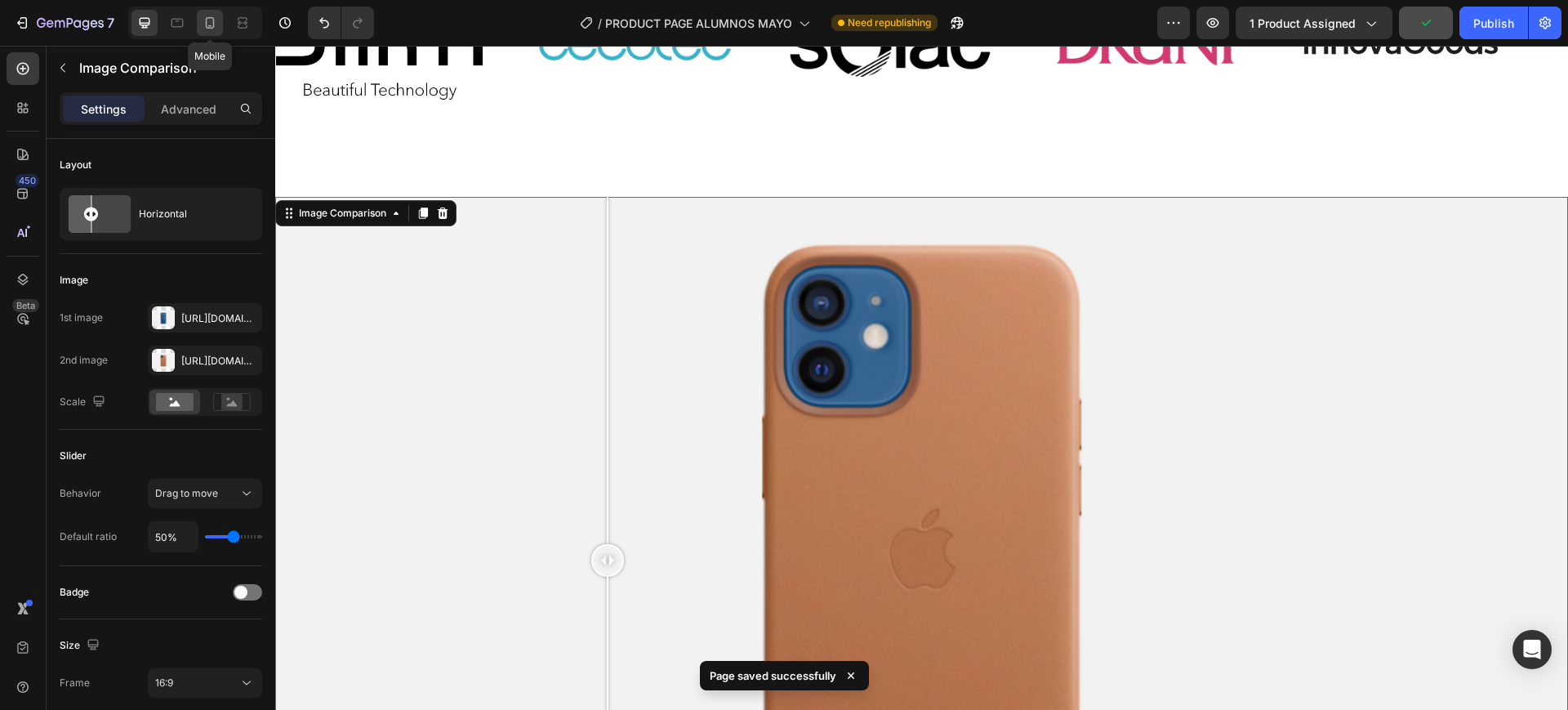
click at [205, 22] on icon at bounding box center [210, 23] width 16 height 16
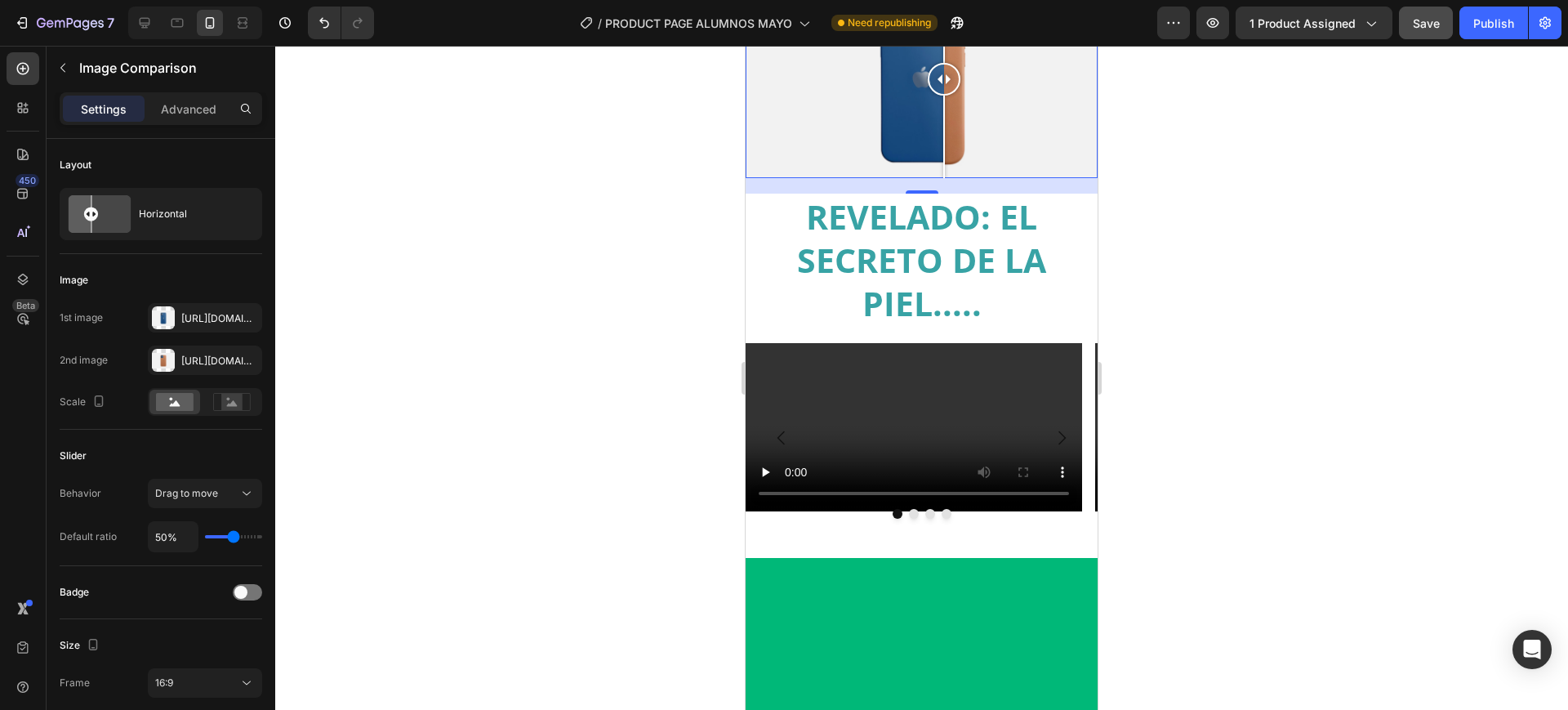
scroll to position [1137, 0]
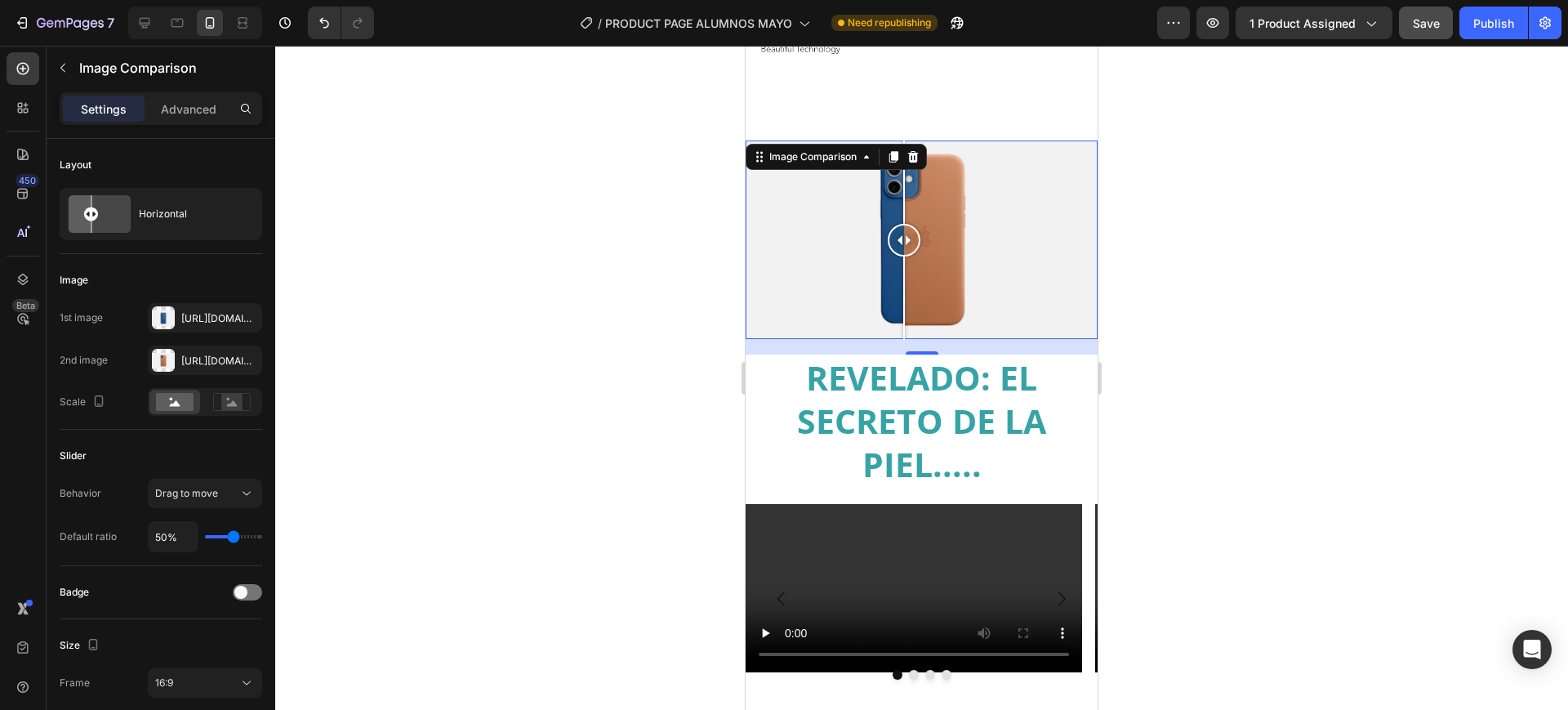
drag, startPoint x: 916, startPoint y: 210, endPoint x: 904, endPoint y: 265, distance: 56.3
click at [904, 265] on div at bounding box center [904, 239] width 33 height 197
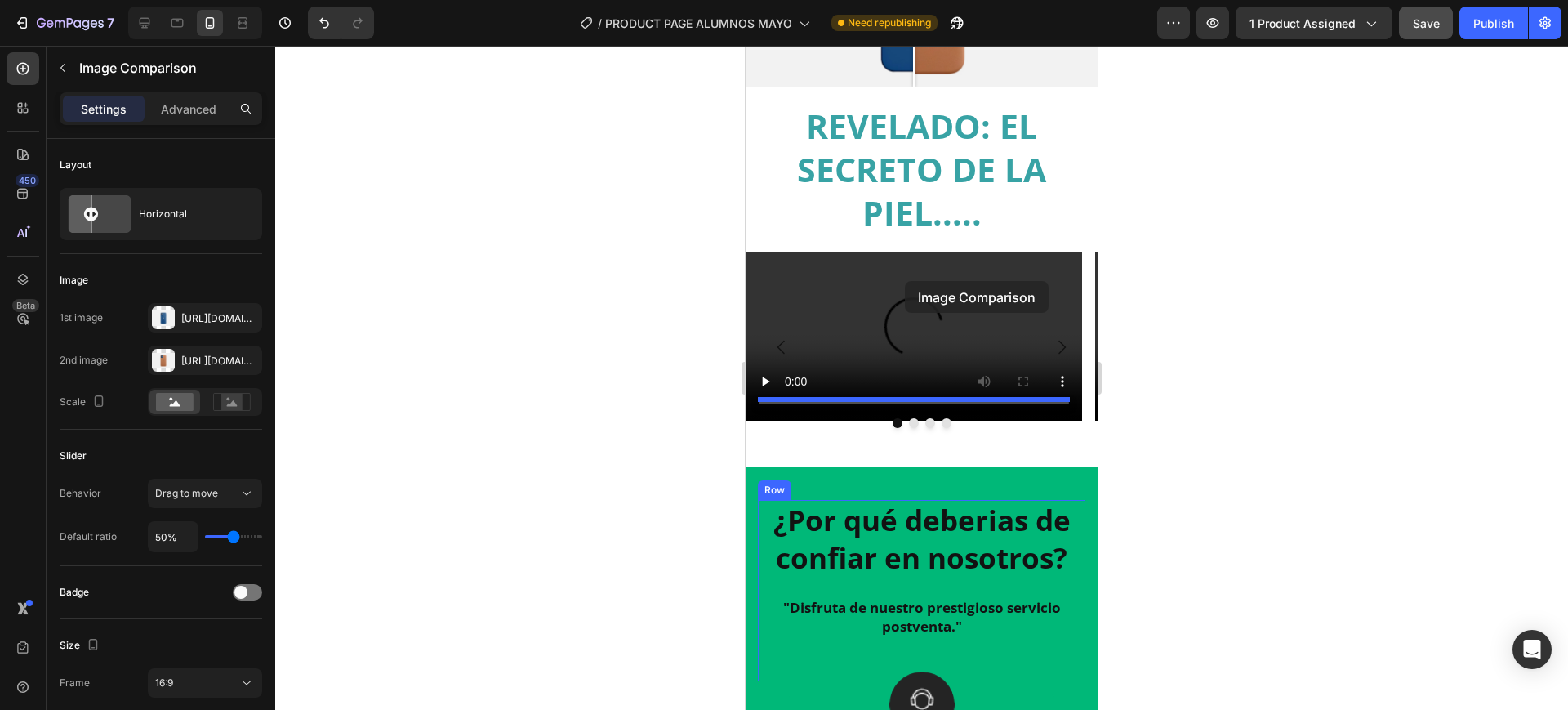
scroll to position [1257, 0]
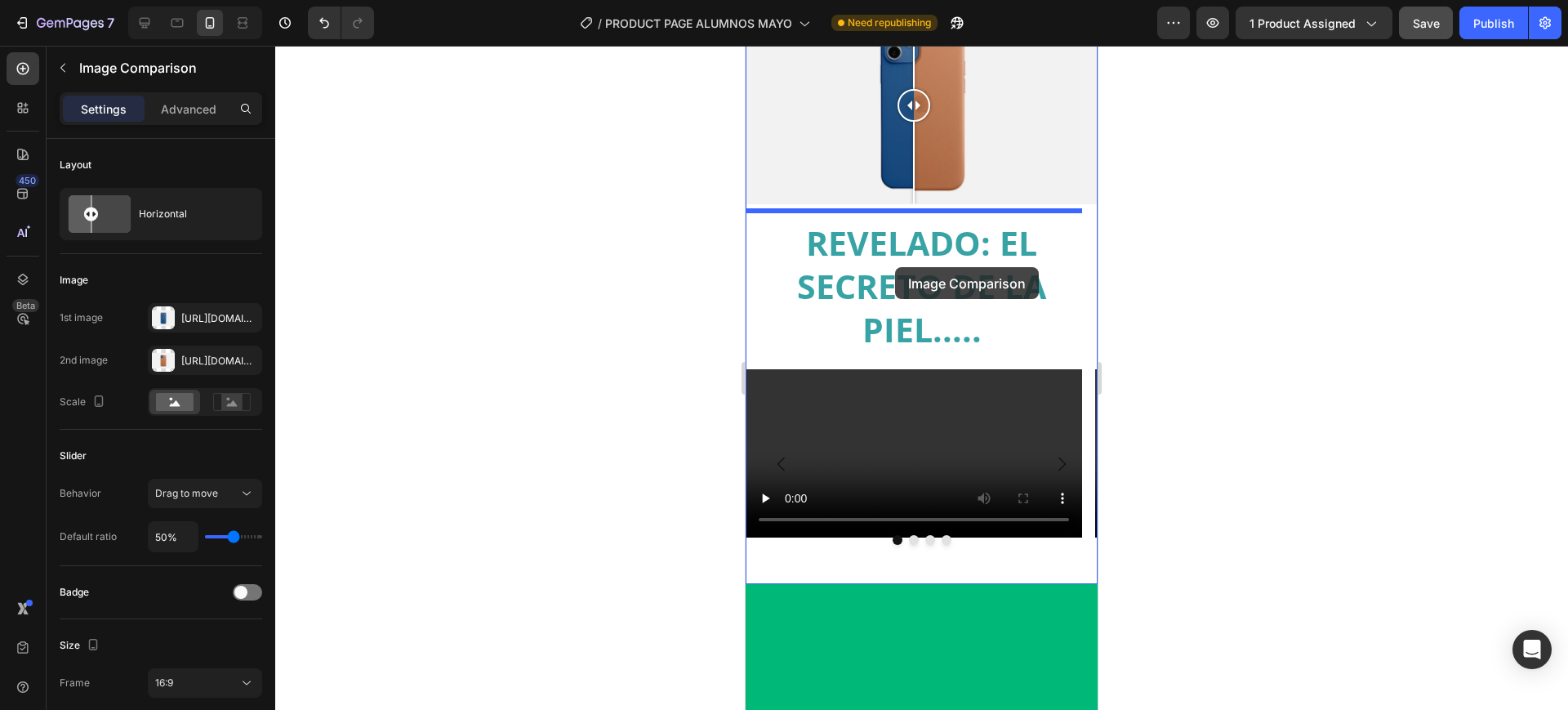
drag, startPoint x: 847, startPoint y: 142, endPoint x: 895, endPoint y: 267, distance: 133.9
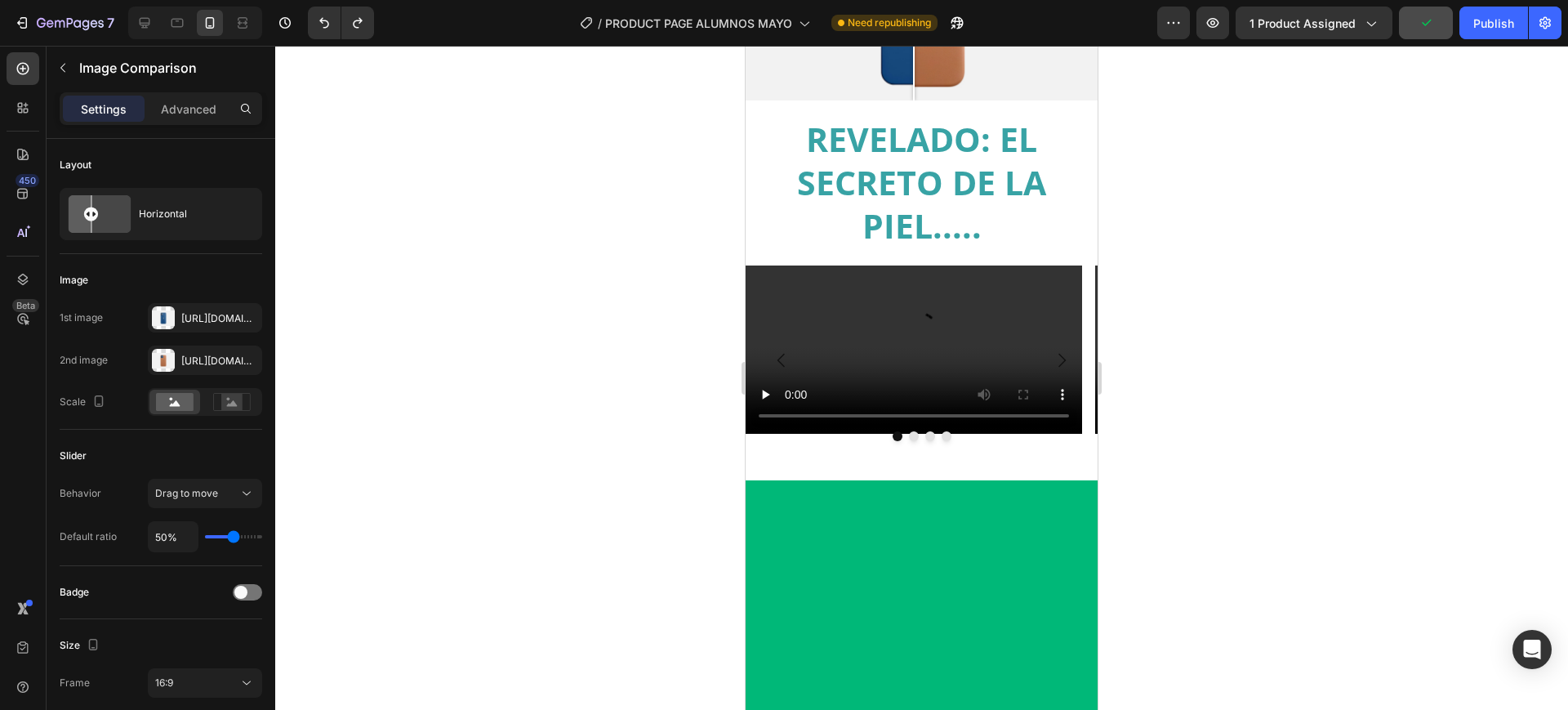
scroll to position [1463, 0]
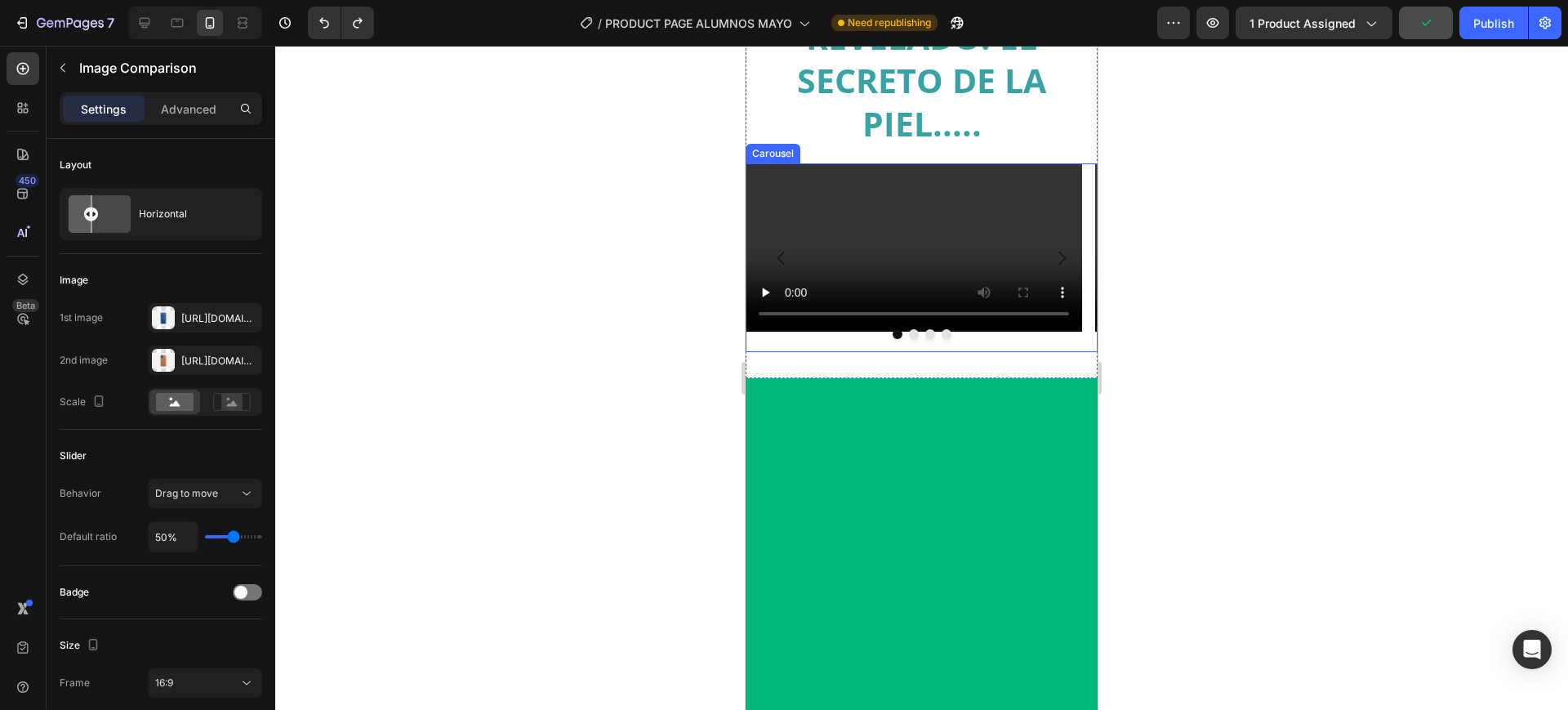
click at [791, 268] on icon "Carousel Back Arrow" at bounding box center [782, 258] width 20 height 20
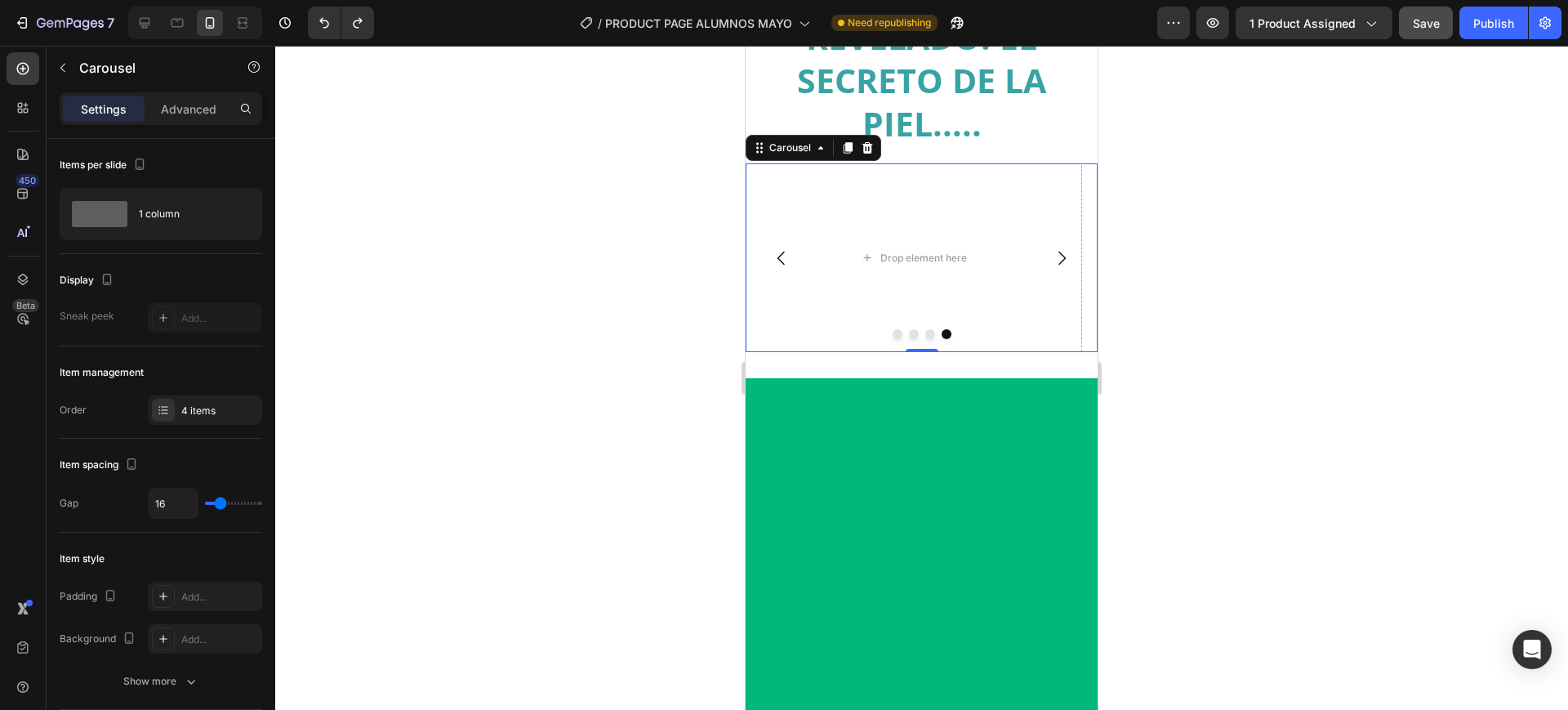
click at [1052, 268] on icon "Carousel Next Arrow" at bounding box center [1062, 258] width 20 height 20
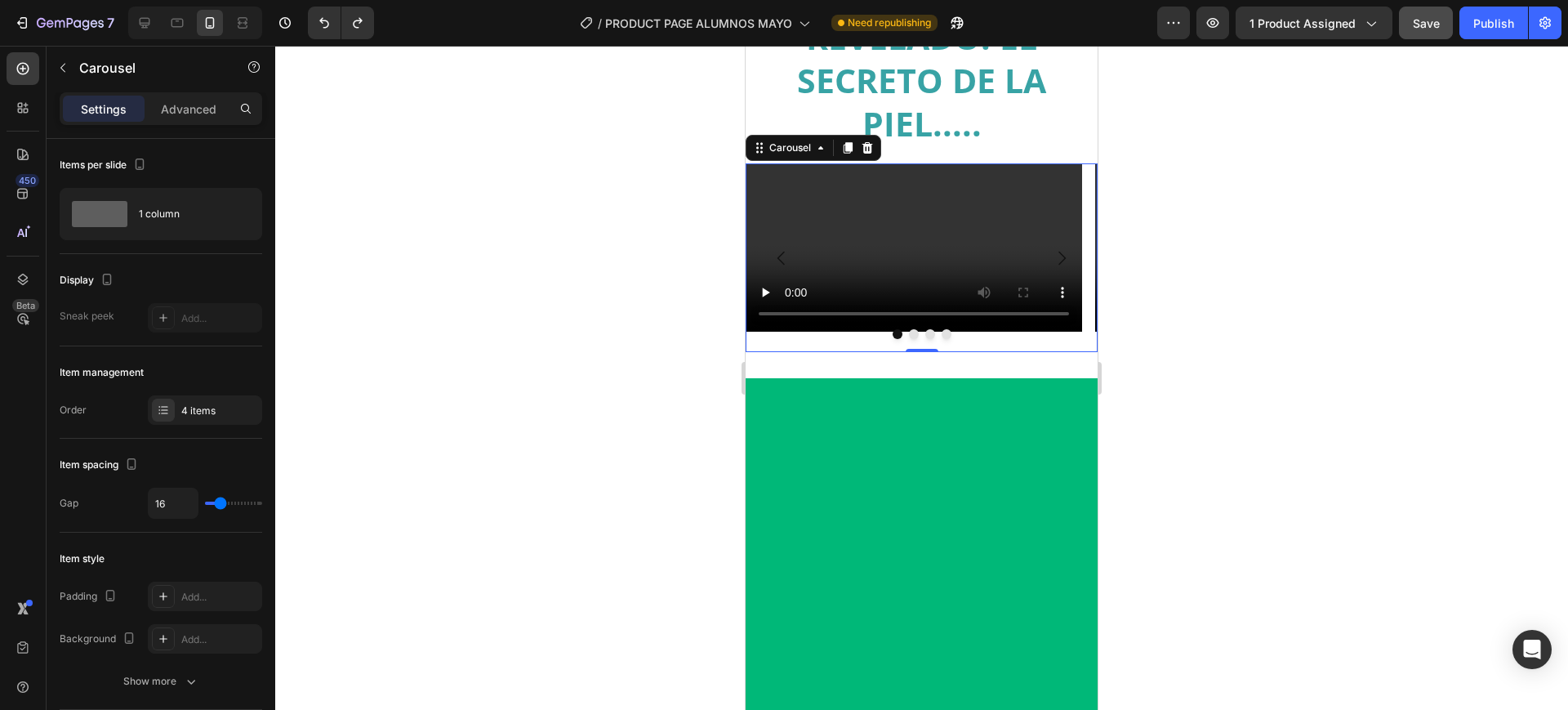
click at [1052, 268] on icon "Carousel Next Arrow" at bounding box center [1062, 258] width 20 height 20
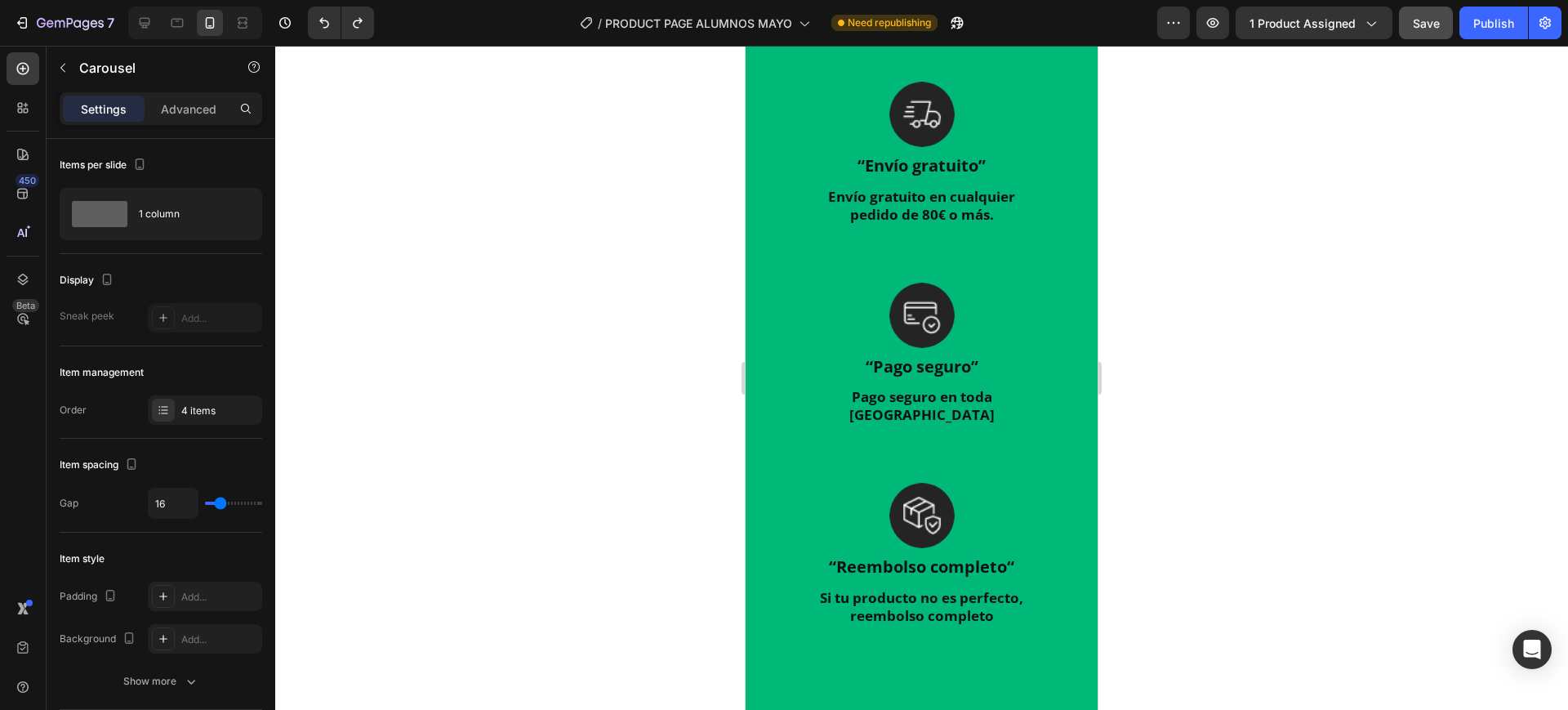
scroll to position [2893, 0]
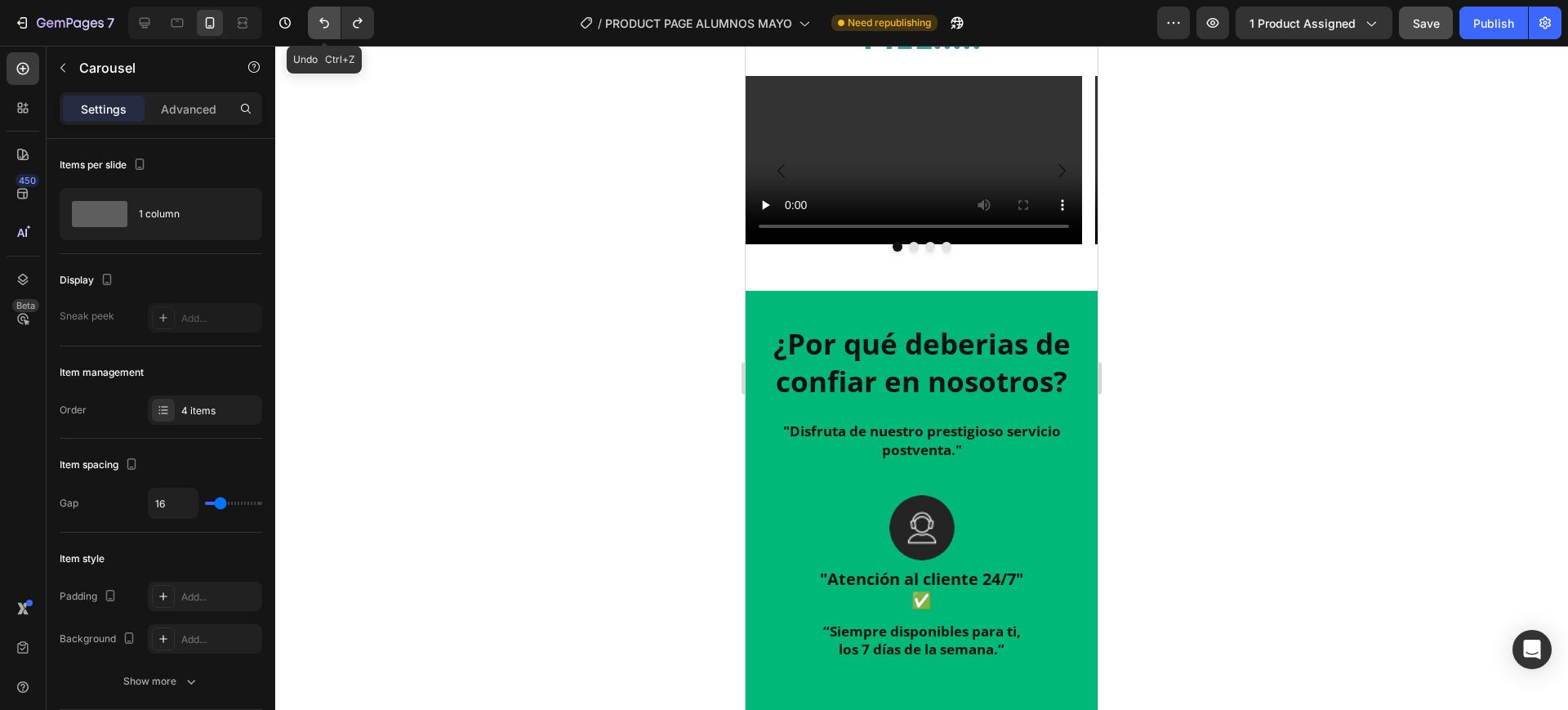
click at [332, 12] on button "Undo/Redo" at bounding box center [325, 23] width 33 height 33
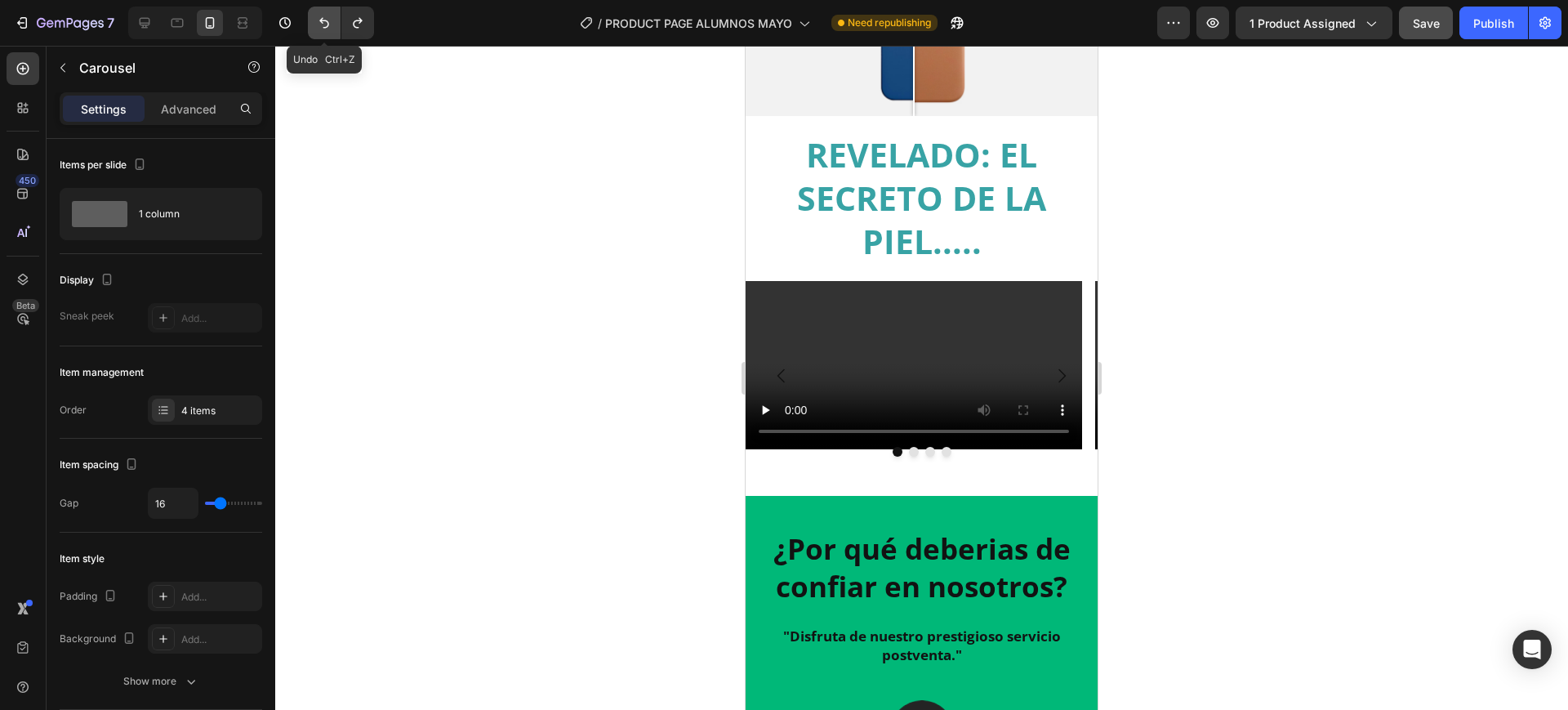
click at [332, 12] on button "Undo/Redo" at bounding box center [325, 23] width 33 height 33
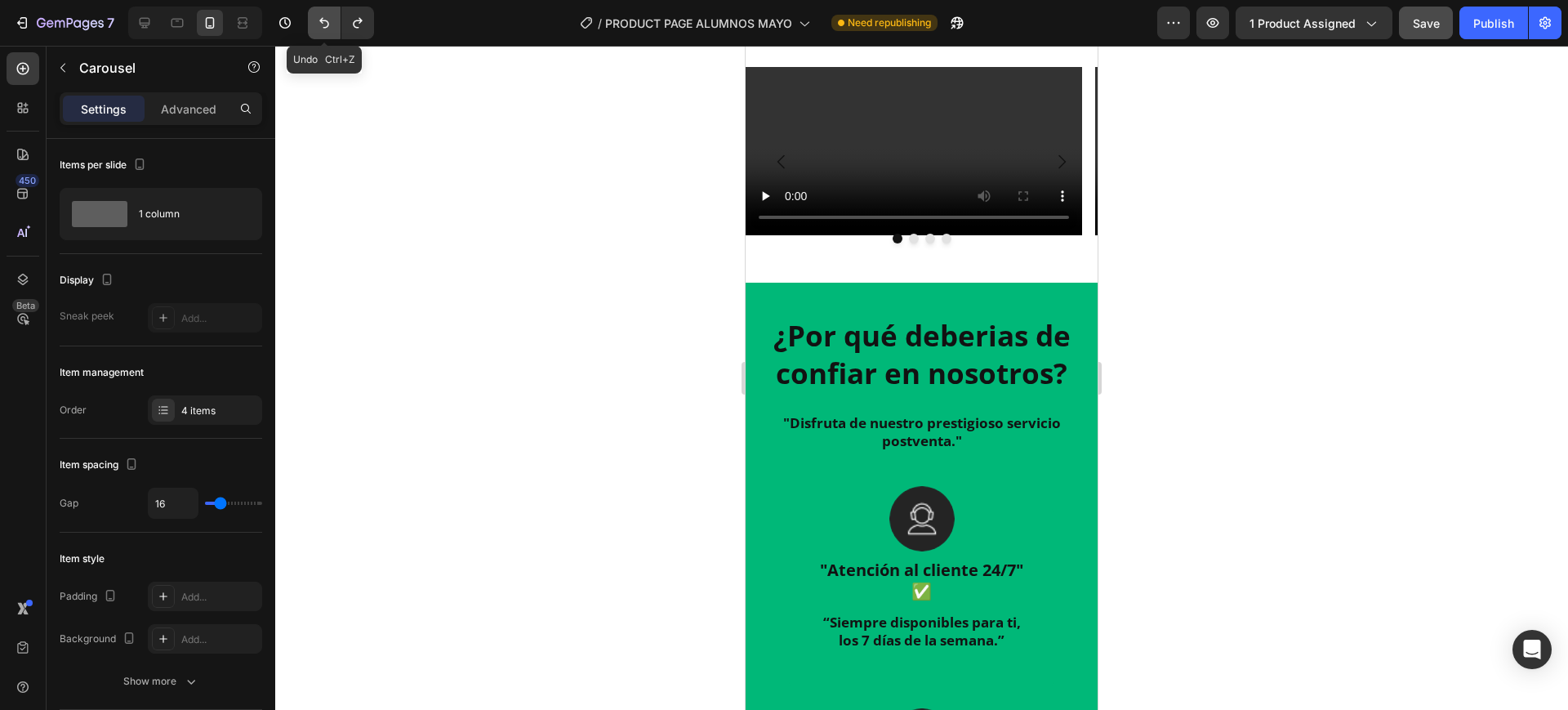
click at [332, 12] on button "Undo/Redo" at bounding box center [325, 23] width 33 height 33
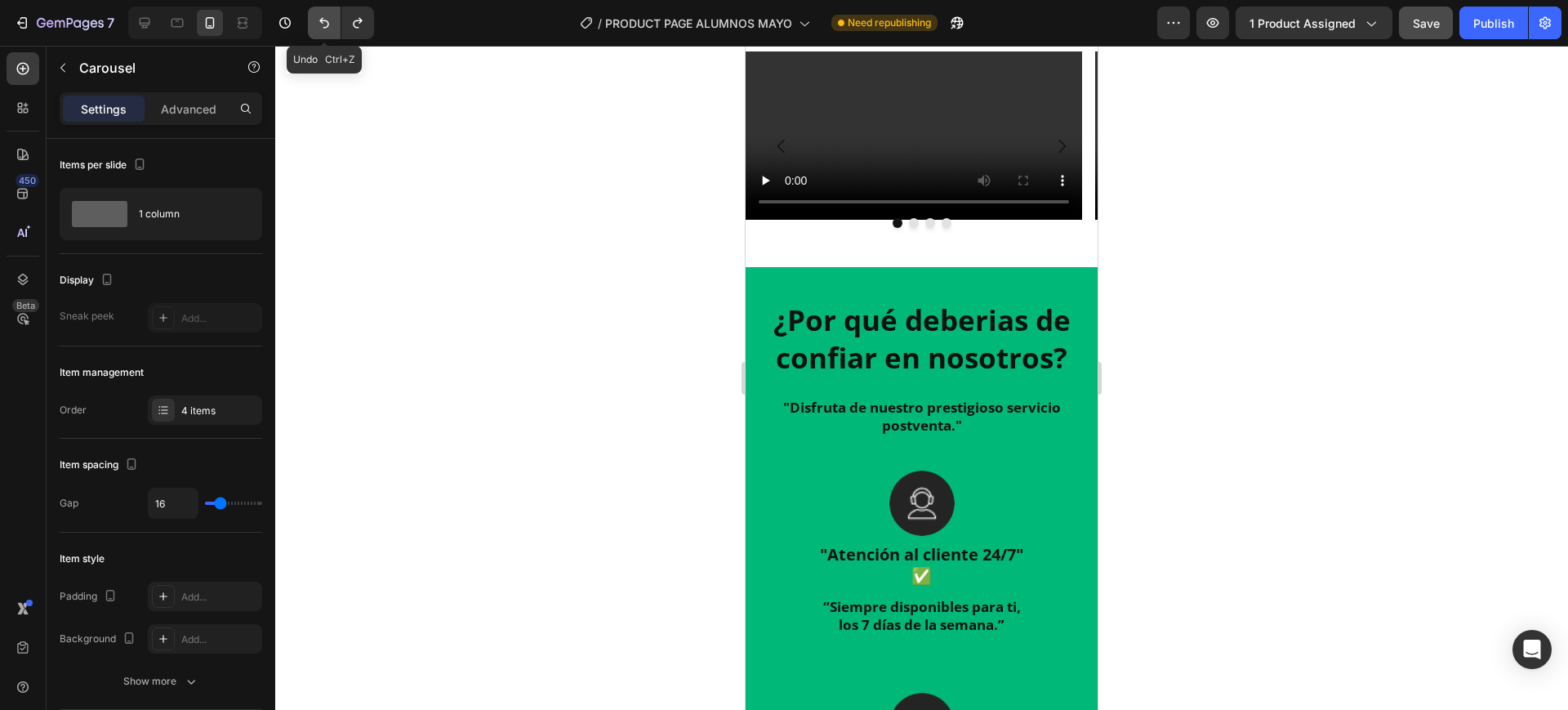
click at [324, 22] on icon "Undo/Redo" at bounding box center [325, 23] width 16 height 16
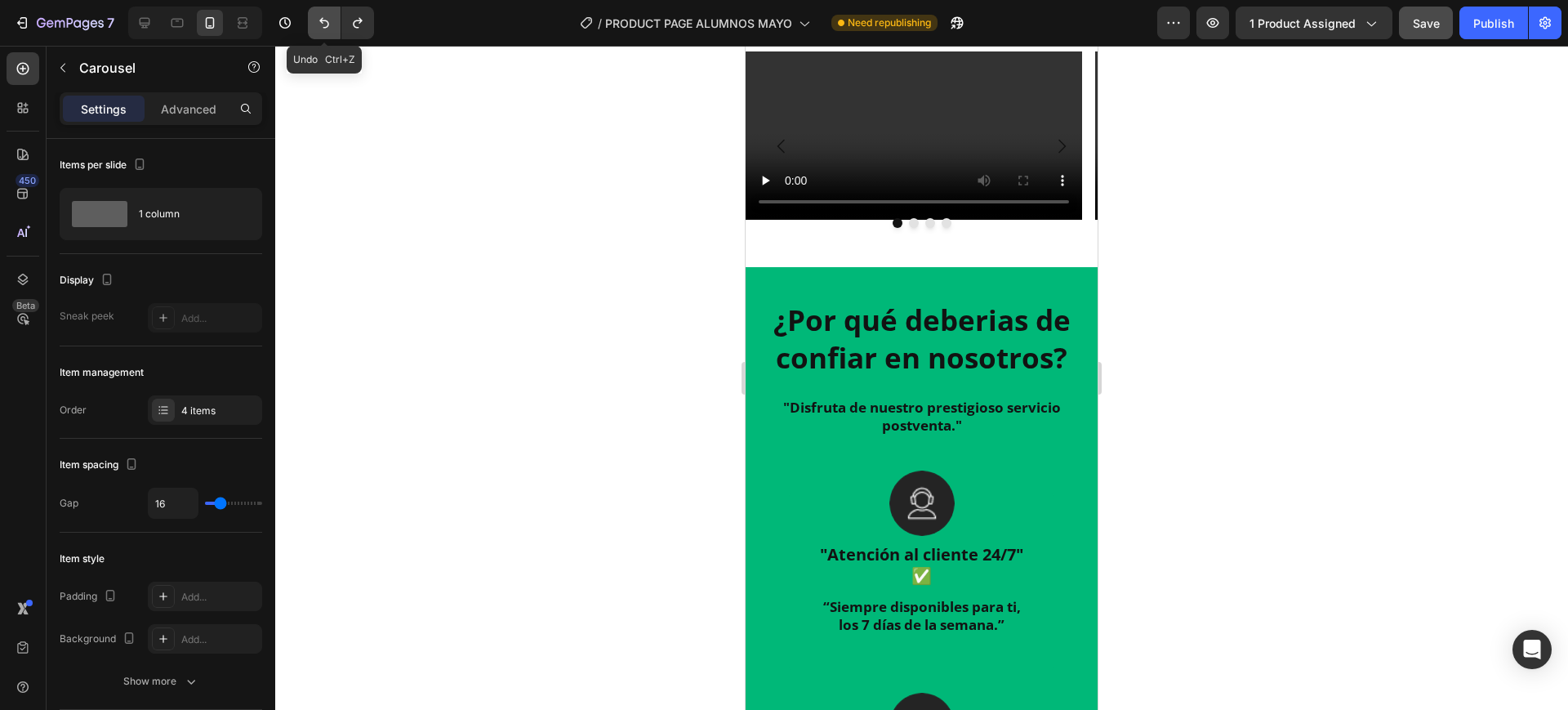
click at [324, 22] on icon "Undo/Redo" at bounding box center [325, 23] width 16 height 16
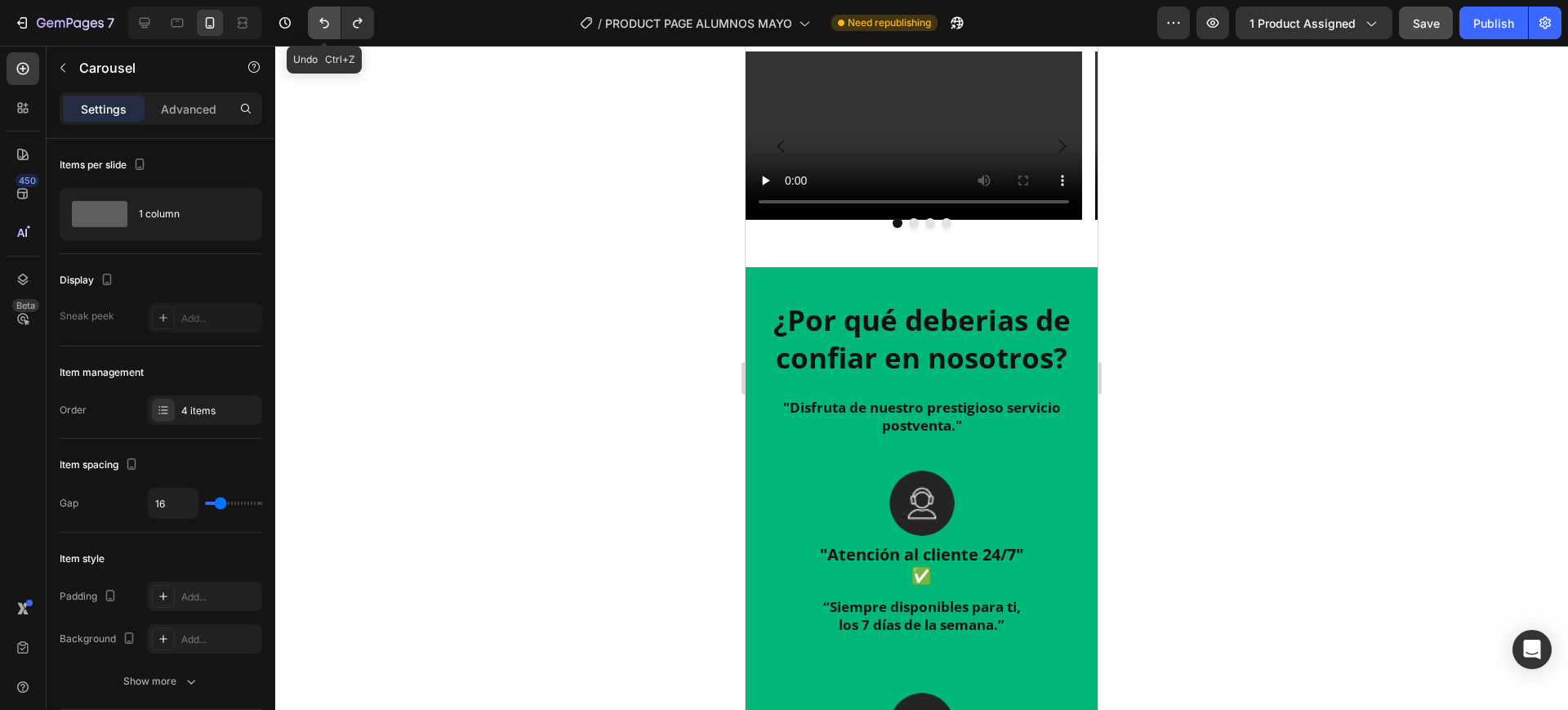
click at [324, 22] on icon "Undo/Redo" at bounding box center [325, 23] width 16 height 16
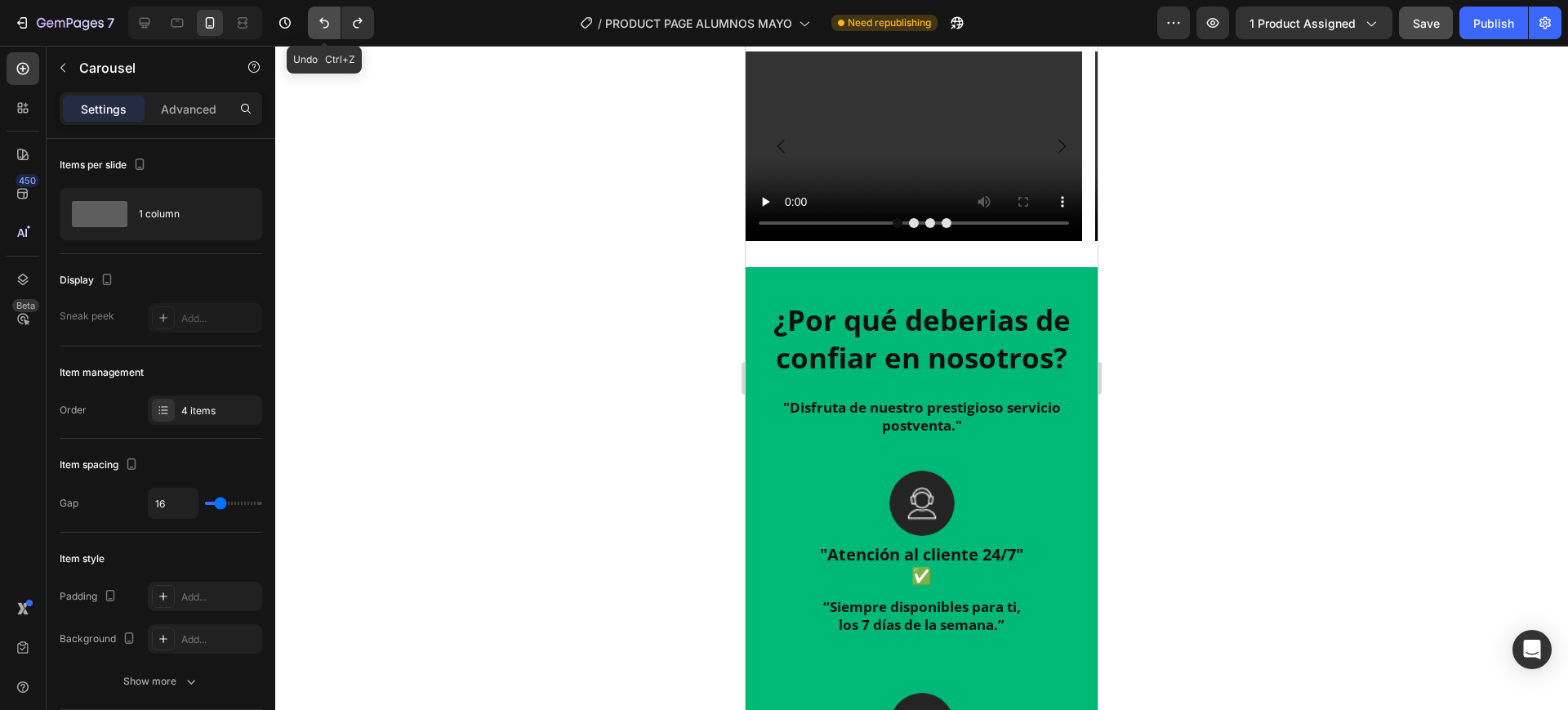
click at [324, 22] on icon "Undo/Redo" at bounding box center [325, 23] width 16 height 16
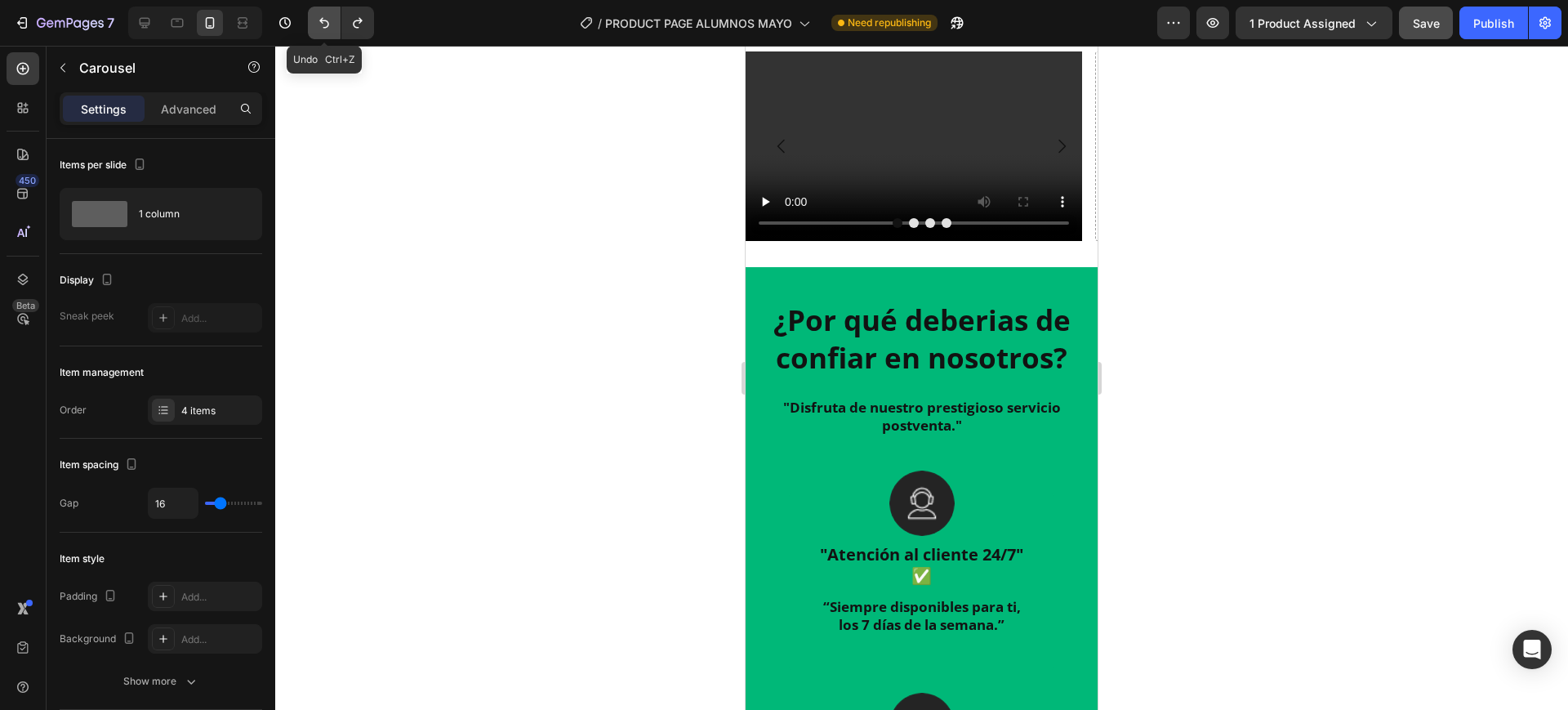
click at [324, 22] on icon "Undo/Redo" at bounding box center [325, 23] width 16 height 16
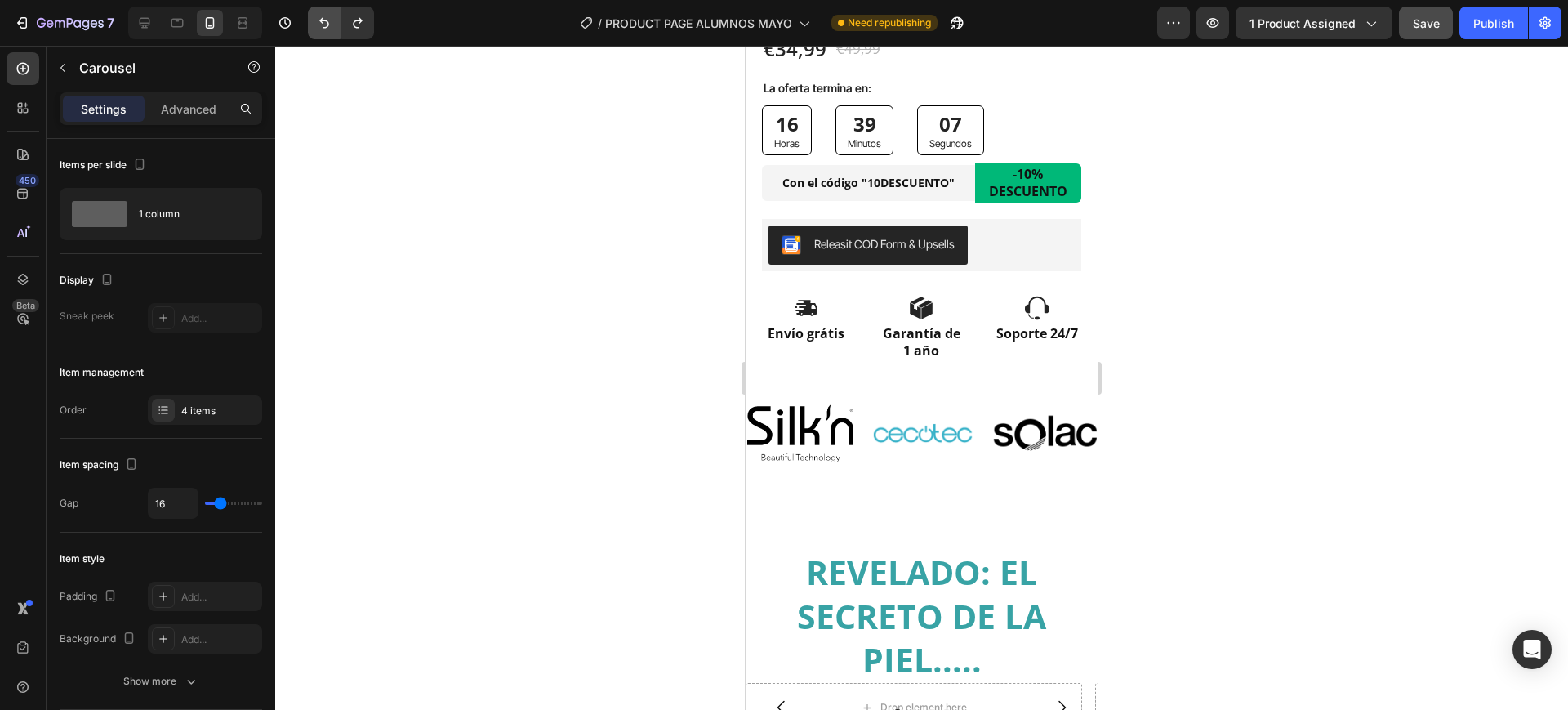
scroll to position [530, 0]
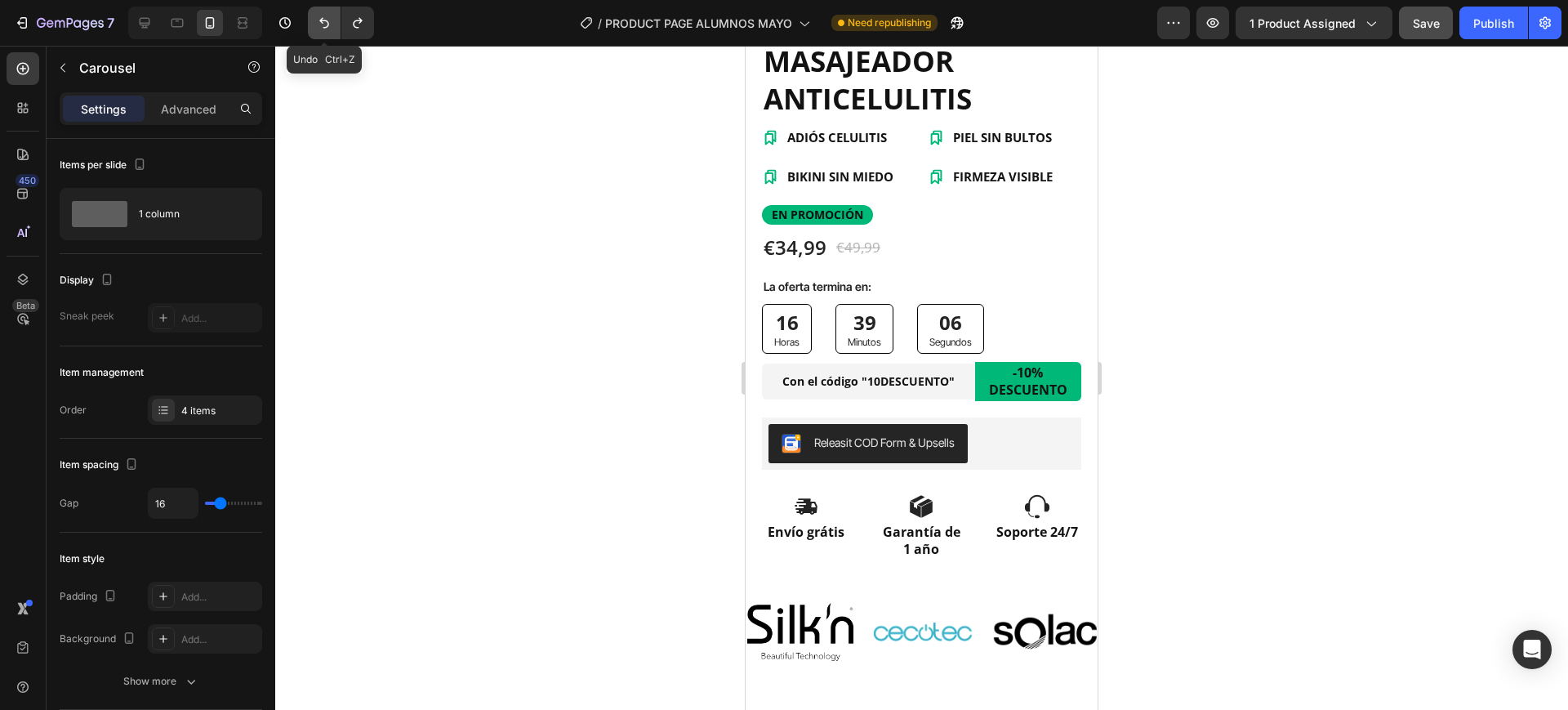
click at [310, 24] on button "Undo/Redo" at bounding box center [325, 23] width 33 height 33
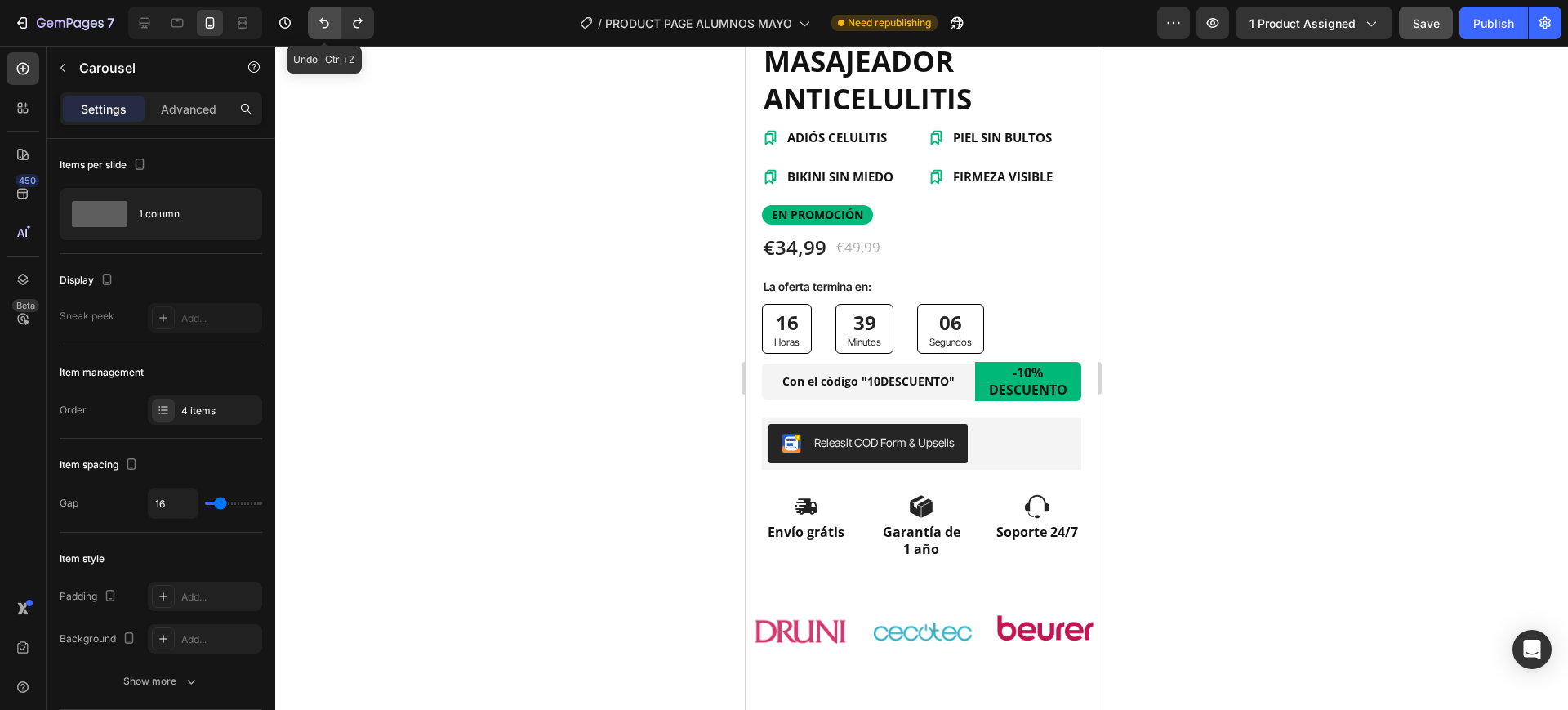
click at [310, 24] on button "Undo/Redo" at bounding box center [325, 23] width 33 height 33
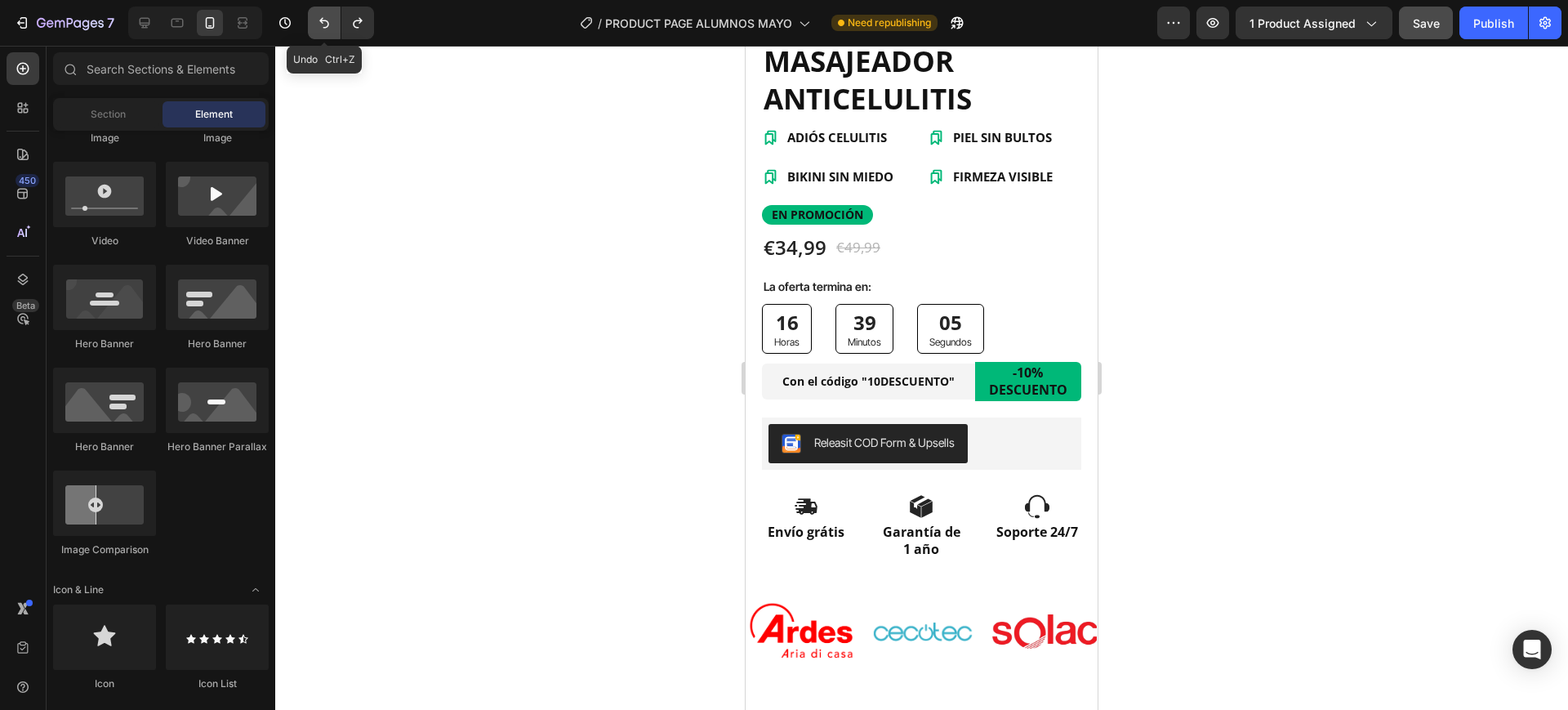
click at [310, 24] on button "Undo/Redo" at bounding box center [325, 23] width 33 height 33
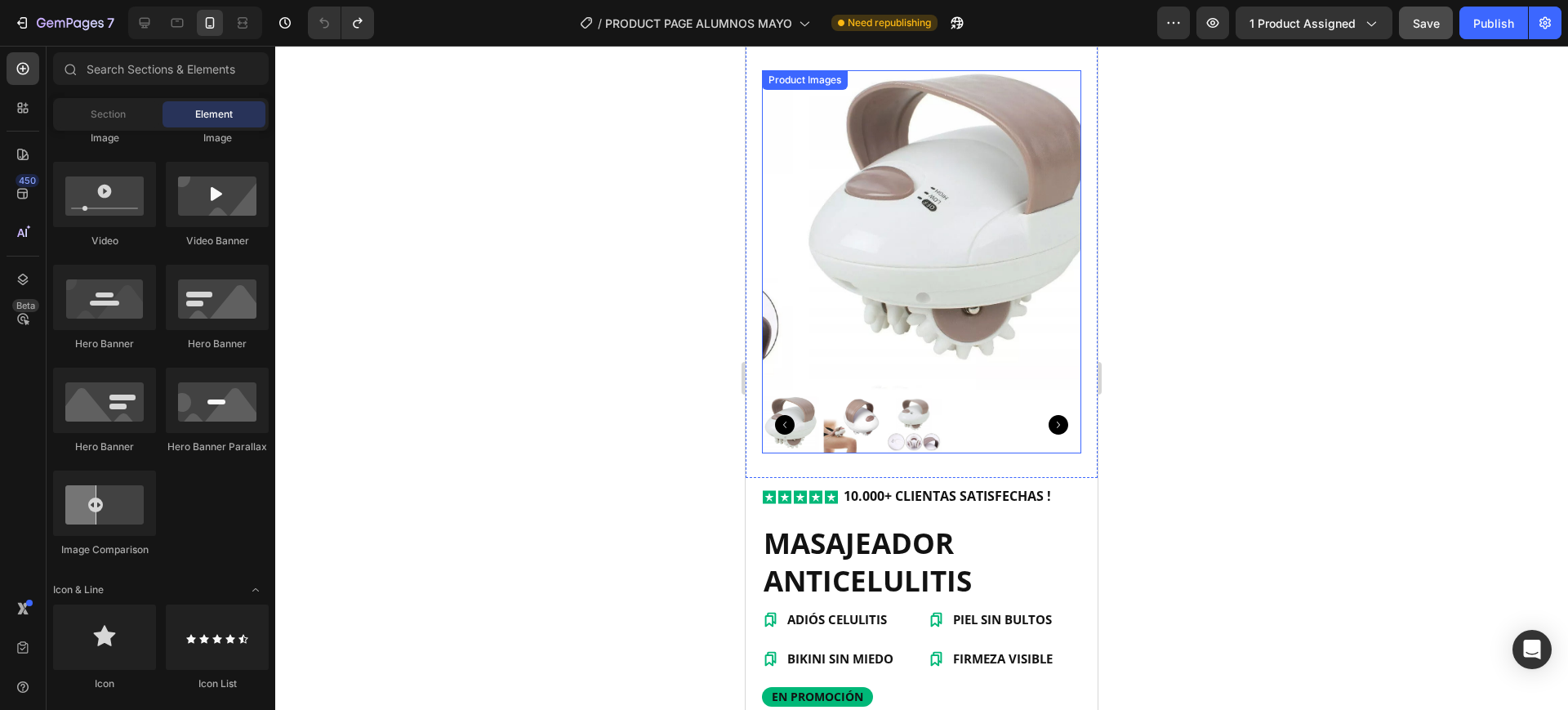
scroll to position [46, 0]
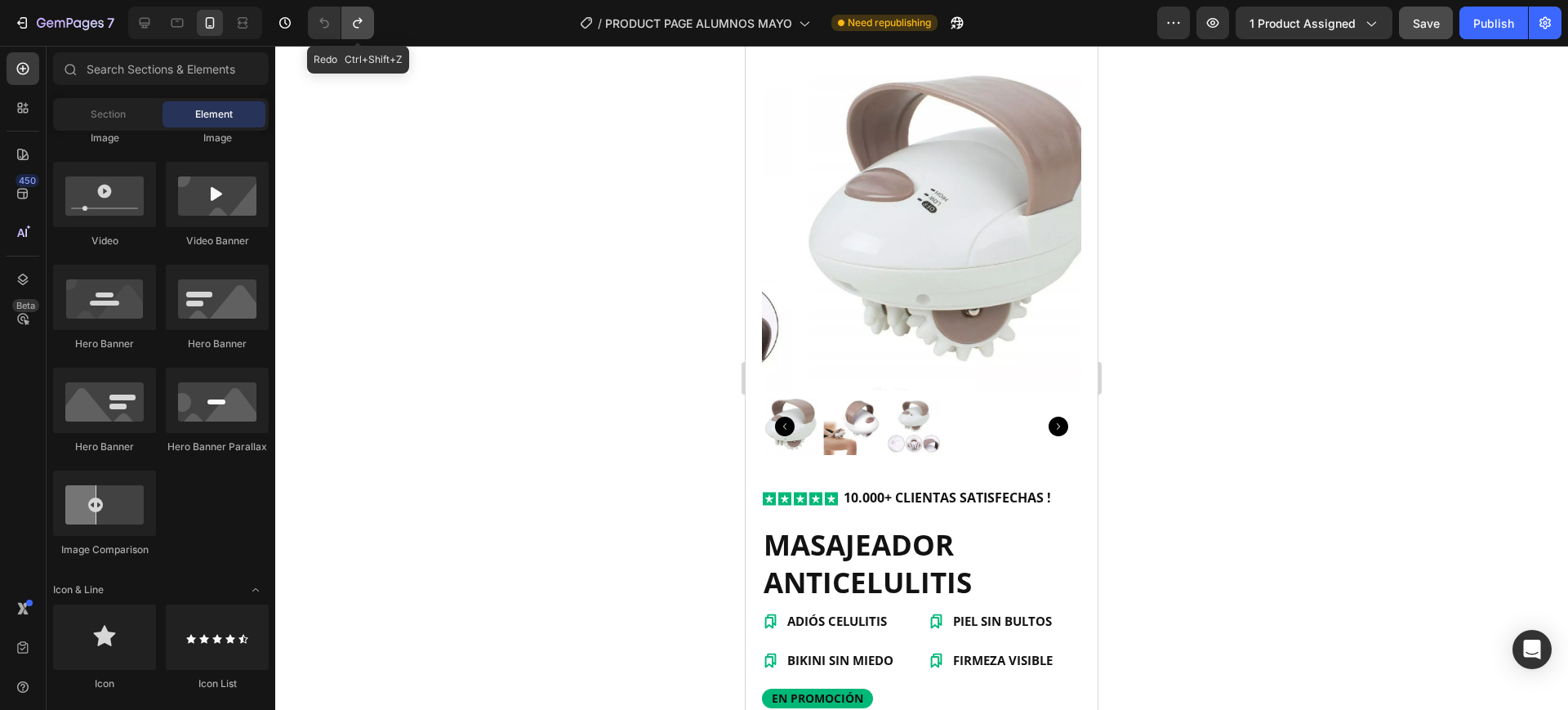
click at [359, 21] on icon "Undo/Redo" at bounding box center [358, 23] width 16 height 16
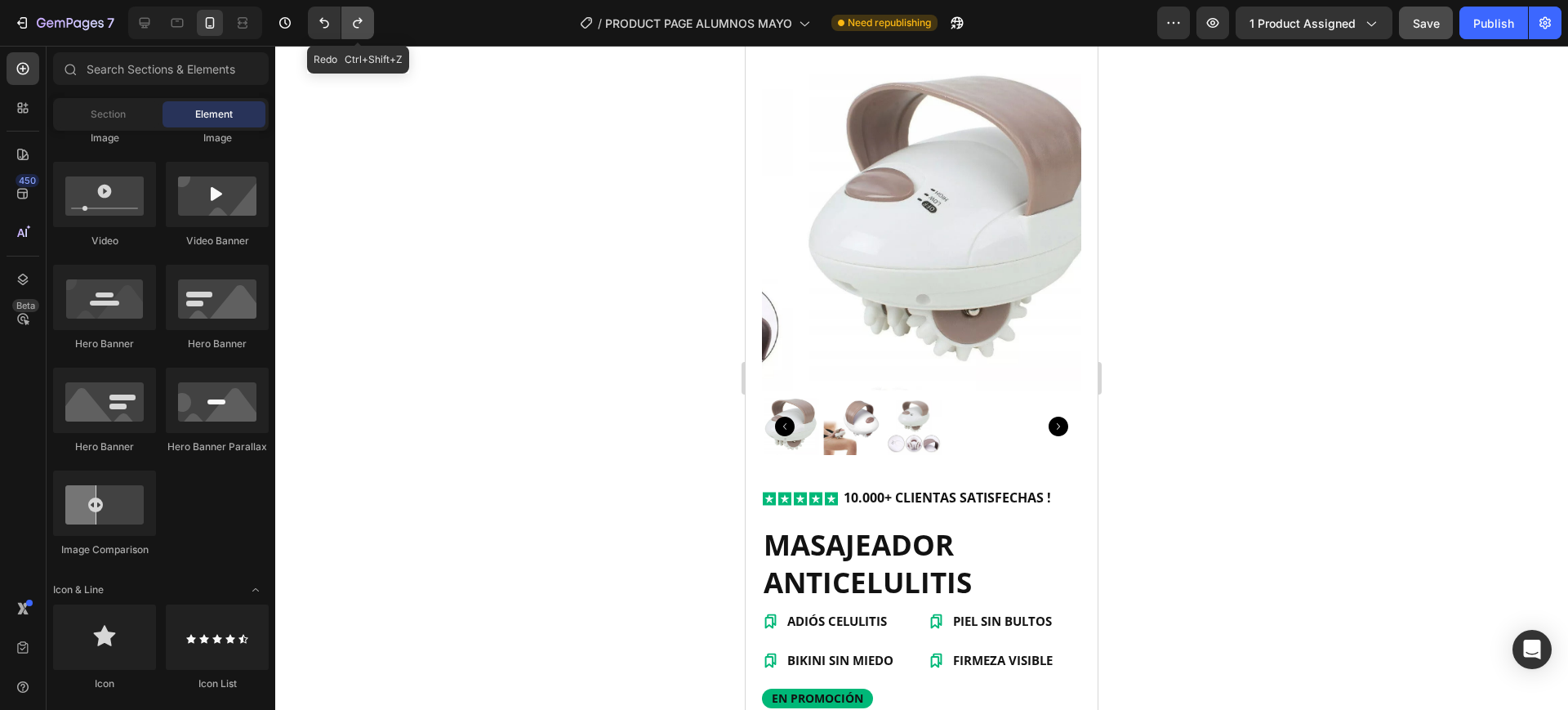
click at [359, 21] on icon "Undo/Redo" at bounding box center [358, 23] width 16 height 16
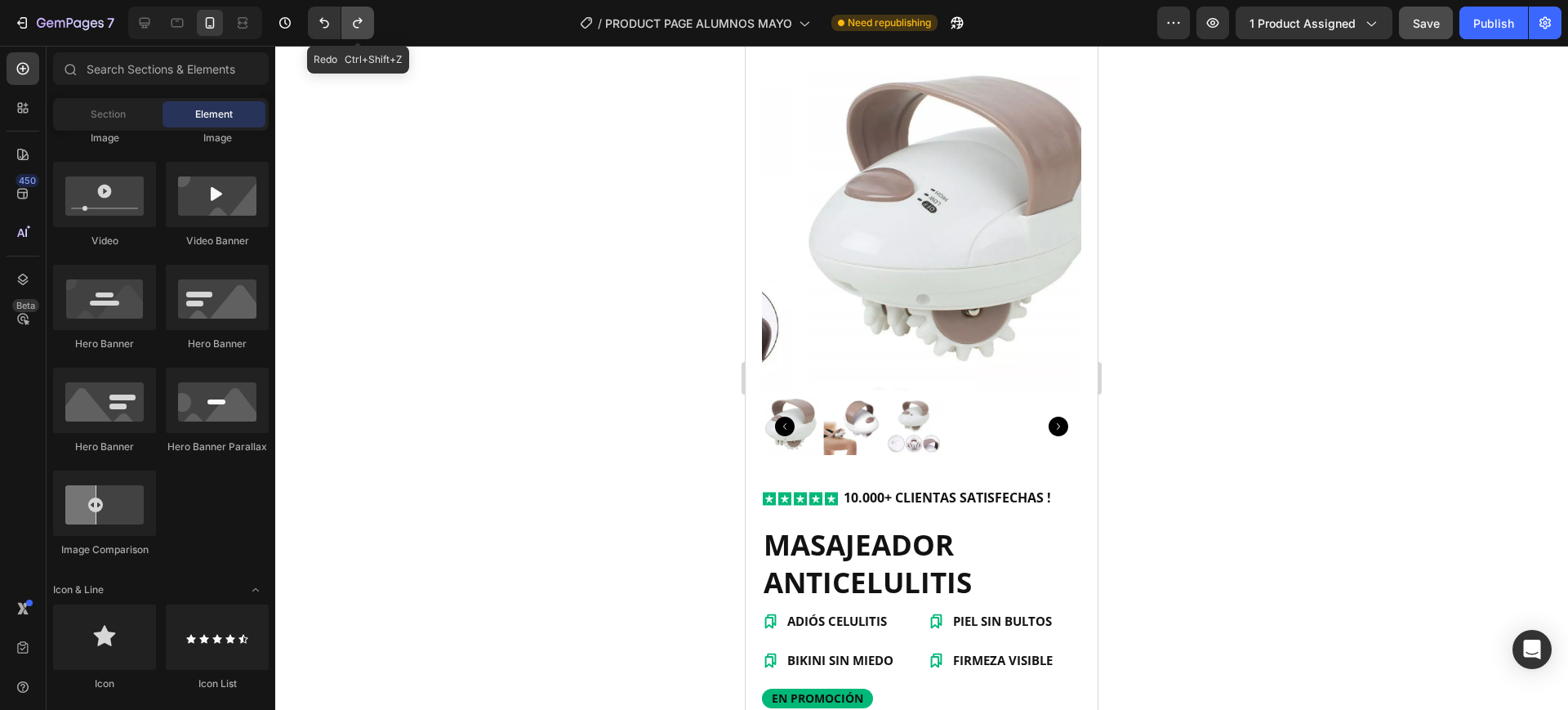
click at [359, 21] on icon "Undo/Redo" at bounding box center [358, 23] width 16 height 16
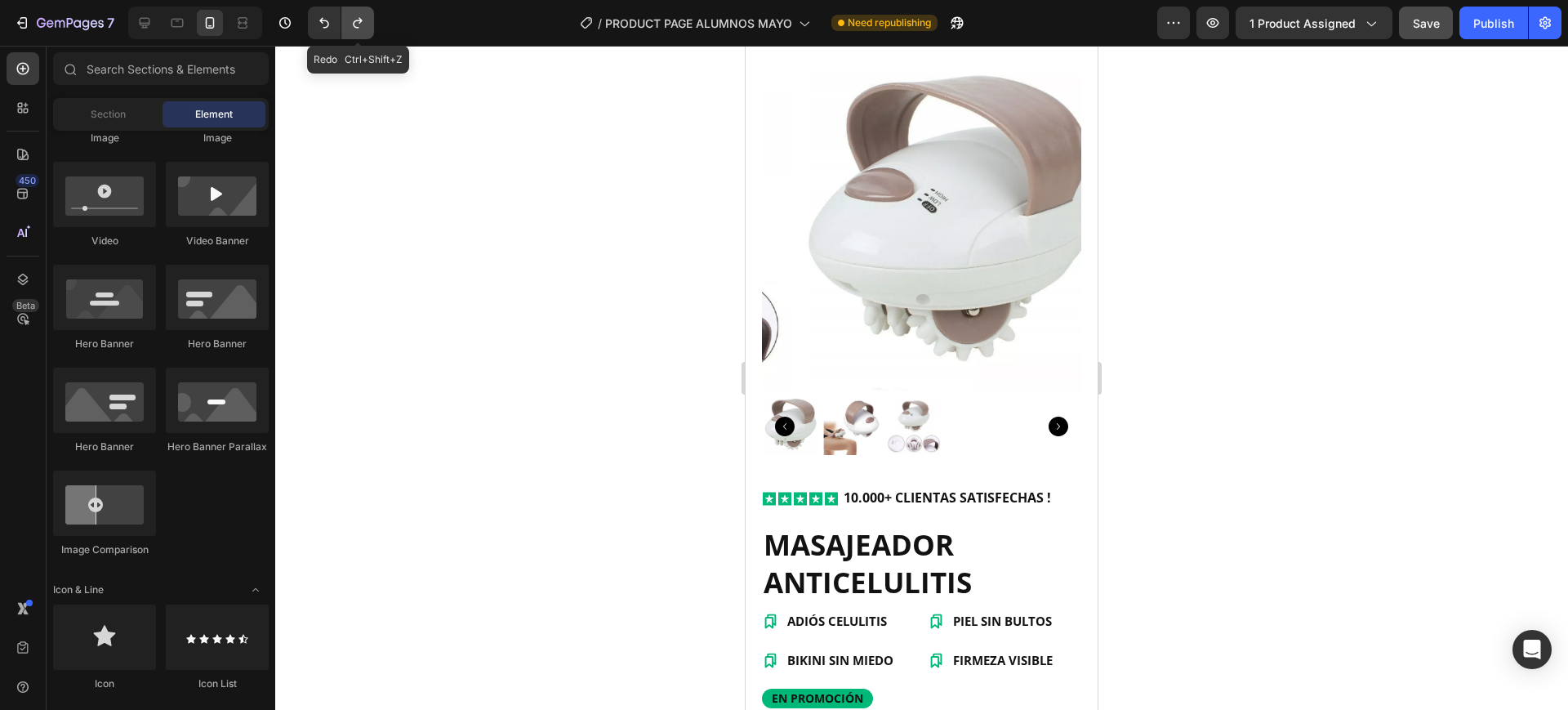
click at [359, 21] on icon "Undo/Redo" at bounding box center [358, 23] width 16 height 16
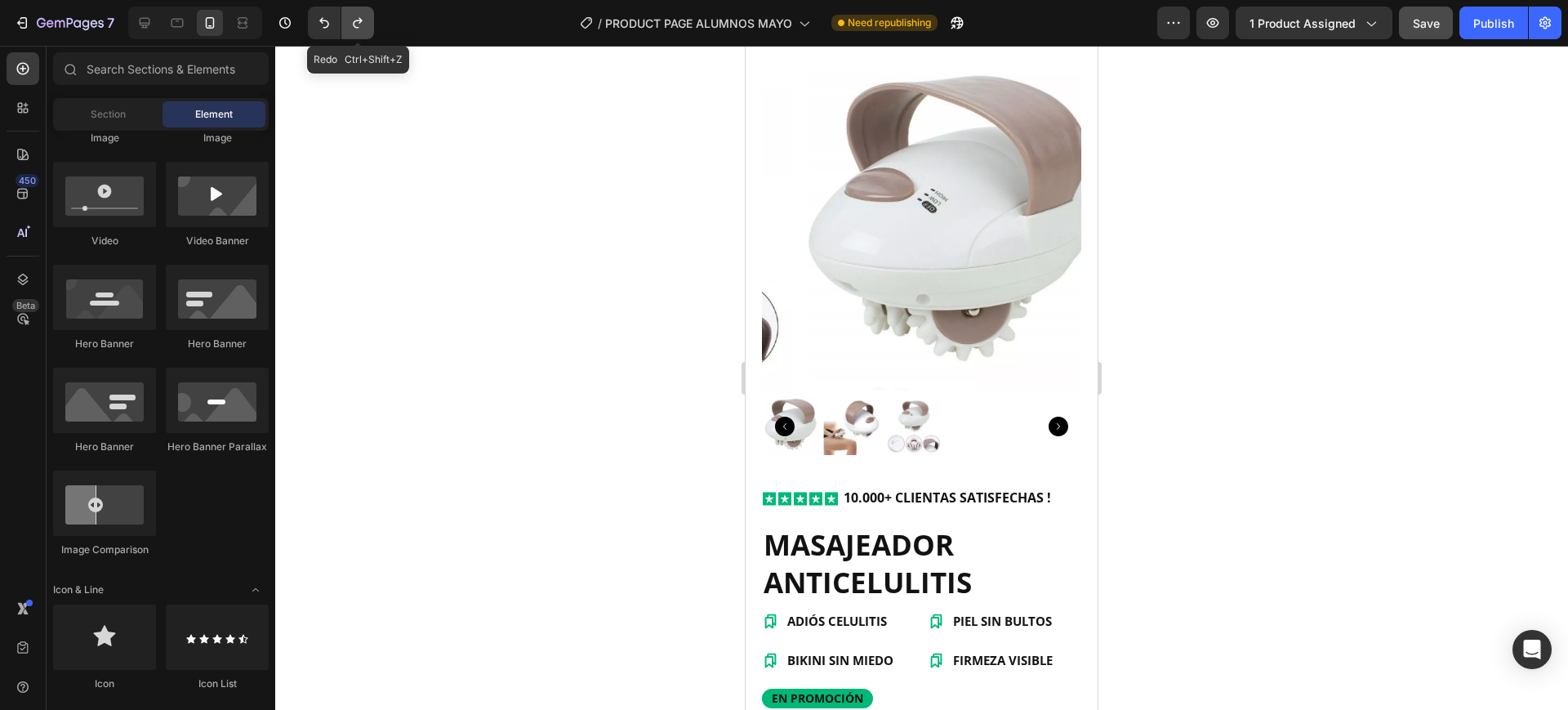
click at [359, 21] on icon "Undo/Redo" at bounding box center [358, 23] width 16 height 16
click at [358, 15] on icon "Undo/Redo" at bounding box center [358, 23] width 16 height 16
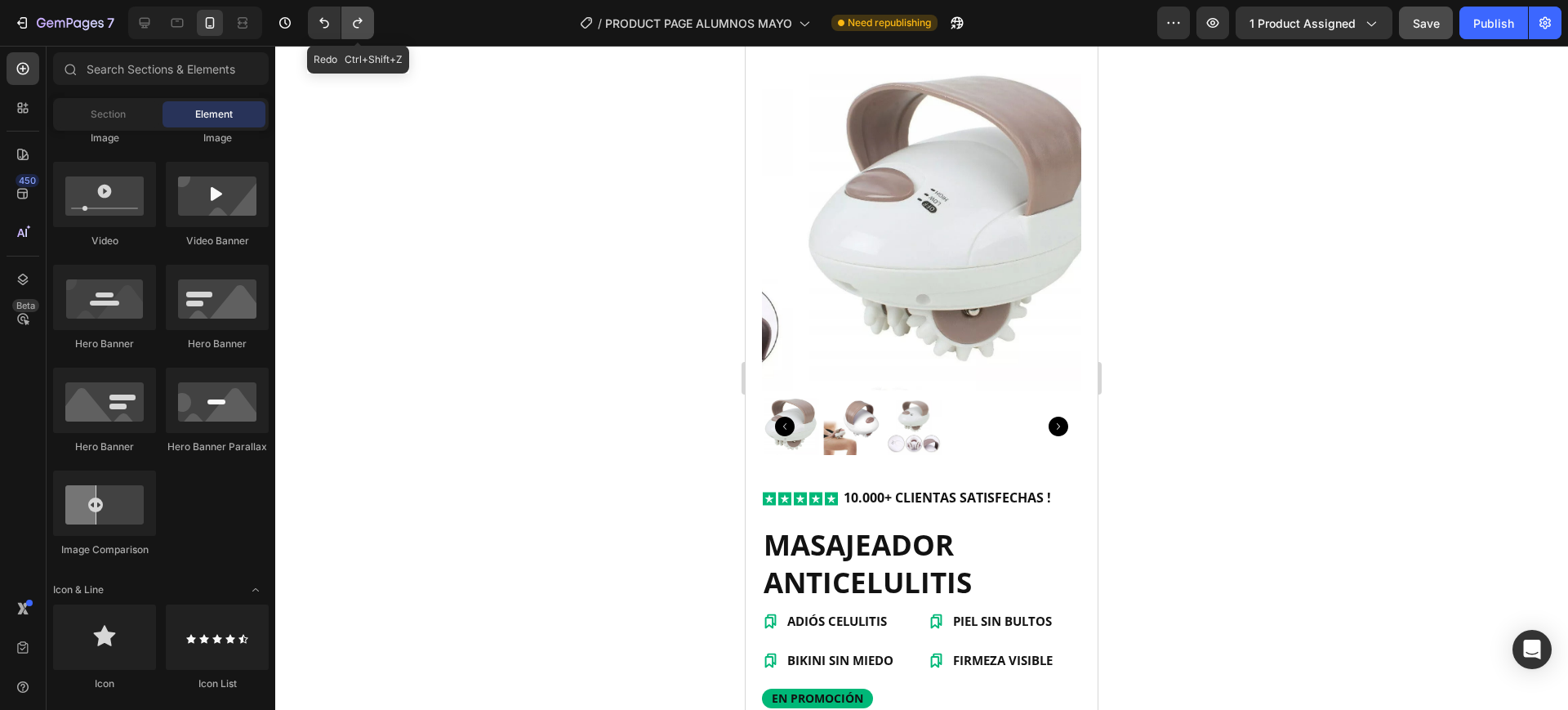
click at [358, 15] on icon "Undo/Redo" at bounding box center [358, 23] width 16 height 16
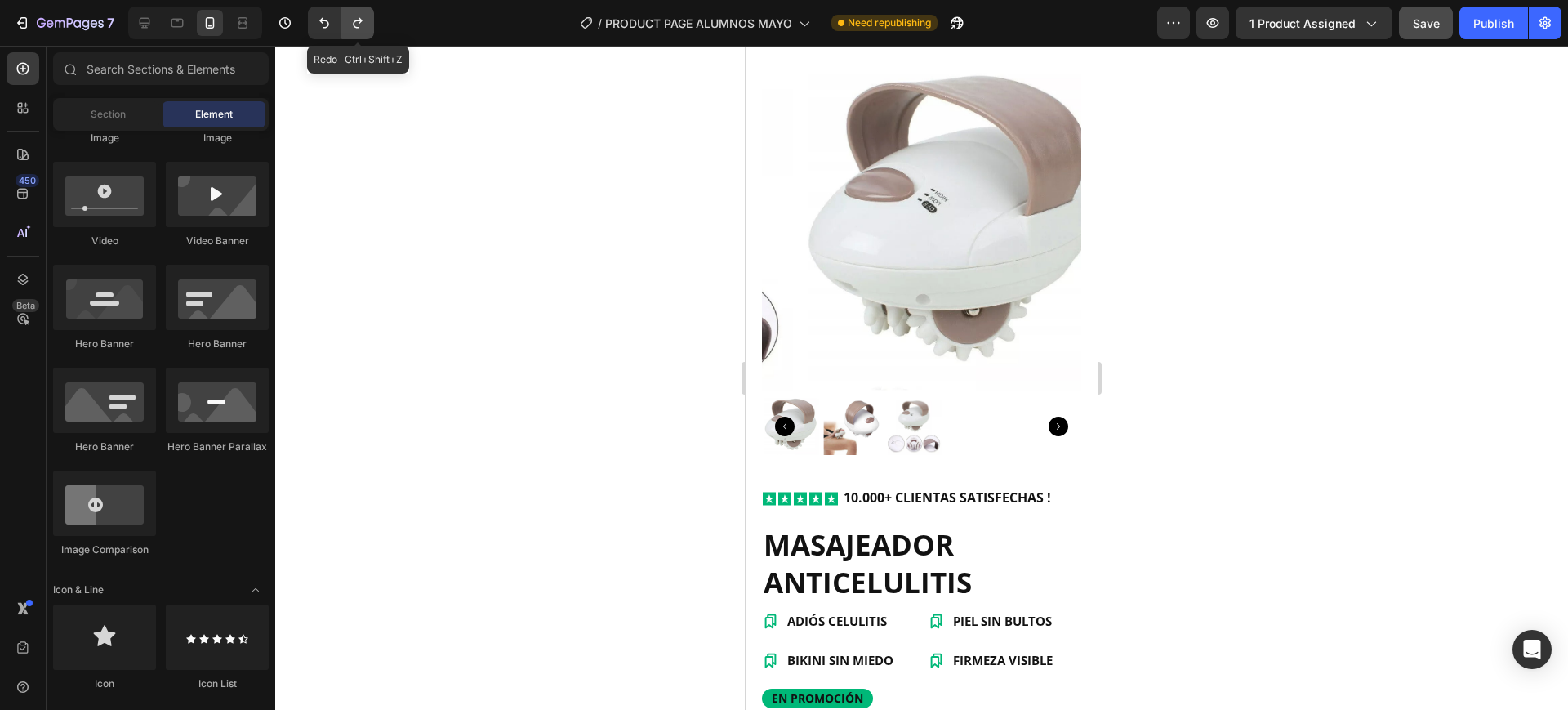
click at [358, 15] on icon "Undo/Redo" at bounding box center [358, 23] width 16 height 16
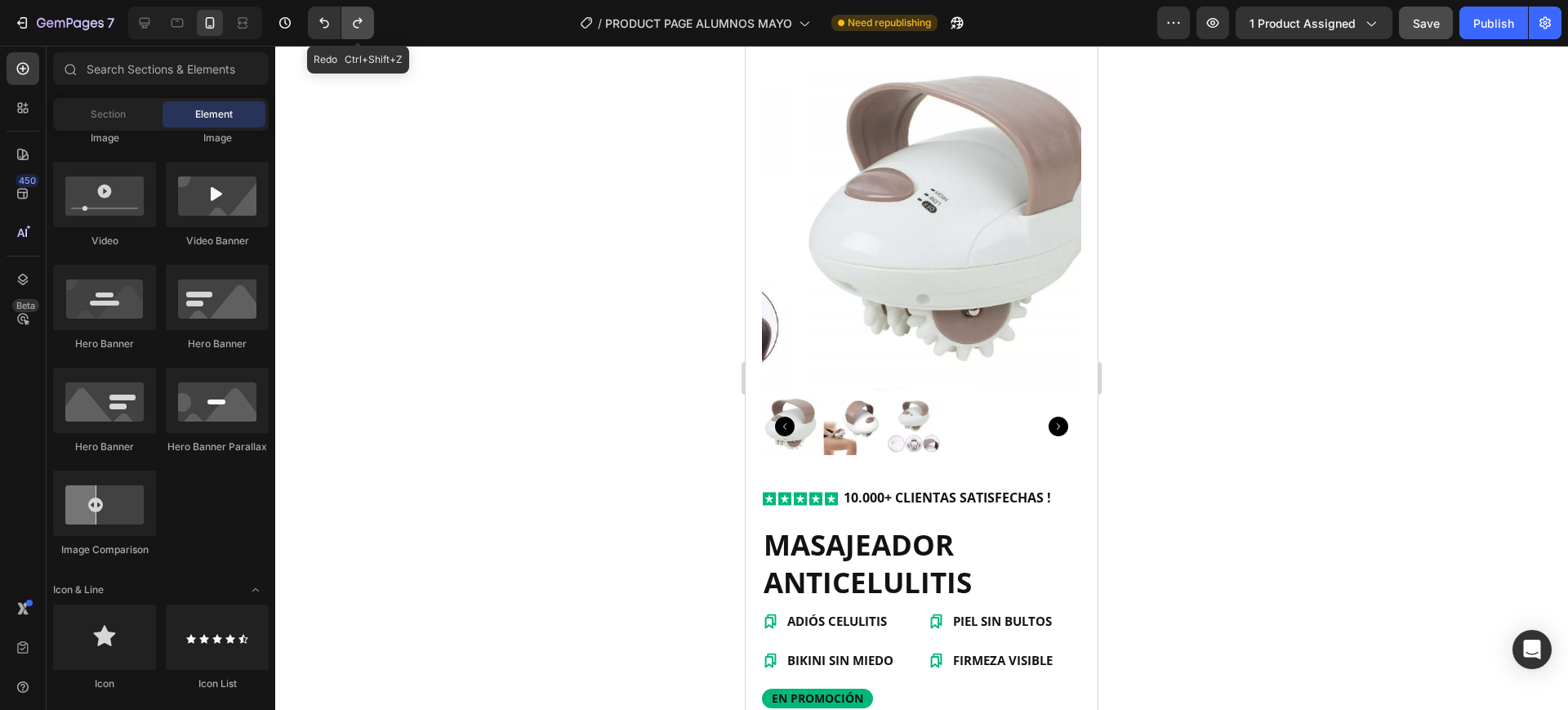
click at [358, 15] on icon "Undo/Redo" at bounding box center [358, 23] width 16 height 16
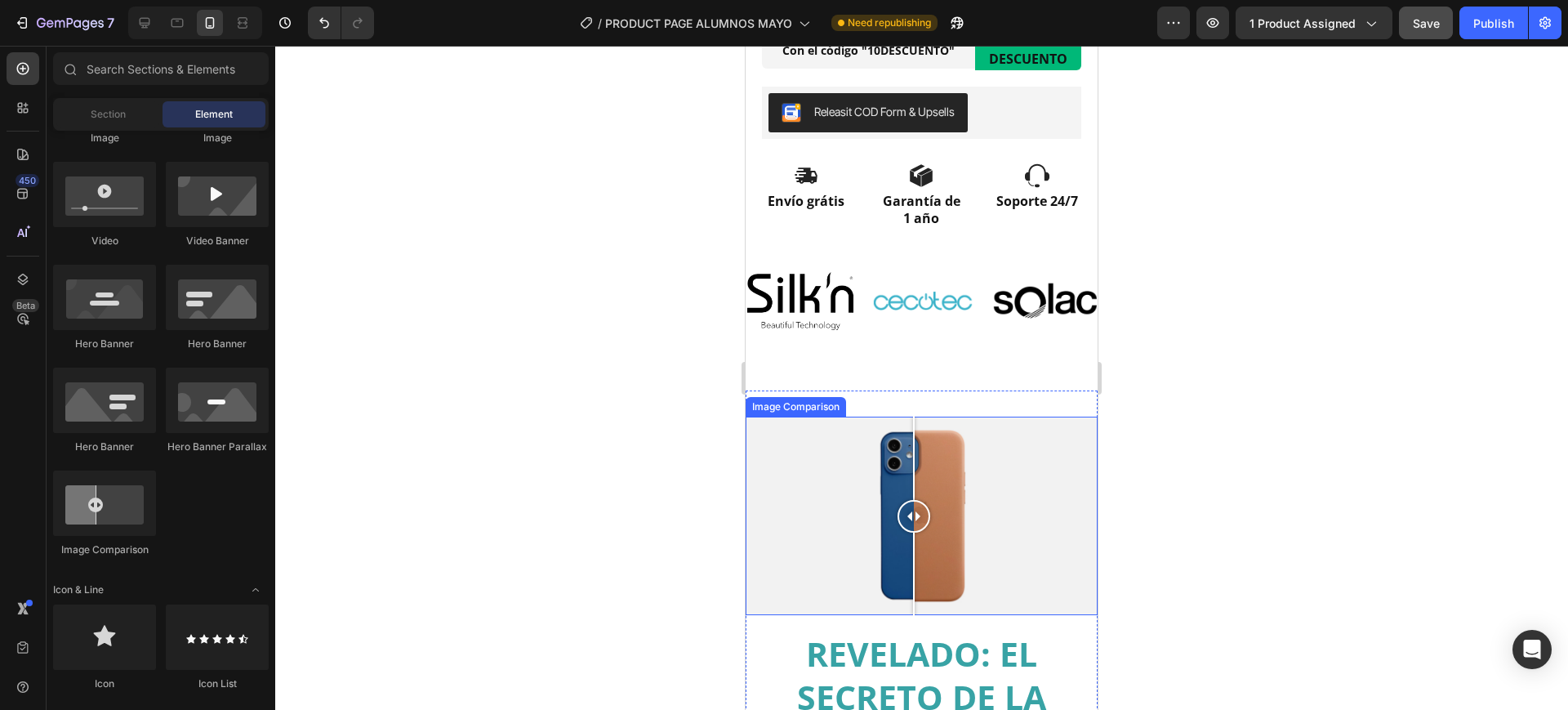
scroll to position [965, 0]
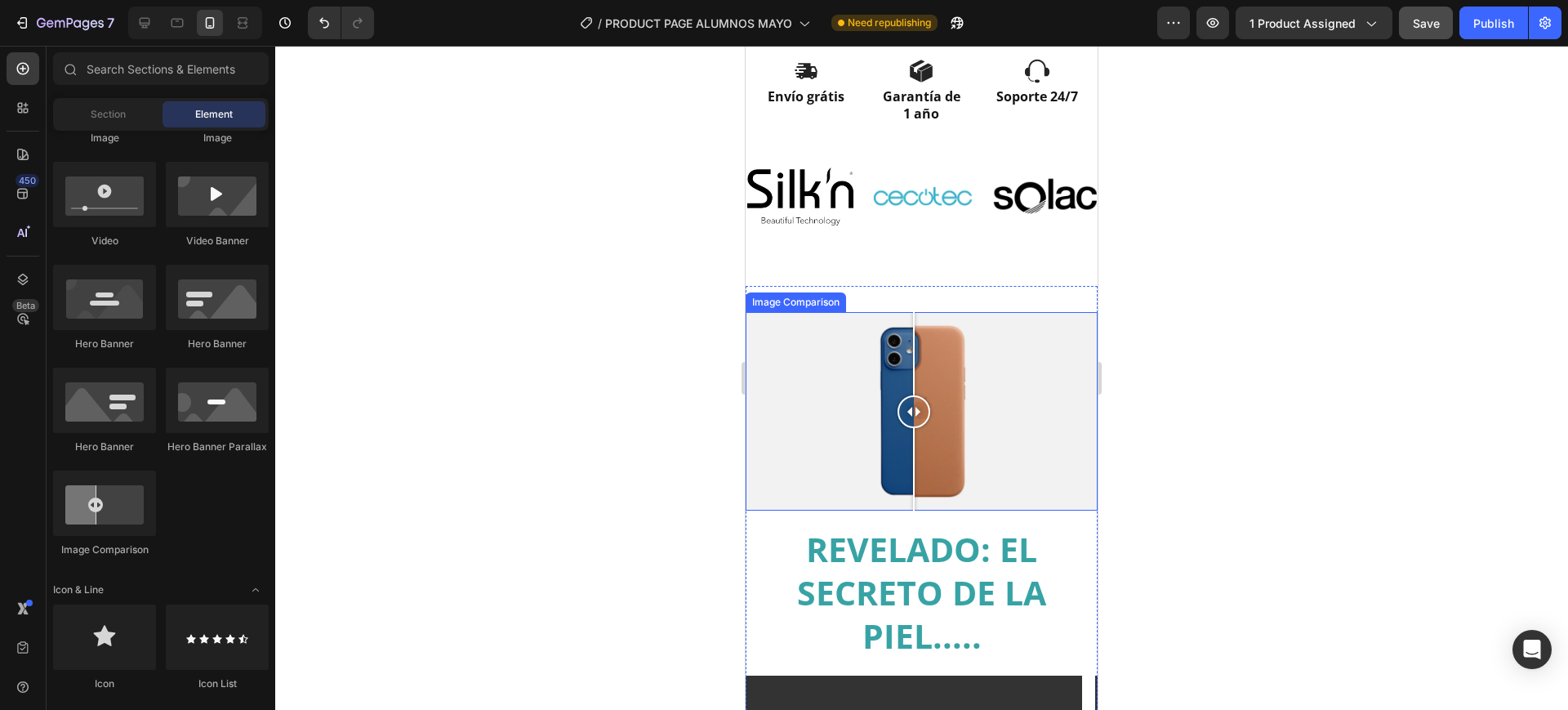
click at [982, 377] on div at bounding box center [921, 410] width 352 height 197
click at [1064, 314] on div at bounding box center [921, 410] width 352 height 197
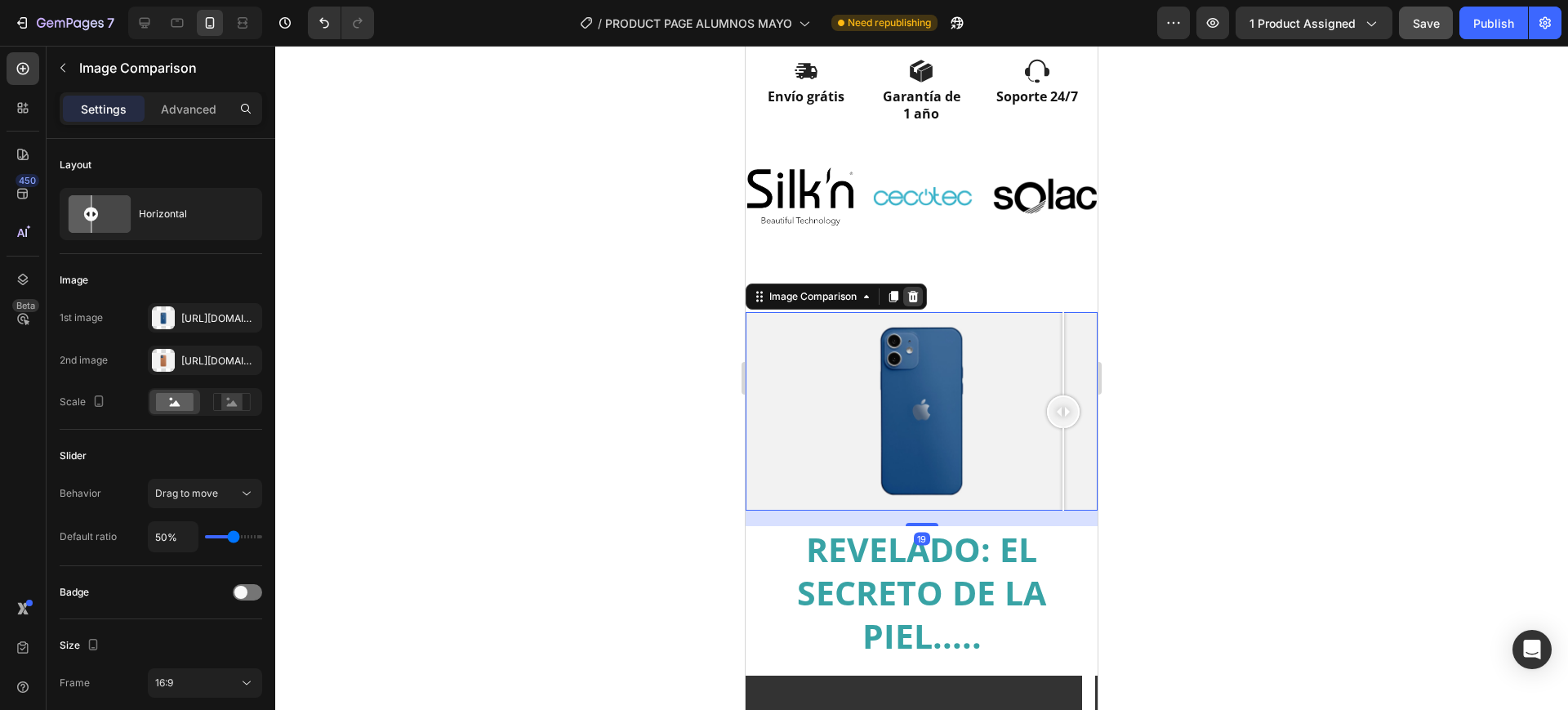
click at [914, 291] on icon at bounding box center [914, 296] width 11 height 12
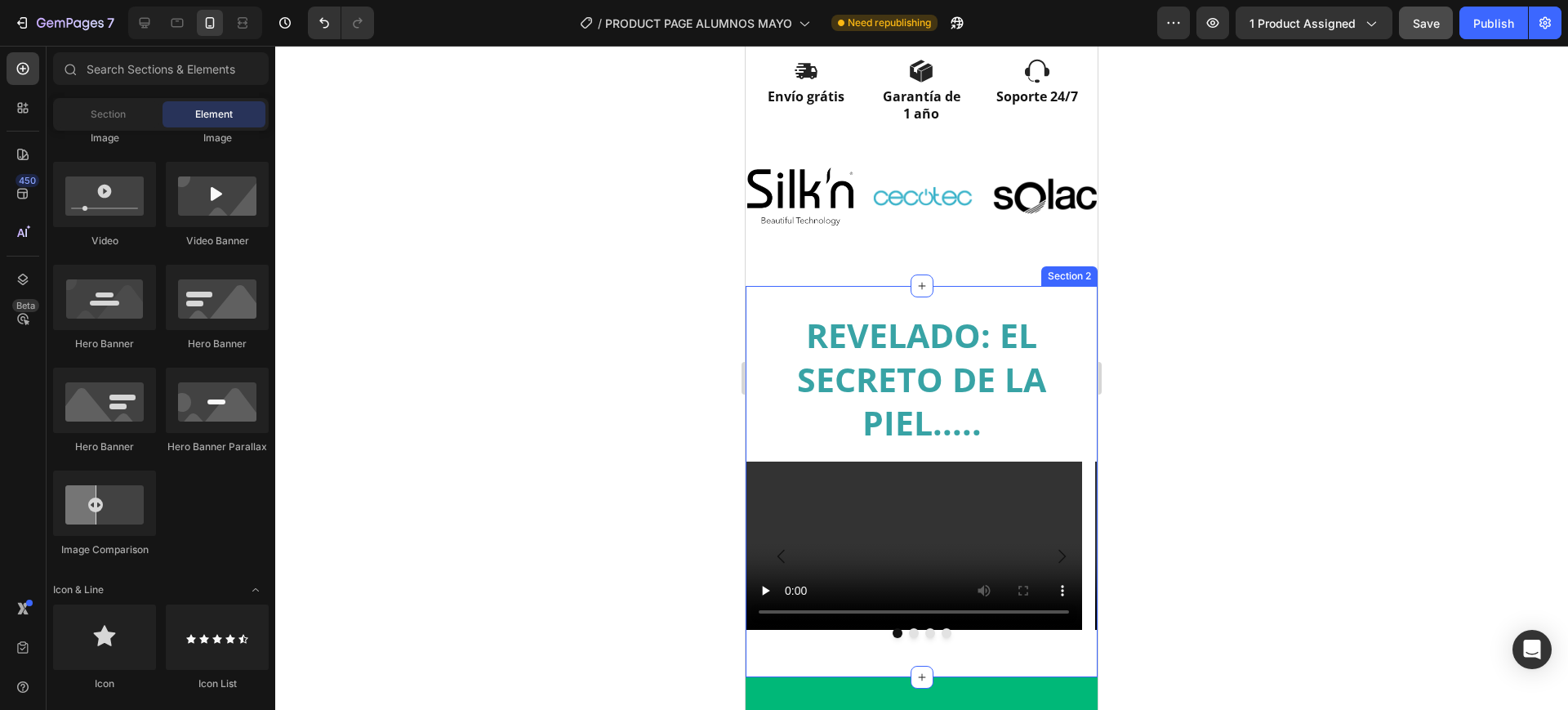
click at [930, 286] on div "REVELADO: EL SECRETO DE LA PIEL..... Heading Video Video Video Drop element her…" at bounding box center [921, 481] width 352 height 391
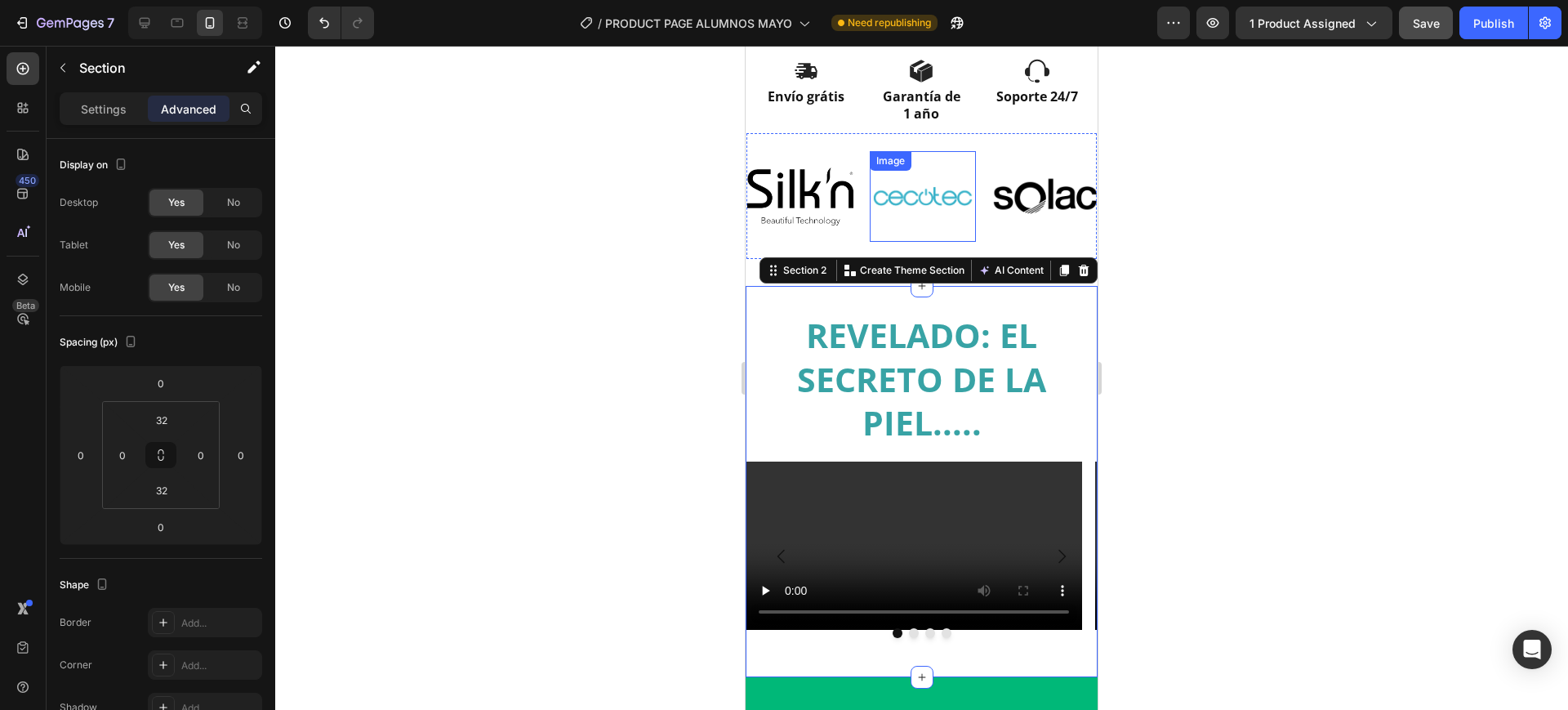
click at [877, 225] on div "Image" at bounding box center [923, 196] width 106 height 91
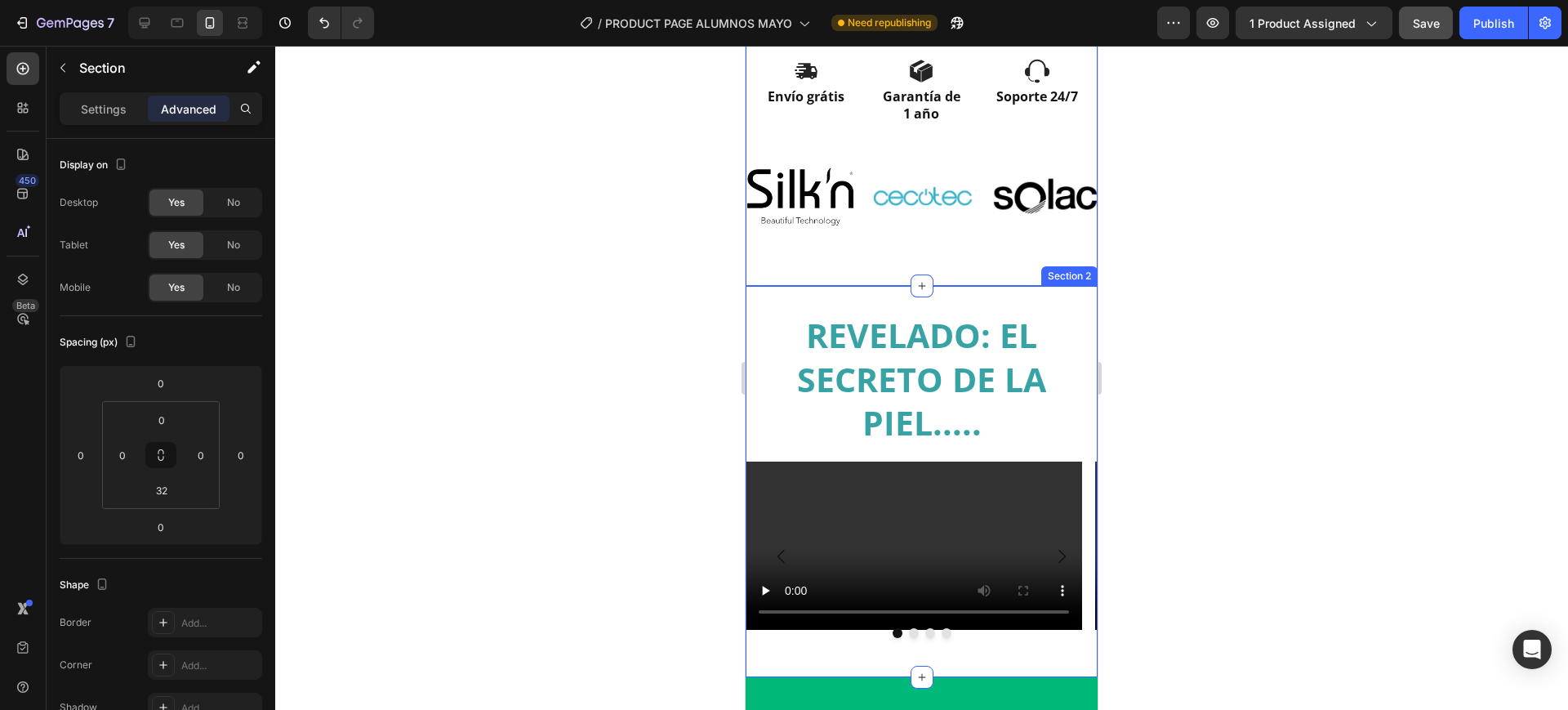
click at [876, 287] on div "REVELADO: EL SECRETO DE LA PIEL..... Heading Video Video Video Drop element her…" at bounding box center [921, 481] width 352 height 391
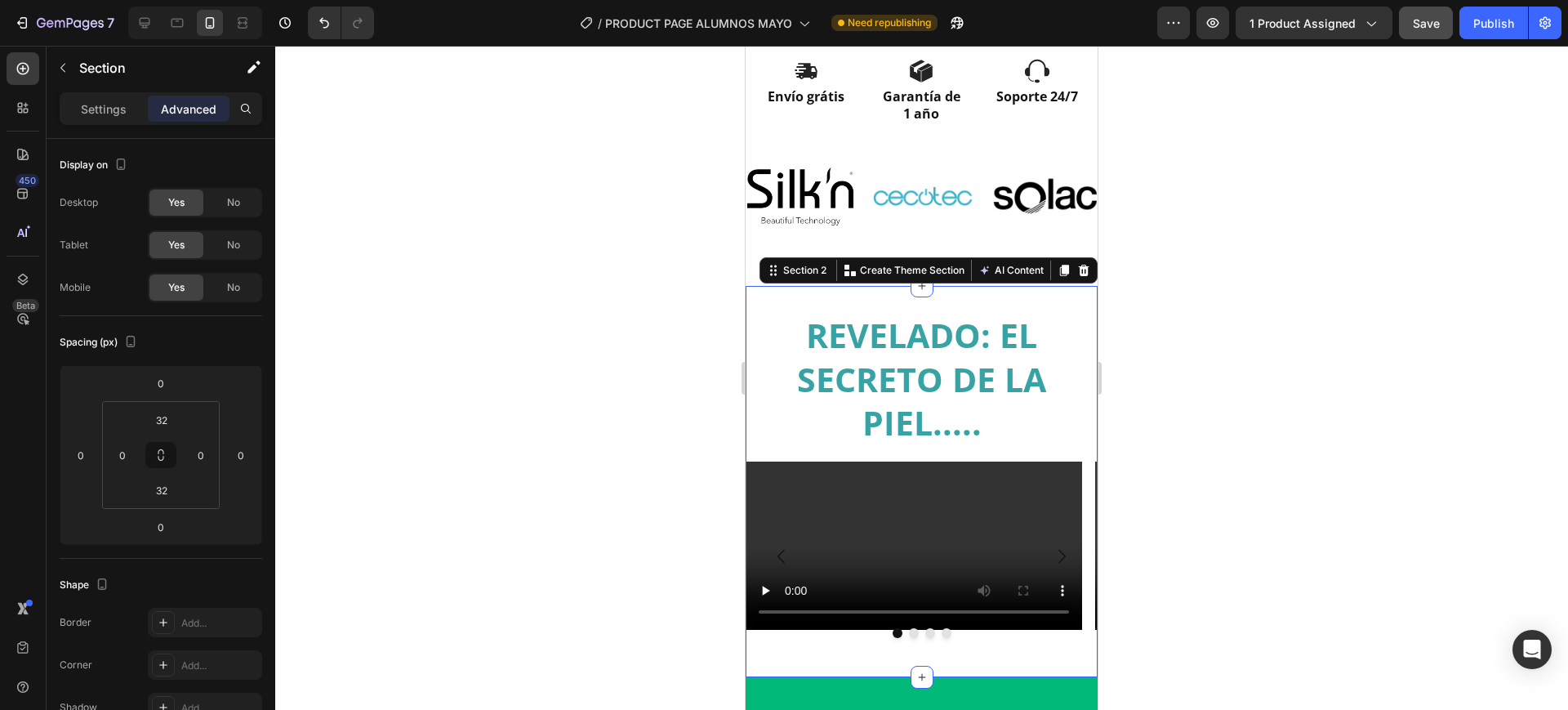
click at [875, 293] on div "REVELADO: EL SECRETO DE LA PIEL..... Heading Video Video Video Drop element her…" at bounding box center [921, 481] width 352 height 391
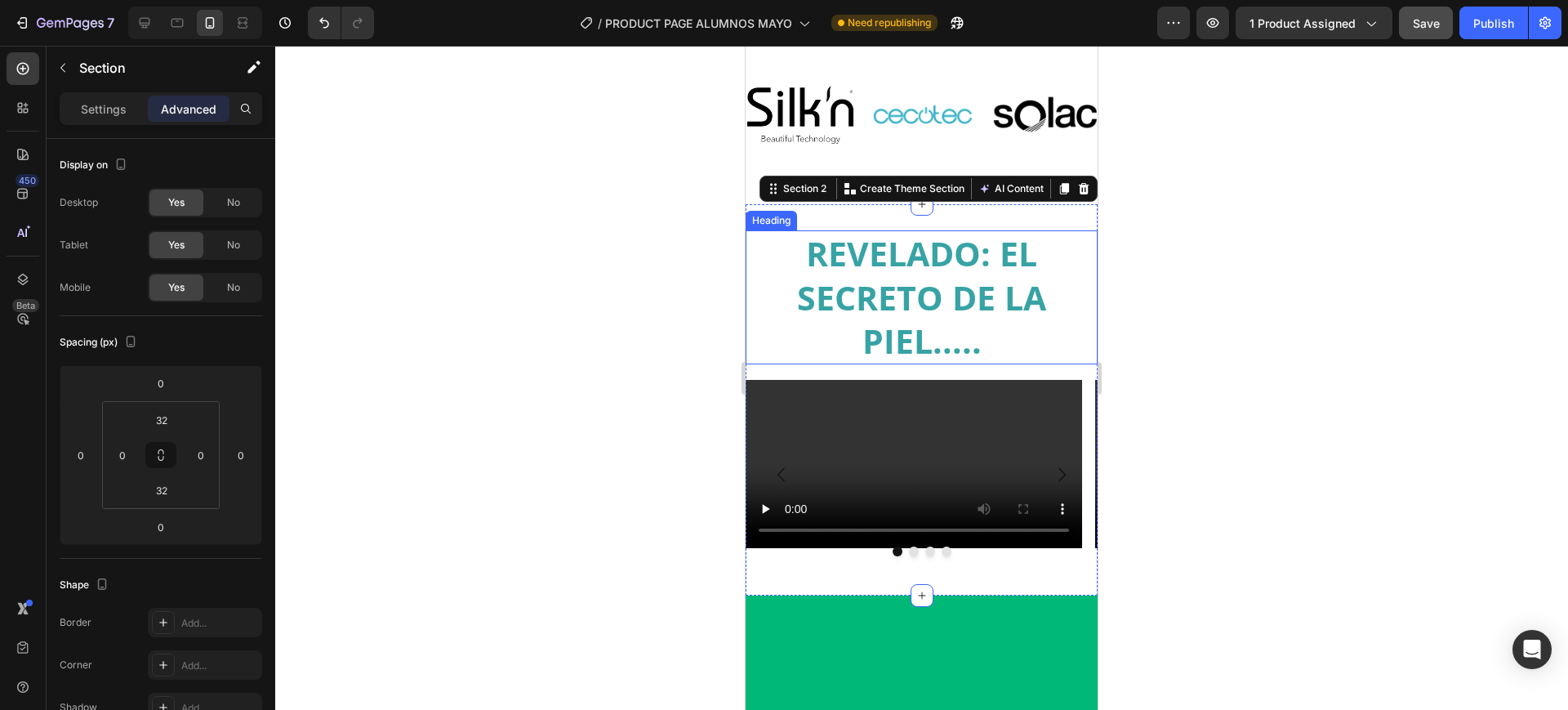
scroll to position [1170, 0]
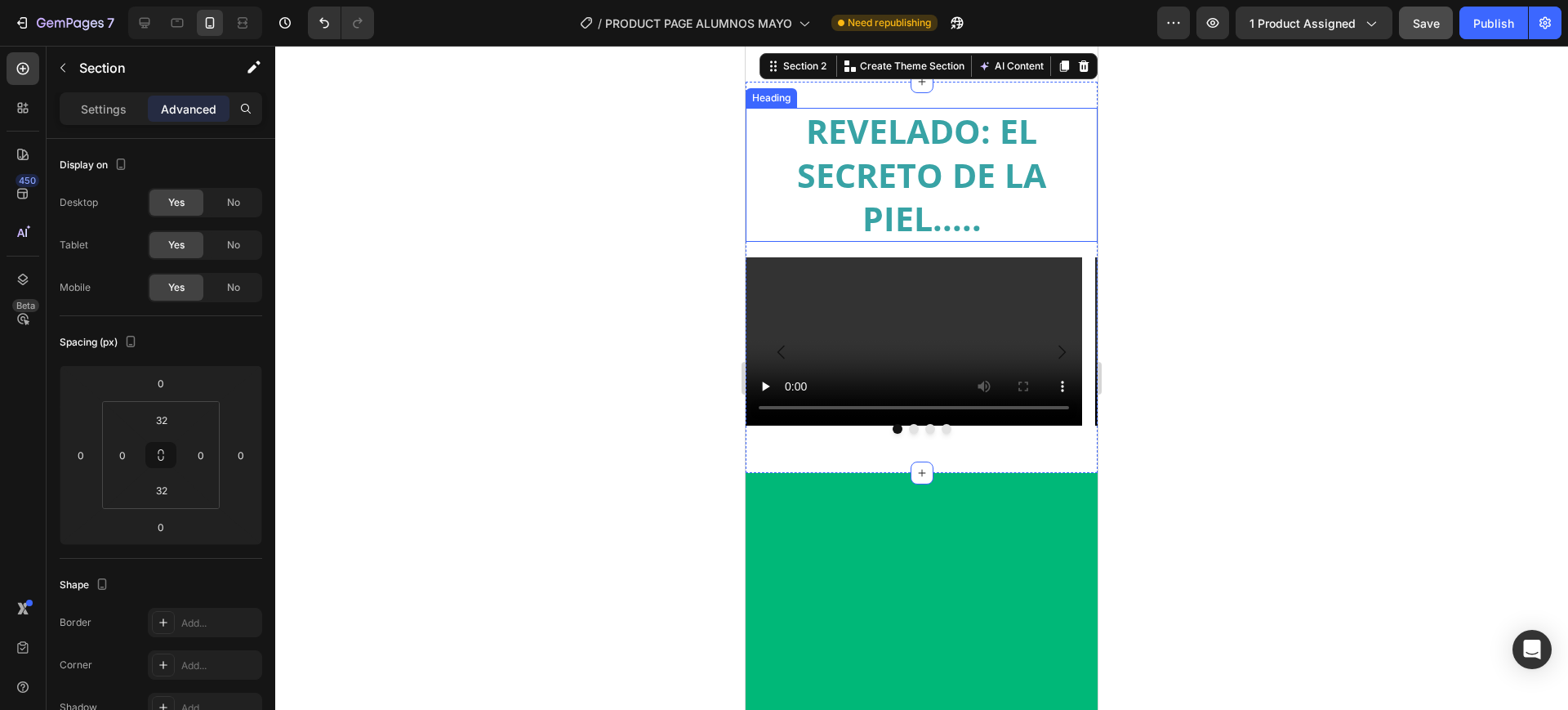
click at [914, 159] on h2 "REVELADO: EL SECRETO DE LA PIEL....." at bounding box center [921, 175] width 352 height 134
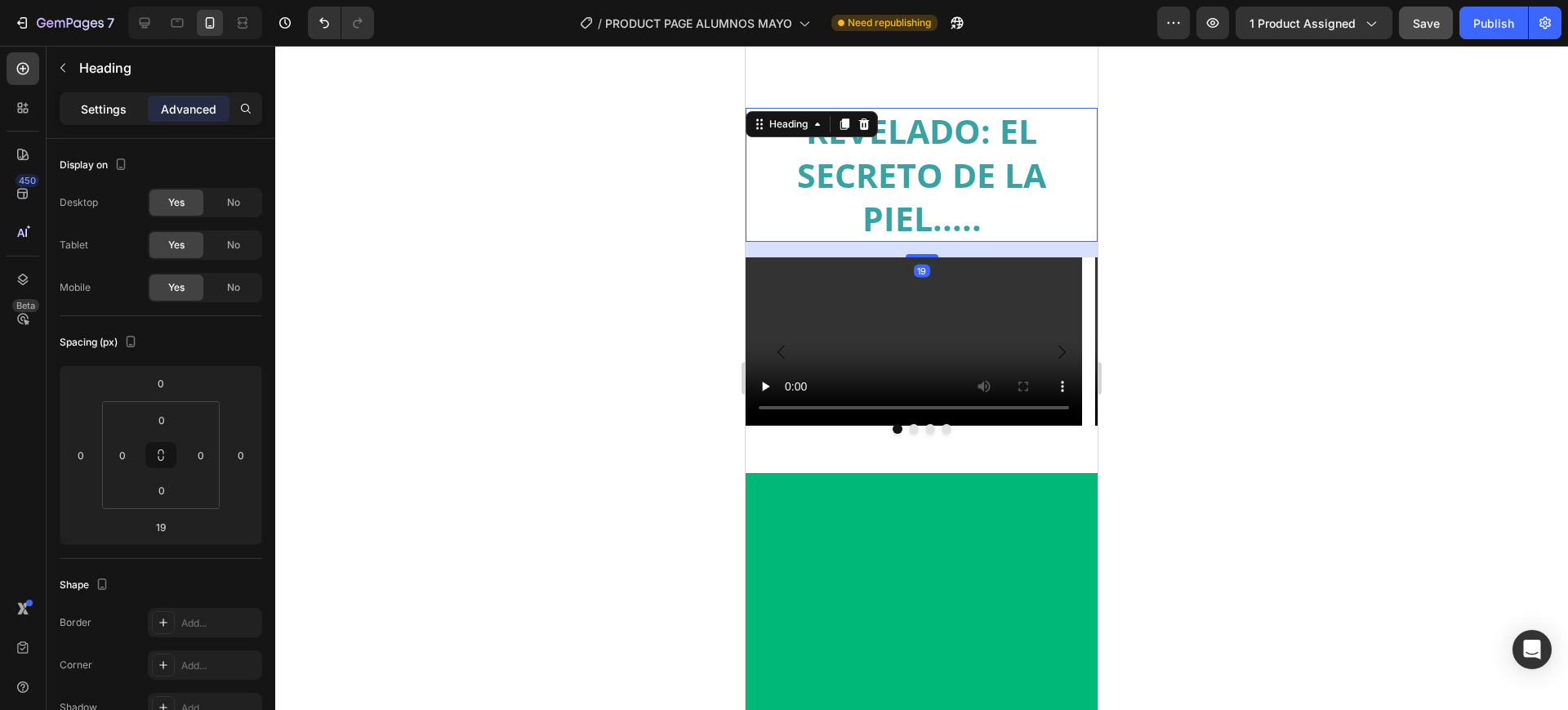
click at [140, 109] on div "Settings" at bounding box center [104, 108] width 82 height 26
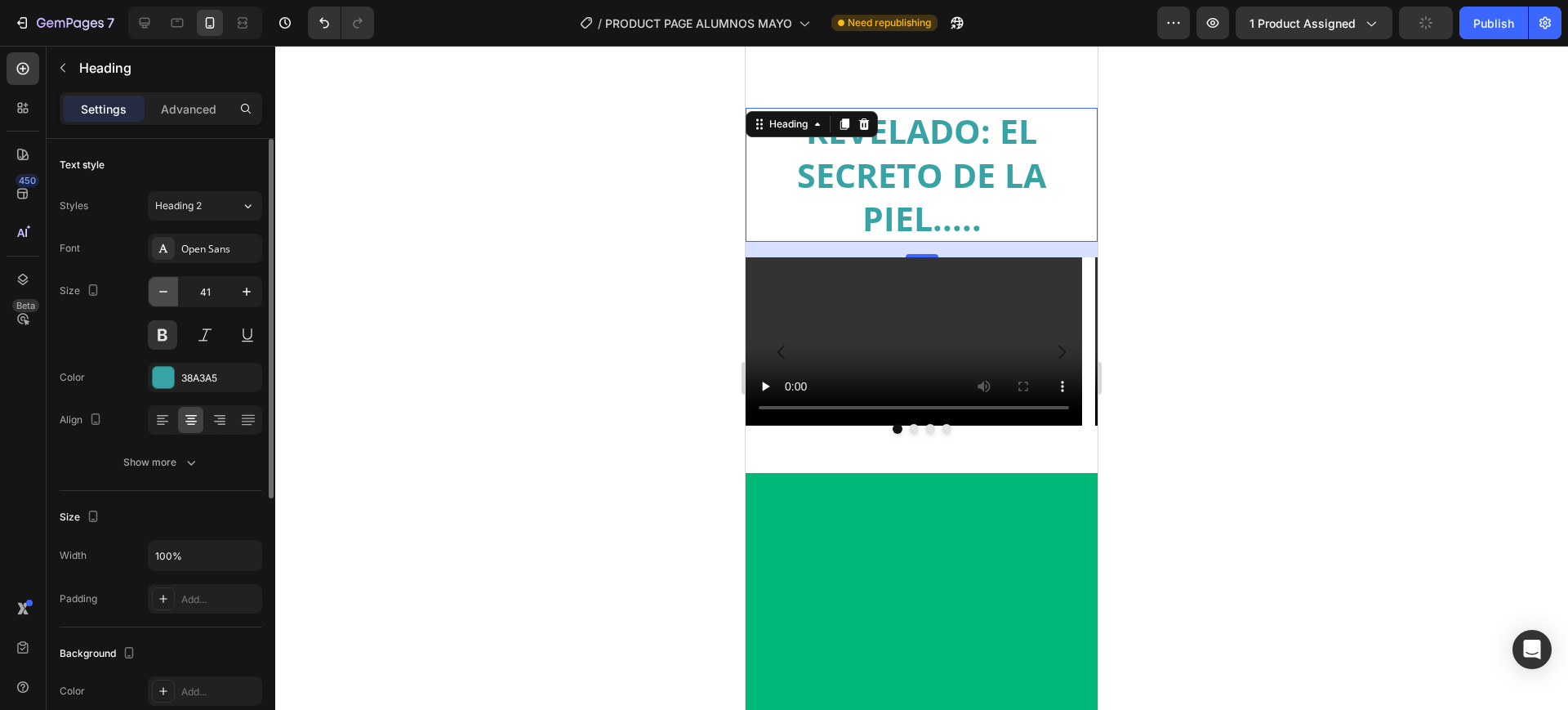
click at [160, 288] on icon "button" at bounding box center [164, 292] width 16 height 16
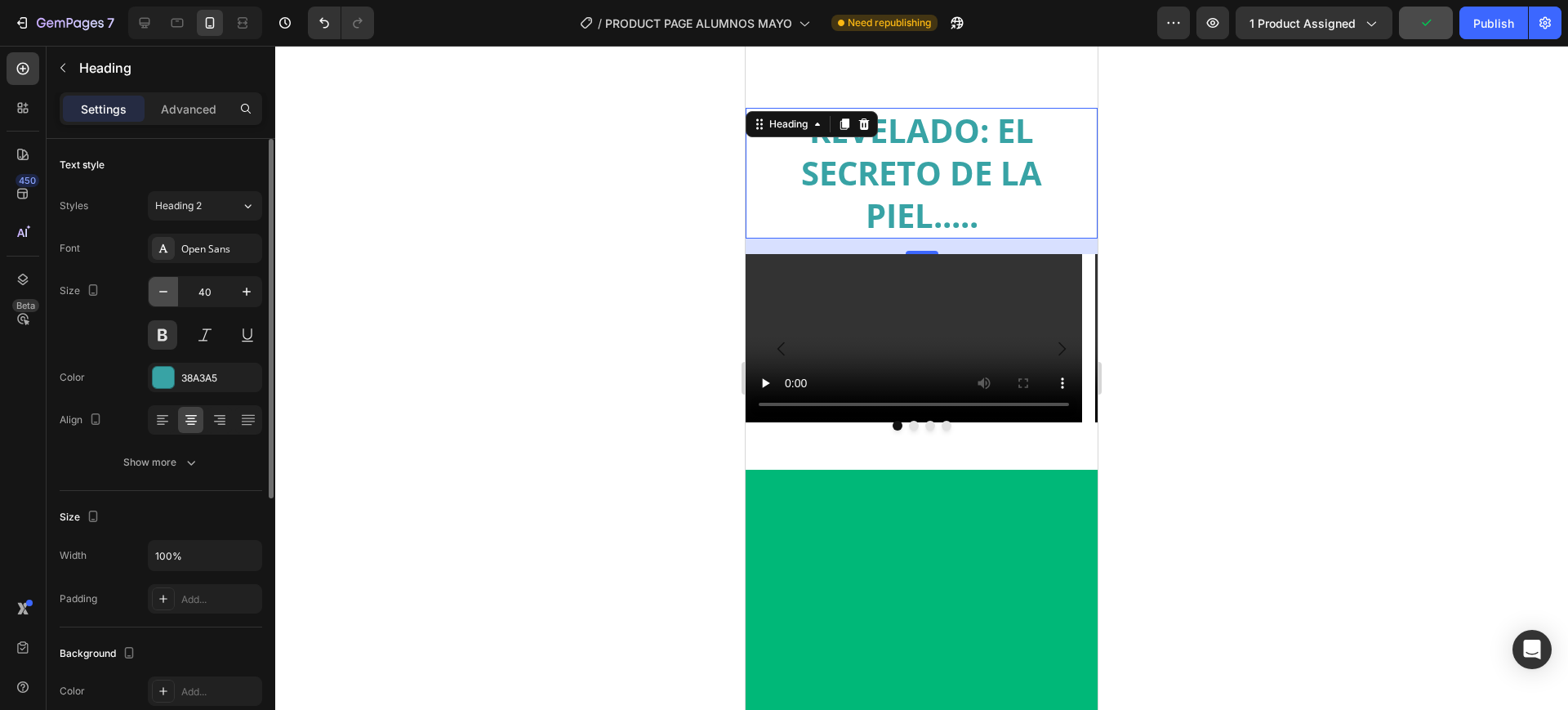
click at [160, 287] on icon "button" at bounding box center [164, 292] width 16 height 16
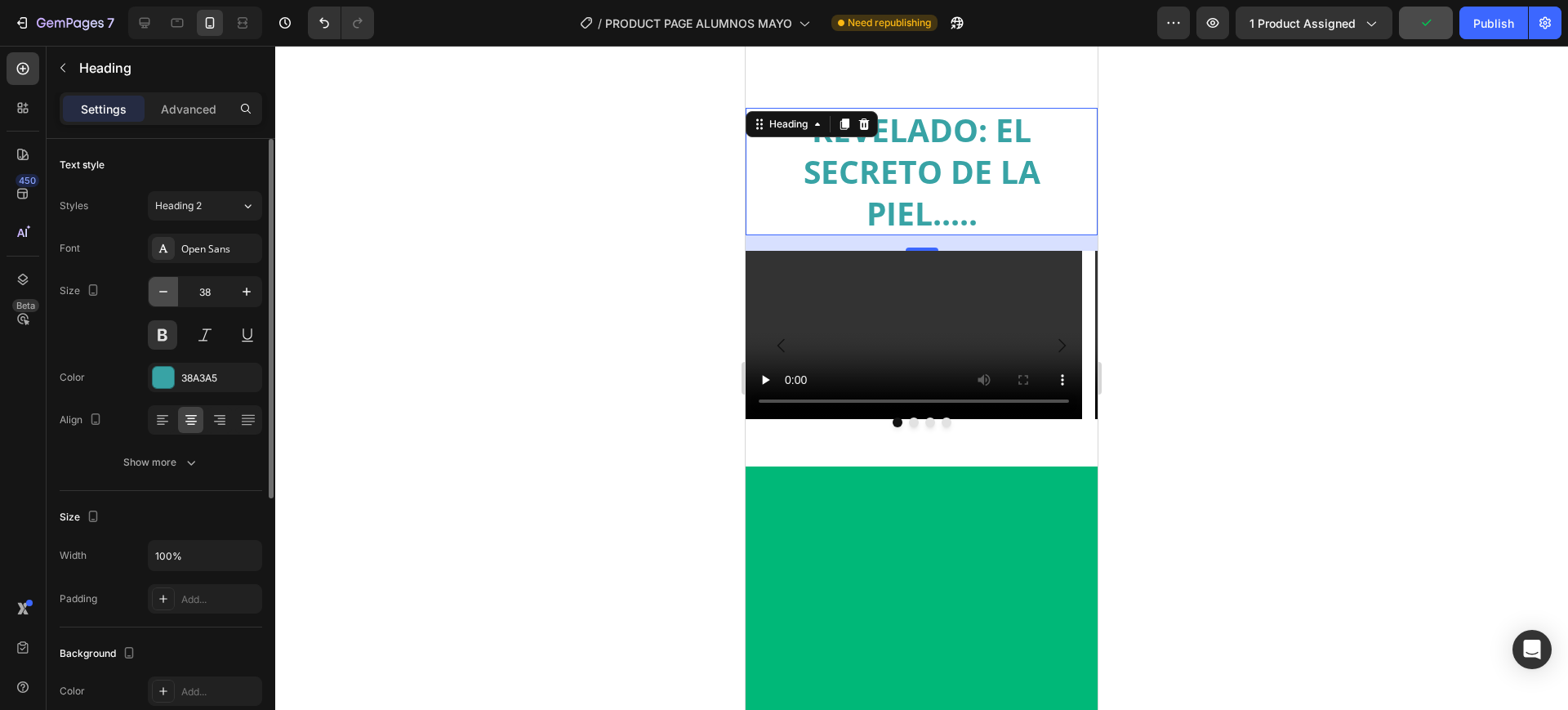
click at [160, 287] on icon "button" at bounding box center [164, 292] width 16 height 16
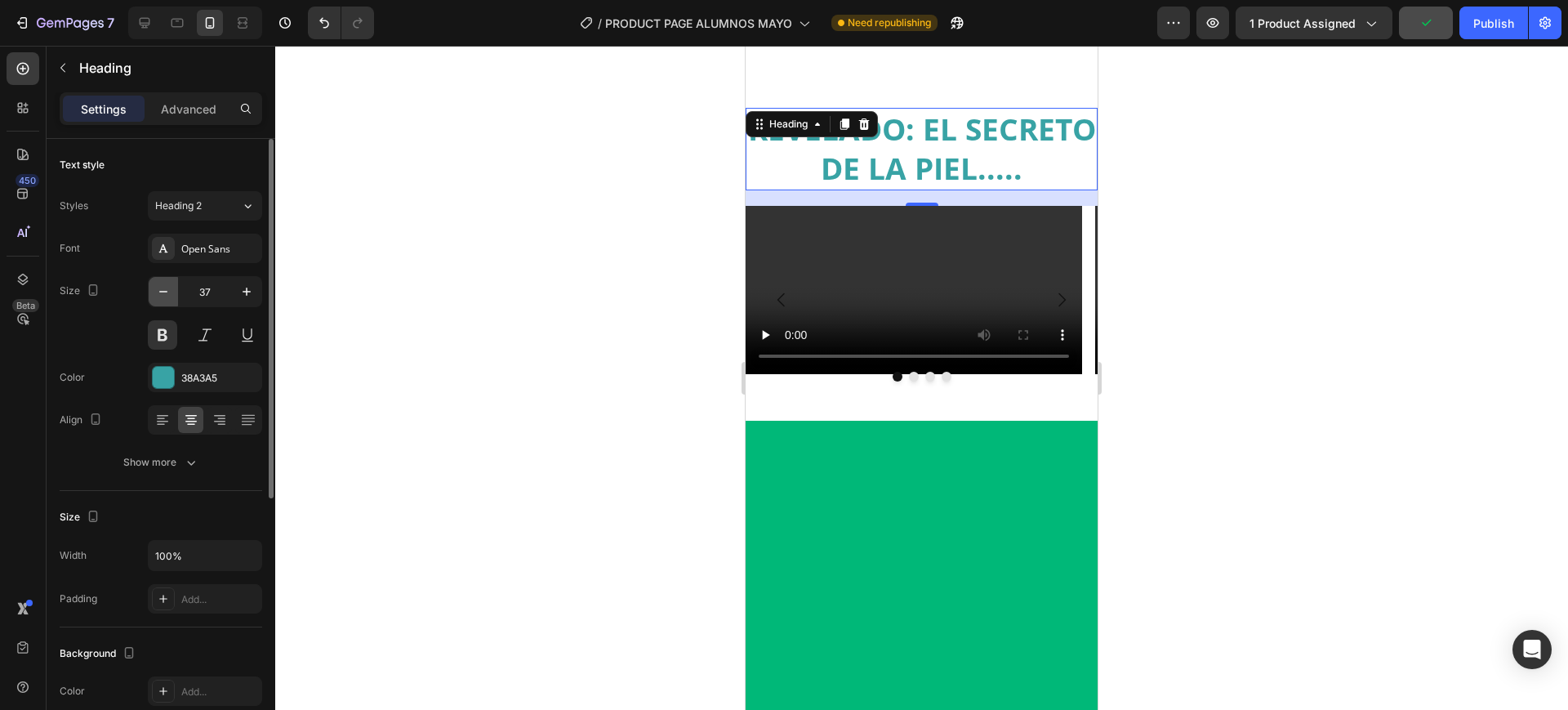
click at [160, 287] on icon "button" at bounding box center [164, 292] width 16 height 16
type input "36"
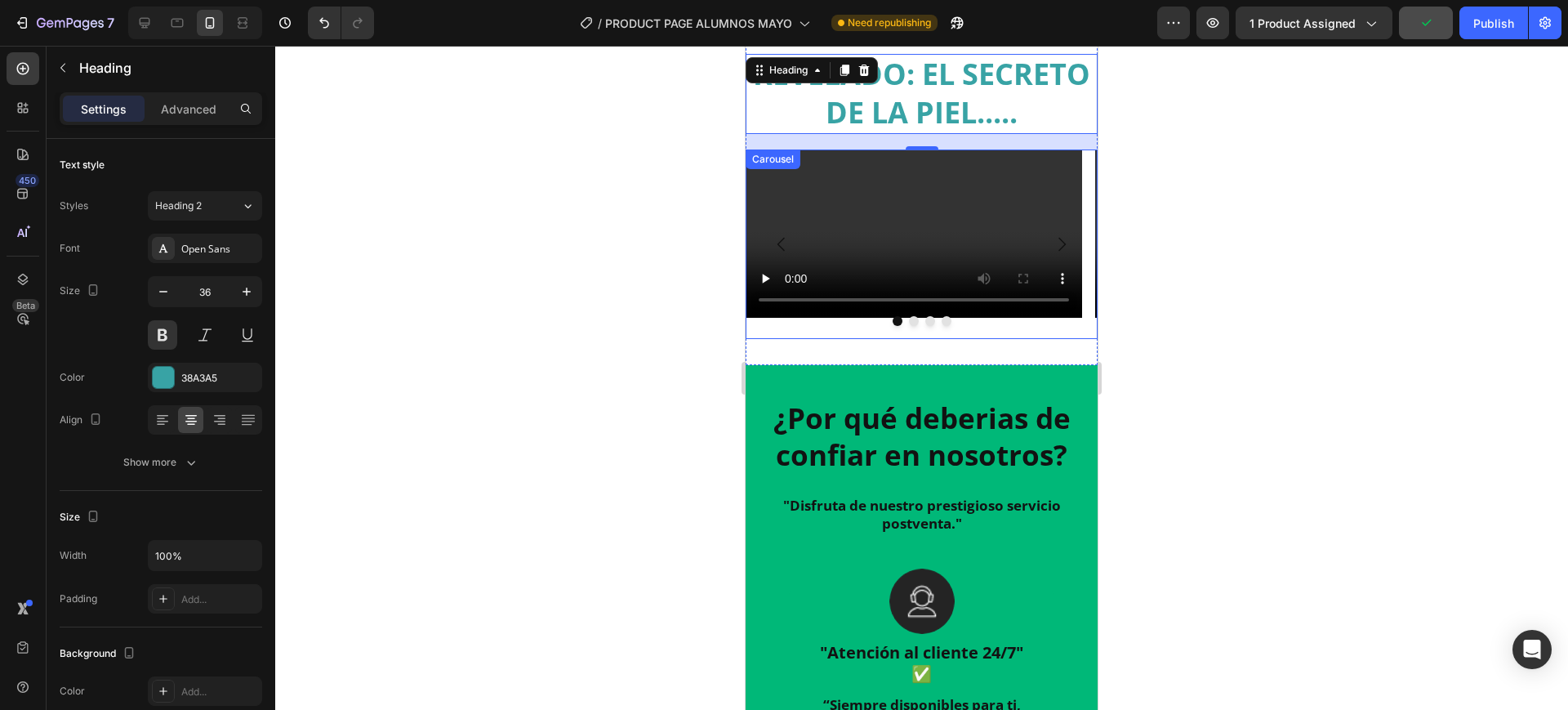
scroll to position [1374, 0]
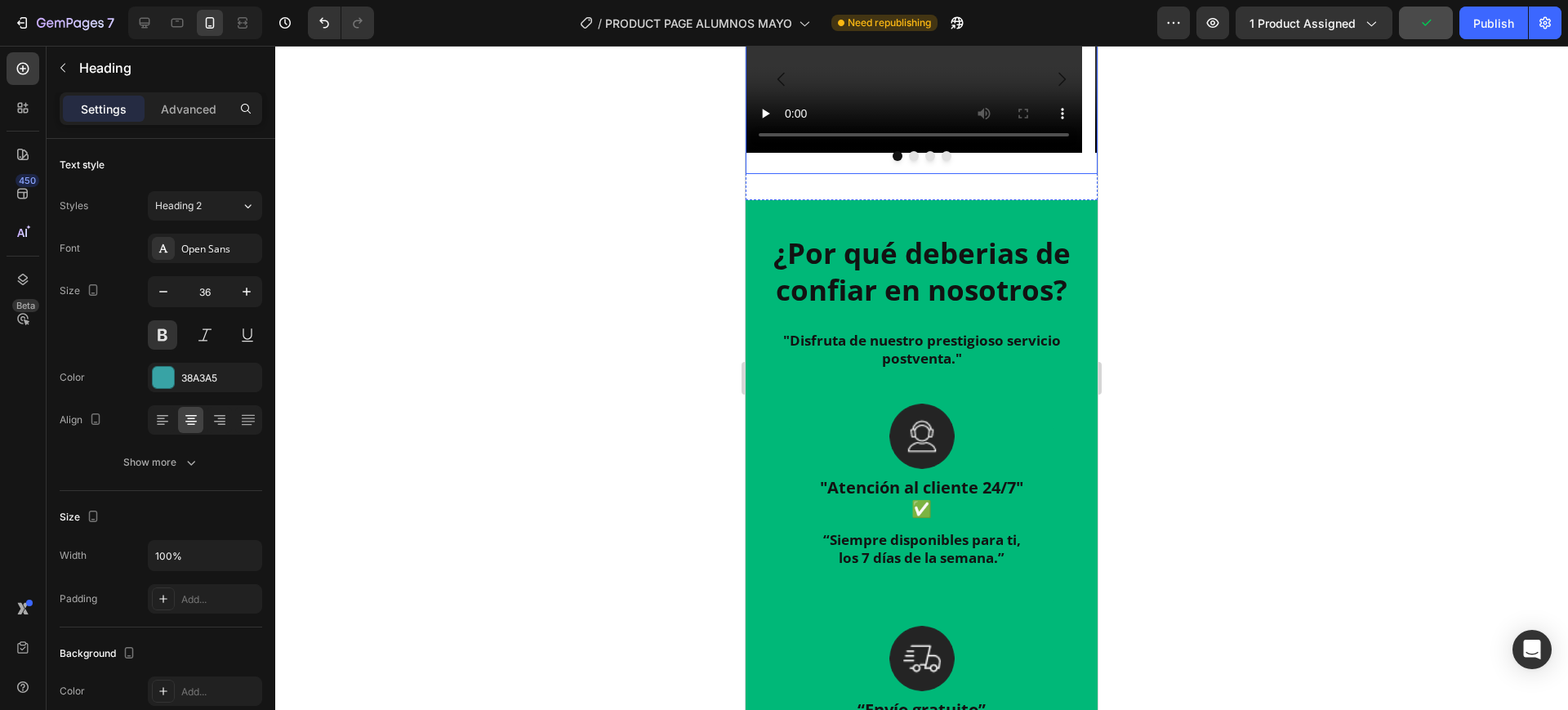
click at [788, 89] on icon "Carousel Back Arrow" at bounding box center [782, 79] width 20 height 20
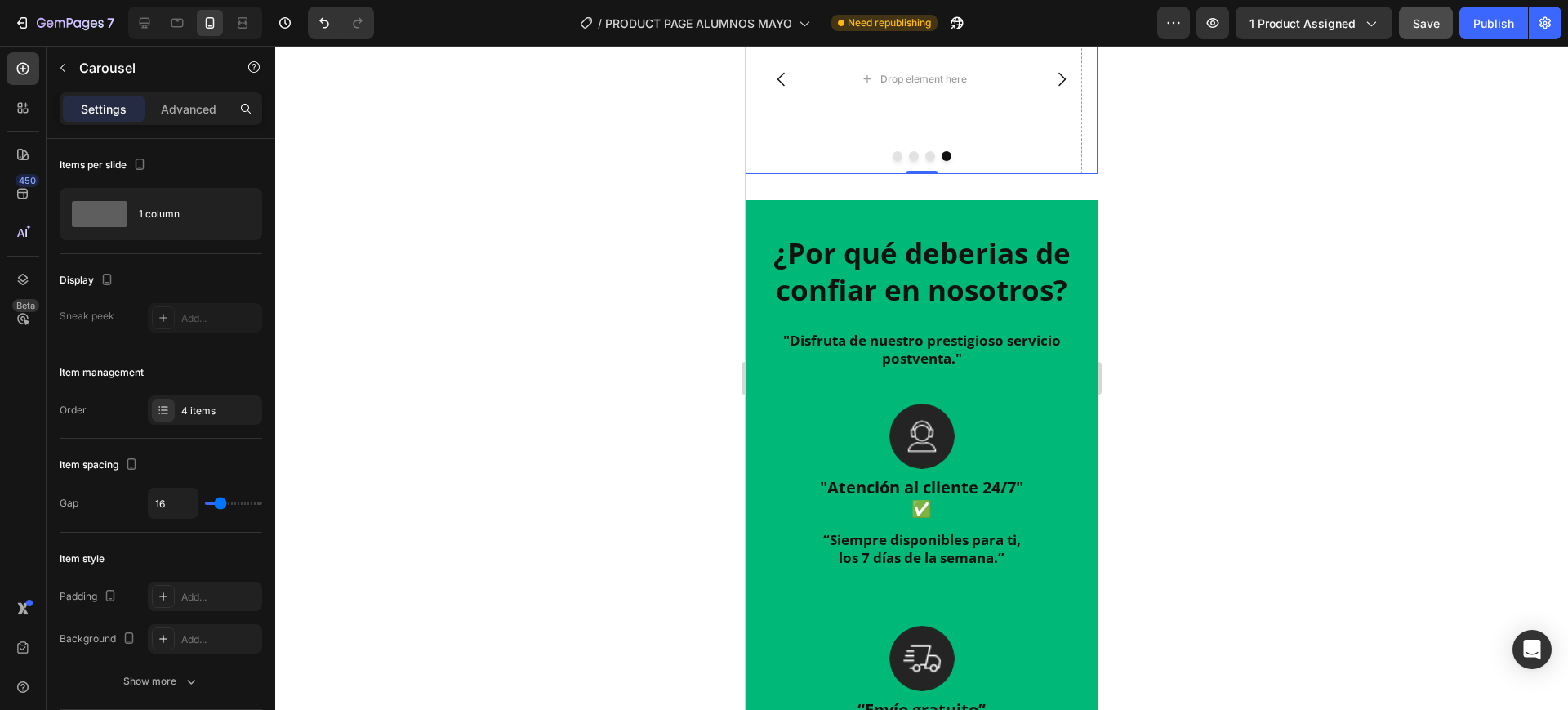
scroll to position [1578, 0]
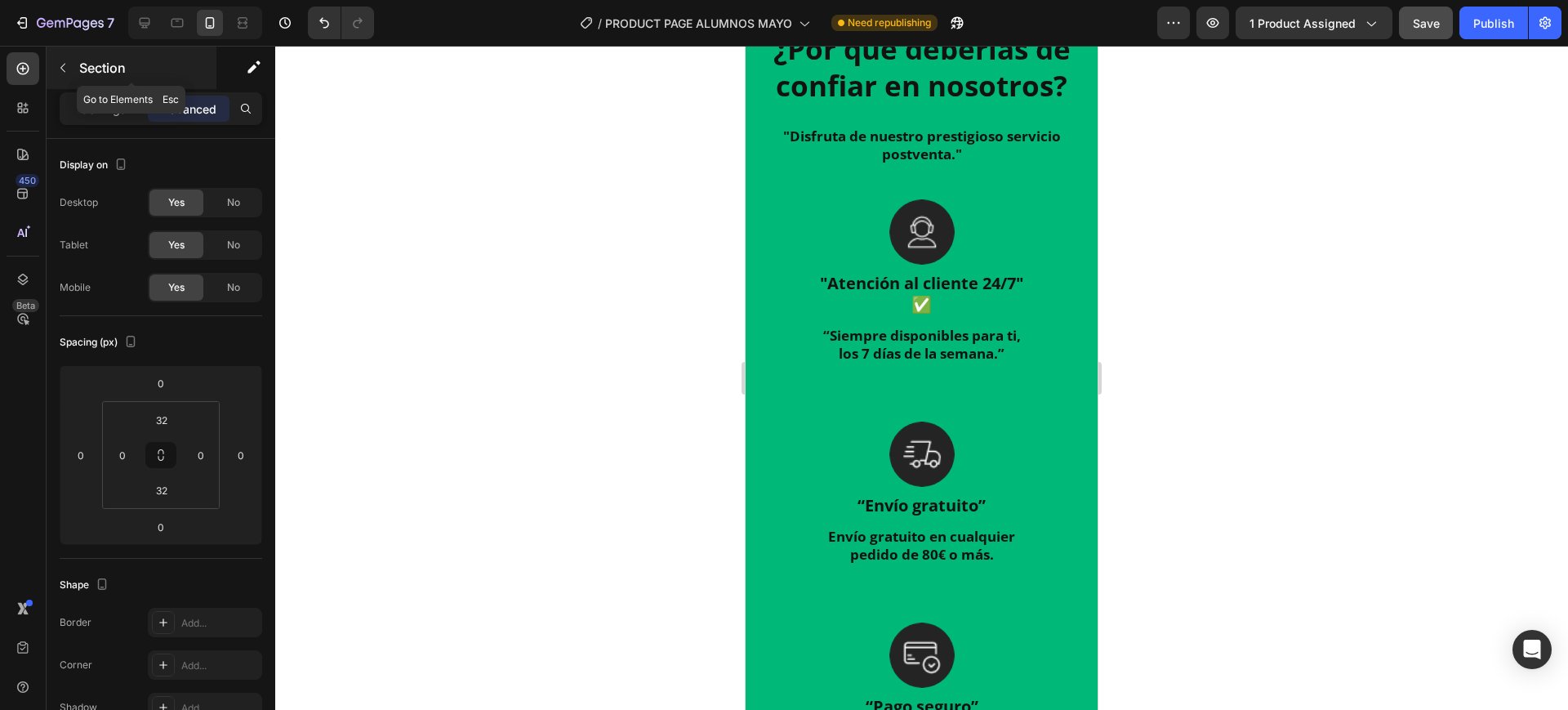
click at [89, 68] on p "Section" at bounding box center [145, 68] width 134 height 20
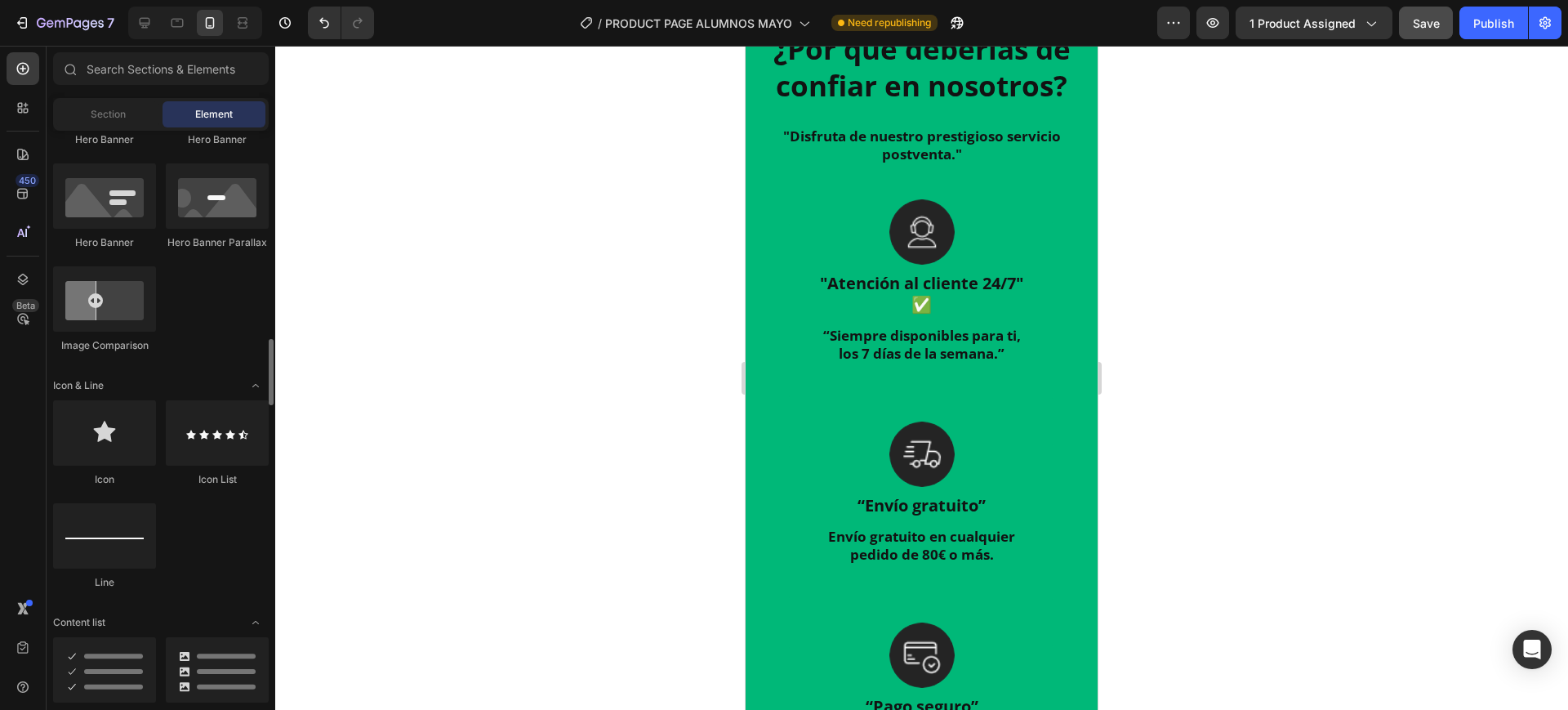
scroll to position [1021, 0]
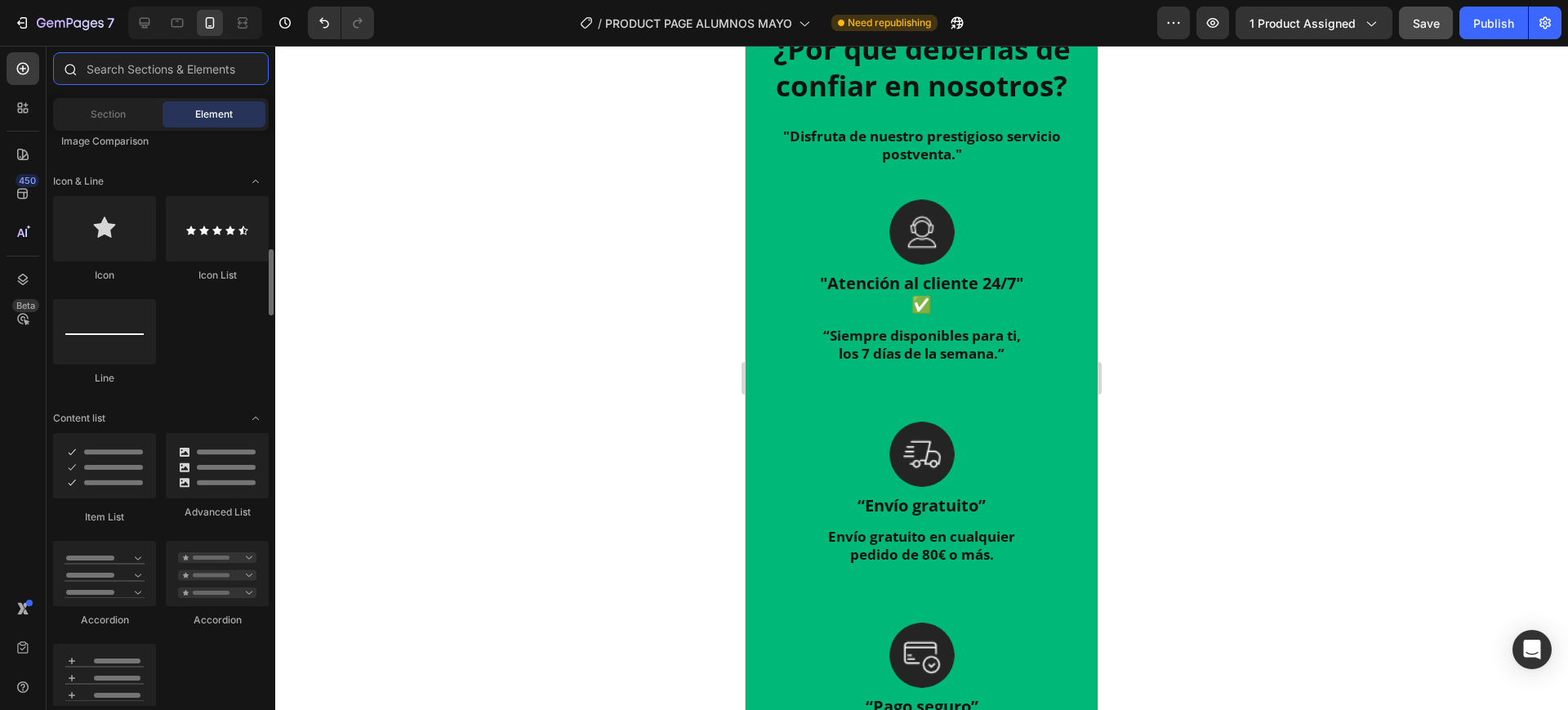
click at [166, 75] on input "text" at bounding box center [160, 69] width 215 height 33
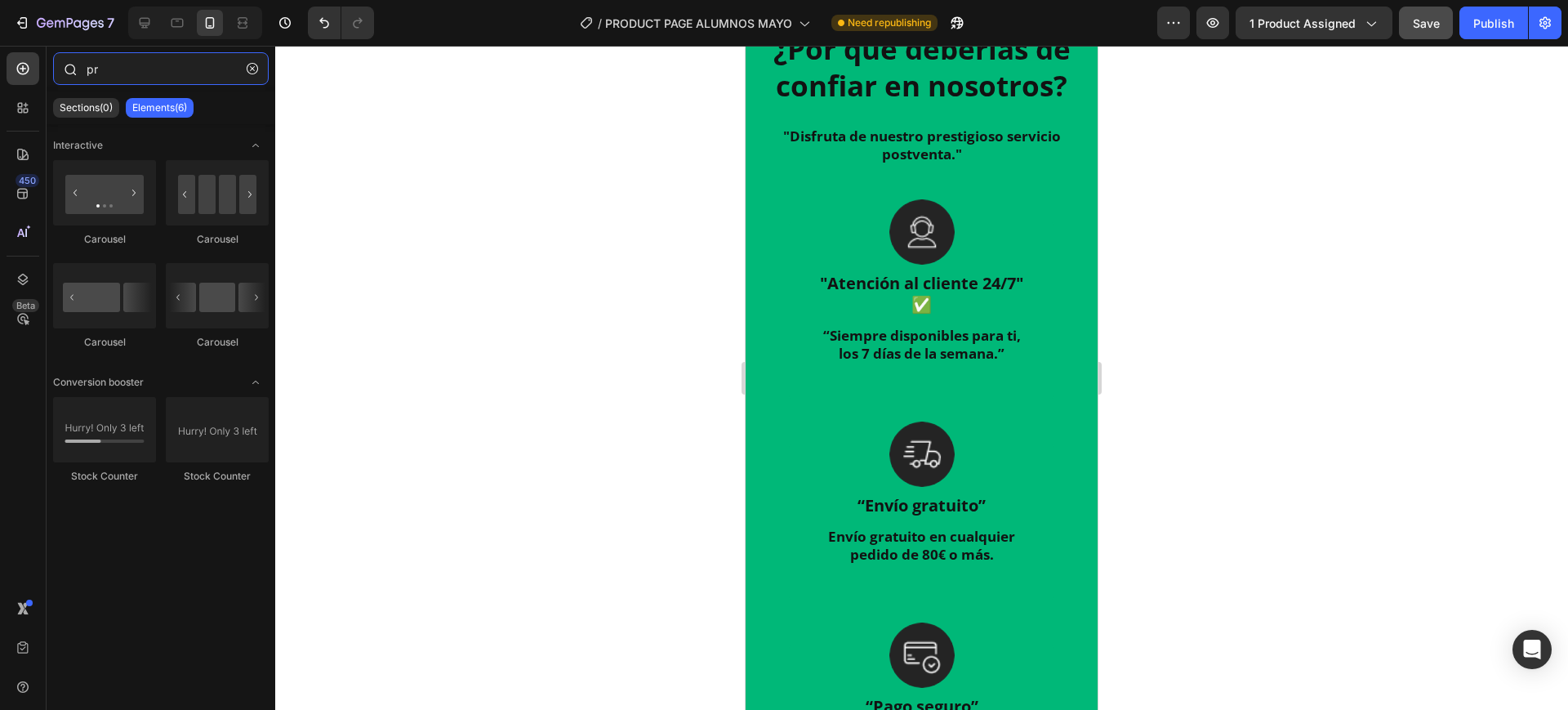
type input "p"
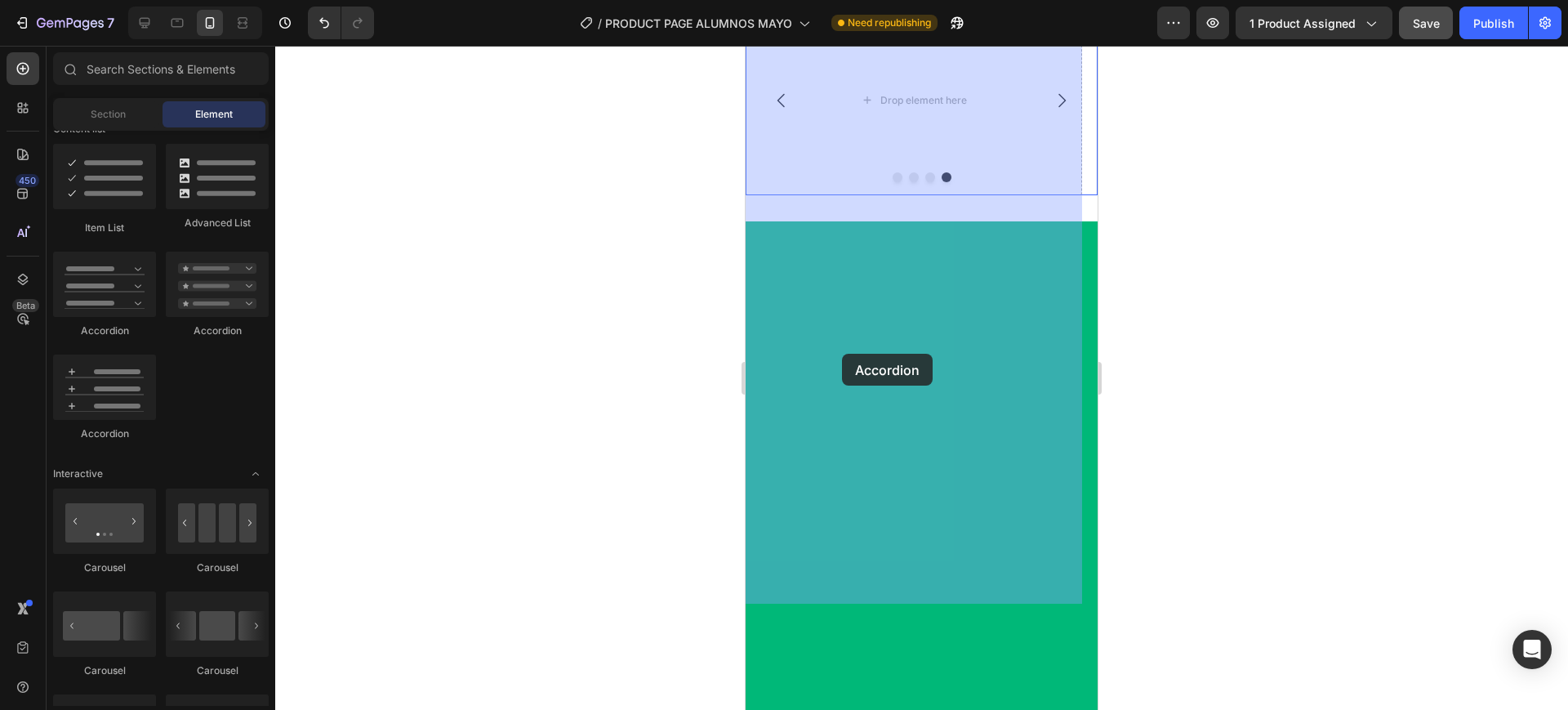
scroll to position [1243, 0]
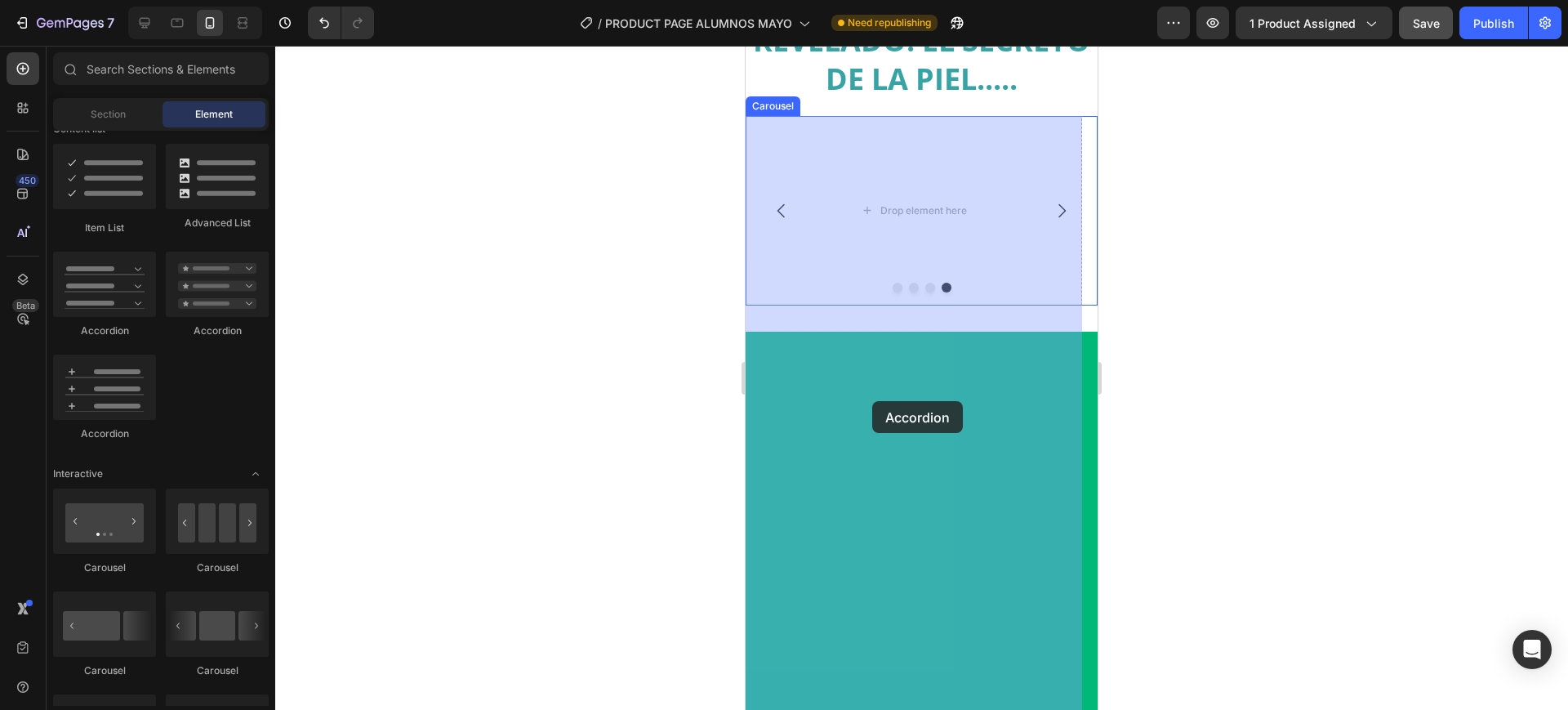
drag, startPoint x: 859, startPoint y: 337, endPoint x: 873, endPoint y: 401, distance: 65.5
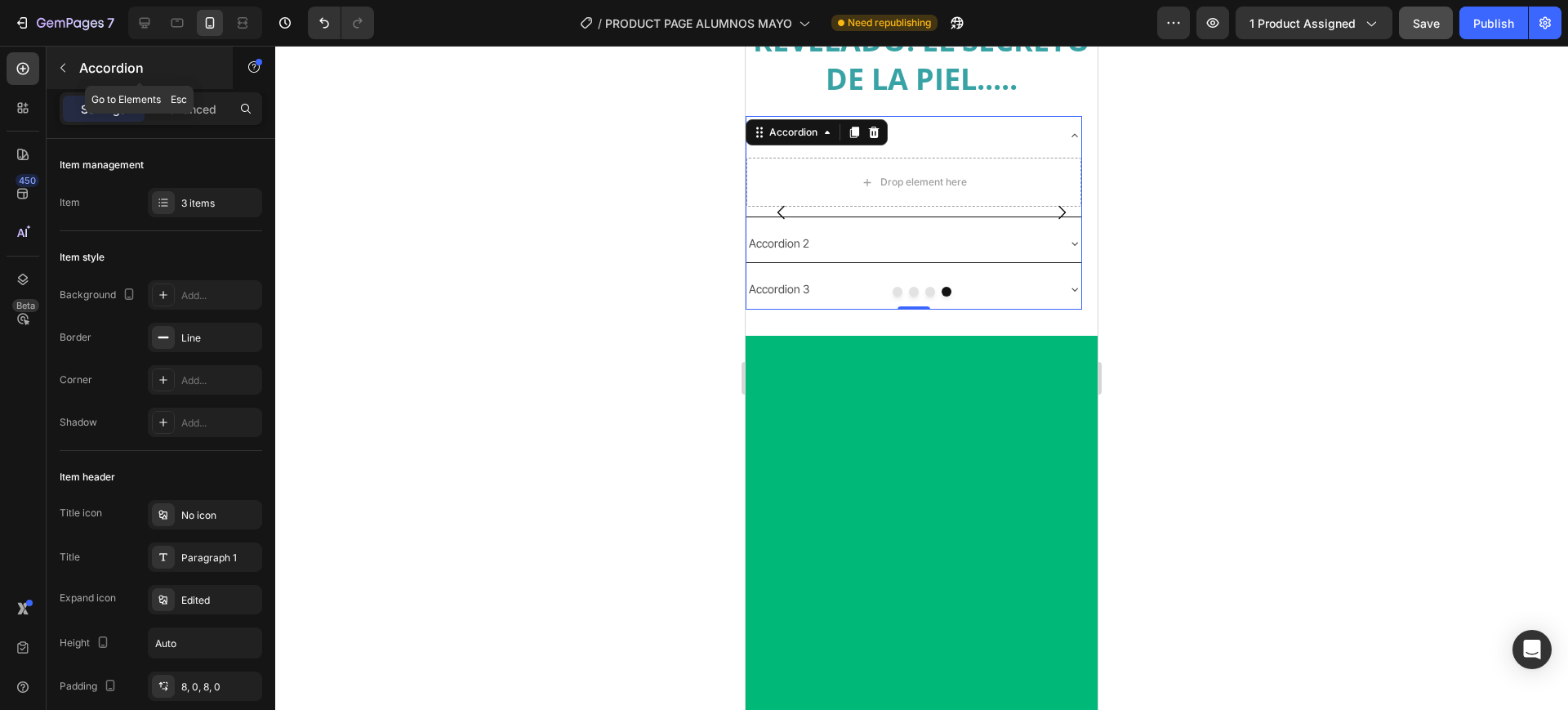
click at [79, 69] on p "Accordion" at bounding box center [148, 68] width 139 height 20
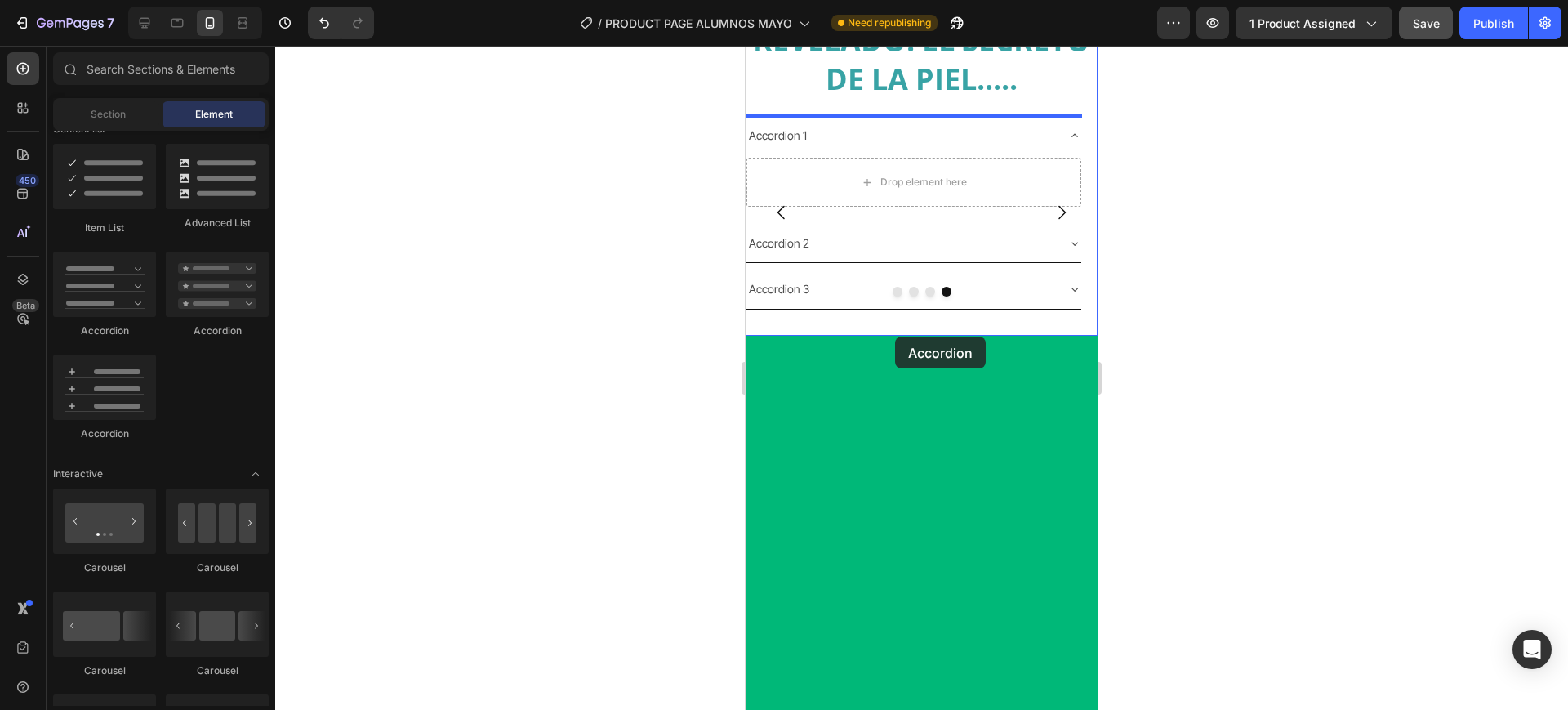
drag, startPoint x: 857, startPoint y: 342, endPoint x: 895, endPoint y: 336, distance: 38.5
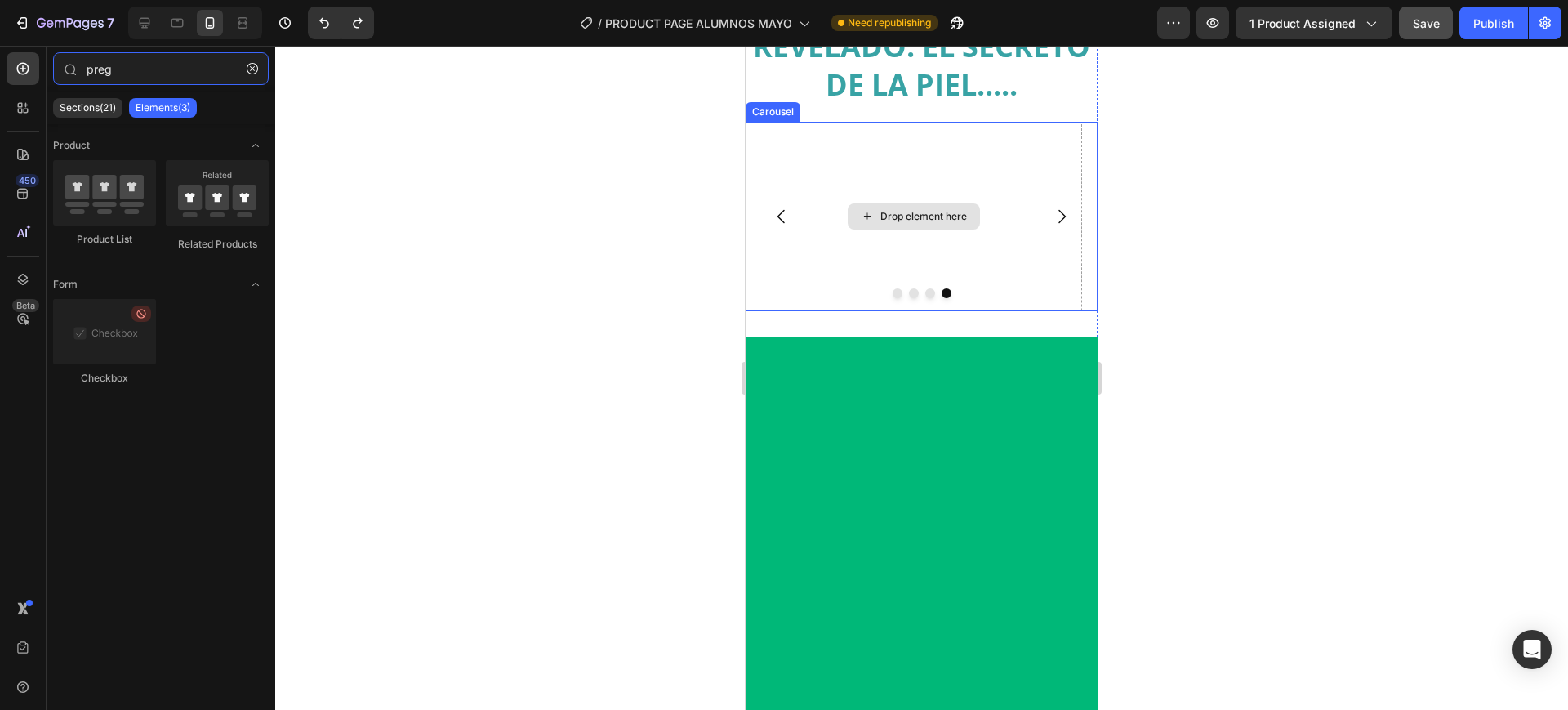
scroll to position [1278, 0]
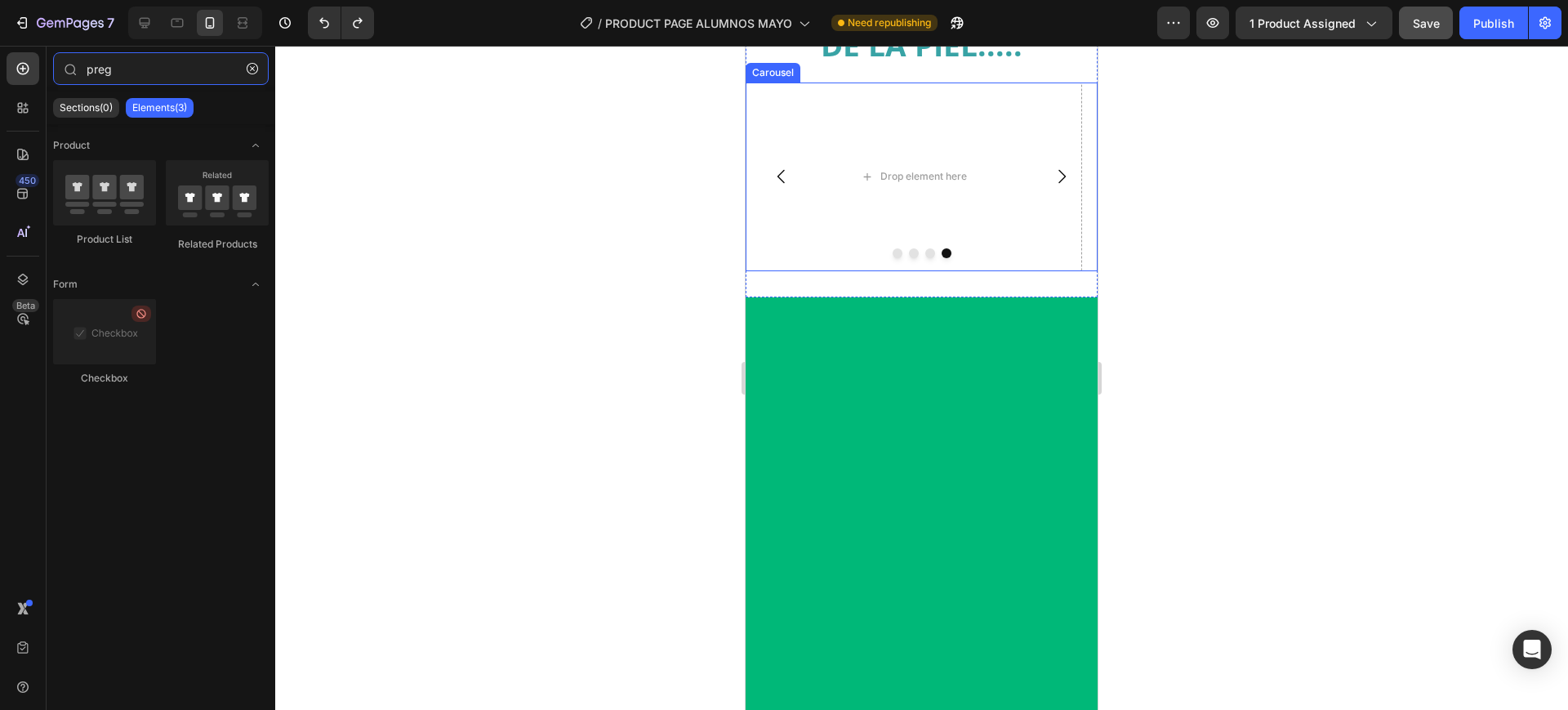
type input "preg"
click at [1260, 343] on div at bounding box center [922, 377] width 1293 height 665
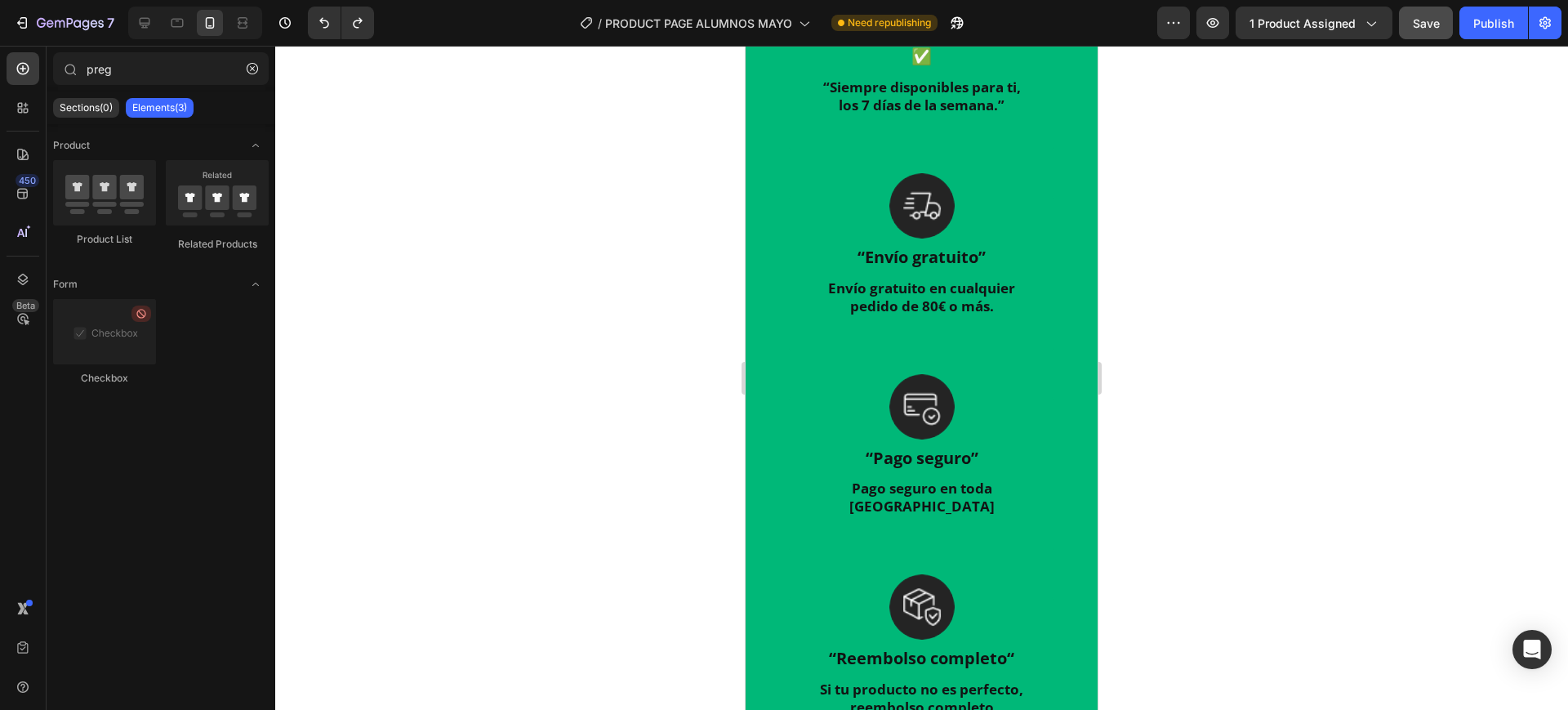
scroll to position [1993, 0]
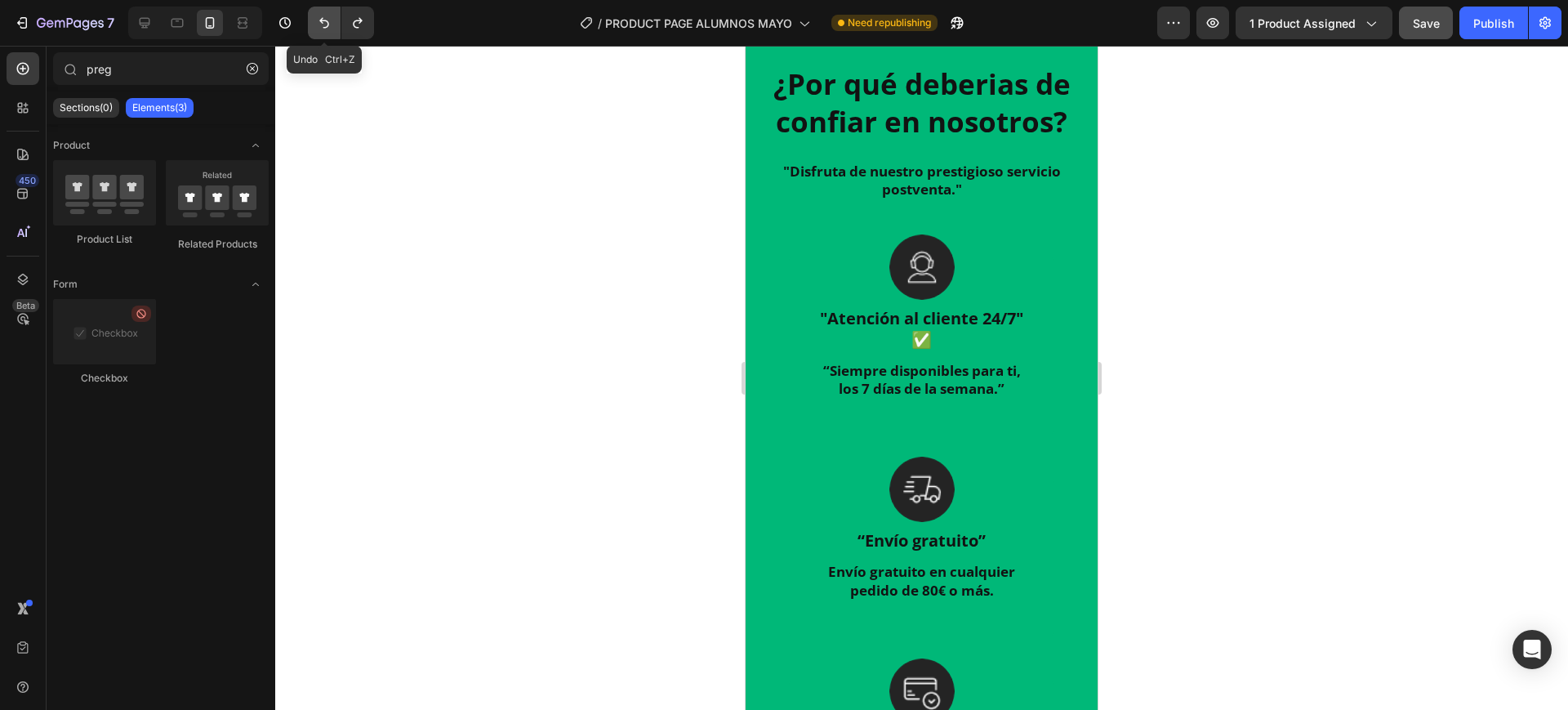
click at [315, 25] on button "Undo/Redo" at bounding box center [325, 23] width 33 height 33
click at [288, 22] on icon "button" at bounding box center [285, 23] width 16 height 16
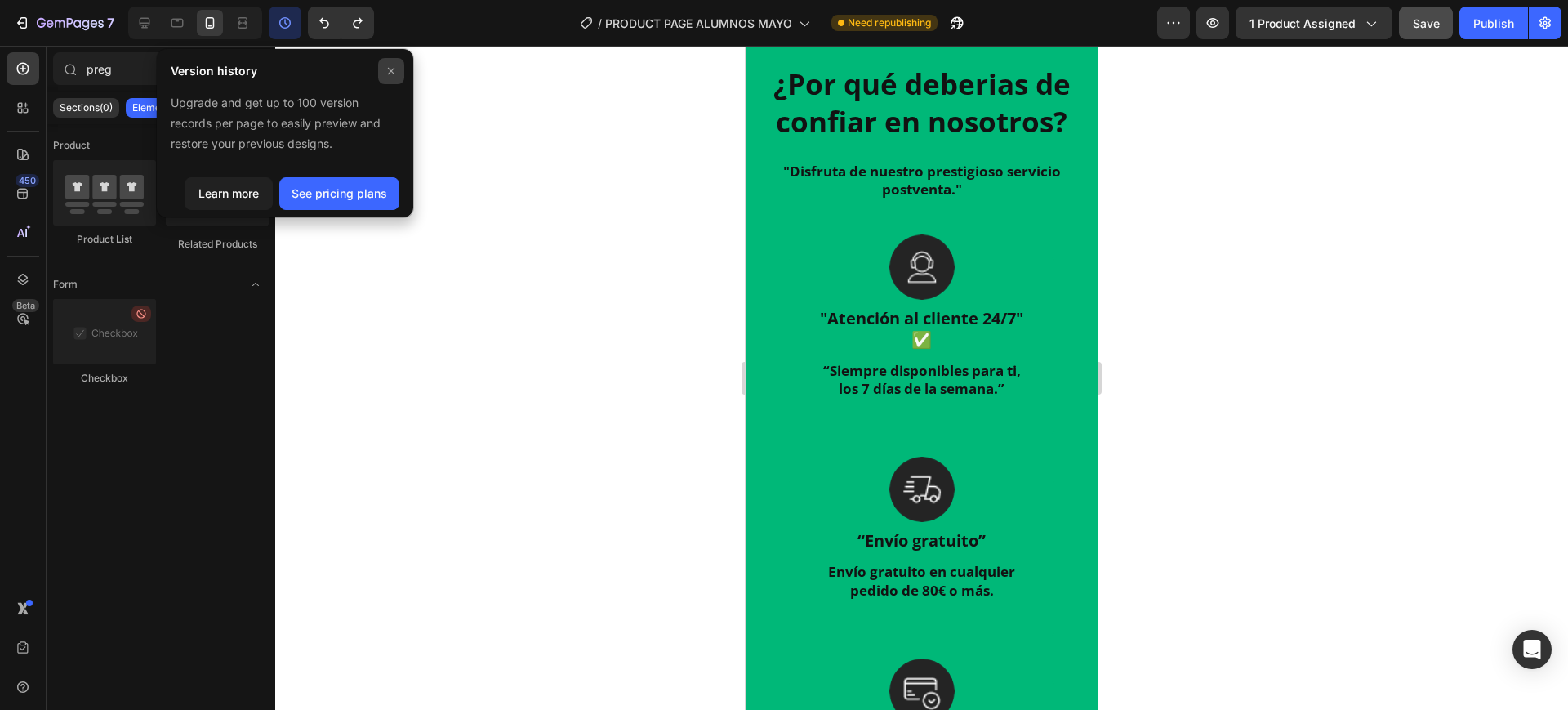
click at [390, 68] on icon at bounding box center [391, 71] width 6 height 6
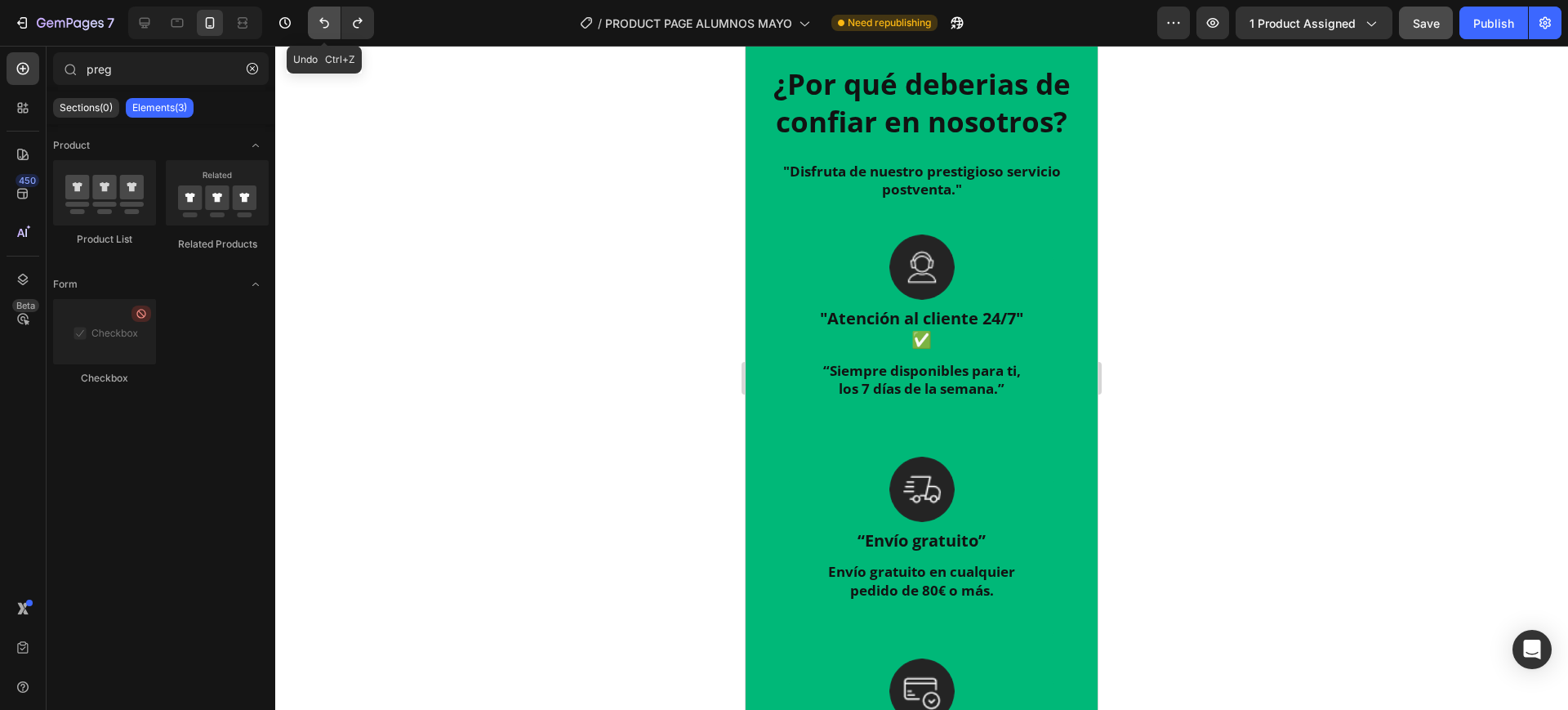
click at [325, 22] on icon "Undo/Redo" at bounding box center [325, 23] width 16 height 16
click at [362, 31] on button "Undo/Redo" at bounding box center [358, 23] width 33 height 33
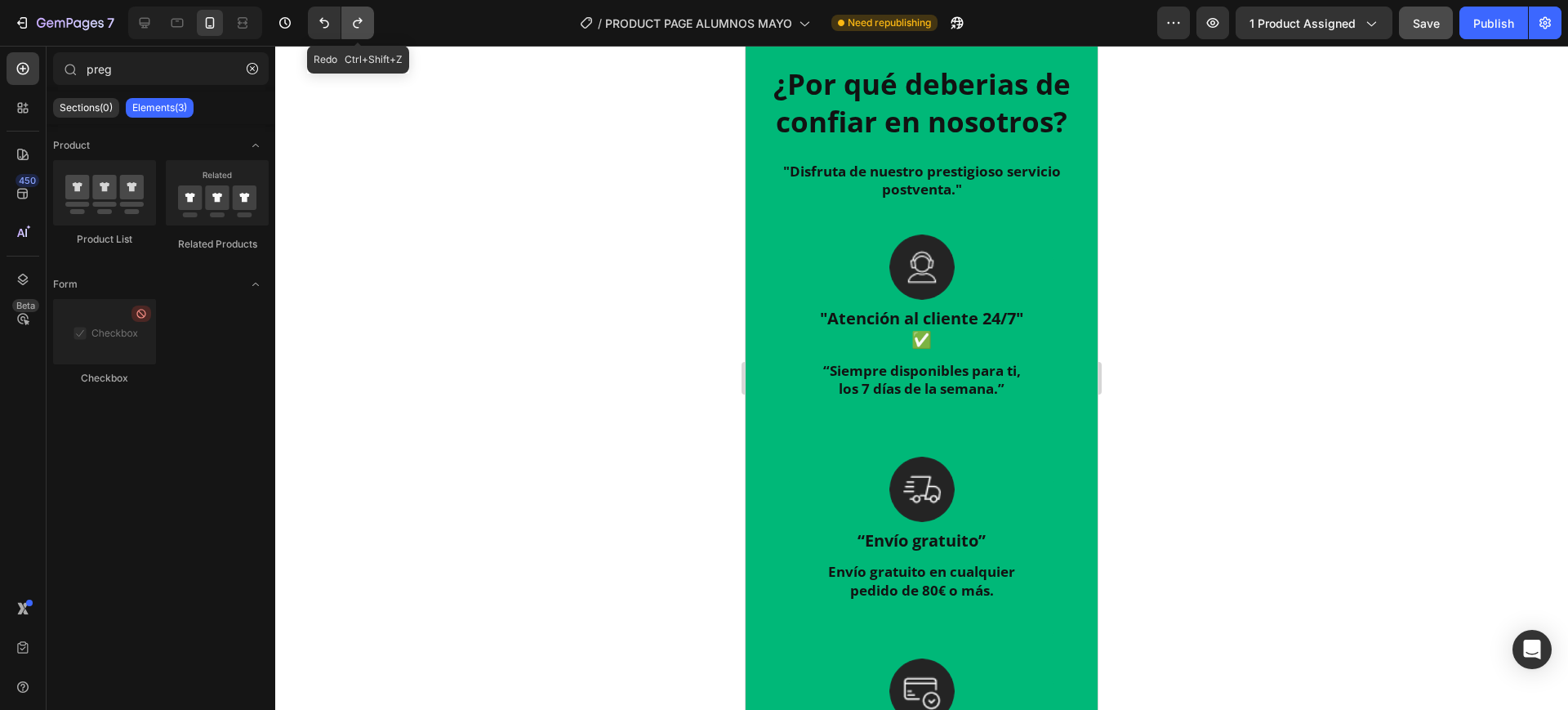
click at [362, 31] on button "Undo/Redo" at bounding box center [358, 23] width 33 height 33
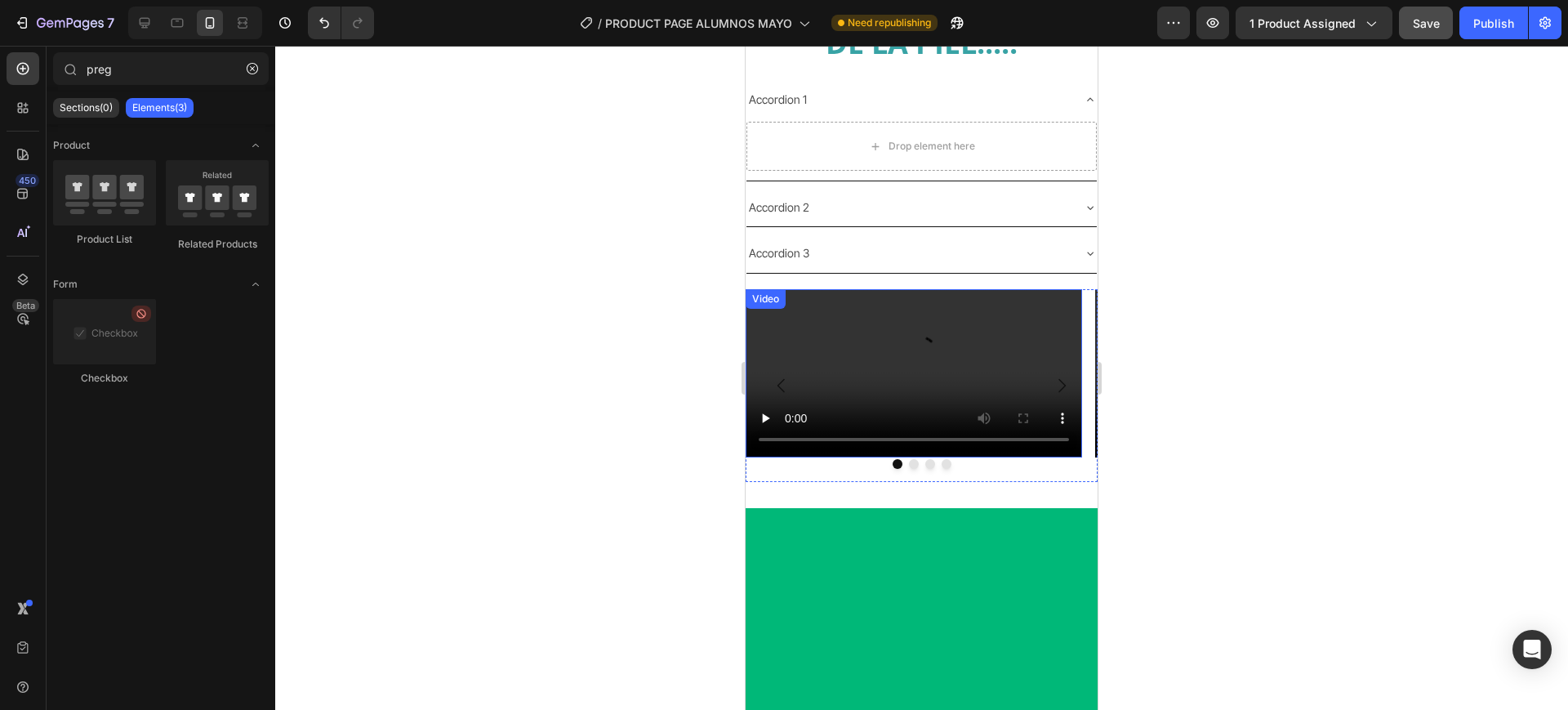
scroll to position [1181, 0]
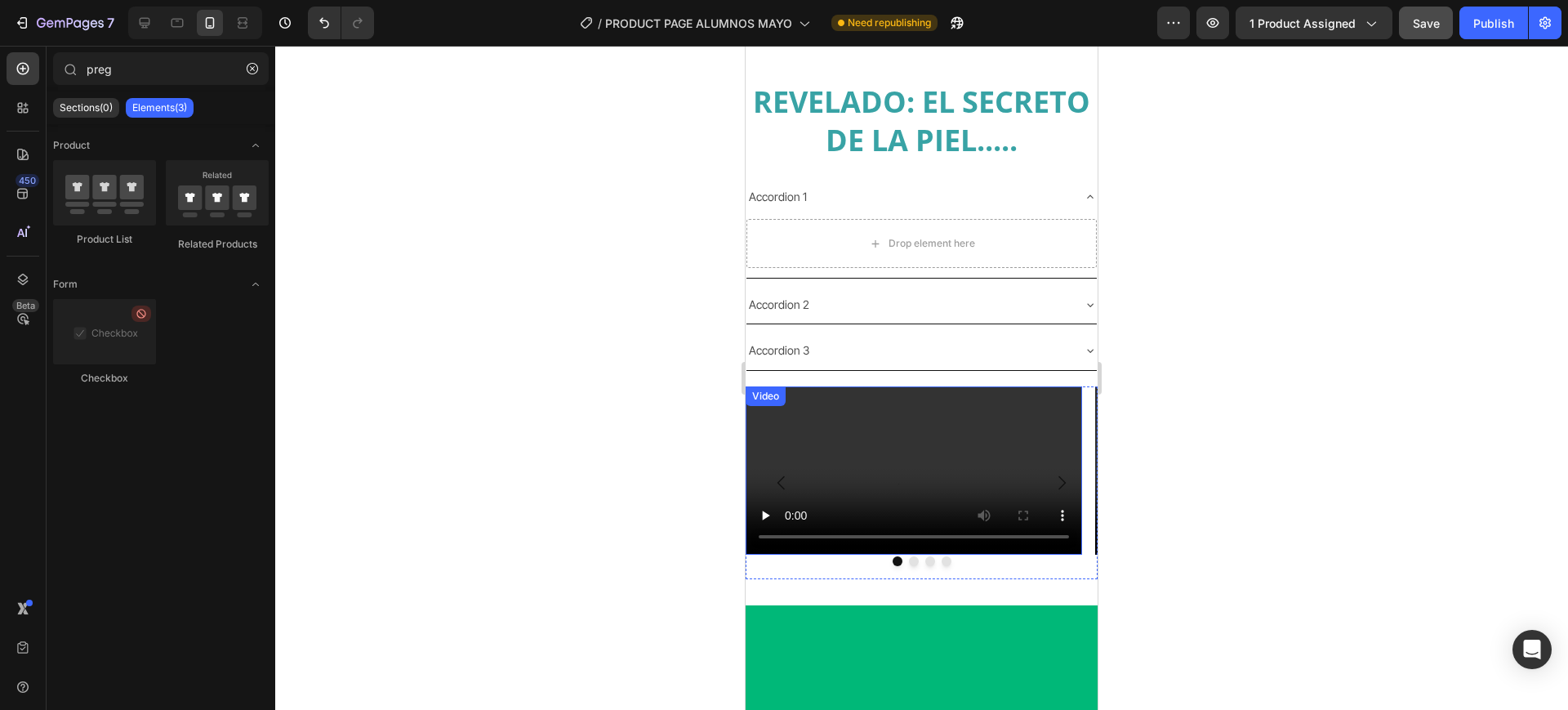
click at [776, 195] on div "Accordion 1" at bounding box center [777, 196] width 63 height 25
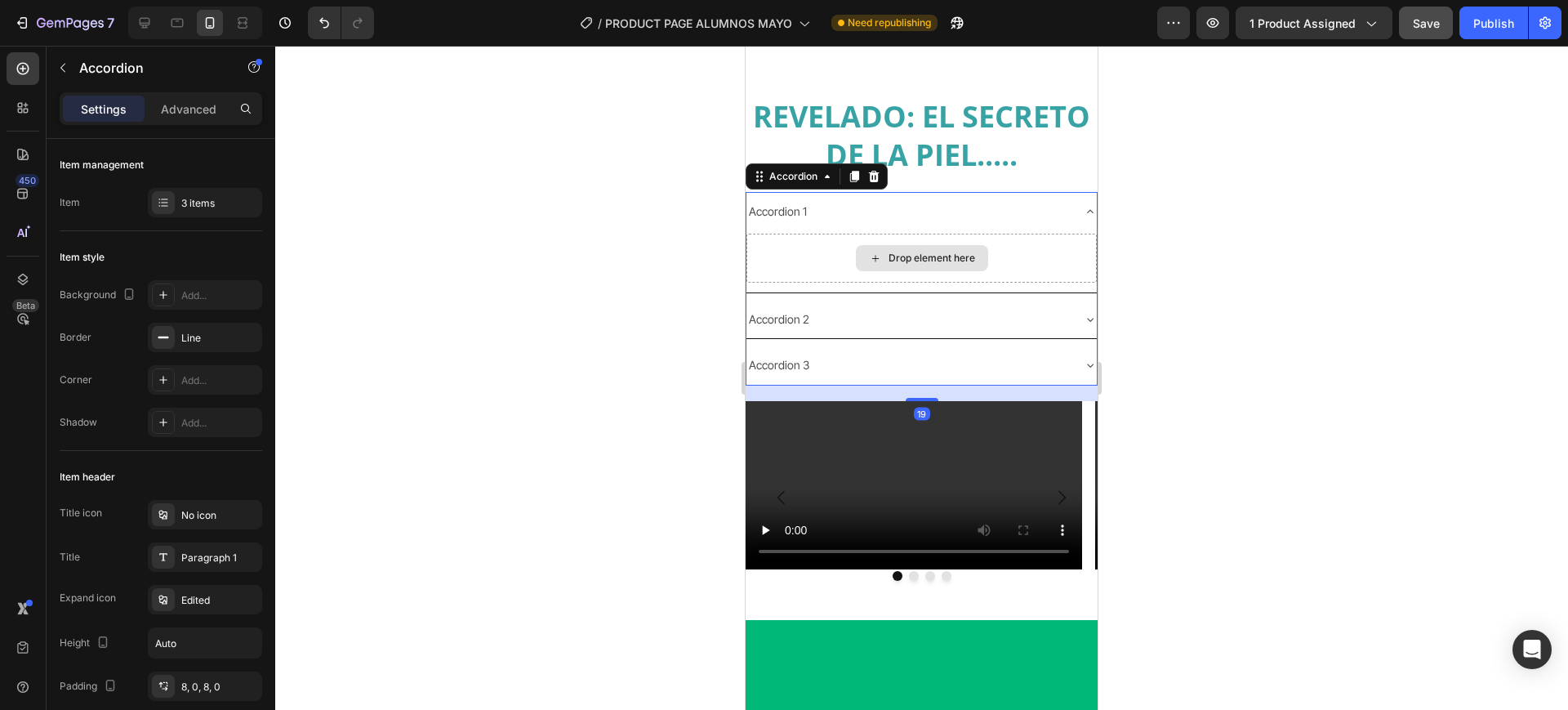
scroll to position [1176, 0]
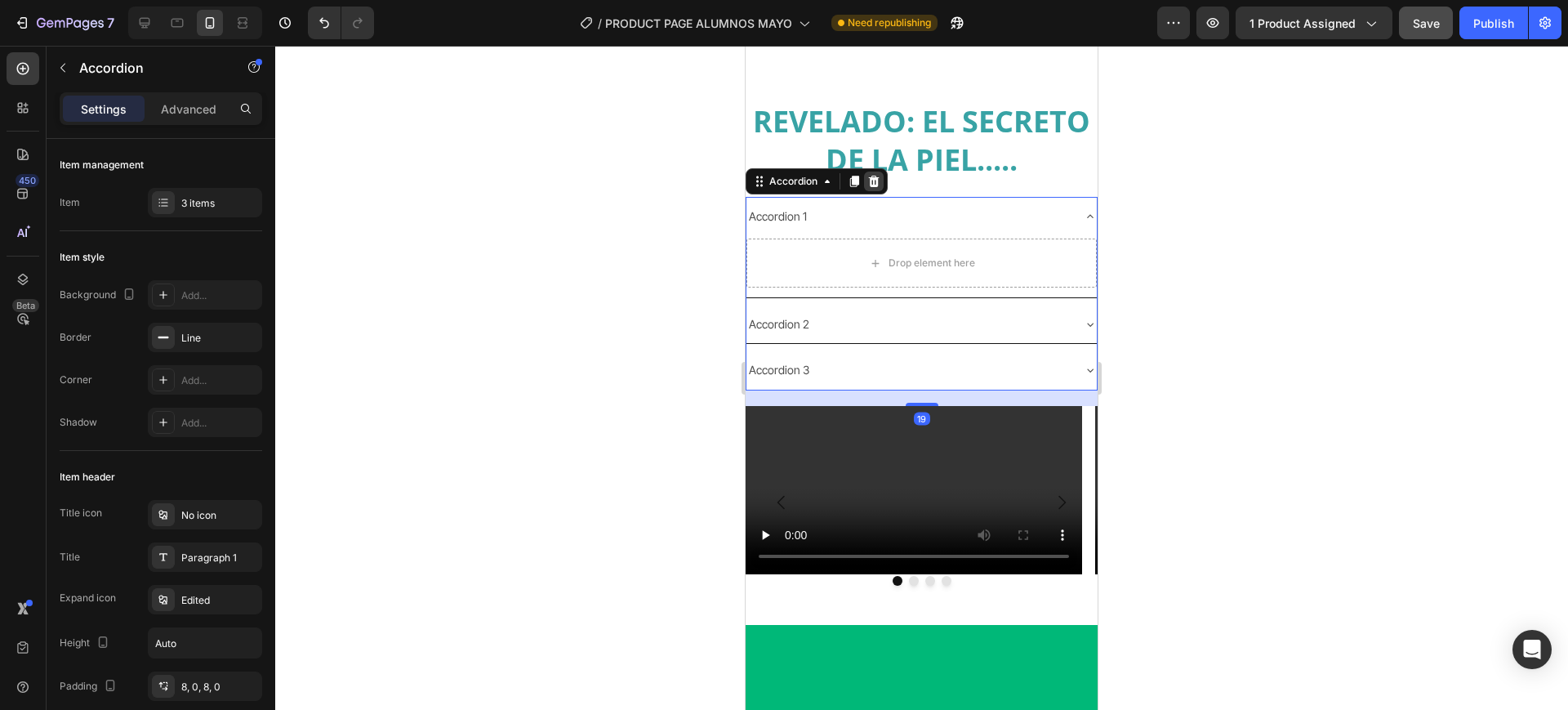
click at [880, 175] on icon at bounding box center [874, 181] width 13 height 13
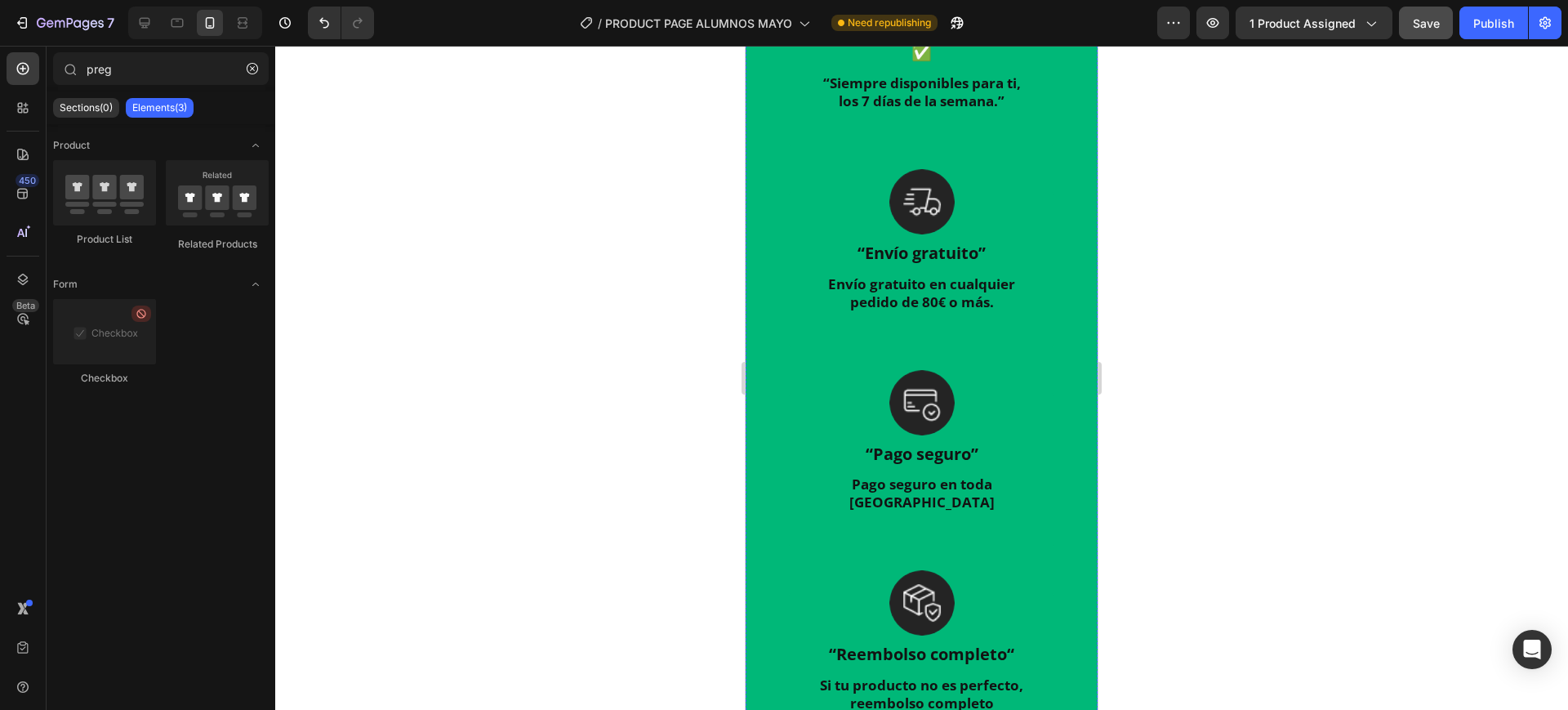
scroll to position [1686, 0]
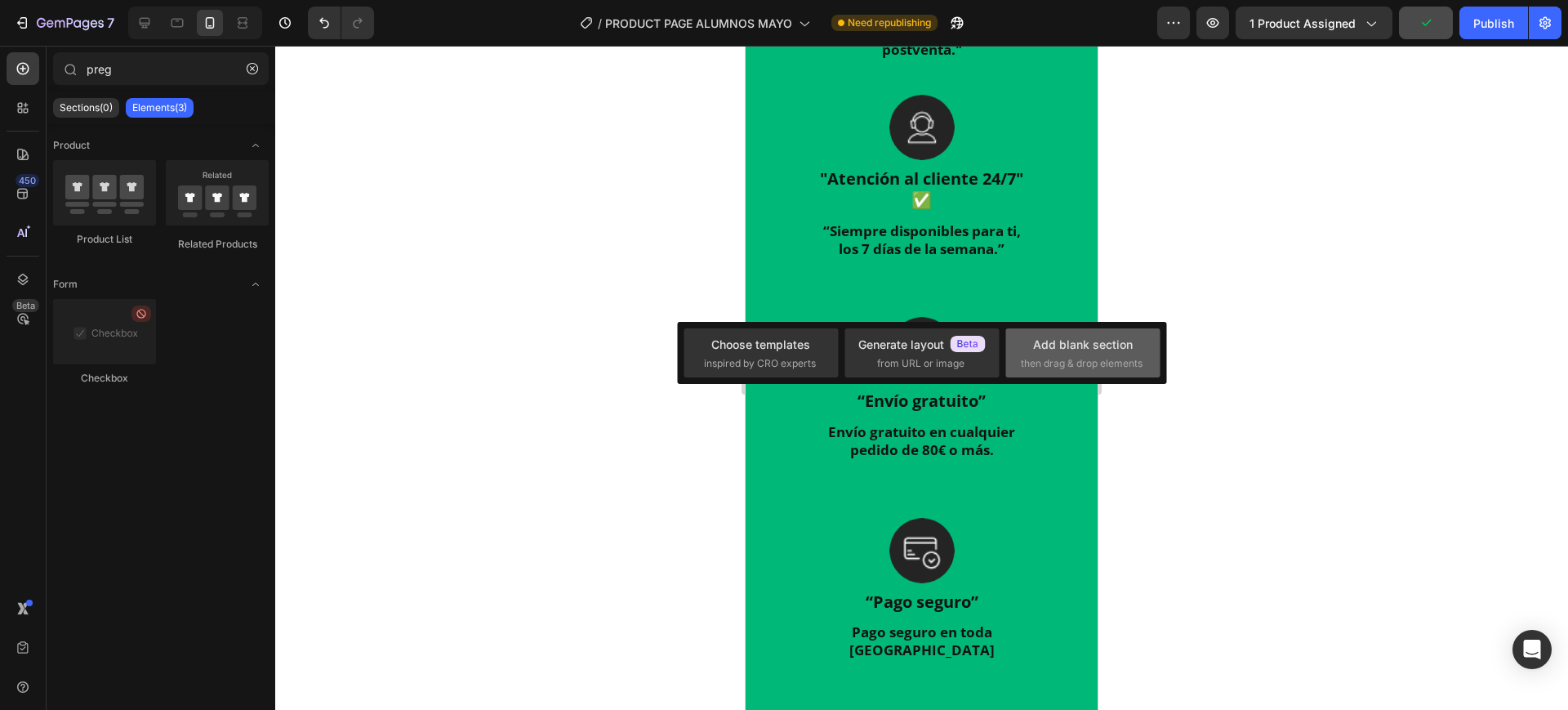
click at [1106, 361] on span "then drag & drop elements" at bounding box center [1082, 364] width 122 height 15
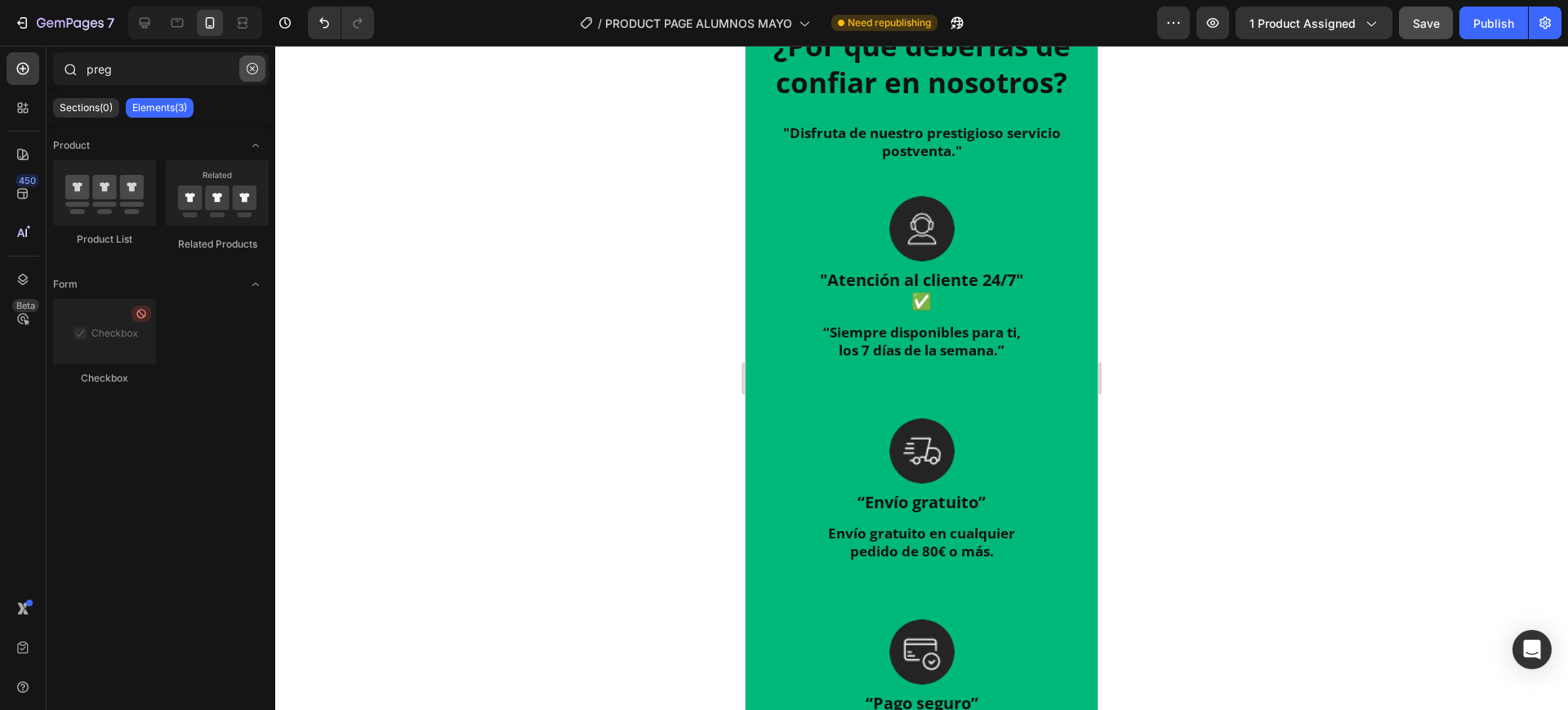
click at [263, 76] on button "button" at bounding box center [252, 68] width 26 height 26
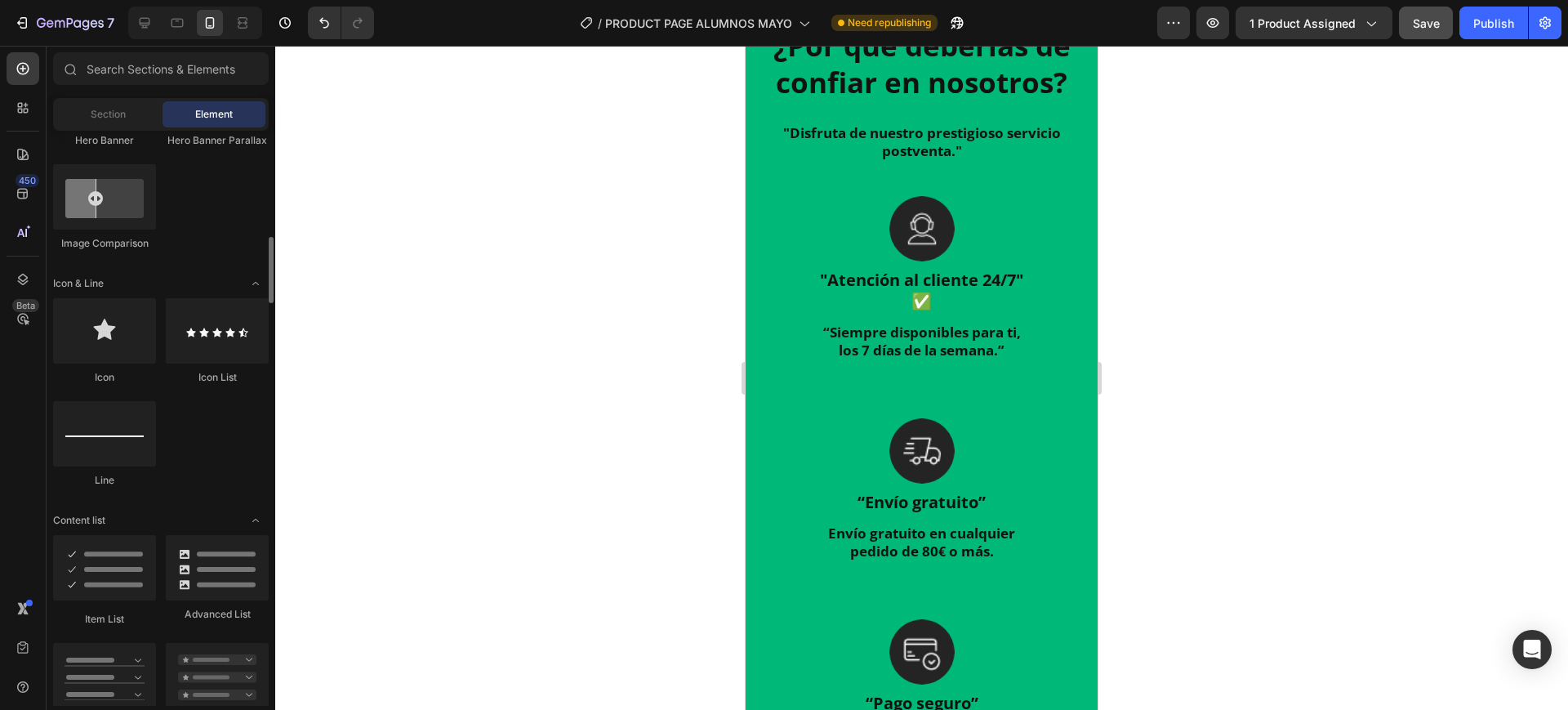
scroll to position [1123, 0]
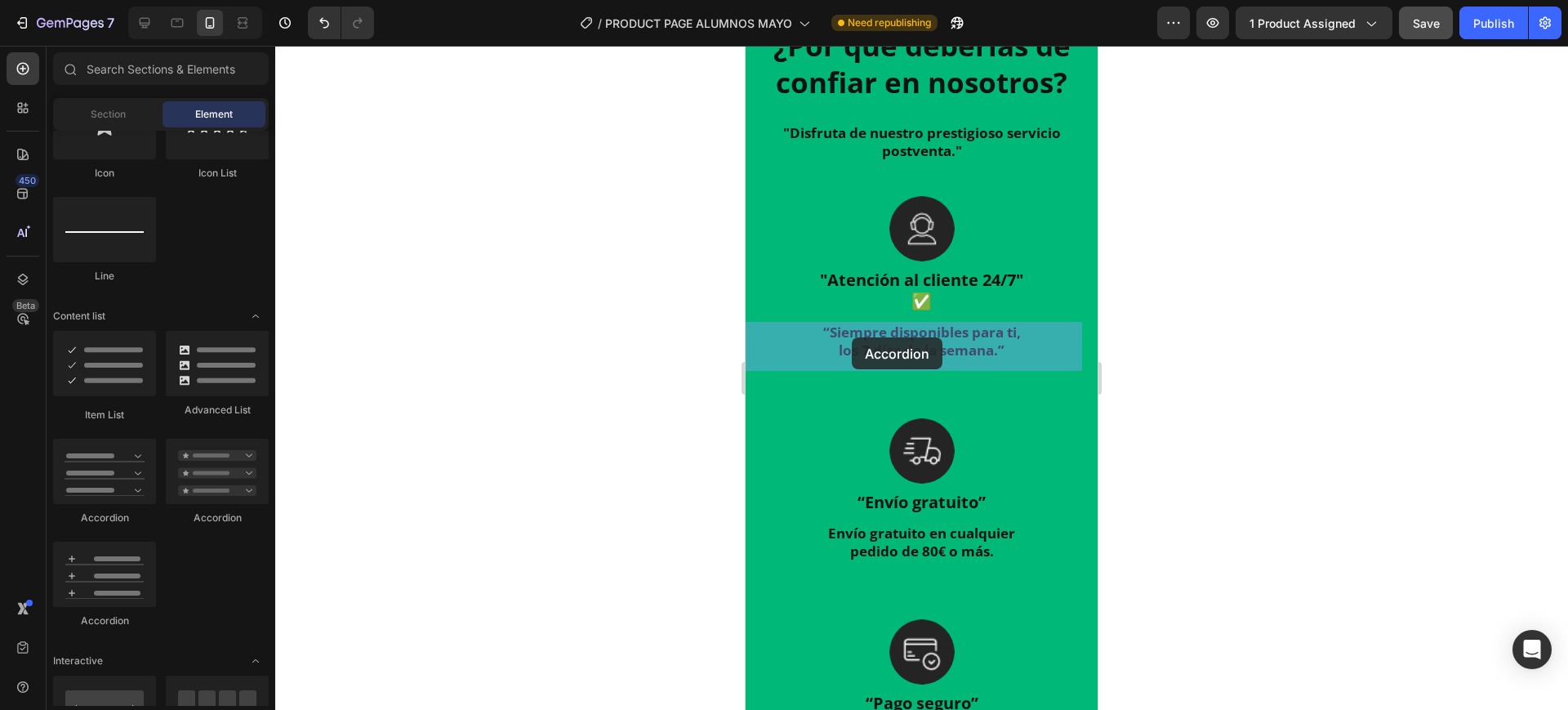
drag, startPoint x: 873, startPoint y: 522, endPoint x: 753, endPoint y: 341, distance: 217.2
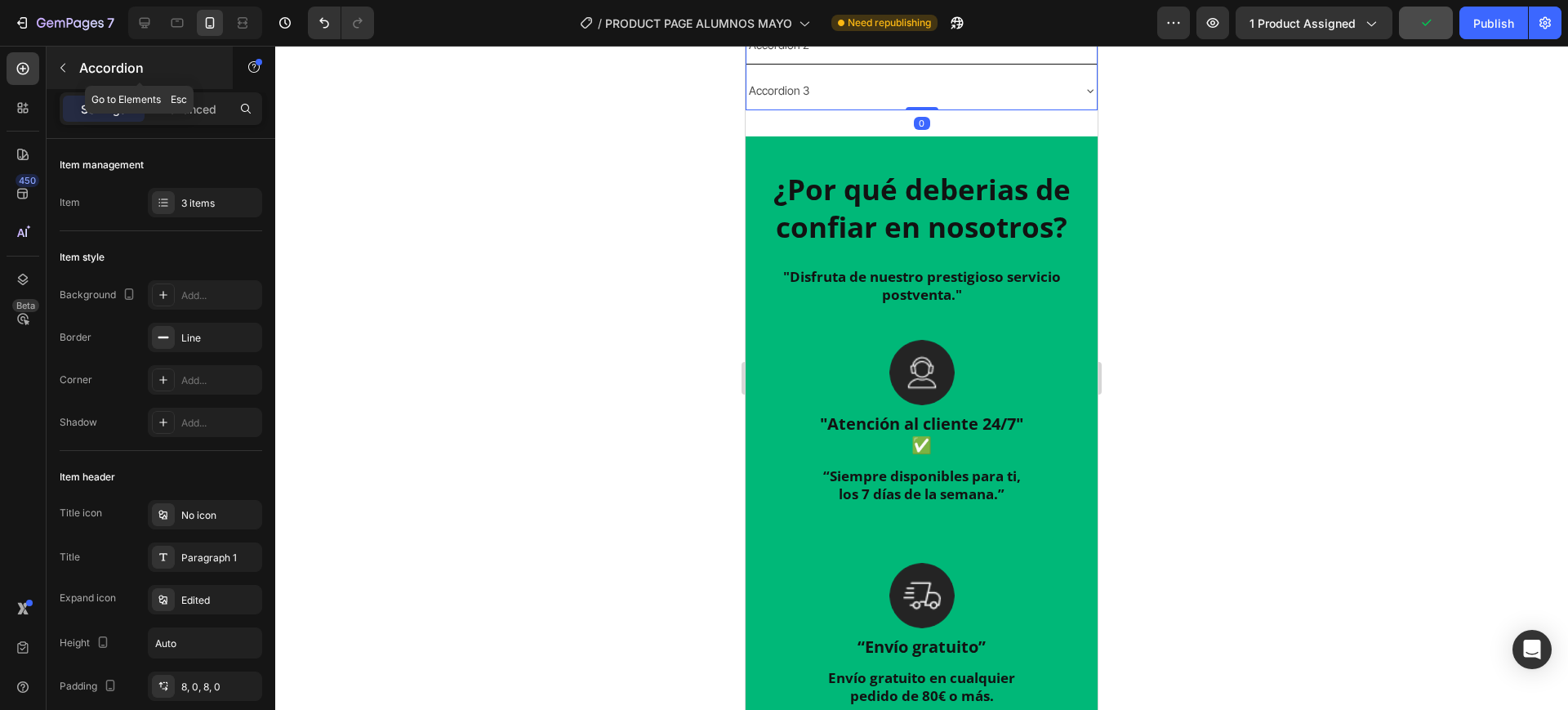
click at [73, 81] on div "Accordion" at bounding box center [139, 67] width 186 height 43
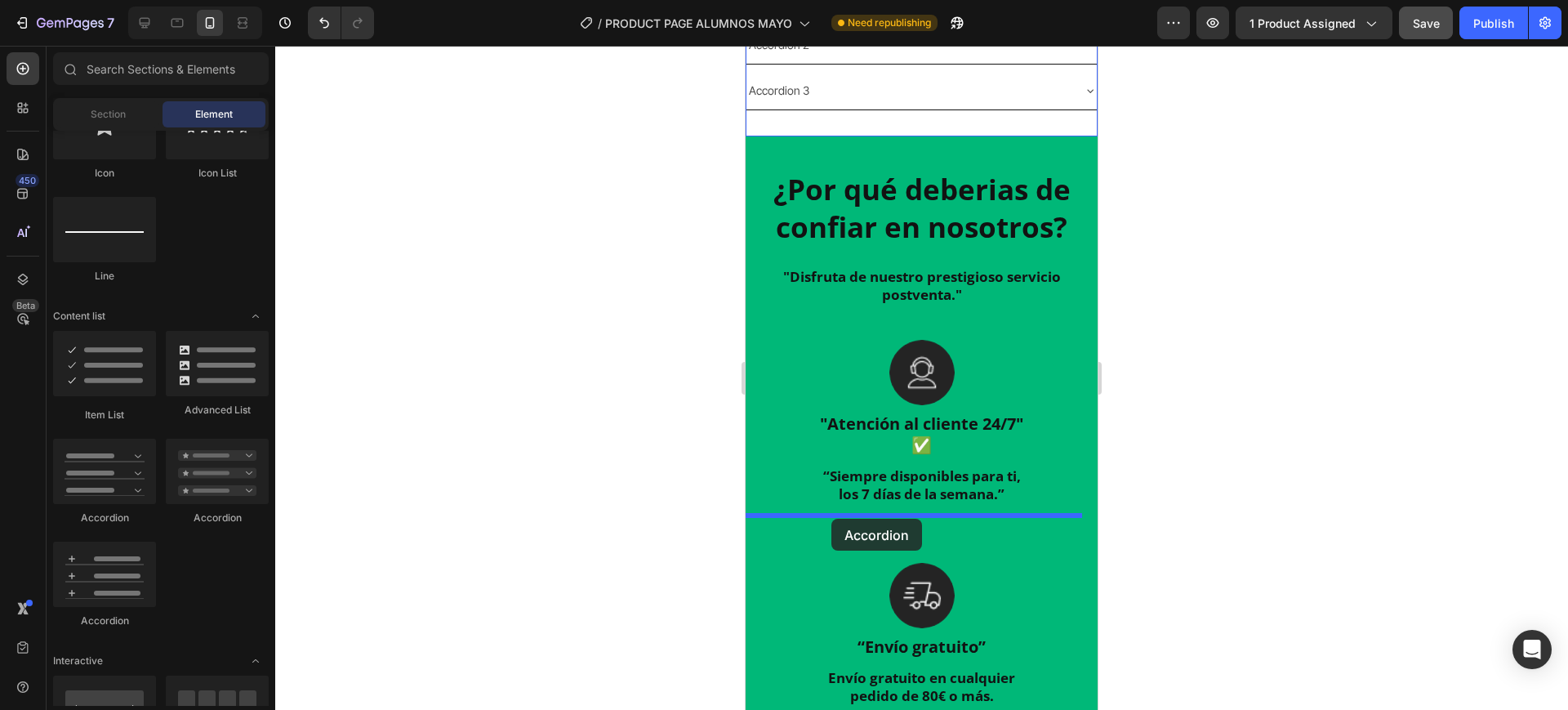
drag, startPoint x: 849, startPoint y: 535, endPoint x: 832, endPoint y: 519, distance: 23.3
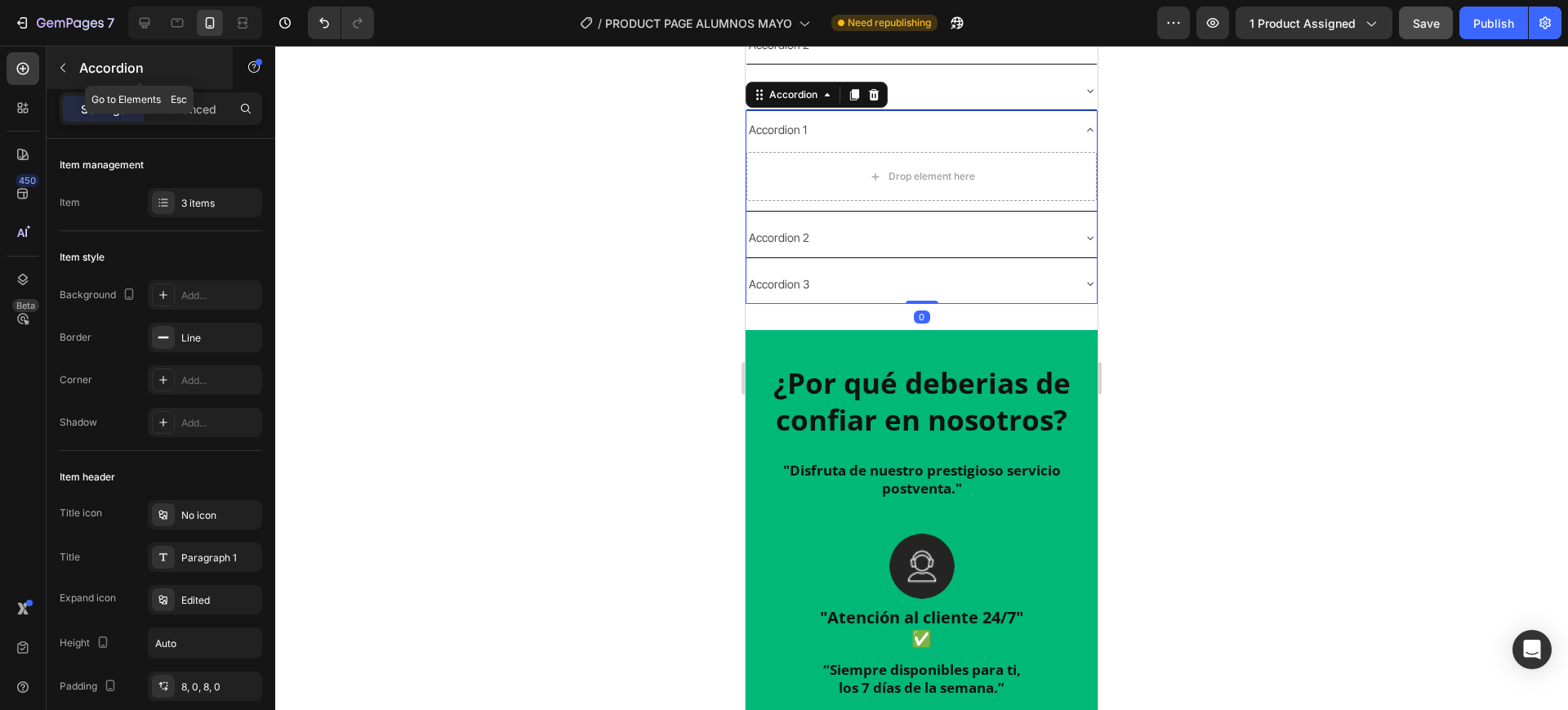
click at [71, 79] on button "button" at bounding box center [63, 67] width 26 height 26
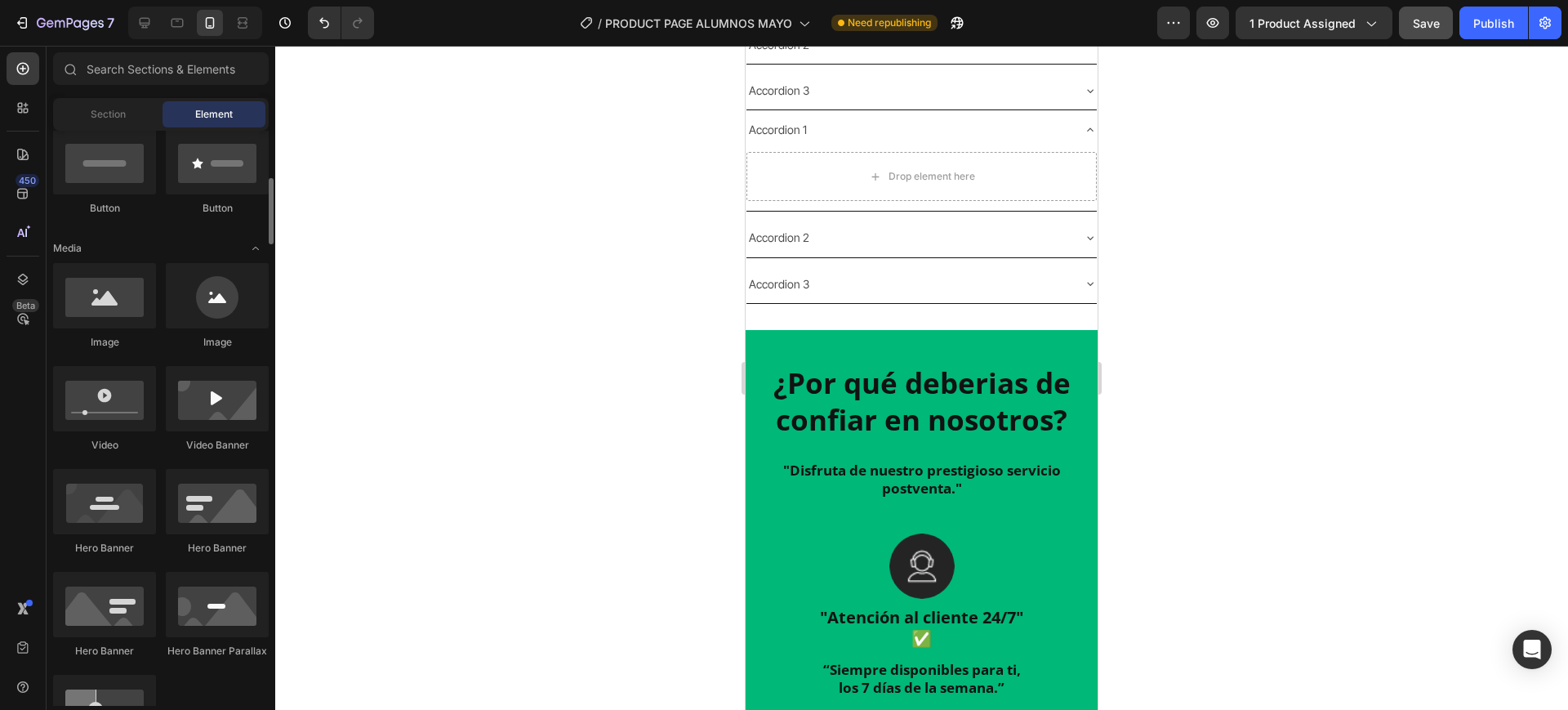
scroll to position [0, 0]
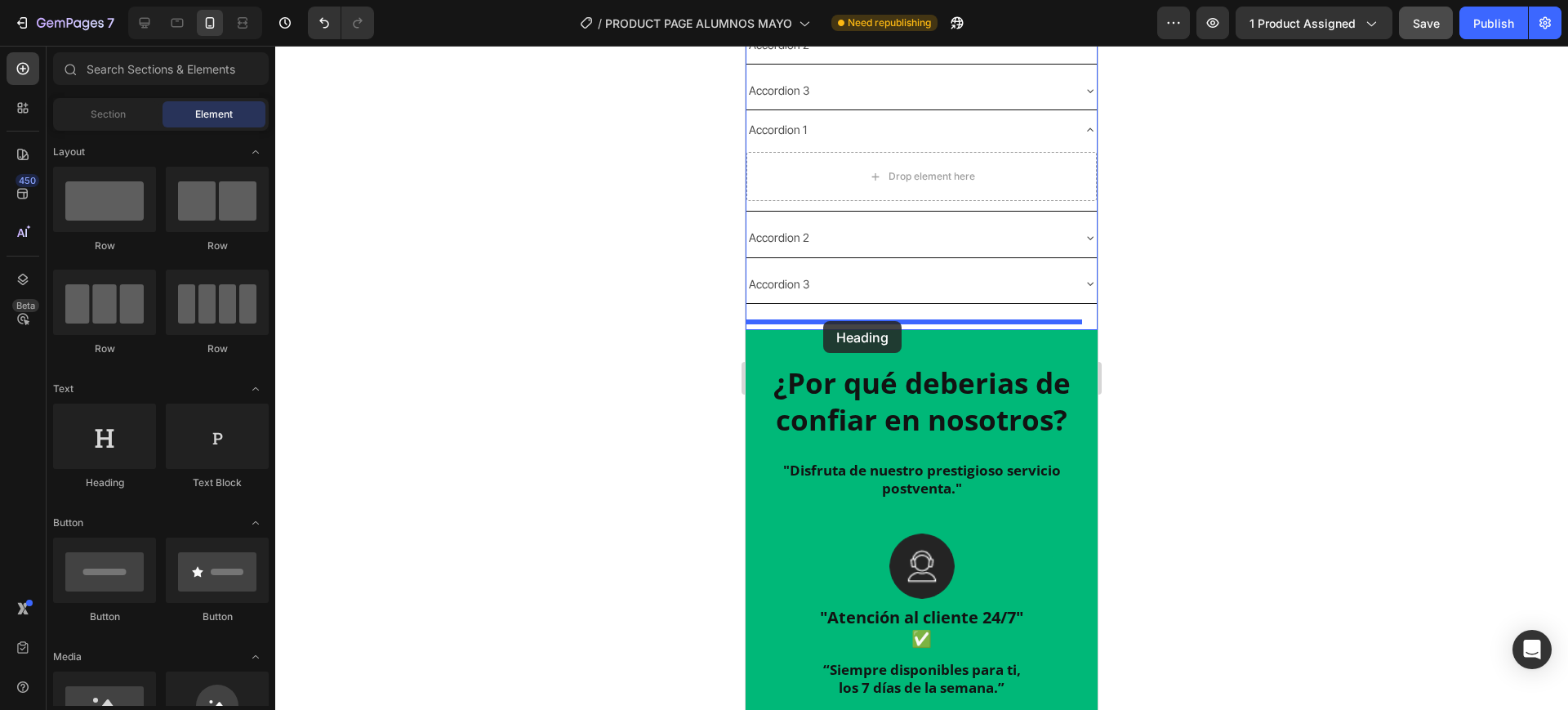
drag, startPoint x: 849, startPoint y: 495, endPoint x: 824, endPoint y: 321, distance: 175.8
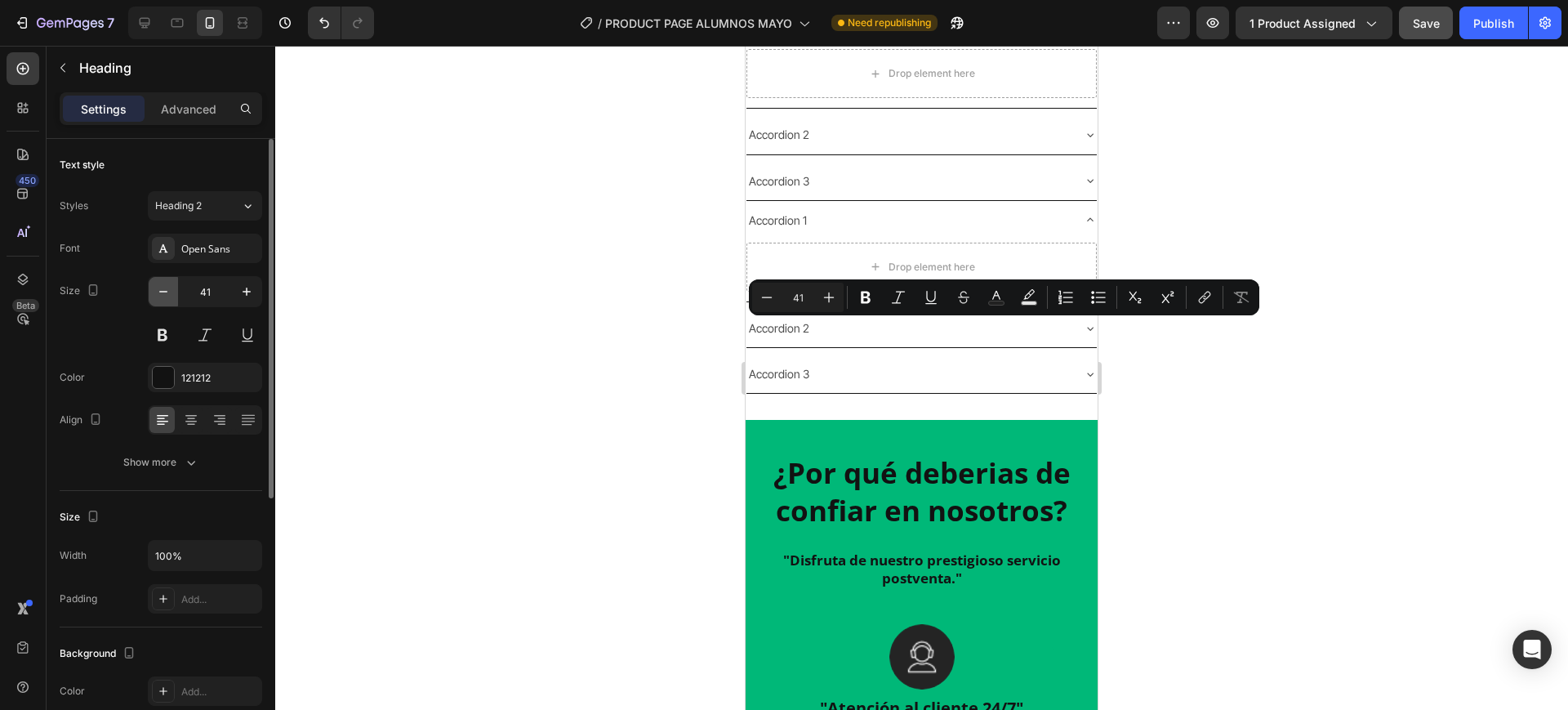
click at [171, 286] on icon "button" at bounding box center [164, 292] width 16 height 16
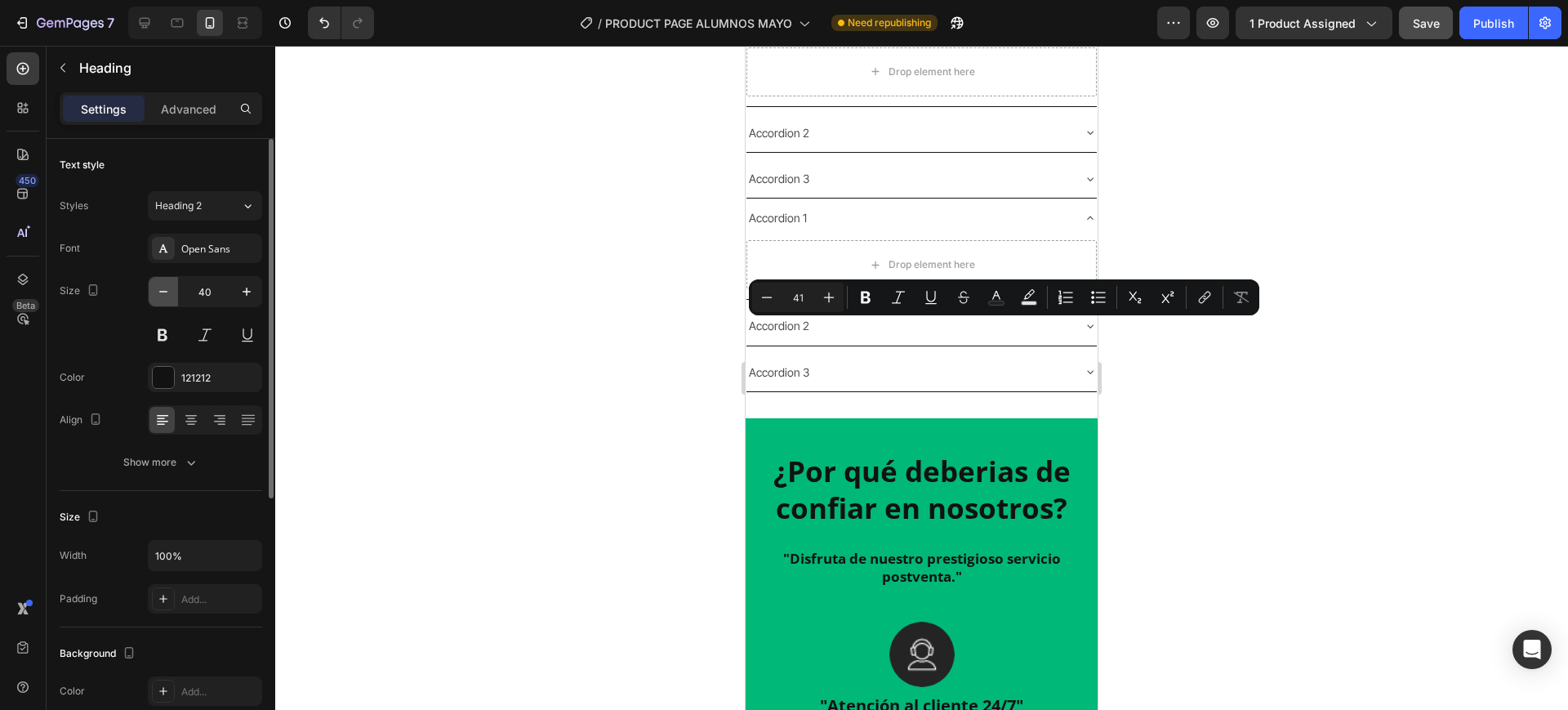
click at [171, 286] on icon "button" at bounding box center [164, 292] width 16 height 16
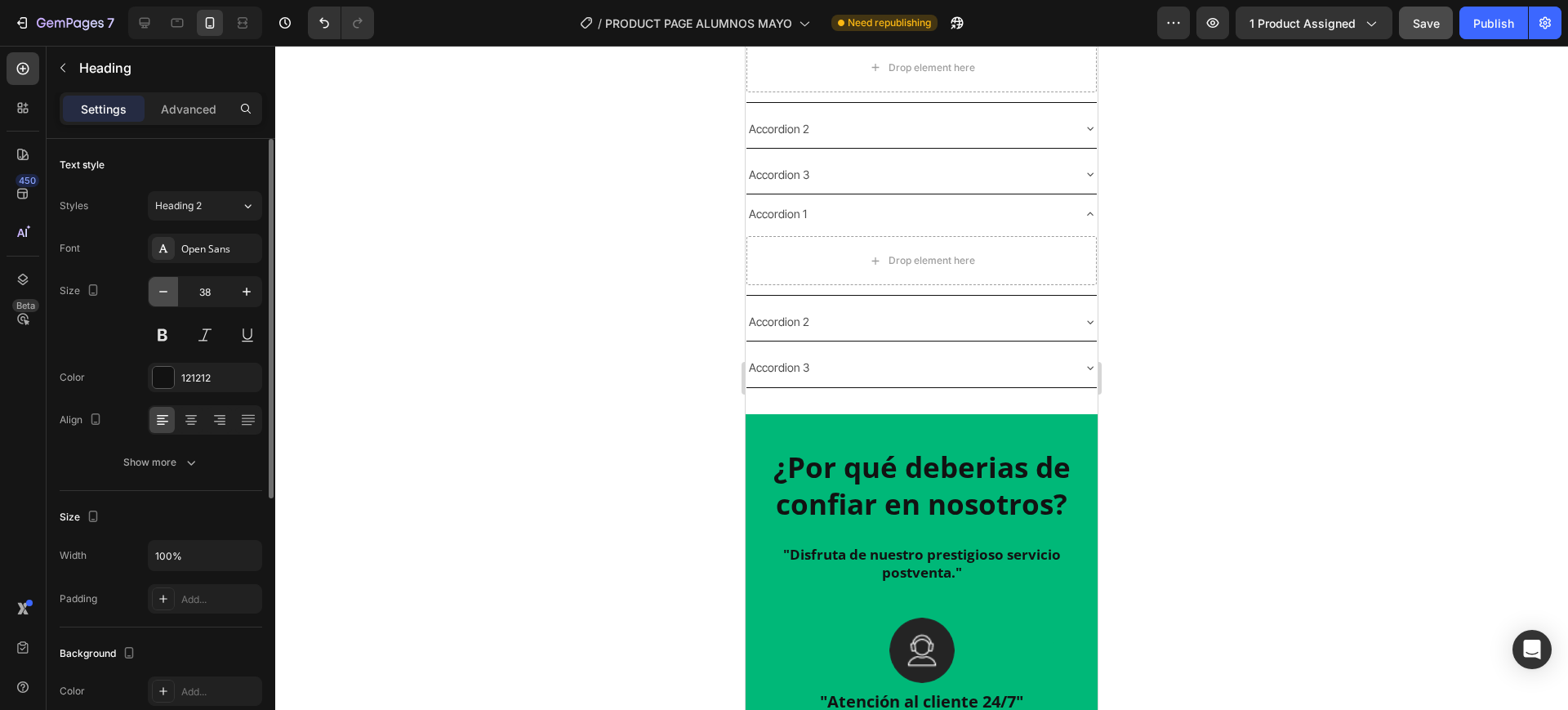
click at [171, 286] on icon "button" at bounding box center [164, 292] width 16 height 16
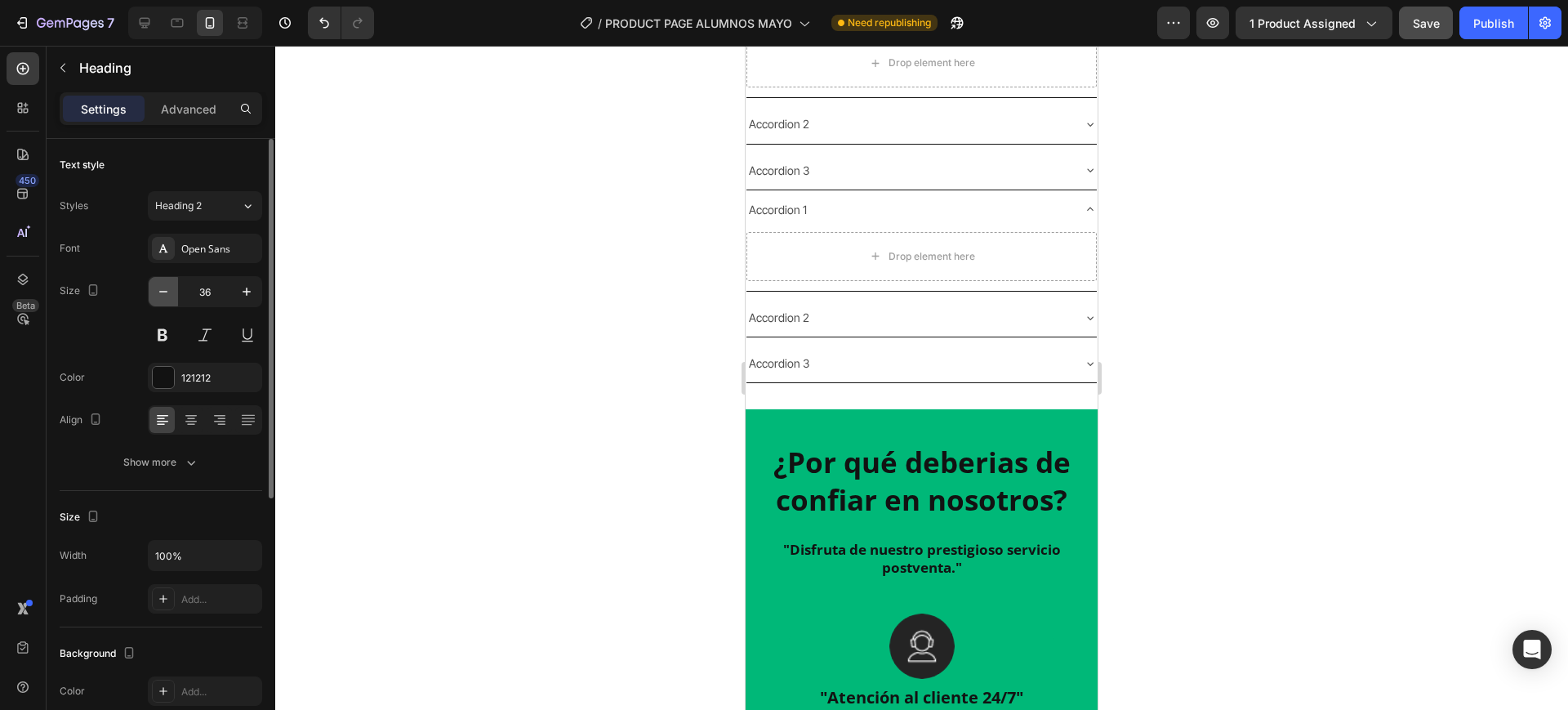
click at [171, 286] on icon "button" at bounding box center [164, 292] width 16 height 16
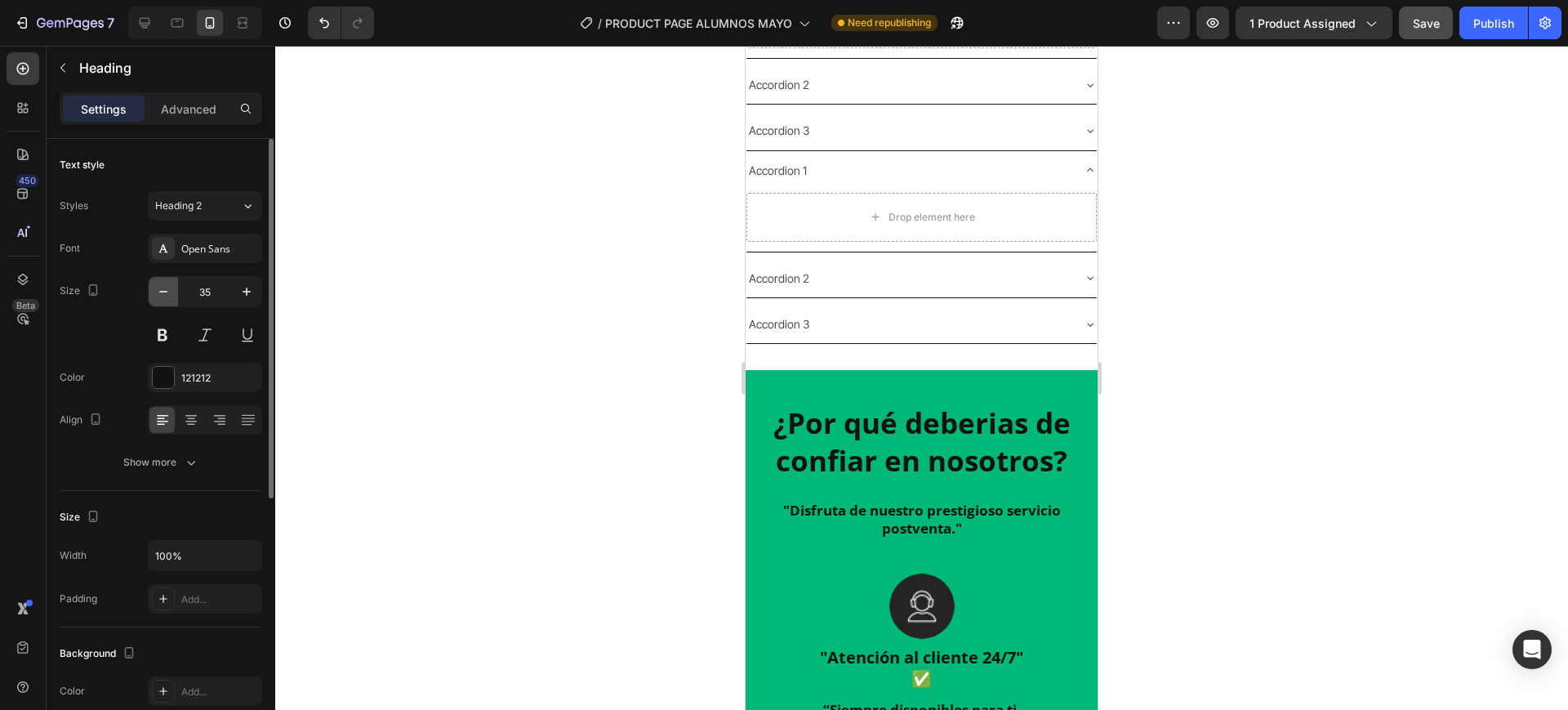
click at [171, 286] on icon "button" at bounding box center [164, 292] width 16 height 16
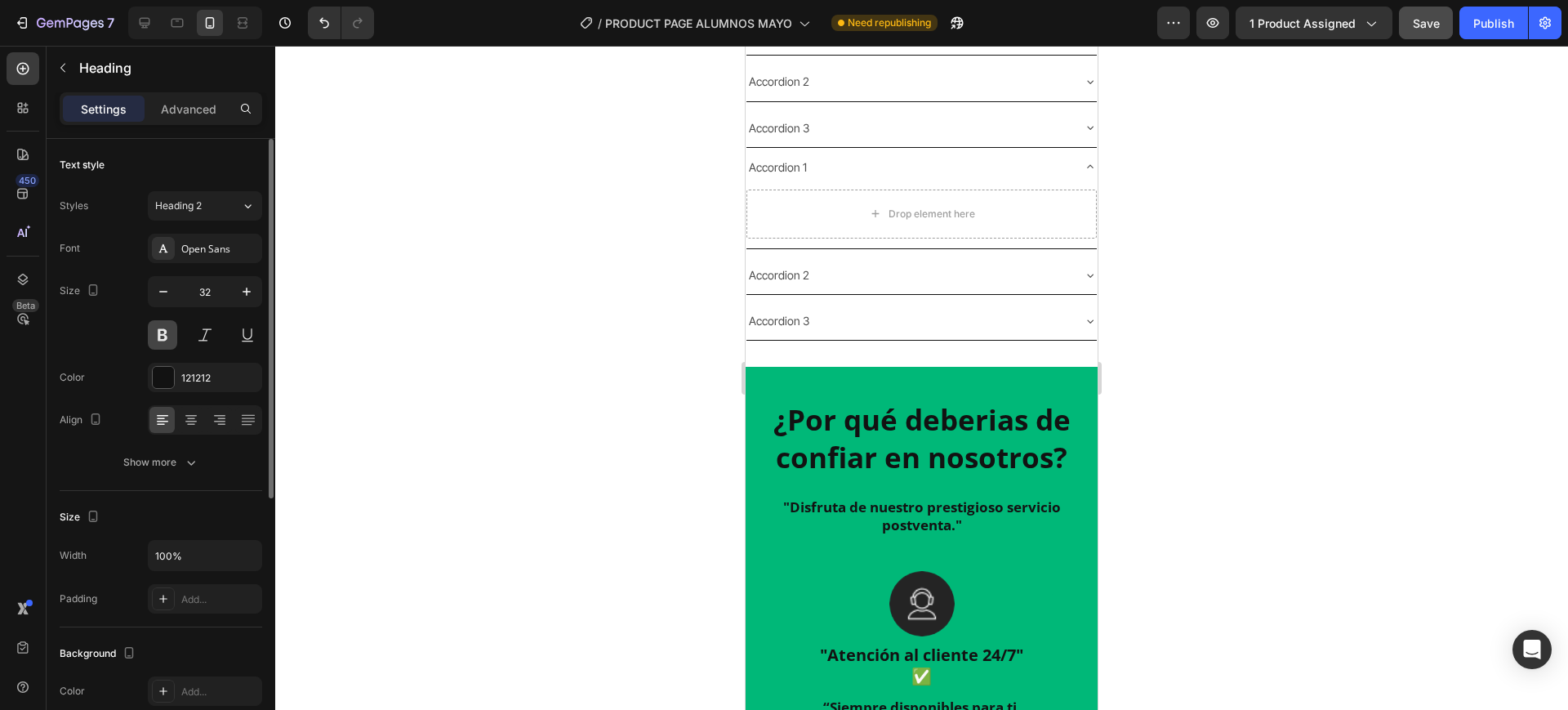
click at [166, 338] on button at bounding box center [163, 335] width 29 height 29
click at [164, 296] on icon "button" at bounding box center [164, 292] width 16 height 16
type input "30"
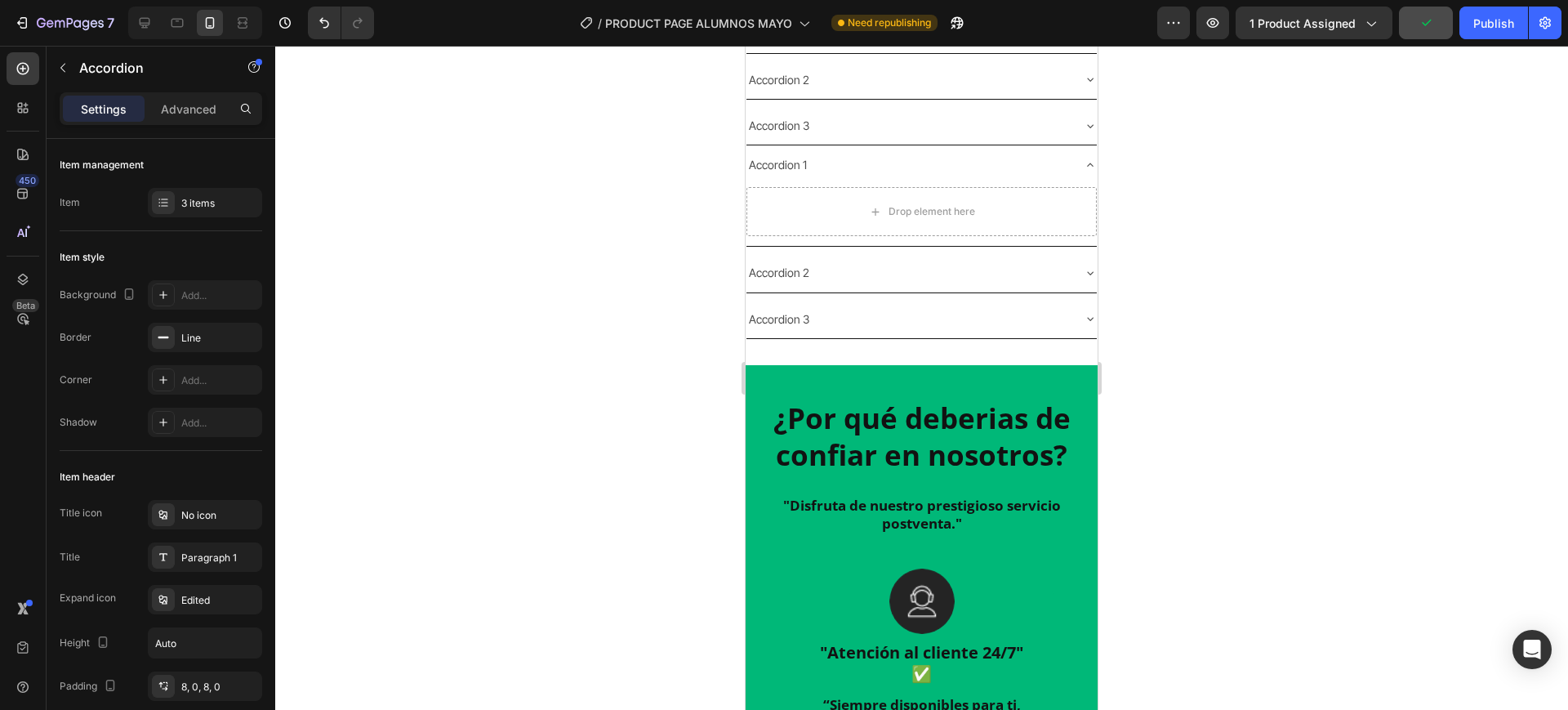
click at [632, 423] on div at bounding box center [922, 377] width 1293 height 665
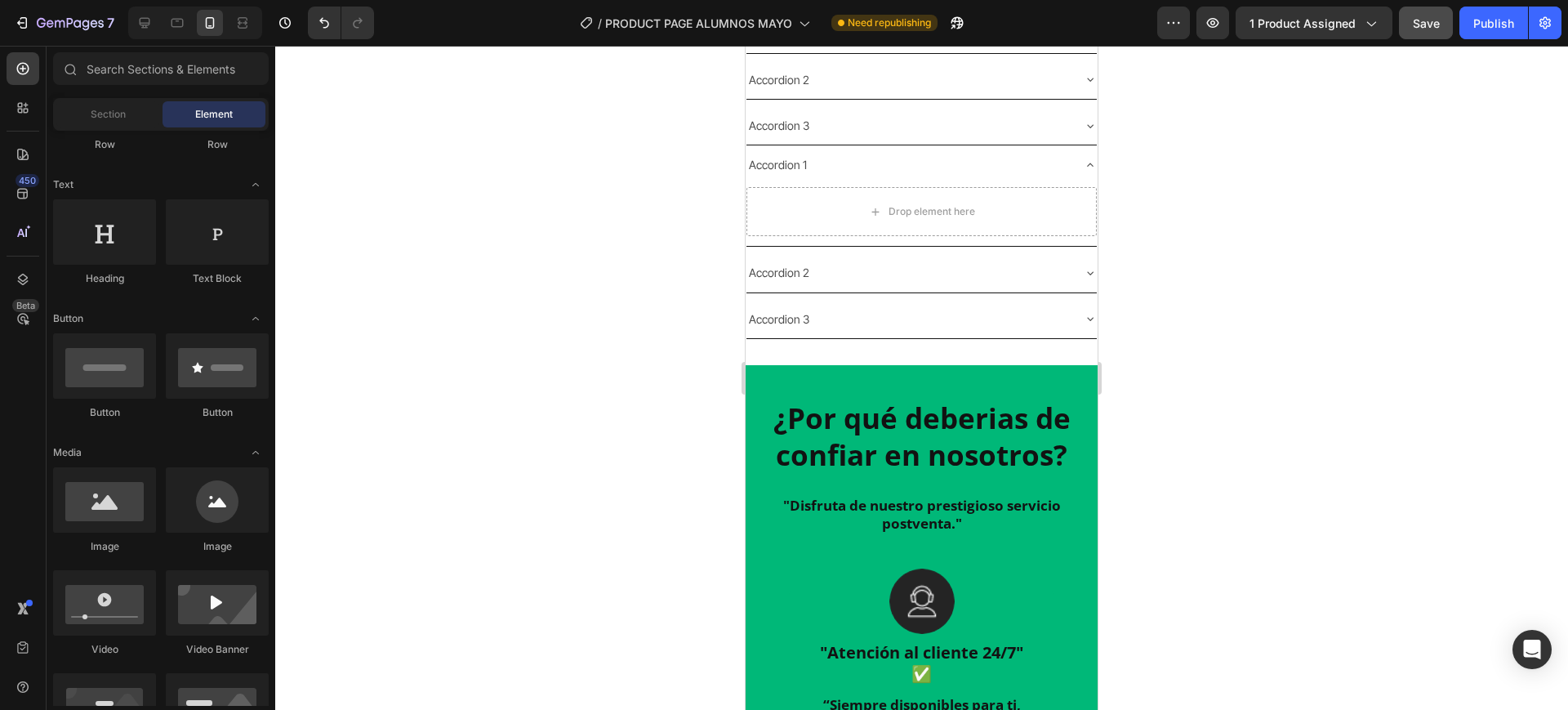
scroll to position [102, 0]
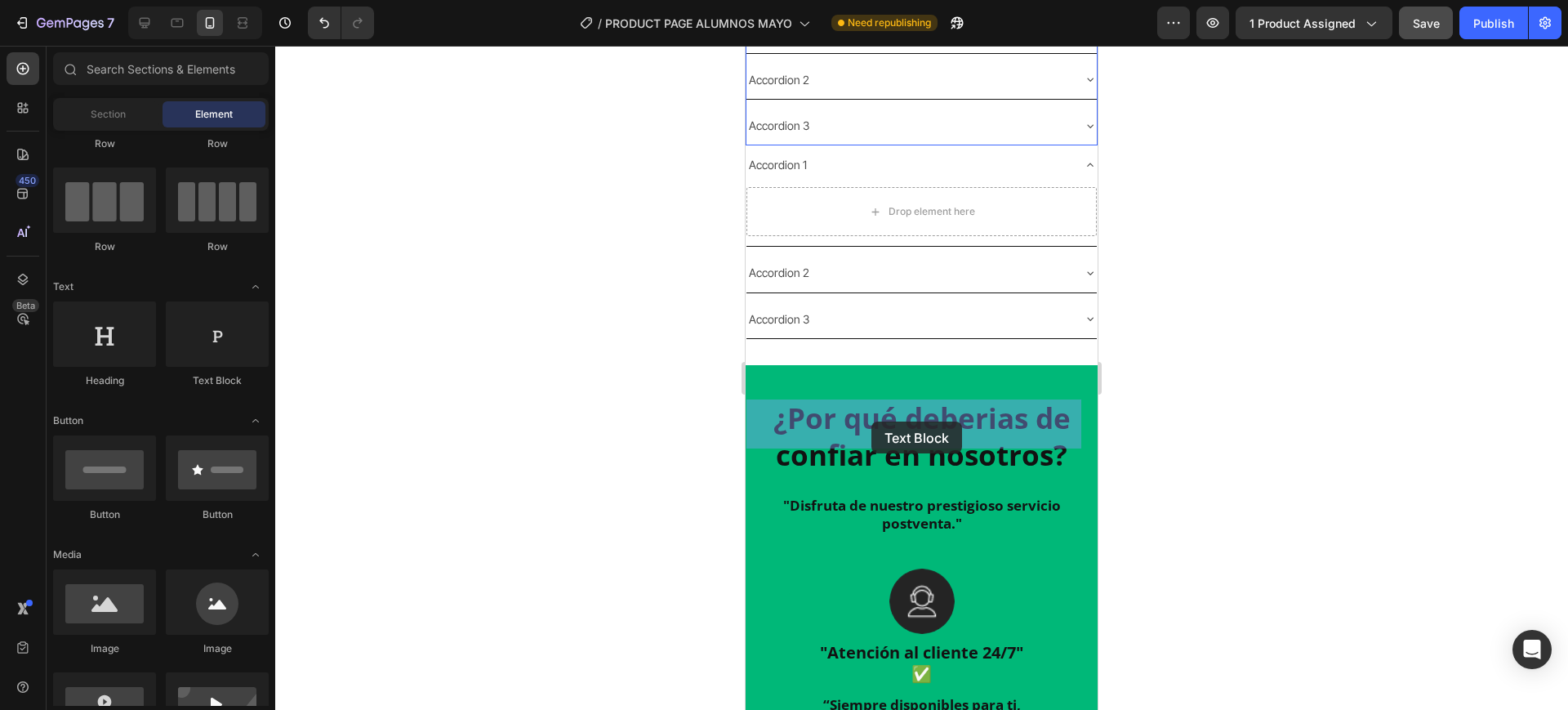
drag, startPoint x: 962, startPoint y: 389, endPoint x: 872, endPoint y: 422, distance: 95.9
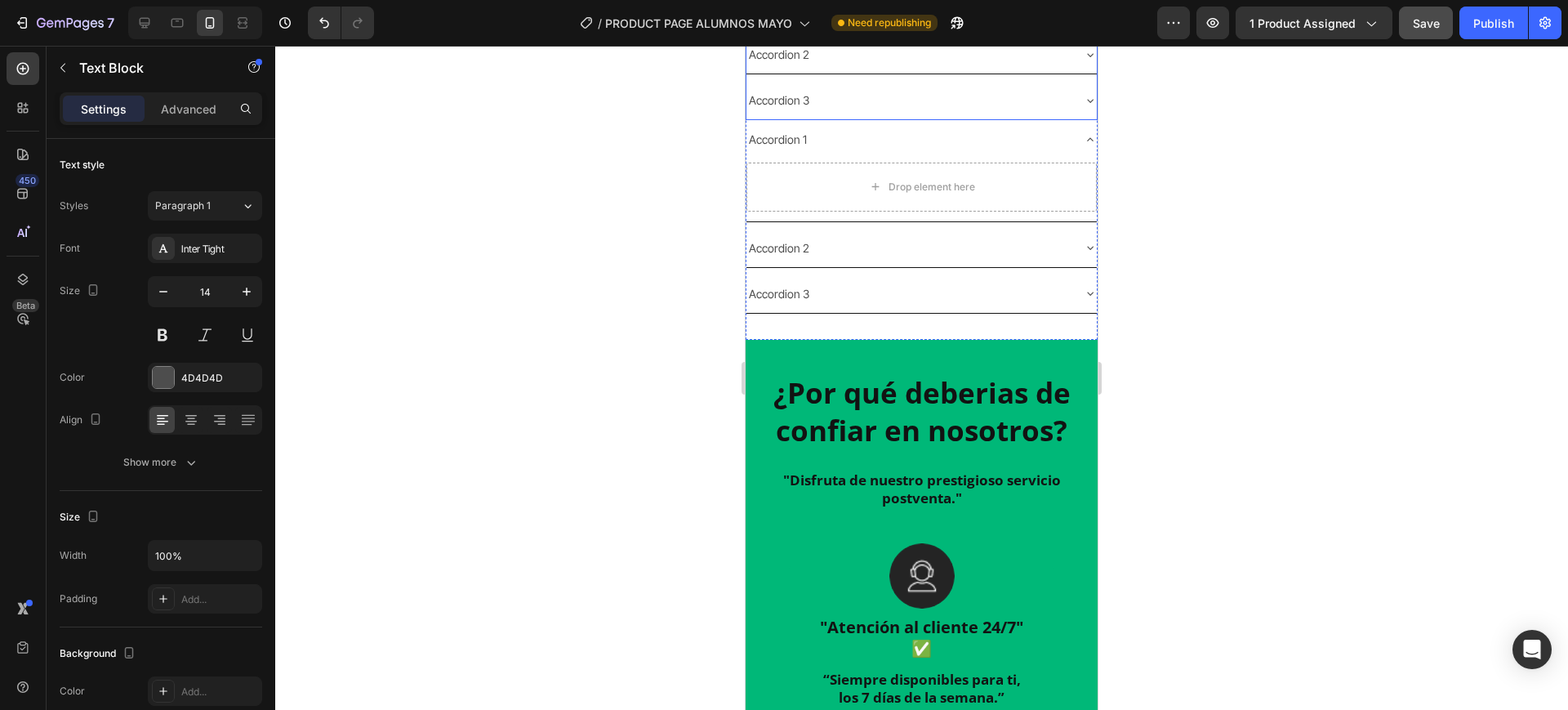
click at [1064, 74] on div "Accordion 2" at bounding box center [921, 55] width 350 height 38
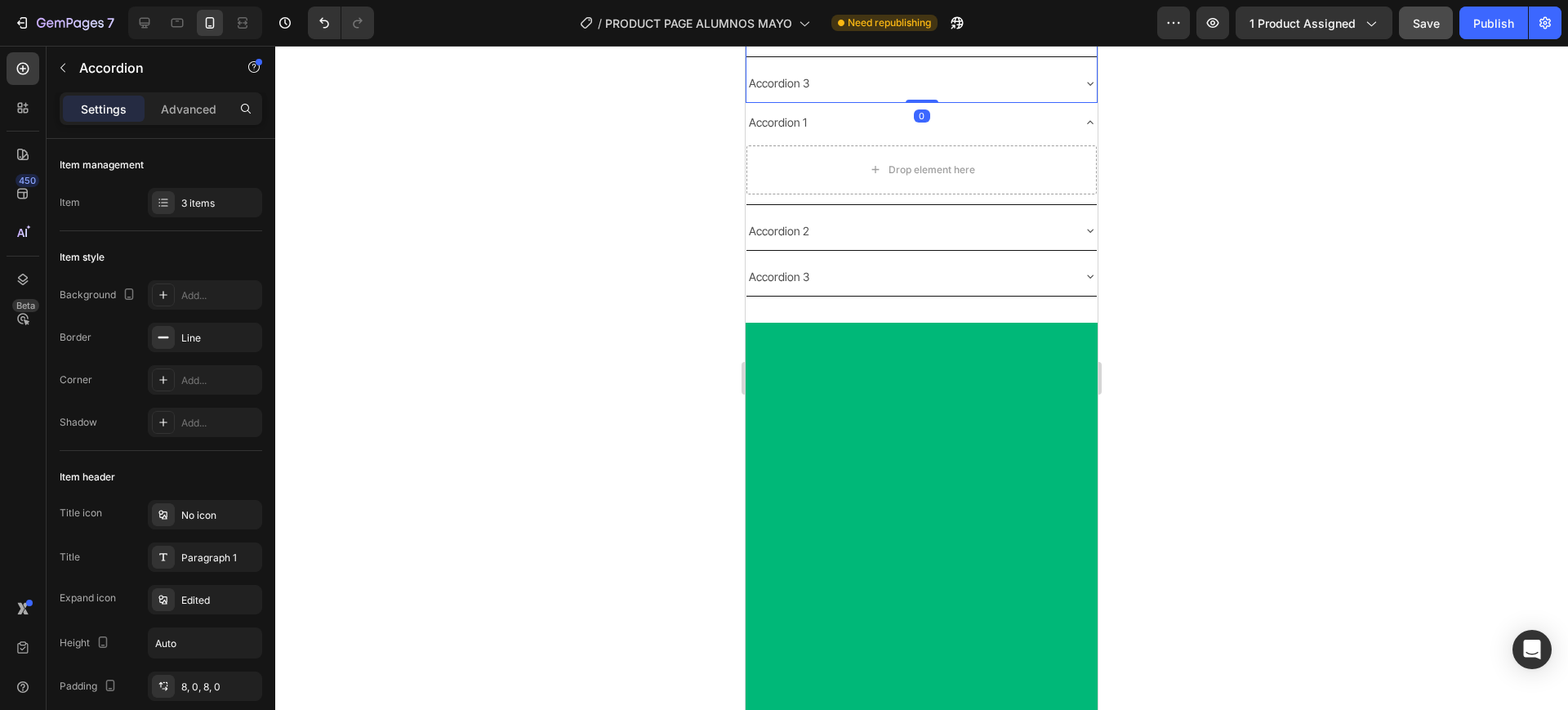
scroll to position [1789, 0]
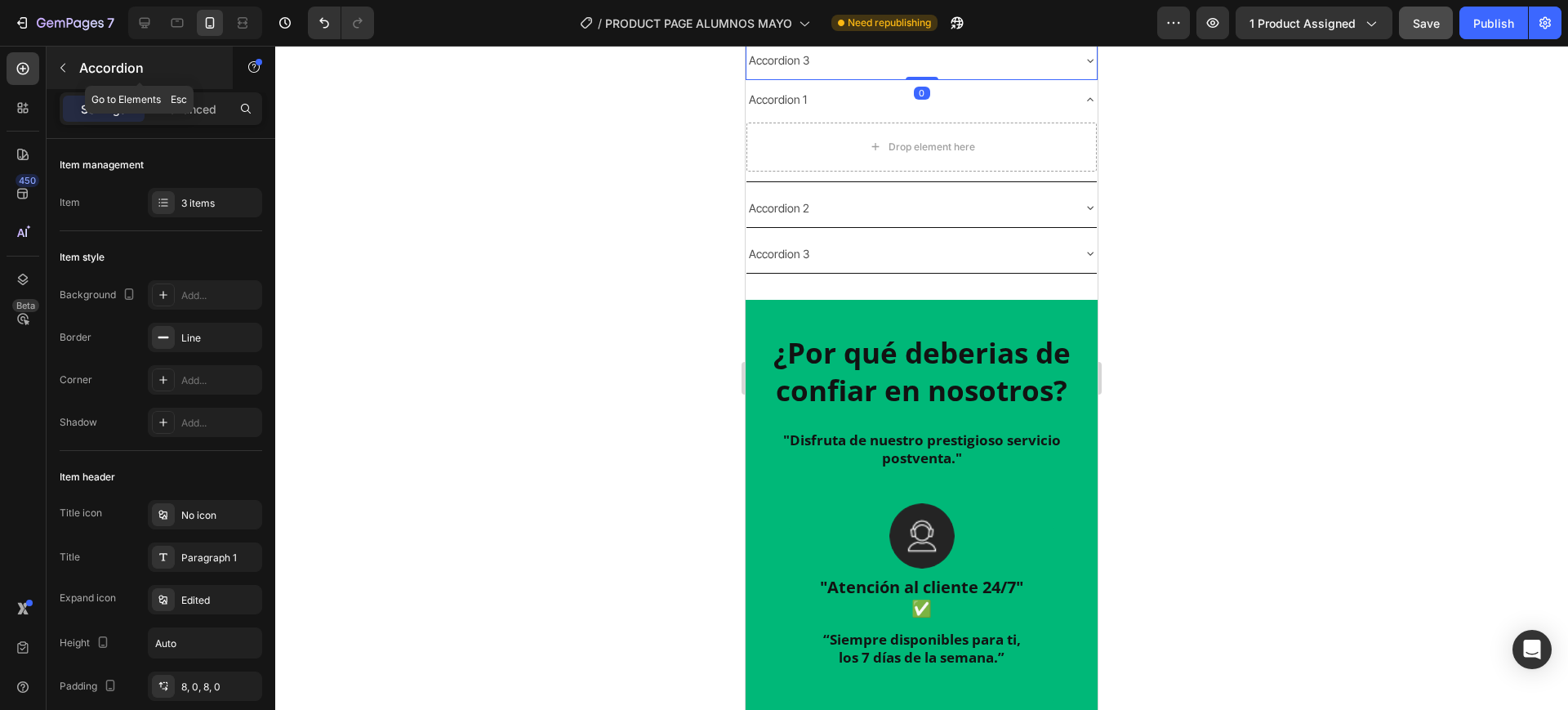
click at [60, 77] on button "button" at bounding box center [63, 67] width 26 height 26
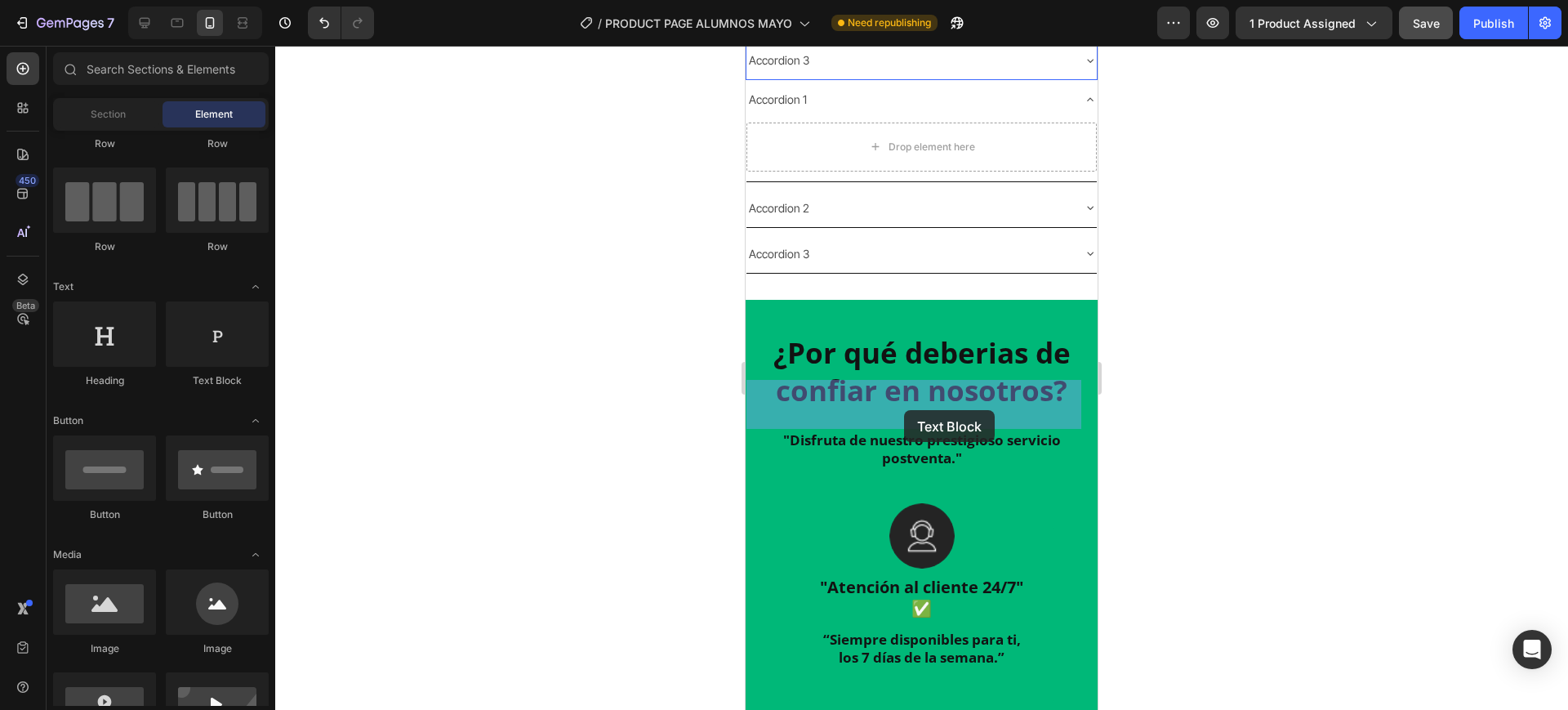
drag, startPoint x: 958, startPoint y: 393, endPoint x: 904, endPoint y: 410, distance: 56.6
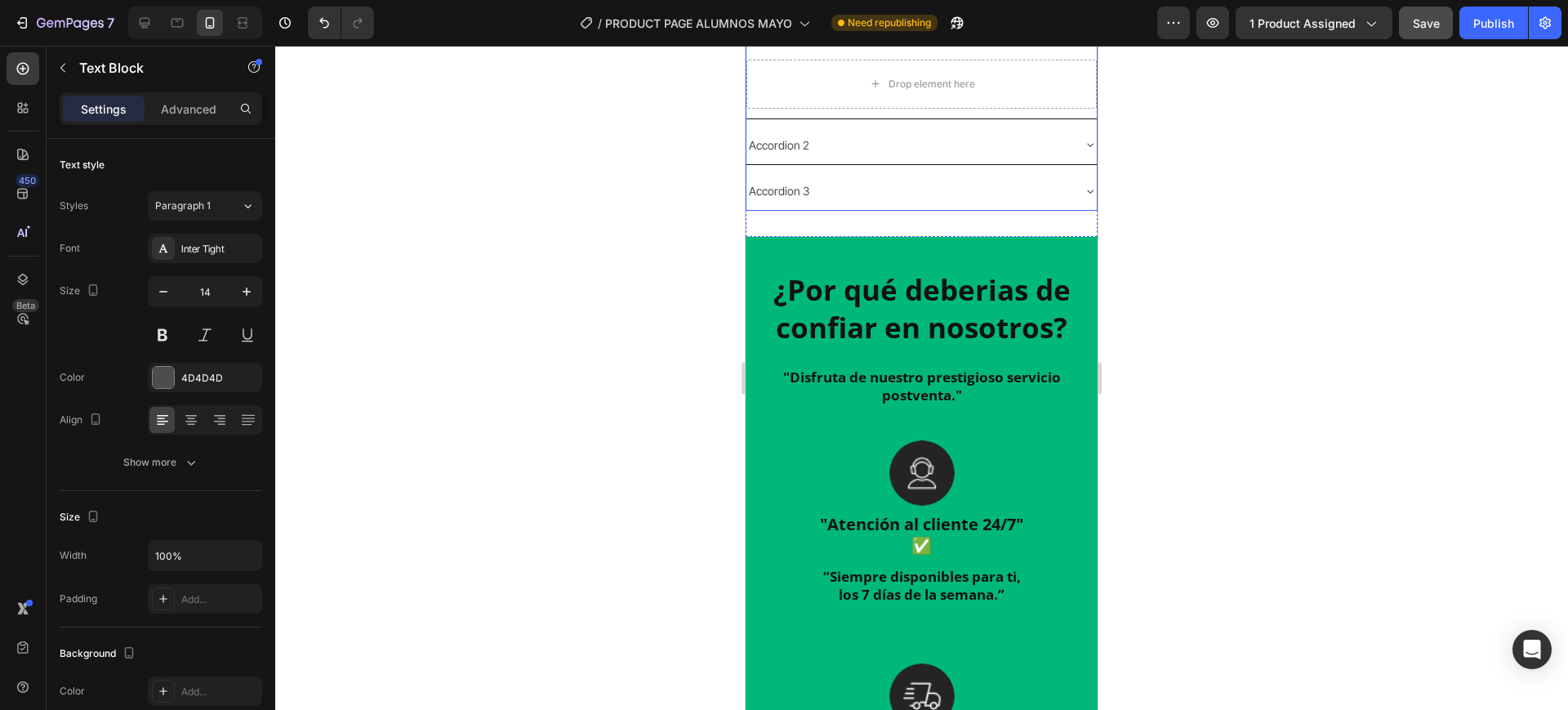
scroll to position [1891, 0]
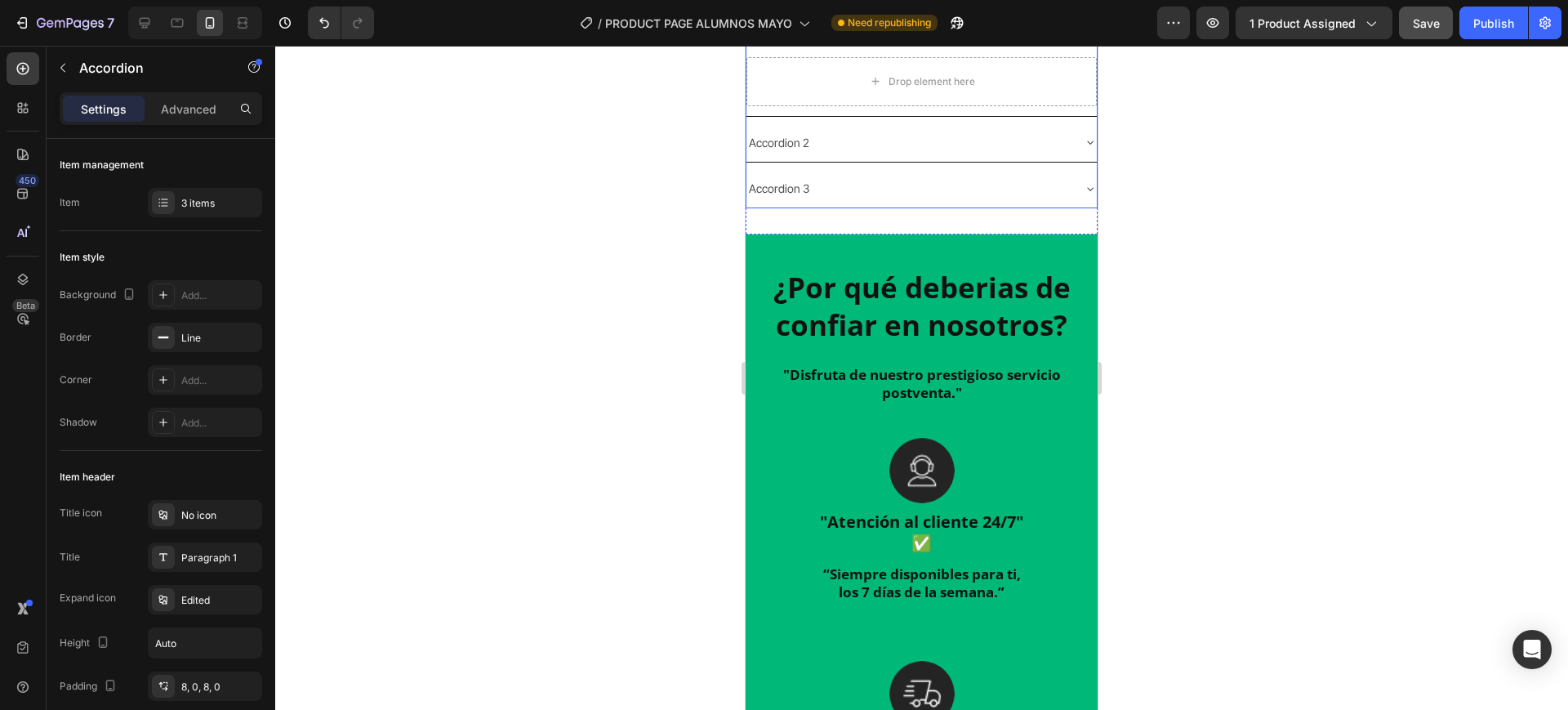
click at [1087, 145] on icon at bounding box center [1090, 143] width 6 height 4
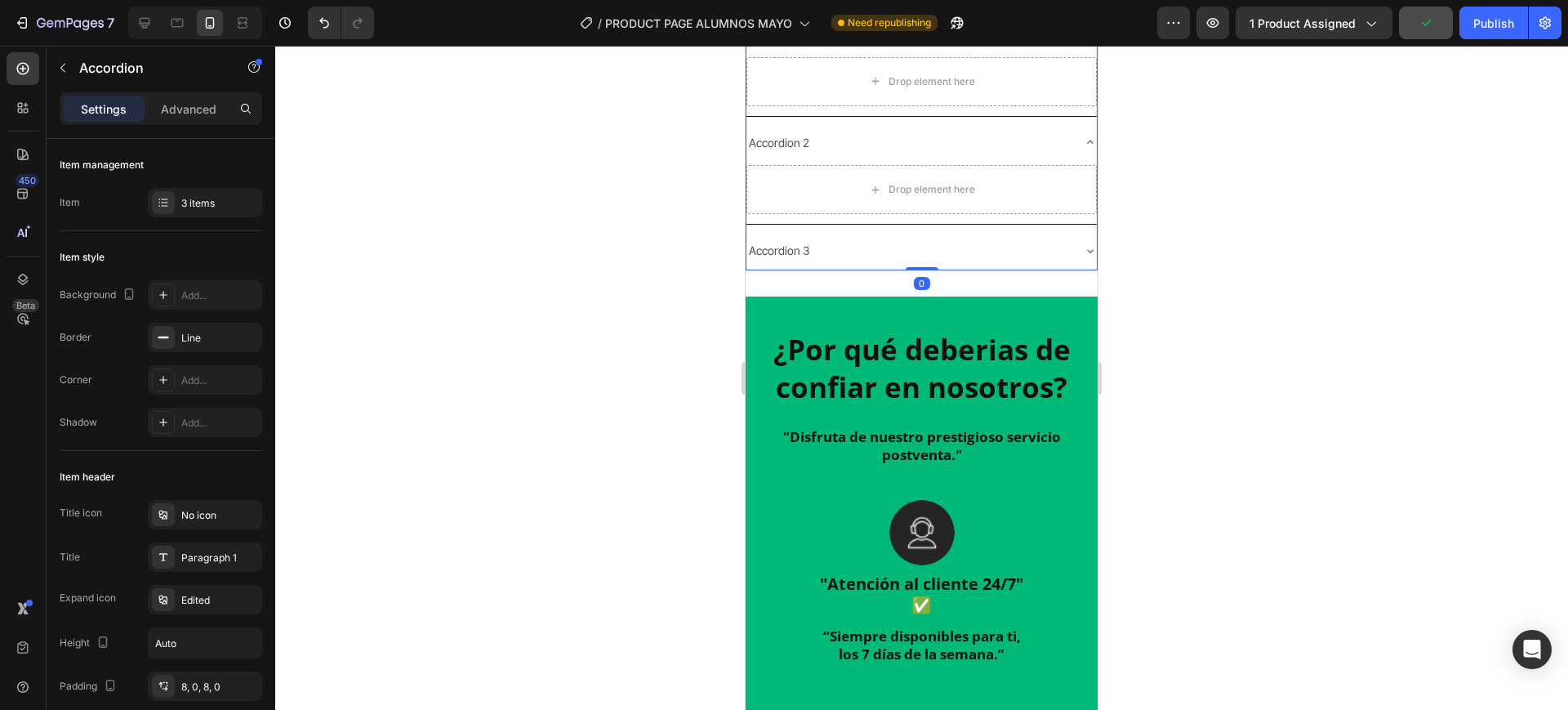
click at [1084, 257] on icon at bounding box center [1090, 251] width 13 height 13
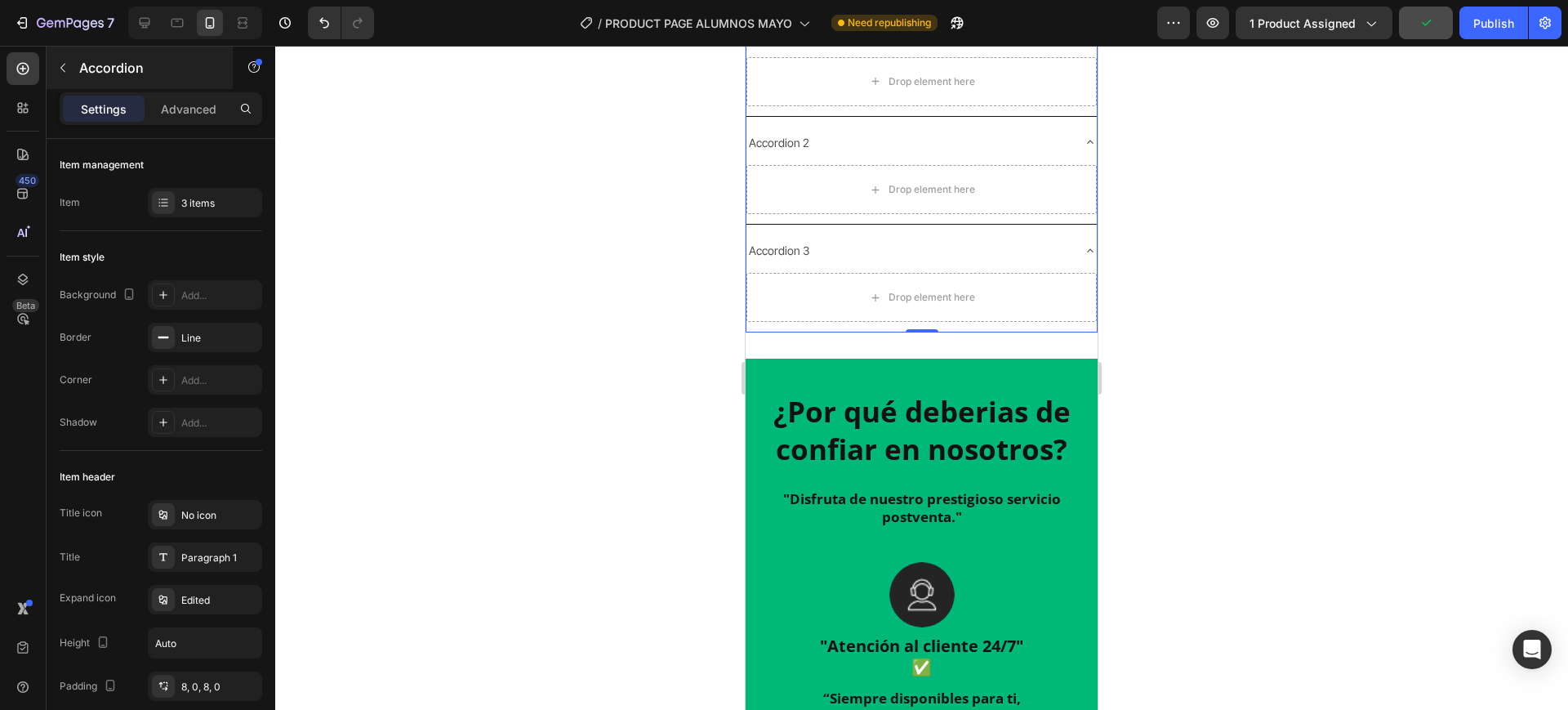
click at [65, 71] on icon "button" at bounding box center [63, 67] width 13 height 13
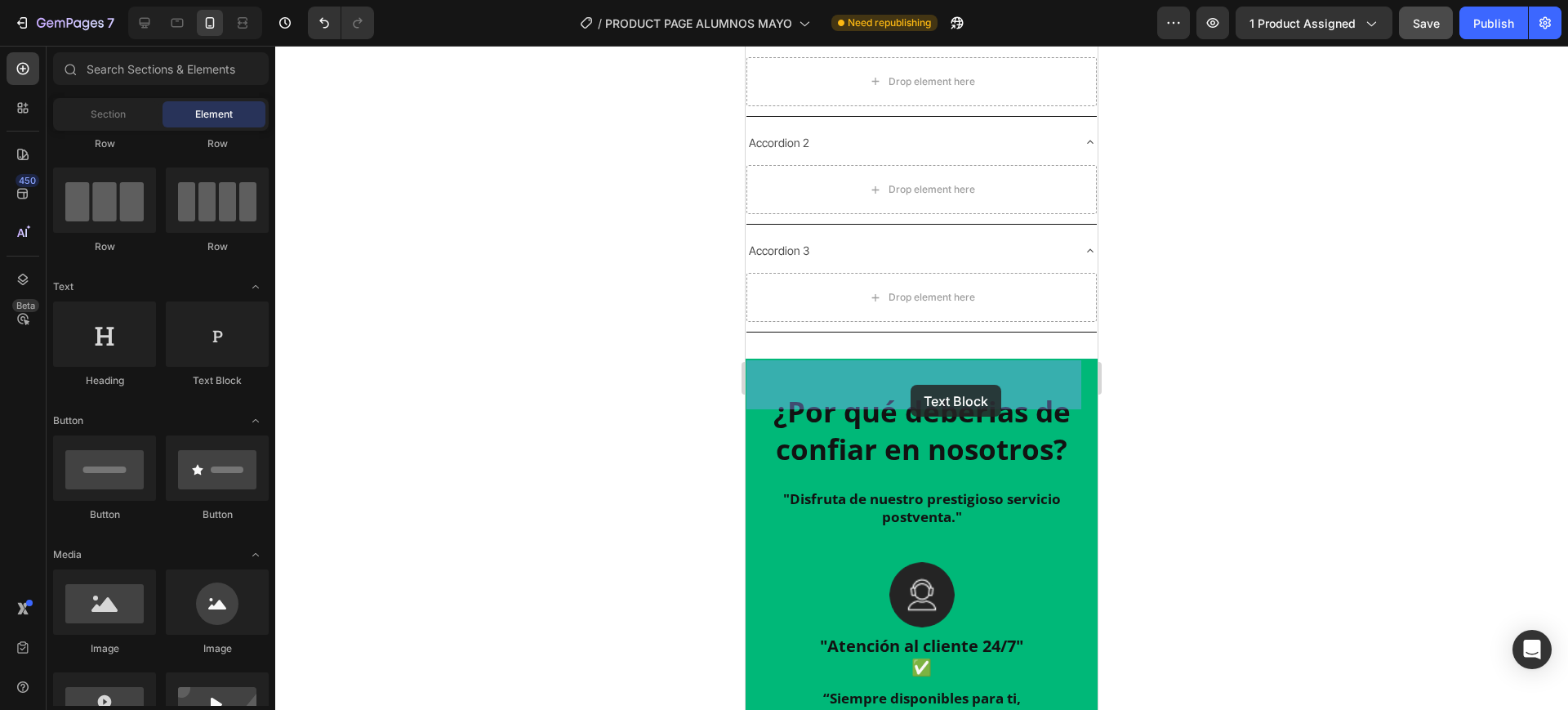
drag, startPoint x: 941, startPoint y: 399, endPoint x: 911, endPoint y: 385, distance: 33.1
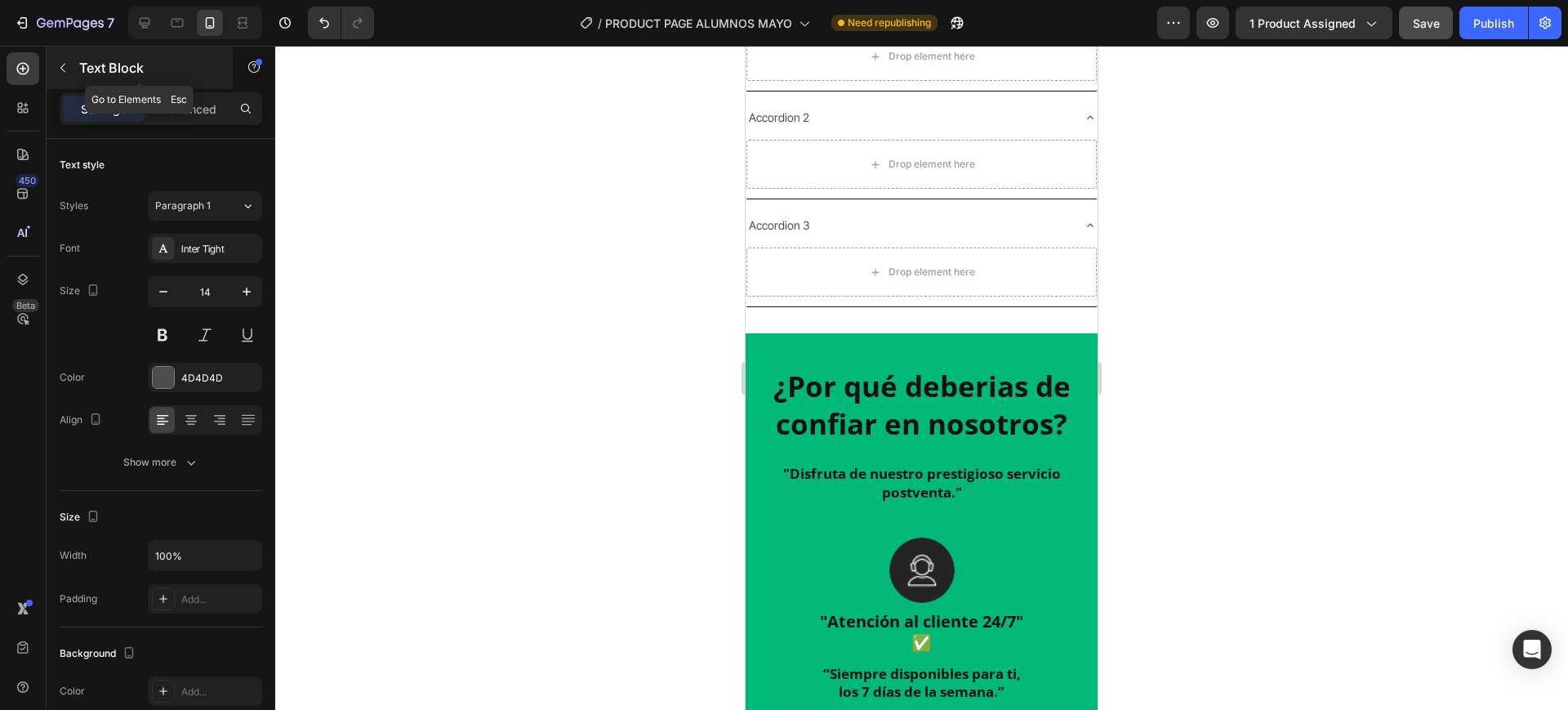
click at [66, 78] on button "button" at bounding box center [63, 67] width 26 height 26
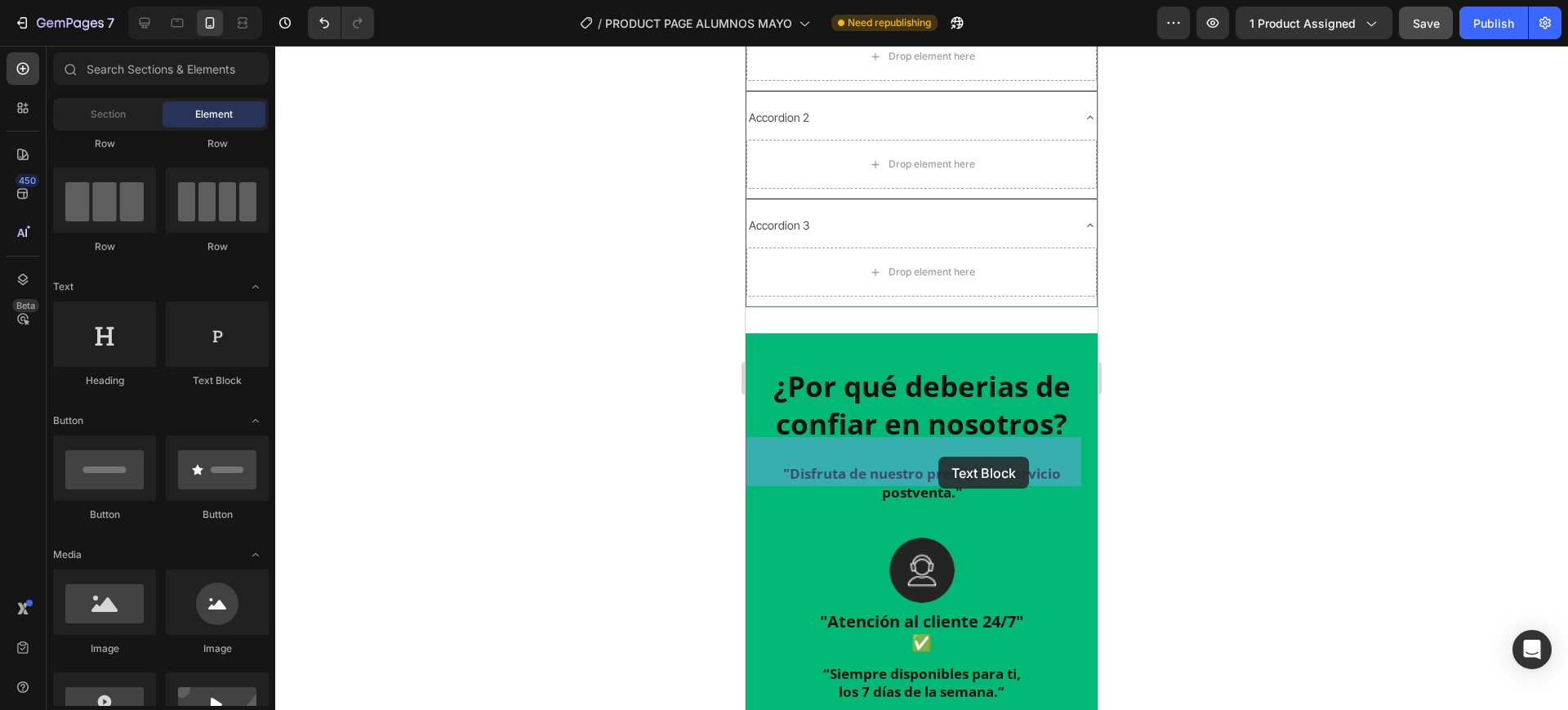
drag, startPoint x: 958, startPoint y: 409, endPoint x: 938, endPoint y: 456, distance: 51.1
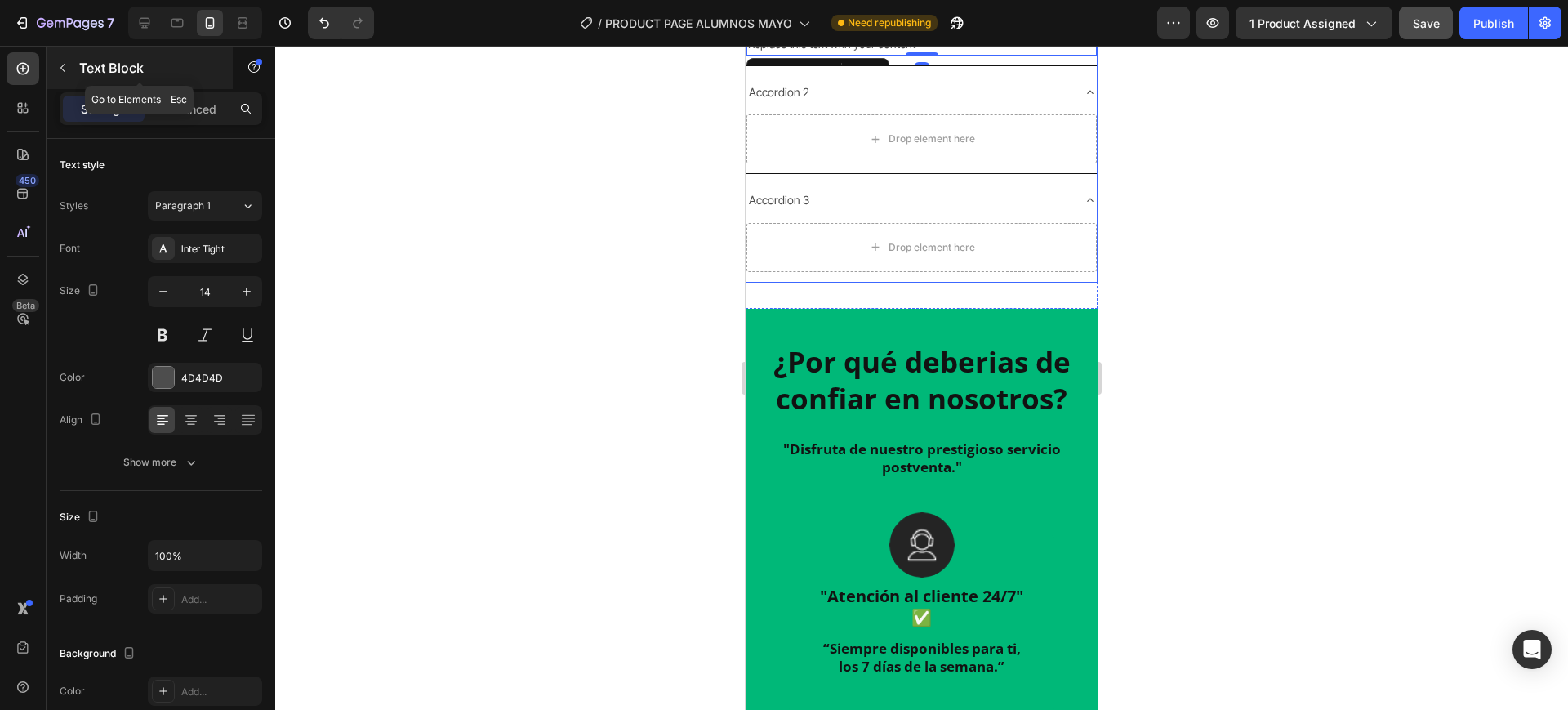
click at [68, 65] on icon "button" at bounding box center [63, 67] width 13 height 13
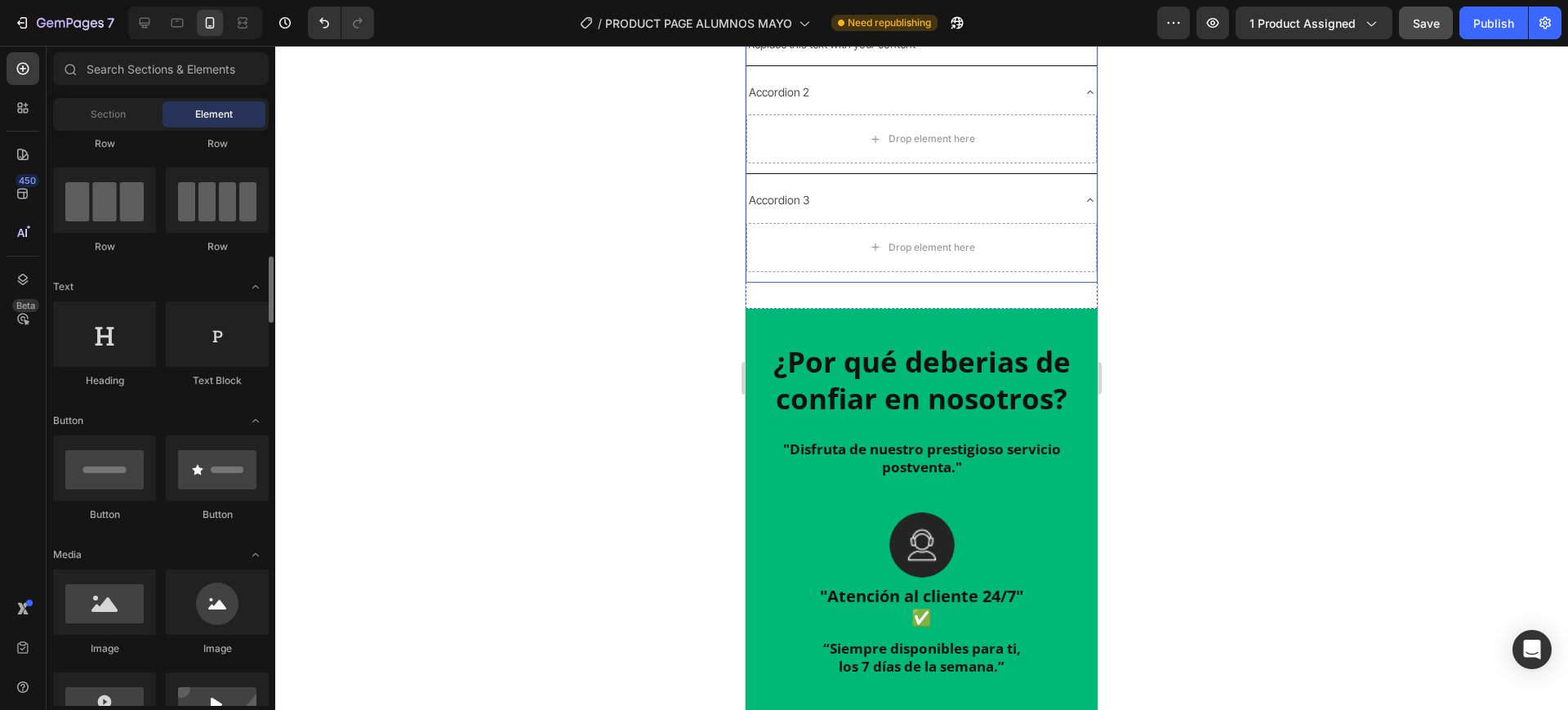
scroll to position [205, 0]
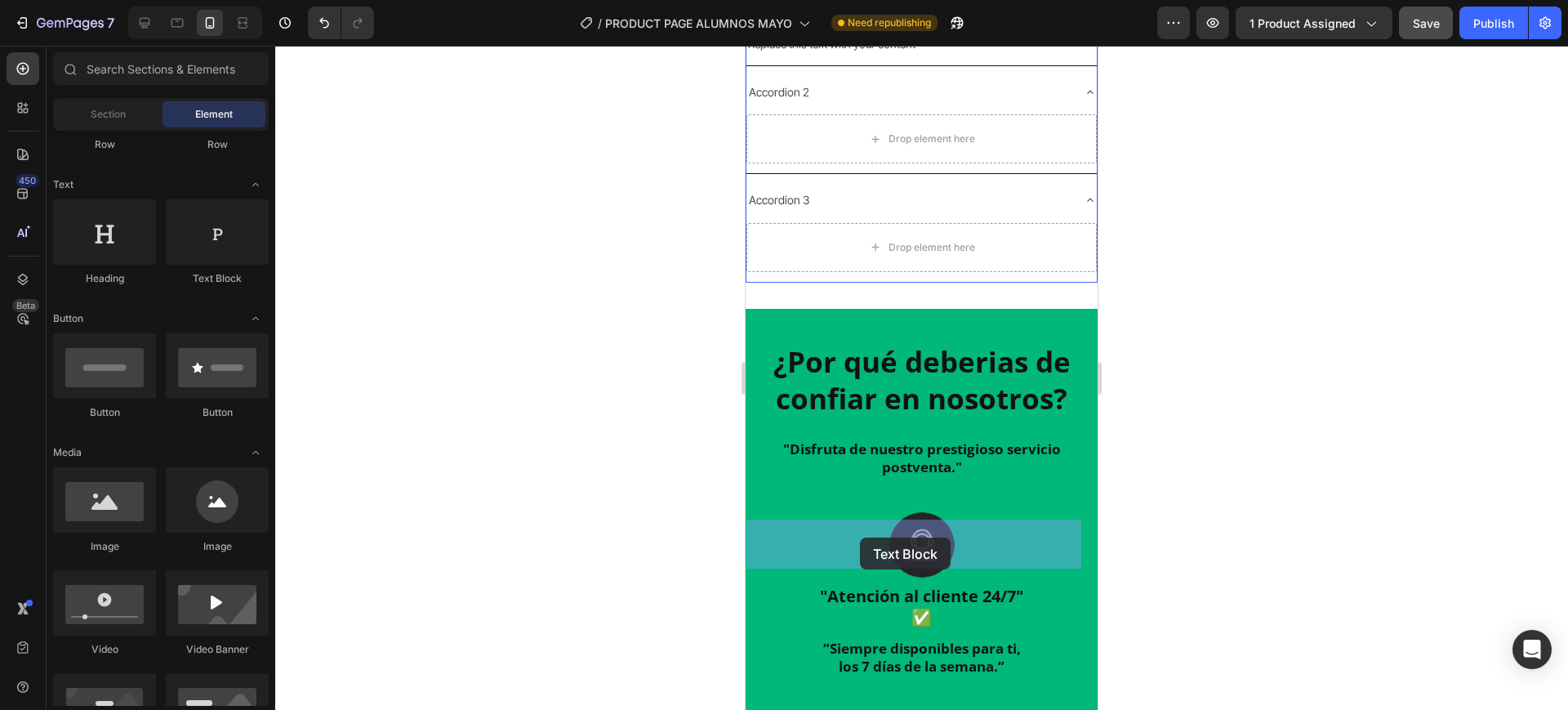
drag, startPoint x: 976, startPoint y: 296, endPoint x: 860, endPoint y: 537, distance: 267.5
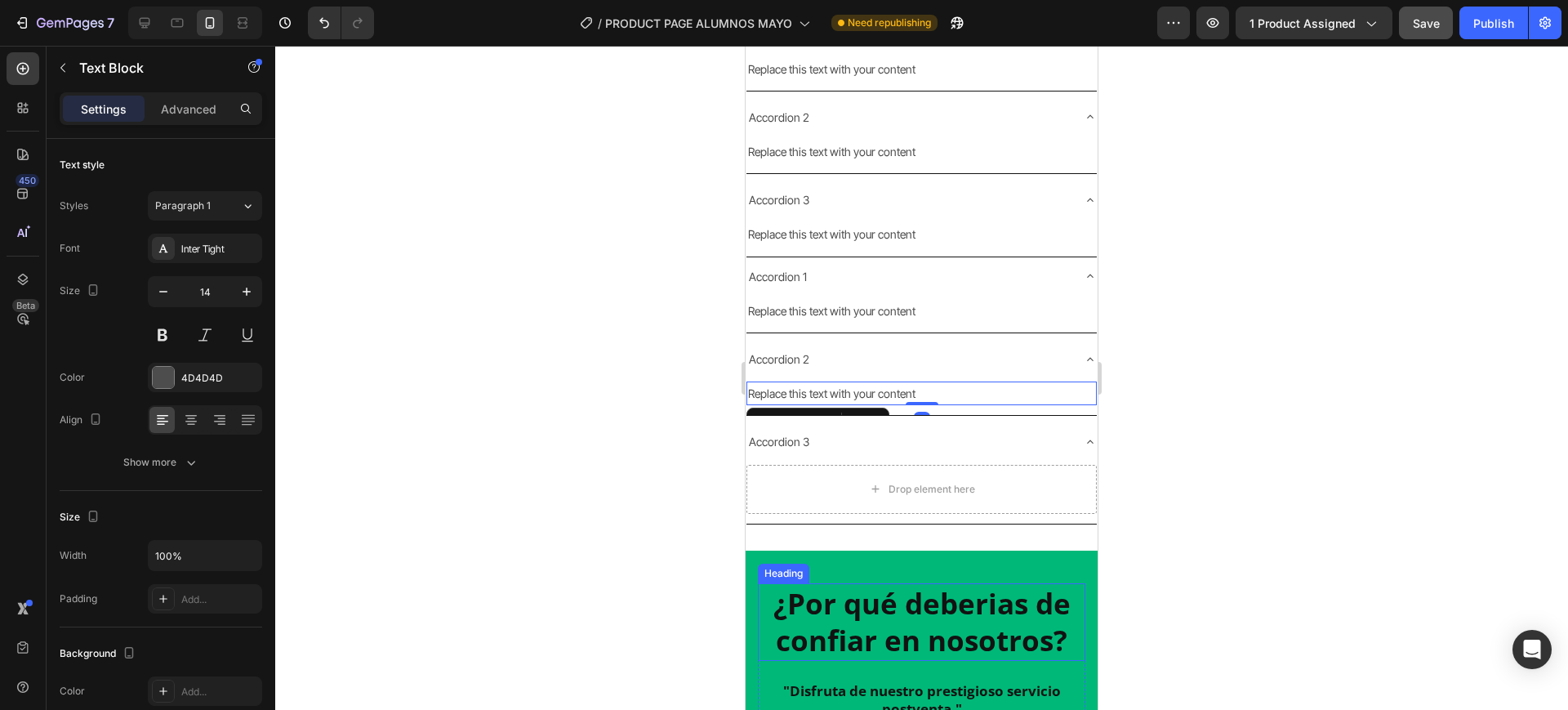
scroll to position [2095, 0]
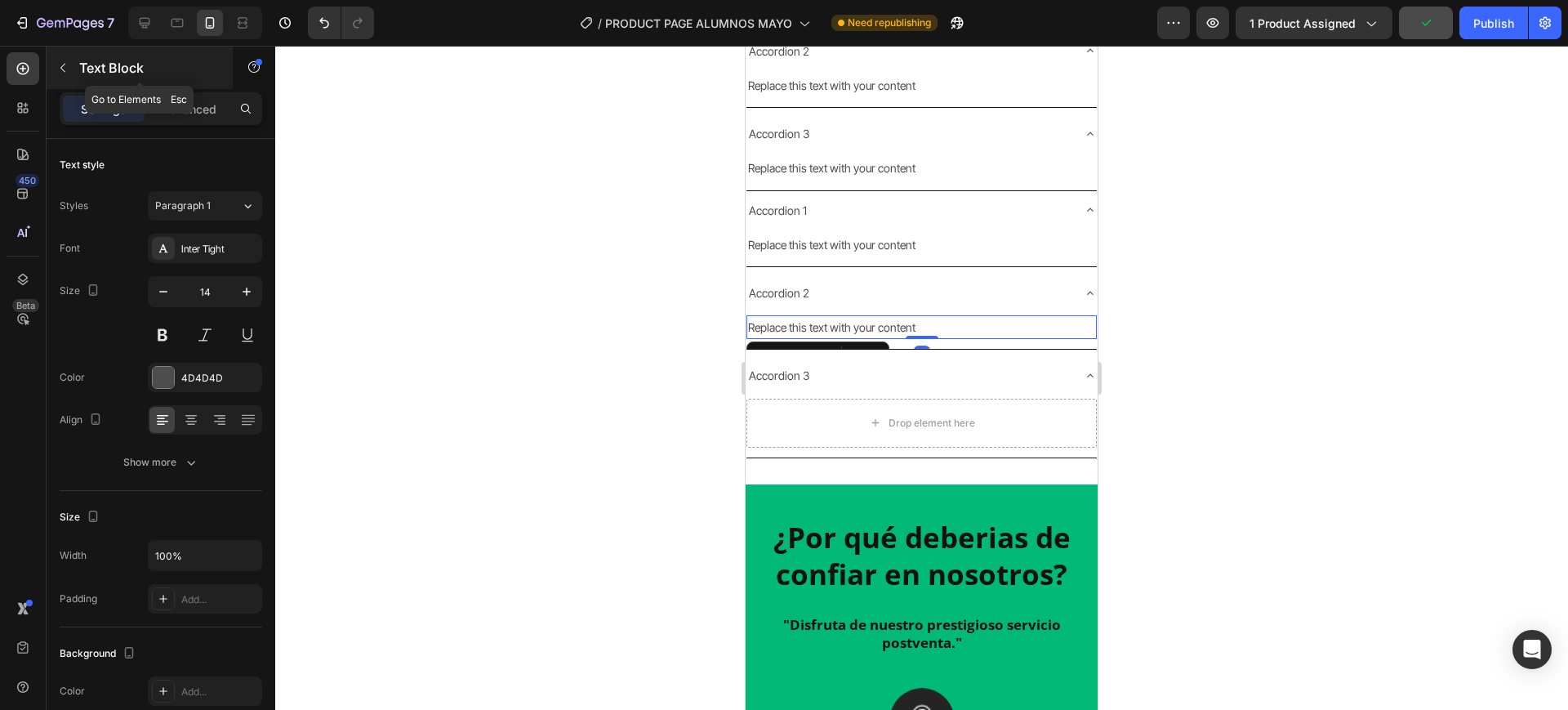
click at [63, 69] on icon "button" at bounding box center [62, 68] width 5 height 9
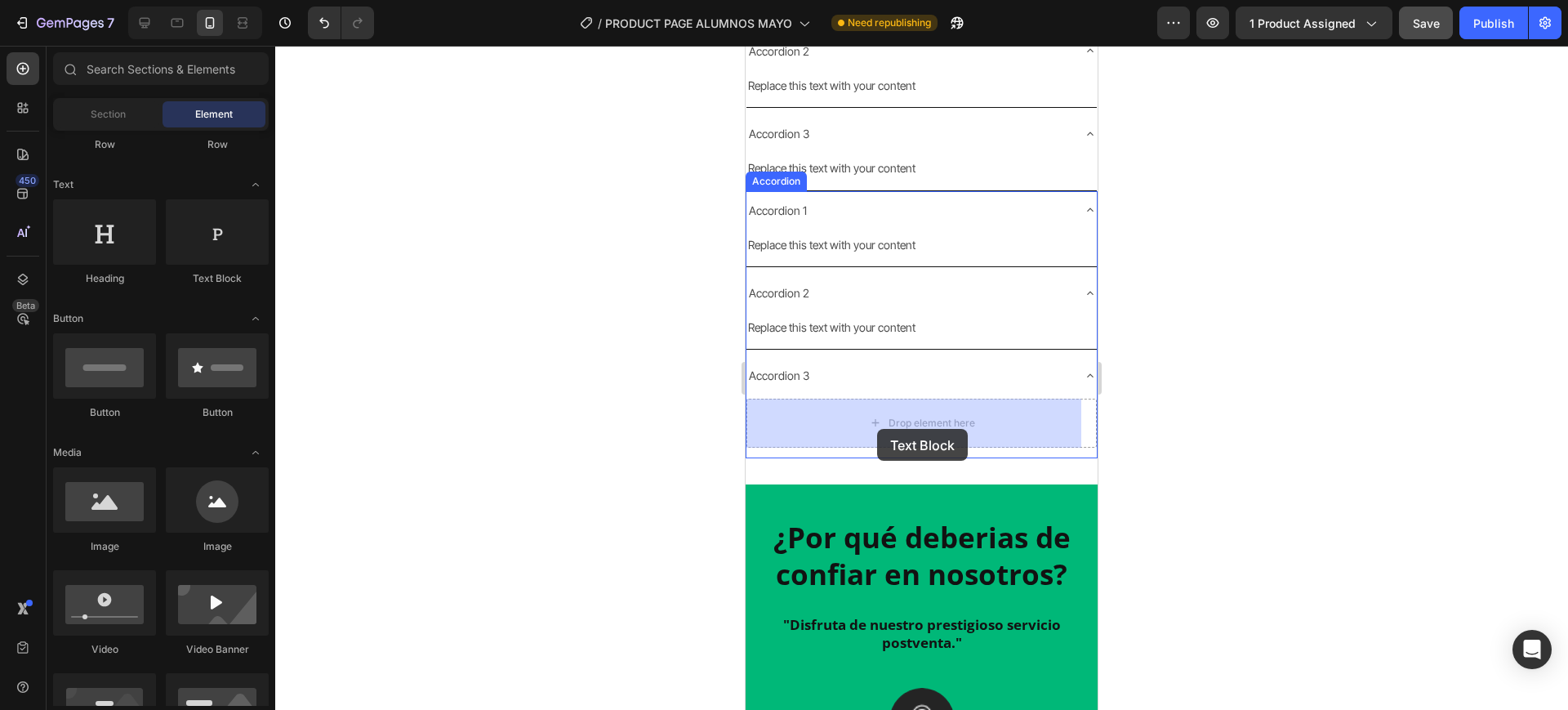
drag, startPoint x: 981, startPoint y: 300, endPoint x: 877, endPoint y: 429, distance: 165.7
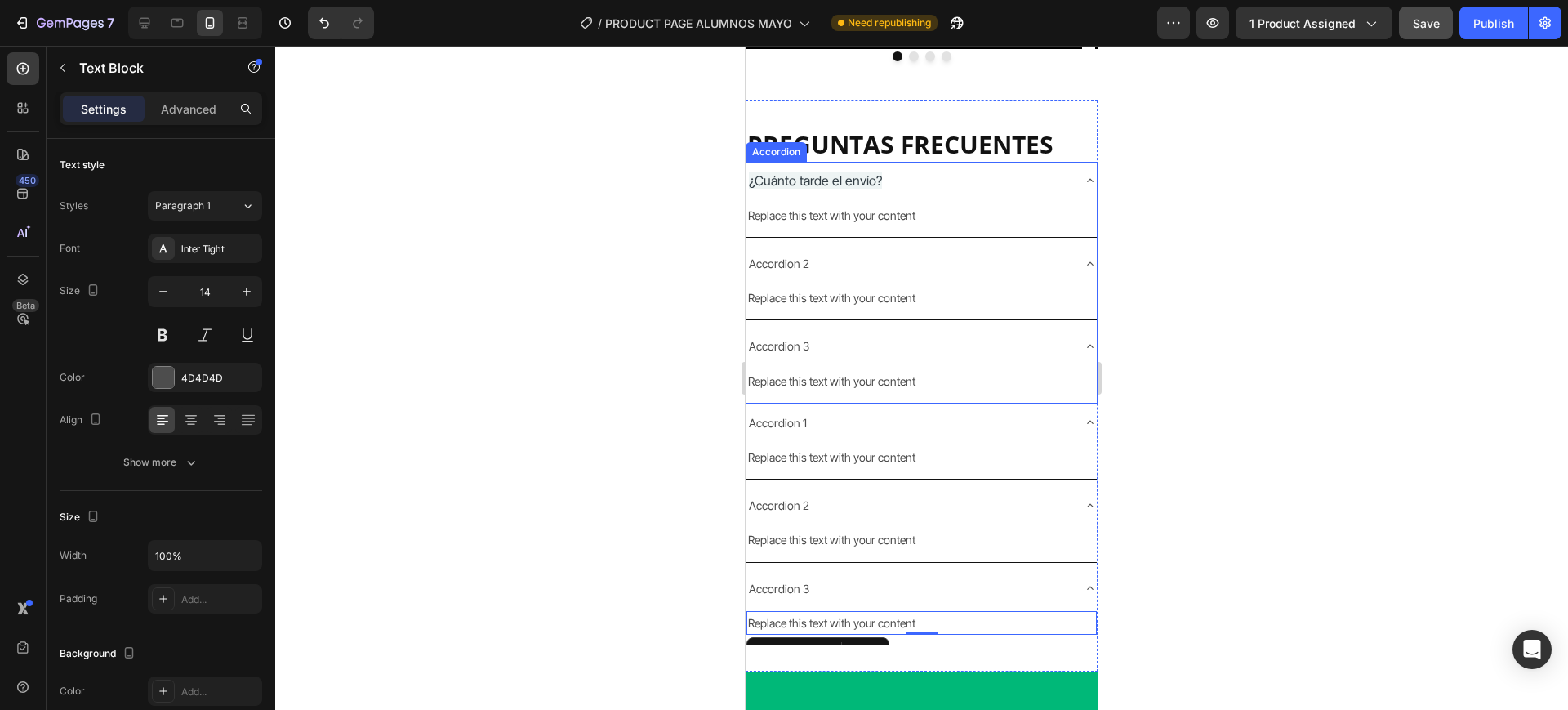
scroll to position [1585, 0]
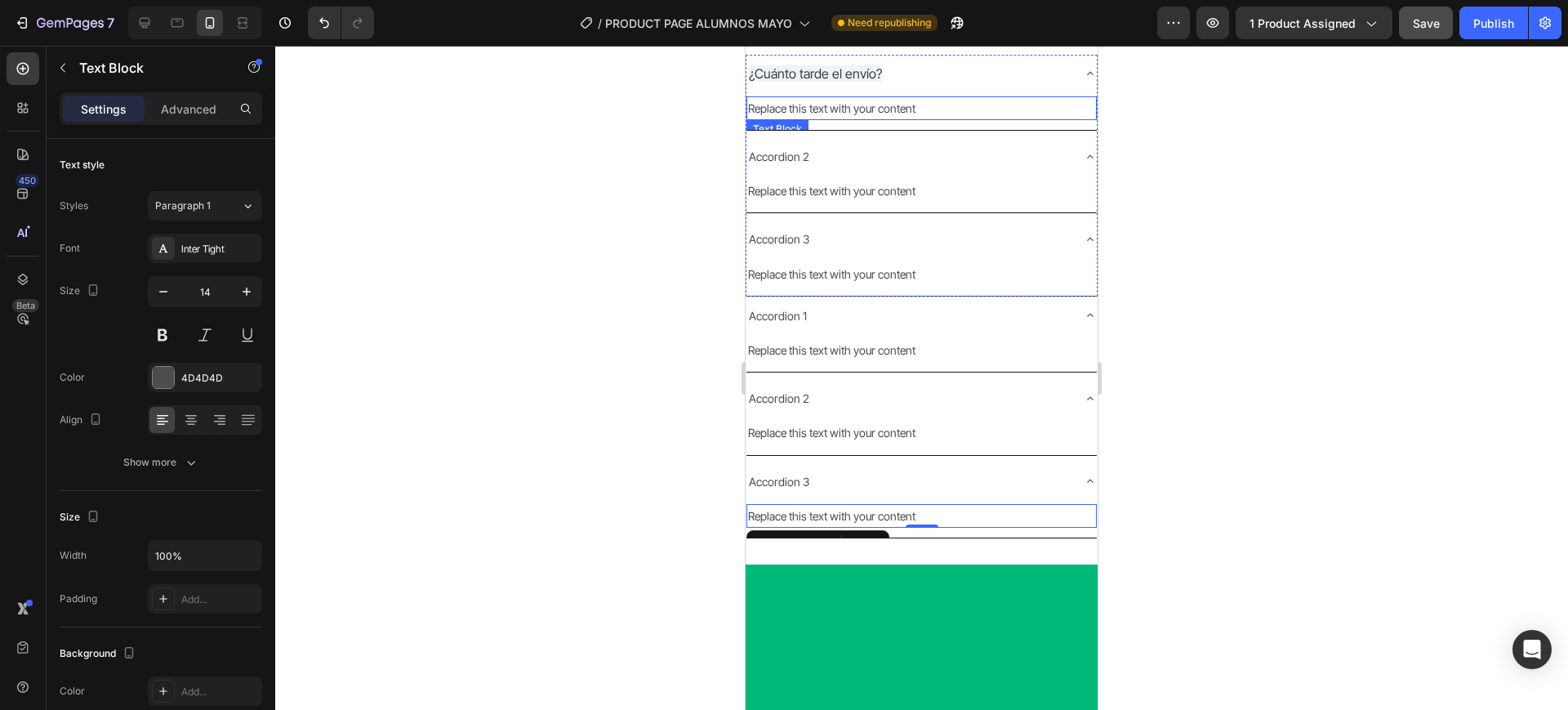
click at [925, 120] on div "Replace this text with your content" at bounding box center [921, 108] width 350 height 24
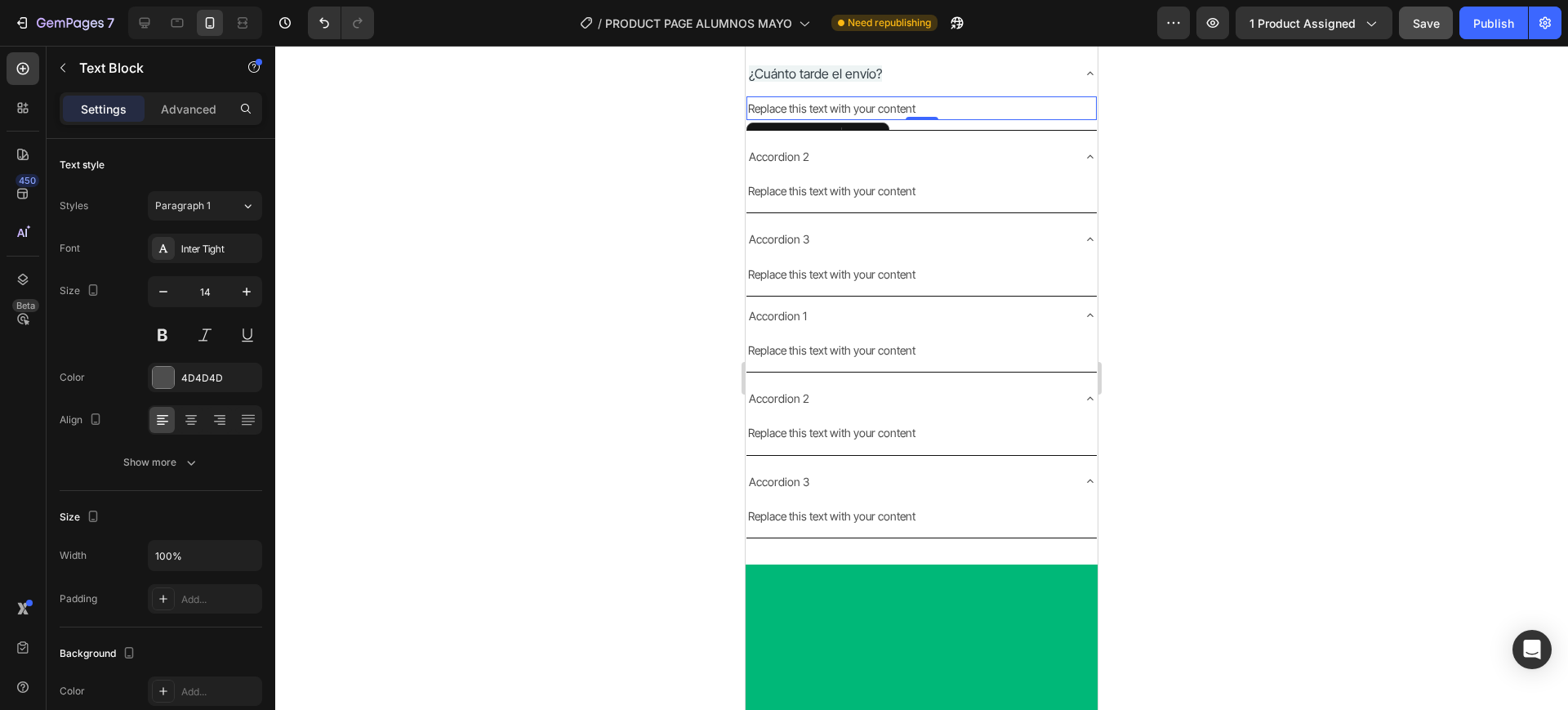
click at [925, 120] on div "Replace this text with your content" at bounding box center [921, 108] width 350 height 24
click at [925, 118] on p "Replace this text with your content" at bounding box center [922, 108] width 347 height 20
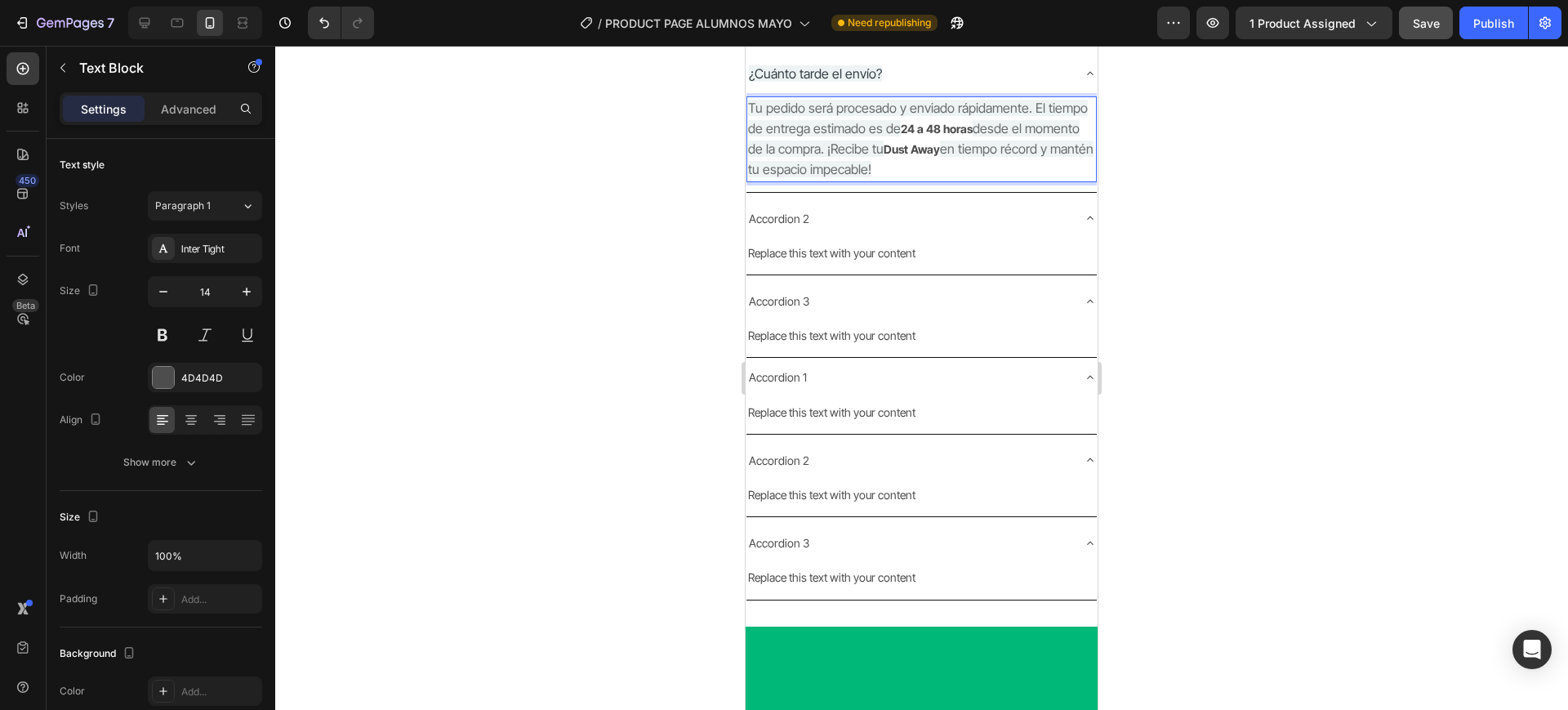
click at [1178, 552] on div at bounding box center [922, 377] width 1293 height 665
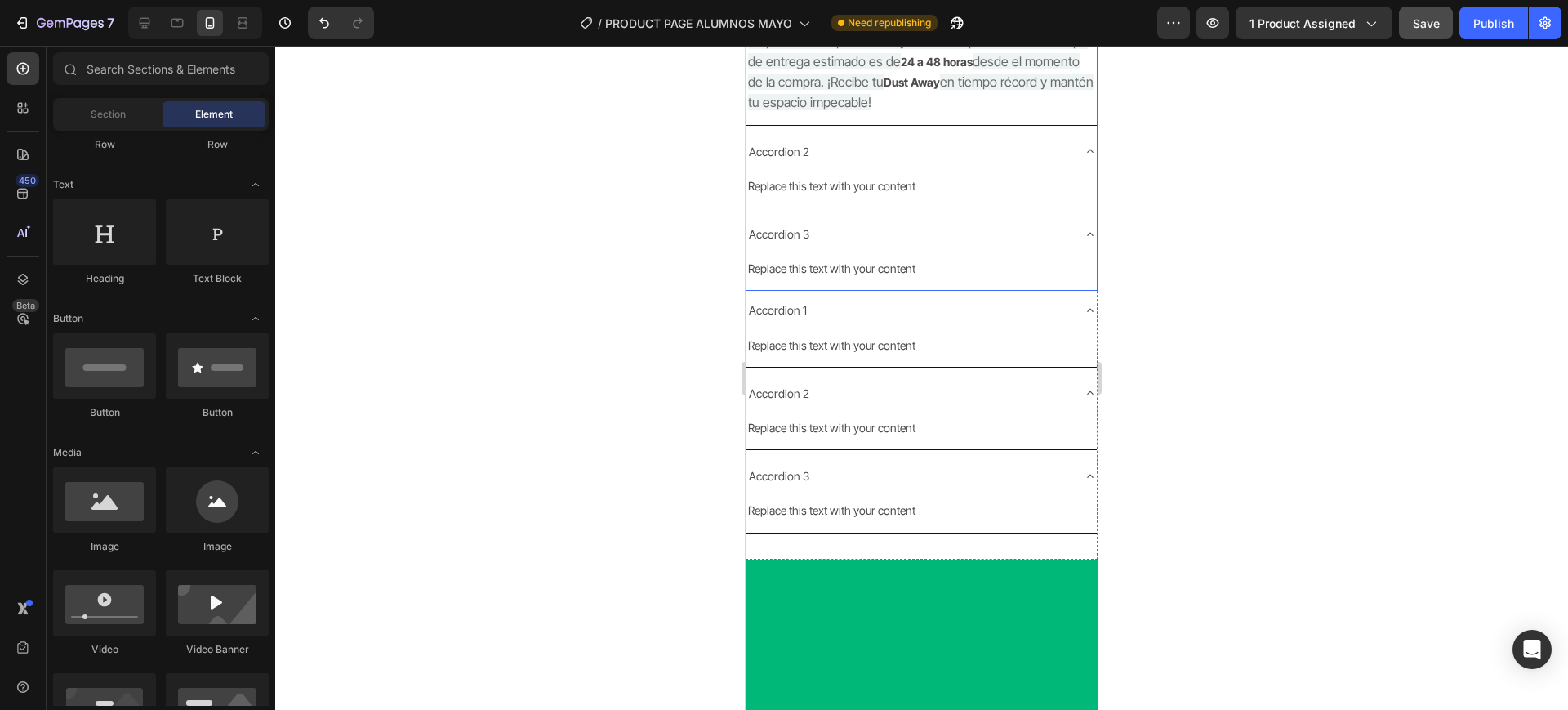
scroll to position [1686, 0]
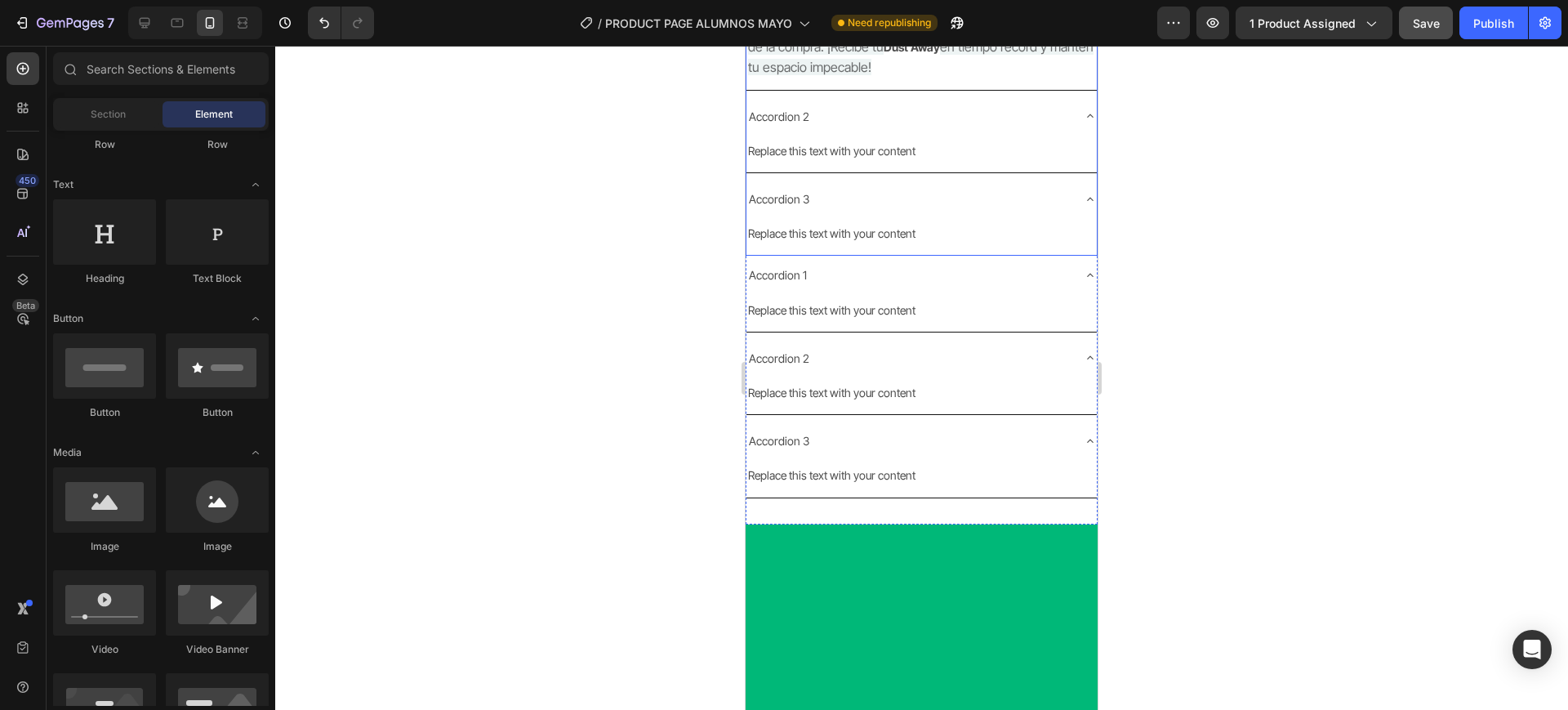
click at [802, 126] on p "Accordion 2" at bounding box center [779, 116] width 60 height 20
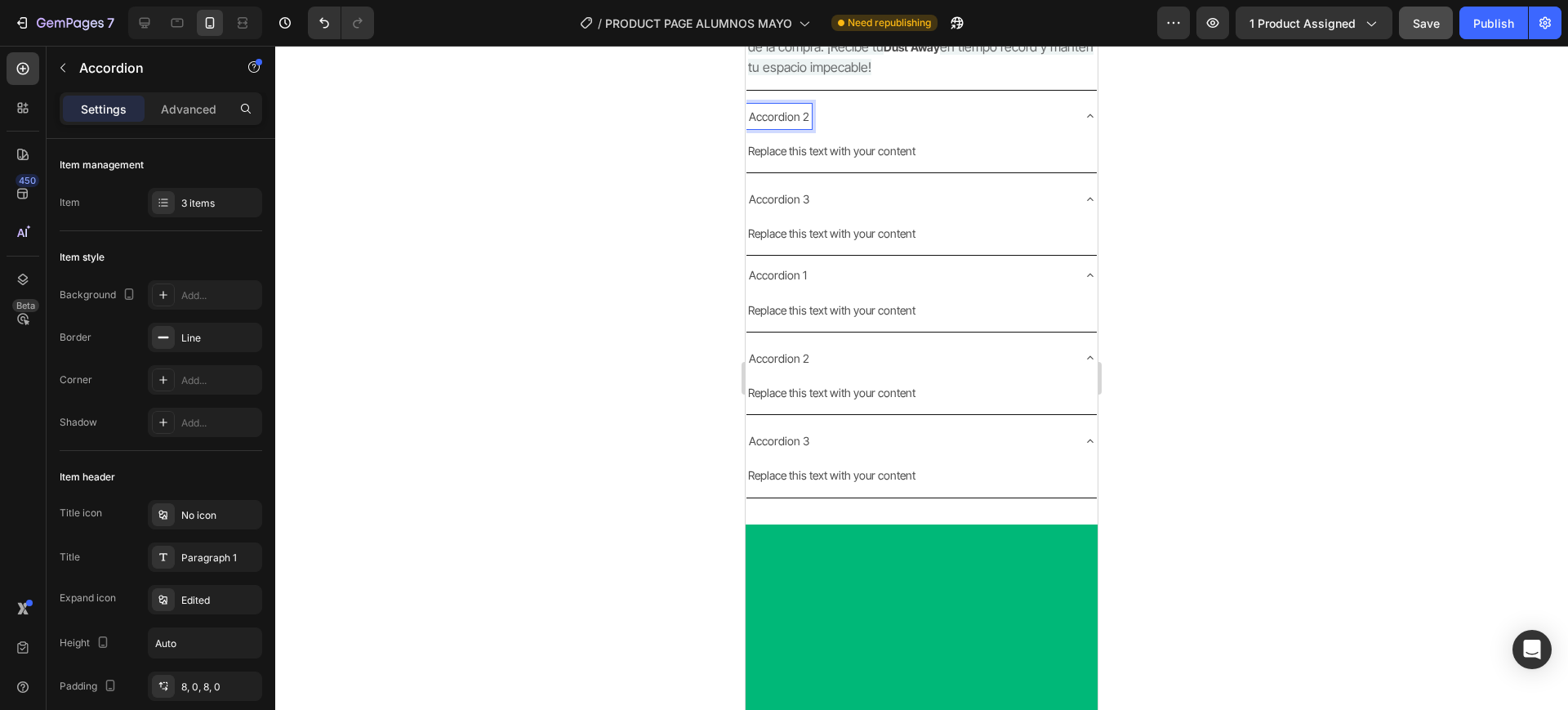
click at [784, 126] on p "Accordion 2" at bounding box center [779, 116] width 60 height 20
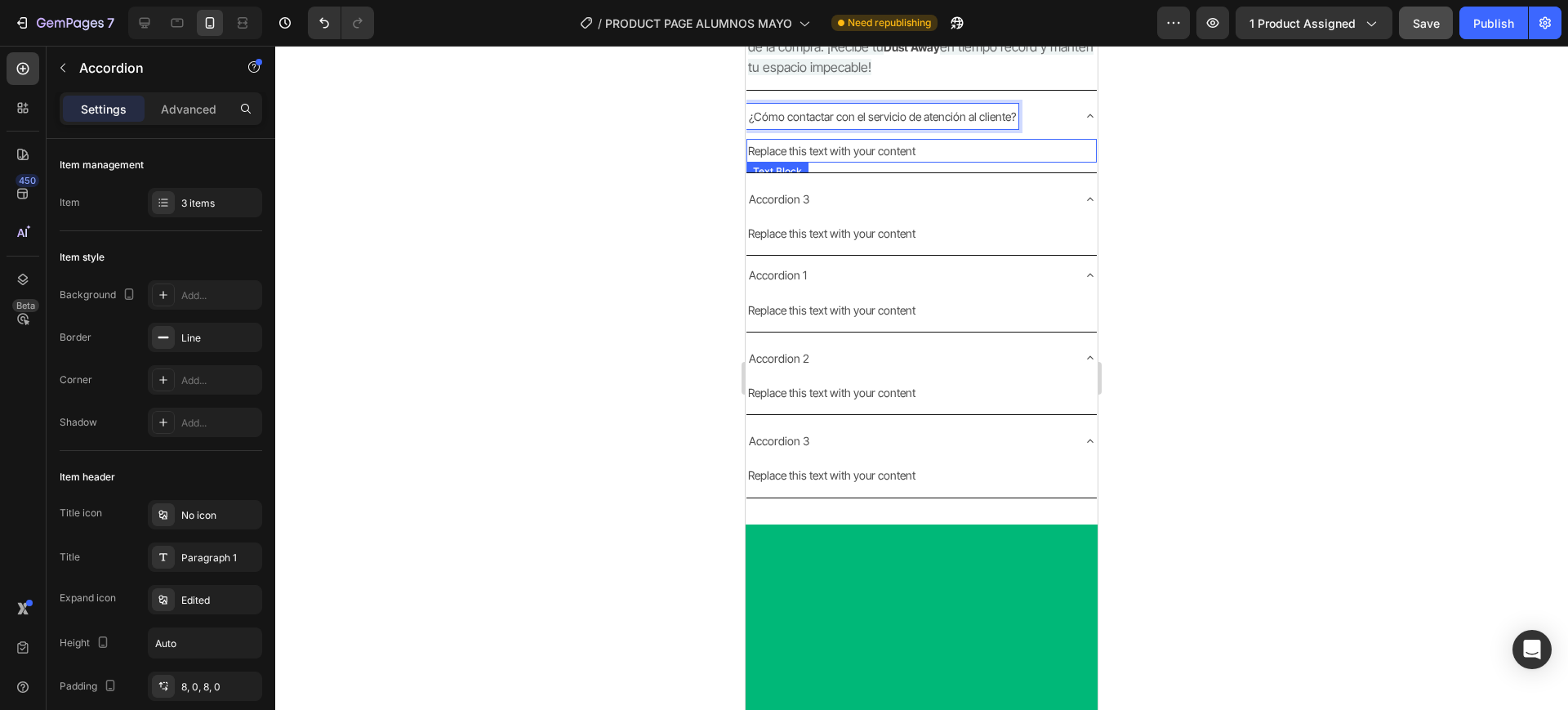
click at [864, 163] on div "Replace this text with your content" at bounding box center [921, 151] width 350 height 24
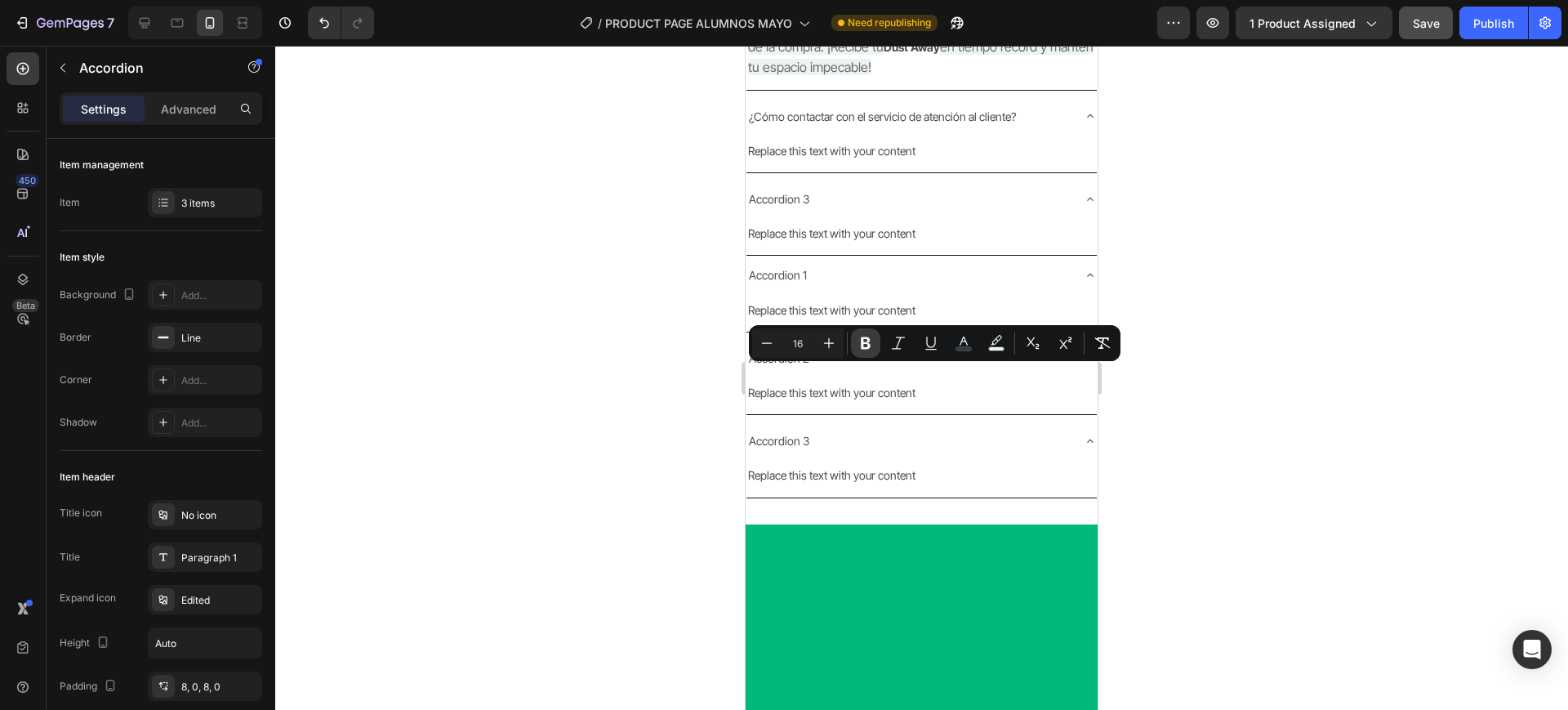
click at [878, 342] on button "Bold" at bounding box center [865, 343] width 29 height 29
click at [1254, 442] on div at bounding box center [922, 377] width 1293 height 665
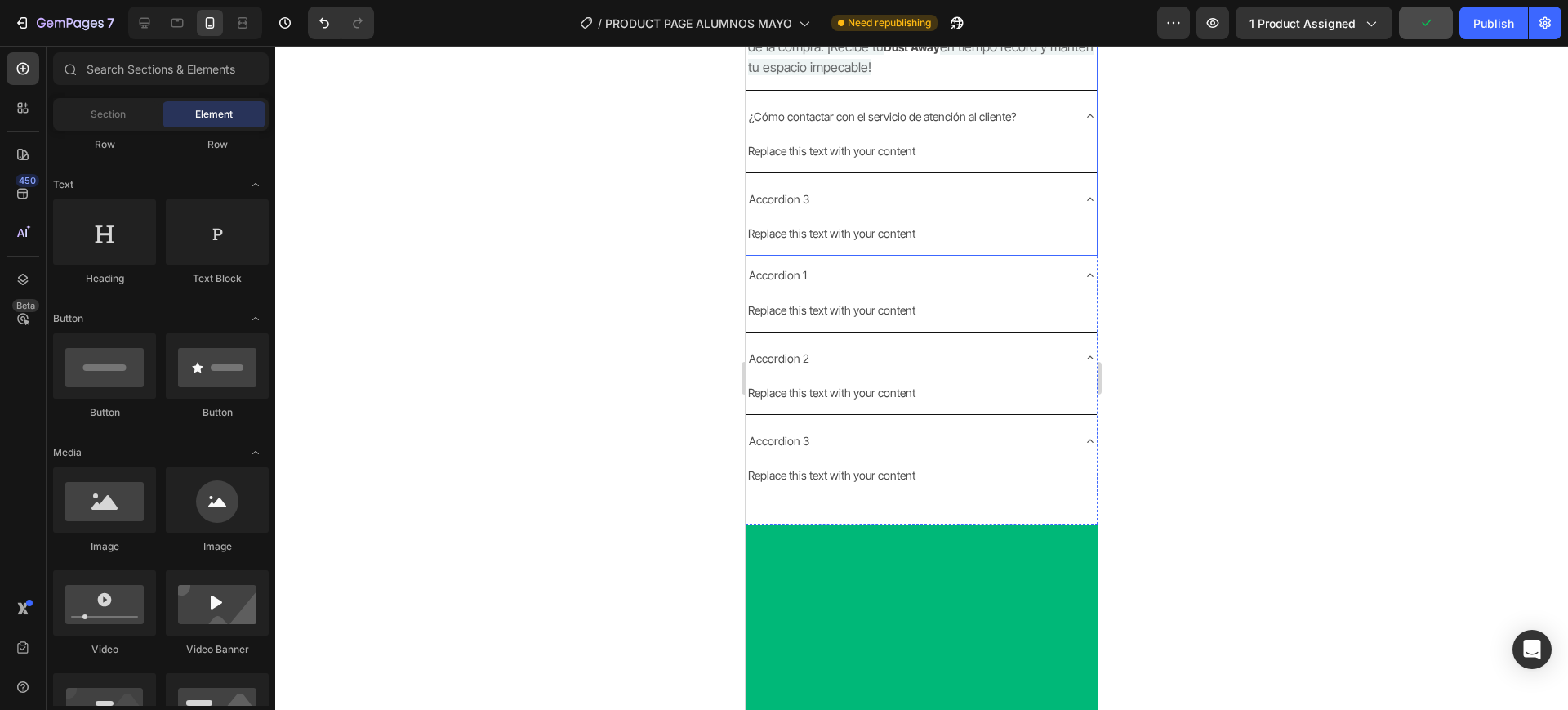
click at [883, 126] on p "¿Cómo contactar con el servicio de atención al cliente?" at bounding box center [883, 116] width 267 height 20
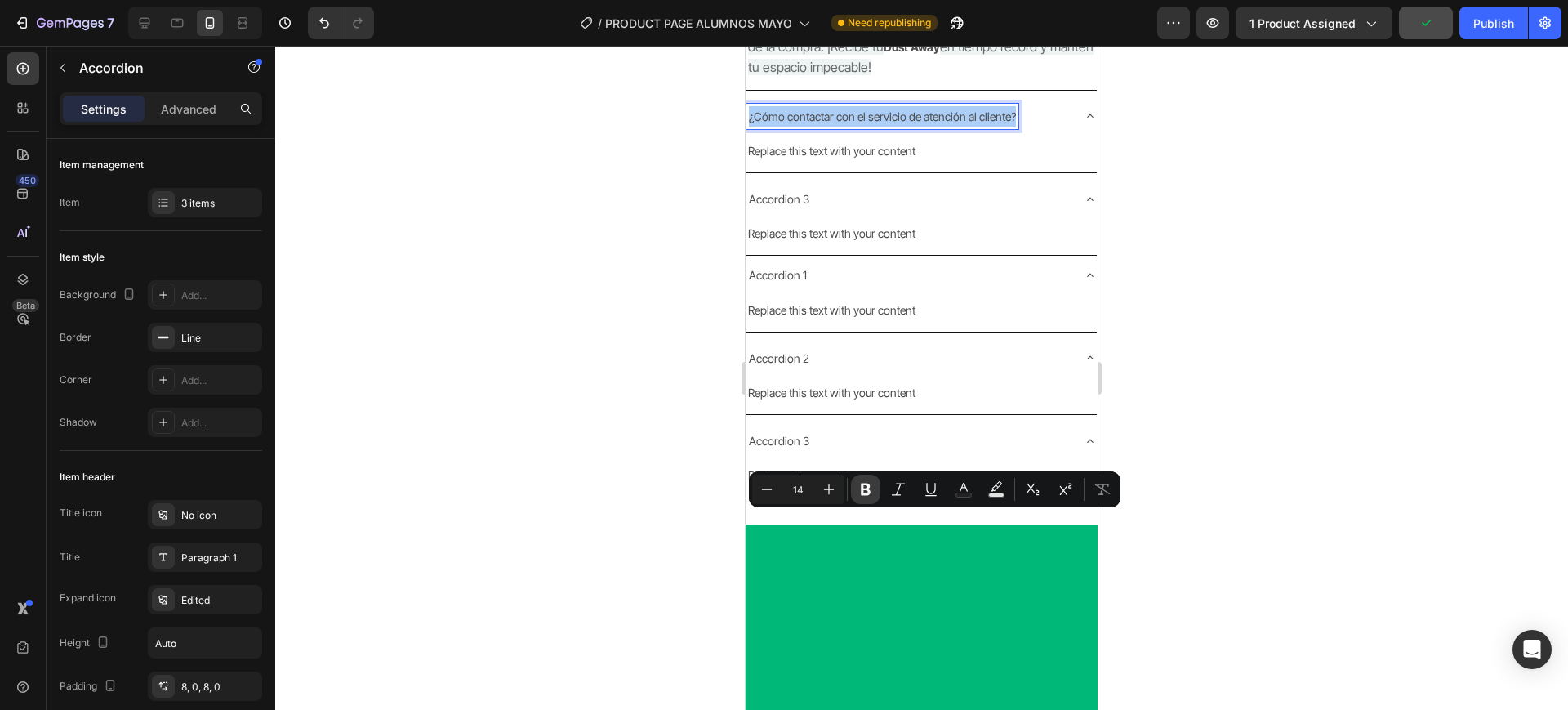
click at [862, 495] on icon "Editor contextual toolbar" at bounding box center [865, 489] width 16 height 16
type input "16"
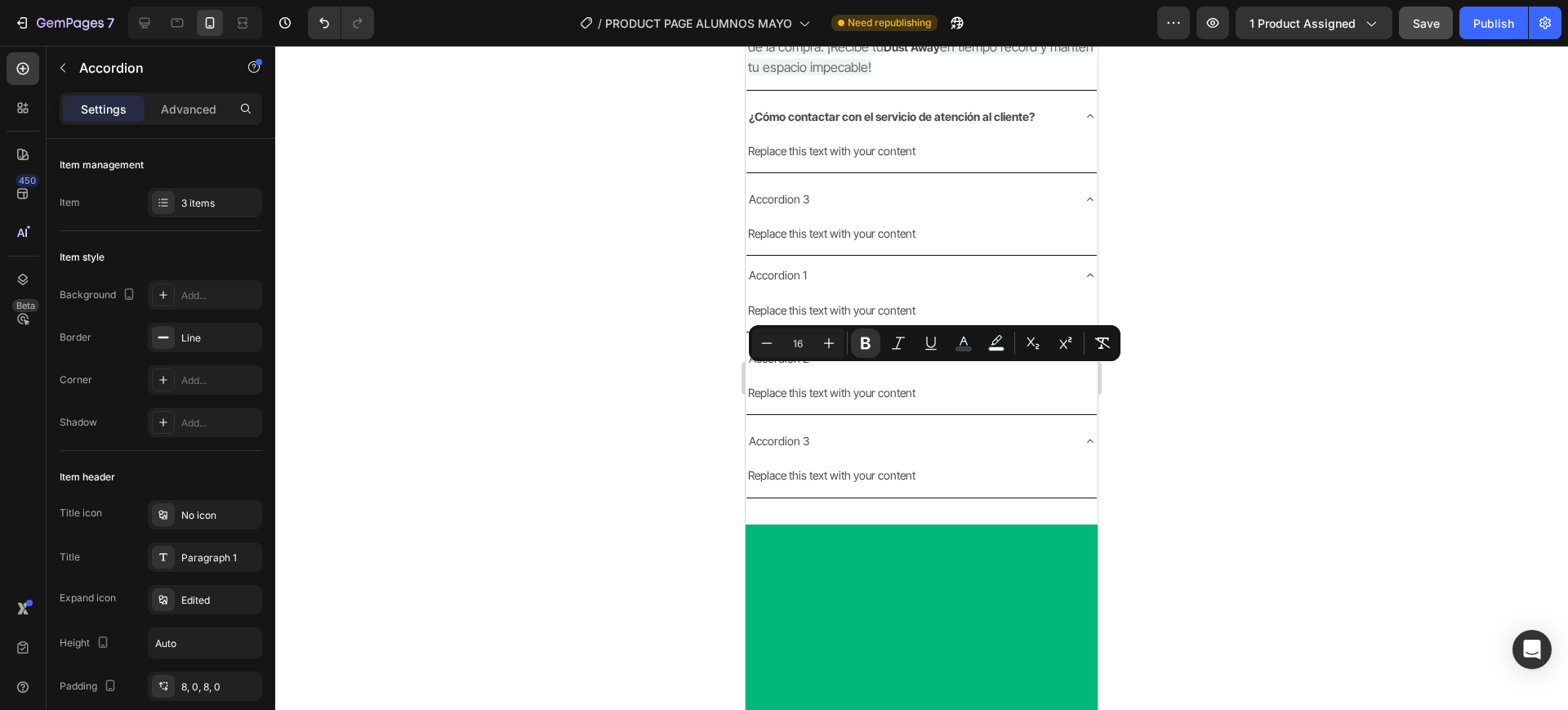
click at [858, 124] on strong "¿Cómo contactar con el servicio de atención al cliente?" at bounding box center [892, 115] width 285 height 14
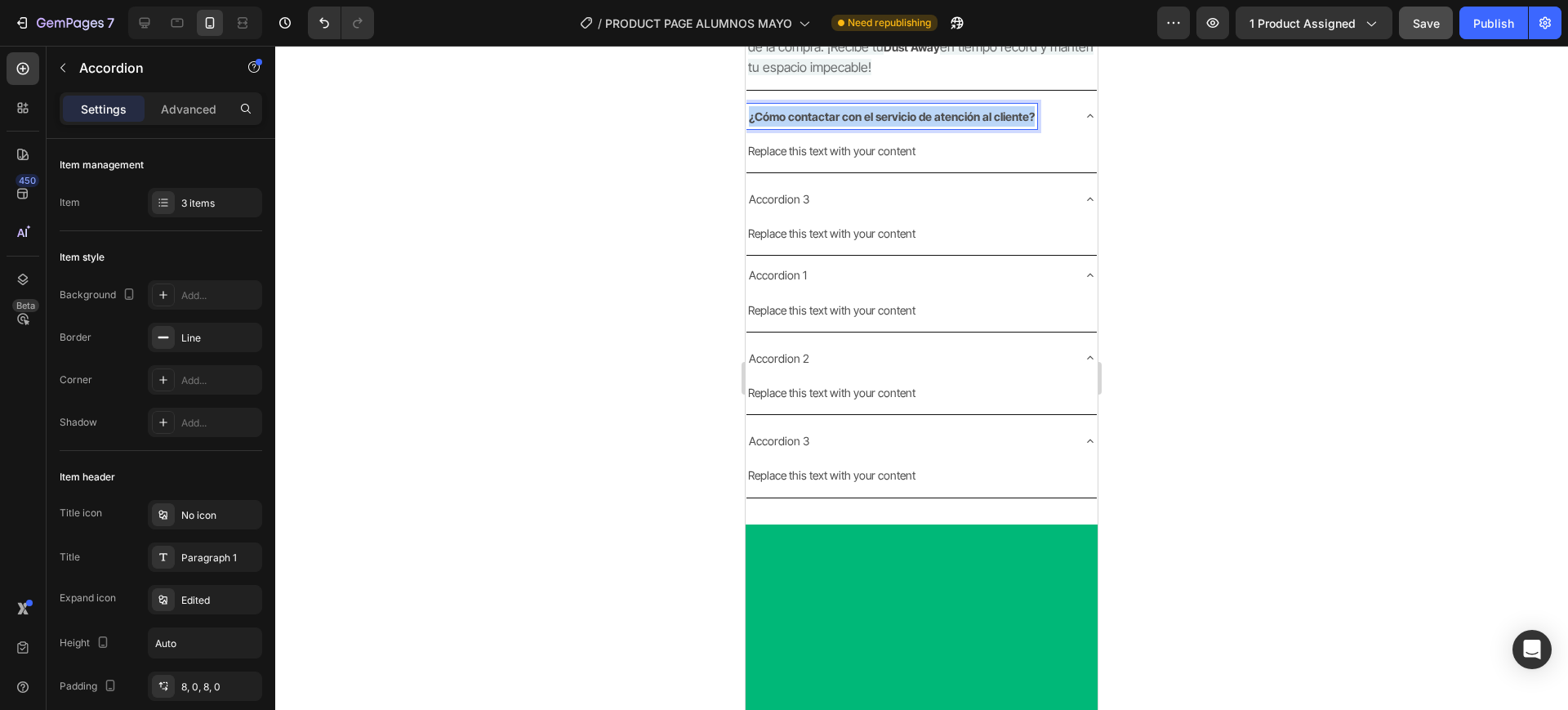
click at [858, 124] on strong "¿Cómo contactar con el servicio de atención al cliente?" at bounding box center [892, 115] width 285 height 14
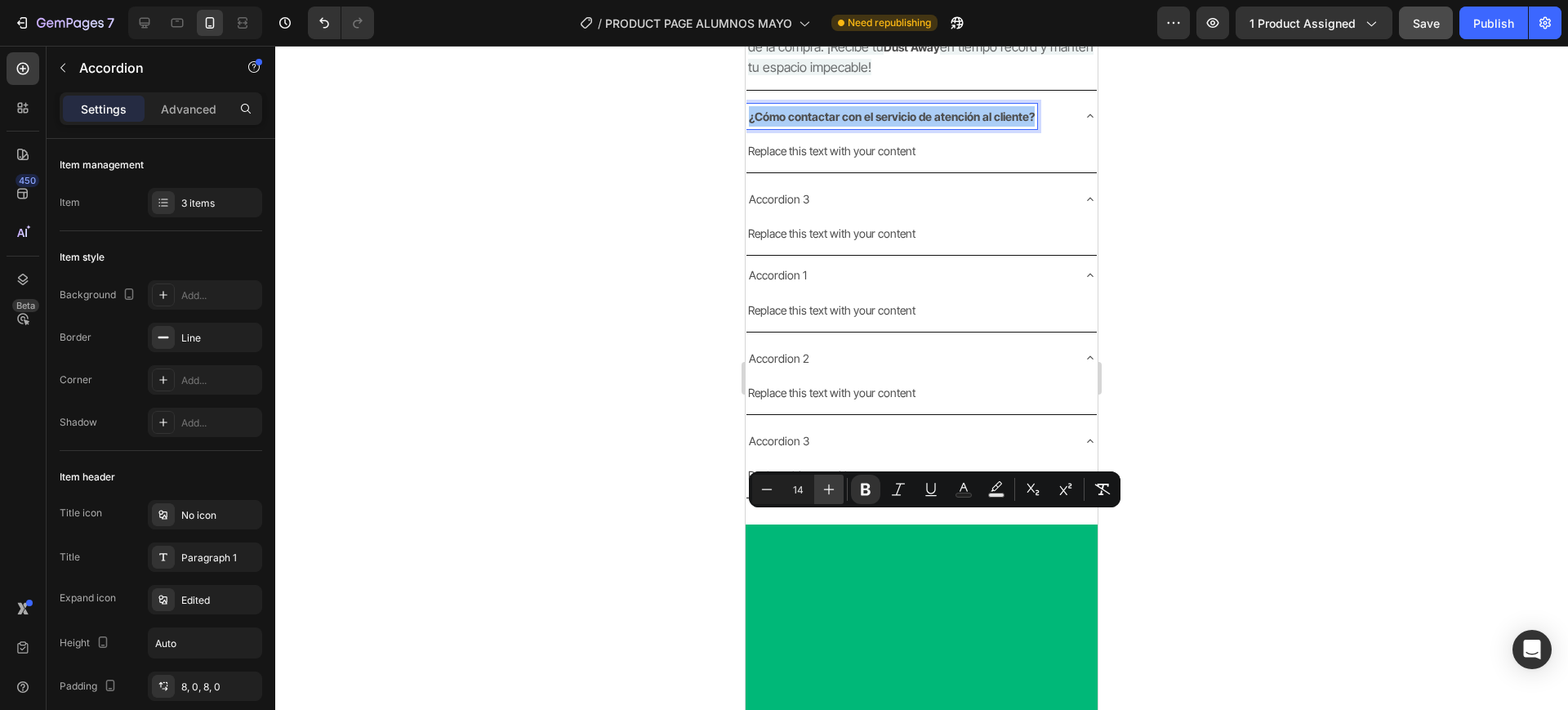
click at [839, 487] on button "Plus" at bounding box center [829, 489] width 29 height 29
click at [831, 488] on icon "Editor contextual toolbar" at bounding box center [830, 490] width 11 height 11
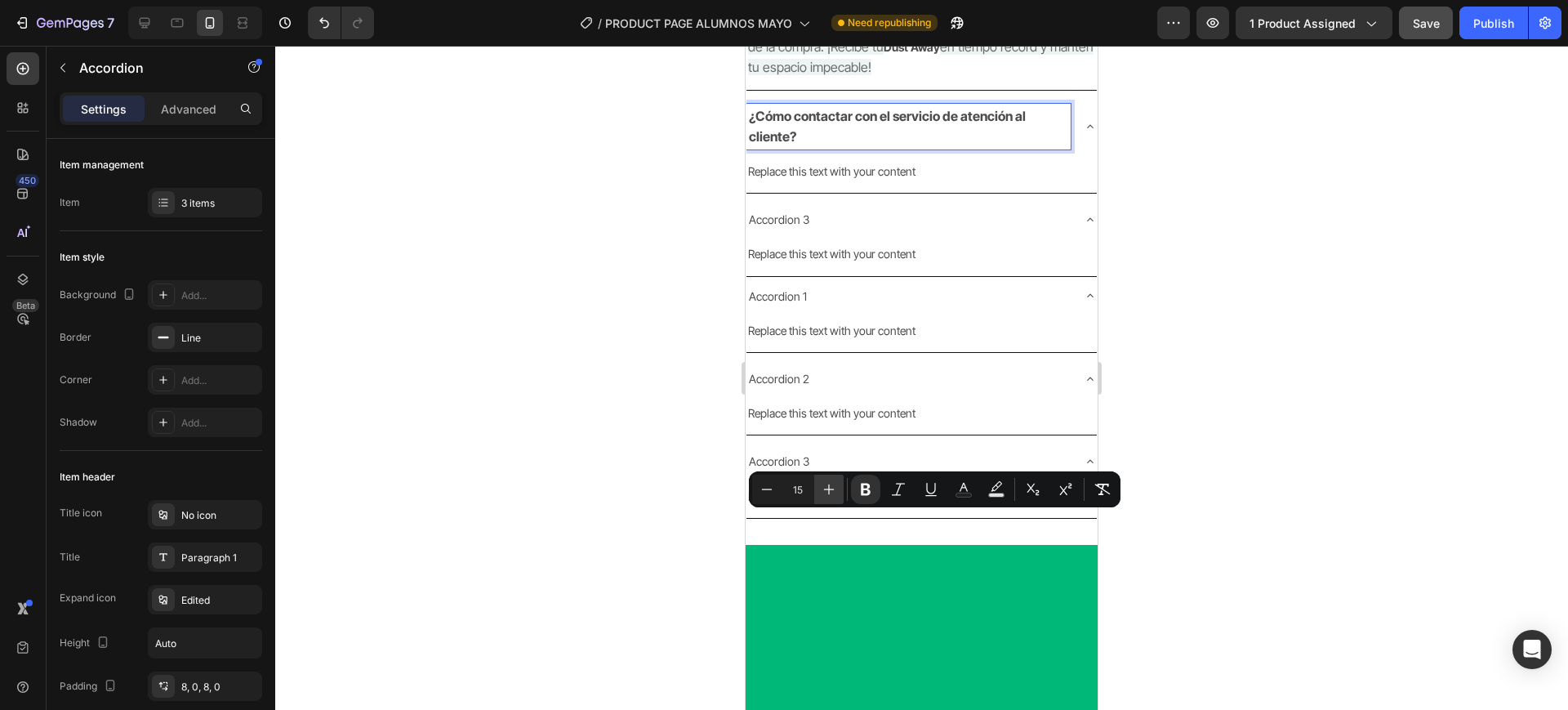
type input "16"
click at [1201, 515] on div at bounding box center [922, 377] width 1293 height 665
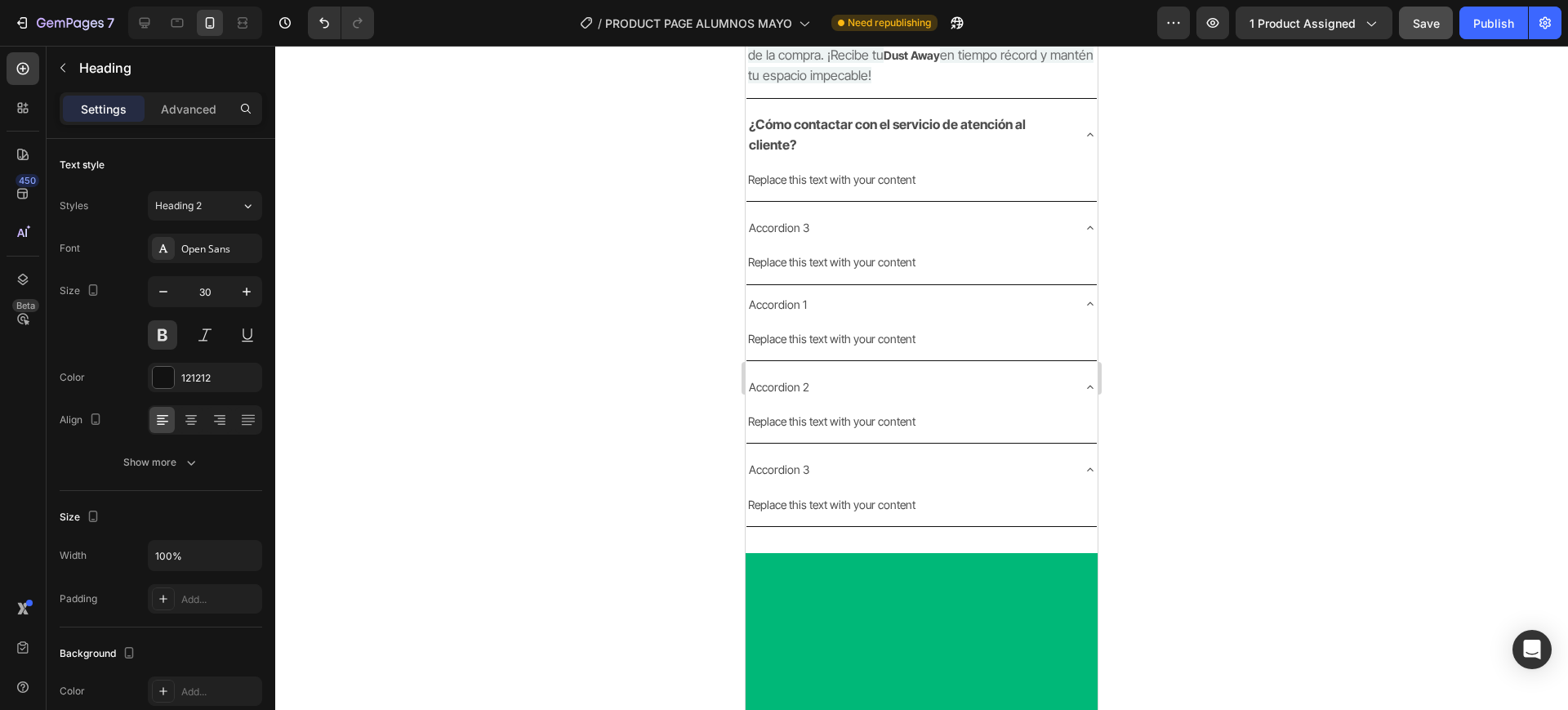
drag, startPoint x: 919, startPoint y: 355, endPoint x: 927, endPoint y: 362, distance: 10.6
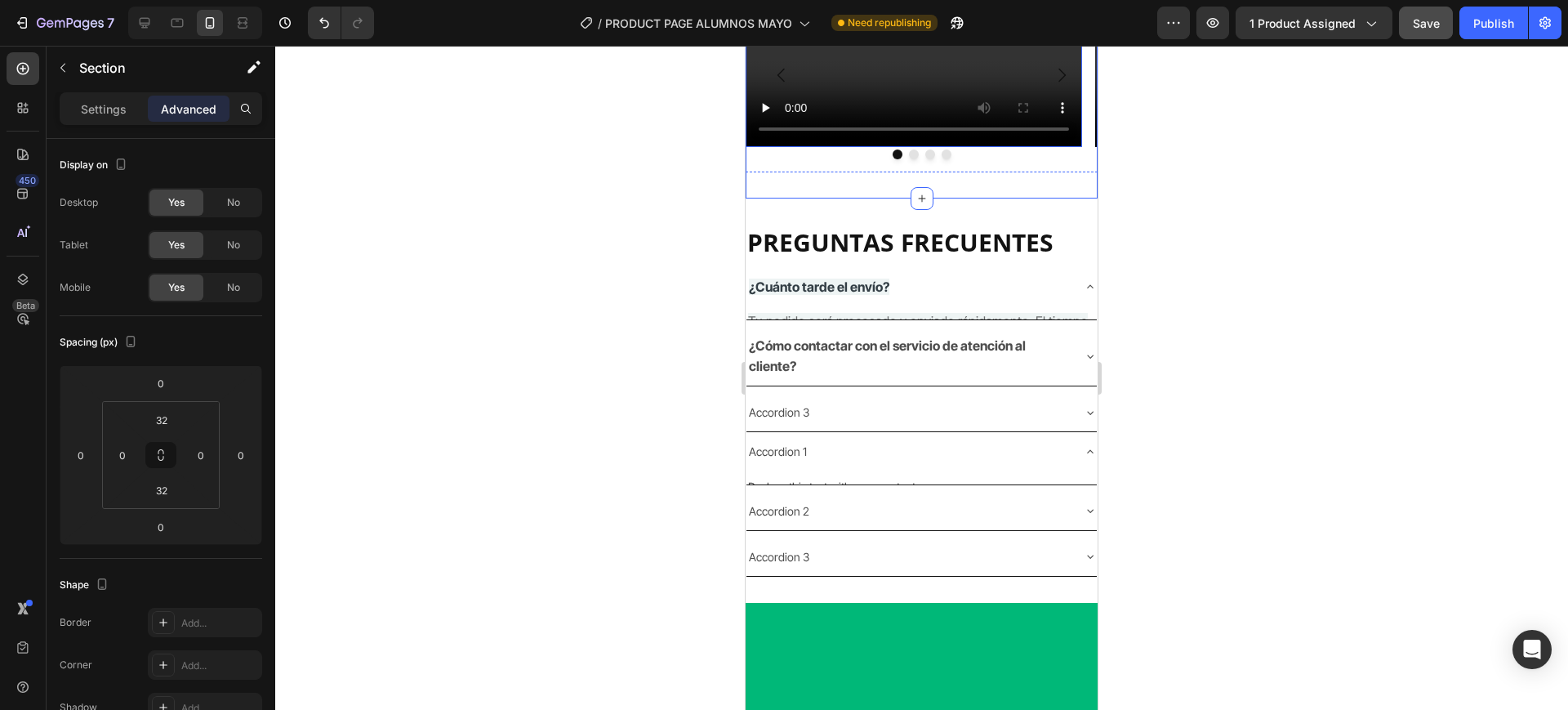
scroll to position [1381, 0]
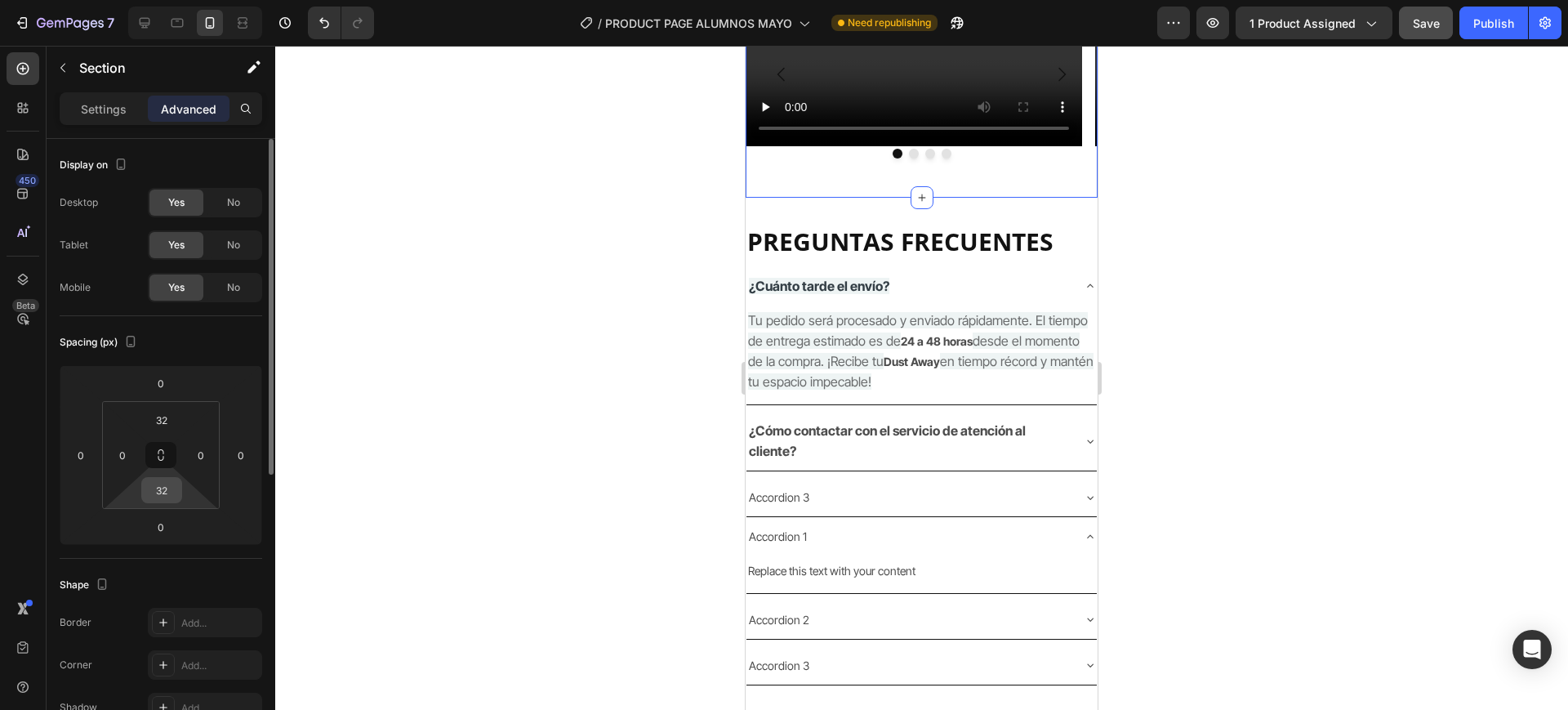
click at [181, 487] on div "32" at bounding box center [161, 490] width 41 height 26
click at [167, 485] on input "32" at bounding box center [162, 490] width 33 height 25
type input "0"
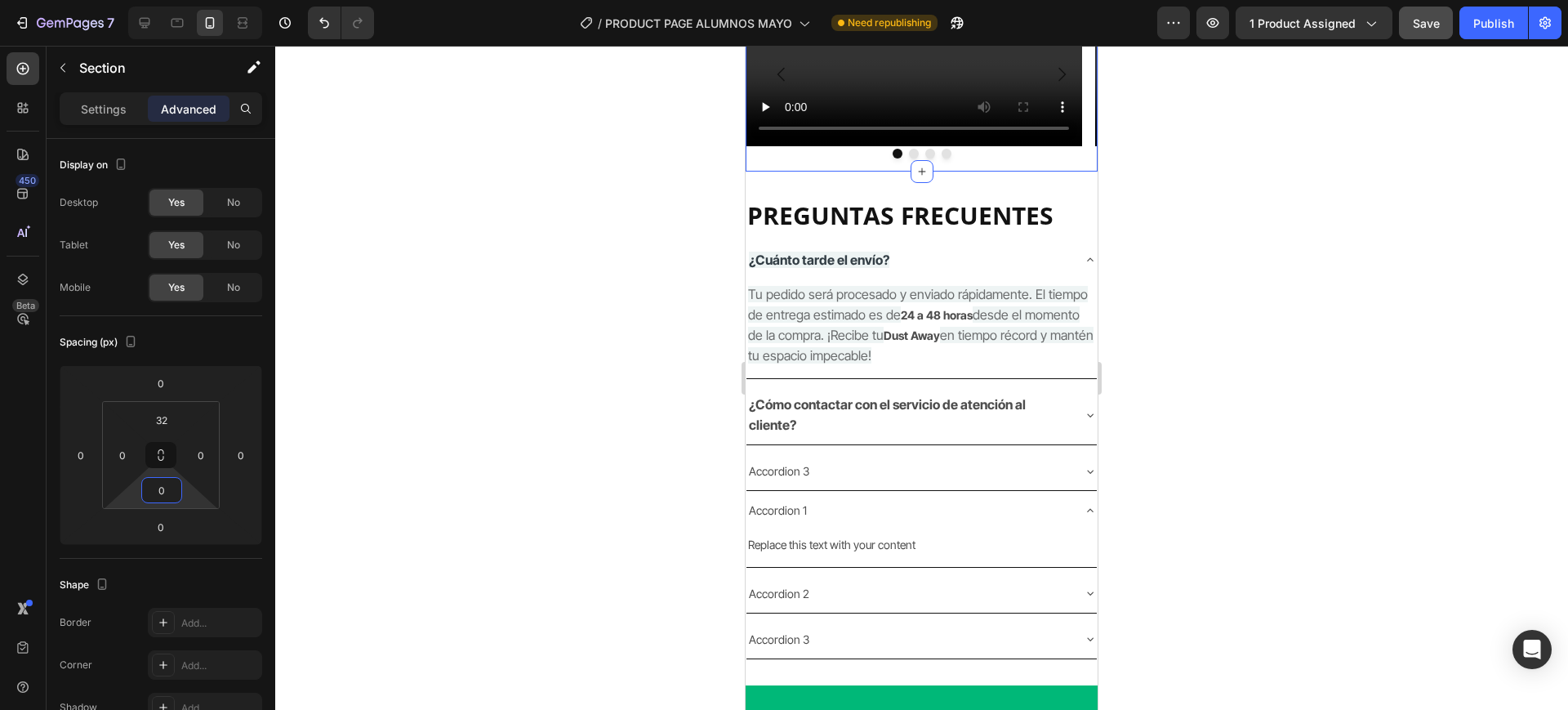
click at [1411, 411] on div at bounding box center [922, 377] width 1293 height 665
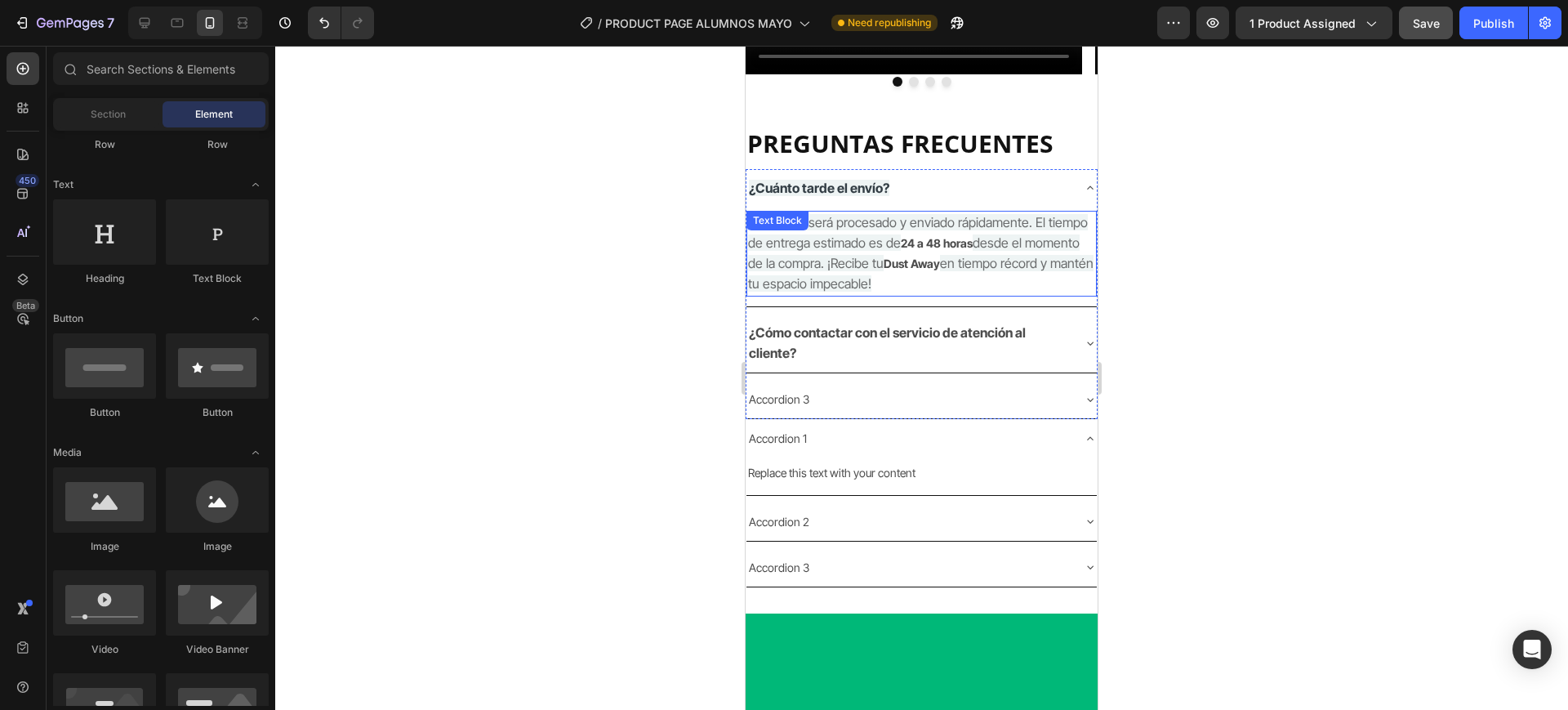
scroll to position [1483, 0]
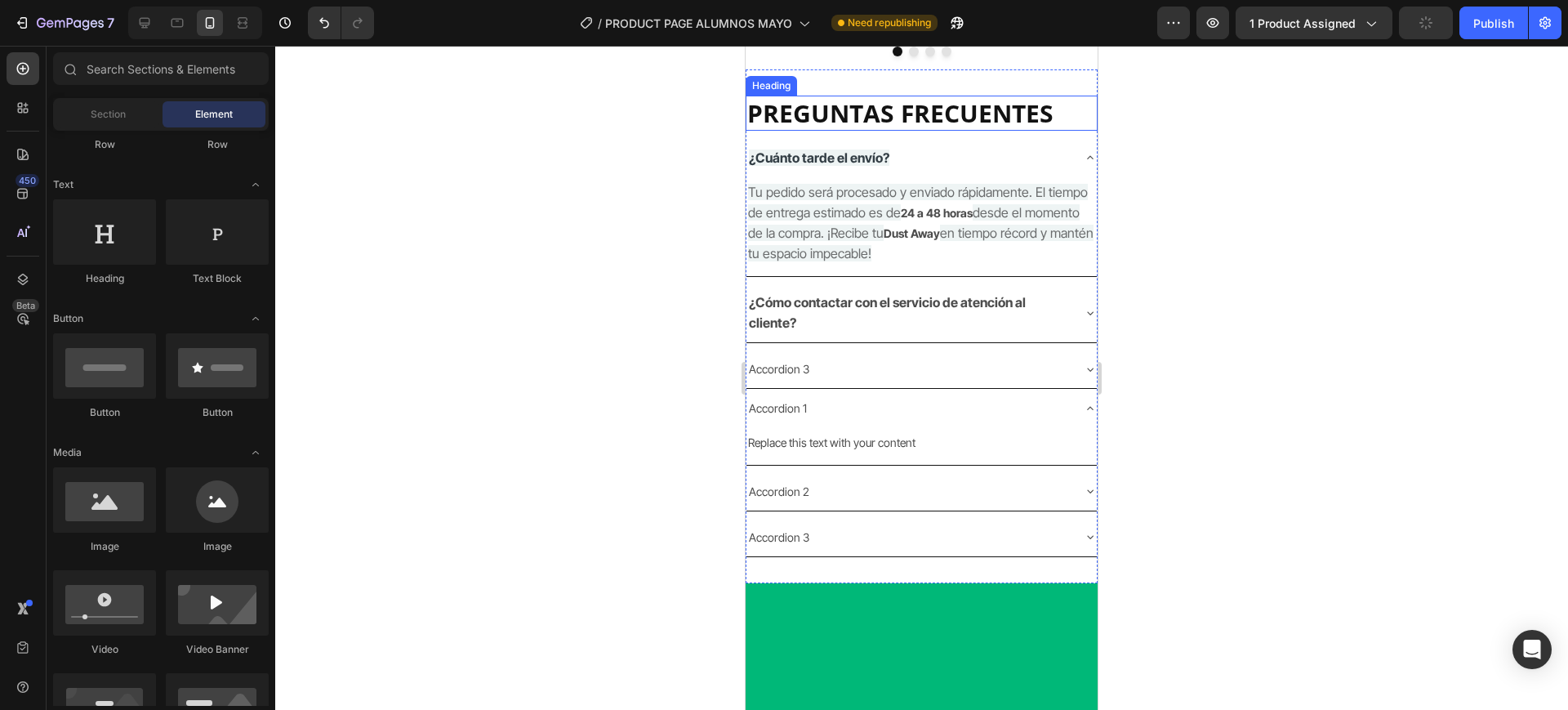
click at [930, 131] on h2 "PREGUNTAS FRECUENTES" at bounding box center [921, 113] width 352 height 35
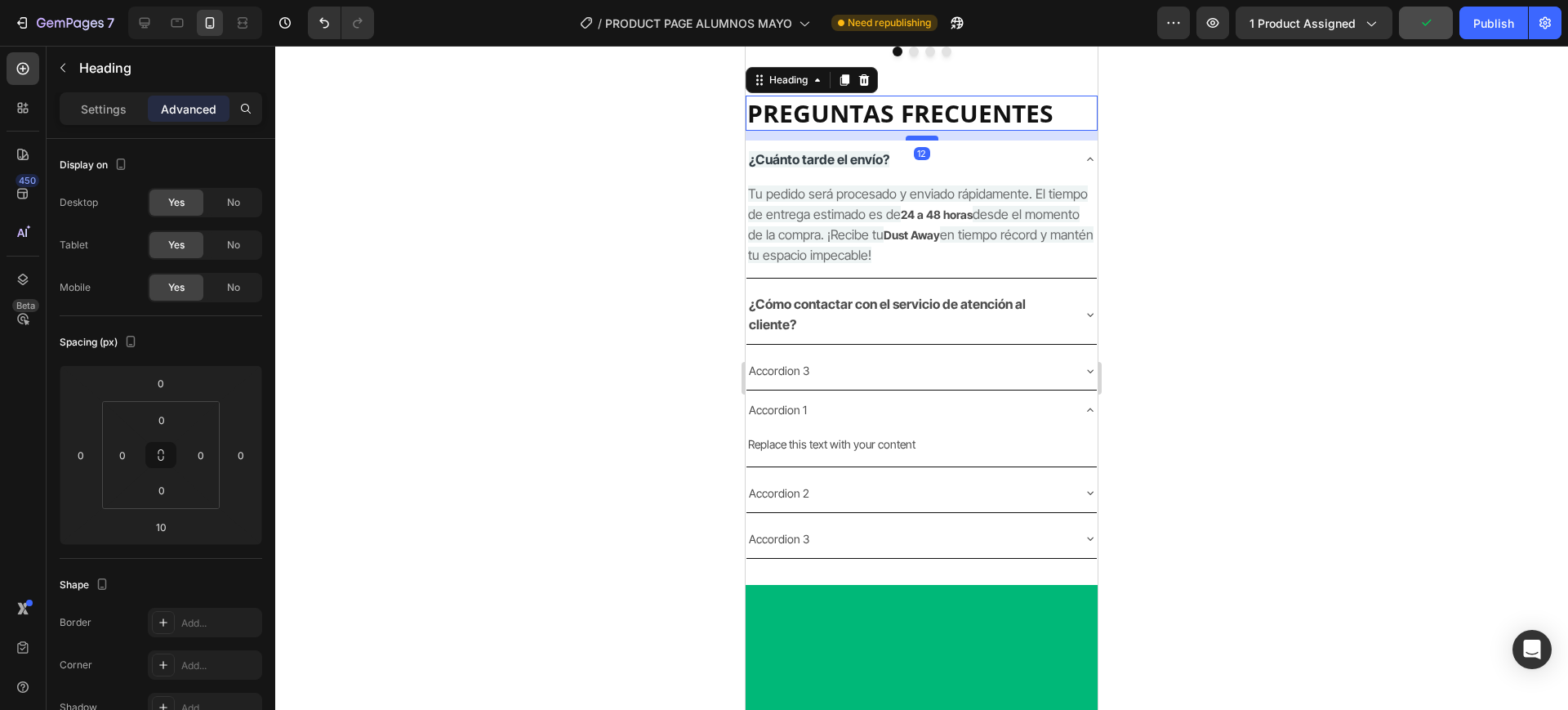
drag, startPoint x: 919, startPoint y: 542, endPoint x: 1888, endPoint y: 561, distance: 969.2
click at [924, 141] on div at bounding box center [922, 137] width 33 height 5
type input "12"
click at [1324, 463] on div at bounding box center [922, 377] width 1293 height 665
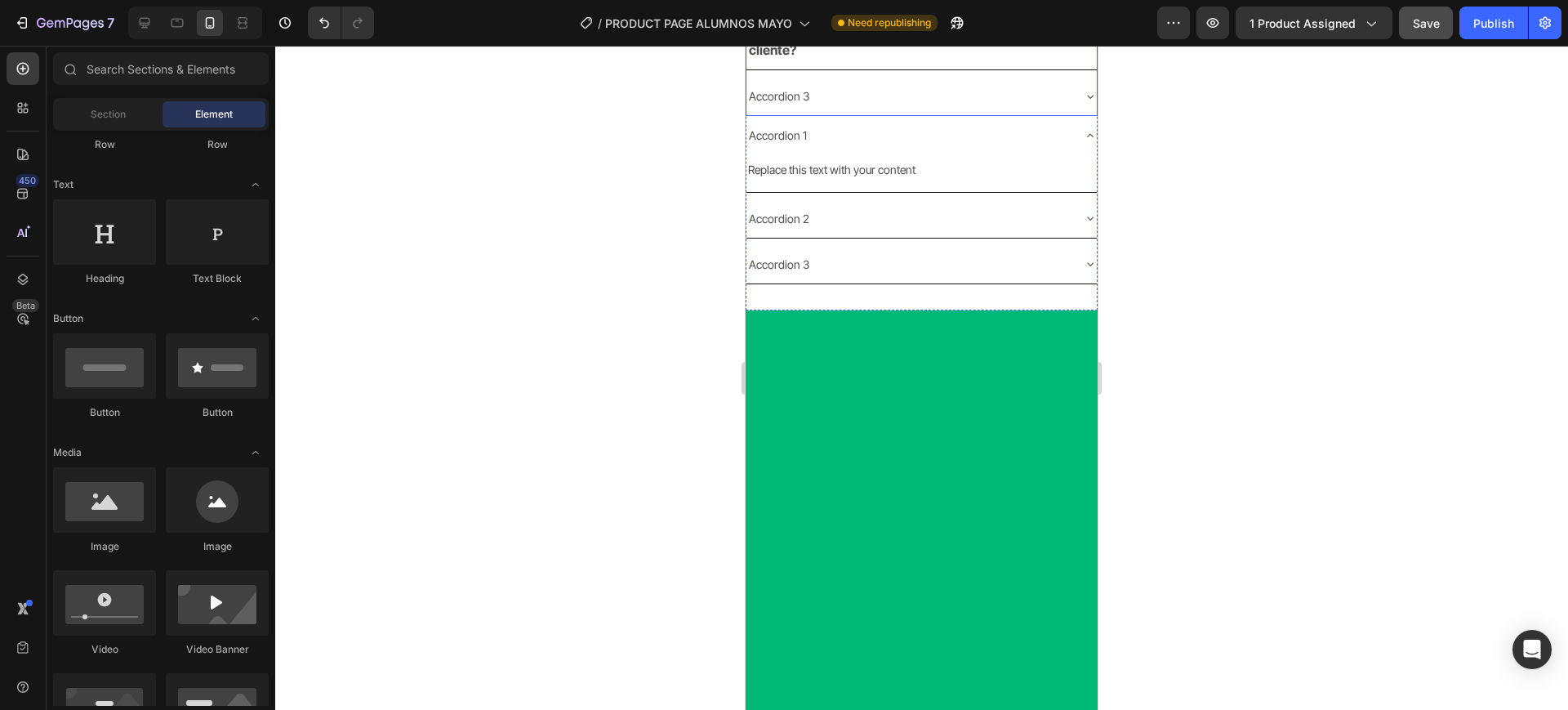
scroll to position [1789, 0]
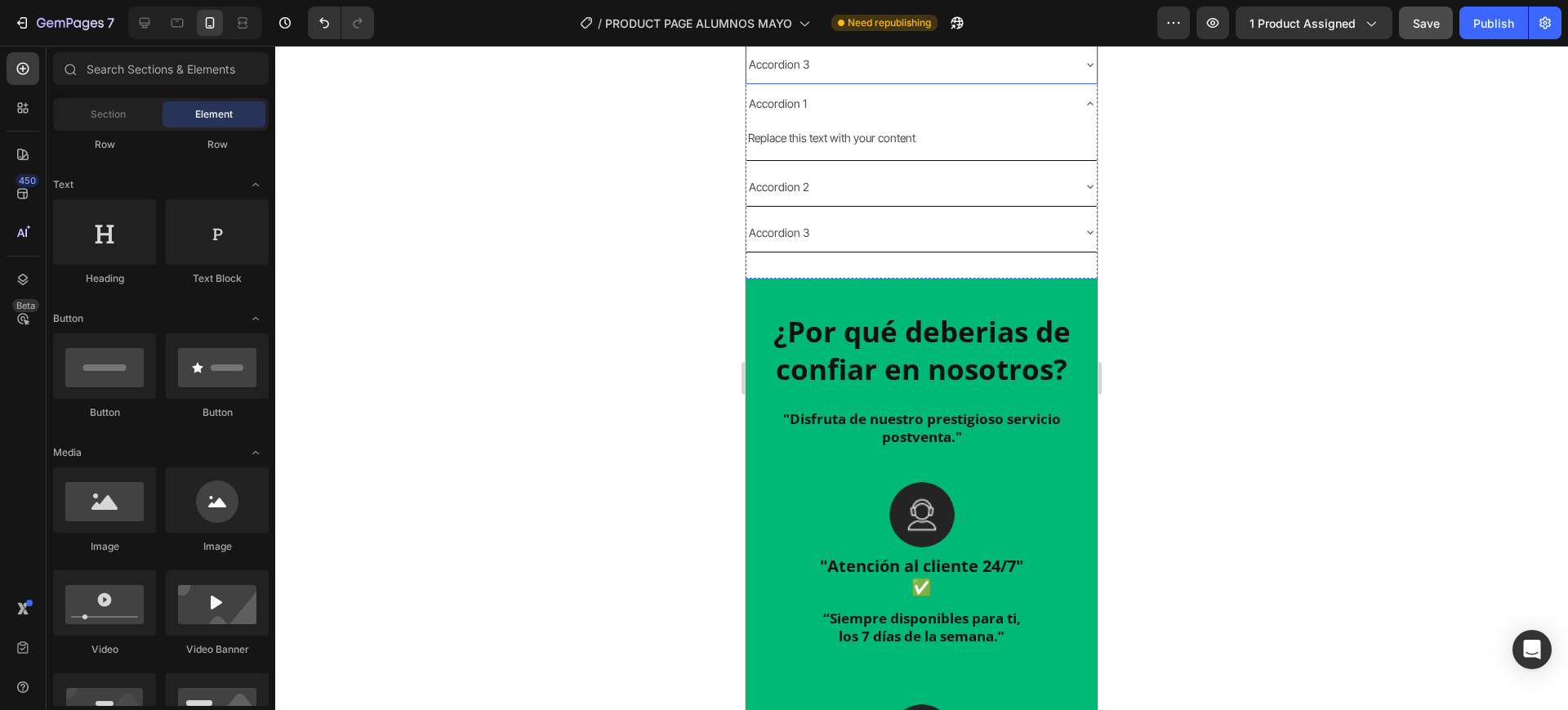
click at [1059, 37] on div "¿Cómo contactar con el servicio de atención al cliente?" at bounding box center [921, 8] width 350 height 59
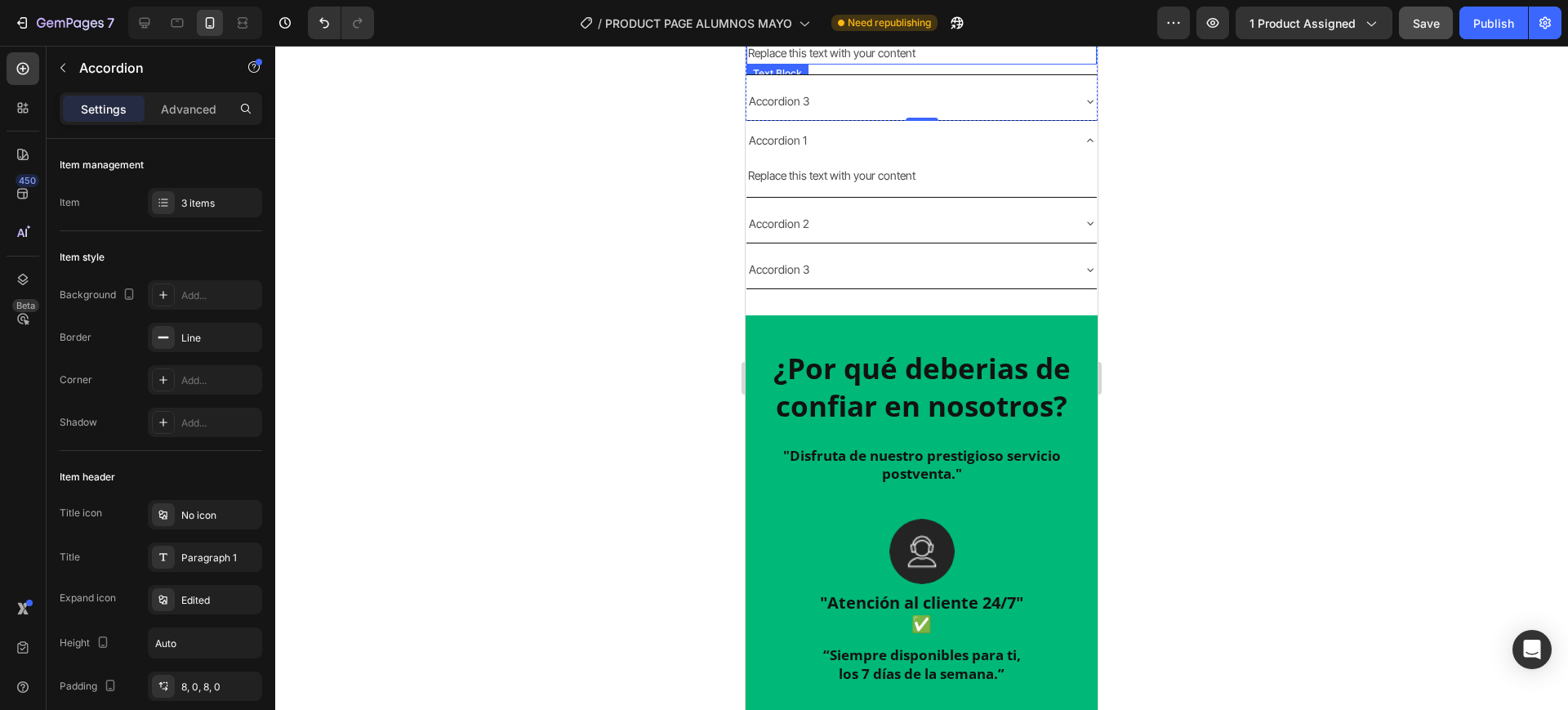
click at [878, 65] on div "Replace this text with your content" at bounding box center [921, 53] width 350 height 24
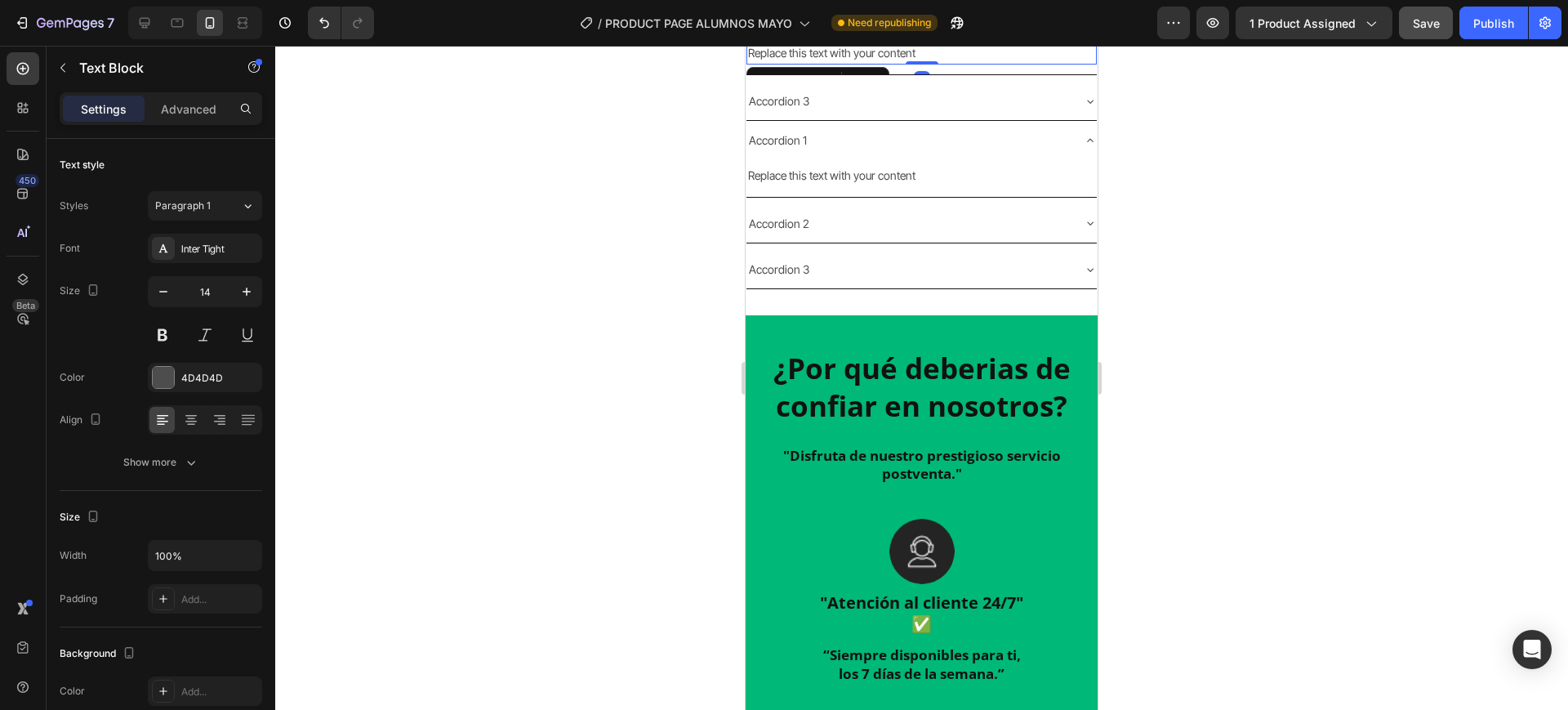
click at [878, 63] on p "Replace this text with your content" at bounding box center [922, 53] width 347 height 20
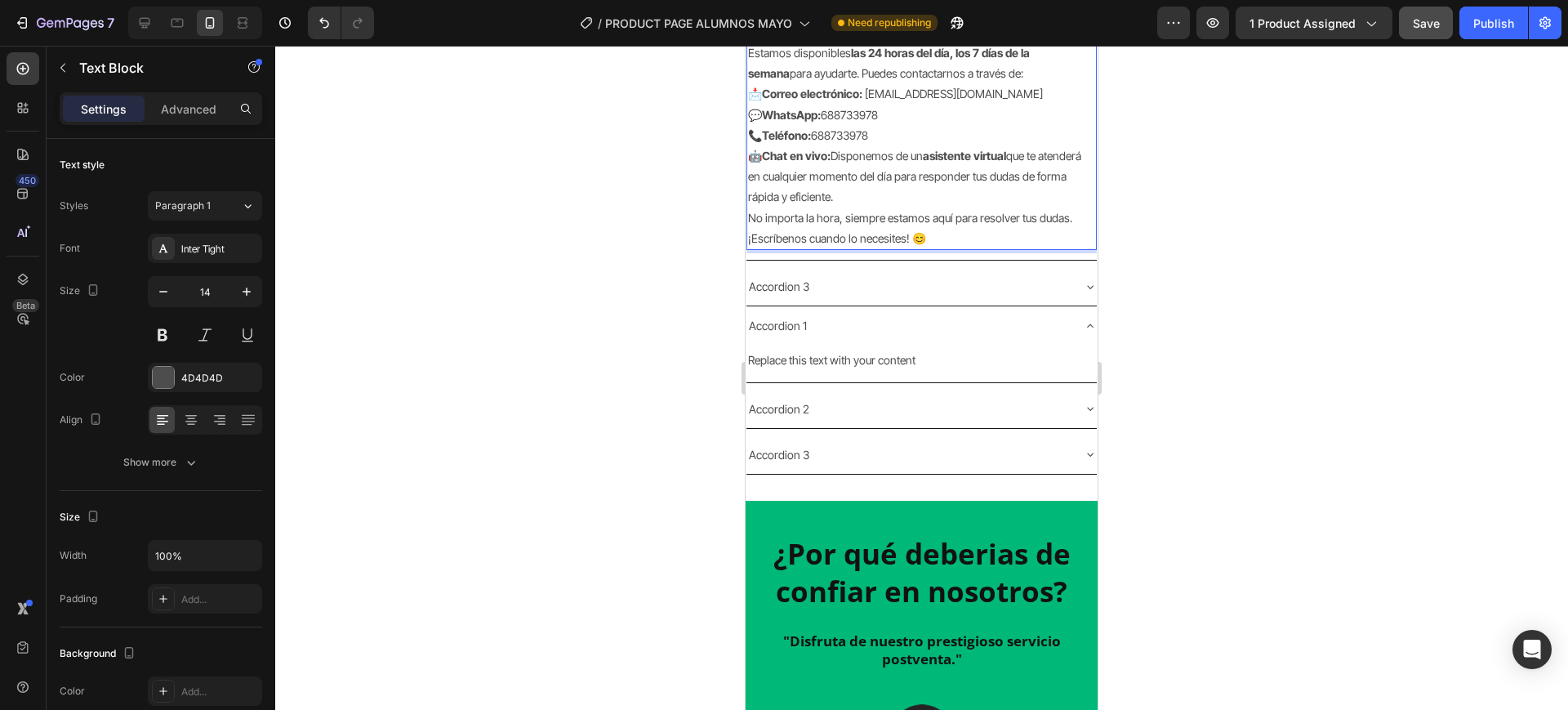
click at [1211, 459] on div at bounding box center [922, 377] width 1293 height 665
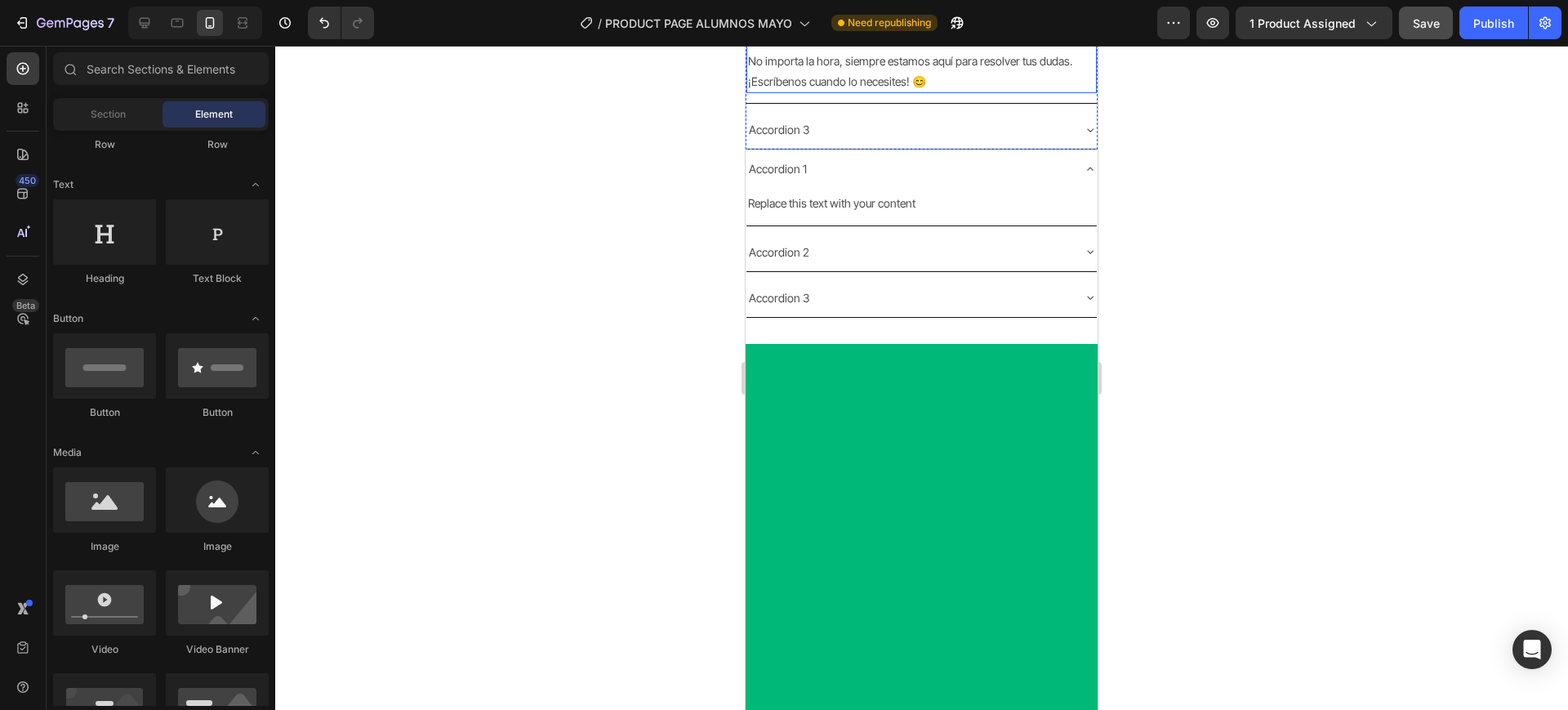
scroll to position [1993, 0]
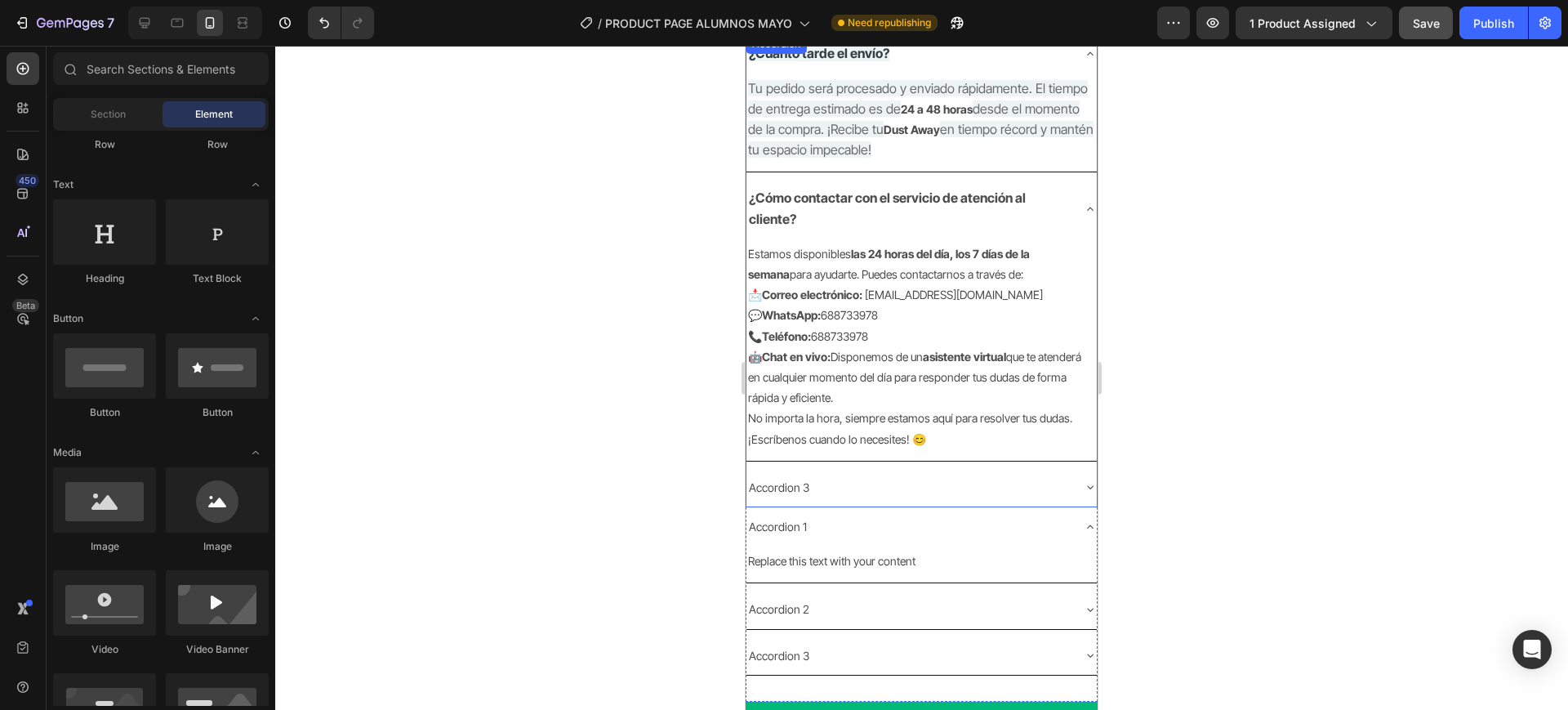
click at [1084, 489] on icon at bounding box center [1090, 486] width 13 height 13
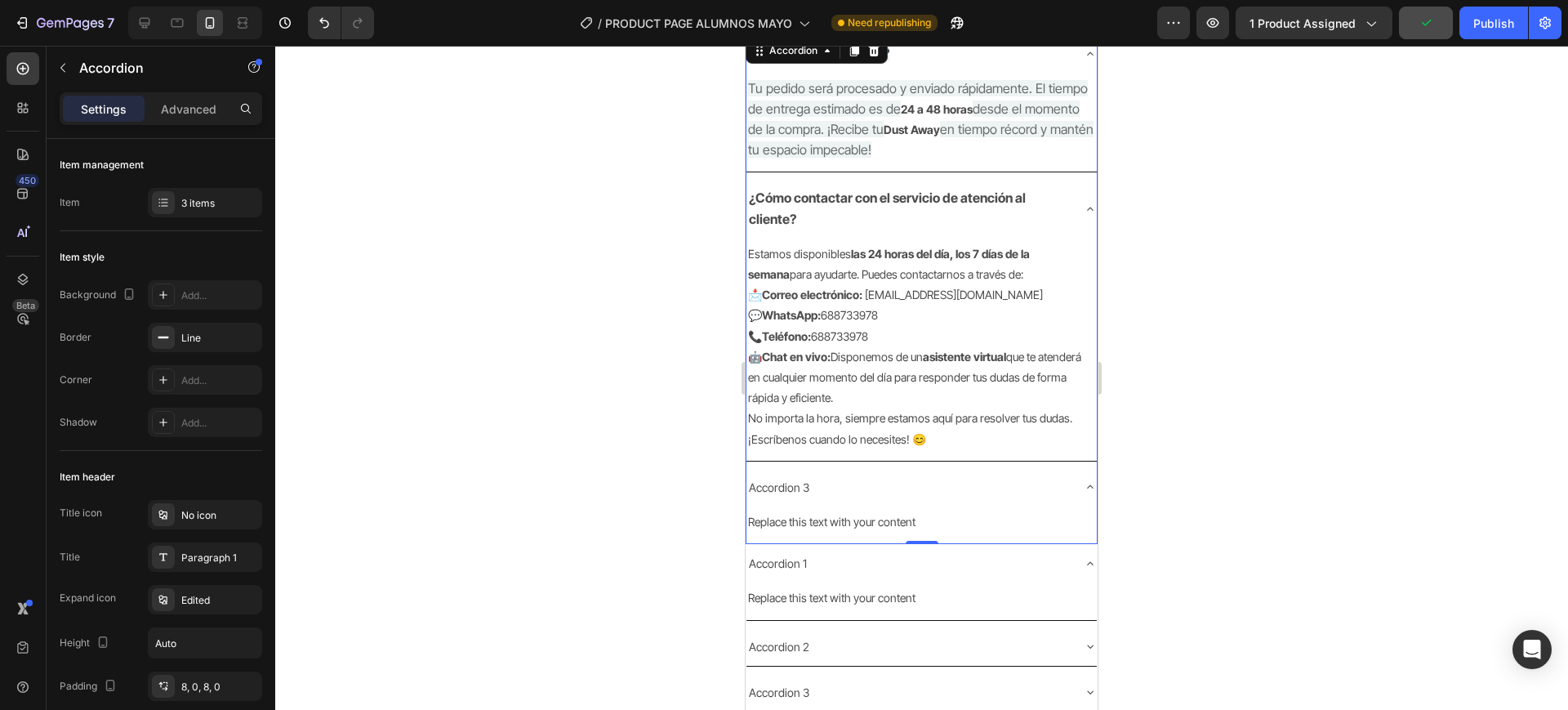
click at [804, 491] on p "Accordion 3" at bounding box center [779, 487] width 60 height 20
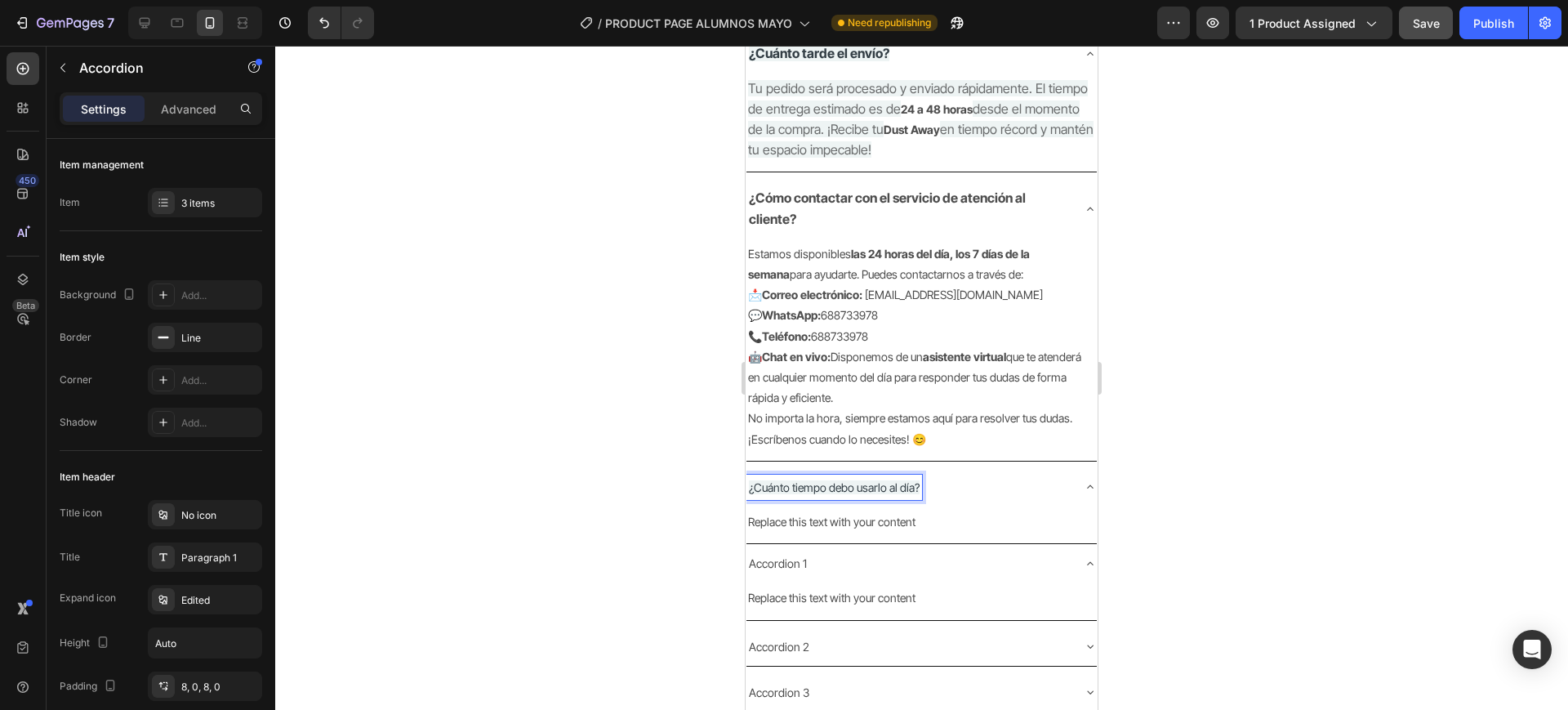
click at [898, 494] on span "¿Cuánto tiempo debo usarlo al día?" at bounding box center [834, 486] width 171 height 14
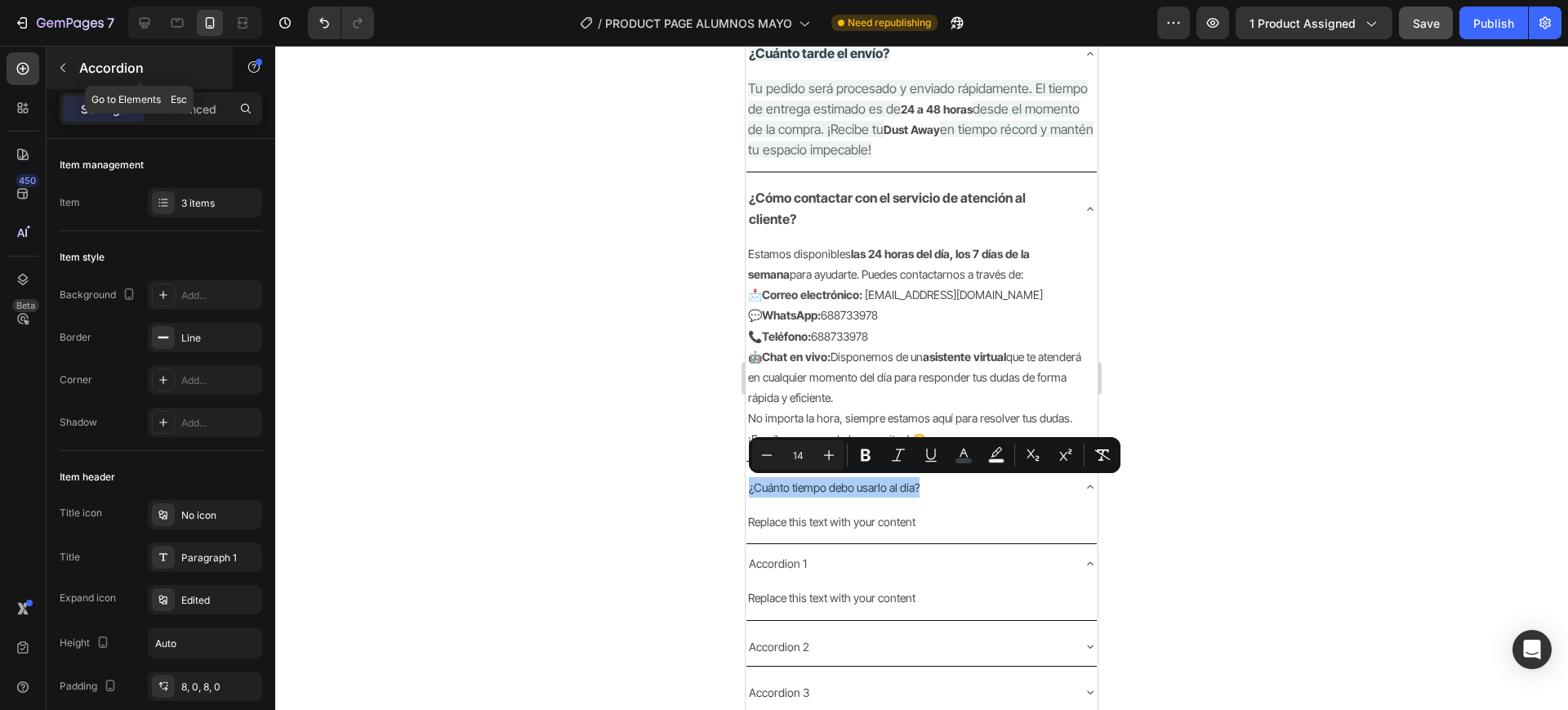
click at [71, 70] on button "button" at bounding box center [63, 67] width 26 height 26
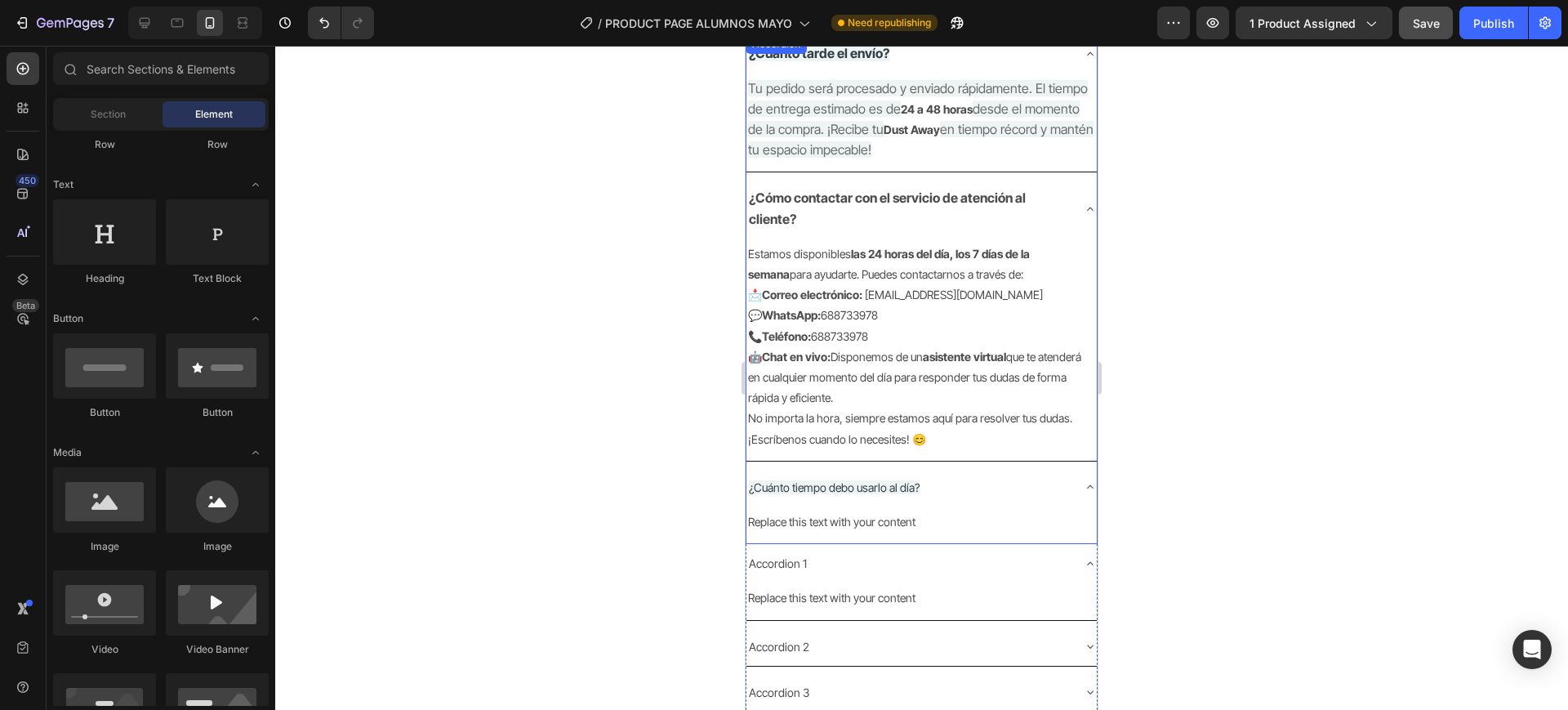
click at [853, 478] on p "¿Cuánto tiempo debo usarlo al día?" at bounding box center [834, 487] width 171 height 20
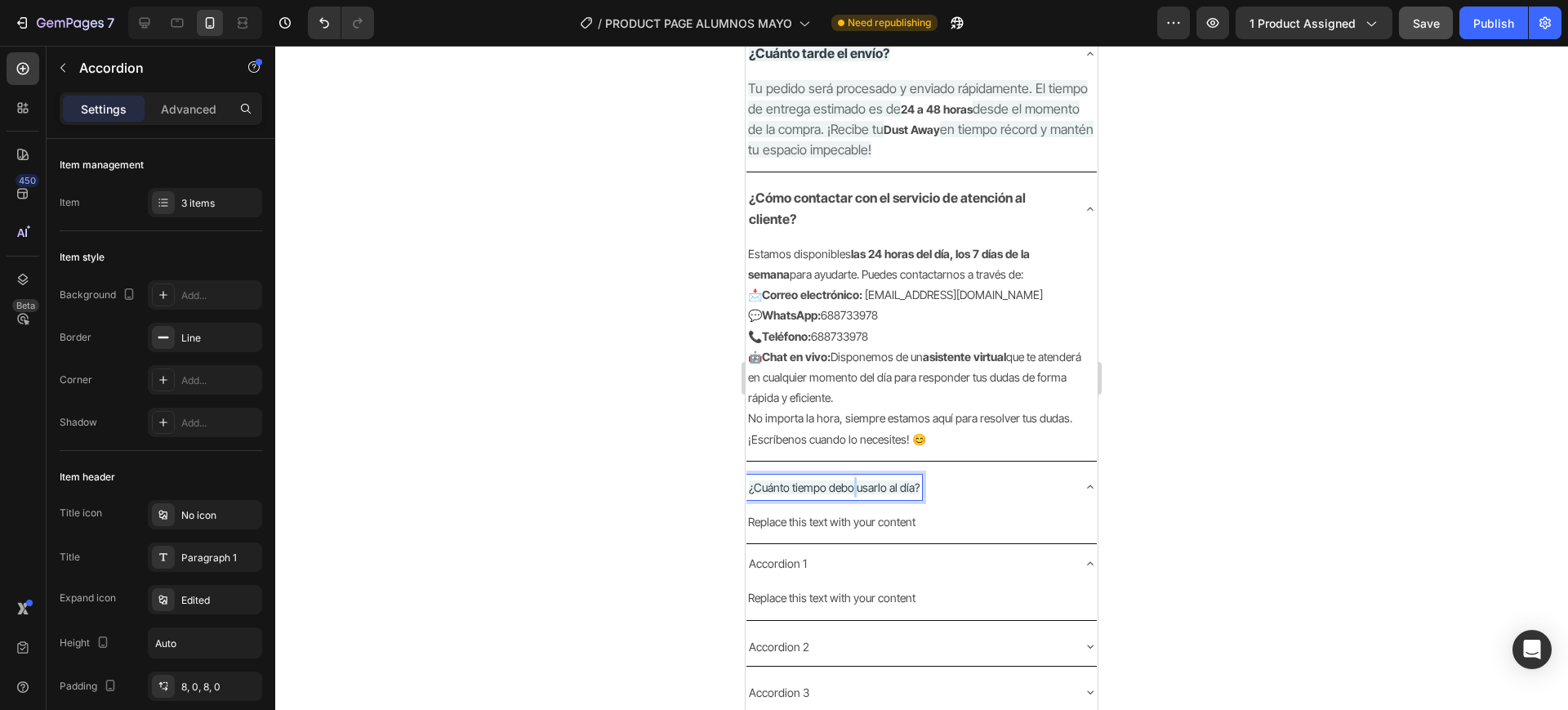
click at [859, 486] on span "¿Cuánto tiempo debo usarlo al día?" at bounding box center [834, 486] width 171 height 14
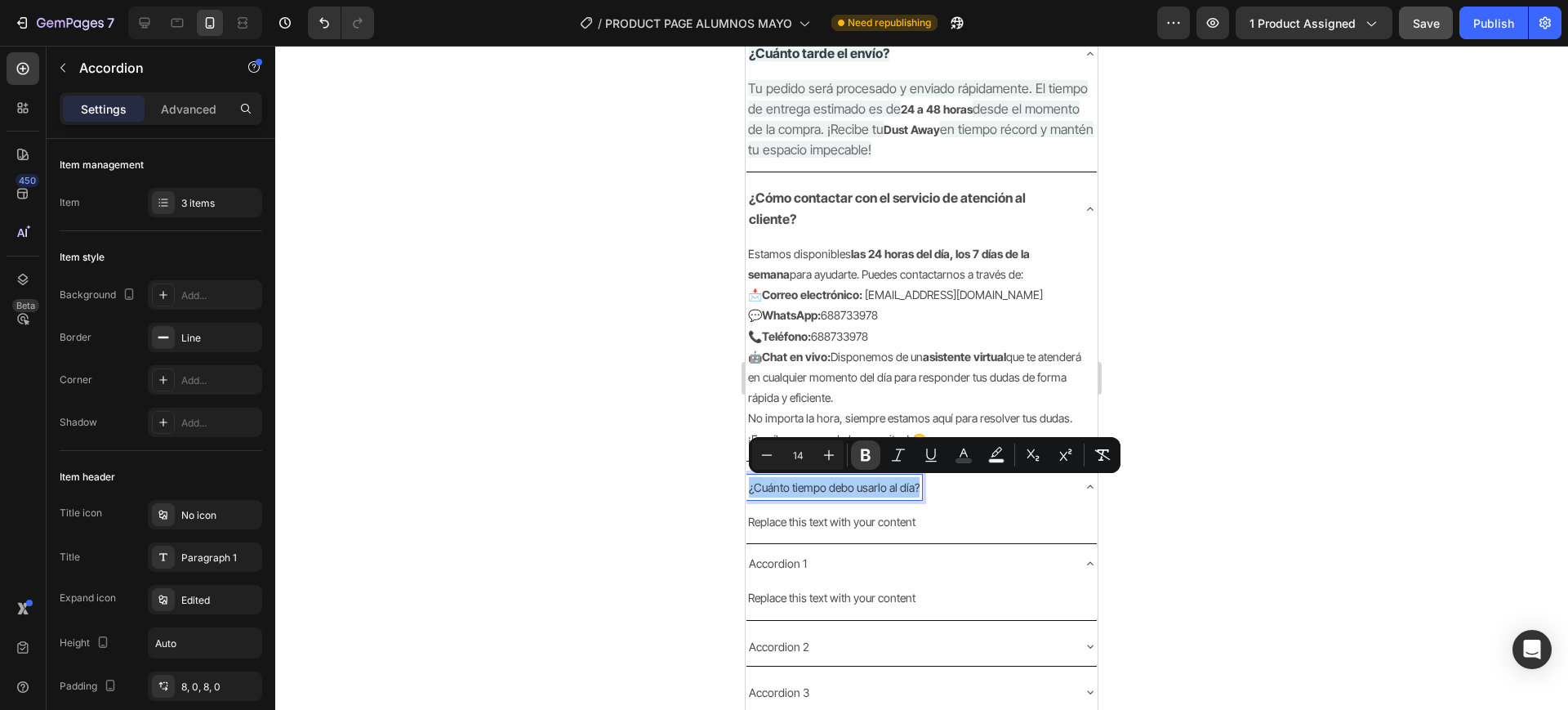
click at [865, 457] on icon "Editor contextual toolbar" at bounding box center [865, 455] width 16 height 16
click at [830, 454] on icon "Editor contextual toolbar" at bounding box center [829, 455] width 16 height 16
click at [835, 459] on icon "Editor contextual toolbar" at bounding box center [829, 455] width 16 height 16
type input "16"
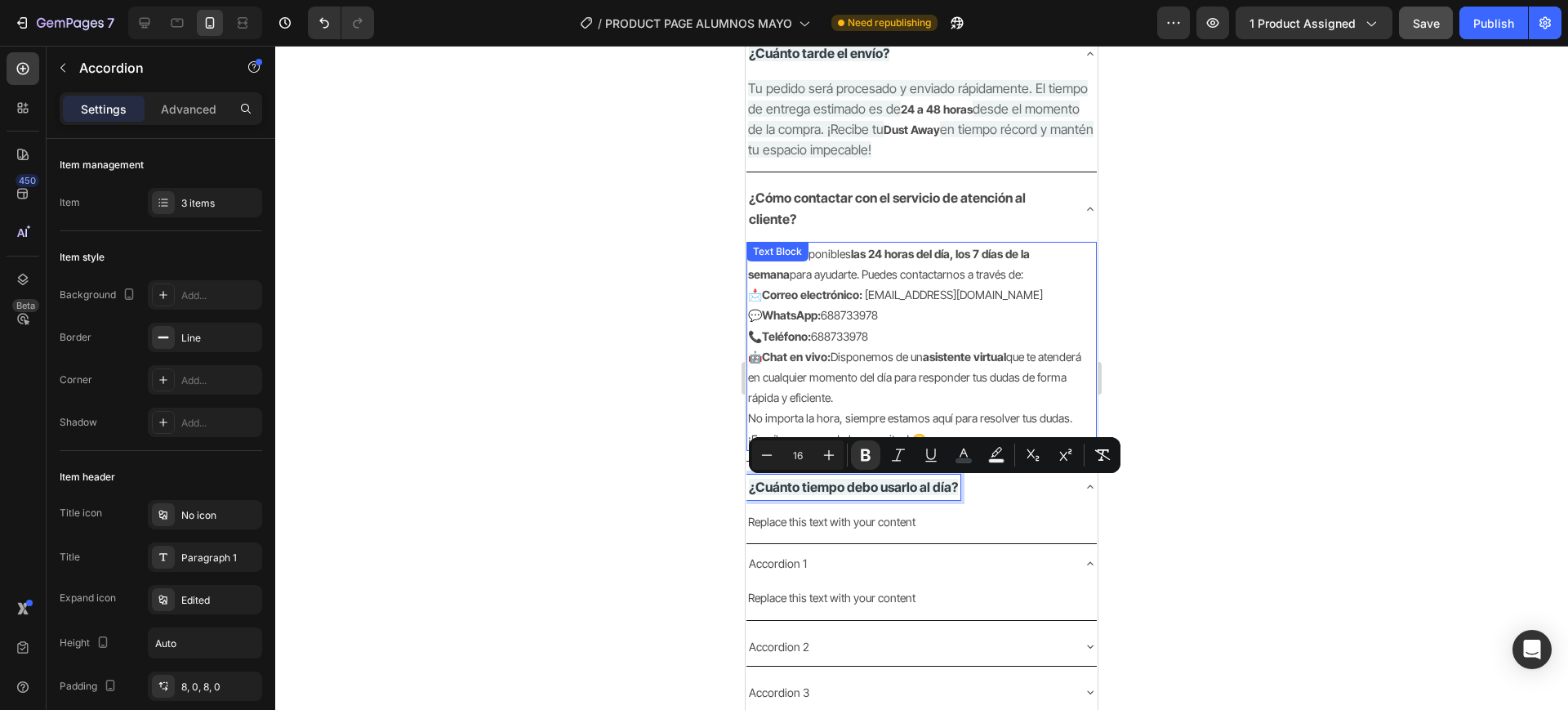
click at [843, 417] on p "No importa la hora, siempre estamos aquí para resolver tus dudas. ¡Escríbenos c…" at bounding box center [922, 427] width 347 height 41
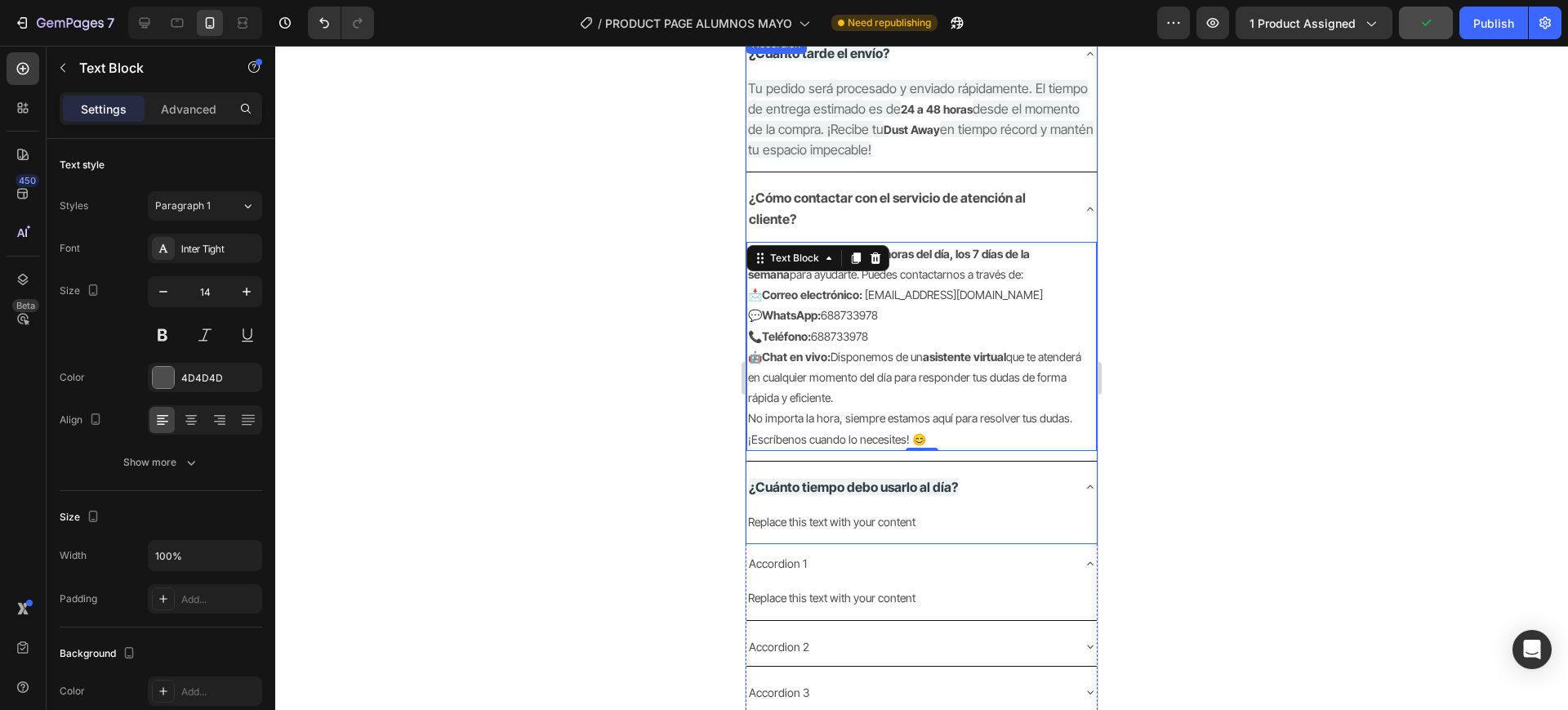
click at [1084, 203] on icon at bounding box center [1090, 209] width 13 height 13
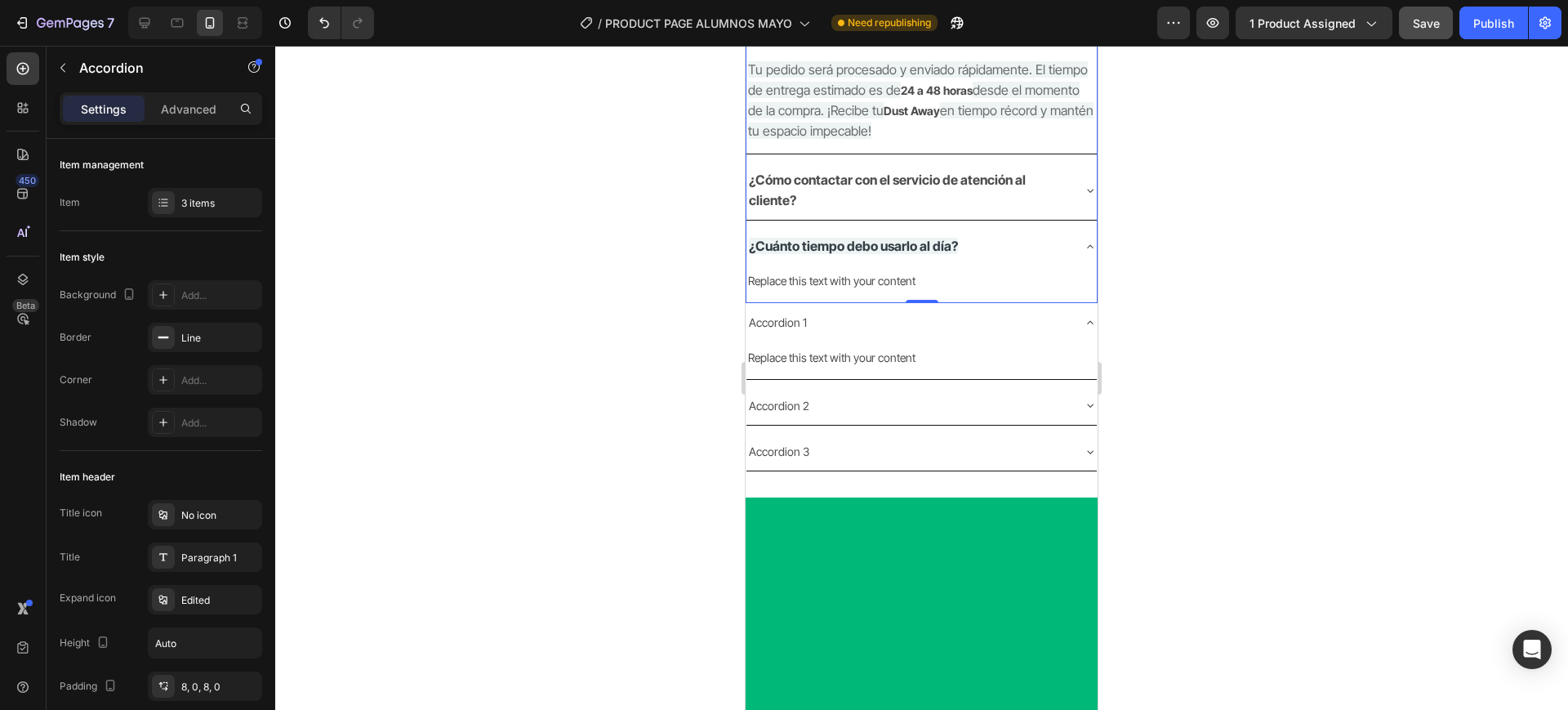
scroll to position [1685, 0]
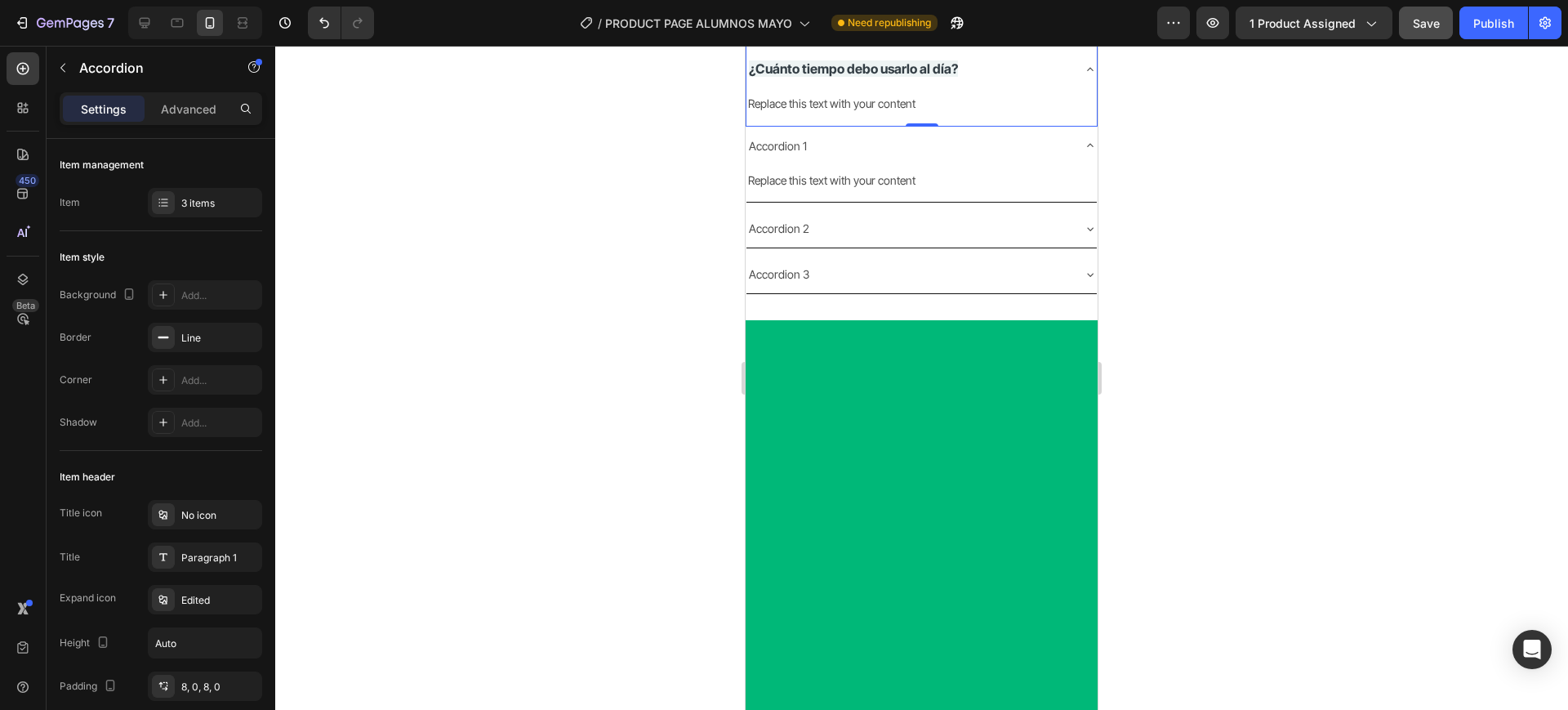
click at [1267, 403] on div at bounding box center [922, 377] width 1293 height 665
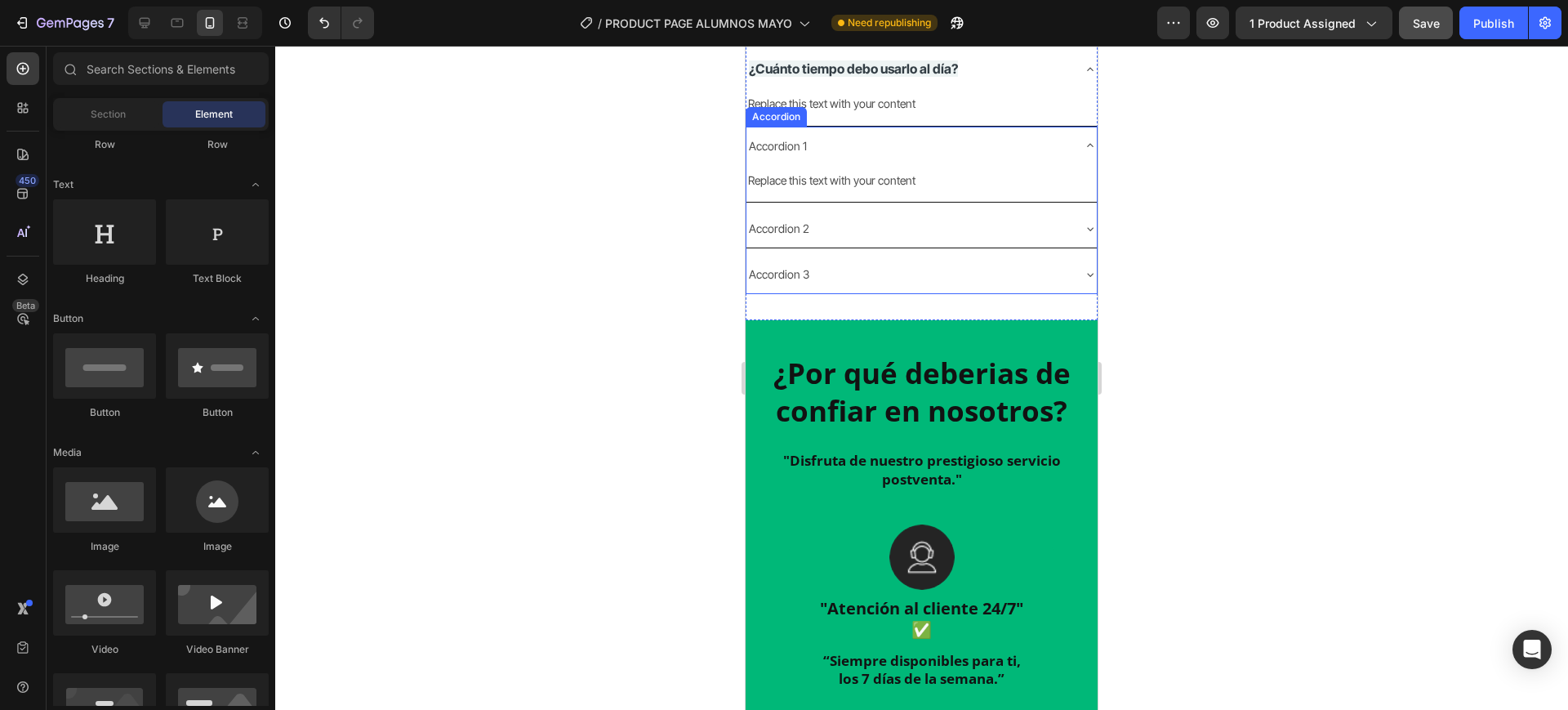
scroll to position [1787, 0]
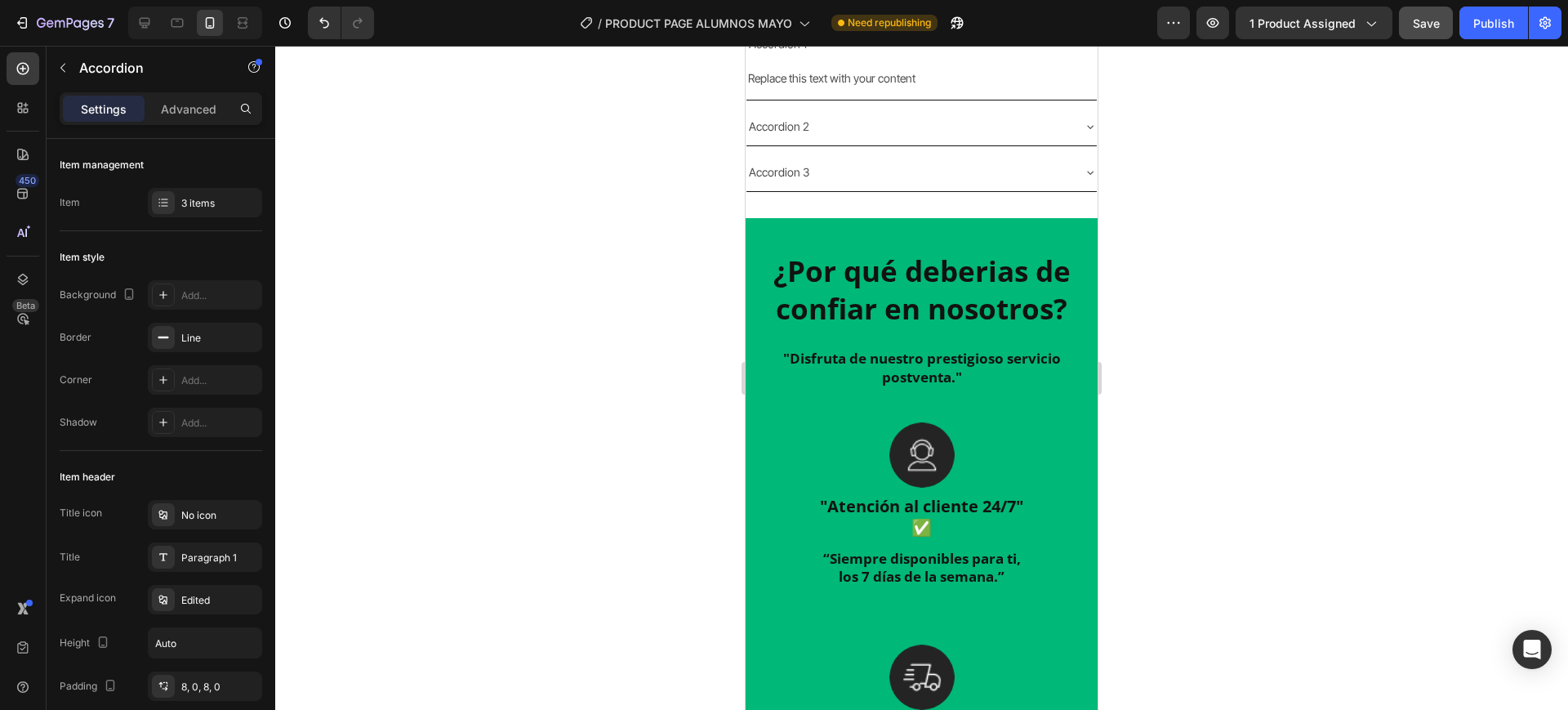
click at [865, 13] on div "Replace this text with your content" at bounding box center [921, 1] width 350 height 24
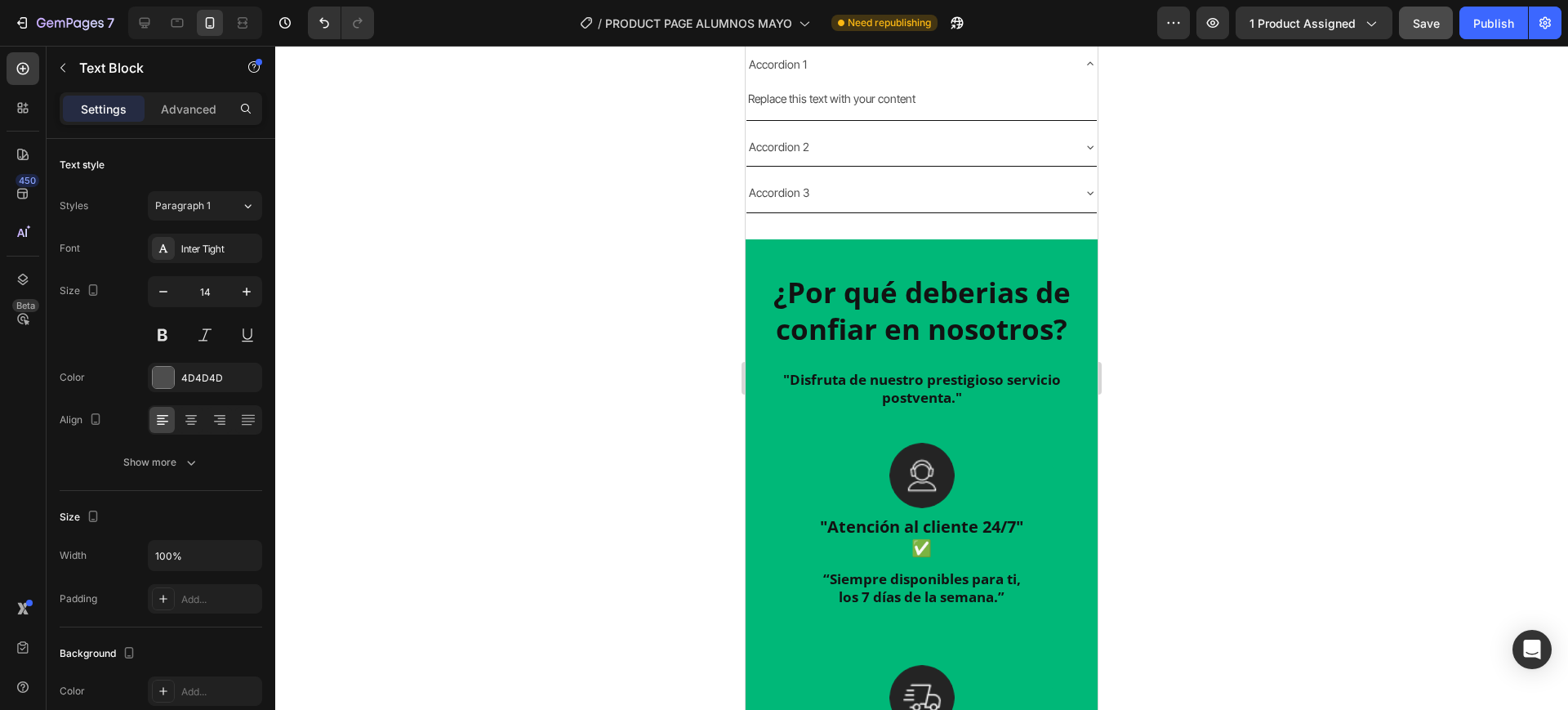
click at [984, 32] on p "Recomendamos sesiones de entre 10 y 15 minutos por zona, de 3 a 5 veces por sem…" at bounding box center [922, 11] width 347 height 41
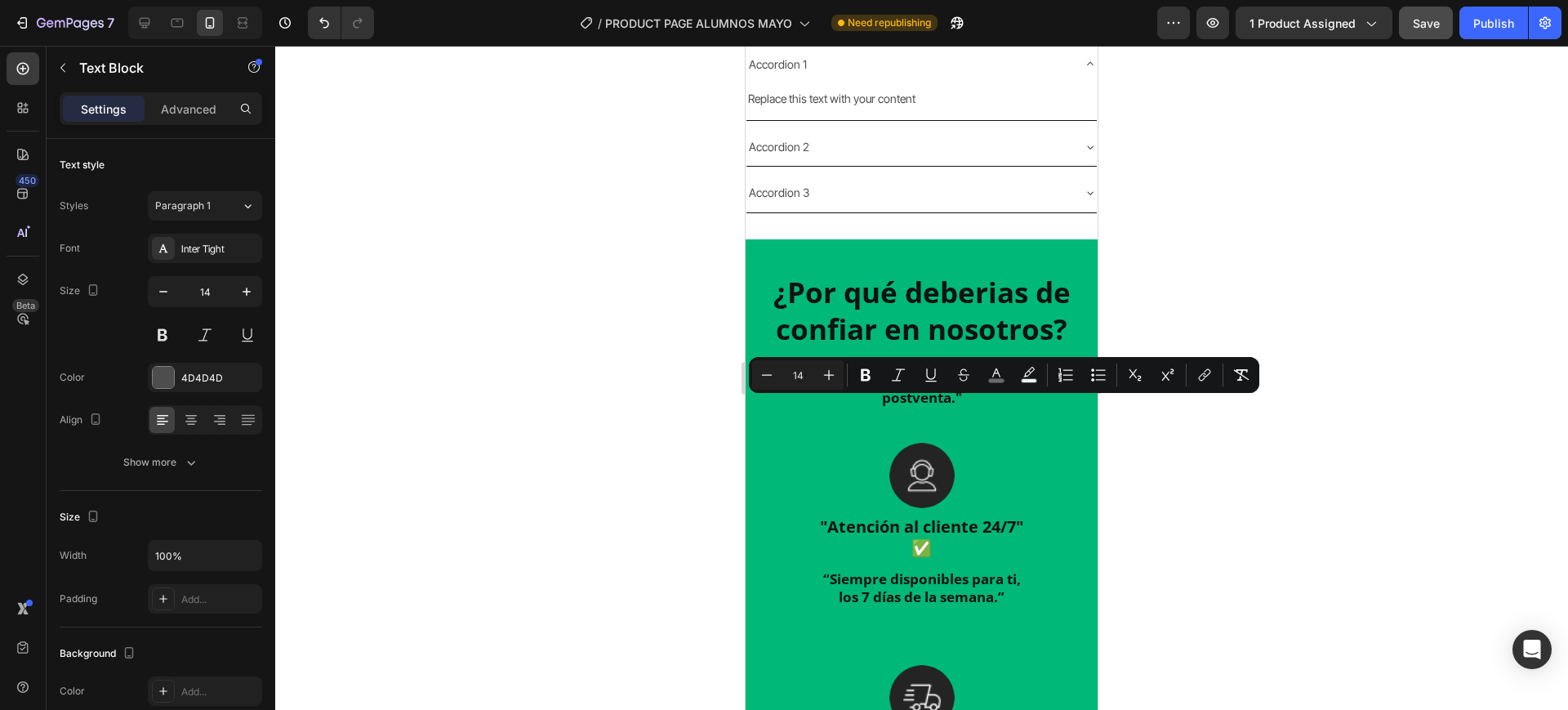
click at [1257, 425] on div at bounding box center [922, 377] width 1293 height 665
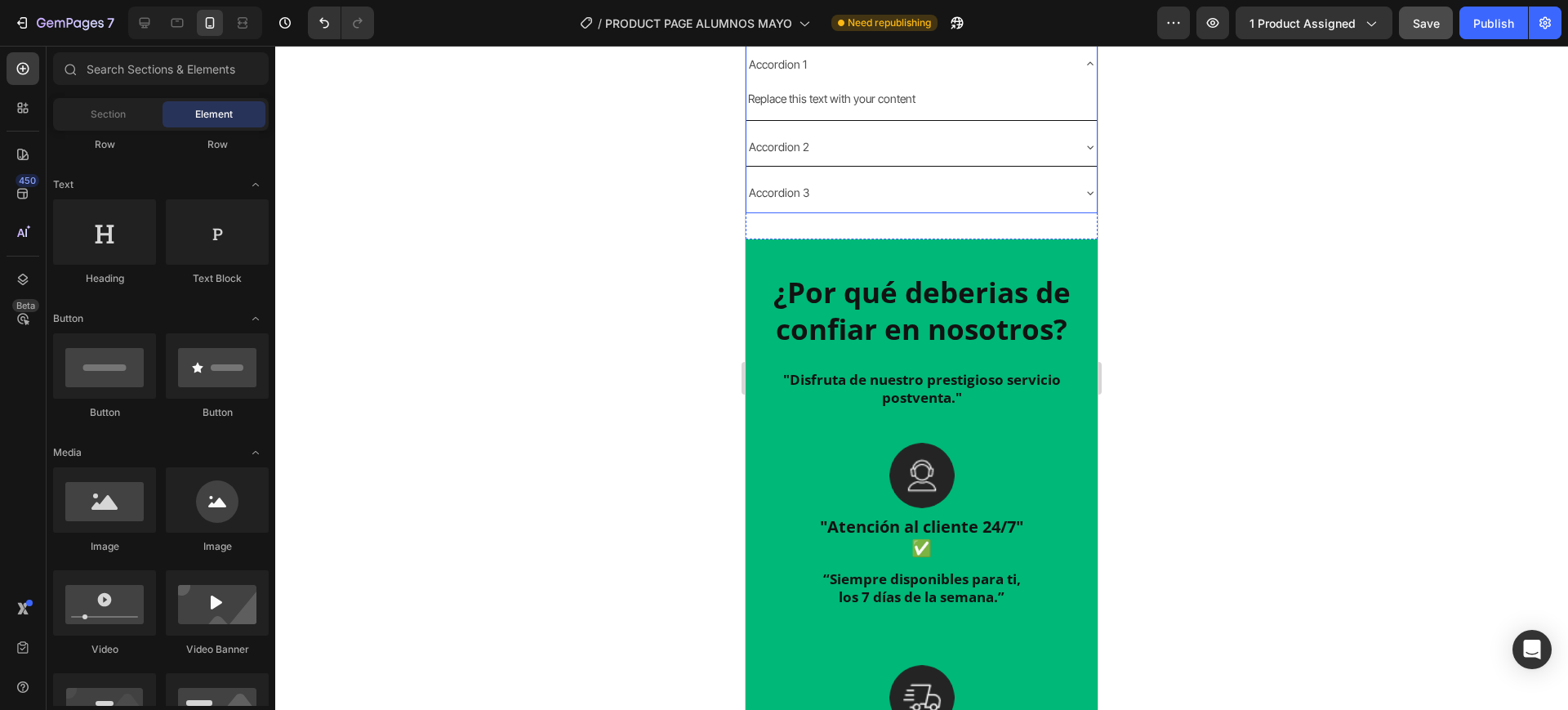
click at [793, 76] on div "Accordion 1" at bounding box center [777, 65] width 63 height 25
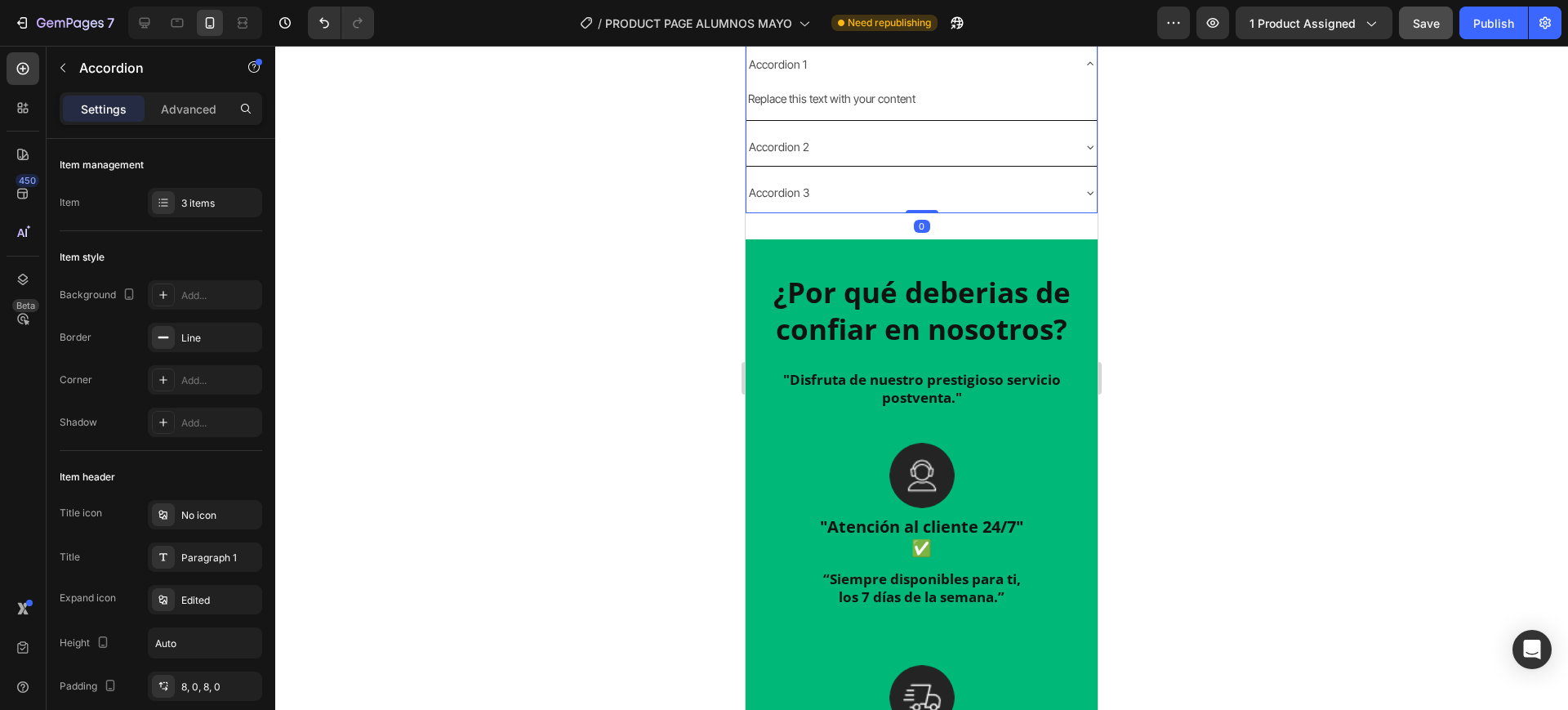
click at [793, 76] on div "Accordion 1" at bounding box center [777, 65] width 63 height 25
click at [793, 75] on p "Accordion 1" at bounding box center [778, 64] width 58 height 20
click at [913, 110] on div "Replace this text with your content" at bounding box center [921, 98] width 350 height 24
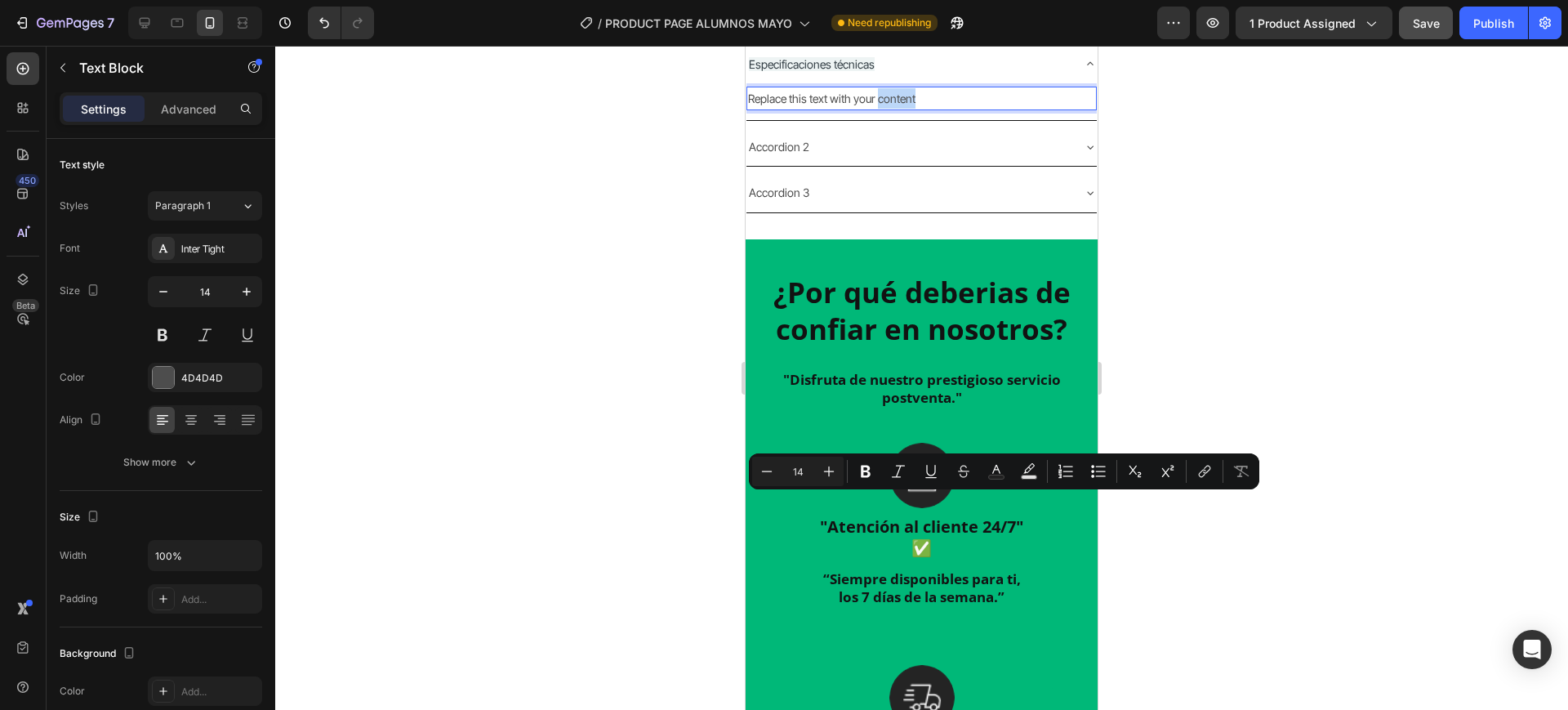
click at [885, 109] on p "Replace this text with your content" at bounding box center [922, 98] width 347 height 20
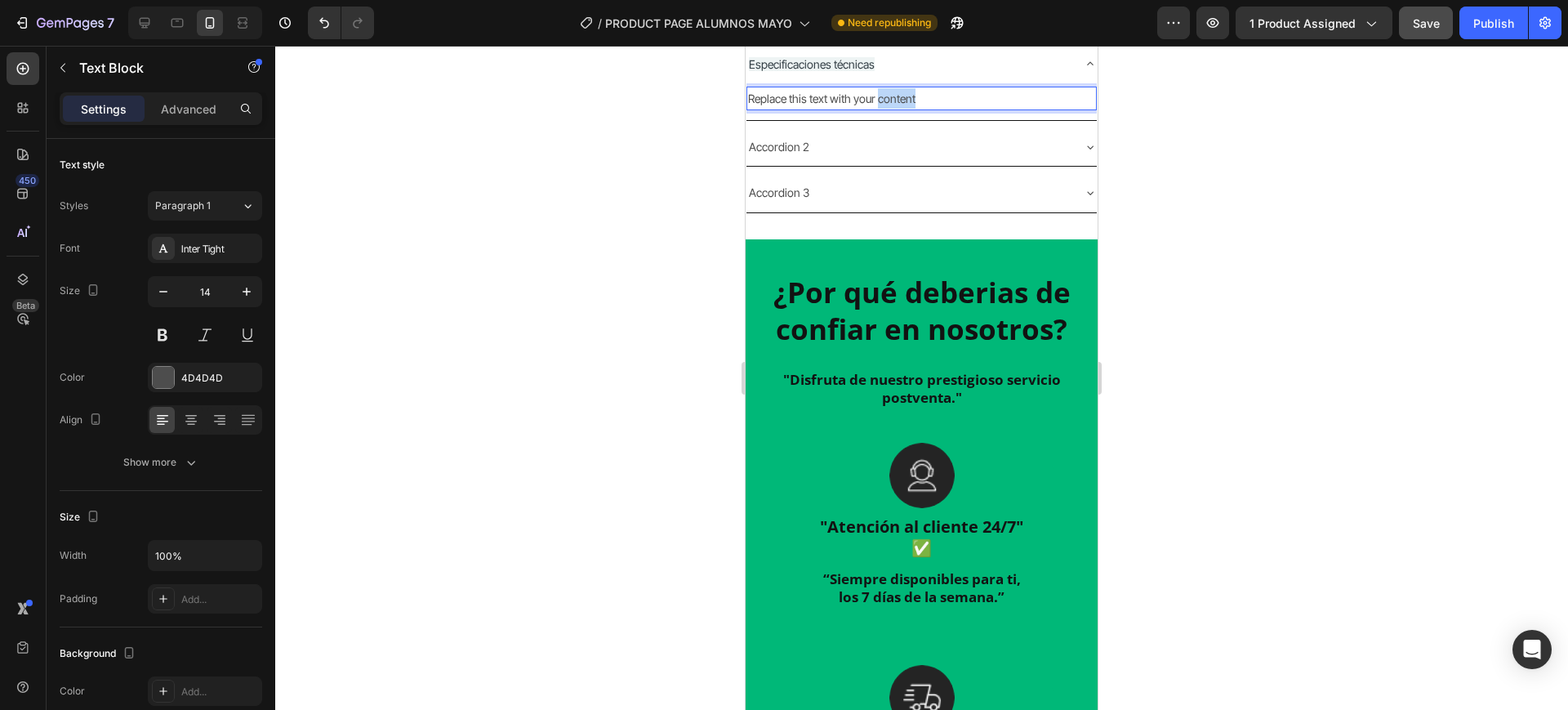
click at [885, 109] on p "Replace this text with your content" at bounding box center [922, 98] width 347 height 20
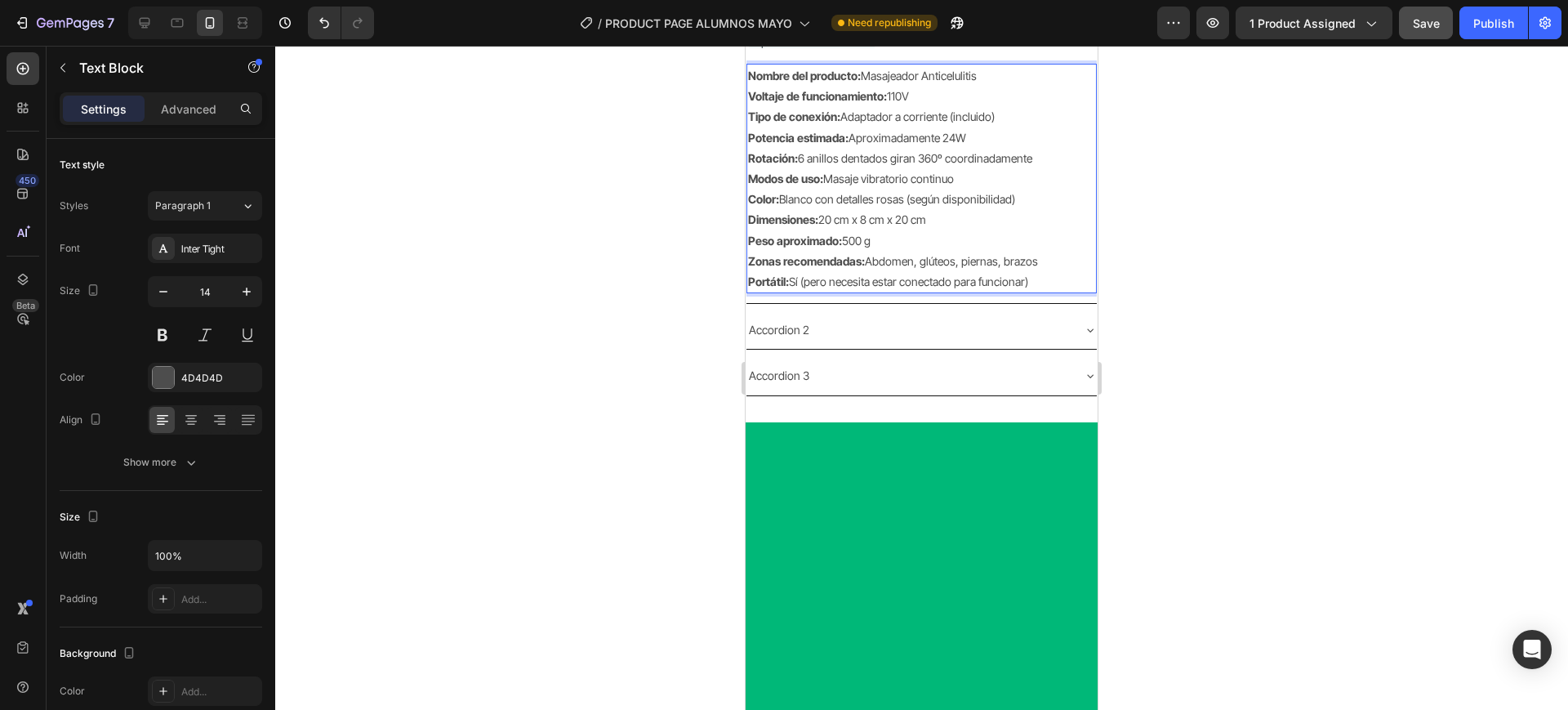
click at [1251, 496] on div at bounding box center [922, 377] width 1293 height 665
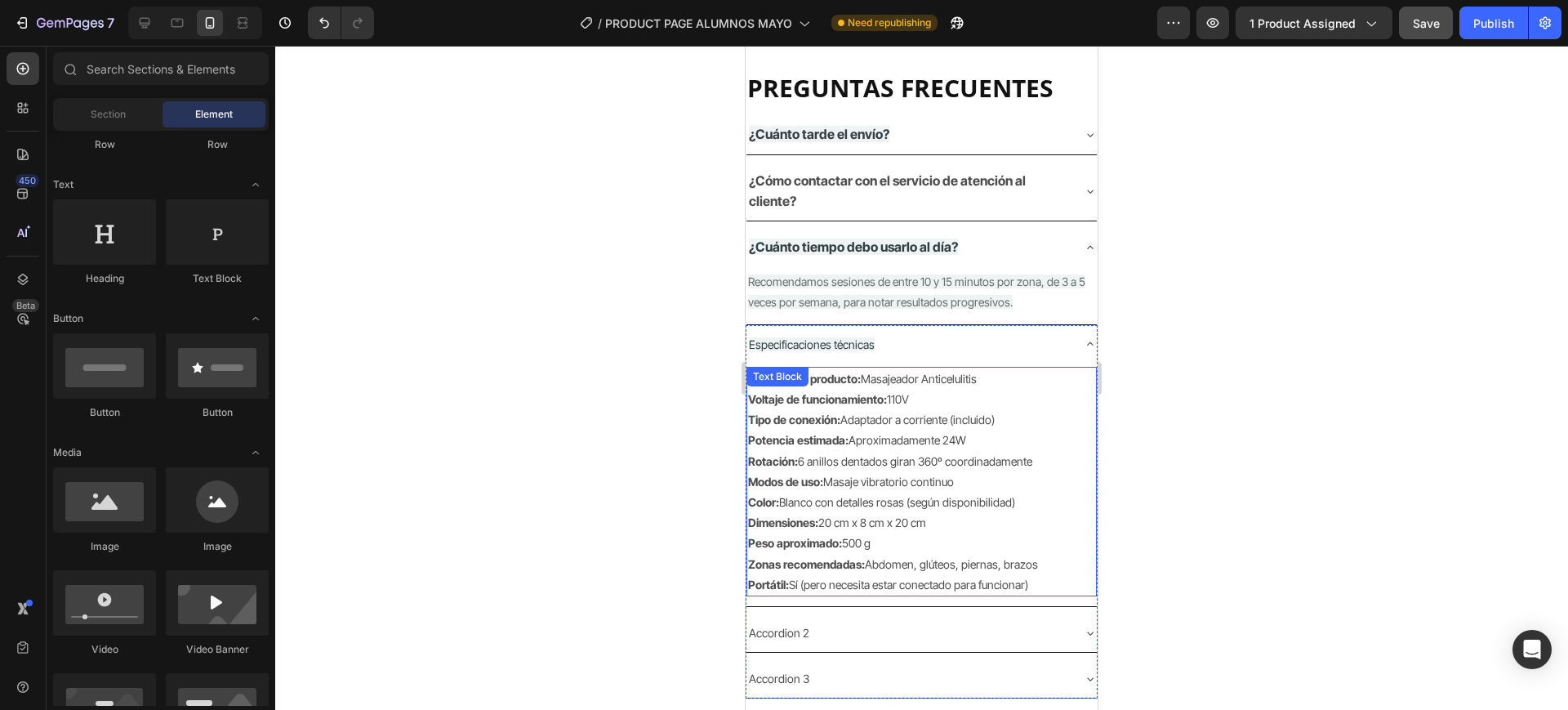
scroll to position [2015, 0]
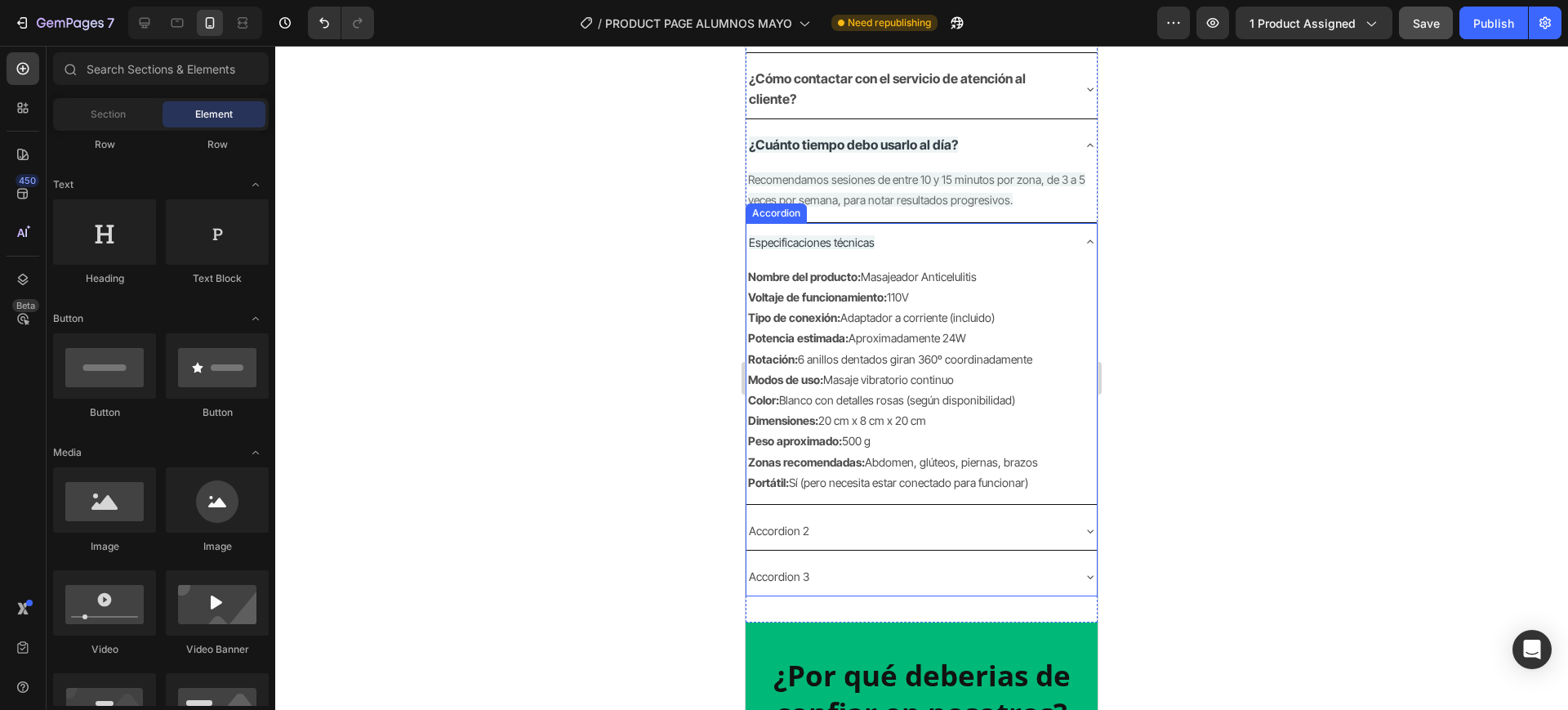
click at [800, 526] on p "Accordion 2" at bounding box center [779, 530] width 60 height 20
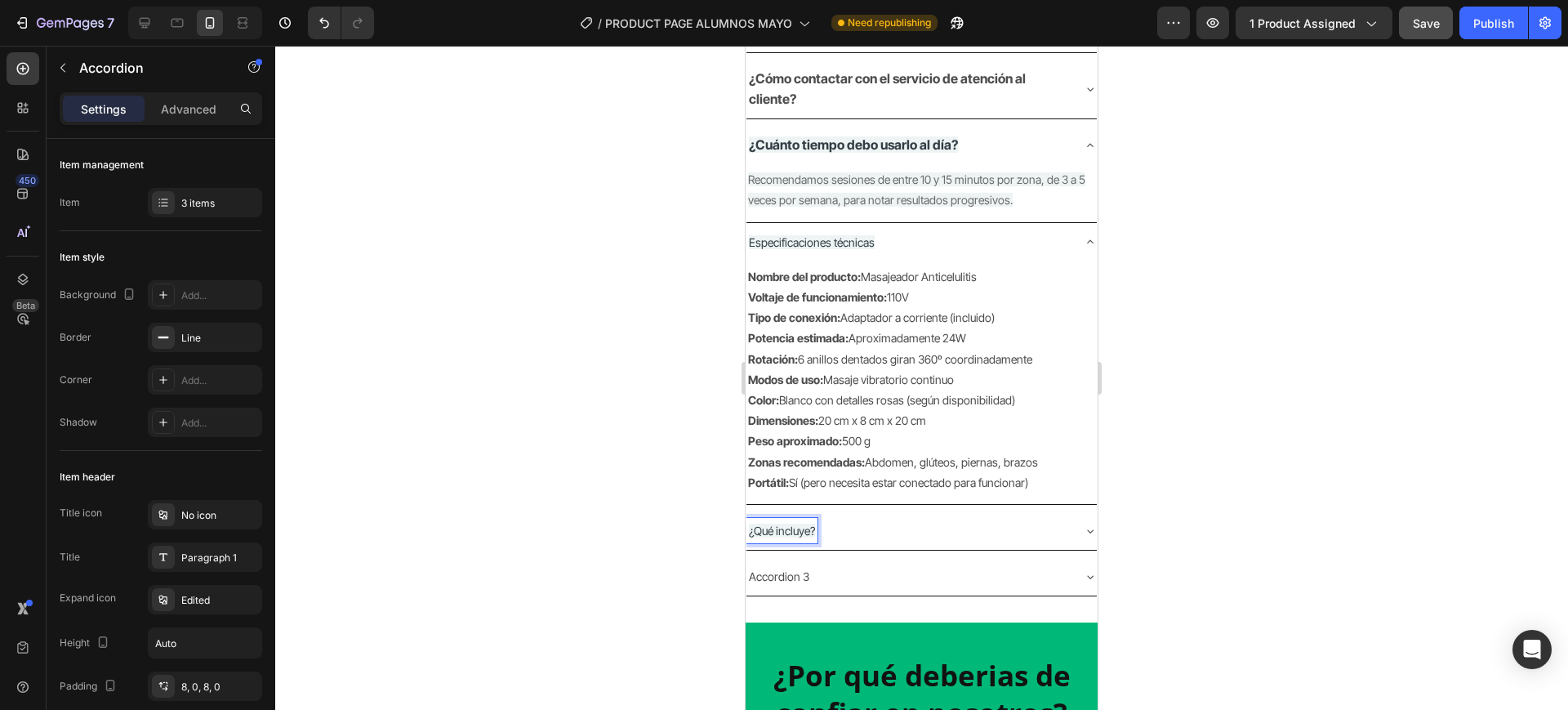
click at [1084, 532] on icon at bounding box center [1090, 531] width 13 height 13
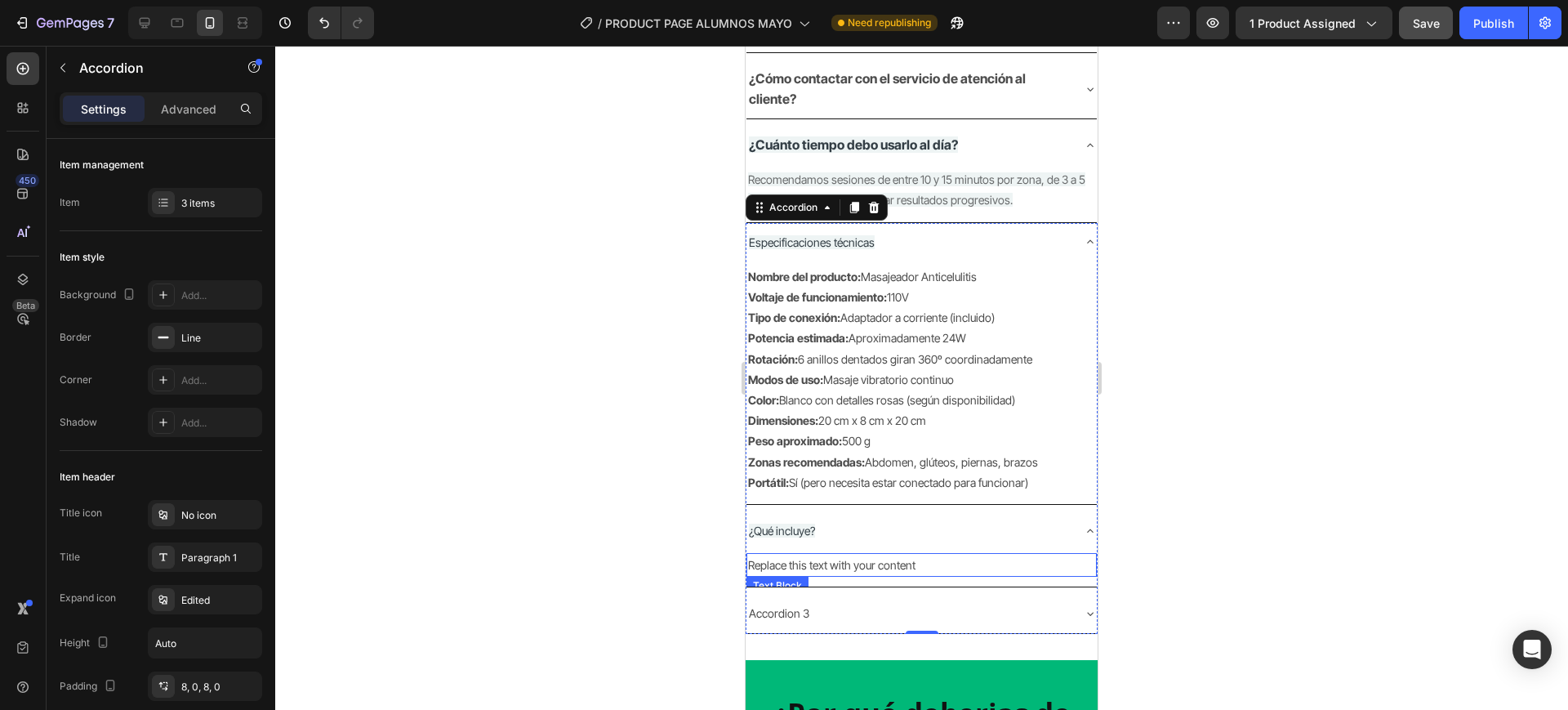
click at [879, 564] on div "Replace this text with your content" at bounding box center [921, 565] width 350 height 24
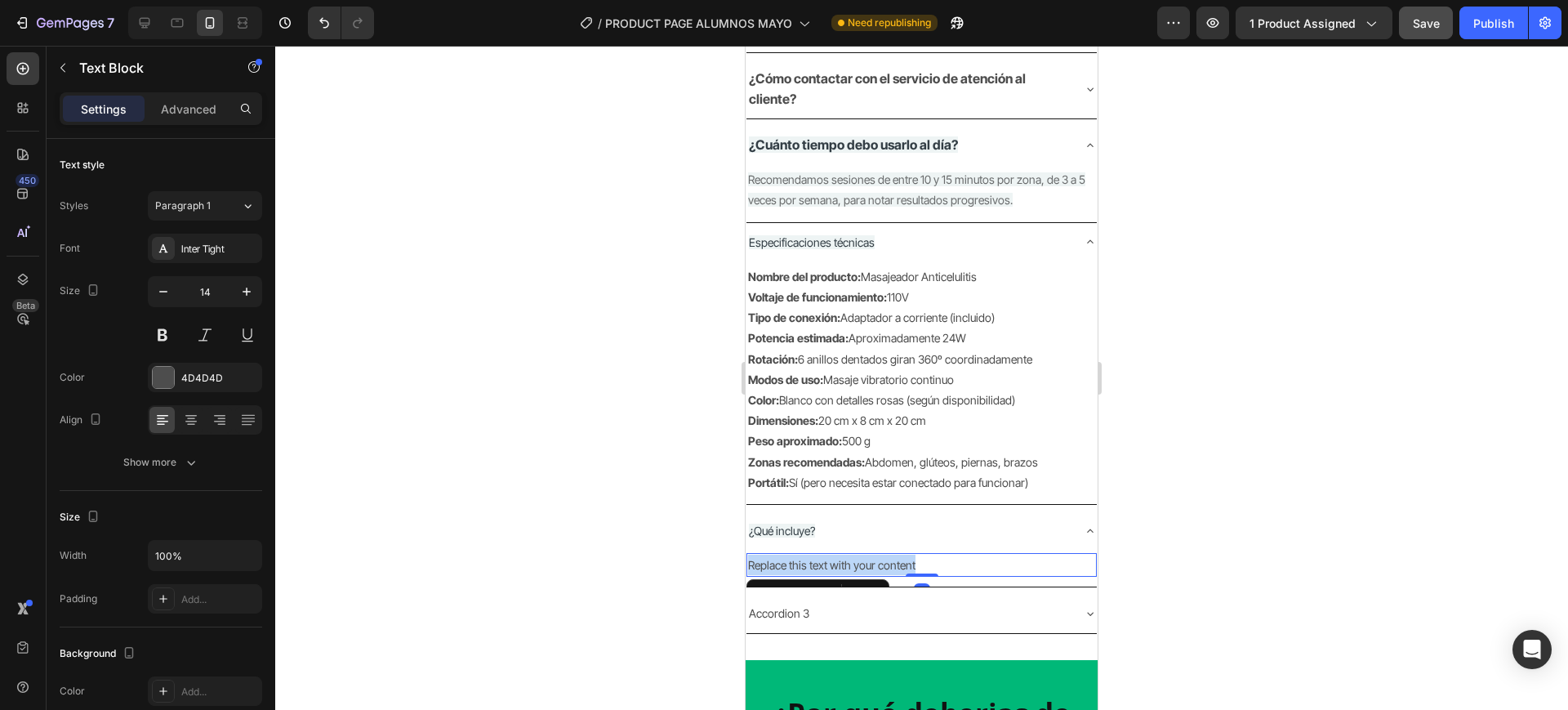
click at [879, 564] on p "Replace this text with your content" at bounding box center [922, 565] width 347 height 20
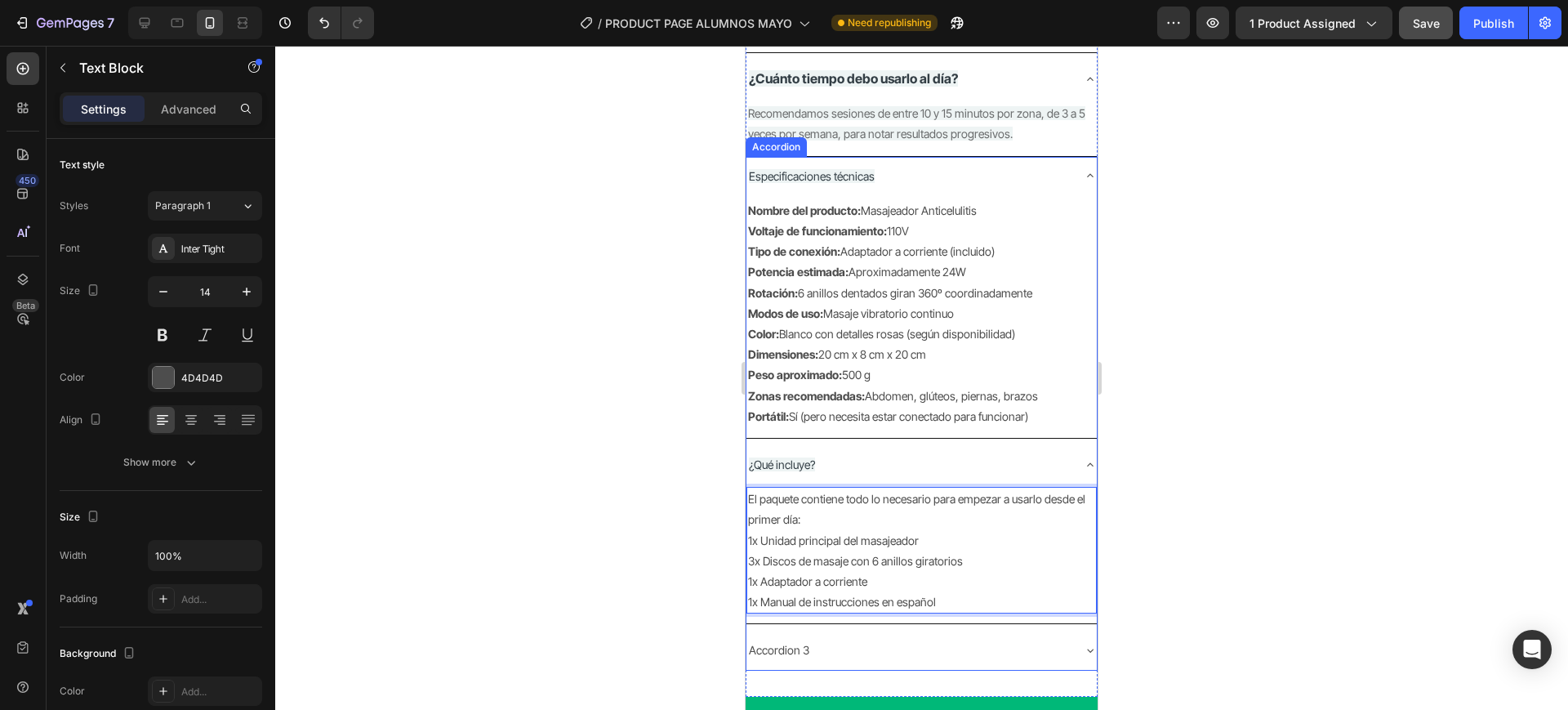
scroll to position [2116, 0]
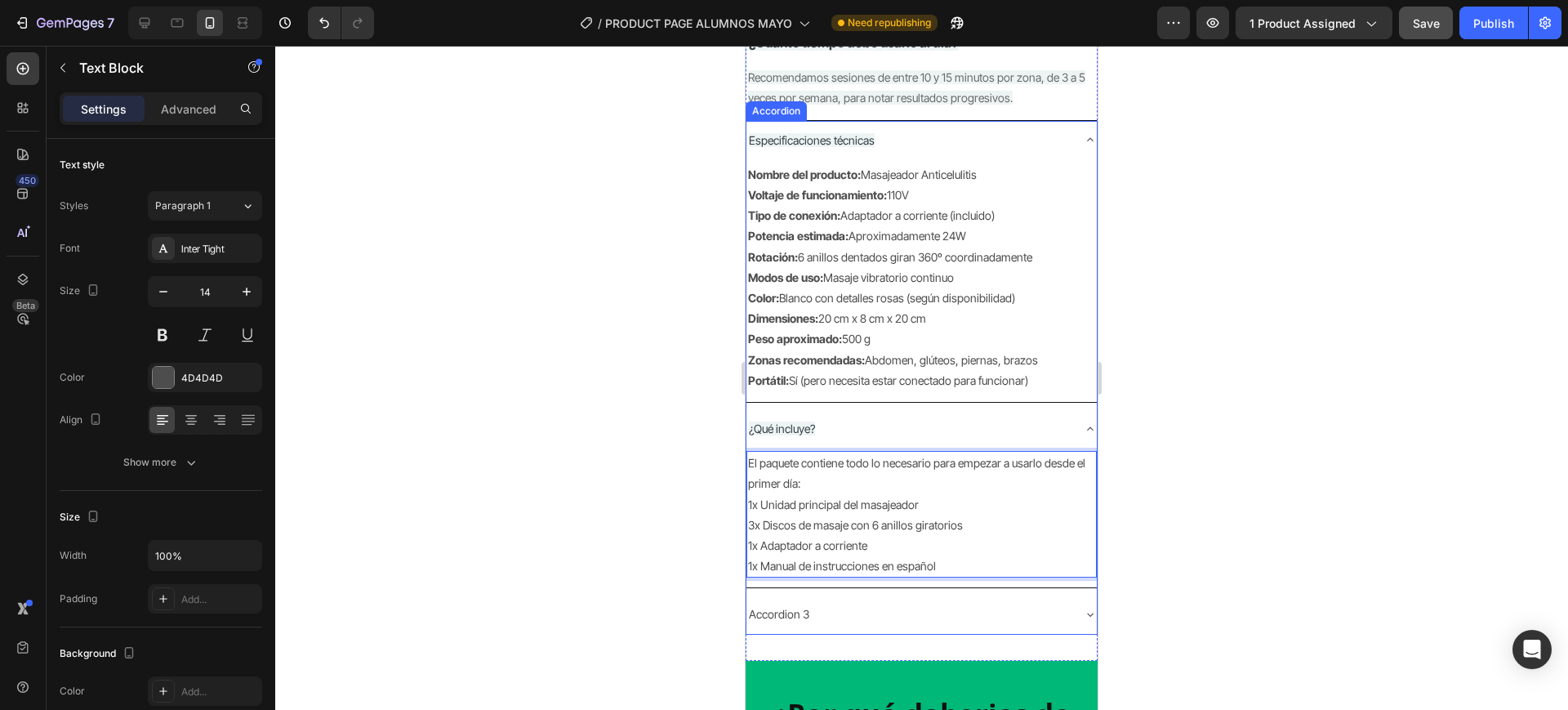
click at [796, 615] on p "Accordion 3" at bounding box center [779, 614] width 60 height 20
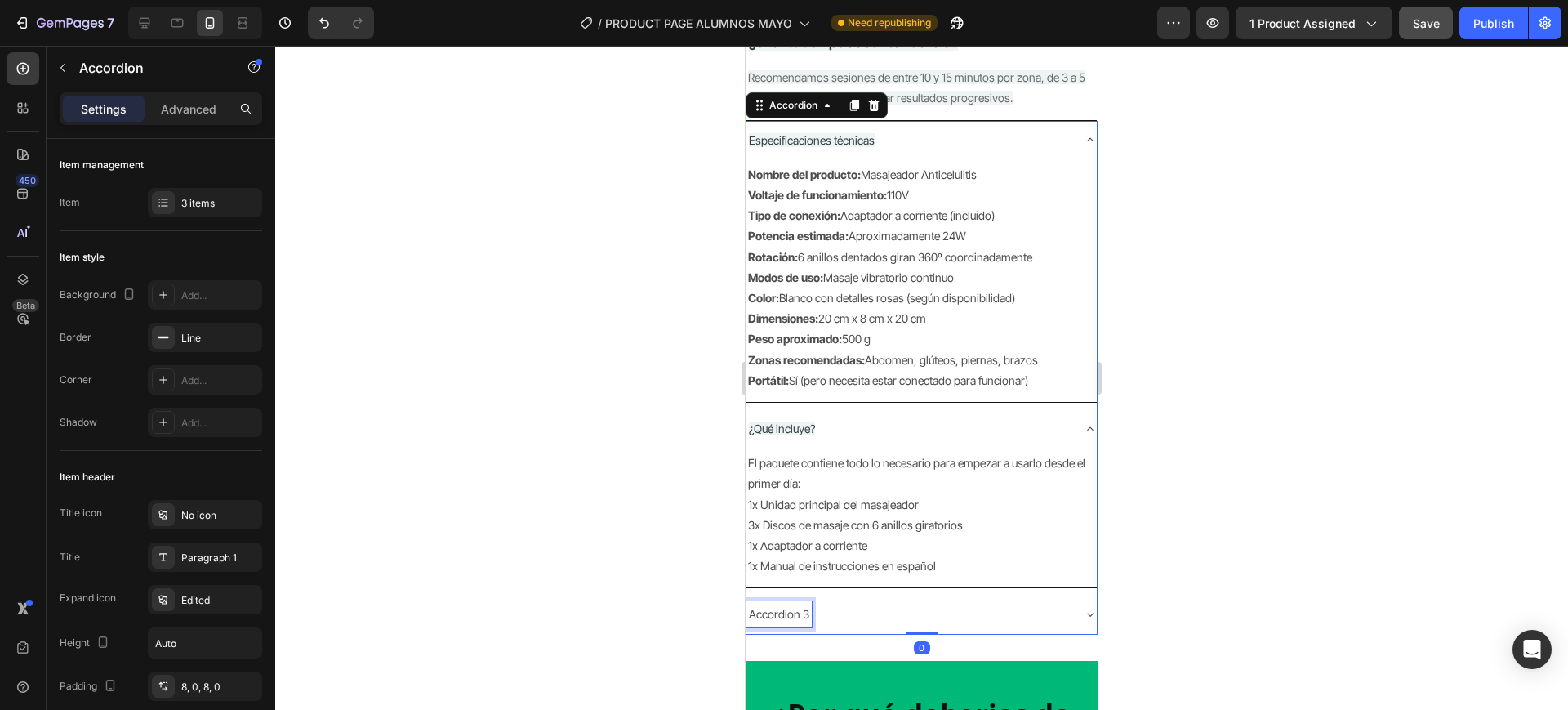
click at [796, 615] on p "Accordion 3" at bounding box center [779, 614] width 60 height 20
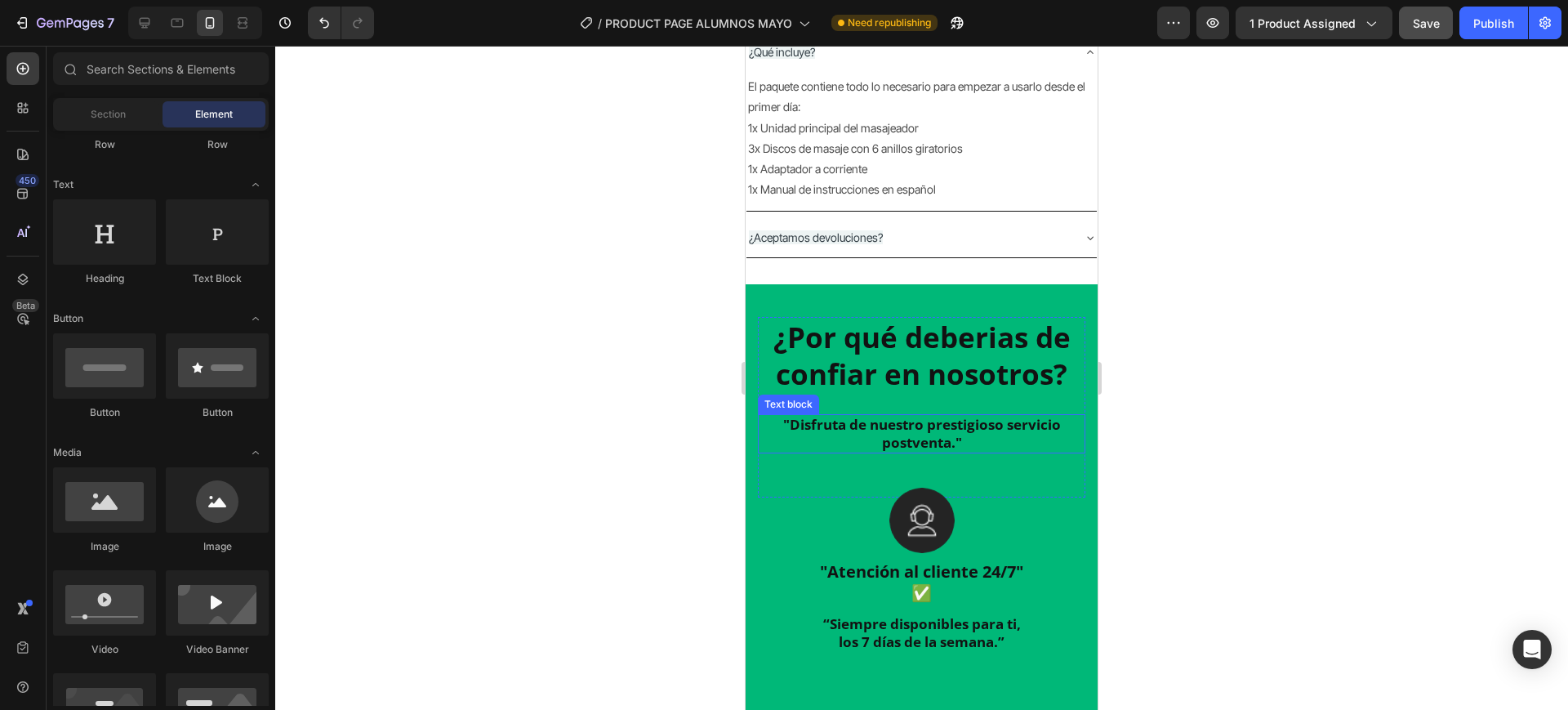
scroll to position [2391, 0]
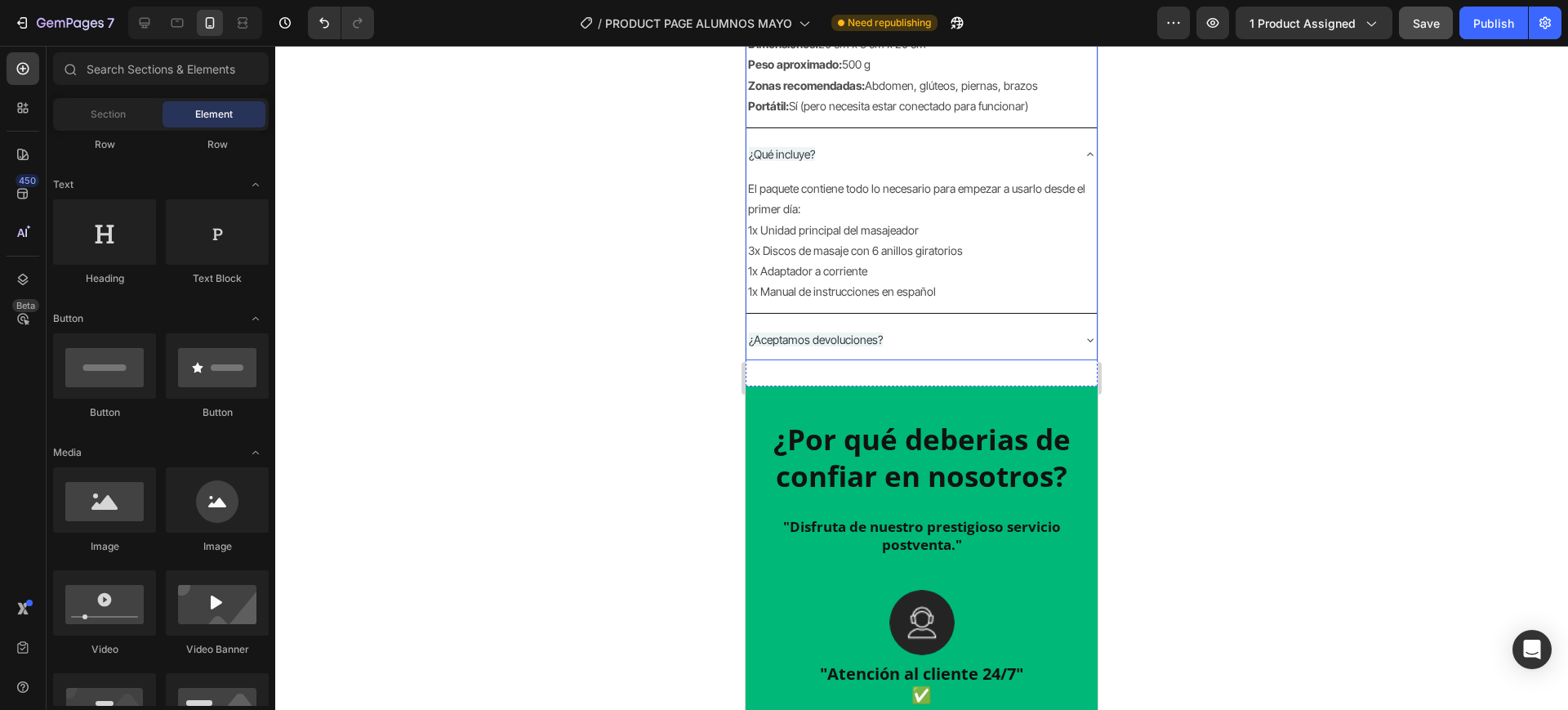
click at [1084, 339] on icon at bounding box center [1090, 340] width 13 height 13
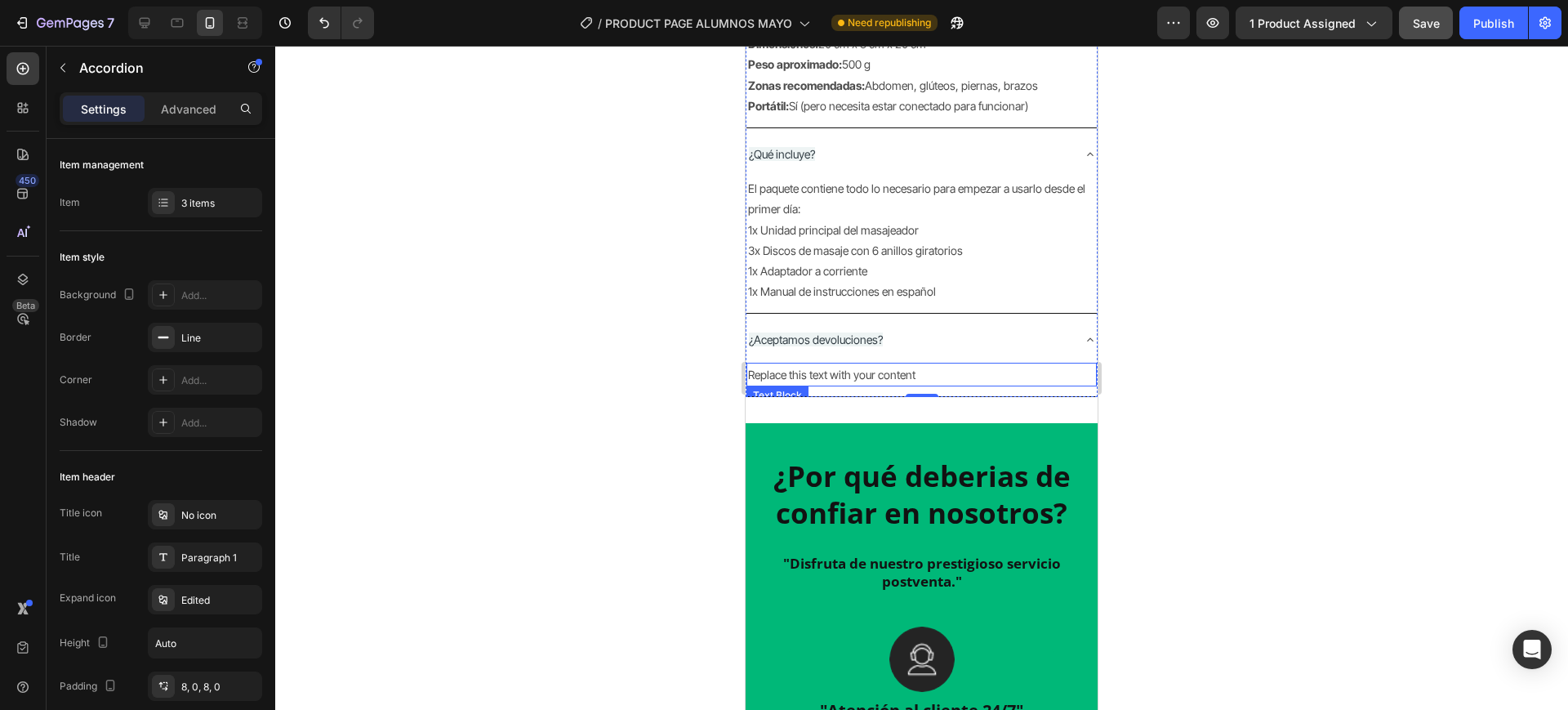
click at [893, 375] on div "Replace this text with your content" at bounding box center [921, 375] width 350 height 24
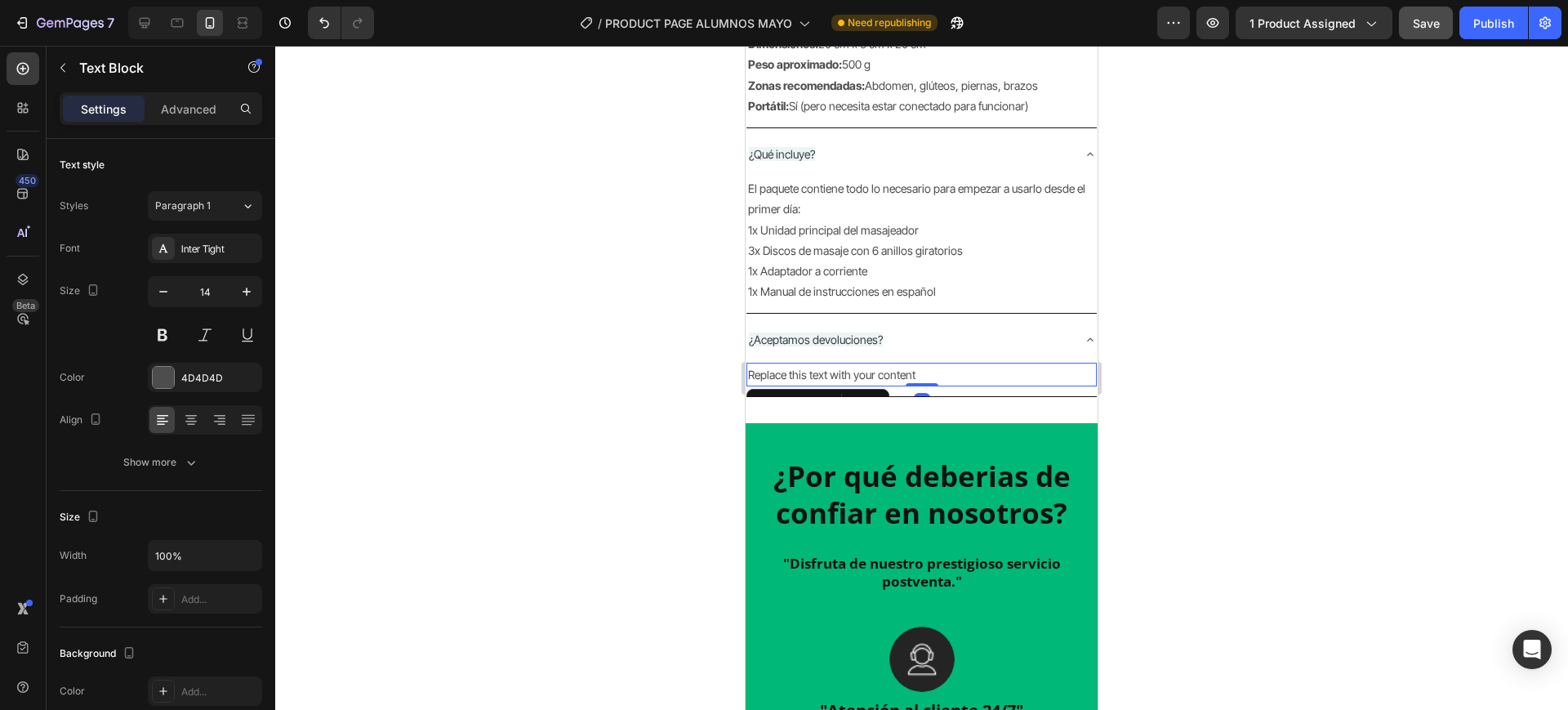
click at [893, 375] on div "Replace this text with your content" at bounding box center [921, 375] width 350 height 24
click at [893, 375] on p "Replace this text with your content" at bounding box center [922, 375] width 347 height 20
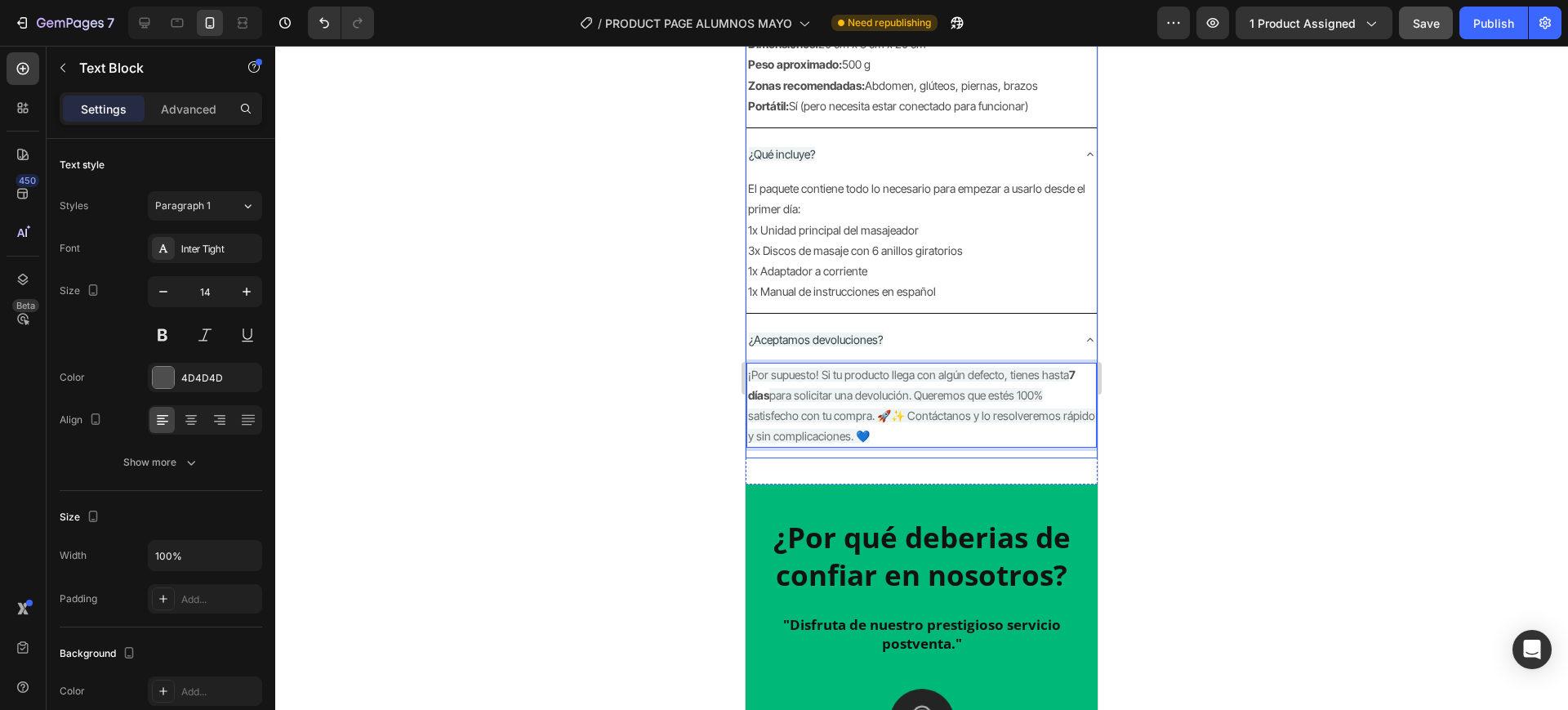
click at [860, 324] on div "¿Aceptamos devoluciones?" at bounding box center [921, 339] width 350 height 38
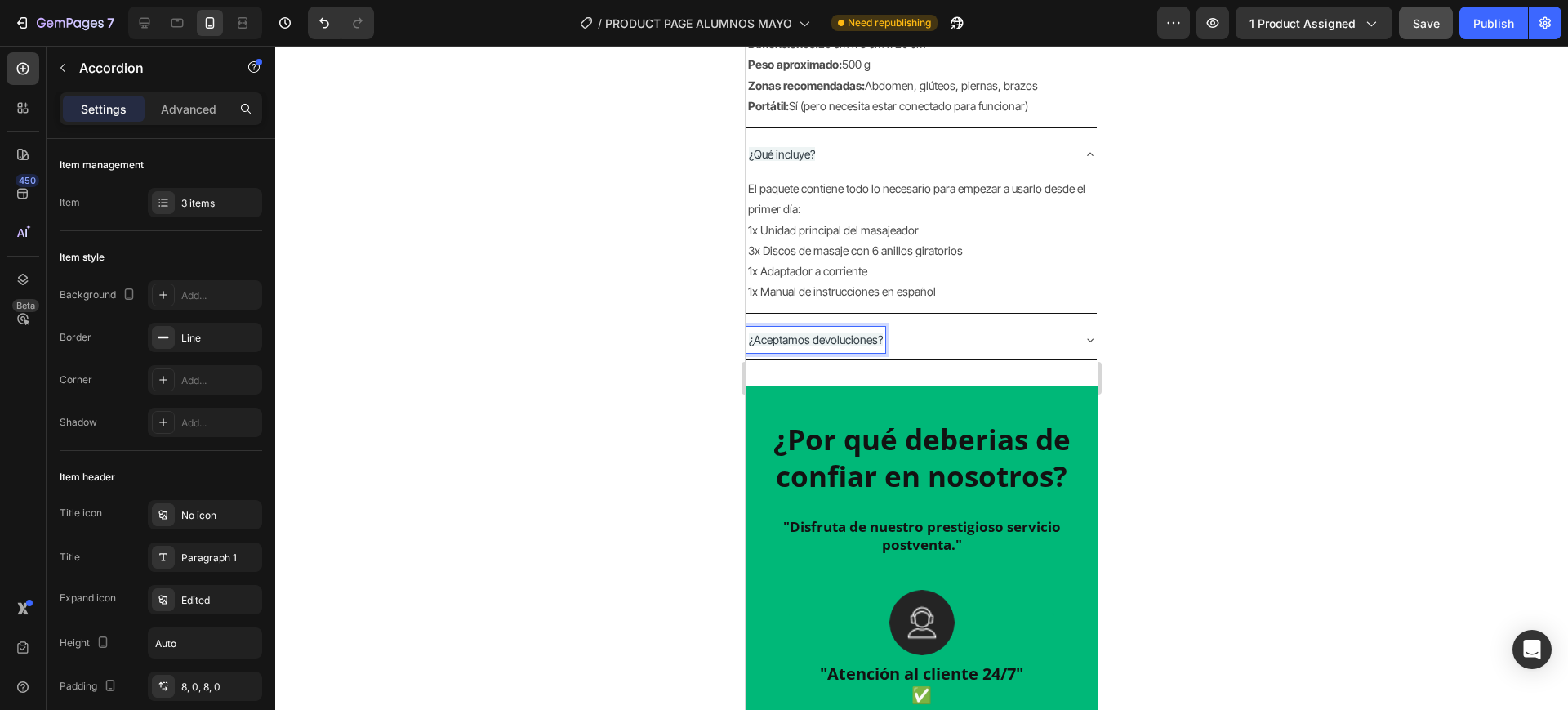
click at [883, 344] on p "¿Aceptamos devoluciones?" at bounding box center [815, 339] width 134 height 20
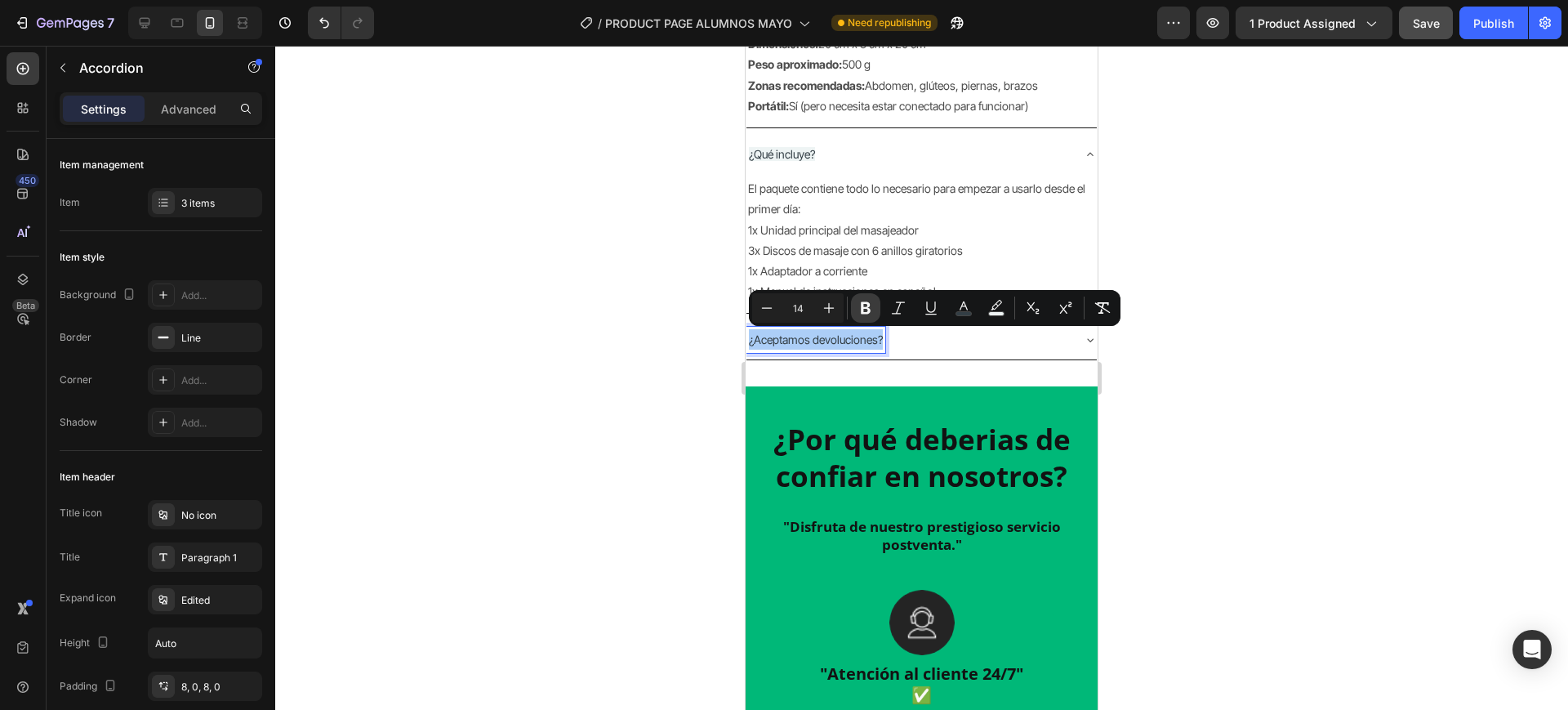
click at [874, 308] on button "Bold" at bounding box center [865, 308] width 29 height 29
click at [831, 318] on button "Plus" at bounding box center [829, 308] width 29 height 29
type input "16"
click at [1225, 381] on div at bounding box center [922, 377] width 1293 height 665
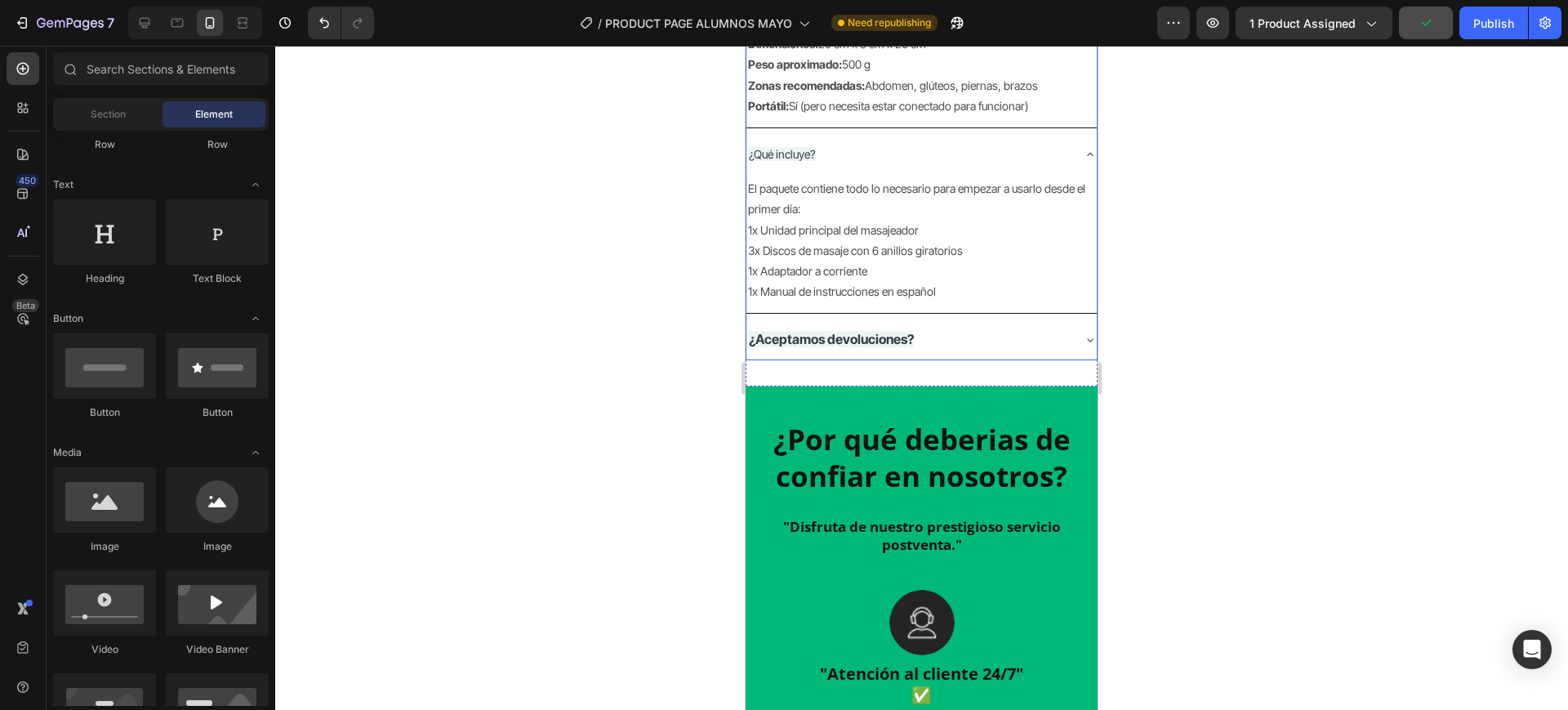
click at [1084, 339] on icon at bounding box center [1090, 340] width 13 height 13
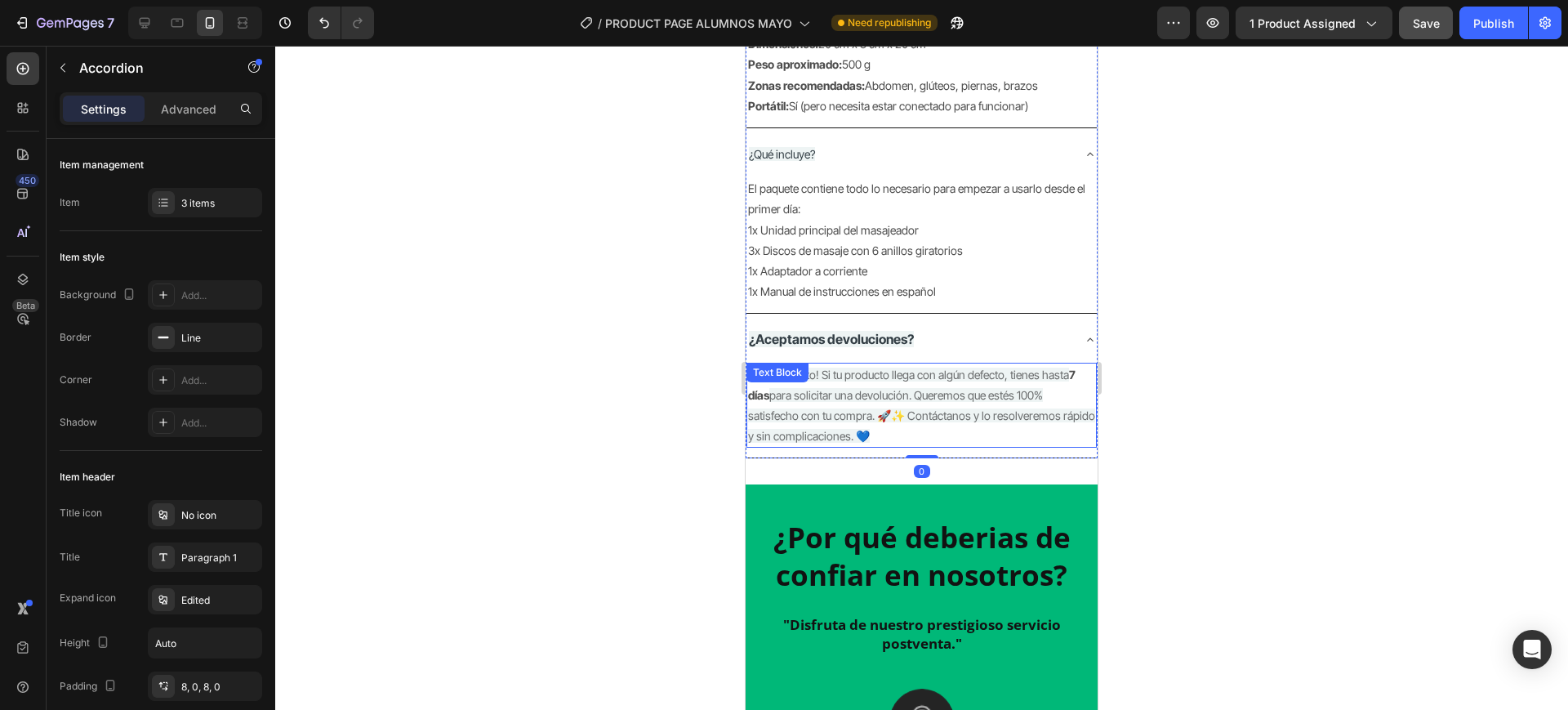
click at [878, 398] on span "para solicitar una devolución. Queremos que estés 100% satisfecho con tu compra…" at bounding box center [922, 415] width 347 height 55
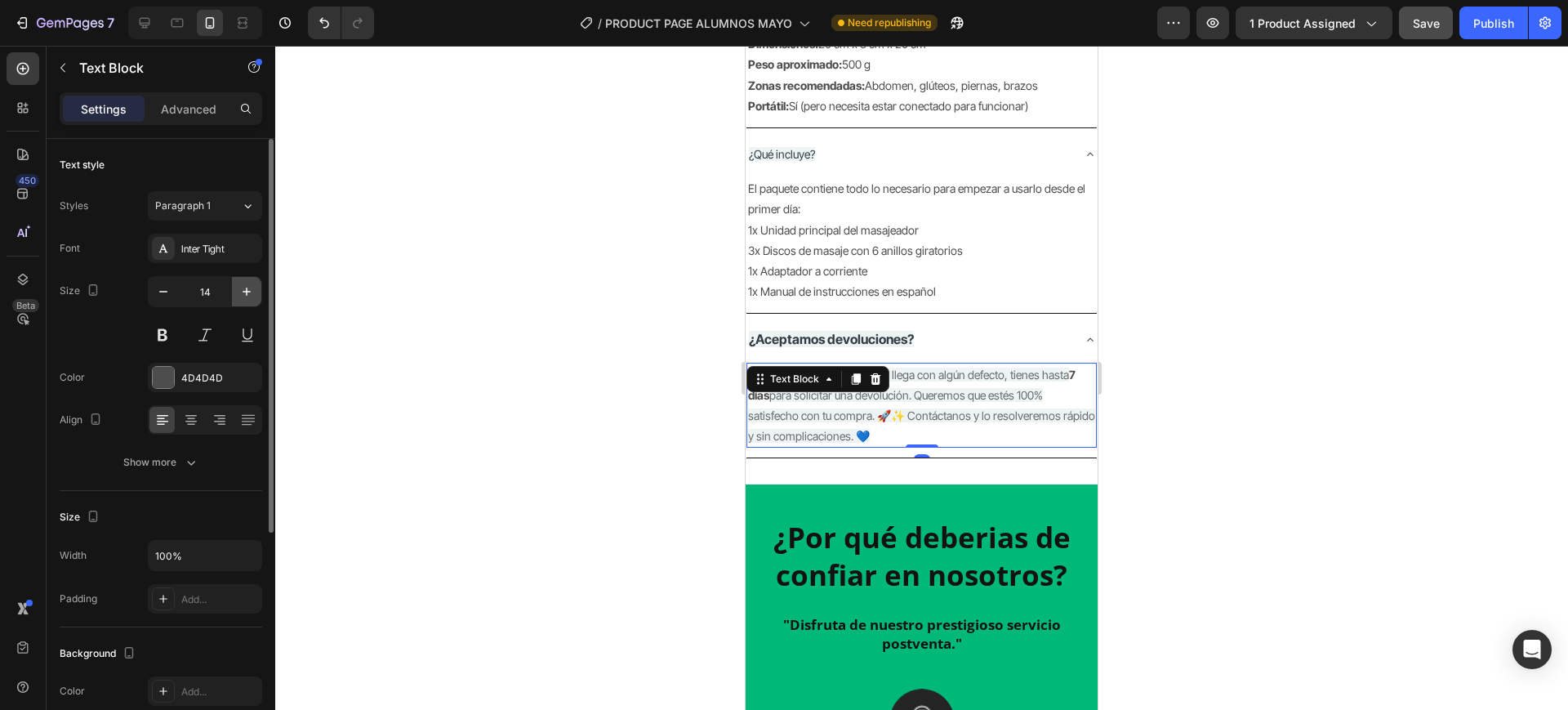
click at [254, 287] on icon "button" at bounding box center [246, 292] width 16 height 16
type input "15"
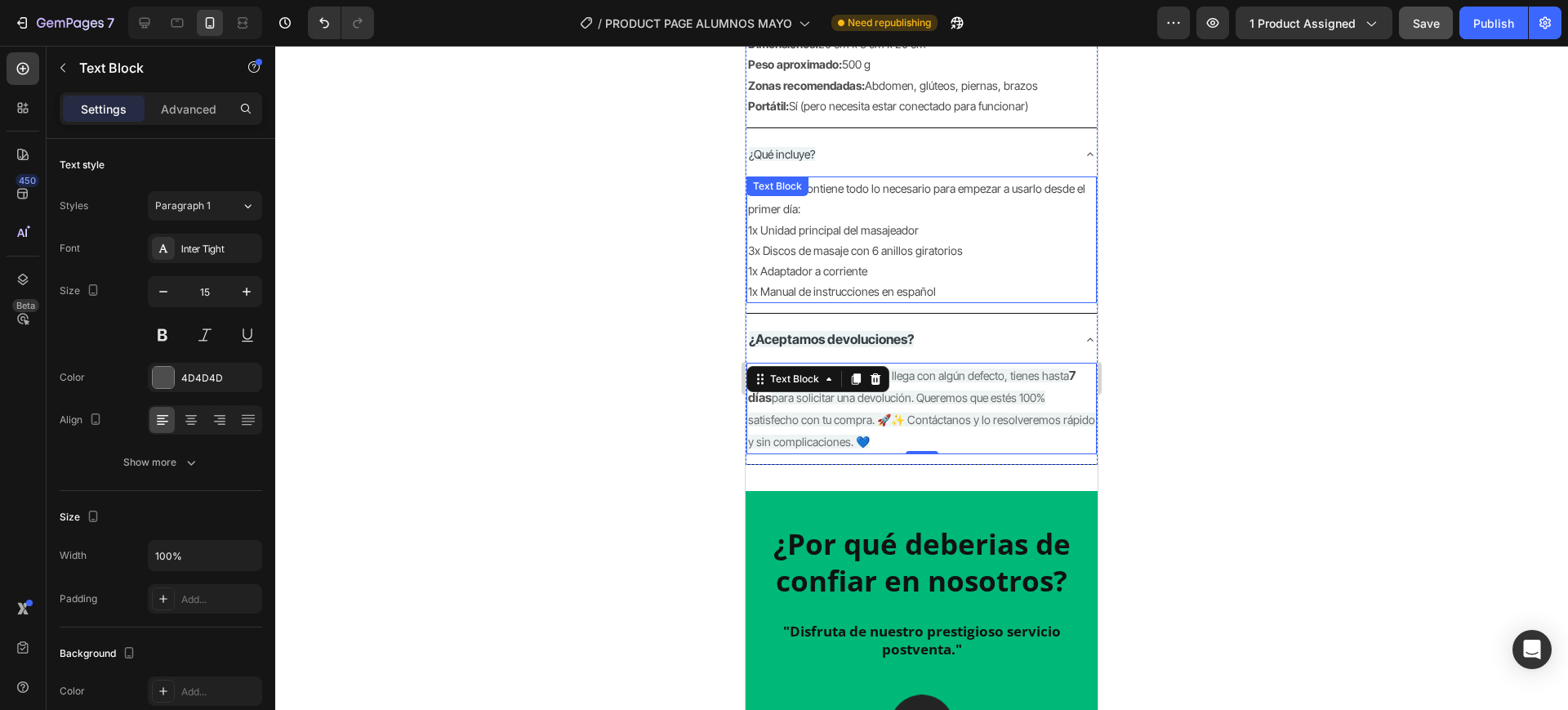
click at [865, 236] on p "1x Unidad principal del masajeador" at bounding box center [922, 230] width 347 height 20
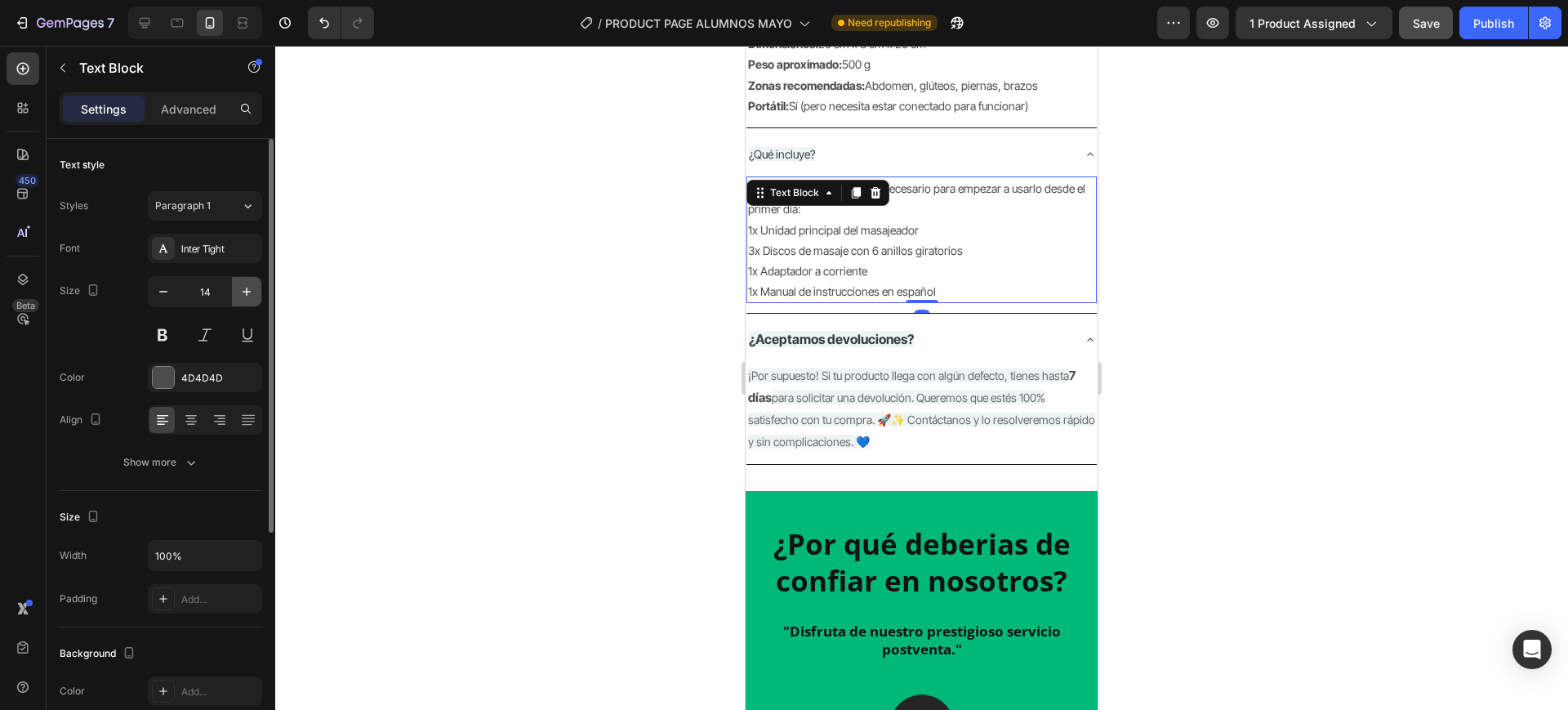
click at [255, 290] on button "button" at bounding box center [246, 292] width 29 height 29
type input "15"
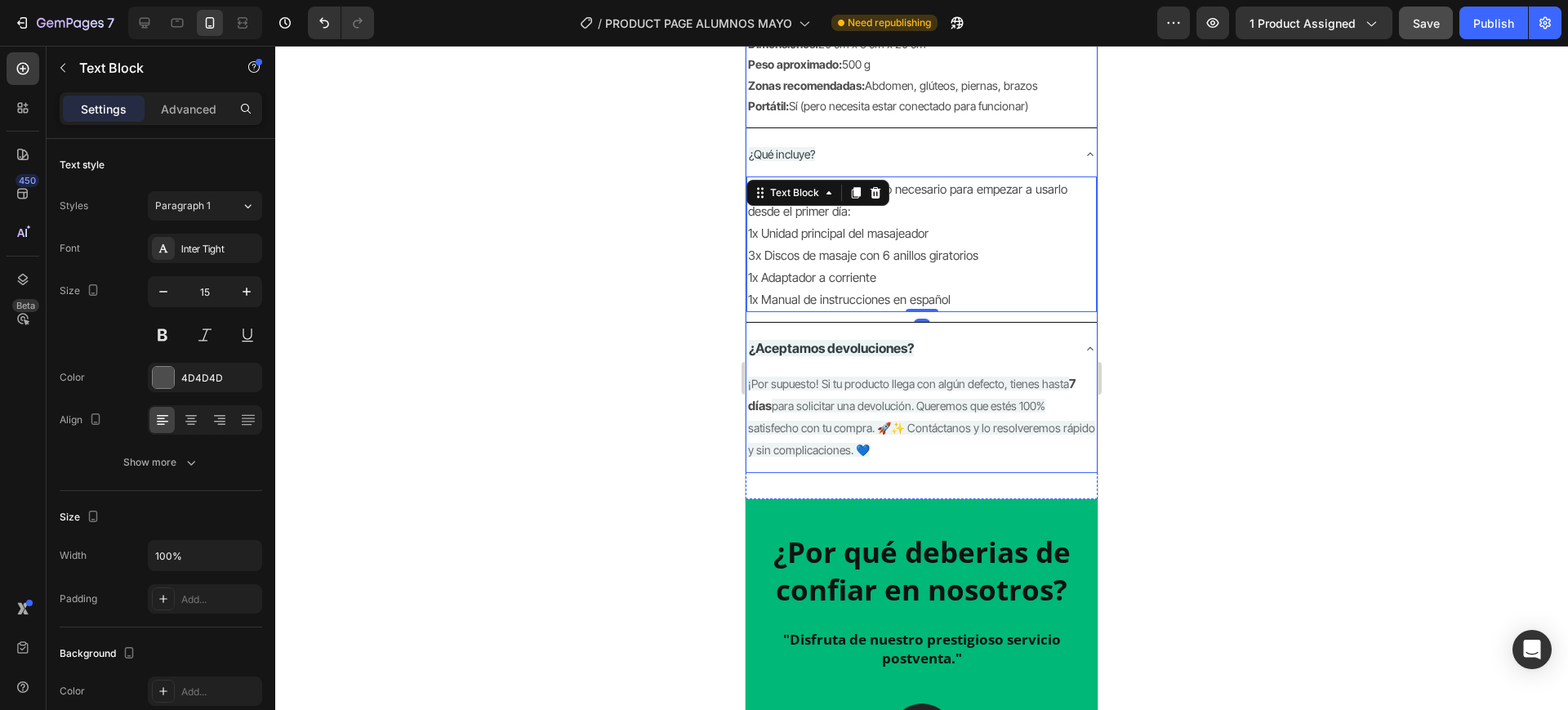
click at [810, 159] on span "¿Qué incluye?" at bounding box center [782, 154] width 66 height 14
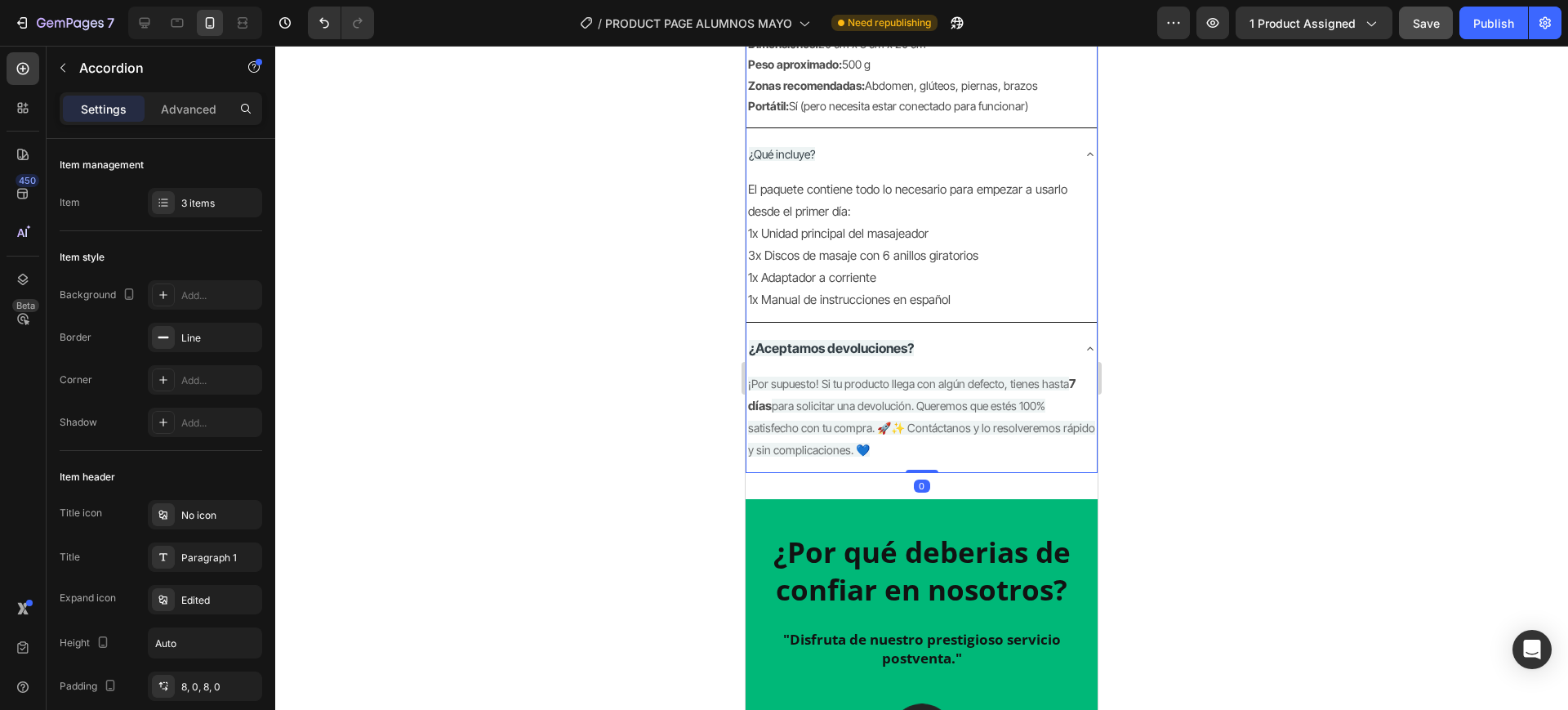
click at [822, 148] on div "¿Qué incluye?" at bounding box center [908, 154] width 325 height 25
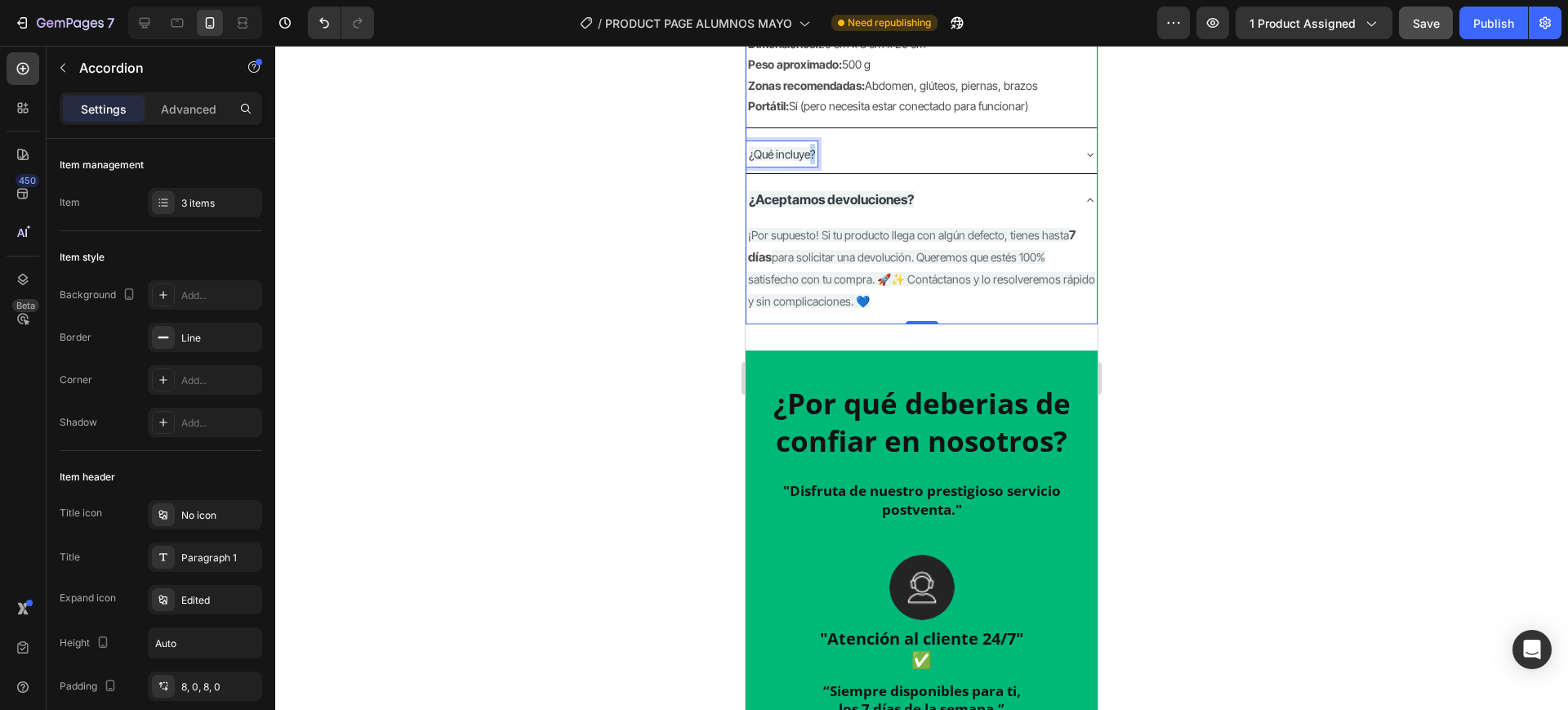
click at [809, 148] on span "¿Qué incluye?" at bounding box center [782, 154] width 66 height 14
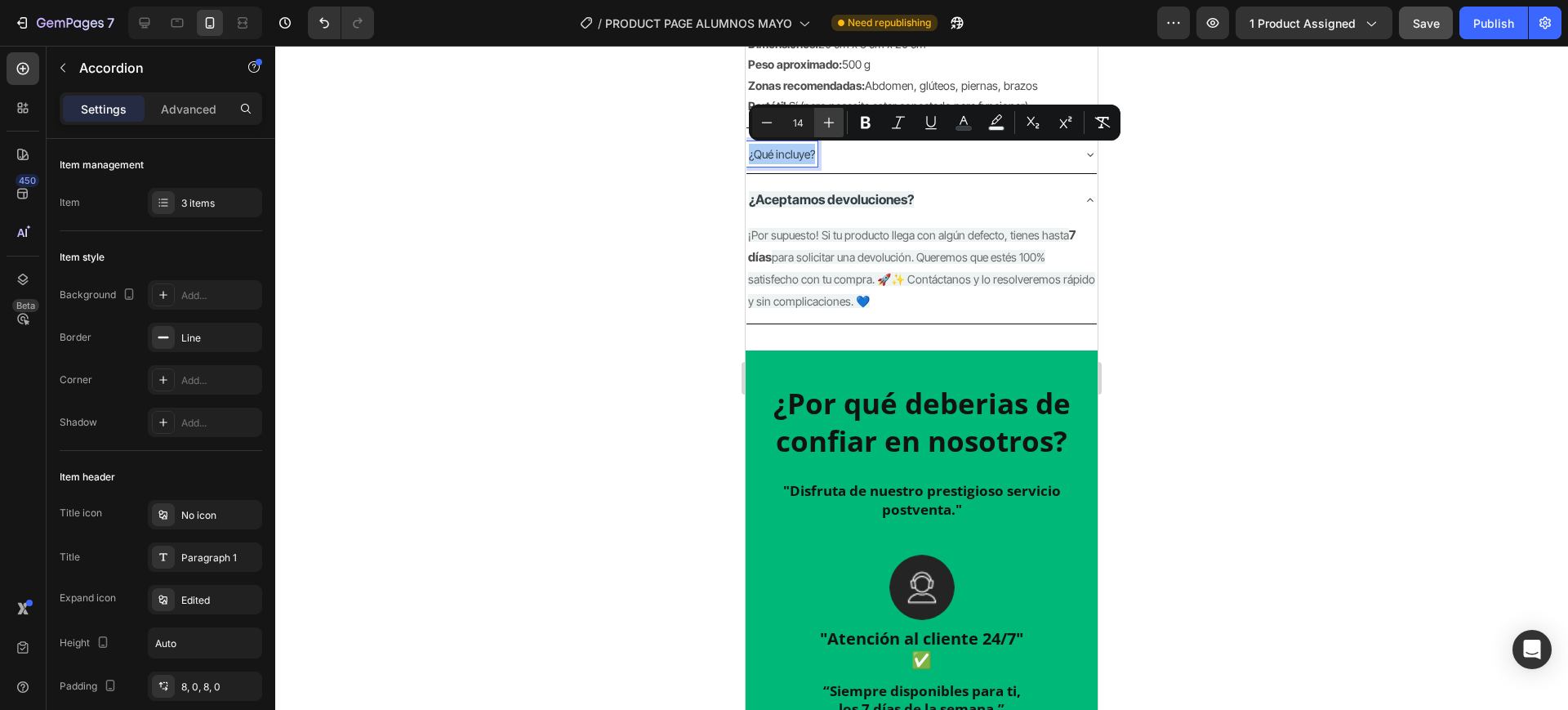
click at [840, 129] on button "Plus" at bounding box center [829, 123] width 29 height 29
type input "16"
click at [864, 125] on icon "Editor contextual toolbar" at bounding box center [865, 123] width 16 height 16
click at [857, 201] on strong "¿Aceptamos devoluciones?" at bounding box center [832, 199] width 165 height 16
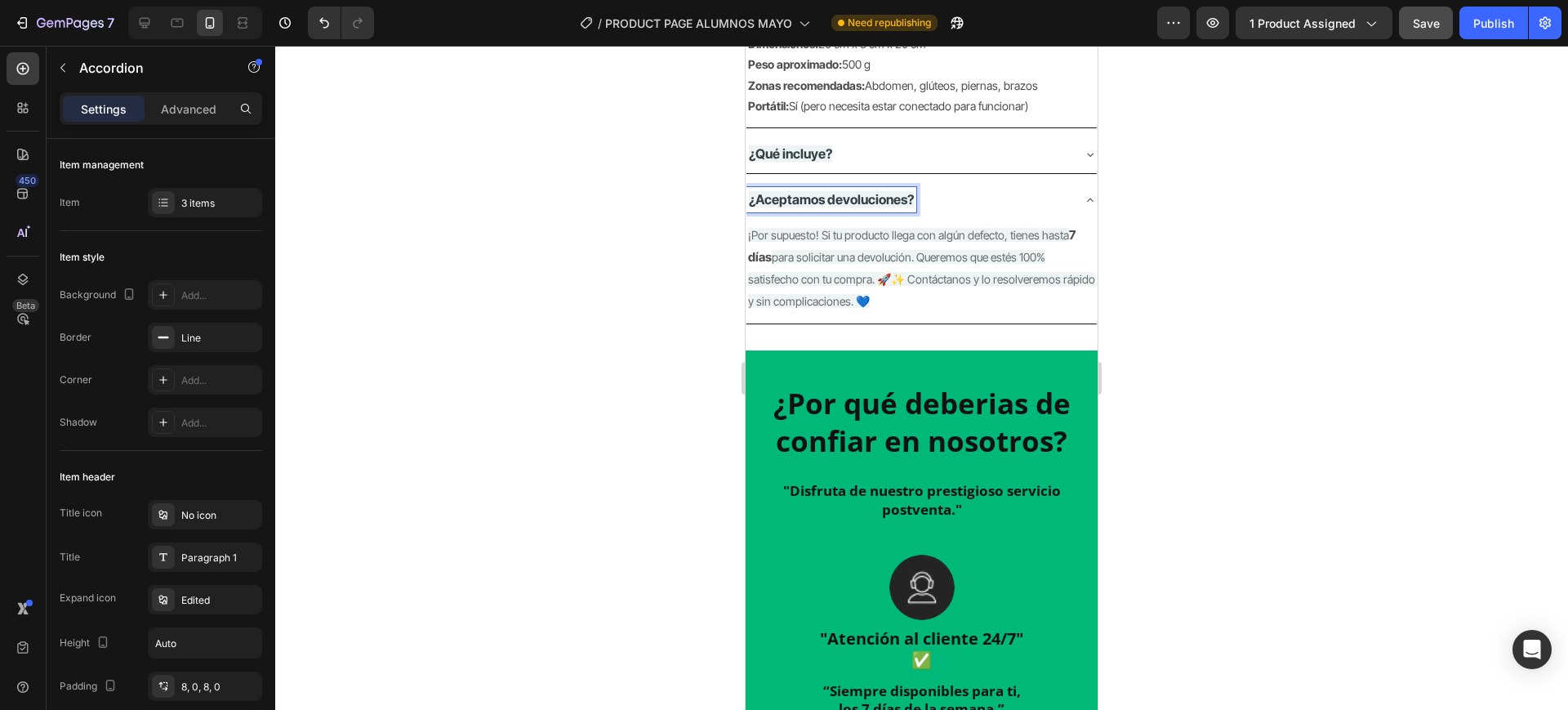
click at [857, 201] on strong "¿Aceptamos devoluciones?" at bounding box center [832, 199] width 165 height 16
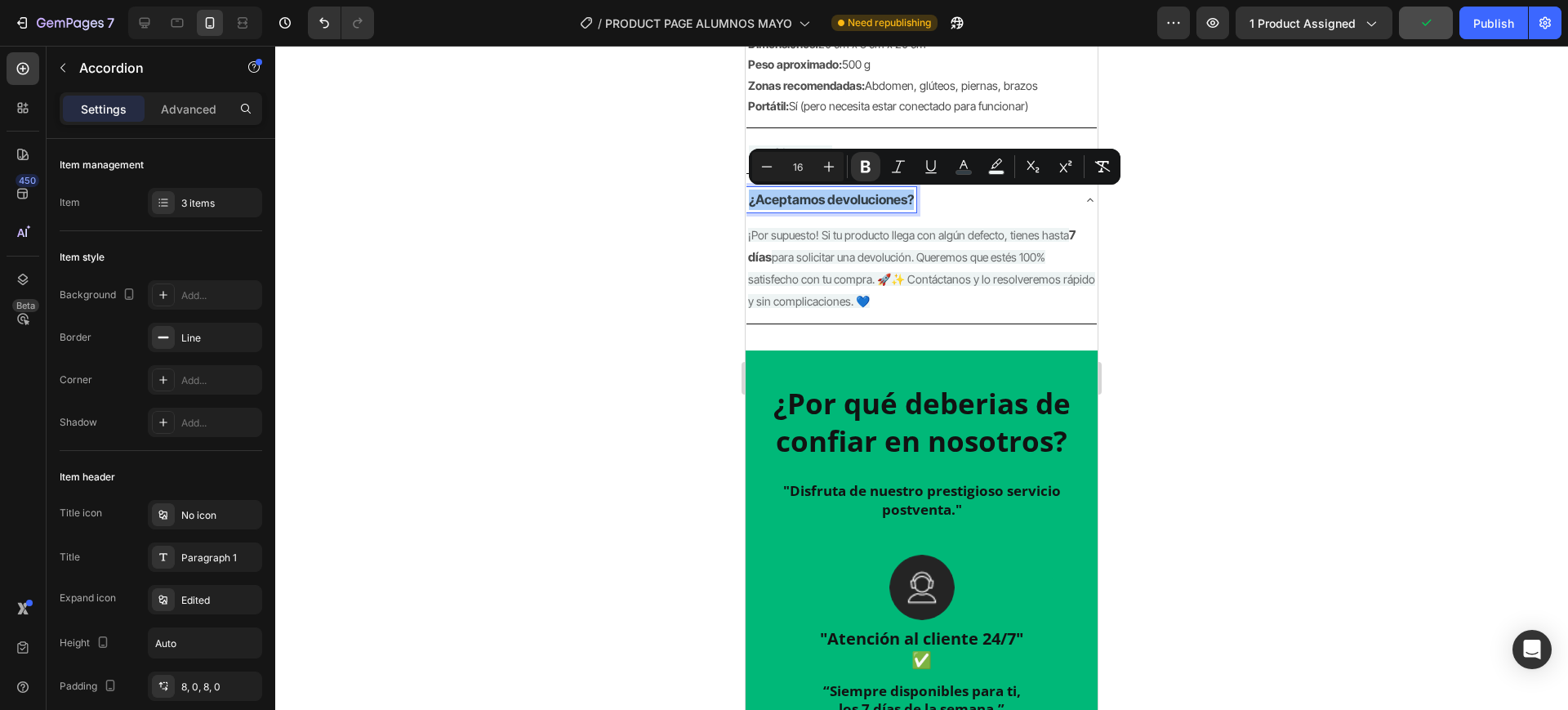
click at [1288, 234] on div at bounding box center [922, 377] width 1293 height 665
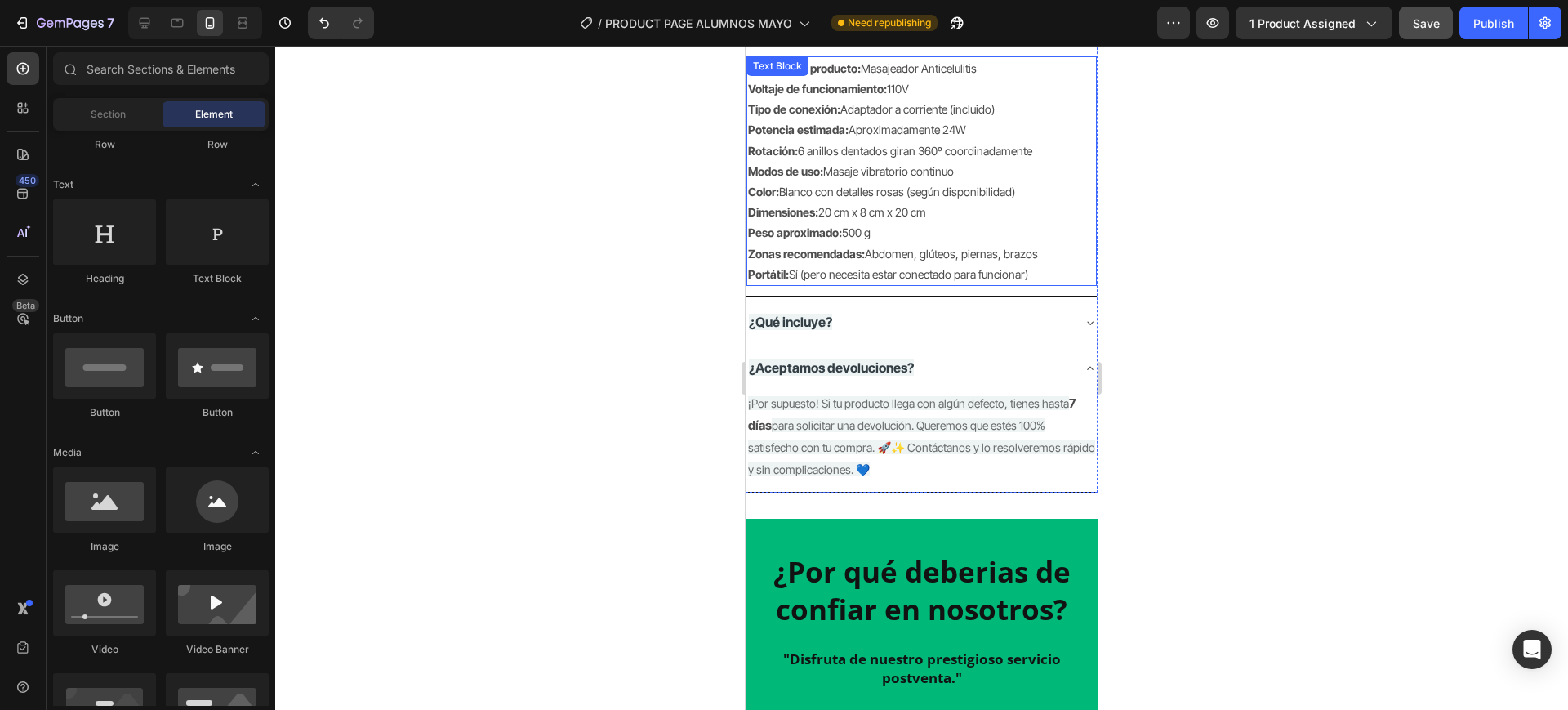
scroll to position [2186, 0]
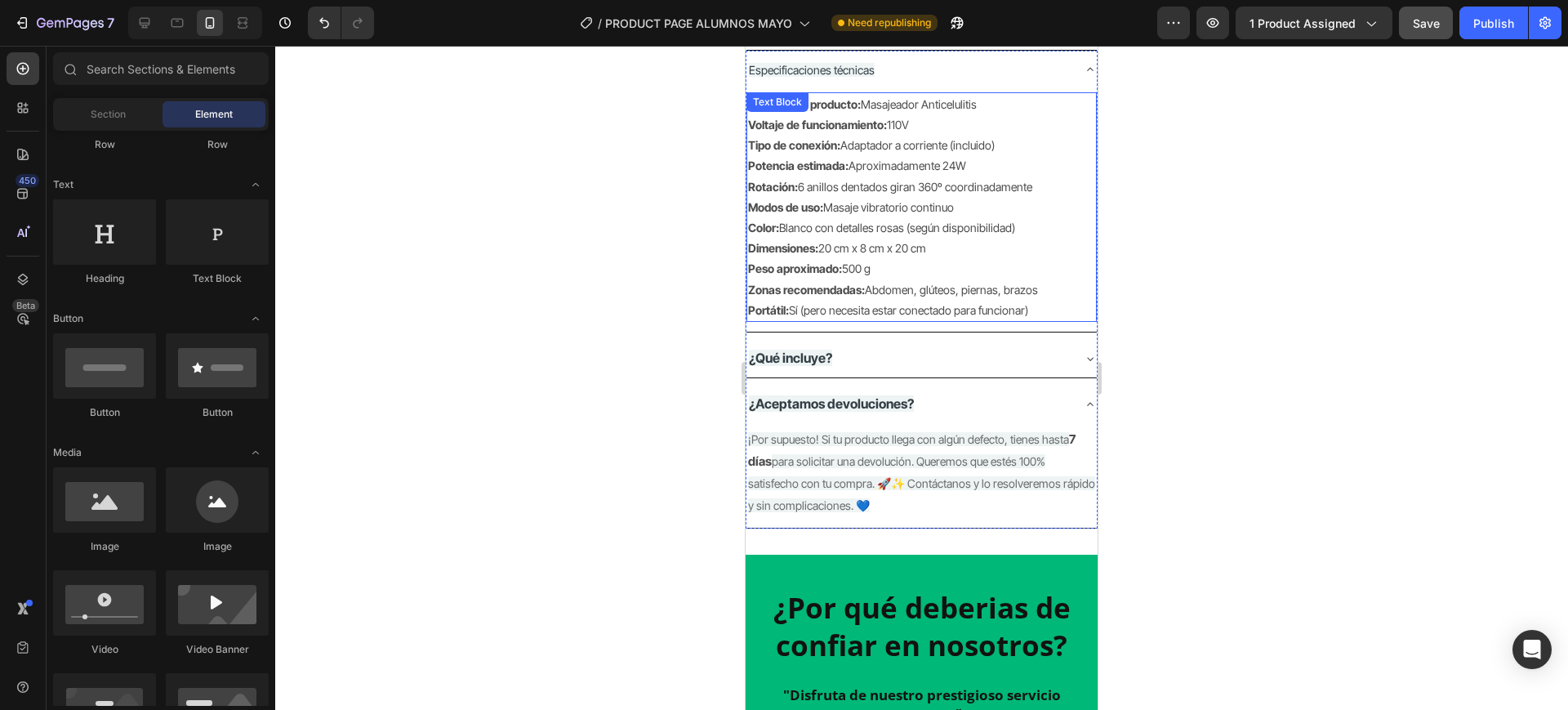
click at [826, 236] on p "Color: Blanco con detalles rosas (según disponibilidad)" at bounding box center [922, 227] width 347 height 20
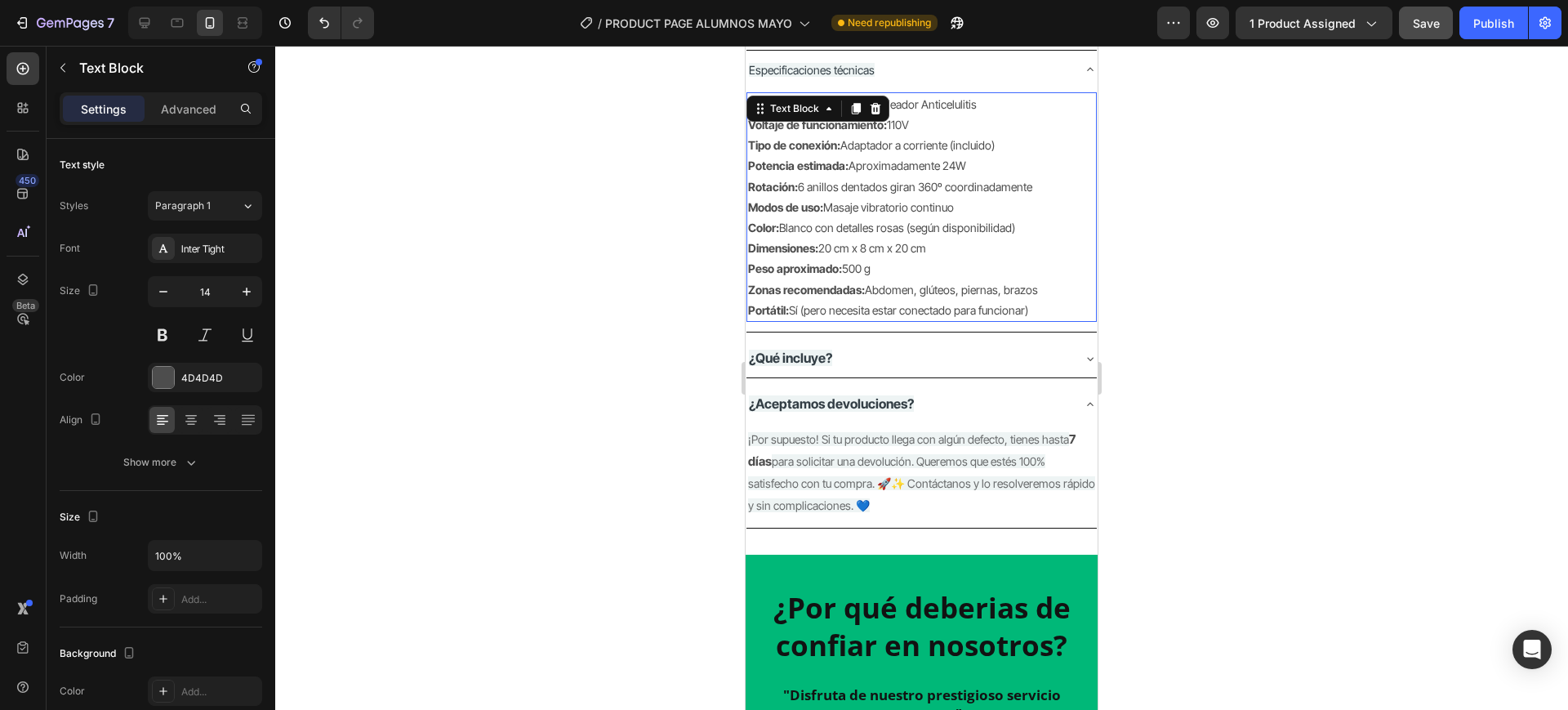
click at [826, 236] on p "Color: Blanco con detalles rosas (según disponibilidad)" at bounding box center [922, 227] width 347 height 20
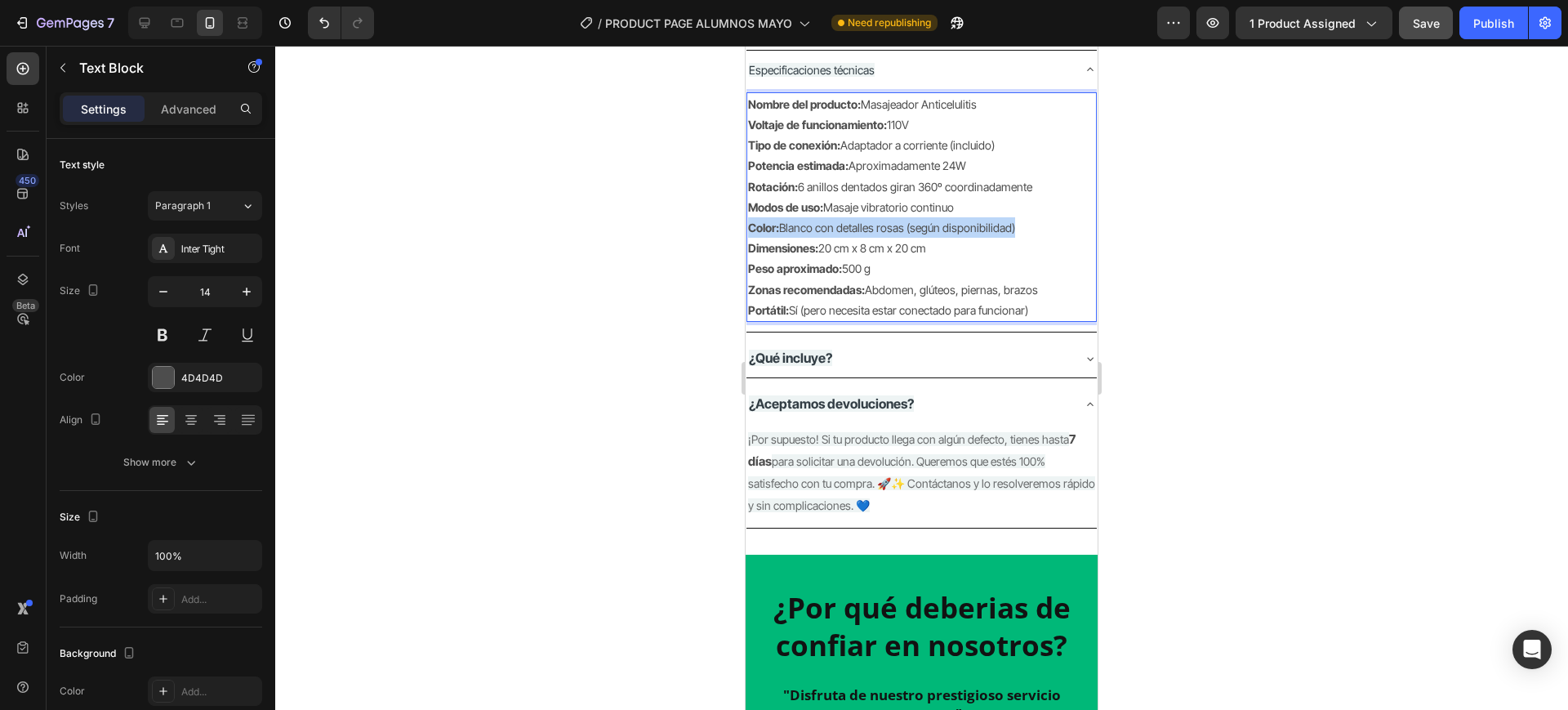
click at [826, 236] on p "Color: Blanco con detalles rosas (según disponibilidad)" at bounding box center [922, 227] width 347 height 20
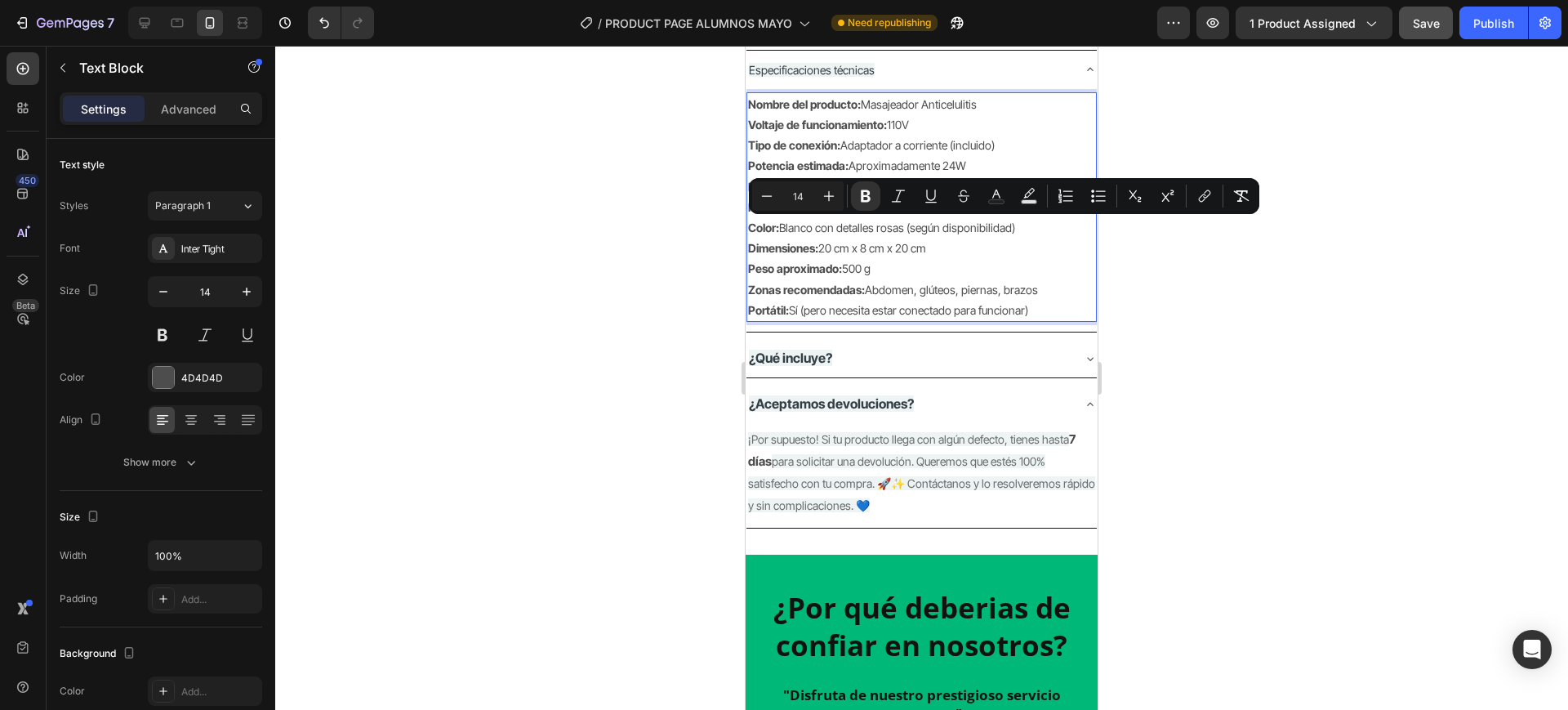
click at [1026, 303] on p "Portátil: Sí (pero necesita estar conectado para funcionar)" at bounding box center [922, 310] width 347 height 20
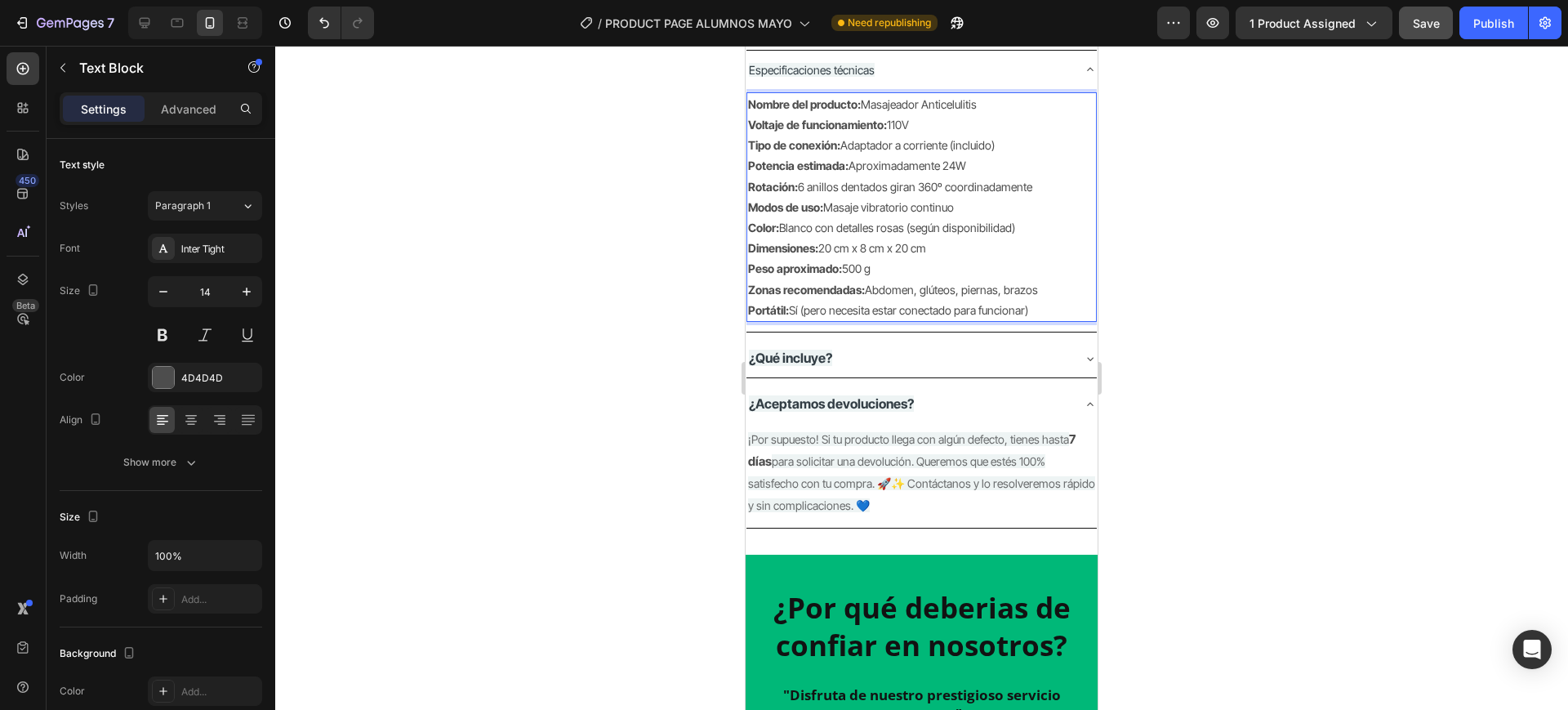
click at [1053, 262] on p "Peso aproximado: 500 g" at bounding box center [922, 268] width 347 height 20
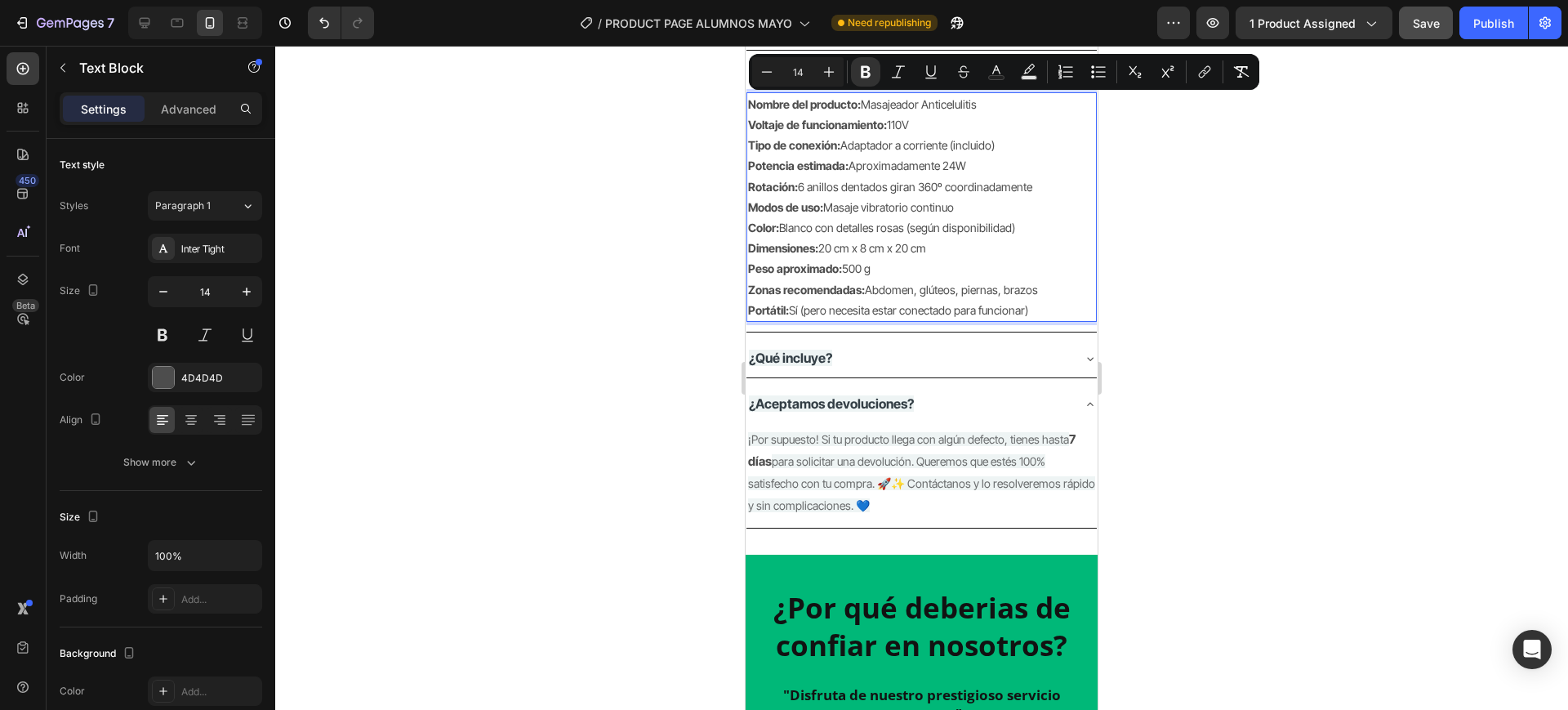
drag, startPoint x: 1045, startPoint y: 307, endPoint x: 748, endPoint y: 102, distance: 360.9
click at [748, 102] on div "Nombre del producto: Masajeador Anticelulitis Voltaje de funcionamiento: 110V T…" at bounding box center [921, 207] width 350 height 229
click at [239, 290] on icon "button" at bounding box center [246, 292] width 16 height 16
type input "15"
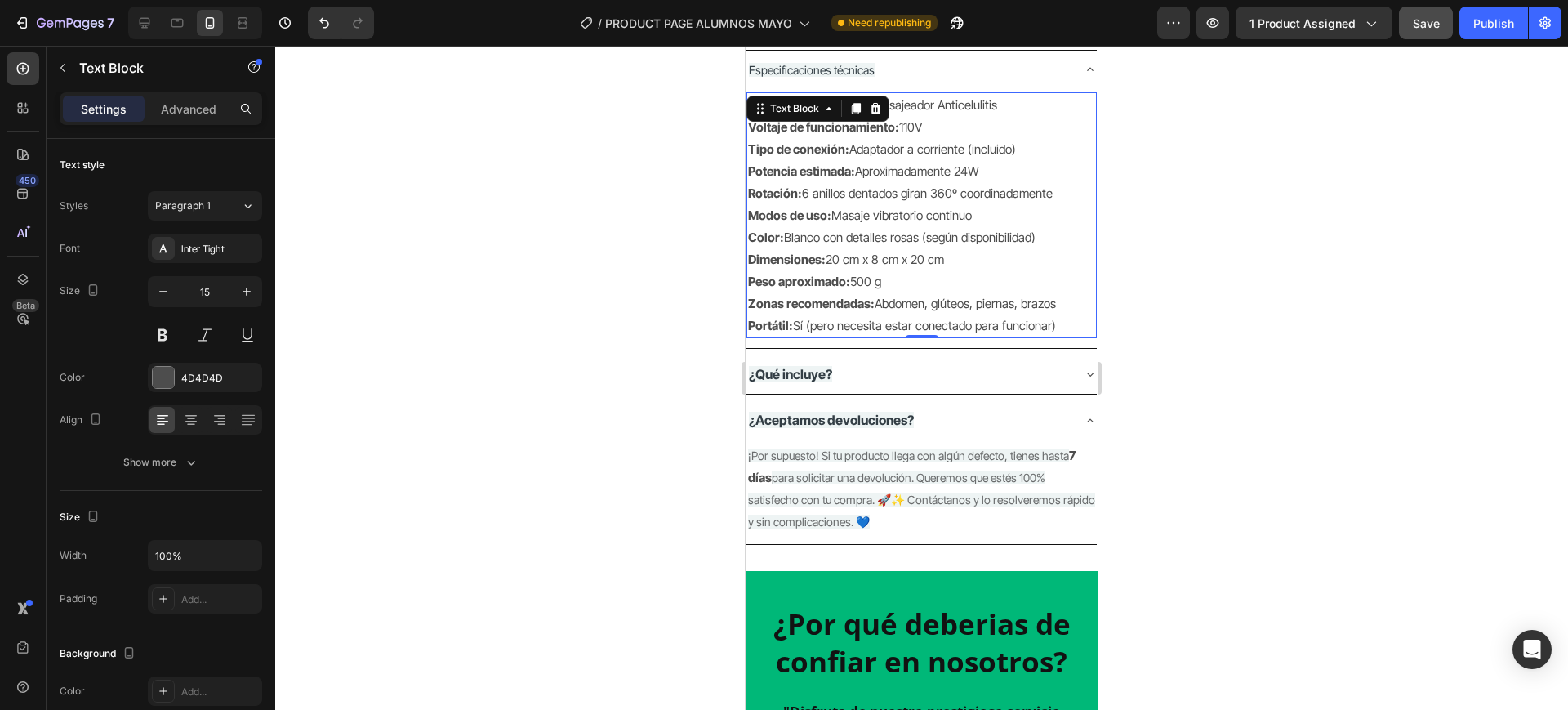
click at [636, 254] on div at bounding box center [922, 377] width 1293 height 665
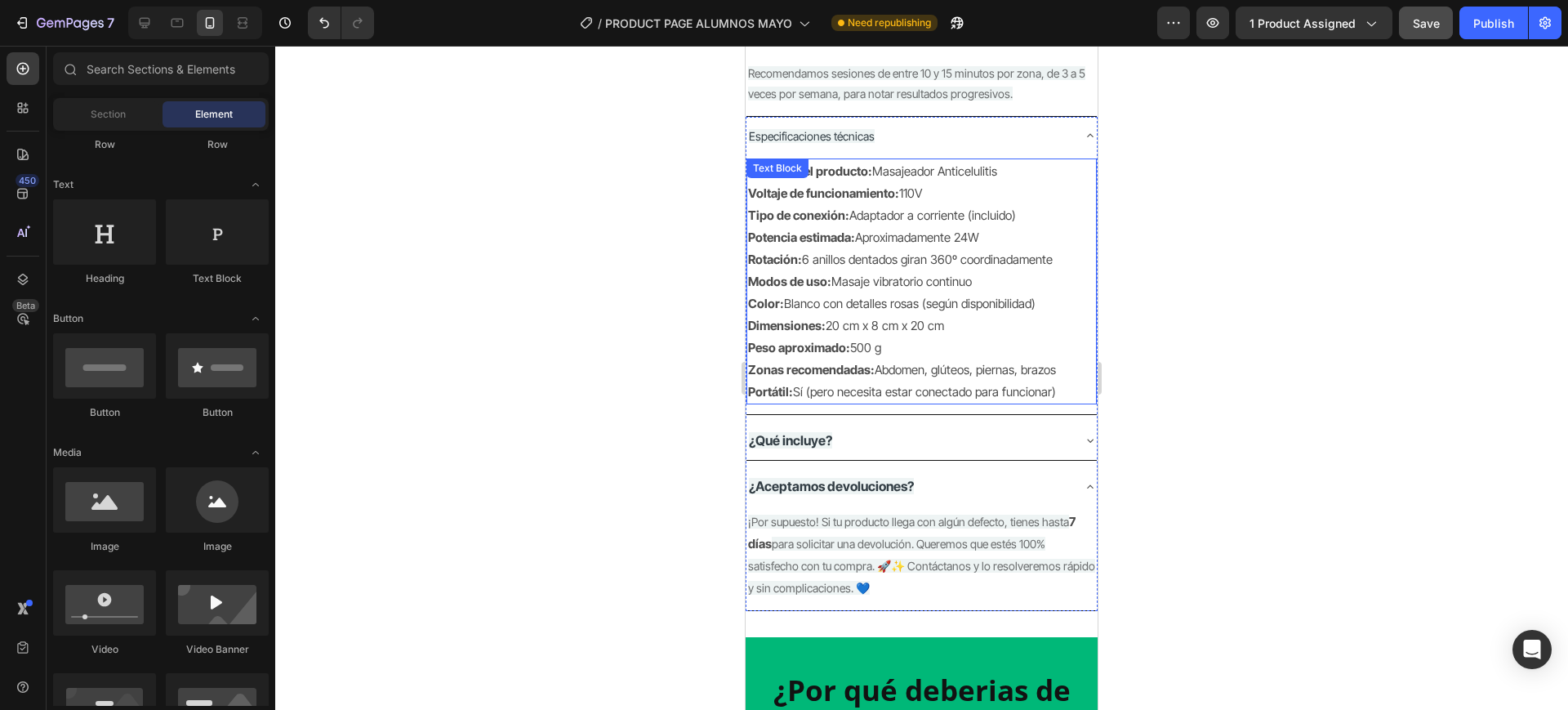
scroll to position [2085, 0]
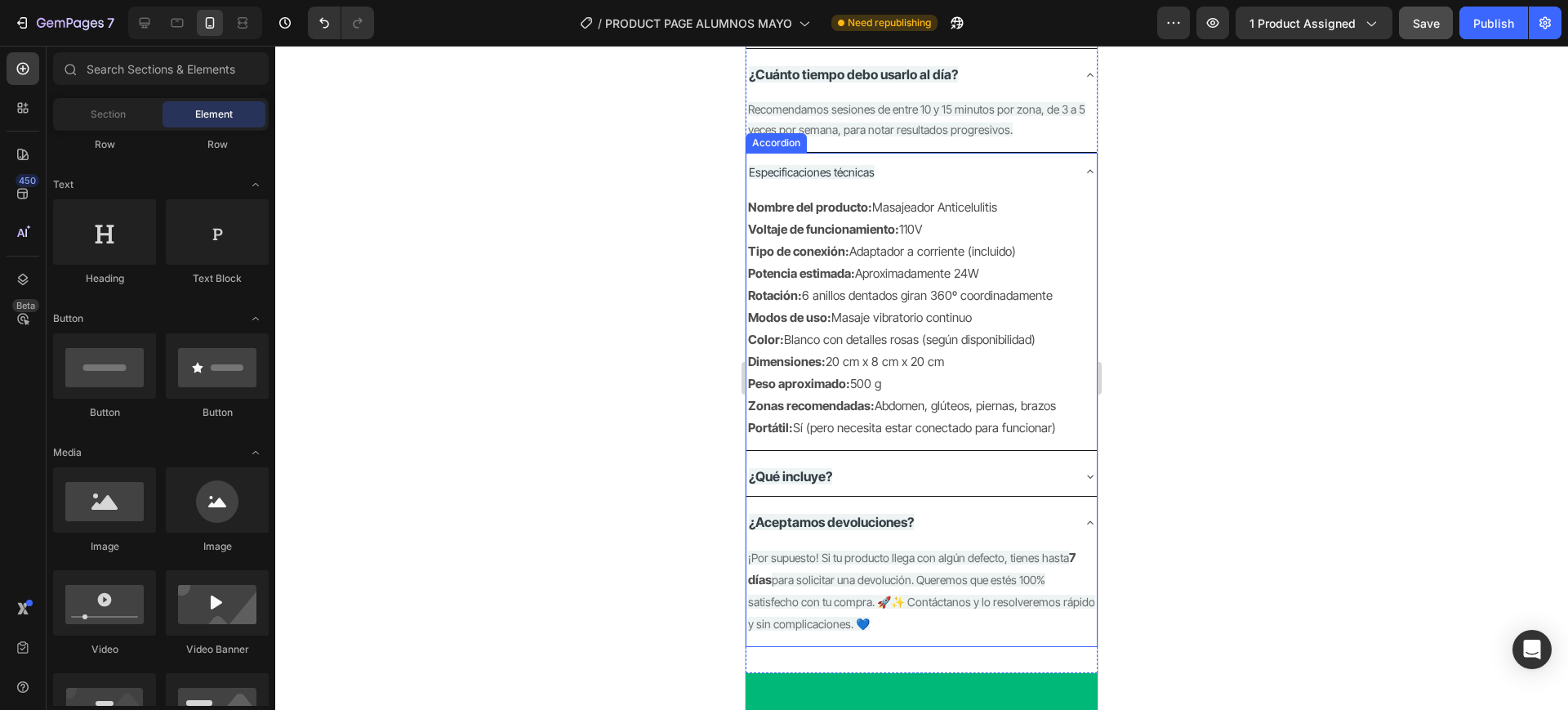
click at [861, 176] on span "Especificaciones técnicas" at bounding box center [812, 172] width 125 height 14
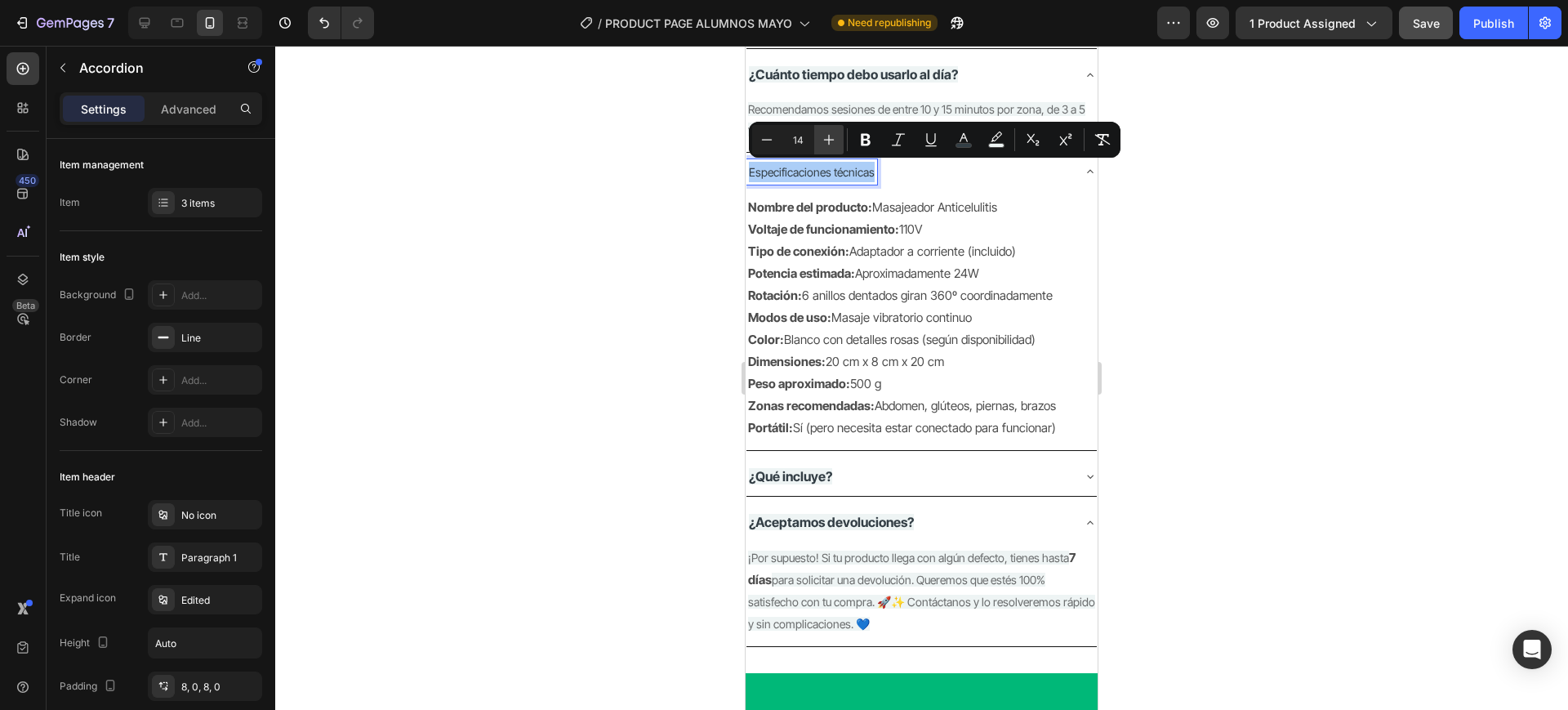
click at [826, 146] on icon "Editor contextual toolbar" at bounding box center [829, 140] width 16 height 16
click at [826, 145] on icon "Editor contextual toolbar" at bounding box center [829, 140] width 16 height 16
type input "16"
click at [860, 142] on icon "Editor contextual toolbar" at bounding box center [865, 140] width 16 height 16
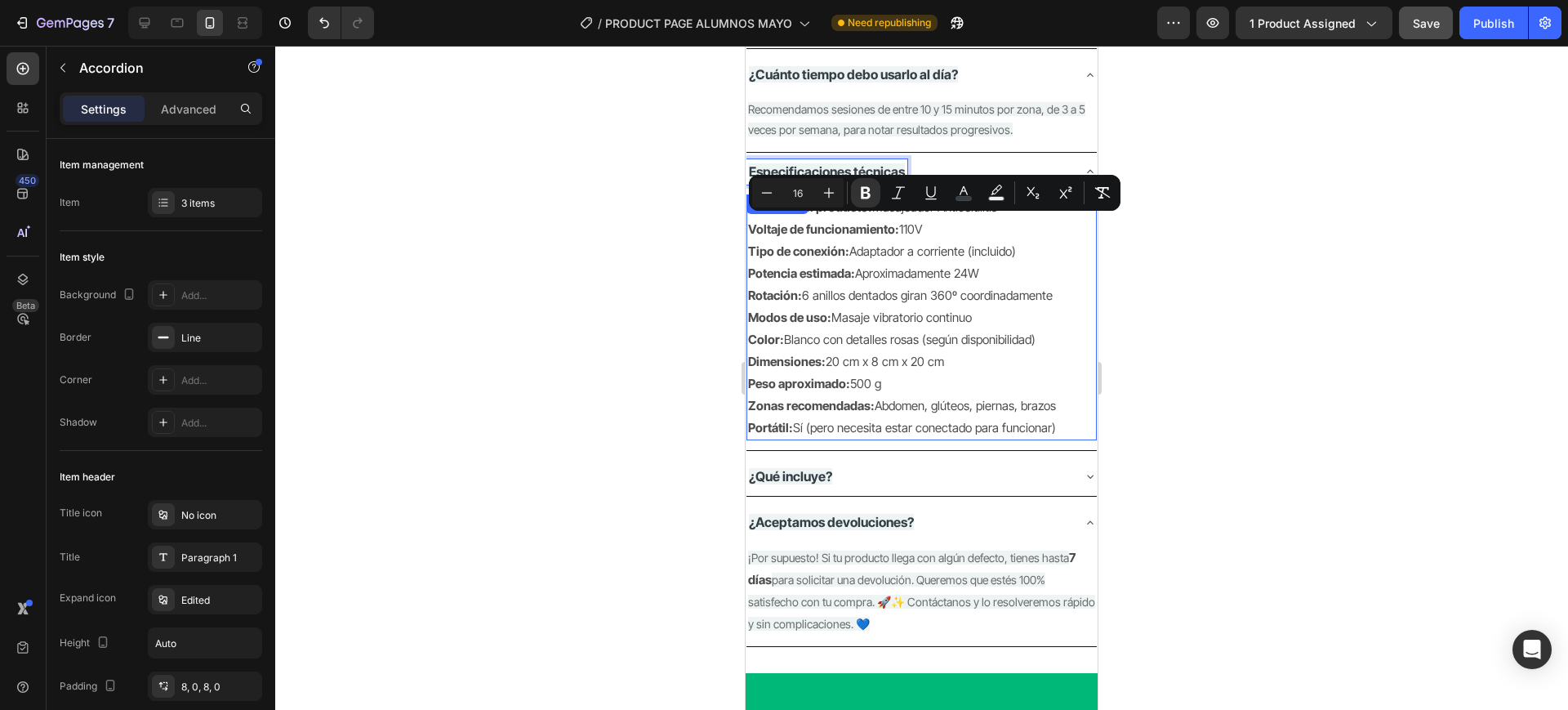
scroll to position [1983, 0]
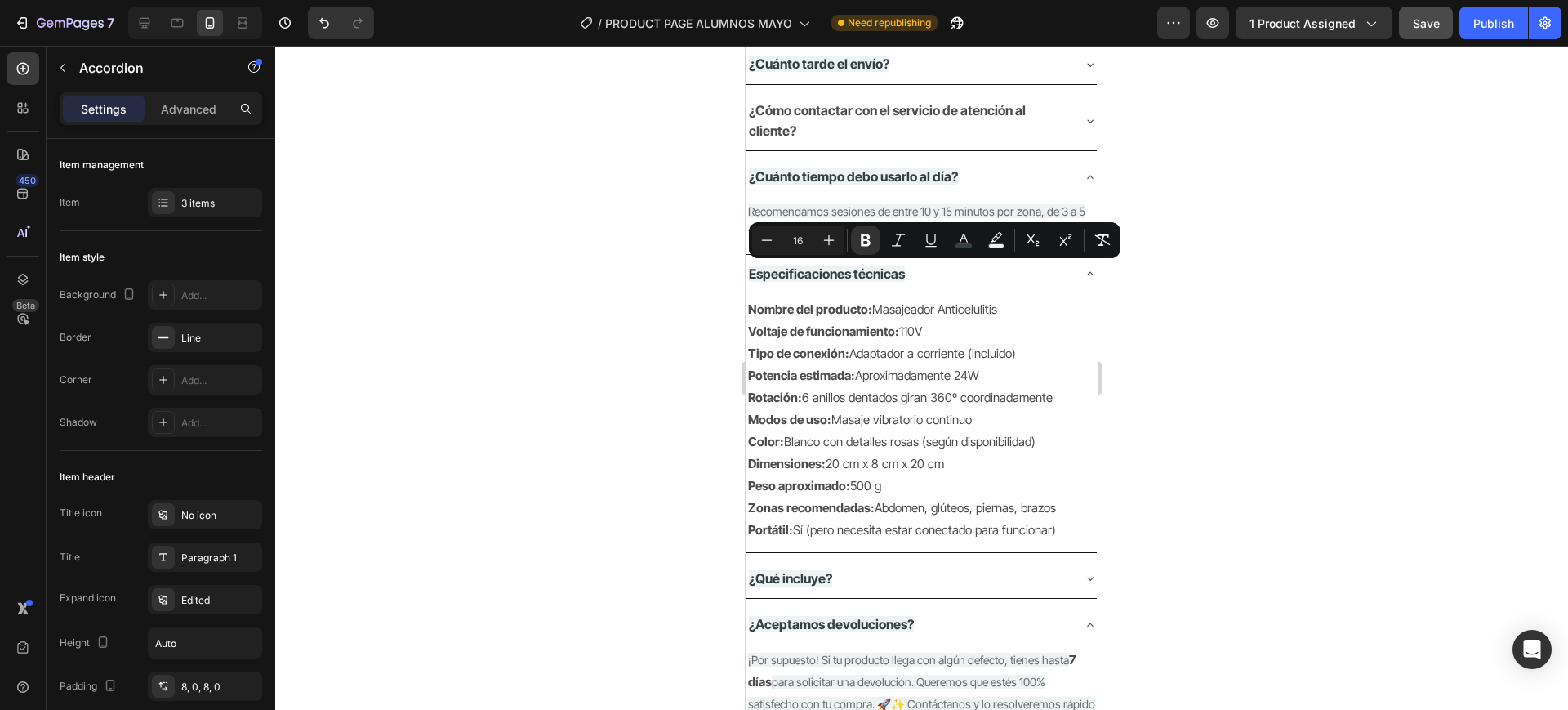
click at [1206, 344] on div at bounding box center [922, 377] width 1293 height 665
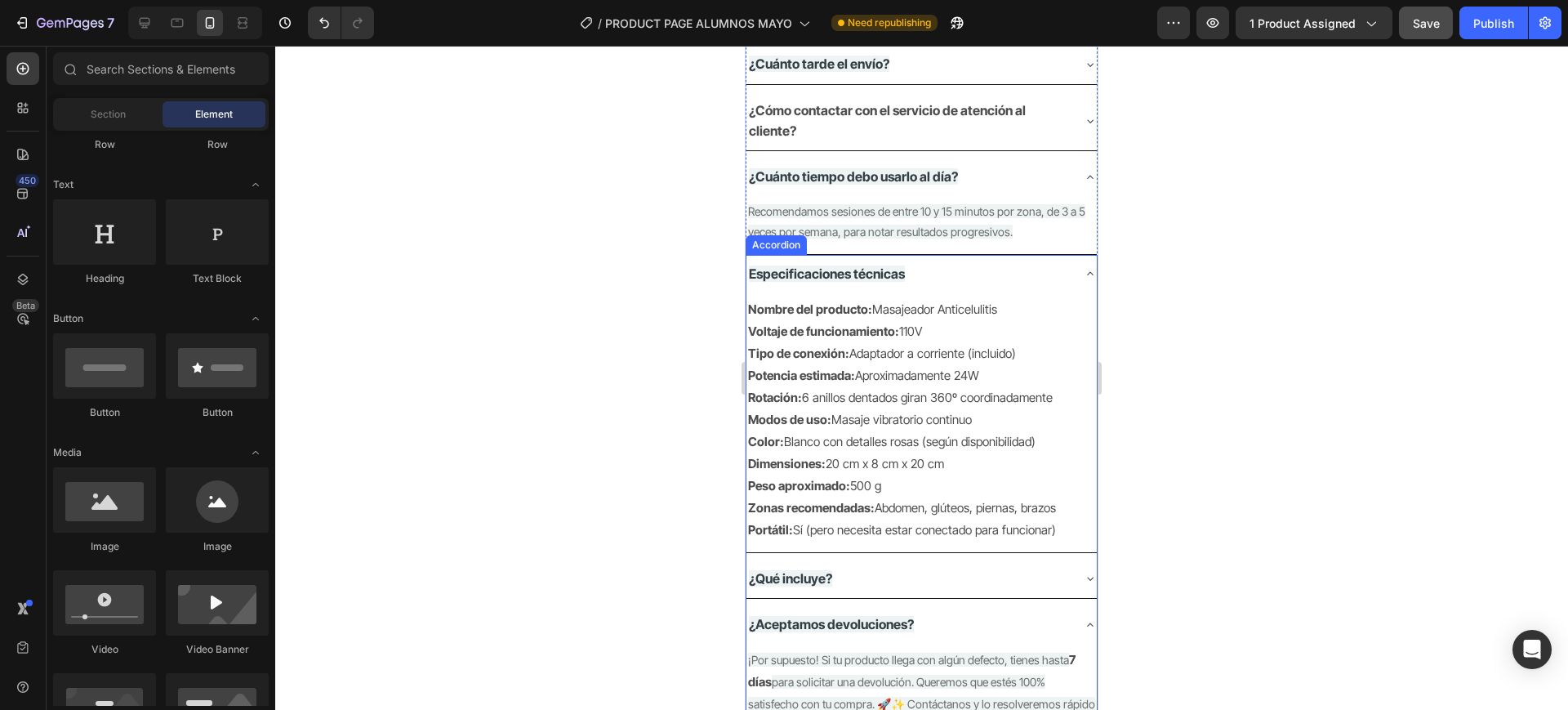
click at [930, 224] on span "Recomendamos sesiones de entre 10 y 15 minutos por zona, de 3 a 5 veces por sem…" at bounding box center [916, 222] width 337 height 35
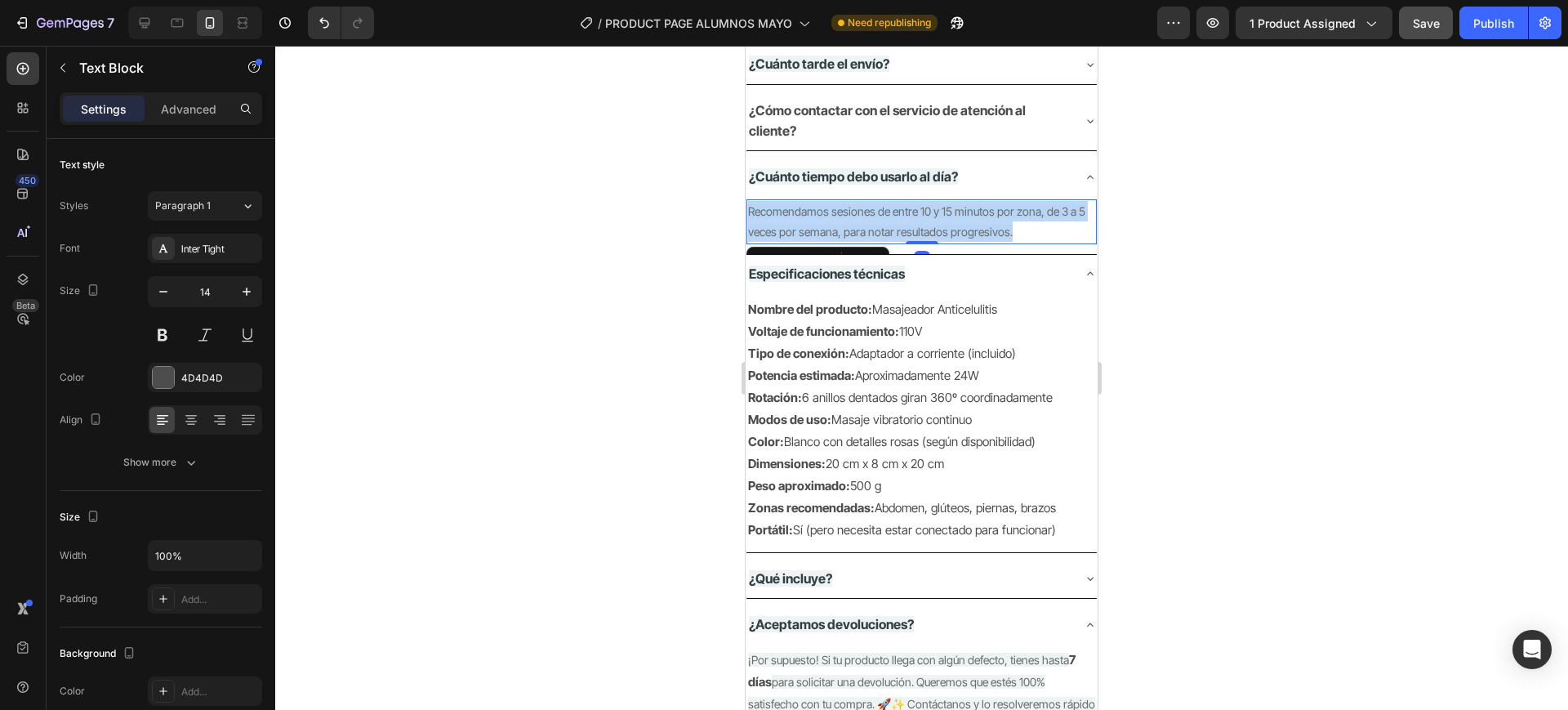
click at [930, 224] on span "Recomendamos sesiones de entre 10 y 15 minutos por zona, de 3 a 5 veces por sem…" at bounding box center [916, 222] width 337 height 35
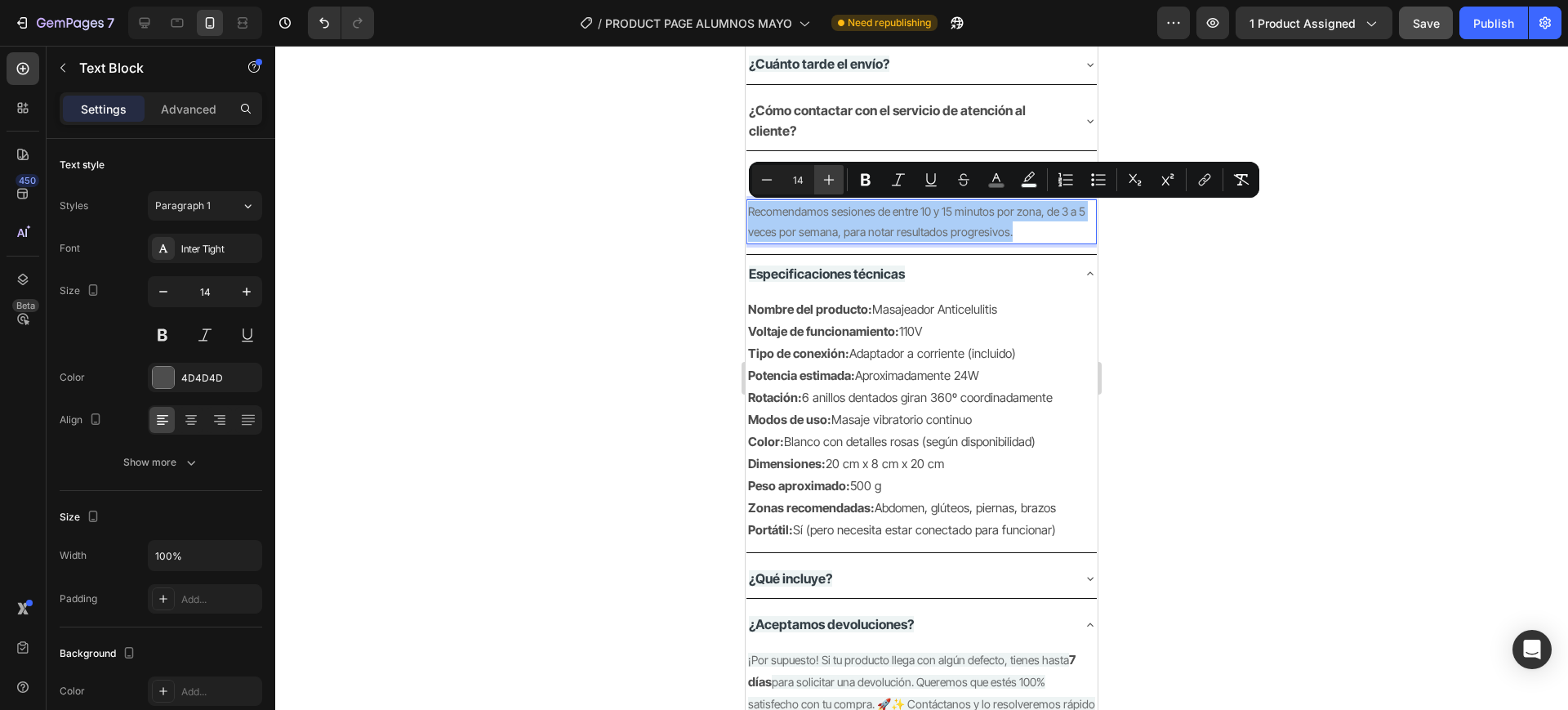
click at [831, 180] on icon "Editor contextual toolbar" at bounding box center [829, 180] width 16 height 16
type input "15"
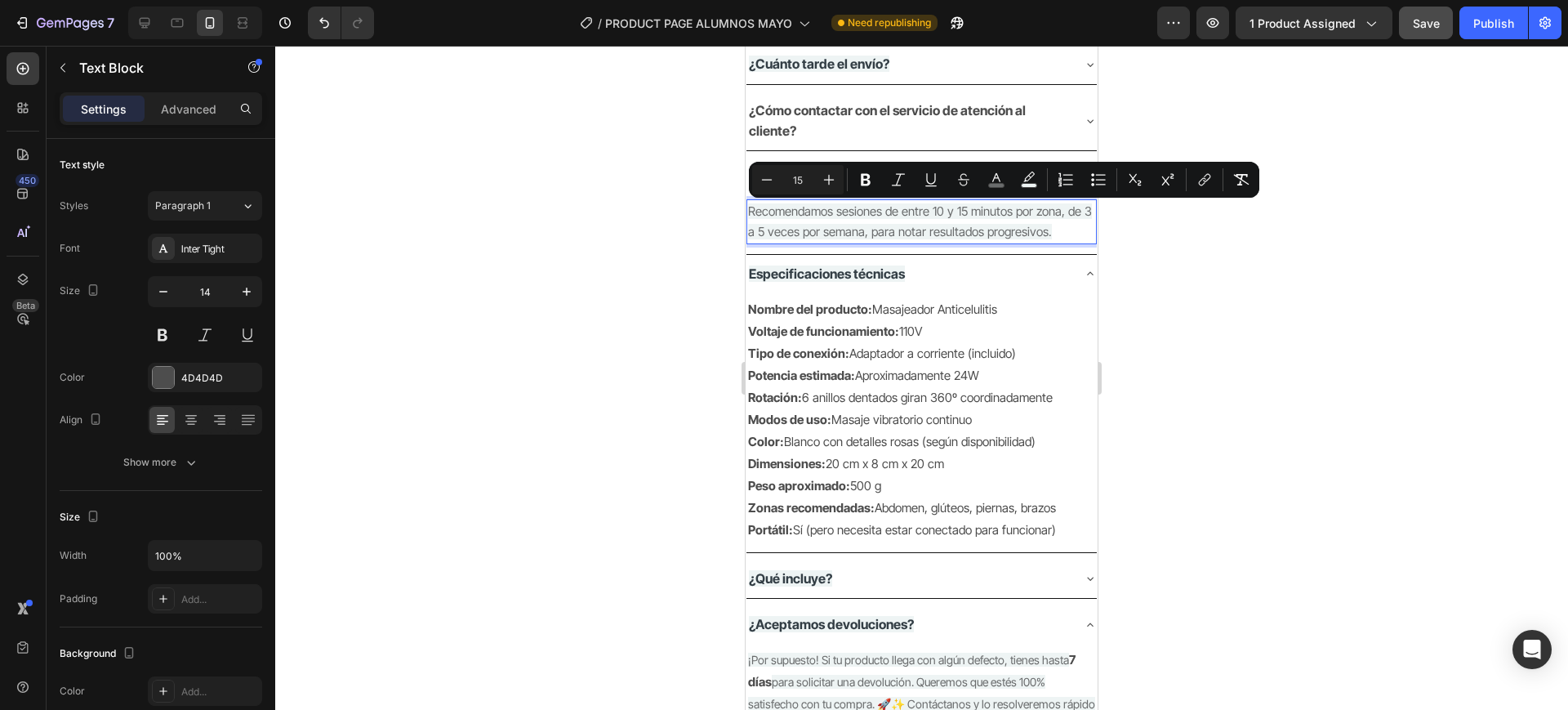
click at [688, 247] on div at bounding box center [922, 377] width 1293 height 665
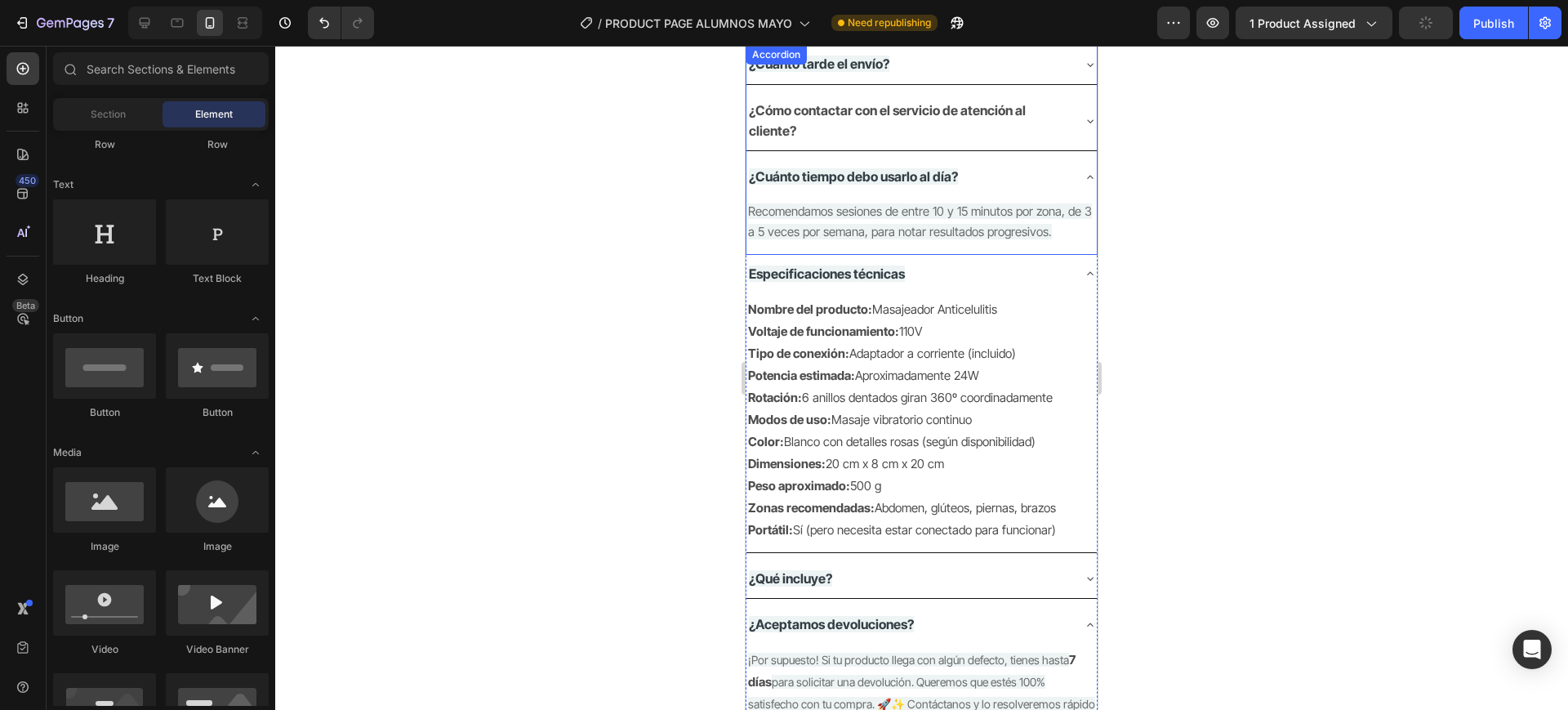
click at [854, 169] on strong "¿Cuánto tiempo debo usarlo al día?" at bounding box center [854, 176] width 209 height 16
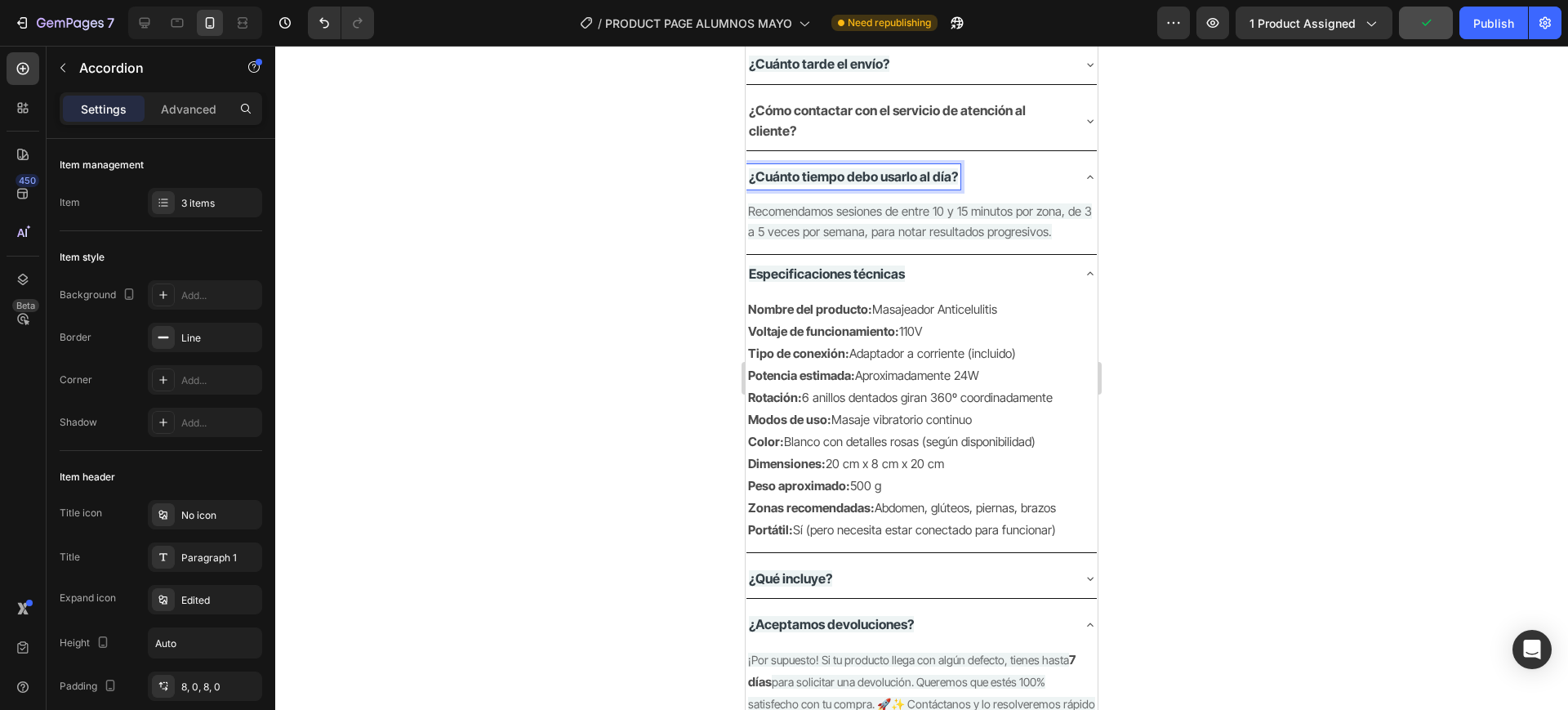
click at [860, 176] on strong "¿Cuánto tiempo debo usarlo al día?" at bounding box center [854, 176] width 209 height 16
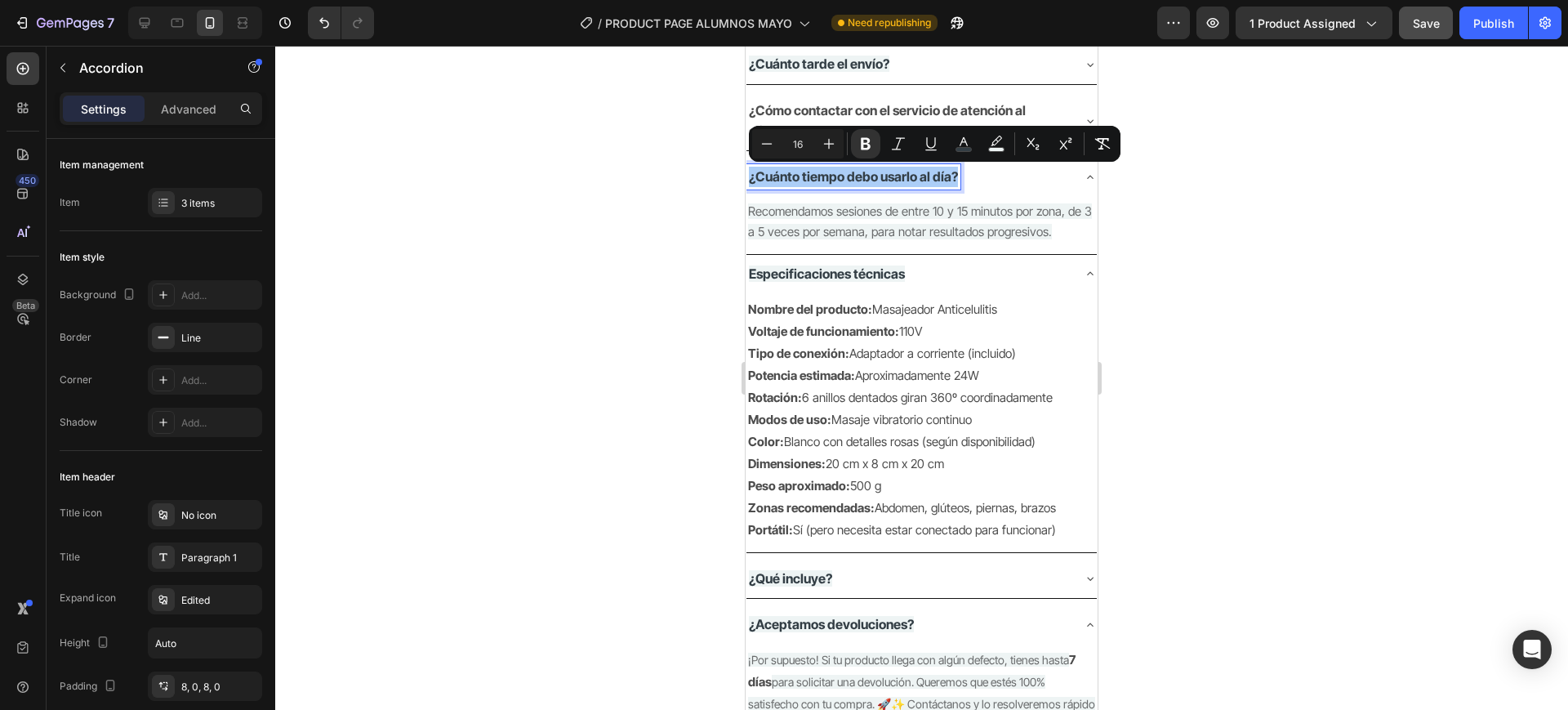
click at [1245, 229] on div at bounding box center [922, 377] width 1293 height 665
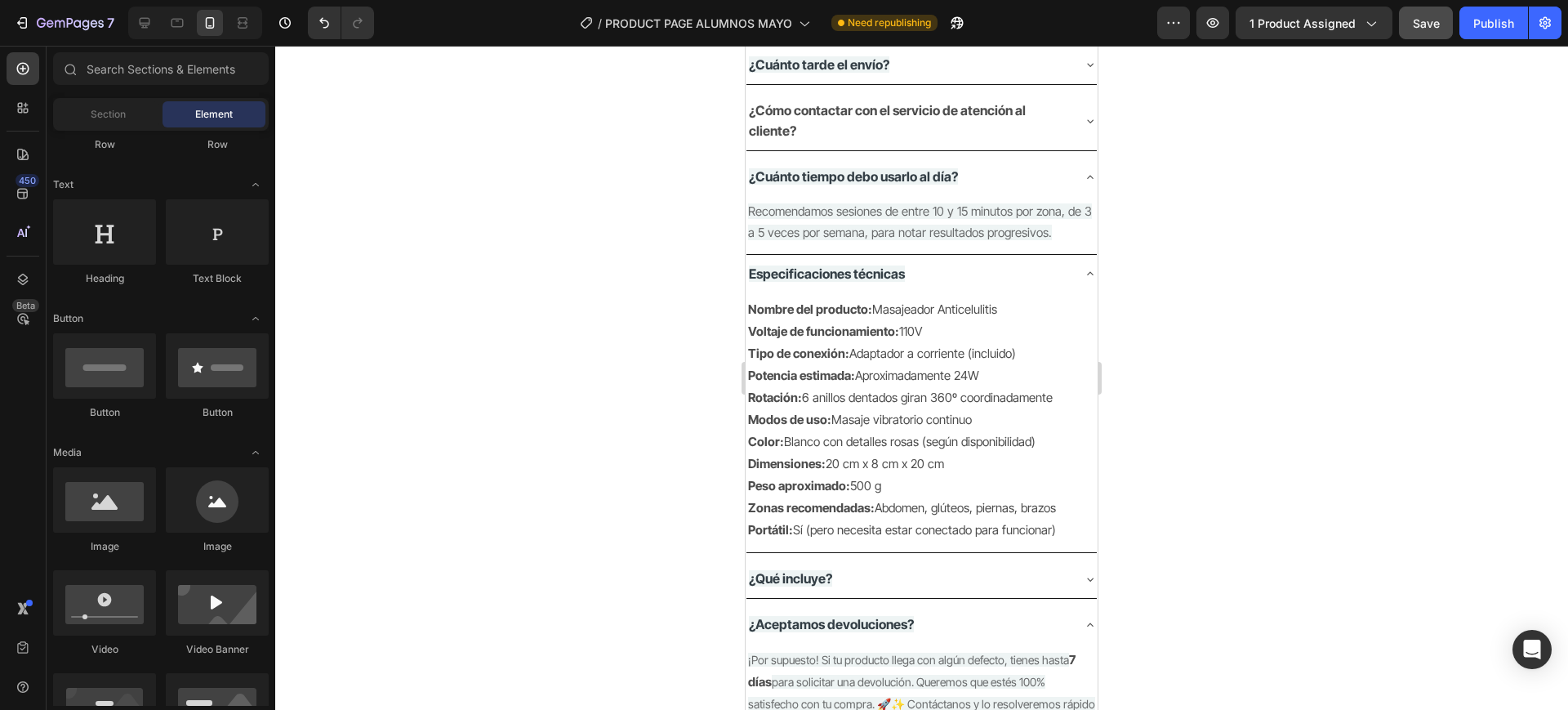
scroll to position [1676, 0]
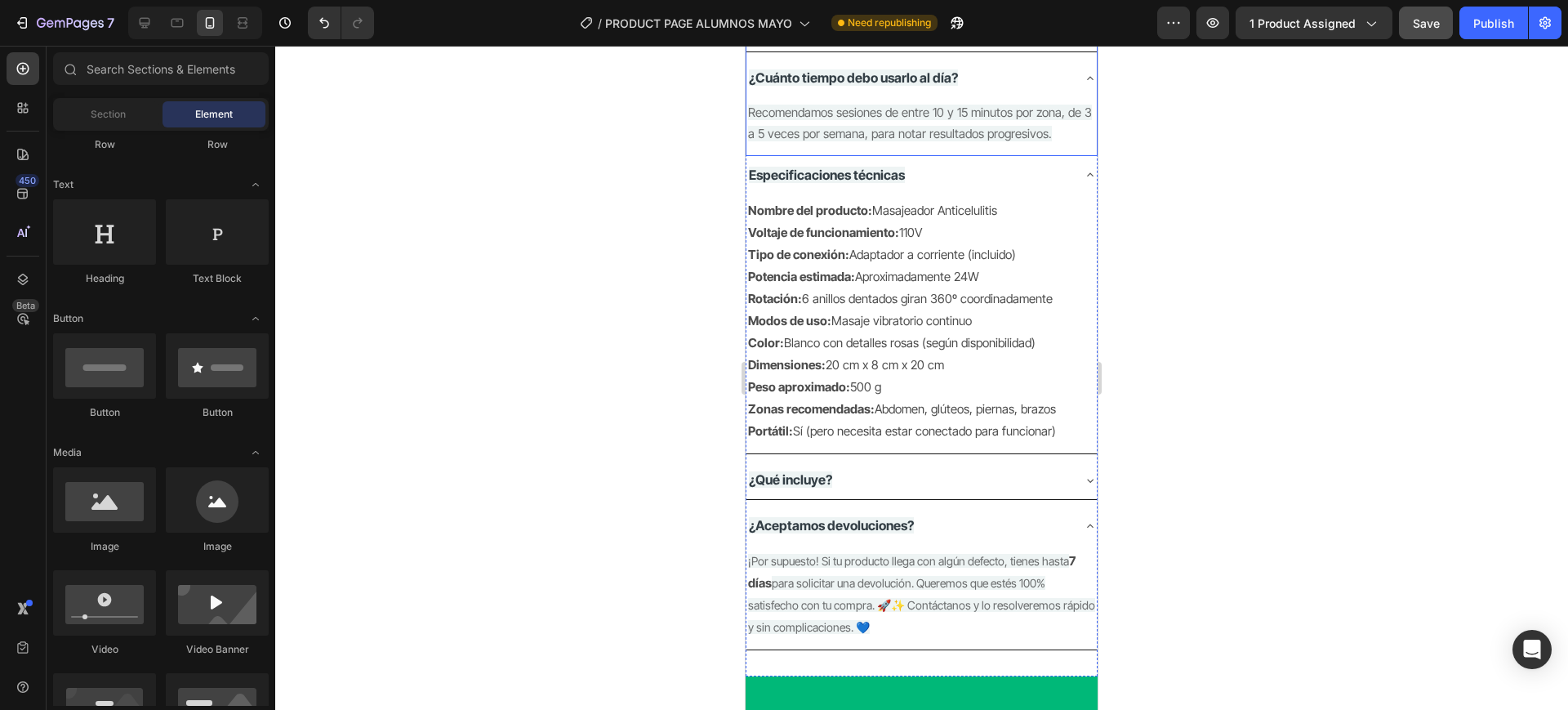
click at [1084, 28] on icon at bounding box center [1090, 22] width 13 height 13
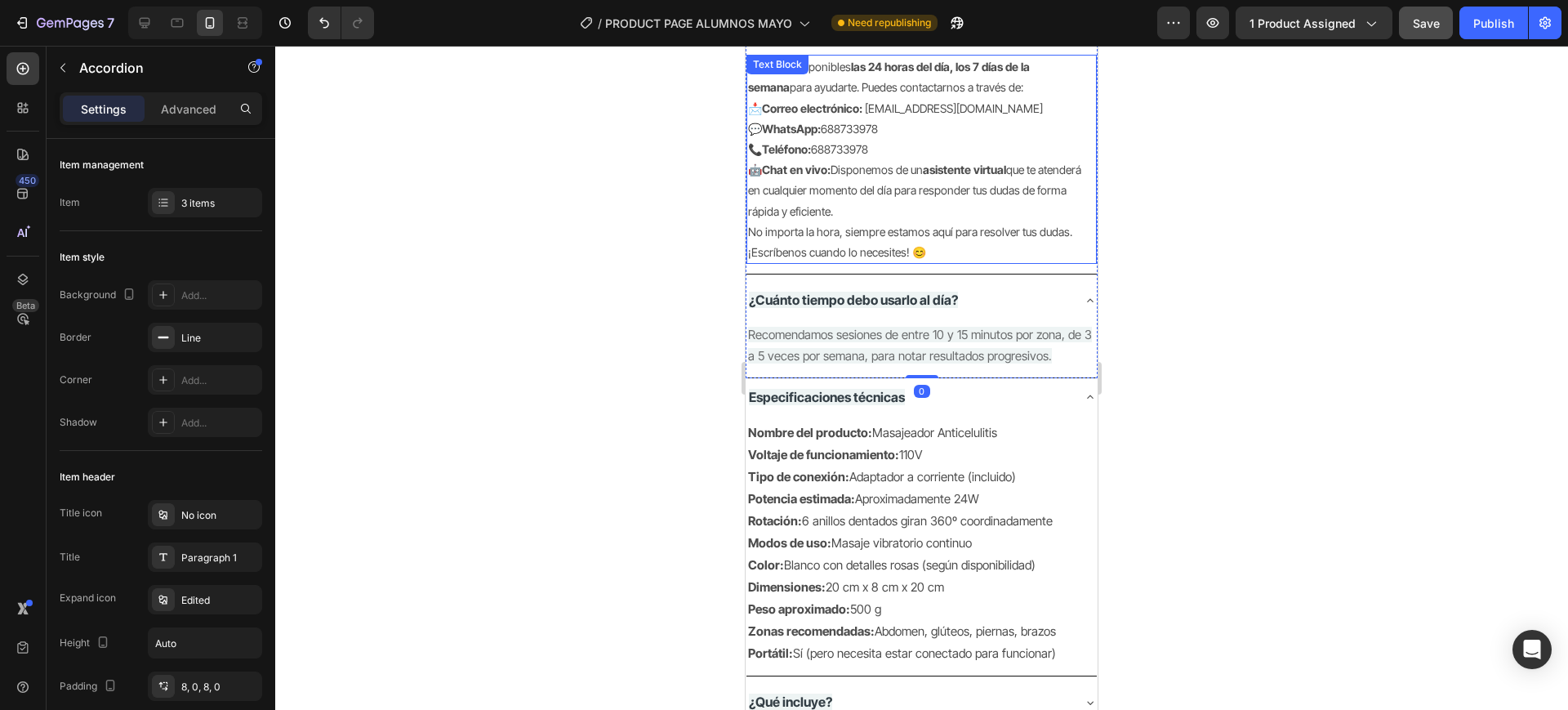
click at [887, 160] on p "📩 Correo electrónico: [EMAIL_ADDRESS][DOMAIN_NAME] 💬 WhatsApp: [PHONE_NUMBER] 📞…" at bounding box center [922, 129] width 347 height 62
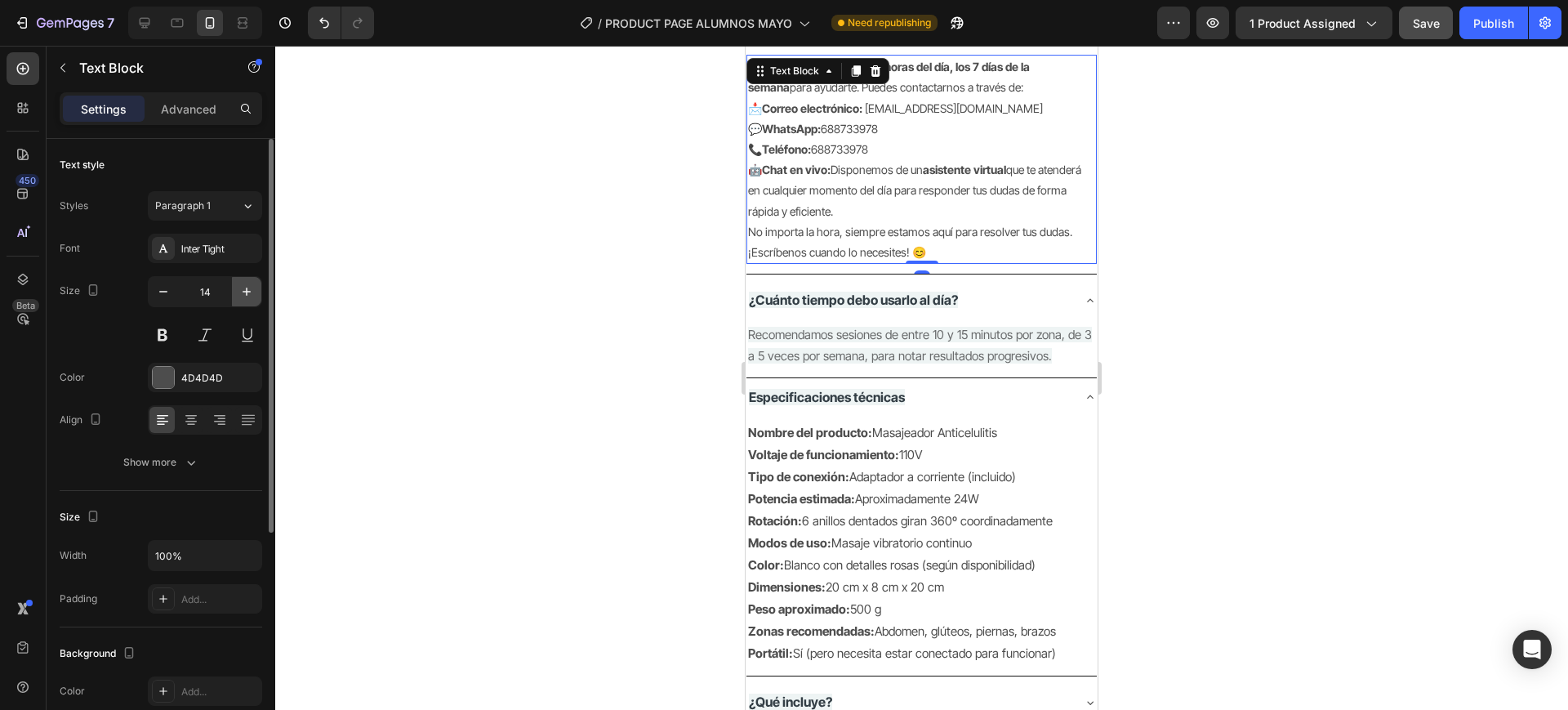
click at [249, 289] on icon "button" at bounding box center [246, 292] width 16 height 16
type input "15"
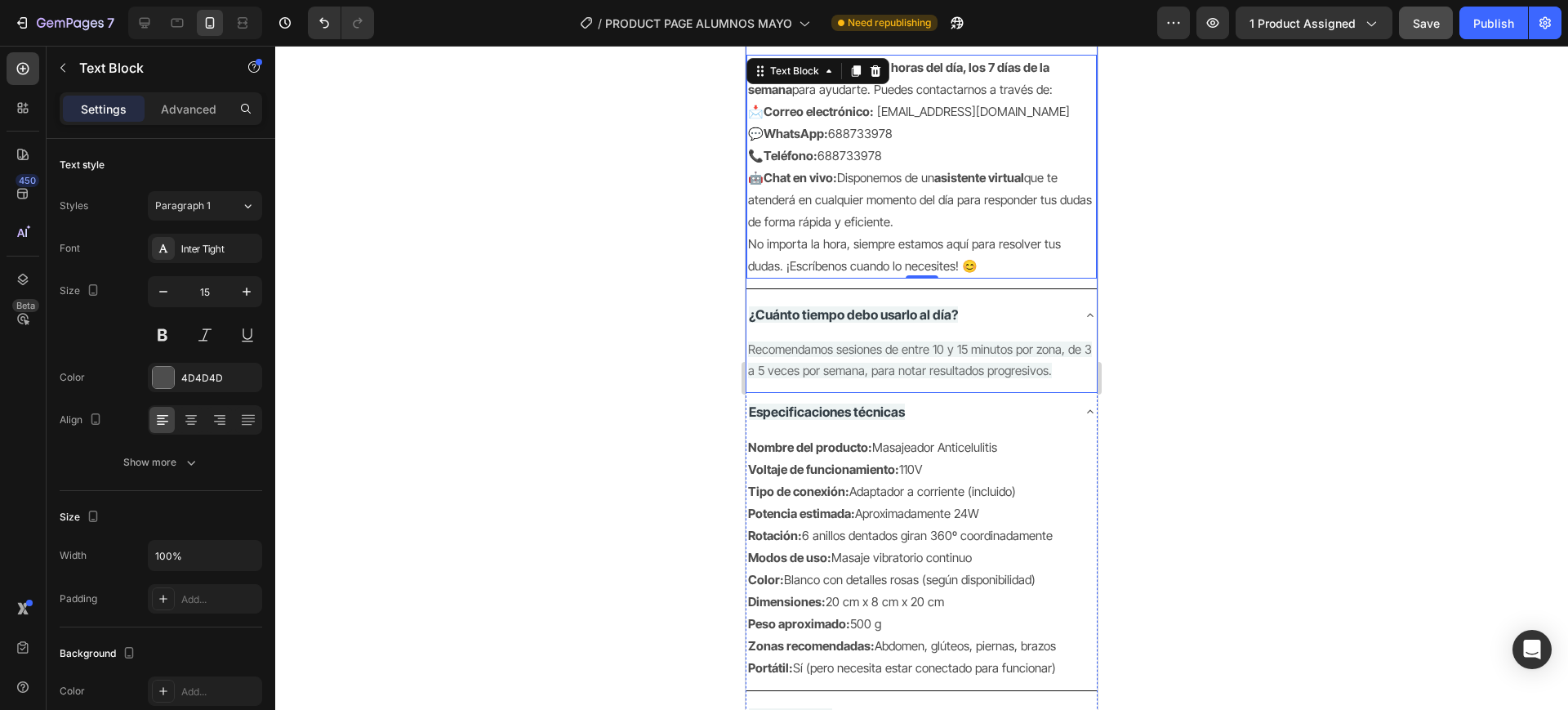
click at [914, 40] on strong "¿Cómo contactar con el servicio de atención al cliente?" at bounding box center [887, 22] width 277 height 36
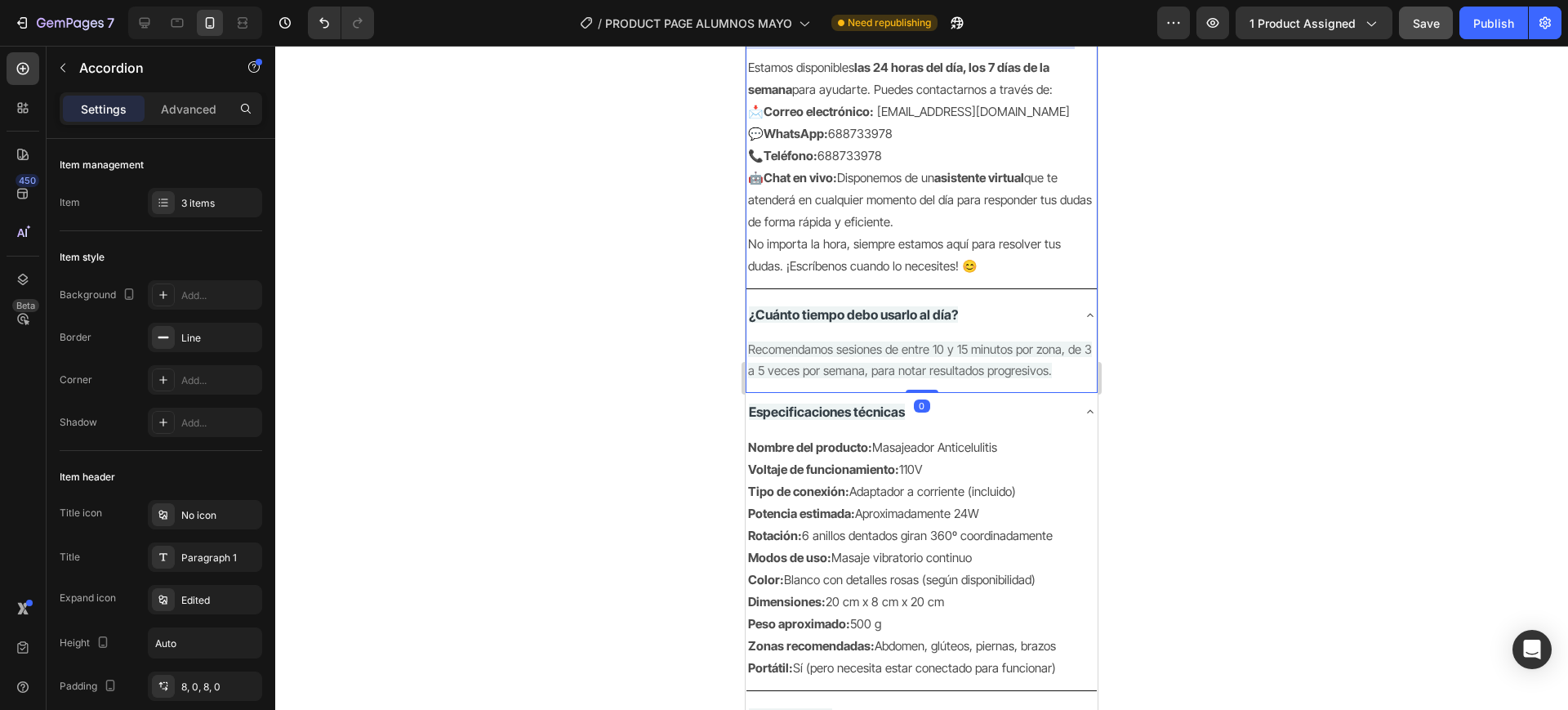
click at [908, 40] on strong "¿Cómo contactar con el servicio de atención al cliente?" at bounding box center [887, 22] width 277 height 36
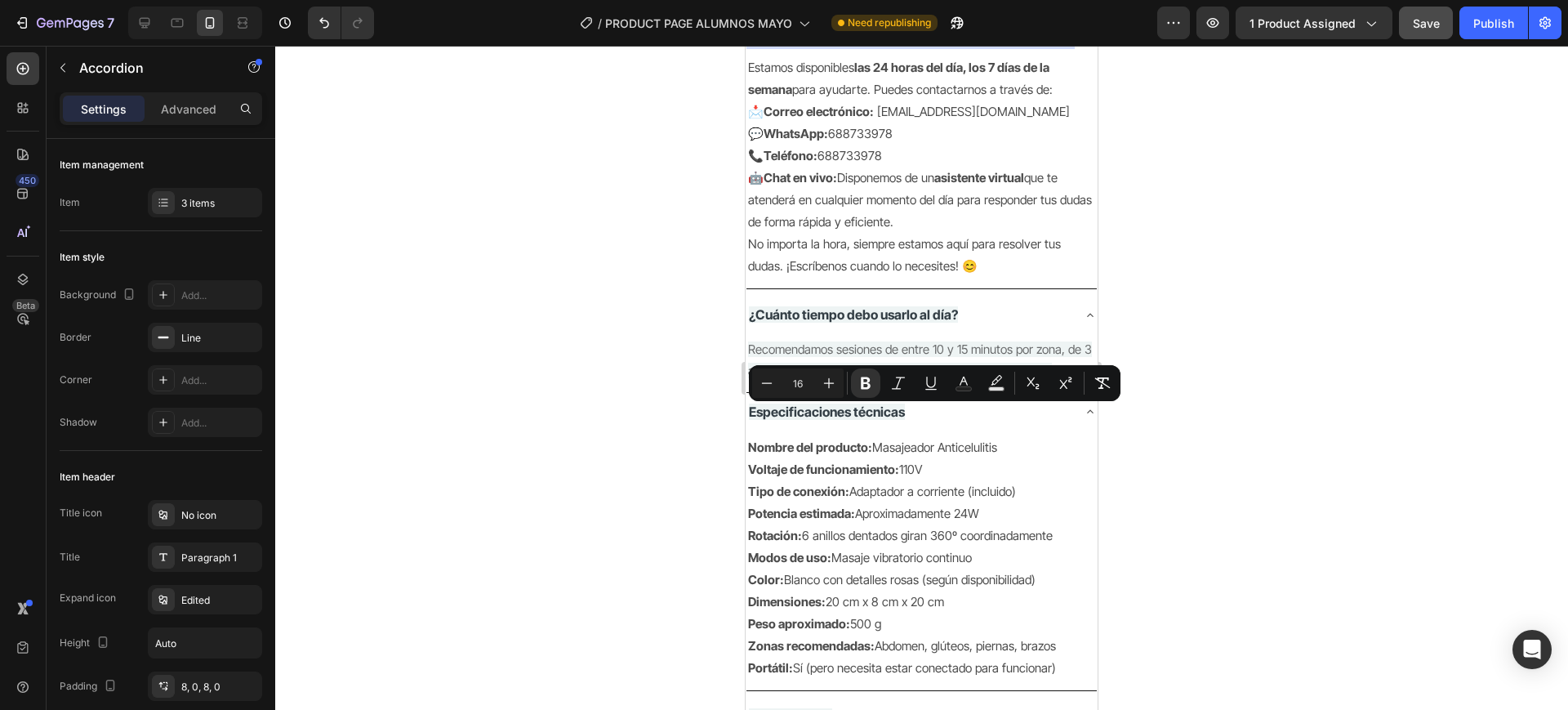
click at [664, 444] on div at bounding box center [922, 377] width 1293 height 665
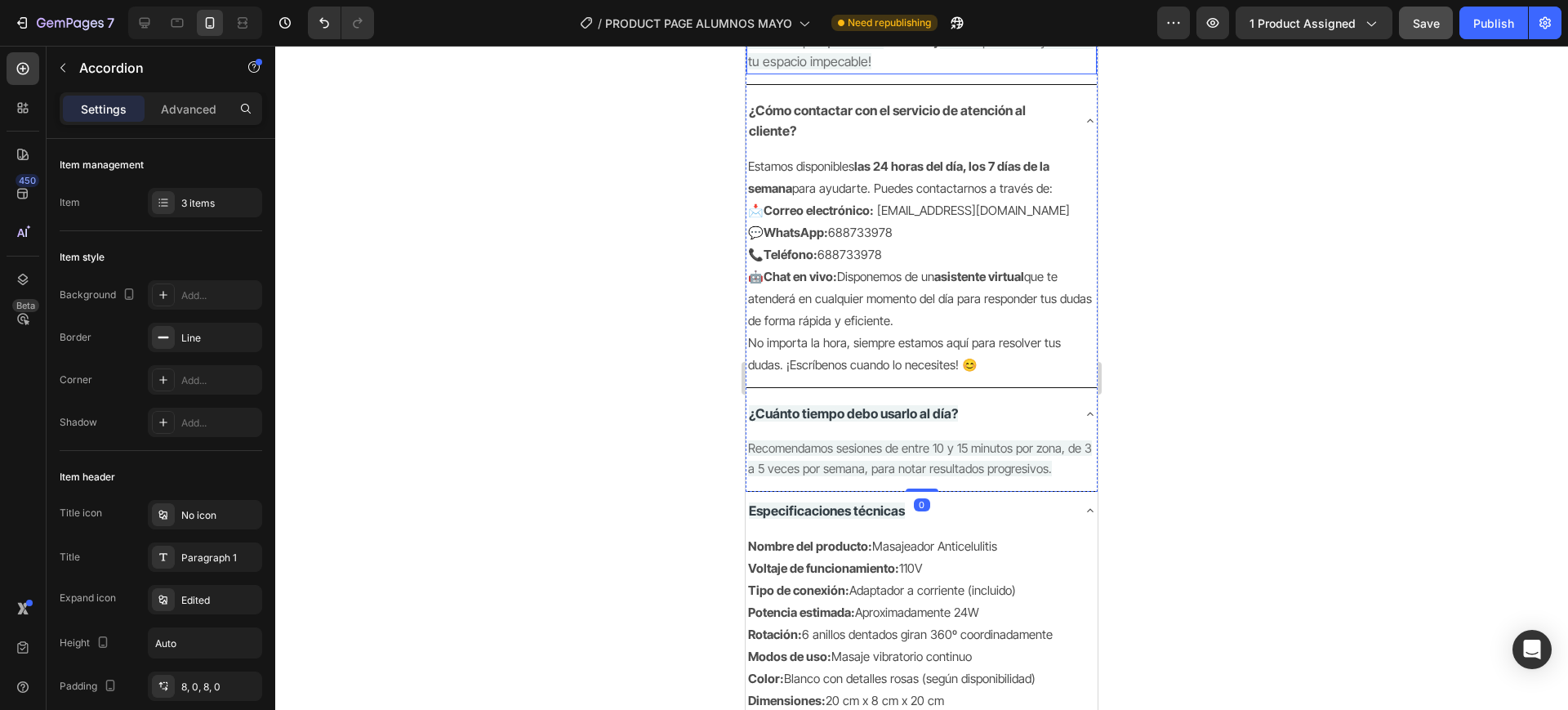
click at [883, 28] on span "Tu pedido será procesado y enviado rápidamente. El tiempo de entrega estimado e…" at bounding box center [918, 10] width 340 height 36
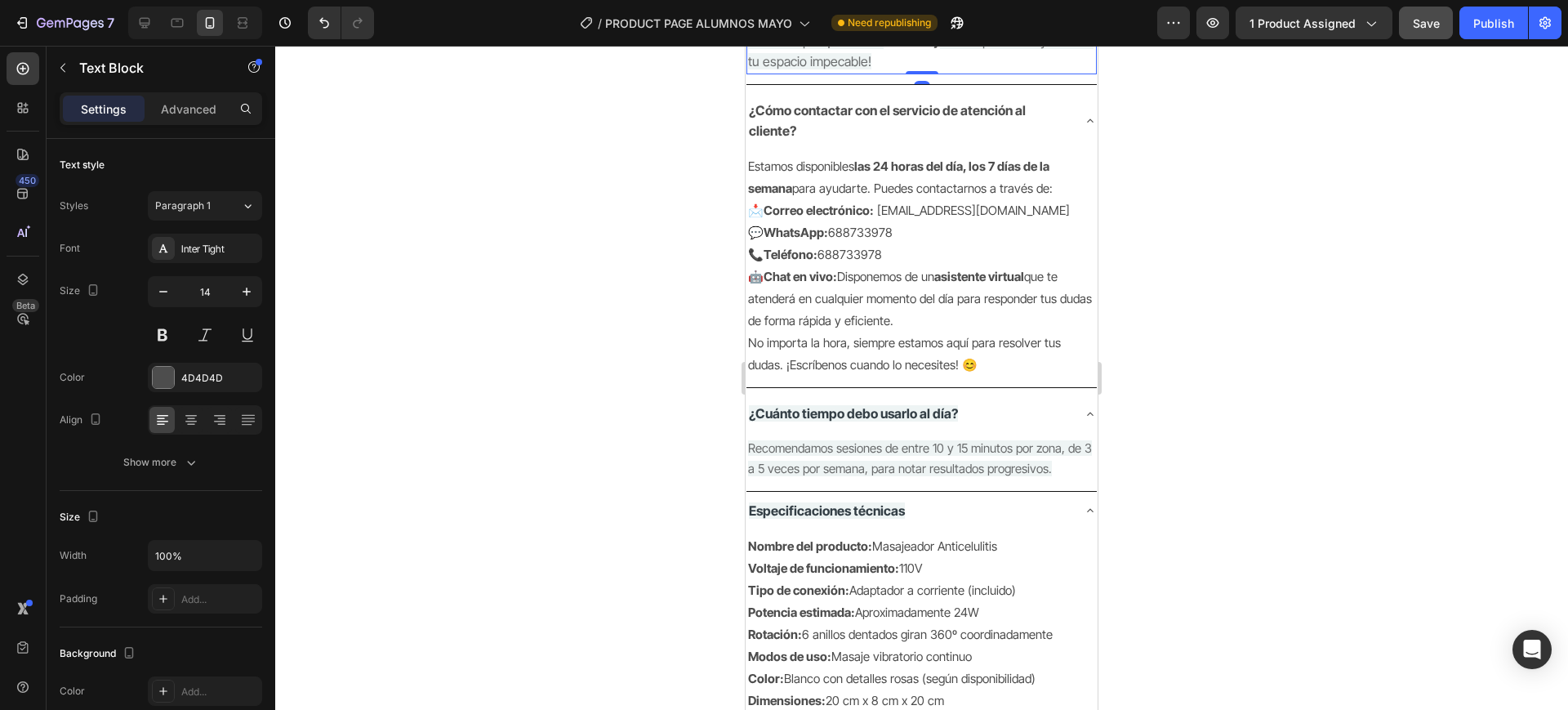
click at [898, 49] on span "desde el momento de la compra. ¡Recibe tu" at bounding box center [914, 30] width 332 height 36
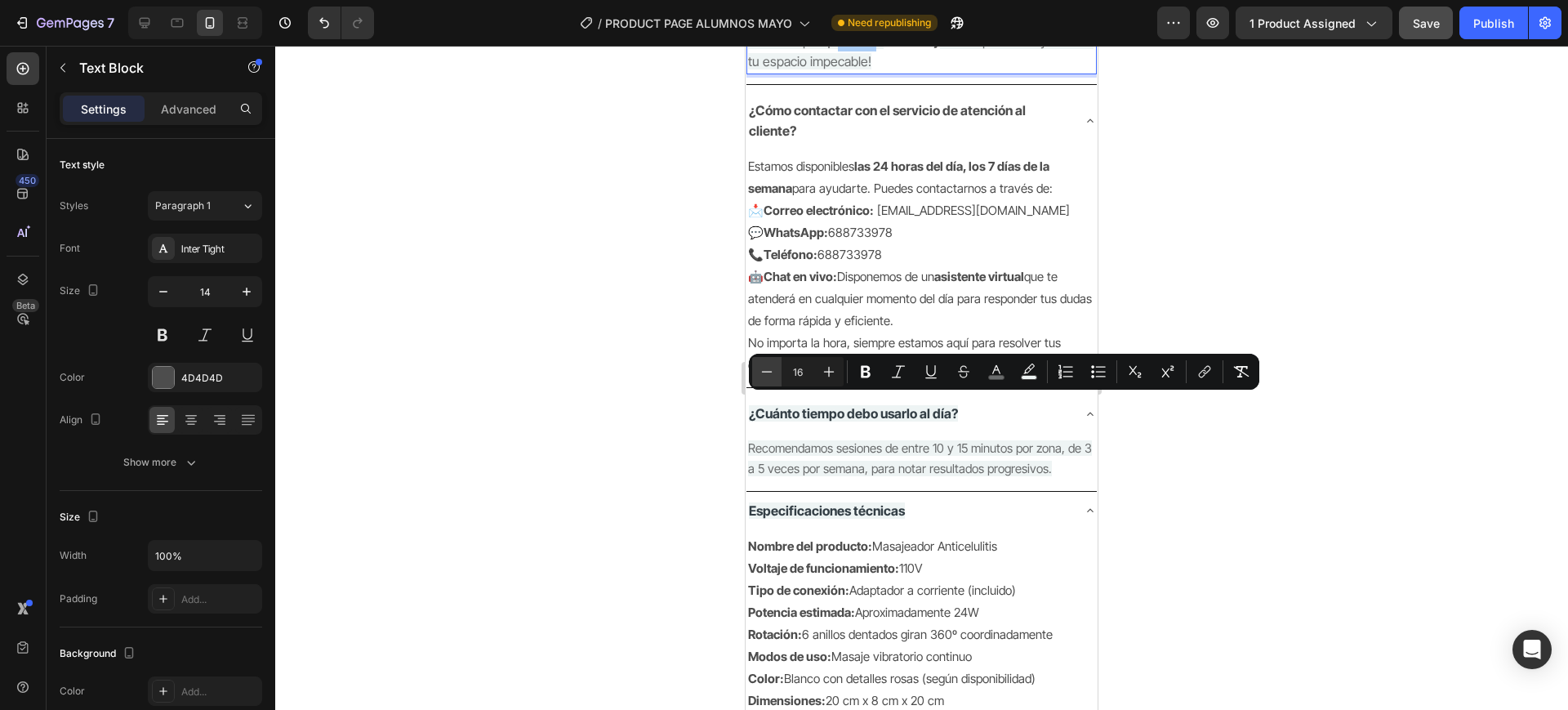
click at [774, 373] on icon "Editor contextual toolbar" at bounding box center [767, 372] width 16 height 16
type input "15"
click at [679, 444] on div at bounding box center [922, 377] width 1293 height 665
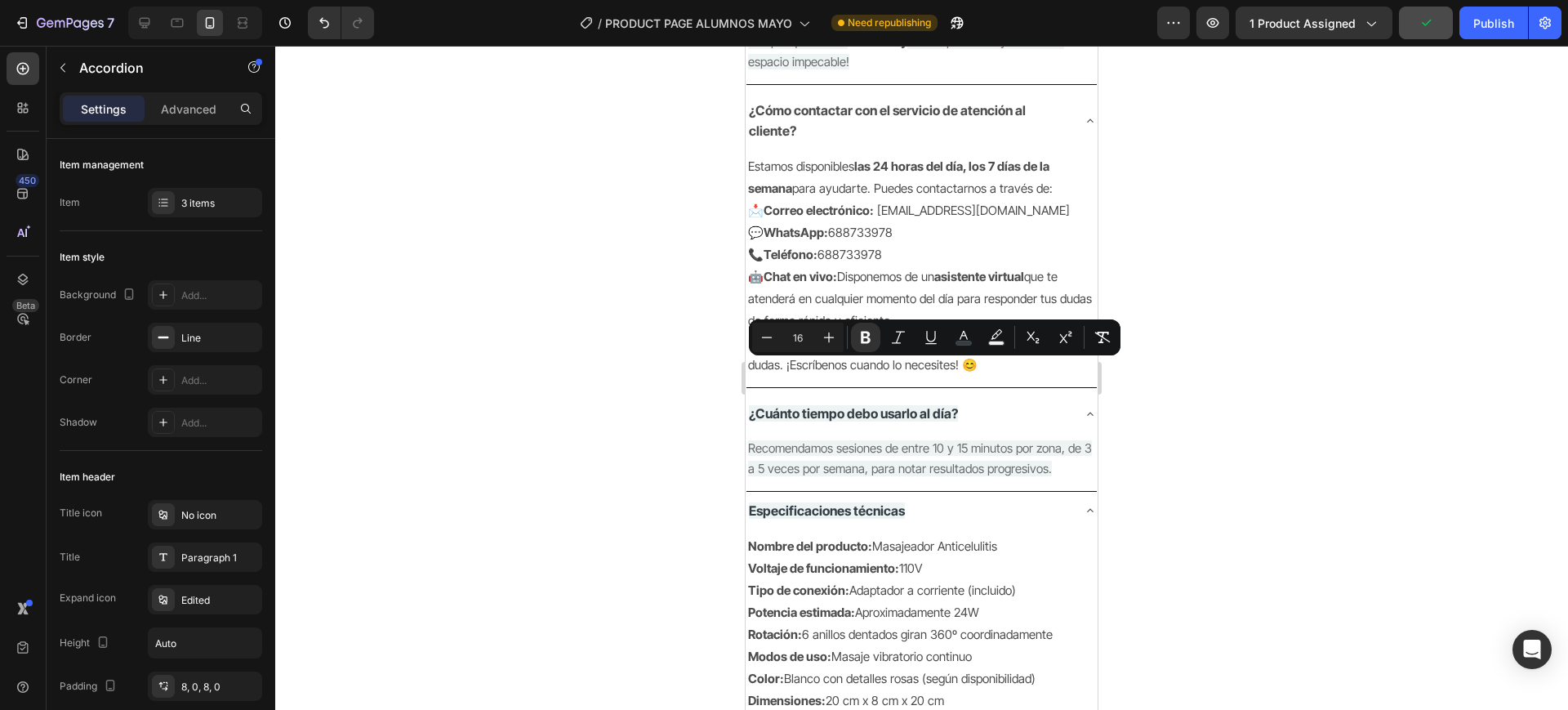
click at [1250, 423] on div at bounding box center [922, 377] width 1293 height 665
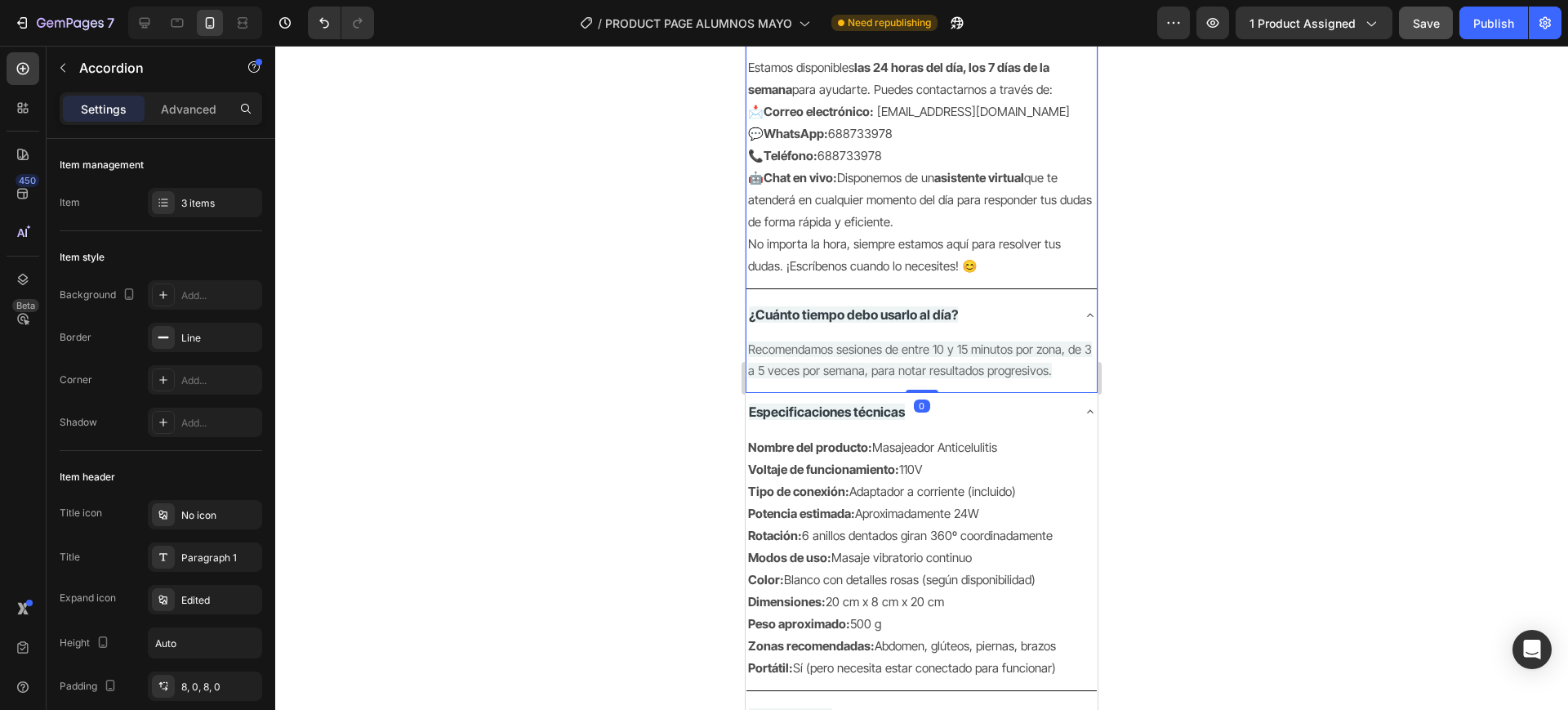
click at [1084, 28] on icon at bounding box center [1090, 22] width 13 height 13
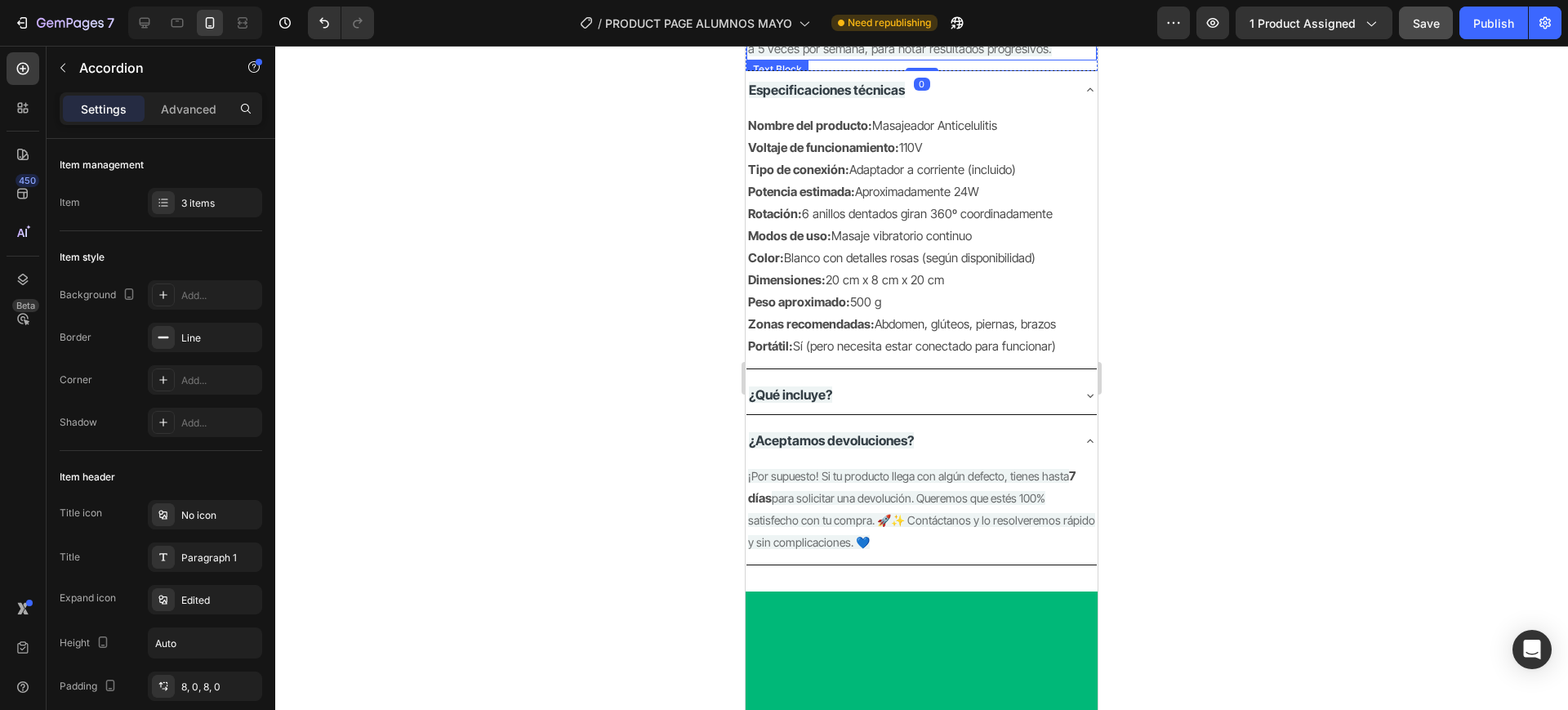
scroll to position [1778, 0]
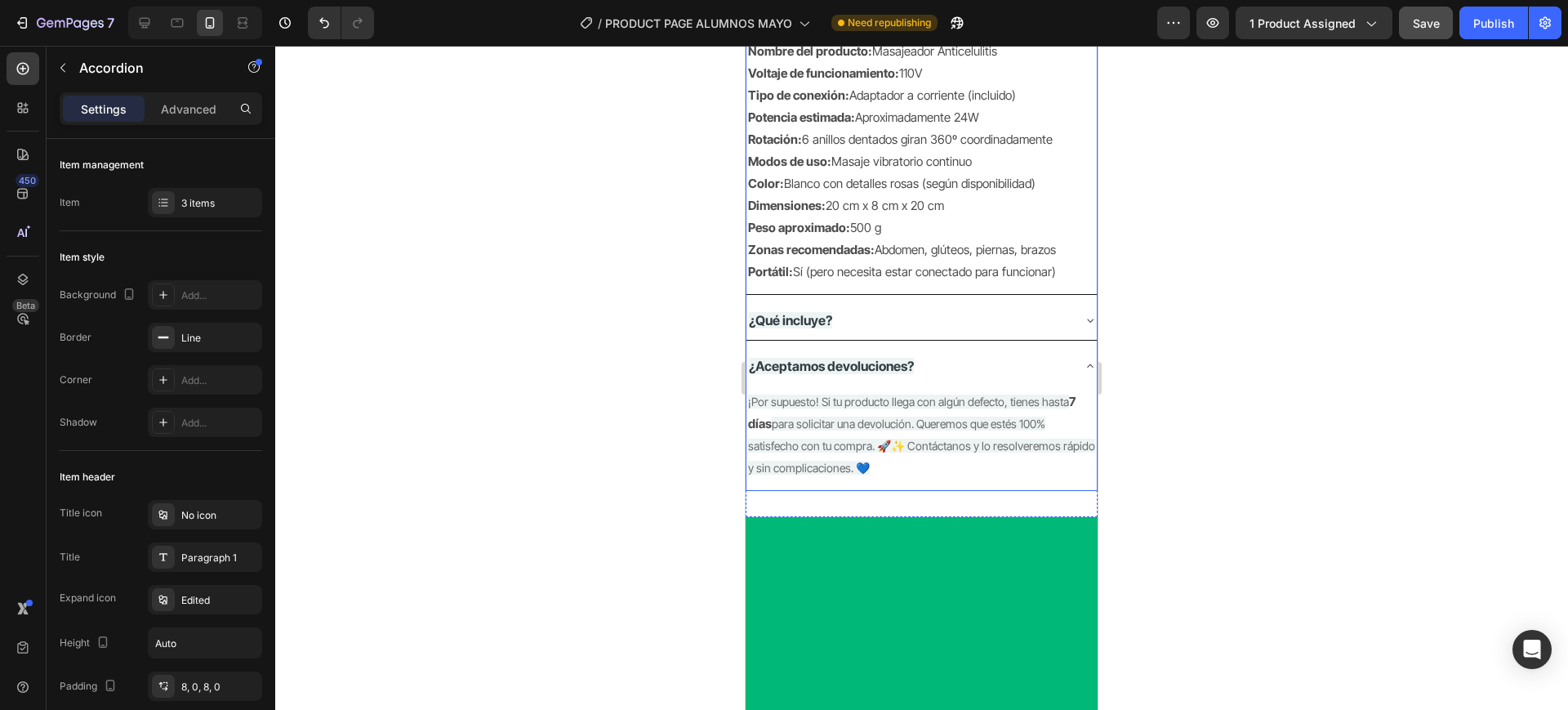
scroll to position [1880, 0]
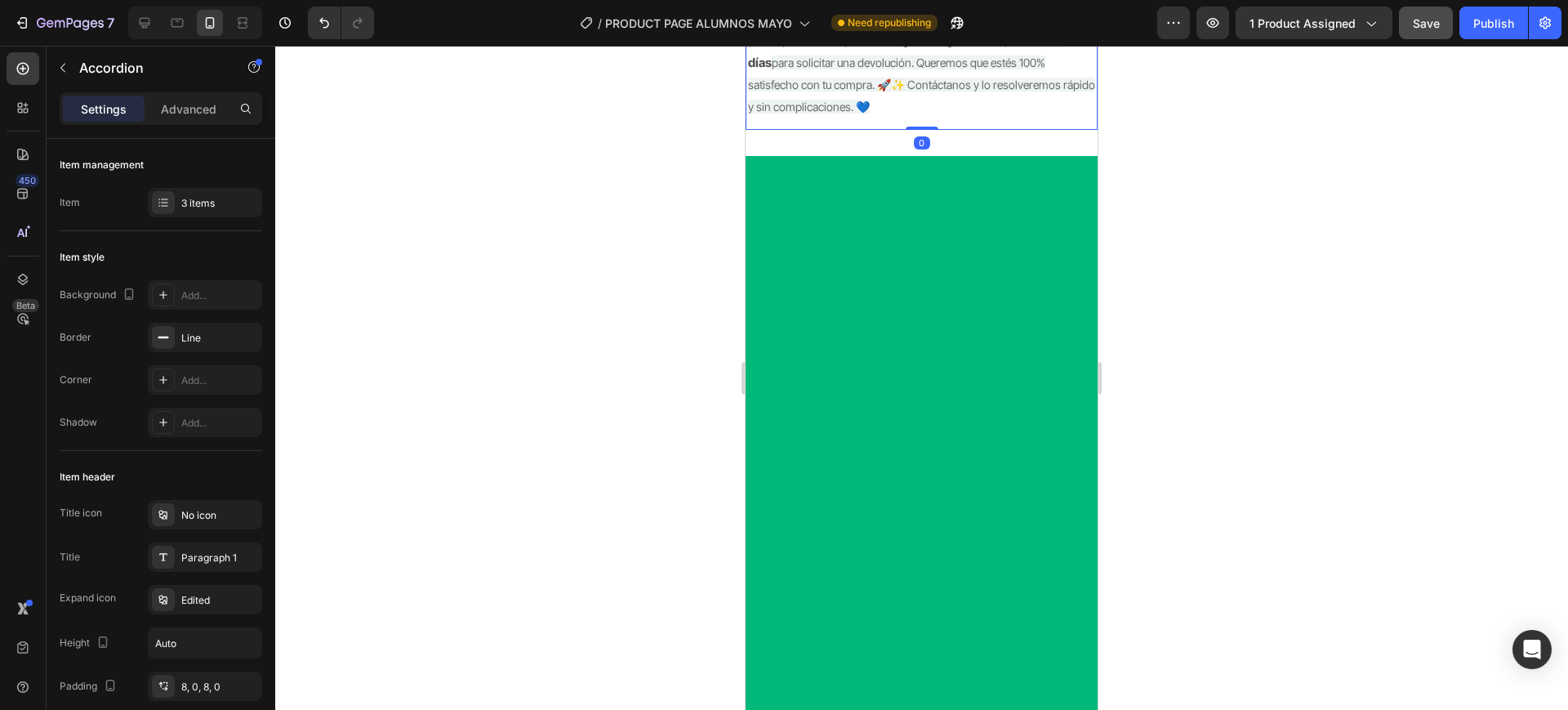
click at [1062, 25] on div "¿Aceptamos devoluciones?" at bounding box center [921, 5] width 350 height 38
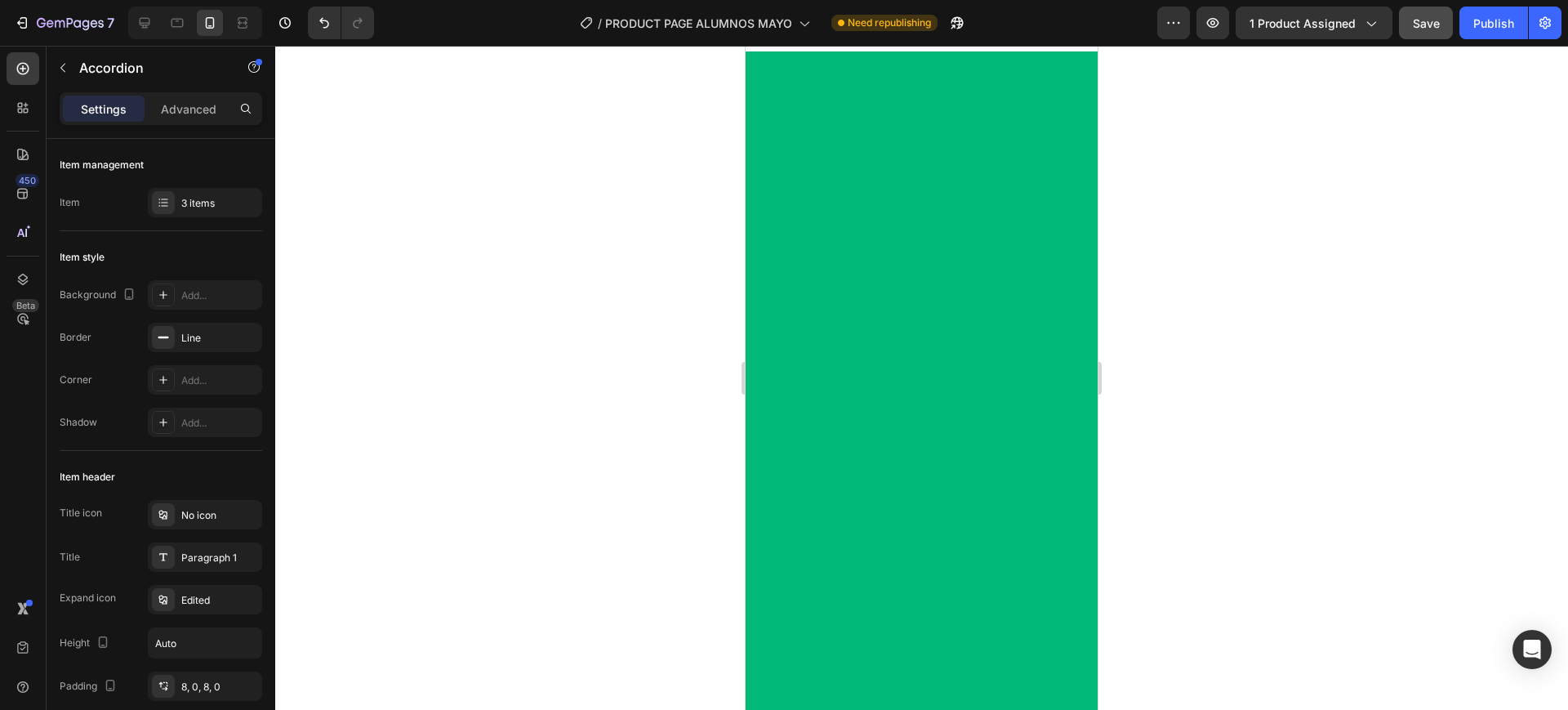
click at [1250, 403] on div at bounding box center [922, 377] width 1293 height 665
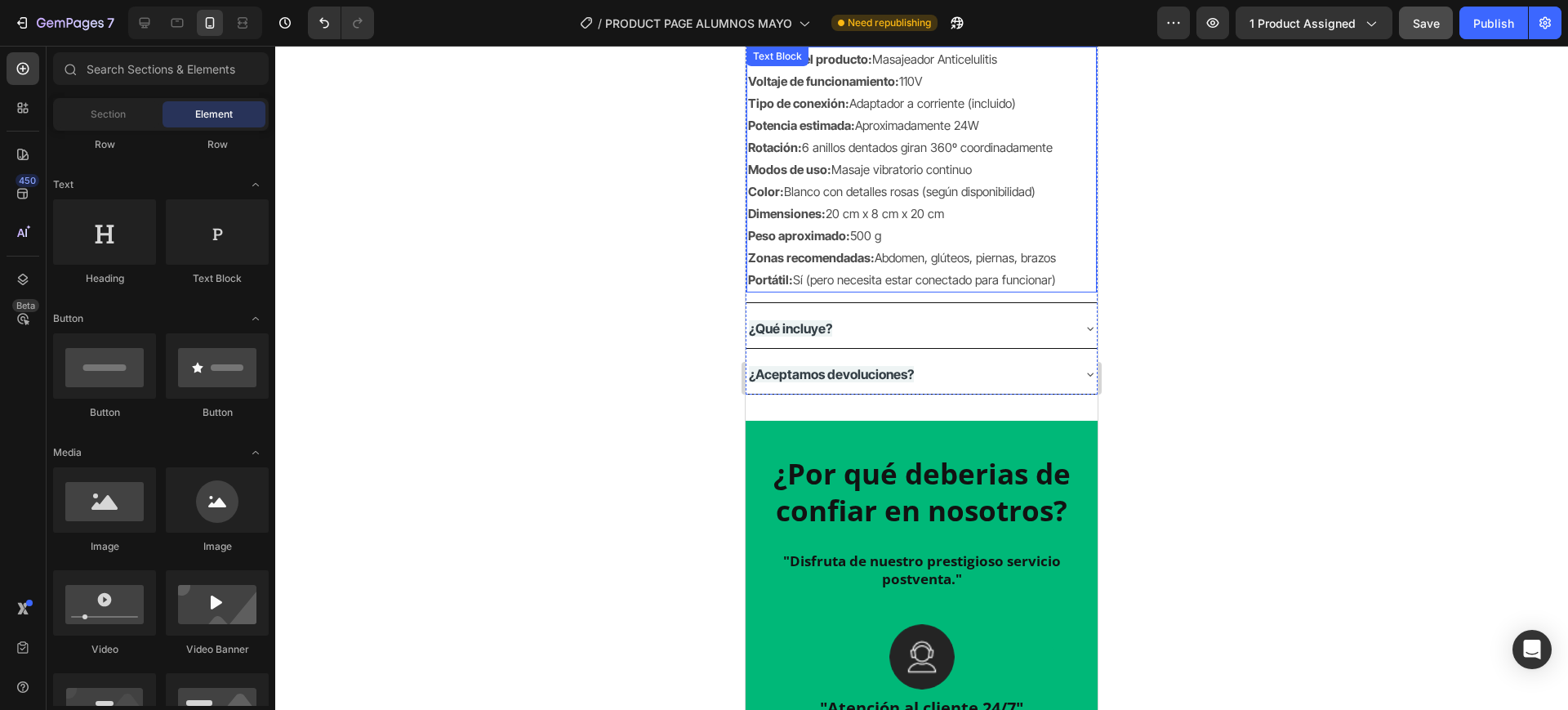
scroll to position [1790, 0]
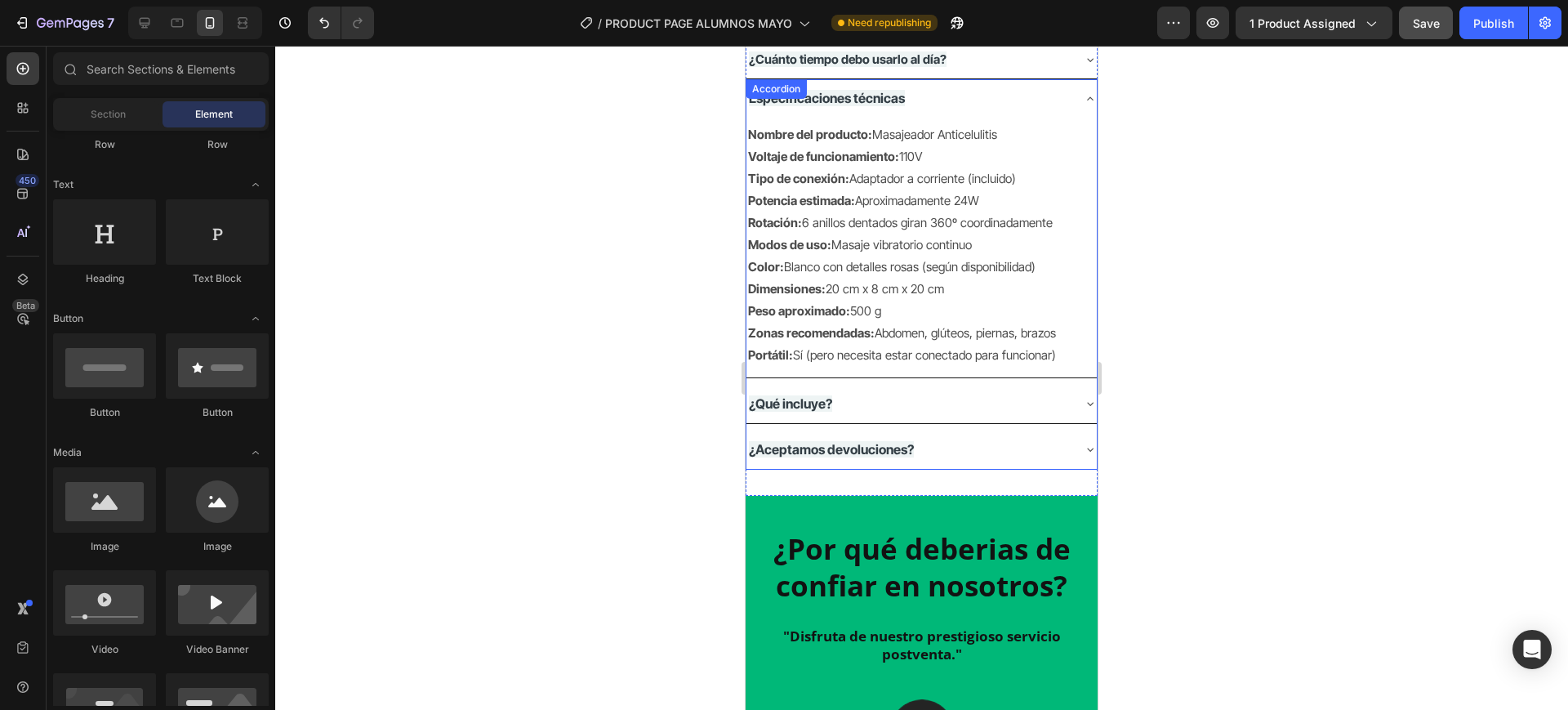
click at [928, 94] on div "Especificaciones técnicas" at bounding box center [908, 98] width 325 height 25
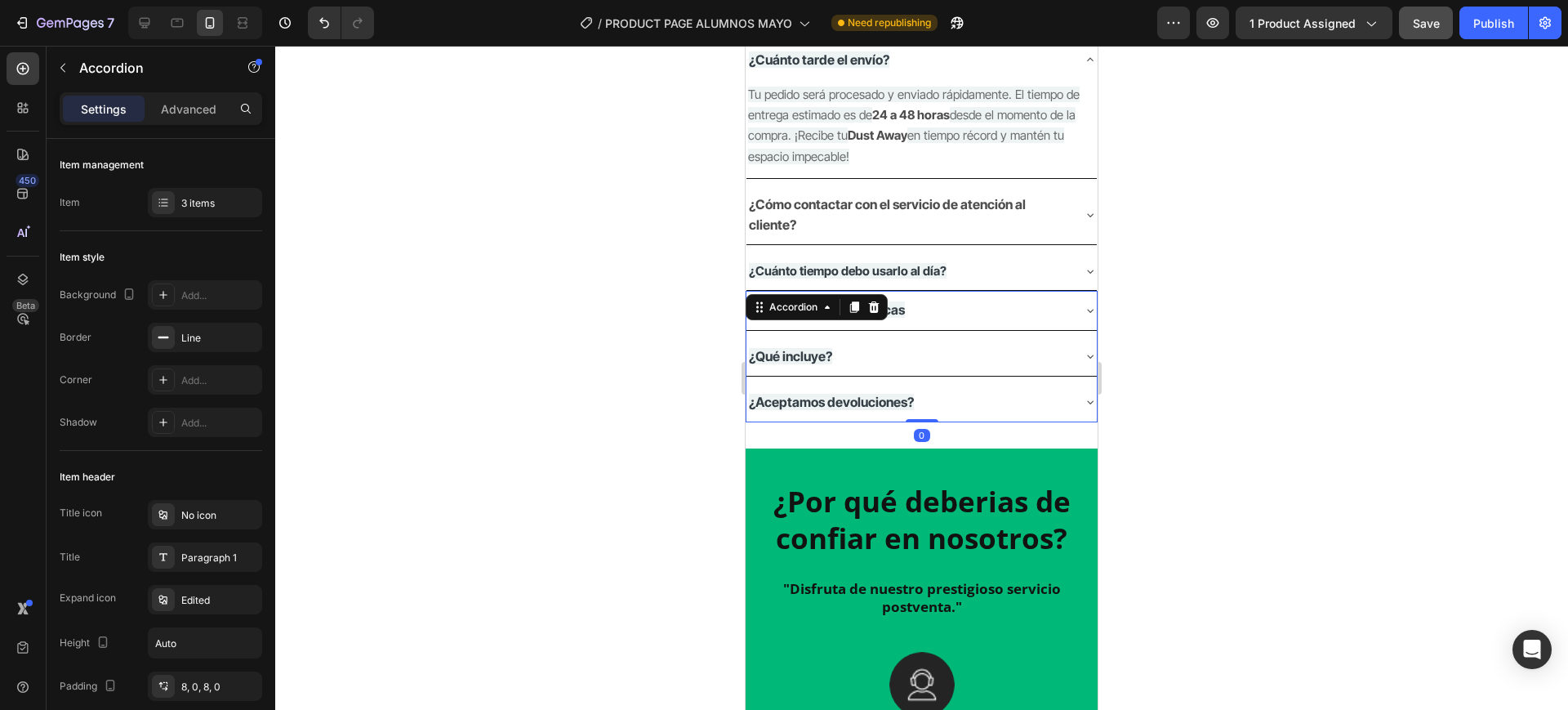
scroll to position [1484, 0]
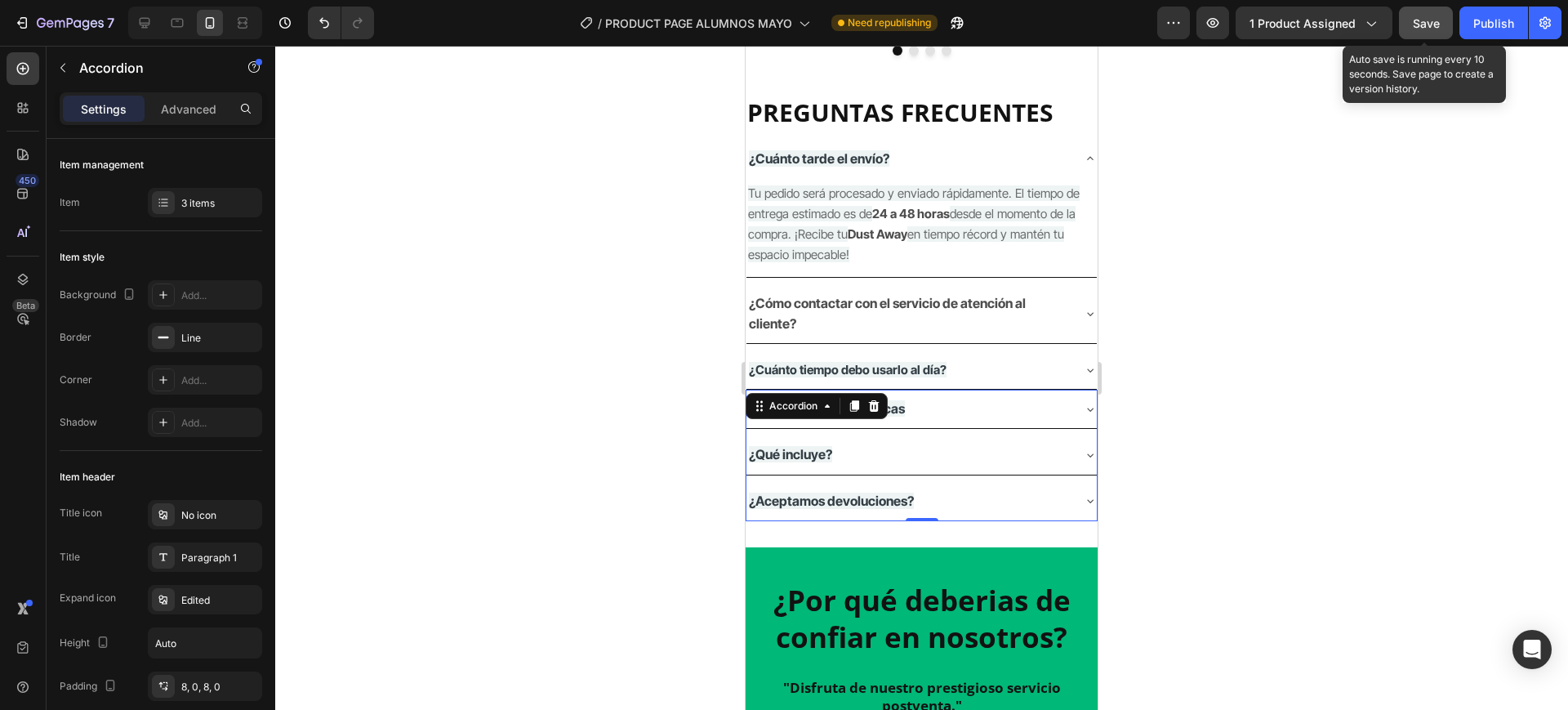
click at [1440, 22] on span "Save" at bounding box center [1426, 23] width 27 height 14
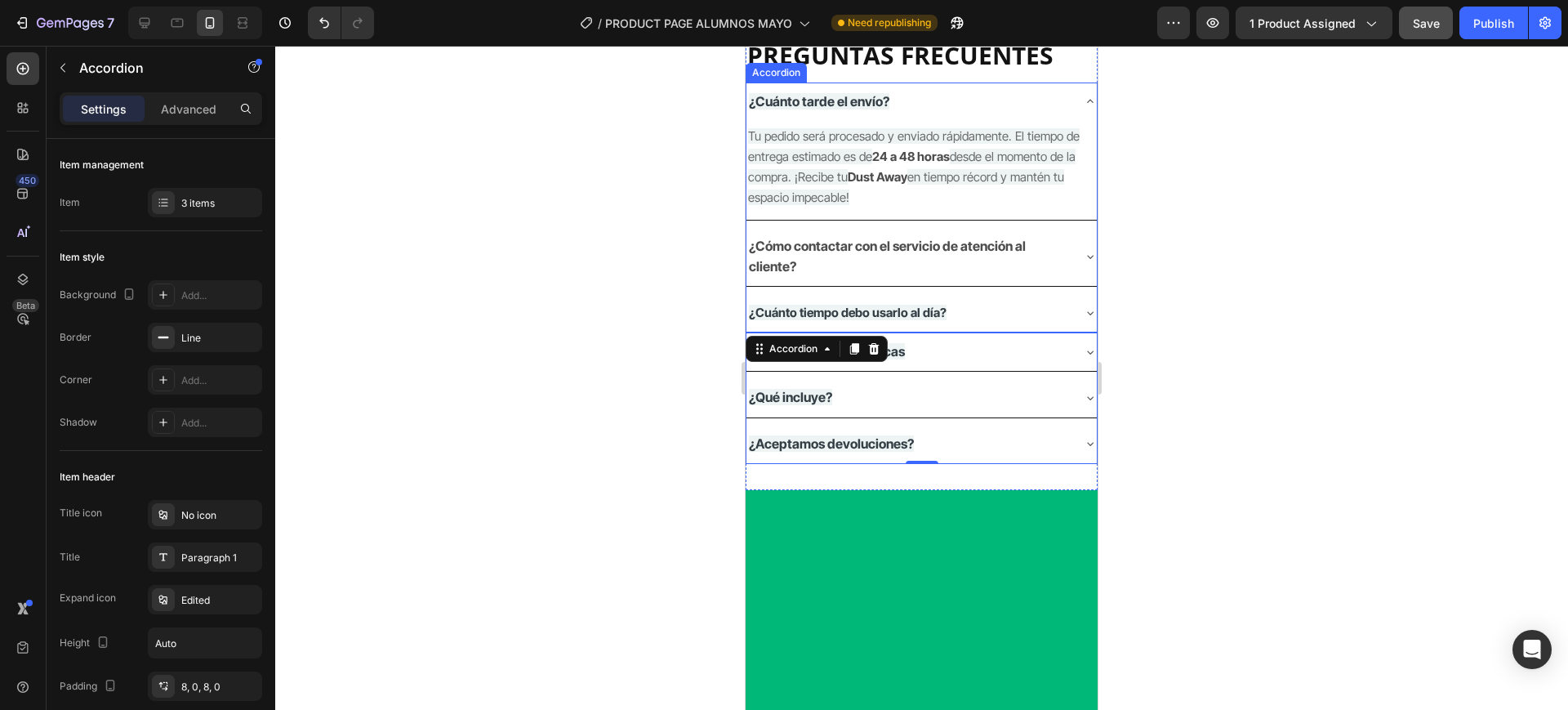
scroll to position [1585, 0]
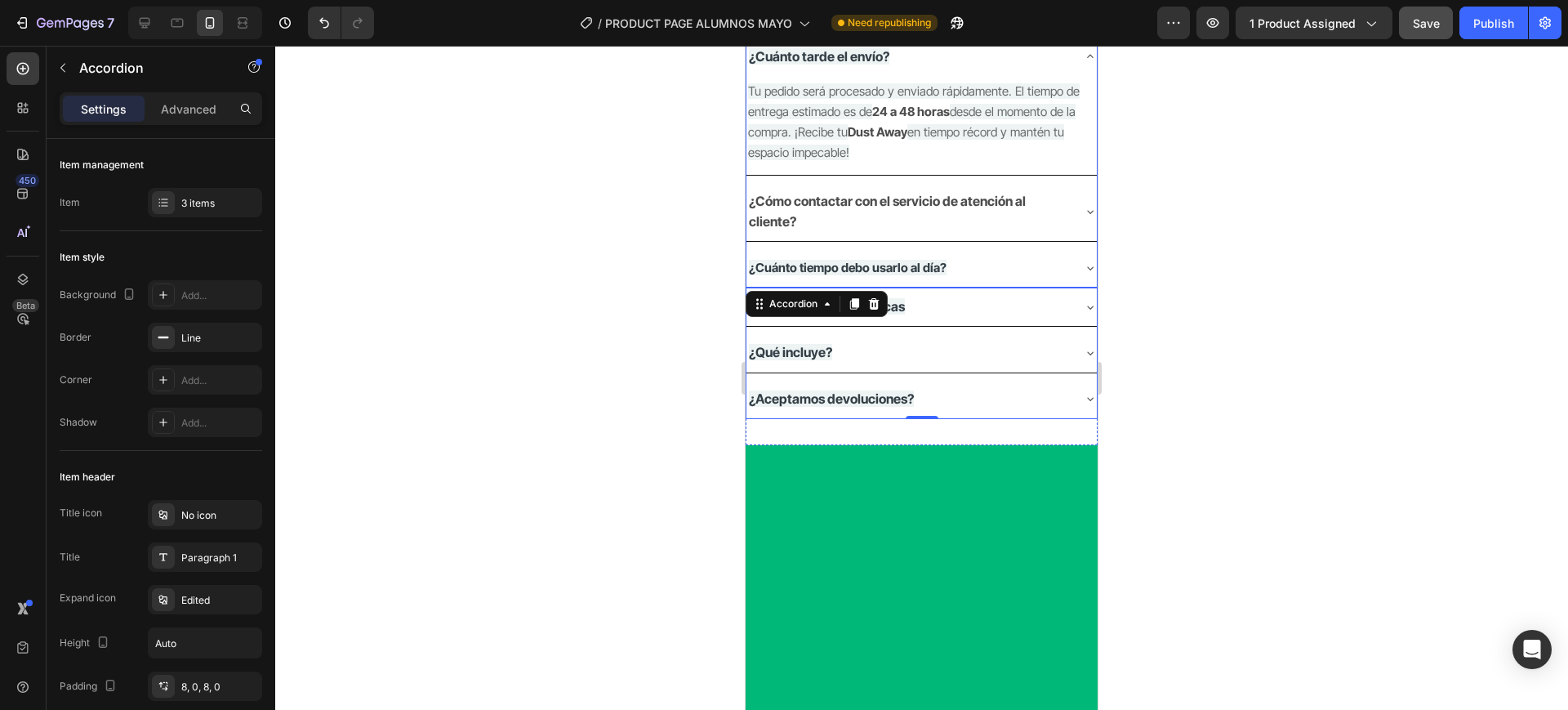
click at [1059, 76] on div "¿Cuánto tarde el envío?" at bounding box center [921, 56] width 350 height 38
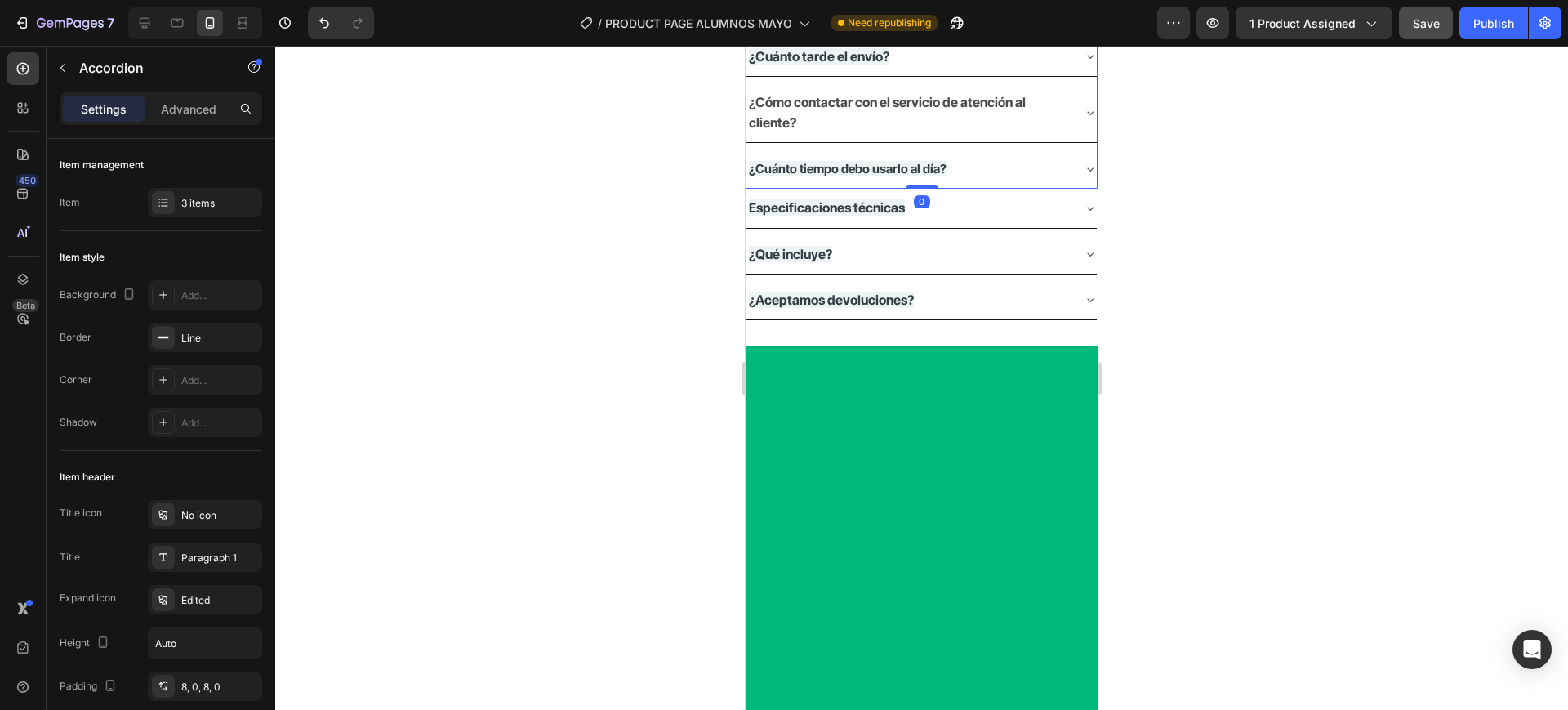
click at [1440, 432] on div at bounding box center [922, 377] width 1293 height 665
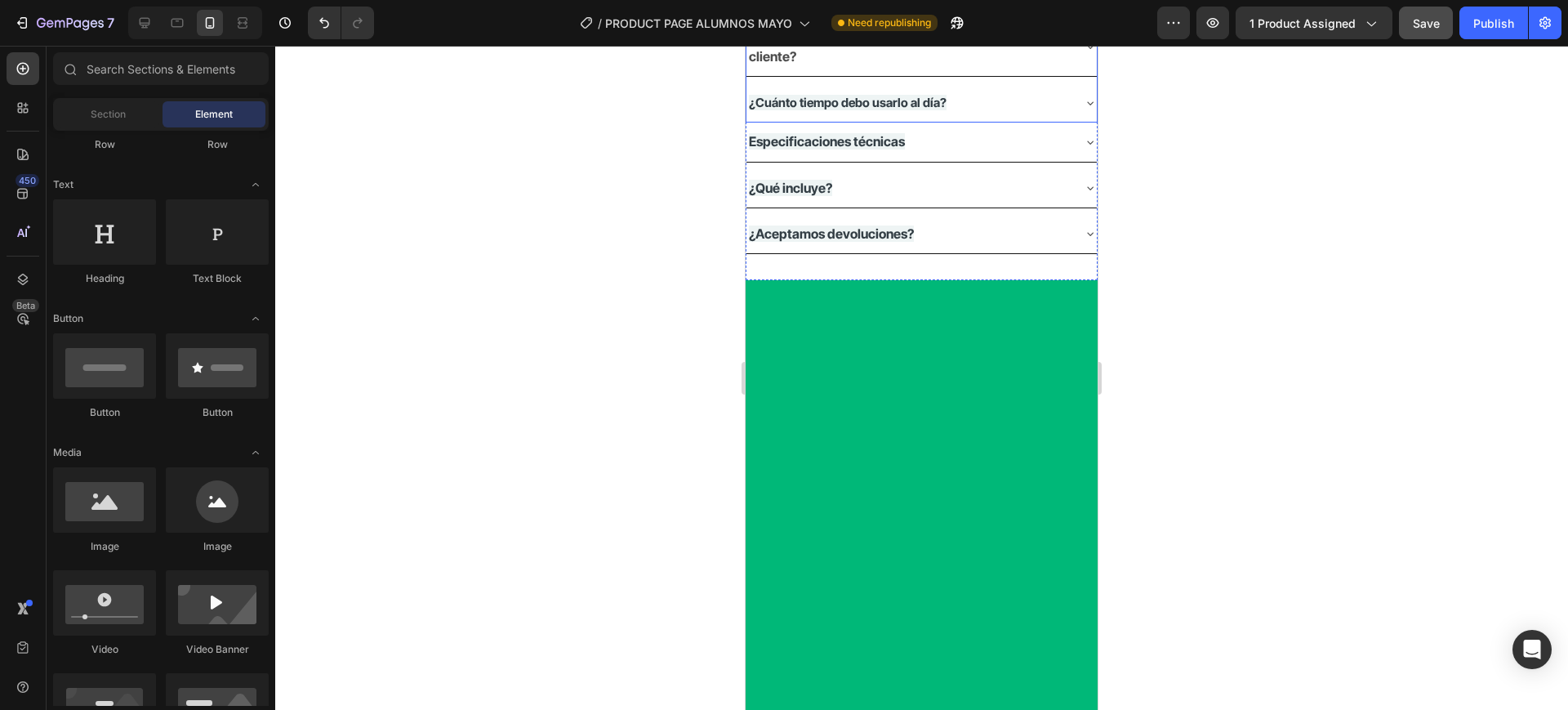
scroll to position [1687, 0]
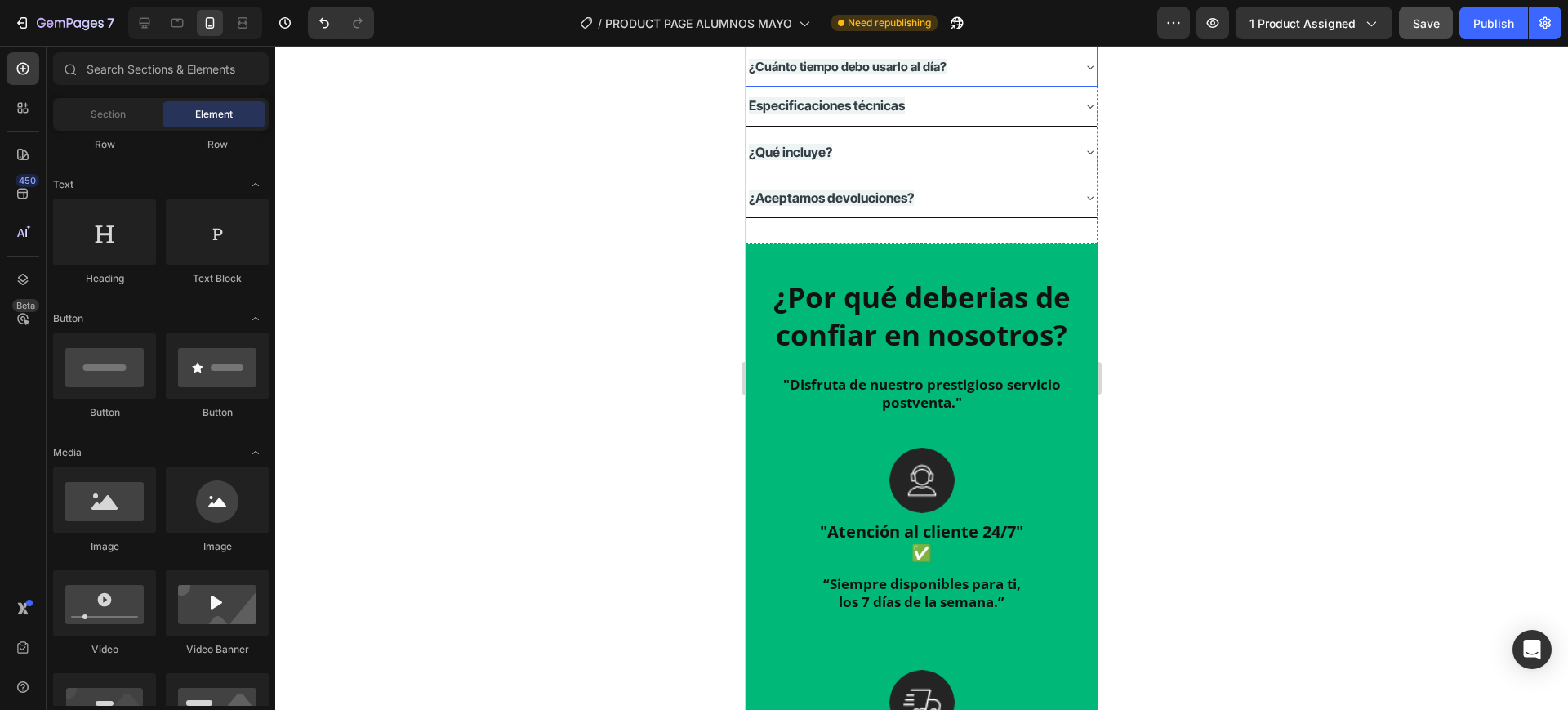
click at [925, 75] on strong "¿Cuánto tiempo debo usarlo al día?" at bounding box center [847, 66] width 197 height 15
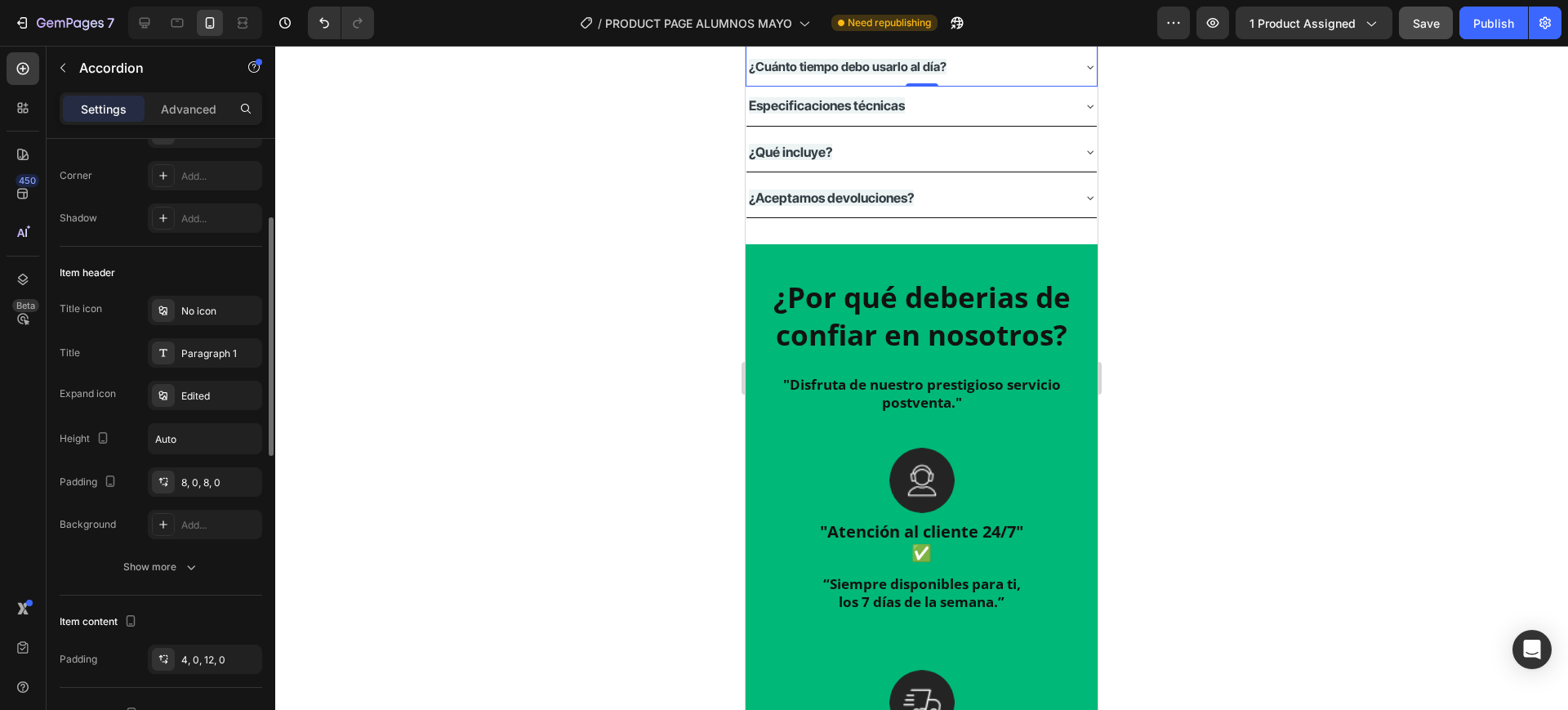
scroll to position [0, 0]
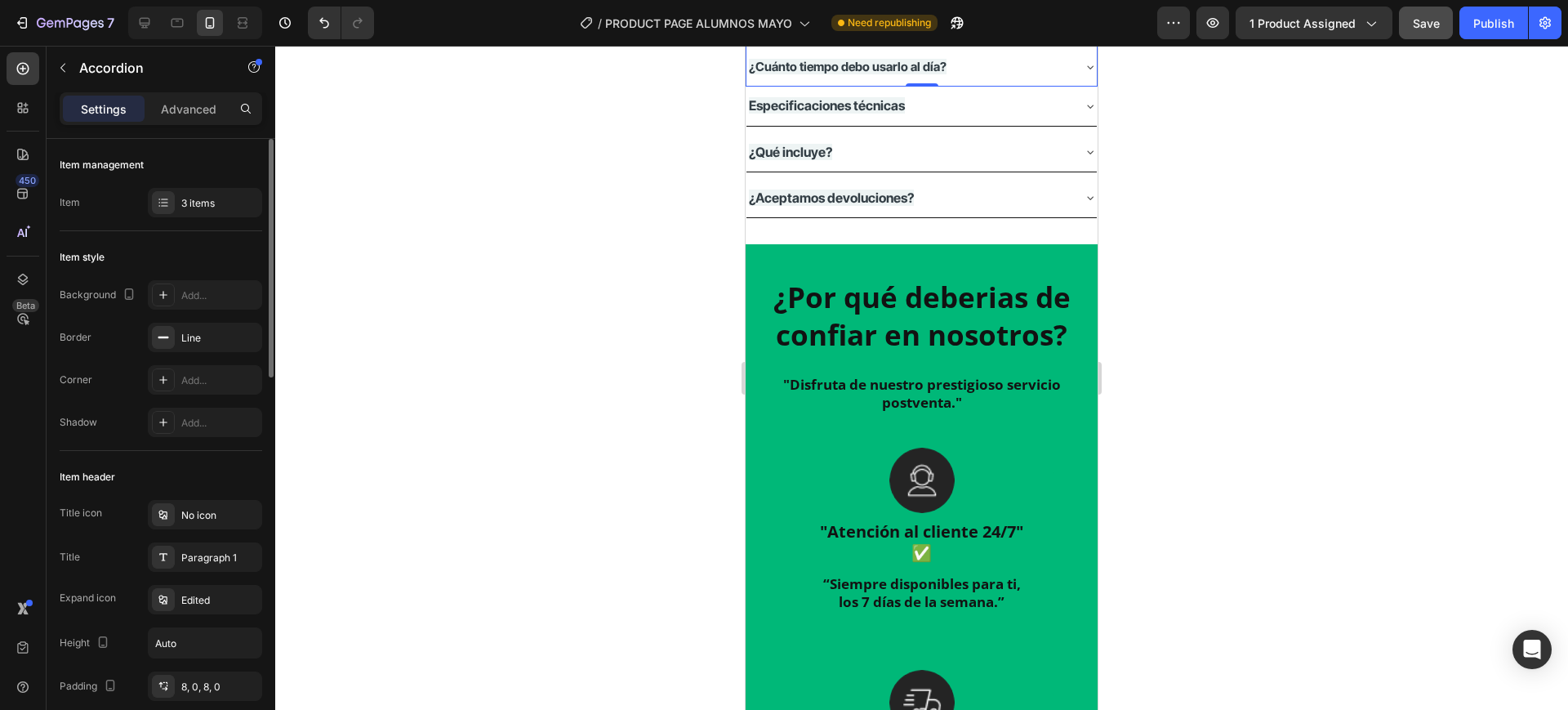
click at [610, 431] on div at bounding box center [922, 377] width 1293 height 665
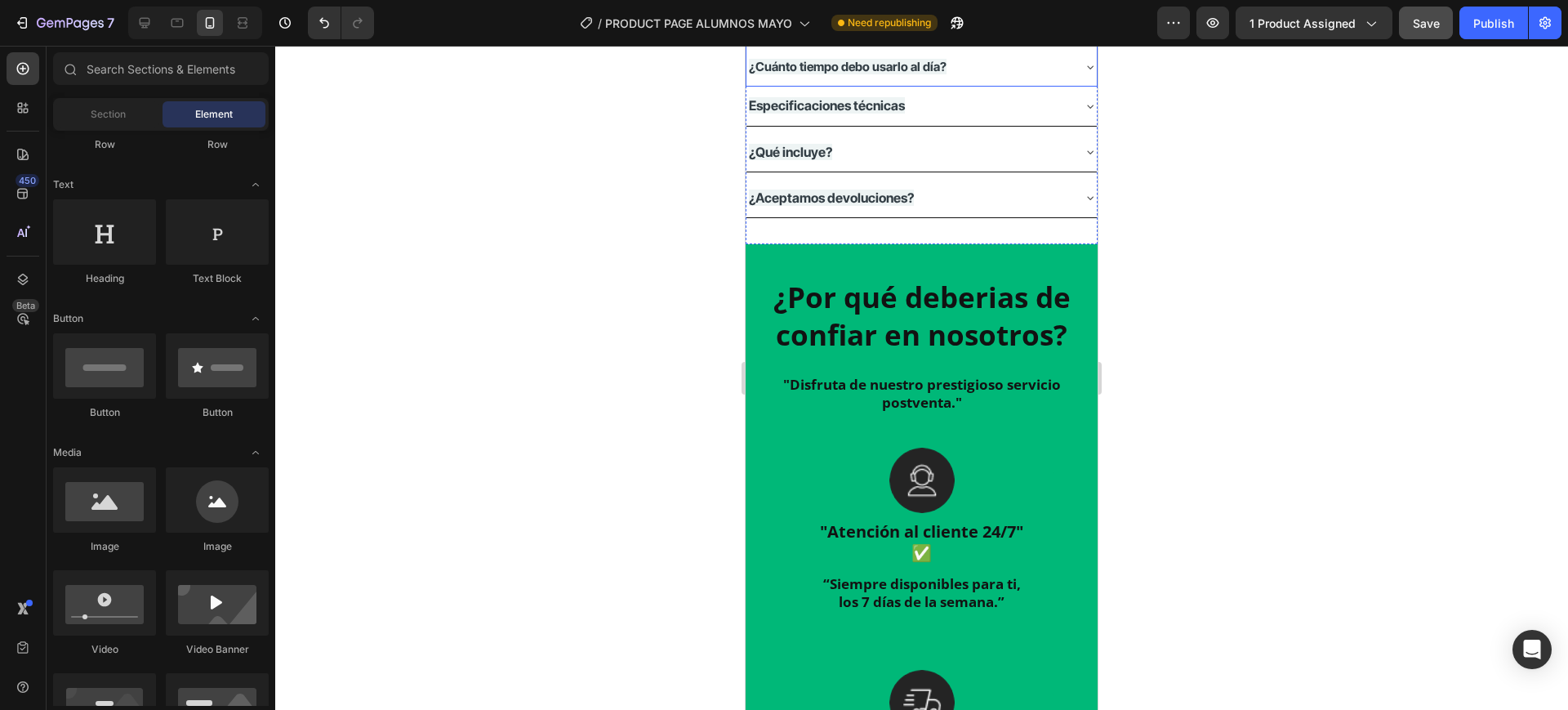
click at [876, 31] on p "¿Cómo contactar con el servicio de atención al cliente?" at bounding box center [908, 10] width 319 height 41
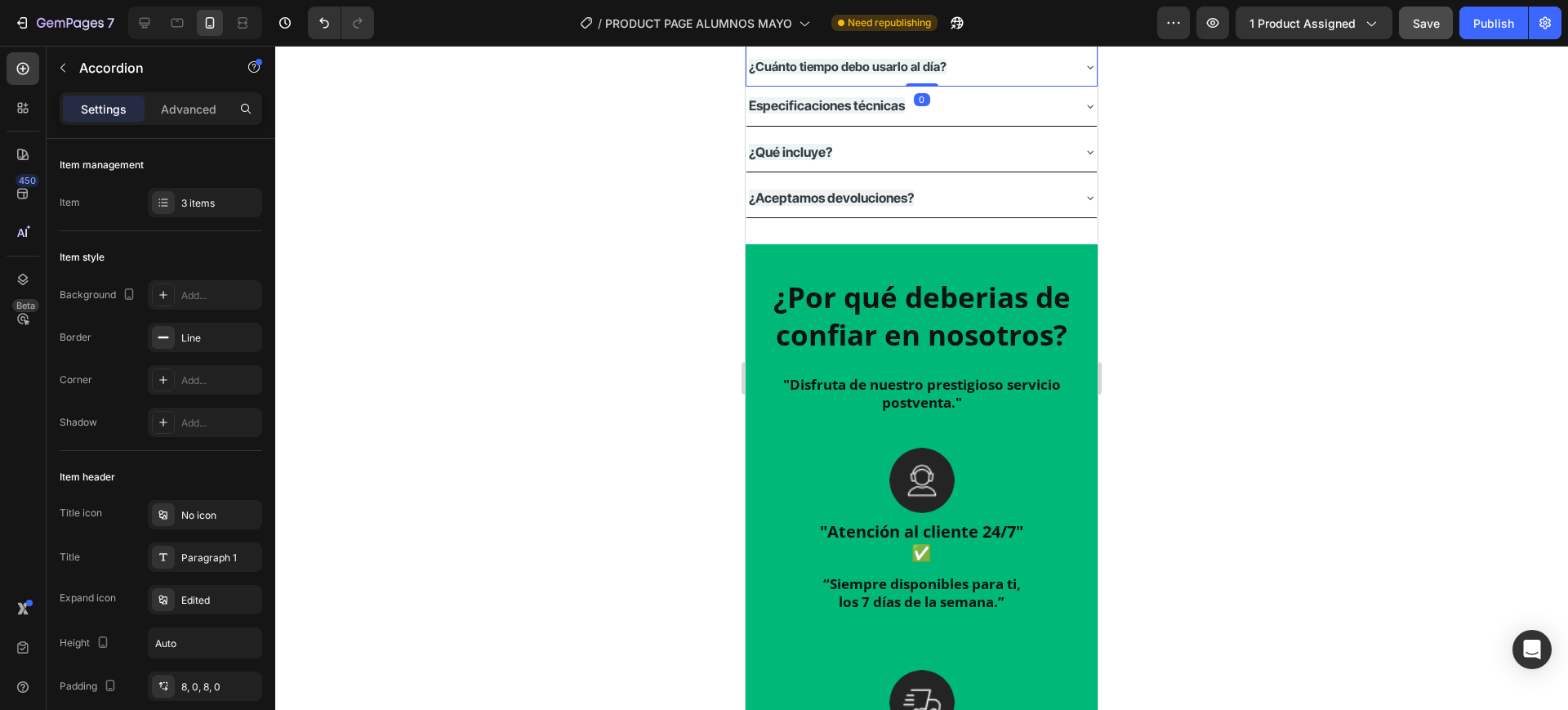
click at [848, 28] on strong "¿Cómo contactar con el servicio de atención al cliente?" at bounding box center [887, 10] width 277 height 36
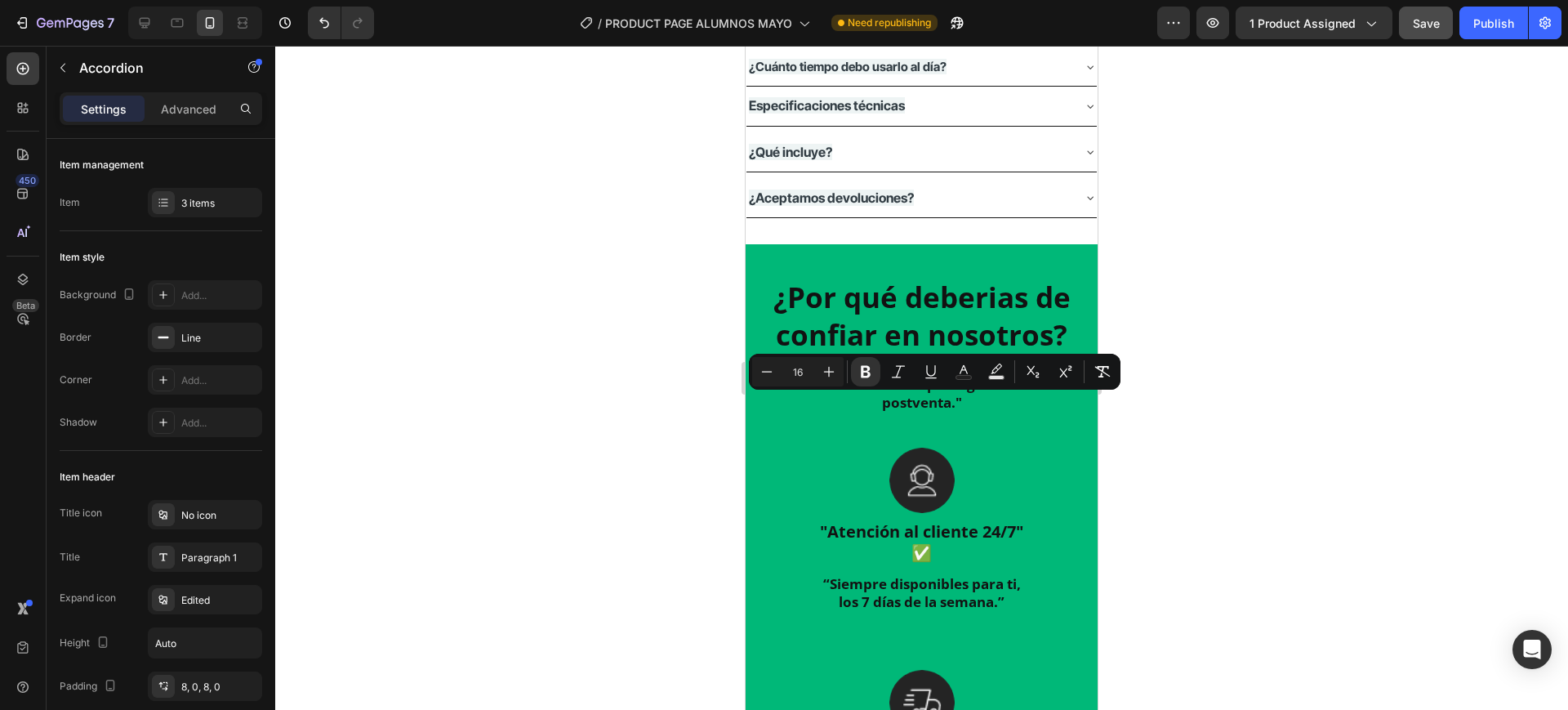
click at [849, 75] on strong "¿Cuánto tiempo debo usarlo al día?" at bounding box center [847, 66] width 197 height 15
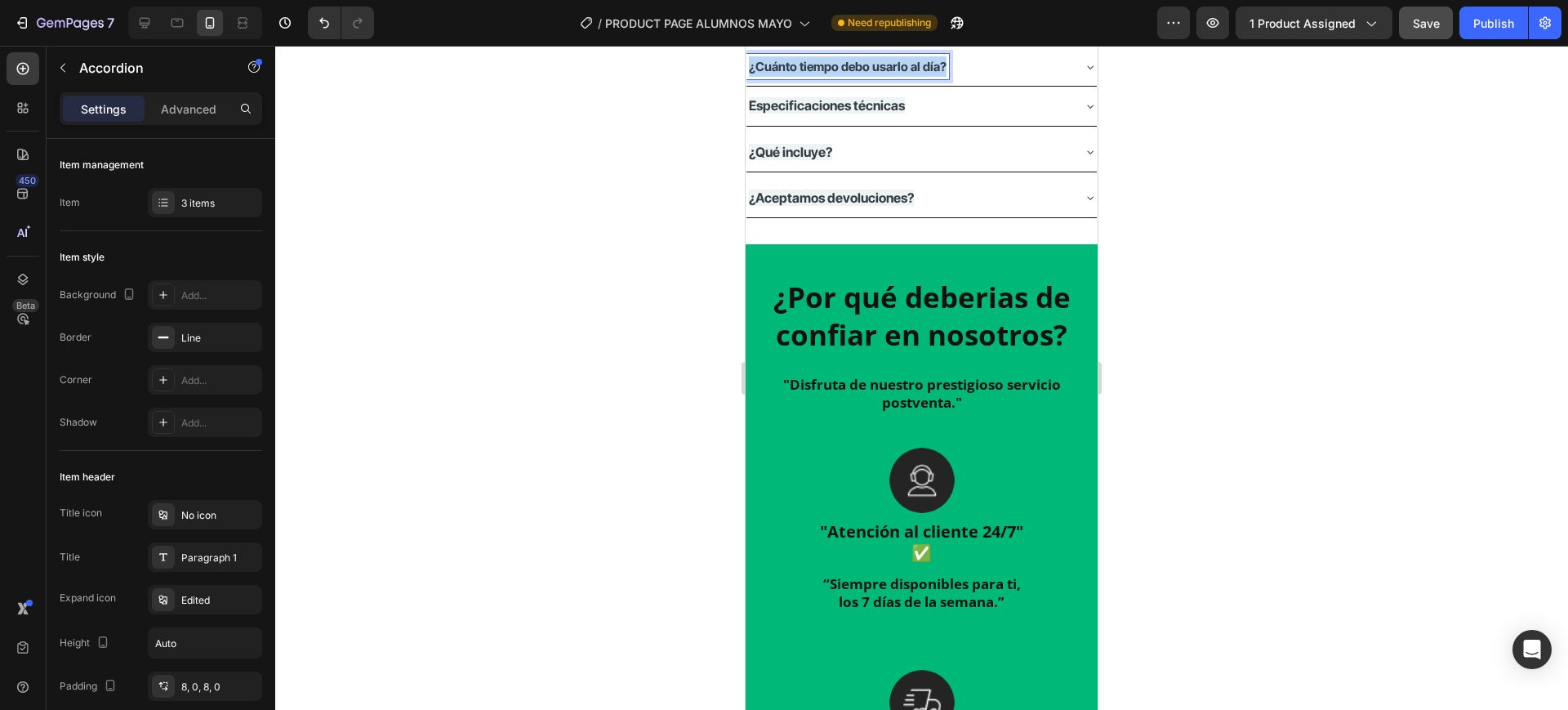
click at [849, 75] on strong "¿Cuánto tiempo debo usarlo al día?" at bounding box center [847, 66] width 197 height 15
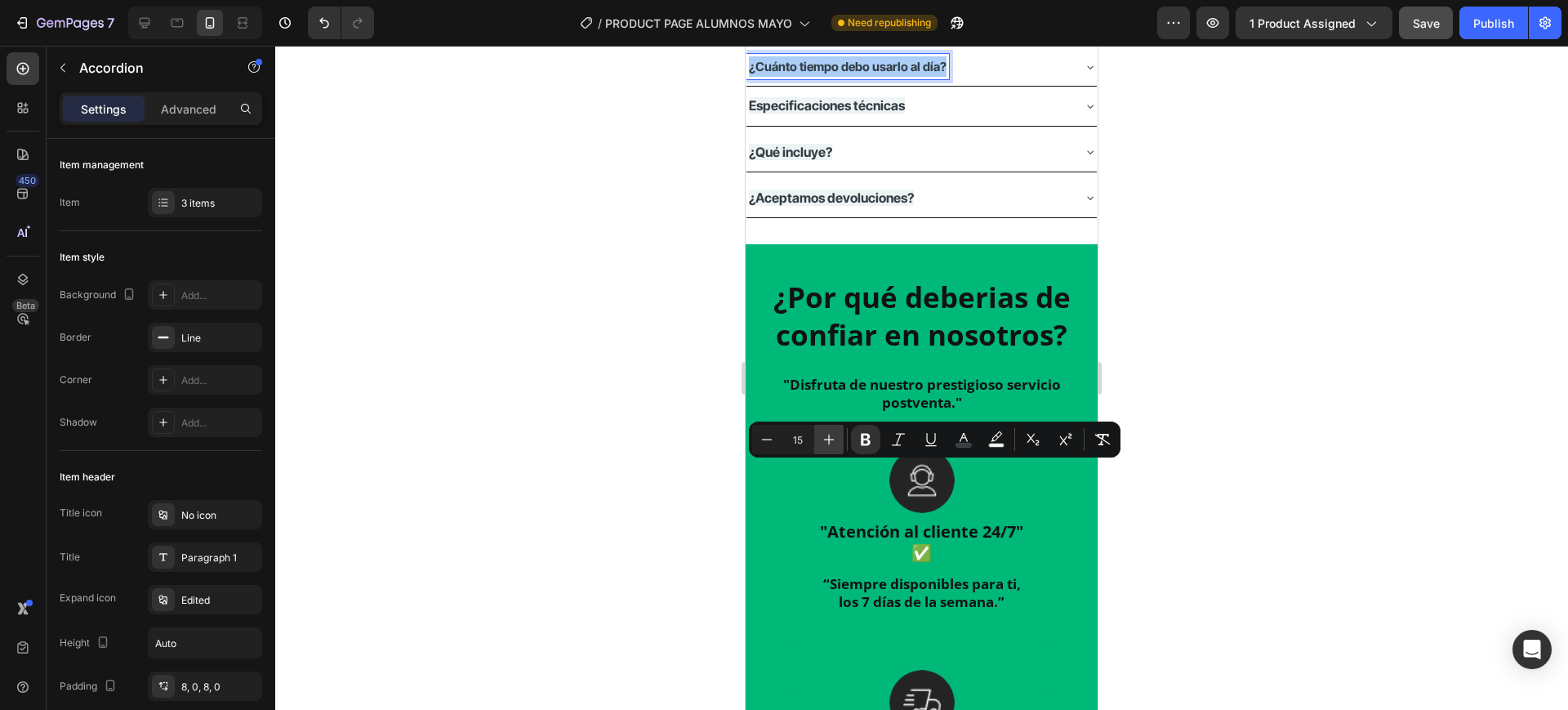
click at [838, 440] on button "Plus" at bounding box center [829, 439] width 29 height 29
type input "16"
click at [829, 114] on strong "Especificaciones técnicas" at bounding box center [827, 105] width 156 height 16
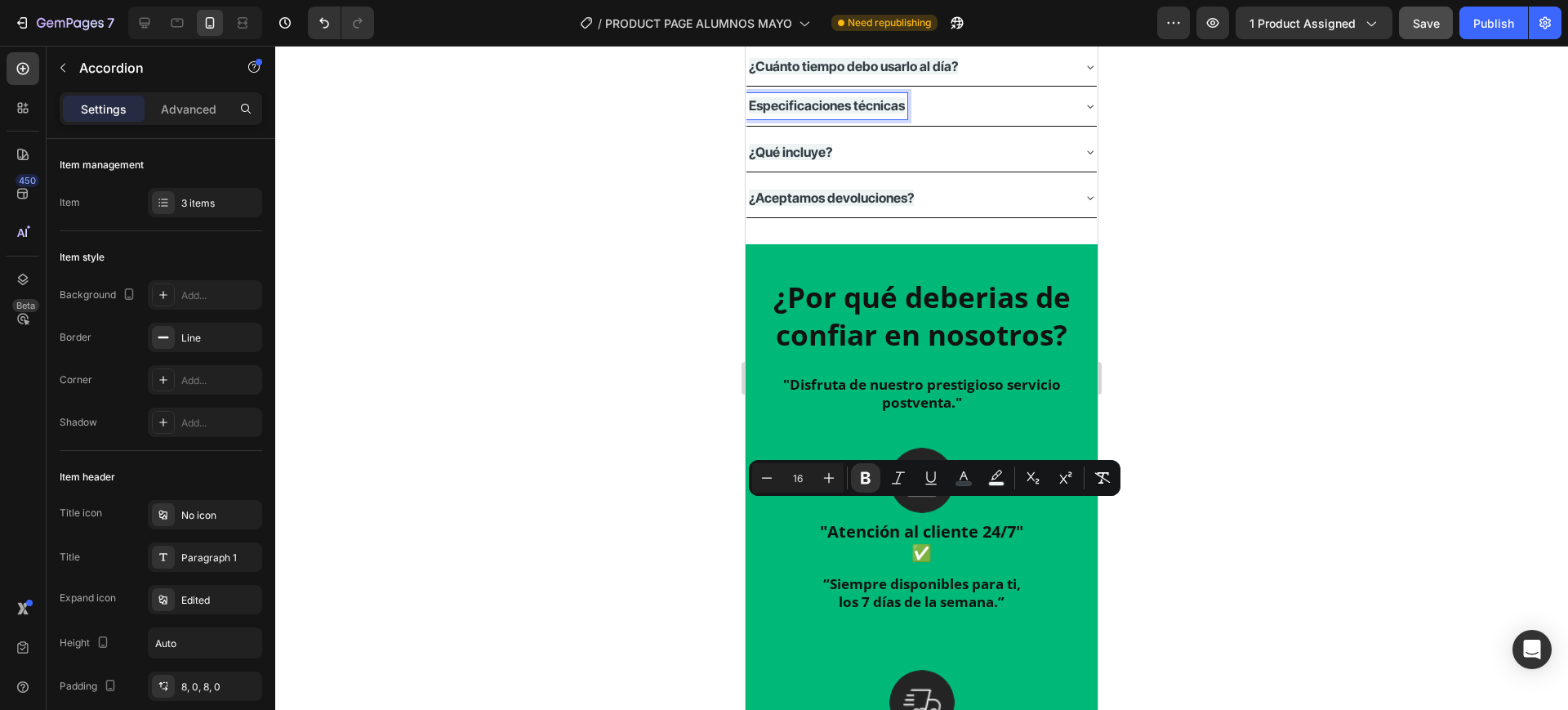
click at [811, 160] on strong "¿Qué incluye?" at bounding box center [791, 152] width 84 height 16
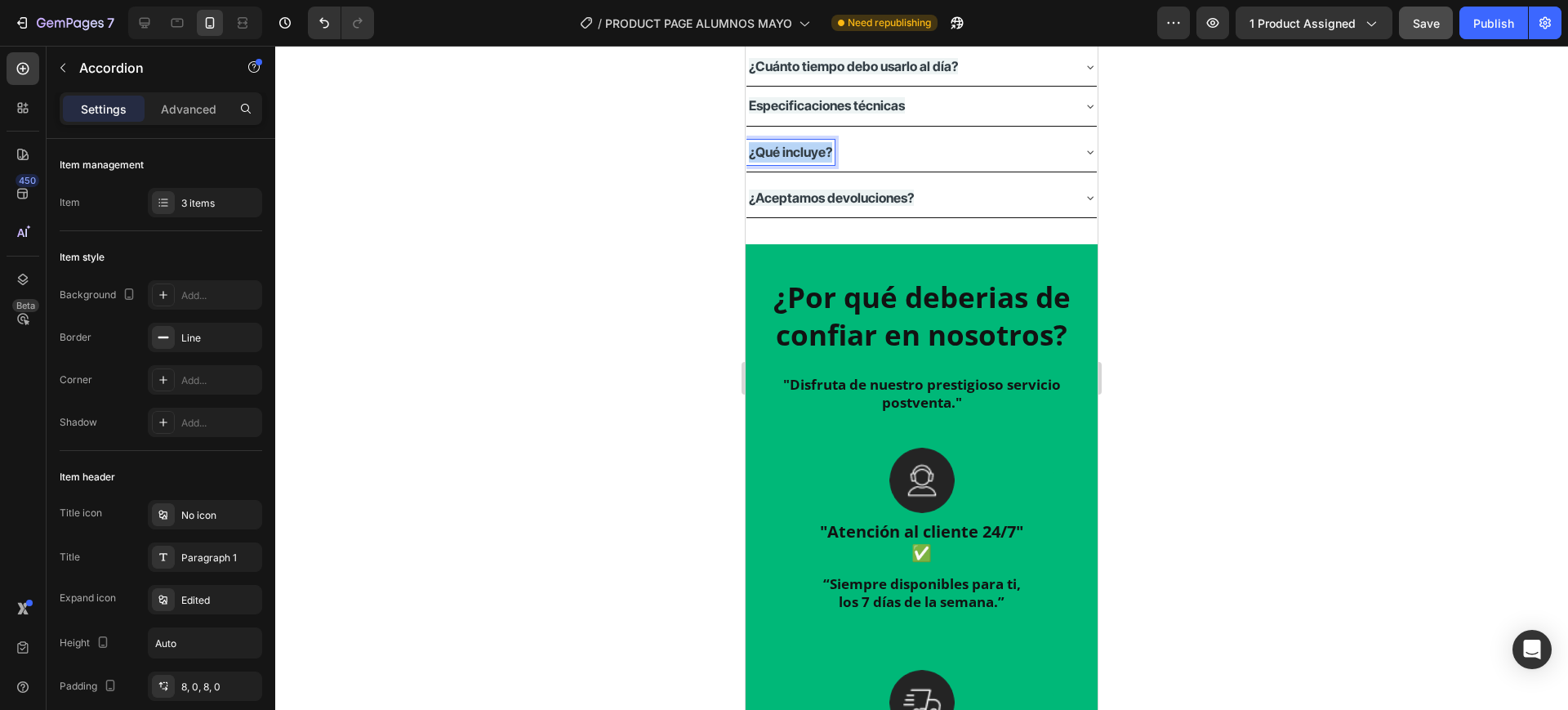
click at [811, 160] on strong "¿Qué incluye?" at bounding box center [791, 152] width 84 height 16
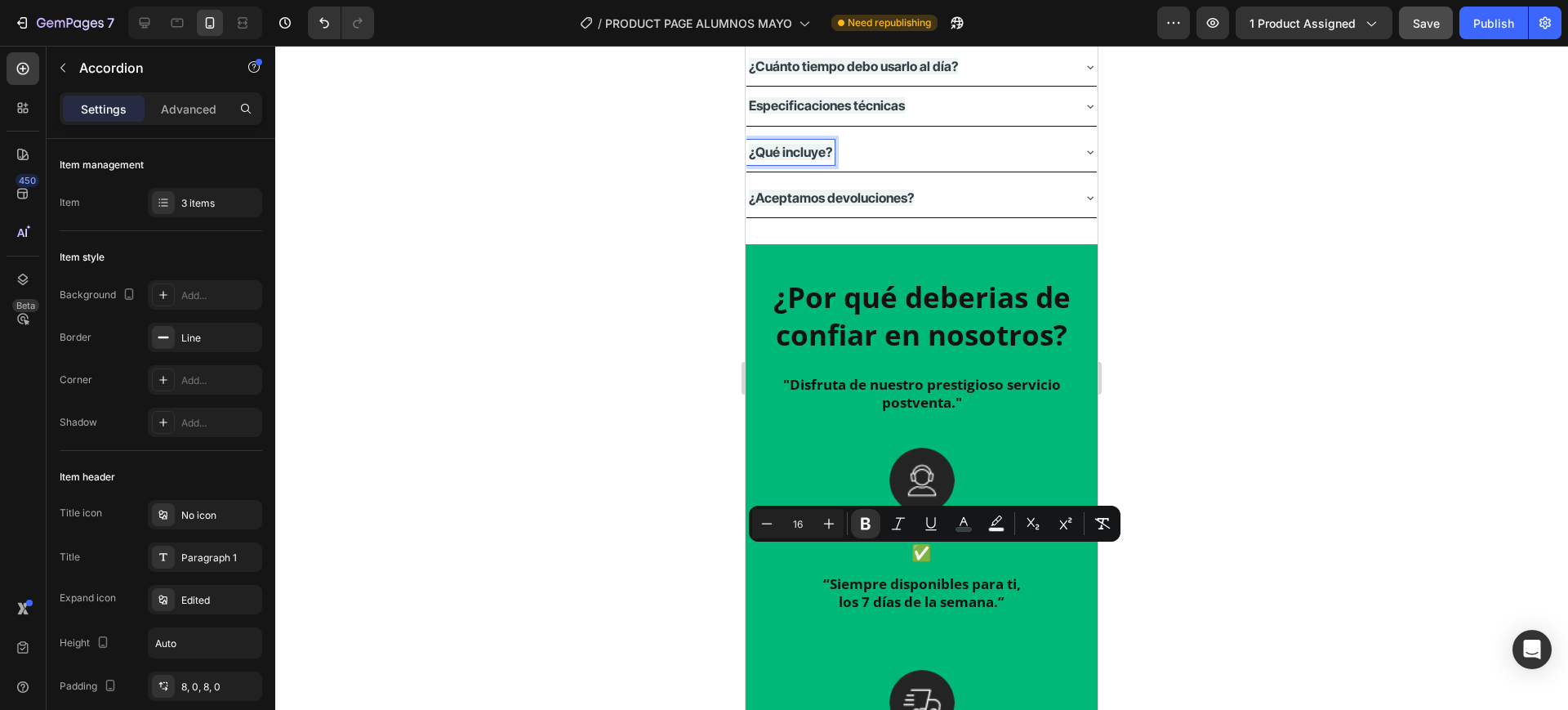
click at [825, 205] on strong "¿Aceptamos devoluciones?" at bounding box center [832, 197] width 165 height 16
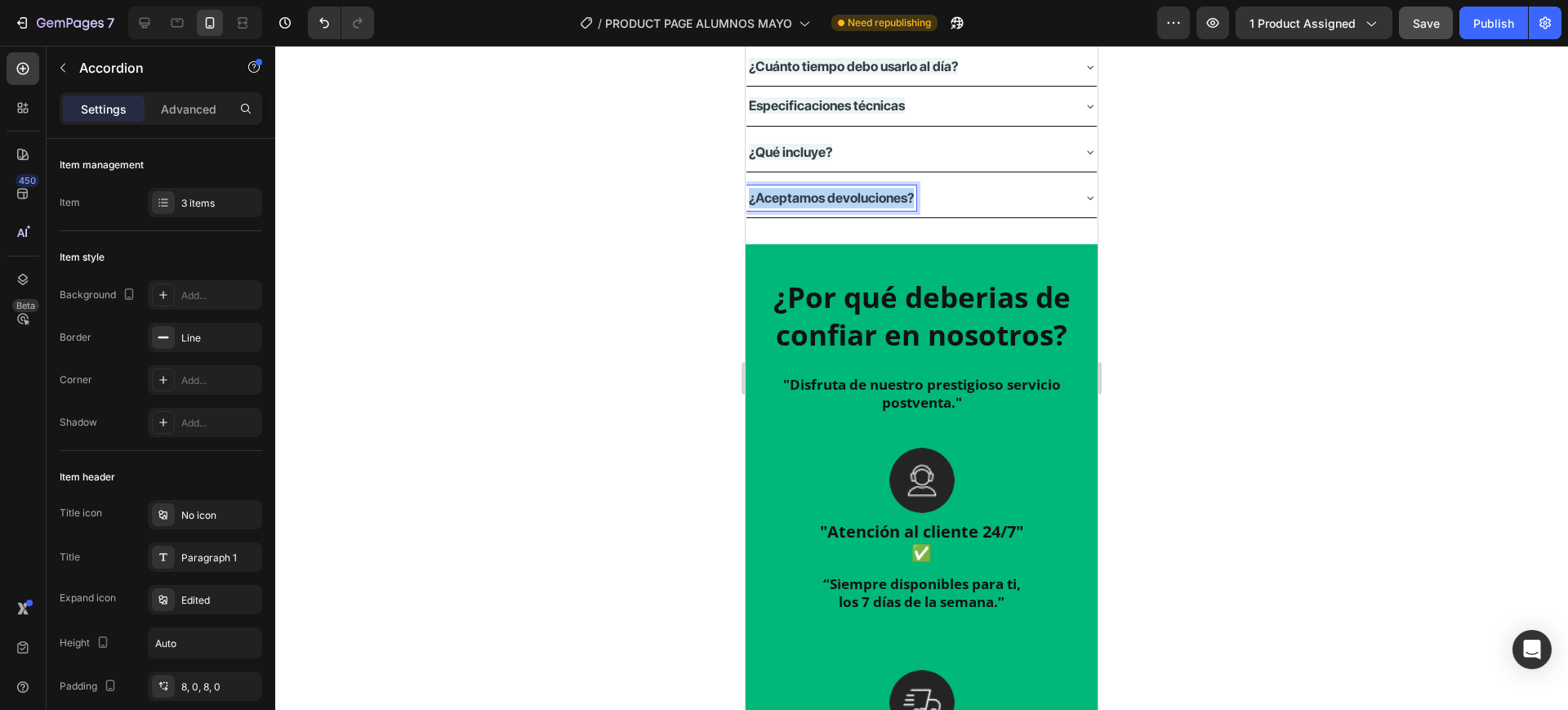
click at [825, 205] on strong "¿Aceptamos devoluciones?" at bounding box center [832, 197] width 165 height 16
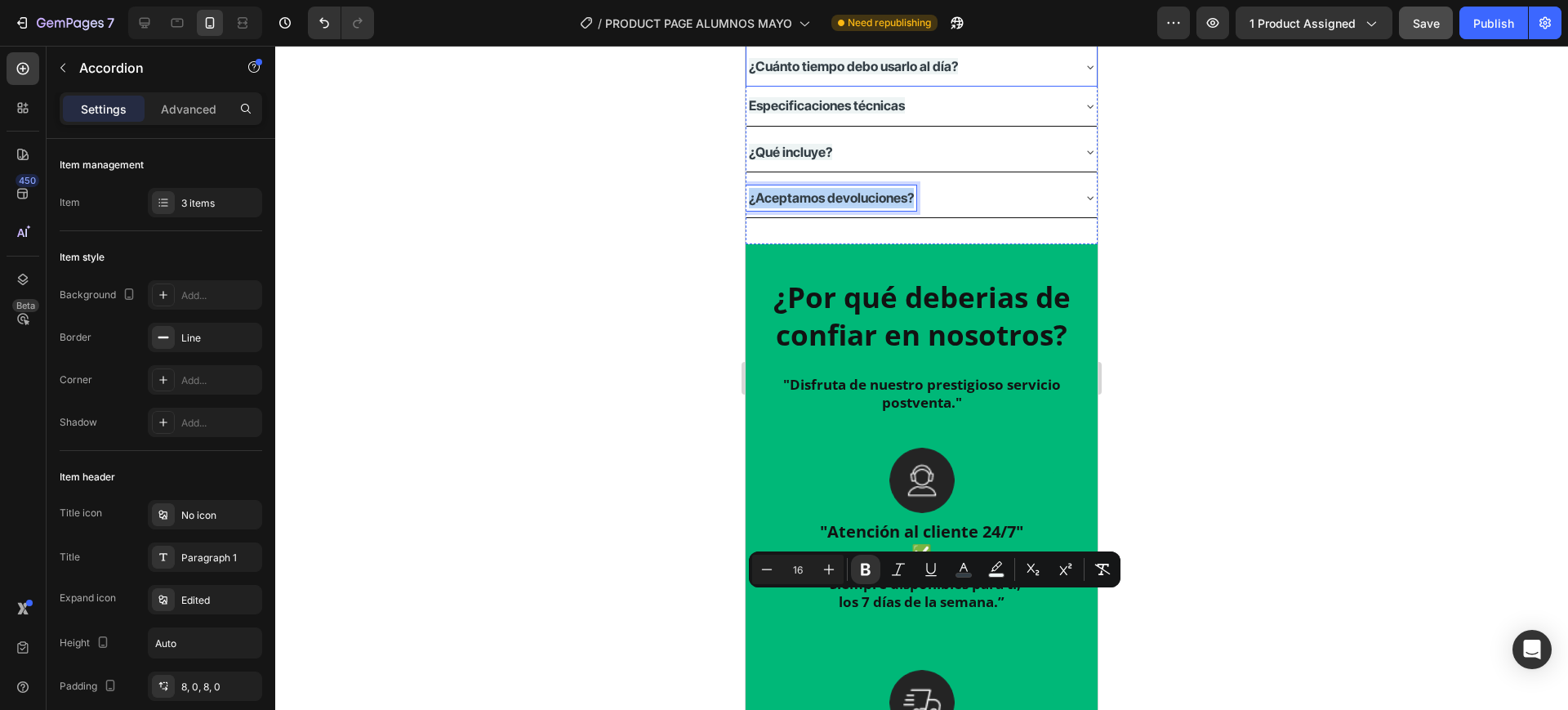
click at [831, 28] on strong "¿Cómo contactar con el servicio de atención al cliente?" at bounding box center [887, 10] width 277 height 36
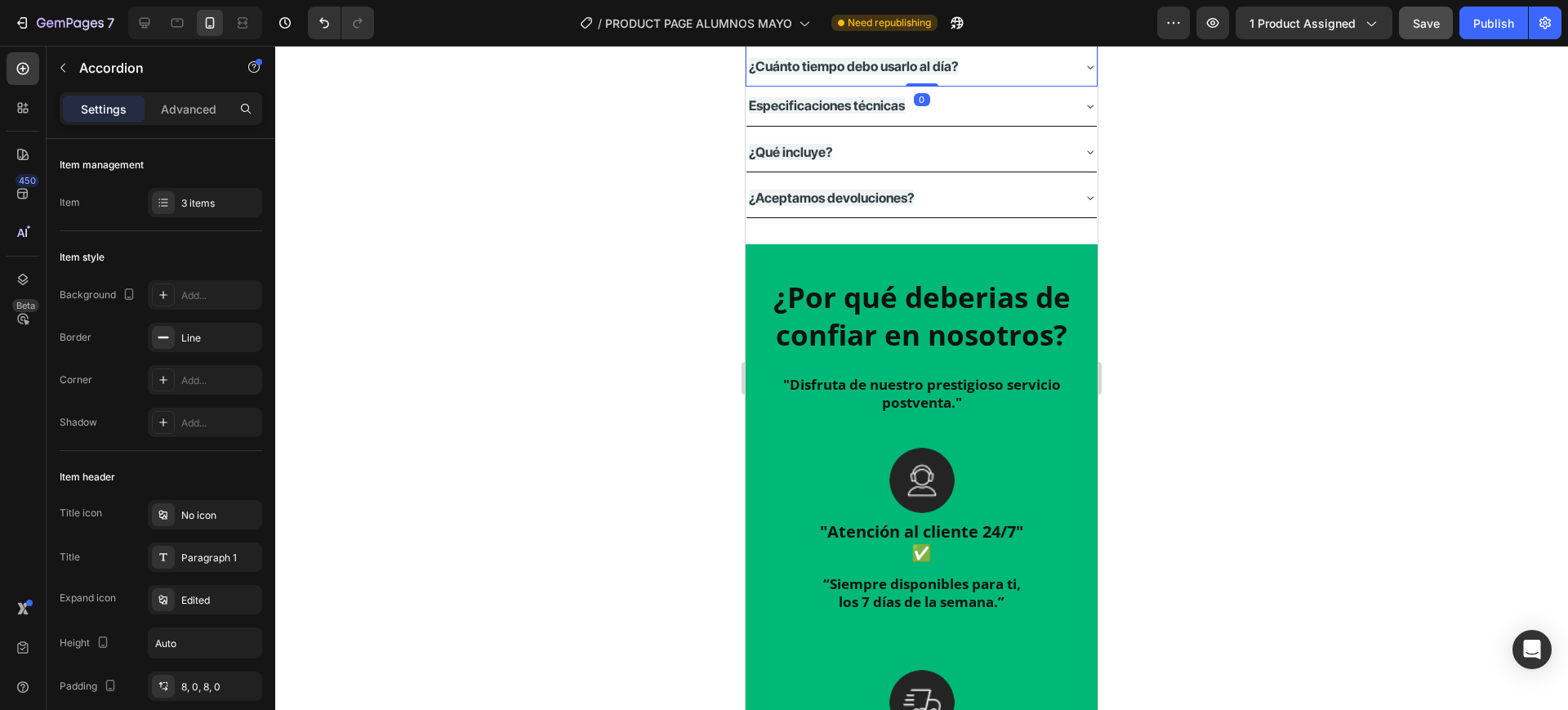
click at [831, 28] on strong "¿Cómo contactar con el servicio de atención al cliente?" at bounding box center [887, 10] width 277 height 36
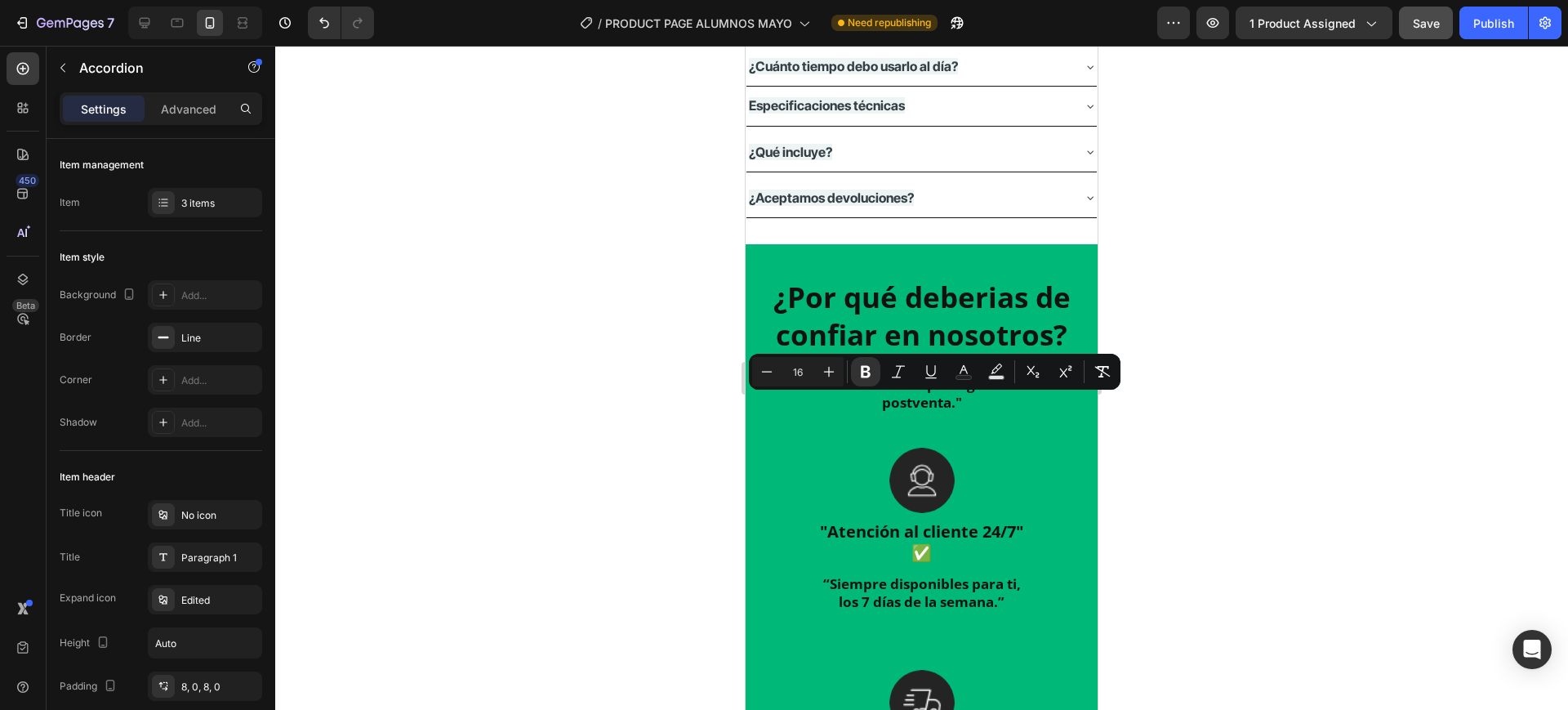
click at [831, 28] on strong "¿Cómo contactar con el servicio de atención al cliente?" at bounding box center [887, 10] width 277 height 36
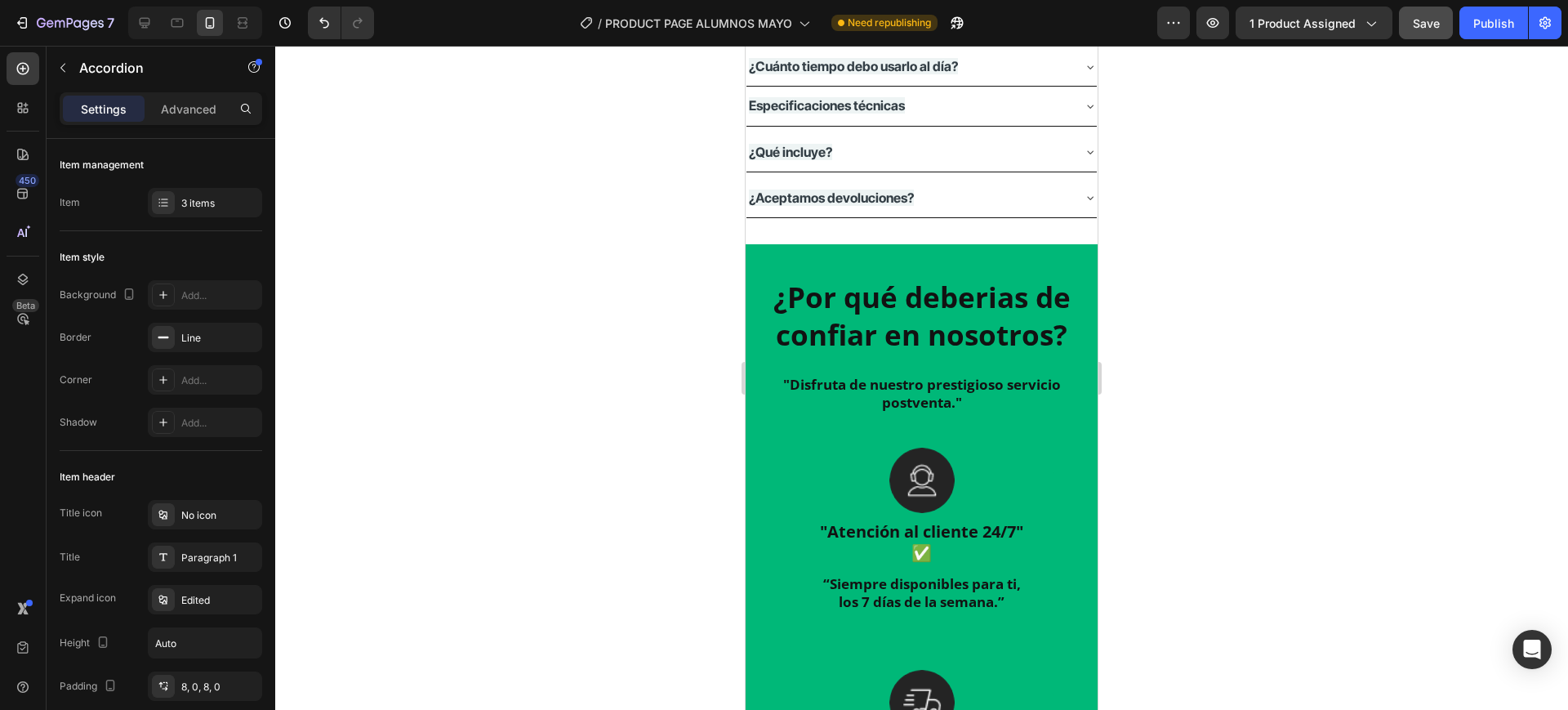
click at [1272, 425] on div at bounding box center [922, 377] width 1293 height 665
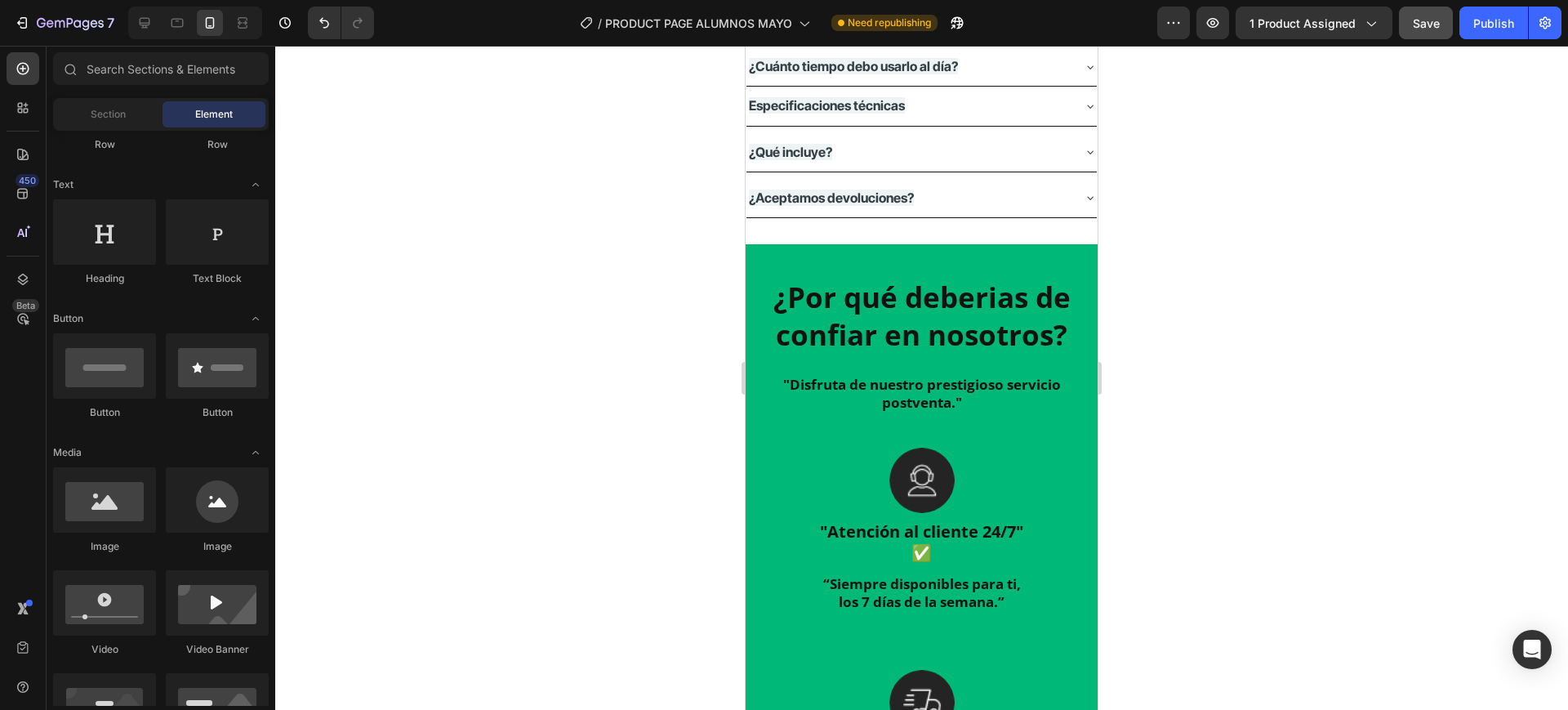
click at [1275, 341] on div at bounding box center [922, 377] width 1293 height 665
click at [1209, 29] on icon "button" at bounding box center [1213, 23] width 16 height 16
click at [1055, 85] on div "¿Cuánto tiempo debo usarlo al día?" at bounding box center [921, 66] width 350 height 38
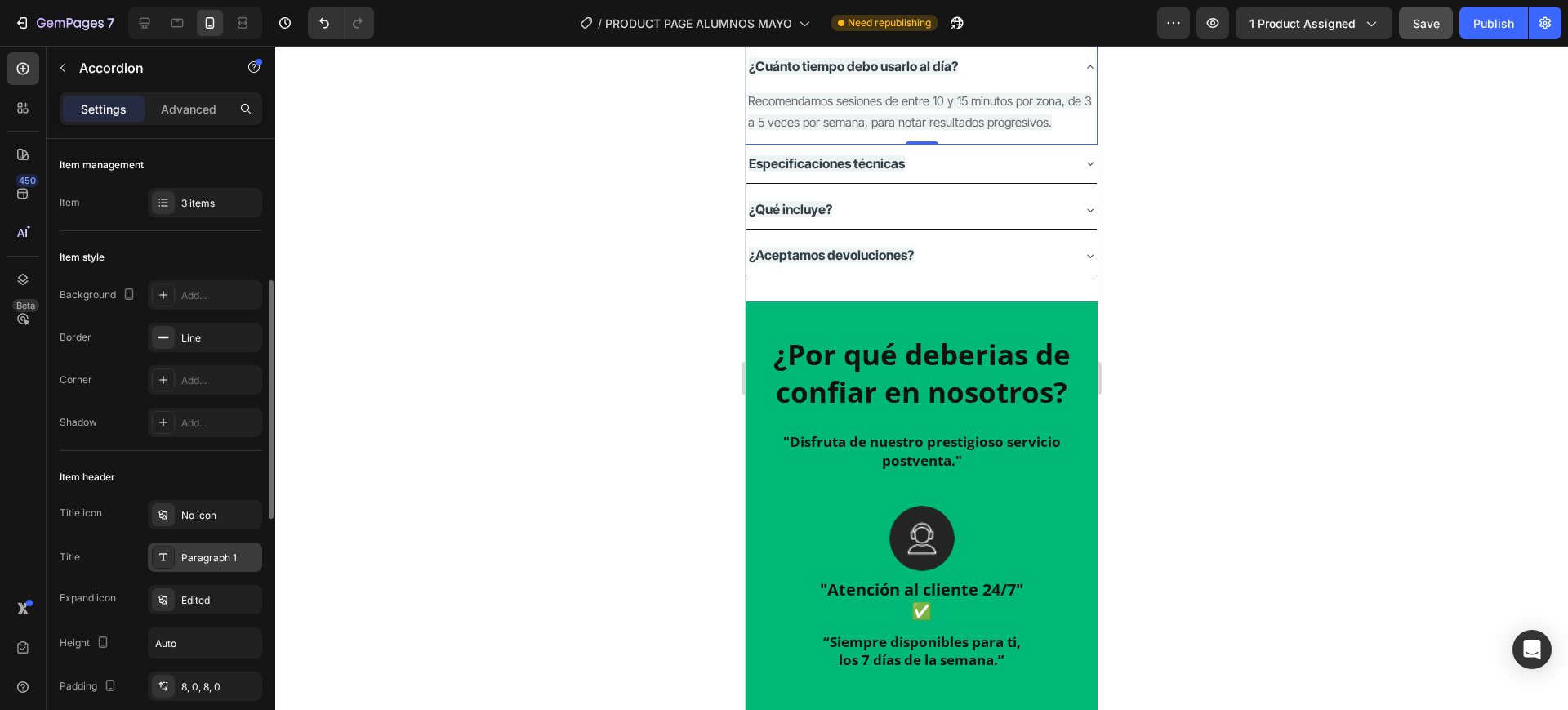
scroll to position [102, 0]
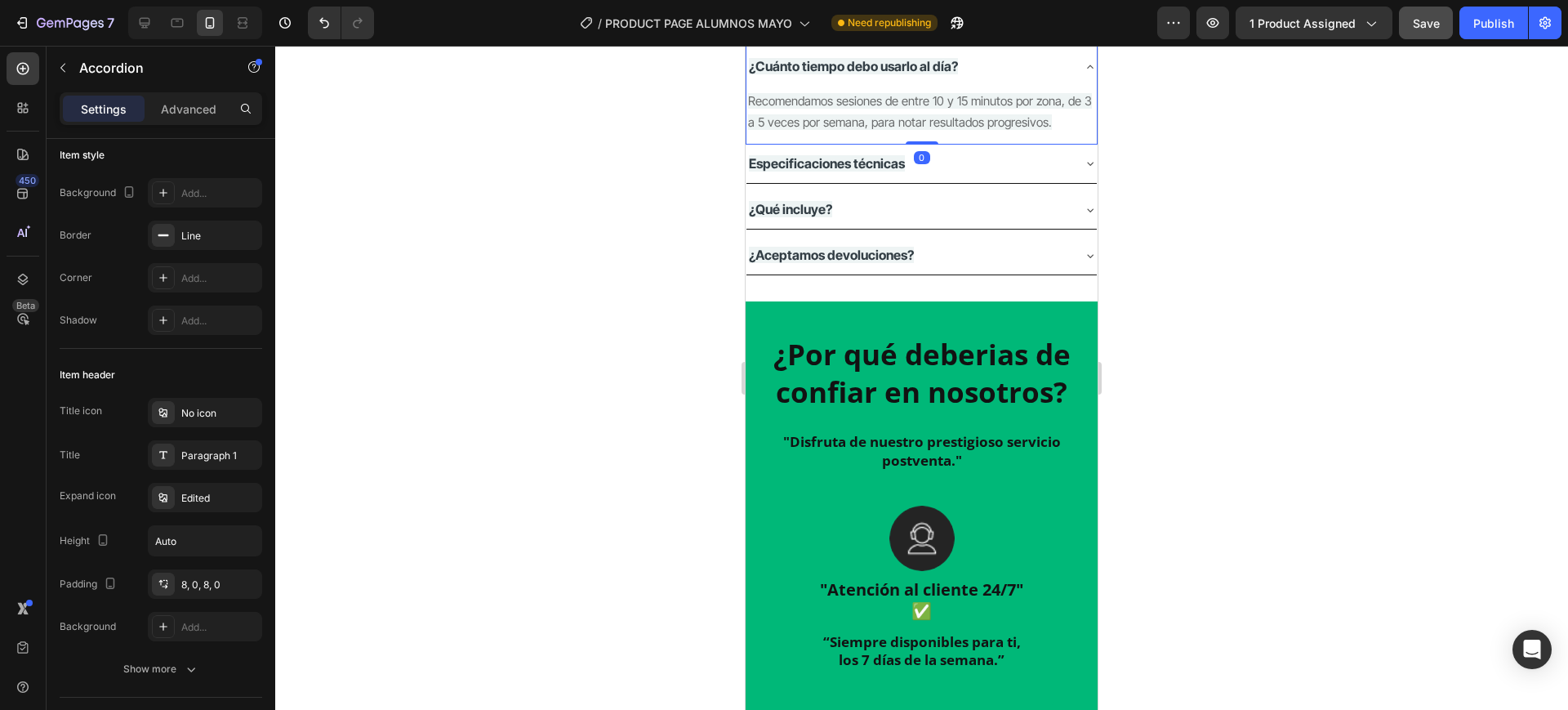
drag, startPoint x: 924, startPoint y: 545, endPoint x: 1877, endPoint y: 587, distance: 953.9
click at [930, 145] on div "¿Cuánto tarde el envío? ¿Cómo contactar con el servicio de atención al cliente?…" at bounding box center [921, 40] width 352 height 209
type input "100%"
type input "100"
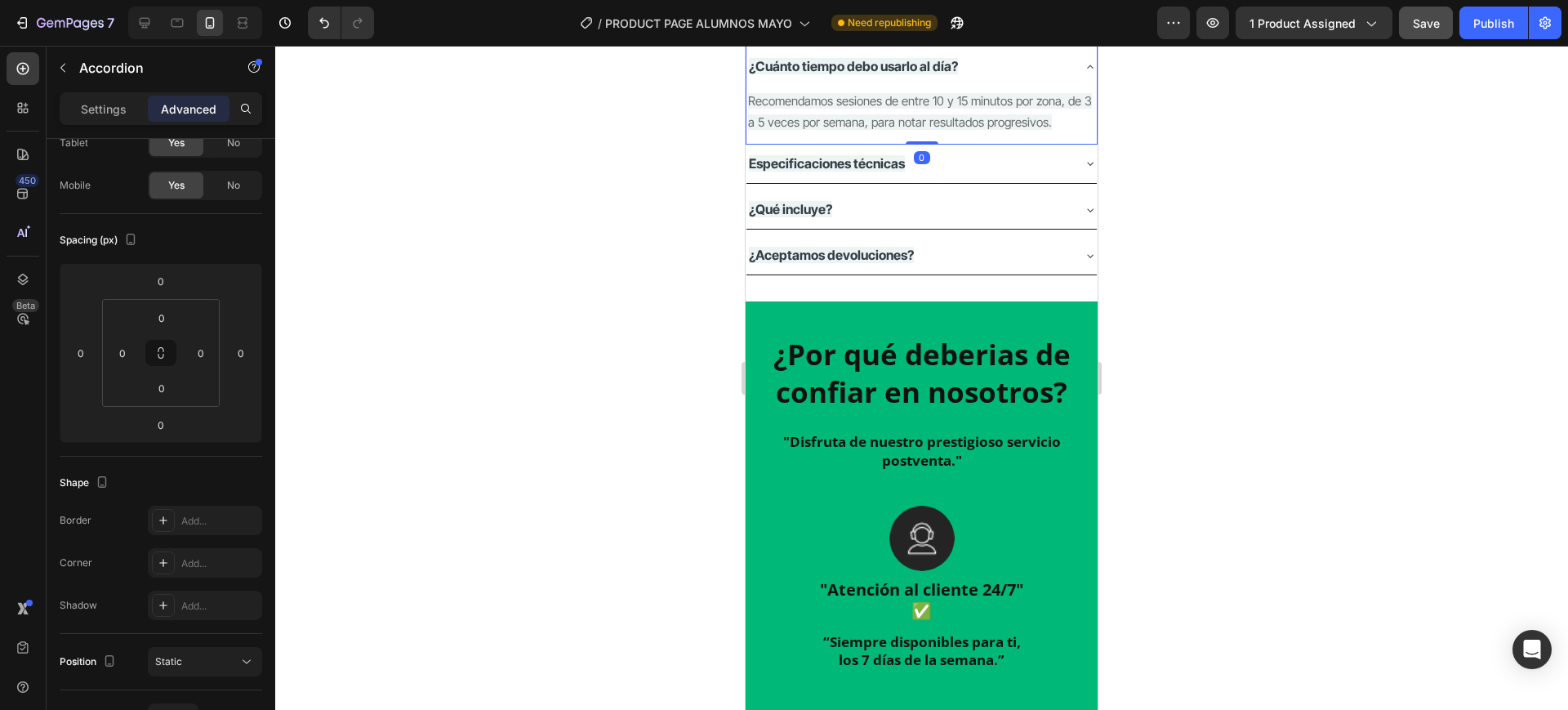
click at [1204, 530] on div at bounding box center [922, 377] width 1293 height 665
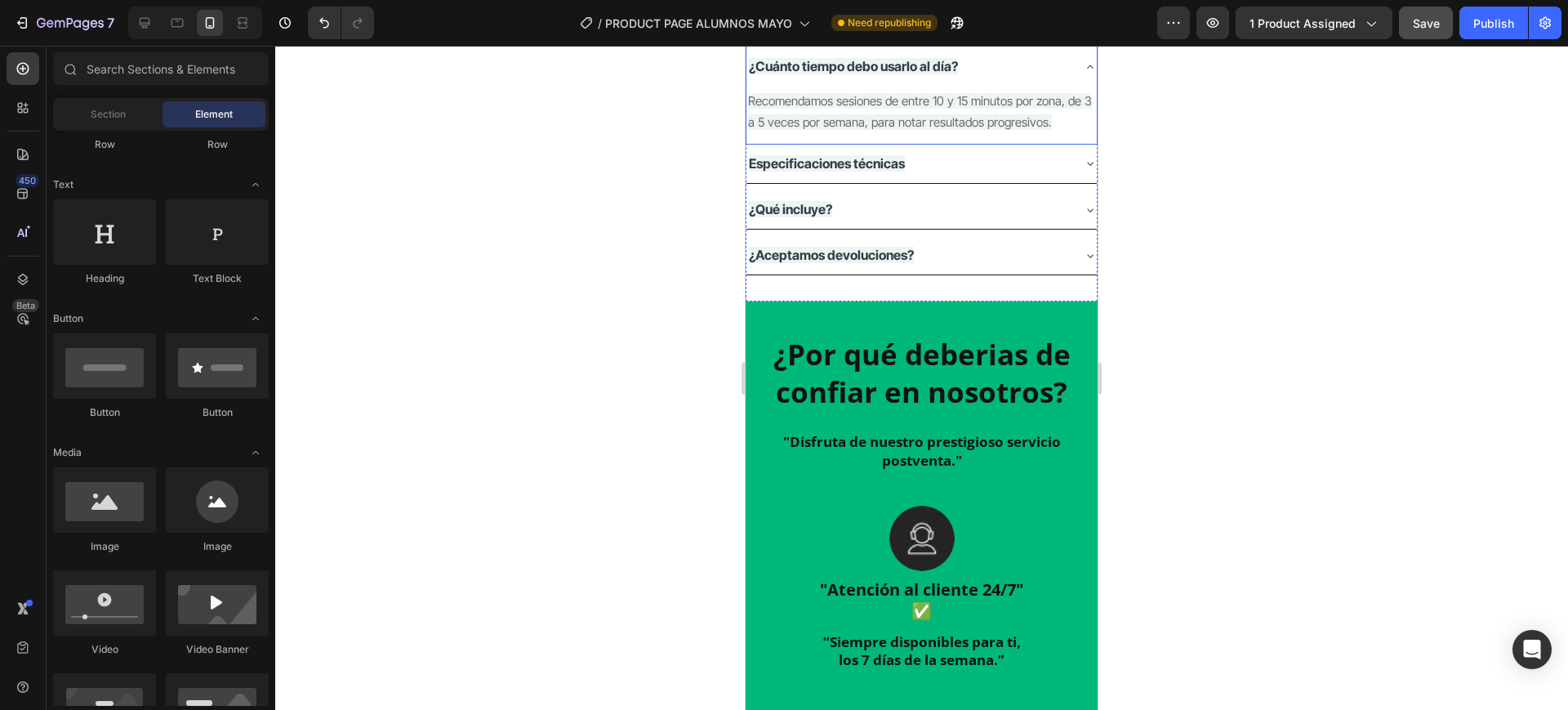
click at [1084, 74] on icon at bounding box center [1090, 66] width 13 height 13
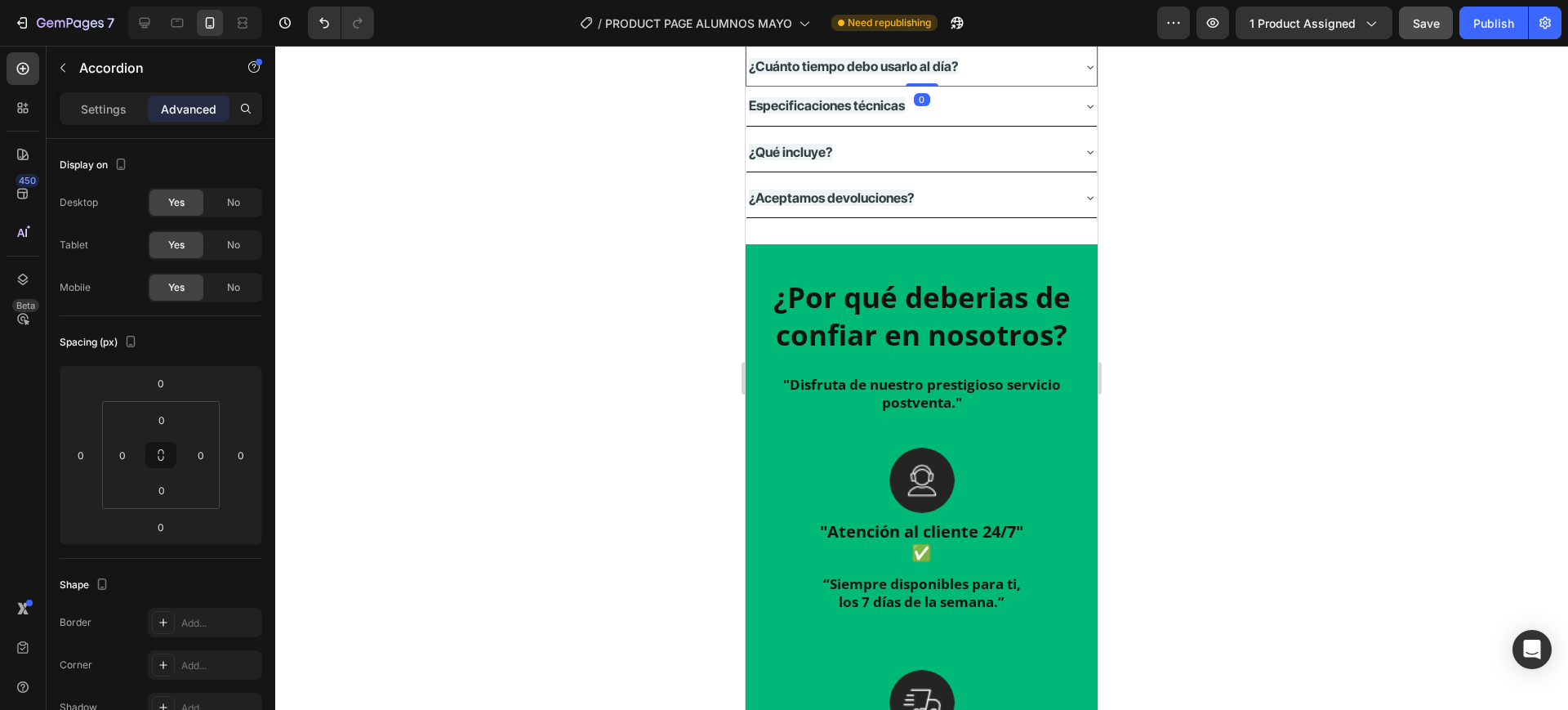
click at [1209, 403] on div at bounding box center [922, 377] width 1293 height 665
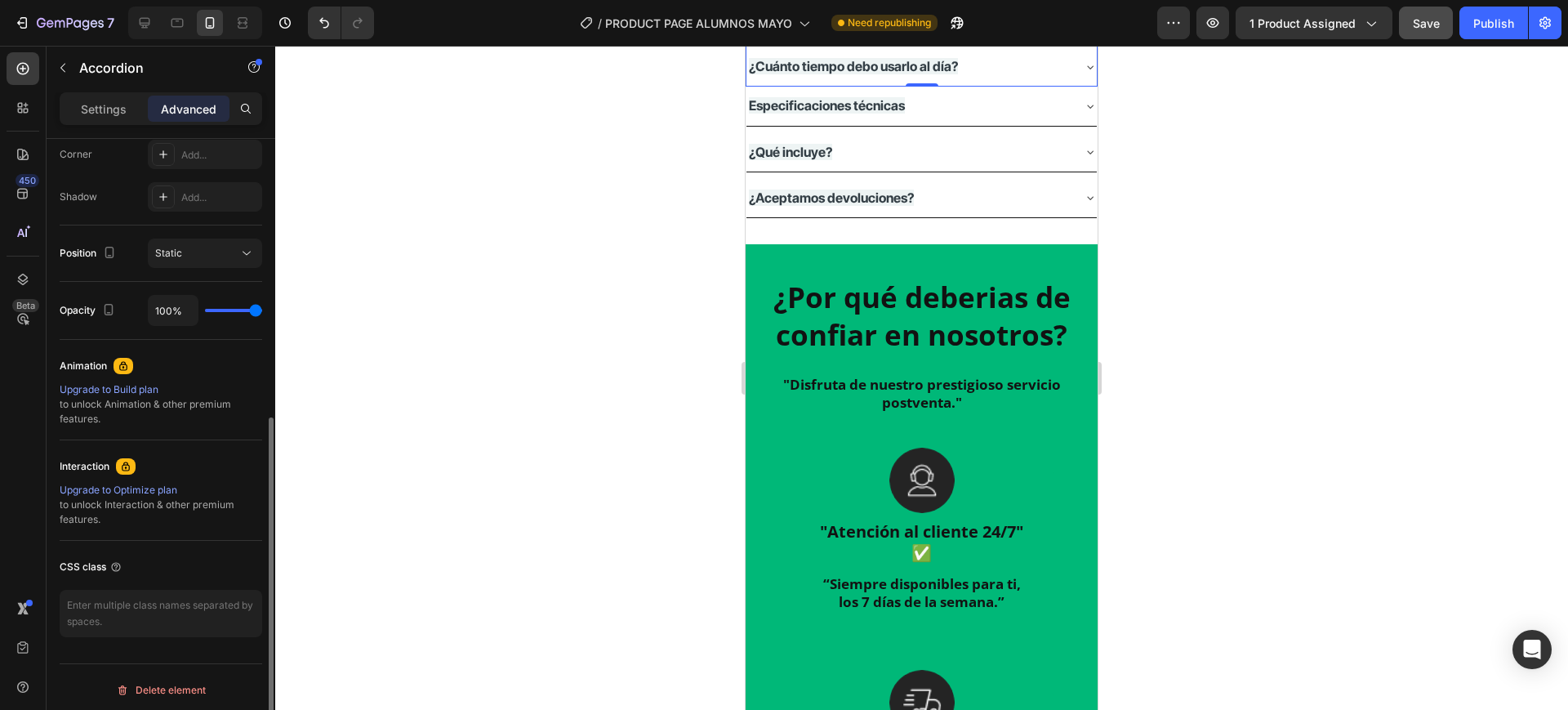
scroll to position [516, 0]
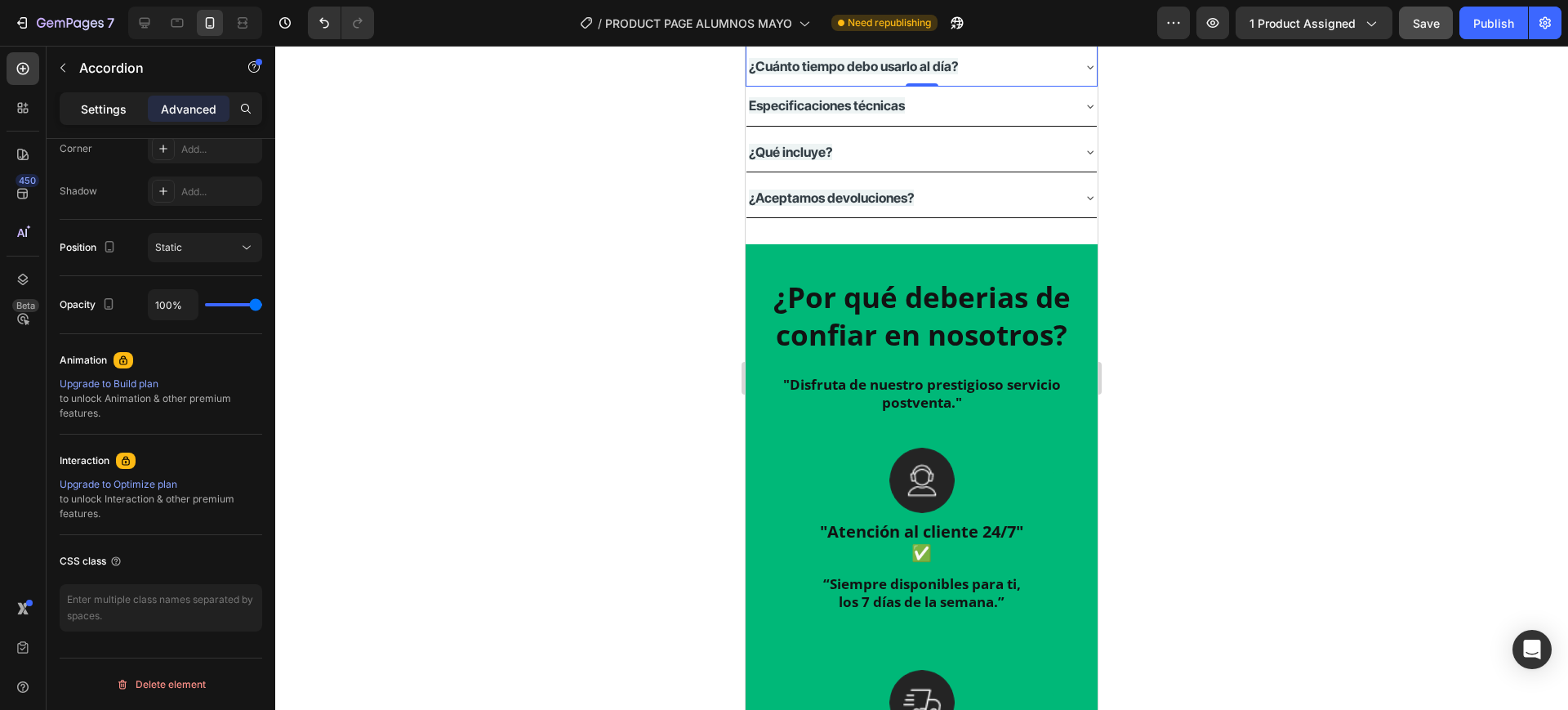
click at [101, 108] on p "Settings" at bounding box center [104, 109] width 45 height 17
type input "8"
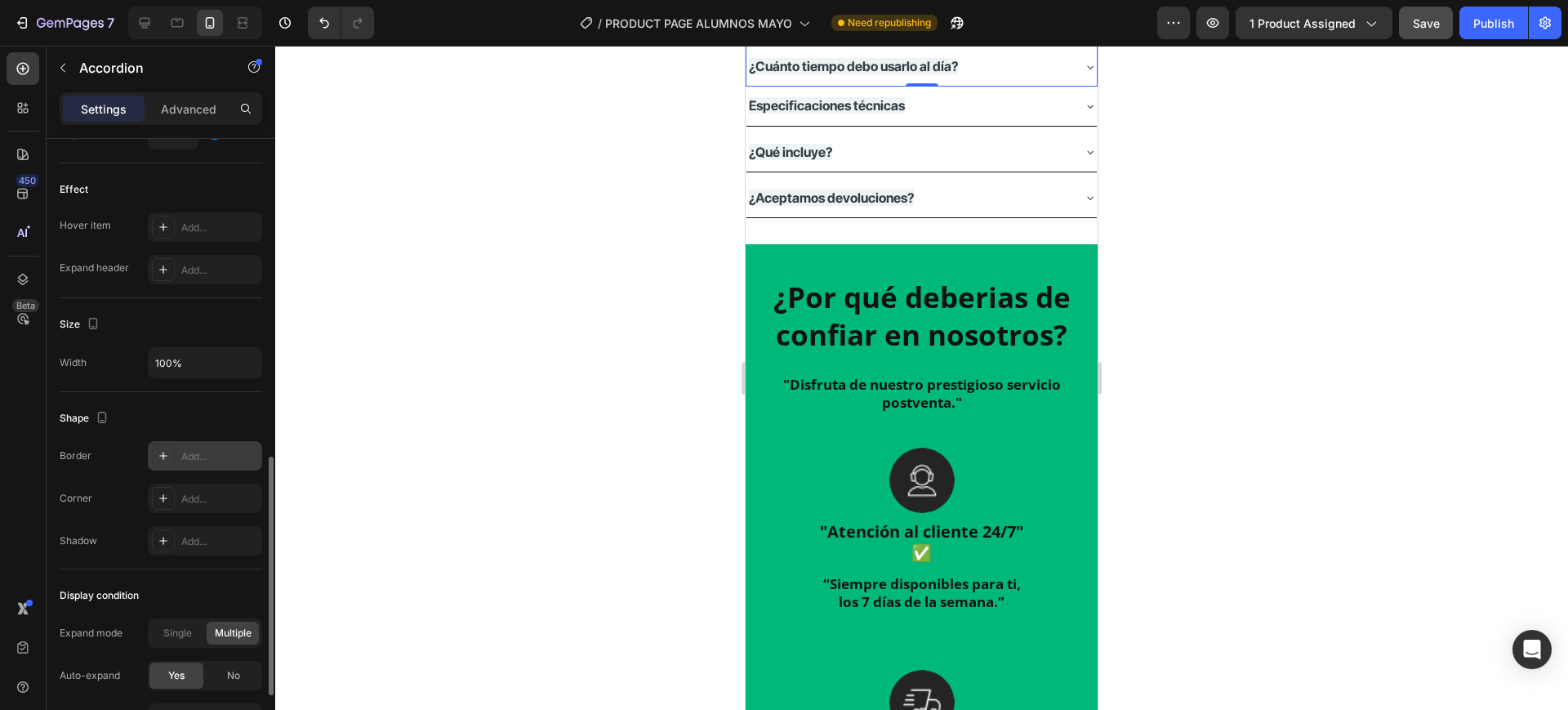
scroll to position [980, 0]
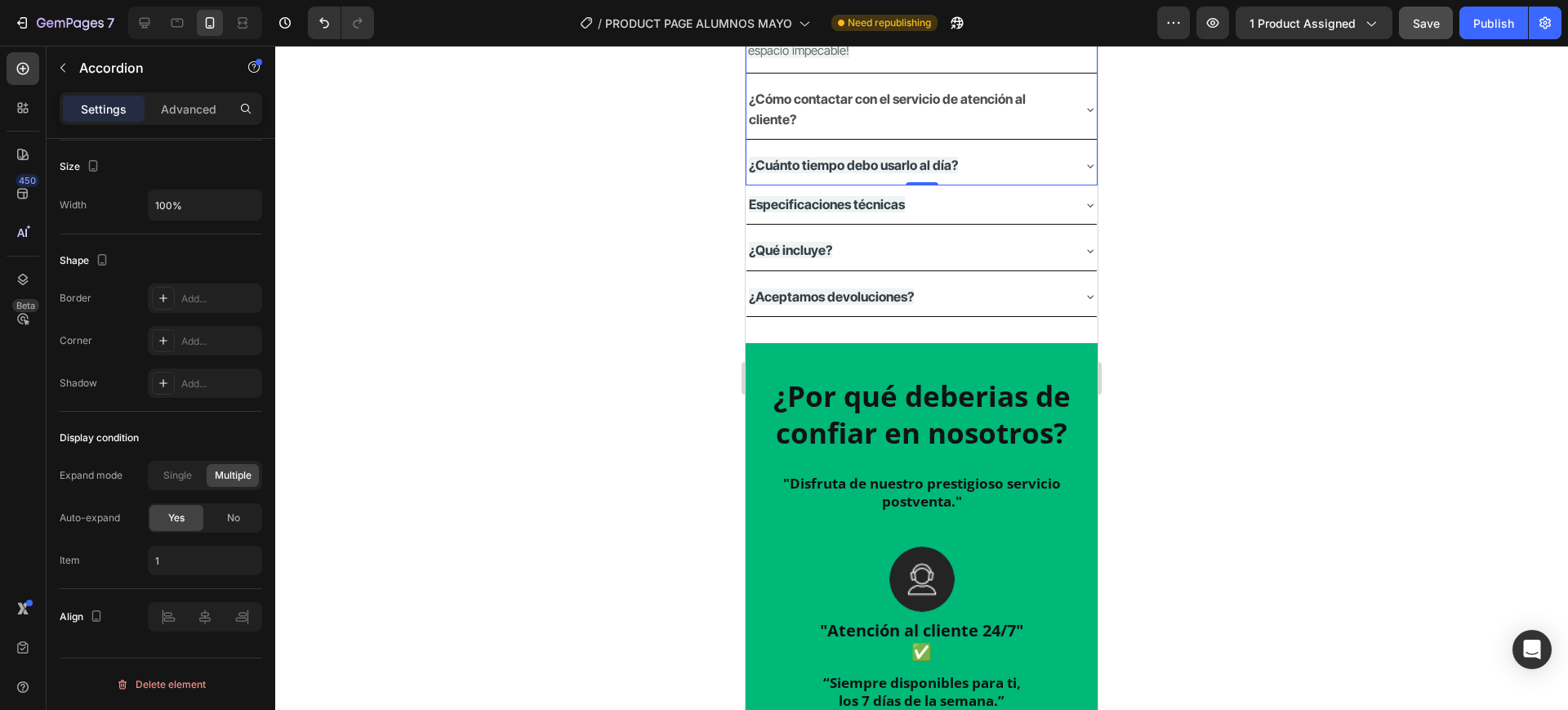
click at [907, 73] on div "Tu pedido será procesado y enviado rápidamente. El tiempo de entrega estimado e…" at bounding box center [921, 23] width 350 height 99
click at [85, 76] on p "Accordion" at bounding box center [148, 68] width 139 height 20
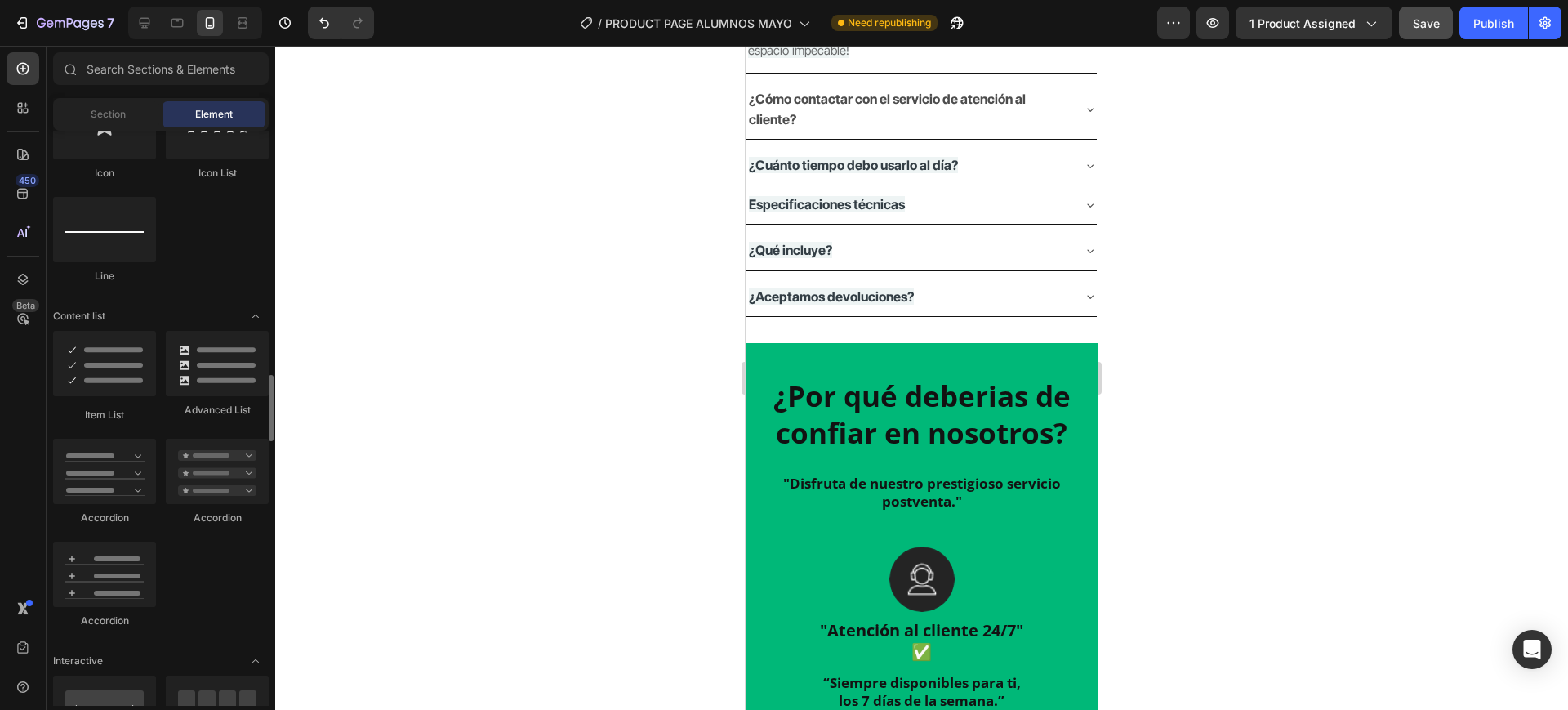
scroll to position [1225, 0]
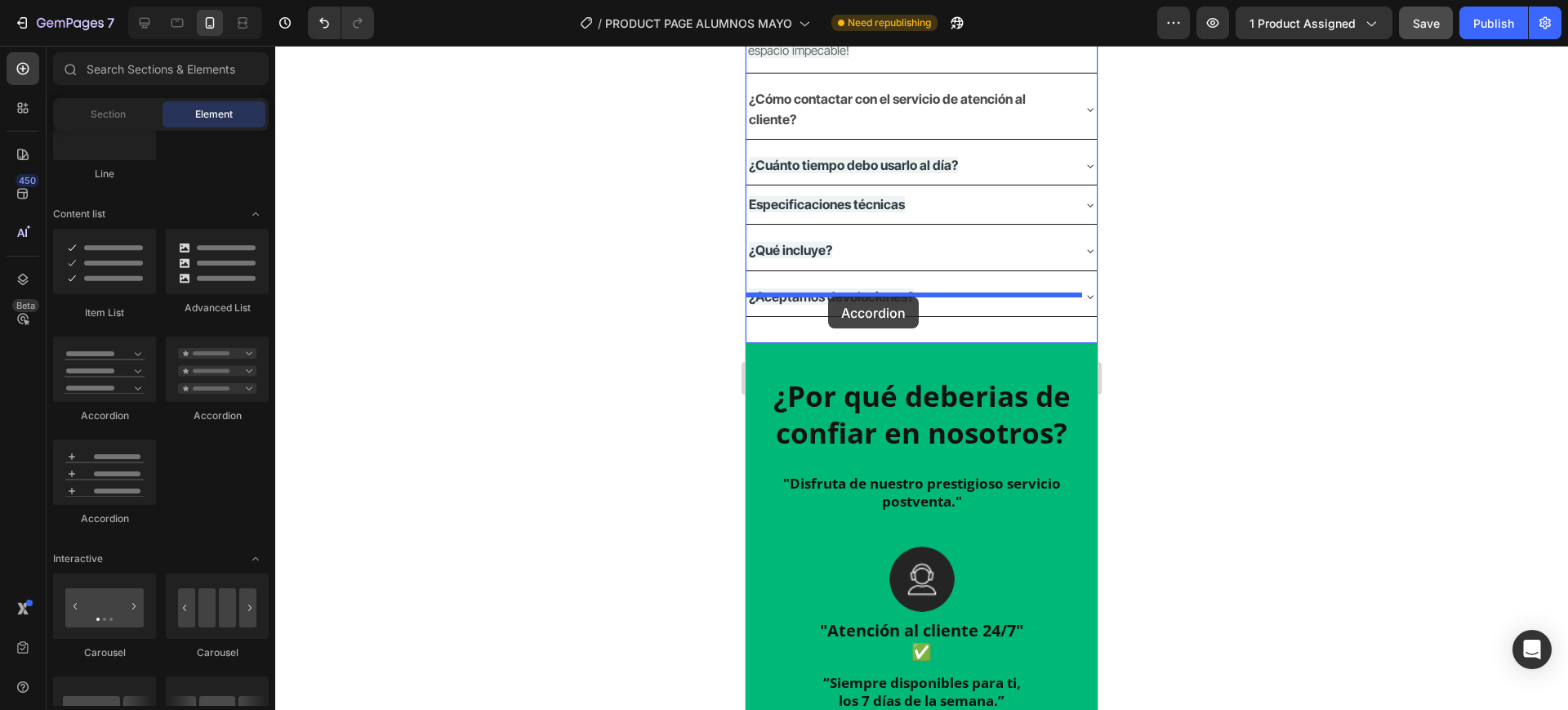
drag, startPoint x: 859, startPoint y: 517, endPoint x: 828, endPoint y: 296, distance: 223.2
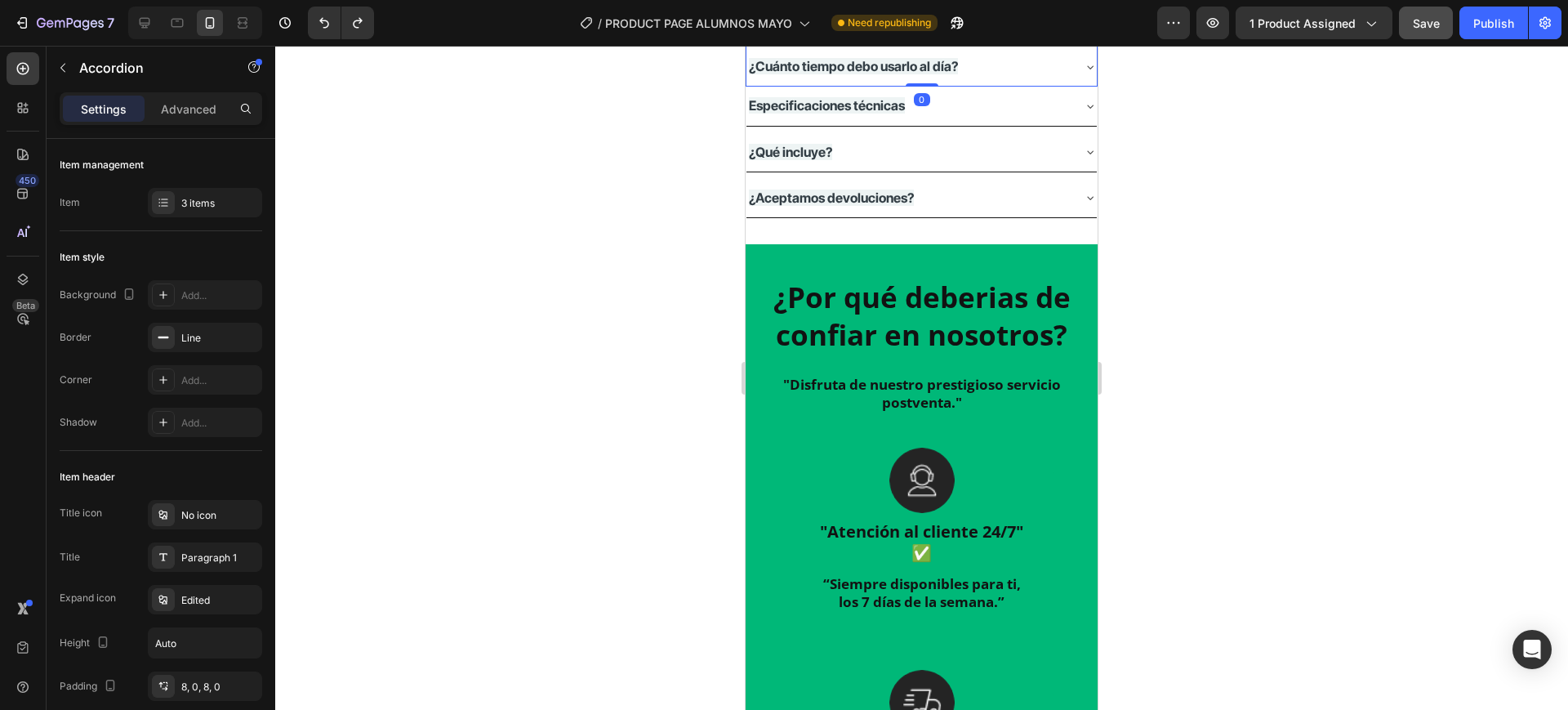
click at [514, 495] on div at bounding box center [922, 377] width 1293 height 665
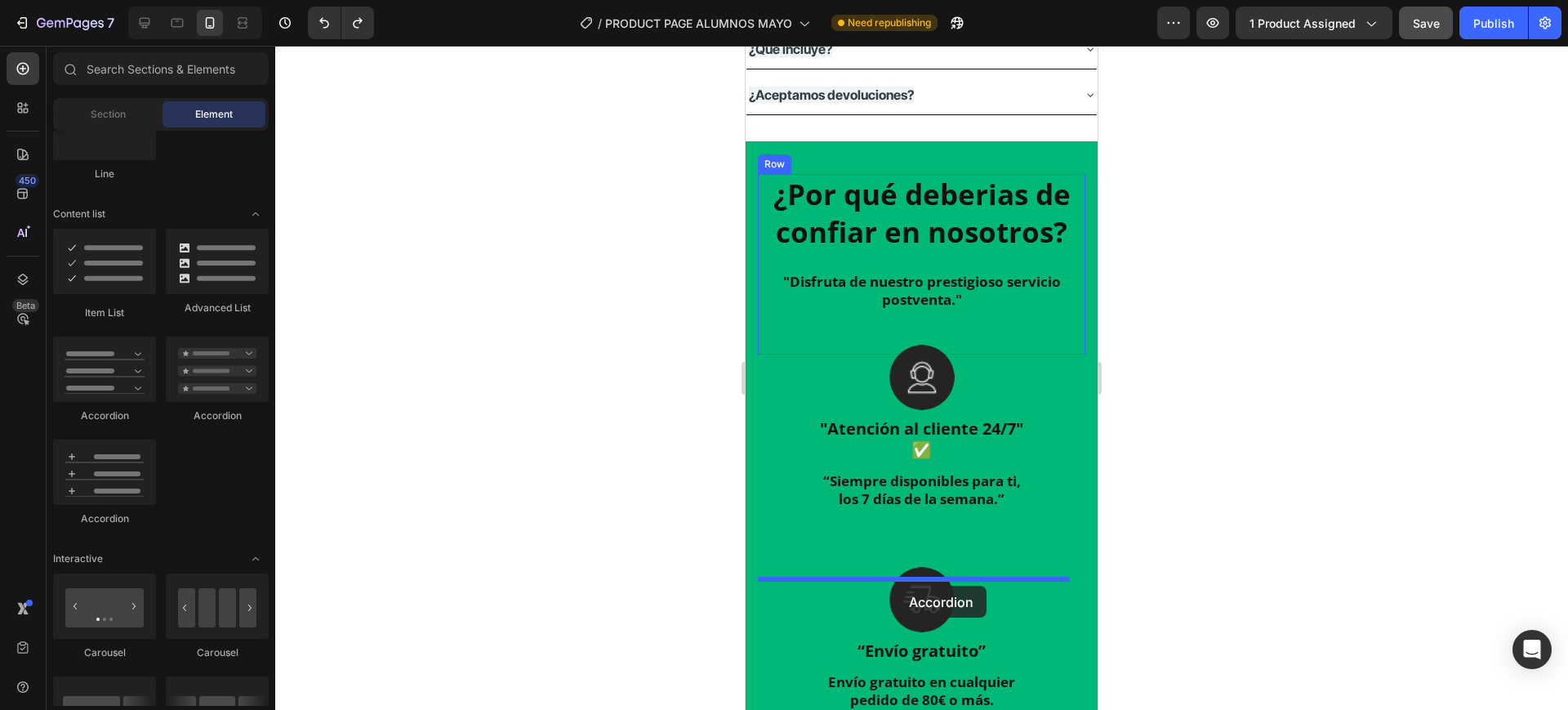
scroll to position [1805, 0]
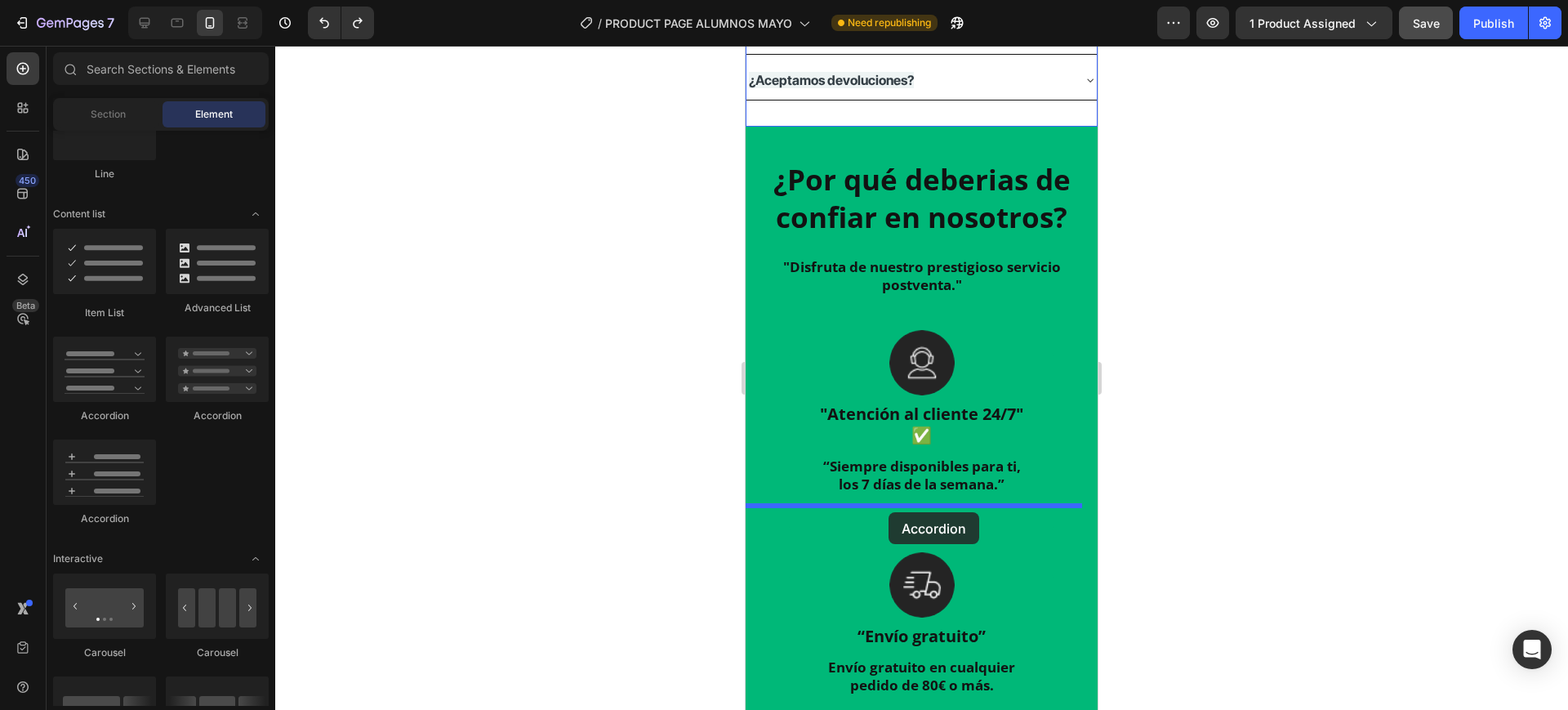
drag, startPoint x: 865, startPoint y: 533, endPoint x: 889, endPoint y: 512, distance: 31.9
